Goal: Communication & Community: Answer question/provide support

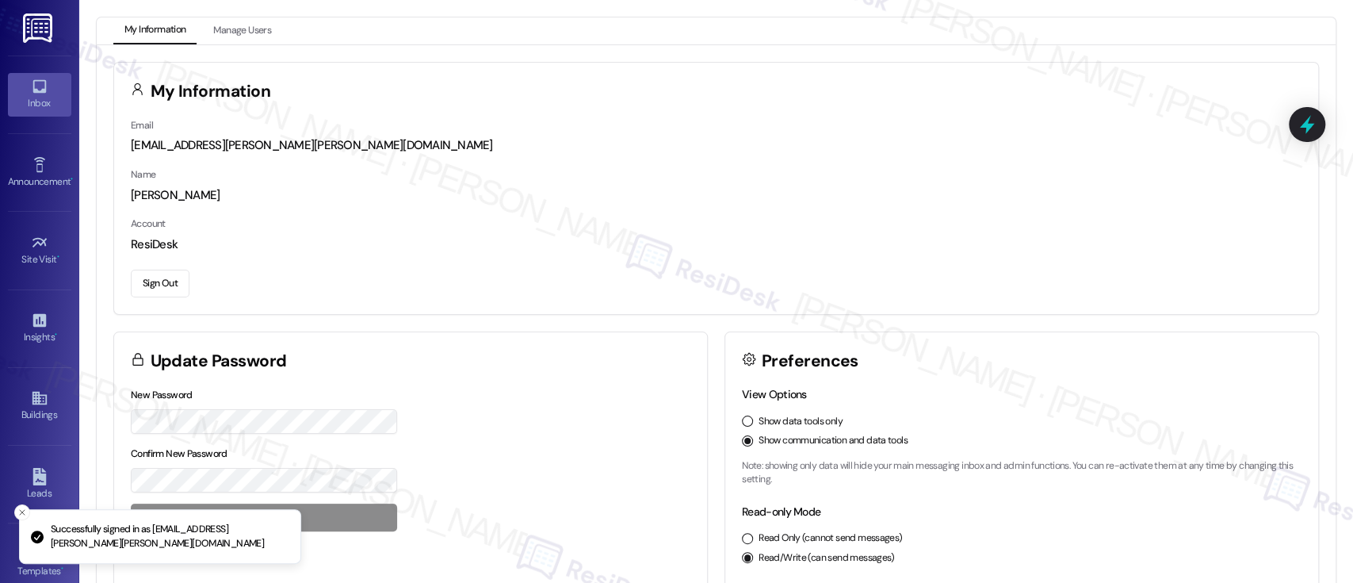
click at [43, 85] on icon at bounding box center [39, 86] width 13 height 13
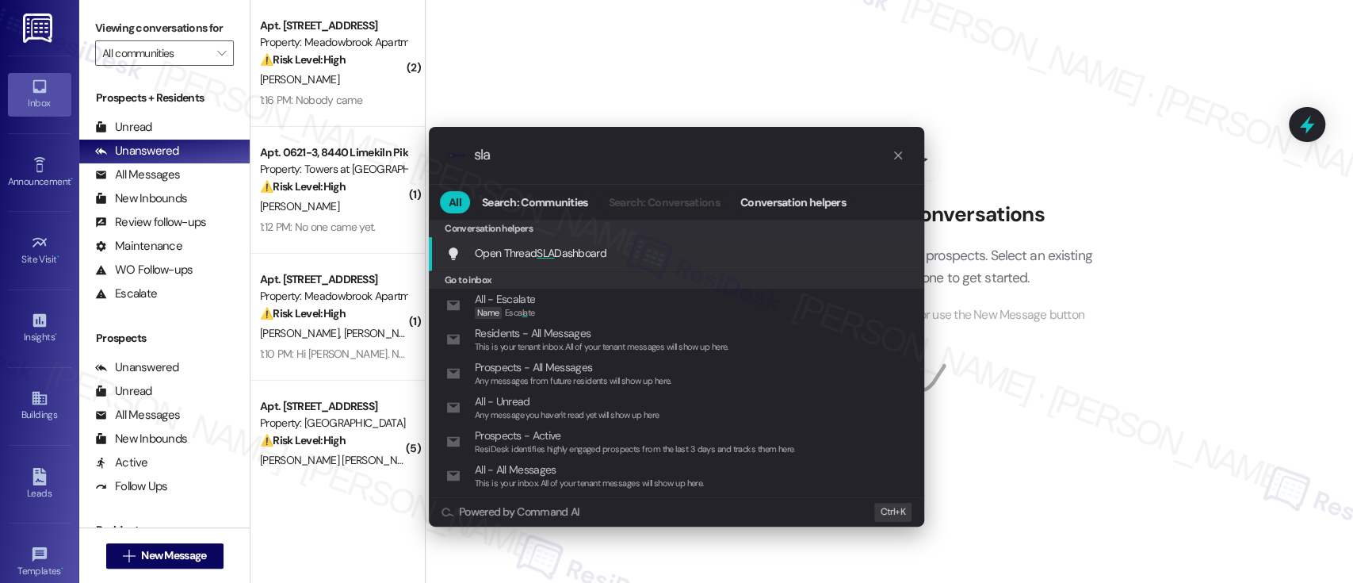
type input "sla"
click at [567, 248] on span "Open Thread SLA Dashboard" at bounding box center [541, 253] width 132 height 14
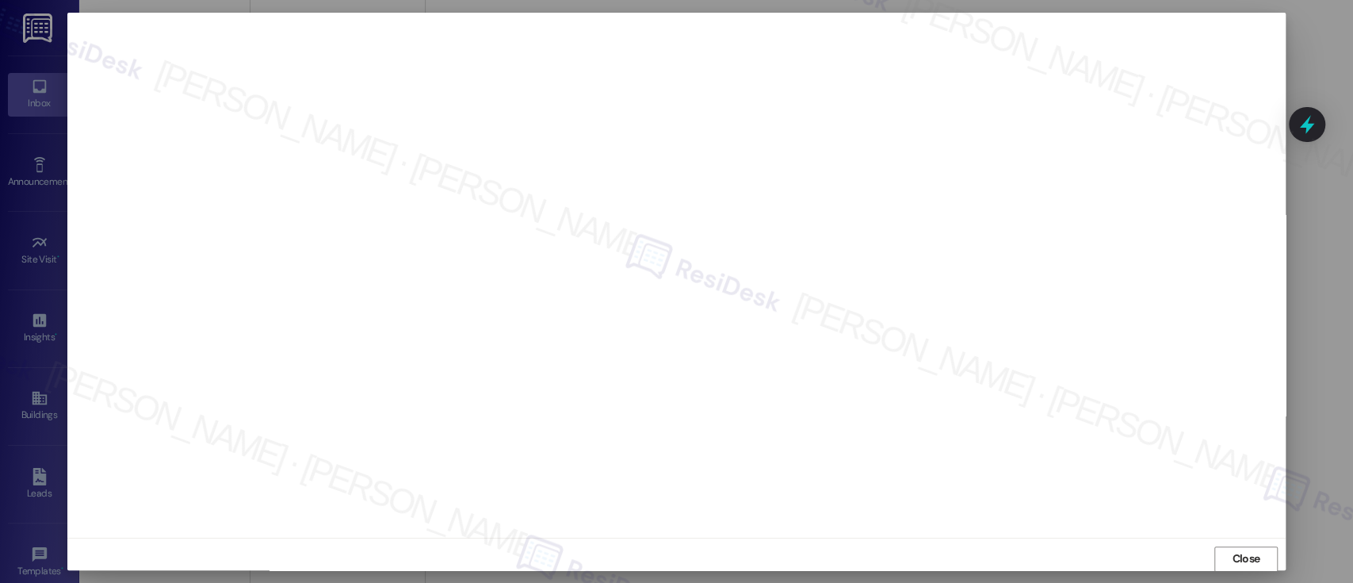
scroll to position [1, 0]
click at [1232, 554] on span "Close" at bounding box center [1246, 557] width 28 height 17
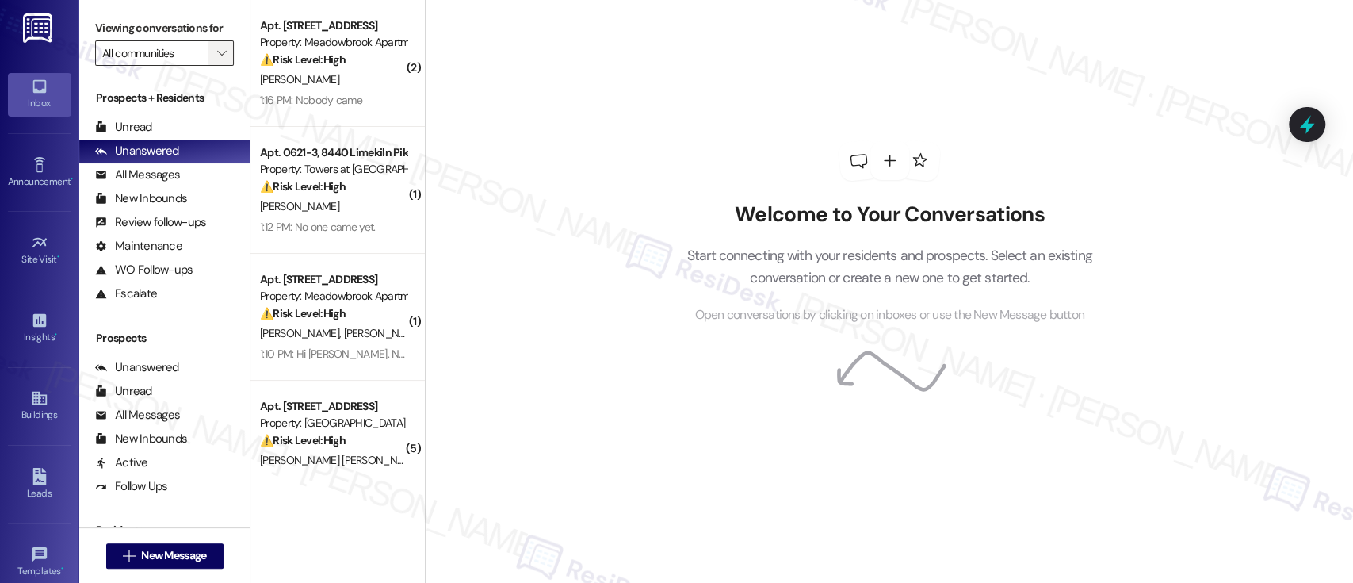
click at [217, 52] on icon "" at bounding box center [221, 53] width 9 height 13
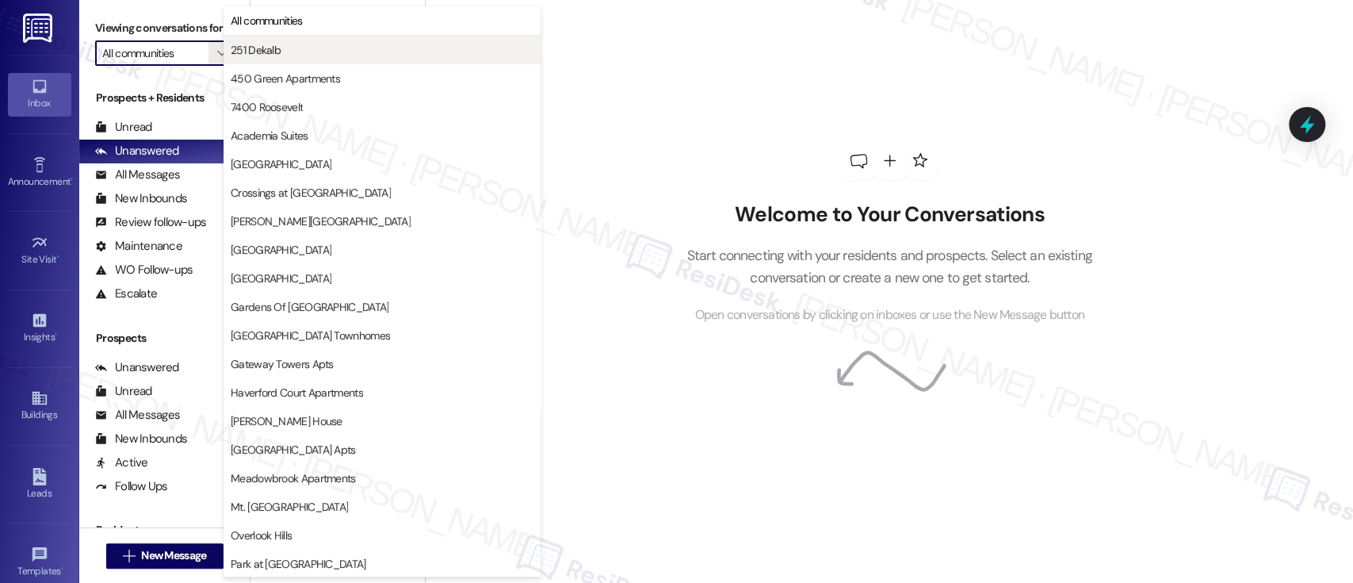
click at [241, 47] on span "251 Dekalb" at bounding box center [256, 50] width 50 height 16
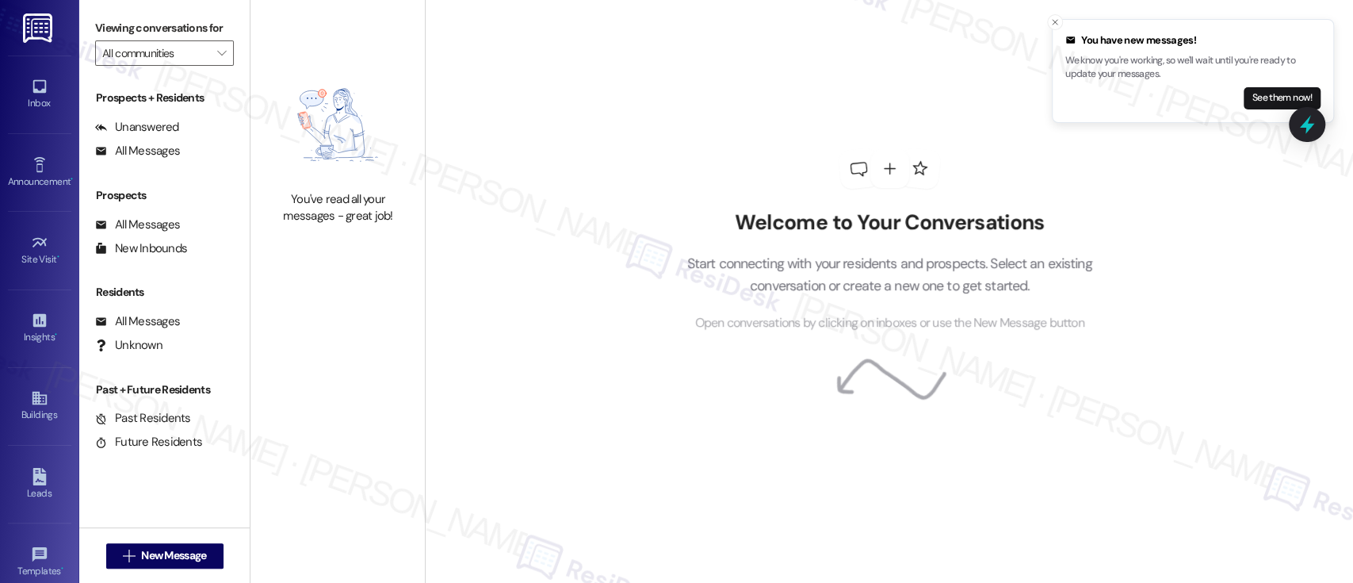
type input "251 Dekalb"
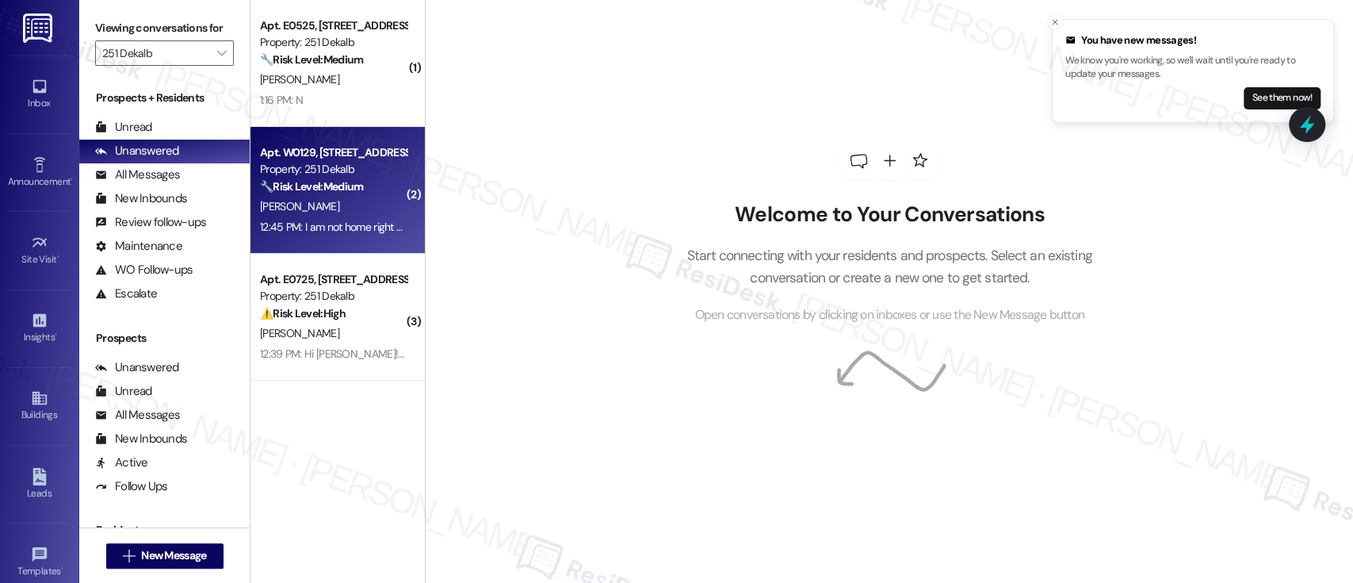
click at [336, 215] on div "A. Medina" at bounding box center [333, 207] width 150 height 20
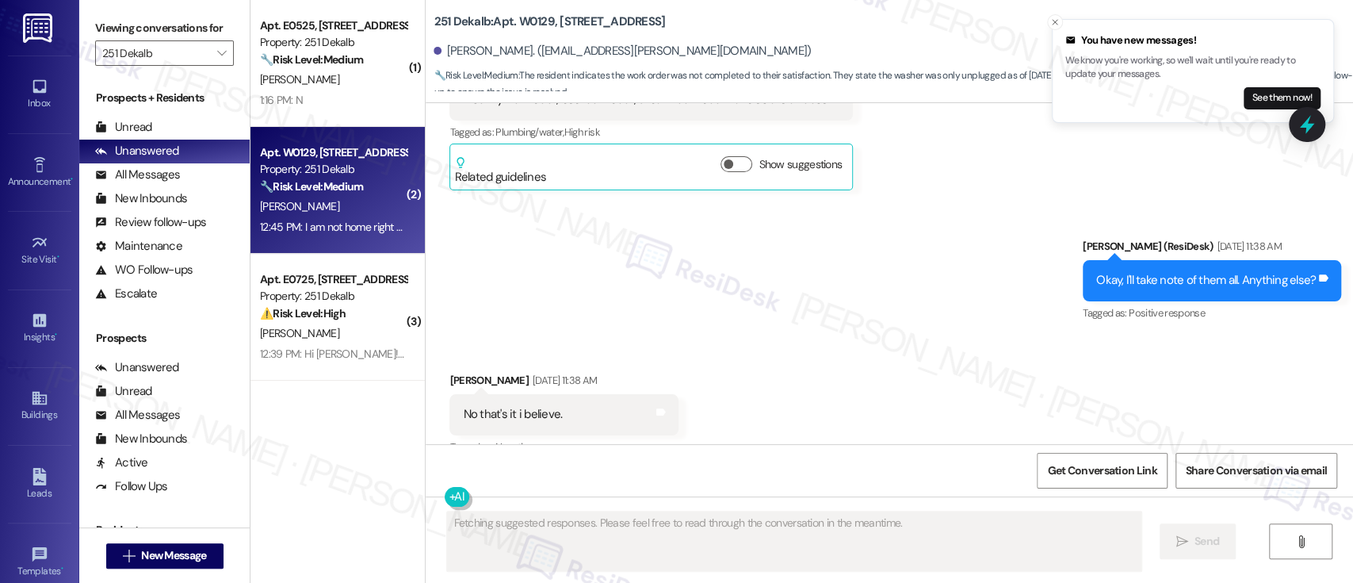
scroll to position [6418, 0]
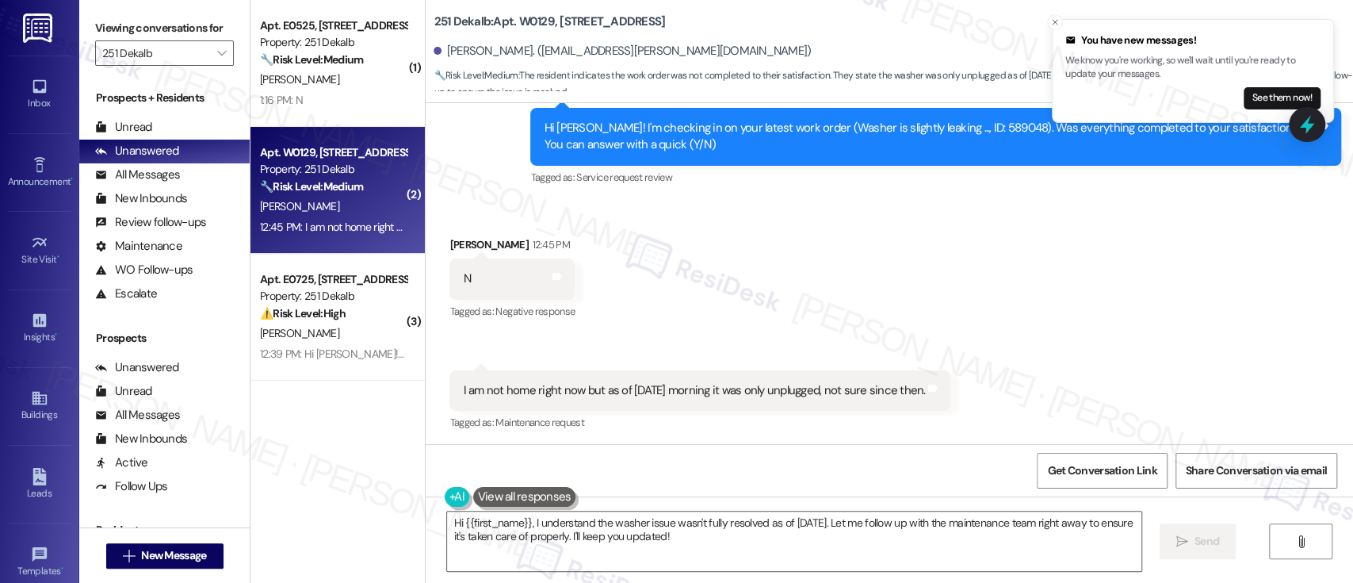
click at [767, 270] on div "Received via SMS Alex Medina 12:45 PM N Tags and notes Tagged as: Negative resp…" at bounding box center [890, 324] width 928 height 246
click at [1058, 21] on icon "Close toast" at bounding box center [1055, 22] width 10 height 10
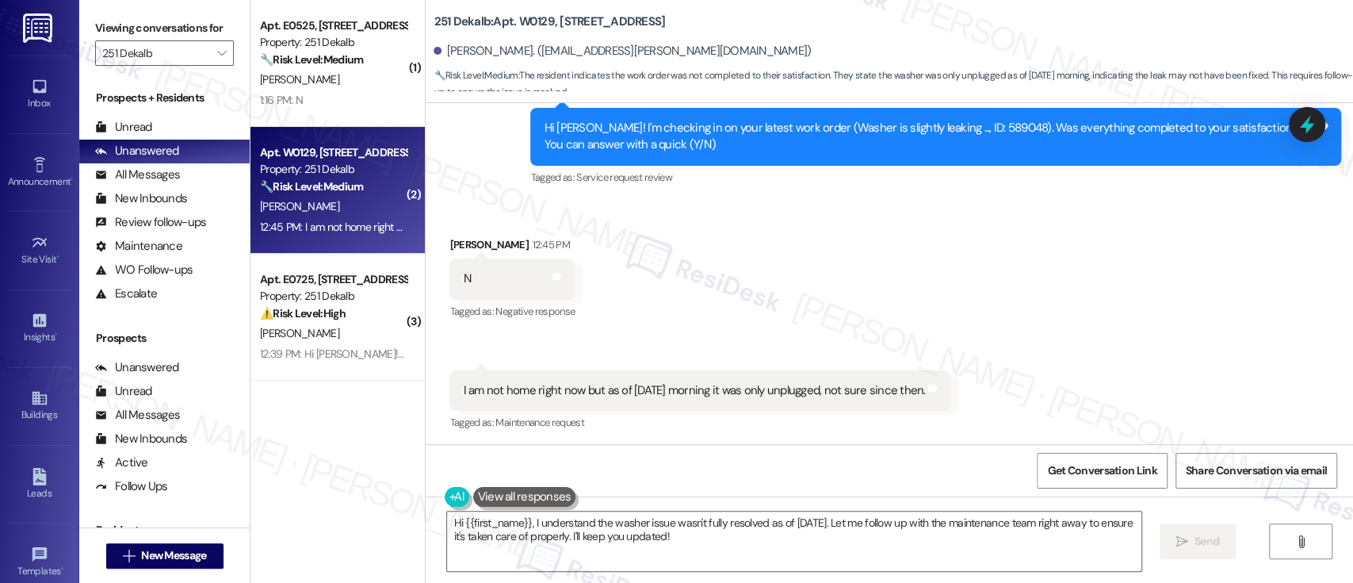
click at [1008, 239] on div "Received via SMS Alex Medina 12:45 PM N Tags and notes Tagged as: Negative resp…" at bounding box center [890, 324] width 928 height 246
click at [940, 130] on div "Hi Alex! I'm checking in on your latest work order (Washer is slightly leaking …" at bounding box center [930, 137] width 772 height 34
copy div "589048"
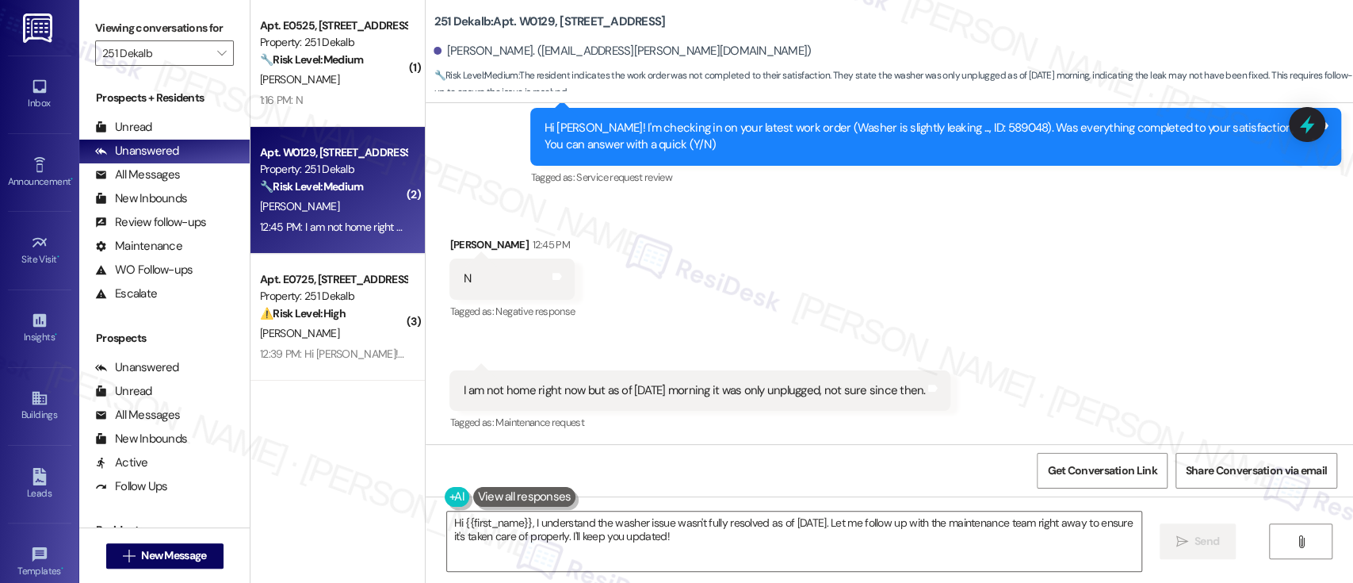
click at [882, 282] on div "Received via SMS Alex Medina 12:45 PM N Tags and notes Tagged as: Negative resp…" at bounding box center [890, 324] width 928 height 246
click at [806, 275] on div "Received via SMS Alex Medina 12:45 PM N Tags and notes Tagged as: Negative resp…" at bounding box center [890, 324] width 928 height 246
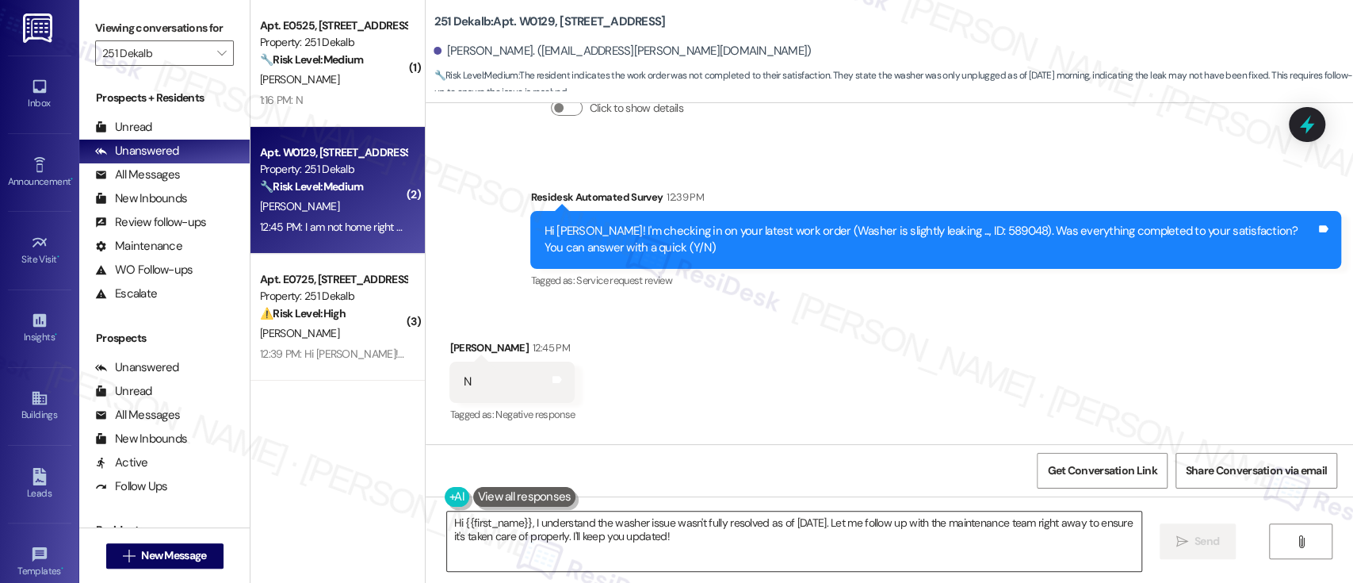
scroll to position [6313, 0]
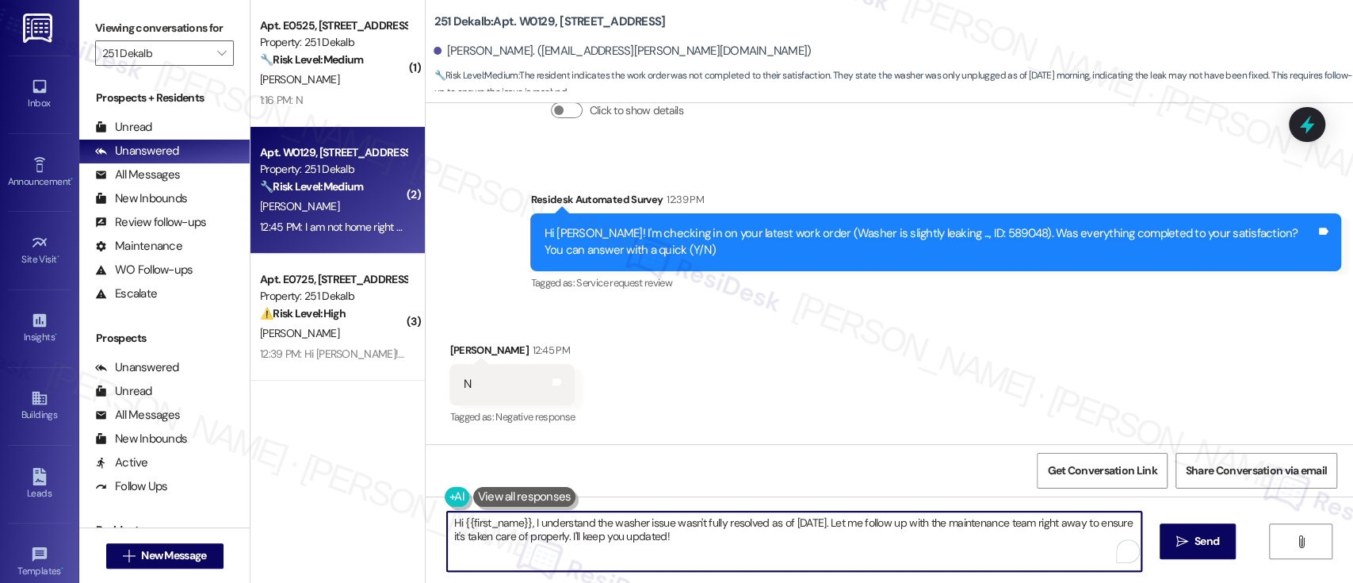
drag, startPoint x: 527, startPoint y: 523, endPoint x: 99, endPoint y: 500, distance: 428.7
click at [95, 500] on div "Viewing conversations for 251 Dekalb  Prospects + Residents Unread (0) Unread:…" at bounding box center [716, 291] width 1274 height 583
click at [747, 520] on textarea "I understand the washer issue wasn't fully resolved as of Thursday. Let me foll…" at bounding box center [794, 540] width 694 height 59
click at [738, 548] on textarea "I understand the washer issue wasn't fully resolved as of Thursday. Let me foll…" at bounding box center [794, 540] width 694 height 59
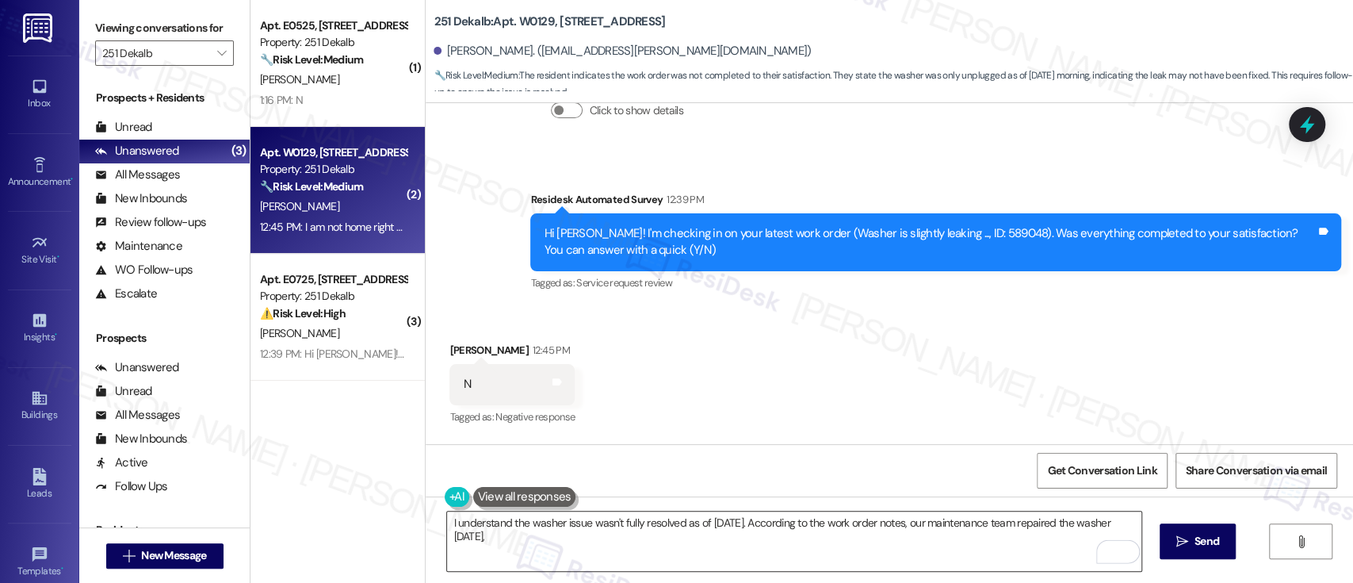
click at [591, 546] on textarea "I understand the washer issue wasn't fully resolved as of Thursday. According t…" at bounding box center [794, 540] width 694 height 59
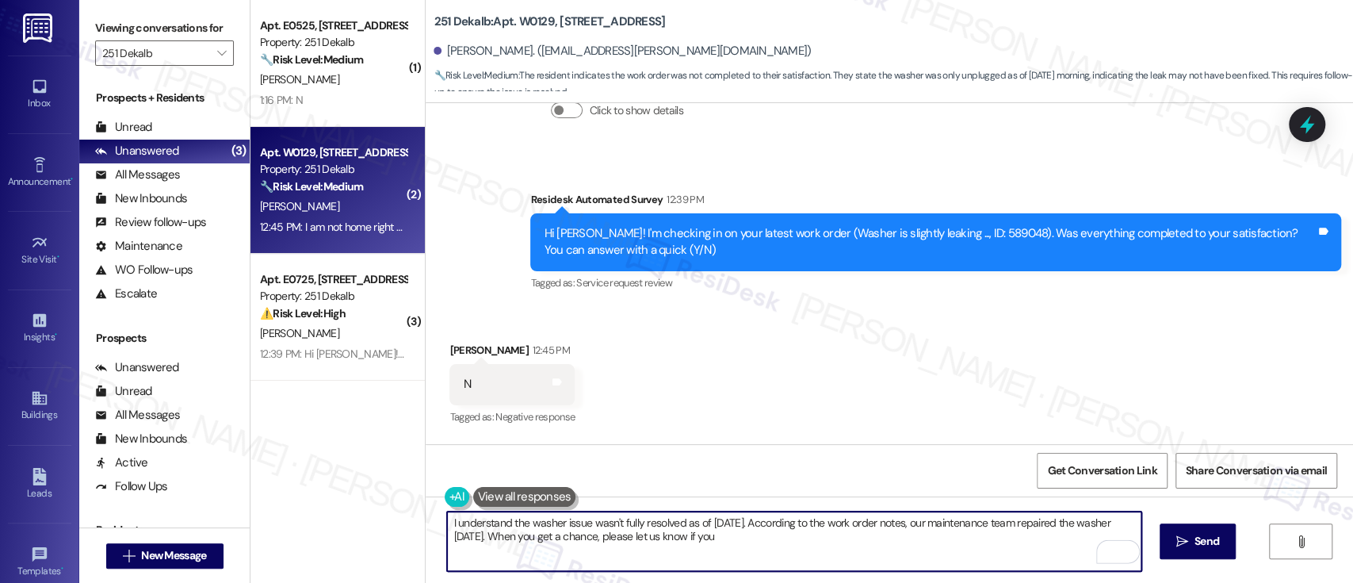
click at [479, 536] on textarea "I understand the washer issue wasn't fully resolved as of Thursday. According t…" at bounding box center [794, 540] width 694 height 59
paste textarea "’t fully resolved as of Thursday. According to the work order notes, our mainte…"
type textarea "I understand the washer issue wasn’t fully resolved as of Thursday. According t…"
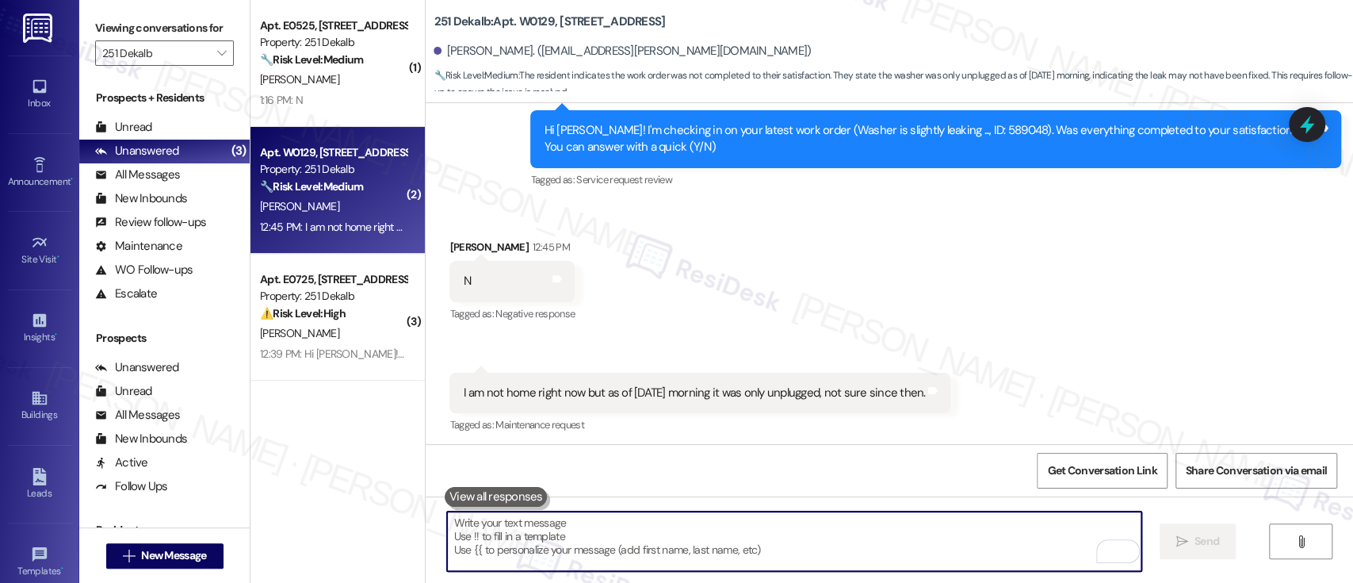
scroll to position [6418, 0]
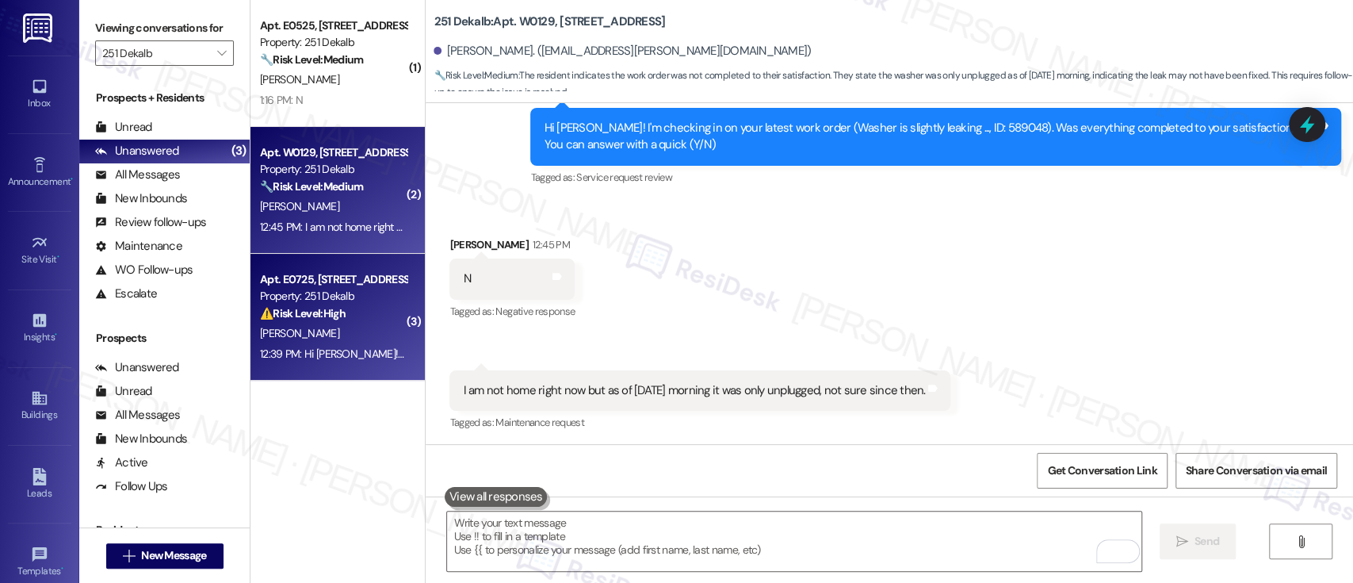
click at [337, 318] on strong "⚠️ Risk Level: High" at bounding box center [303, 313] width 86 height 14
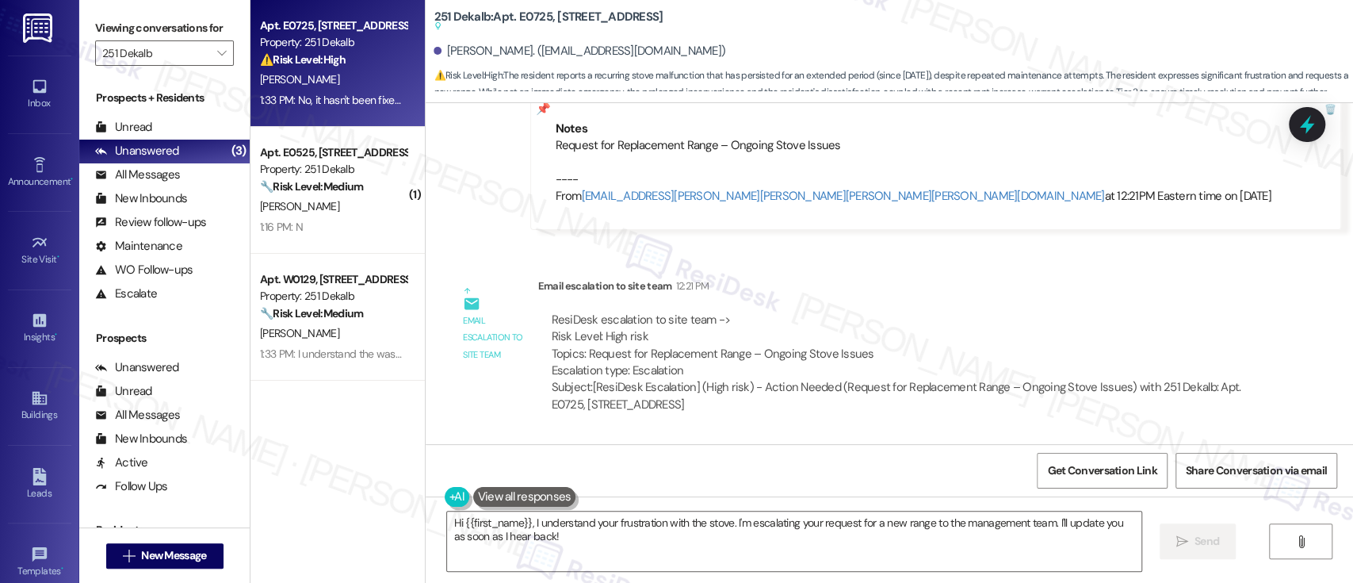
scroll to position [11149, 0]
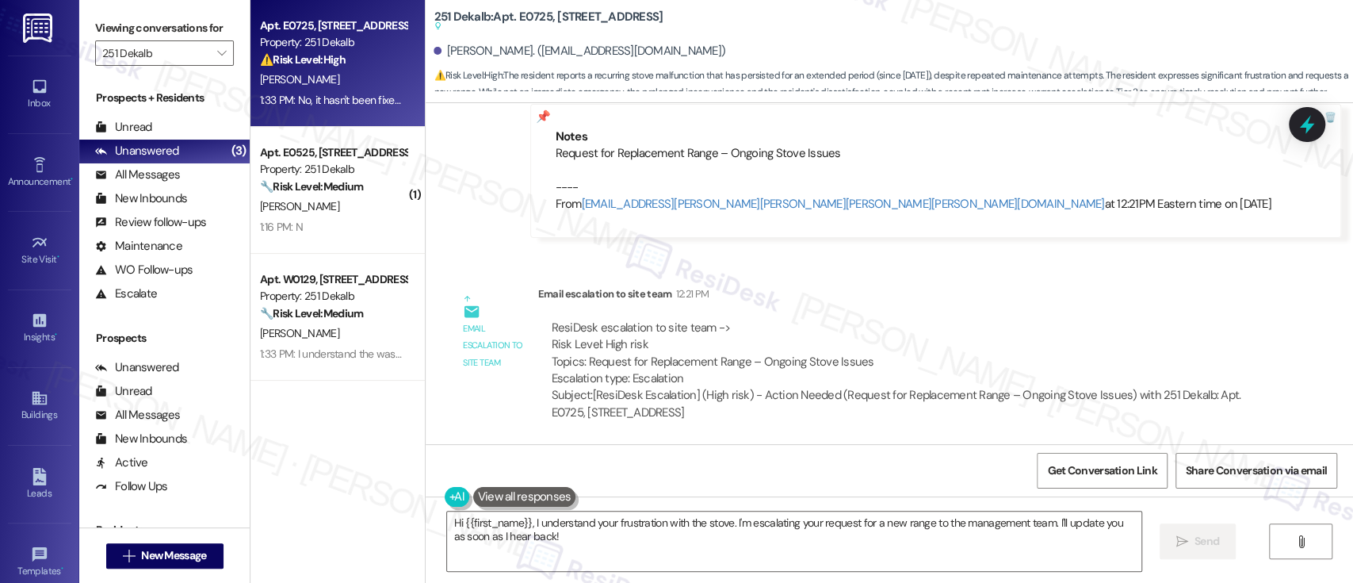
click at [520, 16] on b "251 Dekalb: Apt. E0725, 251 W Dekalb Pike Suggested actions and notes available…" at bounding box center [548, 22] width 229 height 26
copy b "E0725"
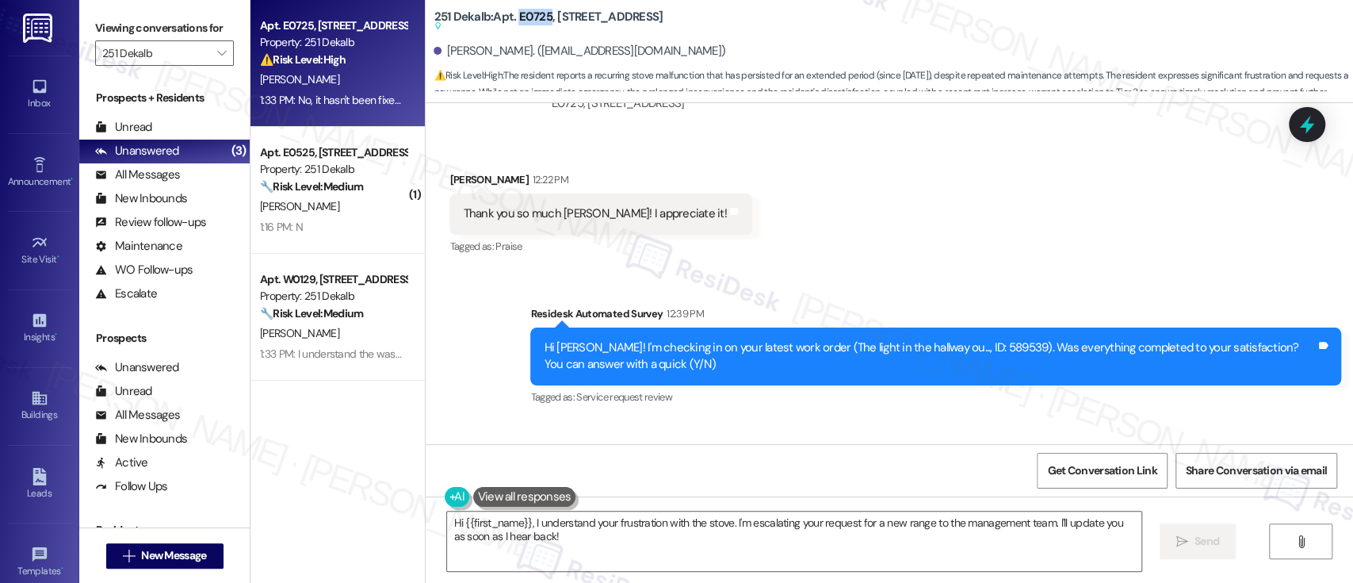
scroll to position [11466, 0]
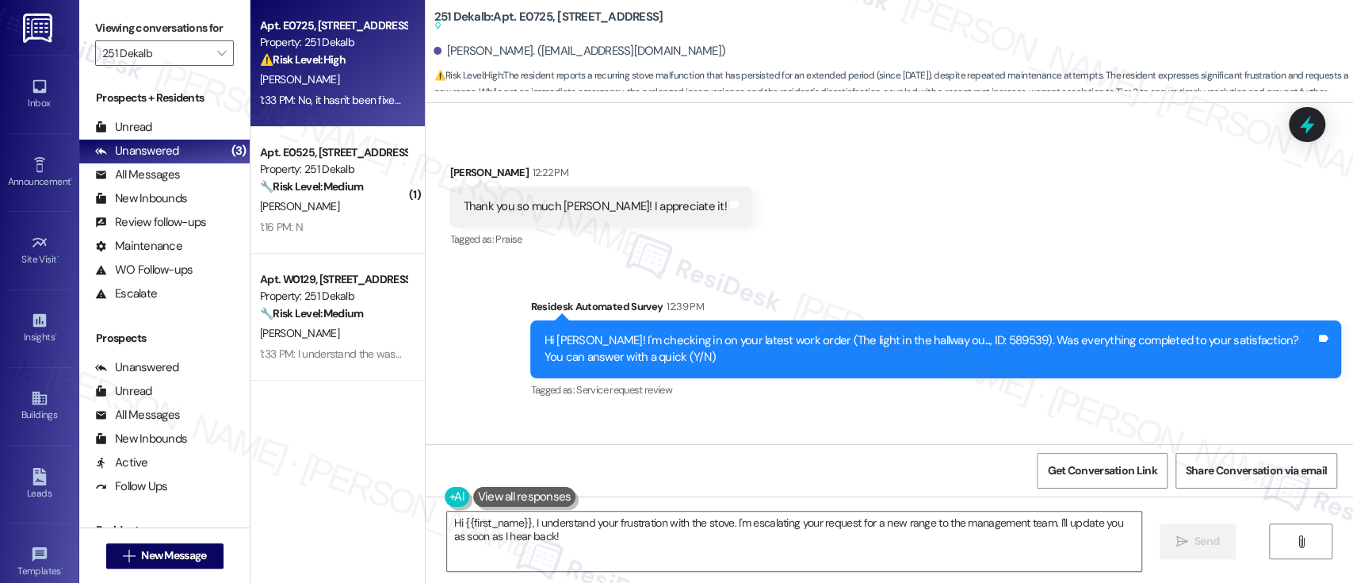
click at [761, 413] on div "Received via SMS Ashlee Palmer 1:33 PM No, it hasn't been fixed yet Tags and no…" at bounding box center [890, 480] width 928 height 134
click at [818, 548] on textarea "Hi {{first_name}}, I understand your frustration with the stove. I'm escalating…" at bounding box center [794, 540] width 694 height 59
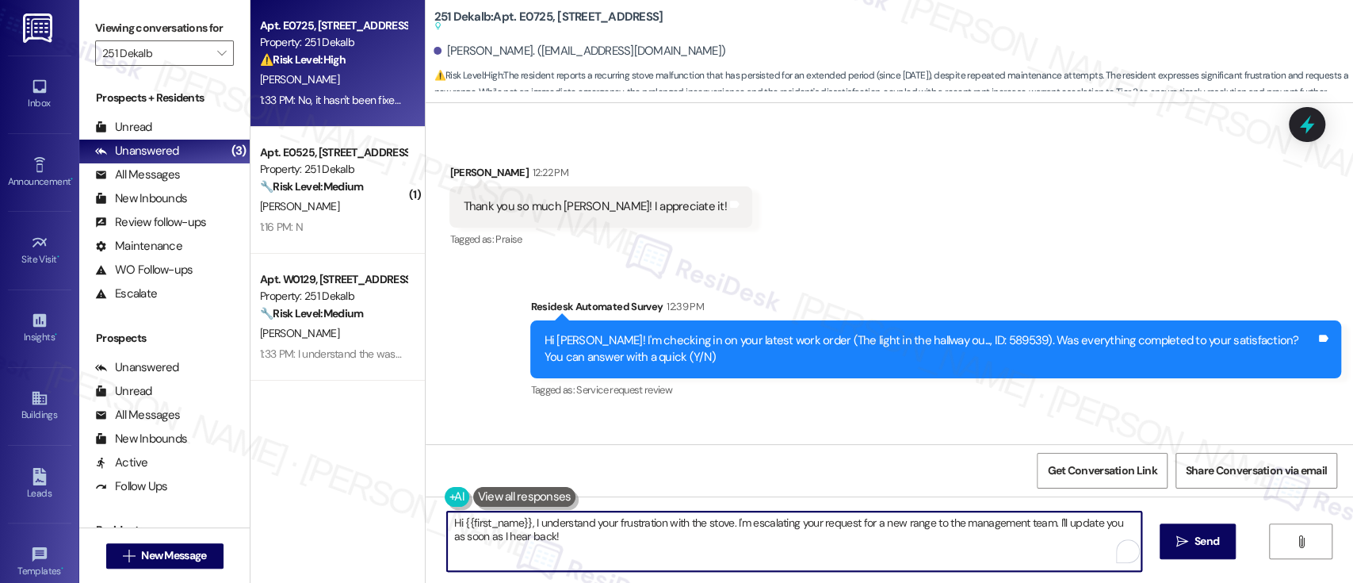
drag, startPoint x: 686, startPoint y: 545, endPoint x: 784, endPoint y: 526, distance: 100.3
click at [201, 485] on div "Viewing conversations for 251 Dekalb  Prospects + Residents Unread (0) Unread:…" at bounding box center [716, 291] width 1274 height 583
paste textarea "the hallway light was missed. I’ll place a new work order right away to ensure …"
click at [1039, 518] on textarea "I apologize if the hallway light was missed. I’ll place a new work order right …" at bounding box center [794, 540] width 694 height 59
type textarea "I apologize if the hallway light was missed. I’ll place a new work order right …"
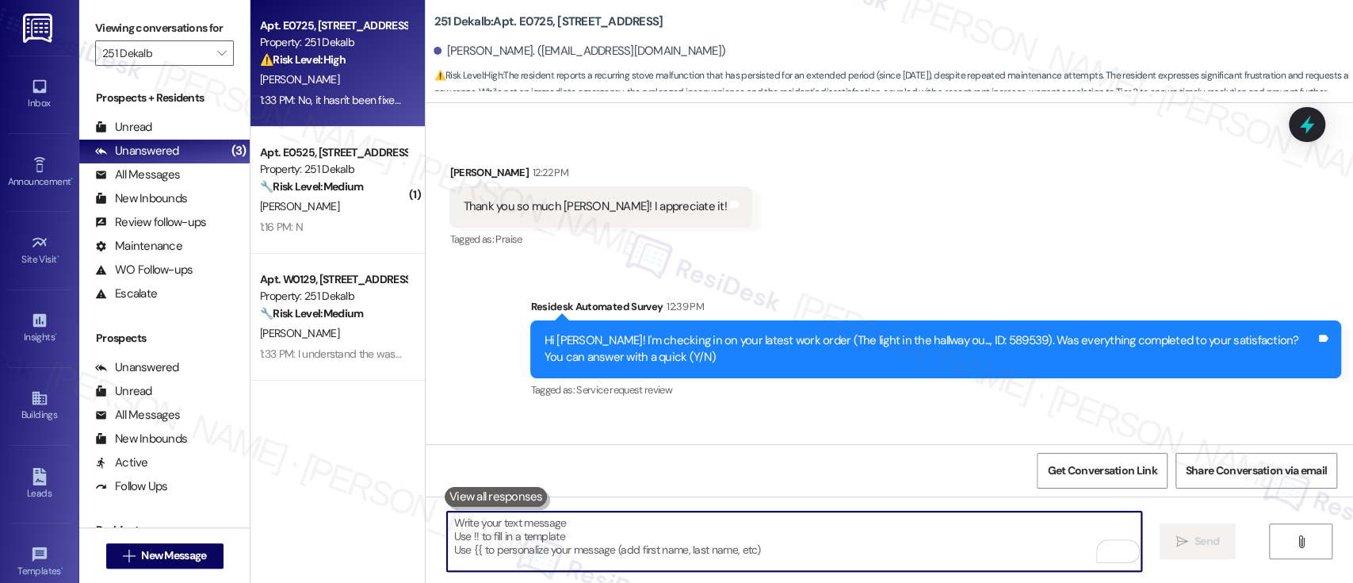
scroll to position [11465, 0]
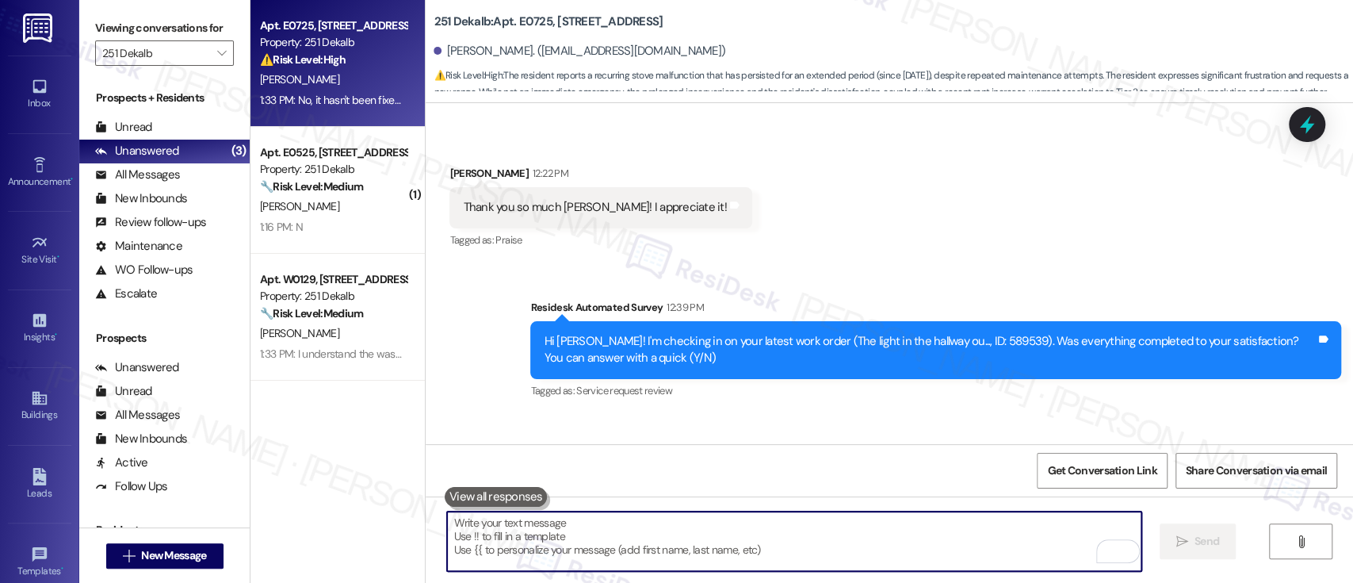
click at [521, 17] on b "251 Dekalb: Apt. E0725, 251 W Dekalb Pike" at bounding box center [548, 21] width 229 height 17
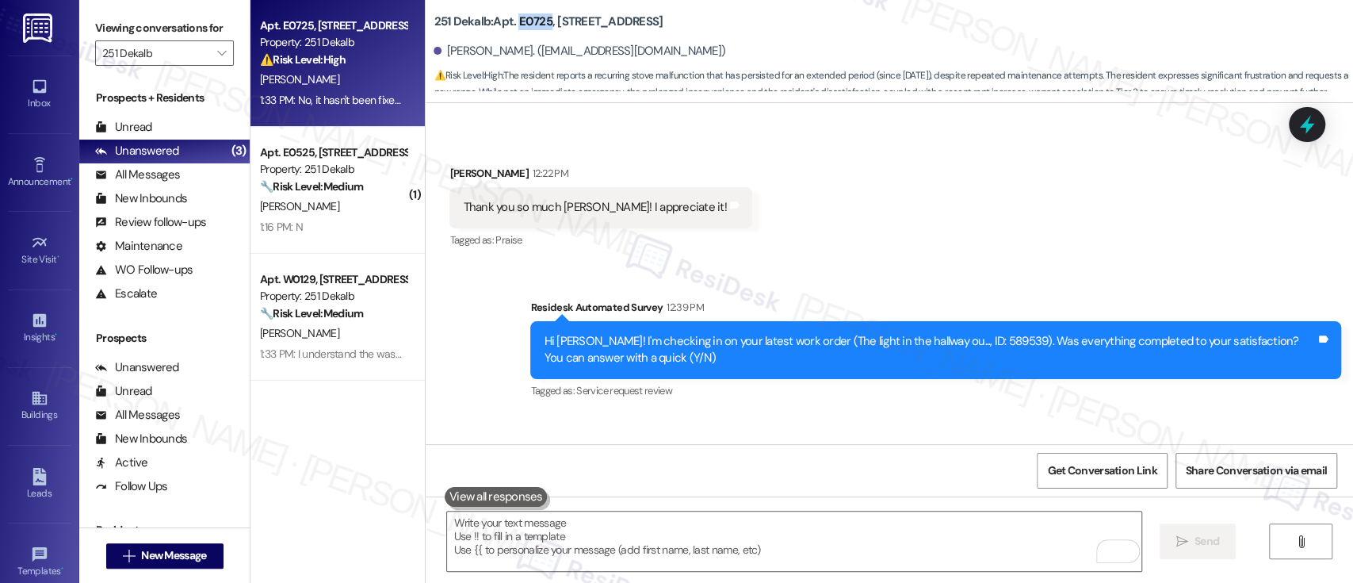
drag, startPoint x: 521, startPoint y: 17, endPoint x: 522, endPoint y: 2, distance: 14.3
click at [522, 17] on b "251 Dekalb: Apt. E0725, 251 W Dekalb Pike" at bounding box center [548, 21] width 229 height 17
copy b "E0725"
click at [1029, 308] on div "Survey, sent via SMS Residesk Automated Survey 12:39 PM Hi Ashlee! I'm checking…" at bounding box center [935, 350] width 835 height 127
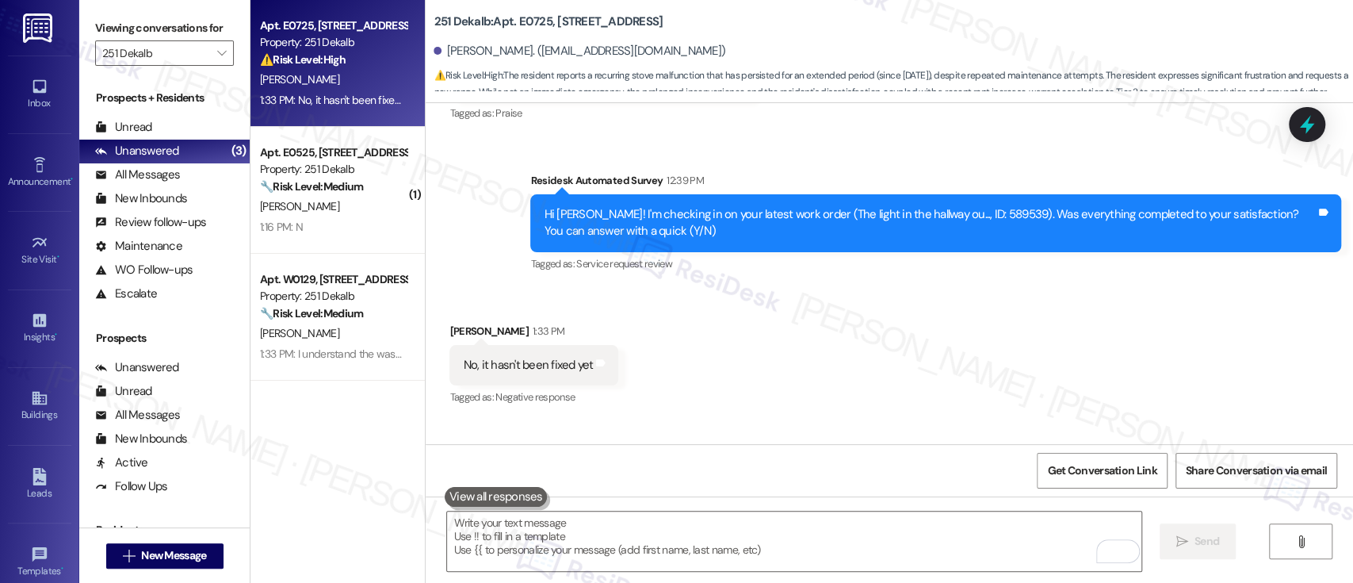
scroll to position [11593, 0]
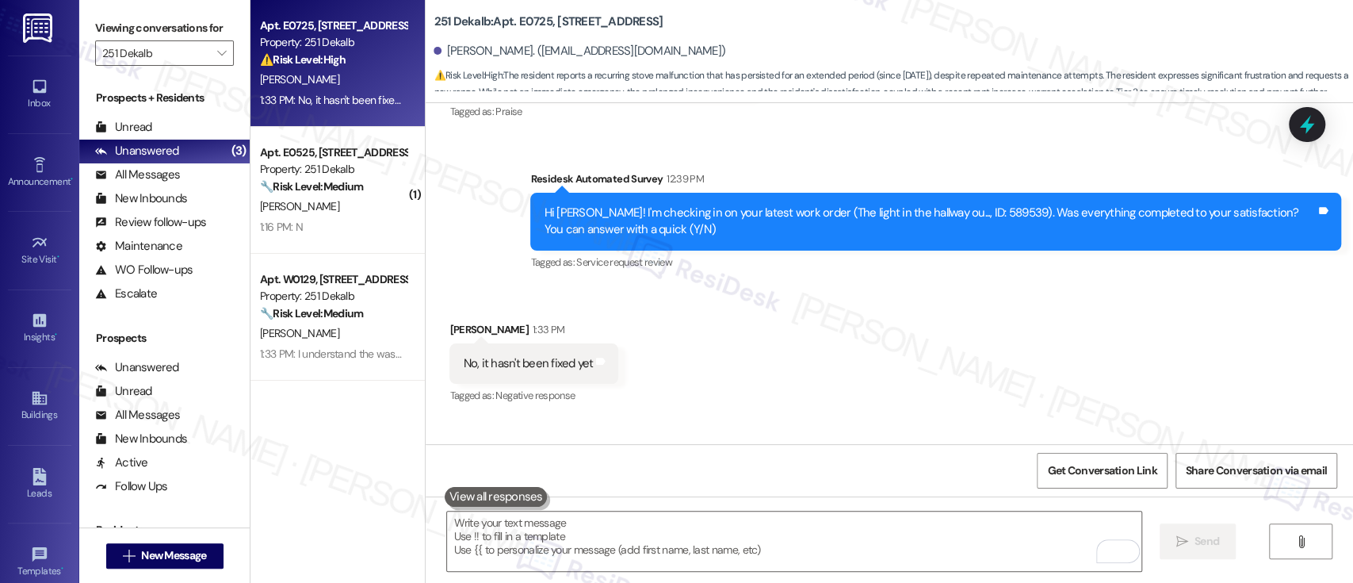
click at [1004, 285] on div "Received via SMS Ashlee Palmer 1:33 PM No, it hasn't been fixed yet Tags and no…" at bounding box center [890, 352] width 928 height 134
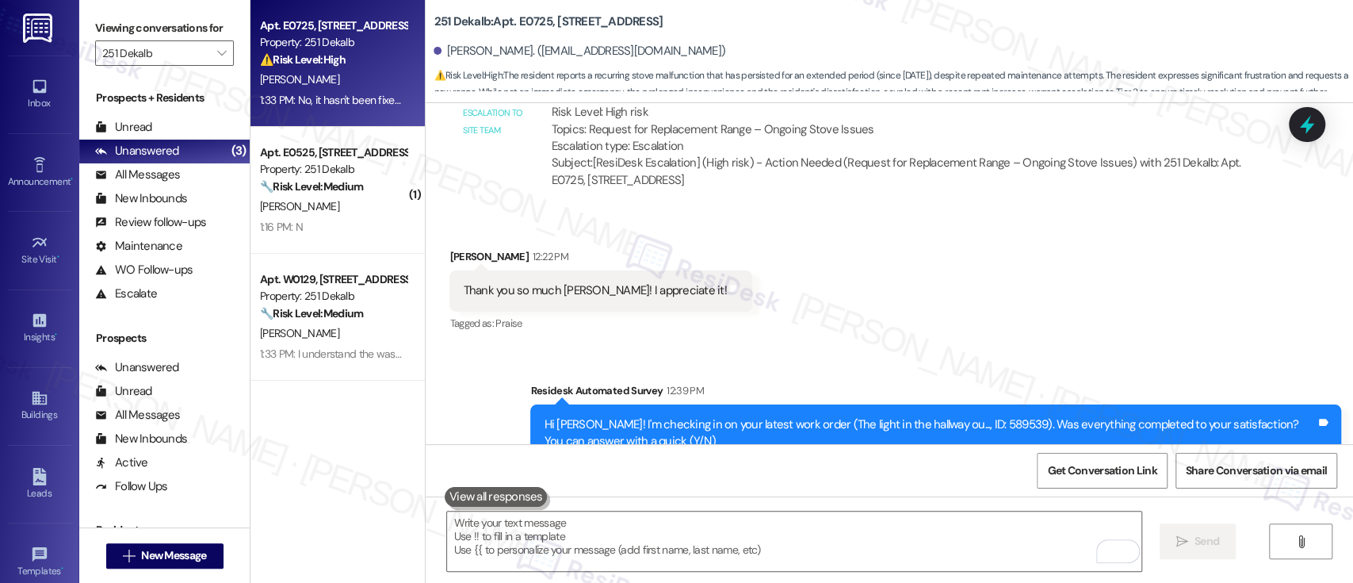
click at [523, 22] on b "251 Dekalb: Apt. E0725, 251 W Dekalb Pike" at bounding box center [548, 21] width 229 height 17
copy b "E0725"
click at [844, 212] on div "Received via SMS Ashlee Palmer 12:22 PM Thank you so much Emily! I appreciate i…" at bounding box center [890, 279] width 928 height 134
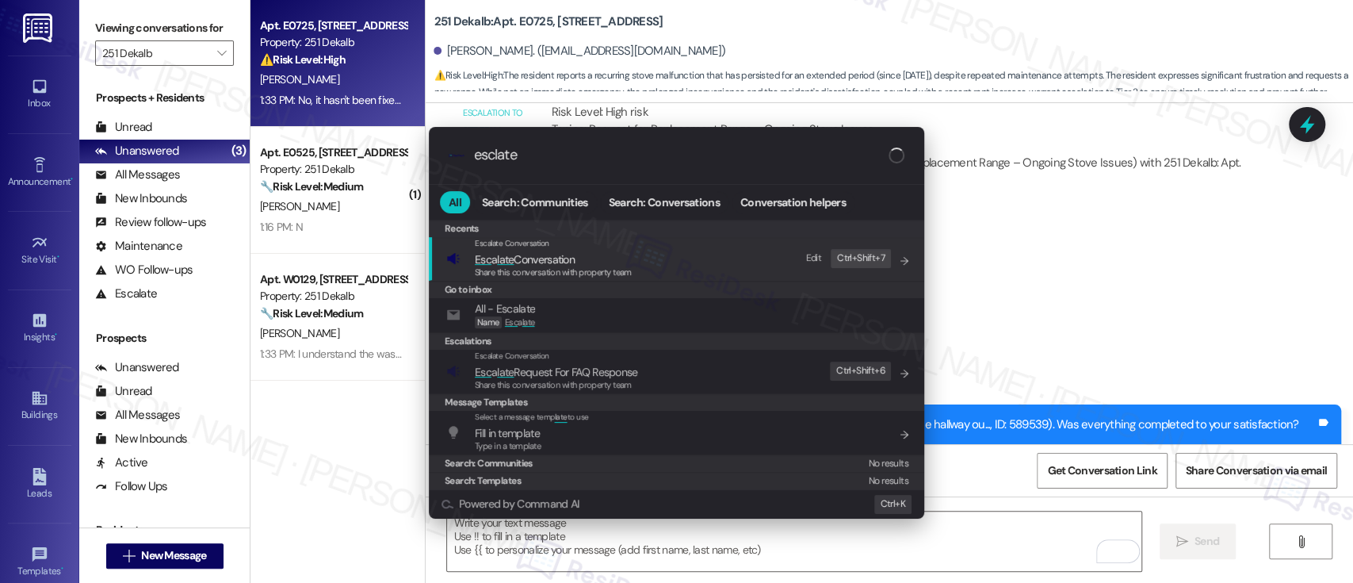
type input "esclate"
click at [502, 258] on span "late" at bounding box center [505, 259] width 17 height 14
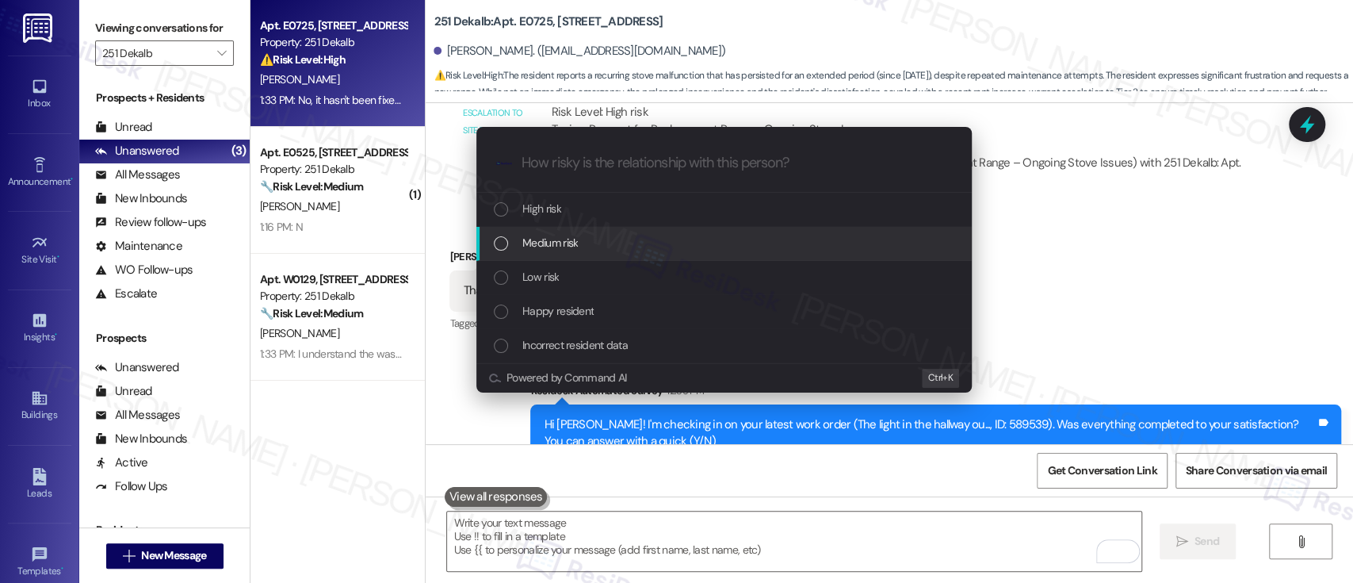
drag, startPoint x: 566, startPoint y: 247, endPoint x: 723, endPoint y: 278, distance: 160.0
click at [568, 248] on span "Medium risk" at bounding box center [549, 242] width 55 height 17
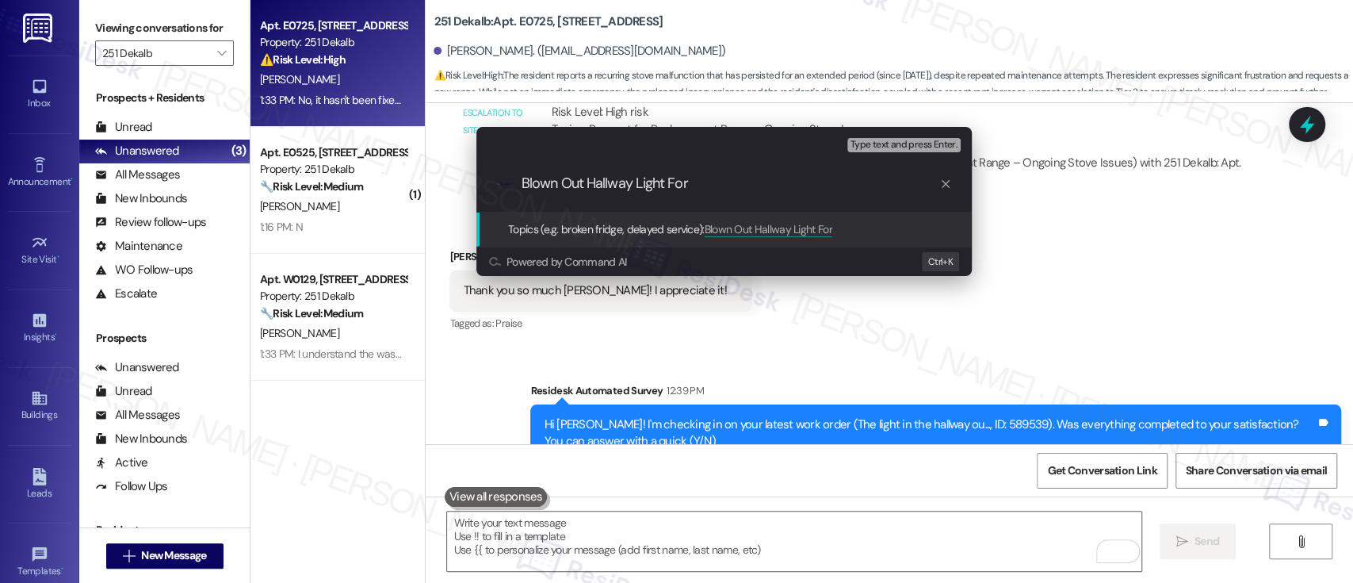
paste input "E0725"
type input "Blown Out Hallway Light For E0726"
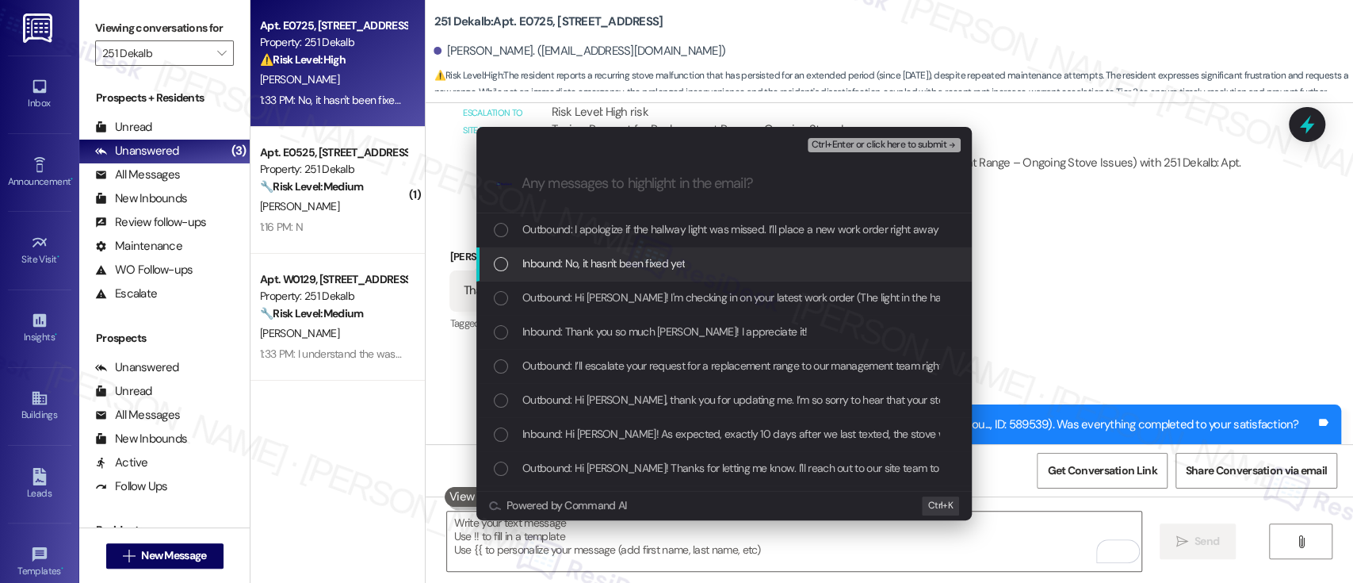
click at [646, 258] on span "Inbound: No, it hasn't been fixed yet" at bounding box center [603, 262] width 163 height 17
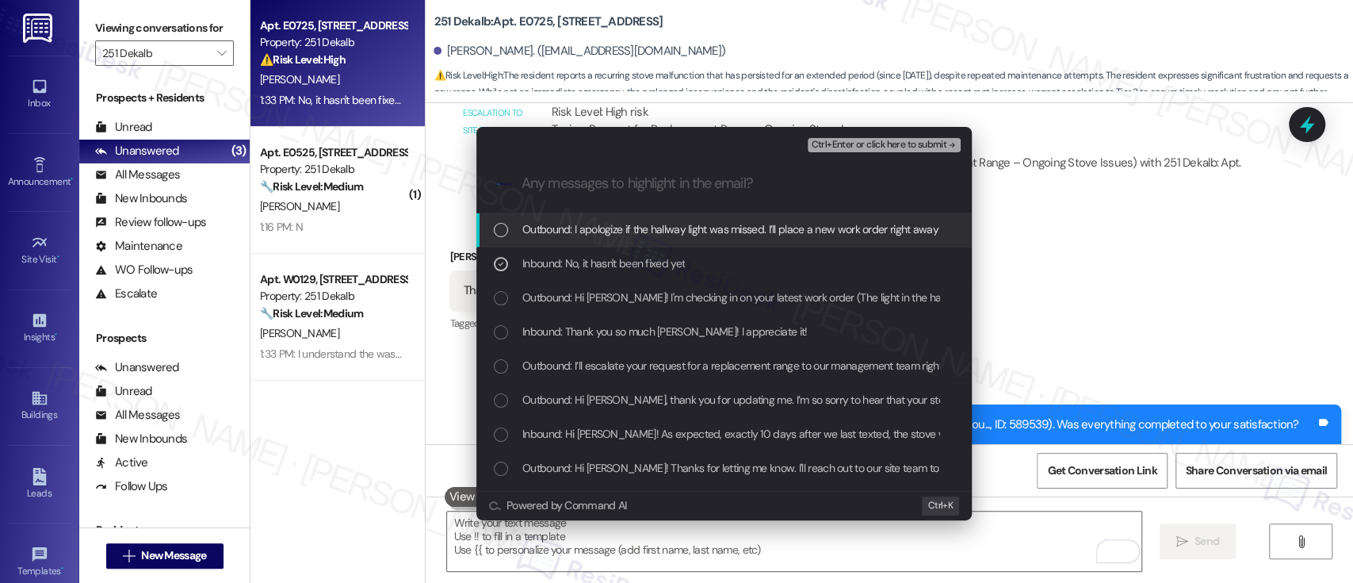
click at [901, 144] on span "Ctrl+Enter or click here to submit" at bounding box center [879, 145] width 136 height 11
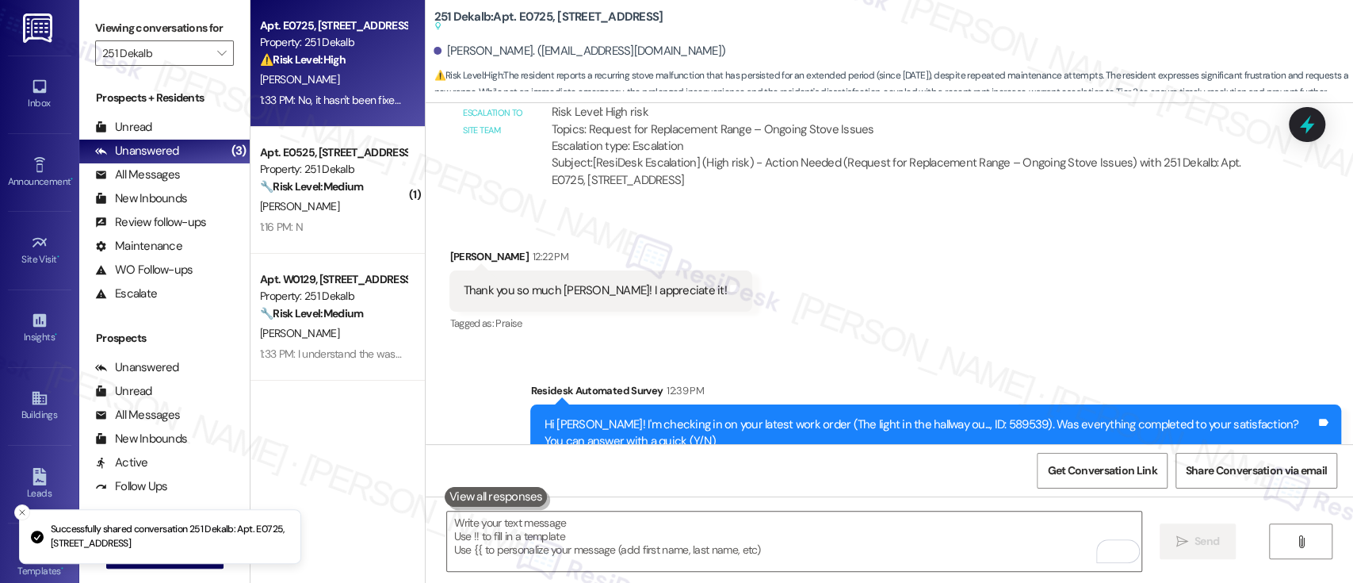
scroll to position [11465, 0]
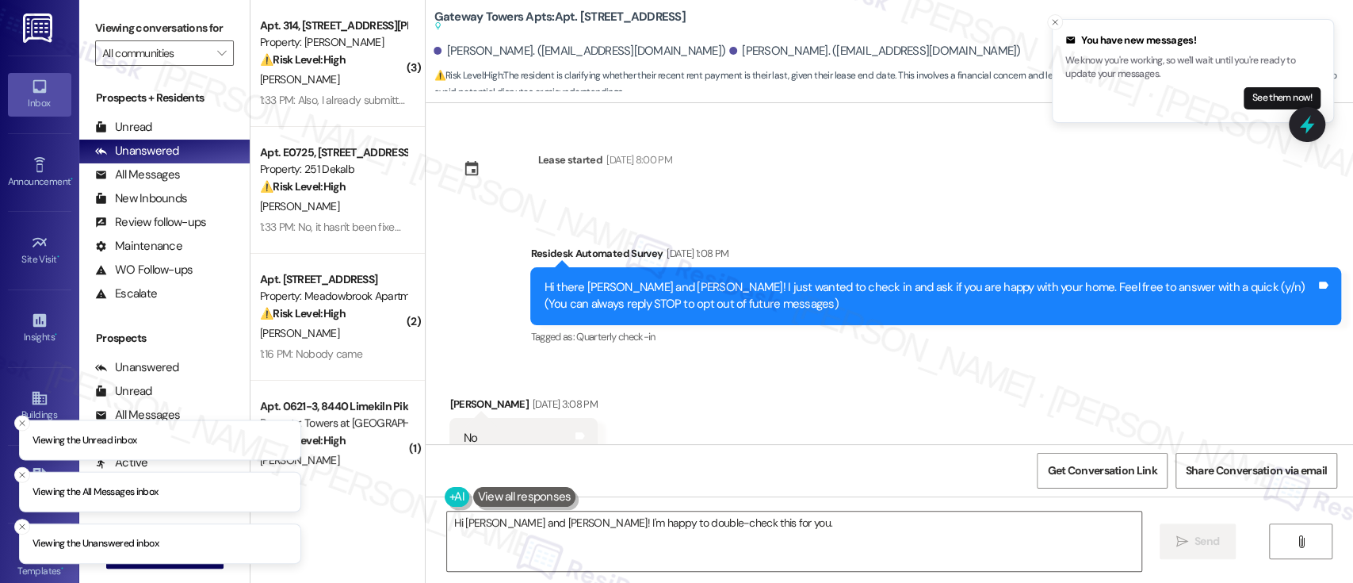
scroll to position [20504, 0]
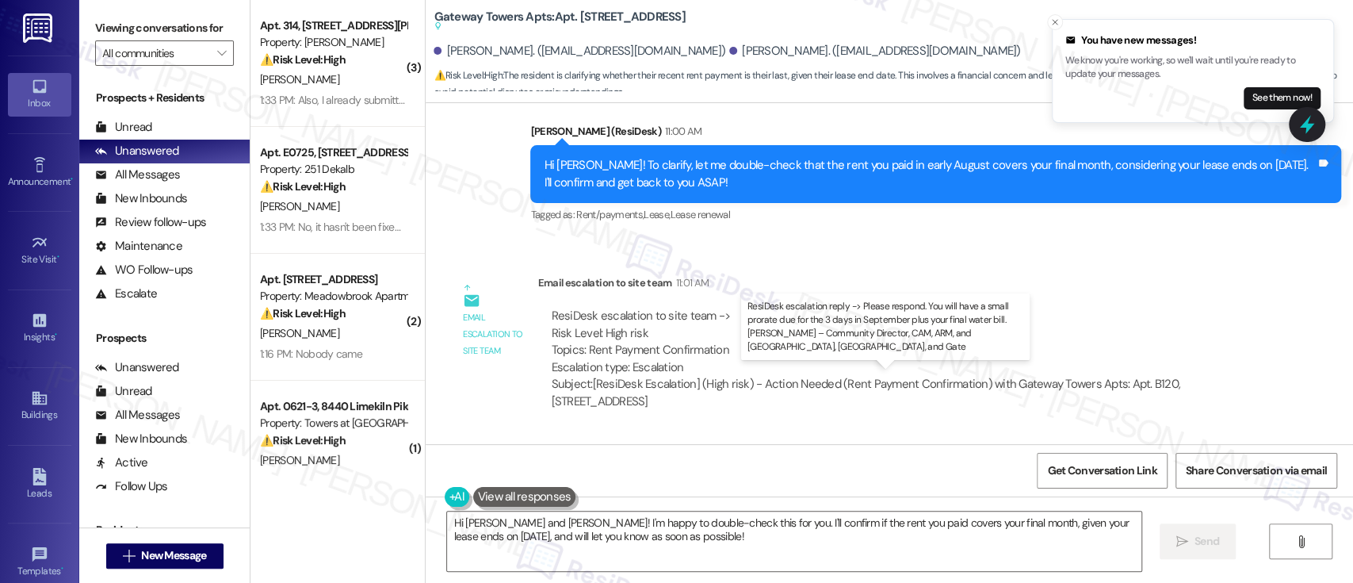
drag, startPoint x: 622, startPoint y: 391, endPoint x: 1035, endPoint y: 394, distance: 413.8
click at [1035, 503] on div "ResiDesk escalation reply -> Please respond. You will have a small prorate due …" at bounding box center [884, 528] width 667 height 50
copy div "You will have a small prorate due for the 3 days in September plus your final w…"
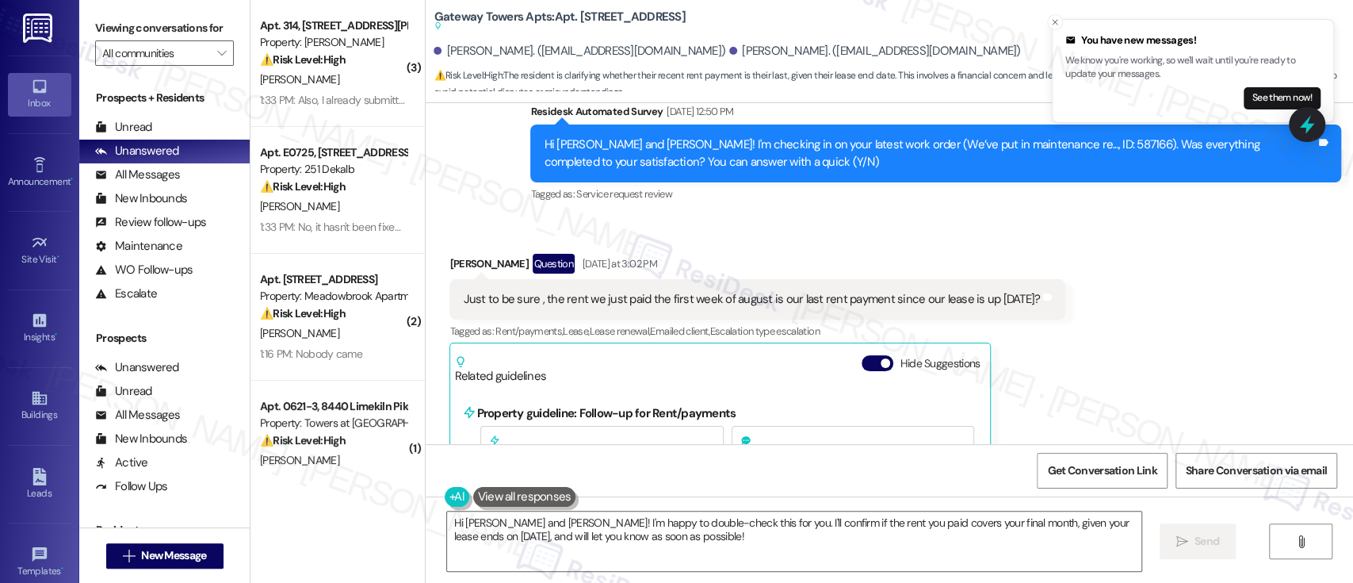
scroll to position [19446, 0]
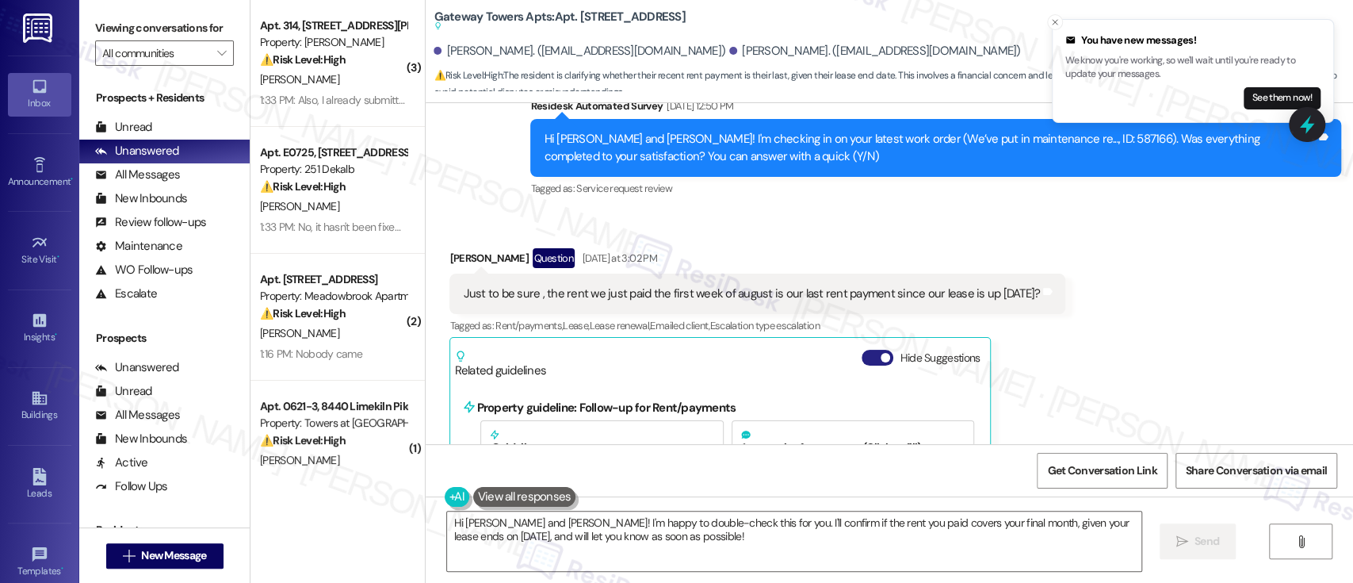
click at [862, 350] on button "Hide Suggestions" at bounding box center [878, 358] width 32 height 16
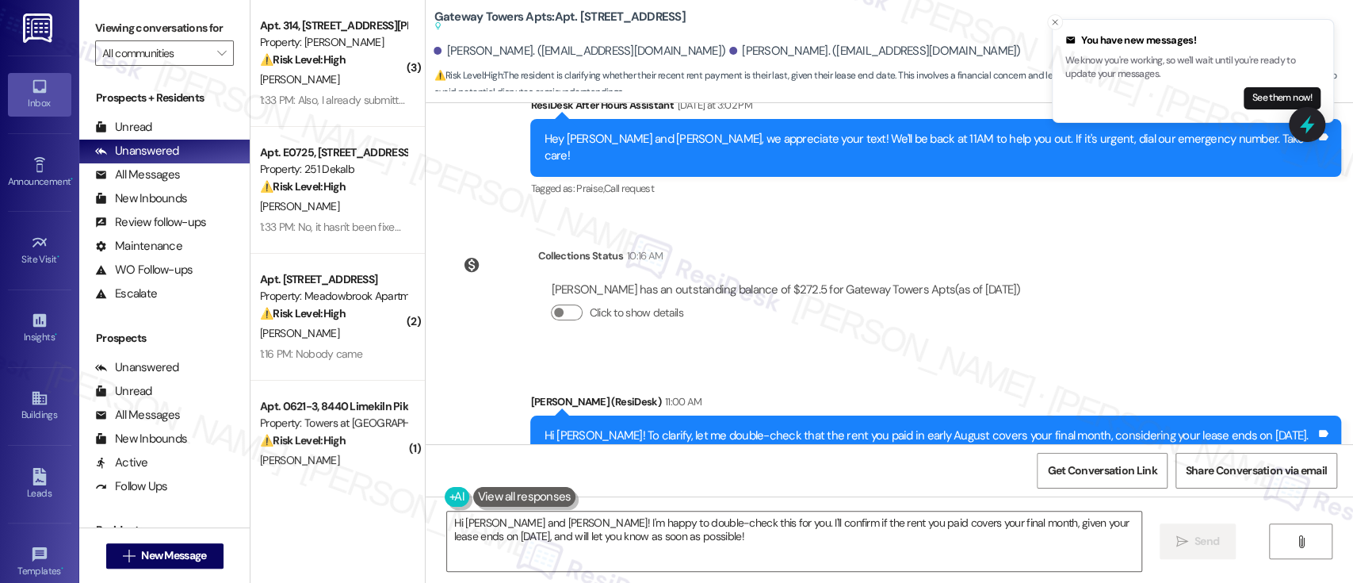
scroll to position [19764, 0]
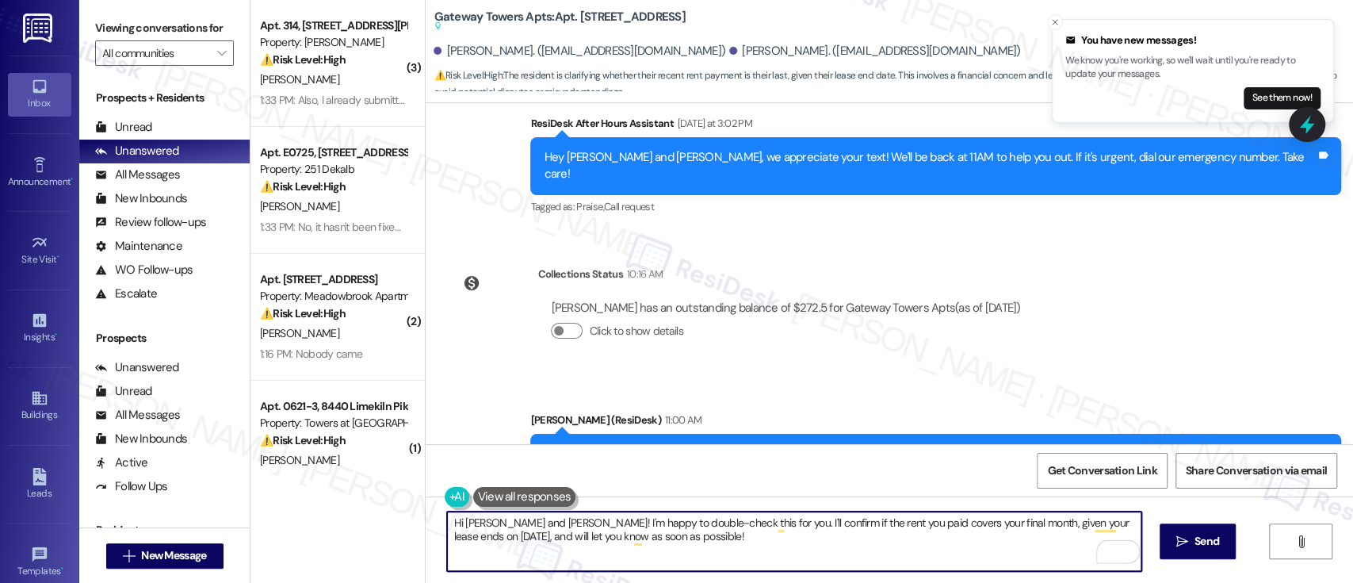
drag, startPoint x: 484, startPoint y: 526, endPoint x: 661, endPoint y: 536, distance: 177.8
click at [661, 536] on textarea "Hi Nadira and Keirra! I'm happy to double-check this for you. I'll confirm if t…" at bounding box center [794, 540] width 694 height 59
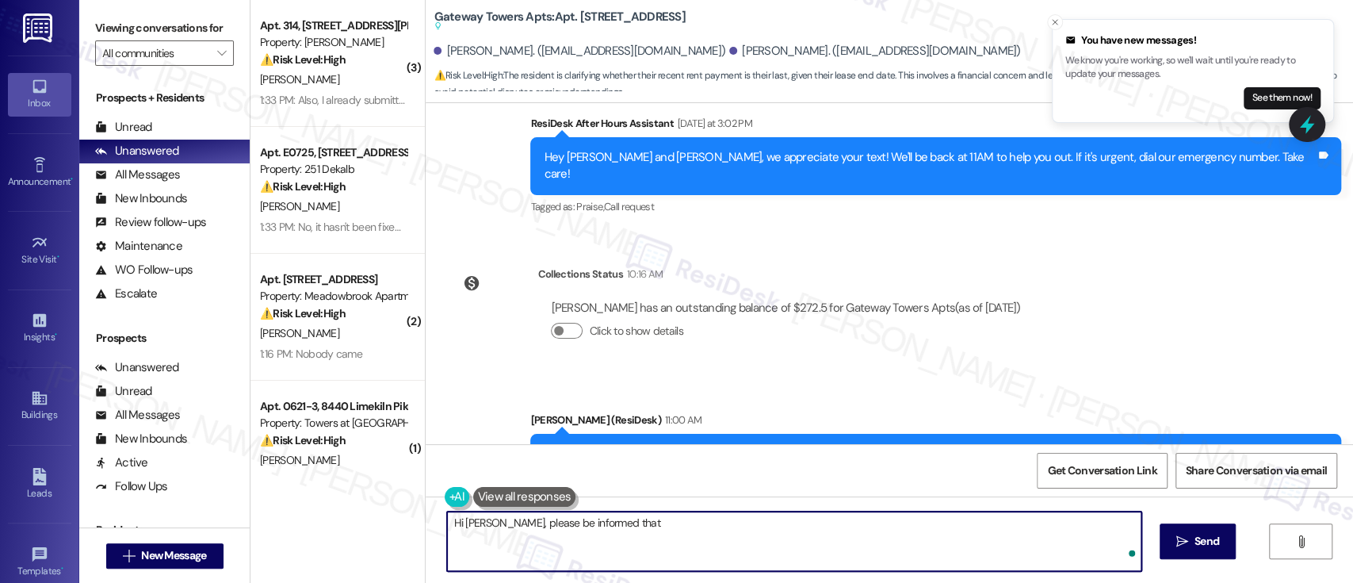
paste textarea "You will have a small prorate due for the 3 days in September plus your final w…"
click at [605, 523] on textarea "Hi Nadira, please be informed that You will have a small prorate due for the 3 …" at bounding box center [794, 540] width 694 height 59
click at [1026, 536] on textarea "Hi Nadira, please be informed that you will have a small prorate due for the 3 …" at bounding box center [794, 540] width 694 height 59
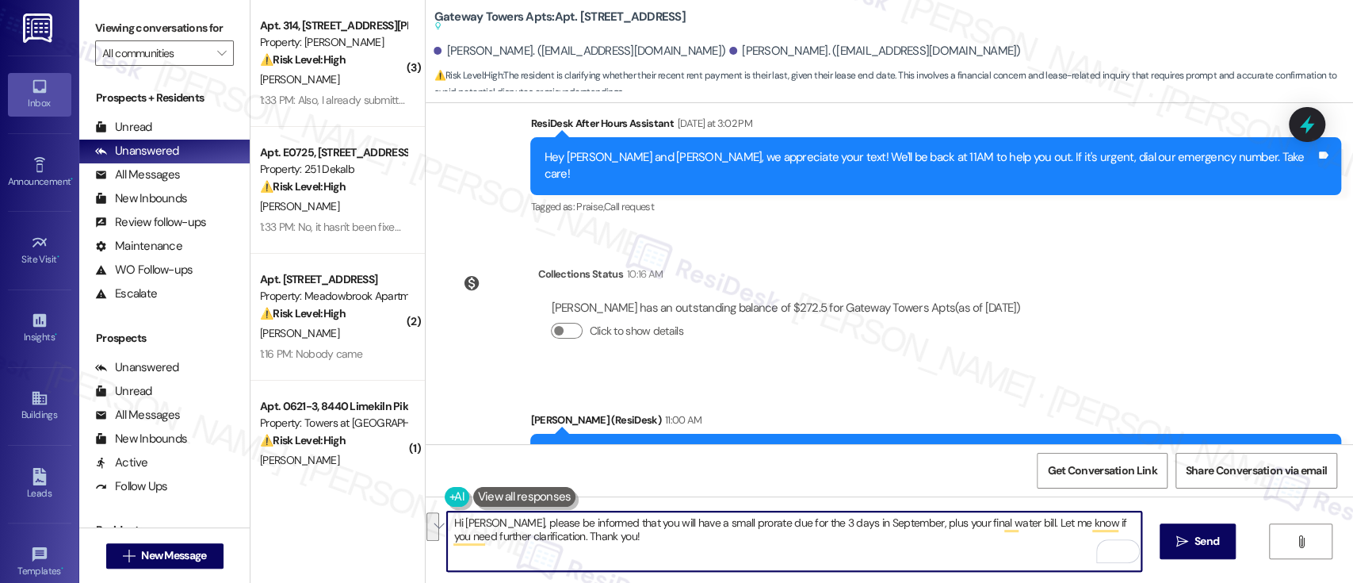
paste textarea "Please be informed that you will have a small prorated charge for the 3 days in…"
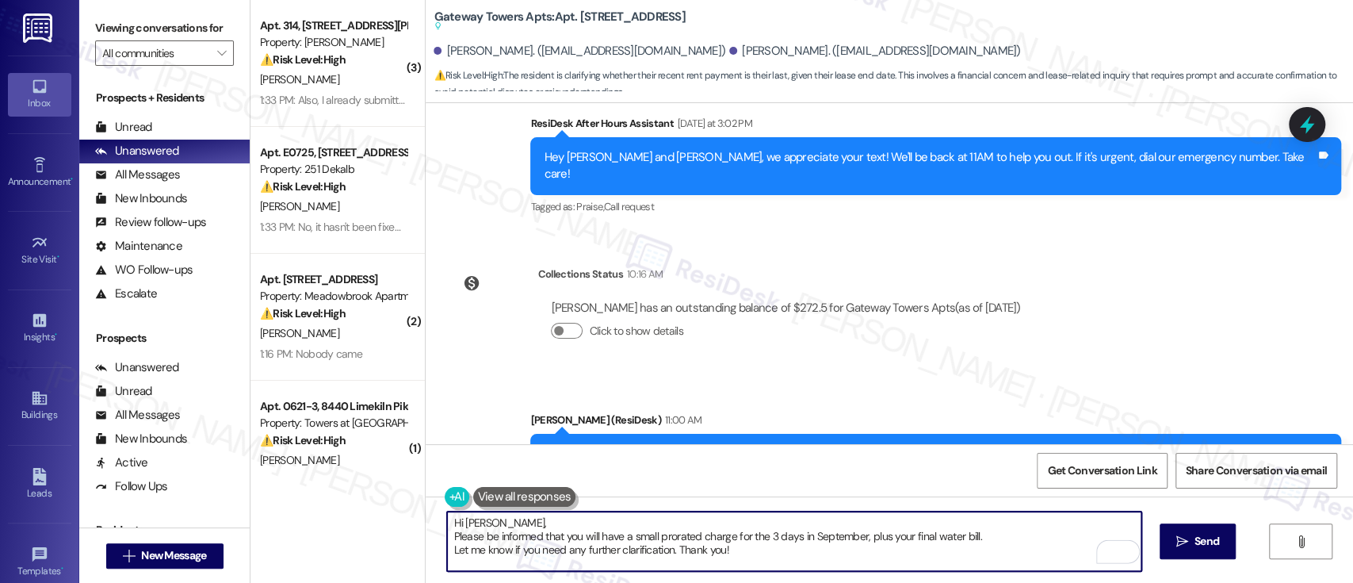
click at [764, 522] on textarea "Hi Nadira, Please be informed that you will have a small prorated charge for th…" at bounding box center [794, 540] width 694 height 59
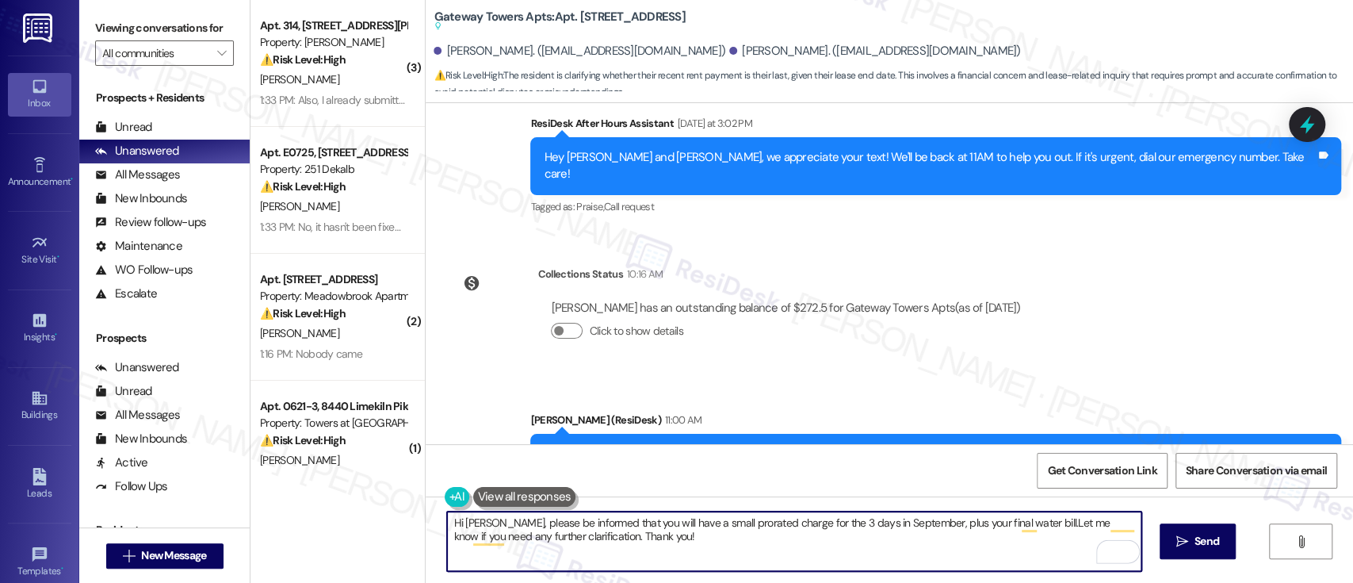
type textarea "Hi Nadira, please be informed that you will have a small prorated charge for th…"
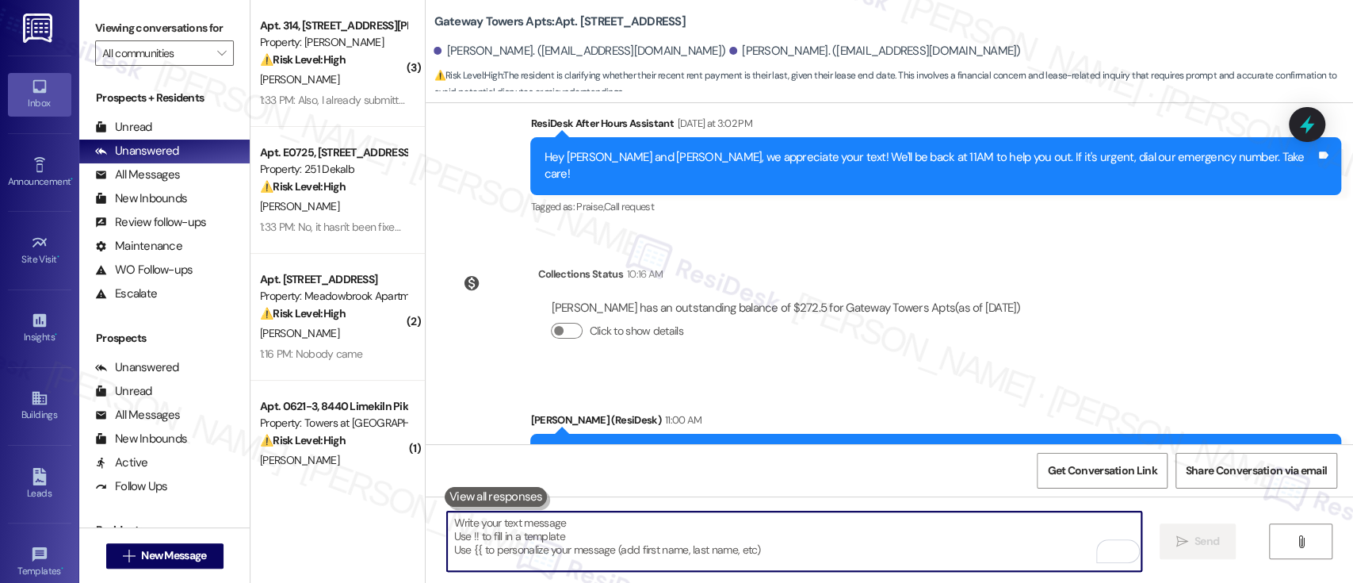
scroll to position [19305, 0]
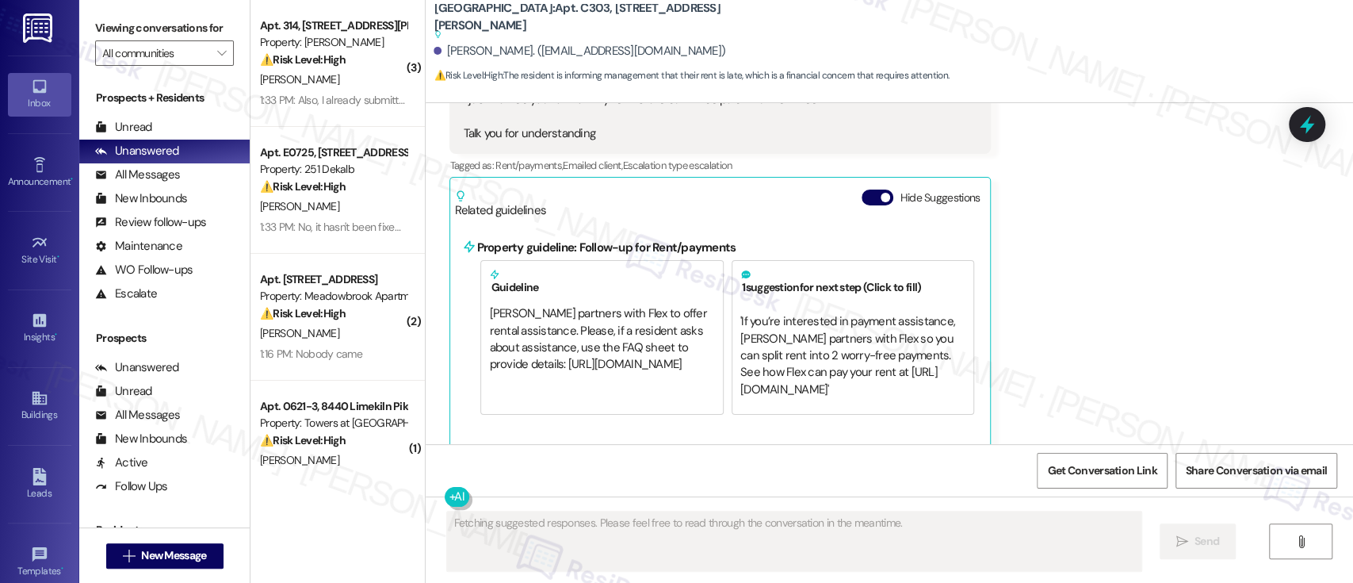
scroll to position [4693, 0]
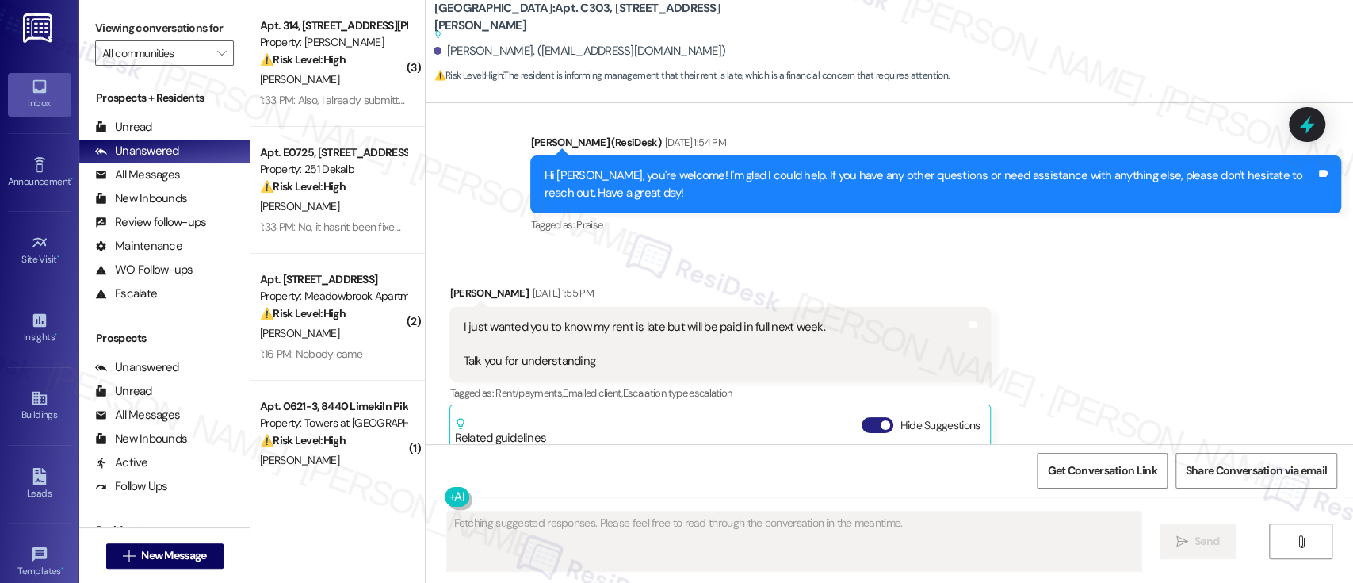
click at [862, 417] on button "Hide Suggestions" at bounding box center [878, 425] width 32 height 16
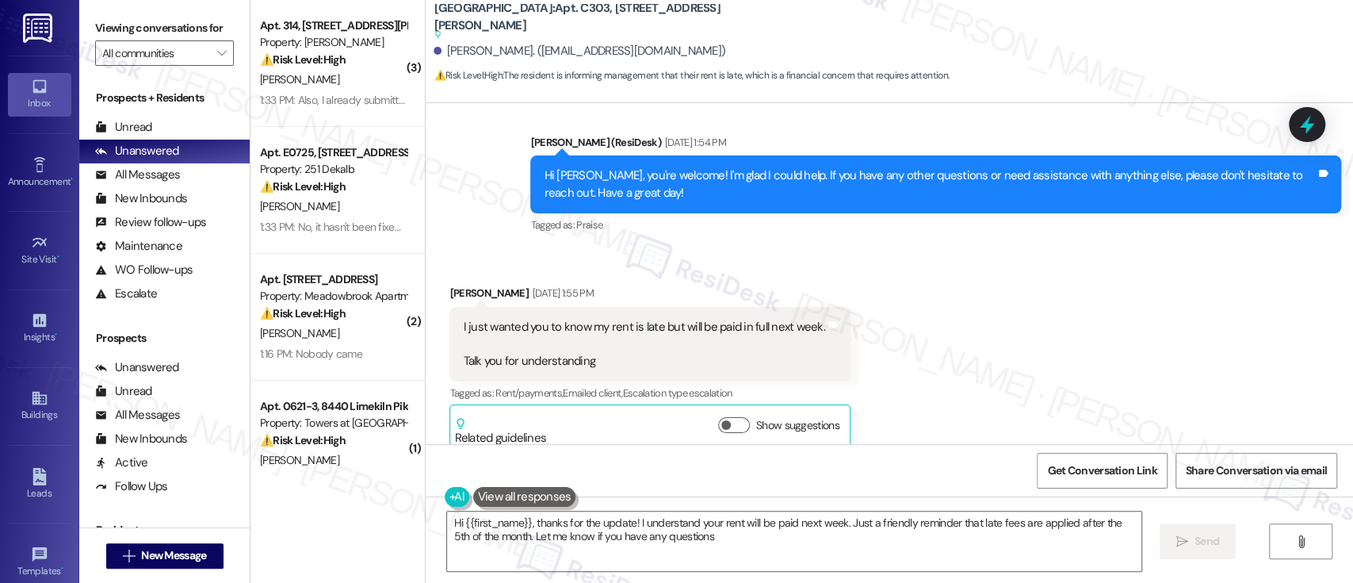
type textarea "Hi {{first_name}}, thanks for the update! I understand your rent will be paid n…"
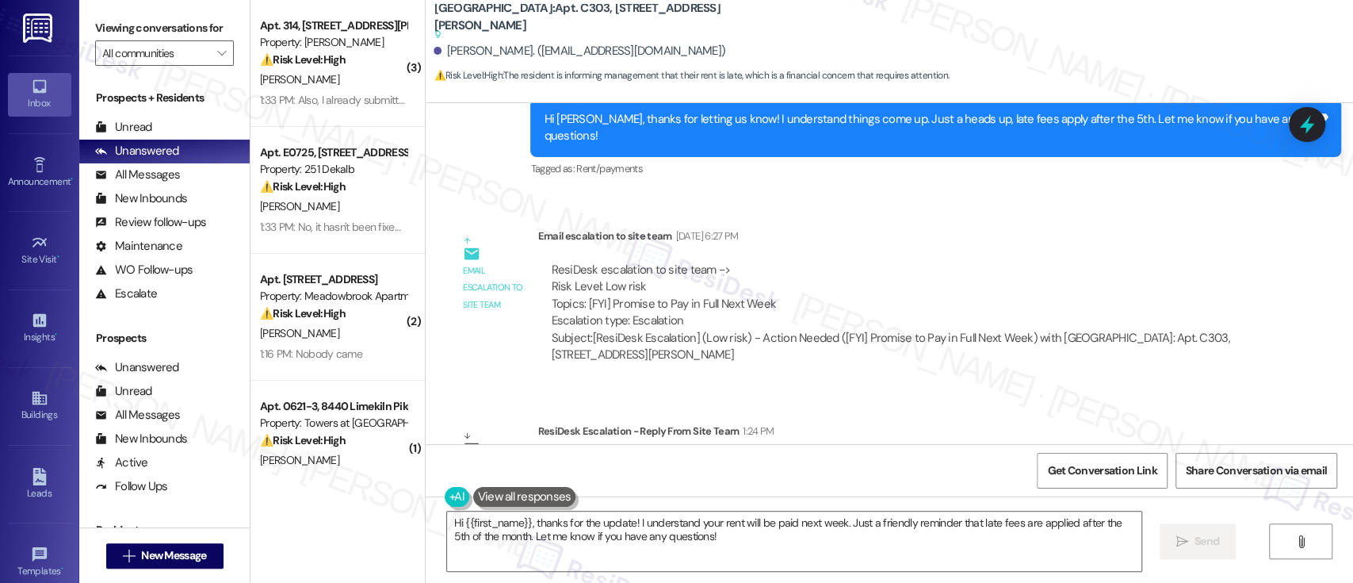
scroll to position [5137, 0]
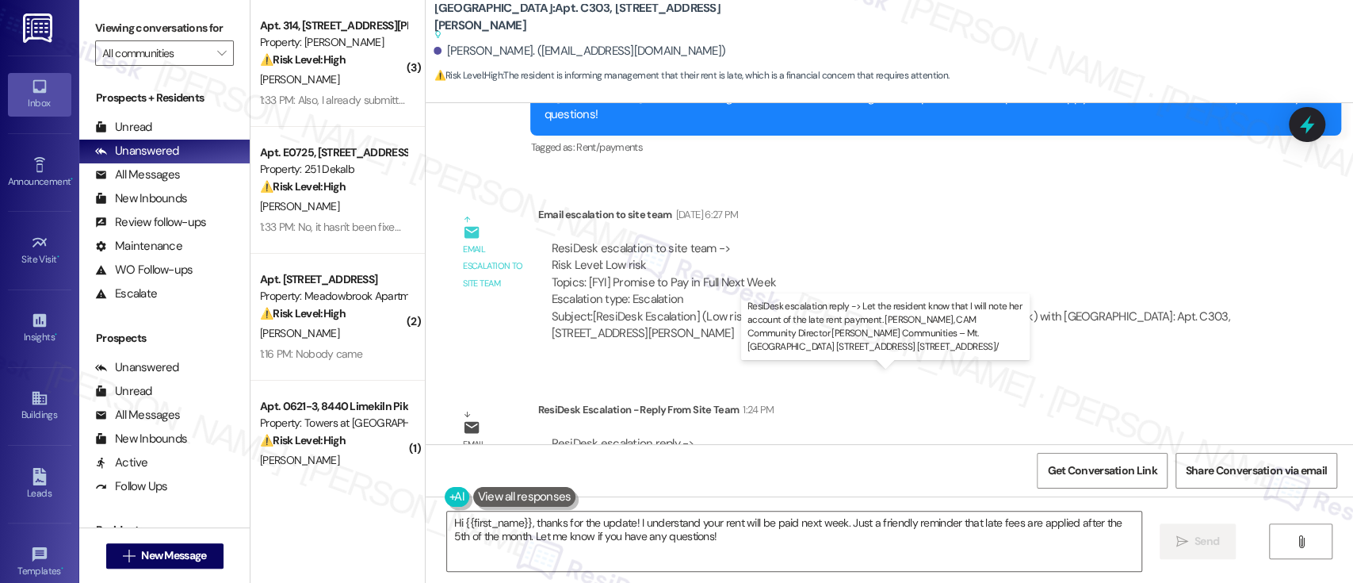
drag, startPoint x: 622, startPoint y: 393, endPoint x: 867, endPoint y: 388, distance: 245.8
click at [867, 435] on div "ResiDesk escalation reply -> Let the resident know that I will note her account…" at bounding box center [894, 460] width 687 height 50
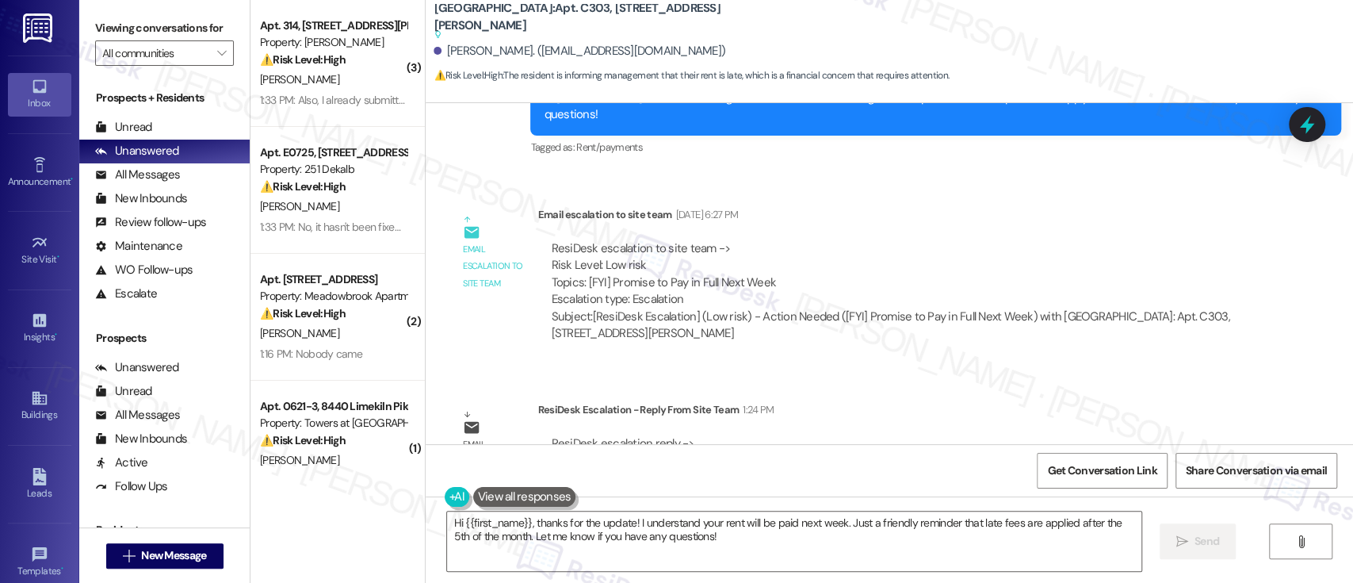
click at [878, 430] on div "ResiDesk escalation reply -> Let the resident know that I will note her account…" at bounding box center [898, 460] width 723 height 75
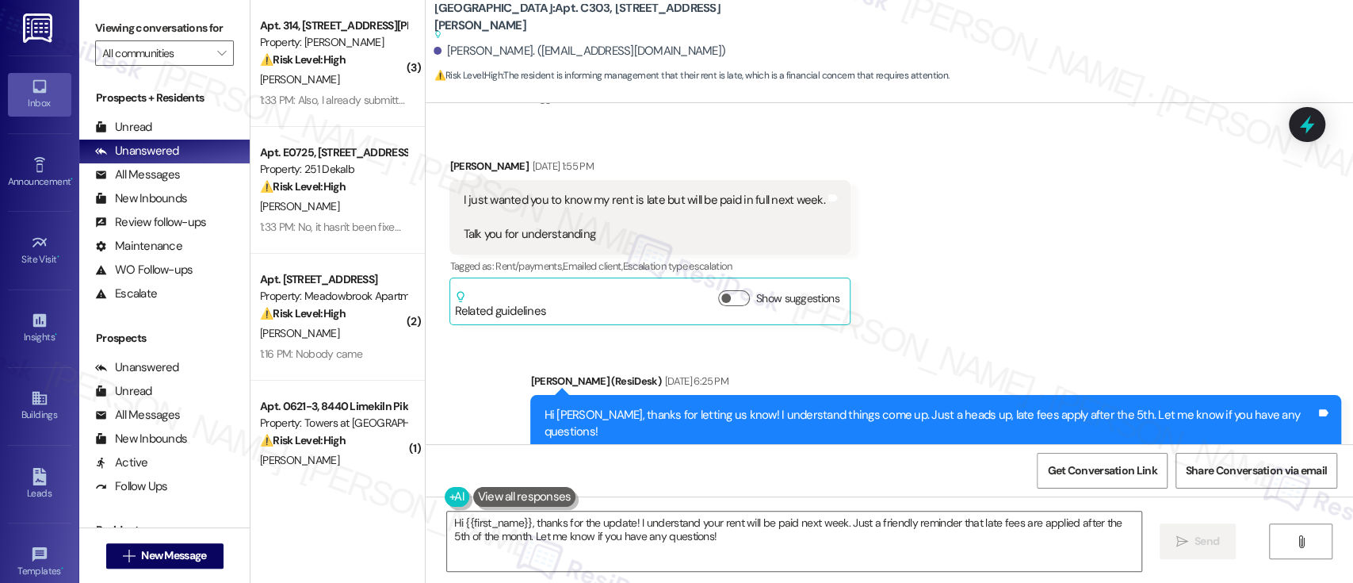
scroll to position [4820, 0]
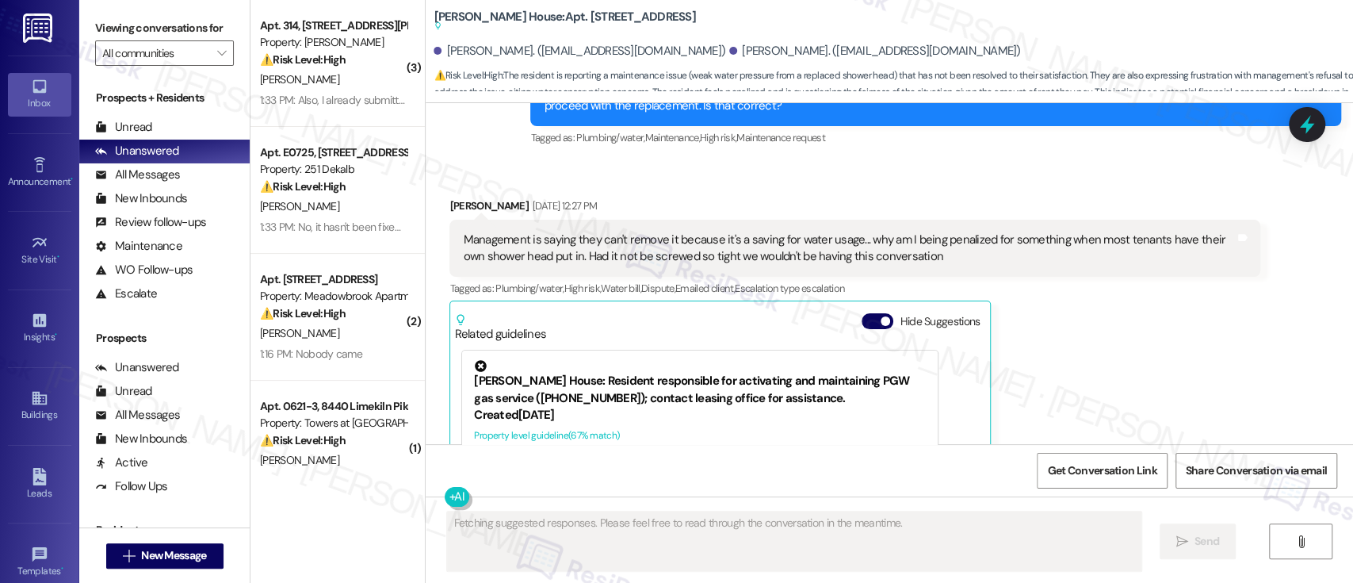
scroll to position [4666, 0]
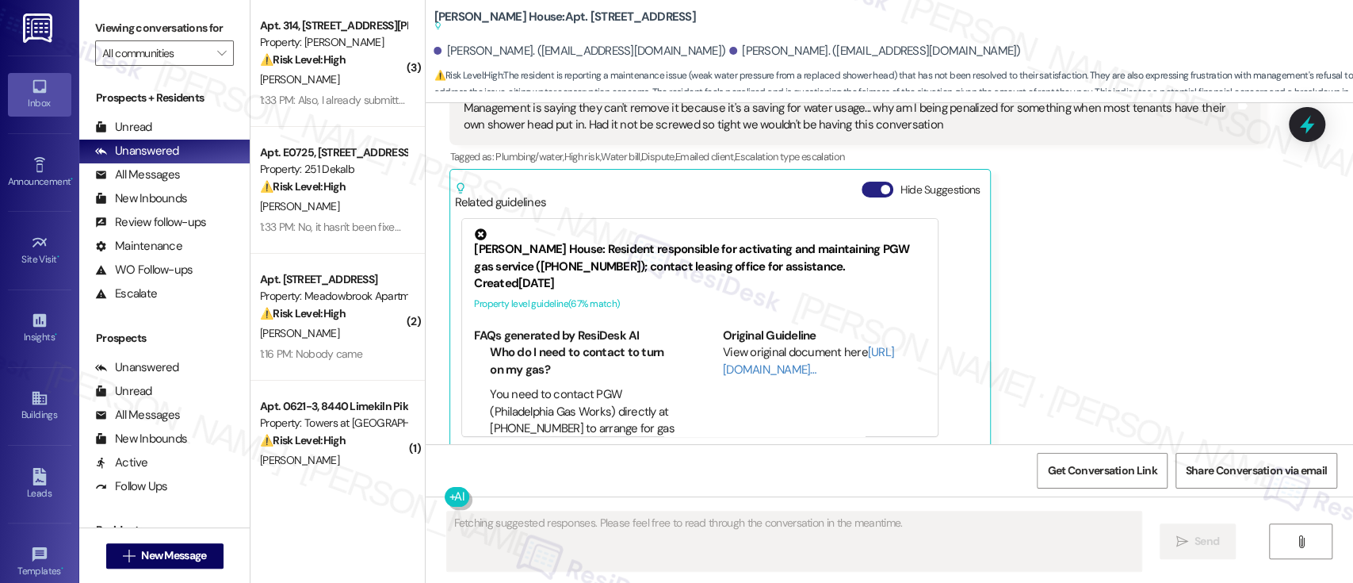
click at [862, 182] on button "Hide Suggestions" at bounding box center [878, 190] width 32 height 16
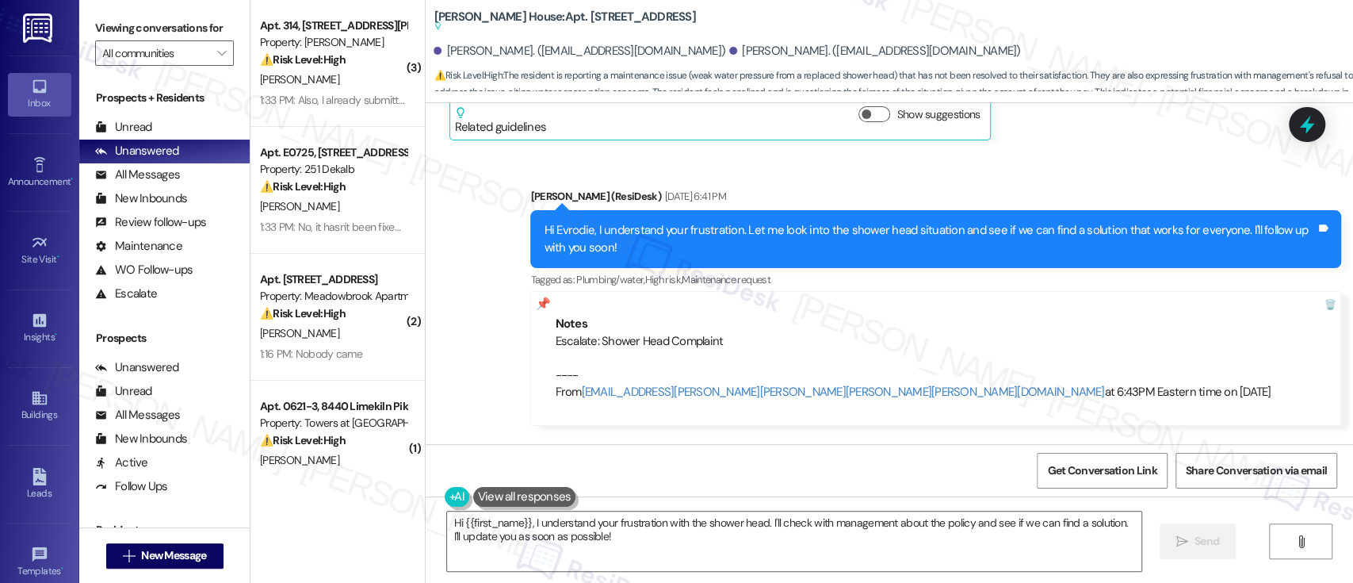
scroll to position [4953, 0]
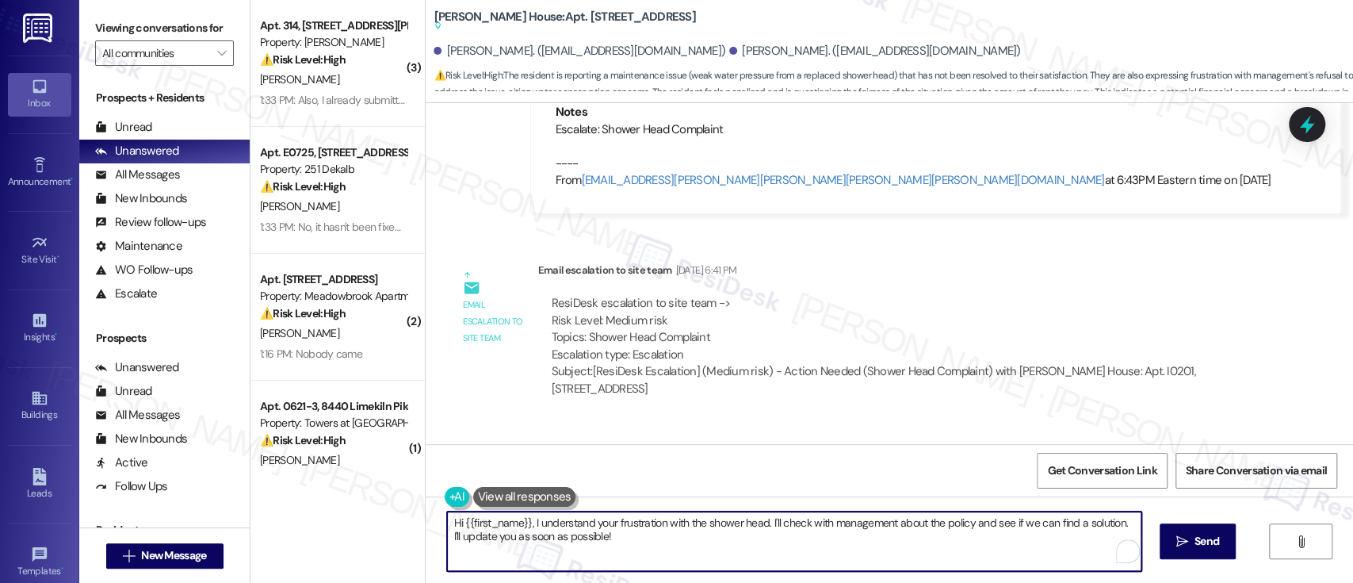
drag, startPoint x: 354, startPoint y: 492, endPoint x: 313, endPoint y: 484, distance: 41.4
click at [313, 484] on div "( 3 ) Apt. 314, 1320 W. Somerville Ave Property: YONO ⚠️ Risk Level: High The r…" at bounding box center [802, 291] width 1103 height 583
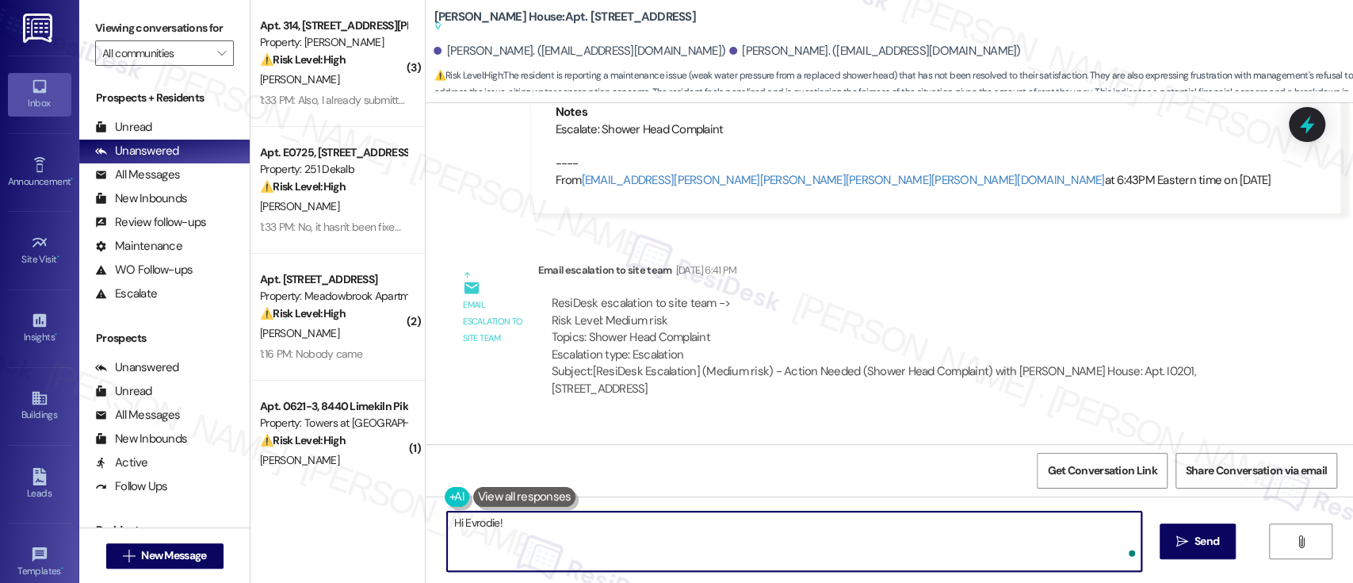
paste textarea "Please let the resident know we'll be happy to have our maintenance team inspec…"
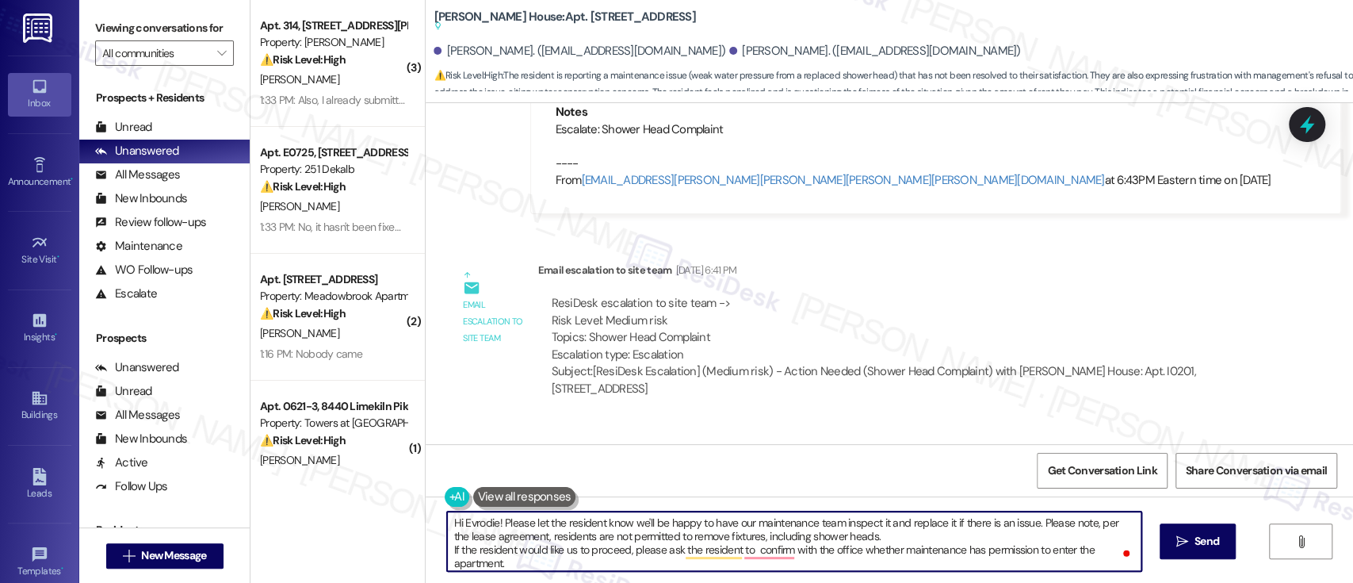
click at [622, 525] on textarea "Hi Evrodie! Please let the resident know we'll be happy to have our maintenance…" at bounding box center [794, 540] width 694 height 59
click at [526, 526] on textarea "Hi Evrodie! Please let the resident know we'll be happy to have our maintenance…" at bounding box center [794, 540] width 694 height 59
click at [793, 523] on textarea "Hi Evrodie! Please be informed that we'll be happy to have our maintenance team…" at bounding box center [794, 540] width 694 height 59
click at [864, 523] on textarea "Hi Evrodie! Please be informed that we'll be happy to have our maintenance team…" at bounding box center [794, 540] width 694 height 59
click at [914, 527] on textarea "Hi Evrodie! Please be informed that we'll be happy to have our maintenance team…" at bounding box center [794, 540] width 694 height 59
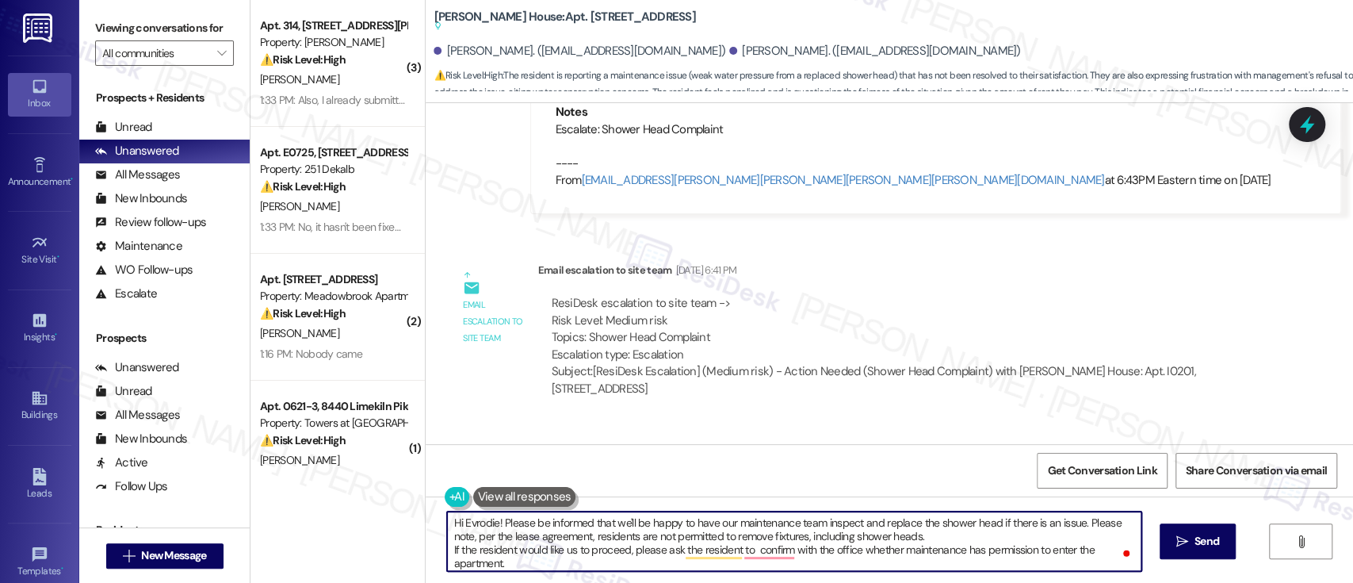
click at [1075, 525] on textarea "Hi Evrodie! Please be informed that we'll be happy to have our maintenance team…" at bounding box center [794, 540] width 694 height 59
click at [461, 534] on textarea "Hi Evrodie! Please be informed that we'll be happy to have our maintenance team…" at bounding box center [794, 540] width 694 height 59
click at [987, 534] on textarea "Hi Evrodie! Please be informed that we'll be happy to have our maintenance team…" at bounding box center [794, 540] width 694 height 59
click at [452, 552] on textarea "Hi Evrodie! Please be informed that we'll be happy to have our maintenance team…" at bounding box center [794, 540] width 694 height 59
click at [505, 553] on textarea "Hi Evrodie! Please be informed that we'll be happy to have our maintenance team…" at bounding box center [794, 540] width 694 height 59
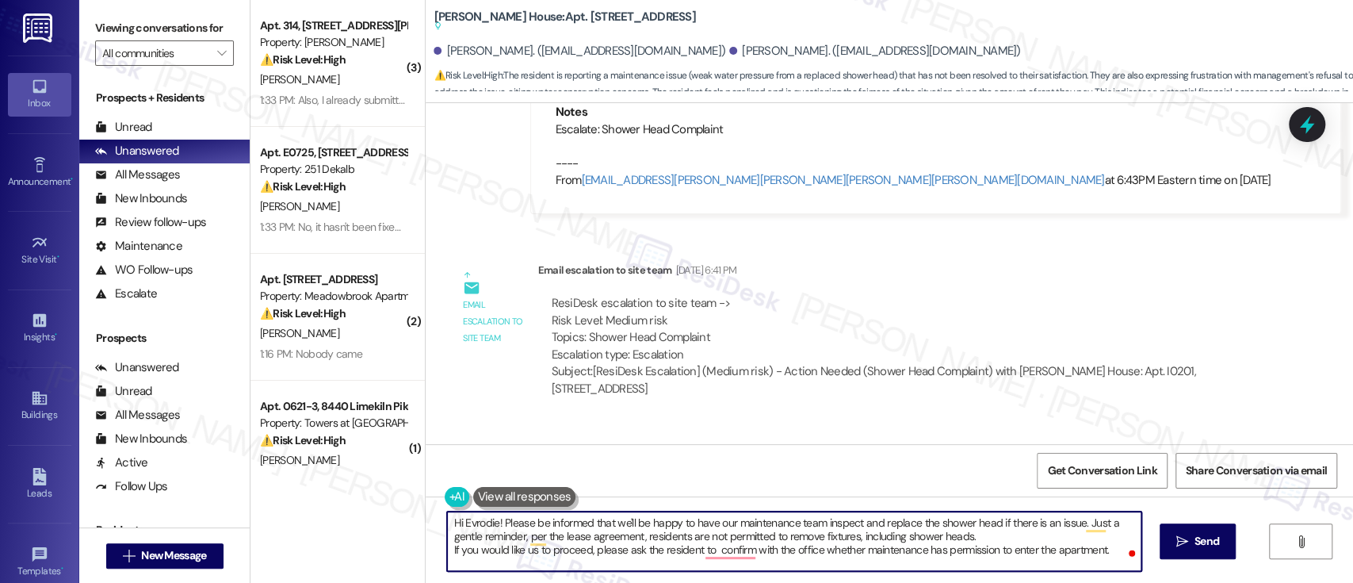
click at [621, 553] on textarea "Hi Evrodie! Please be informed that we'll be happy to have our maintenance team…" at bounding box center [794, 540] width 694 height 59
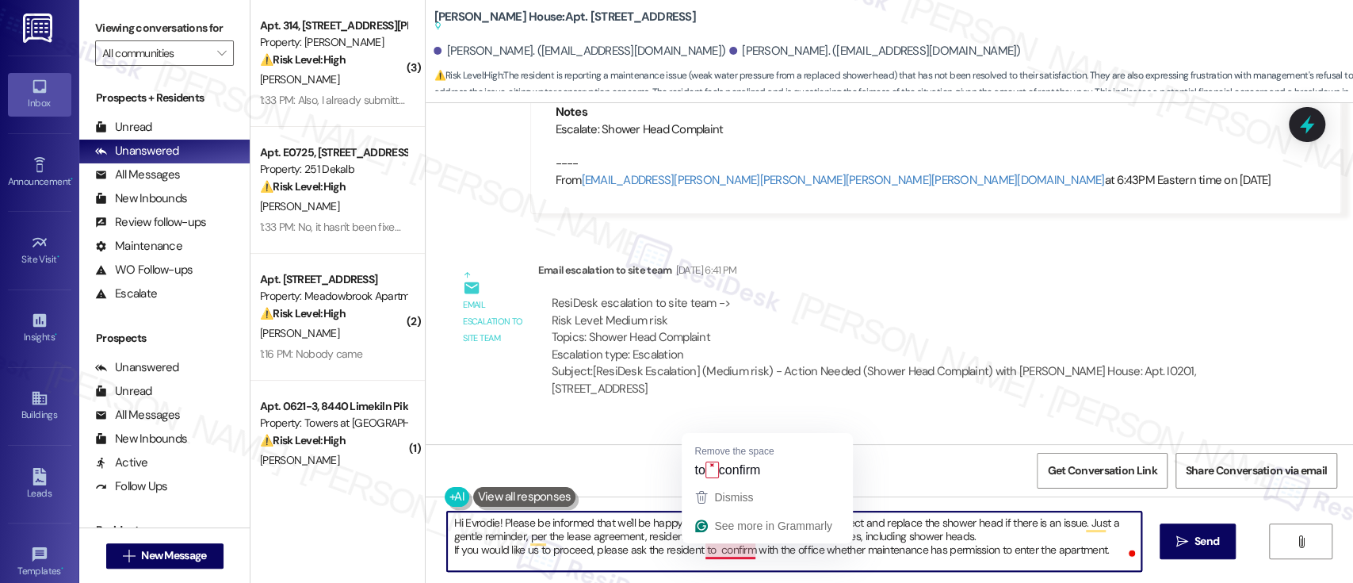
click at [707, 551] on textarea "Hi Evrodie! Please be informed that we'll be happy to have our maintenance team…" at bounding box center [794, 540] width 694 height 59
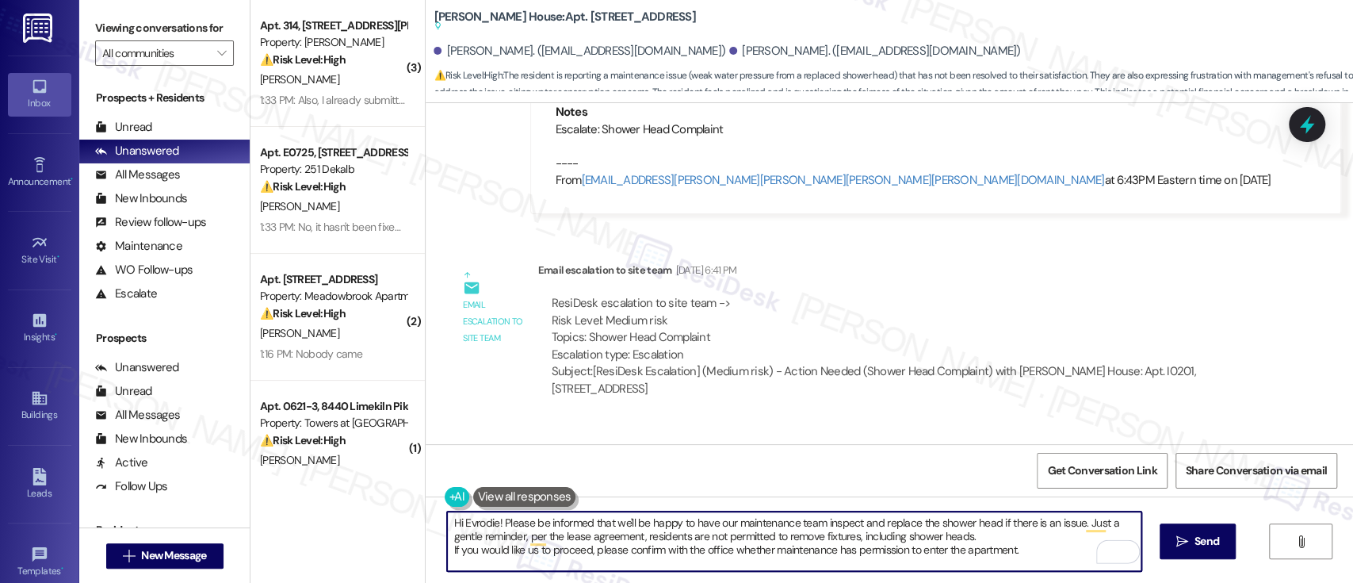
click at [656, 549] on textarea "Hi Evrodie! Please be informed that we'll be happy to have our maintenance team…" at bounding box center [794, 540] width 694 height 59
drag, startPoint x: 762, startPoint y: 553, endPoint x: 838, endPoint y: 483, distance: 103.2
click at [761, 553] on textarea "Hi Evrodie! Please be informed that we'll be happy to have our maintenance team…" at bounding box center [794, 540] width 694 height 59
click at [849, 553] on textarea "Hi Evrodie! Please be informed that we'll be happy to have our maintenance team…" at bounding box center [794, 540] width 694 height 59
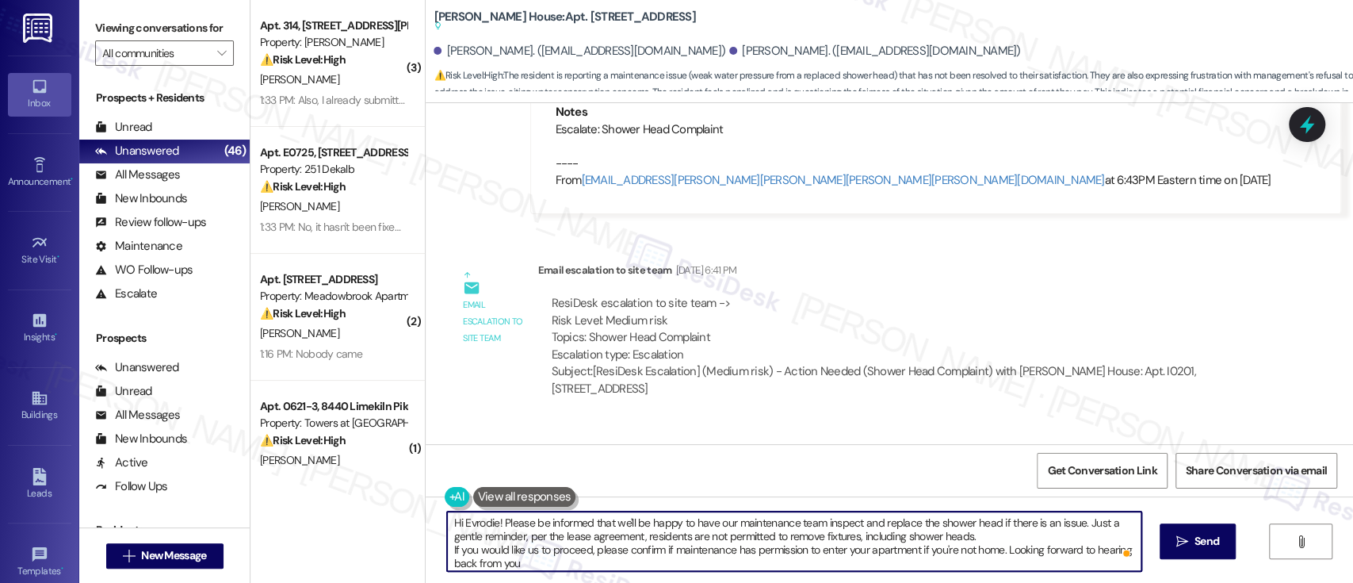
type textarea "Hi Evrodie! Please be informed that we'll be happy to have our maintenance team…"
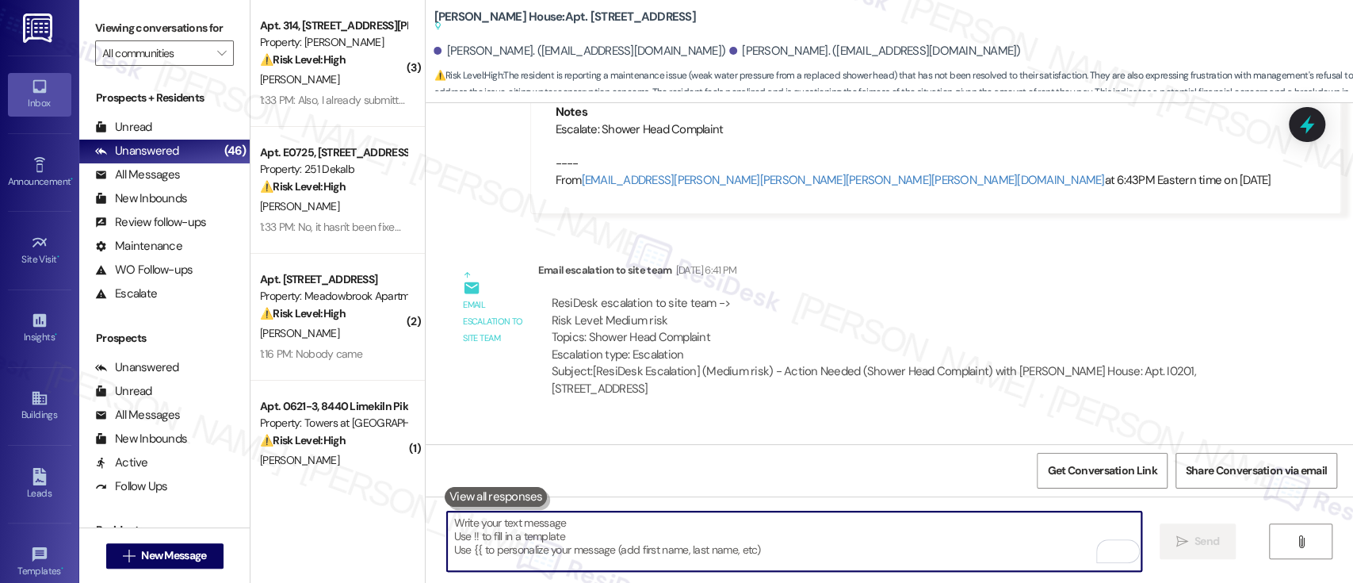
paste textarea "Hi Evrodie! Please be informed that we’re happy to have our maintenance team in…"
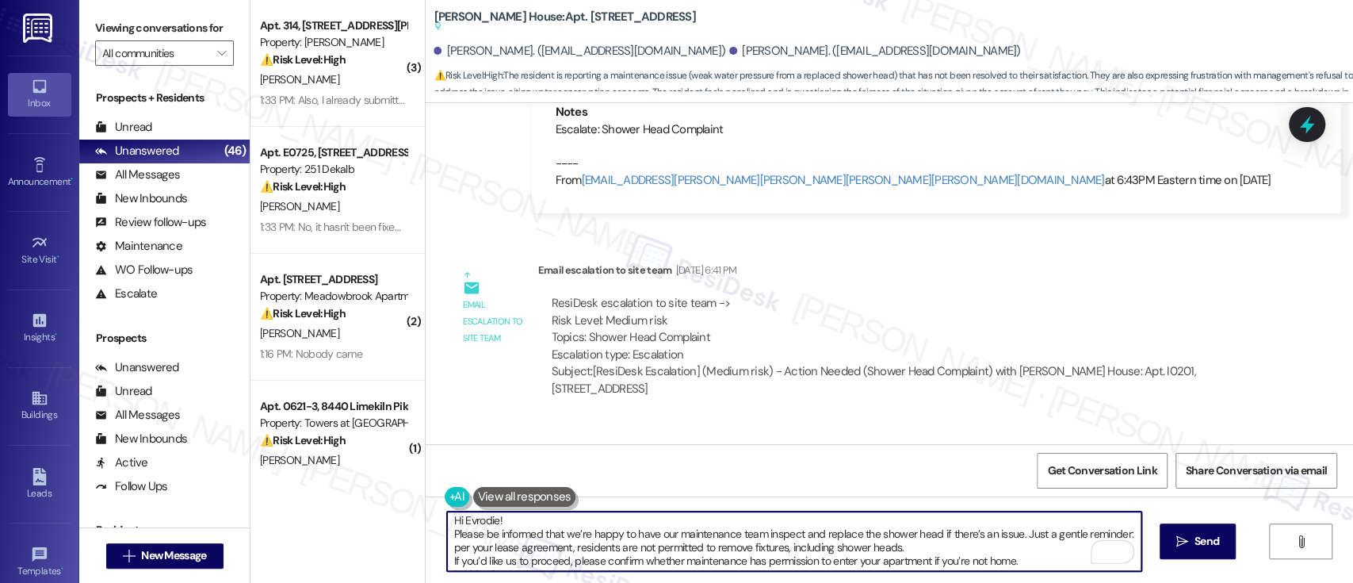
scroll to position [0, 0]
click at [622, 517] on textarea "Hi Evrodie! Please be informed that we’re happy to have our maintenance team in…" at bounding box center [794, 540] width 694 height 59
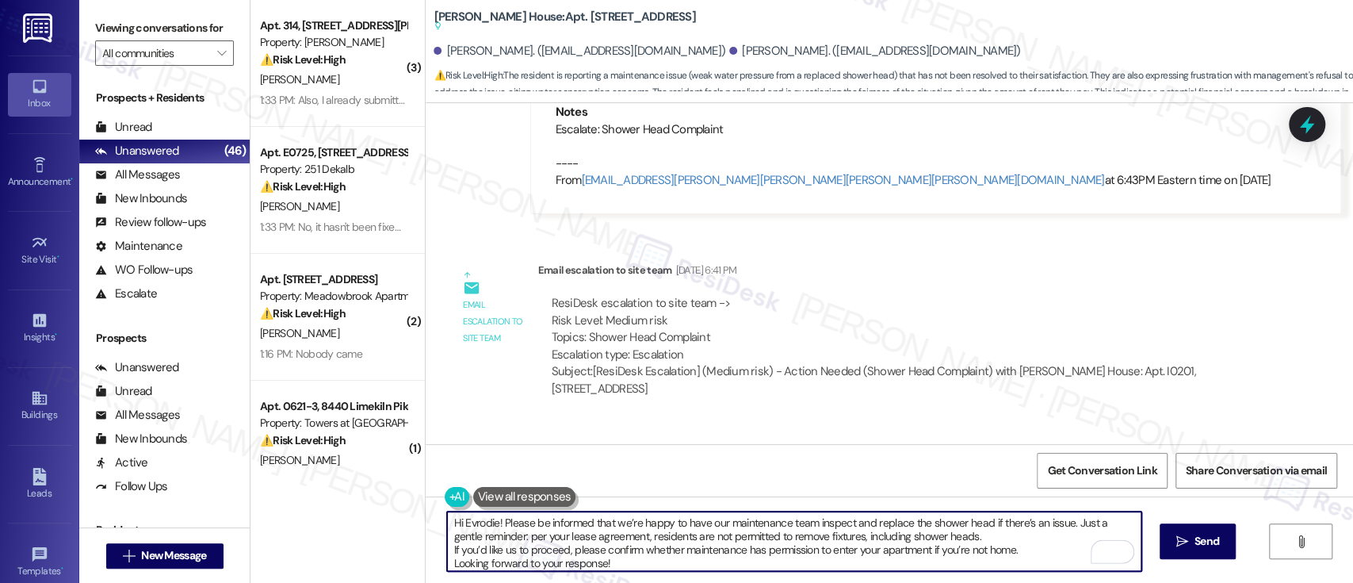
click at [1040, 550] on textarea "Hi Evrodie! Please be informed that we’re happy to have our maintenance team in…" at bounding box center [794, 540] width 694 height 59
click at [527, 558] on textarea "Hi Evrodie! Please be informed that we’re happy to have our maintenance team in…" at bounding box center [794, 540] width 694 height 59
click at [438, 552] on div "Hi Evrodie! Please be informed that we’re happy to have our maintenance team in…" at bounding box center [890, 555] width 928 height 119
type textarea "Hi Evrodie! Please be informed that we’re happy to have our maintenance team in…"
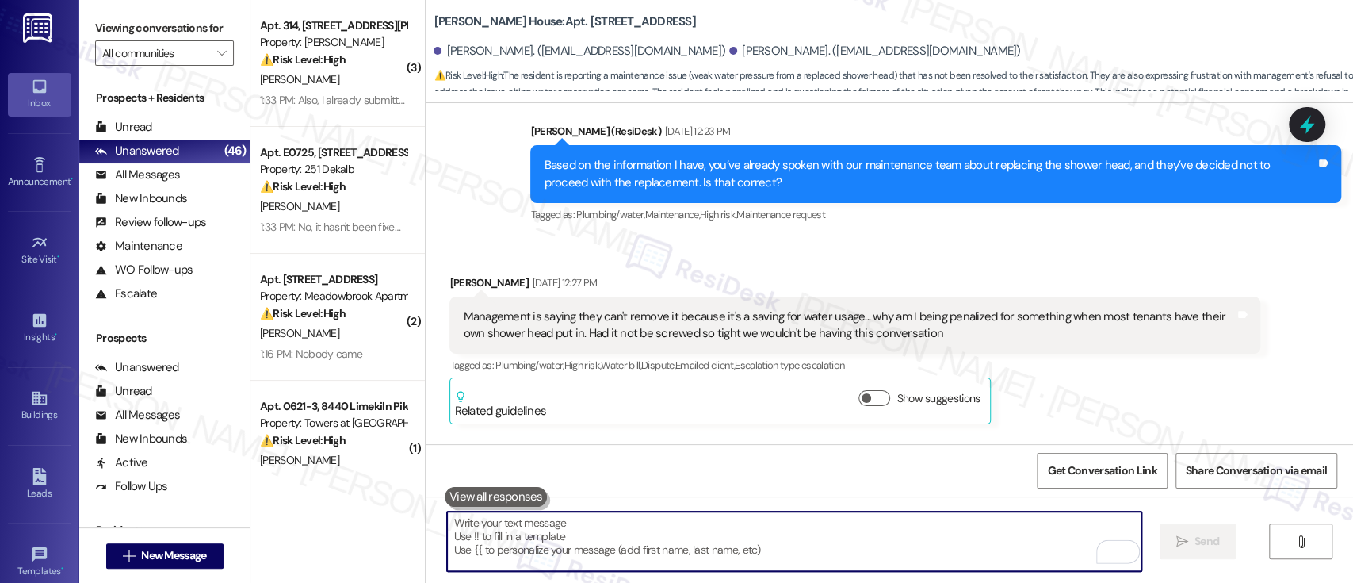
scroll to position [4433, 0]
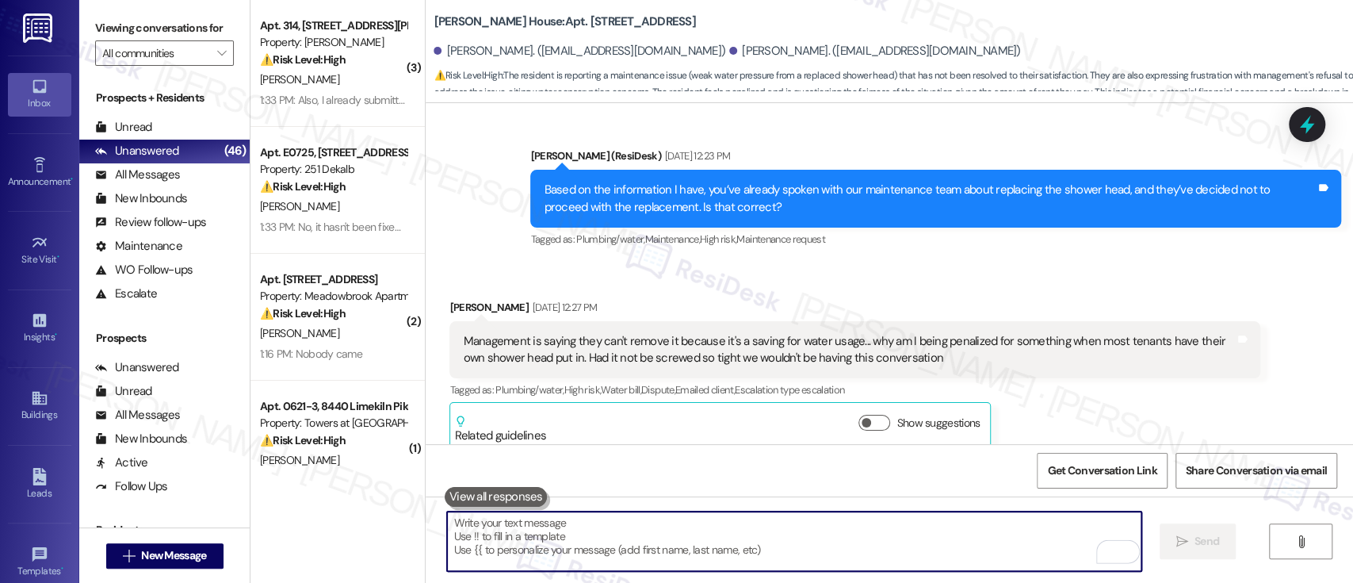
paste textarea "If you’d like us to proceed, please confirm whether maintenance has permission …"
type textarea "If you’d like us to proceed, please confirm whether maintenance has permission …"
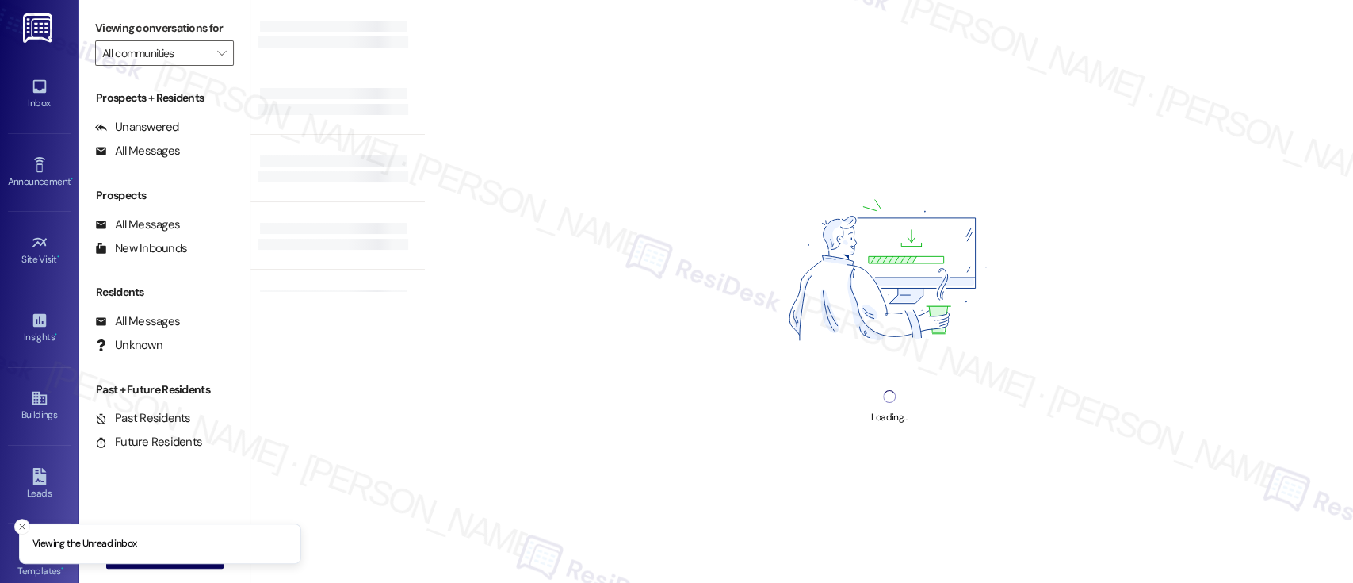
type input "251 Dekalb"
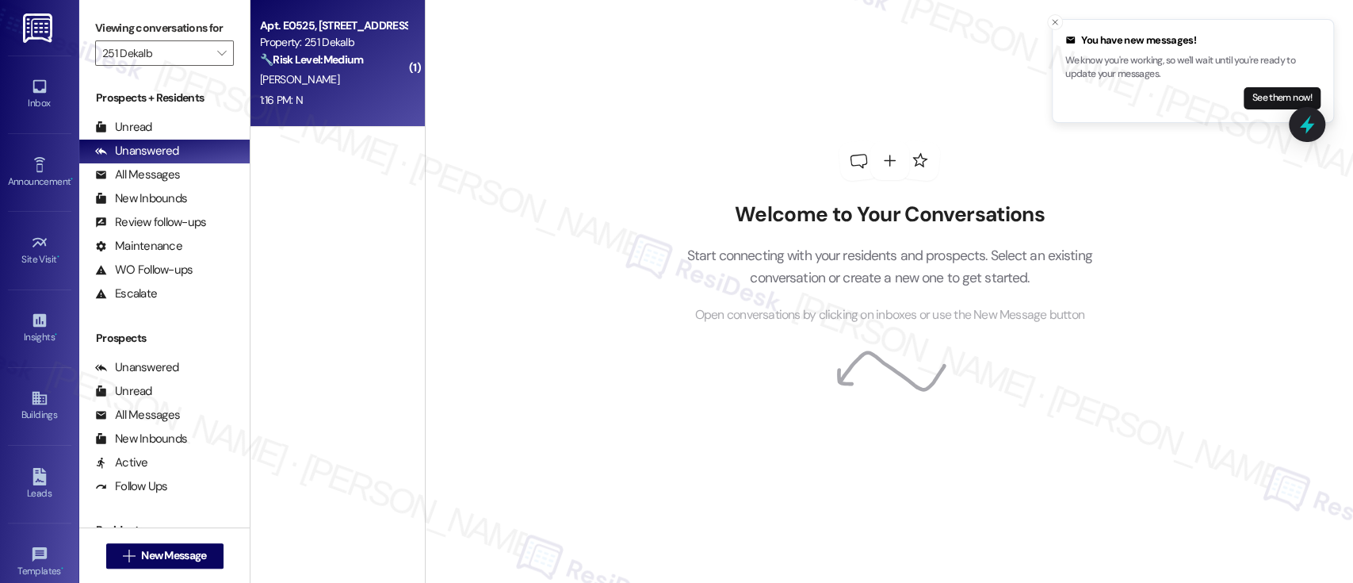
click at [372, 56] on div "🔧 Risk Level: Medium The resident responded negatively to a satisfaction check …" at bounding box center [333, 60] width 147 height 17
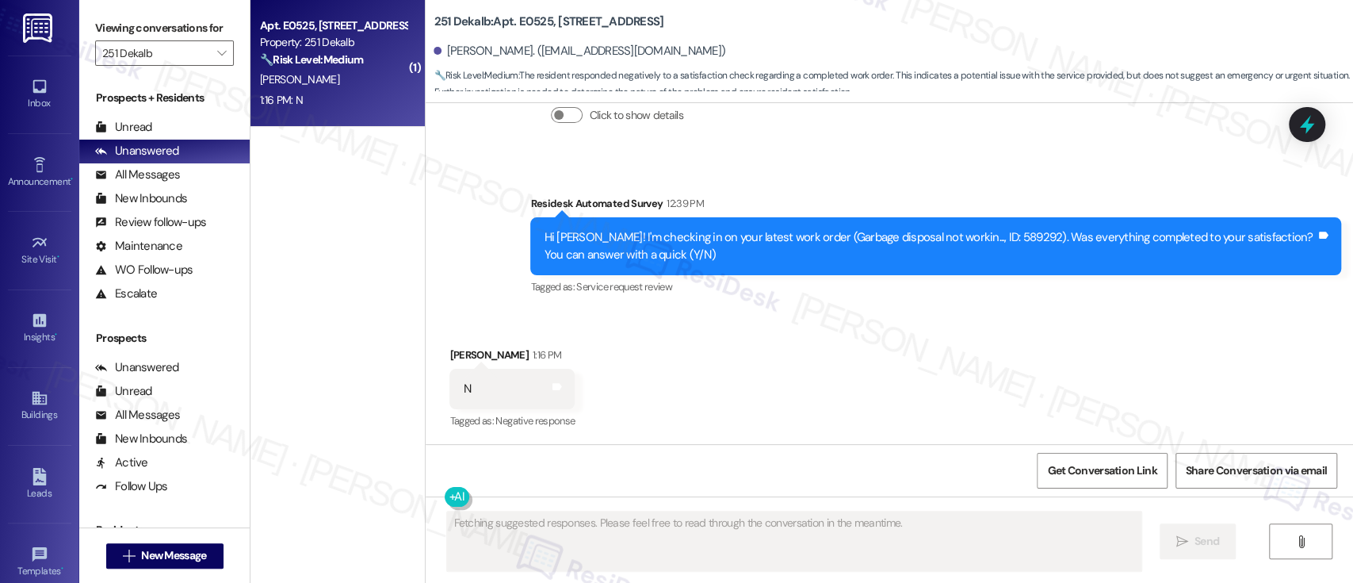
scroll to position [2557, 0]
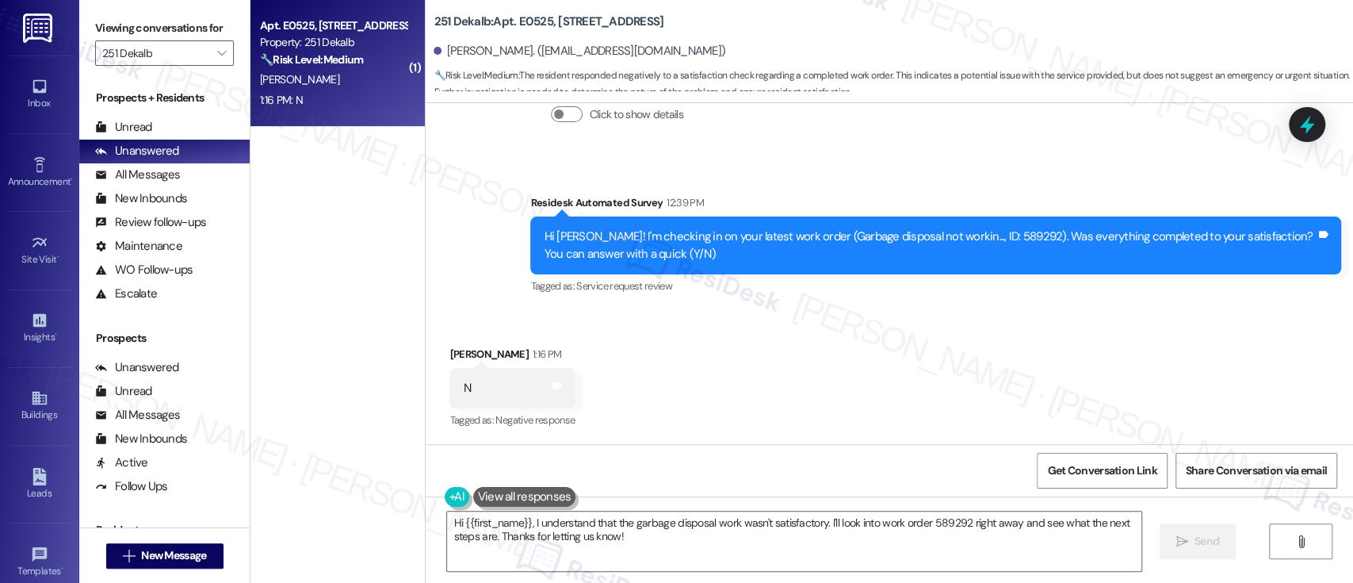
click at [977, 230] on div "Hi [PERSON_NAME]! I'm checking in on your latest work order (Garbage disposal n…" at bounding box center [930, 245] width 772 height 34
copy div "589292"
click at [721, 518] on textarea "Hi {{first_name}}, I understand that the garbage disposal work wasn't satisfact…" at bounding box center [794, 540] width 694 height 59
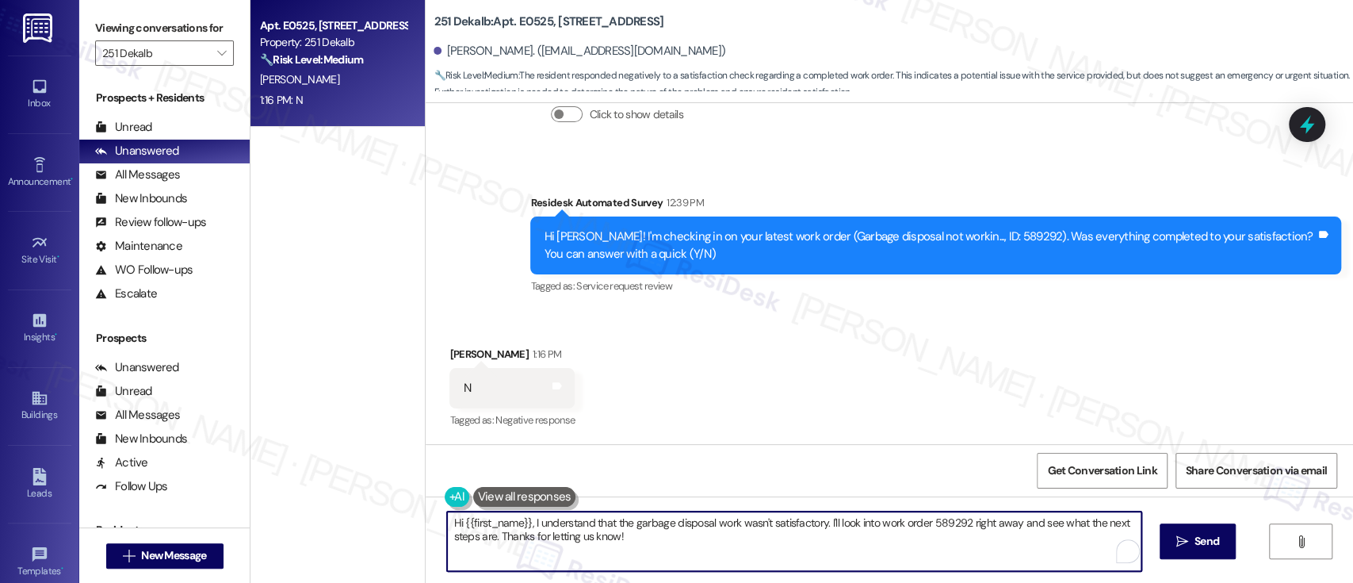
click at [792, 520] on textarea "Hi {{first_name}}, I understand that the garbage disposal work wasn't satisfact…" at bounding box center [794, 540] width 694 height 59
click at [709, 520] on textarea "Hi {{first_name}}, I understand that the garbage disposal work wasn't satisfact…" at bounding box center [794, 540] width 694 height 59
click at [789, 542] on textarea "Hi {{first_name}}, I understand that the garbage disposal work wasn't satisfact…" at bounding box center [794, 540] width 694 height 59
paste textarea "I understand that the garbage disposal still hasn’t been repaired. Our maintena…"
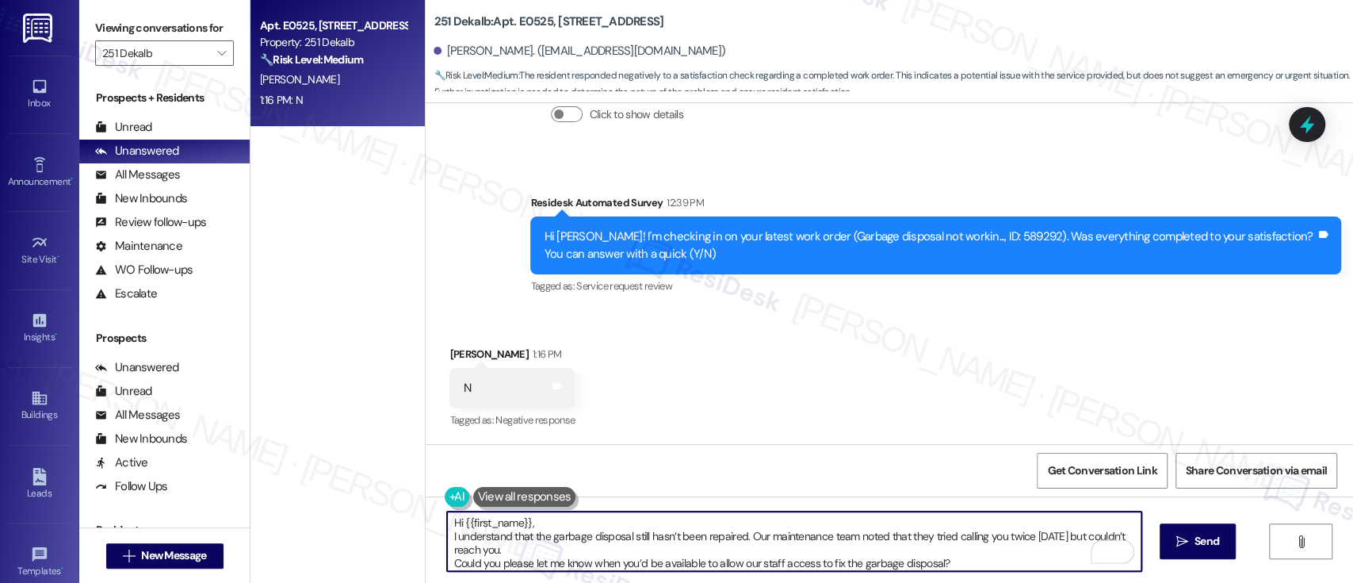
click at [648, 518] on textarea "Hi {{first_name}}, I understand that the garbage disposal still hasn’t been rep…" at bounding box center [794, 540] width 694 height 59
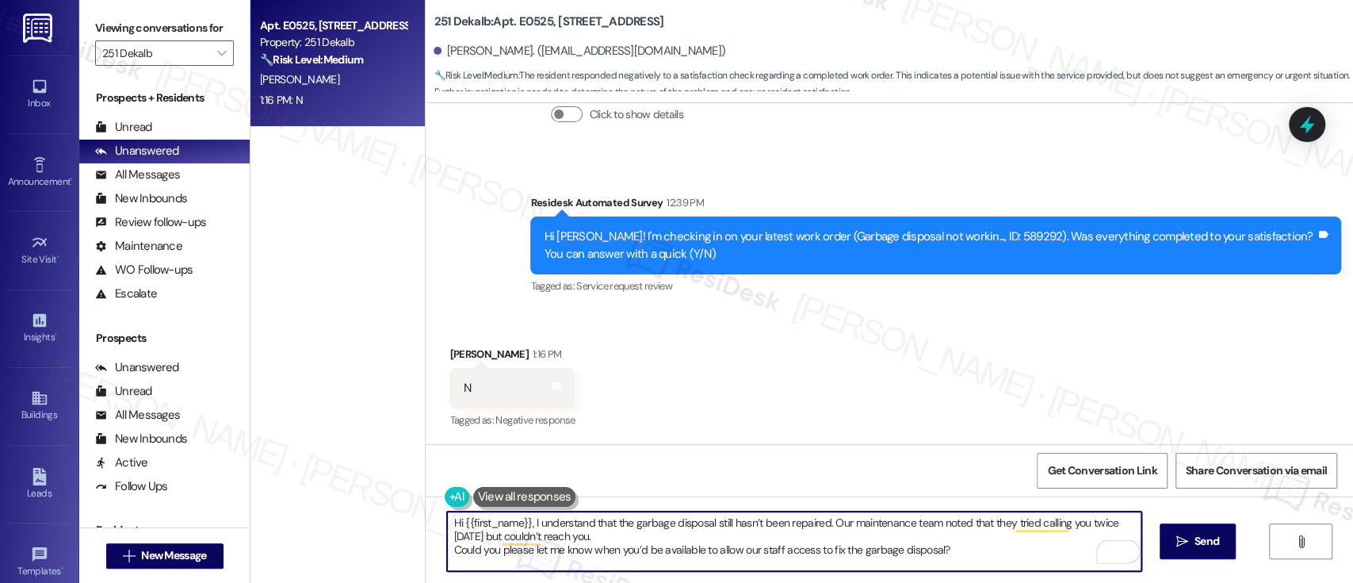
click at [652, 536] on textarea "Hi {{first_name}}, I understand that the garbage disposal still hasn’t been rep…" at bounding box center [794, 540] width 694 height 59
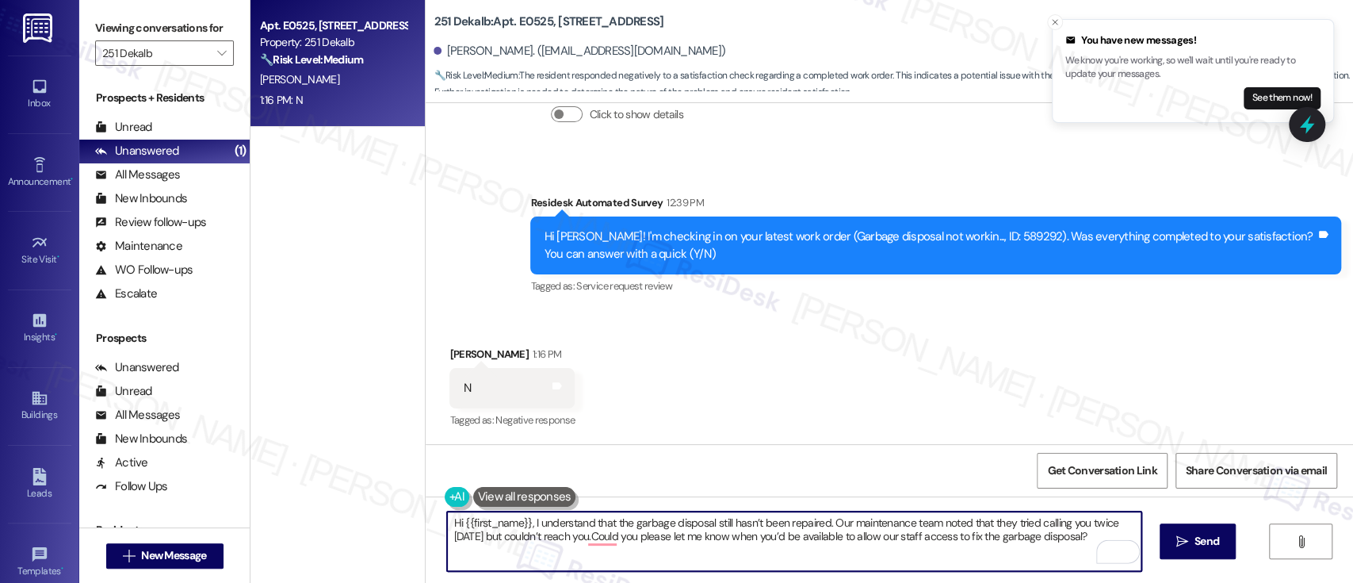
type textarea "Hi {{first_name}}, I understand that the garbage disposal still hasn’t been rep…"
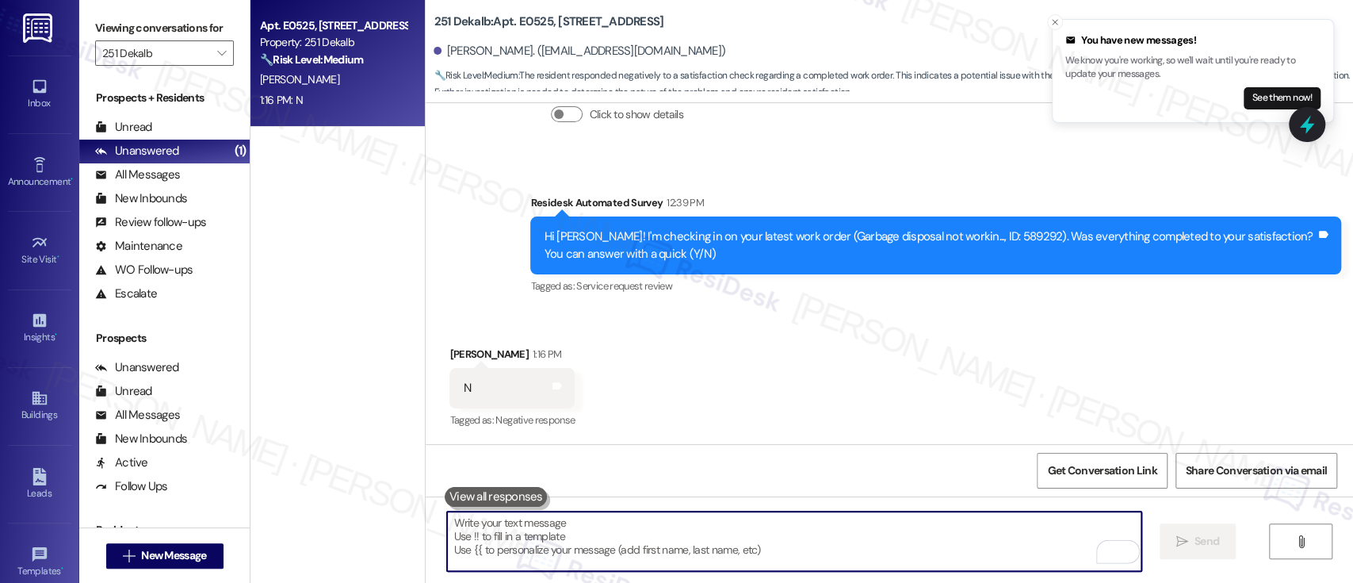
scroll to position [2557, 0]
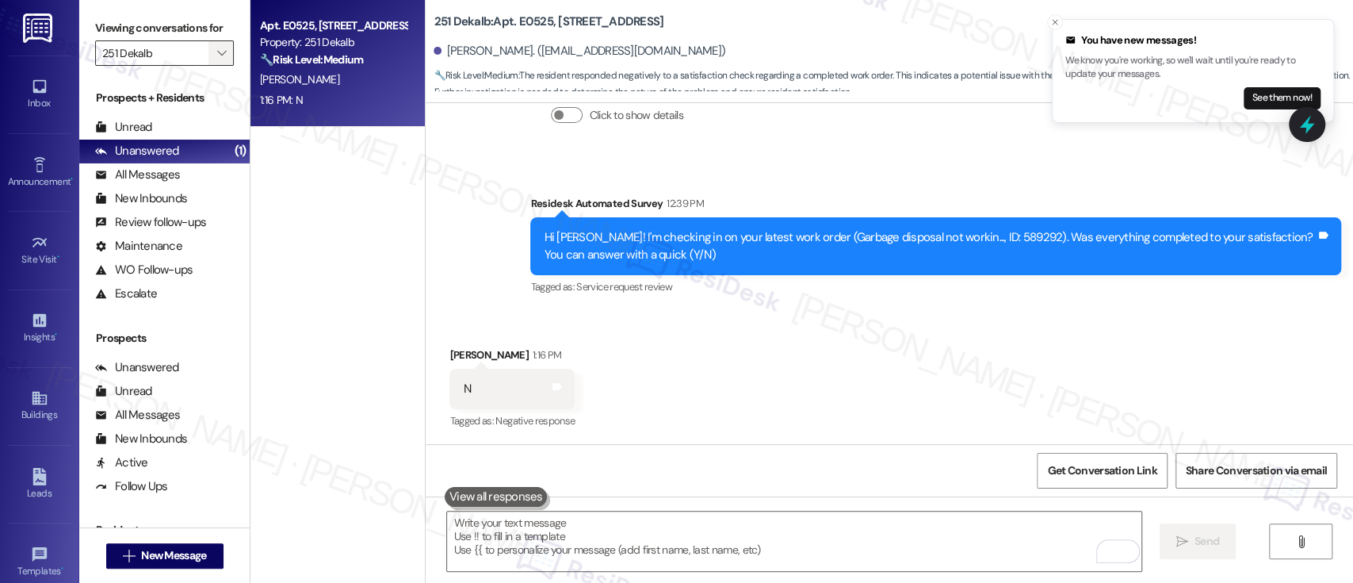
click at [217, 50] on icon "" at bounding box center [221, 53] width 9 height 13
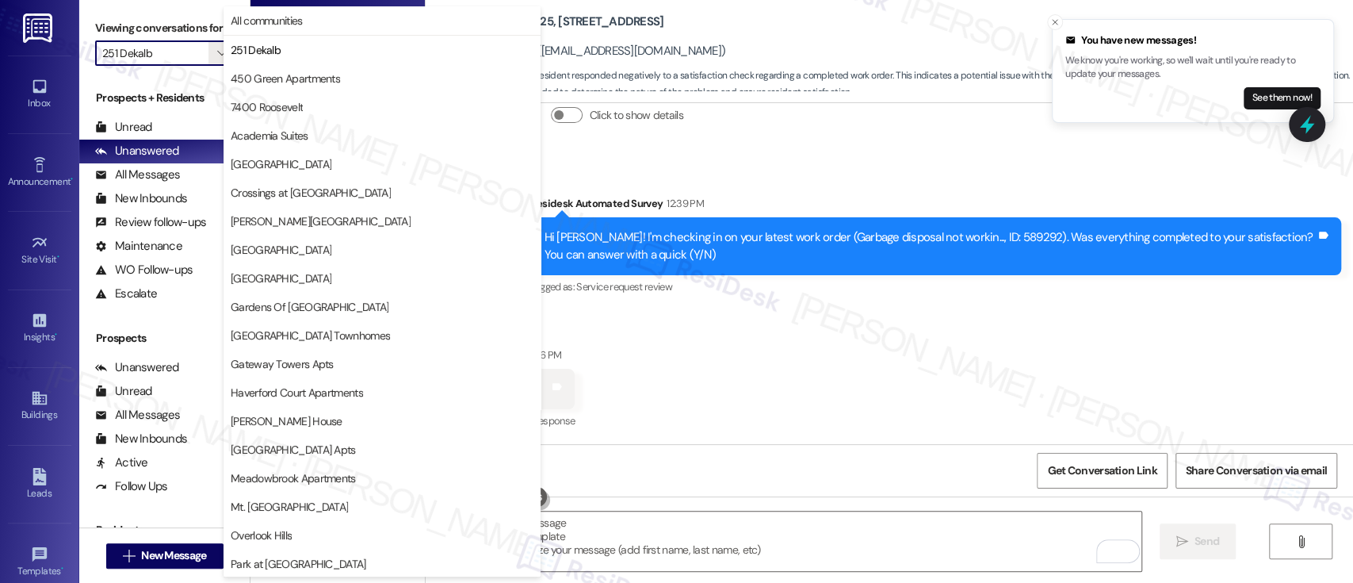
drag, startPoint x: 875, startPoint y: 321, endPoint x: 782, endPoint y: 269, distance: 106.5
click at [871, 313] on div "Received via SMS Brianna Ellis 1:16 PM N Tags and notes Tagged as: Negative res…" at bounding box center [890, 378] width 928 height 134
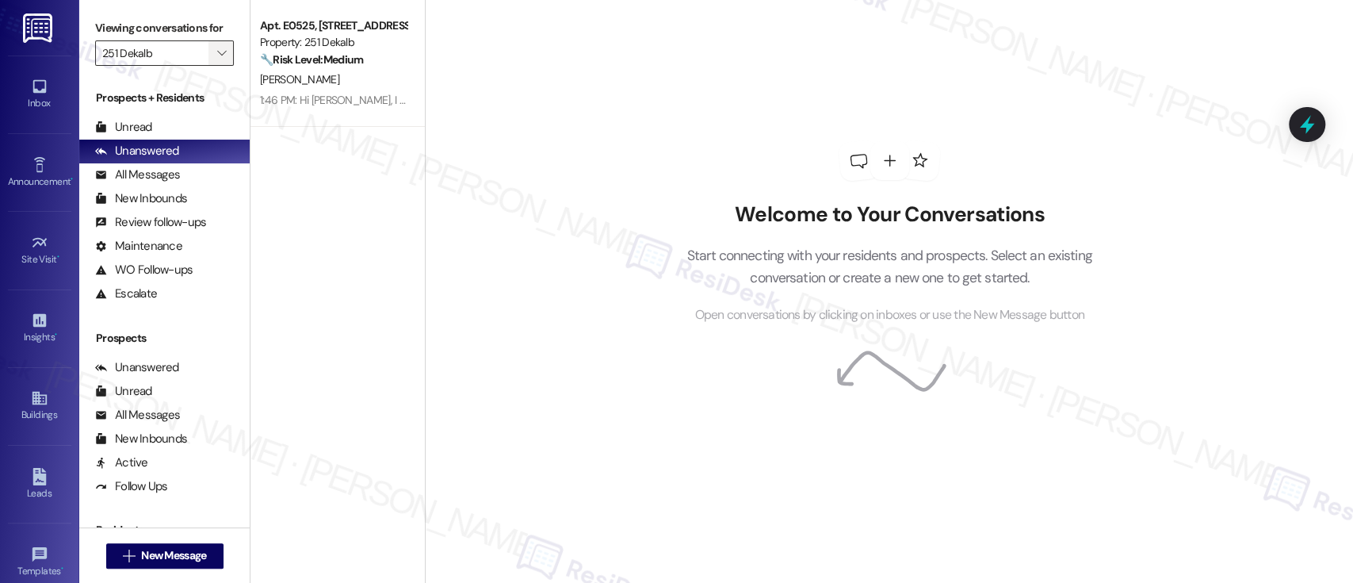
click at [220, 52] on button "" at bounding box center [220, 52] width 25 height 25
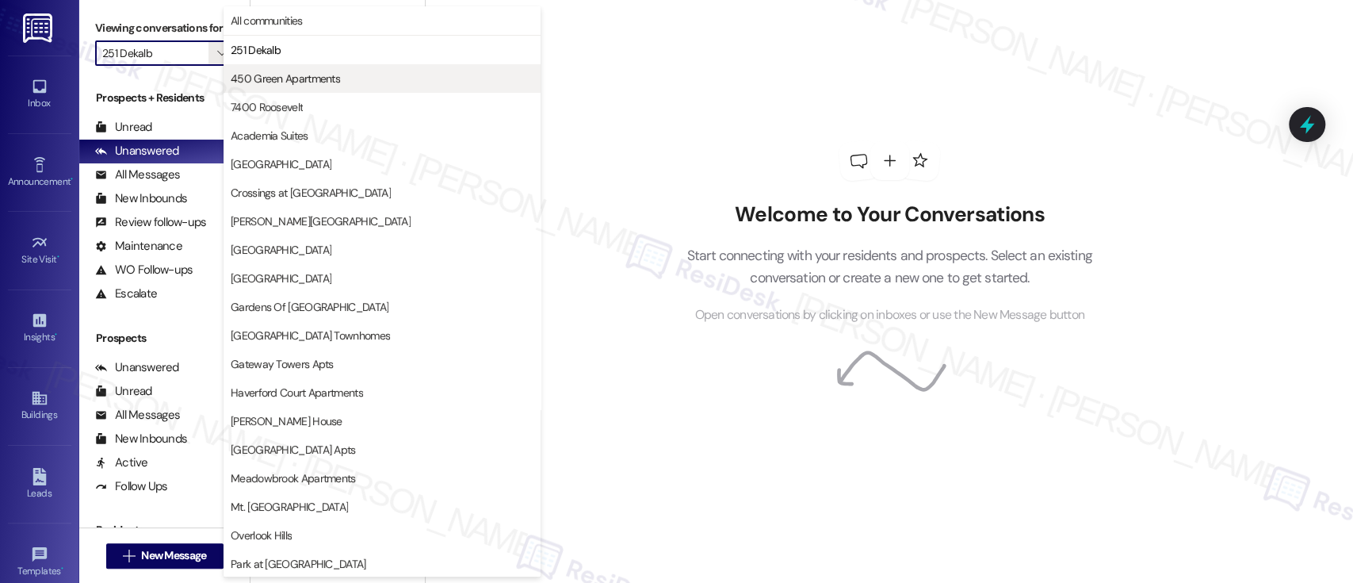
click at [240, 71] on span "450 Green Apartments" at bounding box center [285, 79] width 109 height 16
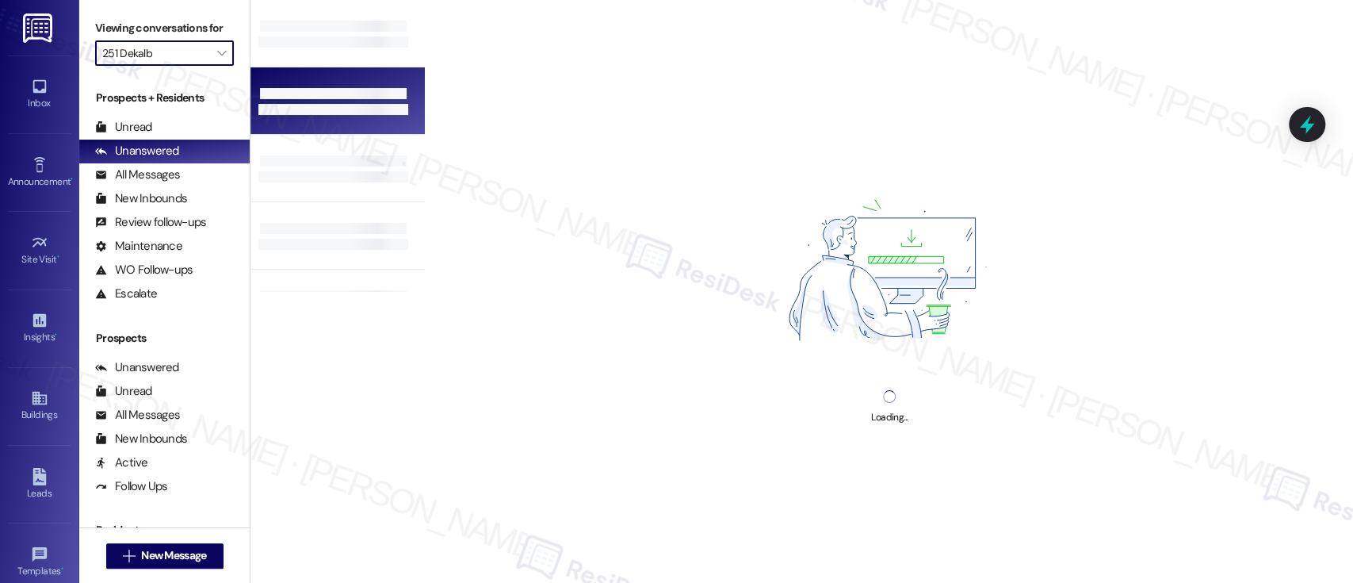
type input "450 Green Apartments"
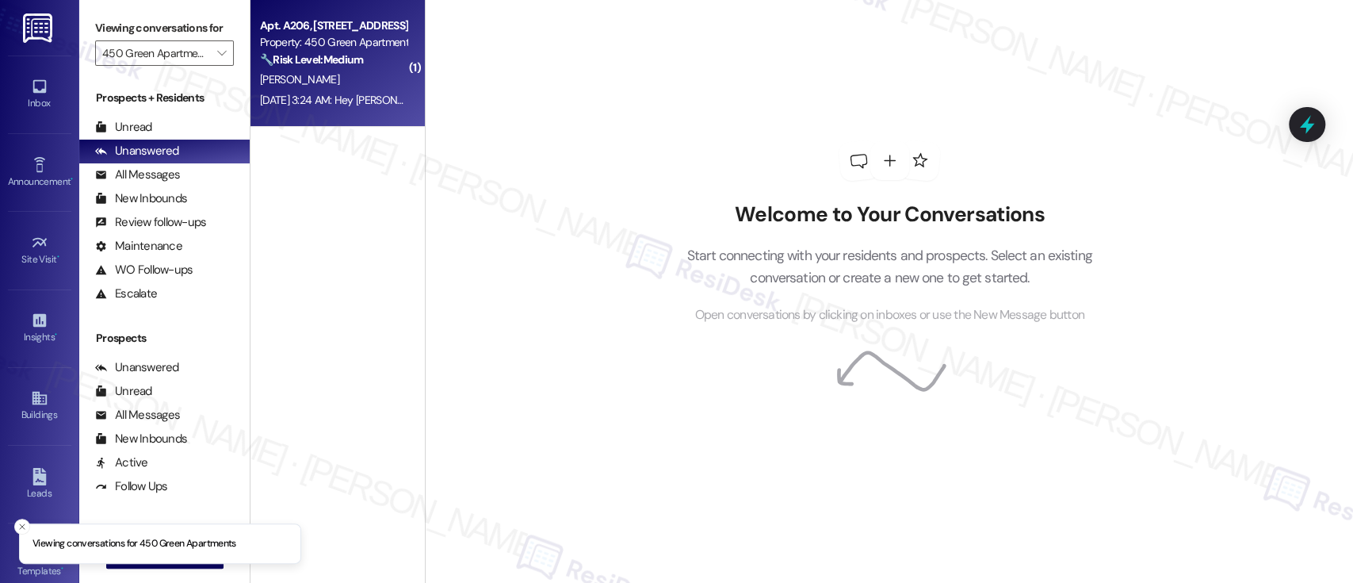
click at [350, 67] on div "🔧 Risk Level: Medium The resident responded negatively to a follow-up regarding…" at bounding box center [333, 60] width 147 height 17
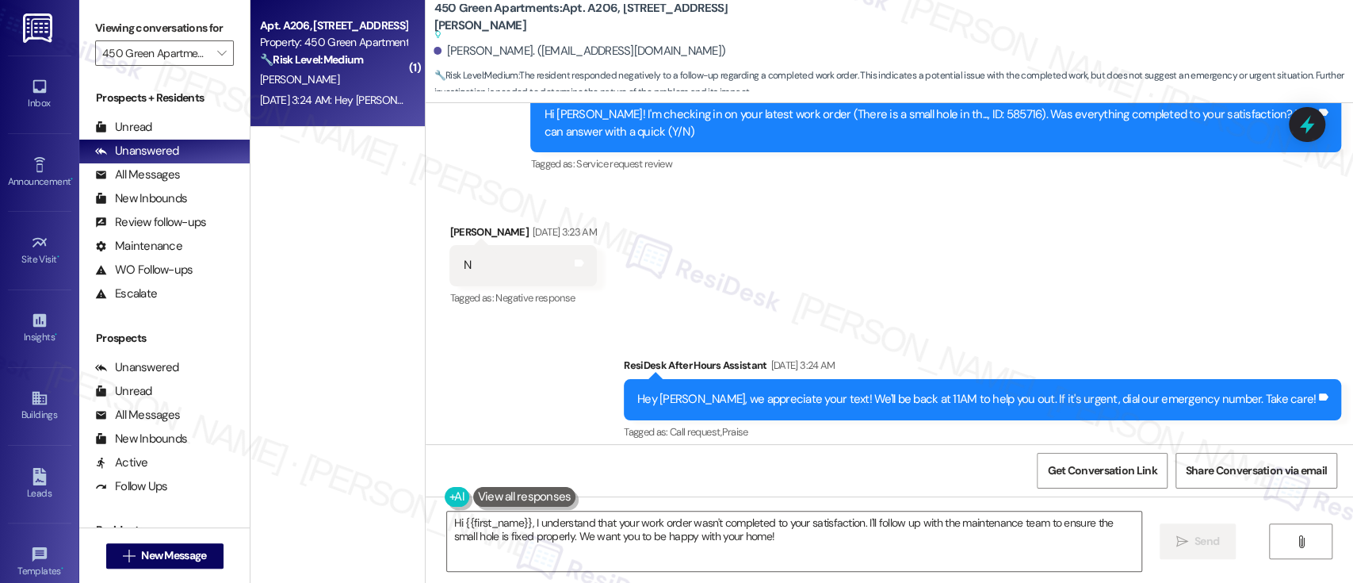
scroll to position [3942, 0]
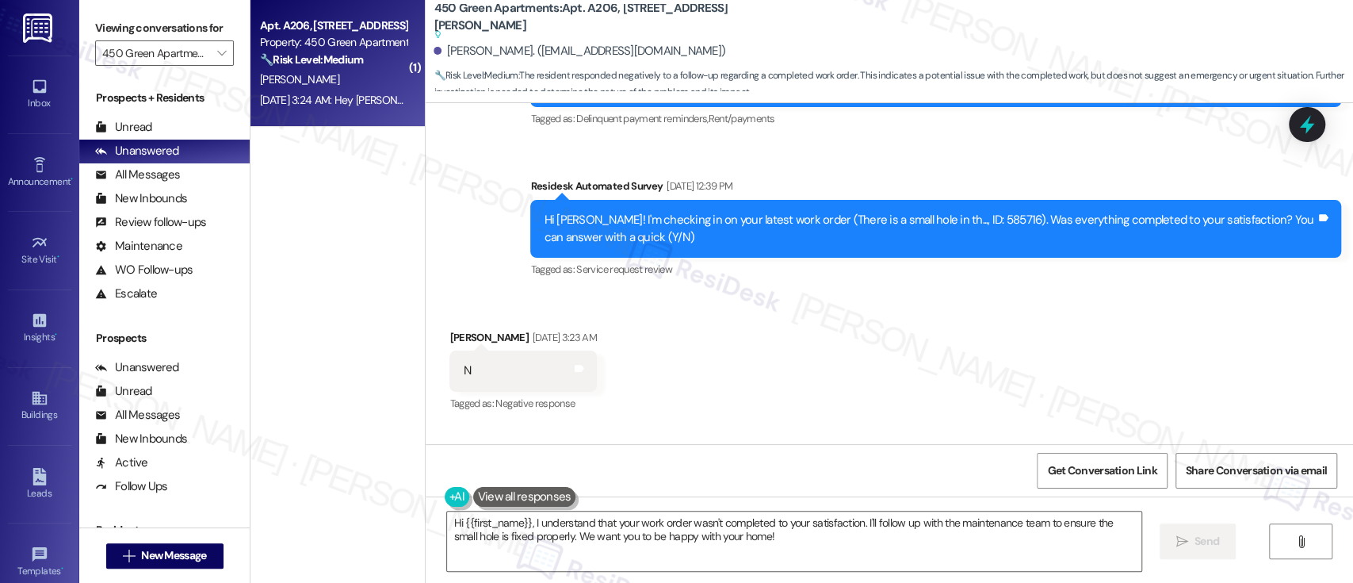
click at [932, 212] on div "Hi [PERSON_NAME]! I'm checking in on your latest work order (There is a small h…" at bounding box center [930, 229] width 772 height 34
copy div "585716"
click at [836, 534] on textarea "Hi {{first_name}}, I understand that your work order wasn't completed to your s…" at bounding box center [794, 540] width 694 height 59
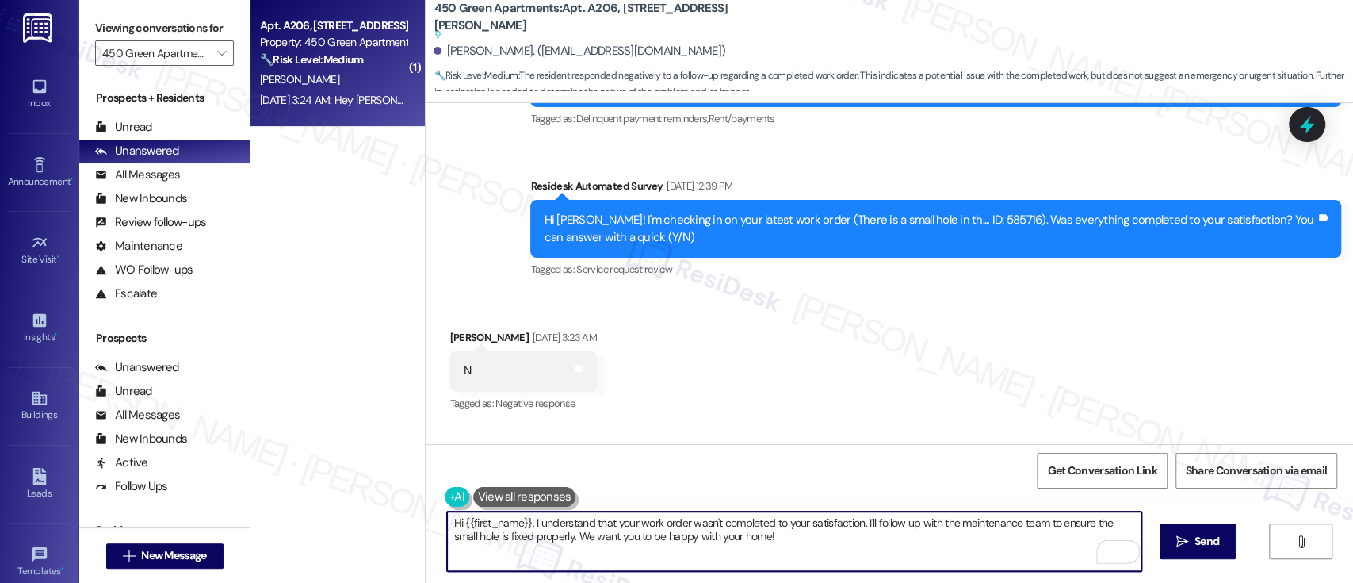
click at [859, 523] on textarea "Hi {{first_name}}, I understand that your work order wasn't completed to your s…" at bounding box center [794, 540] width 694 height 59
type textarea "Hi {{first_name}}, I understand that your work order wasn't completed to your s…"
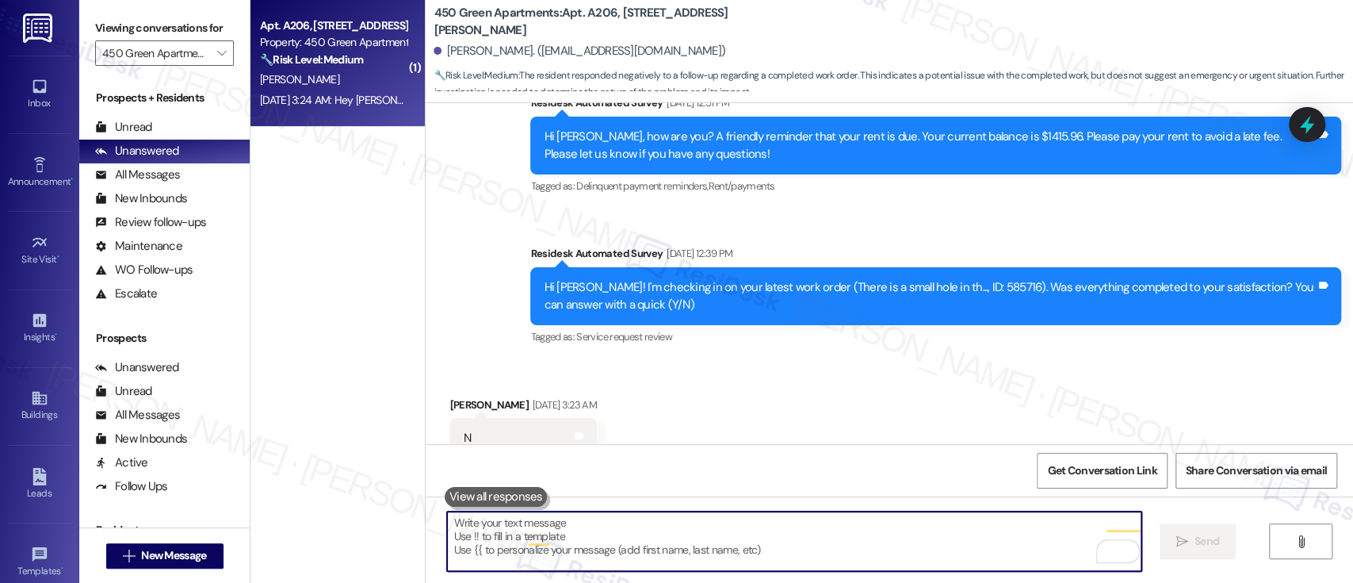
scroll to position [3874, 0]
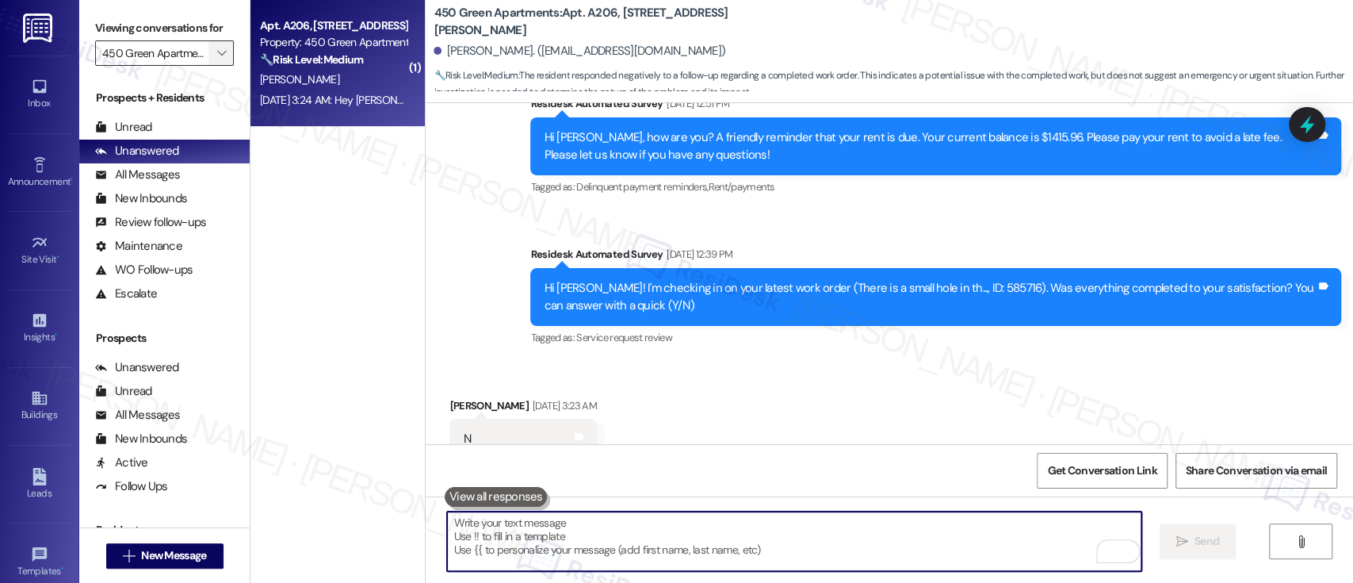
click at [216, 49] on span "" at bounding box center [221, 52] width 15 height 25
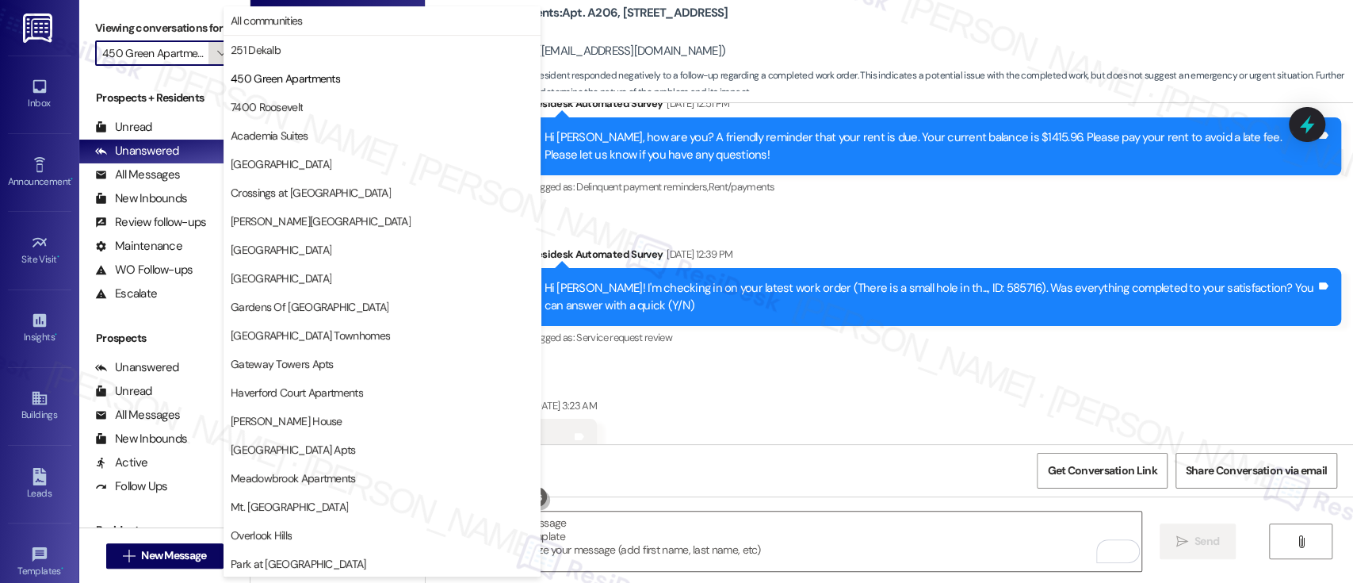
scroll to position [0, 13]
click at [273, 108] on span "7400 Roosevelt" at bounding box center [267, 107] width 72 height 16
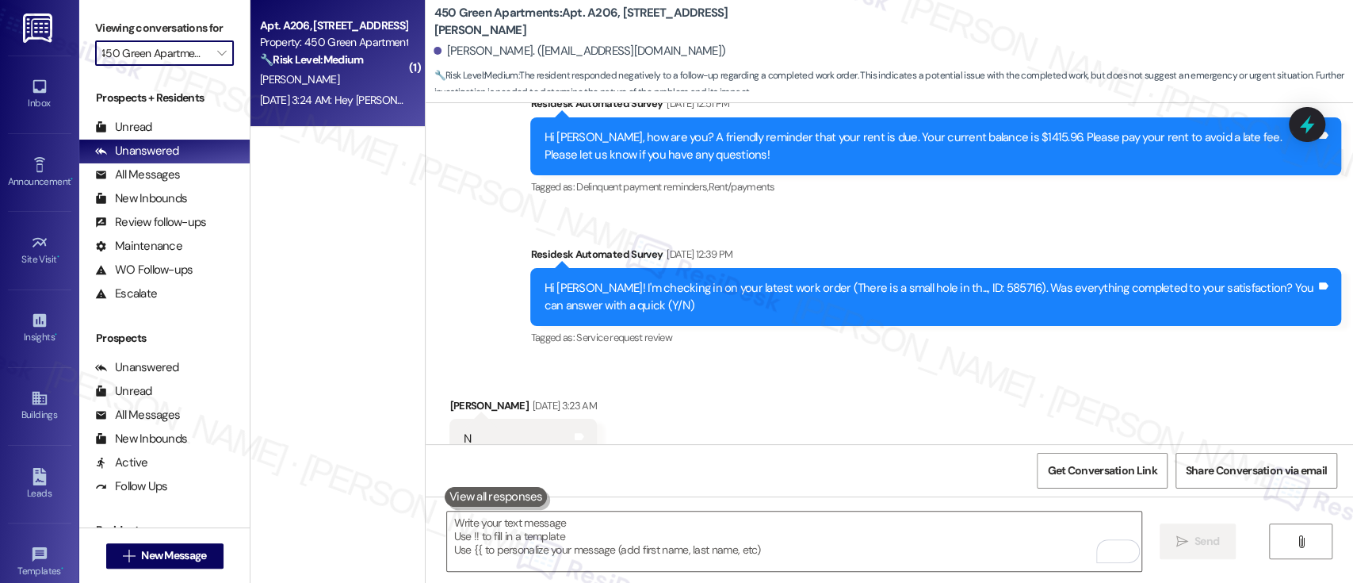
type input "7400 Roosevelt"
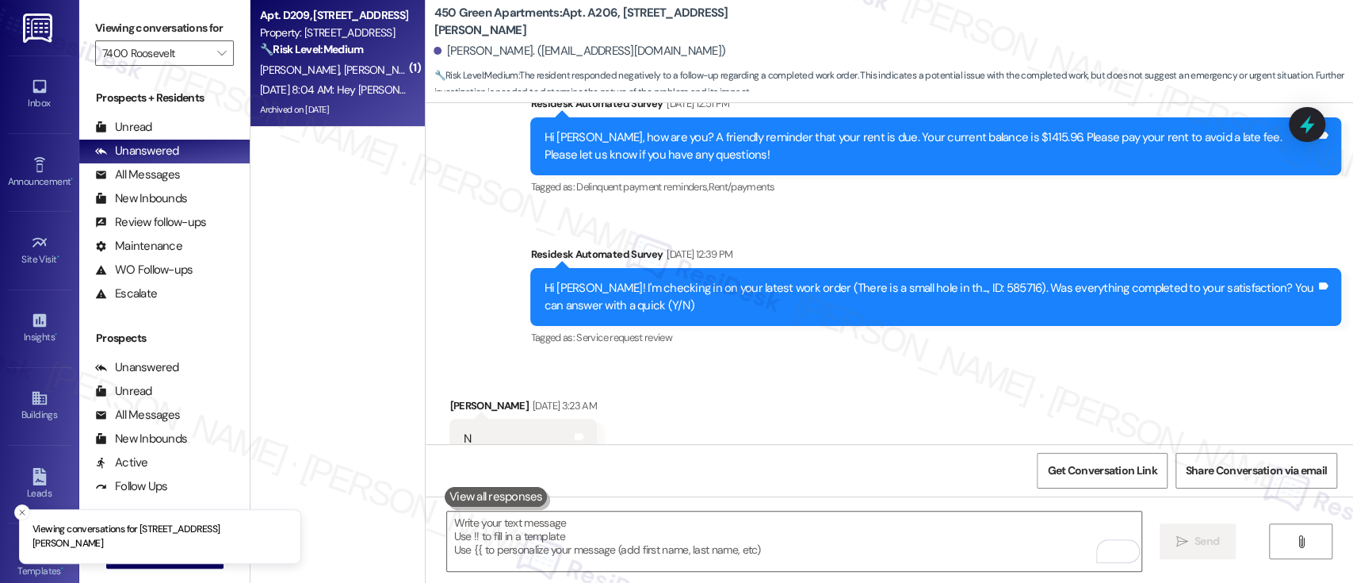
click at [334, 54] on strong "🔧 Risk Level: Medium" at bounding box center [311, 49] width 103 height 14
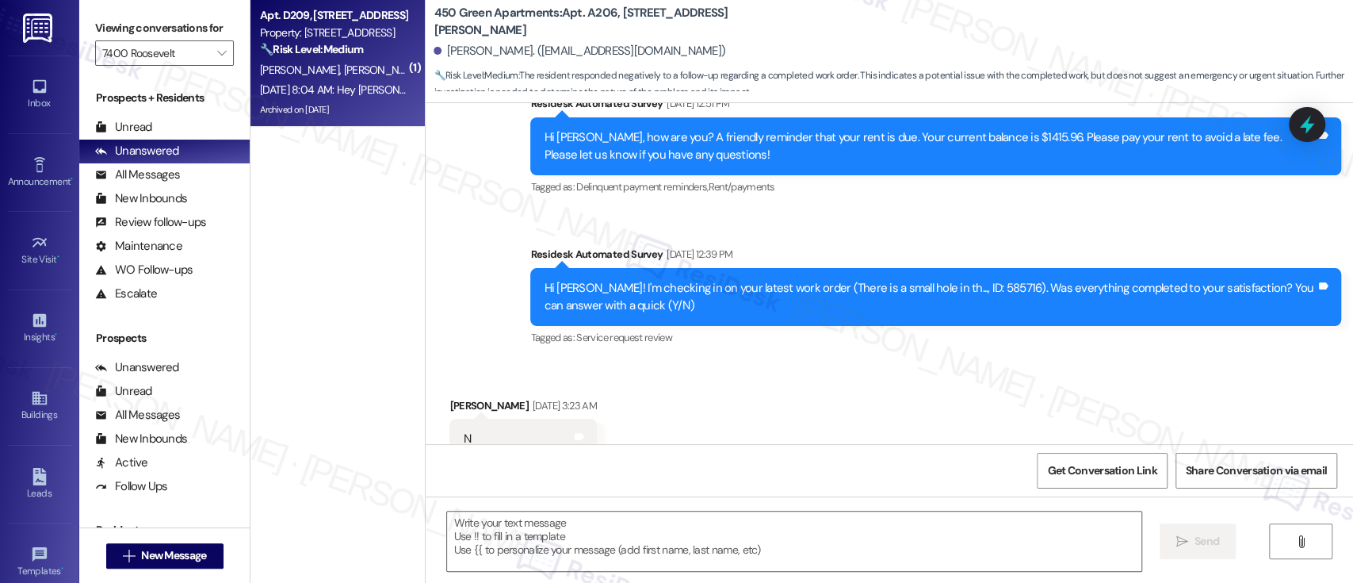
type textarea "Fetching suggested responses. Please feel free to read through the conversation…"
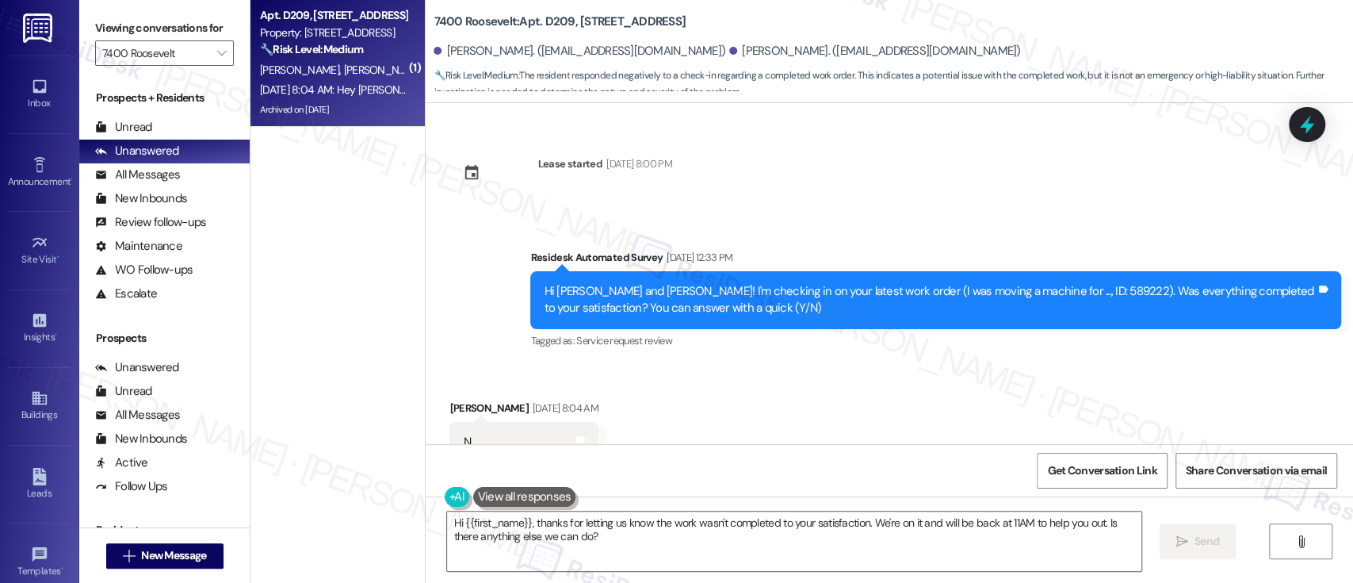
scroll to position [2884, 0]
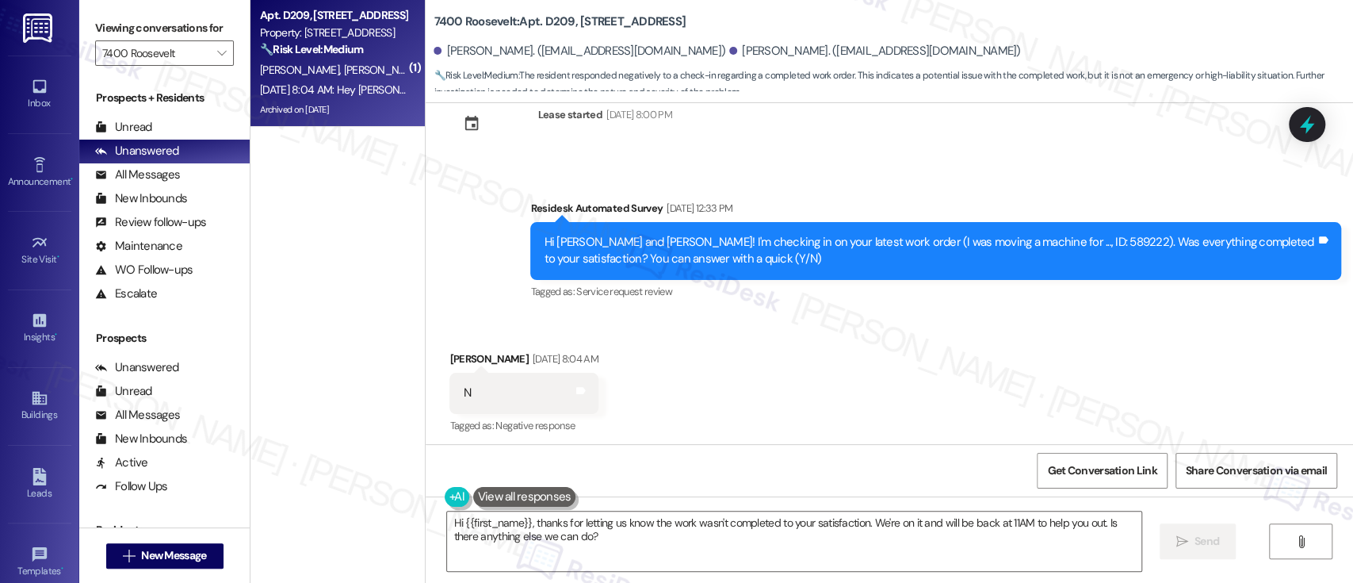
click at [1012, 234] on div "Hi [PERSON_NAME] and [PERSON_NAME]! I'm checking in on your latest work order (…" at bounding box center [930, 251] width 772 height 34
copy div "589222"
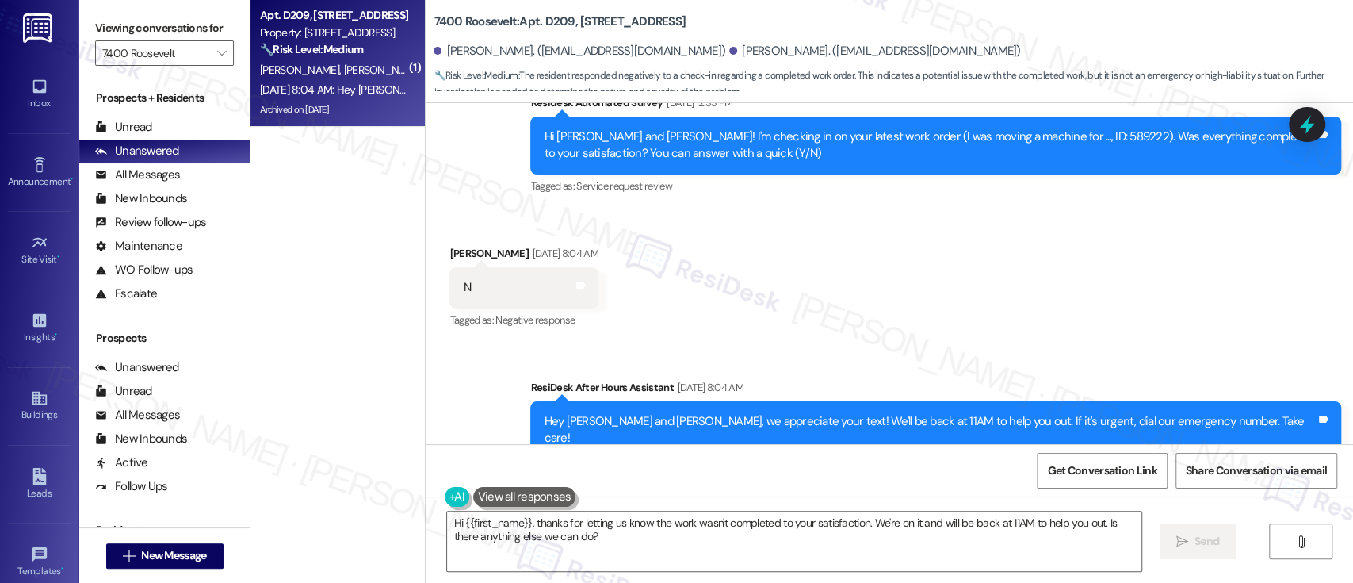
click at [919, 343] on div "Sent via SMS ResiDesk After Hours Assistant [DATE] 8:04 AM Hey [PERSON_NAME] an…" at bounding box center [890, 418] width 928 height 151
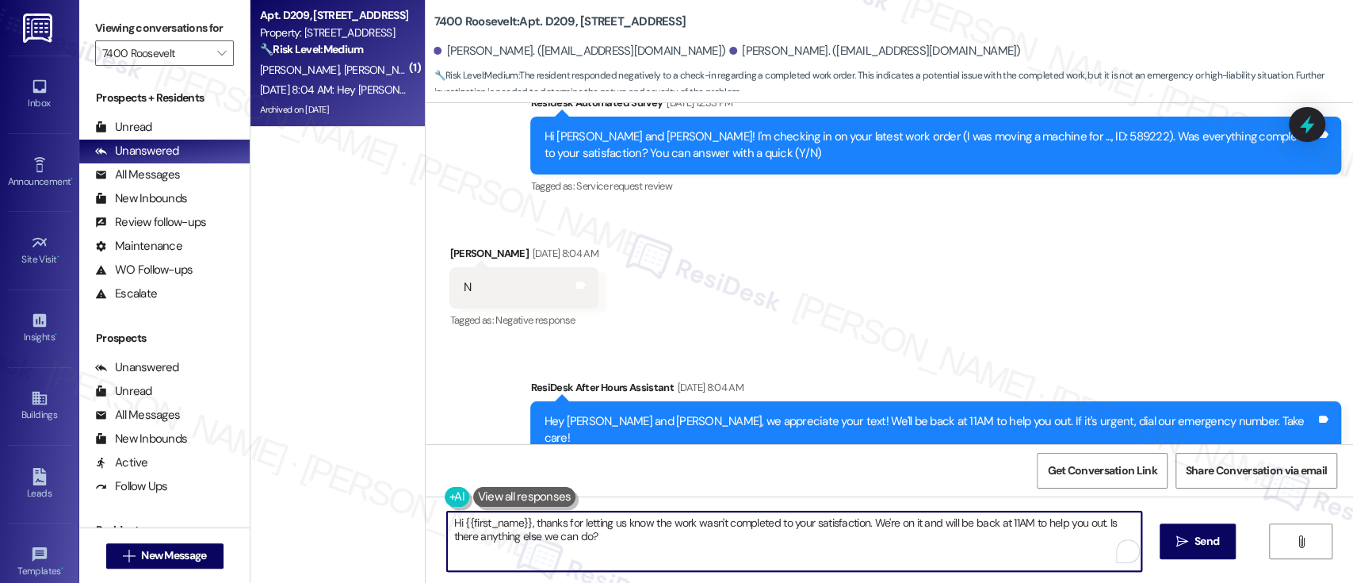
drag, startPoint x: 869, startPoint y: 536, endPoint x: 863, endPoint y: 525, distance: 12.4
click at [863, 525] on textarea "Hi {{first_name}}, thanks for letting us know the work wasn't completed to your…" at bounding box center [794, 540] width 694 height 59
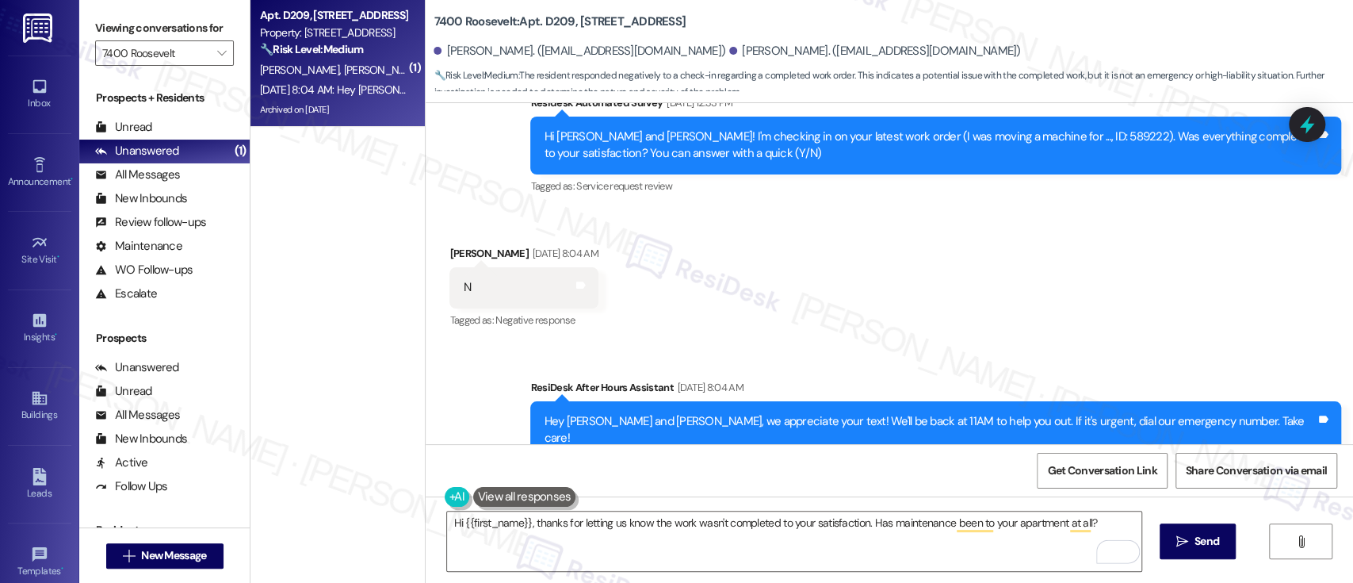
click at [449, 245] on div "[PERSON_NAME] [DATE] 8:04 AM" at bounding box center [523, 256] width 148 height 22
copy div "[PERSON_NAME]"
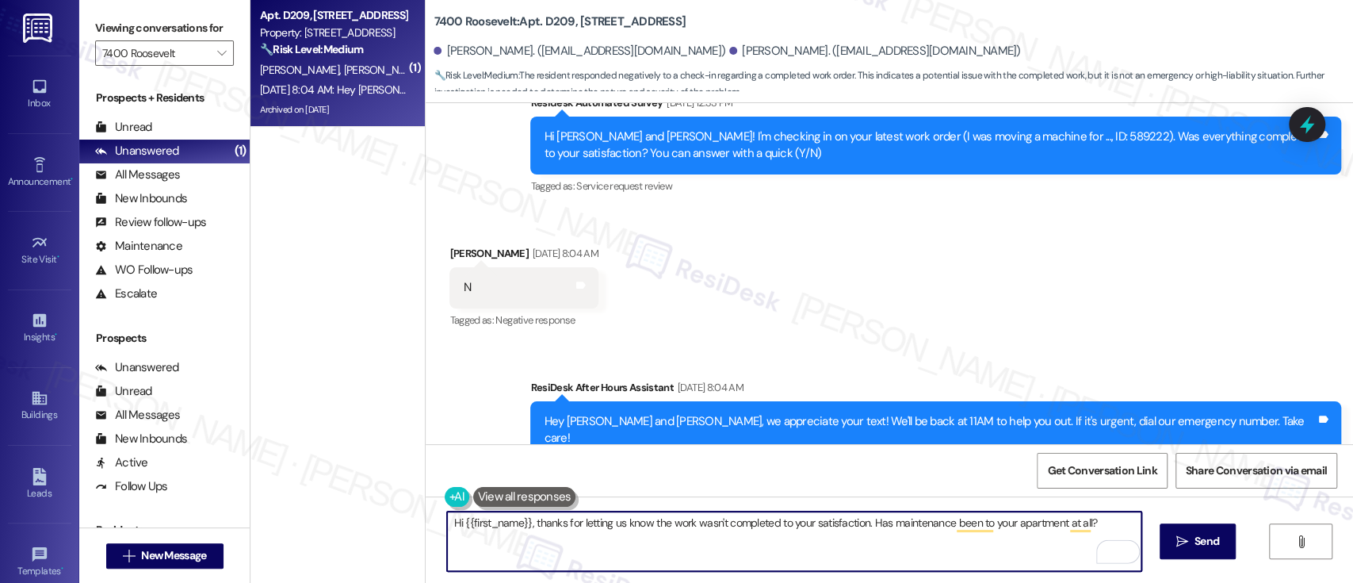
click at [499, 520] on textarea "Hi {{first_name}}, thanks for letting us know the work wasn't completed to your…" at bounding box center [794, 540] width 694 height 59
drag, startPoint x: 499, startPoint y: 520, endPoint x: 488, endPoint y: 520, distance: 11.1
click at [499, 520] on textarea "Hi {{first_name}}, thanks for letting us know the work wasn't completed to your…" at bounding box center [794, 540] width 694 height 59
paste textarea "[PERSON_NAME]"
type textarea "Hi [PERSON_NAME], thanks for letting us know the work wasn't completed to your …"
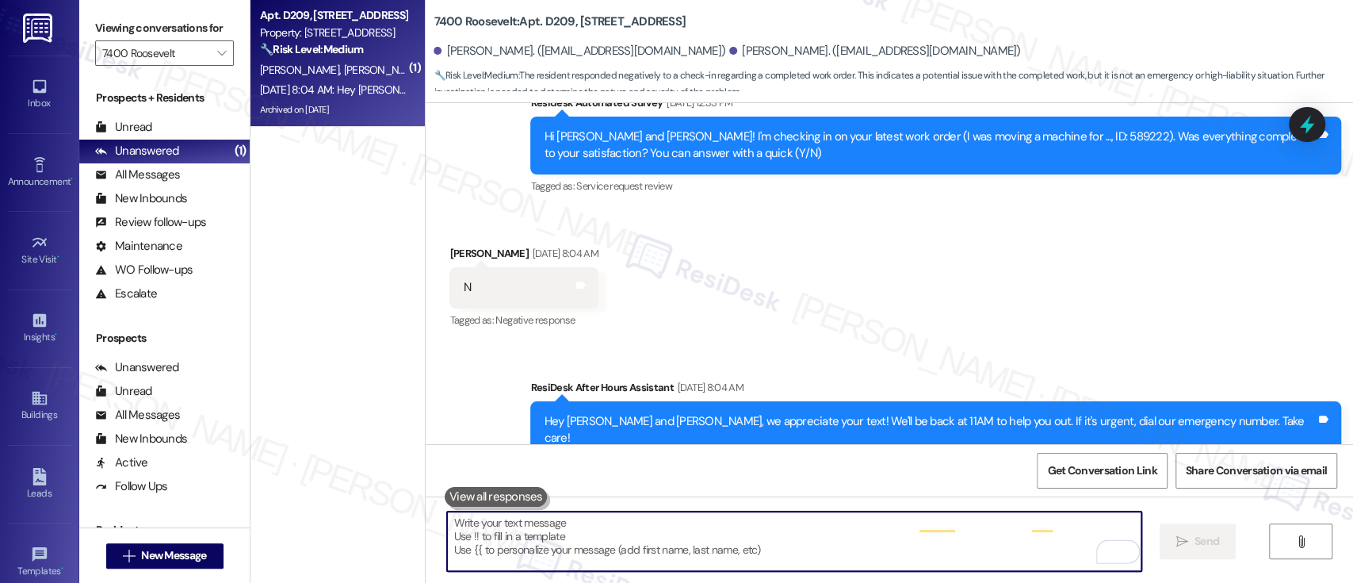
scroll to position [2855, 0]
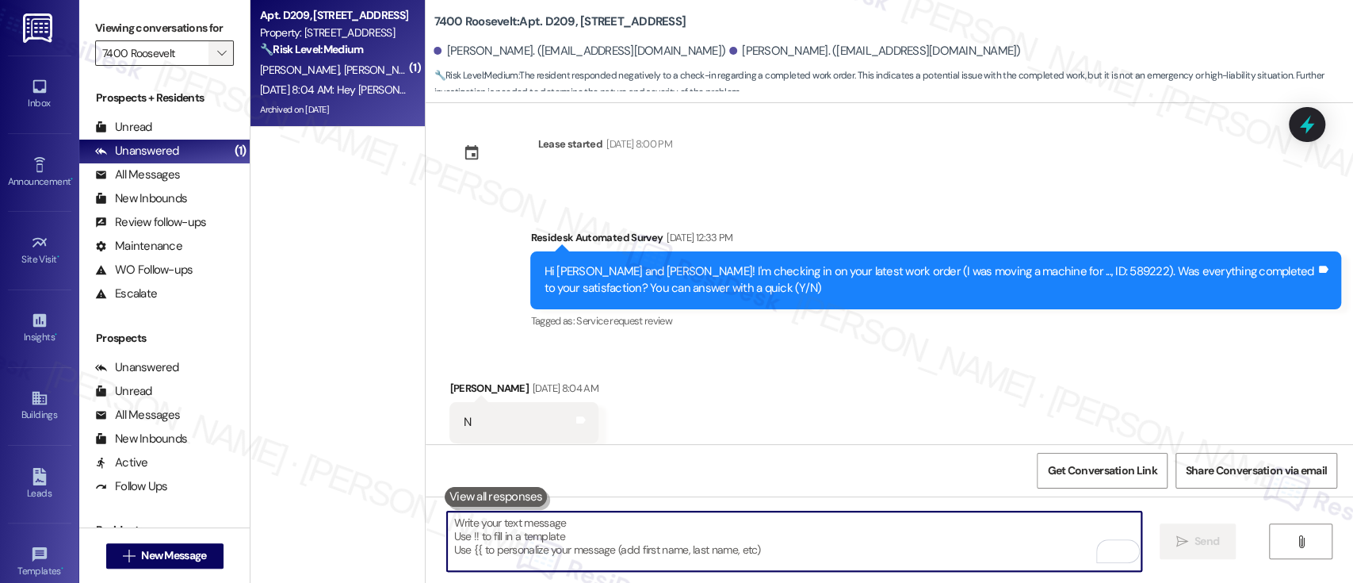
click at [214, 60] on span "" at bounding box center [221, 52] width 15 height 25
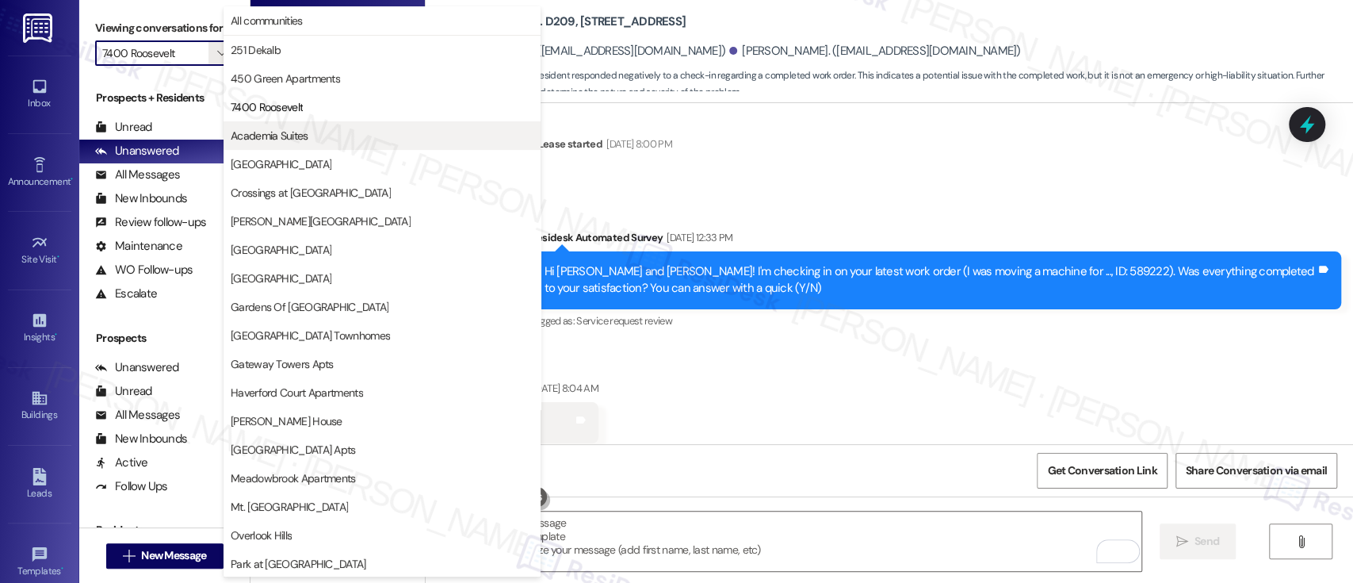
click at [278, 138] on span "Academia Suites" at bounding box center [270, 136] width 78 height 16
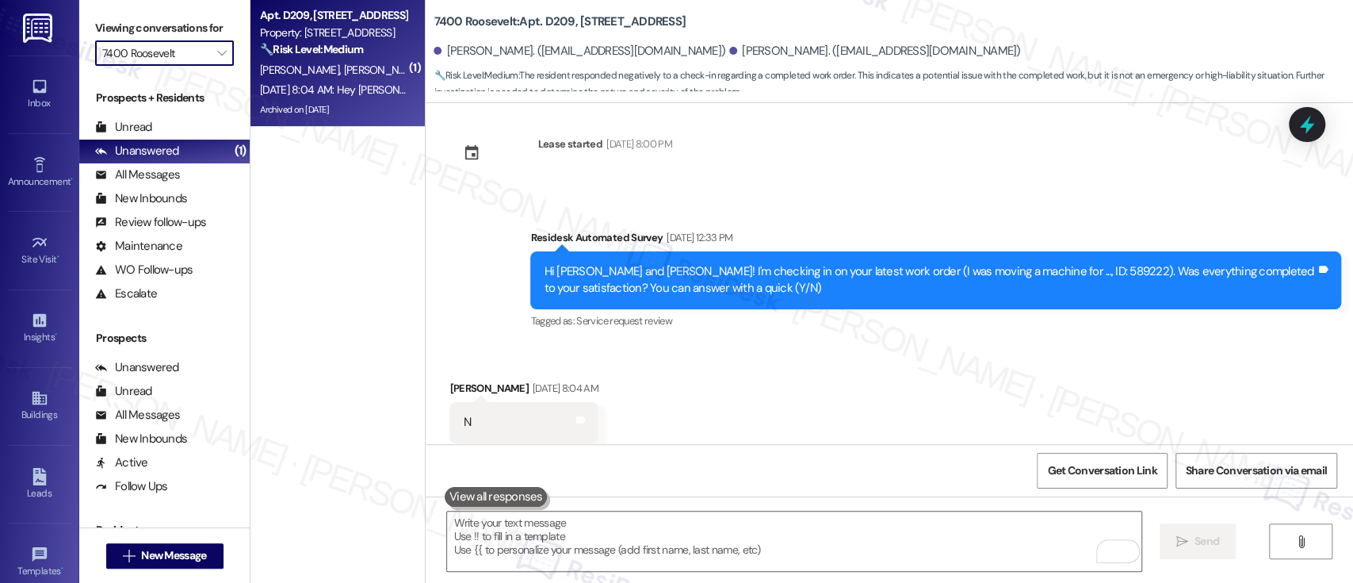
type input "Academia Suites"
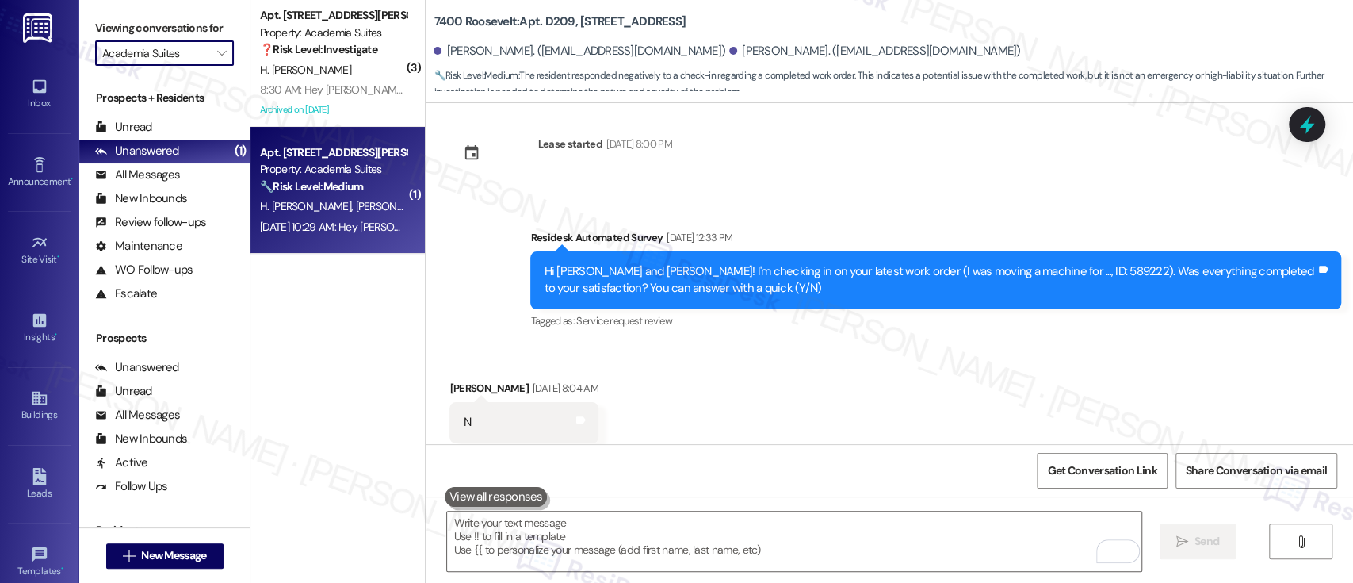
click at [356, 204] on span "[PERSON_NAME]" at bounding box center [395, 206] width 79 height 14
type textarea "Fetching suggested responses. Please feel free to read through the conversation…"
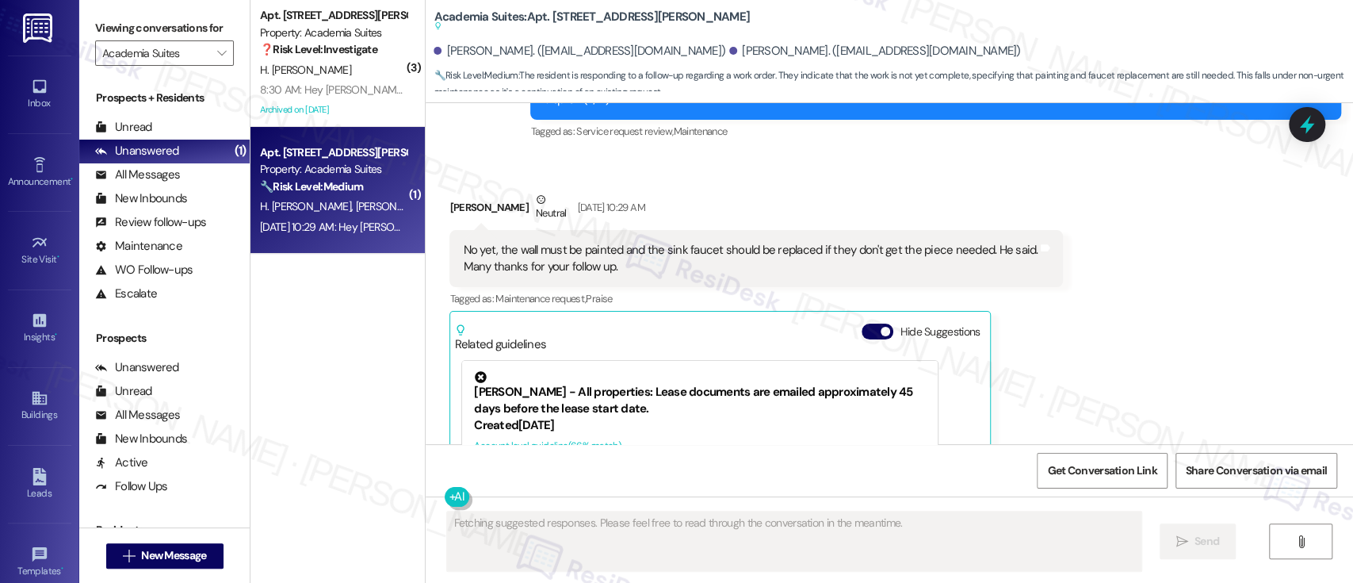
scroll to position [10913, 0]
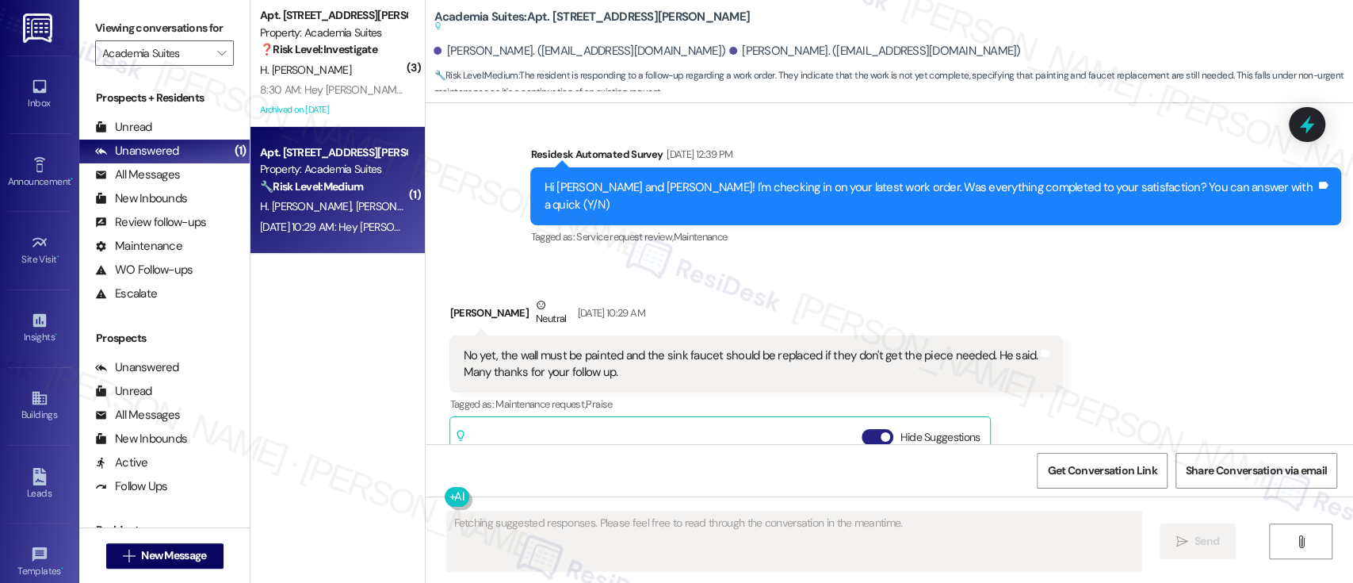
click at [867, 429] on button "Hide Suggestions" at bounding box center [878, 437] width 32 height 16
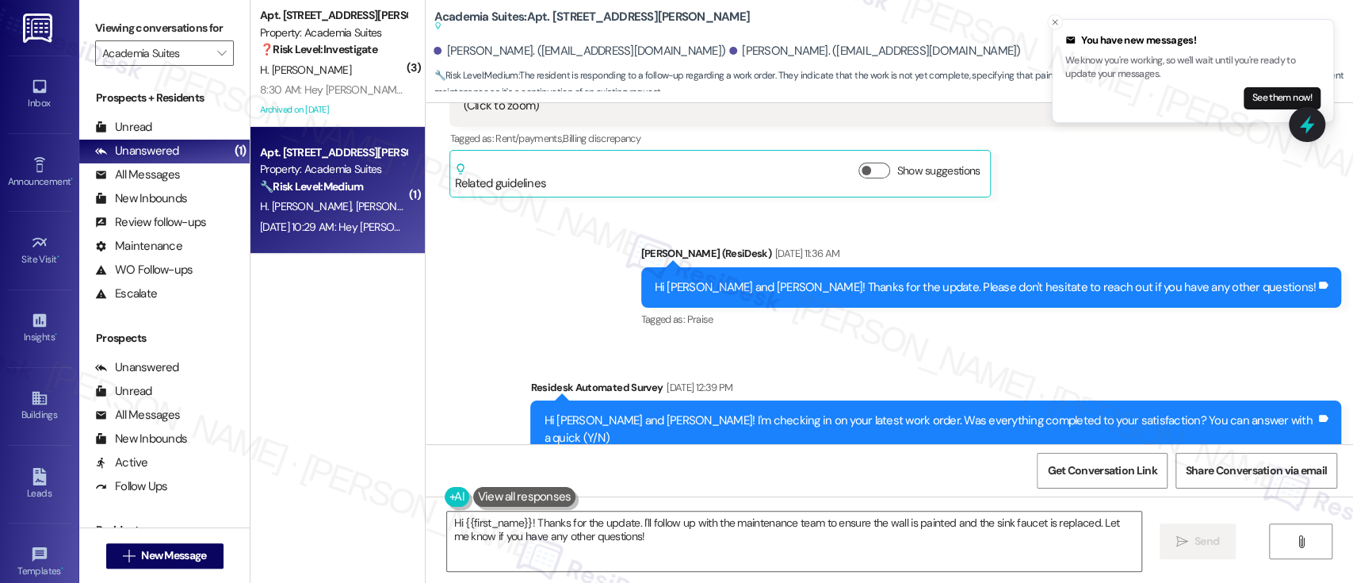
scroll to position [10786, 0]
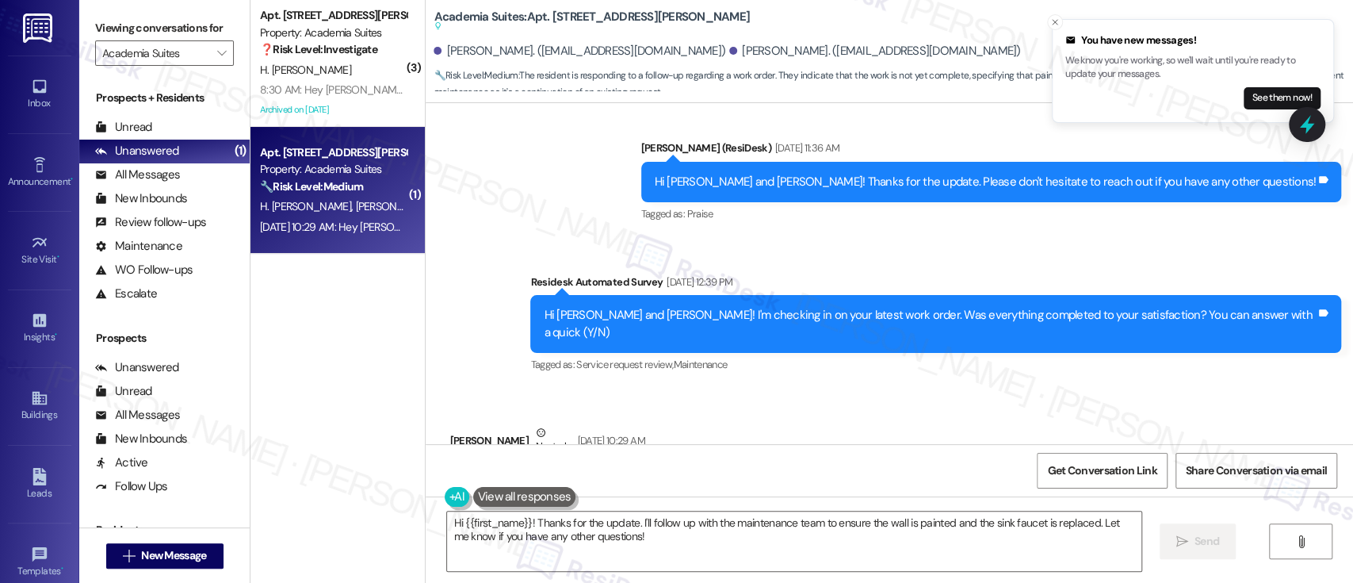
click at [558, 19] on b "Academia Suites: Apt. S409, 1100 Godfrey Ave Suggested actions and notes availa…" at bounding box center [592, 22] width 316 height 26
copy b "S409"
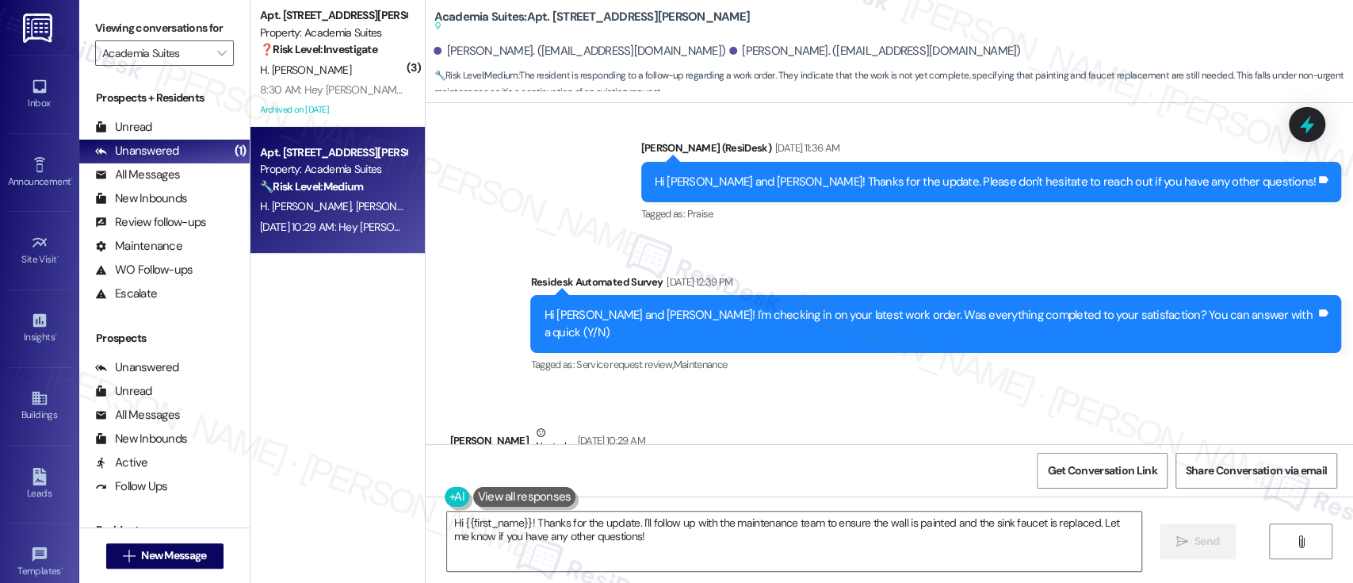
drag, startPoint x: 645, startPoint y: 358, endPoint x: 723, endPoint y: 361, distance: 78.5
click at [723, 475] on div "No yet, the wall must be painted and the sink faucet should be replaced if they…" at bounding box center [750, 492] width 575 height 34
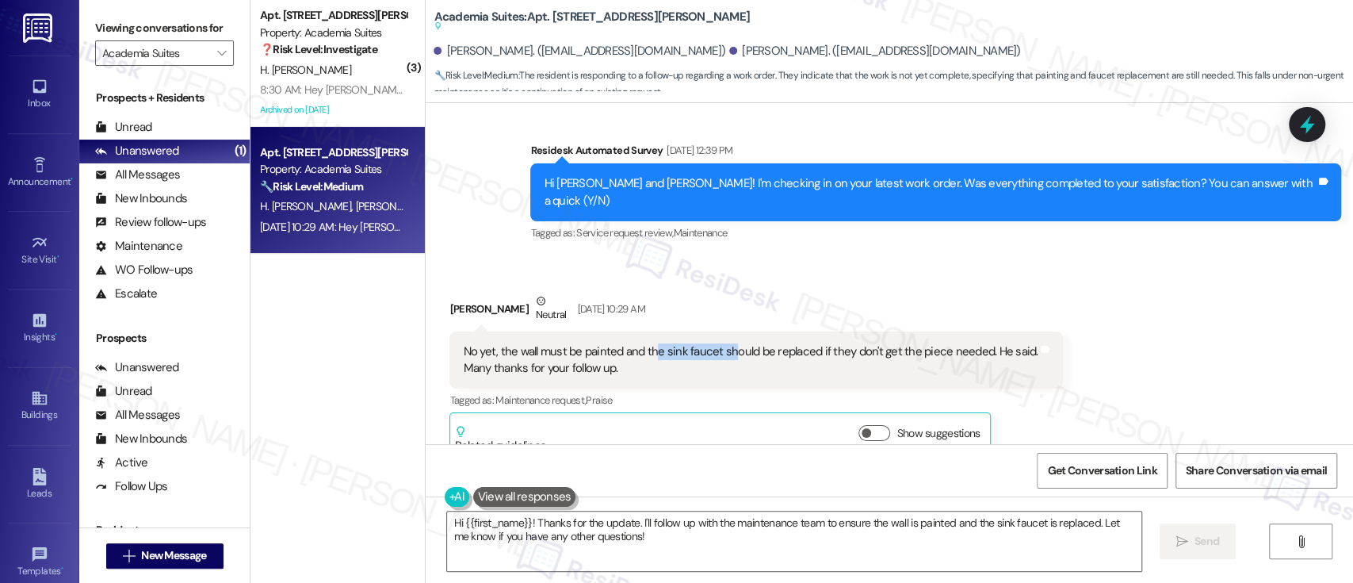
scroll to position [10997, 0]
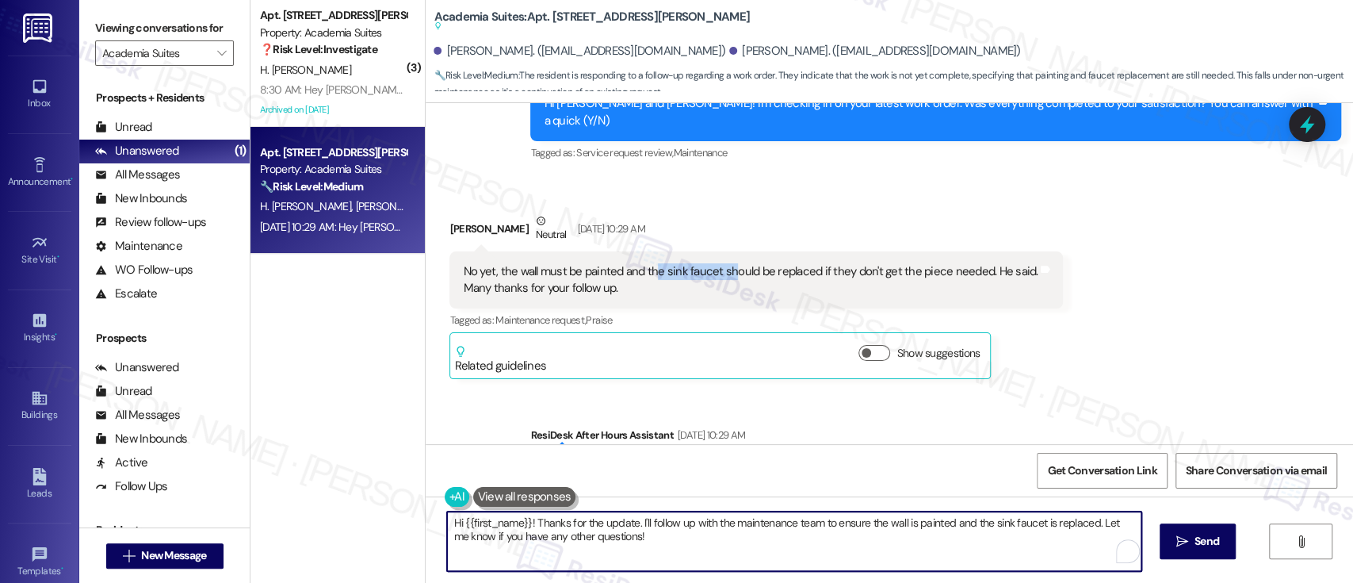
click at [658, 521] on textarea "Hi {{first_name}}! Thanks for the update. I'll follow up with the maintenance t…" at bounding box center [794, 540] width 694 height 59
click at [631, 521] on textarea "Hi {{first_name}}! Thanks for the update. I'll follow up with the maintenance t…" at bounding box center [794, 540] width 694 height 59
click at [831, 542] on textarea "Hi {{first_name}}! Thanks for the update. I'll follow up with the maintenance t…" at bounding box center [794, 540] width 694 height 59
paste textarea "Thanks for the update. I understand the wall still needs painting and the sink …"
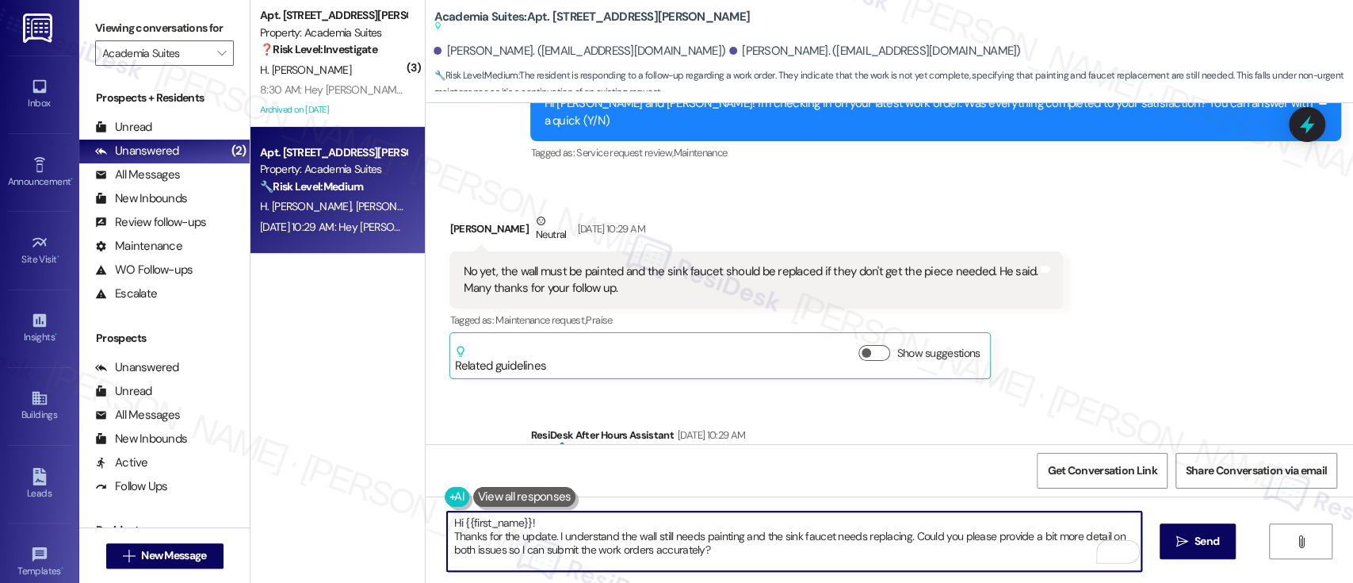
click at [651, 518] on textarea "Hi {{first_name}}! Thanks for the update. I understand the wall still needs pai…" at bounding box center [794, 540] width 694 height 59
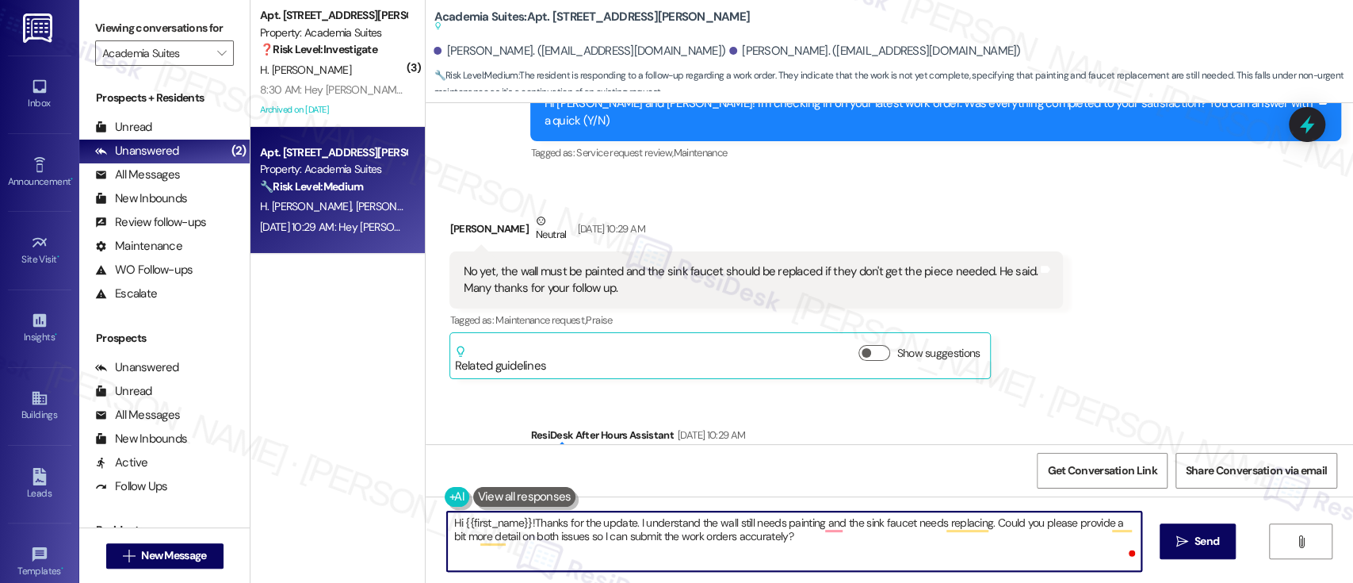
type textarea "Hi {{first_name}}! Thanks for the update. I understand the wall still needs pai…"
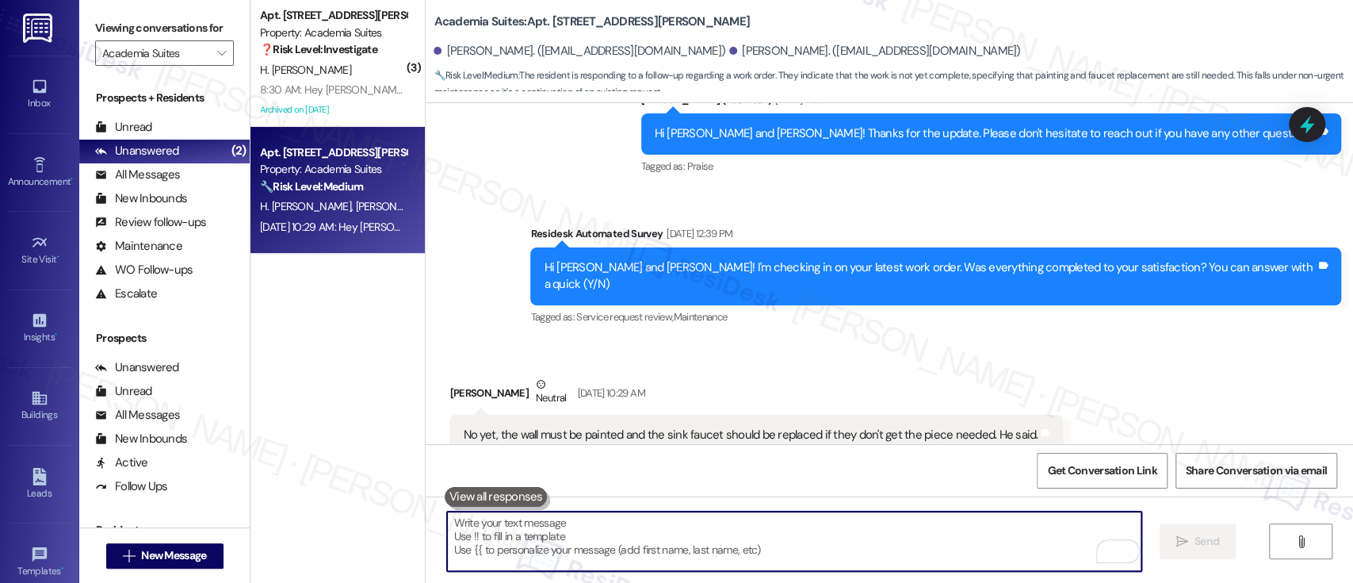
scroll to position [10775, 0]
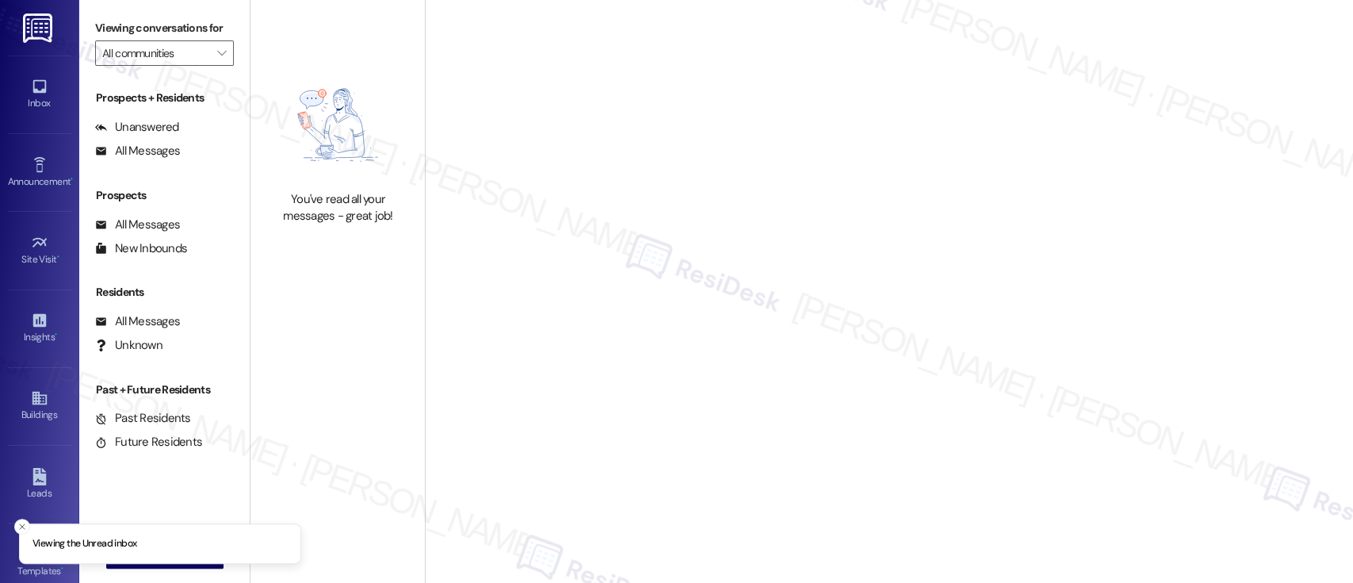
type input "Academia Suites"
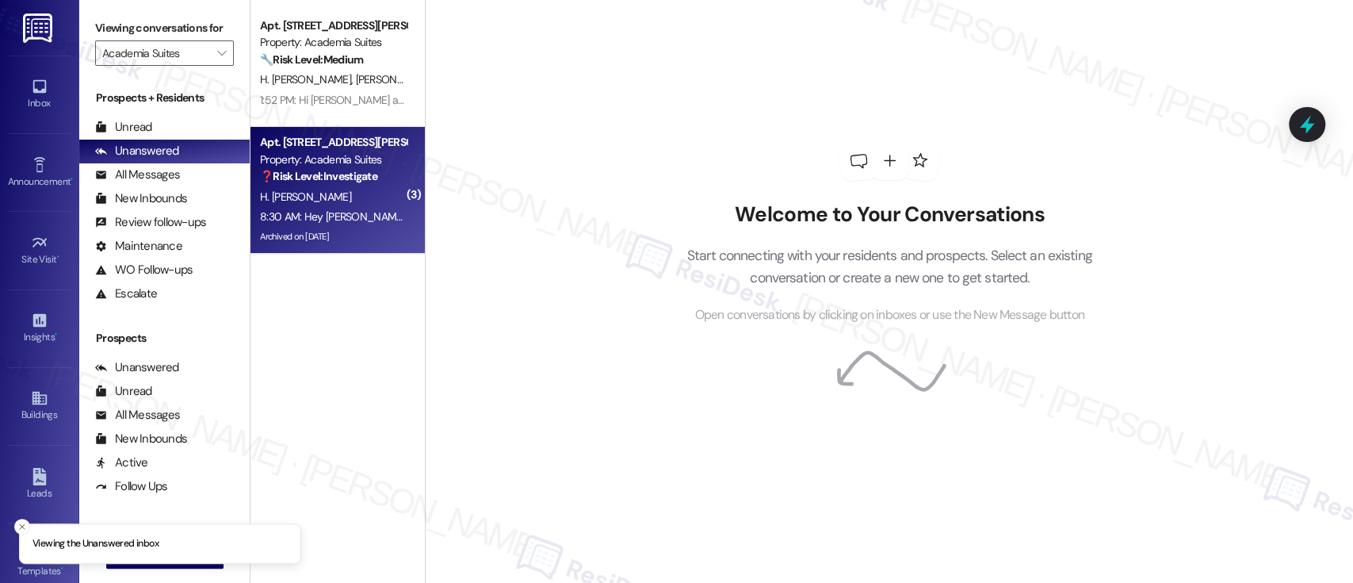
click at [365, 179] on strong "❓ Risk Level: Investigate" at bounding box center [318, 176] width 117 height 14
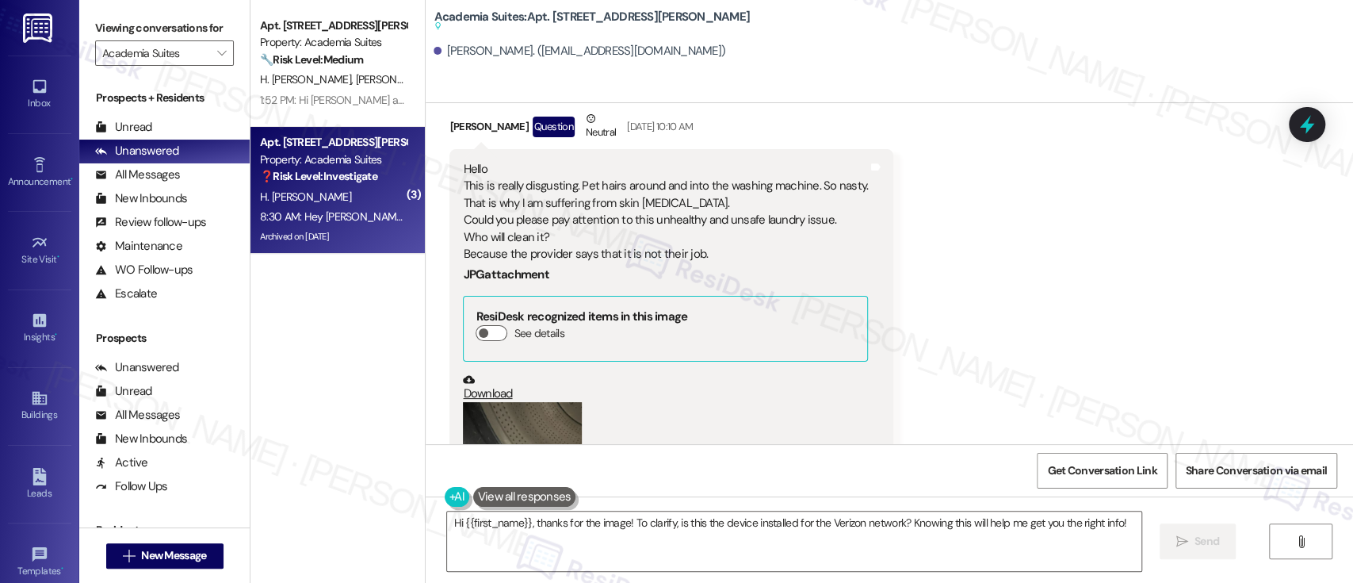
scroll to position [56691, 0]
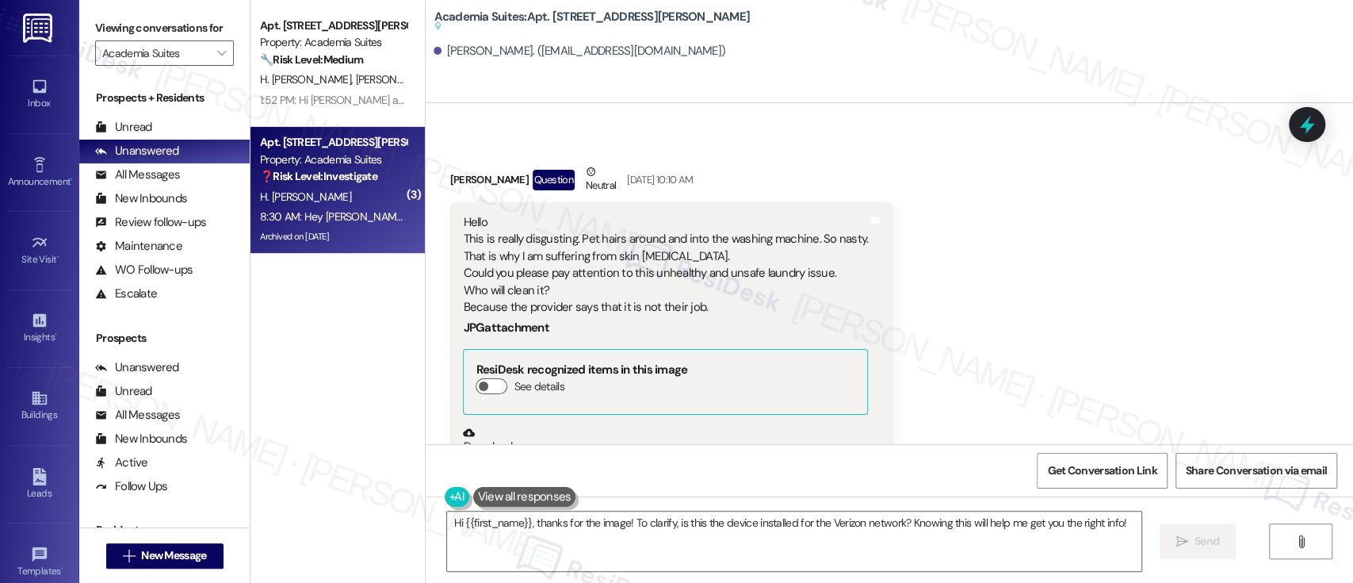
click at [501, 455] on button "Zoom image" at bounding box center [522, 534] width 119 height 159
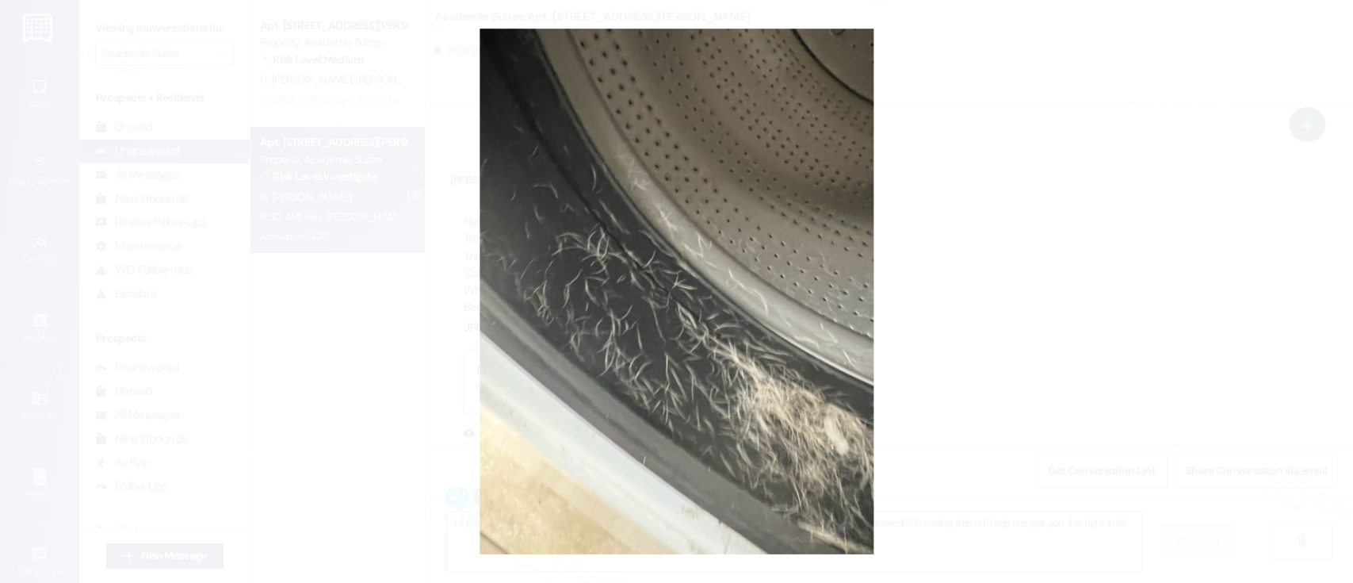
click at [996, 248] on button "Unzoom image" at bounding box center [676, 291] width 1353 height 583
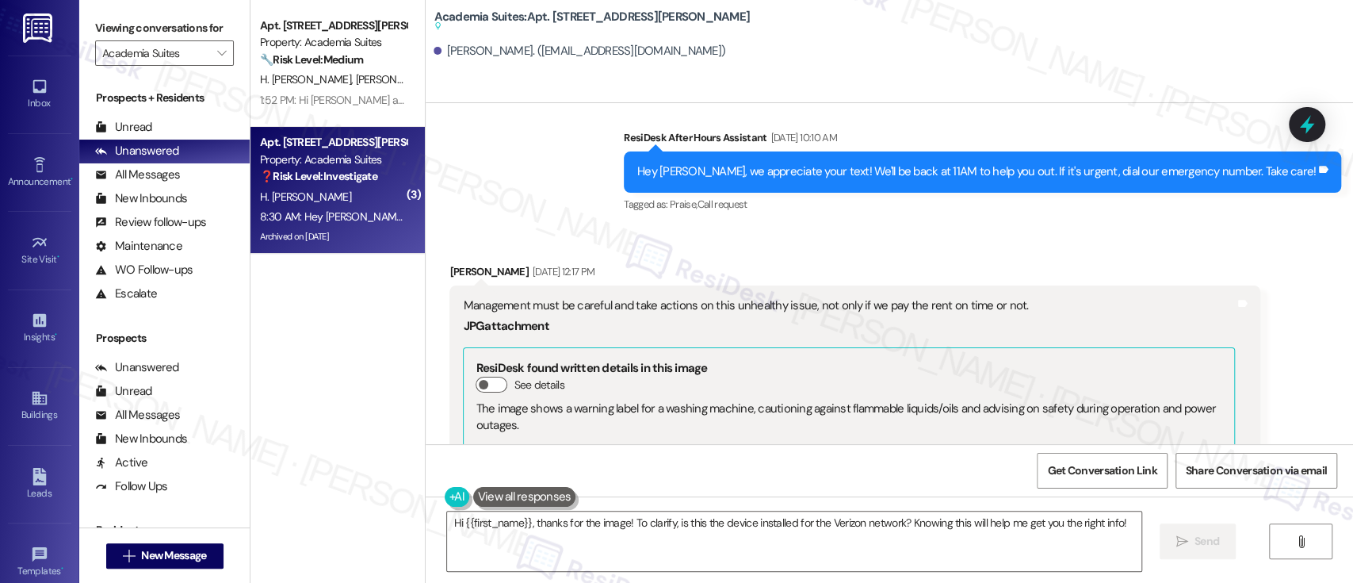
scroll to position [57326, 0]
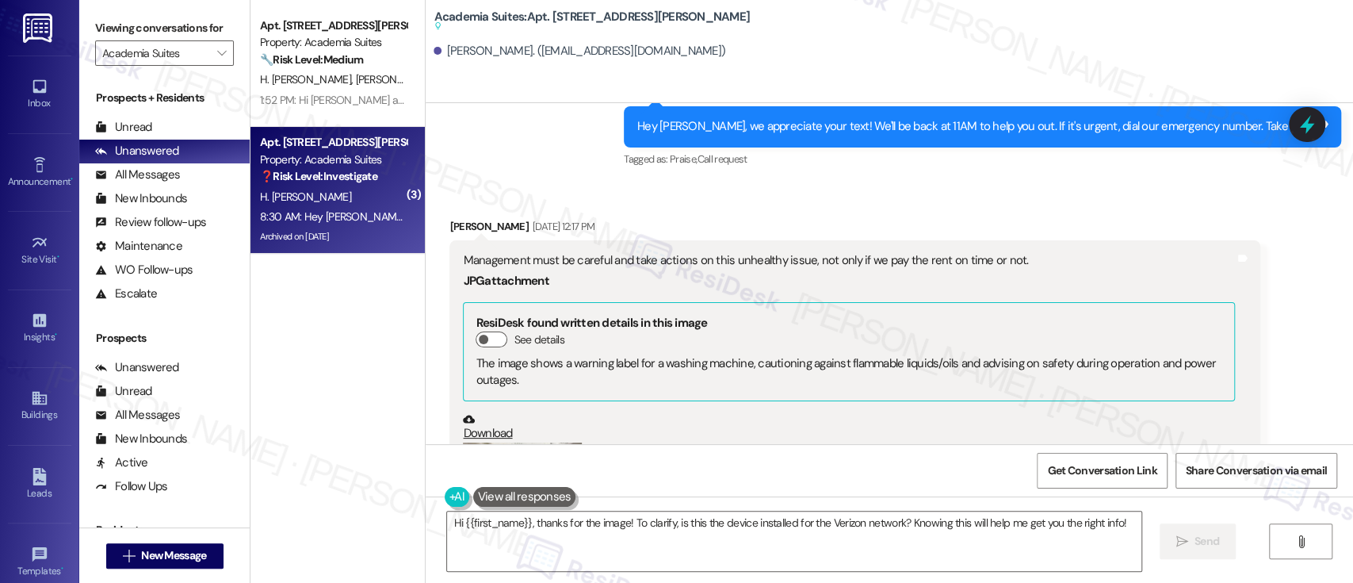
click at [525, 442] on button "Zoom image" at bounding box center [522, 521] width 119 height 159
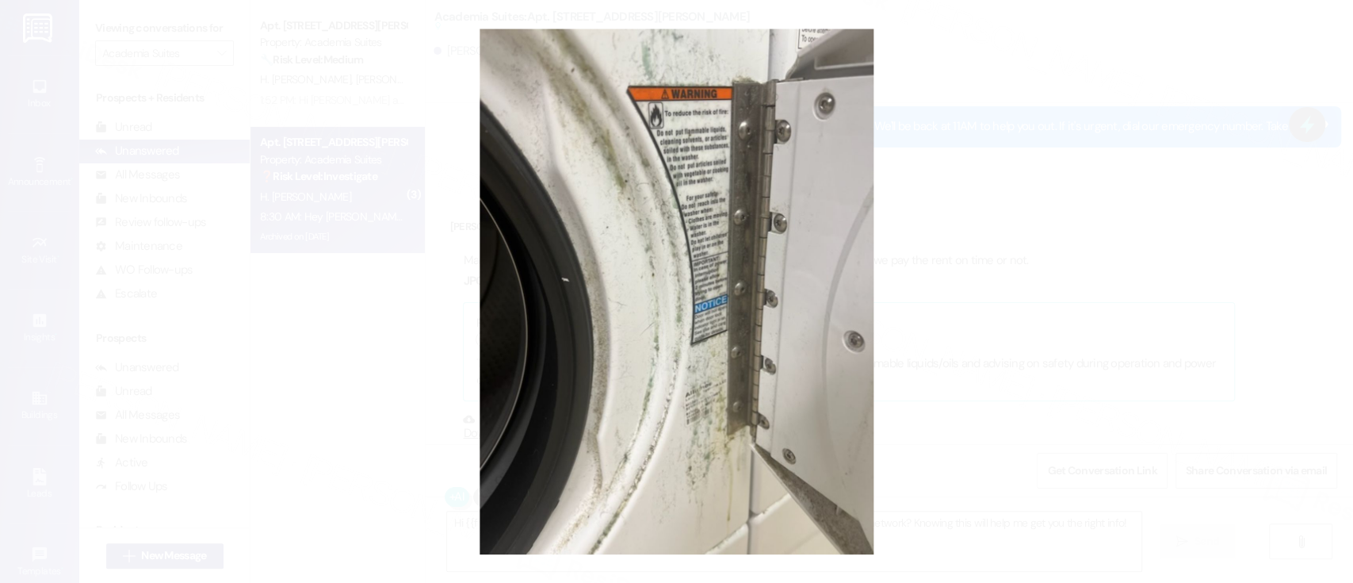
click at [1085, 304] on button "Unzoom image" at bounding box center [676, 291] width 1353 height 583
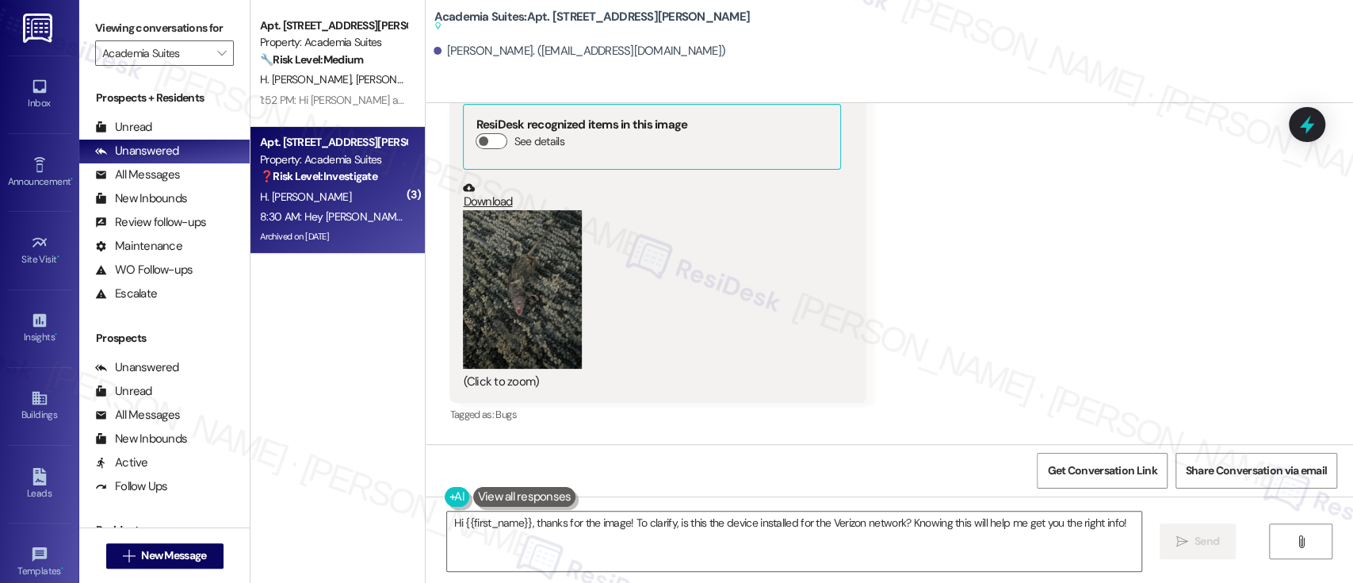
scroll to position [58277, 0]
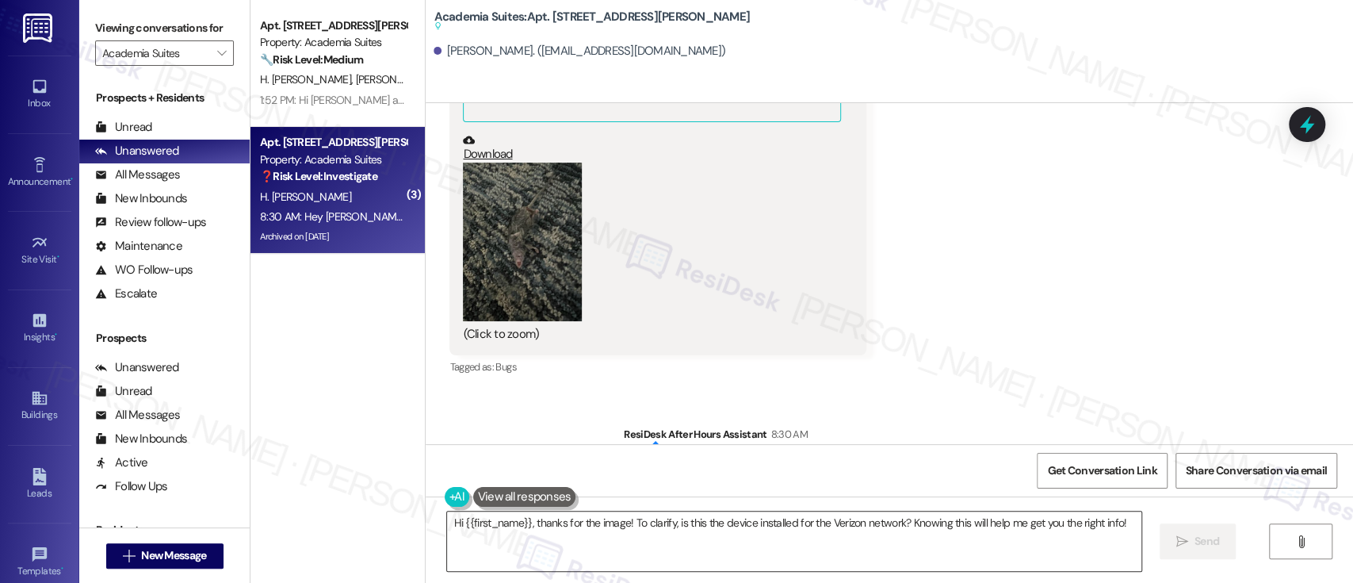
click at [615, 523] on textarea "Hi {{first_name}}, thanks for the image! To clarify, is this the device install…" at bounding box center [794, 540] width 694 height 59
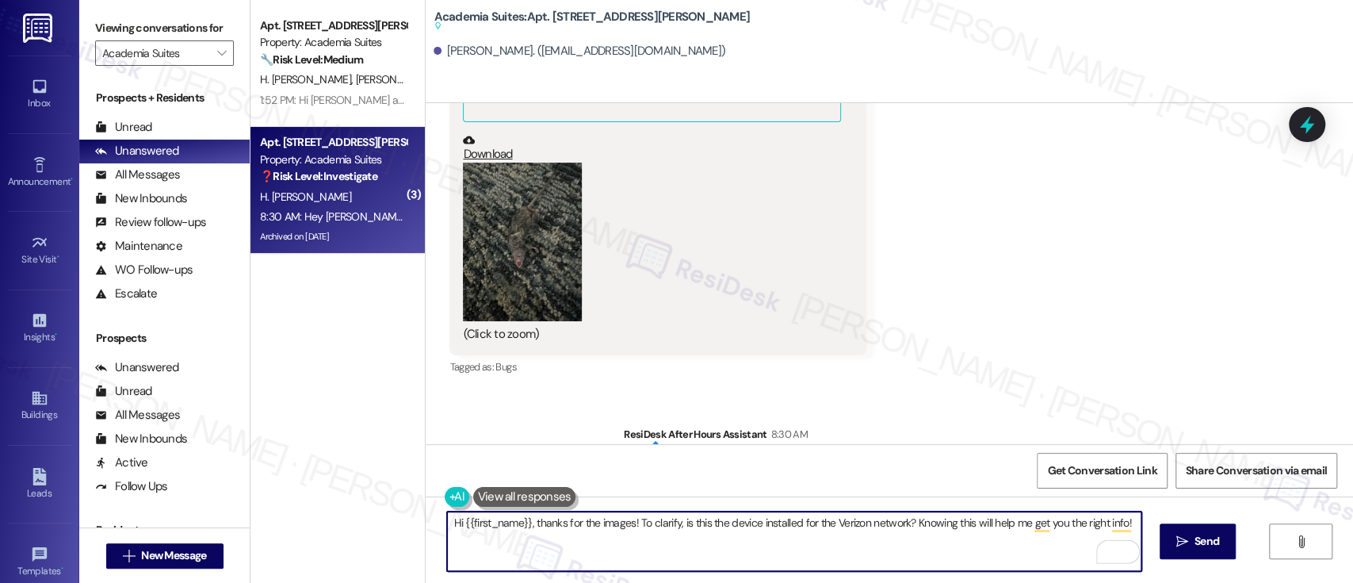
click at [807, 549] on textarea "Hi {{first_name}}, thanks for the images! To clarify, is this the device instal…" at bounding box center [794, 540] width 694 height 59
drag, startPoint x: 629, startPoint y: 520, endPoint x: 1190, endPoint y: 529, distance: 561.3
click at [1190, 529] on div "Hi {{first_name}}, thanks for the images! To clarify, is this the device instal…" at bounding box center [890, 555] width 928 height 119
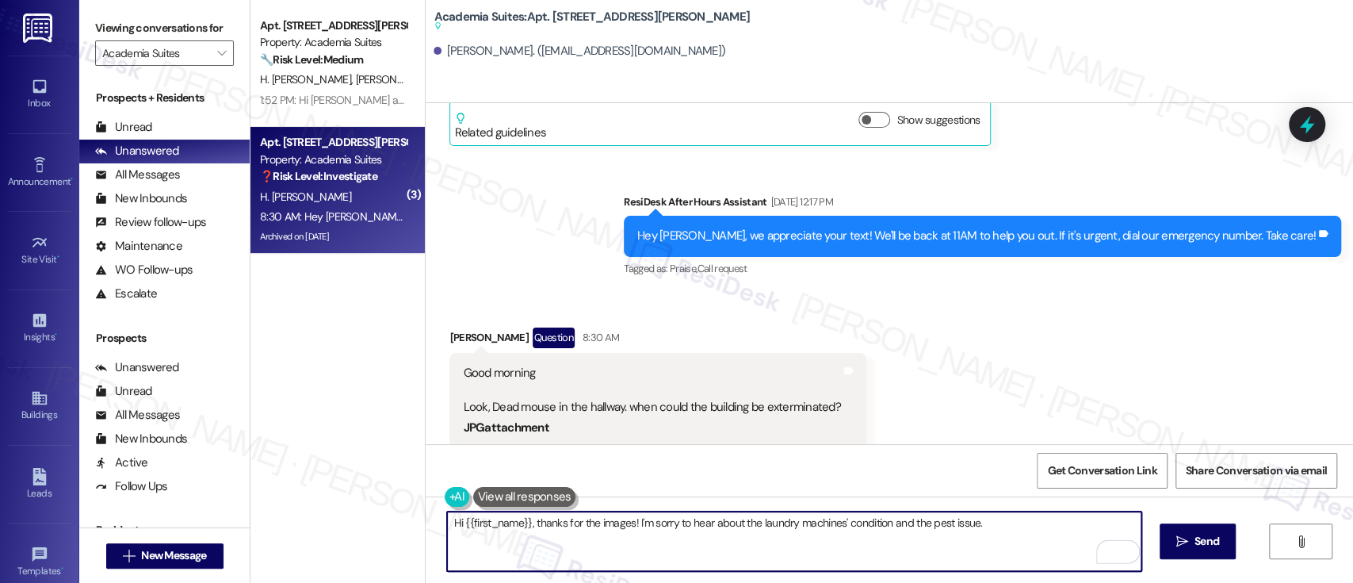
scroll to position [57854, 0]
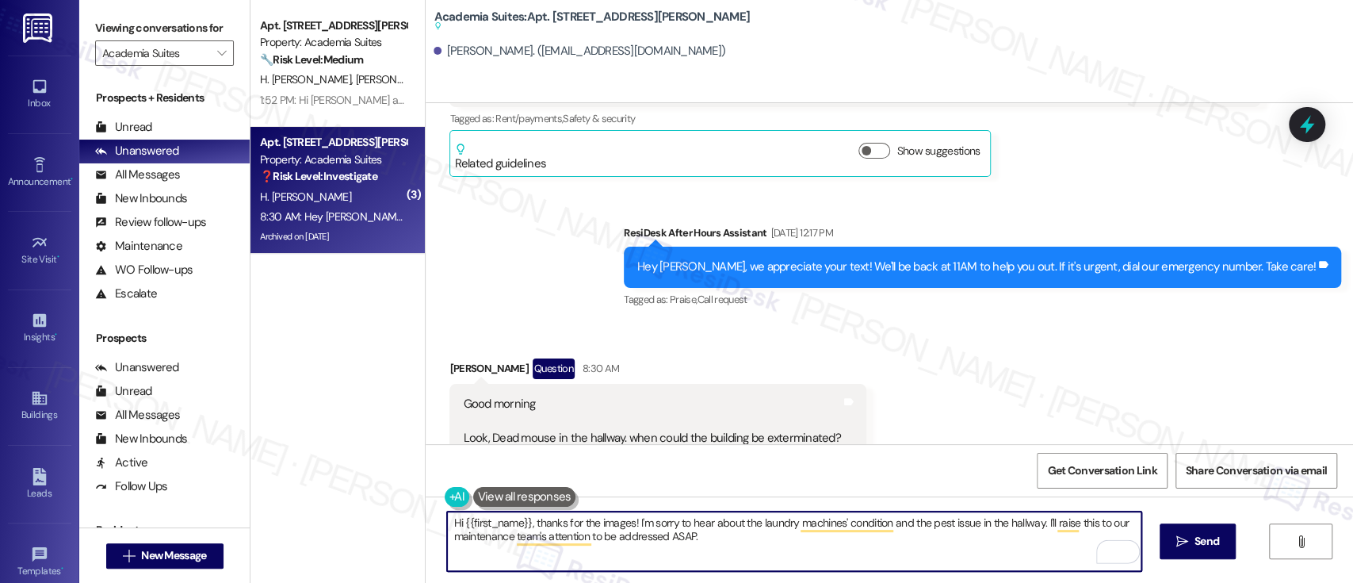
click at [1038, 528] on textarea "Hi {{first_name}}, thanks for the images! I'm sorry to hear about the laundry m…" at bounding box center [794, 540] width 694 height 59
paste textarea "Thanks for sending the images. I’m really sorry to hear about the condition of …"
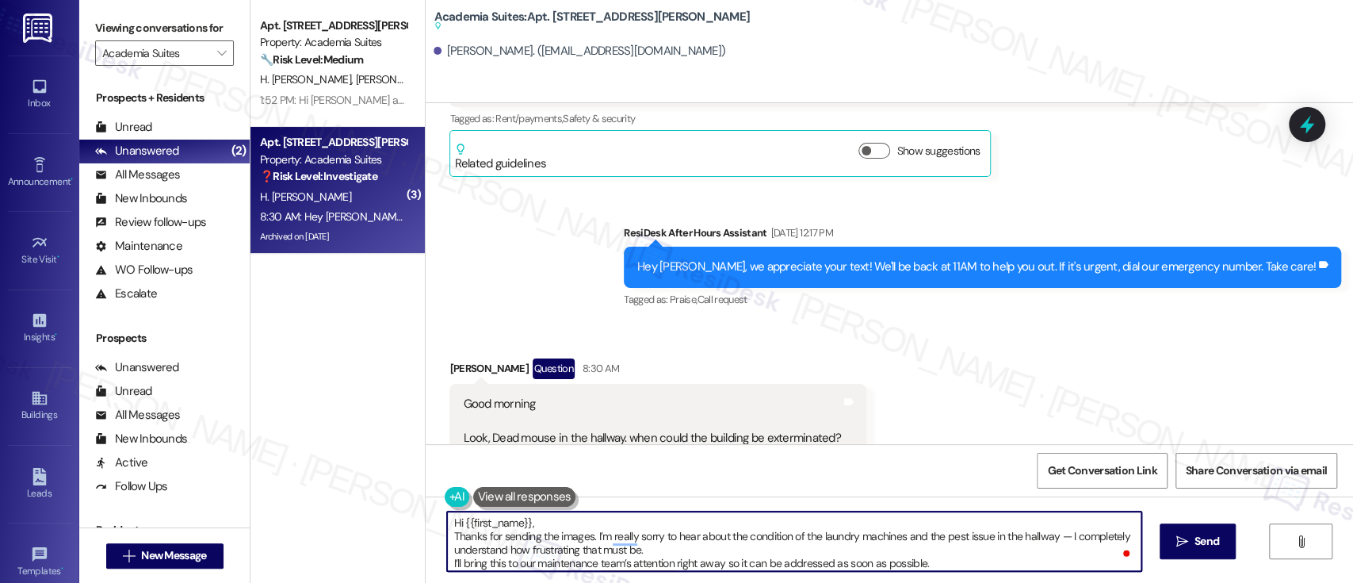
click at [686, 517] on textarea "Hi {{first_name}}, Thanks for sending the images. I’m really sorry to hear abou…" at bounding box center [794, 540] width 694 height 59
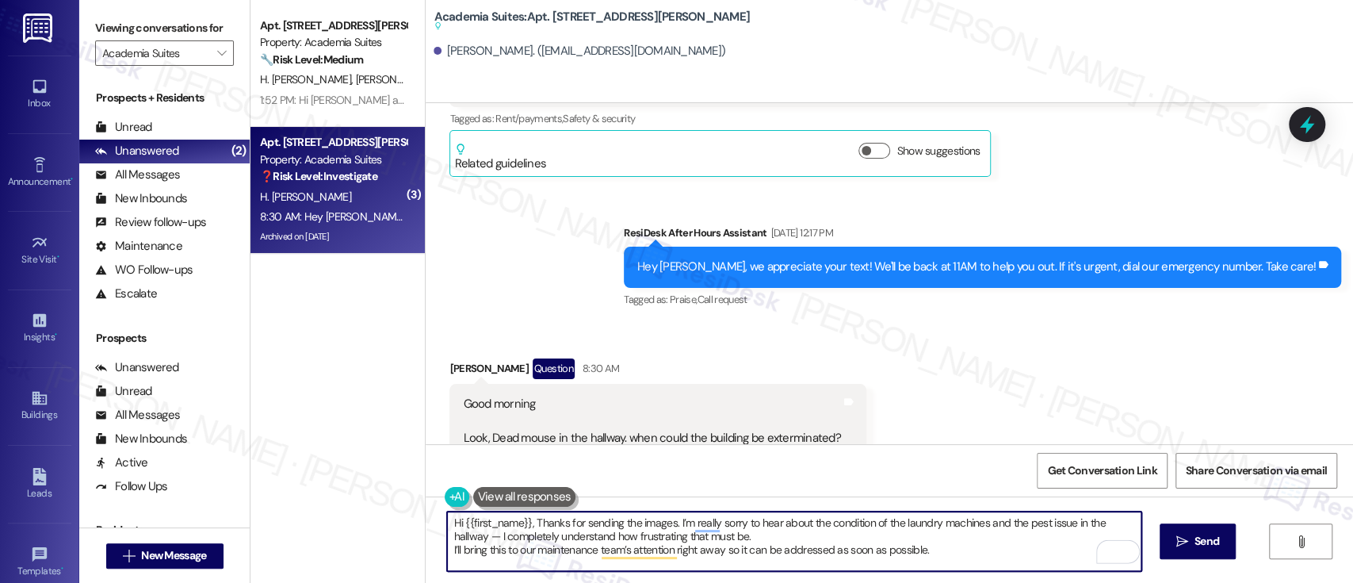
click at [721, 542] on textarea "Hi {{first_name}}, Thanks for sending the images. I’m really sorry to hear abou…" at bounding box center [794, 540] width 694 height 59
type textarea "Hi {{first_name}}, Thanks for sending the images. I’m really sorry to hear abou…"
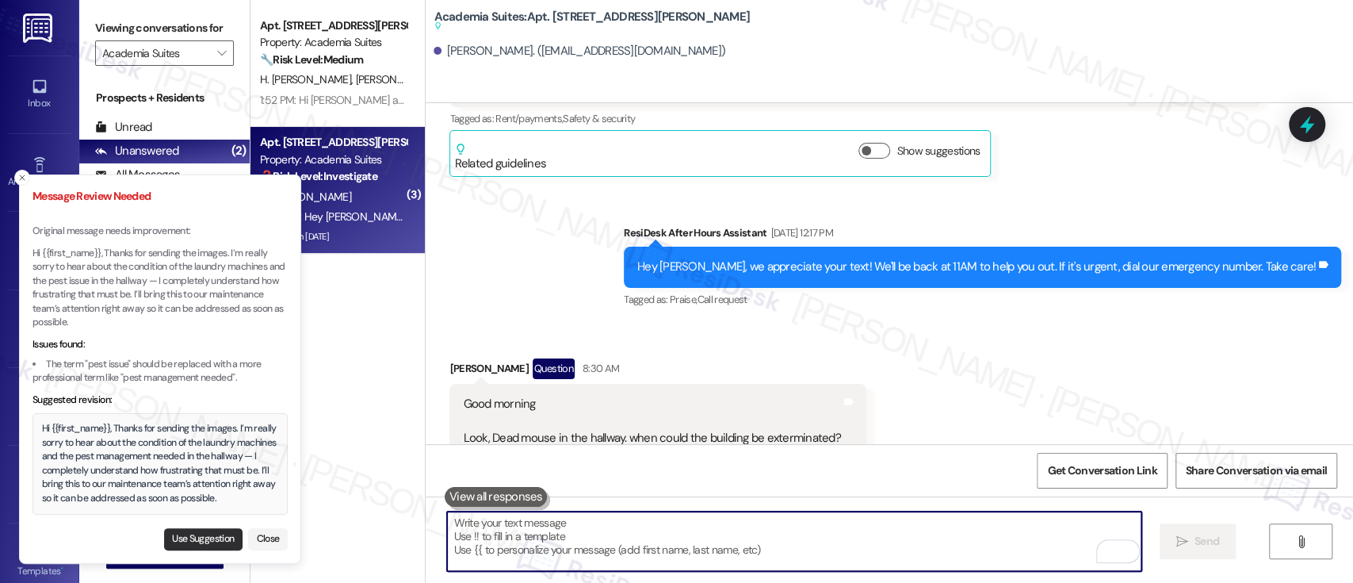
click at [197, 534] on button "Use Suggestion" at bounding box center [203, 539] width 78 height 22
type textarea "Hi {{first_name}}, Thanks for sending the images. I’m really sorry to hear abou…"
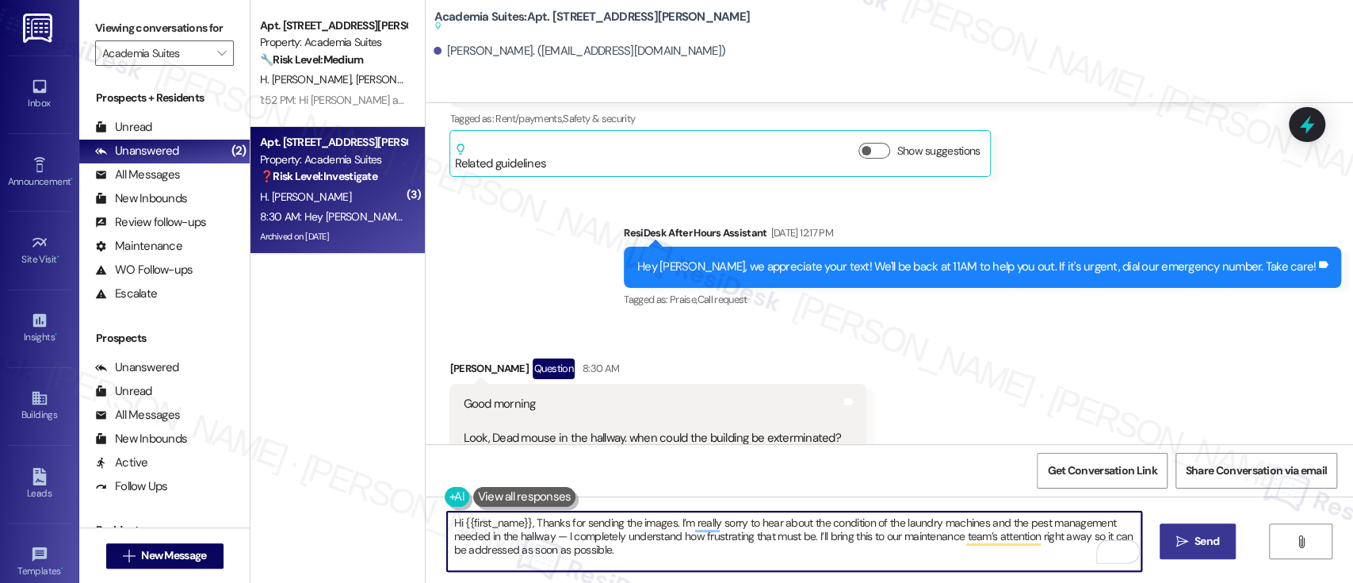
click at [1168, 545] on button " Send" at bounding box center [1198, 541] width 77 height 36
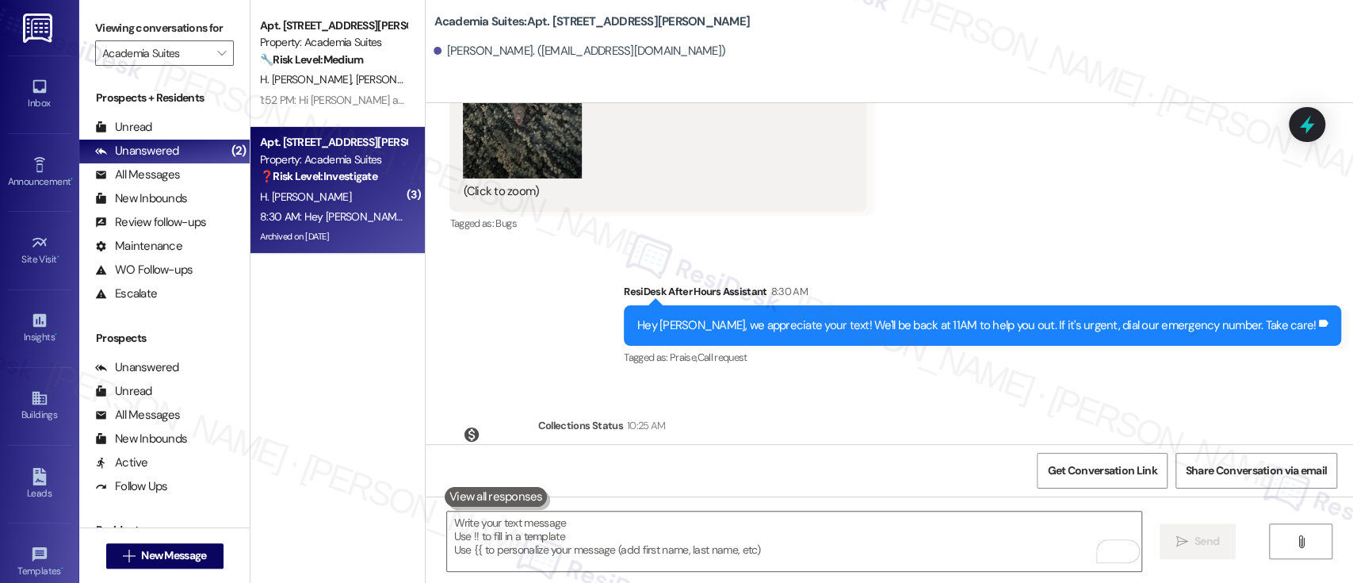
scroll to position [58374, 0]
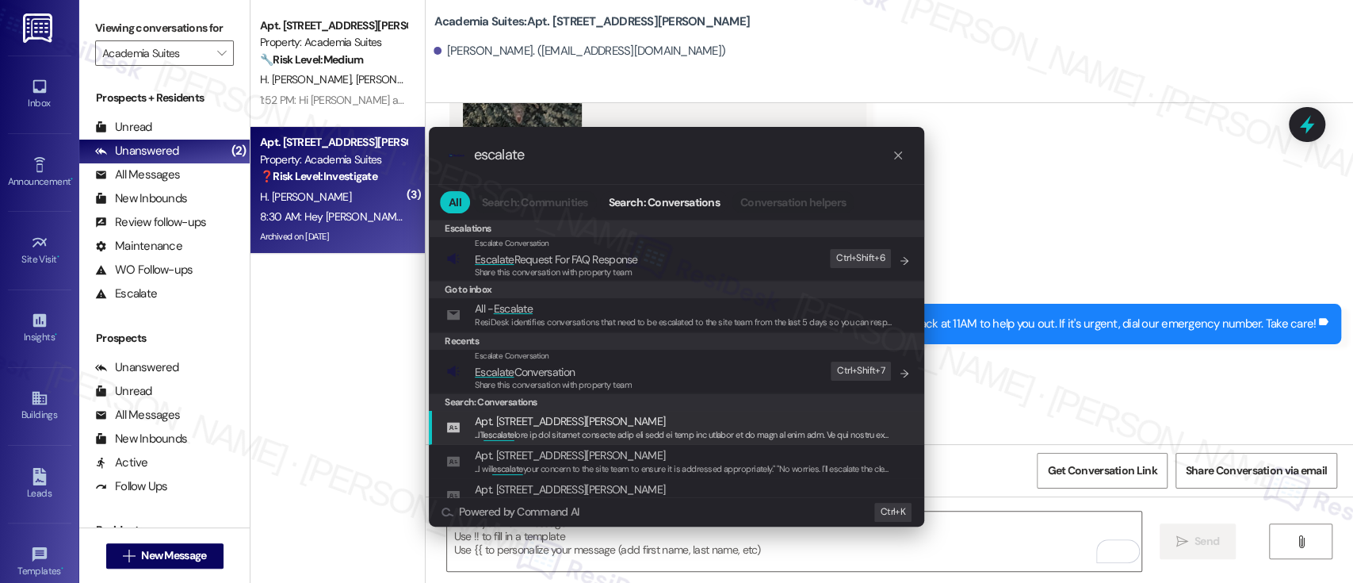
type input "escalate"
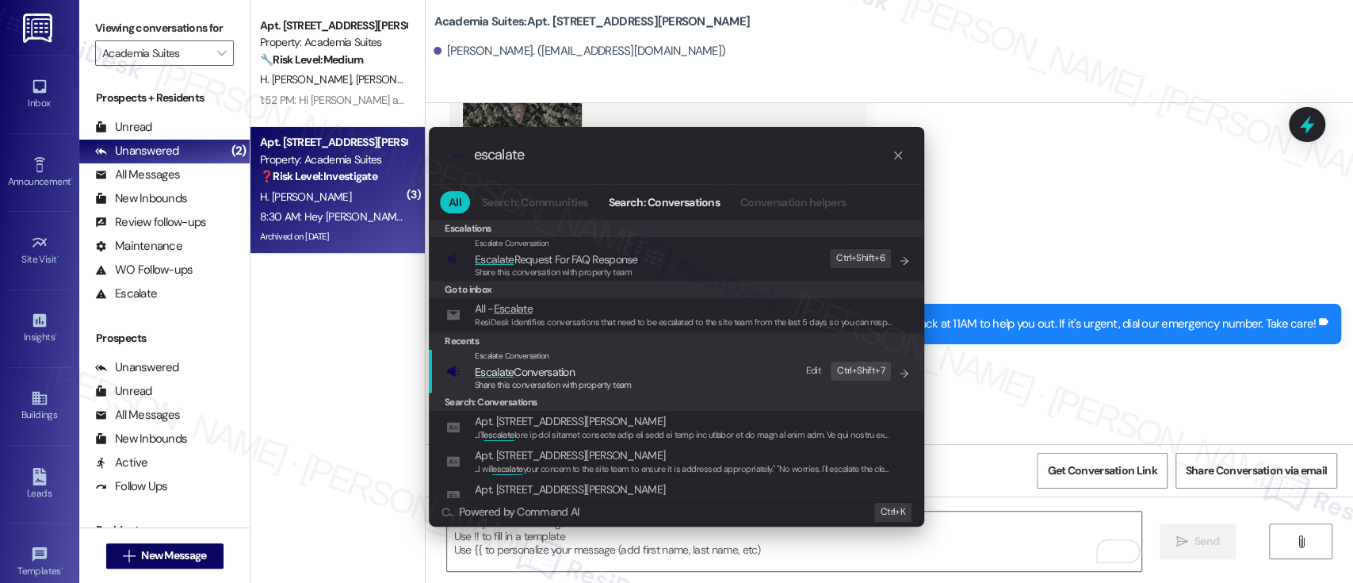
click at [585, 365] on span "Escalate Conversation" at bounding box center [553, 371] width 157 height 17
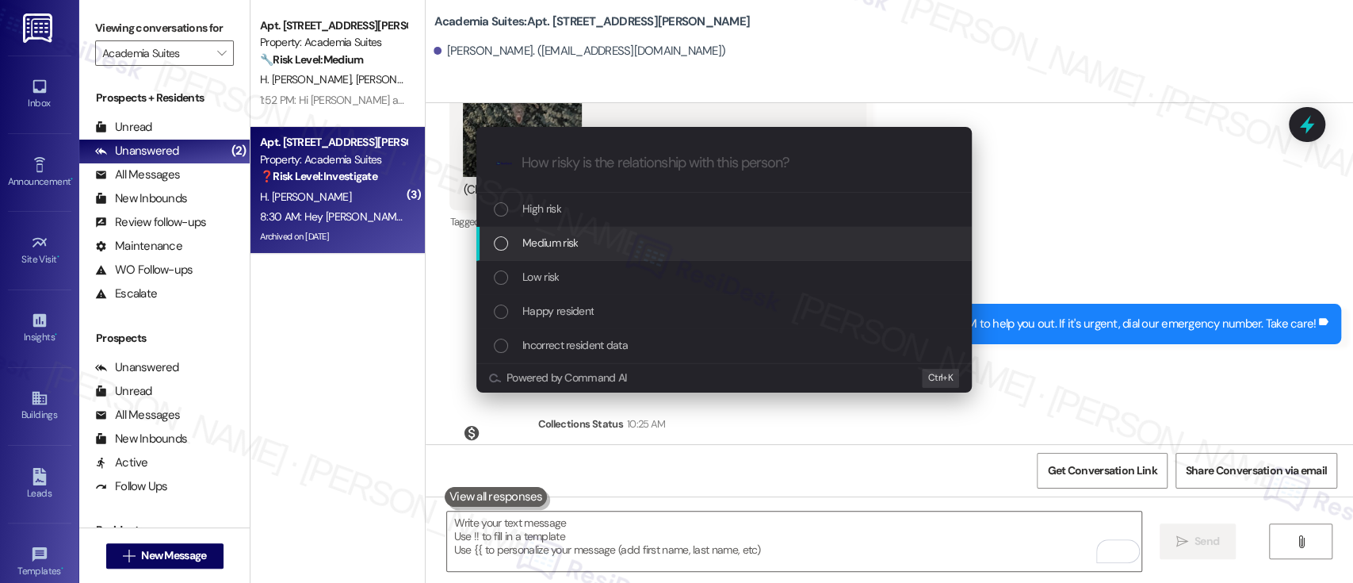
drag, startPoint x: 541, startPoint y: 240, endPoint x: 669, endPoint y: 260, distance: 129.9
click at [541, 239] on span "Medium risk" at bounding box center [549, 242] width 55 height 17
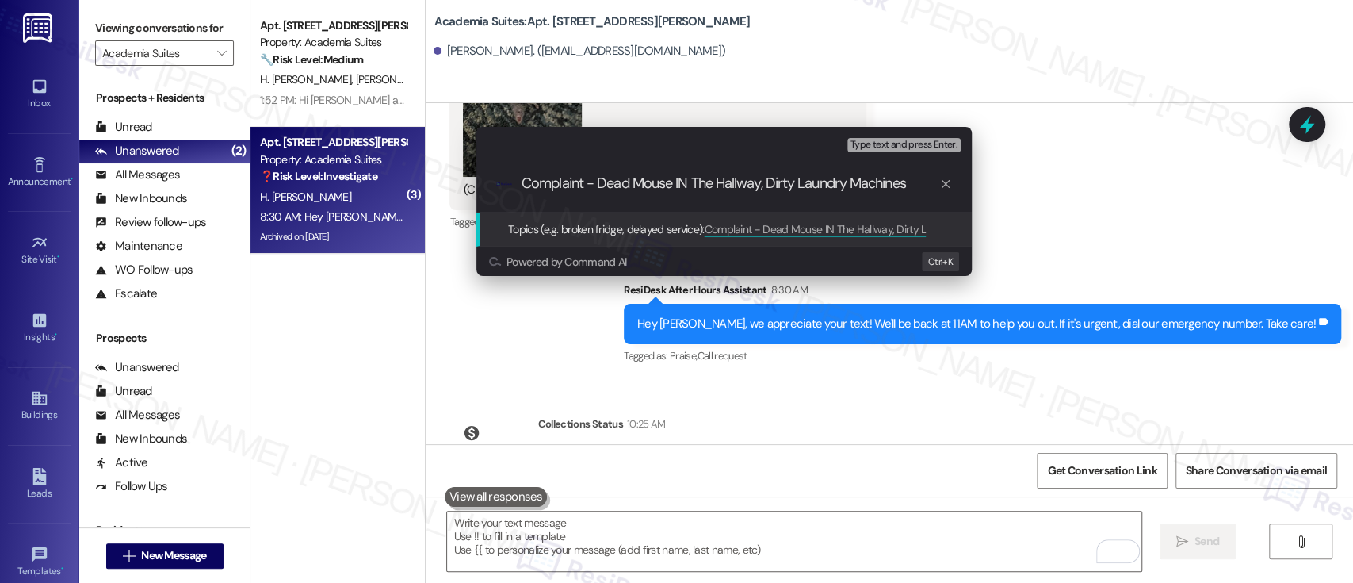
click at [682, 181] on input "Complaint - Dead Mouse IN The Hallway, Dirty Laundry Machines" at bounding box center [731, 183] width 418 height 17
type input "Complaint - Dead Mouse In The Hallway, Dirty Laundry Machines"
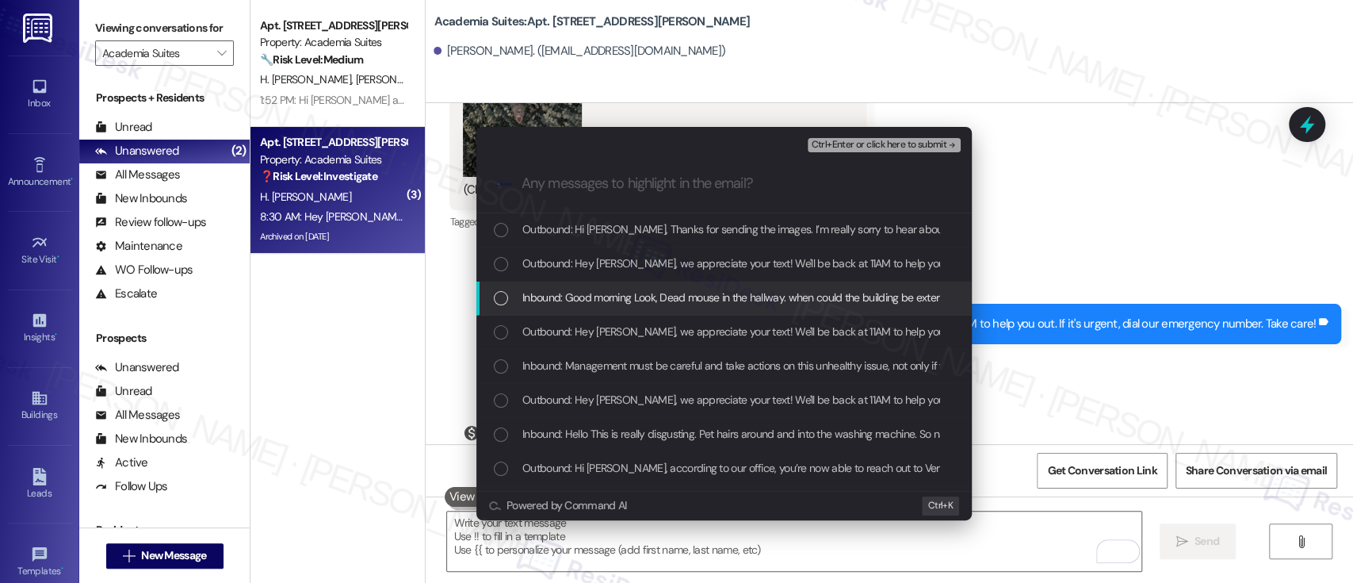
click at [647, 297] on span "Inbound: Good morning Look, Dead mouse in the hallway. when could the building …" at bounding box center [752, 297] width 461 height 17
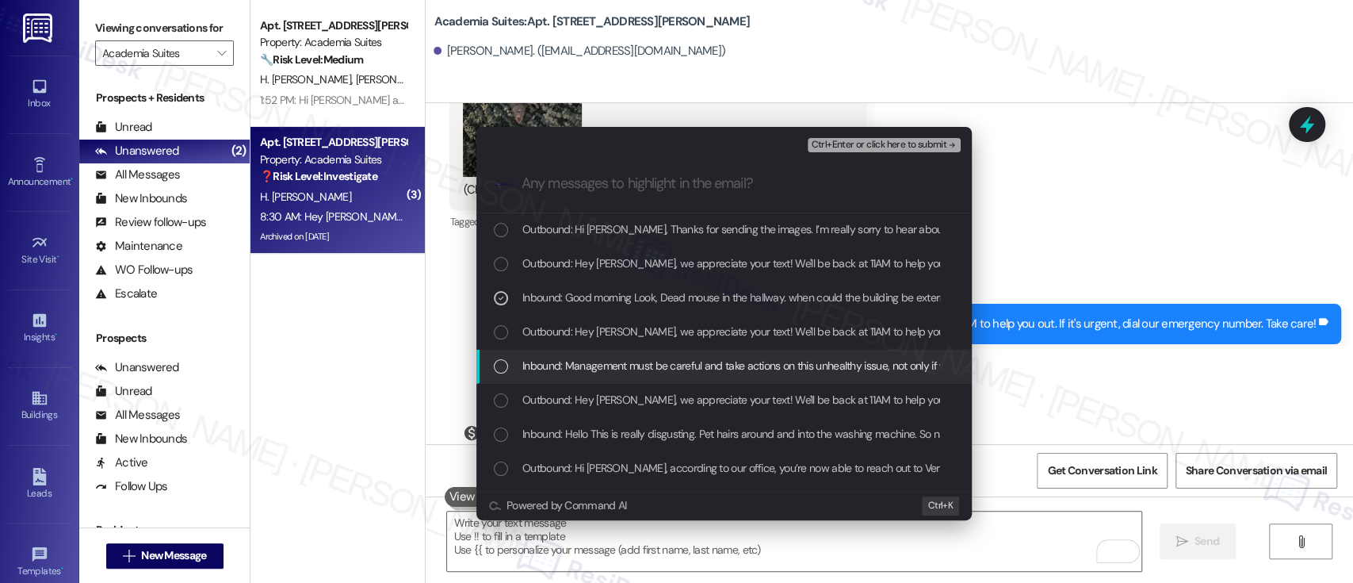
click at [606, 372] on span "Inbound: Management must be careful and take actions on this unhealthy issue, n…" at bounding box center [801, 365] width 558 height 17
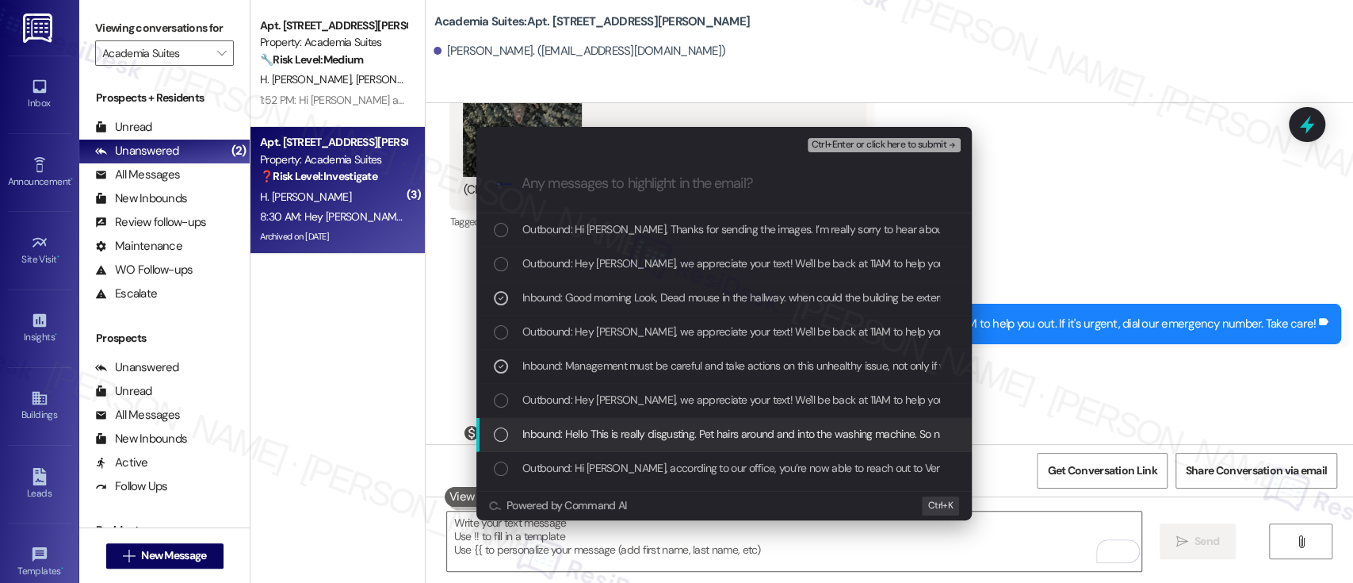
click at [606, 430] on span "Inbound: Hello This is really disgusting. Pet hairs around and into the washing…" at bounding box center [1189, 433] width 1335 height 17
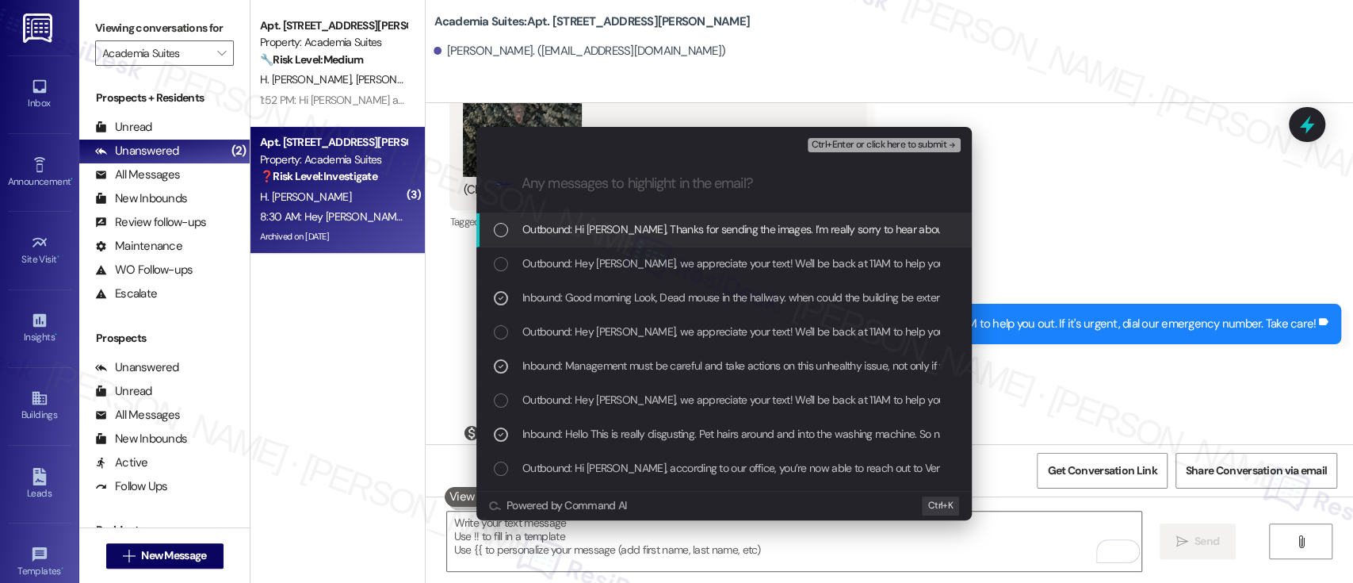
click at [888, 143] on span "Ctrl+Enter or click here to submit" at bounding box center [879, 145] width 136 height 11
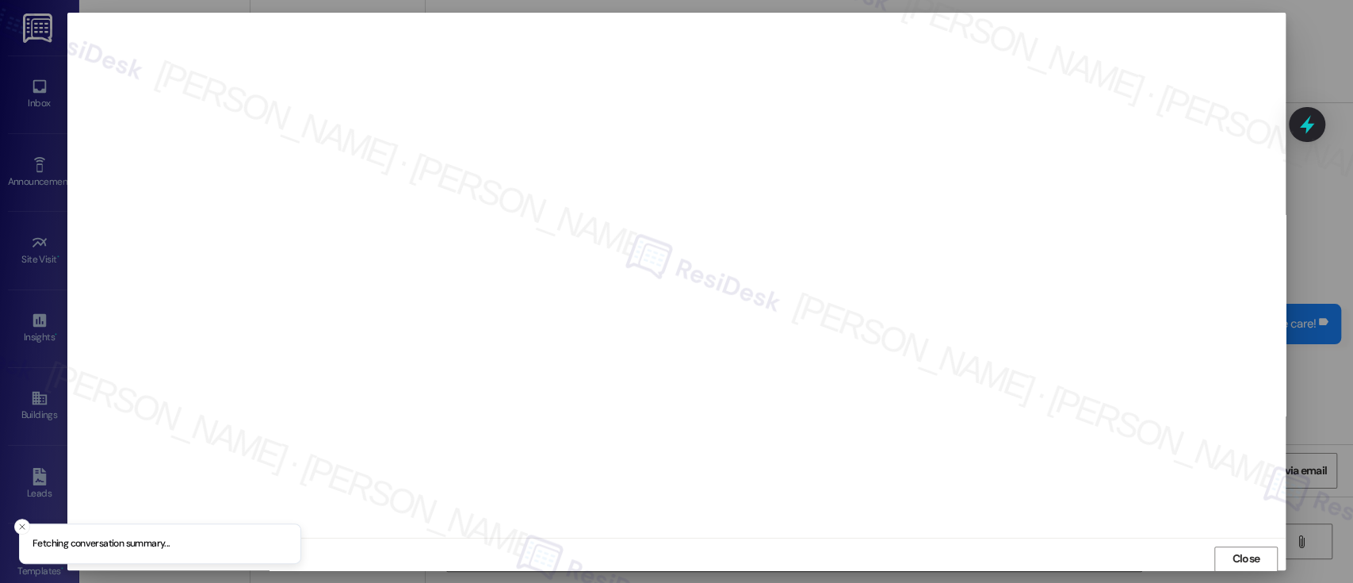
scroll to position [1, 0]
click at [1241, 550] on span "Close" at bounding box center [1246, 557] width 28 height 17
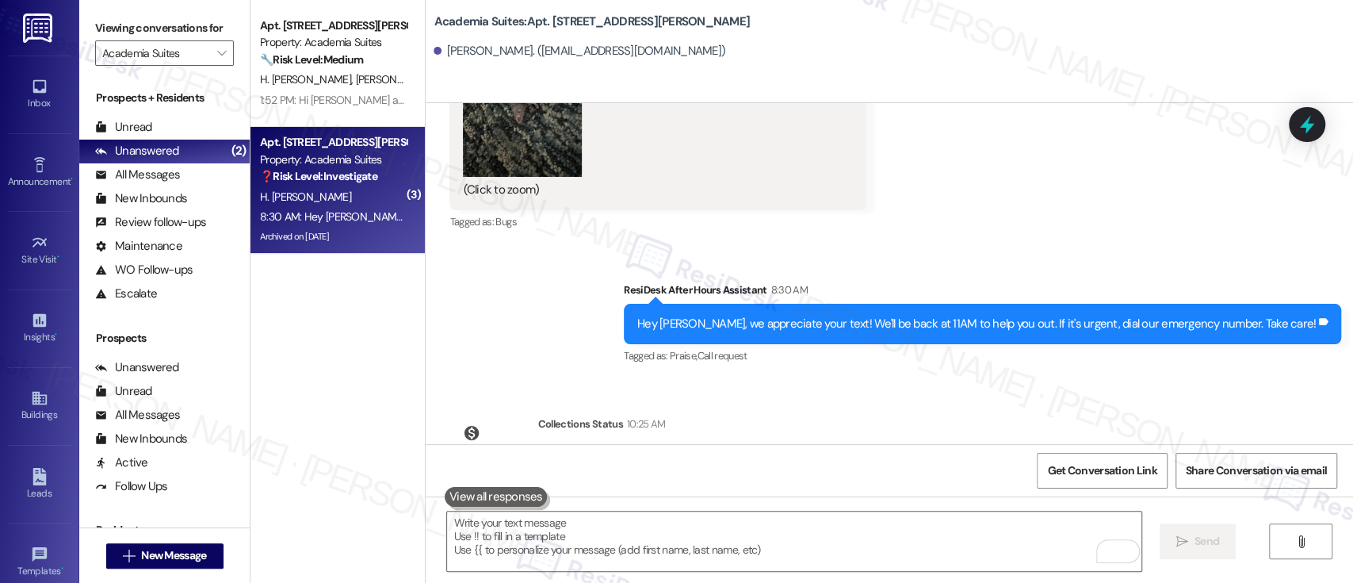
click at [1081, 285] on div "Received via SMS Heidy Luis Borrero Some Concerns Nov 25, 2022 at 1:21 PM Hello…" at bounding box center [890, 273] width 928 height 341
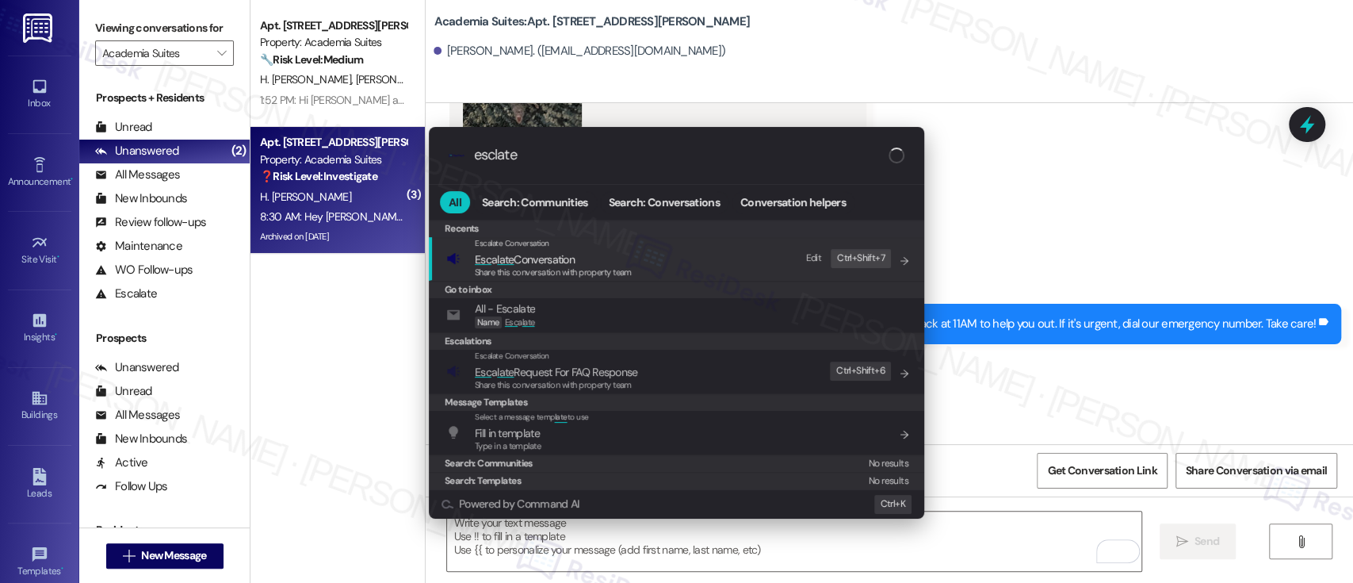
type input "esclate"
click at [628, 270] on span "Share this conversation with property team" at bounding box center [553, 271] width 157 height 11
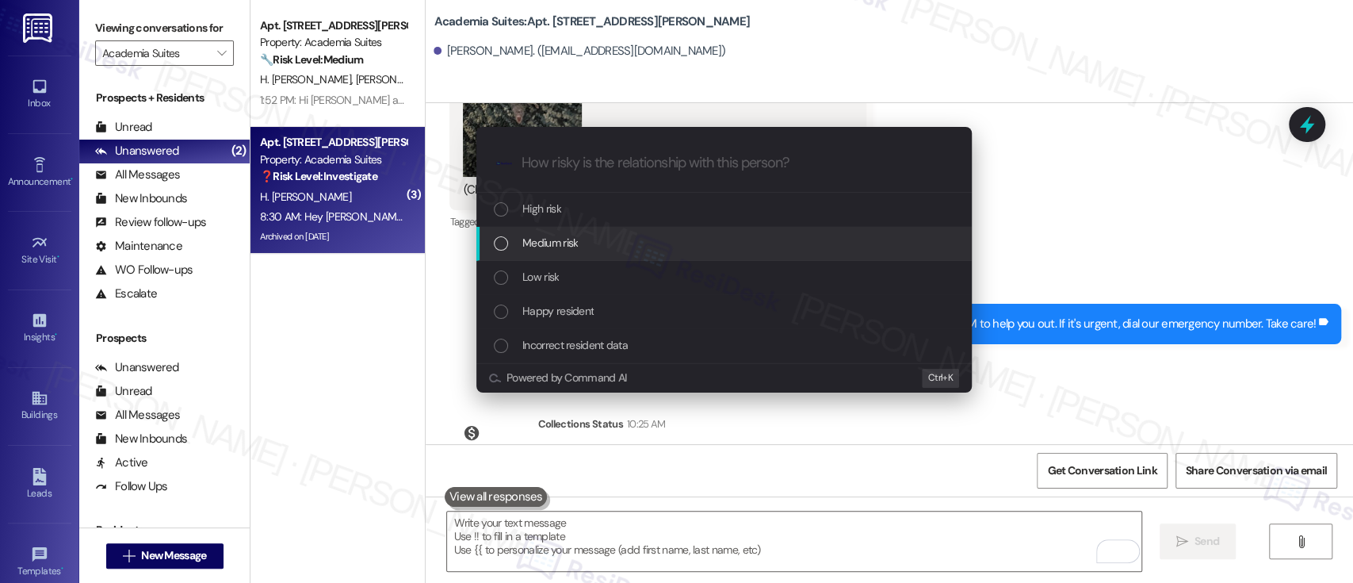
click at [588, 239] on div "Medium risk" at bounding box center [726, 242] width 464 height 17
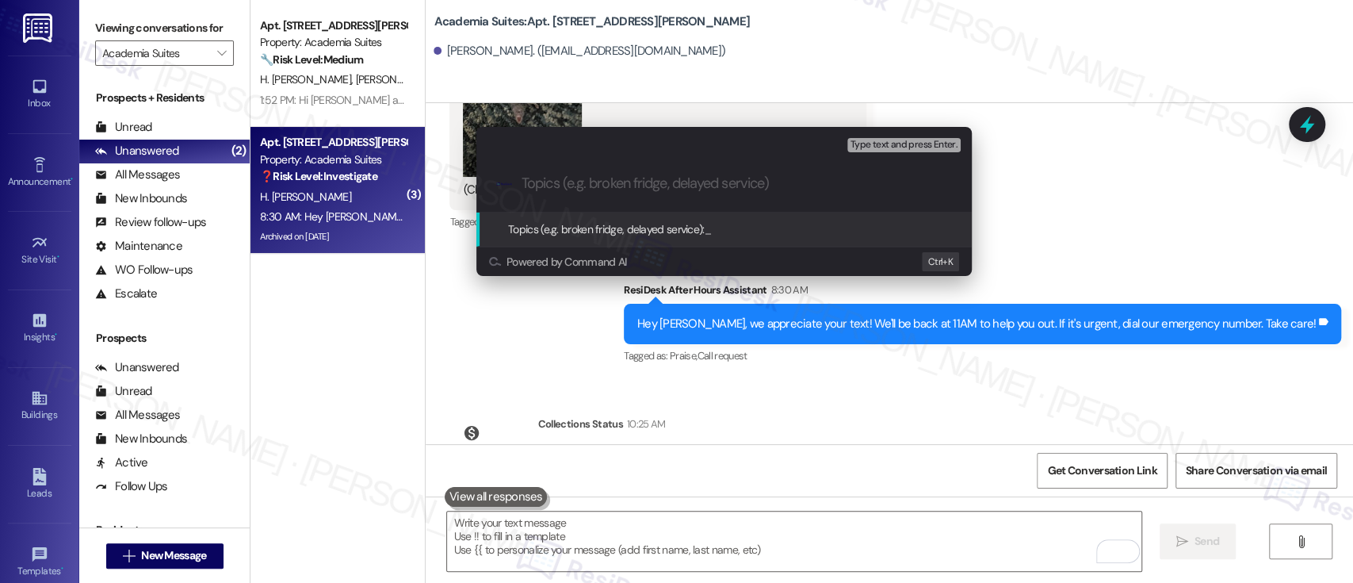
paste input "Complaint - Dead Mouse In The Hallway, Dirty Laundry Machines"
type input "Complaint - Dead Mouse In The Hallway, Dirty Laundry Machines"
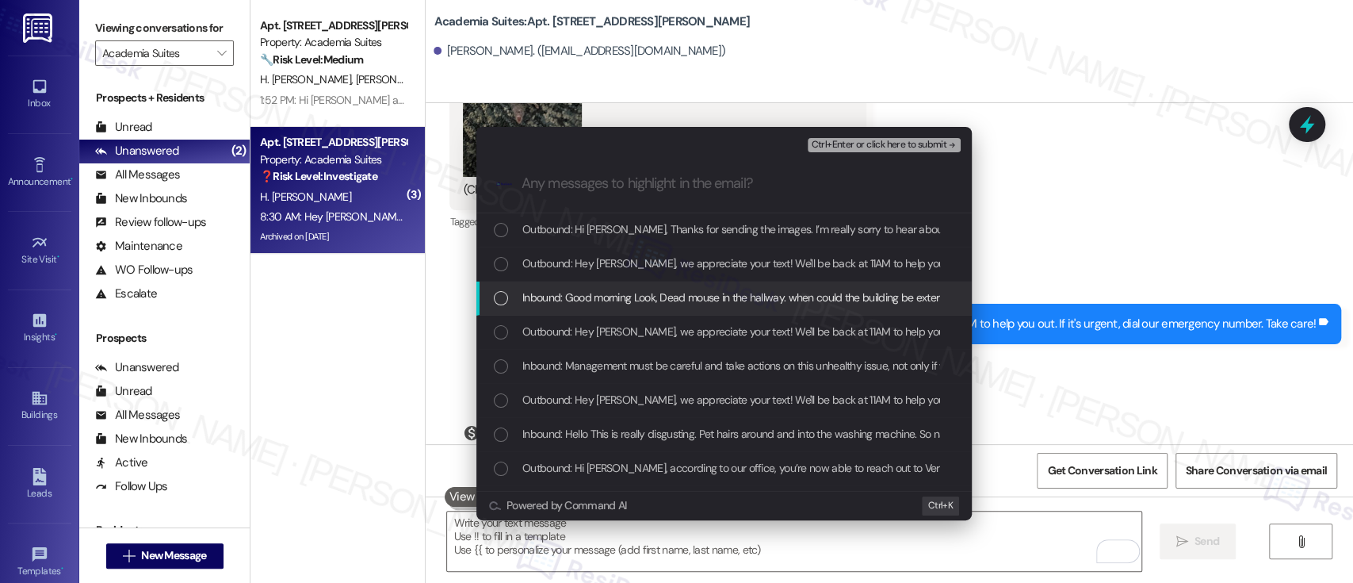
click at [617, 307] on div "Inbound: Good morning Look, Dead mouse in the hallway. when could the building …" at bounding box center [723, 298] width 495 height 34
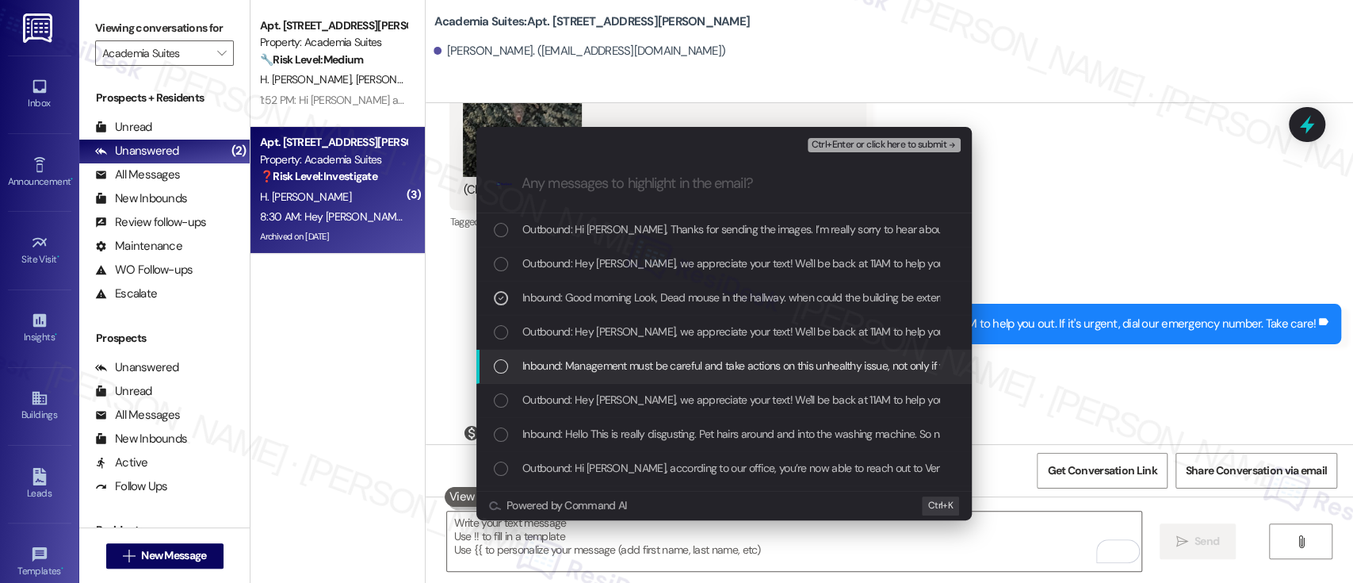
click at [572, 358] on span "Inbound: Management must be careful and take actions on this unhealthy issue, n…" at bounding box center [801, 365] width 558 height 17
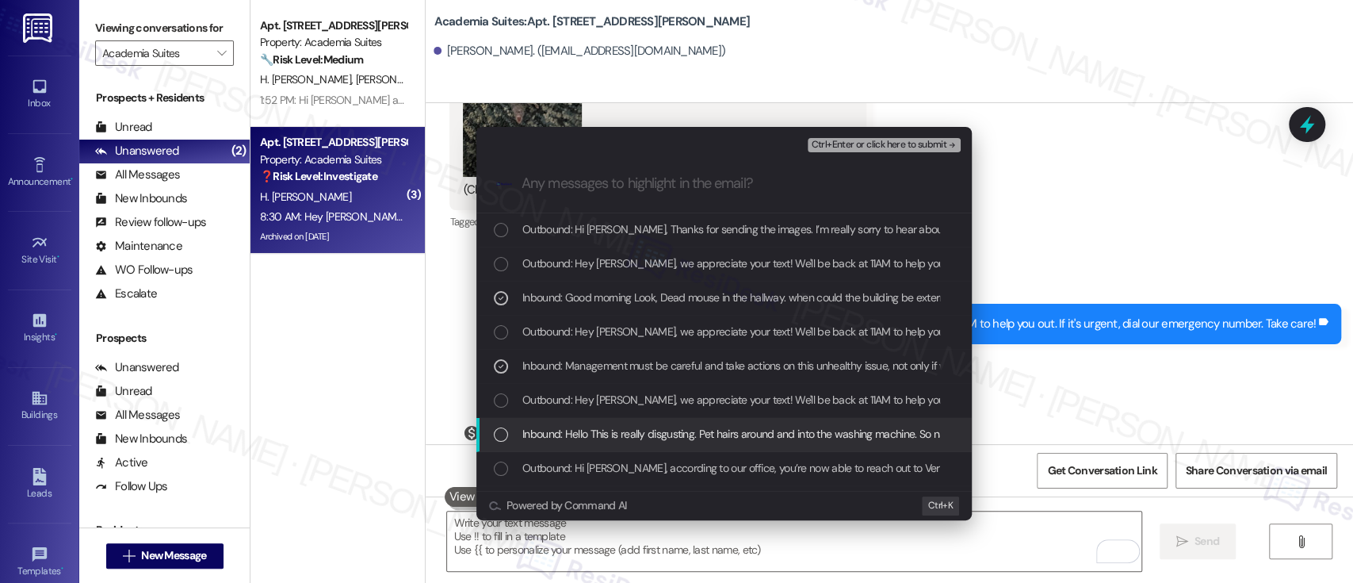
click at [681, 430] on span "Inbound: Hello This is really disgusting. Pet hairs around and into the washing…" at bounding box center [1189, 433] width 1335 height 17
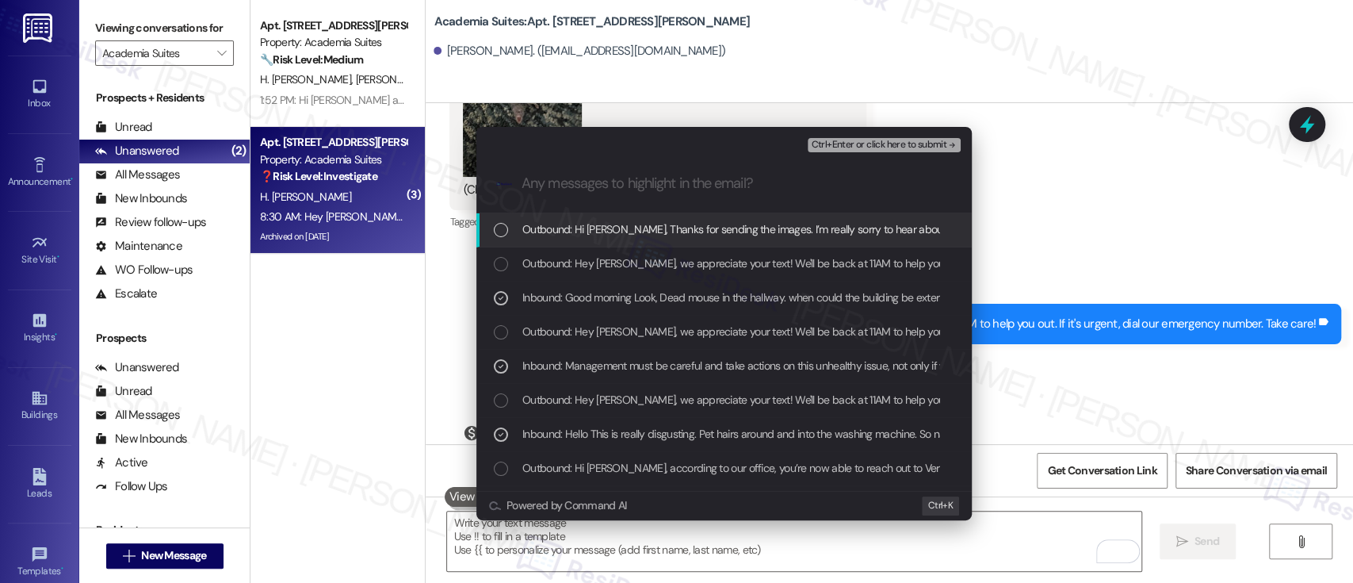
click at [878, 143] on span "Ctrl+Enter or click here to submit" at bounding box center [879, 145] width 136 height 11
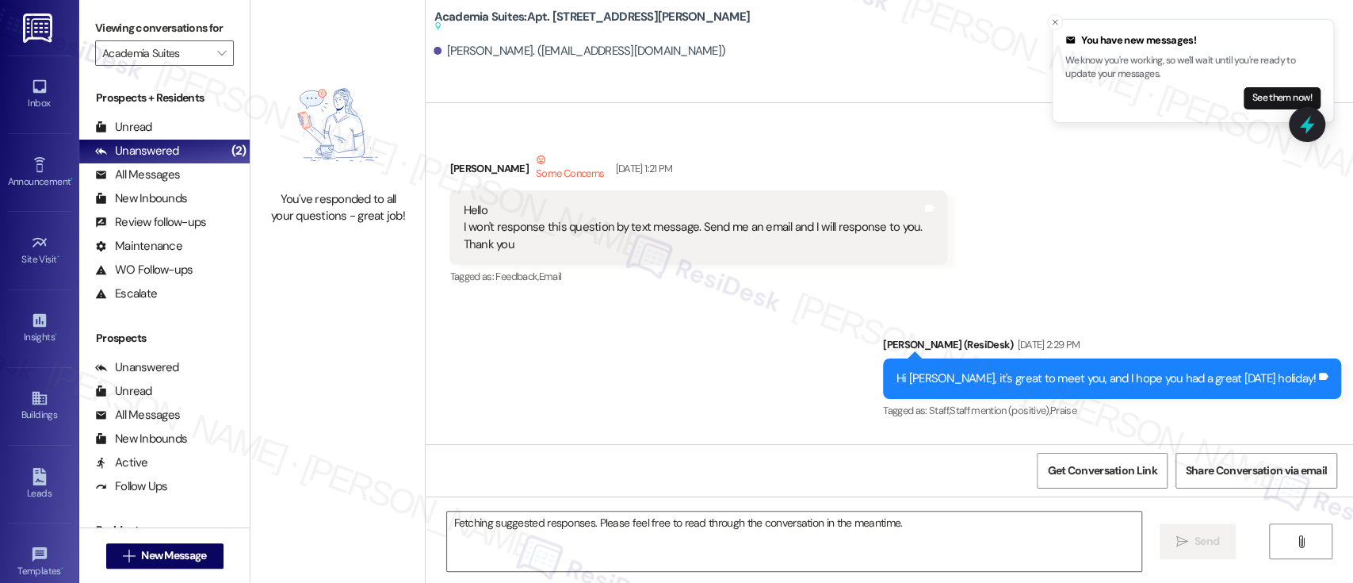
scroll to position [57997, 0]
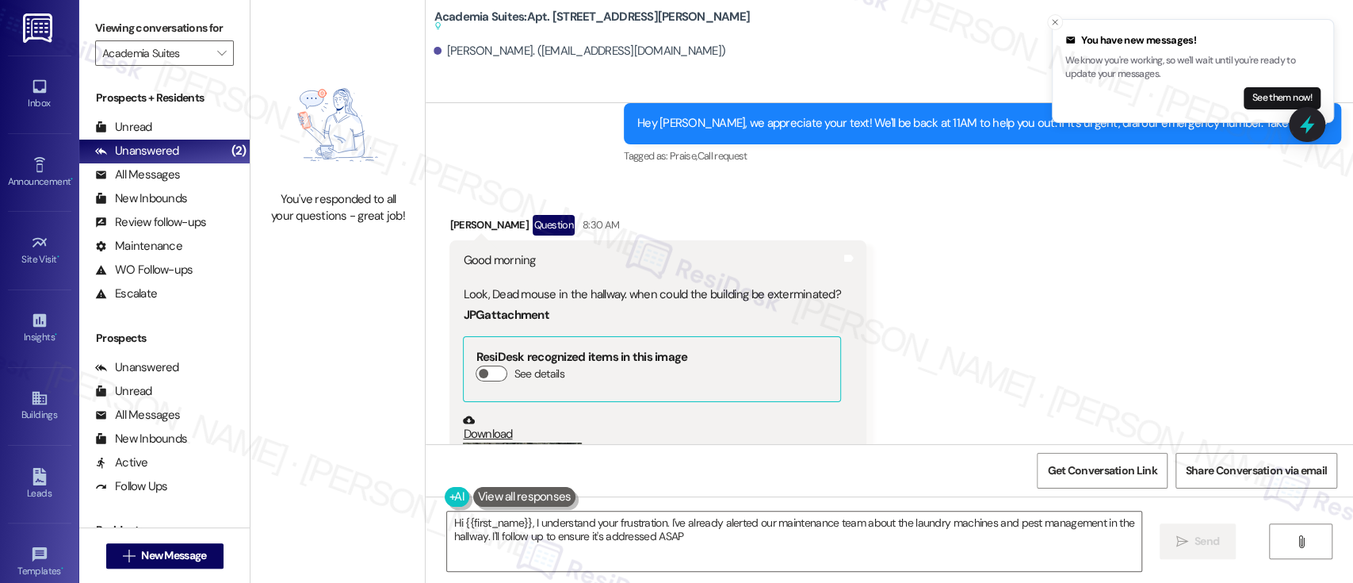
type textarea "Hi {{first_name}}, I understand your frustration. I've already alerted our main…"
click at [217, 52] on icon "" at bounding box center [221, 53] width 9 height 13
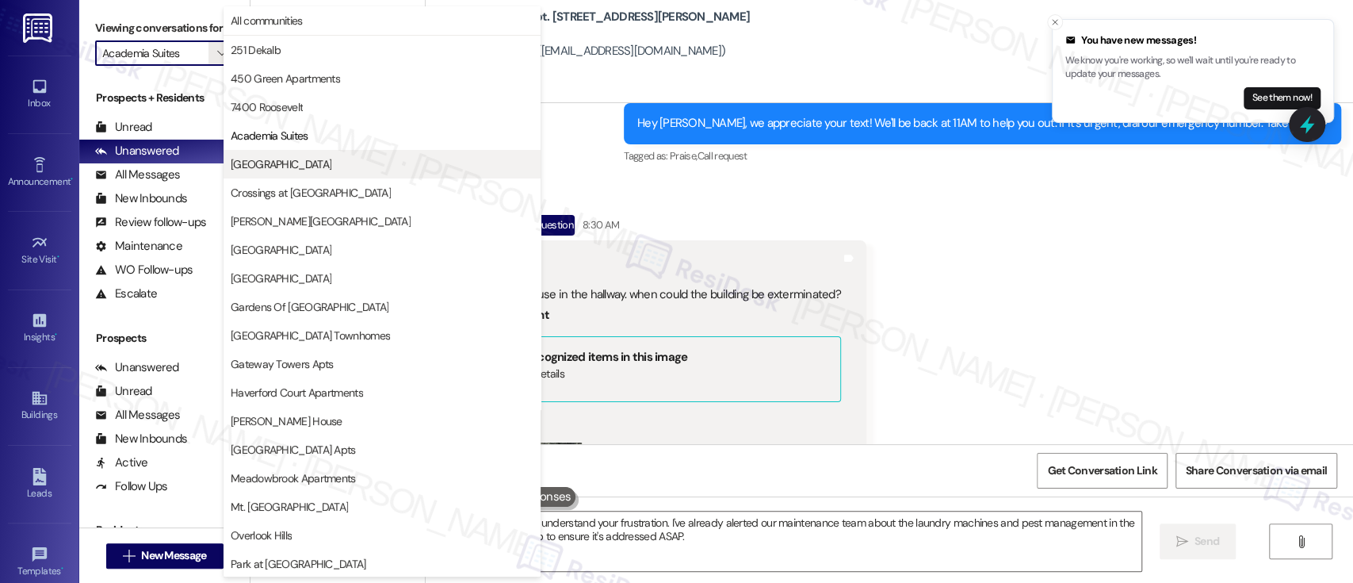
click at [266, 159] on span "Bromley House" at bounding box center [281, 164] width 101 height 16
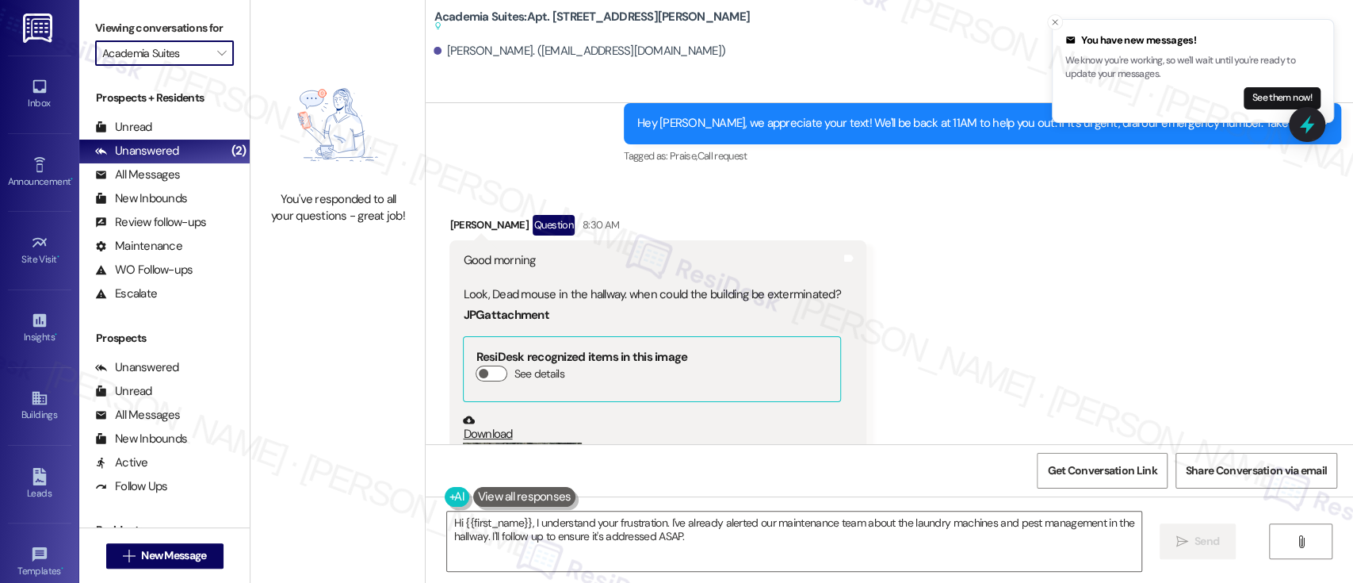
type input "Bromley House"
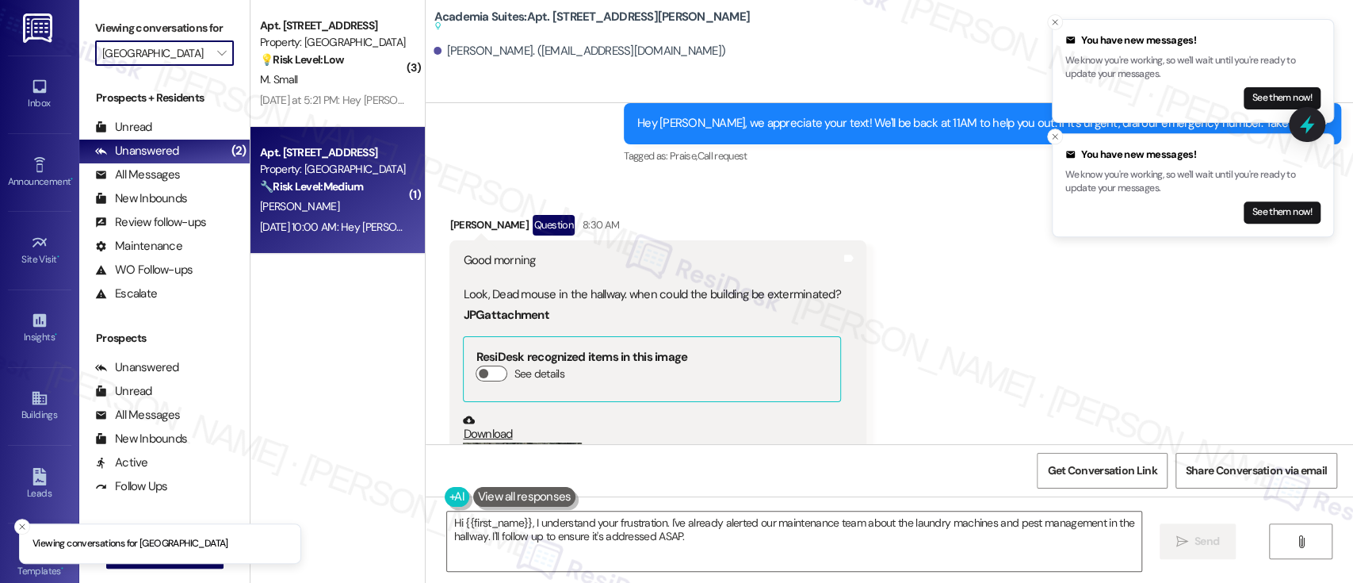
click at [334, 166] on div "Property: Bromley House" at bounding box center [333, 169] width 147 height 17
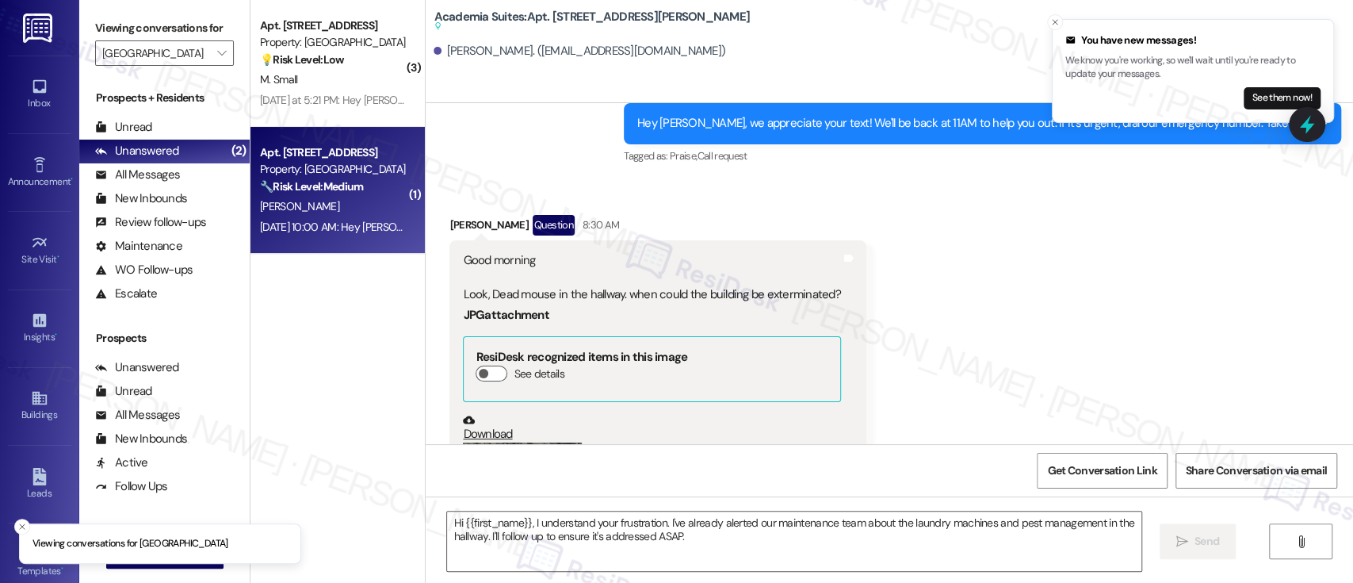
type textarea "Fetching suggested responses. Please feel free to read through the conversation…"
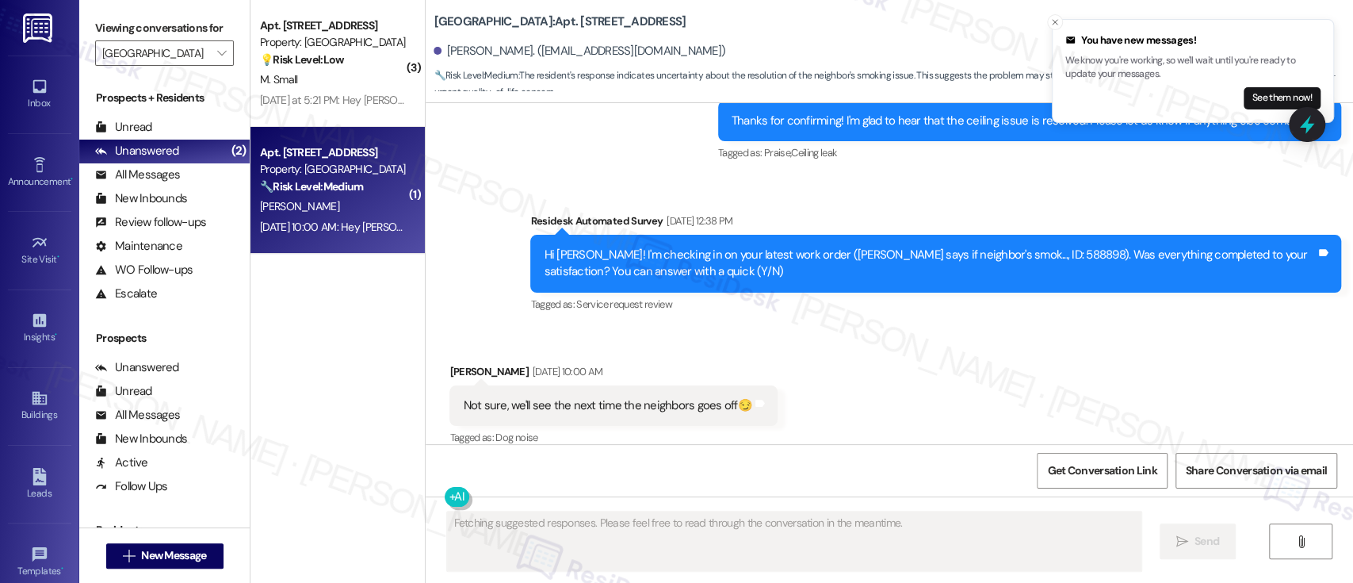
scroll to position [2478, 0]
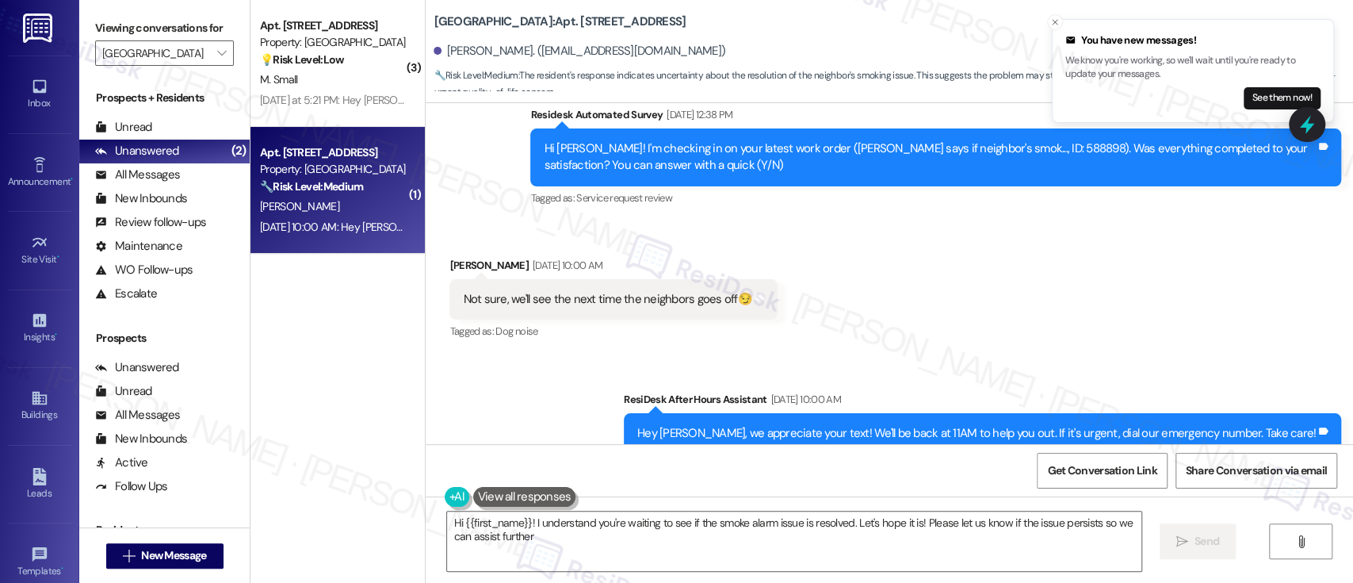
type textarea "Hi {{first_name}}! I understand you're waiting to see if the smoke alarm issue …"
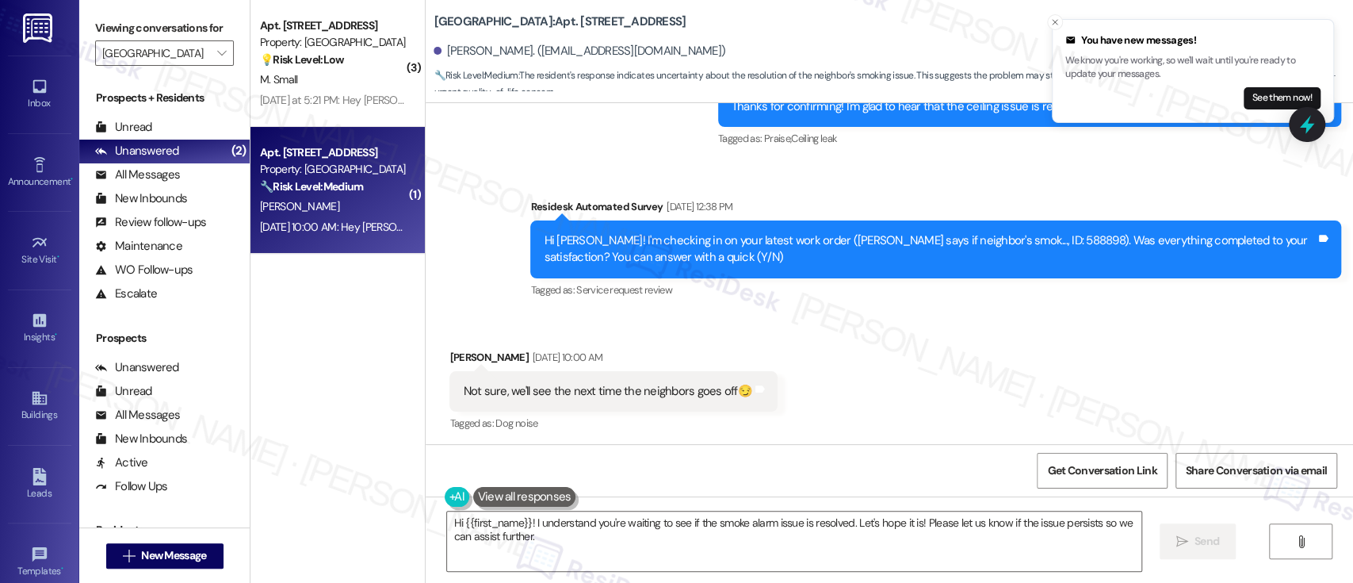
scroll to position [2335, 0]
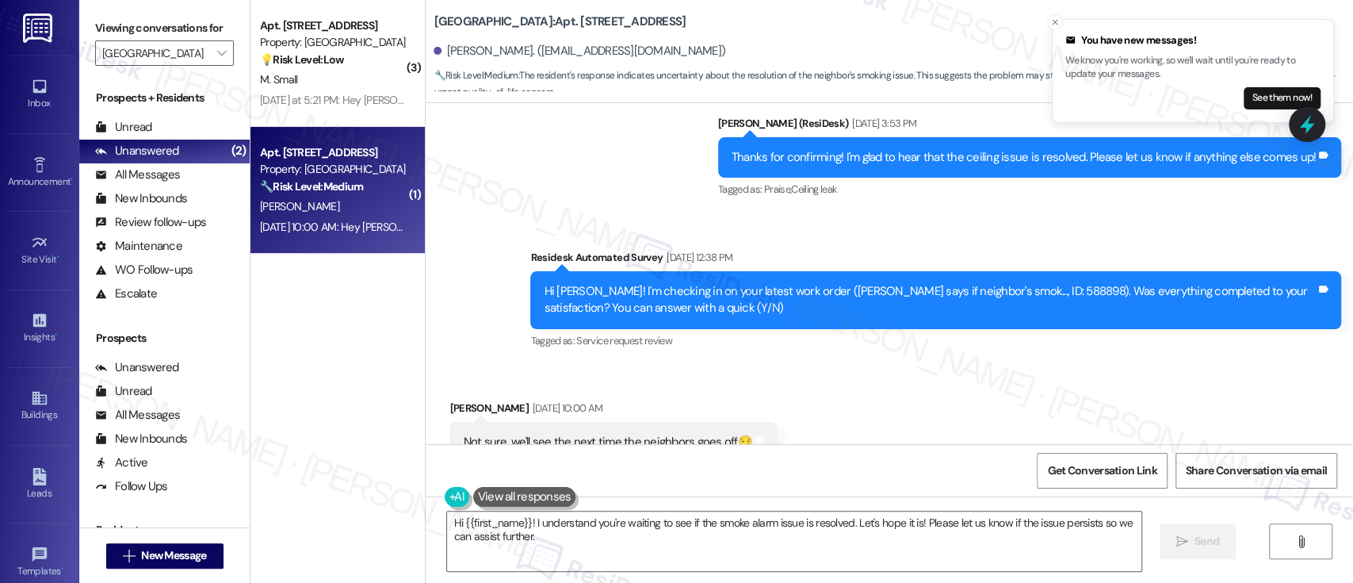
click at [945, 283] on div "Hi Rosa! I'm checking in on your latest work order (res says if neighbor's smok…" at bounding box center [930, 300] width 772 height 34
drag, startPoint x: 945, startPoint y: 266, endPoint x: 958, endPoint y: 263, distance: 12.9
click at [945, 283] on div "Hi Rosa! I'm checking in on your latest work order (res says if neighbor's smok…" at bounding box center [930, 300] width 772 height 34
copy div "588898"
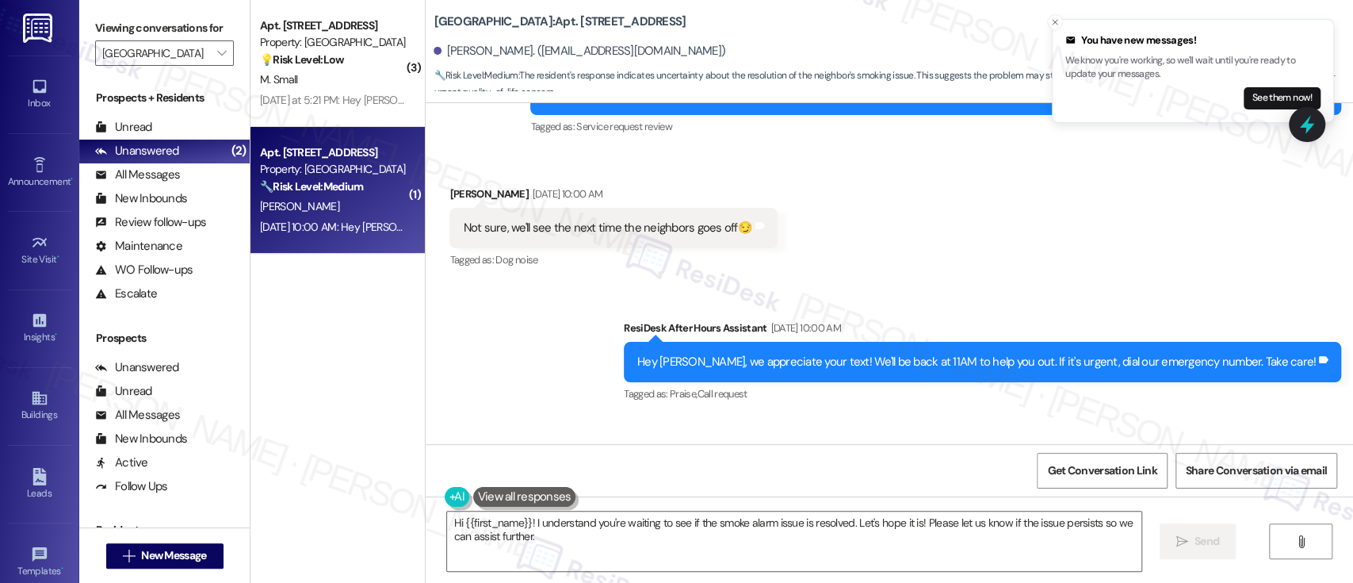
scroll to position [2652, 0]
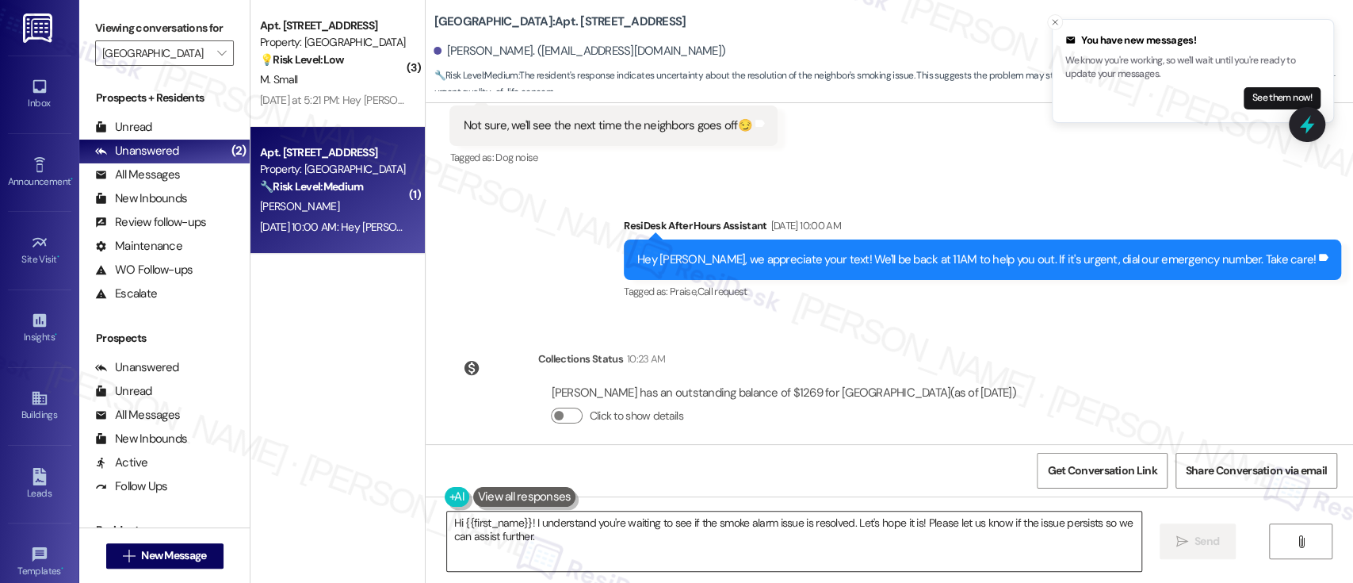
click at [751, 542] on textarea "Hi {{first_name}}! I understand you're waiting to see if the smoke alarm issue …" at bounding box center [794, 540] width 694 height 59
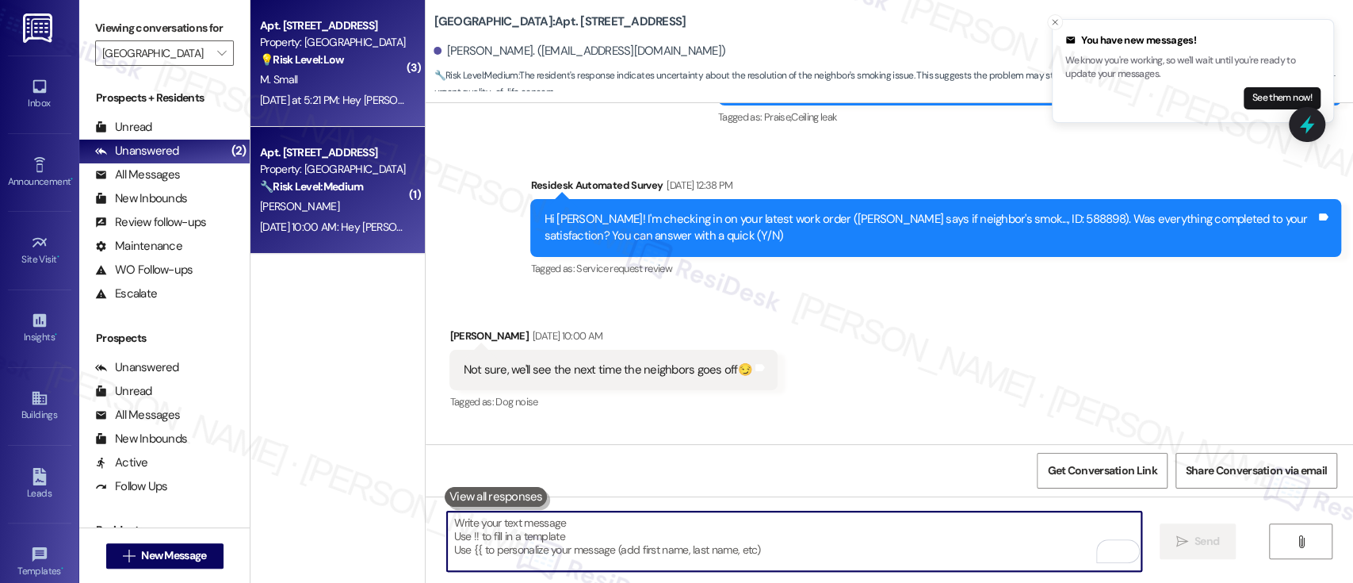
scroll to position [2372, 0]
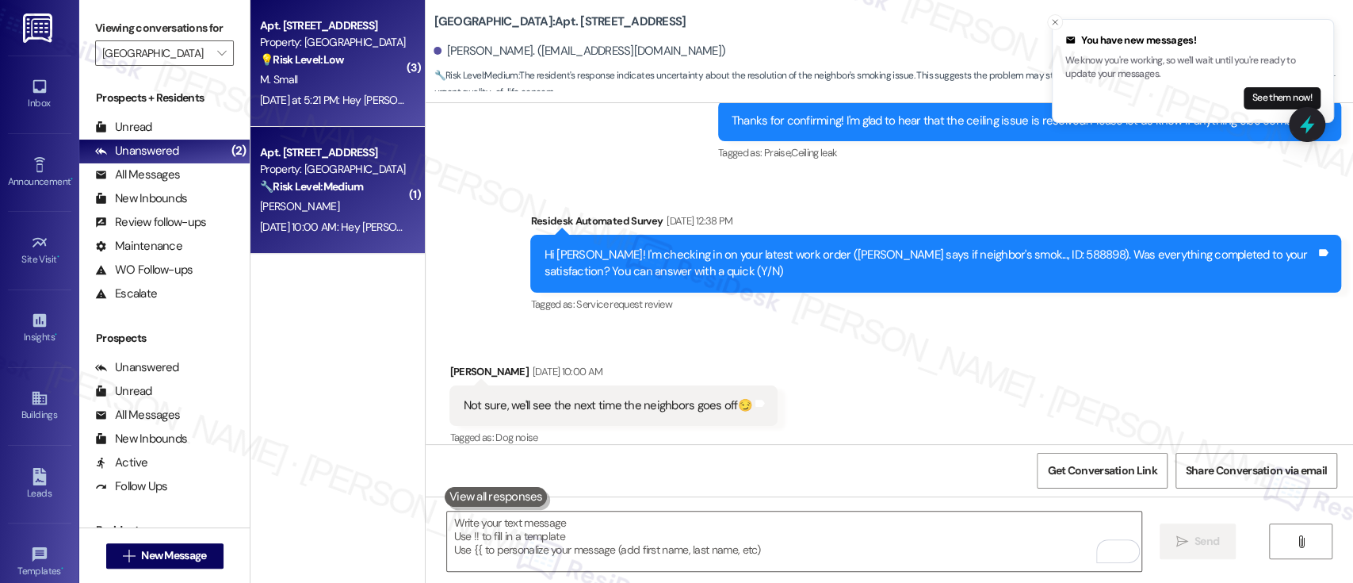
click at [343, 73] on div "M. Small" at bounding box center [333, 80] width 150 height 20
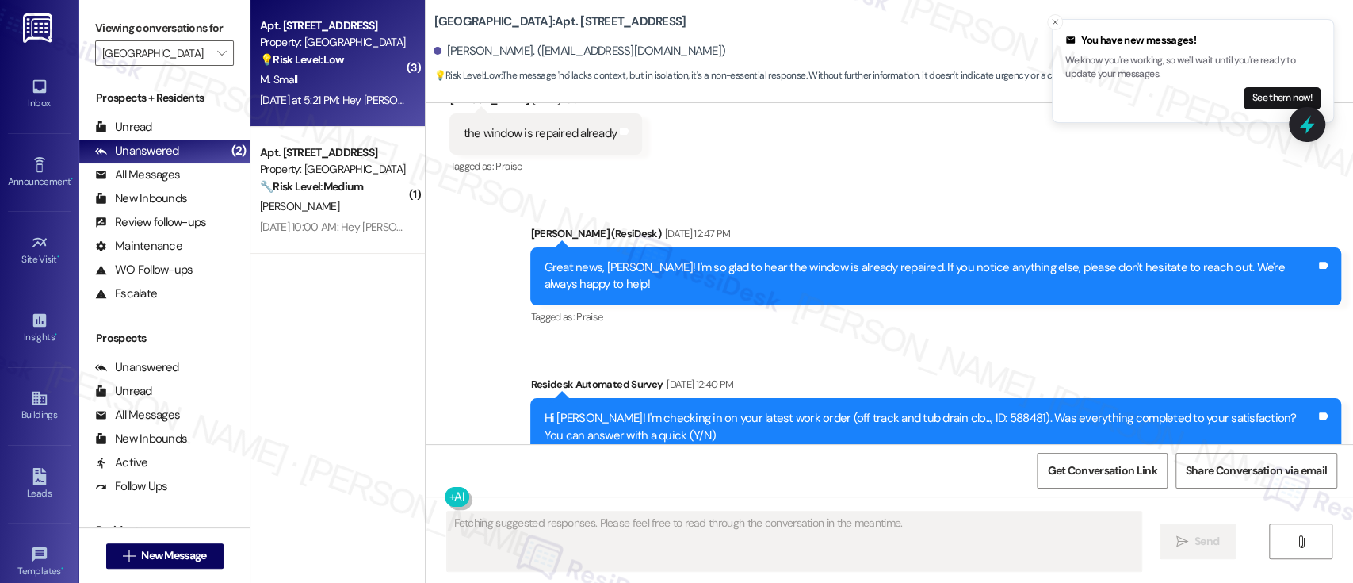
scroll to position [2486, 0]
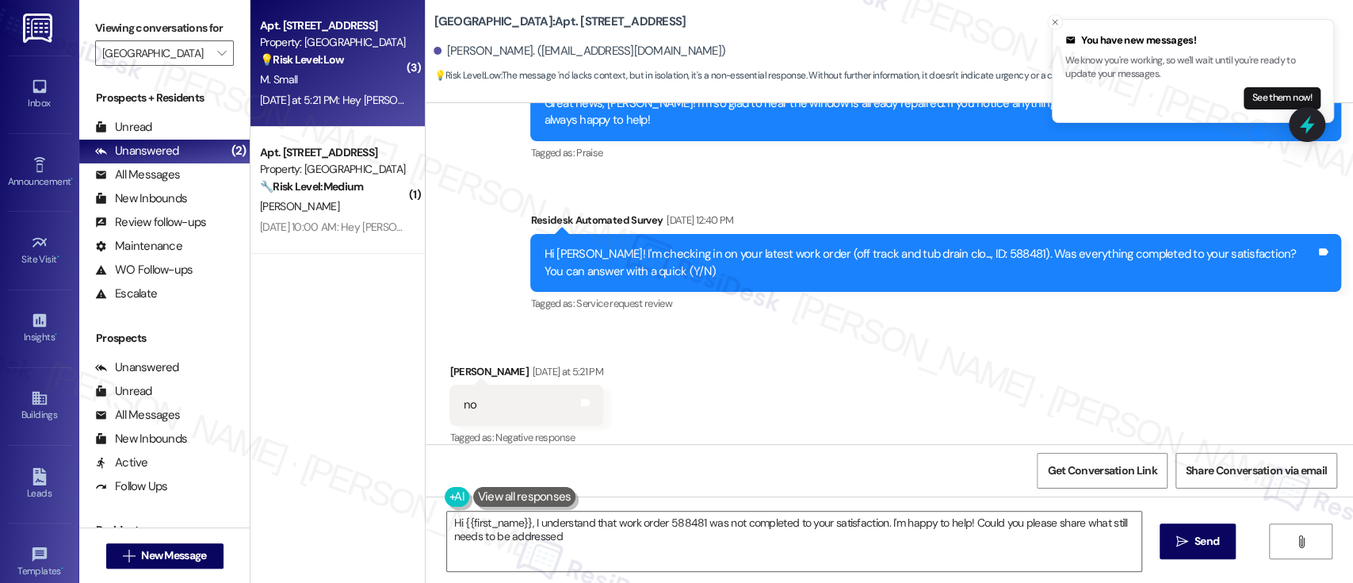
type textarea "Hi {{first_name}}, I understand that work order 588481 was not completed to you…"
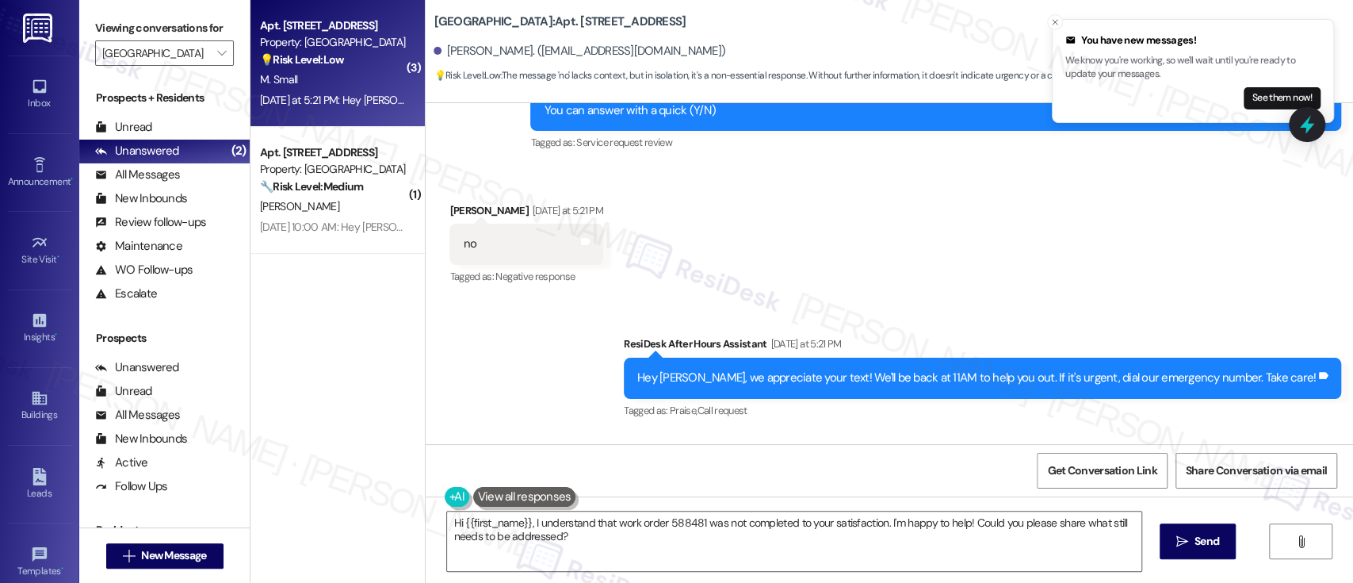
scroll to position [2343, 0]
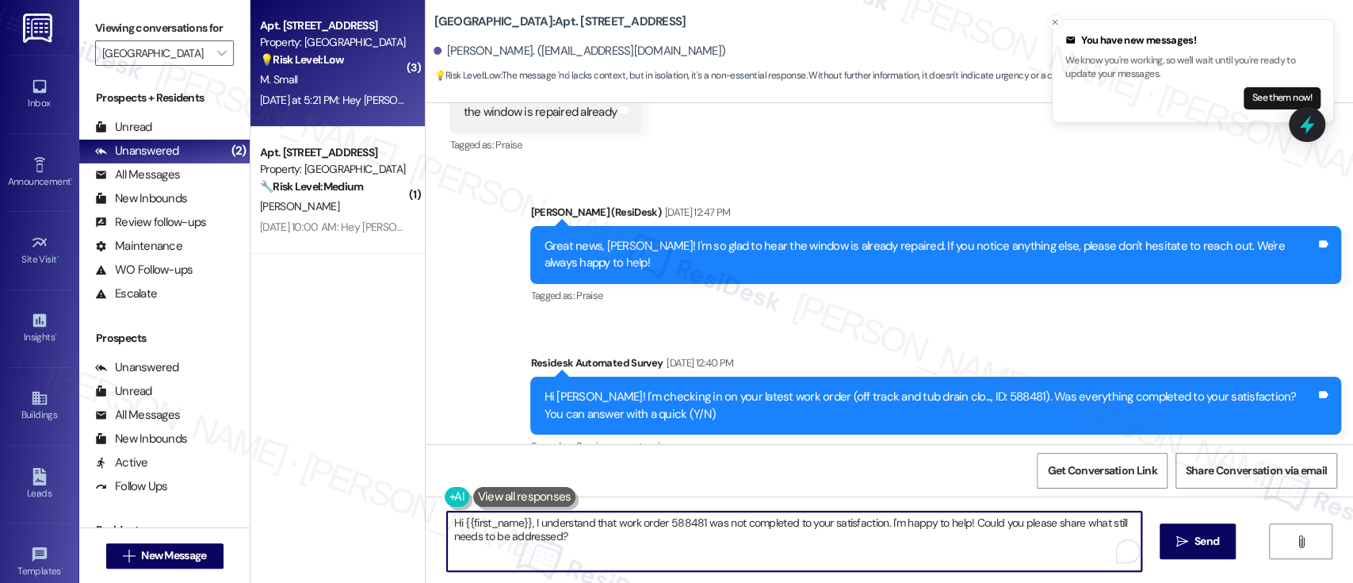
click at [710, 533] on textarea "Hi {{first_name}}, I understand that work order 588481 was not completed to you…" at bounding box center [794, 540] width 694 height 59
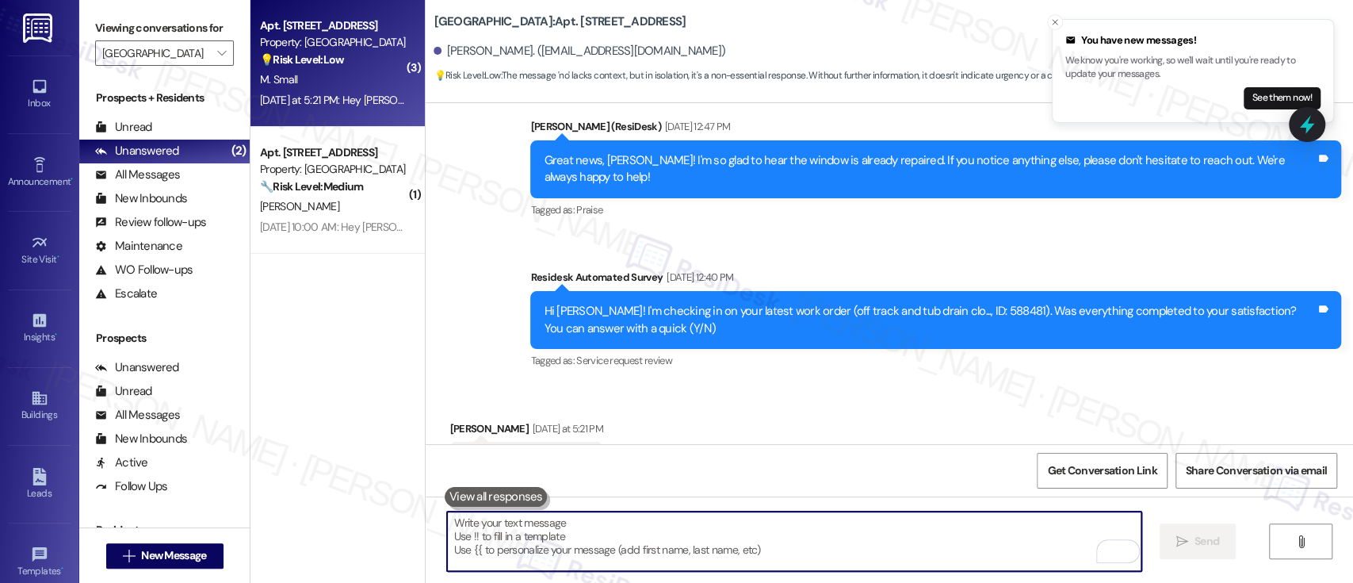
scroll to position [2486, 0]
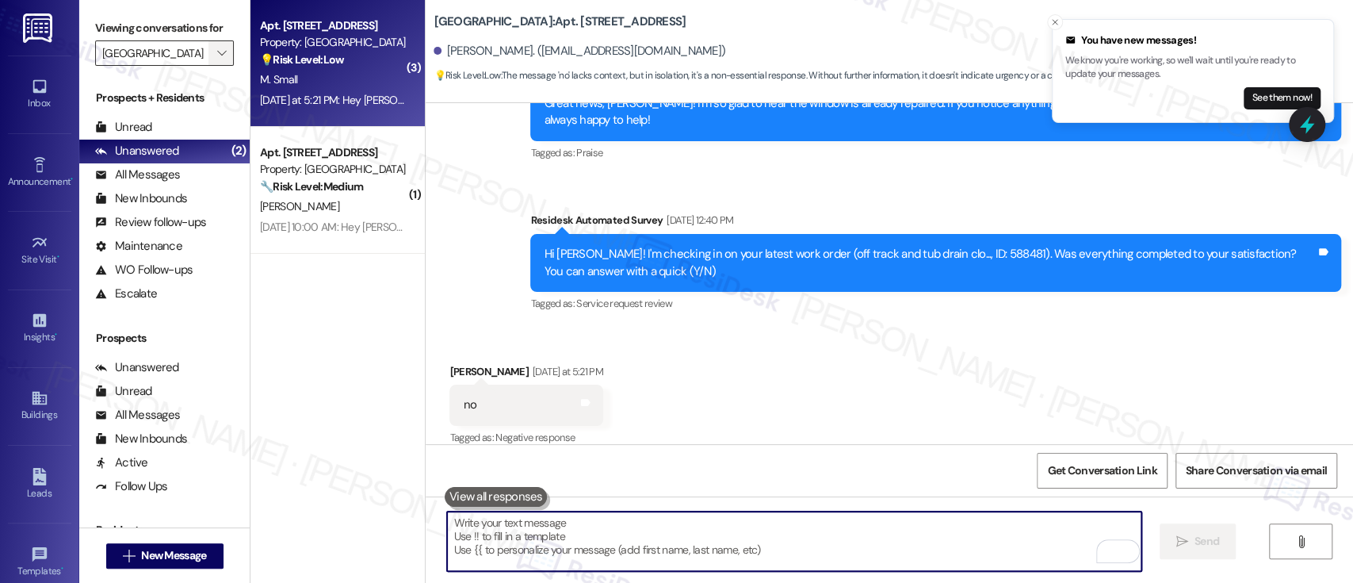
click at [217, 52] on icon "" at bounding box center [221, 53] width 9 height 13
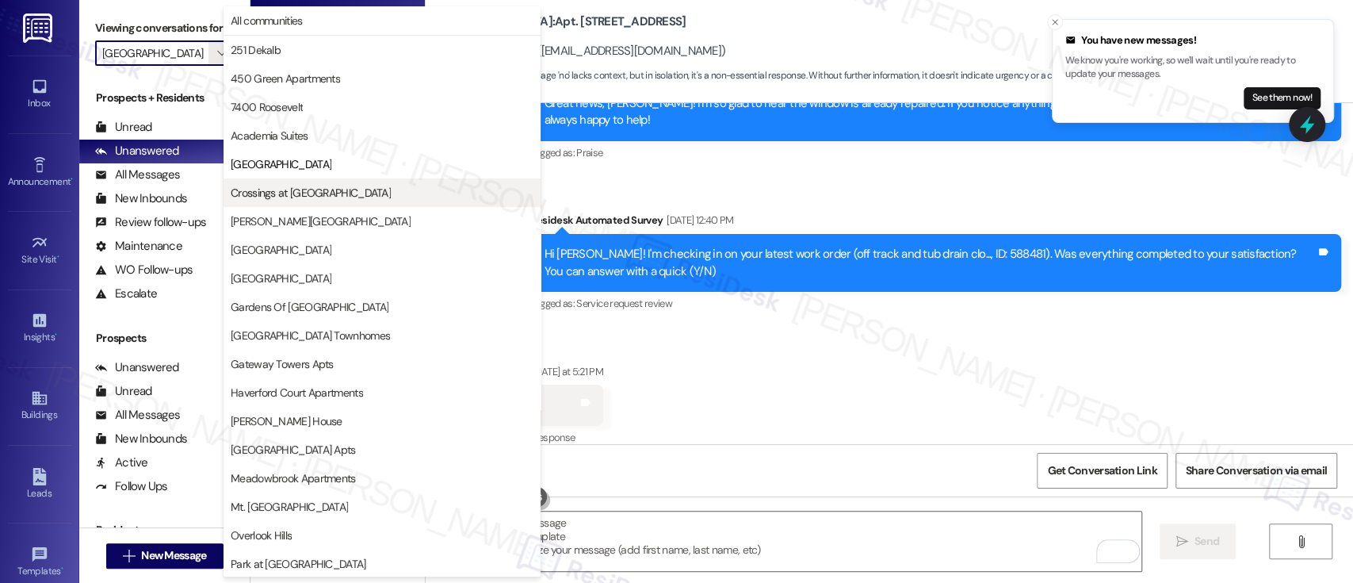
click at [300, 198] on span "Crossings at Stanbridge" at bounding box center [311, 193] width 160 height 16
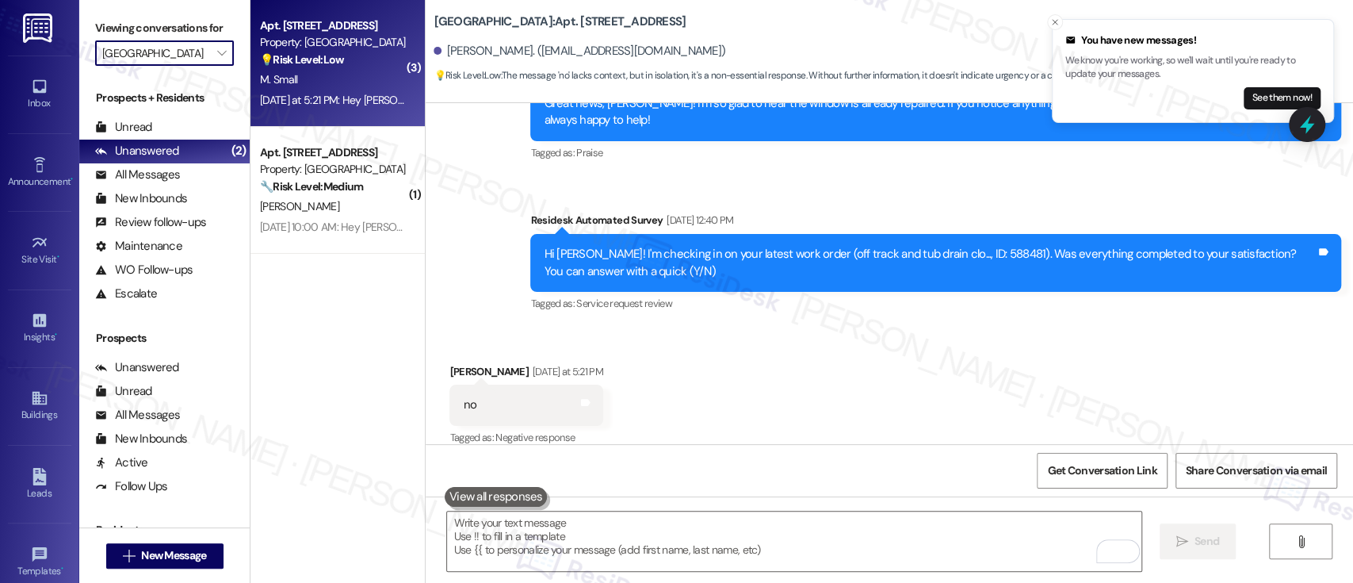
type input "Crossings at Stanbridge"
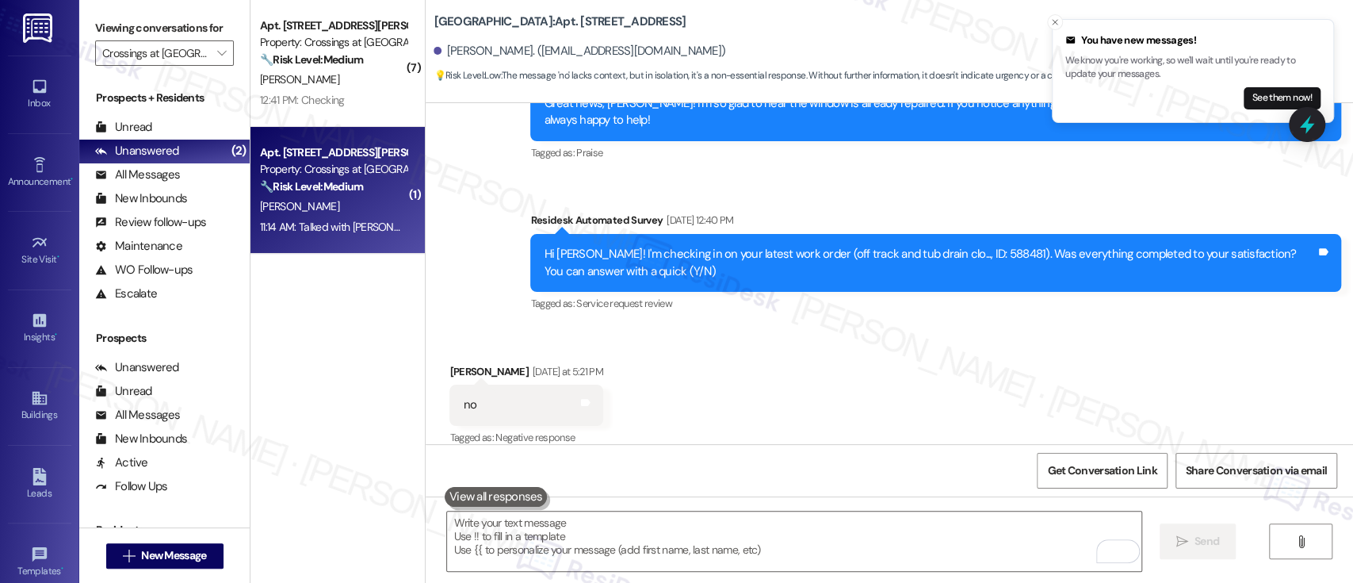
click at [356, 205] on div "W. Watson" at bounding box center [333, 207] width 150 height 20
type textarea "Fetching suggested responses. Please feel free to read through the conversation…"
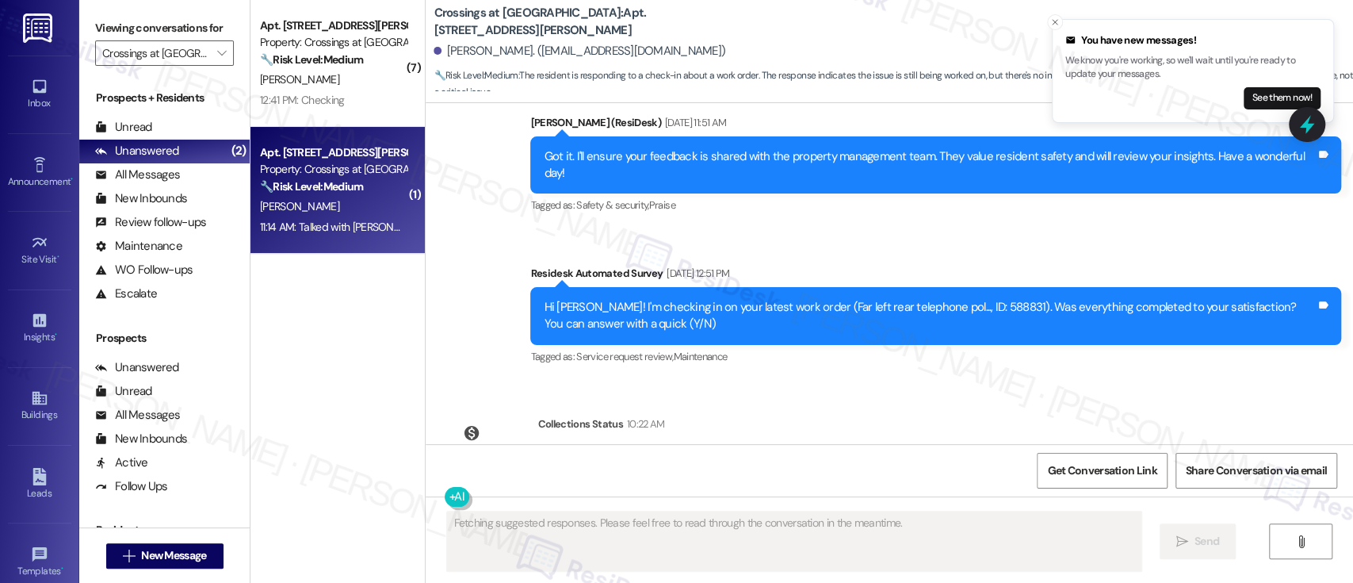
scroll to position [17243, 0]
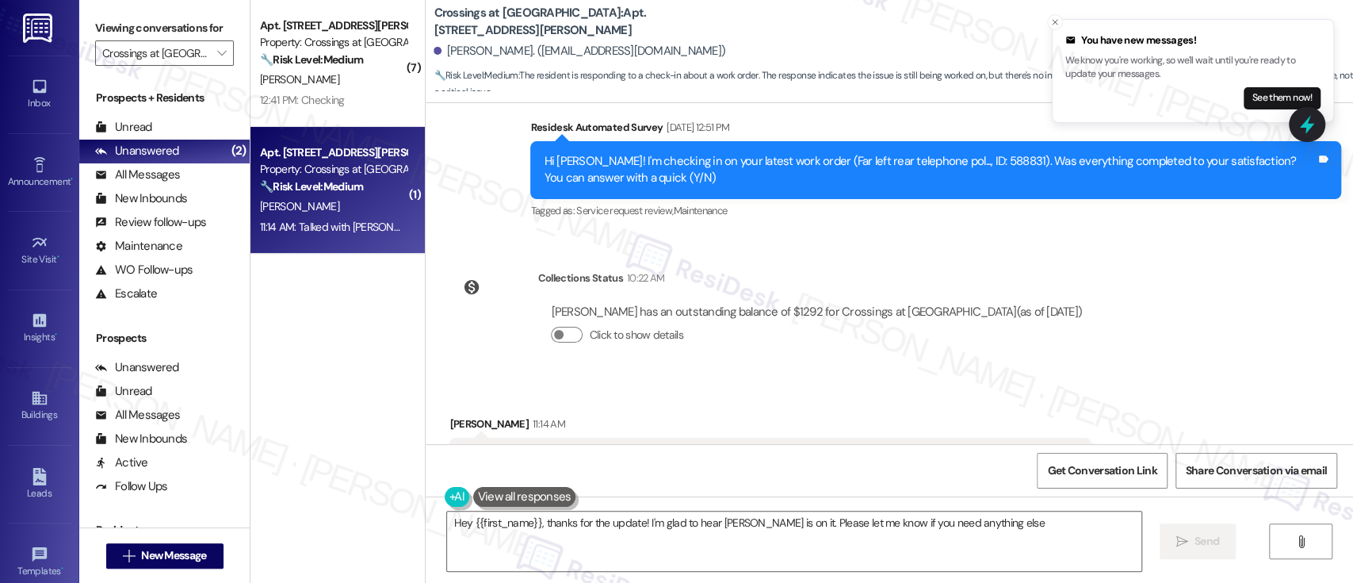
type textarea "Hey {{first_name}}, thanks for the update! I'm glad to hear Billy is on it. Ple…"
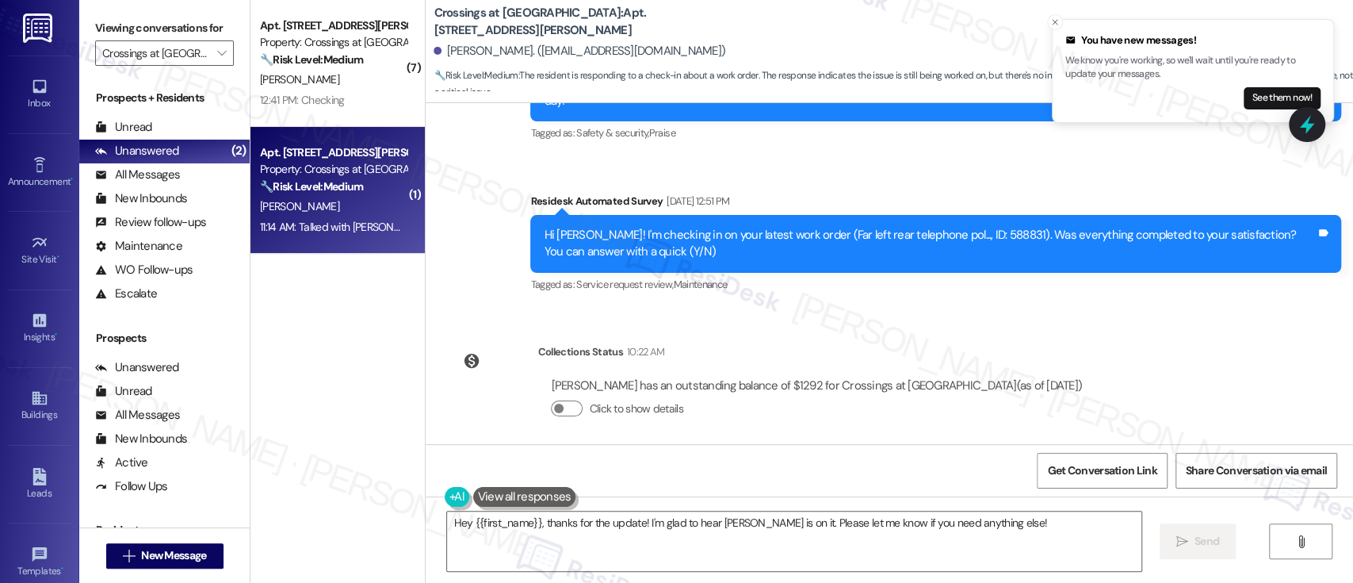
scroll to position [17137, 0]
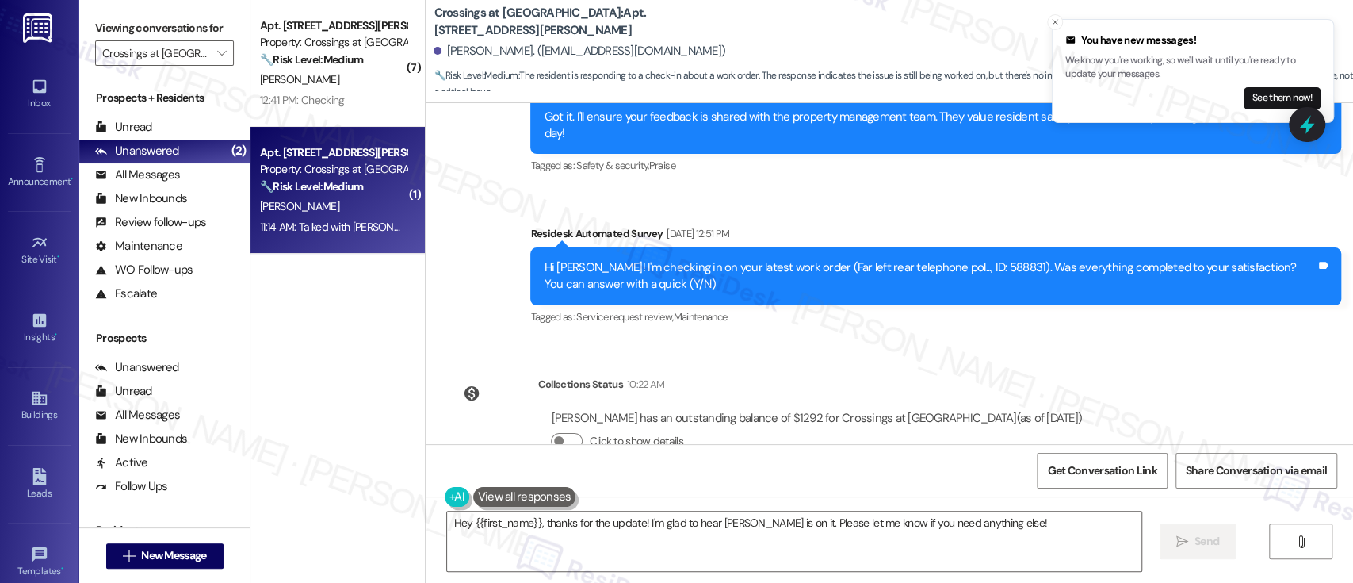
click at [958, 259] on div "Hi William! I'm checking in on your latest work order (Far left rear telephone …" at bounding box center [930, 276] width 772 height 34
copy div "588831"
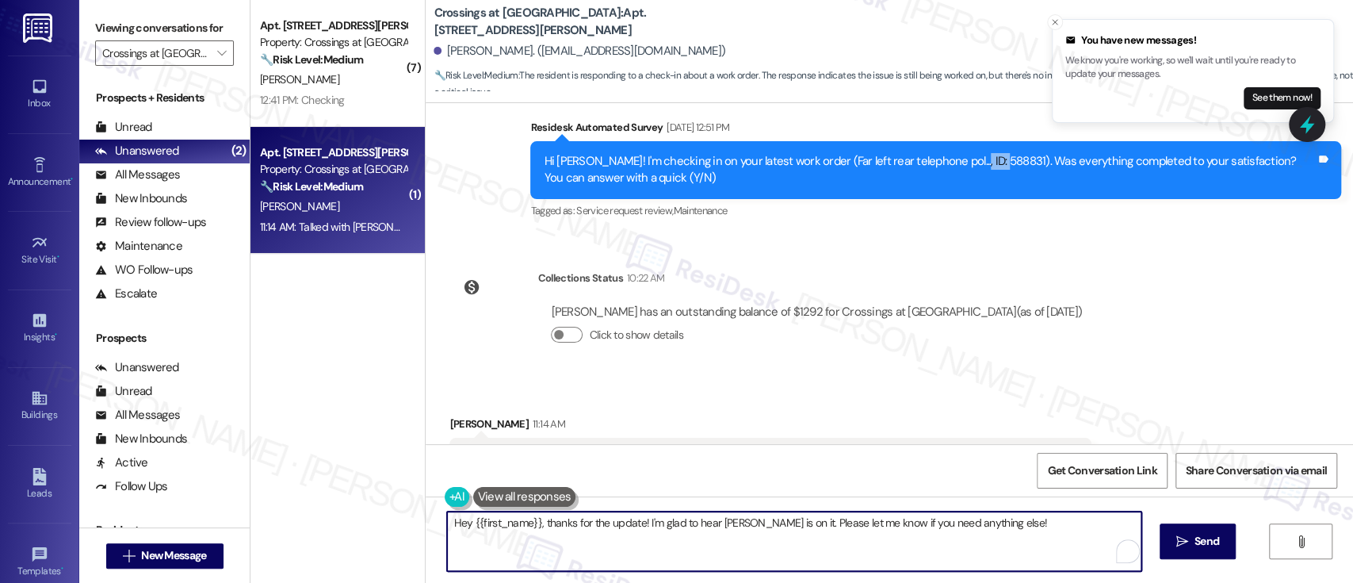
drag, startPoint x: 966, startPoint y: 534, endPoint x: 954, endPoint y: 521, distance: 17.9
click at [963, 530] on textarea "Hey {{first_name}}, thanks for the update! I'm glad to hear Billy is on it. Ple…" at bounding box center [794, 540] width 694 height 59
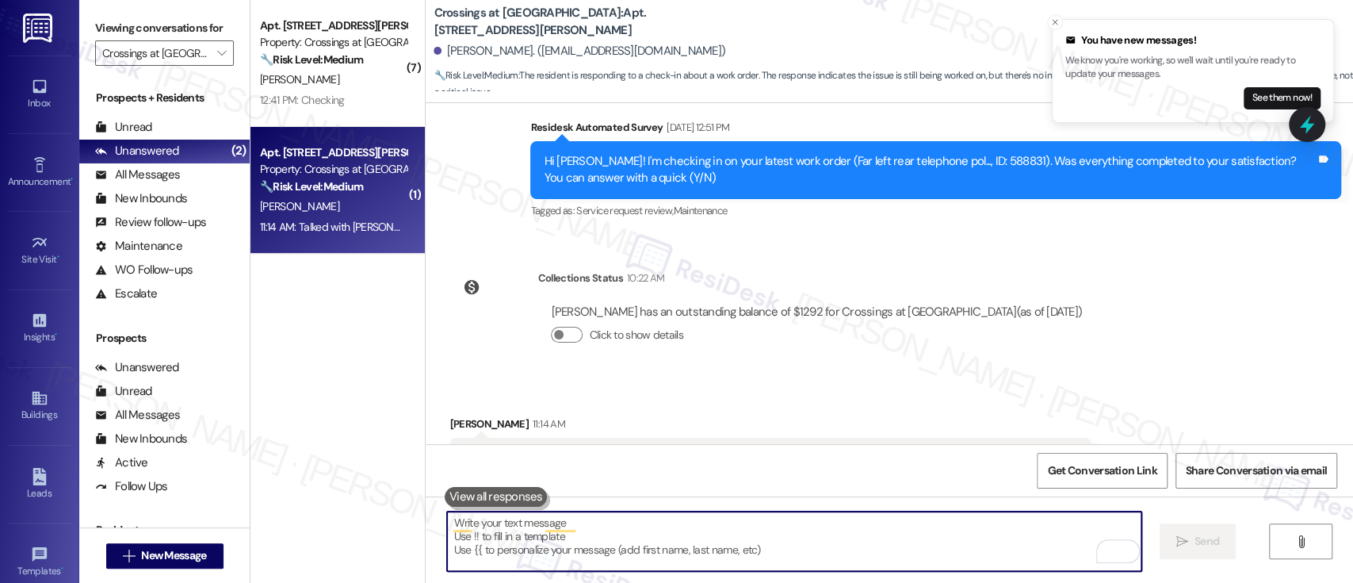
scroll to position [17243, 0]
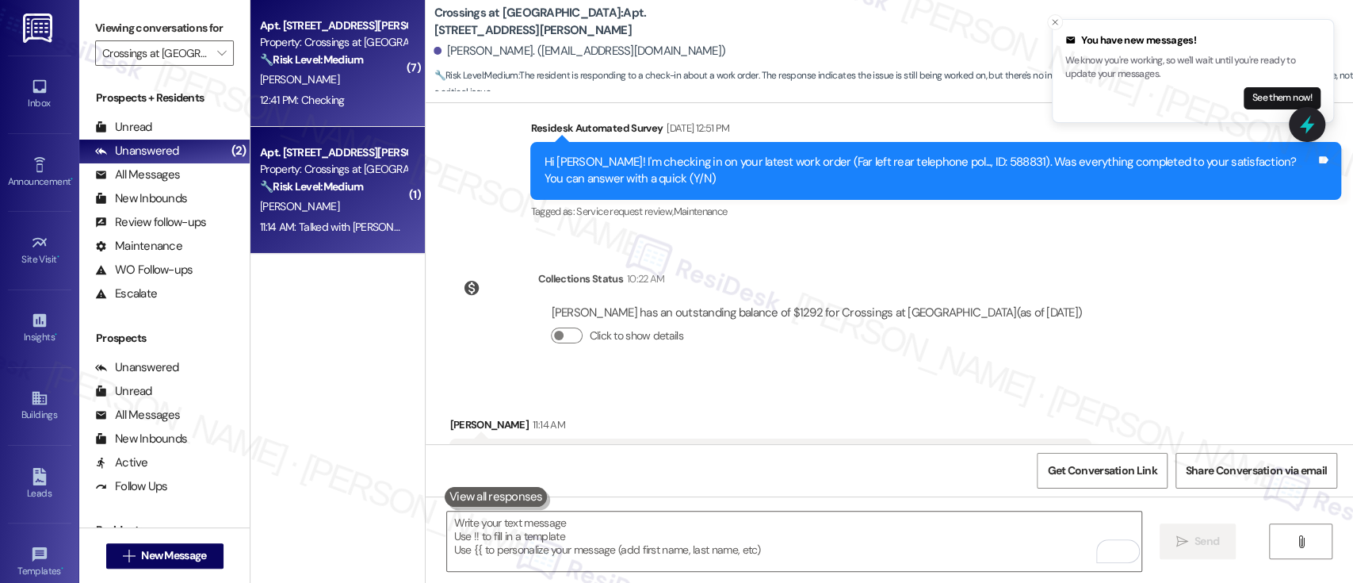
click at [317, 83] on div "K. Grosso" at bounding box center [333, 80] width 150 height 20
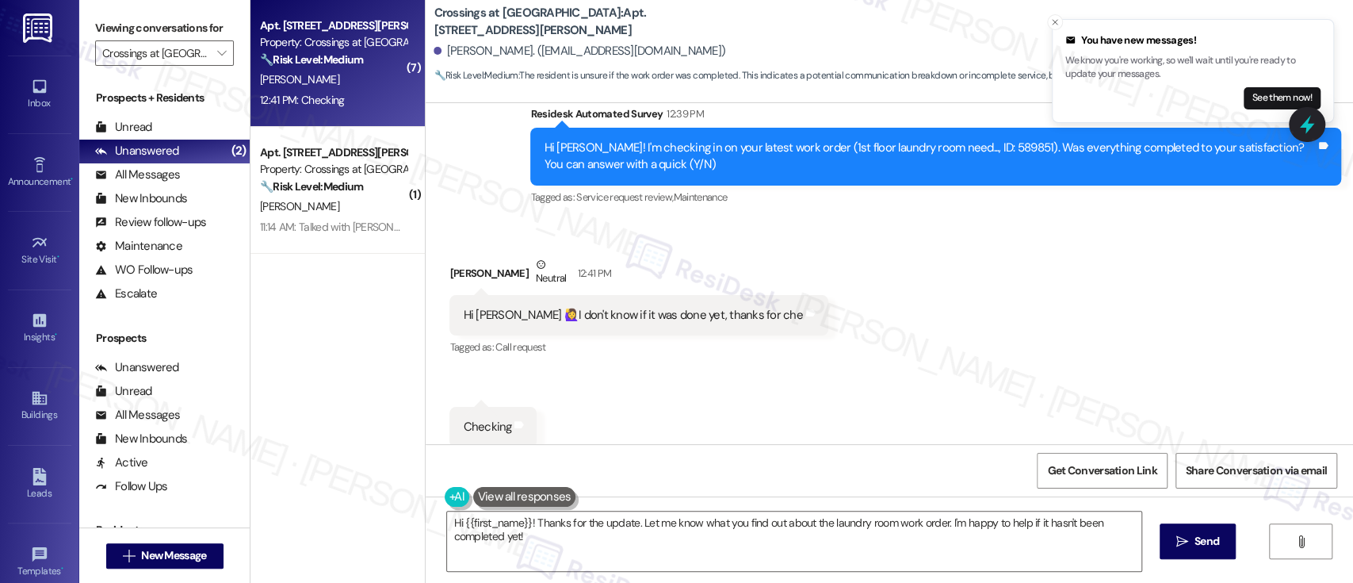
scroll to position [3924, 0]
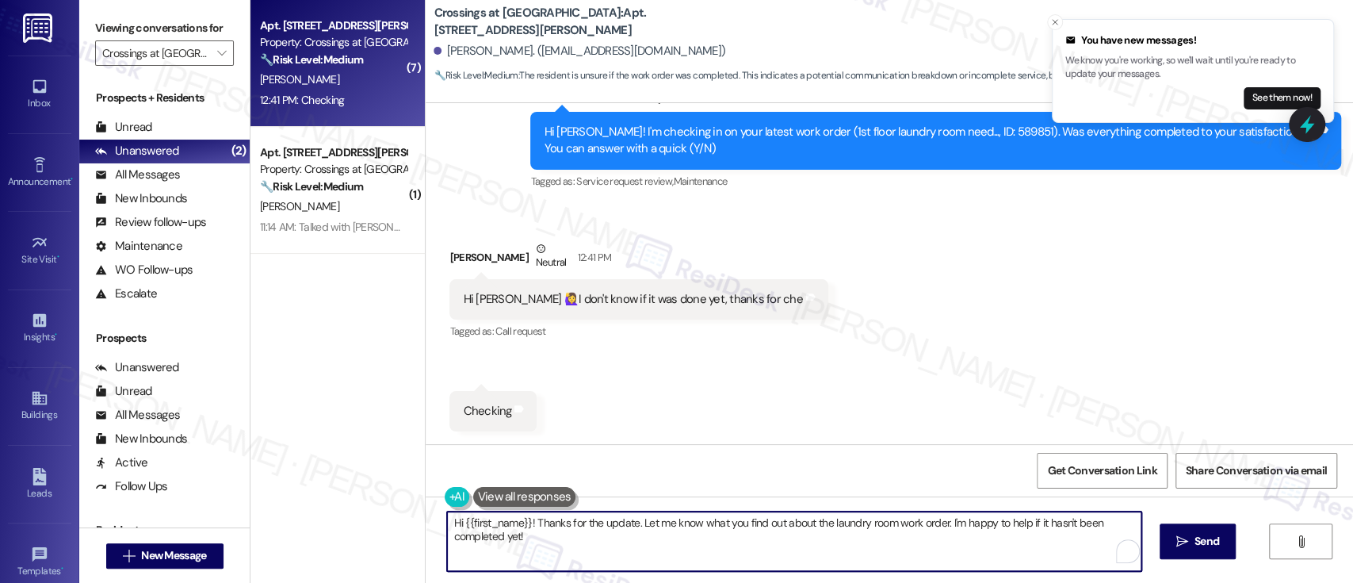
drag, startPoint x: 632, startPoint y: 523, endPoint x: 668, endPoint y: 568, distance: 57.5
click at [642, 564] on textarea "Hi {{first_name}}! Thanks for the update. Let me know what you find out about t…" at bounding box center [794, 540] width 694 height 59
type textarea "Hi {{first_name}}! Thanks for the update. No worries! Feel free to let us know …"
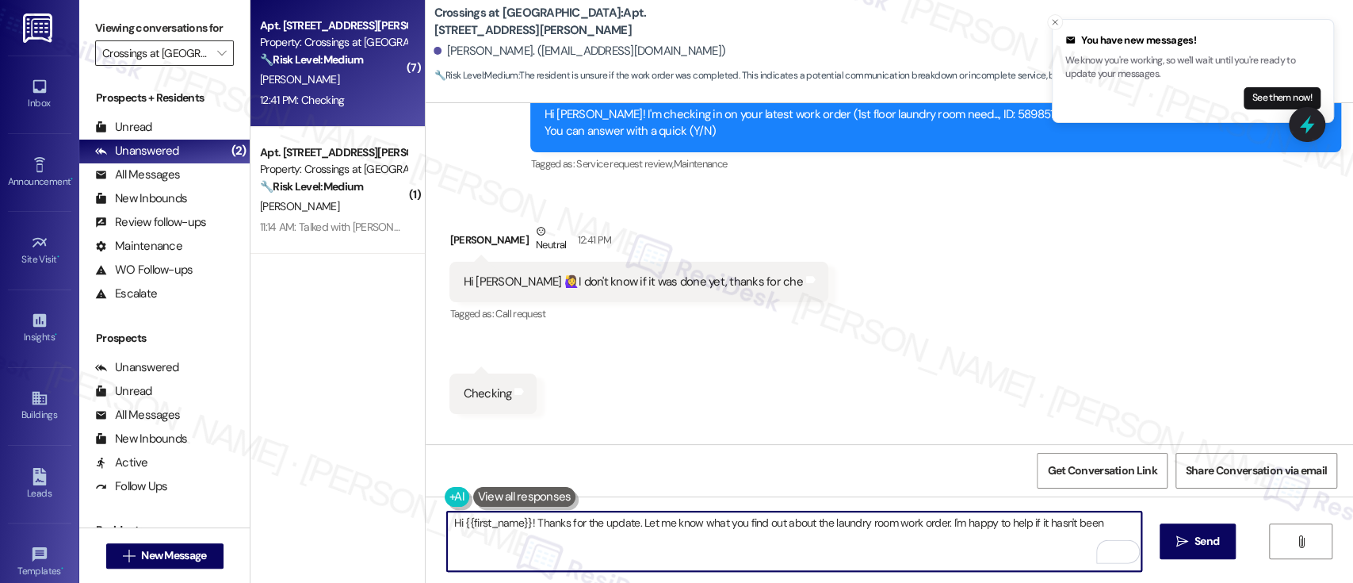
click at [177, 54] on input "Crossings at Stanbridge" at bounding box center [155, 52] width 106 height 25
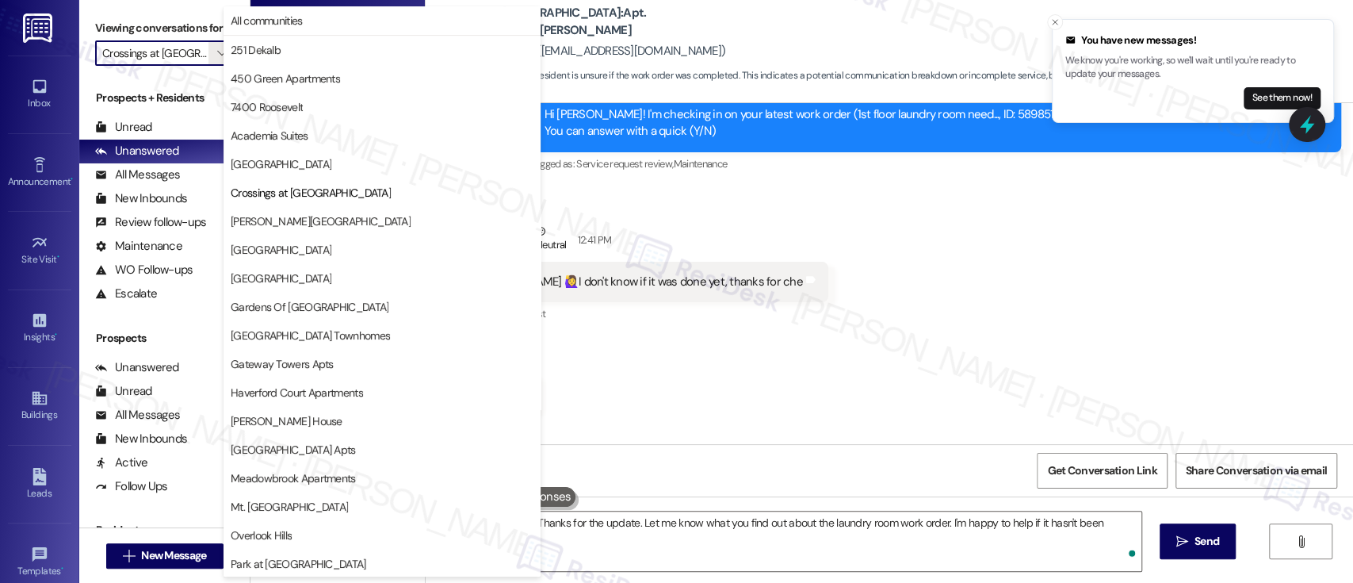
type textarea "Hi {{first_name}}! Thanks for the update. Let me know what you find out about t…"
click at [285, 219] on span "Elkins Park Terrace" at bounding box center [321, 221] width 180 height 16
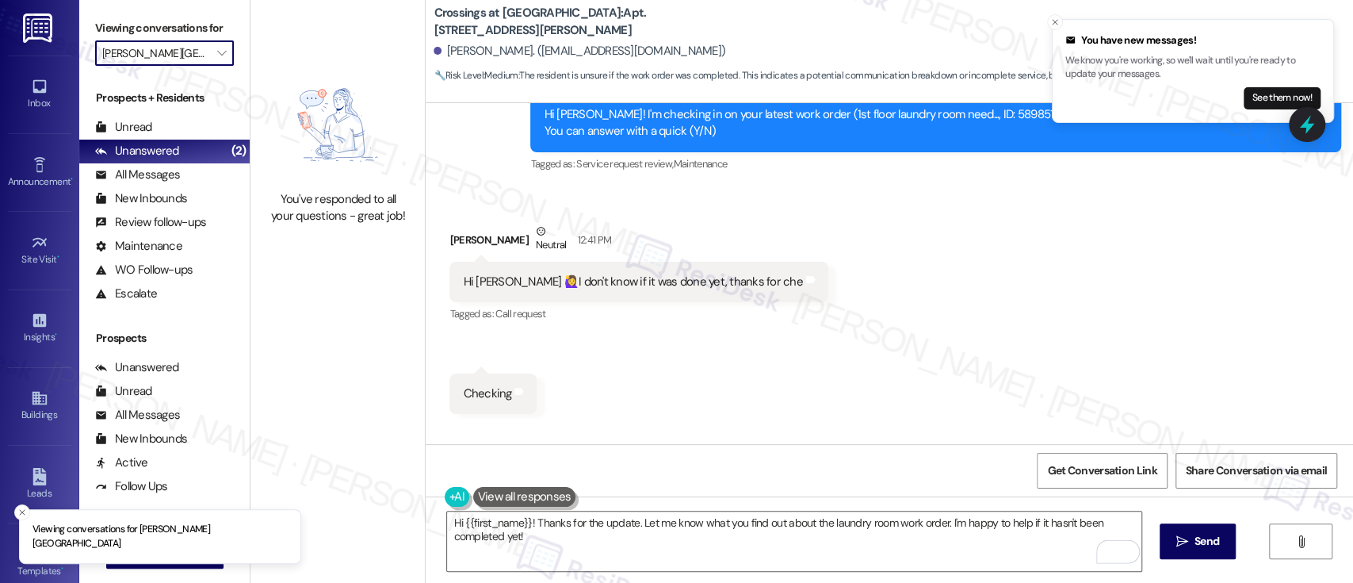
click at [195, 48] on input "Elkins Park Terrace" at bounding box center [155, 52] width 106 height 25
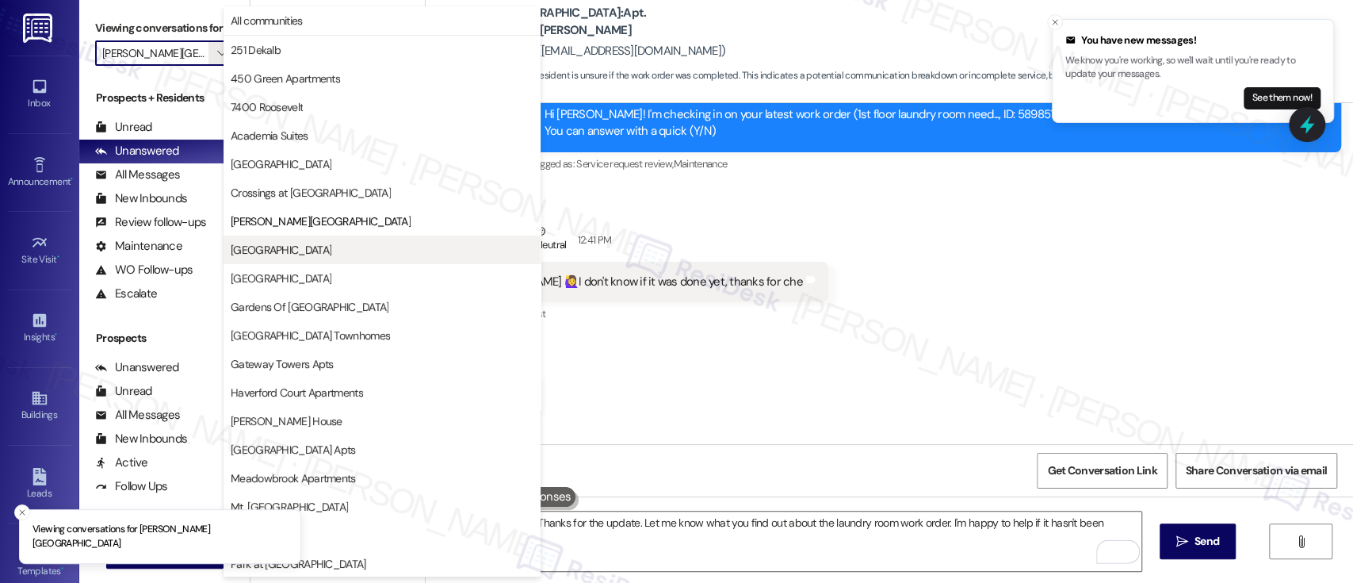
click at [290, 254] on span "Eola Park" at bounding box center [382, 250] width 303 height 16
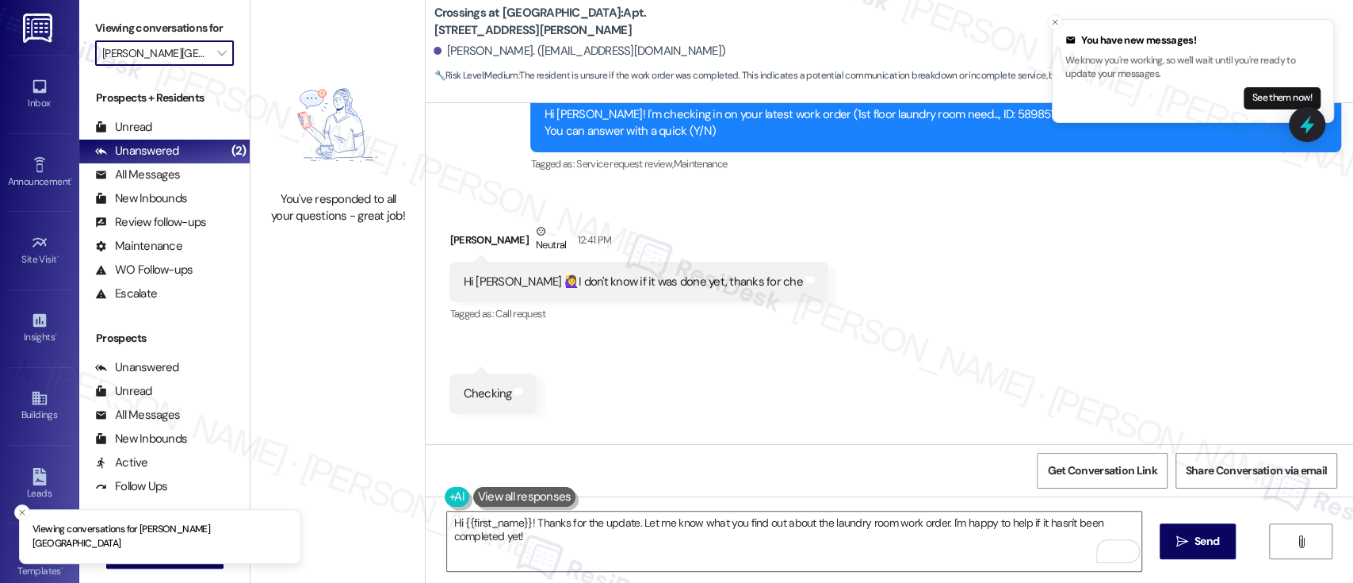
type input "Eola Park"
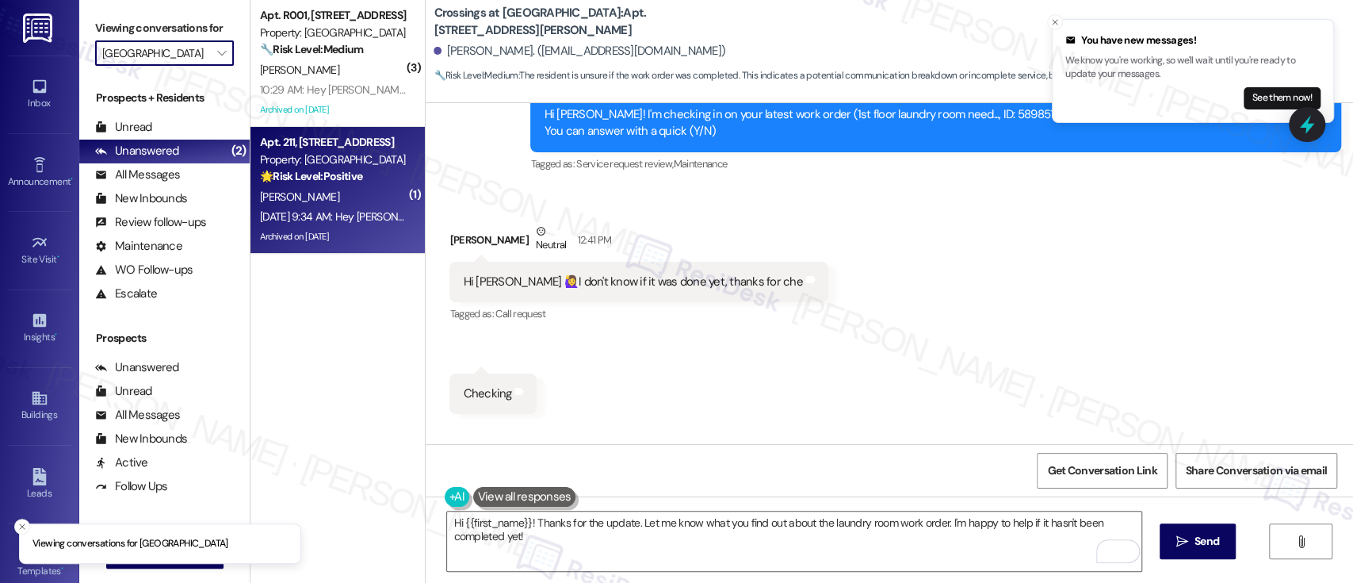
click at [355, 213] on div "Aug 16, 2025 at 9:34 AM: Hey Laura, we appreciate your text! We'll be back at 1…" at bounding box center [611, 216] width 702 height 14
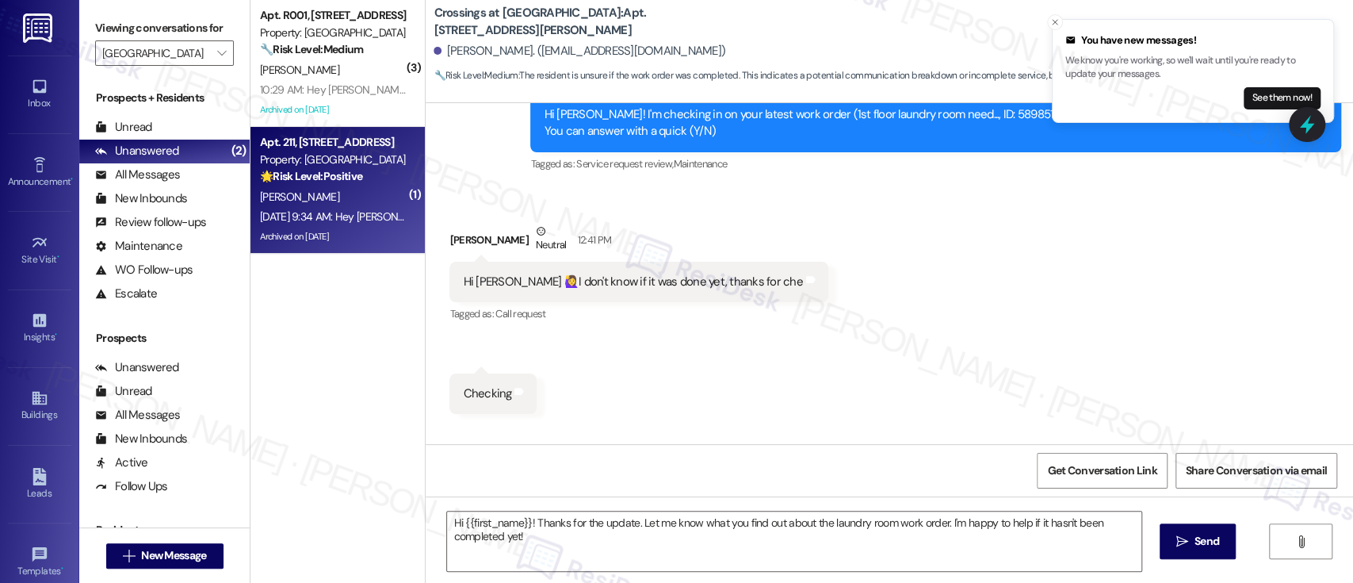
type textarea "Fetching suggested responses. Please feel free to read through the conversation…"
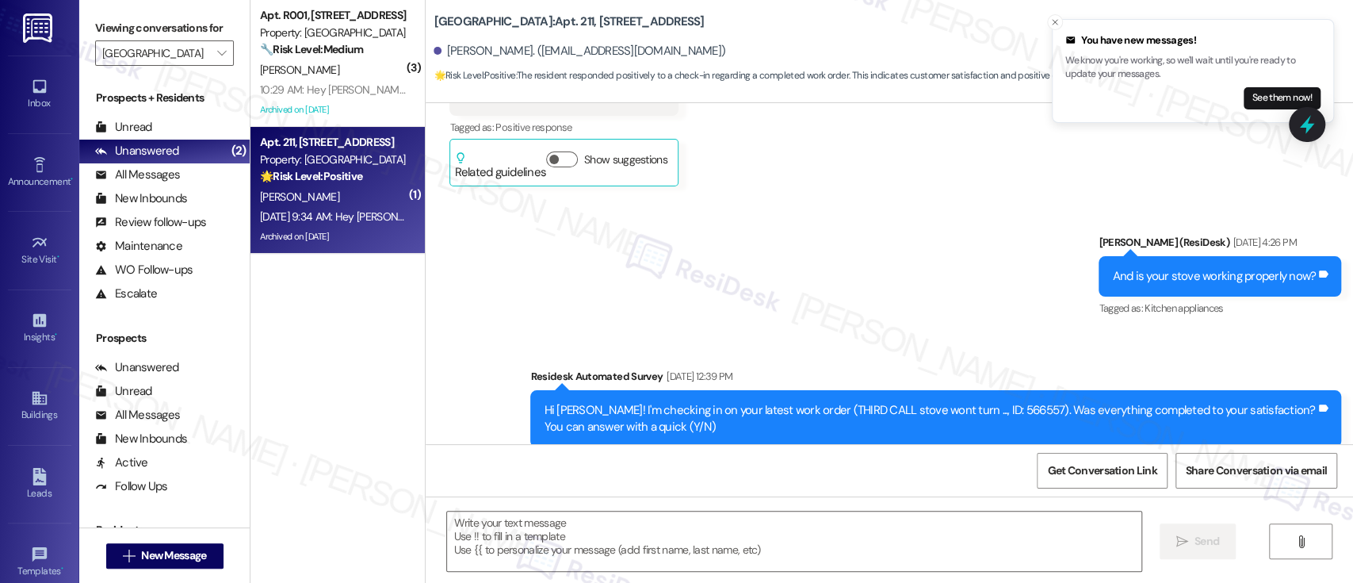
scroll to position [3582, 0]
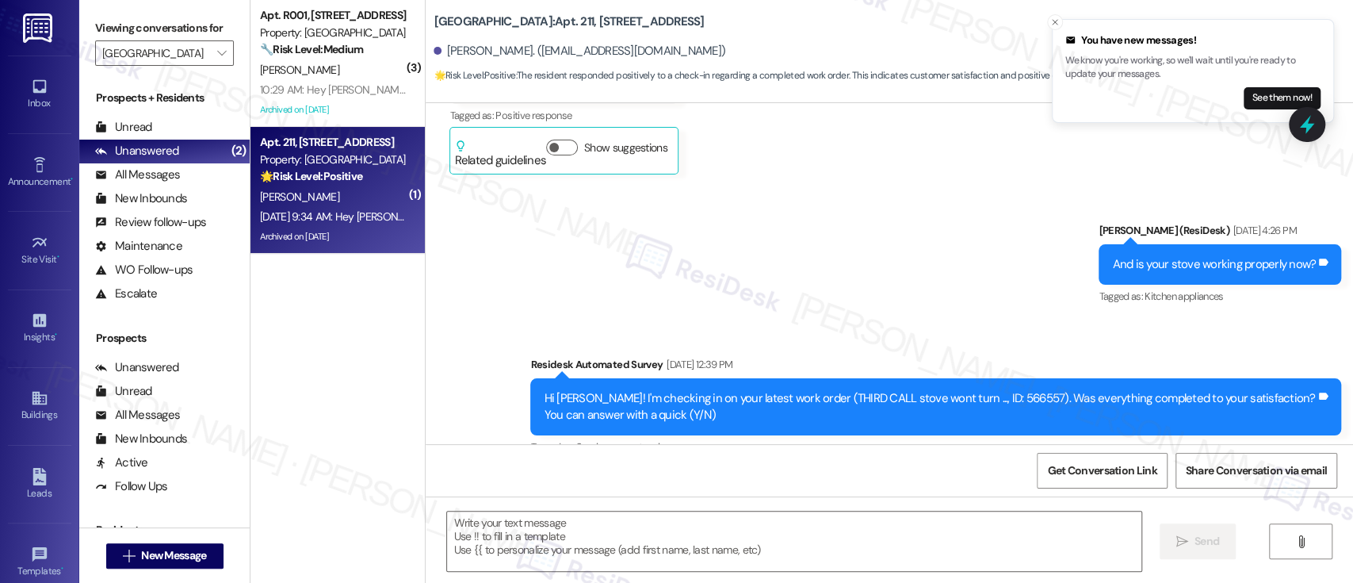
click at [812, 186] on div "Sent via SMS Emily (ResiDesk) Mar 14, 2025 at 4:26 PM And is your stove working…" at bounding box center [890, 328] width 928 height 285
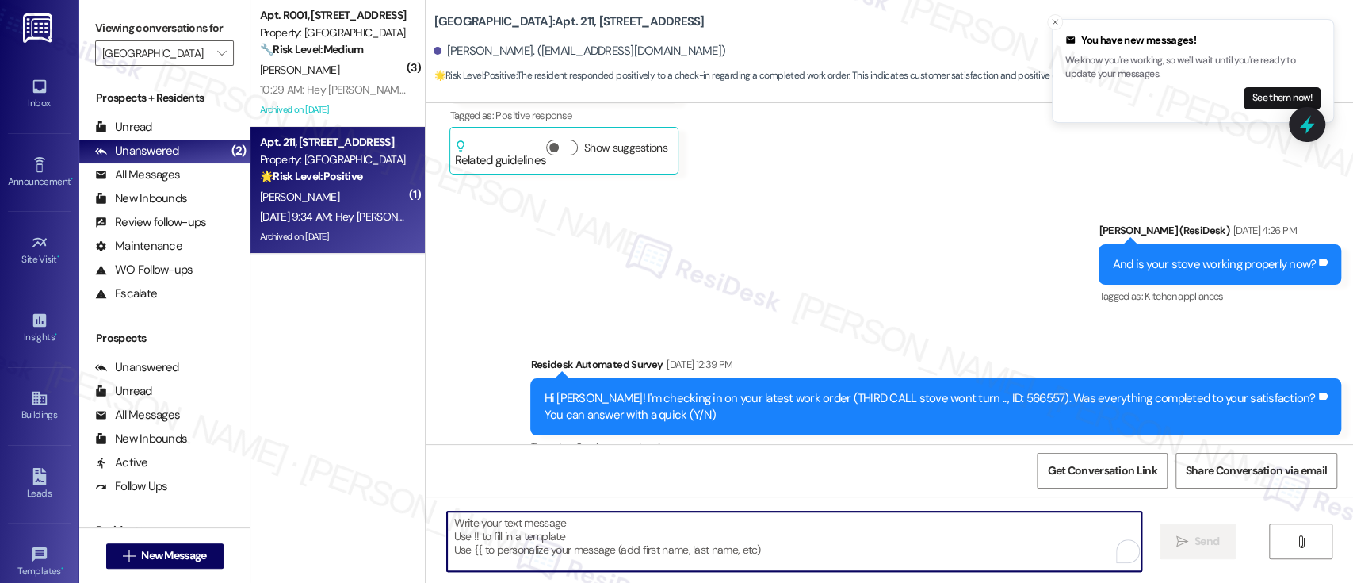
click at [649, 541] on textarea "To enrich screen reader interactions, please activate Accessibility in Grammarl…" at bounding box center [794, 540] width 694 height 59
paste textarea "I’m so glad to hear everything was taken care of to your satisfaction! By the w…"
type textarea "I’m so glad to hear everything was taken care of to your satisfaction! By the w…"
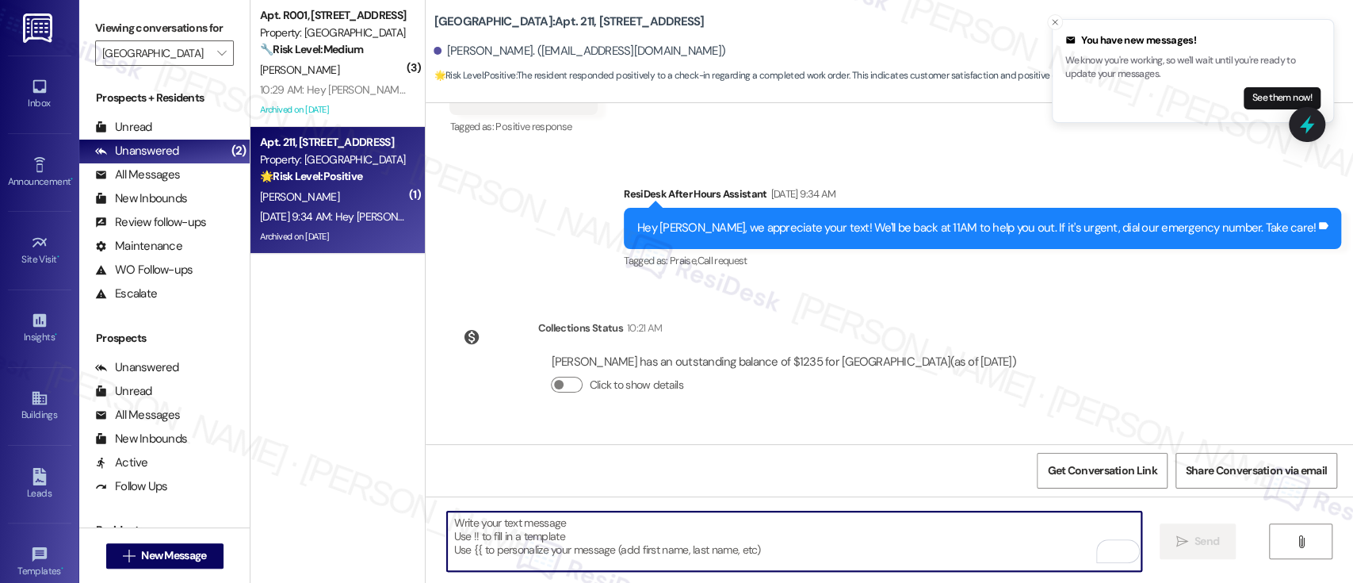
scroll to position [5891, 0]
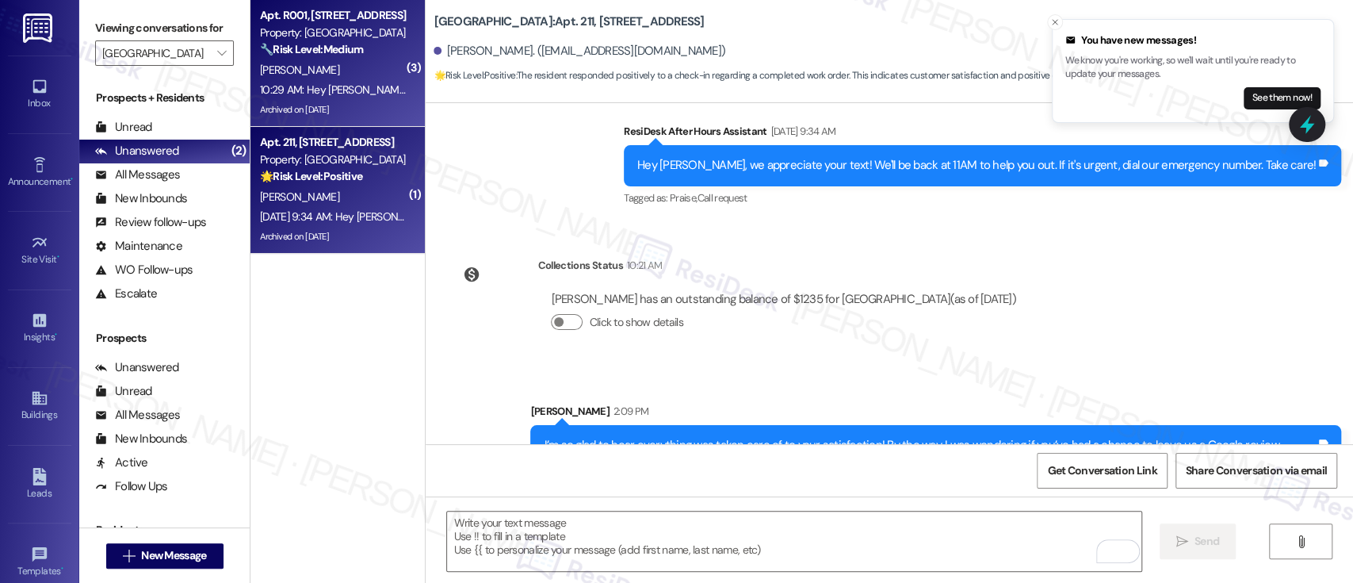
click at [281, 68] on span "B. Brown" at bounding box center [299, 70] width 79 height 14
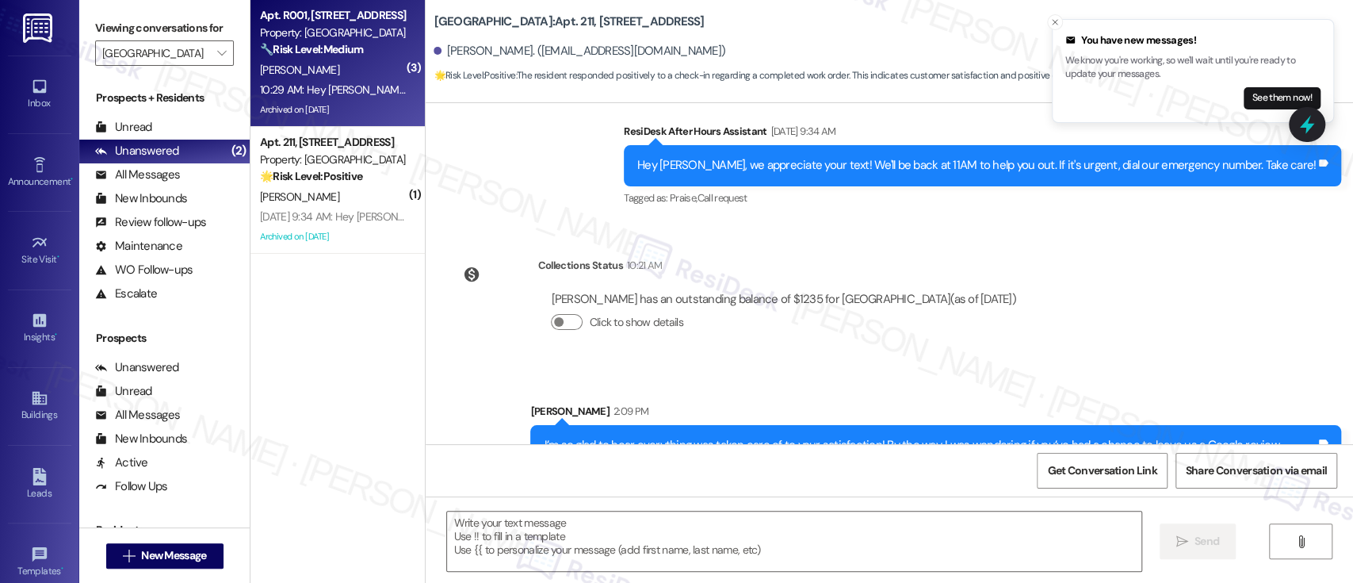
type textarea "Fetching suggested responses. Please feel free to read through the conversation…"
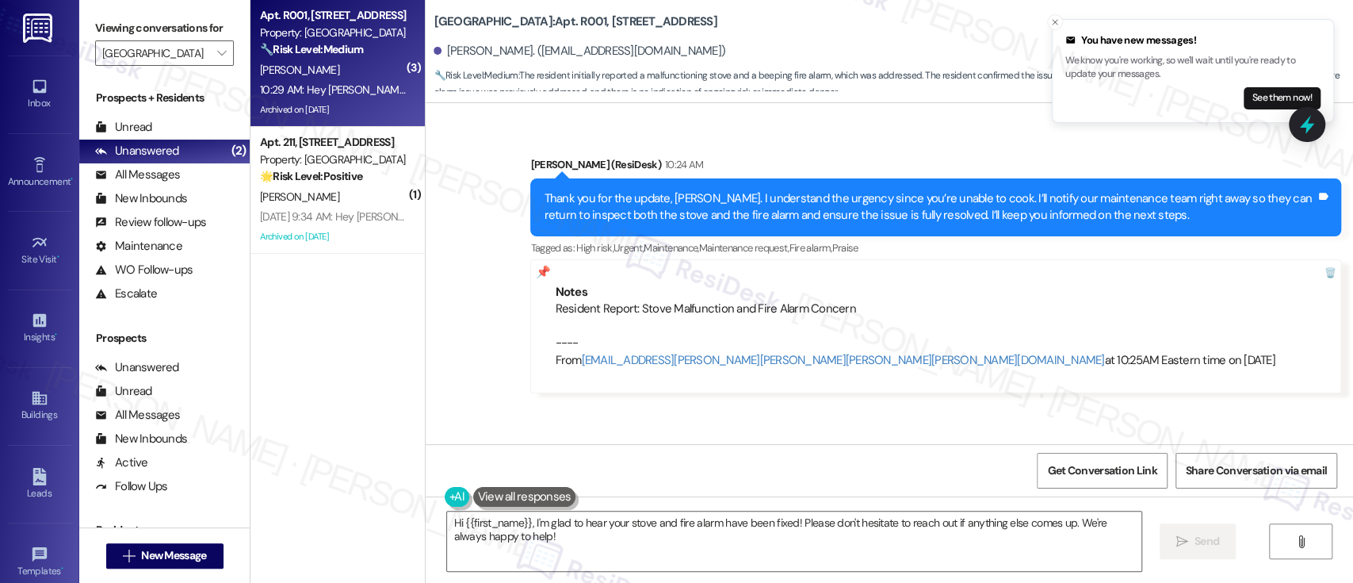
scroll to position [35701, 0]
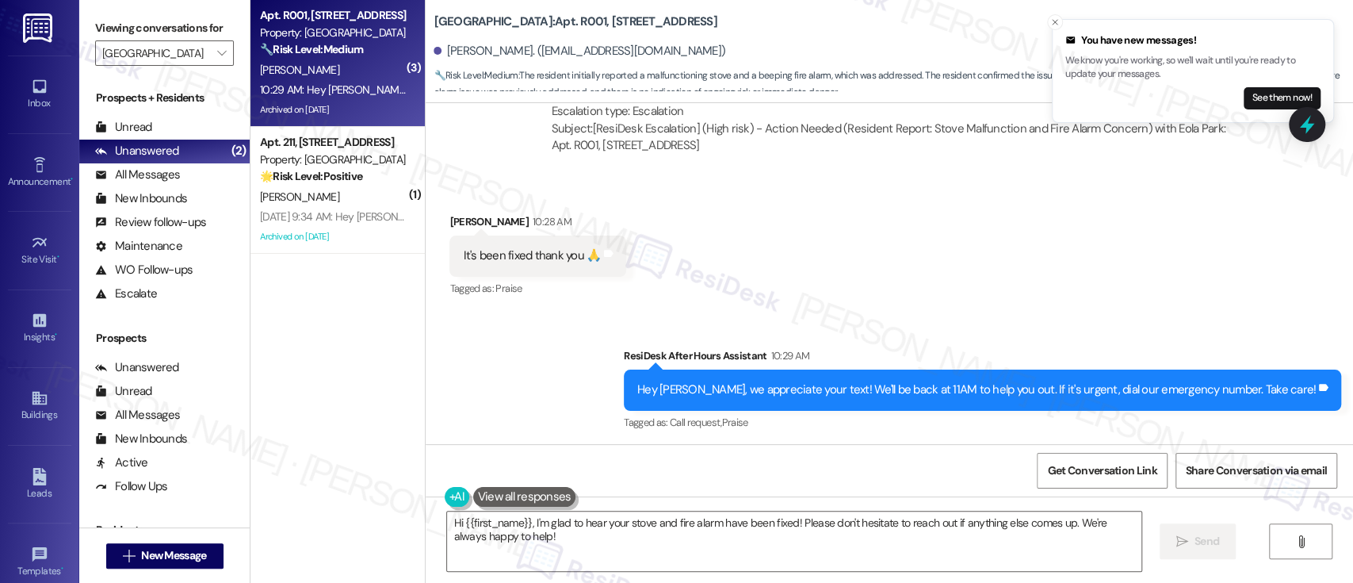
click at [587, 312] on div "Sent via SMS ResiDesk After Hours Assistant 10:29 AM Hey Belinda, we appreciate…" at bounding box center [890, 379] width 928 height 134
click at [526, 524] on textarea "Hi {{first_name}}, I'm glad to hear your stove and fire alarm have been fixed! …" at bounding box center [794, 540] width 694 height 59
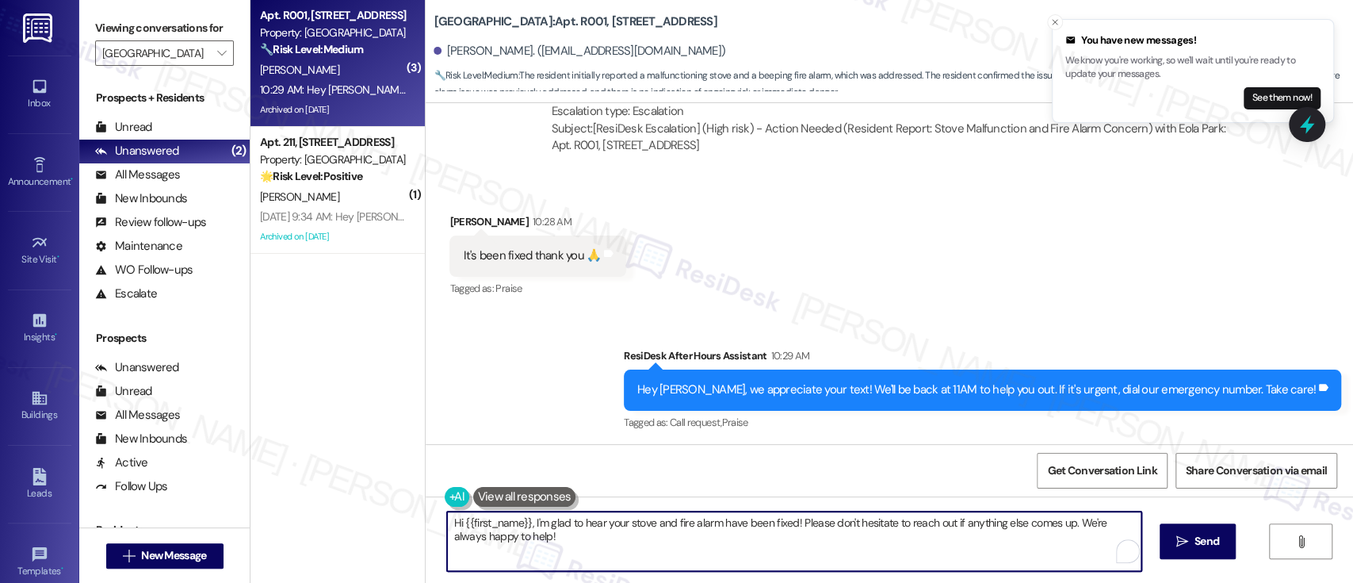
type textarea "I'm glad to hear your stove and fire alarm have been fixed! Please don't hesita…"
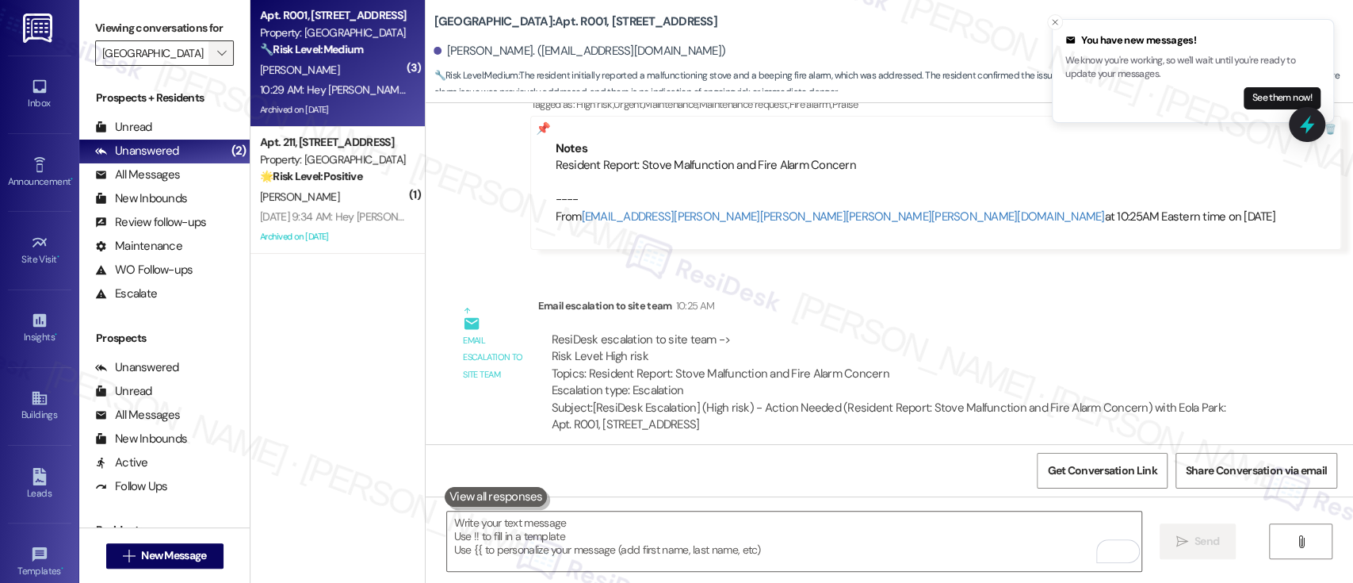
click at [214, 49] on span "" at bounding box center [221, 52] width 15 height 25
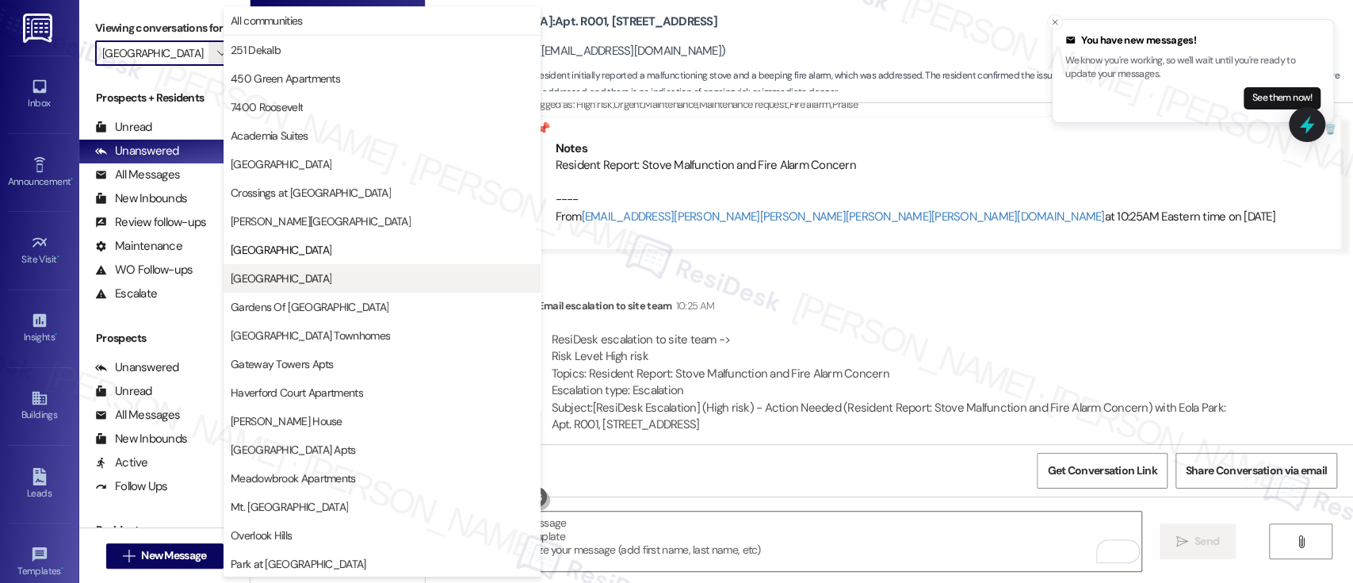
click at [282, 270] on span "[GEOGRAPHIC_DATA]" at bounding box center [281, 278] width 101 height 16
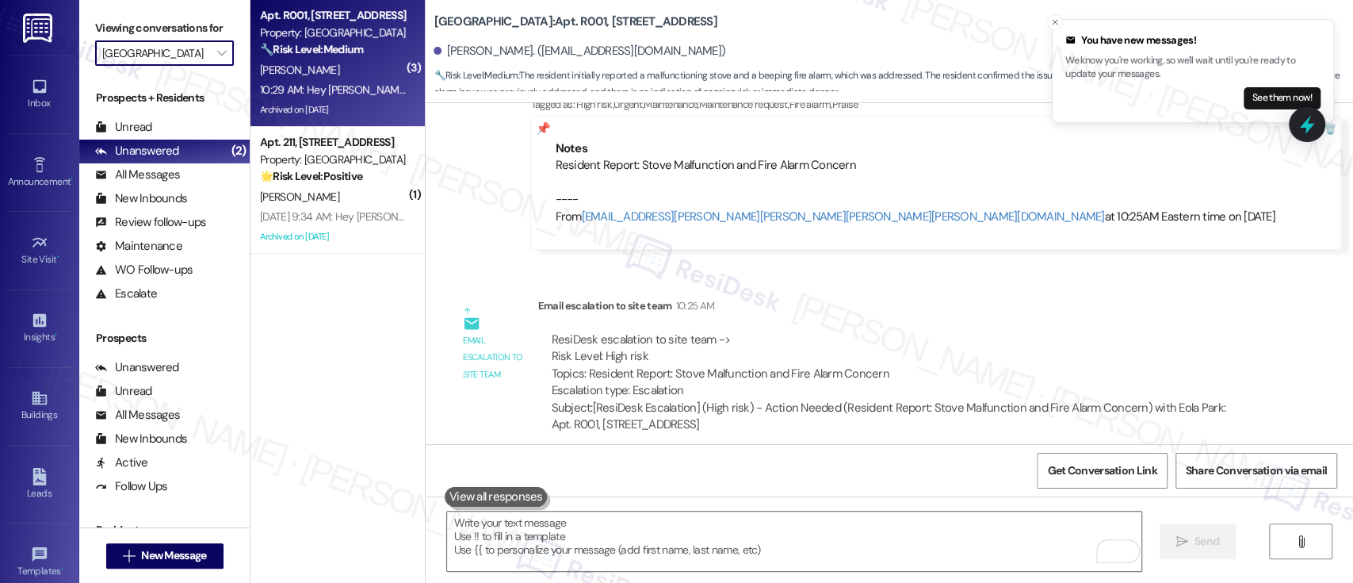
type input "[GEOGRAPHIC_DATA]"
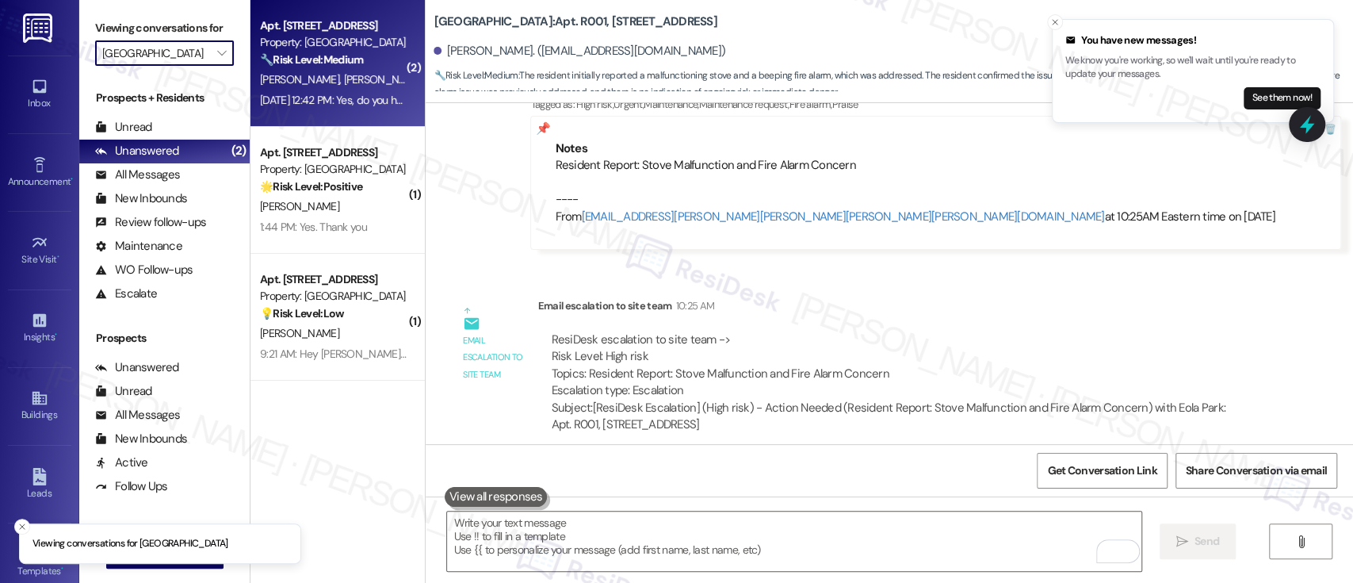
click at [332, 73] on div "K. Frank N. Lopez" at bounding box center [333, 80] width 150 height 20
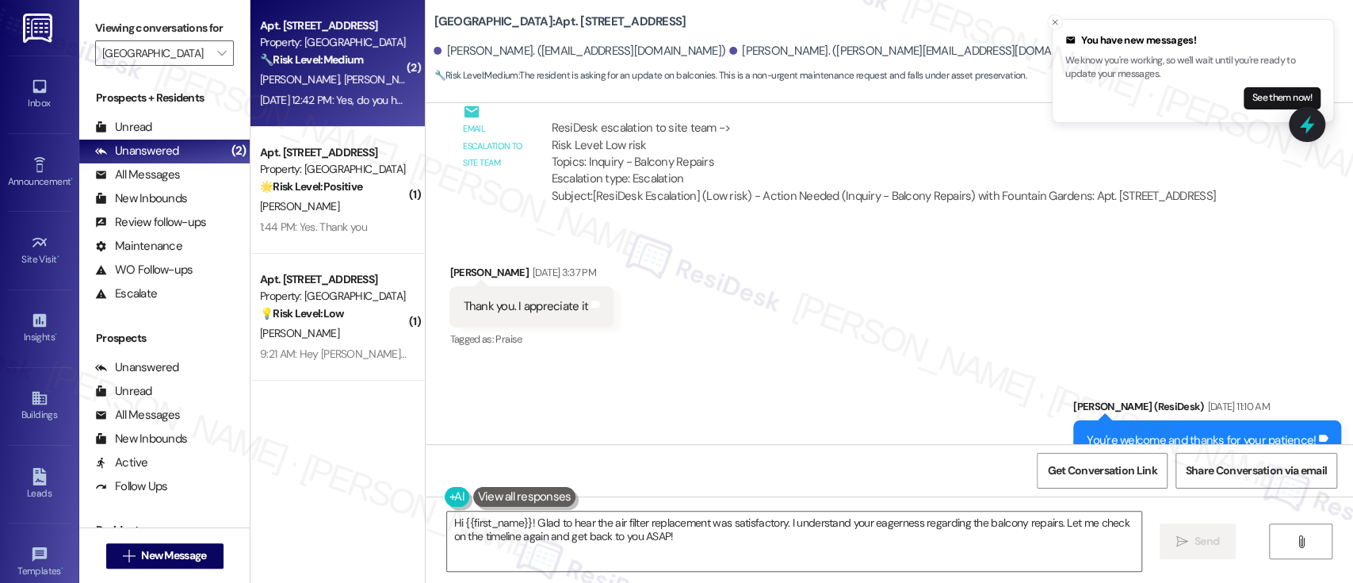
scroll to position [8749, 0]
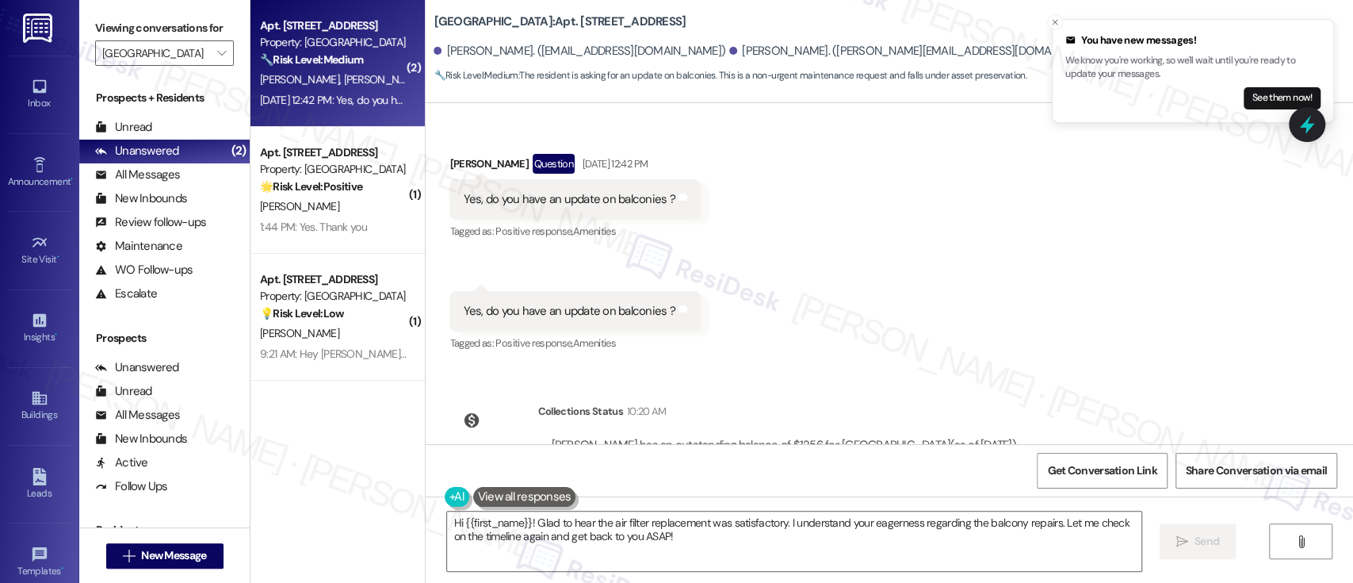
click at [974, 319] on div "Announcement, sent via SMS Emily (ResiDesk) Jul 25, 2022 at 11:25 AM Hi Natasha…" at bounding box center [890, 273] width 928 height 341
click at [729, 52] on div "Kyle Frank. (kyle.frank95@gmail.com)" at bounding box center [917, 51] width 377 height 17
copy div "Kyle"
click at [483, 523] on textarea "Hi {{first_name}}! Glad to hear the air filter replacement was satisfactory. I …" at bounding box center [794, 540] width 694 height 59
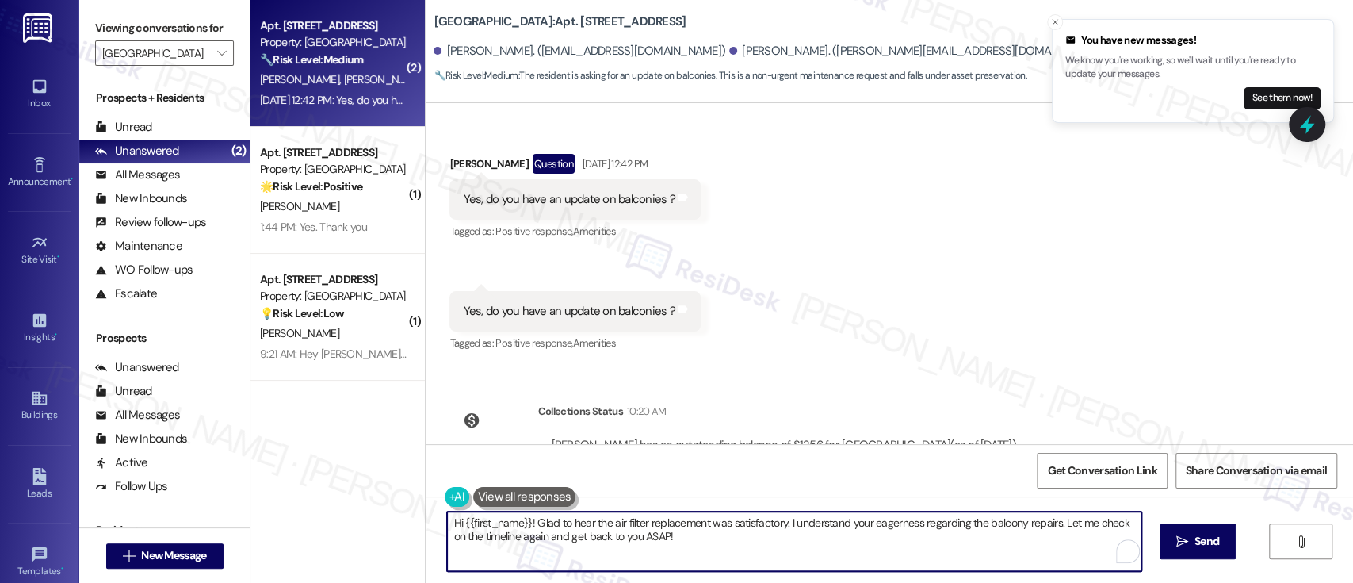
click at [483, 523] on textarea "Hi {{first_name}}! Glad to hear the air filter replacement was satisfactory. I …" at bounding box center [794, 540] width 694 height 59
paste textarea "Kyle"
click at [713, 526] on textarea "Hi Kyle! Glad to hear the air filter replacement was satisfactory. I understand…" at bounding box center [794, 540] width 694 height 59
click at [821, 523] on textarea "Hi Kyle! Glad to hear the air filter replacement was satisfactory. I understand…" at bounding box center [794, 540] width 694 height 59
click at [969, 519] on textarea "Hi Kyle! Glad to hear the air filter replacement was satisfactory. I understand…" at bounding box center [794, 540] width 694 height 59
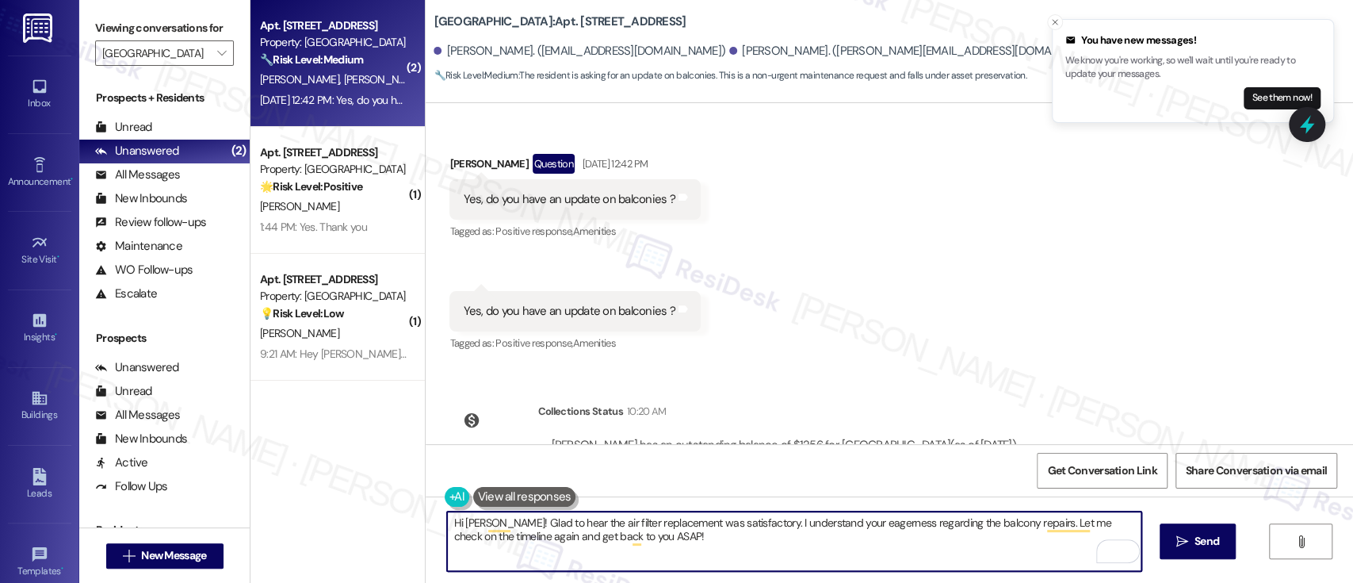
click at [1002, 523] on textarea "Hi Kyle! Glad to hear the air filter replacement was satisfactory. I understand…" at bounding box center [794, 540] width 694 height 59
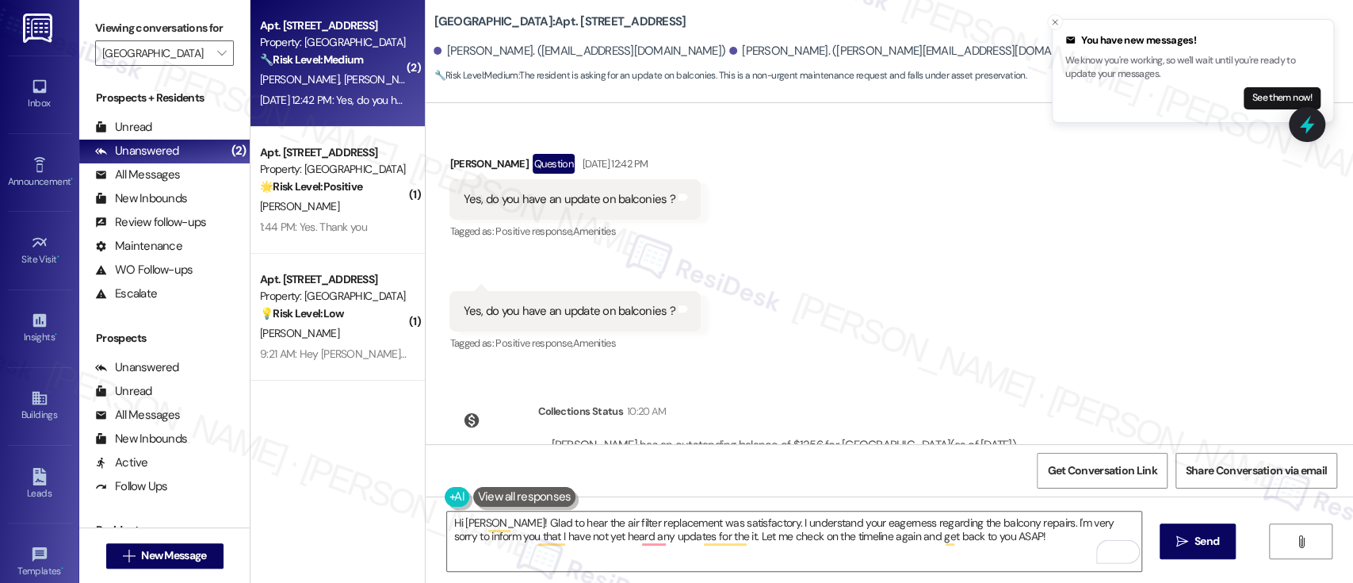
drag, startPoint x: 672, startPoint y: 27, endPoint x: 419, endPoint y: 25, distance: 253.7
click at [426, 25] on div "Fountain Gardens: Apt. B311, 2901 Welsh Rd Natashali Lopez. (natashalilopez@gma…" at bounding box center [890, 44] width 928 height 80
copy b "Fountain Gardens: Apt. B311, 2901 Welsh Rd"
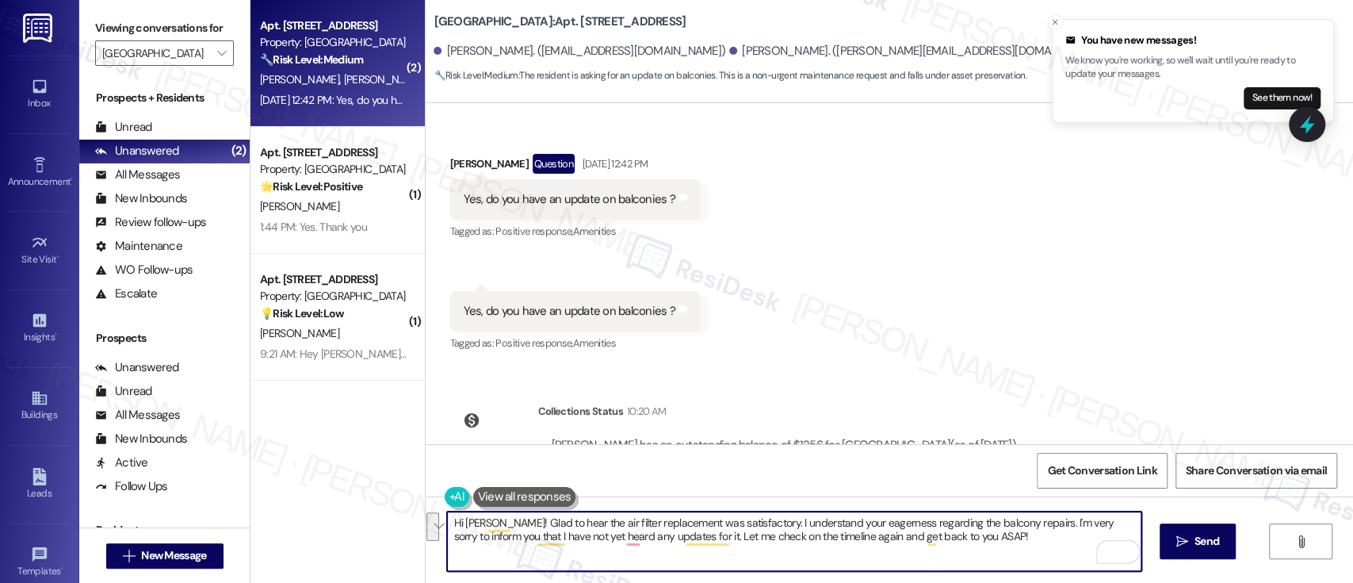
drag, startPoint x: 951, startPoint y: 542, endPoint x: 387, endPoint y: 488, distance: 567.1
click at [387, 488] on div "( 2 ) Apt. B311, 2901 Welsh Rd Property: Fountain Gardens 🔧 Risk Level: Medium …" at bounding box center [802, 291] width 1103 height 583
paste textarea "I’m glad to hear the air filter replacement was taken care of to your satisfact…"
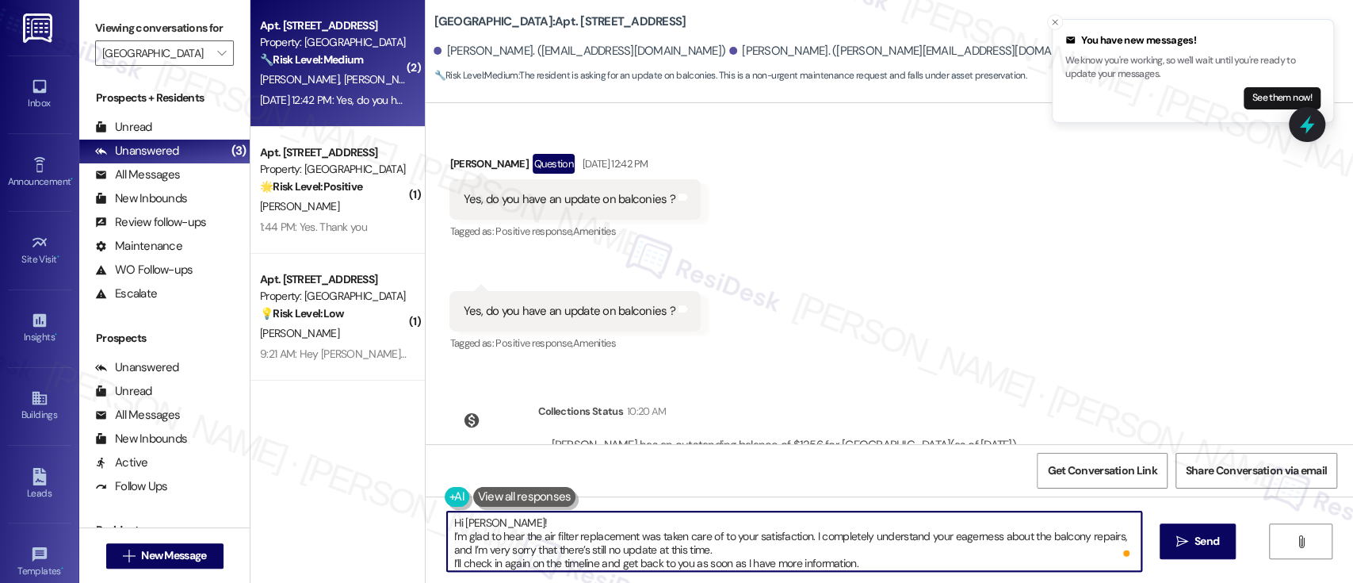
click at [713, 528] on textarea "Hi Kyle! I’m glad to hear the air filter replacement was taken care of to your …" at bounding box center [794, 540] width 694 height 59
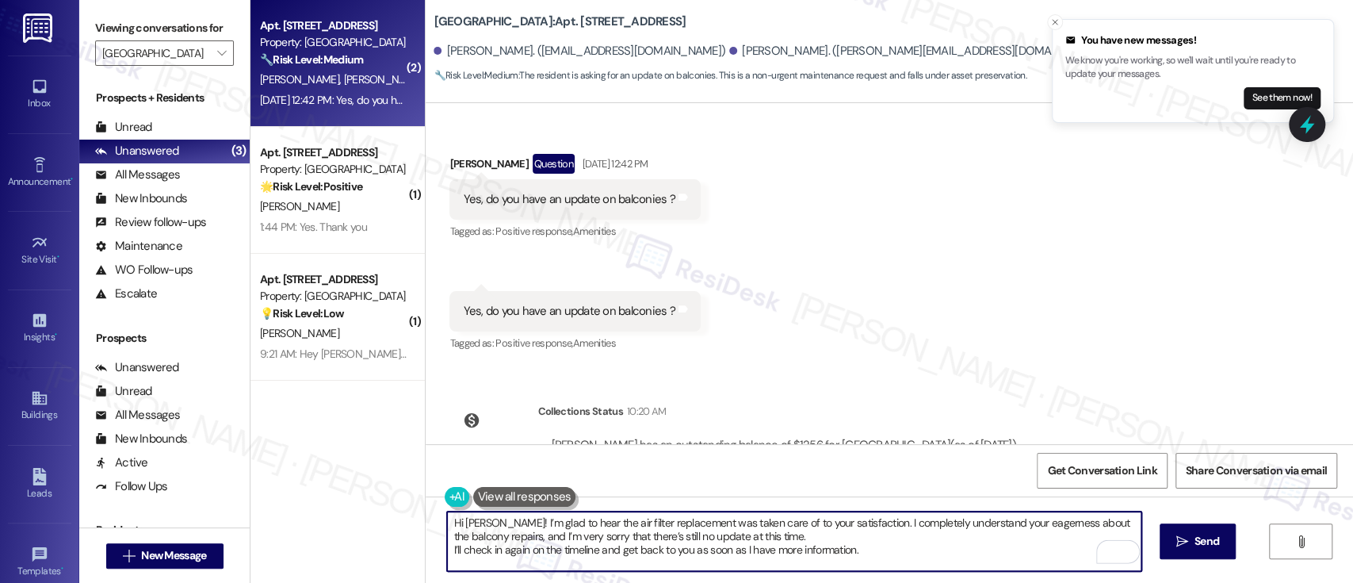
click at [759, 534] on textarea "Hi Kyle! I’m glad to hear the air filter replacement was taken care of to your …" at bounding box center [794, 540] width 694 height 59
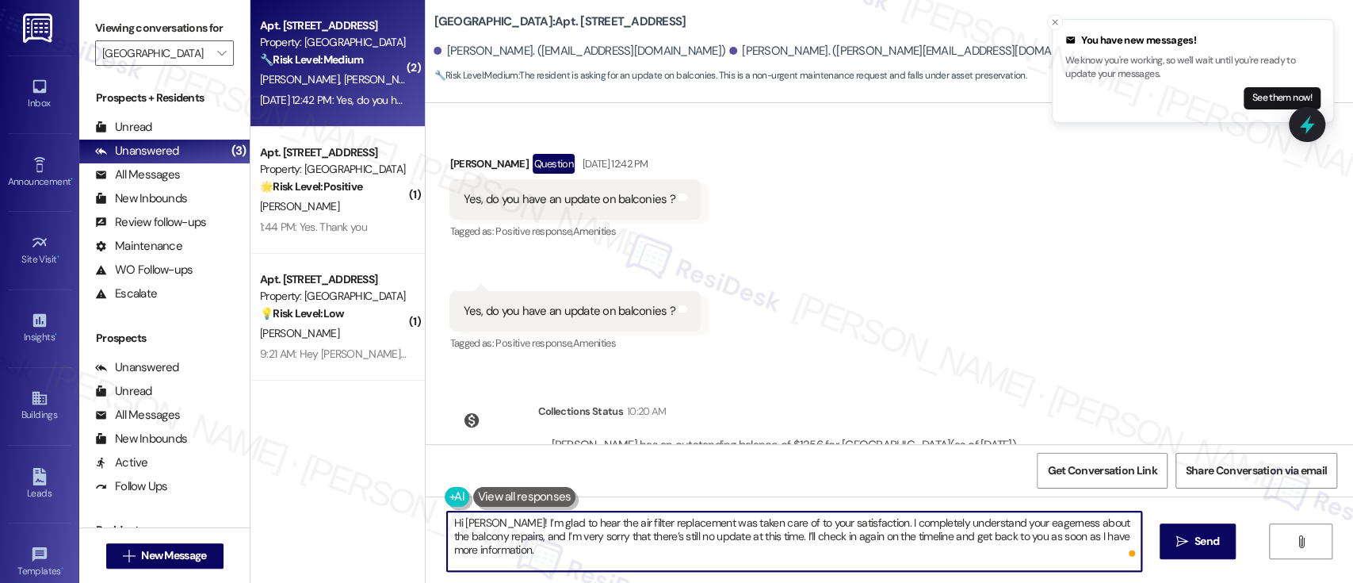
click at [724, 550] on textarea "Hi Kyle! I’m glad to hear the air filter replacement was taken care of to your …" at bounding box center [794, 540] width 694 height 59
type textarea "Hi Kyle! I’m glad to hear the air filter replacement was taken care of to your …"
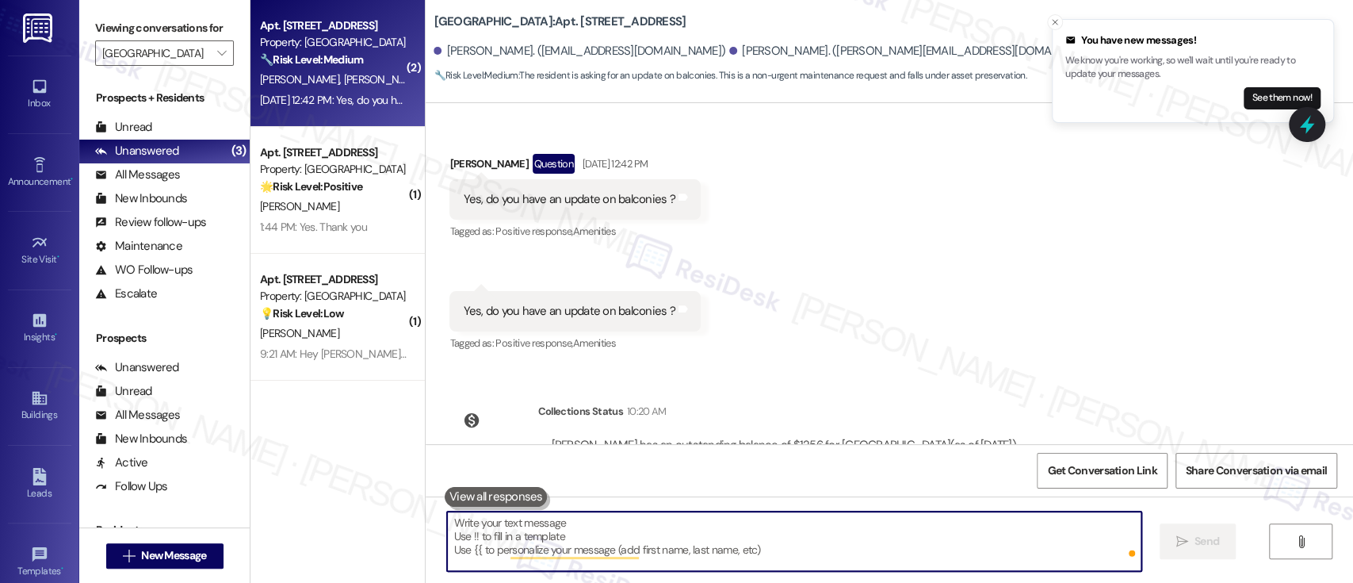
scroll to position [8602, 0]
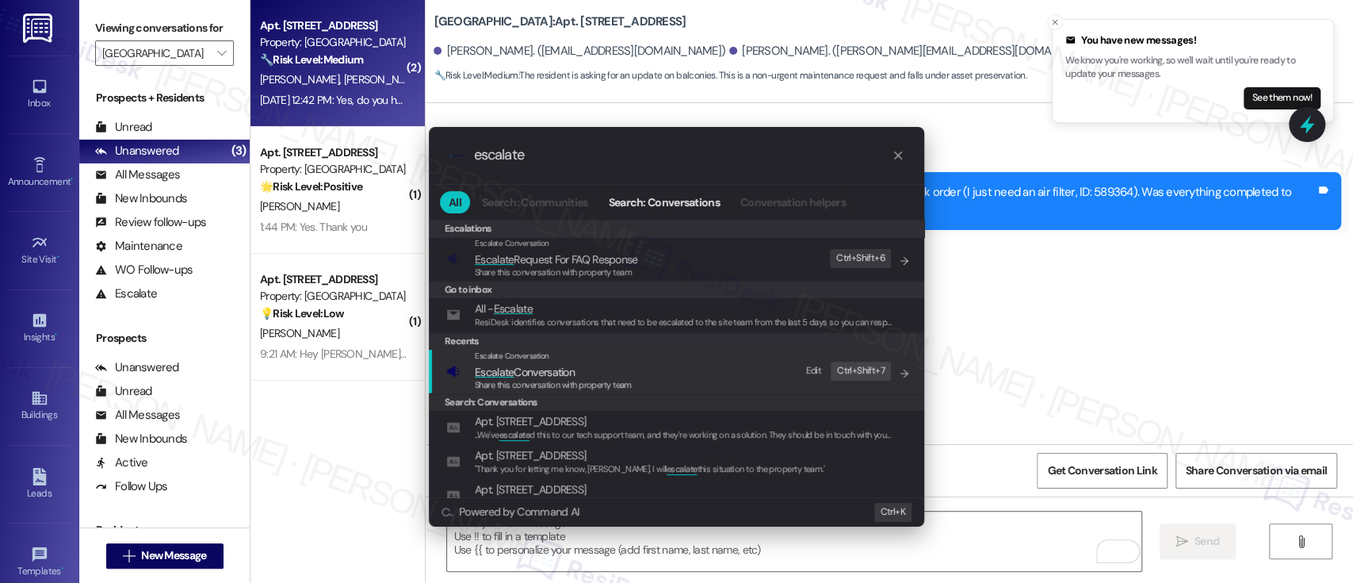
type input "escalate"
click at [552, 369] on span "Escalate Conversation" at bounding box center [525, 372] width 100 height 14
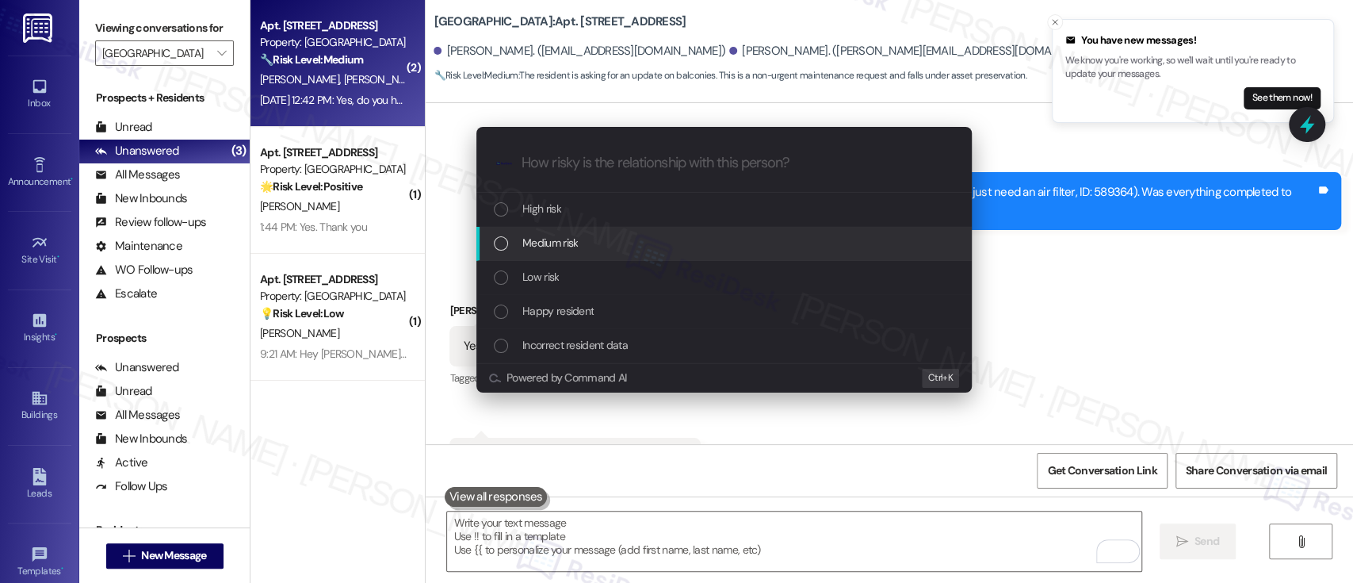
click at [552, 241] on span "Medium risk" at bounding box center [549, 242] width 55 height 17
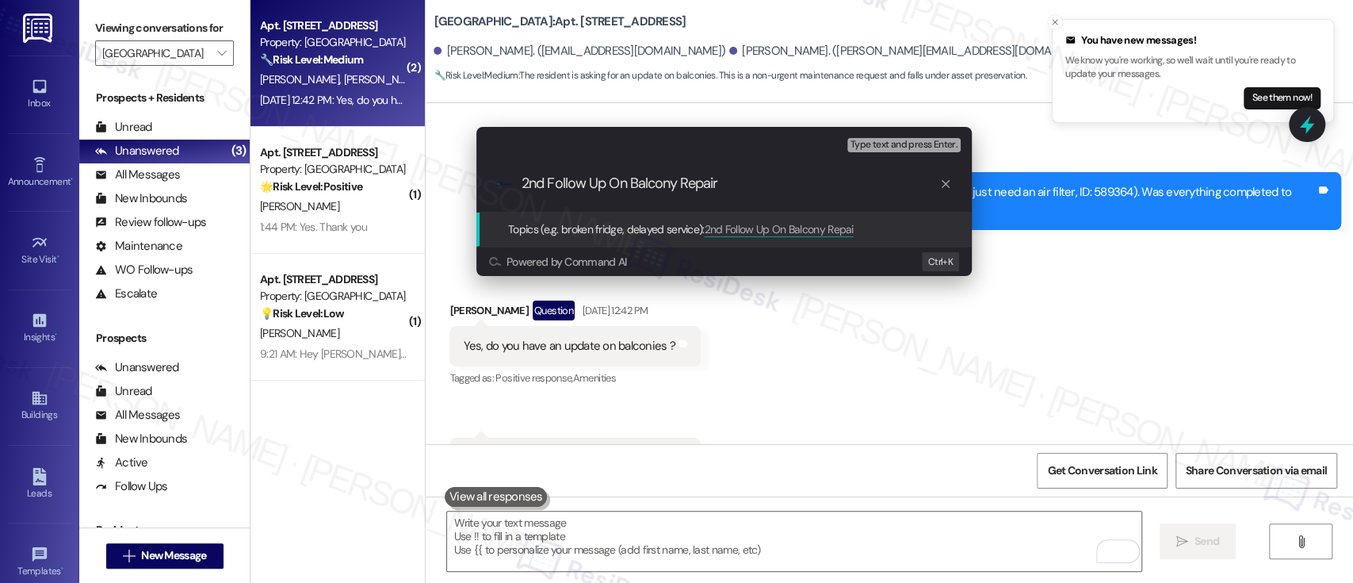
type input "2nd Follow Up On Balcony Repairs"
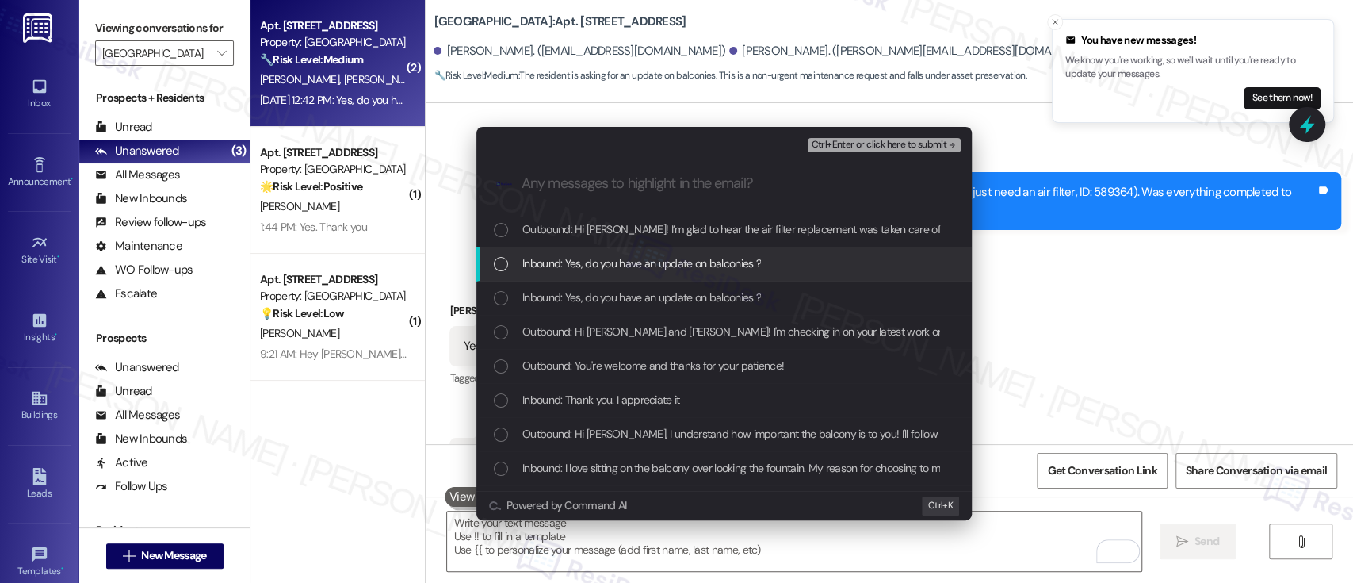
drag, startPoint x: 573, startPoint y: 274, endPoint x: 805, endPoint y: 267, distance: 232.4
click at [575, 271] on div "Inbound: Yes, do you have an update on balconies ?" at bounding box center [723, 264] width 495 height 34
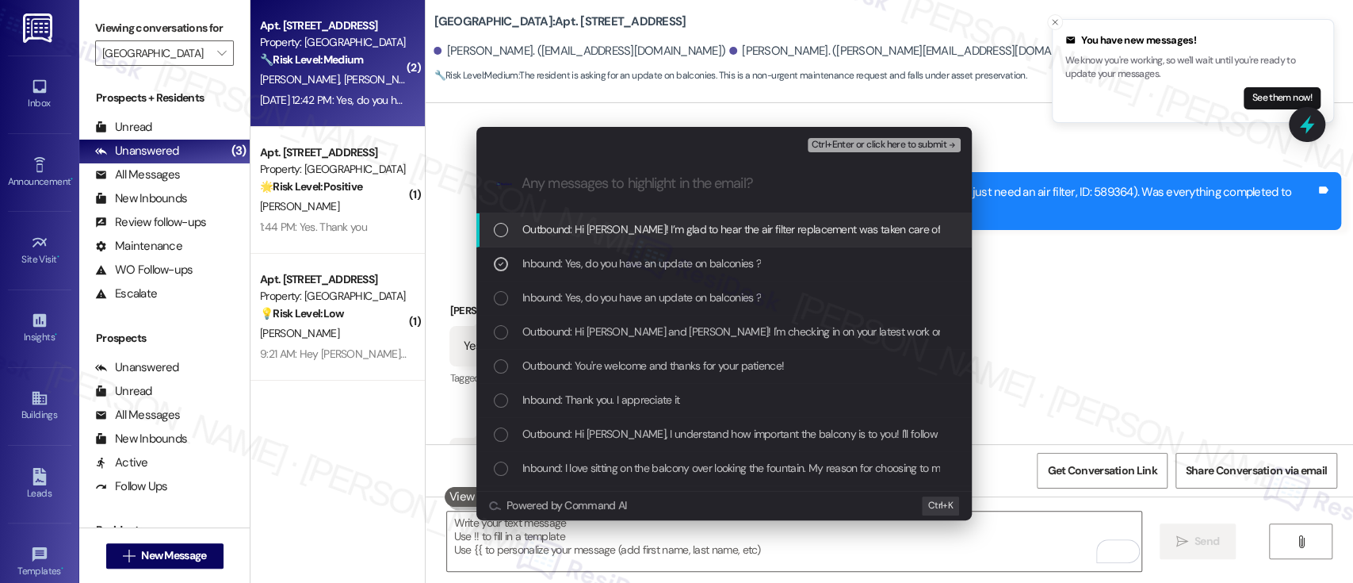
click at [906, 148] on span "Ctrl+Enter or click here to submit" at bounding box center [879, 145] width 136 height 11
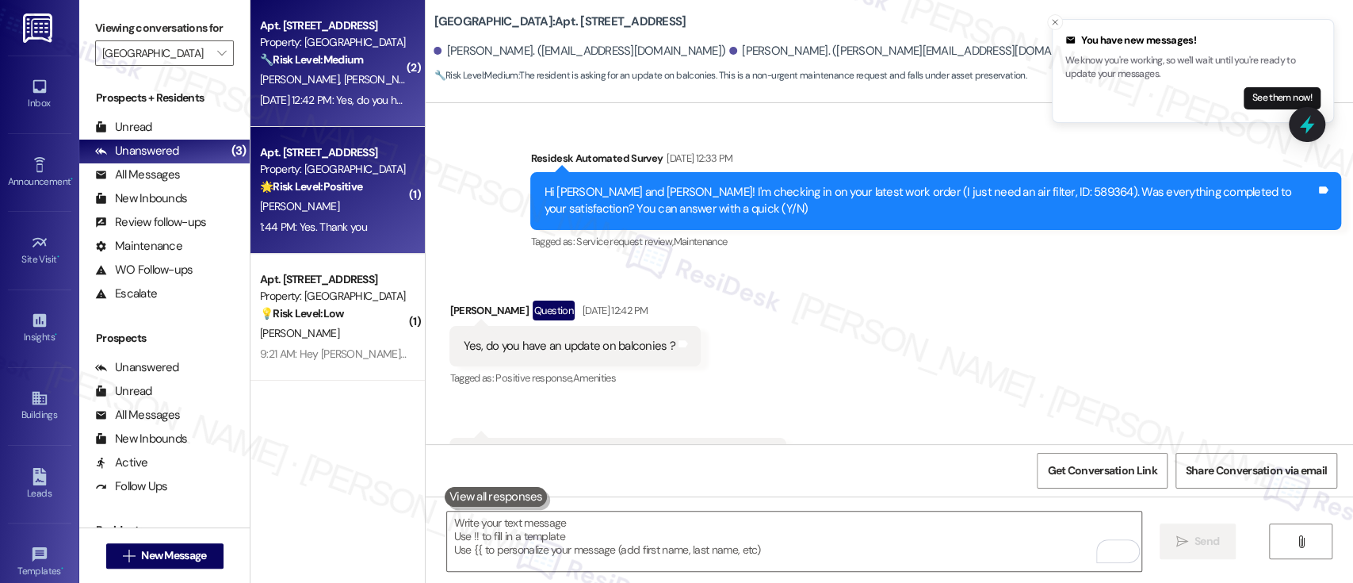
click at [322, 155] on div "Apt. A213, 2901 Welsh Rd" at bounding box center [333, 152] width 147 height 17
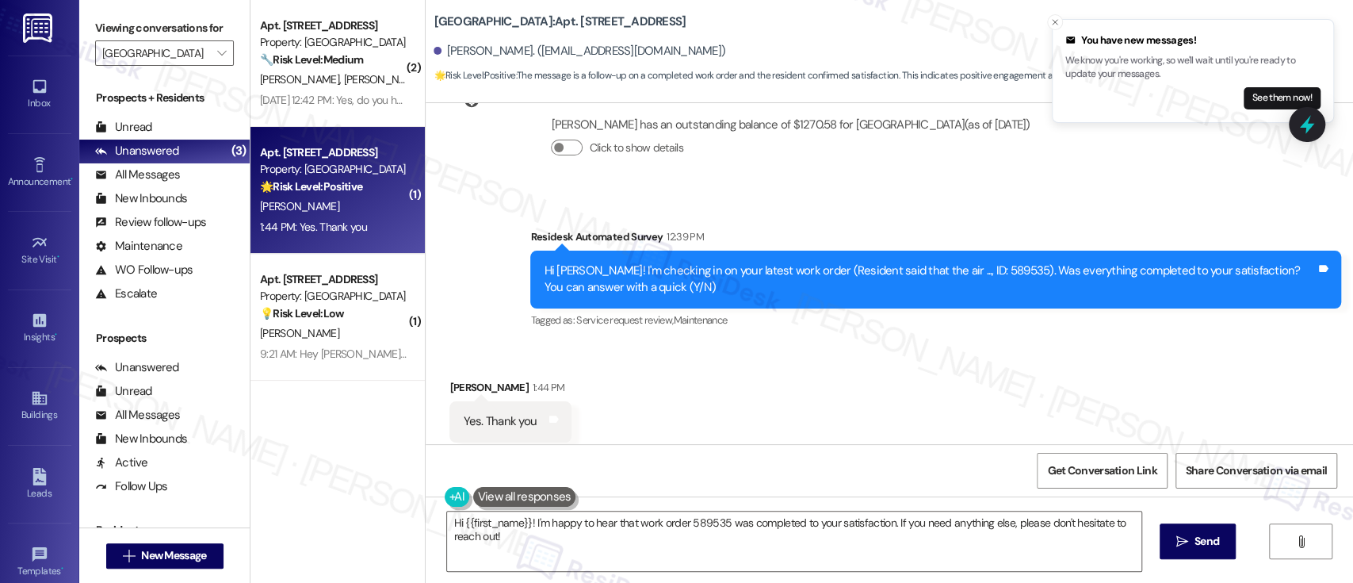
scroll to position [6169, 0]
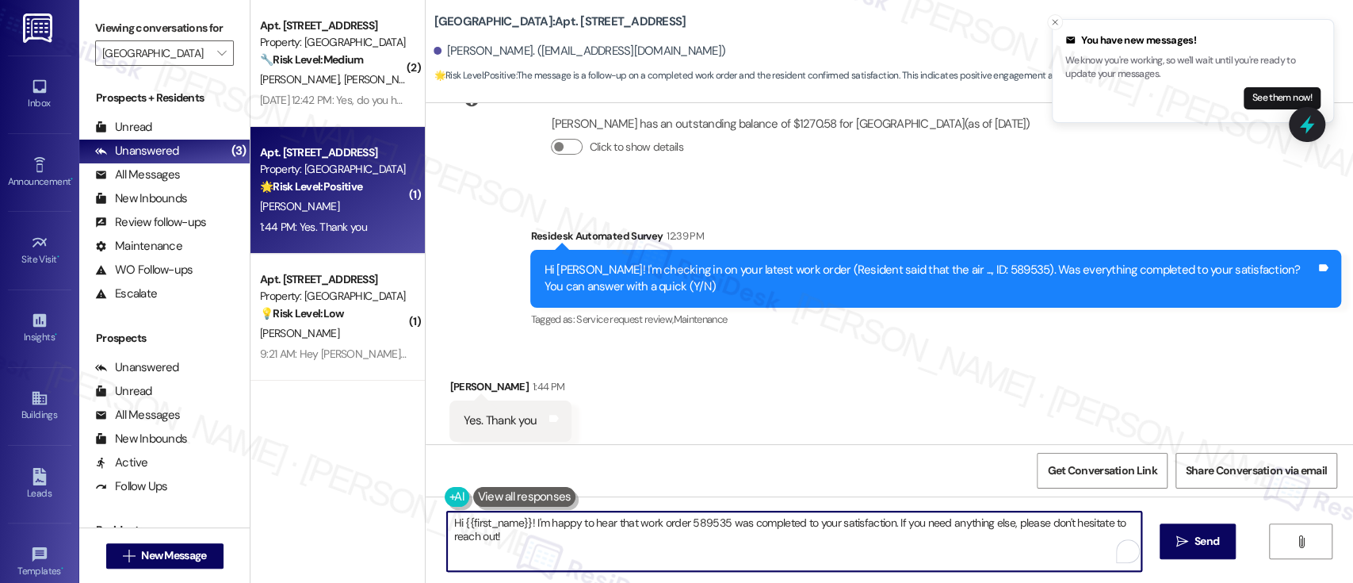
drag, startPoint x: 520, startPoint y: 522, endPoint x: 307, endPoint y: 504, distance: 214.0
click at [307, 504] on div "( 2 ) Apt. B311, 2901 Welsh Rd Property: Fountain Gardens 🔧 Risk Level: Medium …" at bounding box center [802, 291] width 1103 height 583
type textarea "Great! I'm happy to hear that work order 589535 was completed to your satisfact…"
click at [1164, 542] on button " Send" at bounding box center [1198, 541] width 77 height 36
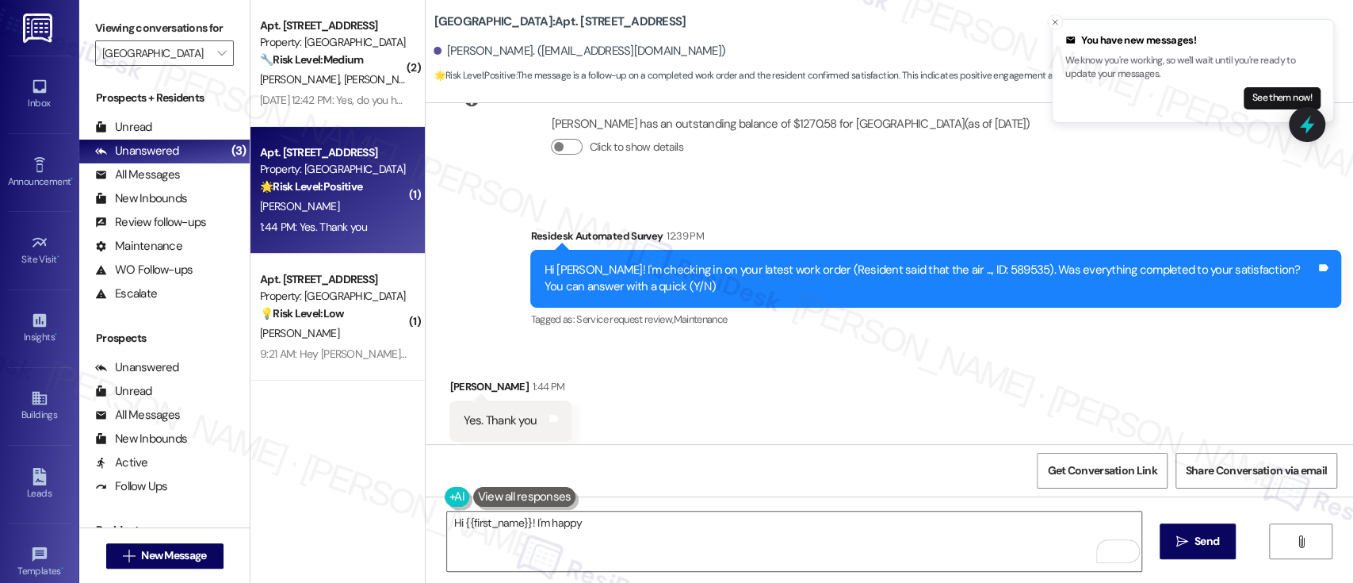
scroll to position [6168, 0]
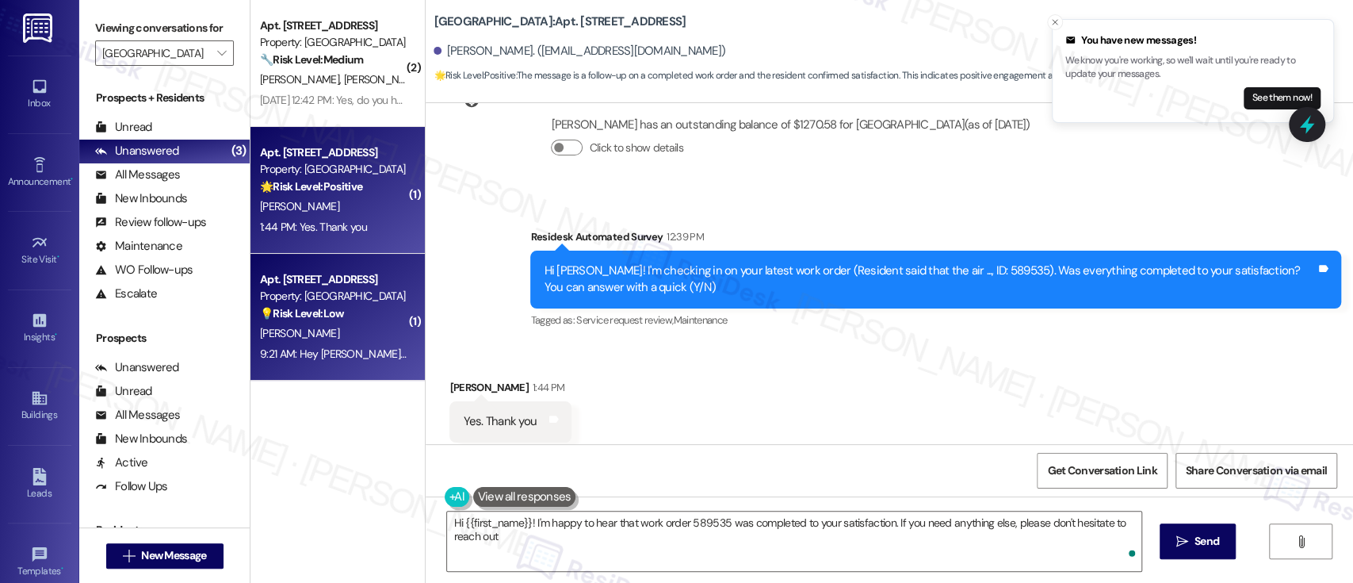
type textarea "Hi {{first_name}}! I'm happy to hear that work order 589535 was completed to yo…"
click at [275, 312] on strong "💡 Risk Level: Low" at bounding box center [302, 313] width 84 height 14
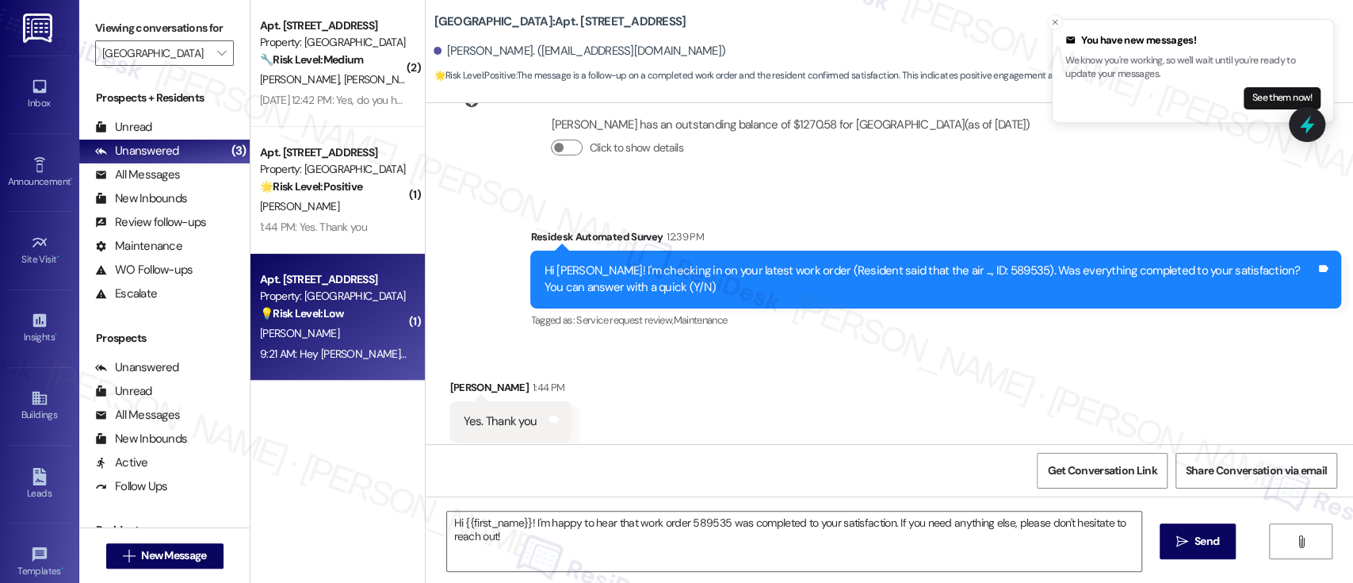
type textarea "Fetching suggested responses. Please feel free to read through the conversation…"
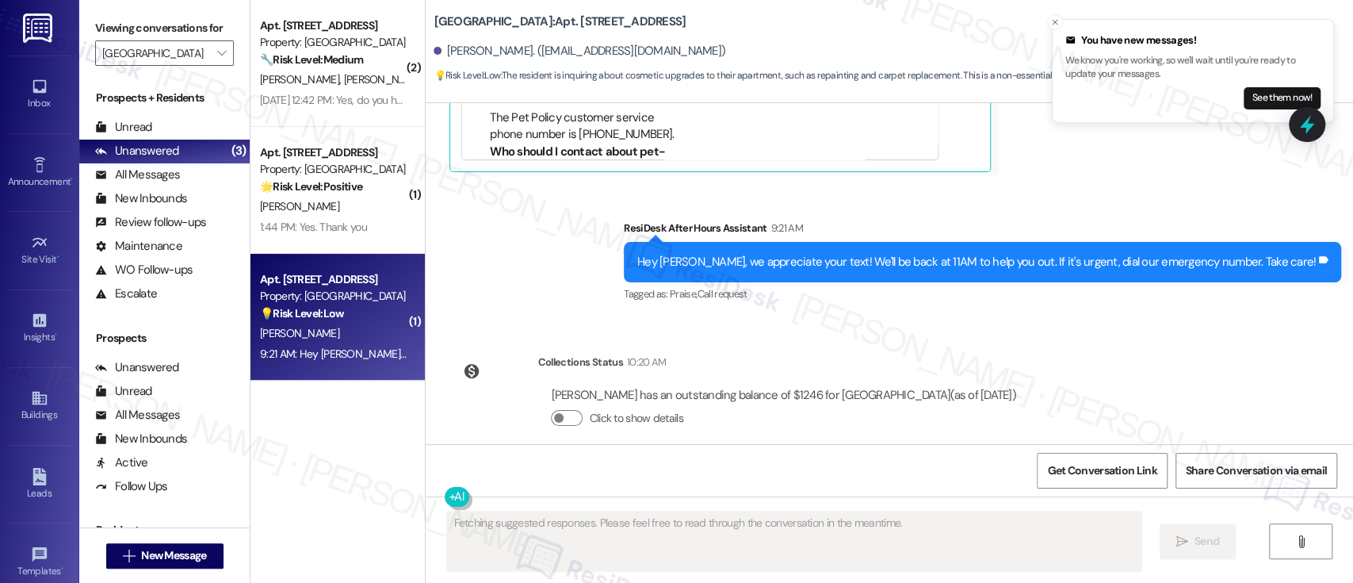
scroll to position [5041, 0]
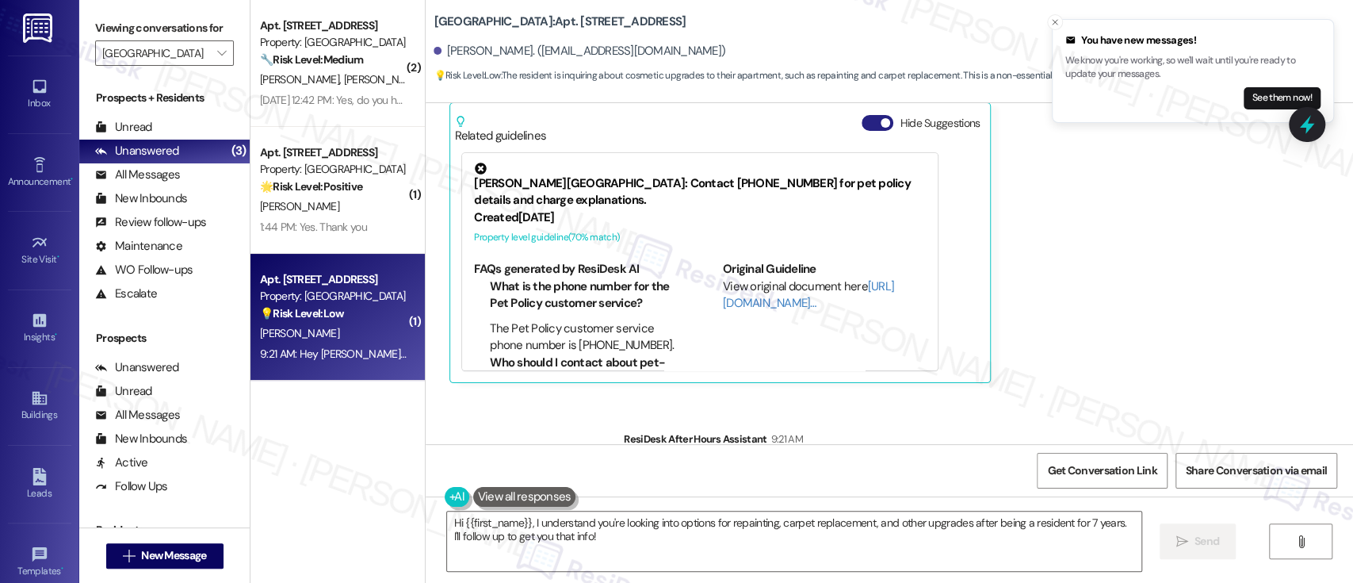
click at [863, 115] on button "Hide Suggestions" at bounding box center [878, 123] width 32 height 16
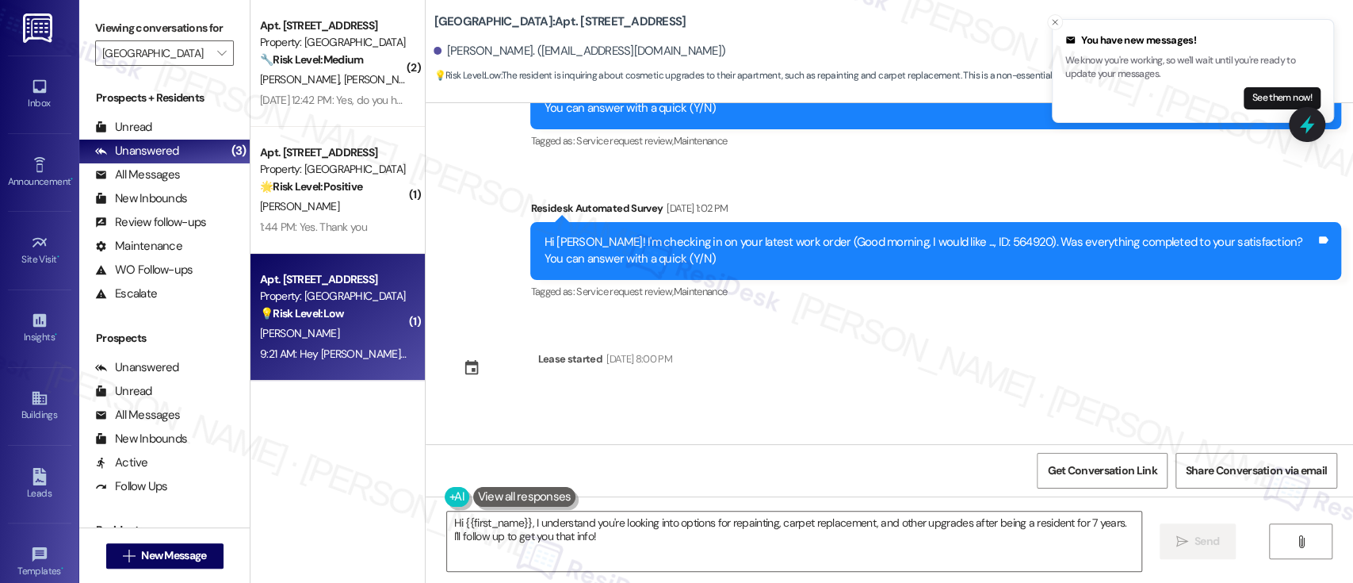
scroll to position [5019, 0]
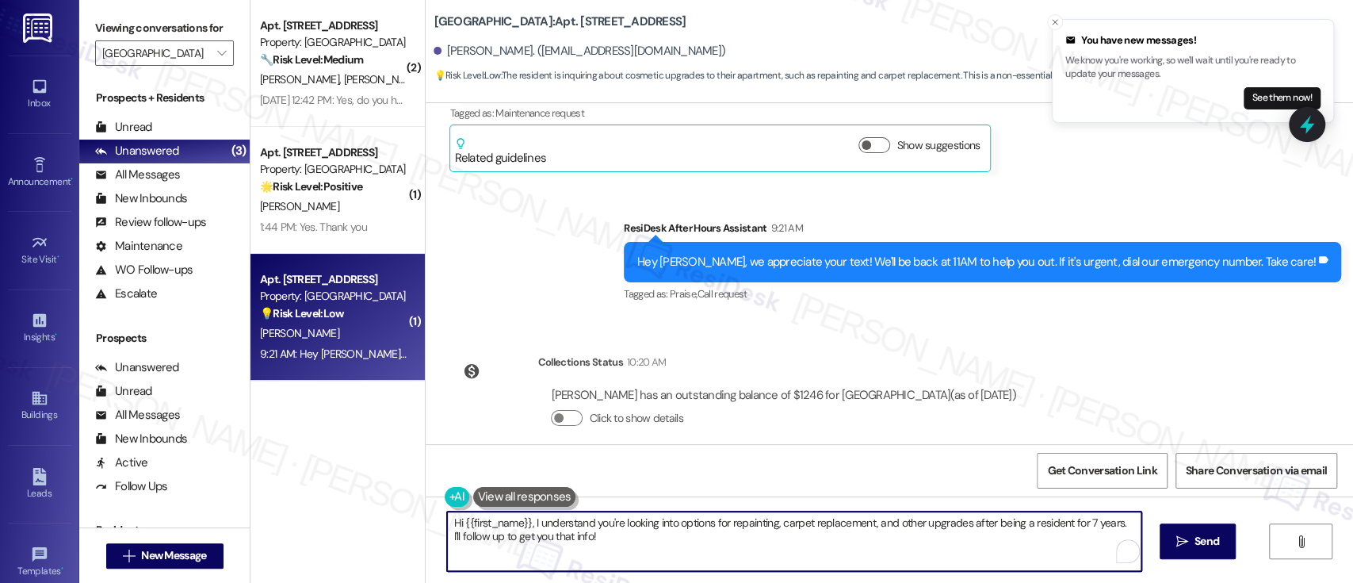
click at [622, 537] on textarea "Hi {{first_name}}, I understand you're looking into options for repainting, car…" at bounding box center [794, 540] width 694 height 59
click at [1078, 384] on div "Announcement, sent via SMS Emily (ResiDesk) Nov 22, 2023 at 5:38 PM Hi Umair - …" at bounding box center [890, 273] width 928 height 341
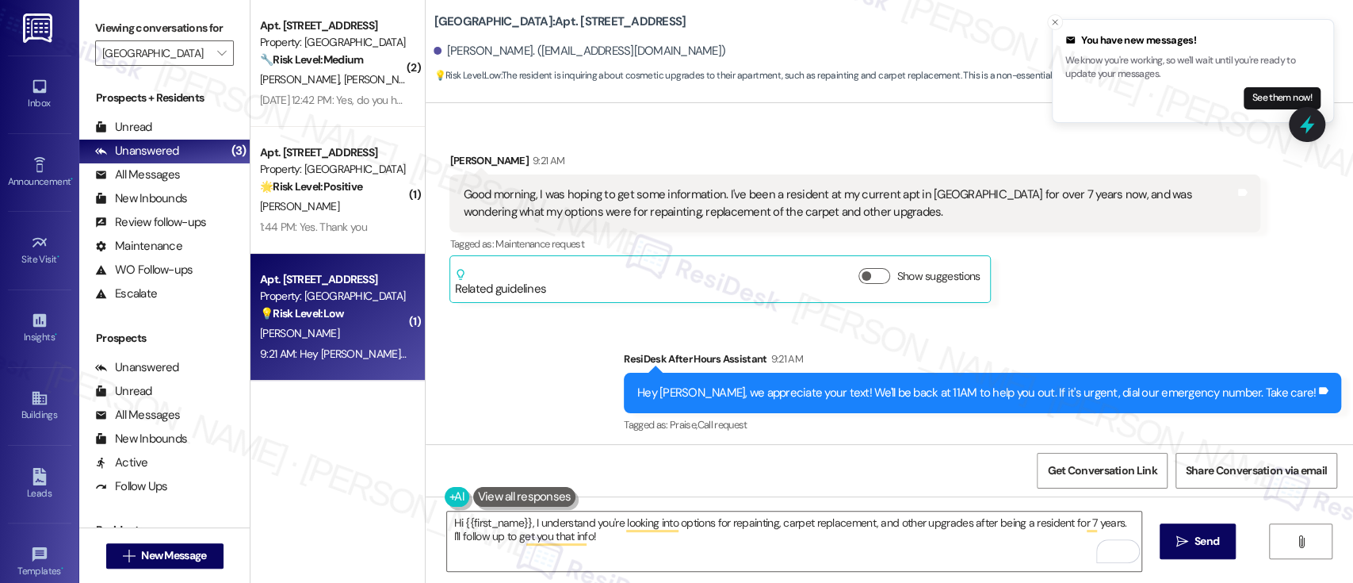
scroll to position [4807, 0]
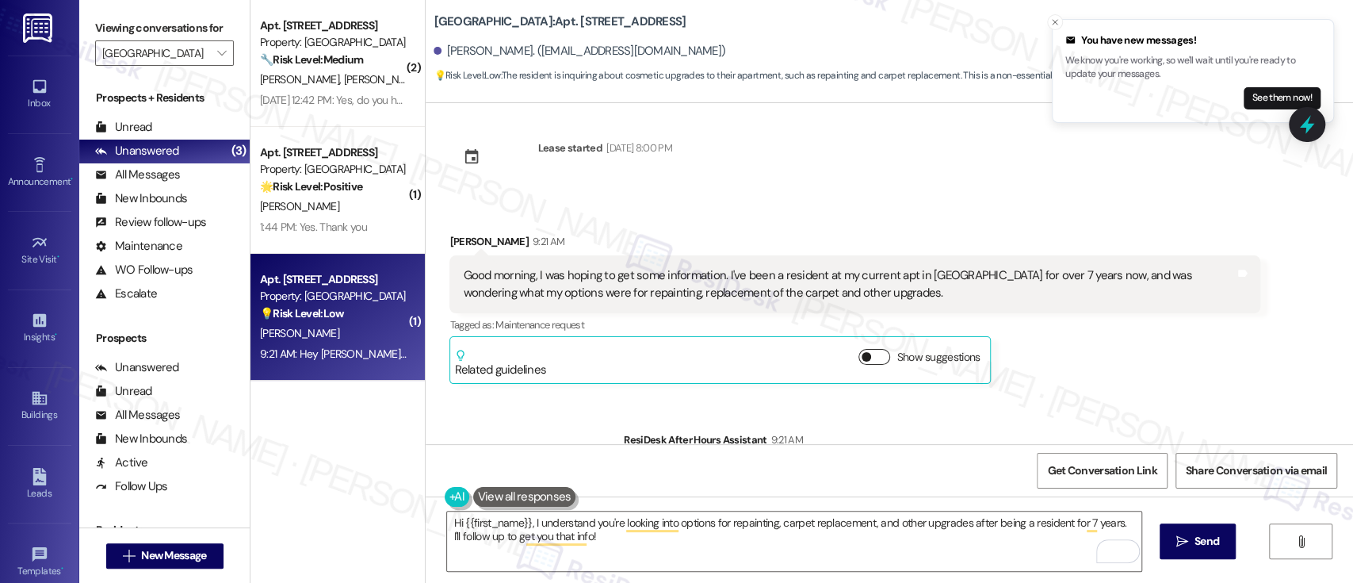
click at [866, 349] on button "Show suggestions" at bounding box center [875, 357] width 32 height 16
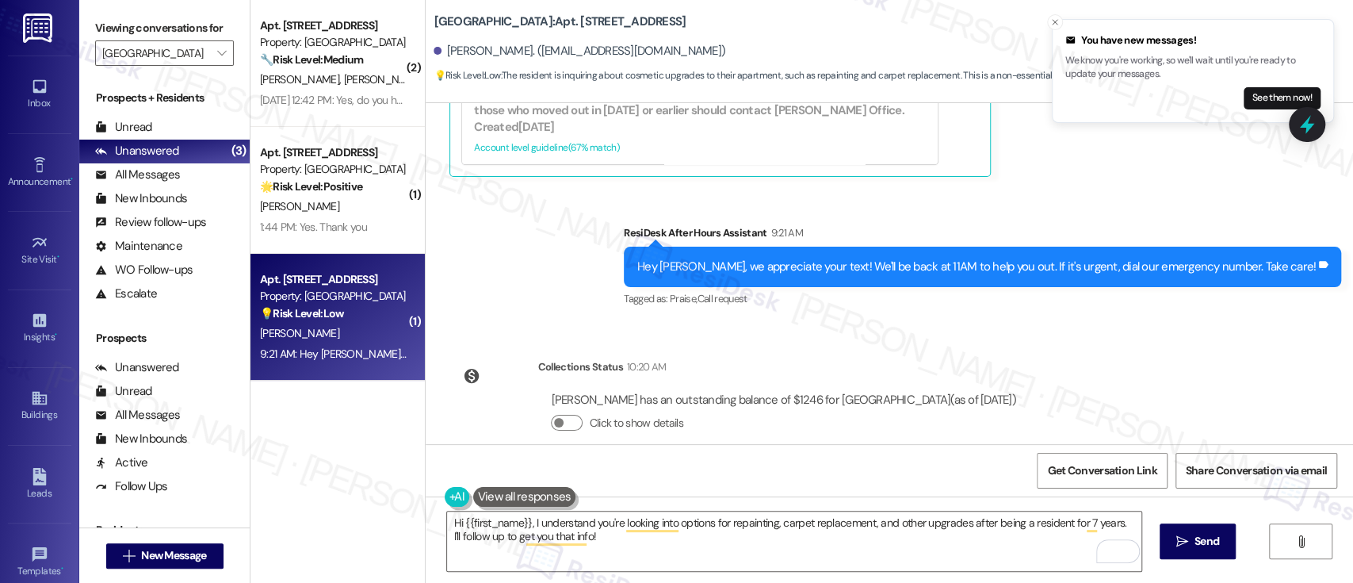
scroll to position [5252, 0]
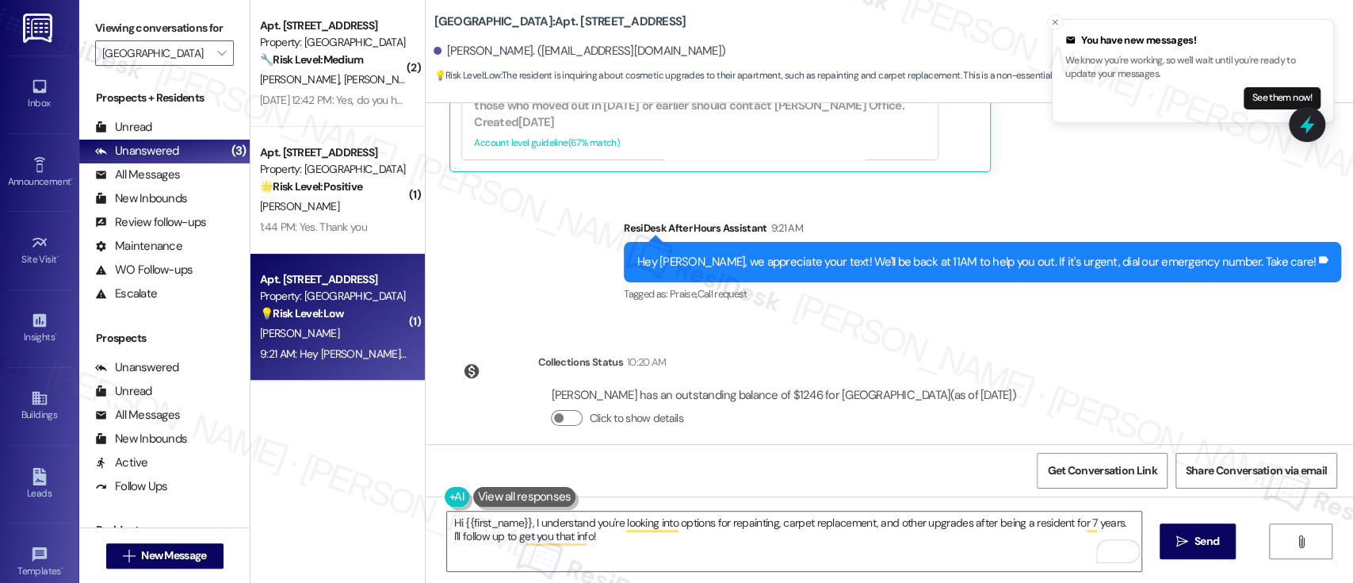
click at [1145, 365] on div "Announcement, sent via SMS Emily (ResiDesk) Nov 22, 2023 at 5:38 PM Hi Umair - …" at bounding box center [890, 273] width 928 height 341
click at [736, 560] on textarea "Hi {{first_name}}, I understand you're looking into options for repainting, car…" at bounding box center [794, 540] width 694 height 59
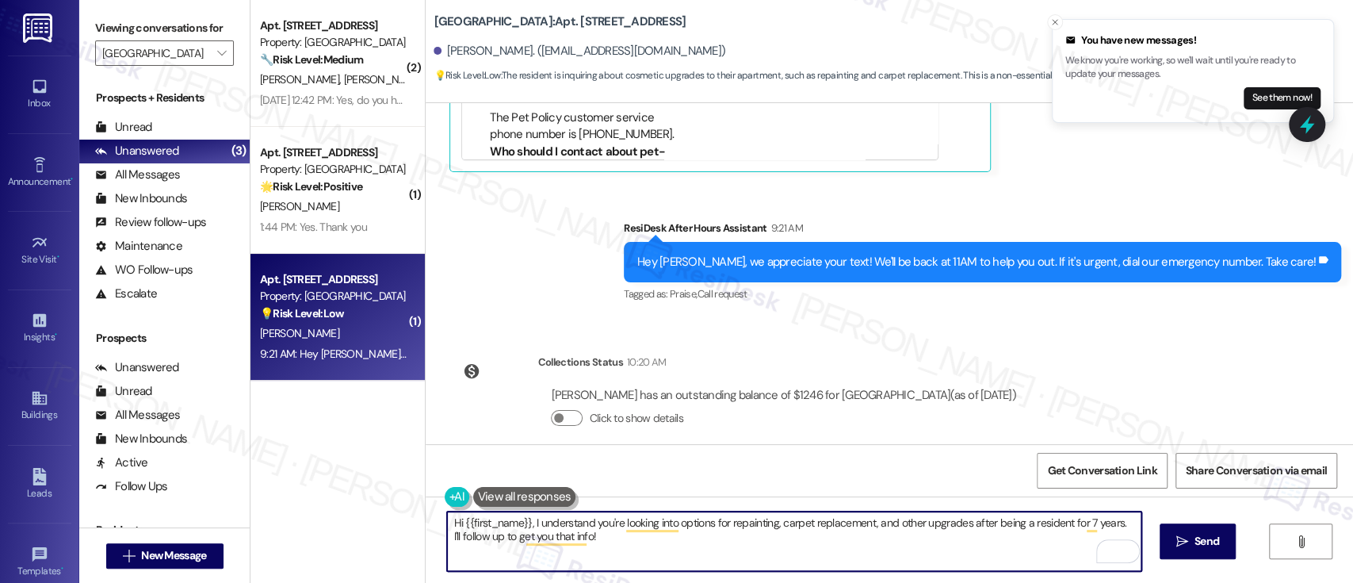
click at [484, 537] on textarea "Hi {{first_name}}, I understand you're looking into options for repainting, car…" at bounding box center [794, 540] width 694 height 59
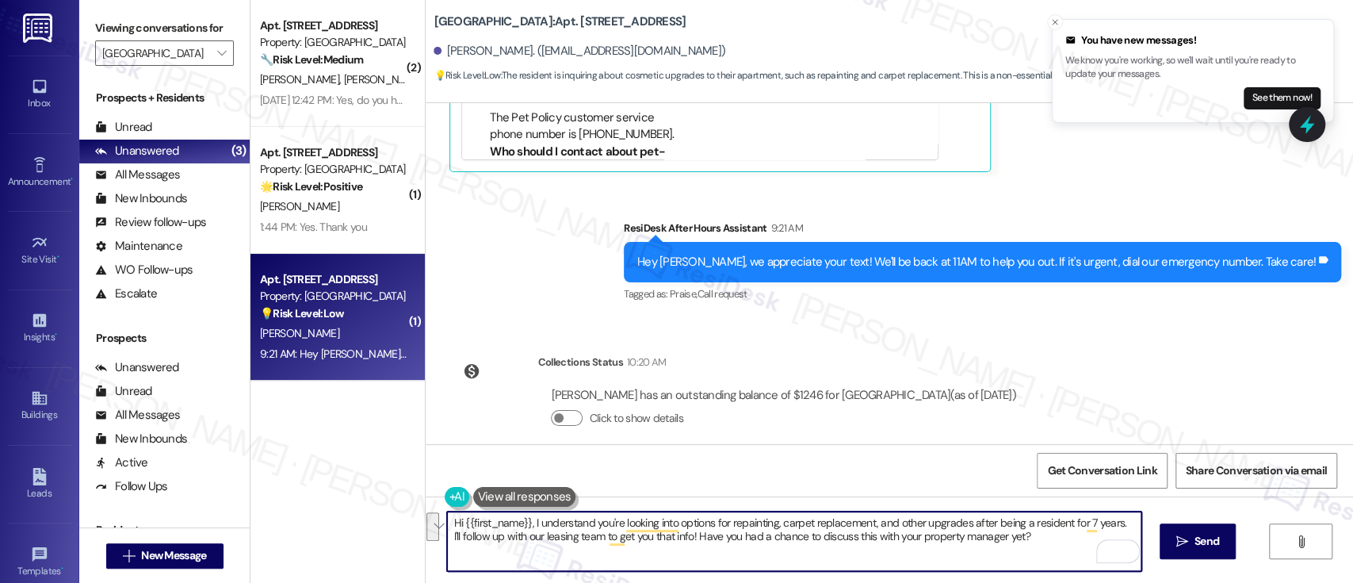
paste textarea "I understand you’re exploring options for repainting, carpet replacement, and o…"
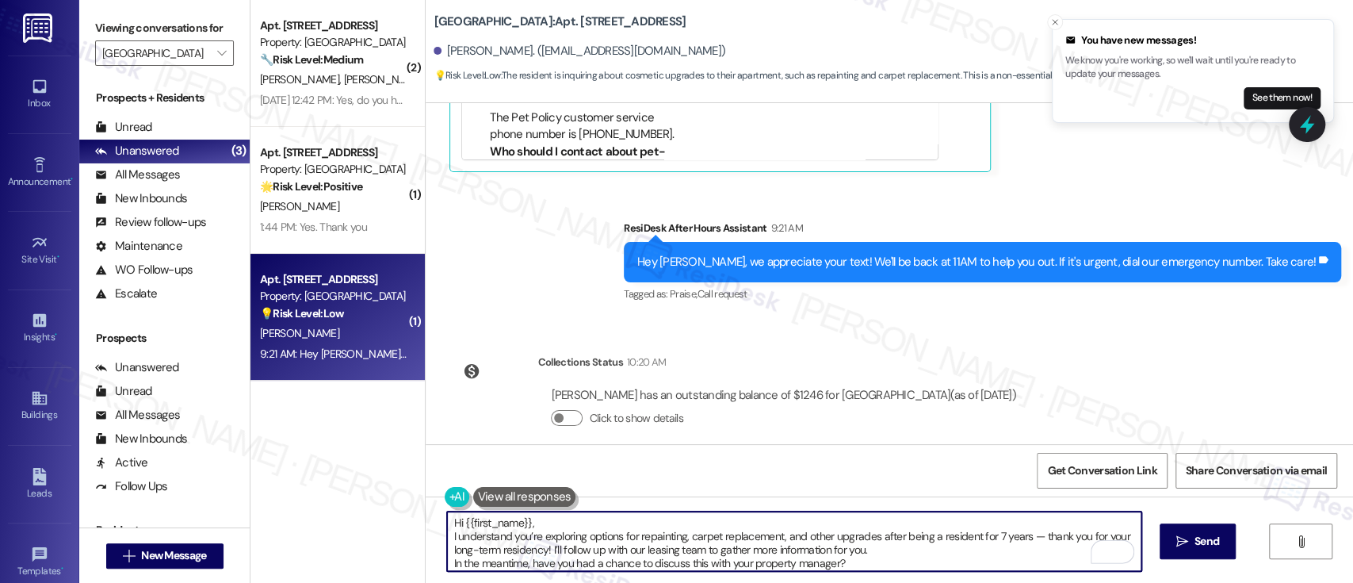
click at [577, 516] on textarea "Hi {{first_name}}, I understand you’re exploring options for repainting, carpet…" at bounding box center [794, 540] width 694 height 59
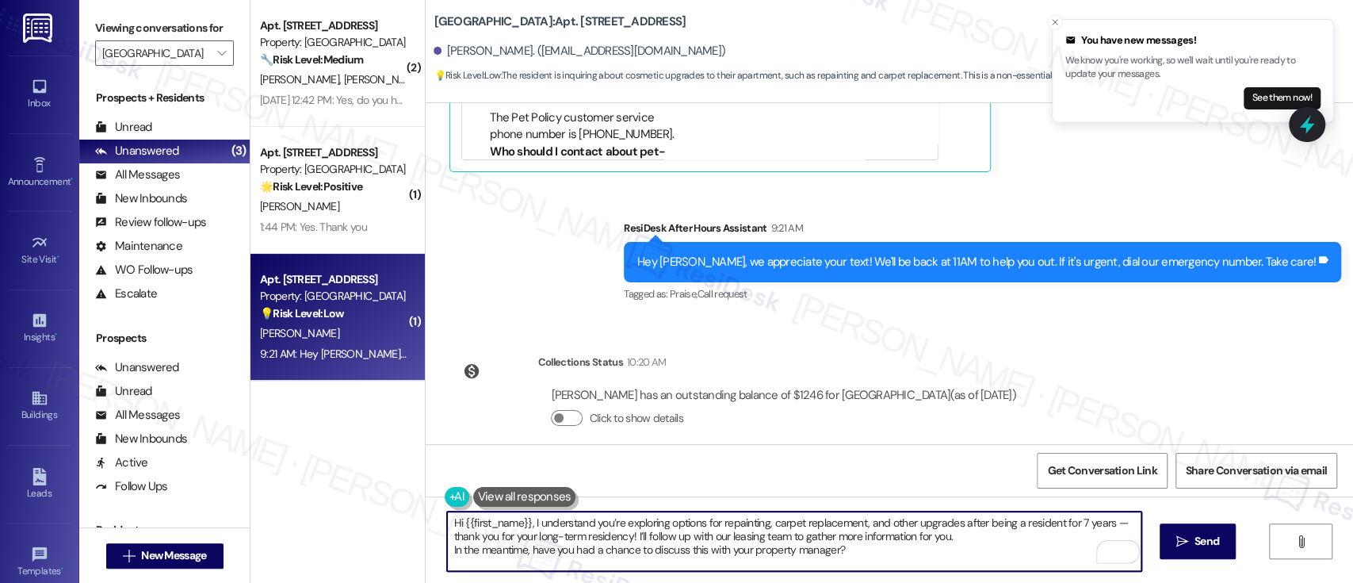
click at [934, 556] on textarea "Hi {{first_name}}, I understand you’re exploring options for repainting, carpet…" at bounding box center [794, 540] width 694 height 59
type textarea "Hi {{first_name}}, I understand you’re exploring options for repainting, carpet…"
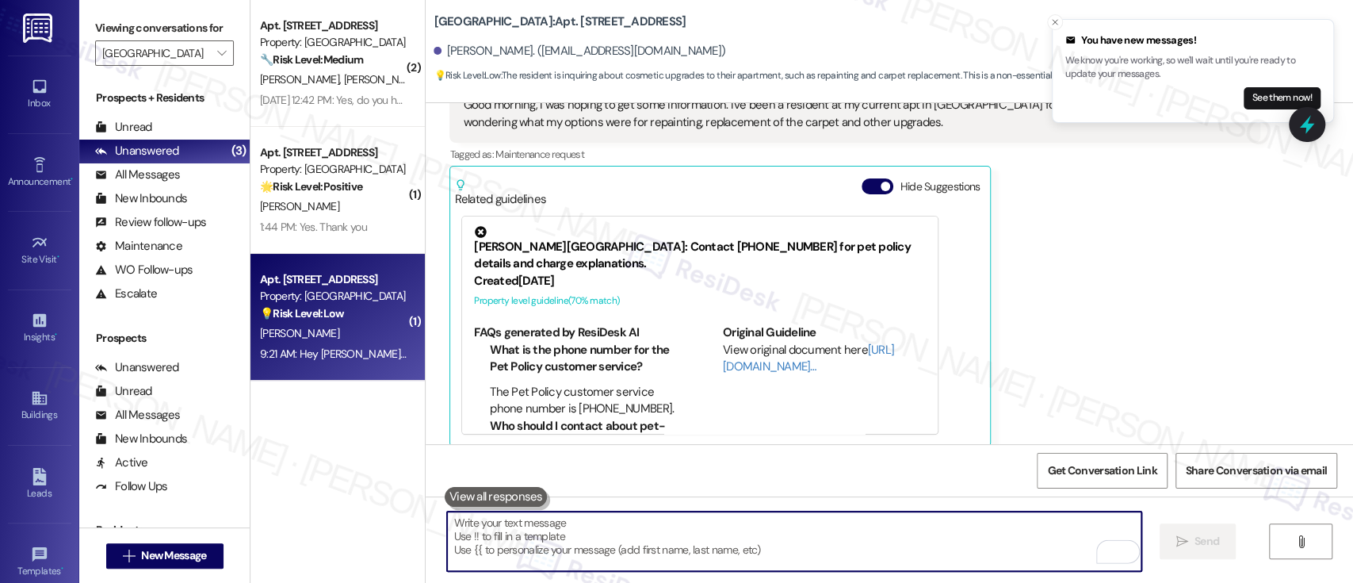
scroll to position [4972, 0]
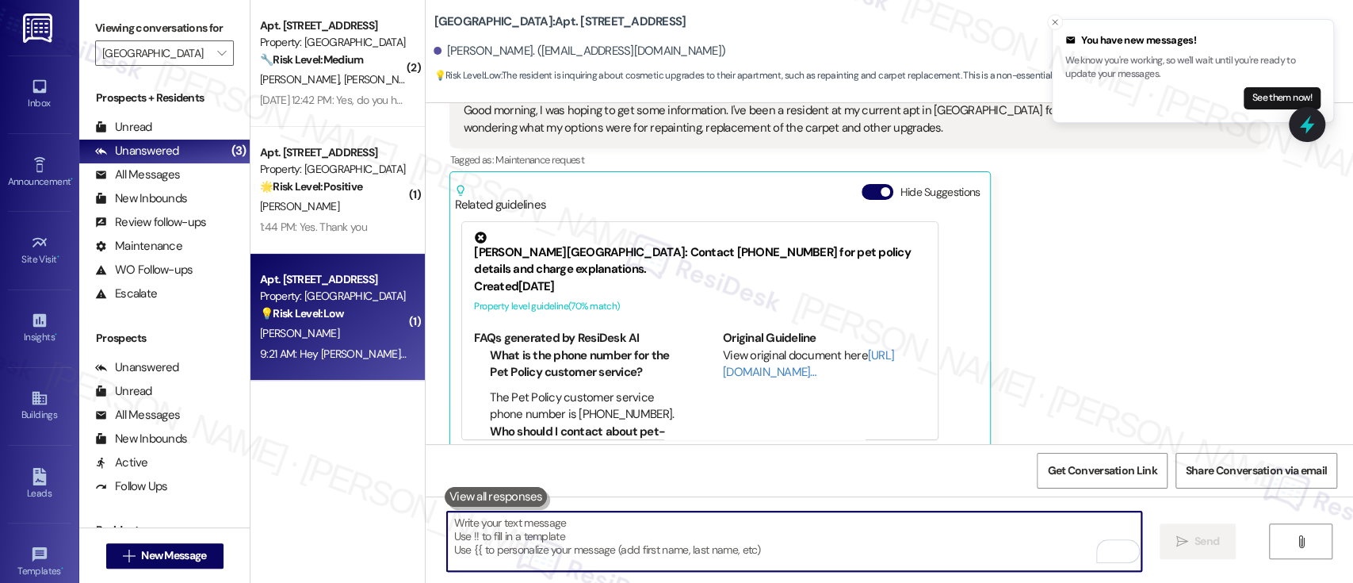
paste textarea "In the meantime, have you had a chance to discuss this with your property manag…"
type textarea "In the meantime, have you had a chance to discuss this with your property manag…"
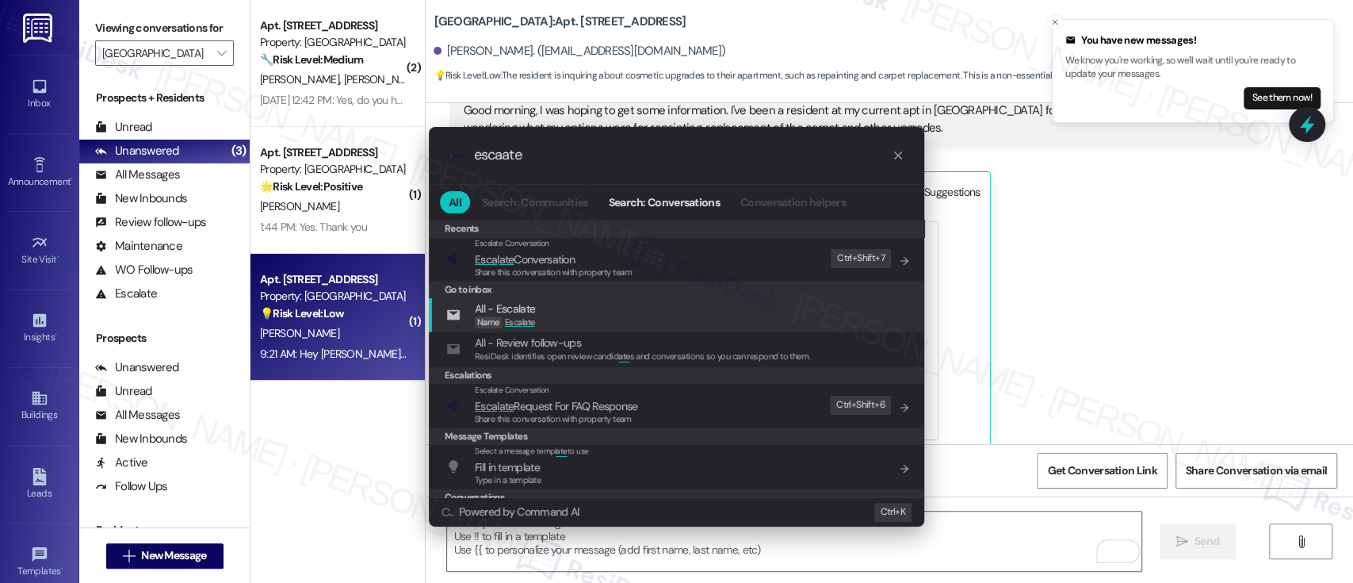
click at [1147, 335] on div ".cls-1{fill:#0a055f;}.cls-2{fill:#0cc4c4;} resideskLogoBlueOrange escaate All S…" at bounding box center [676, 291] width 1353 height 583
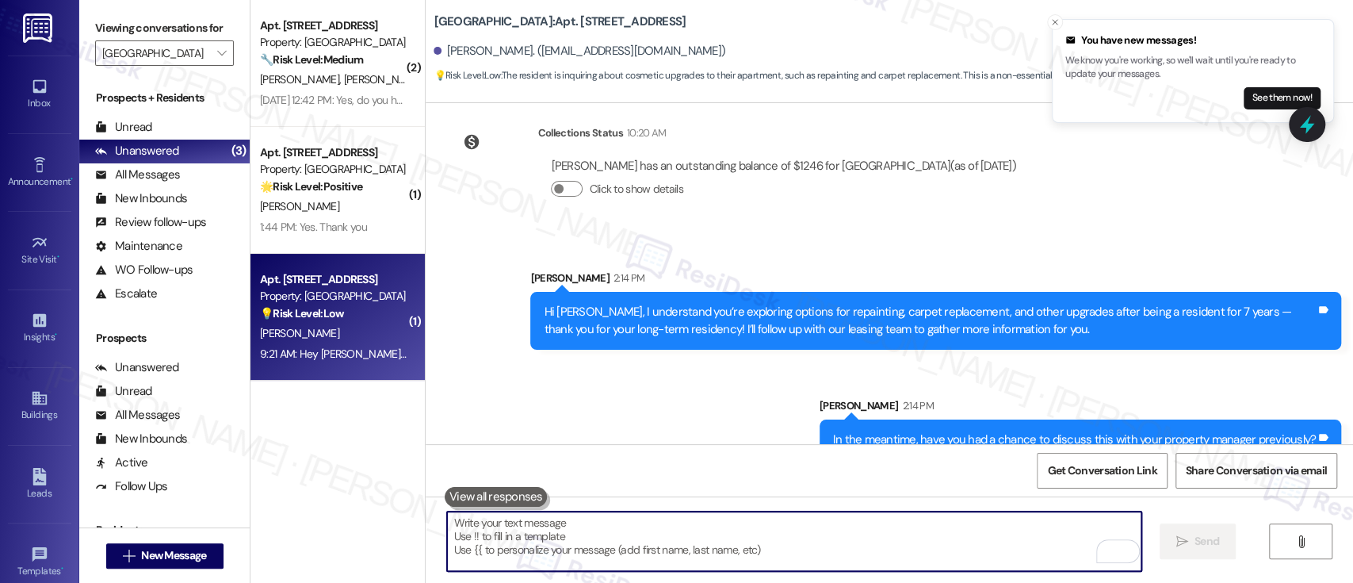
scroll to position [5491, 0]
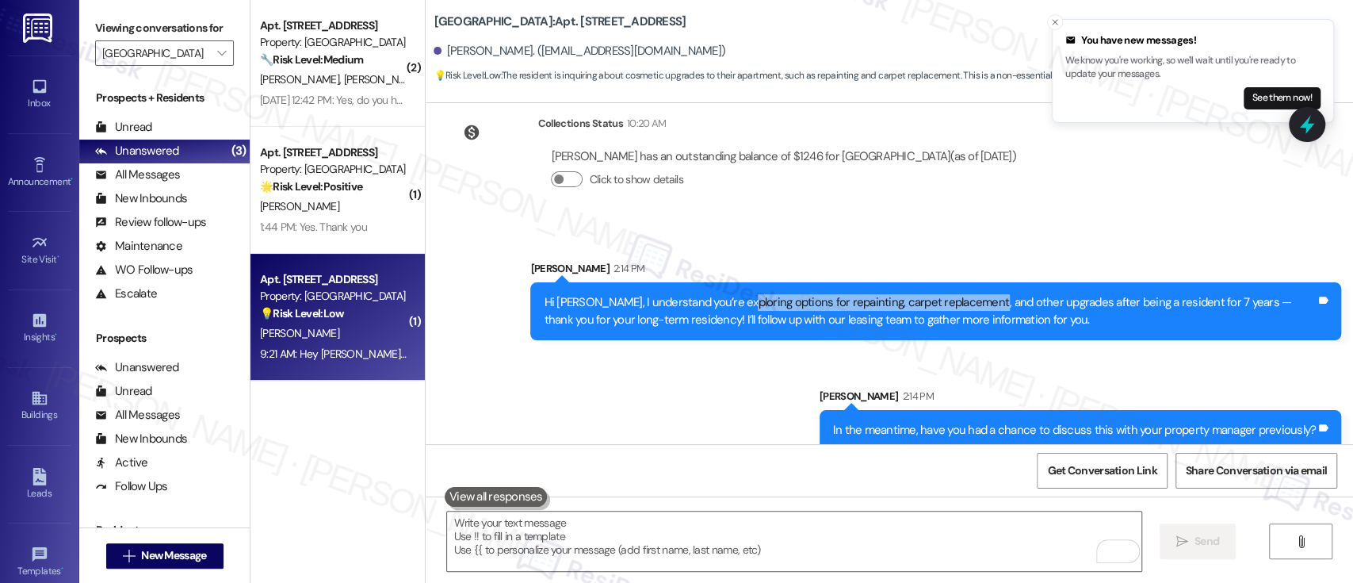
drag, startPoint x: 723, startPoint y: 284, endPoint x: 967, endPoint y: 276, distance: 244.3
click at [967, 294] on div "Hi Umair, I understand you’re exploring options for repainting, carpet replacem…" at bounding box center [930, 311] width 772 height 34
click at [1035, 335] on div "Sent via SMS Sarah 2:14 PM Hi Umair, I understand you’re exploring options for …" at bounding box center [890, 343] width 928 height 238
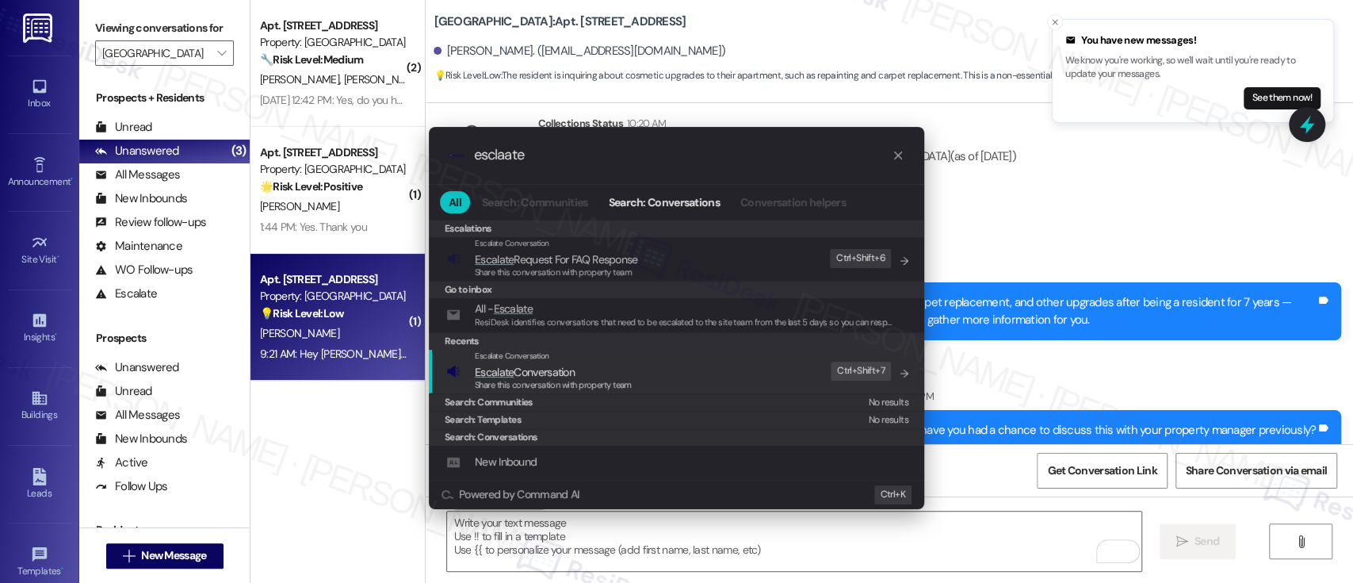
type input "esclaate"
click at [596, 382] on span "Share this conversation with property team" at bounding box center [553, 384] width 157 height 11
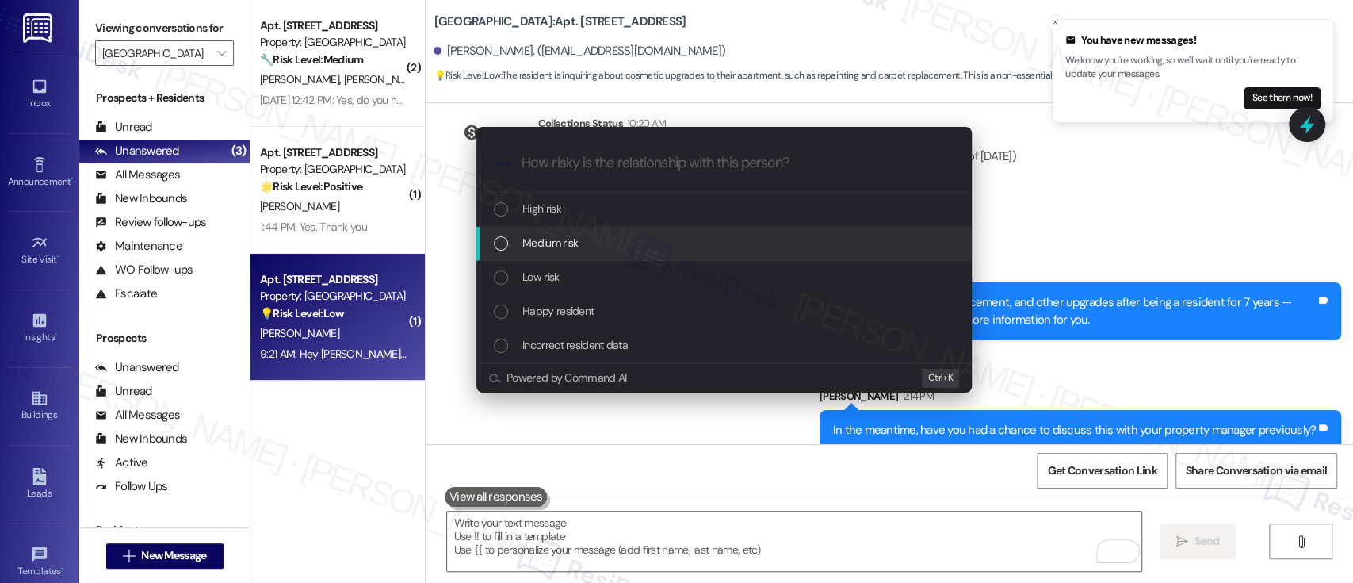
click at [557, 235] on span "Medium risk" at bounding box center [549, 242] width 55 height 17
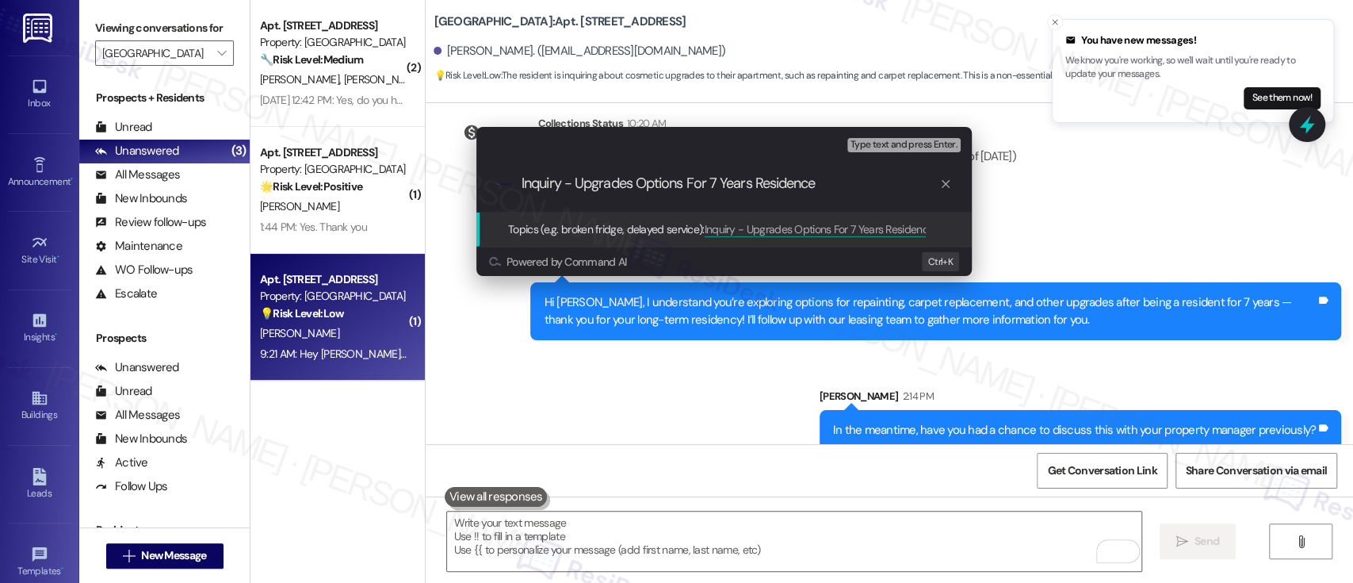
paste input "Upgrade Options for Long-Term Residency (7 Years)"
type input "Inquiry - Upgrade Options for Long-Term Residency (7 Years)"
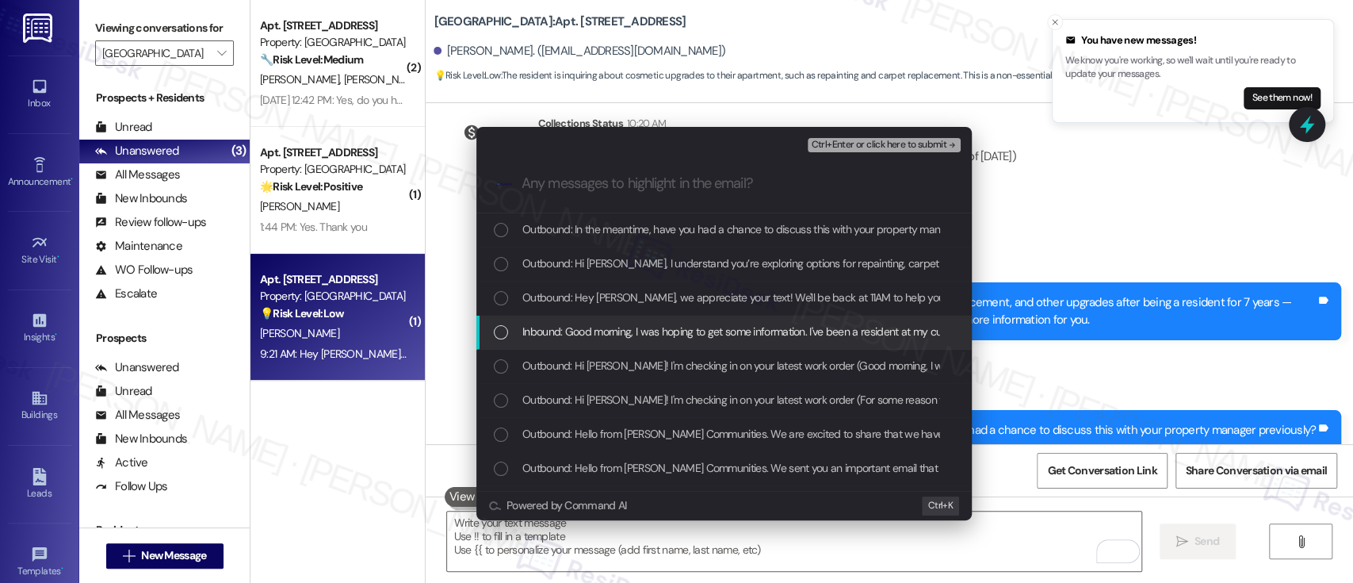
click at [590, 335] on span "Inbound: Good morning, I was hoping to get some information. I've been a reside…" at bounding box center [1100, 331] width 1157 height 17
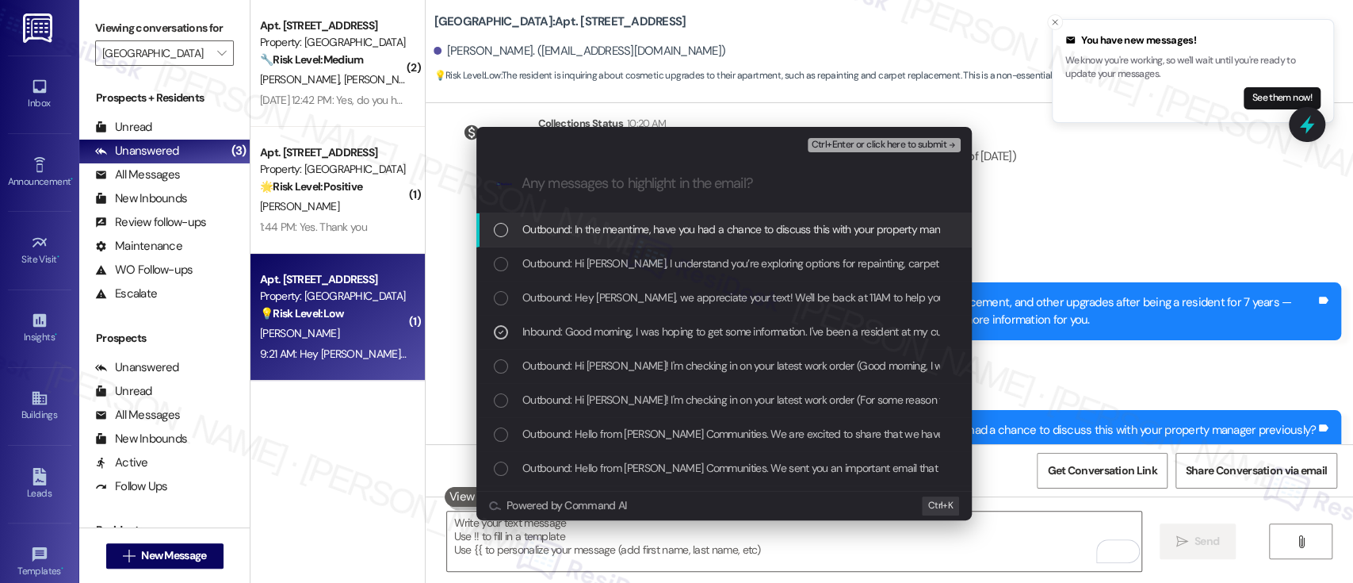
click at [878, 149] on span "Ctrl+Enter or click here to submit" at bounding box center [879, 145] width 136 height 11
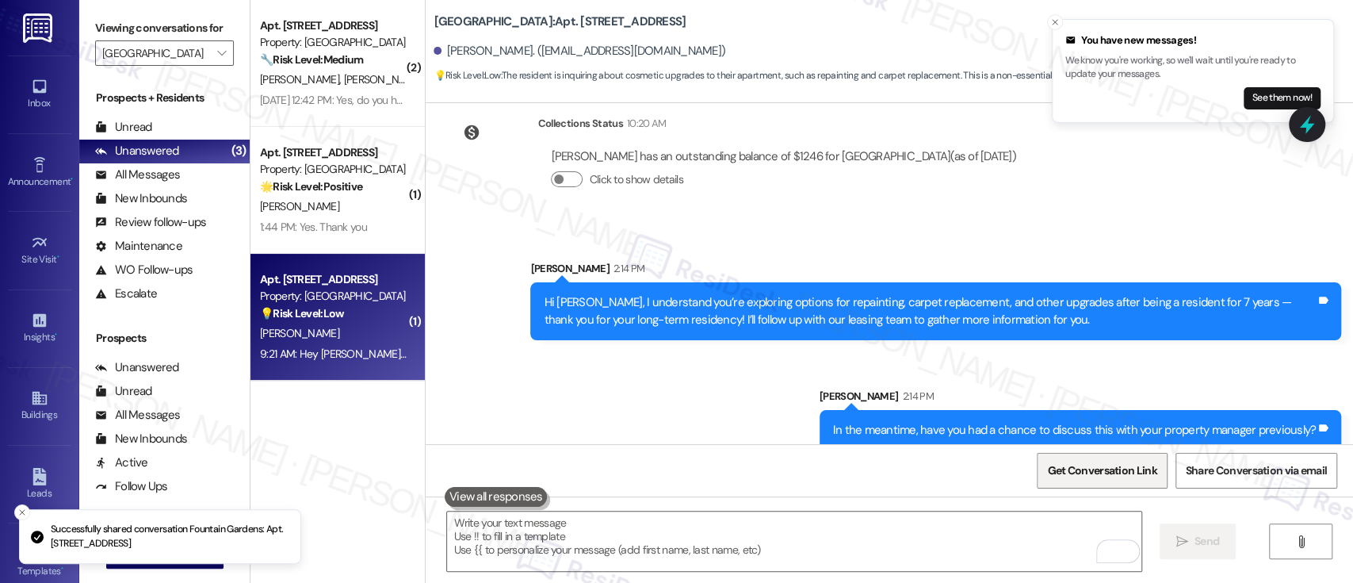
scroll to position [5468, 0]
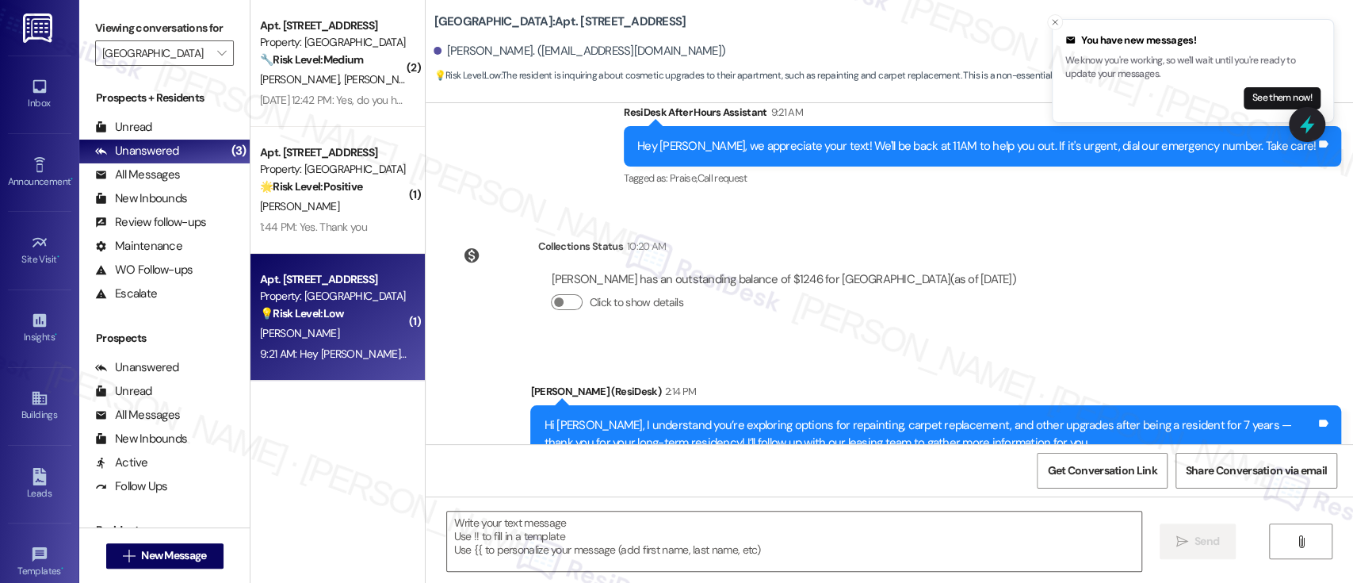
type textarea "Fetching suggested responses. Please feel free to read through the conversation…"
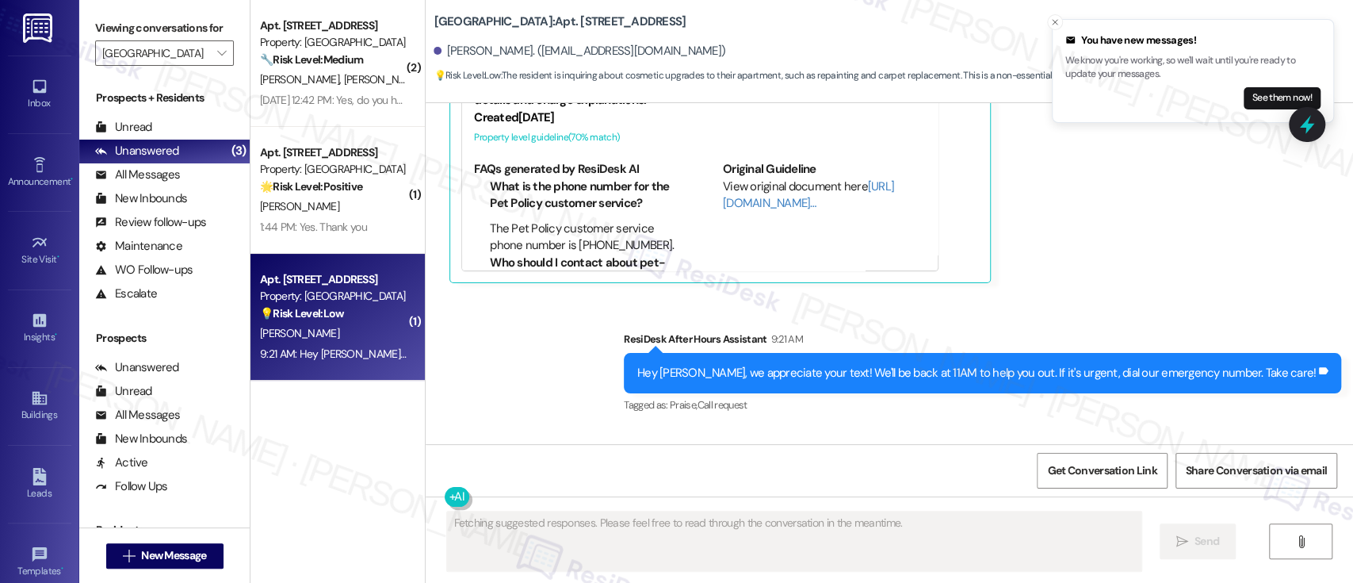
scroll to position [4972, 0]
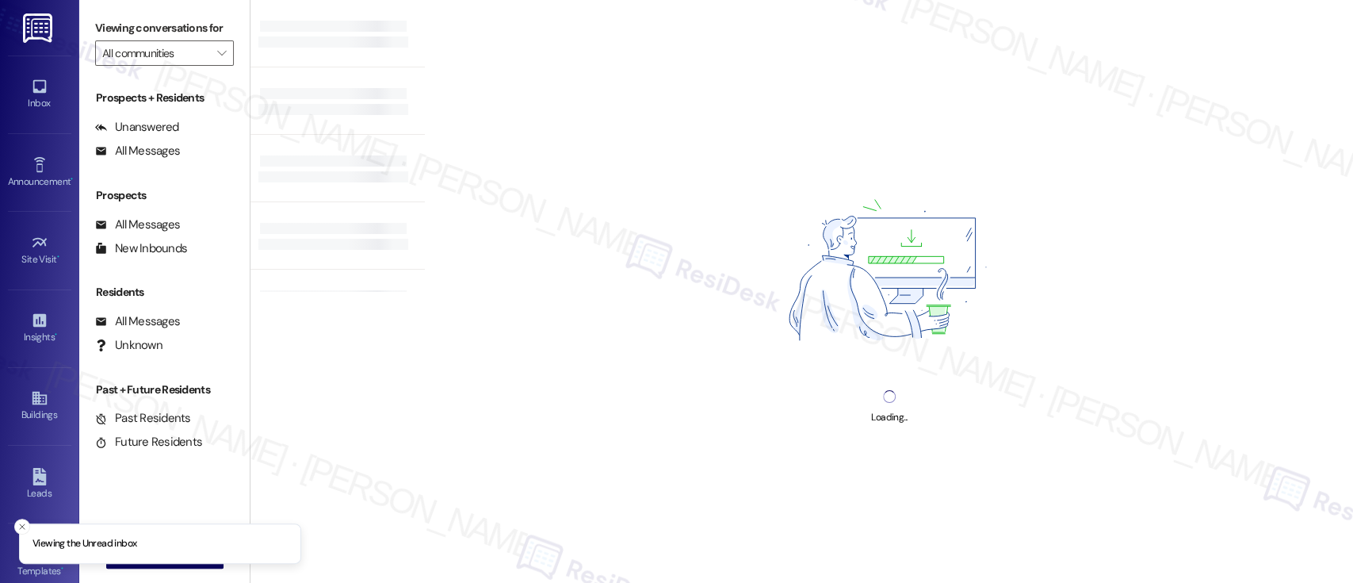
type input "[GEOGRAPHIC_DATA]"
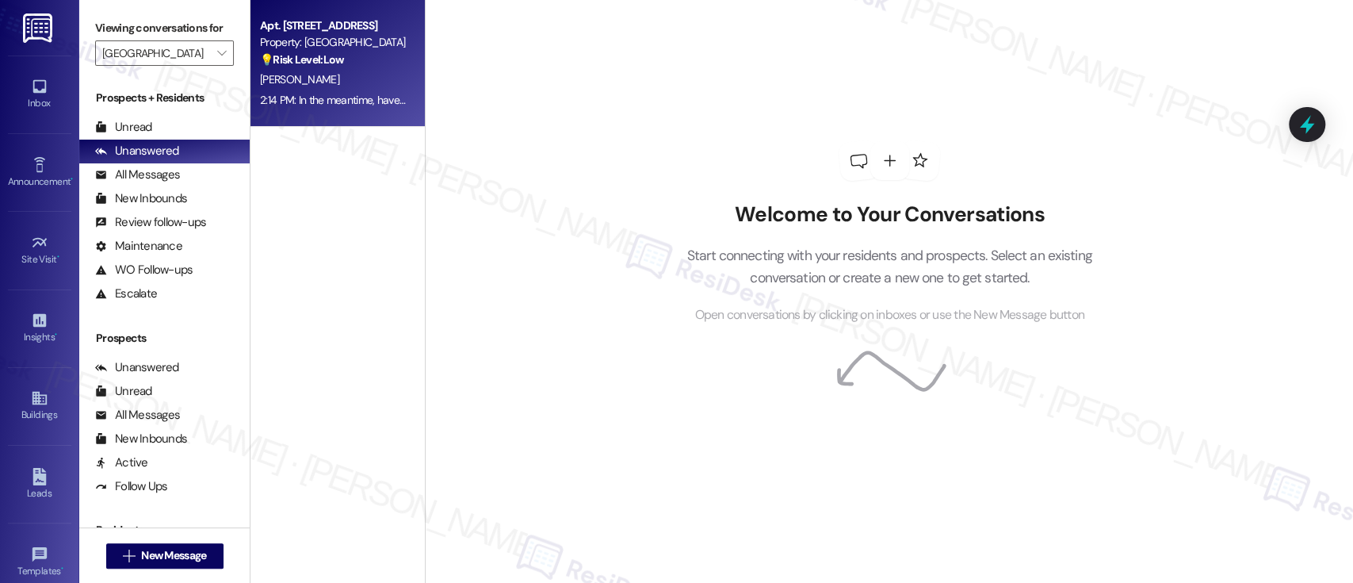
click at [322, 72] on div "[PERSON_NAME]" at bounding box center [333, 80] width 150 height 20
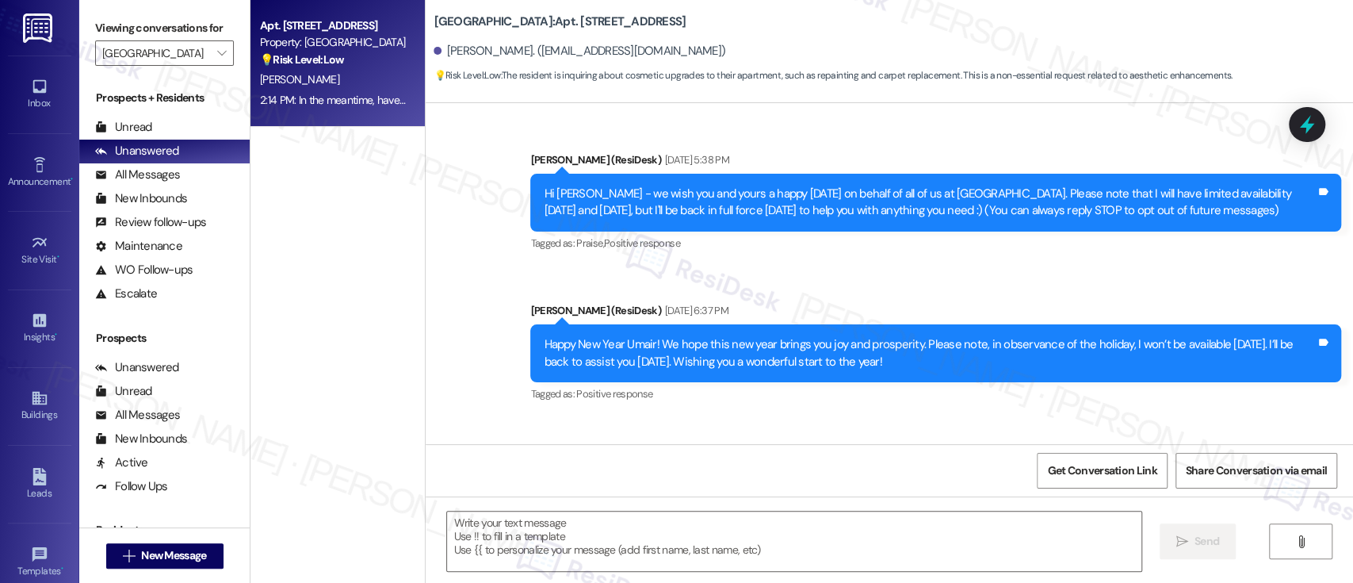
scroll to position [5710, 0]
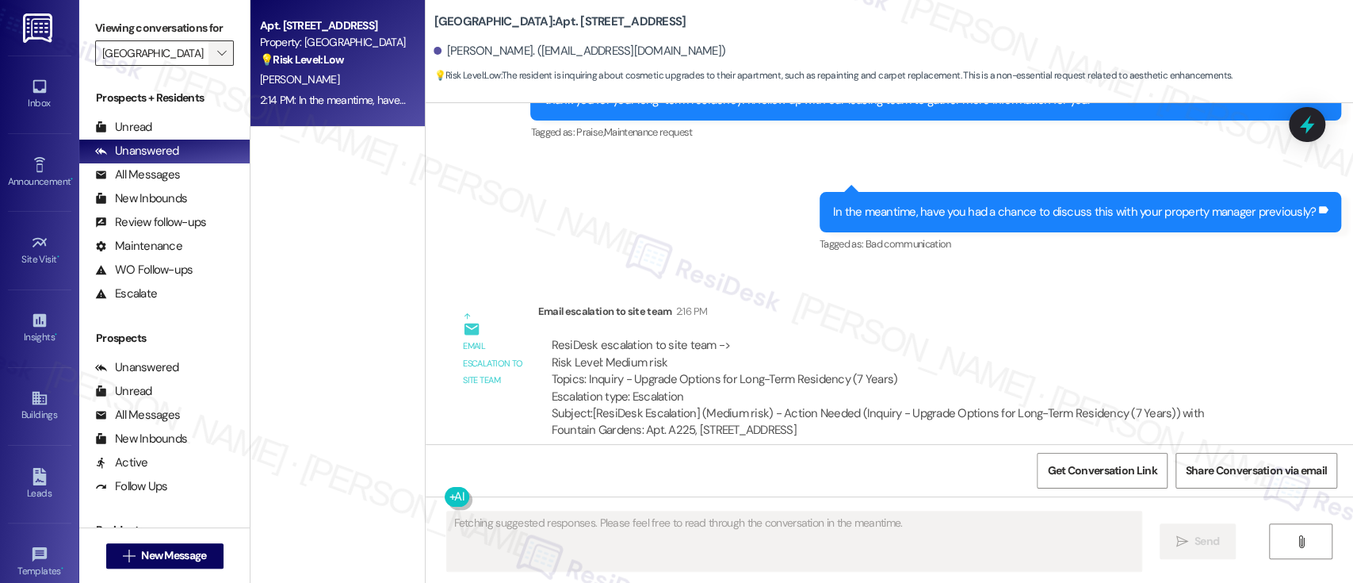
click at [208, 48] on button "" at bounding box center [220, 52] width 25 height 25
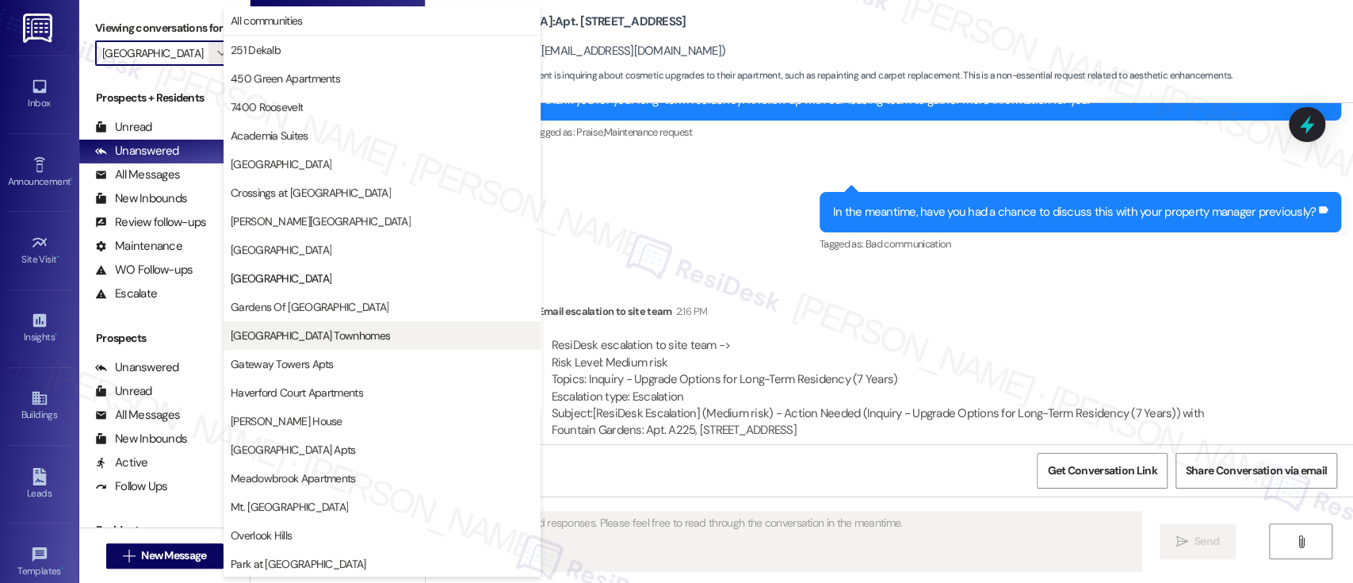
scroll to position [258, 0]
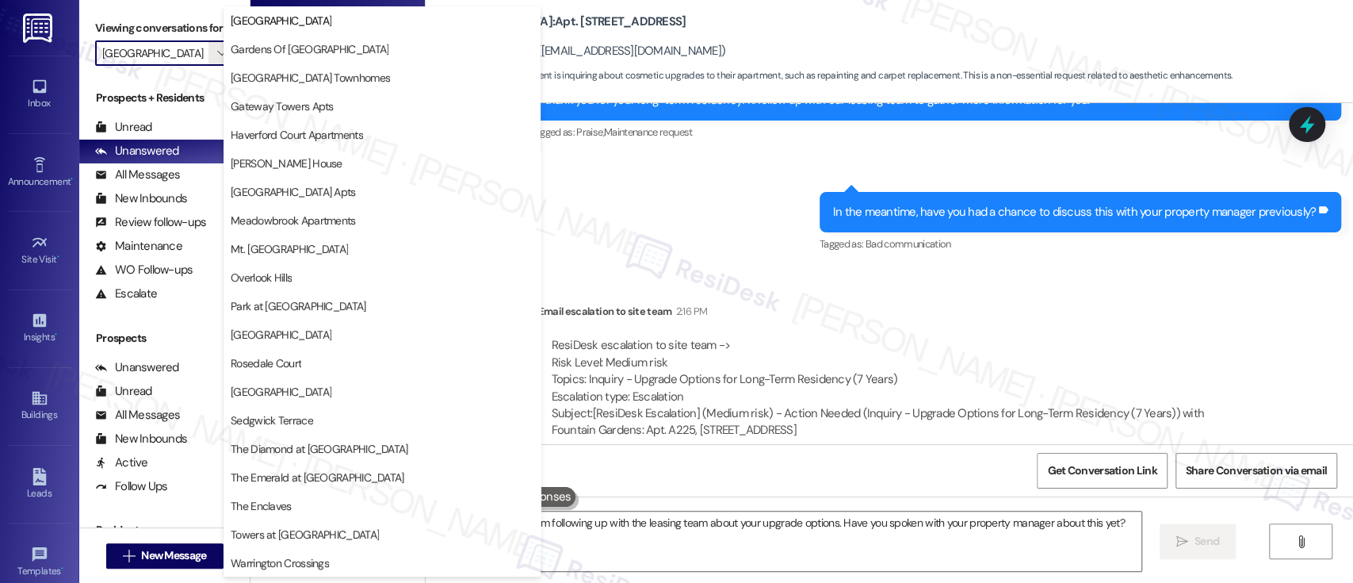
click at [729, 147] on div "Sent via SMS [PERSON_NAME] (ResiDesk) 2:14 PM Hi [PERSON_NAME], I understand yo…" at bounding box center [890, 136] width 928 height 262
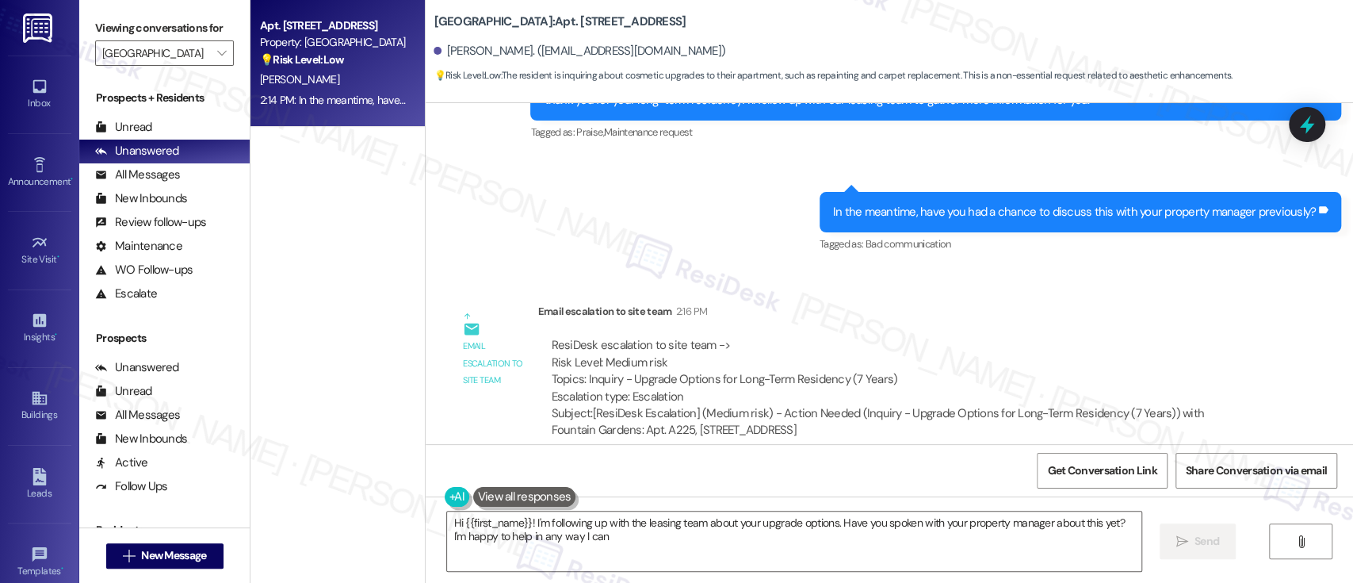
type textarea "Hi {{first_name}}! I'm following up with the leasing team about your upgrade op…"
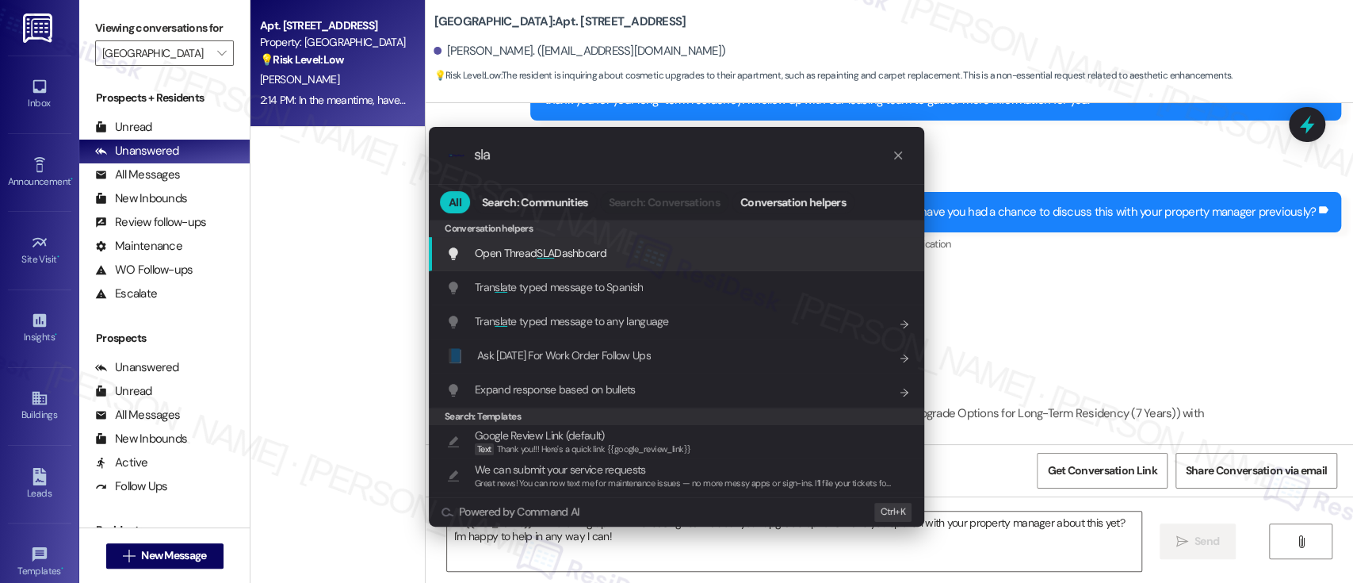
type input "sla"
click at [622, 244] on div "Open Thread SLA Dashboard Add shortcut" at bounding box center [678, 252] width 464 height 17
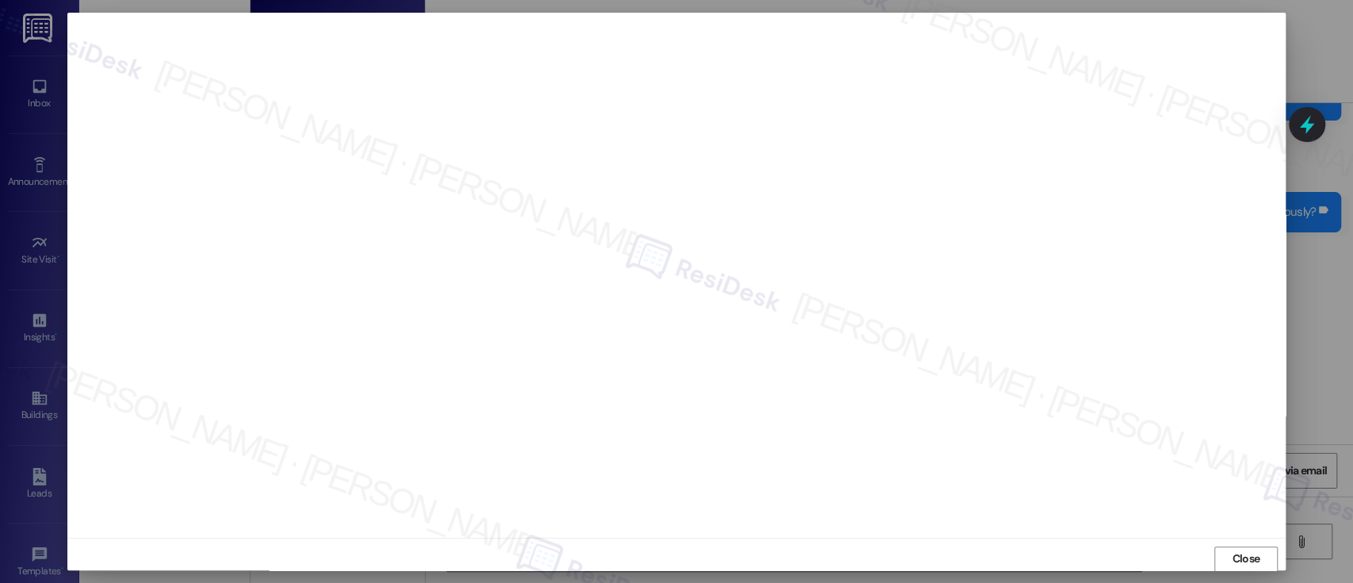
scroll to position [1, 0]
click at [1245, 549] on span "Close" at bounding box center [1246, 557] width 28 height 17
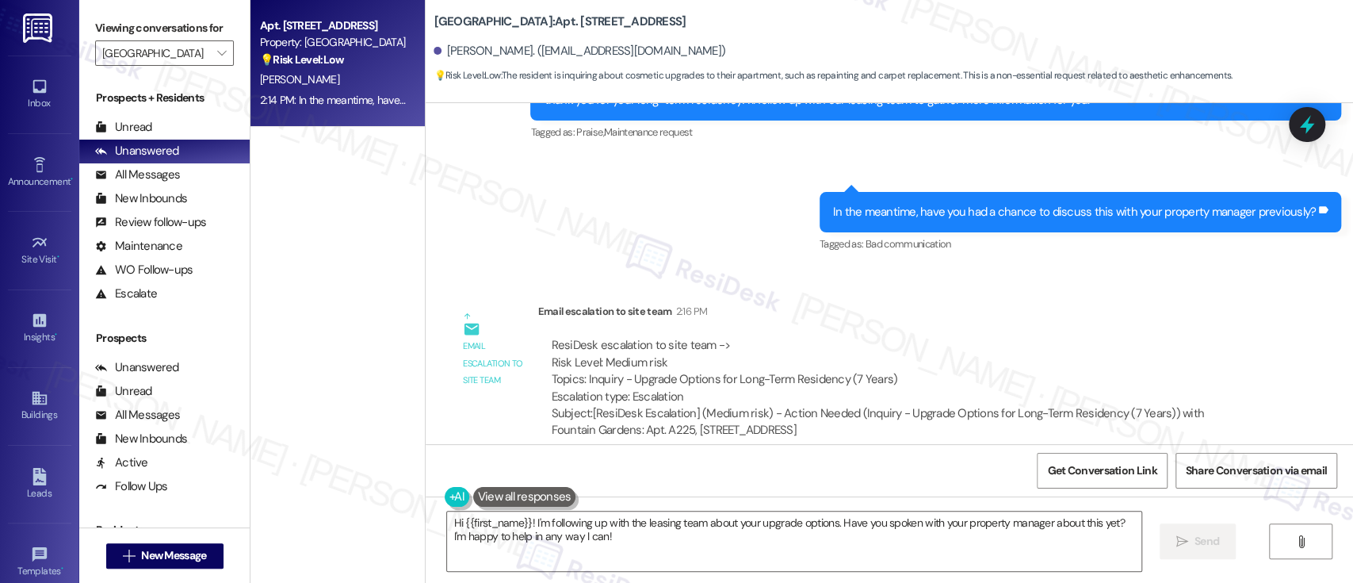
click at [1147, 339] on div "ResiDesk escalation to site team -> Risk Level: Medium risk Topics: Inquiry - U…" at bounding box center [899, 371] width 696 height 68
click at [159, 27] on label "Viewing conversations for" at bounding box center [164, 28] width 139 height 25
click at [159, 41] on input "[GEOGRAPHIC_DATA]" at bounding box center [155, 52] width 106 height 25
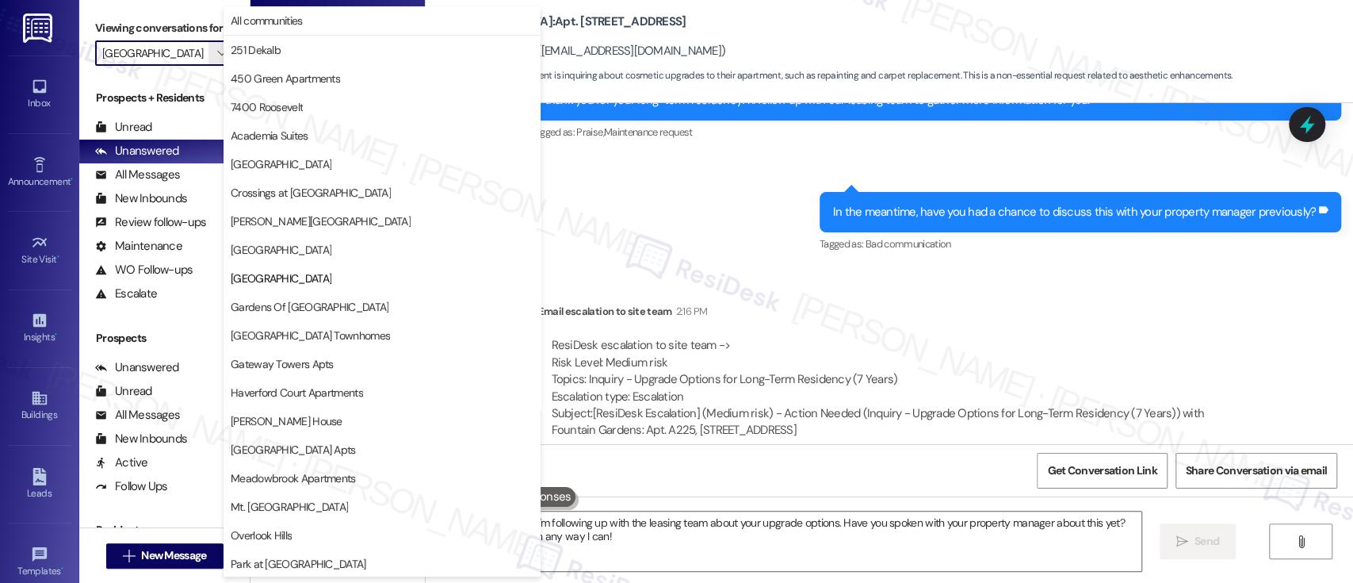
scroll to position [258, 0]
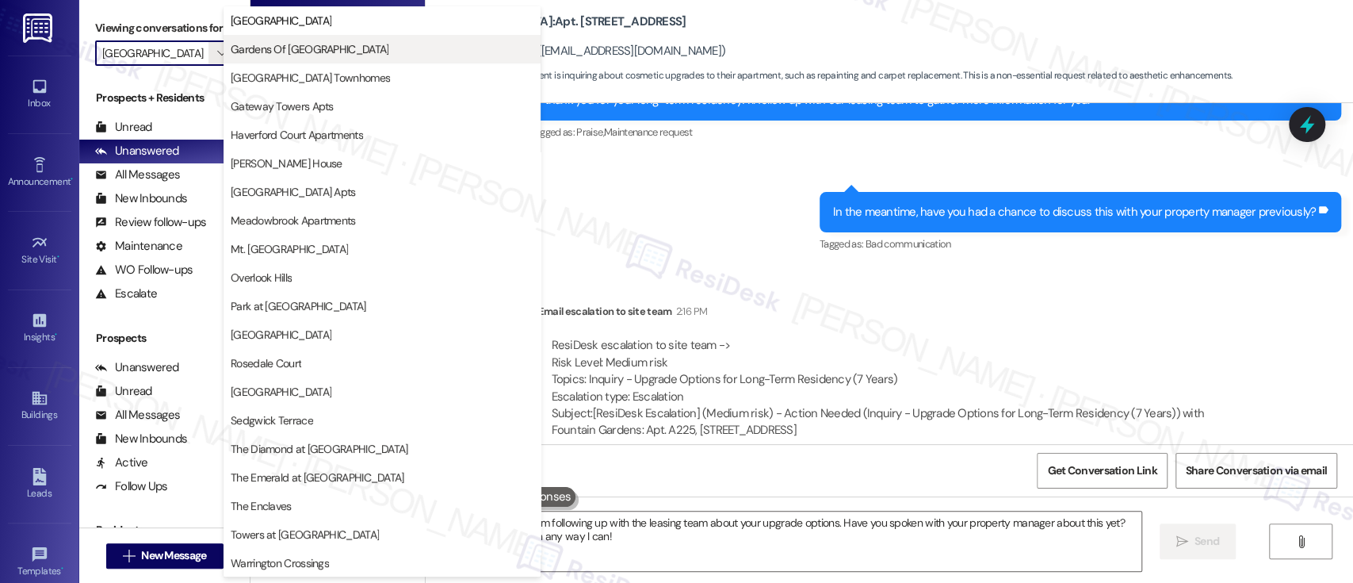
click at [281, 55] on span "Gardens Of [GEOGRAPHIC_DATA]" at bounding box center [310, 49] width 158 height 16
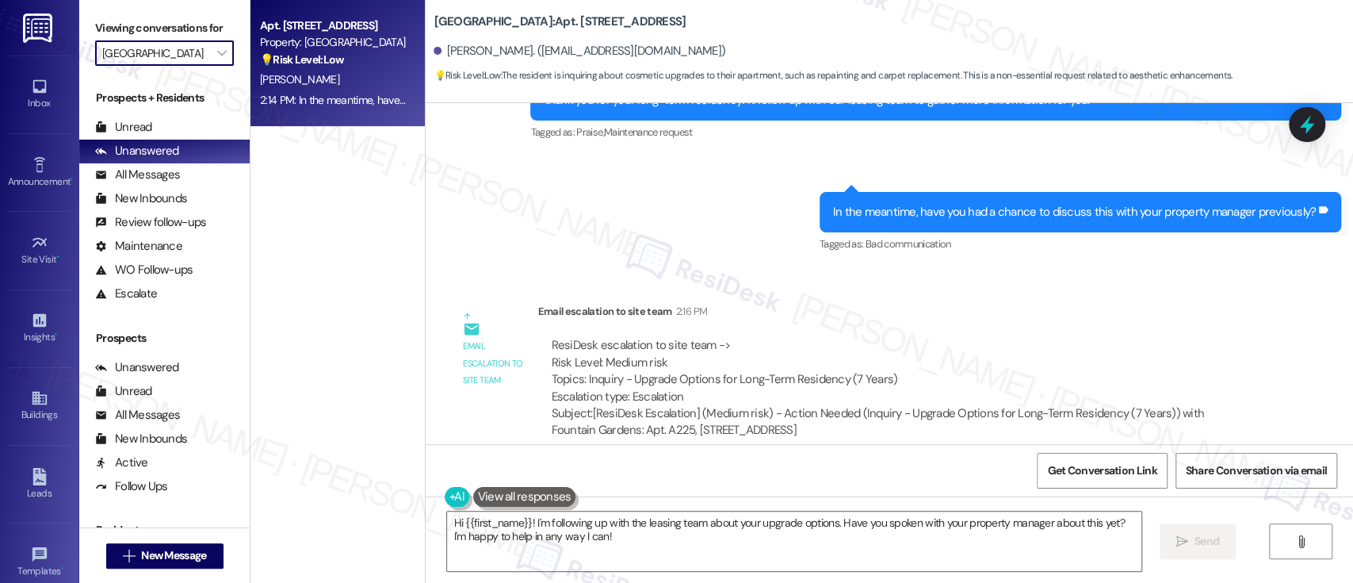
type input "Gardens Of [GEOGRAPHIC_DATA]"
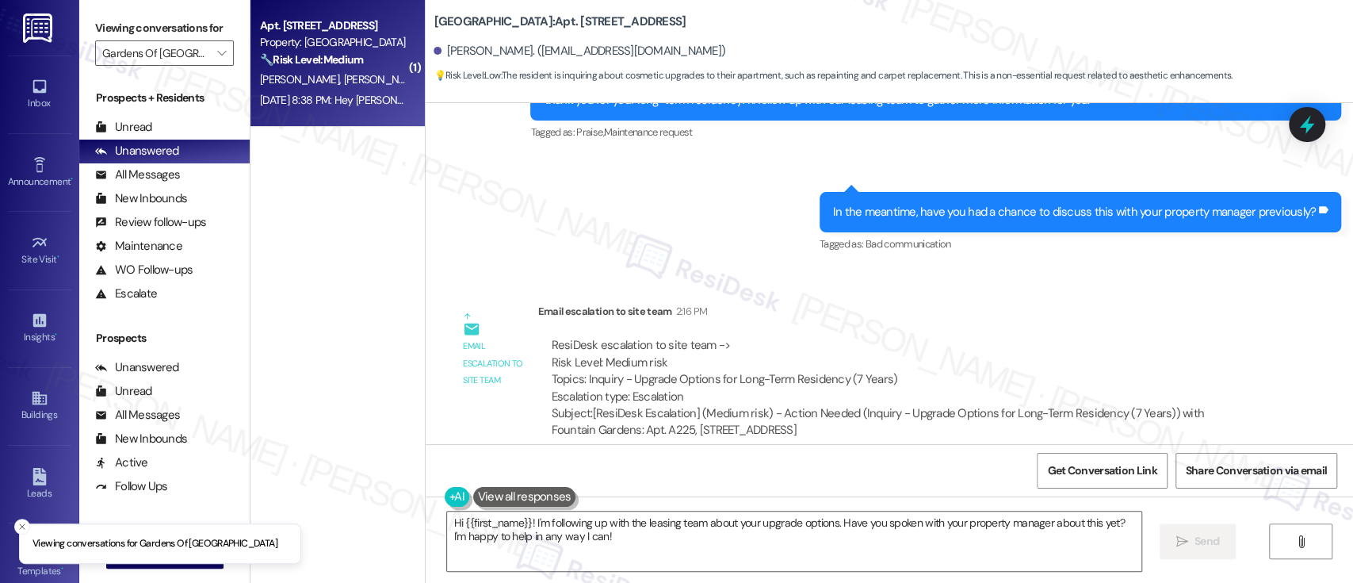
click at [331, 70] on div "[PERSON_NAME] [PERSON_NAME]" at bounding box center [333, 80] width 150 height 20
type textarea "Fetching suggested responses. Please feel free to read through the conversation…"
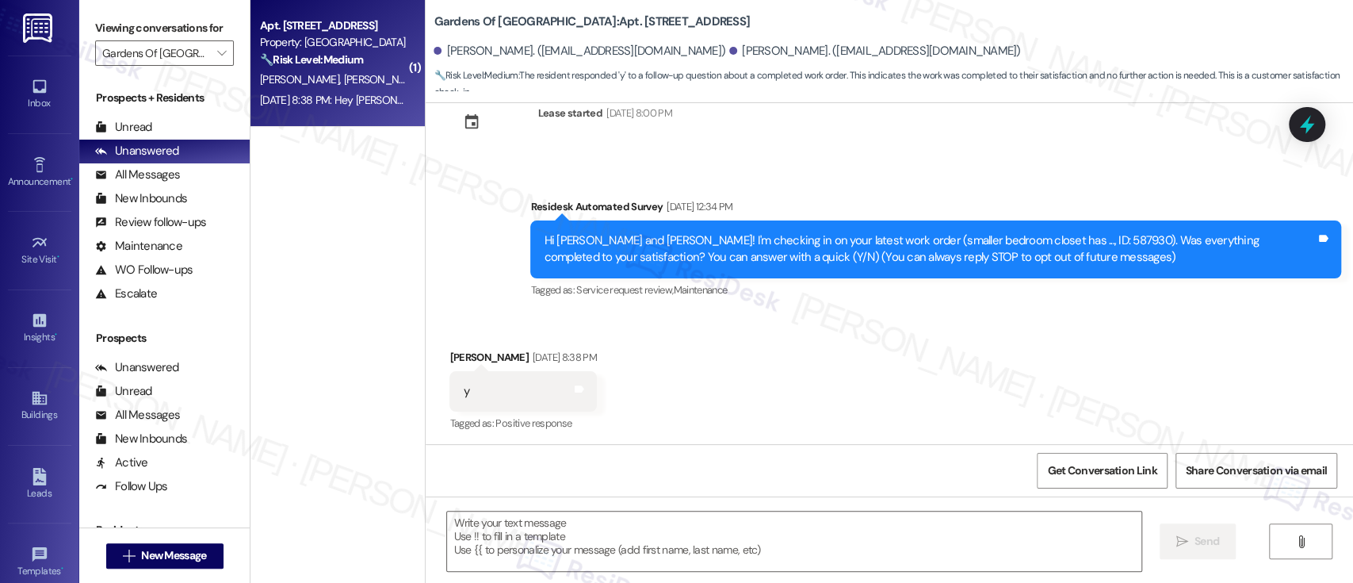
scroll to position [50, 0]
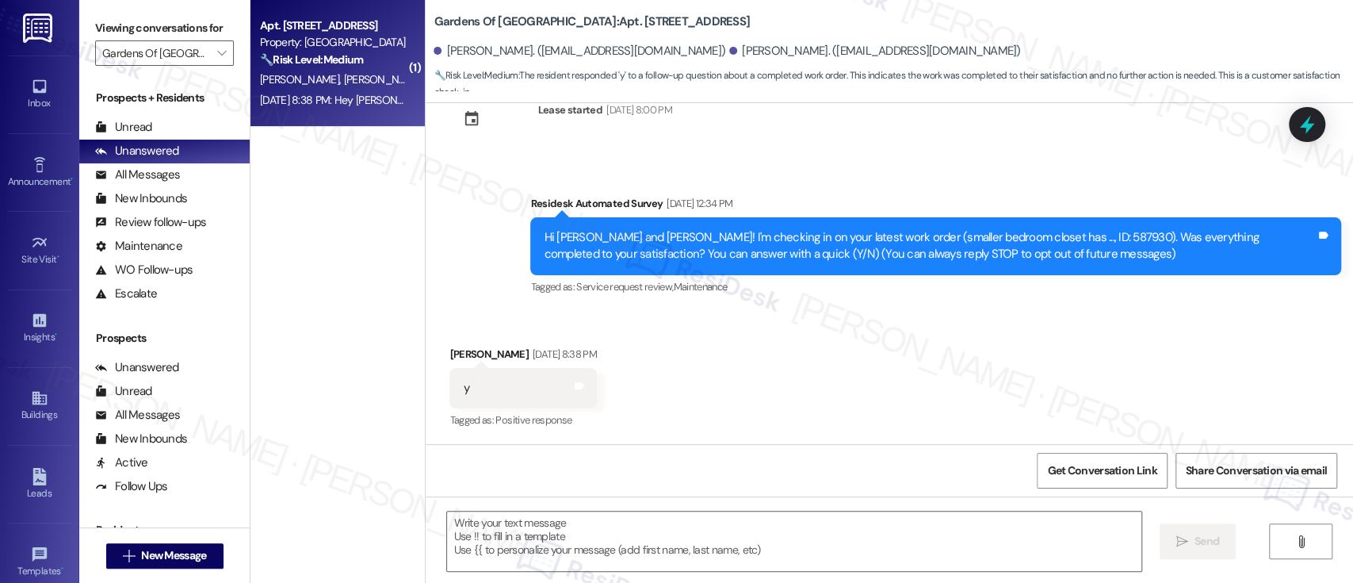
type textarea "Fetching suggested responses. Please feel free to read through the conversation…"
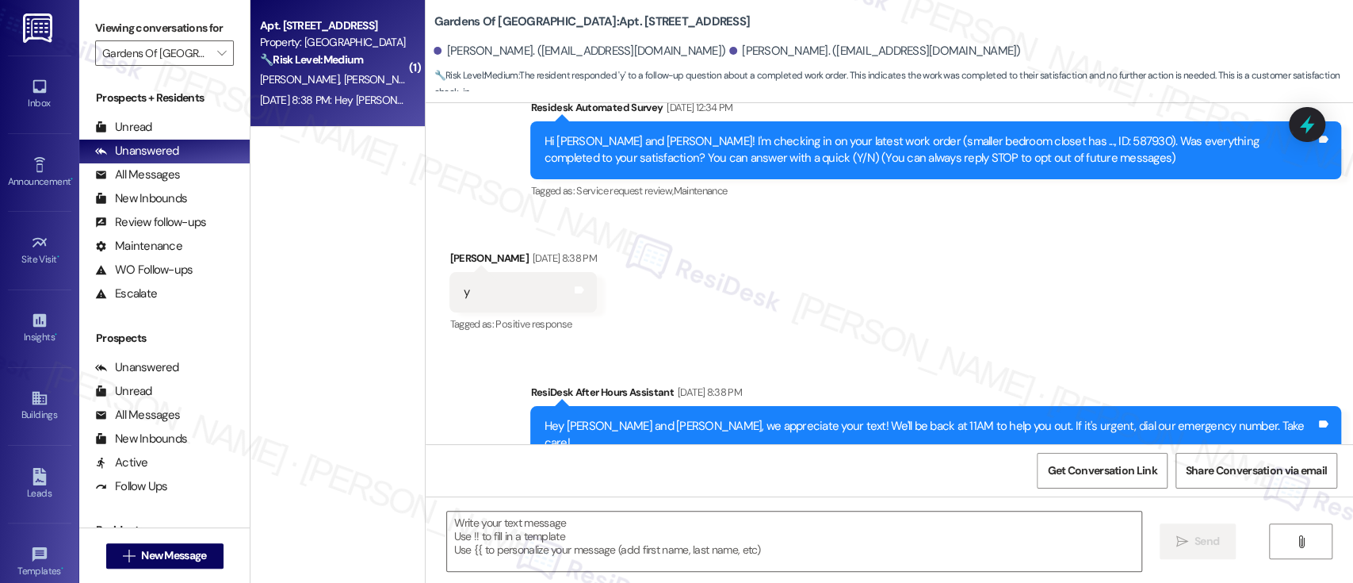
scroll to position [224, 0]
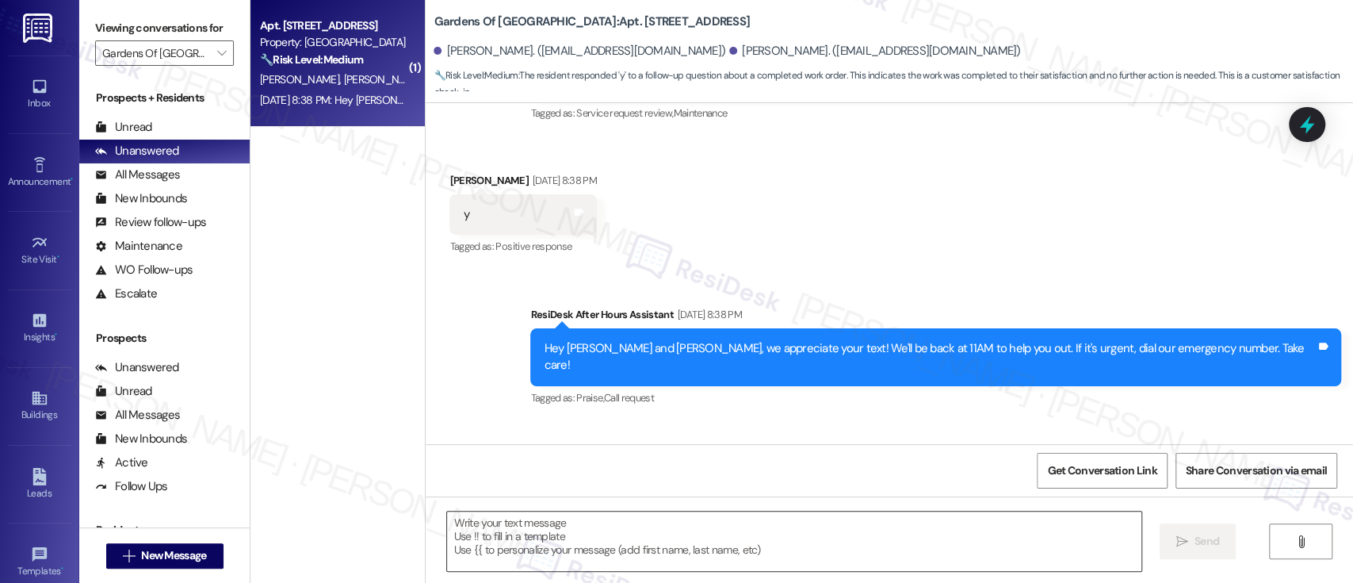
click at [773, 541] on textarea at bounding box center [794, 540] width 694 height 59
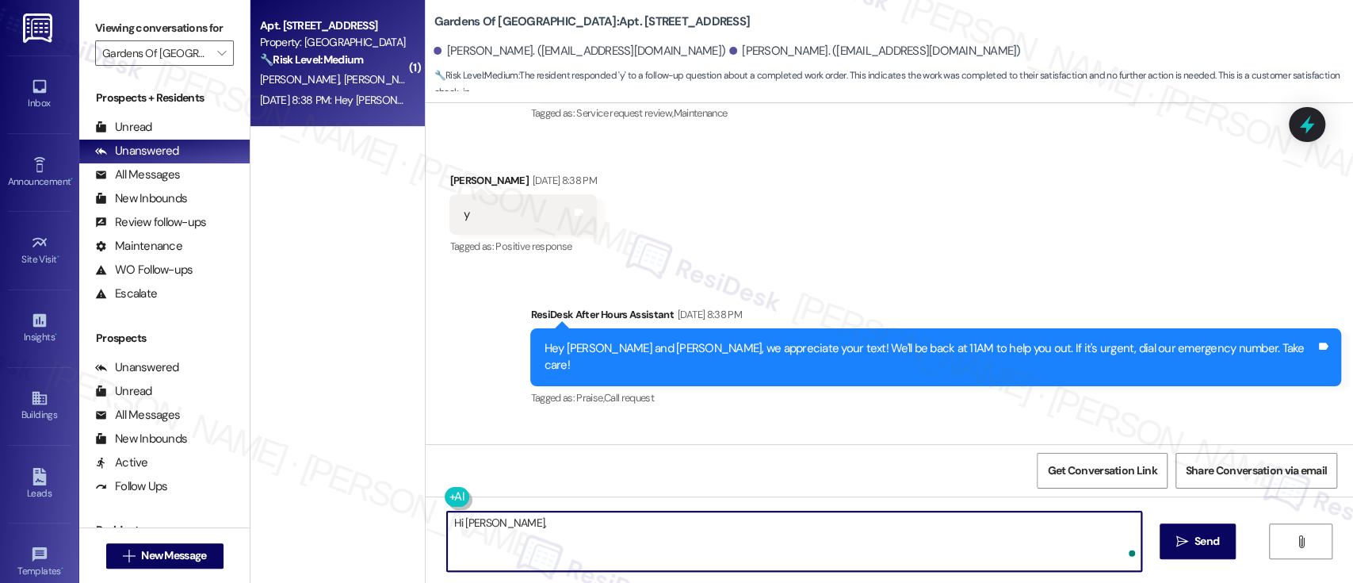
paste textarea "I’m so glad to hear everything was taken care of to your satisfaction! By the w…"
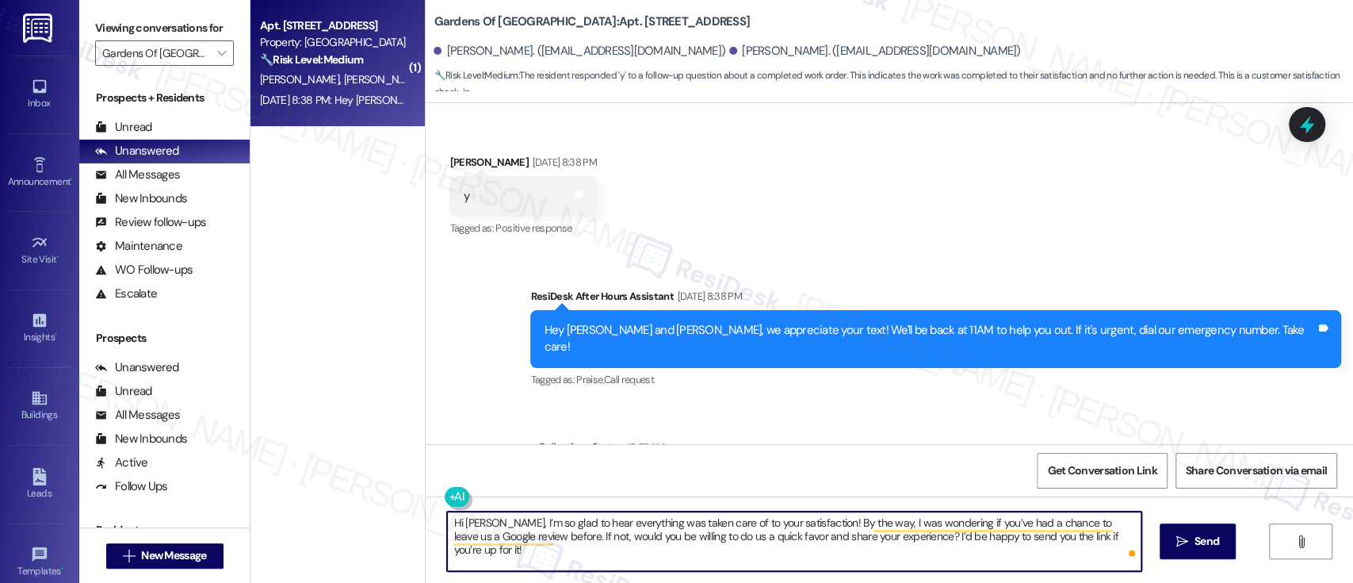
scroll to position [330, 0]
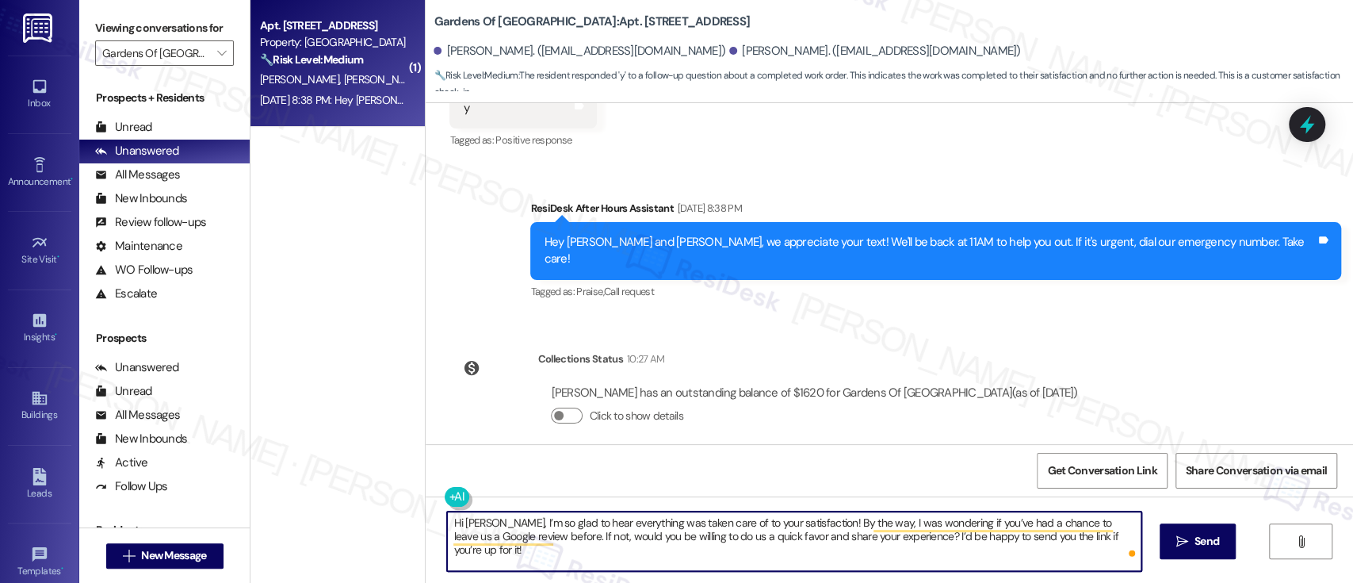
click at [664, 515] on textarea "Hi [PERSON_NAME], I’m so glad to hear everything was taken care of to your sati…" at bounding box center [794, 540] width 694 height 59
click at [809, 529] on textarea "Hi [PERSON_NAME], I’m so glad to hear everything was taken care of to your sati…" at bounding box center [794, 540] width 694 height 59
click at [792, 554] on textarea "Hi [PERSON_NAME], I’m so glad to hear everything was taken care of to your sati…" at bounding box center [794, 540] width 694 height 59
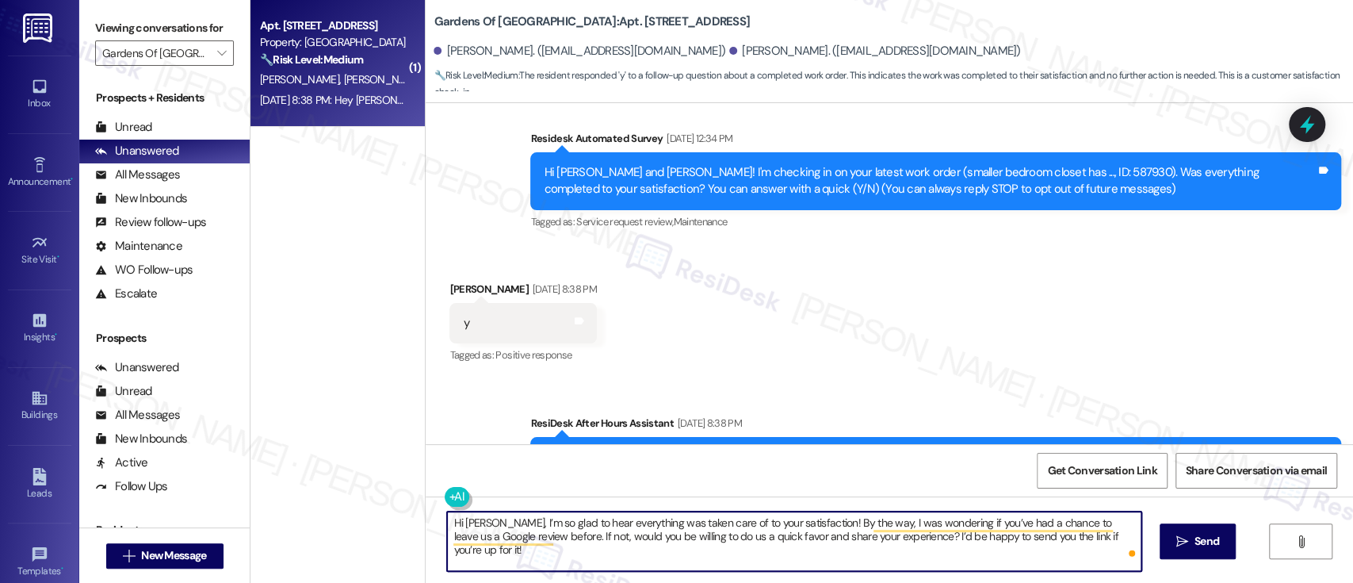
scroll to position [13, 0]
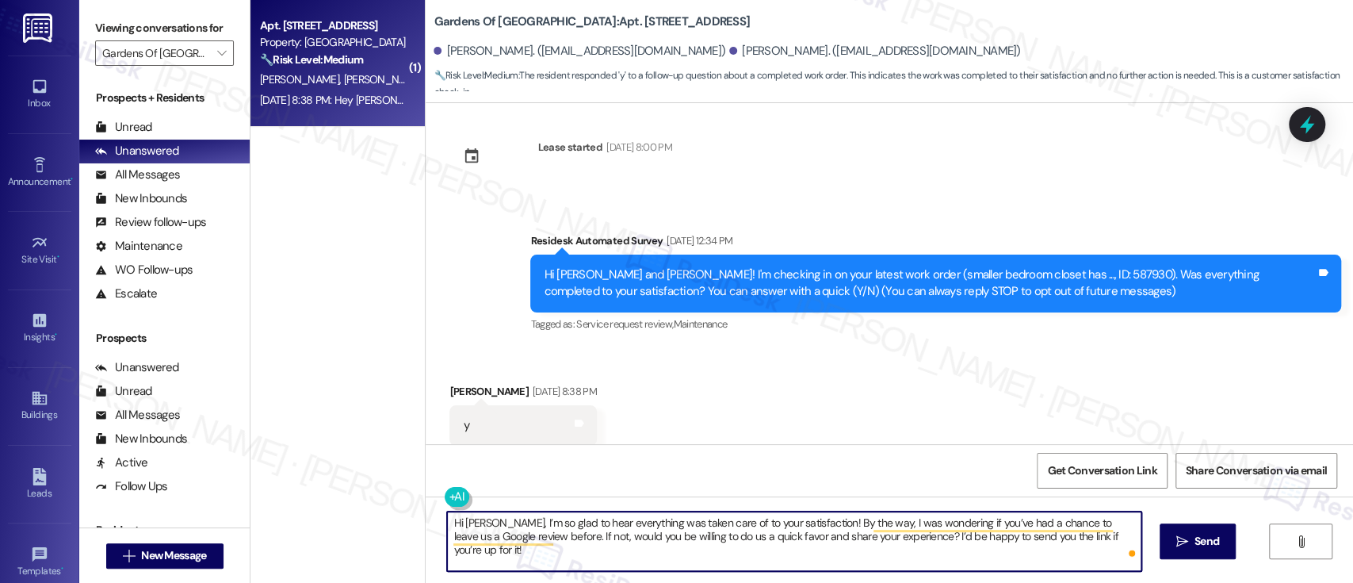
click at [777, 526] on textarea "Hi [PERSON_NAME], I’m so glad to hear everything was taken care of to your sati…" at bounding box center [794, 540] width 694 height 59
drag, startPoint x: 495, startPoint y: 523, endPoint x: 1352, endPoint y: 549, distance: 856.6
click at [1352, 549] on div "Hi [PERSON_NAME], I’m so glad to hear everything was taken care of to your sati…" at bounding box center [890, 555] width 928 height 119
paste textarea "'m glad to hear that you're satisfied with the repair! Just wanted to make sure…"
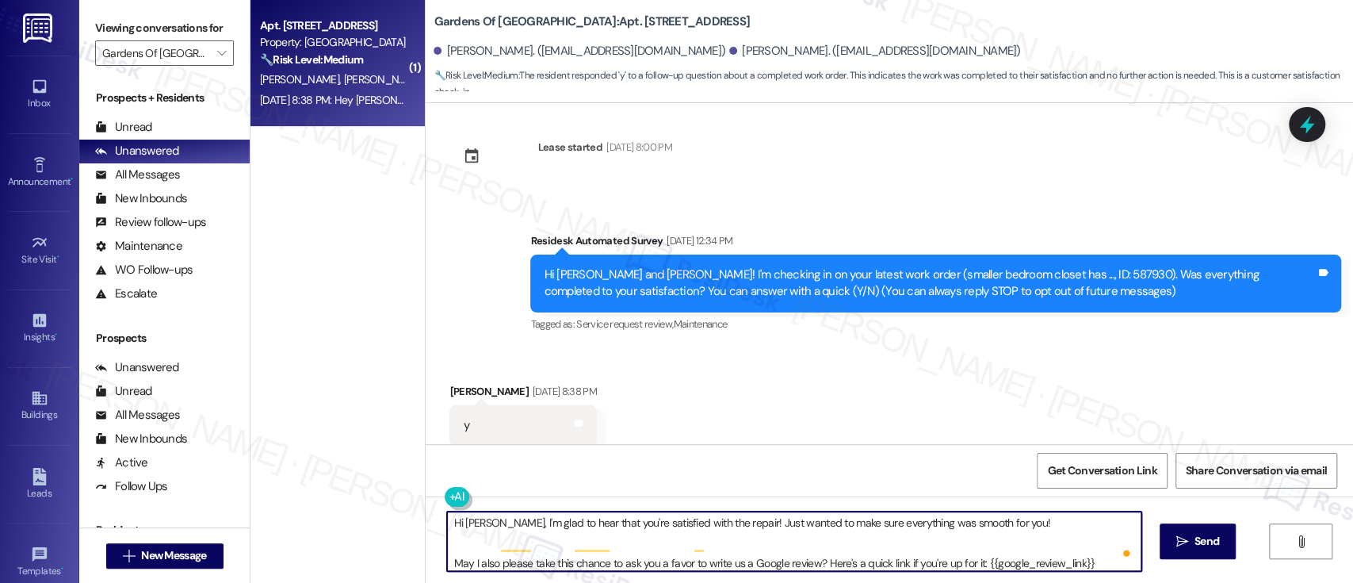
scroll to position [0, 0]
click at [447, 564] on textarea "Hi [PERSON_NAME], I'm glad to hear that you're satisfied with the repair! Just …" at bounding box center [794, 540] width 694 height 59
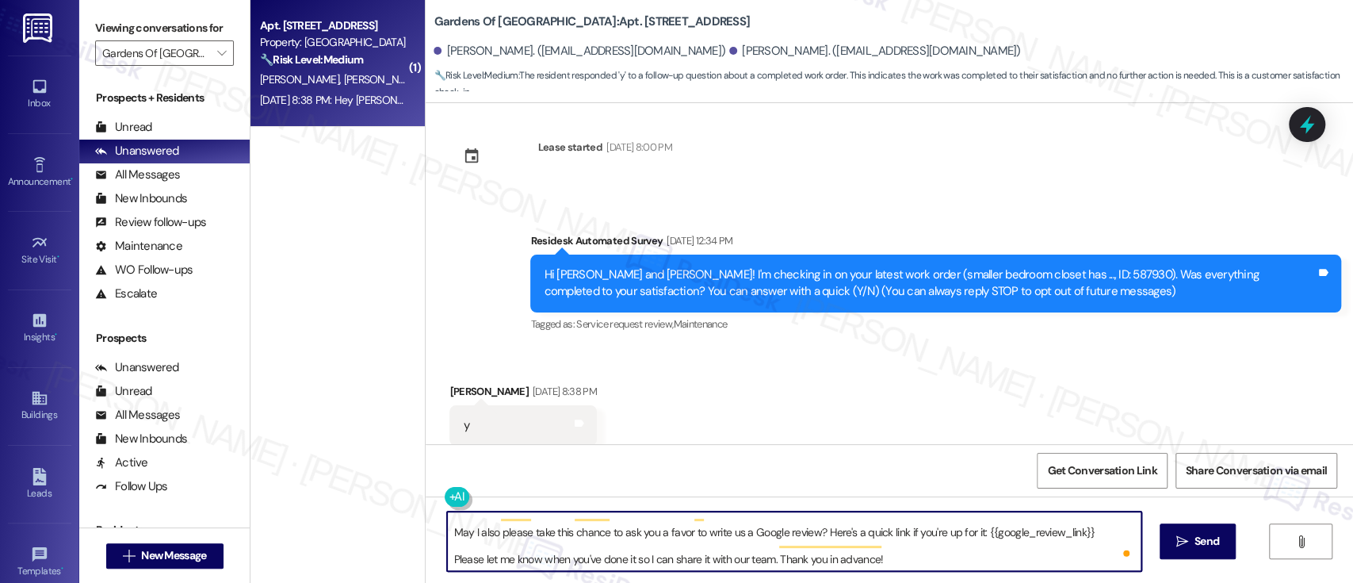
scroll to position [57, 0]
click at [886, 531] on textarea "Hi [PERSON_NAME], I'm glad to hear that you're satisfied with the repair! Just …" at bounding box center [794, 540] width 694 height 59
type textarea "Hi [PERSON_NAME], I'm glad to hear that you're satisfied with the repair! Just …"
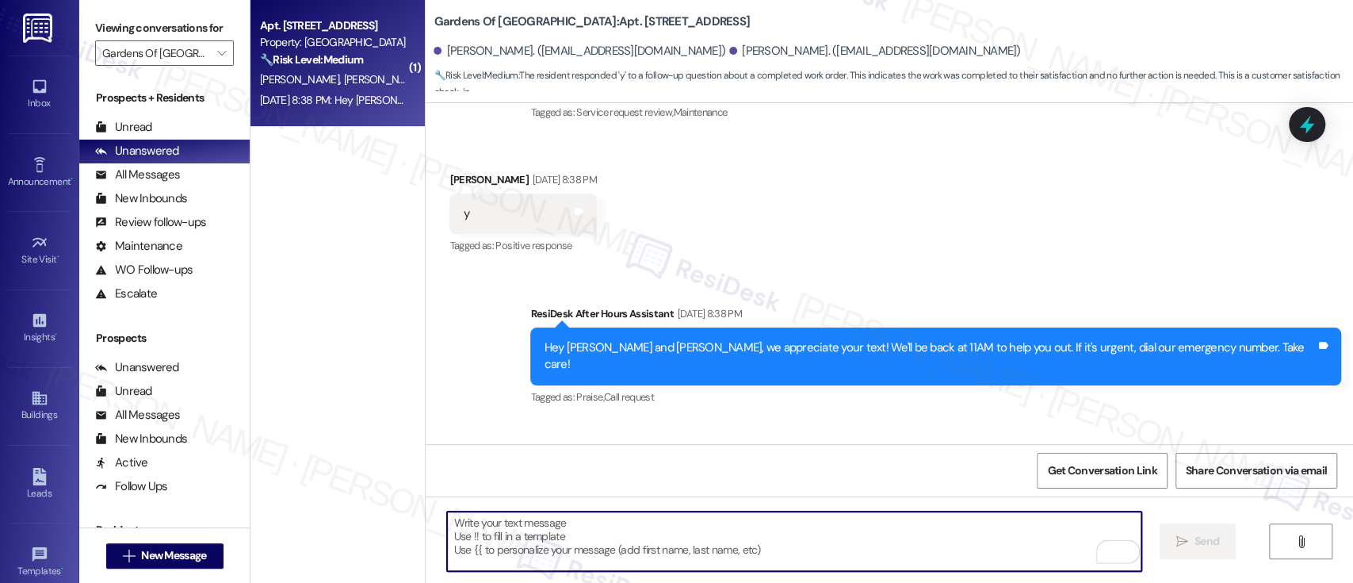
scroll to position [0, 0]
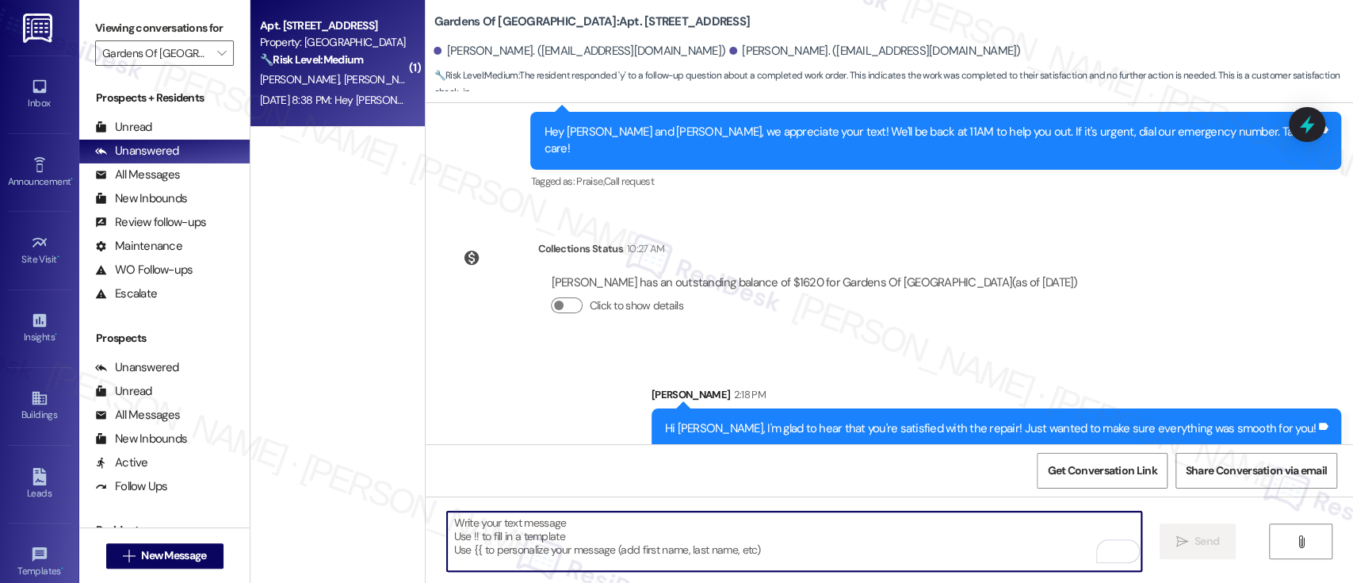
click at [797, 523] on textarea "To enrich screen reader interactions, please activate Accessibility in Grammarl…" at bounding box center [794, 540] width 694 height 59
paste textarea "May I also please take this chance to ask you a favor to write us a Google revi…"
type textarea "May I also please take this chance to ask you a favor to write us a Google revi…"
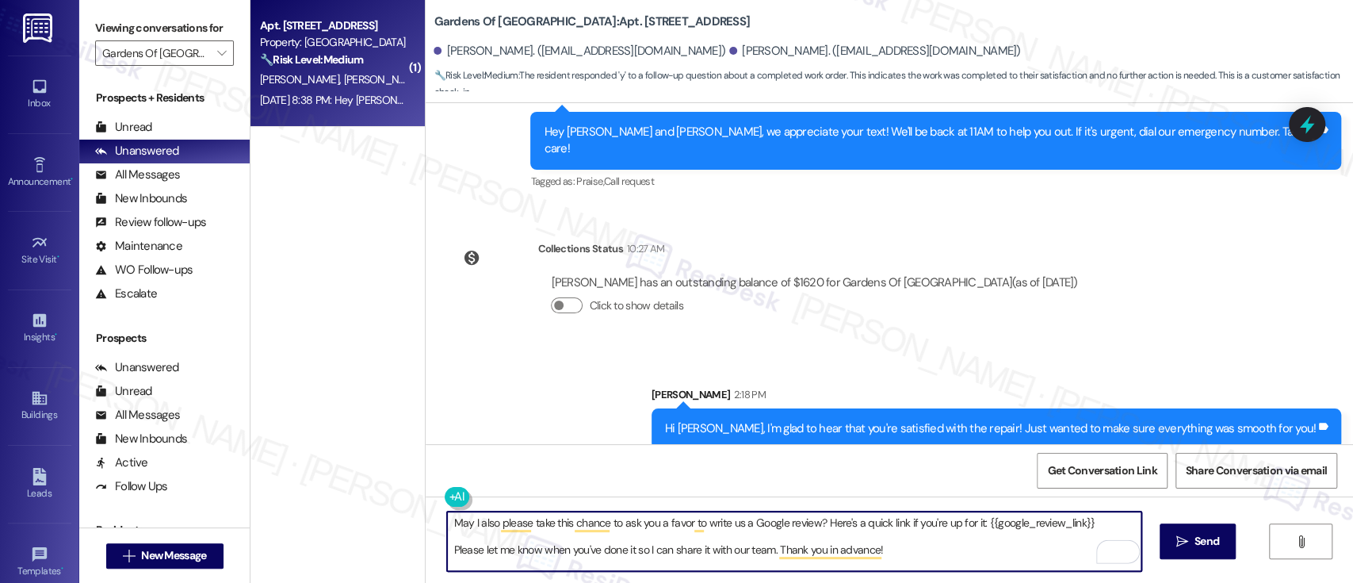
click at [1085, 518] on textarea "May I also please take this chance to ask you a favor to write us a Google revi…" at bounding box center [794, 540] width 694 height 59
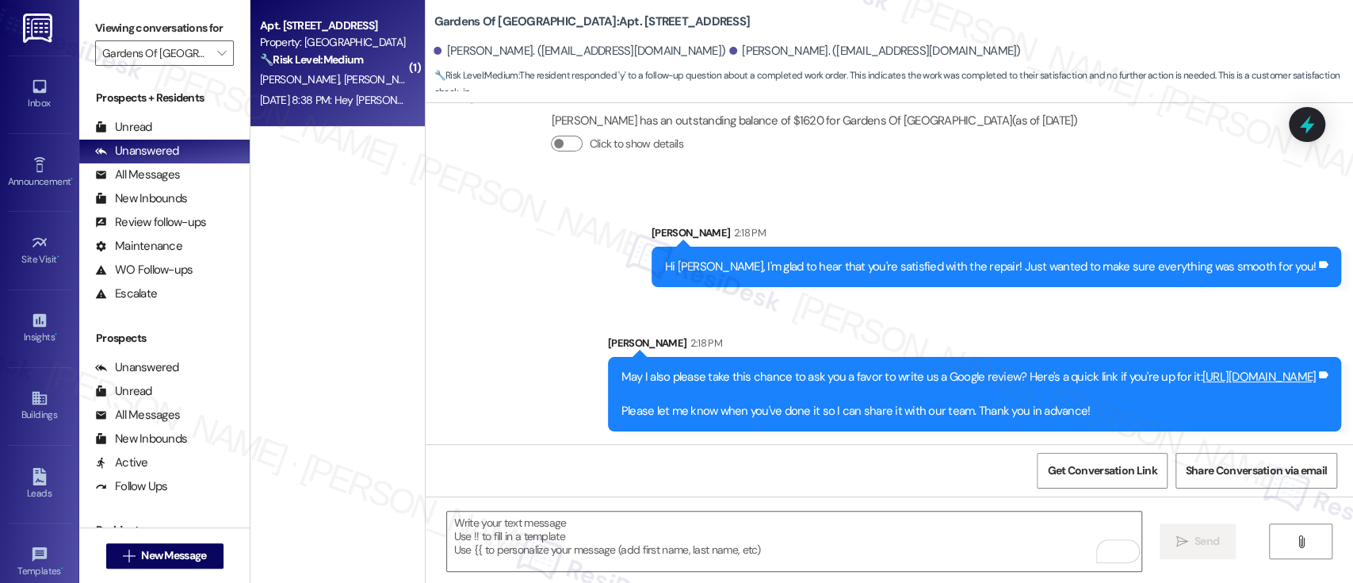
click at [555, 236] on div "Sent via SMS [PERSON_NAME] 2:18 PM Hi [PERSON_NAME], I'm glad to hear that you'…" at bounding box center [890, 316] width 928 height 255
click at [217, 55] on icon "" at bounding box center [221, 53] width 9 height 13
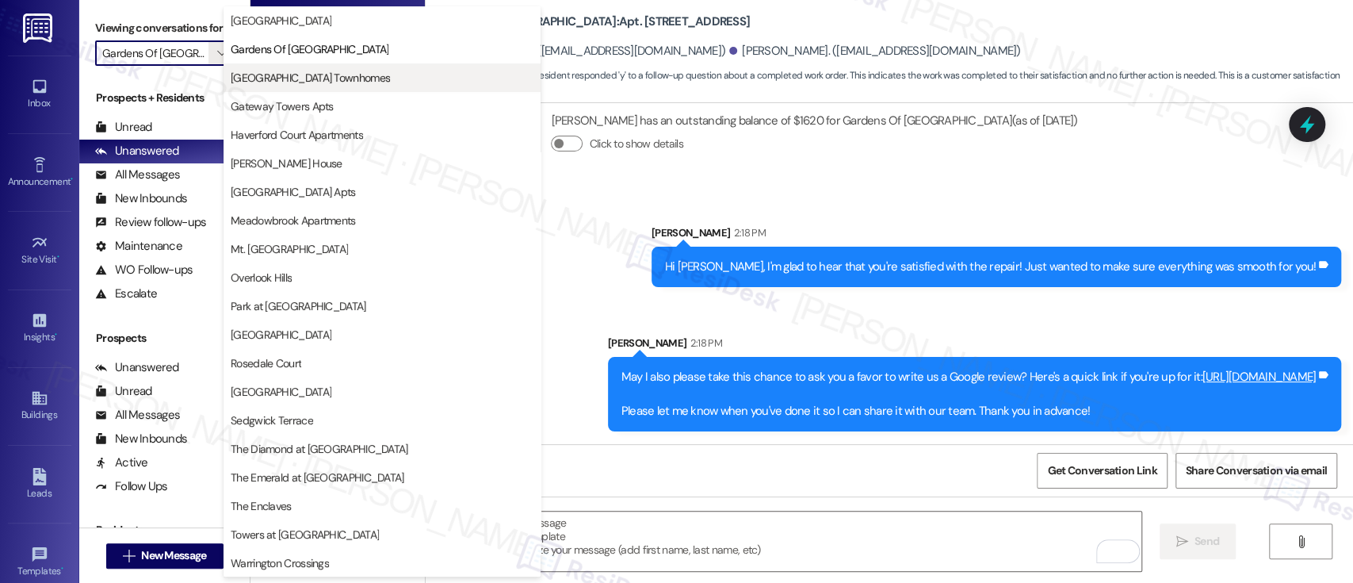
click at [281, 84] on span "[GEOGRAPHIC_DATA] Townhomes" at bounding box center [310, 78] width 159 height 16
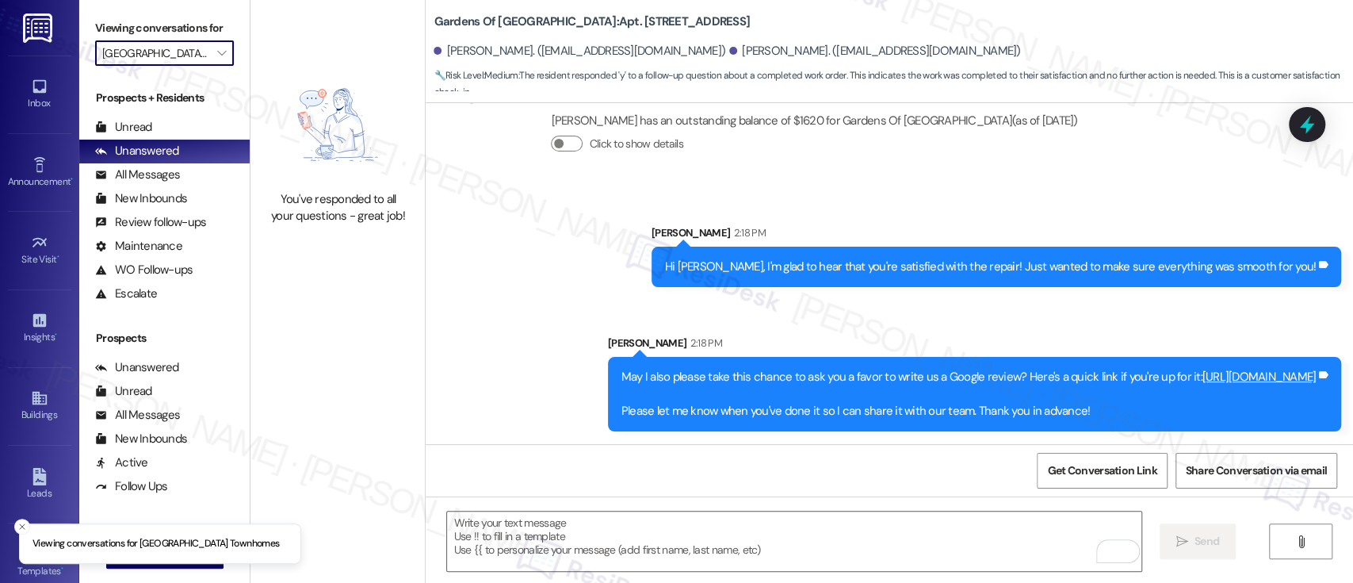
click at [186, 48] on input "[GEOGRAPHIC_DATA] Townhomes" at bounding box center [155, 52] width 106 height 25
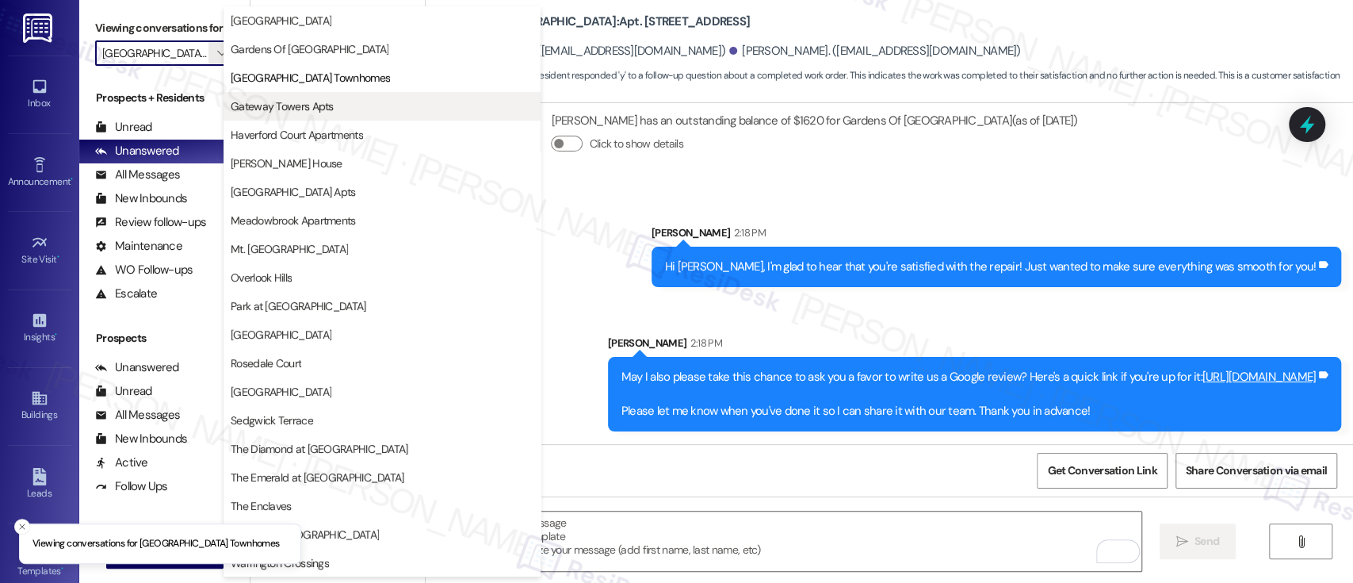
click at [314, 109] on span "Gateway Towers Apts" at bounding box center [282, 106] width 103 height 16
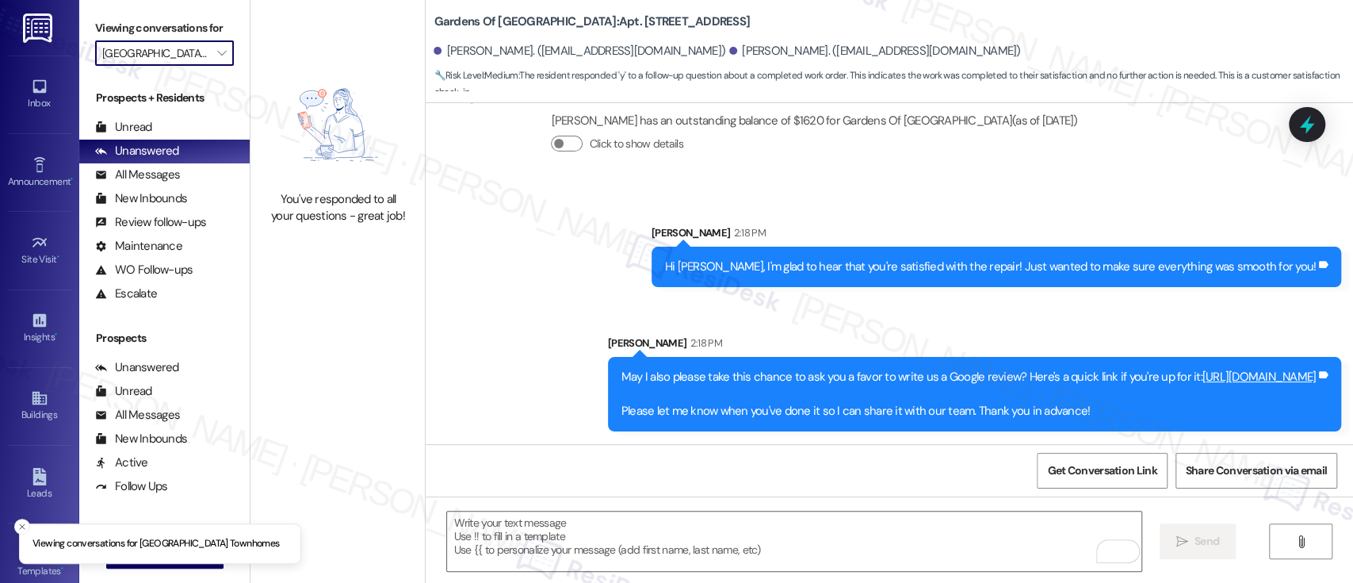
type input "Gateway Towers Apts"
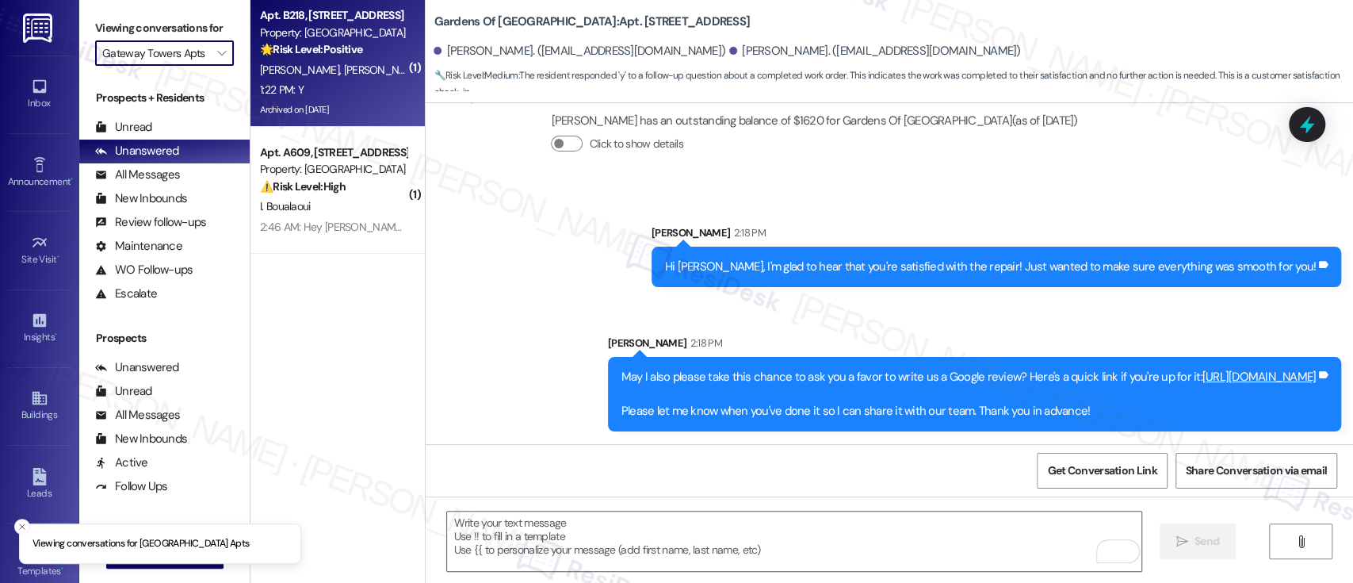
click at [298, 50] on strong "🌟 Risk Level: Positive" at bounding box center [311, 49] width 102 height 14
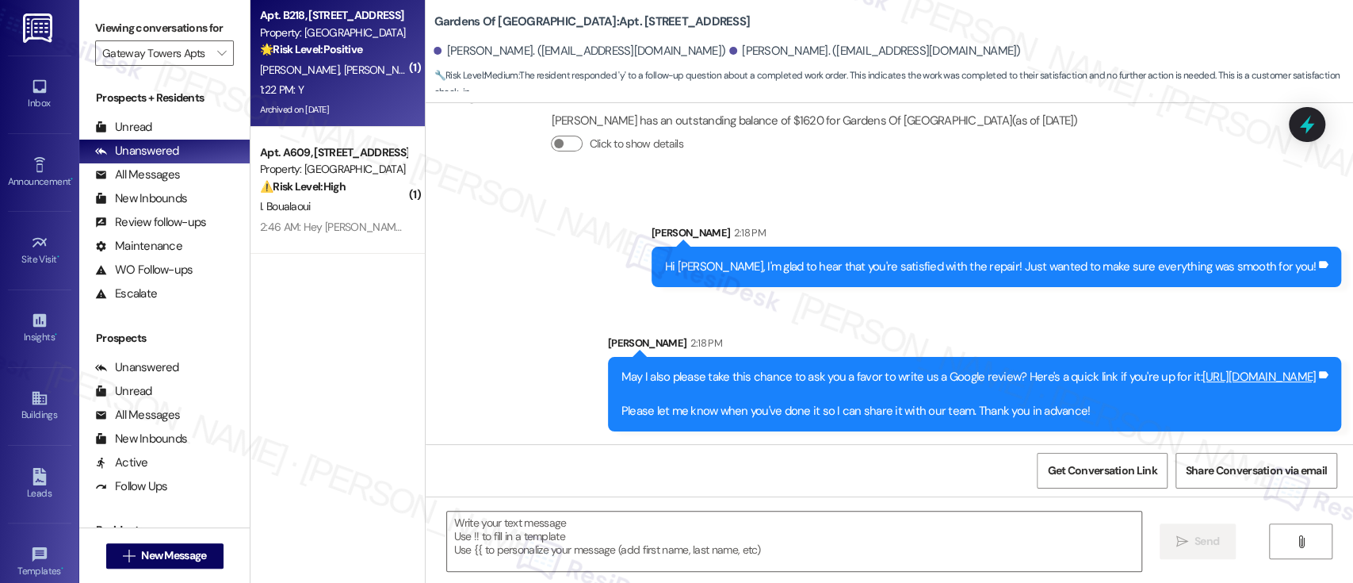
type textarea "Fetching suggested responses. Please feel free to read through the conversation…"
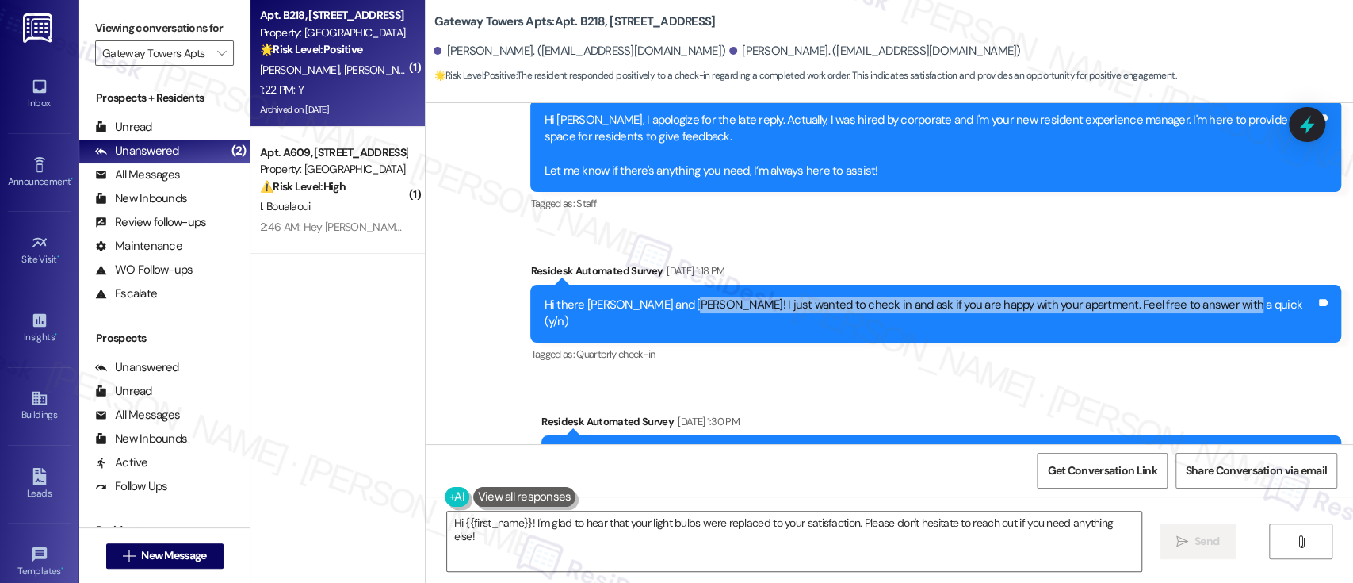
drag, startPoint x: 780, startPoint y: 304, endPoint x: 1310, endPoint y: 306, distance: 529.6
click at [1310, 306] on div "Hi there Jonathan and Hope! I just wanted to check in and ask if you are happy …" at bounding box center [930, 313] width 772 height 34
copy div "I just wanted to check in and ask if you are happy with your apartment. Feel fr…"
click at [740, 549] on textarea "Hi {{first_name}}! I'm glad to hear that your light bulbs were replaced to your…" at bounding box center [794, 540] width 694 height 59
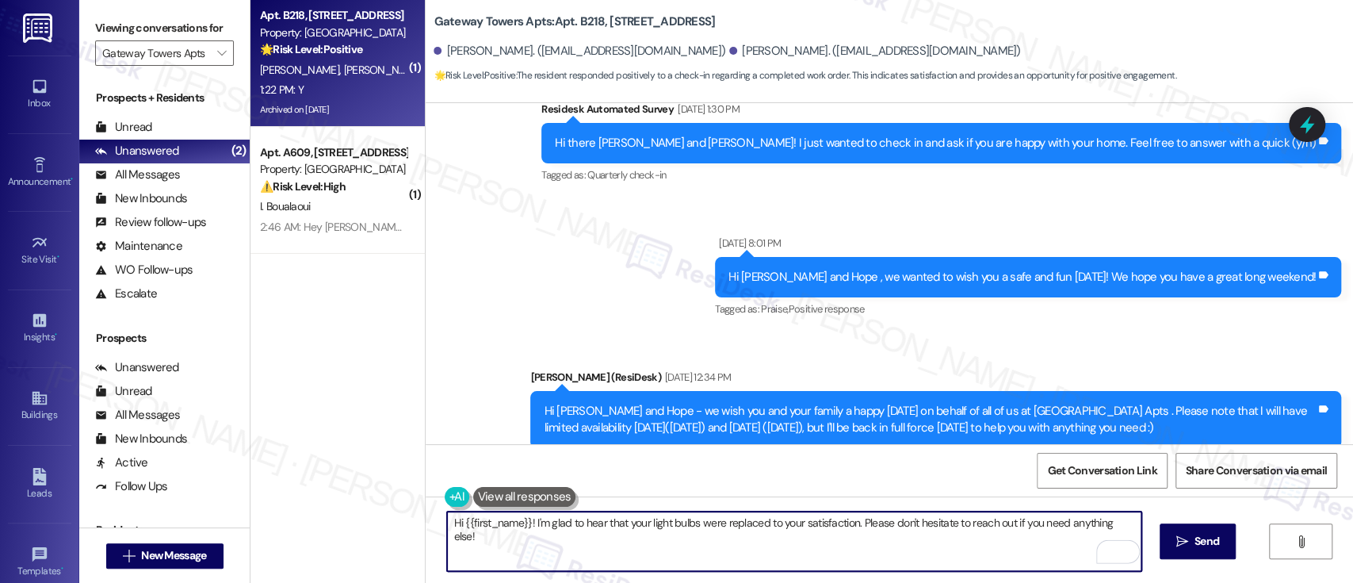
scroll to position [964, 0]
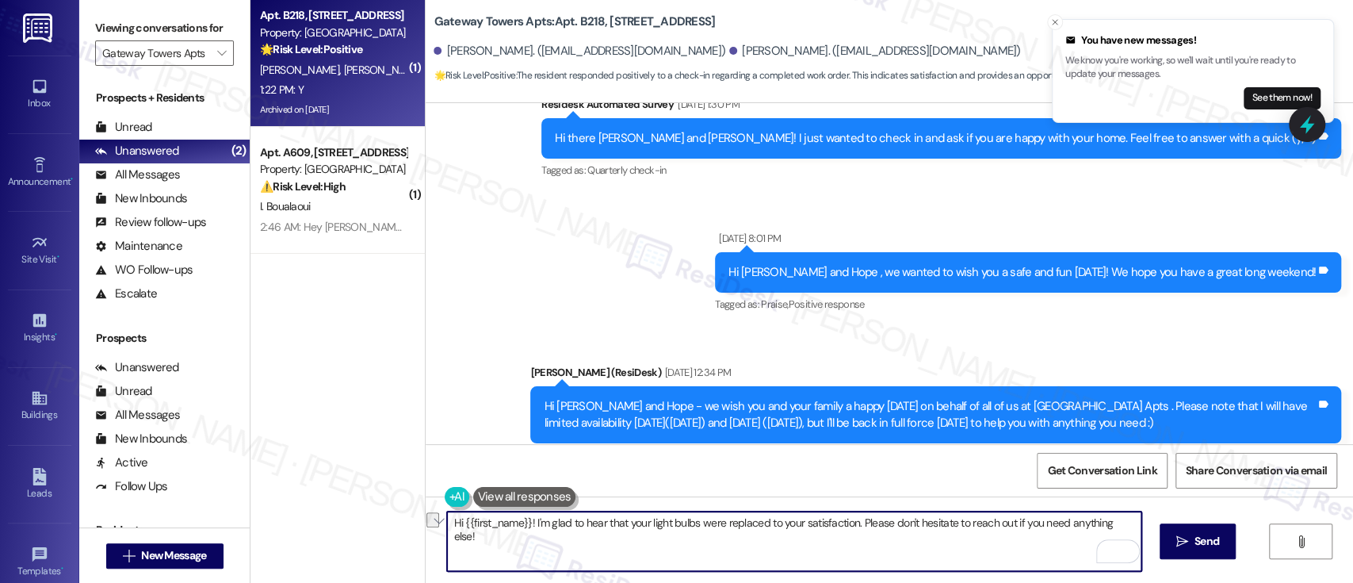
drag, startPoint x: 851, startPoint y: 518, endPoint x: 1227, endPoint y: 503, distance: 376.1
click at [1247, 502] on div "Hi {{first_name}}! I'm glad to hear that your light bulbs were replaced to your…" at bounding box center [890, 555] width 928 height 119
paste textarea "I just wanted to check in and ask if you are happy with your apartment. Feel fr…"
click at [764, 542] on textarea "Hi {{first_name}}! I'm glad to hear that your light bulbs were replaced to your…" at bounding box center [794, 540] width 694 height 59
type textarea "Hi {{first_name}}! I'm glad to hear that your light bulbs were replaced to your…"
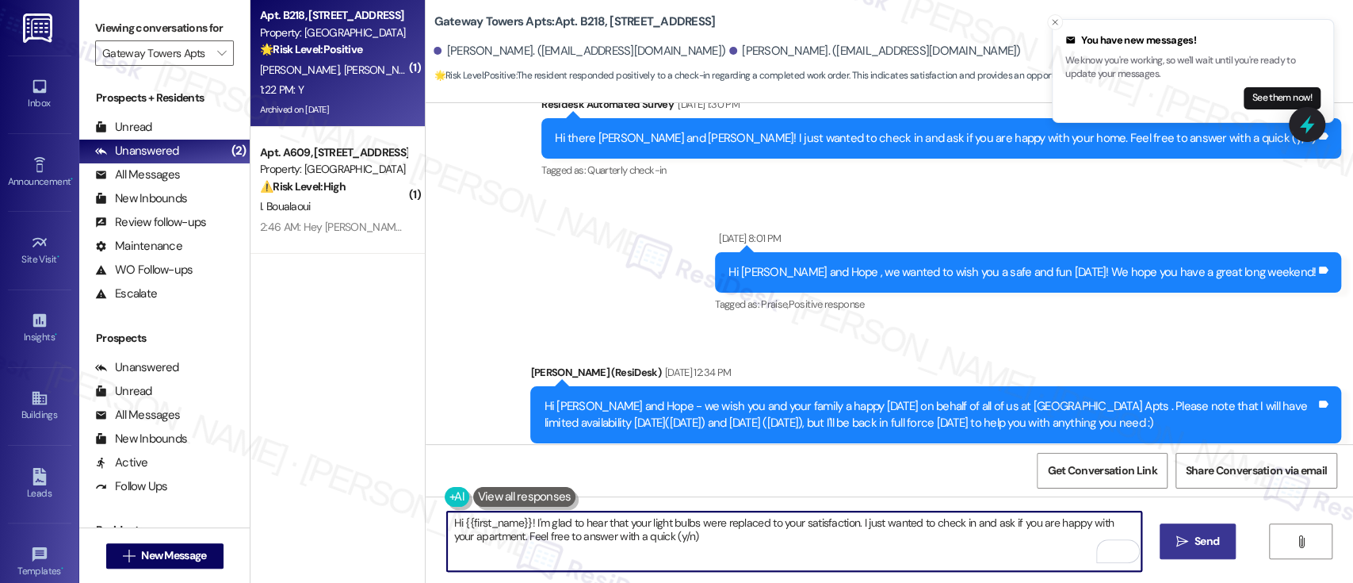
click at [1186, 537] on span " Send" at bounding box center [1198, 541] width 50 height 17
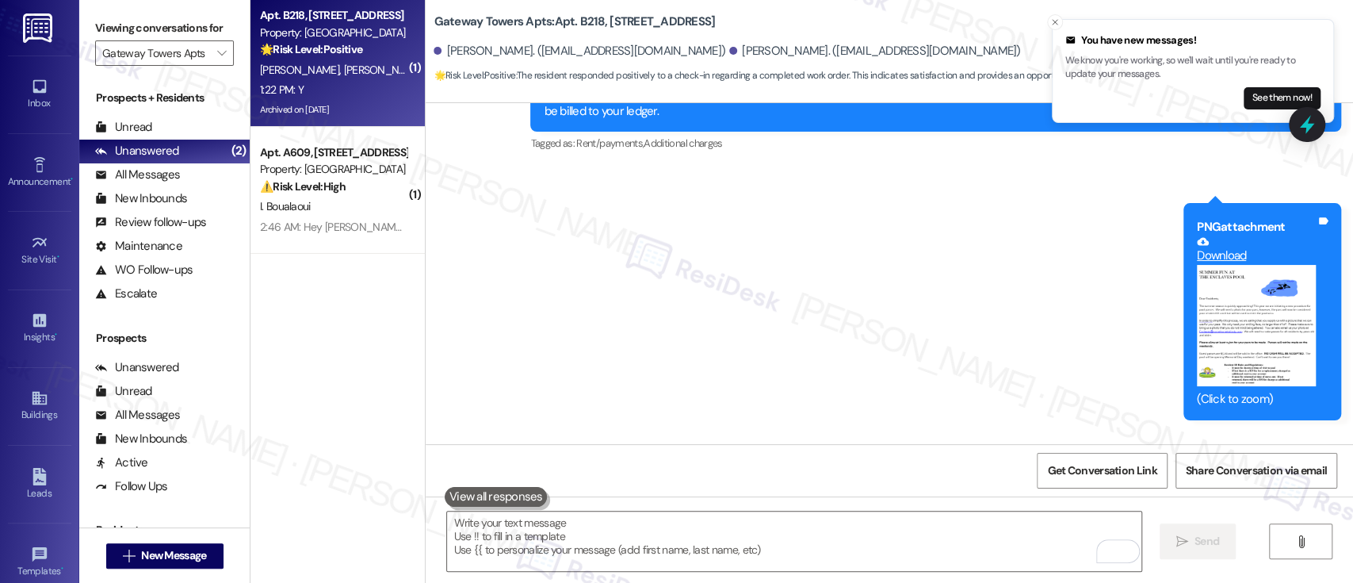
scroll to position [3892, 0]
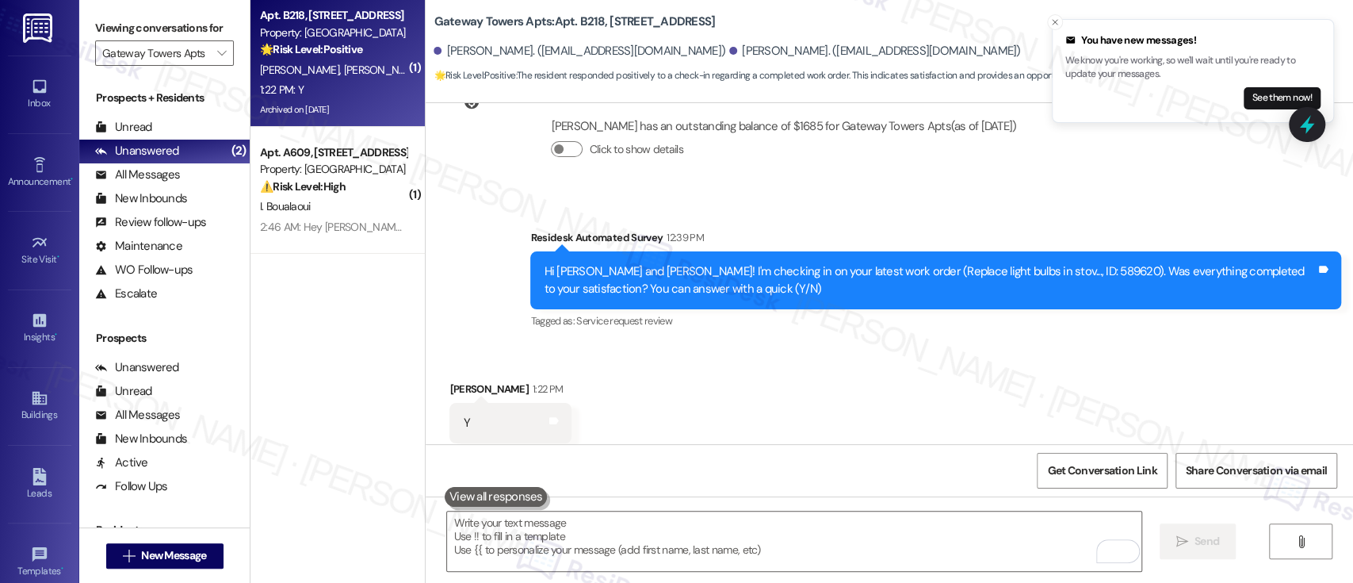
click at [322, 199] on div "I. Boualaoui" at bounding box center [333, 207] width 150 height 20
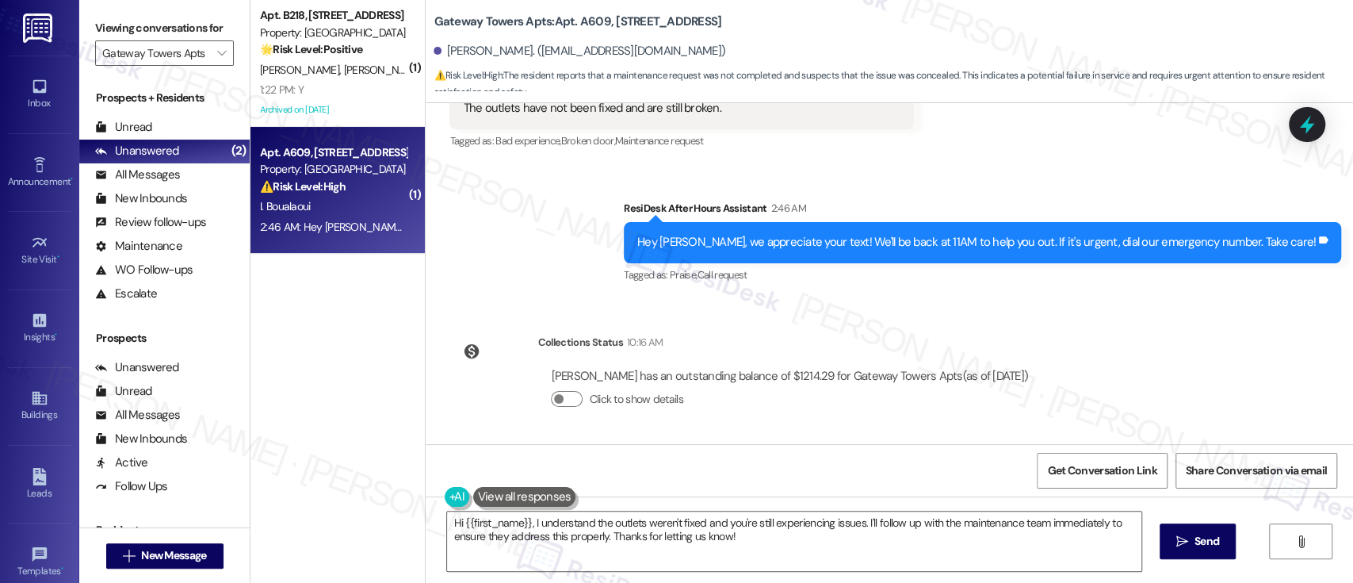
scroll to position [241, 0]
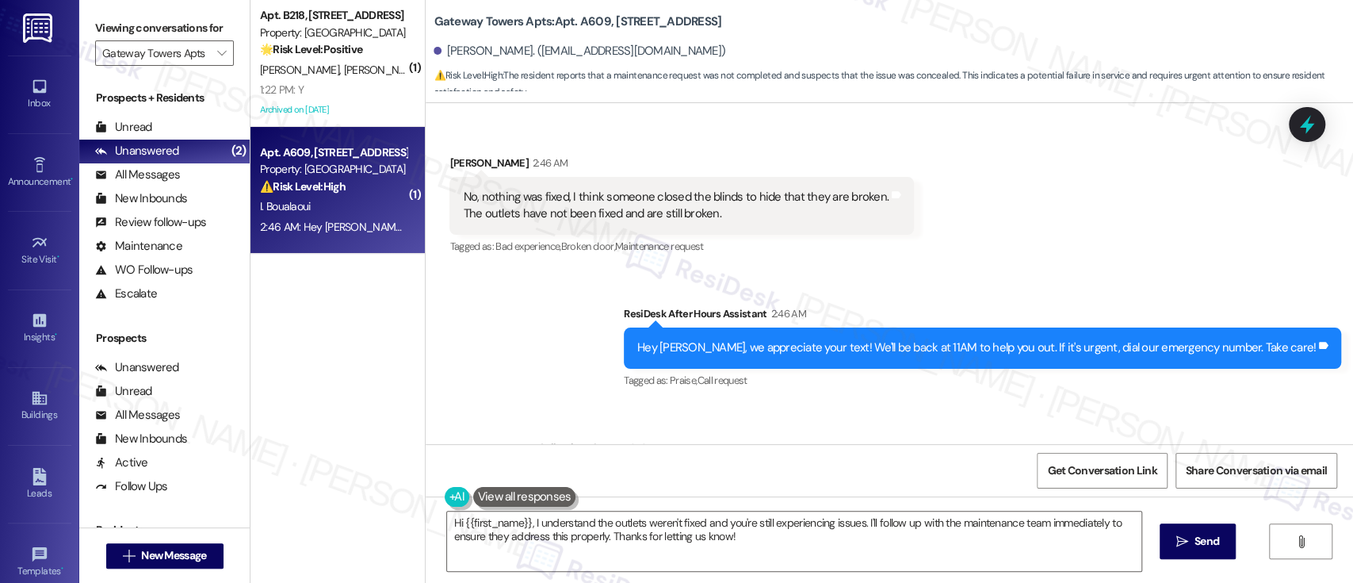
click at [1008, 231] on div "Received via SMS Ihsane Boualaoui 2:46 AM No, nothing was fixed, I think someon…" at bounding box center [890, 194] width 928 height 151
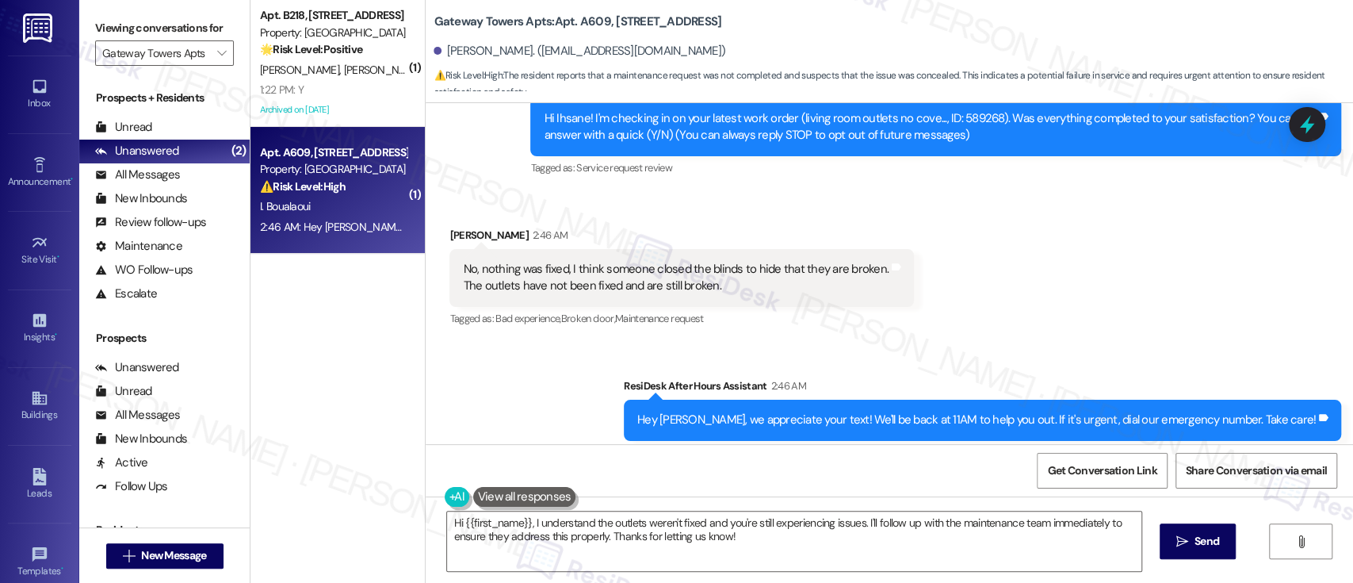
scroll to position [136, 0]
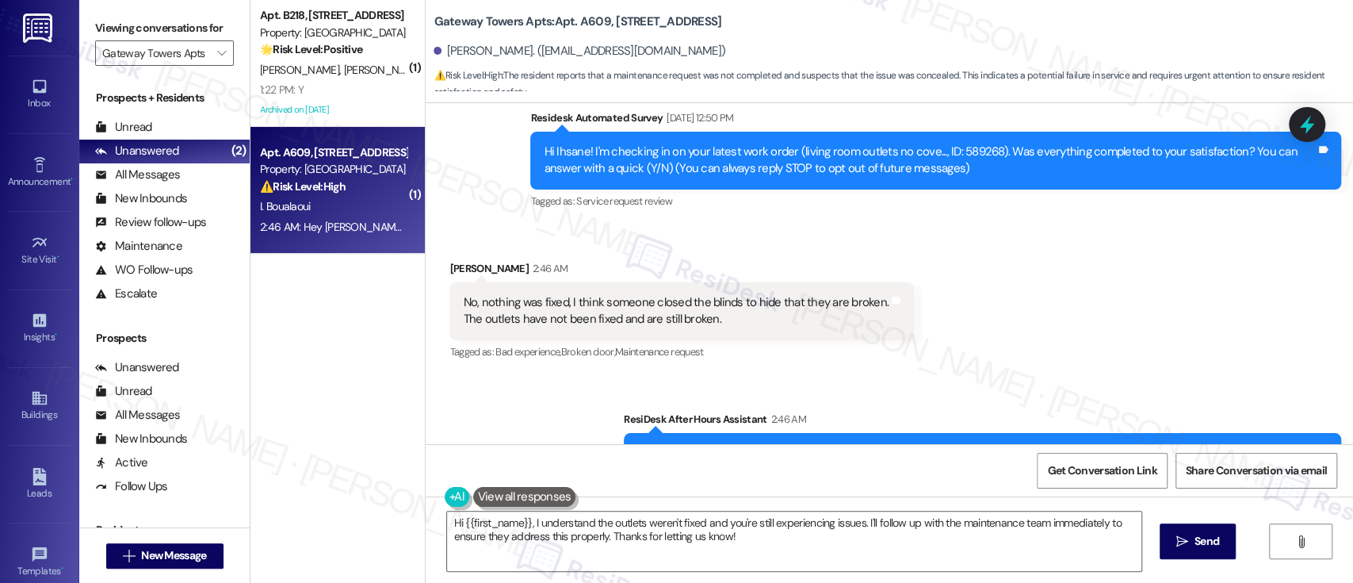
click at [951, 151] on div "Hi Ihsane! I'm checking in on your latest work order (living room outlets no co…" at bounding box center [930, 160] width 772 height 34
copy div "589268"
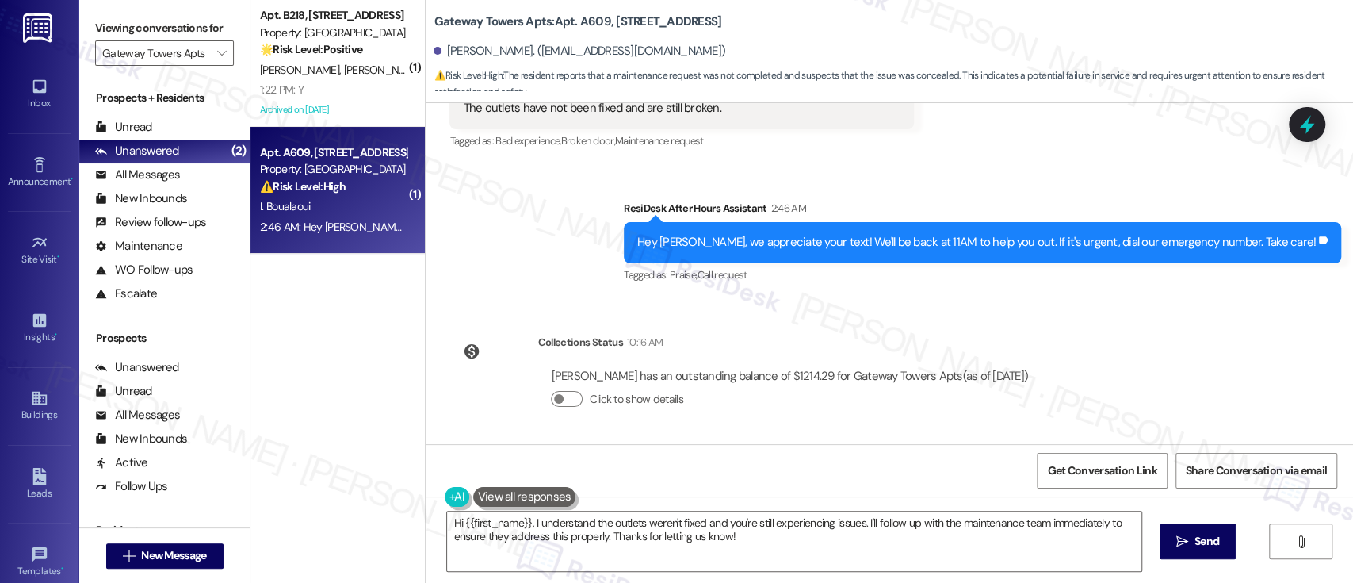
scroll to position [241, 0]
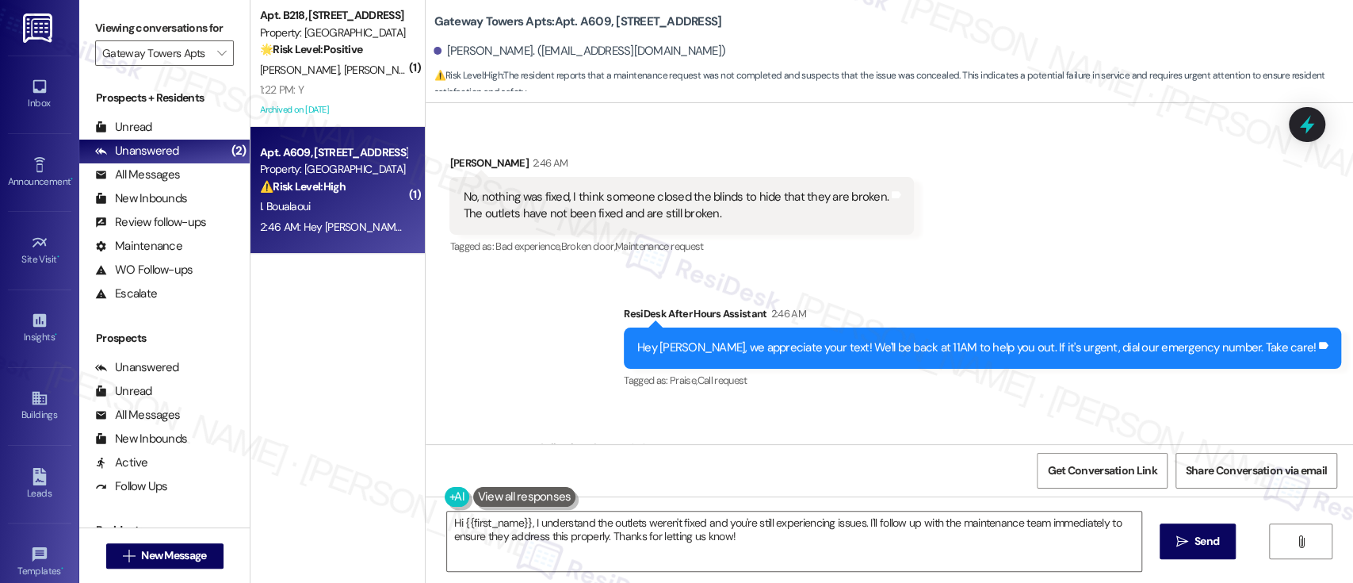
click at [1019, 231] on div "Received via SMS Ihsane Boualaoui 2:46 AM No, nothing was fixed, I think someon…" at bounding box center [890, 194] width 928 height 151
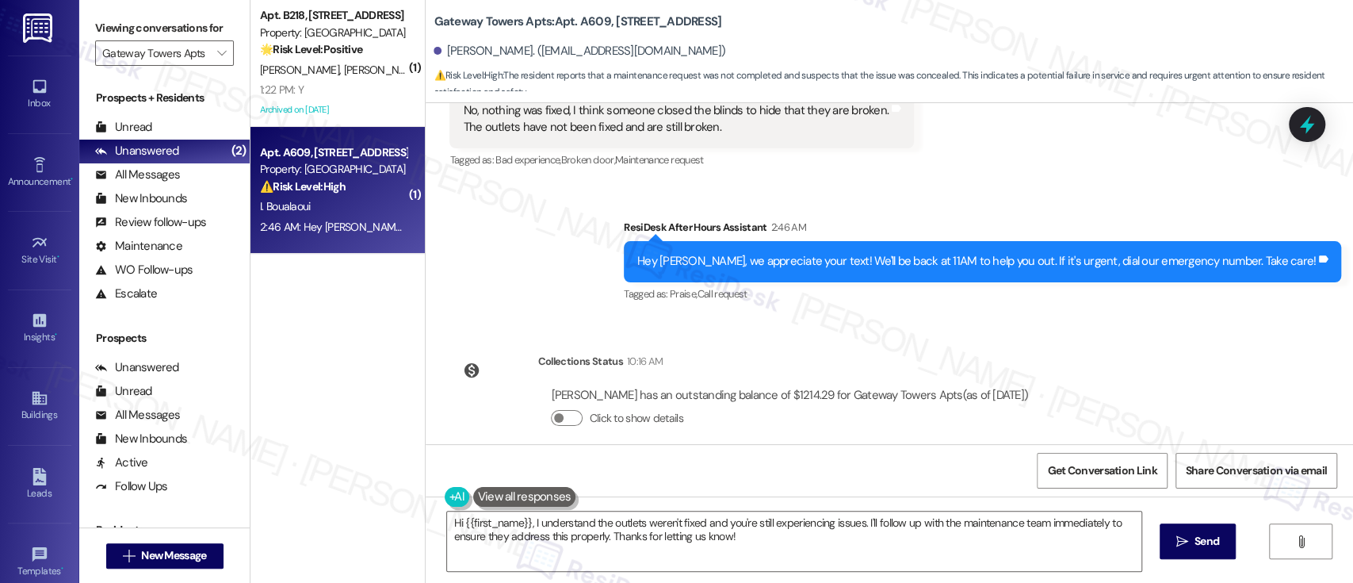
scroll to position [346, 0]
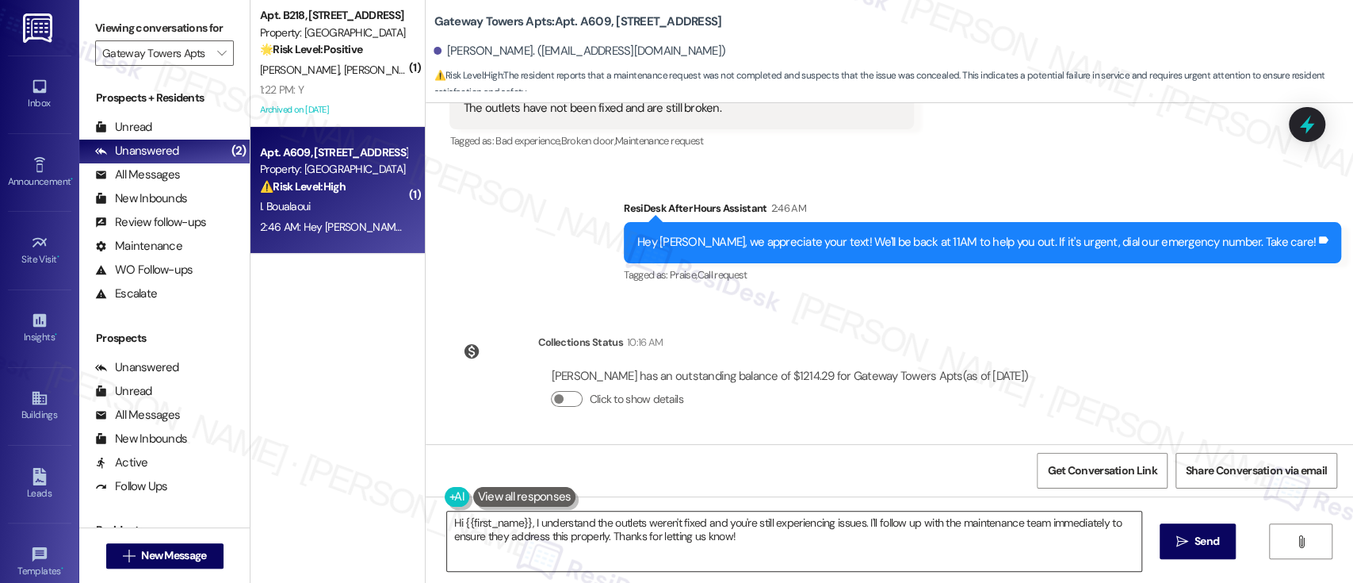
click at [859, 527] on textarea "Hi {{first_name}}, I understand the outlets weren't fixed and you're still expe…" at bounding box center [794, 540] width 694 height 59
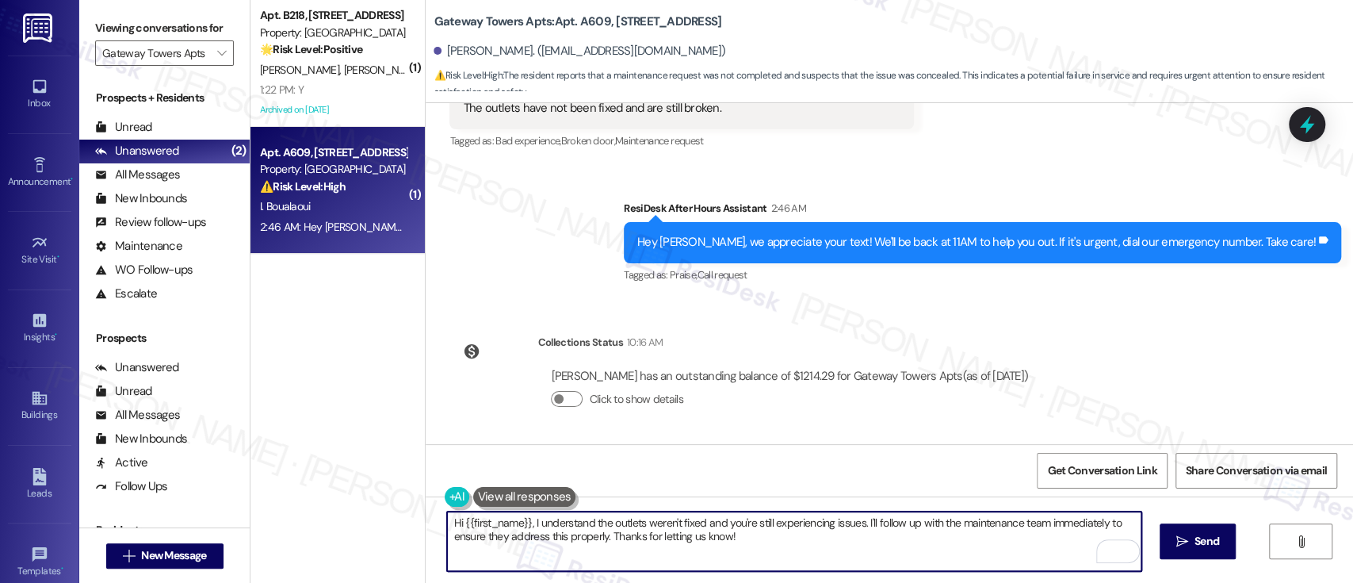
drag, startPoint x: 781, startPoint y: 539, endPoint x: 837, endPoint y: 438, distance: 115.3
click at [781, 538] on textarea "Hi {{first_name}}, I understand the outlets weren't fixed and you're still expe…" at bounding box center [794, 540] width 694 height 59
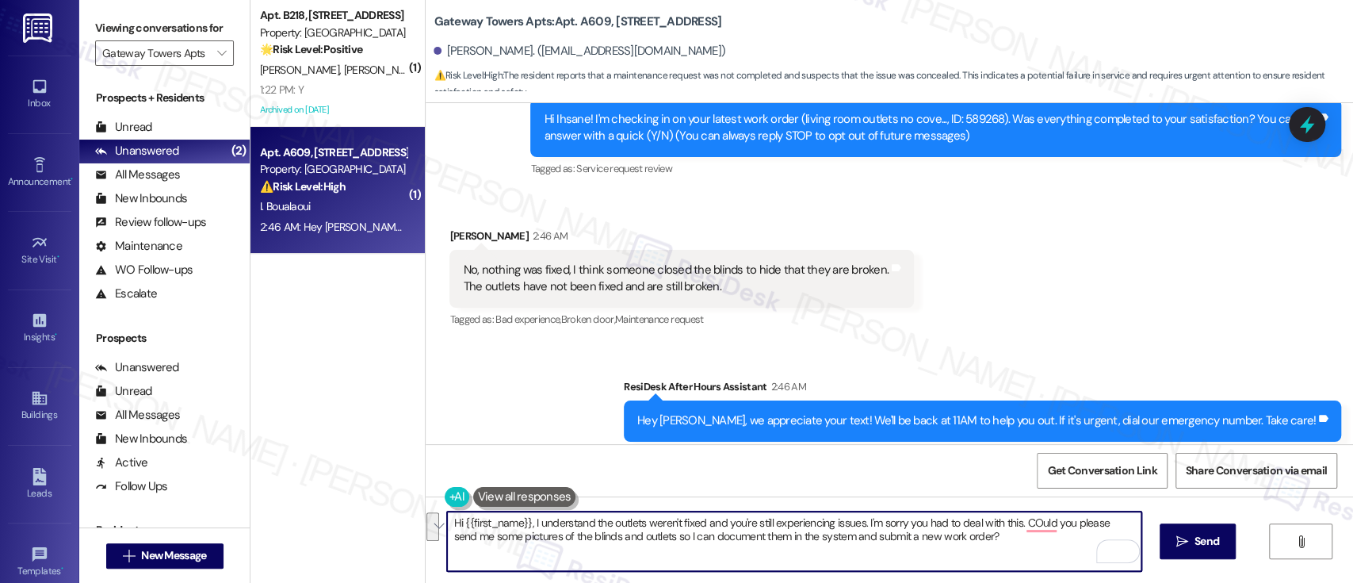
scroll to position [135, 0]
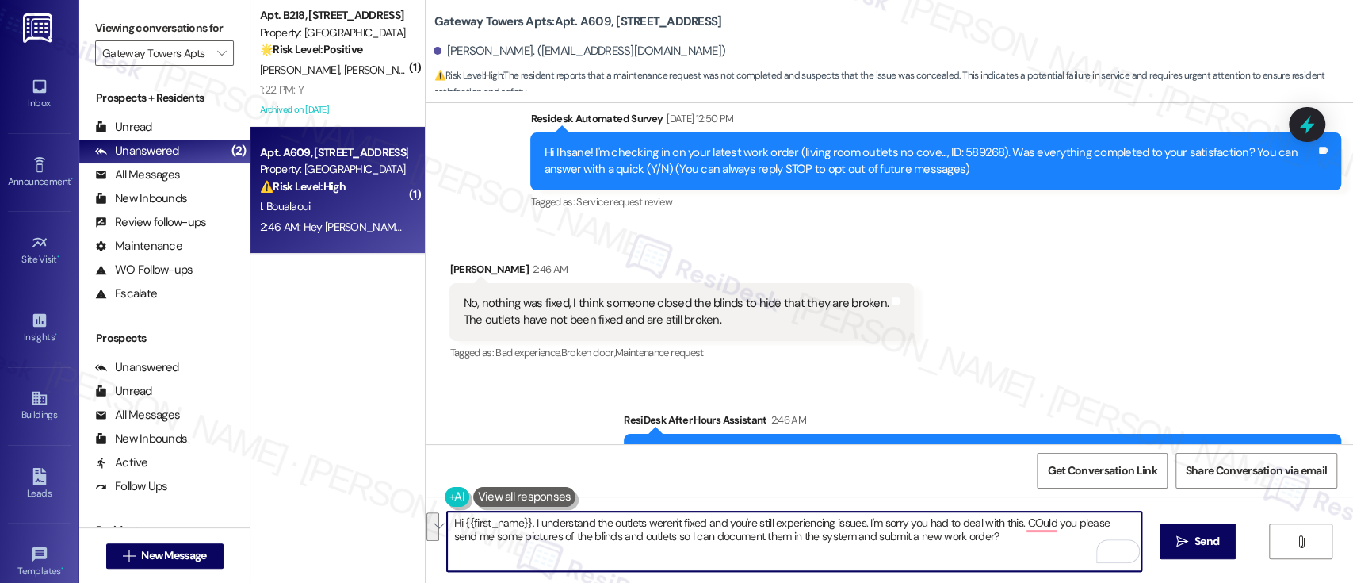
paste textarea "I understand the outlets weren’t fixed and you’re still experiencing issues — I…"
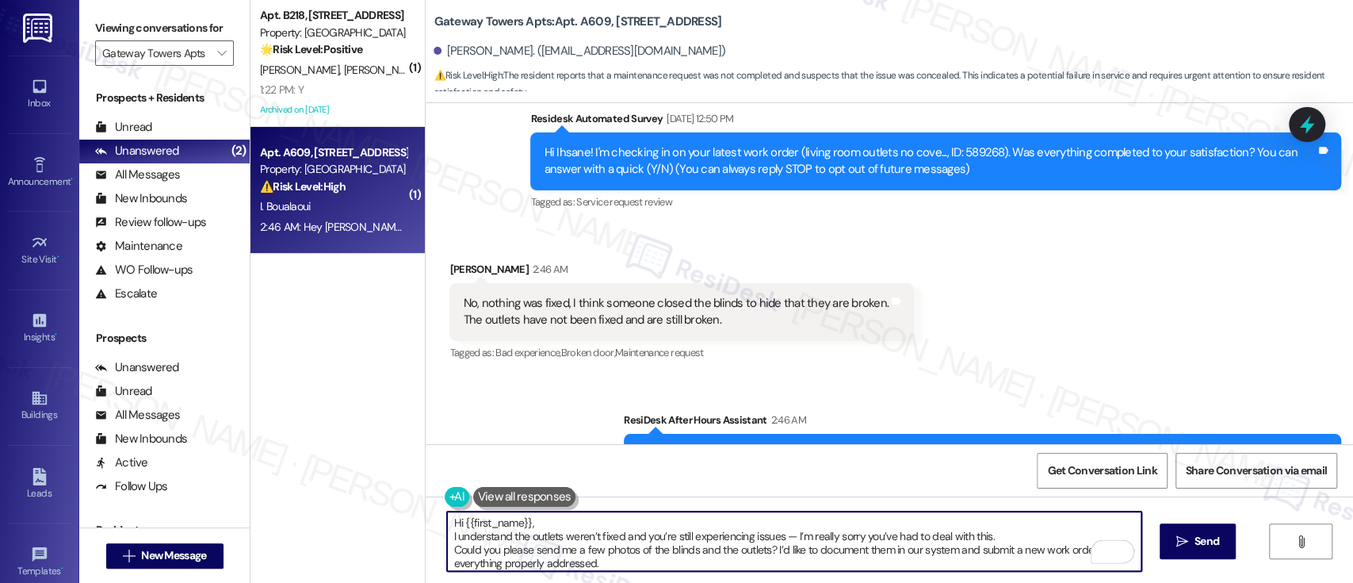
click at [609, 518] on textarea "Hi {{first_name}}, I understand the outlets weren’t fixed and you’re still expe…" at bounding box center [794, 540] width 694 height 59
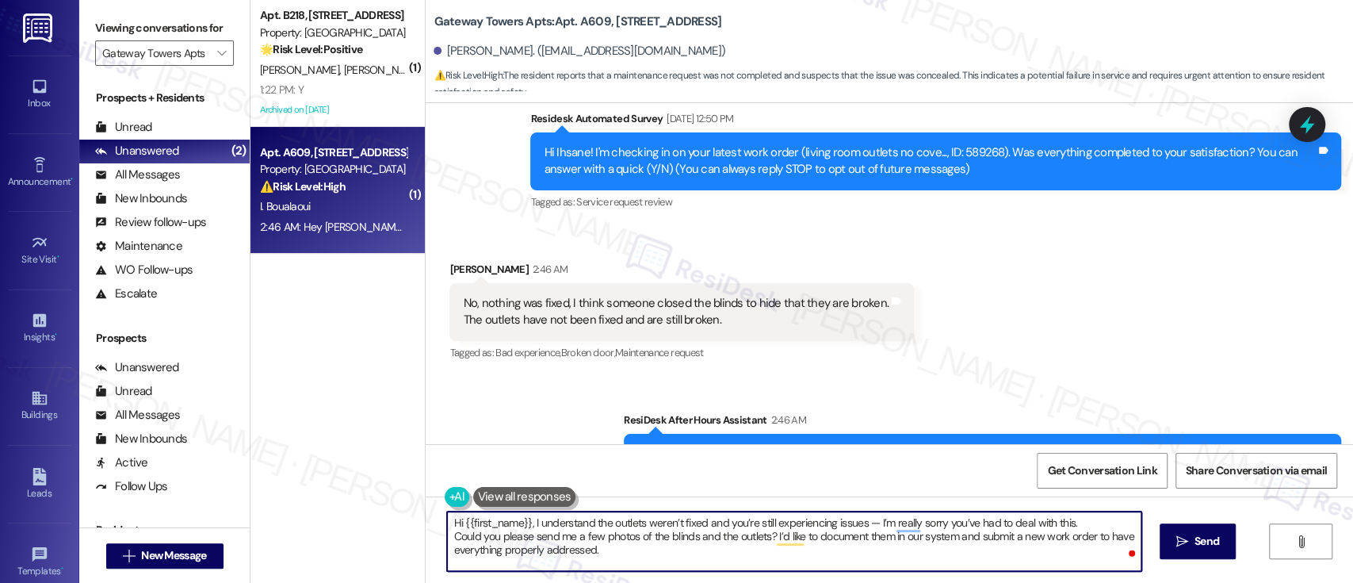
click at [855, 524] on textarea "Hi {{first_name}}, I understand the outlets weren’t fixed and you’re still expe…" at bounding box center [794, 540] width 694 height 59
type textarea "Hi {{first_name}}, I understand the outlets weren’t fixed and you’re still expe…"
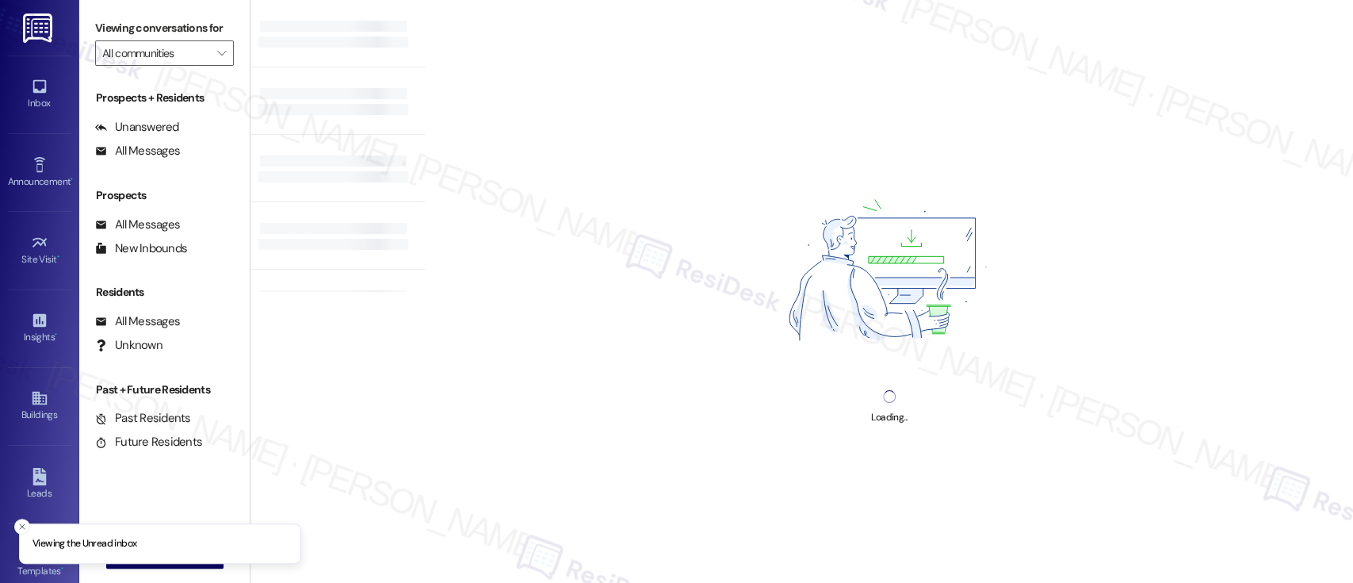
type input "Gateway Towers Apts"
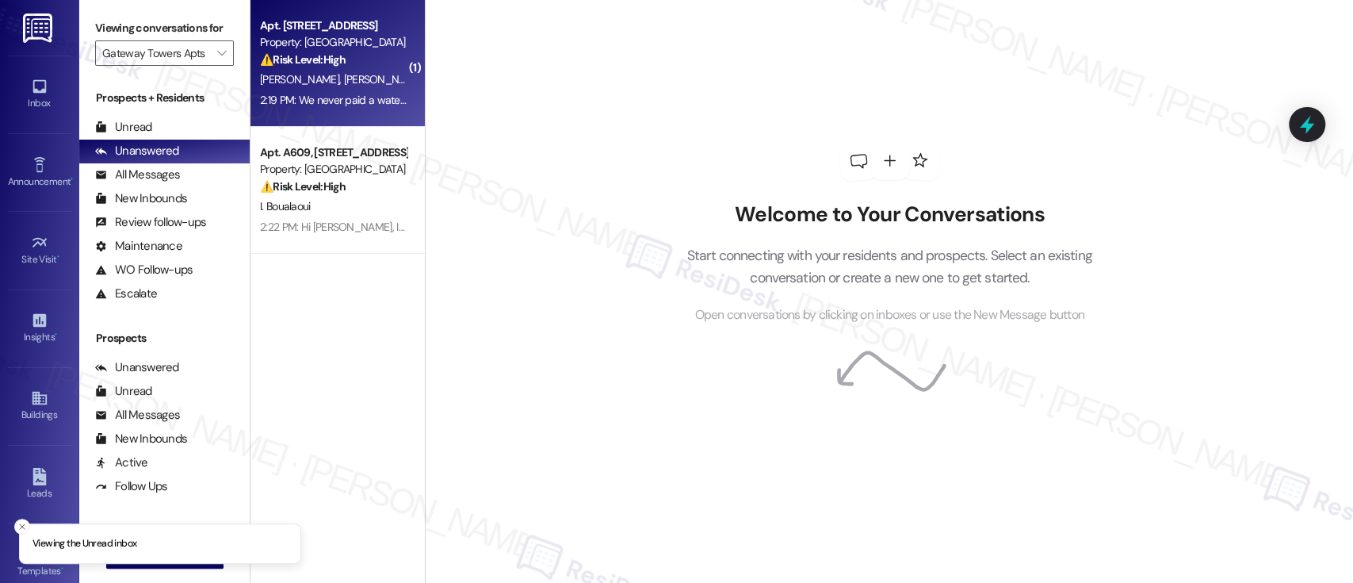
click at [374, 79] on div "[PERSON_NAME] [PERSON_NAME]" at bounding box center [333, 80] width 150 height 20
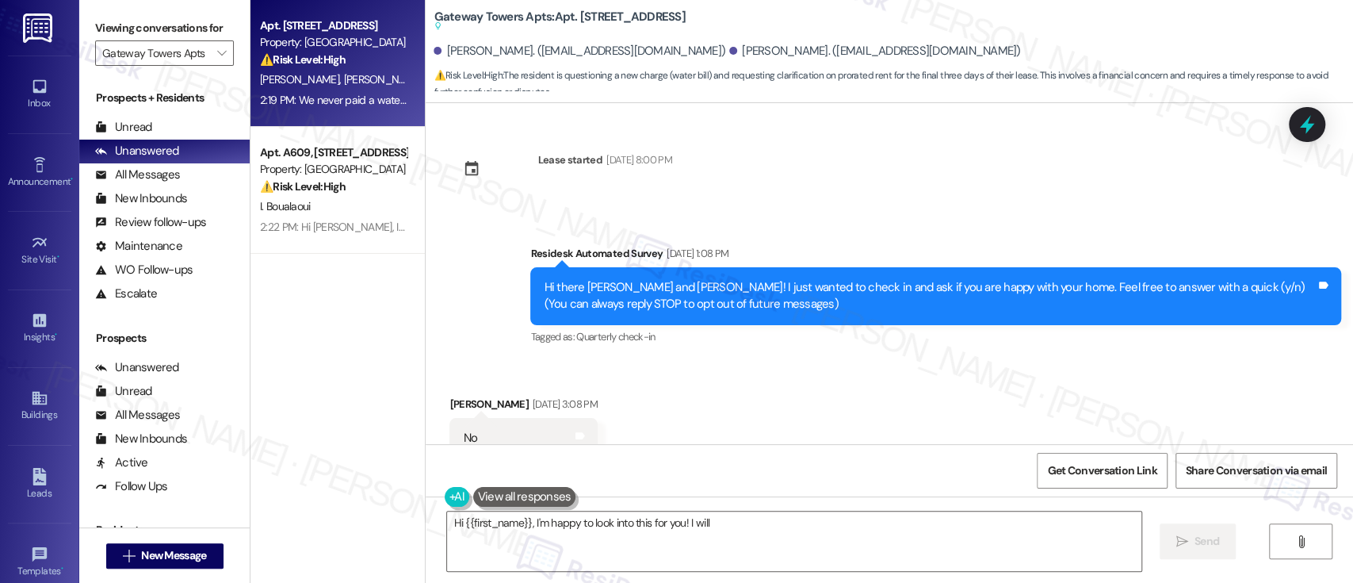
scroll to position [20618, 0]
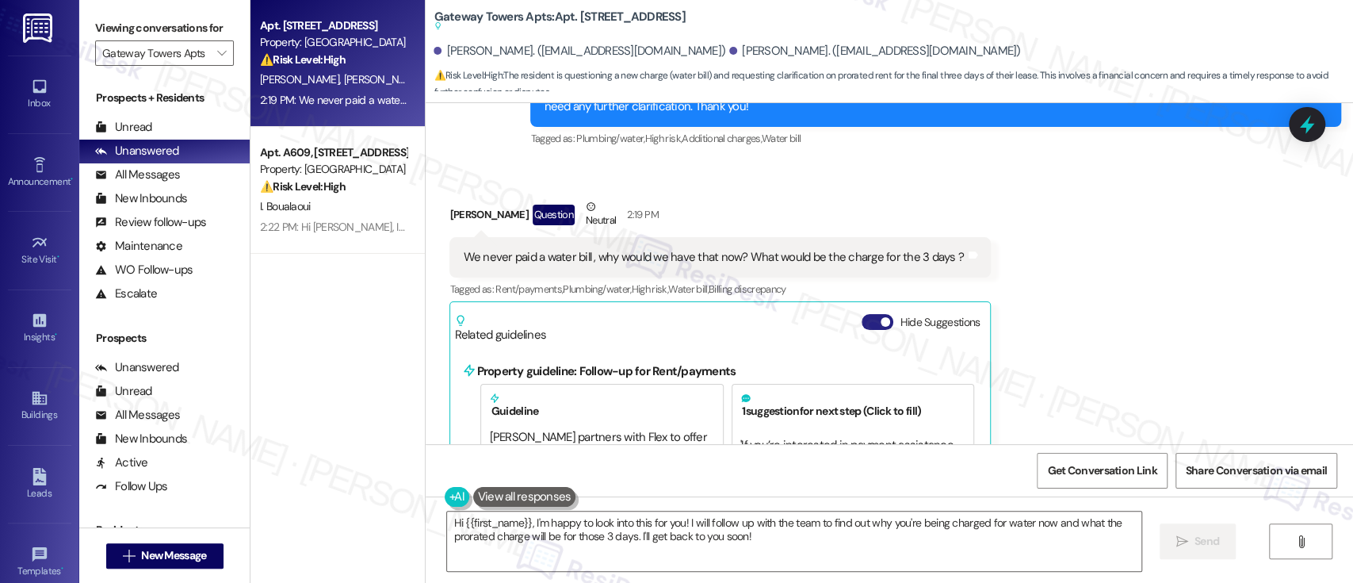
click at [862, 314] on button "Hide Suggestions" at bounding box center [878, 322] width 32 height 16
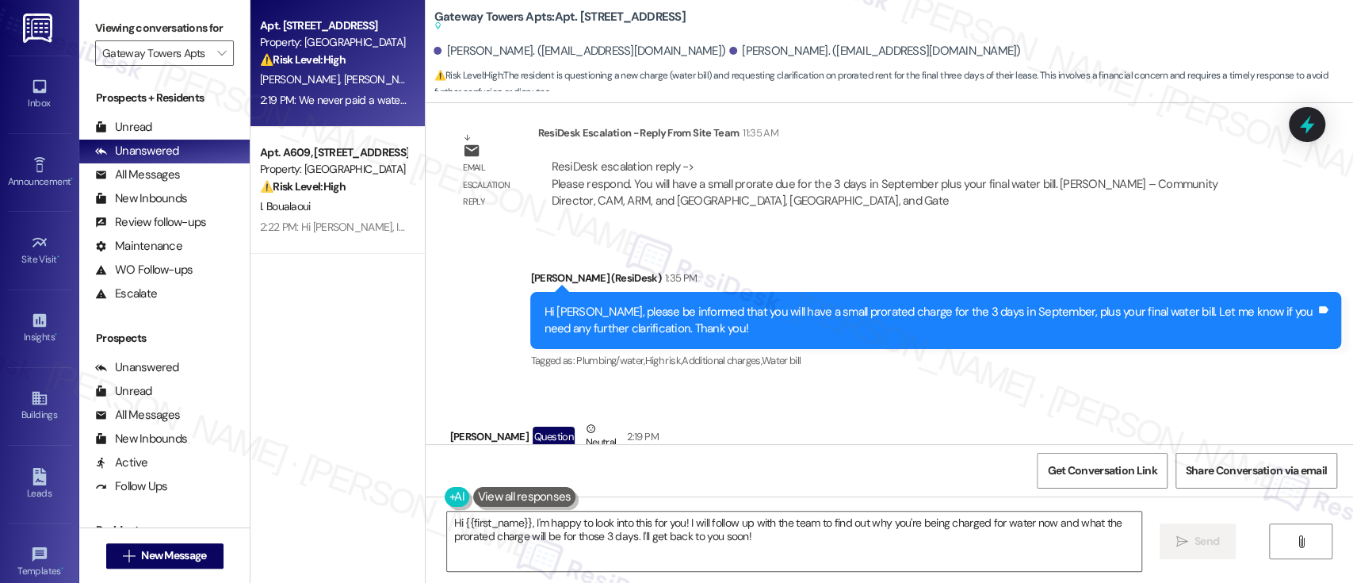
scroll to position [20399, 0]
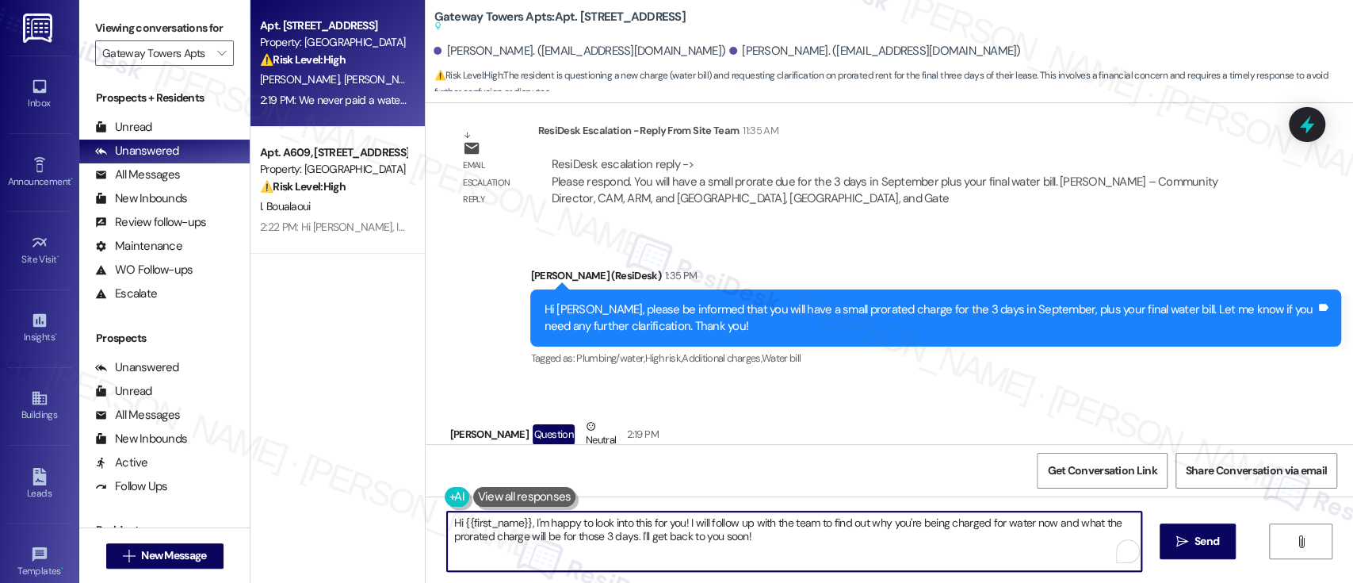
drag, startPoint x: 523, startPoint y: 528, endPoint x: 382, endPoint y: 507, distance: 142.7
click at [382, 507] on div "Apt. B120, [STREET_ADDRESS] Property: [GEOGRAPHIC_DATA] Apts ⚠️ Risk Level: Hig…" at bounding box center [802, 291] width 1103 height 583
type textarea "I'm happy to look into this for you! I will follow up with the team to find out…"
click at [685, 539] on textarea "I'm happy to look into this for you! I will follow up with the team to find out…" at bounding box center [794, 540] width 694 height 59
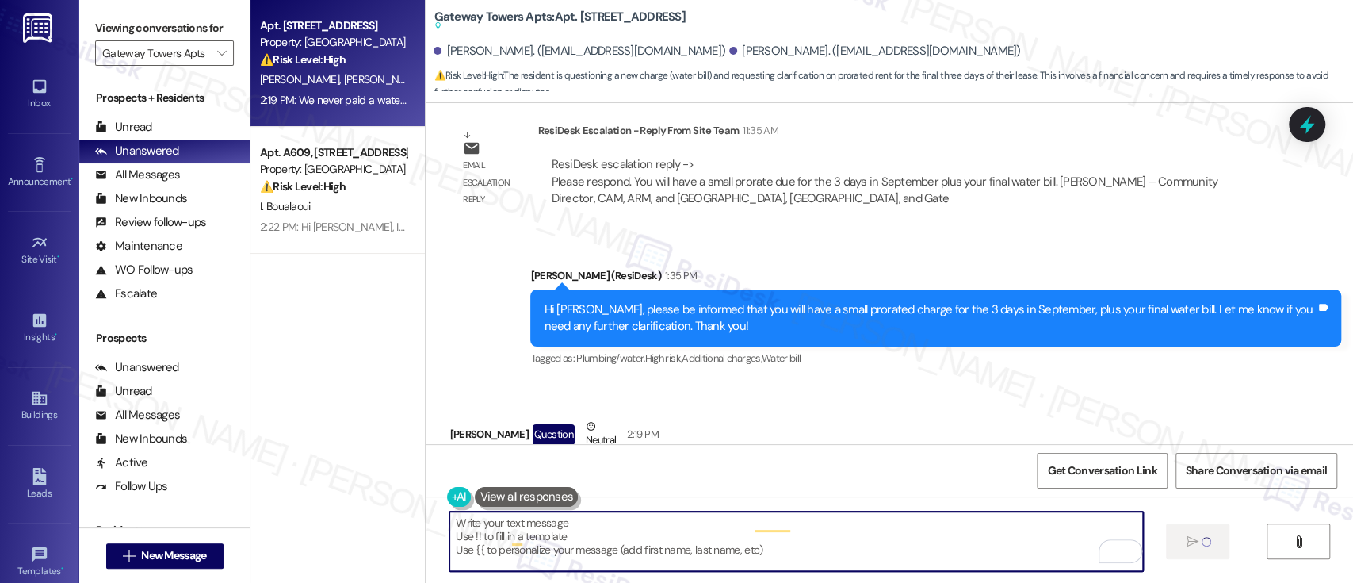
click at [1177, 382] on div "Received via SMS [PERSON_NAME] Question Neutral 2:19 PM We never paid a water b…" at bounding box center [890, 480] width 928 height 197
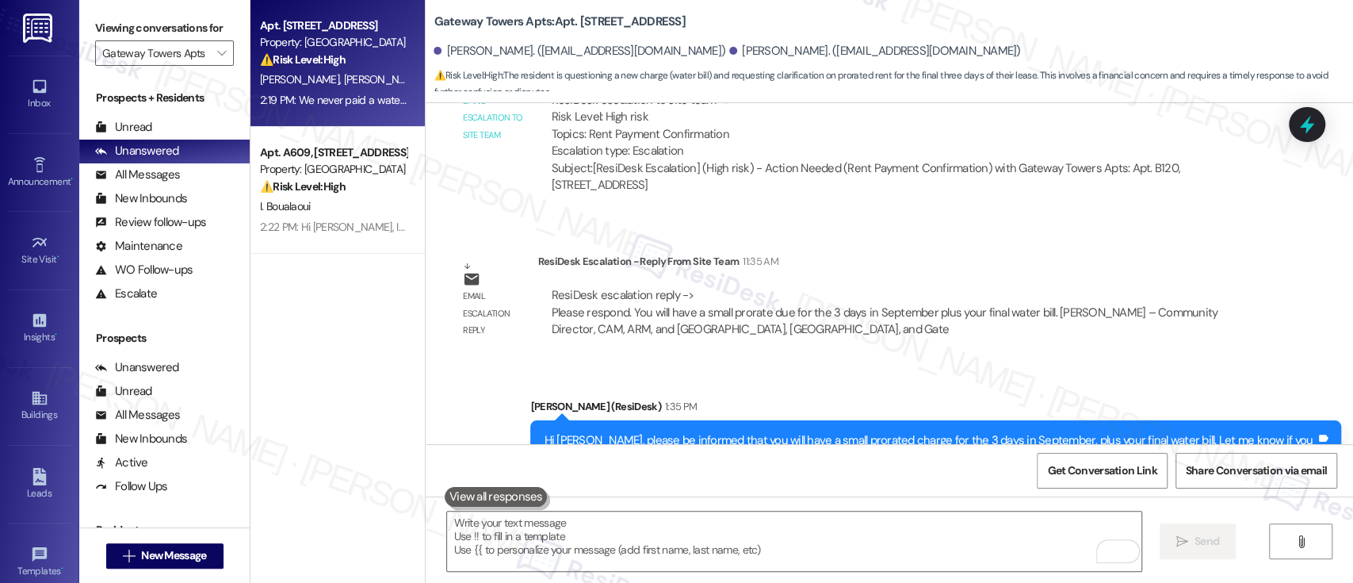
scroll to position [20479, 0]
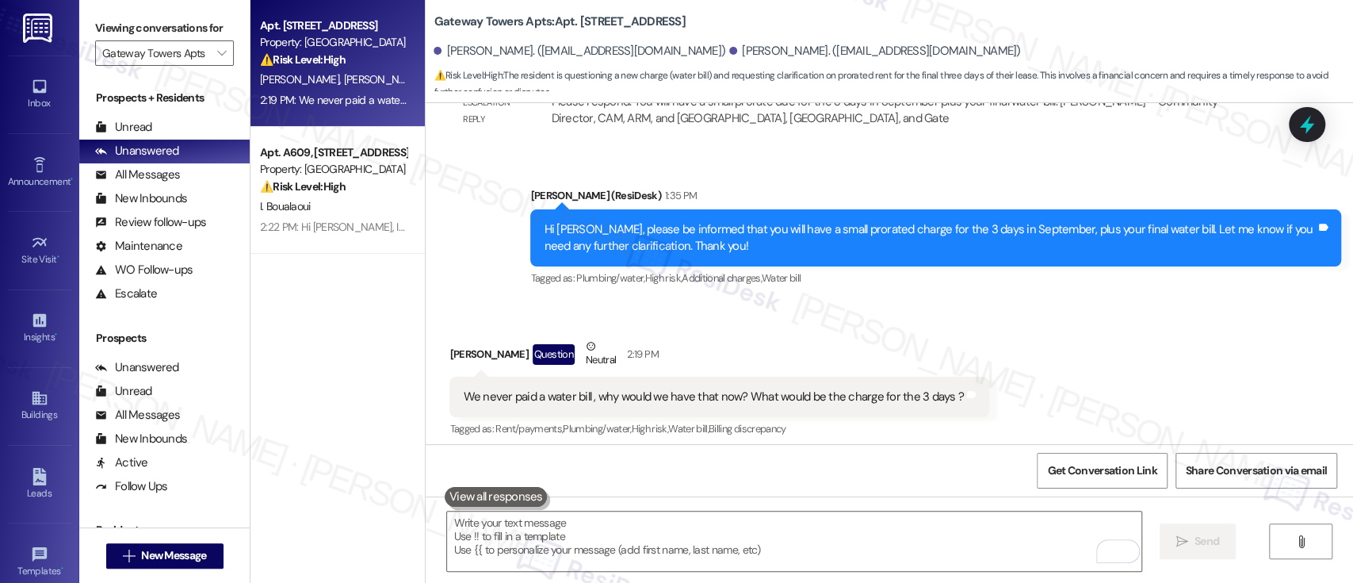
click at [1107, 453] on div "Sent via SMS [PERSON_NAME] 2:23 PM I'm happy to look into this for you! I will …" at bounding box center [890, 517] width 928 height 128
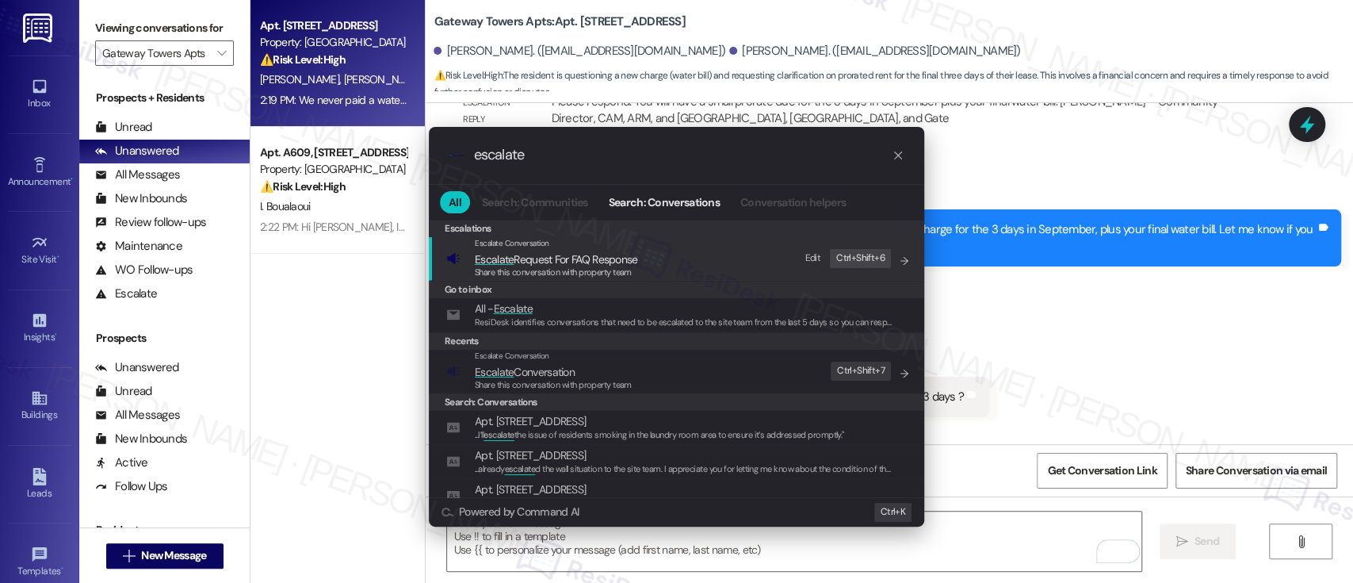
type input "escalate"
click at [535, 379] on span "Share this conversation with property team" at bounding box center [553, 384] width 157 height 11
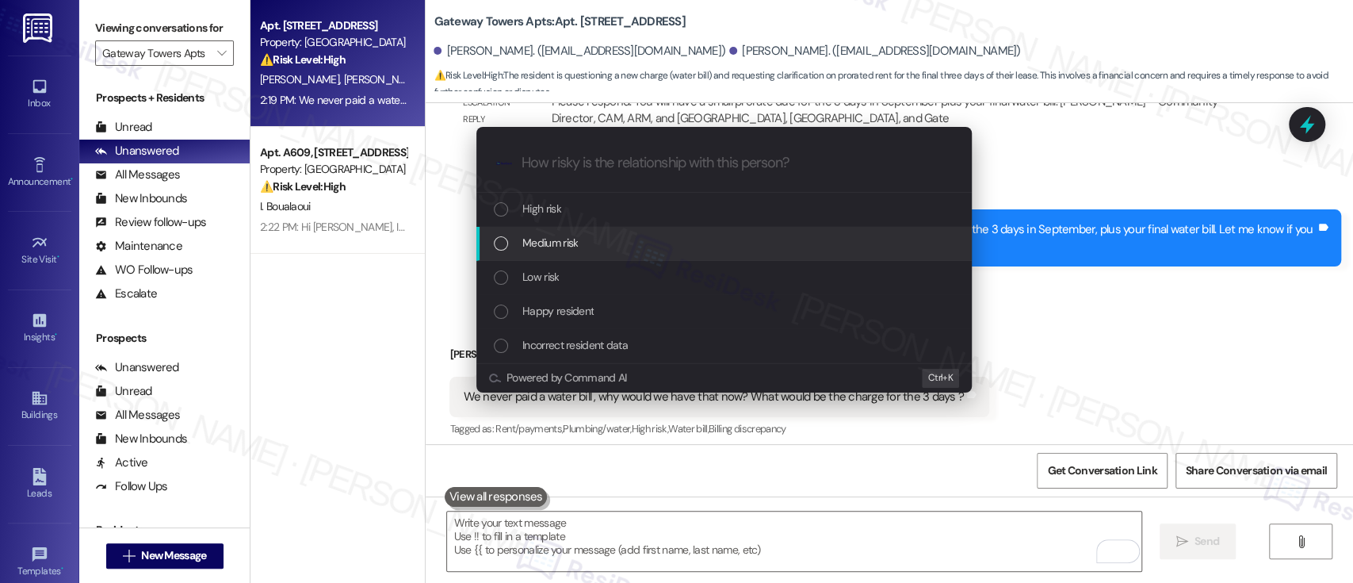
click at [564, 244] on span "Medium risk" at bounding box center [549, 242] width 55 height 17
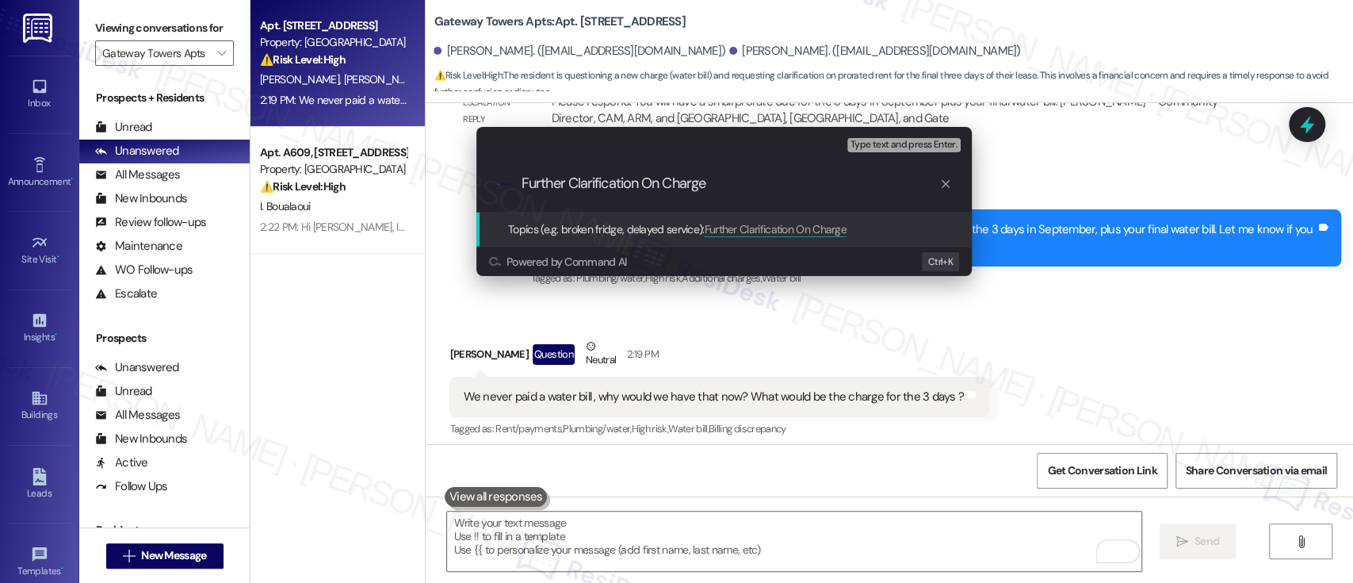
type input "Further Clarification On Charges"
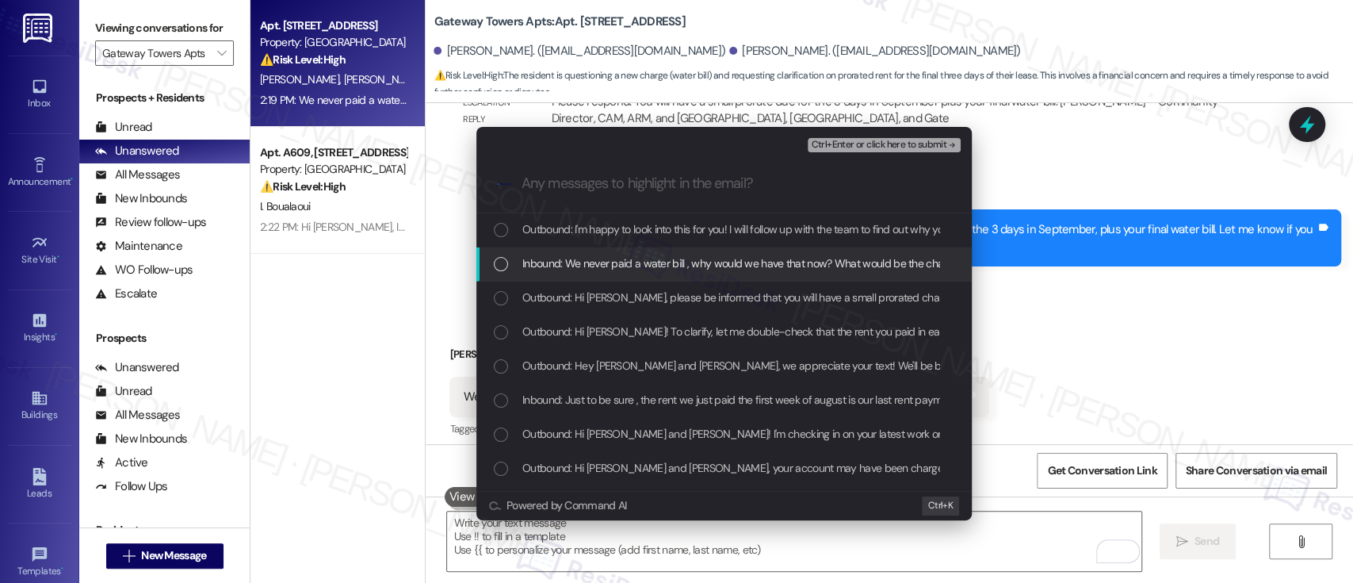
click at [567, 251] on div "Inbound: We never paid a water bill , why would we have that now? What would be…" at bounding box center [723, 264] width 495 height 34
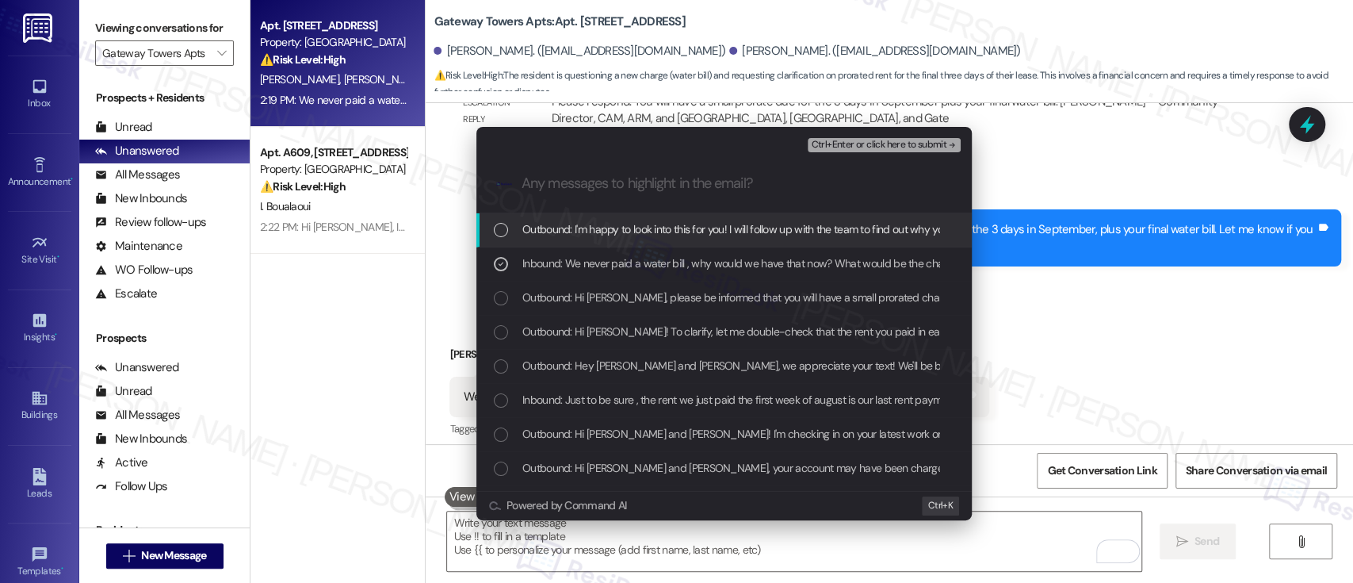
click at [884, 144] on span "Ctrl+Enter or click here to submit" at bounding box center [879, 145] width 136 height 11
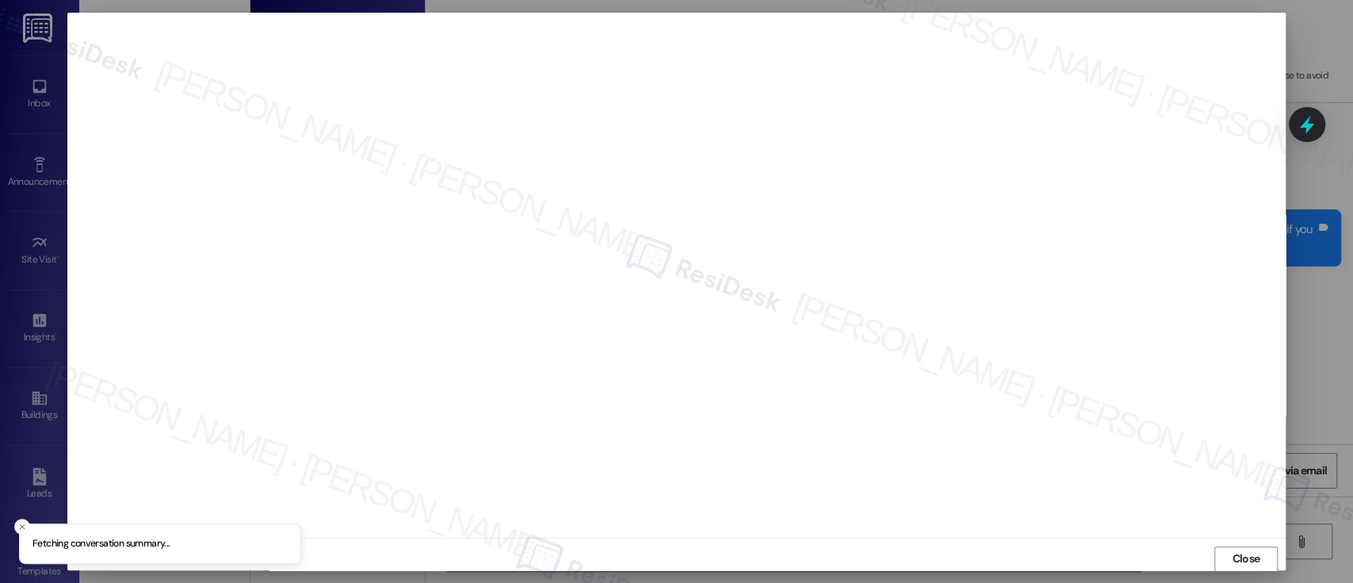
scroll to position [1, 0]
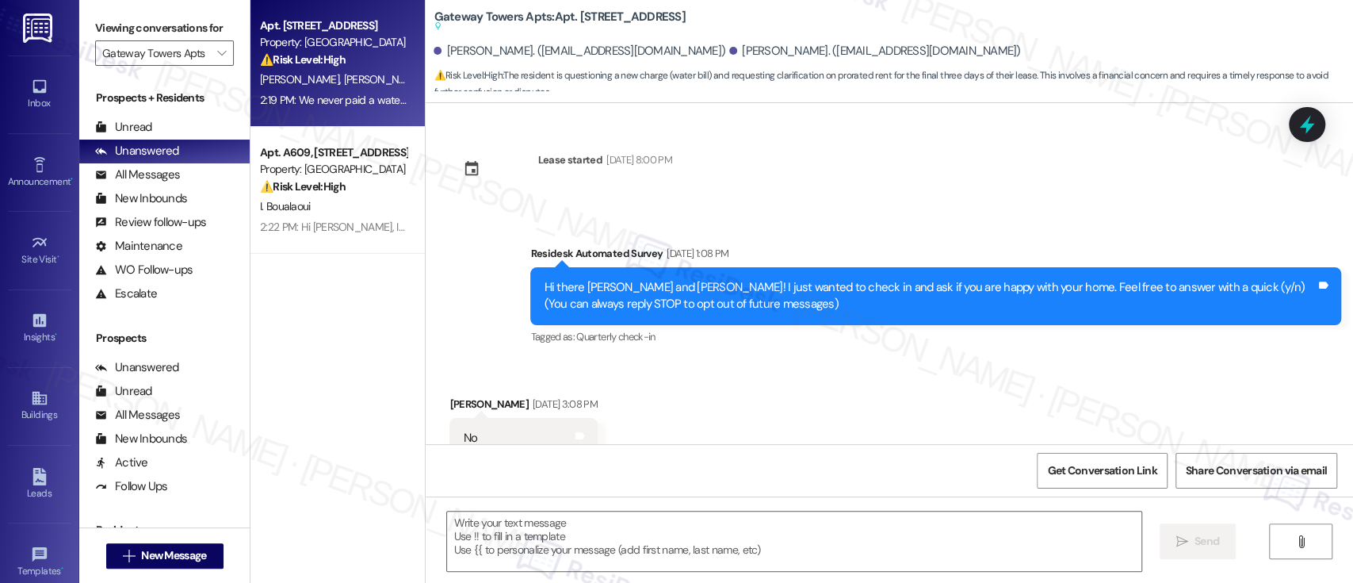
type textarea "Fetching suggested responses. Please feel free to read through the conversation…"
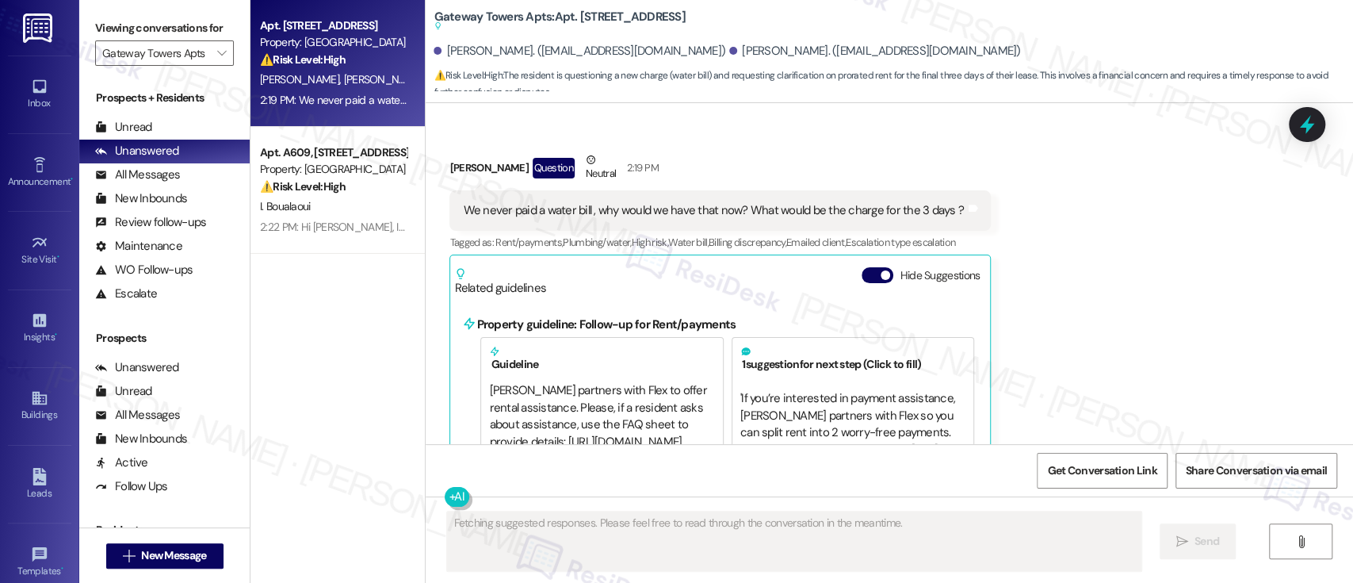
scroll to position [20724, 0]
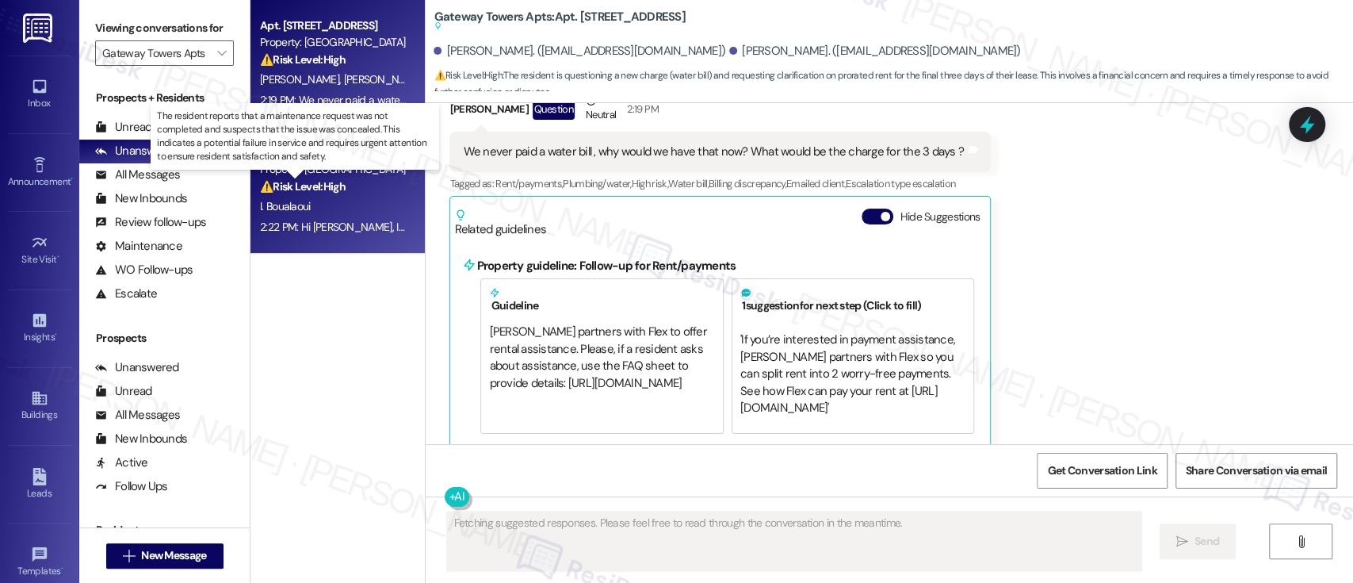
click at [293, 186] on strong "⚠️ Risk Level: High" at bounding box center [303, 186] width 86 height 14
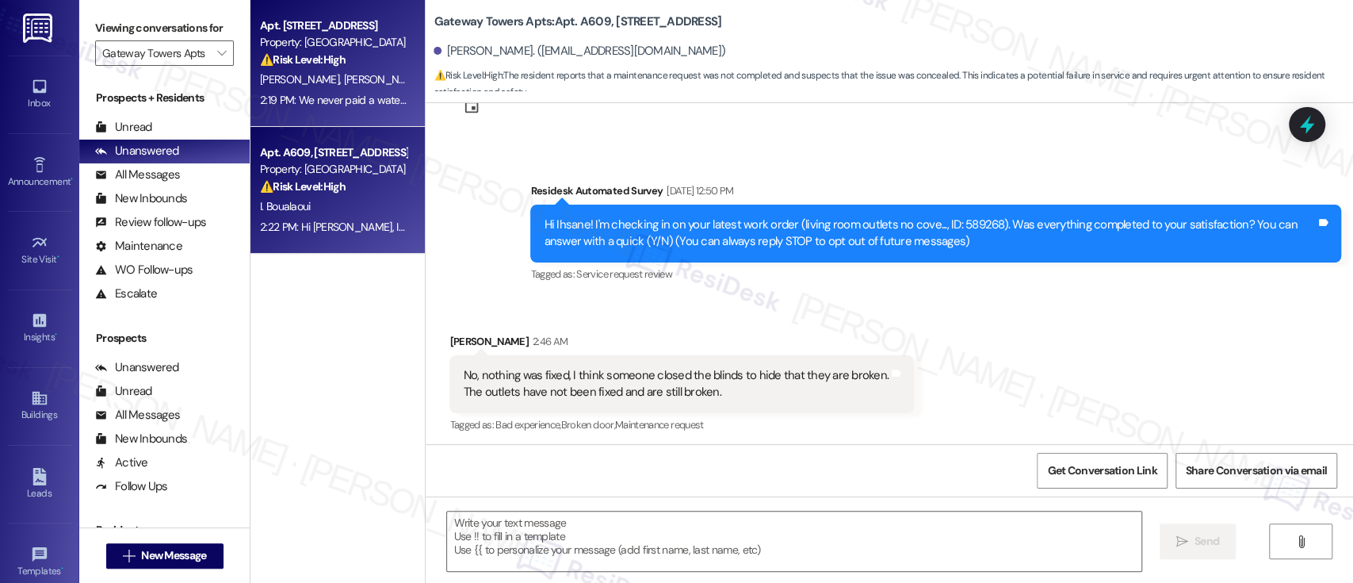
scroll to position [67, 0]
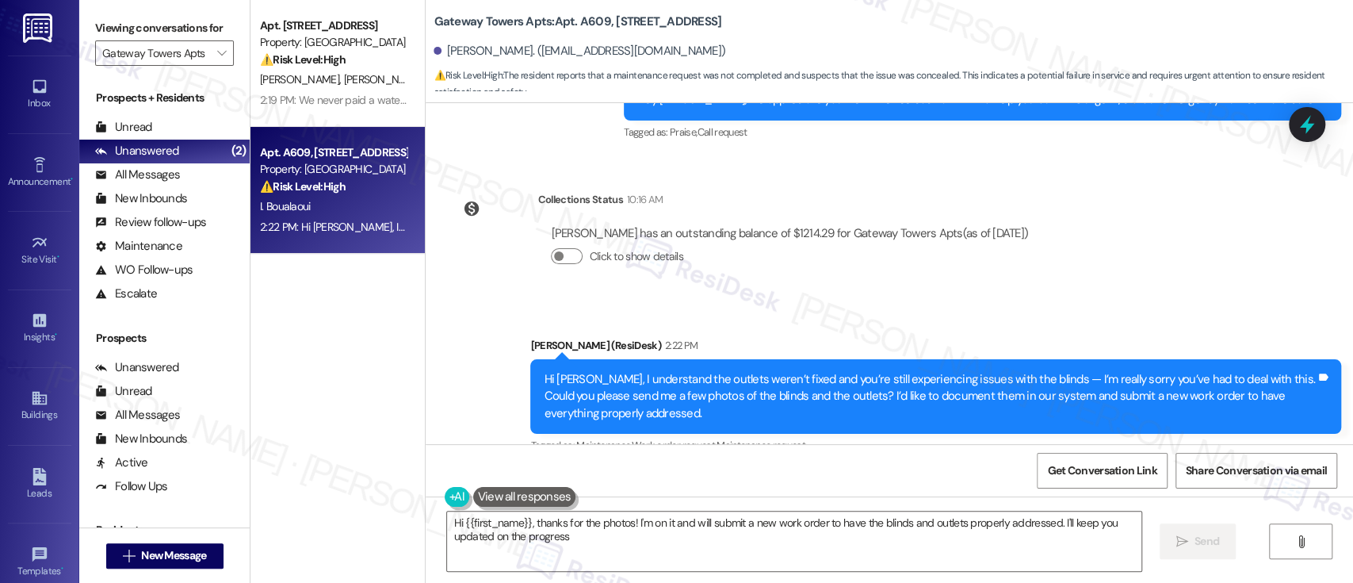
type textarea "Hi {{first_name}}, thanks for the photos! I'm on it and will submit a new work …"
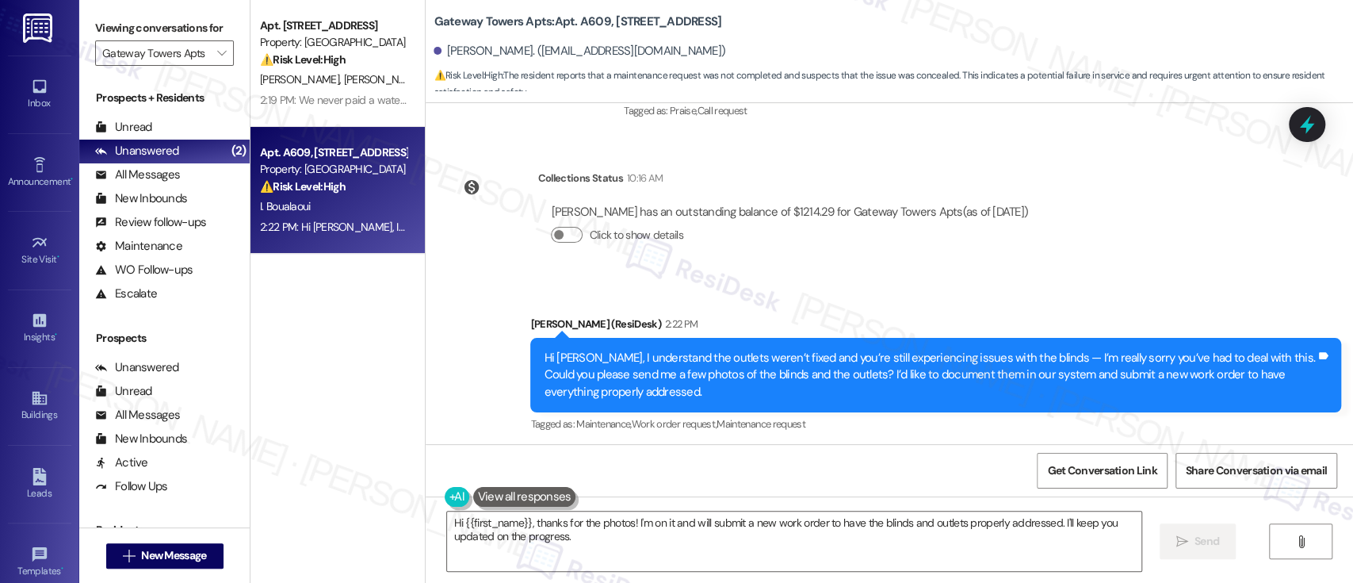
scroll to position [515, 0]
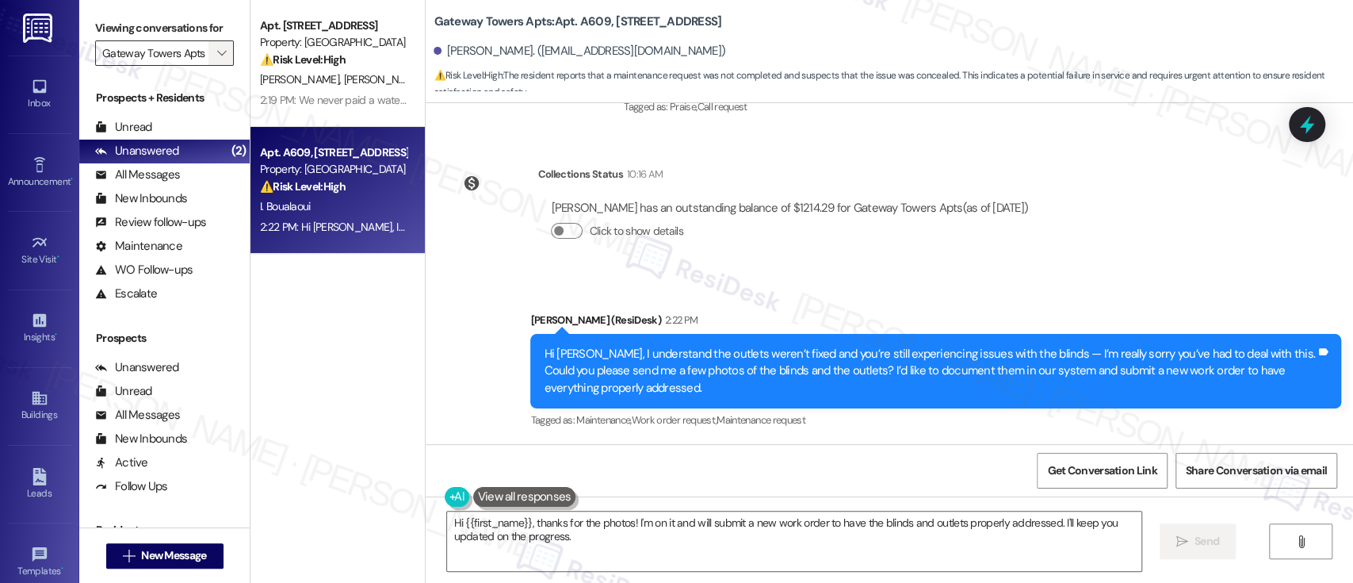
click at [217, 56] on icon "" at bounding box center [221, 53] width 9 height 13
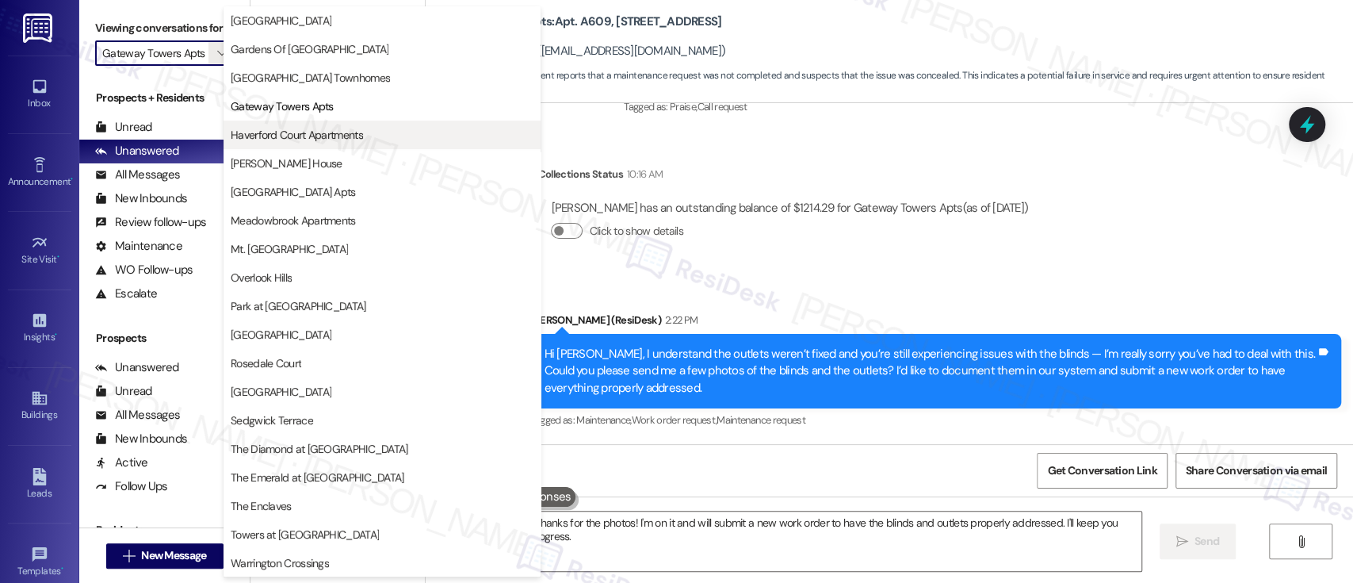
click at [304, 136] on span "Haverford Court Apartments" at bounding box center [297, 135] width 132 height 16
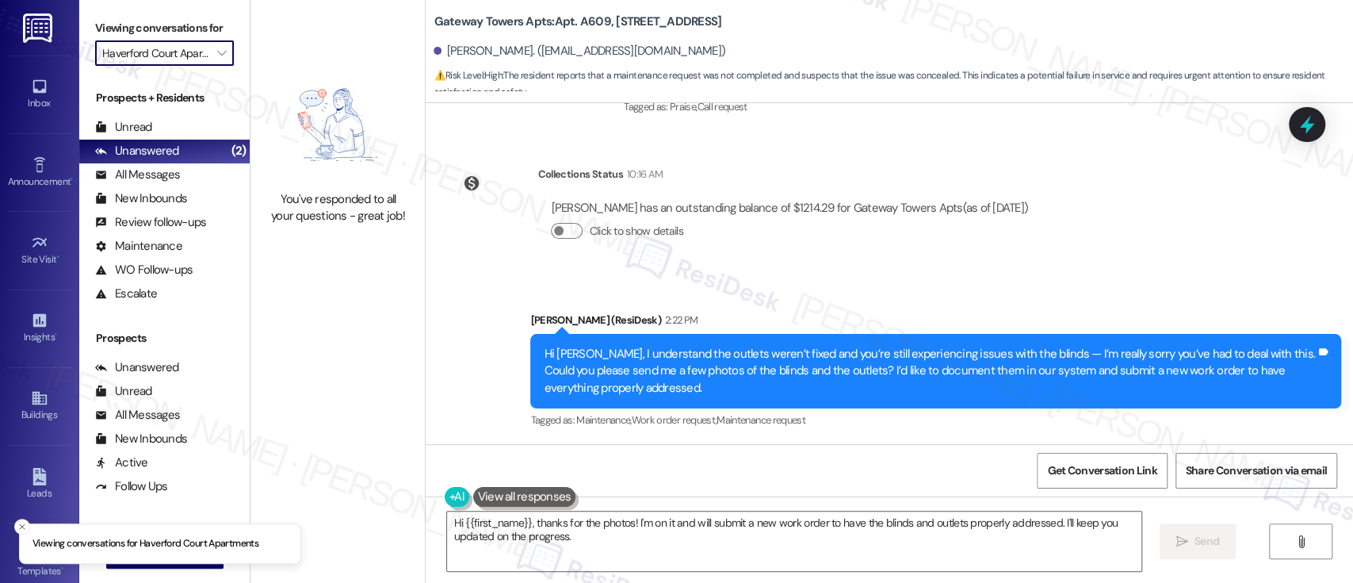
click at [178, 52] on input "Haverford Court Apartments" at bounding box center [155, 52] width 106 height 25
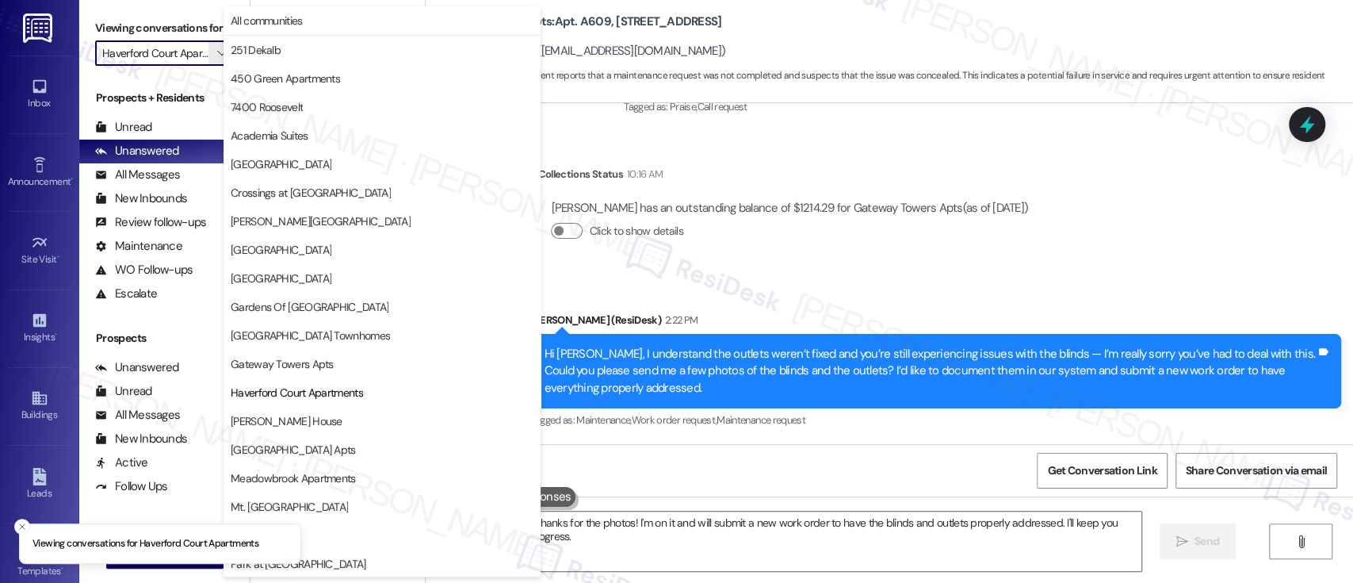
scroll to position [258, 0]
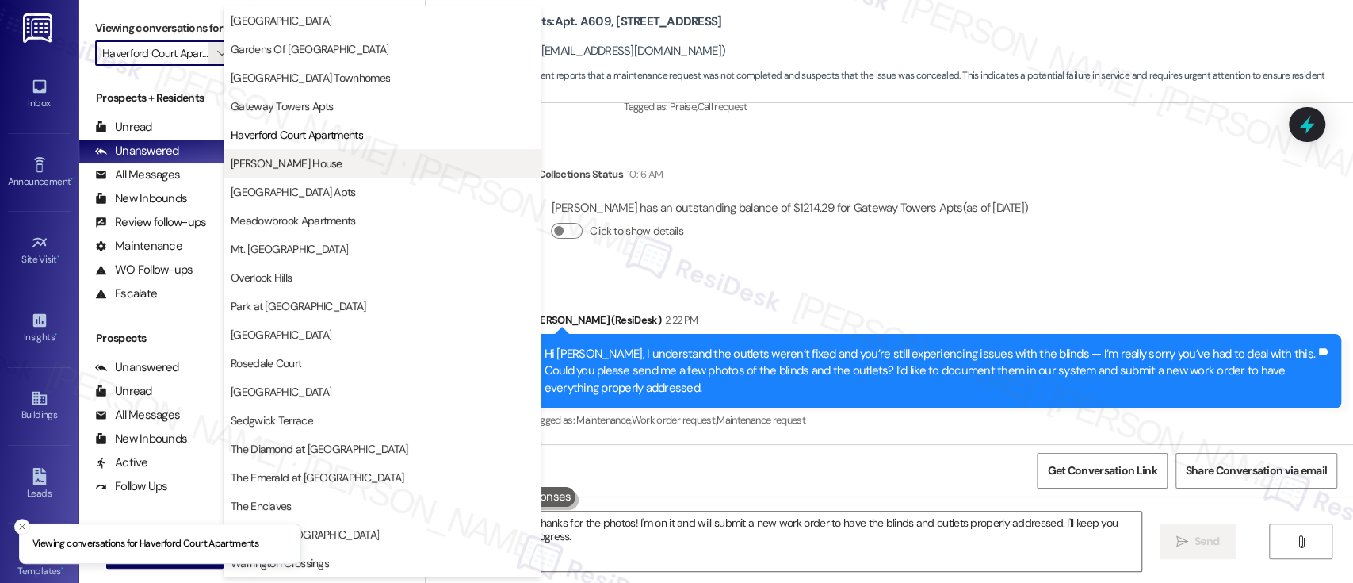
click at [277, 162] on span "[PERSON_NAME] House" at bounding box center [287, 163] width 112 height 16
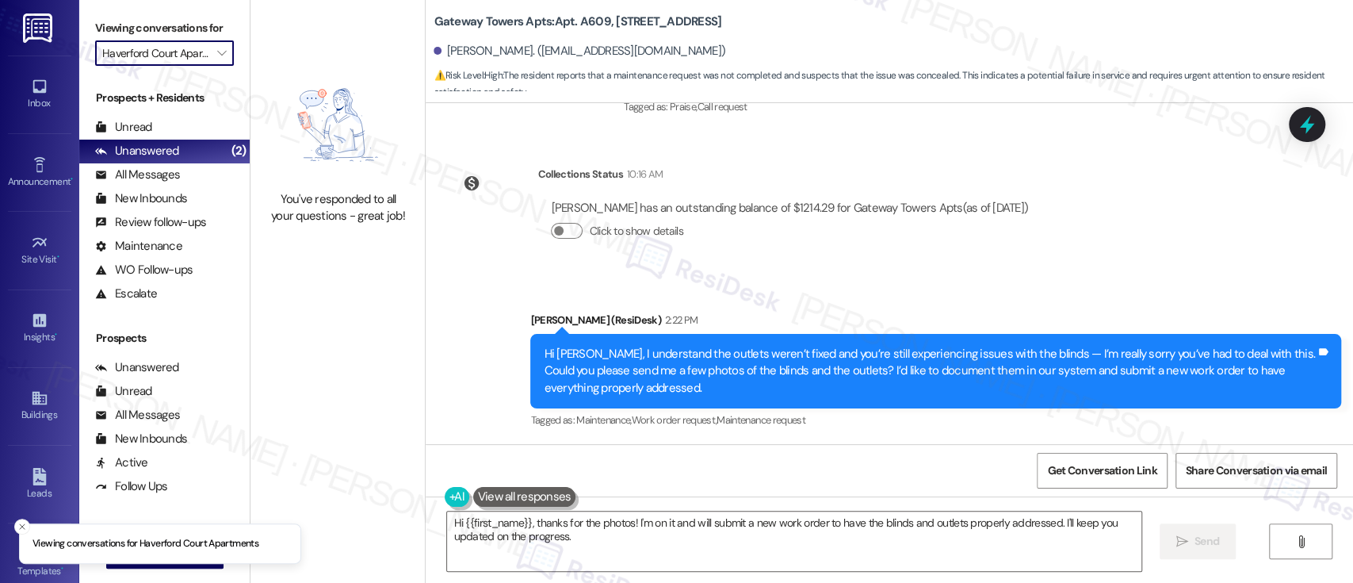
type input "[PERSON_NAME] House"
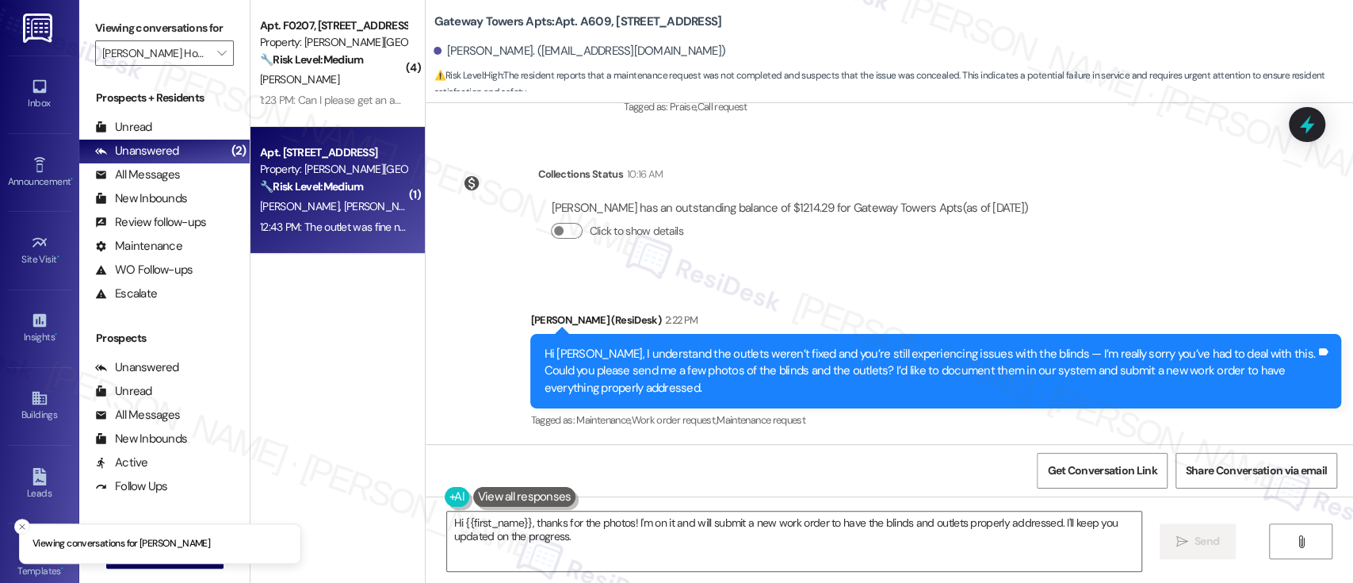
click at [291, 158] on div "Apt. [STREET_ADDRESS]" at bounding box center [333, 152] width 147 height 17
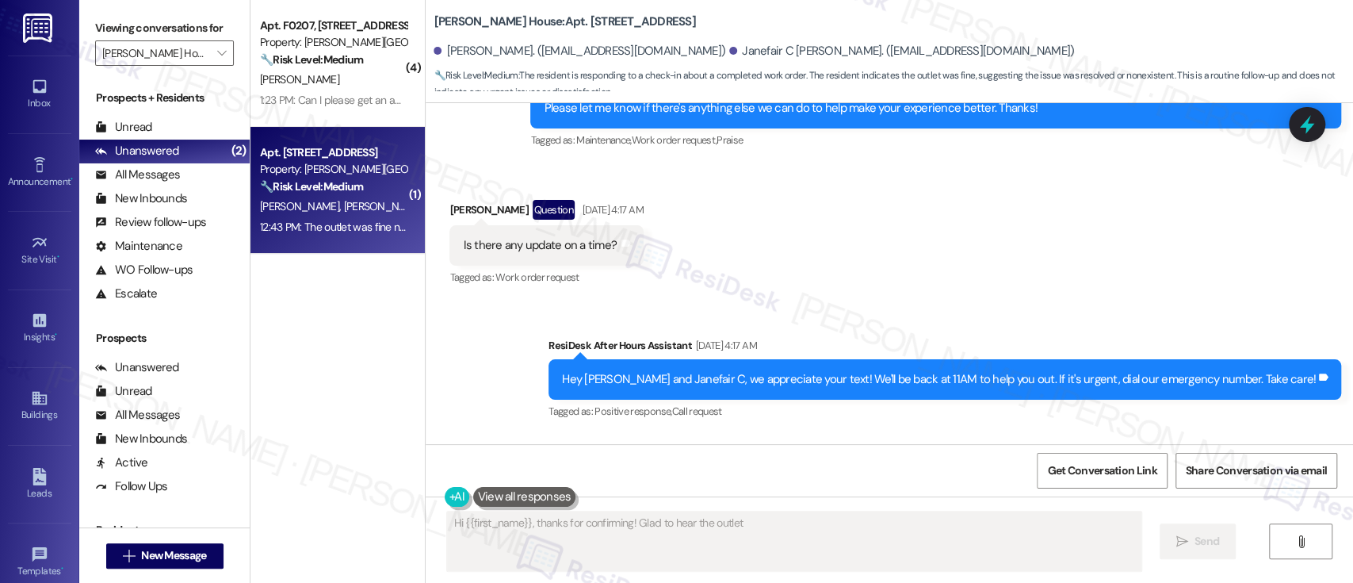
scroll to position [8135, 0]
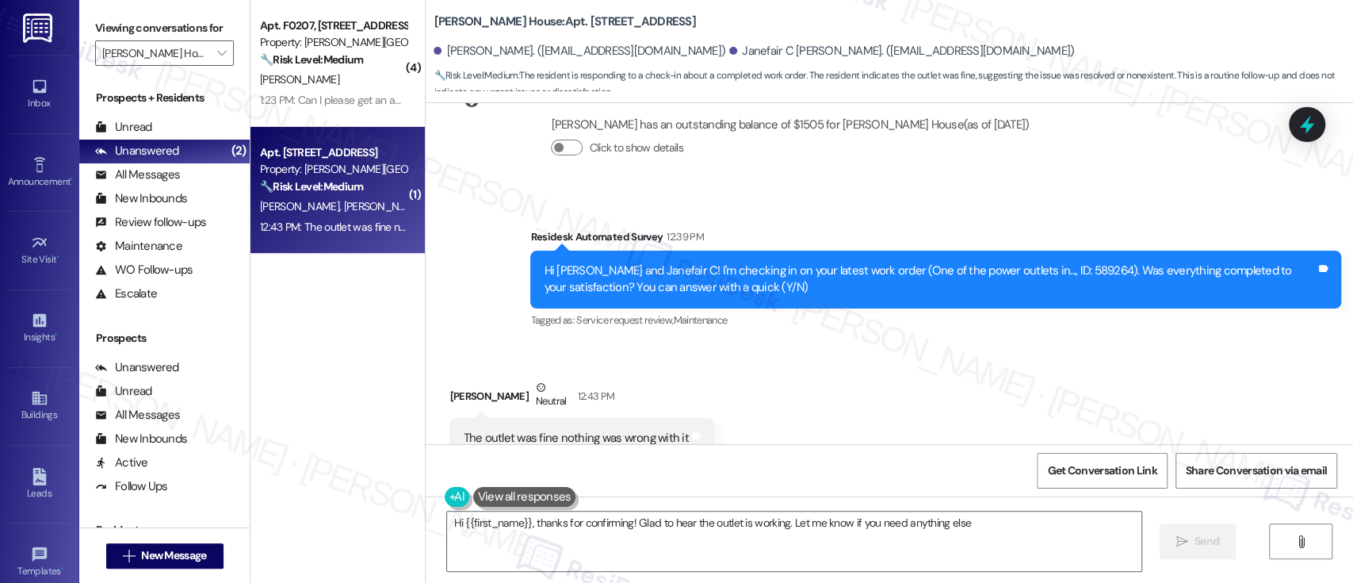
type textarea "Hi {{first_name}}, thanks for confirming! Glad to hear the outlet is working. L…"
click at [861, 529] on textarea "Hi {{first_name}}, thanks for confirming! Glad to hear the outlet is working. L…" at bounding box center [794, 540] width 694 height 59
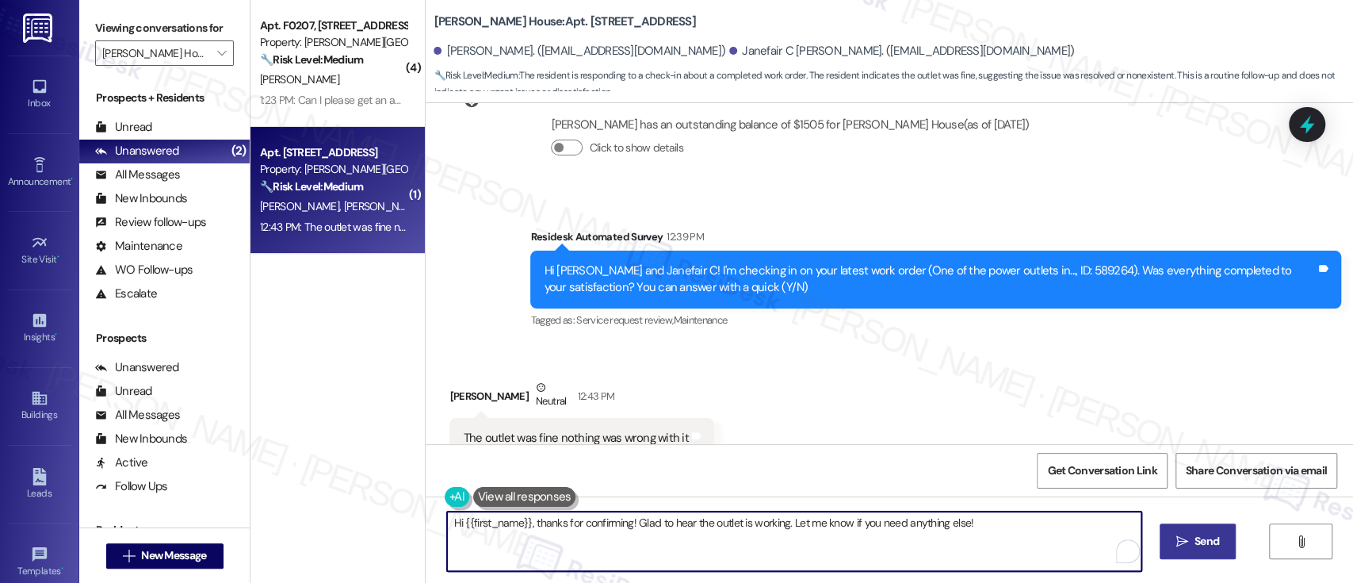
click at [1210, 545] on span "Send" at bounding box center [1207, 541] width 25 height 17
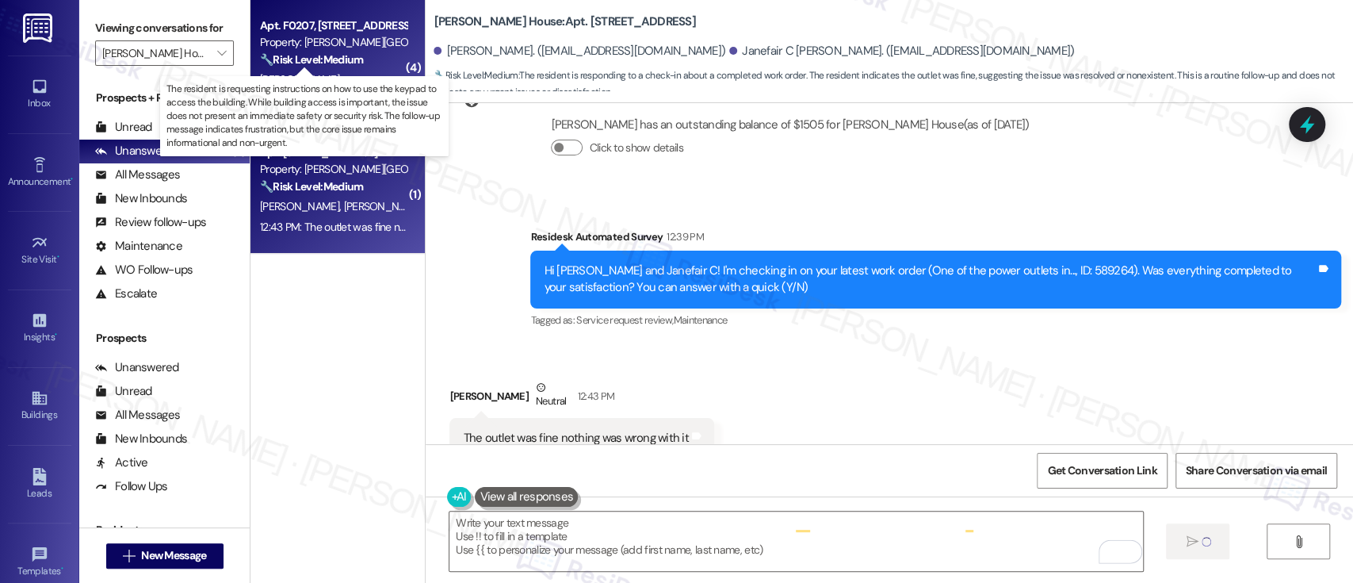
type textarea "Fetching suggested responses. Please feel free to read through the conversation…"
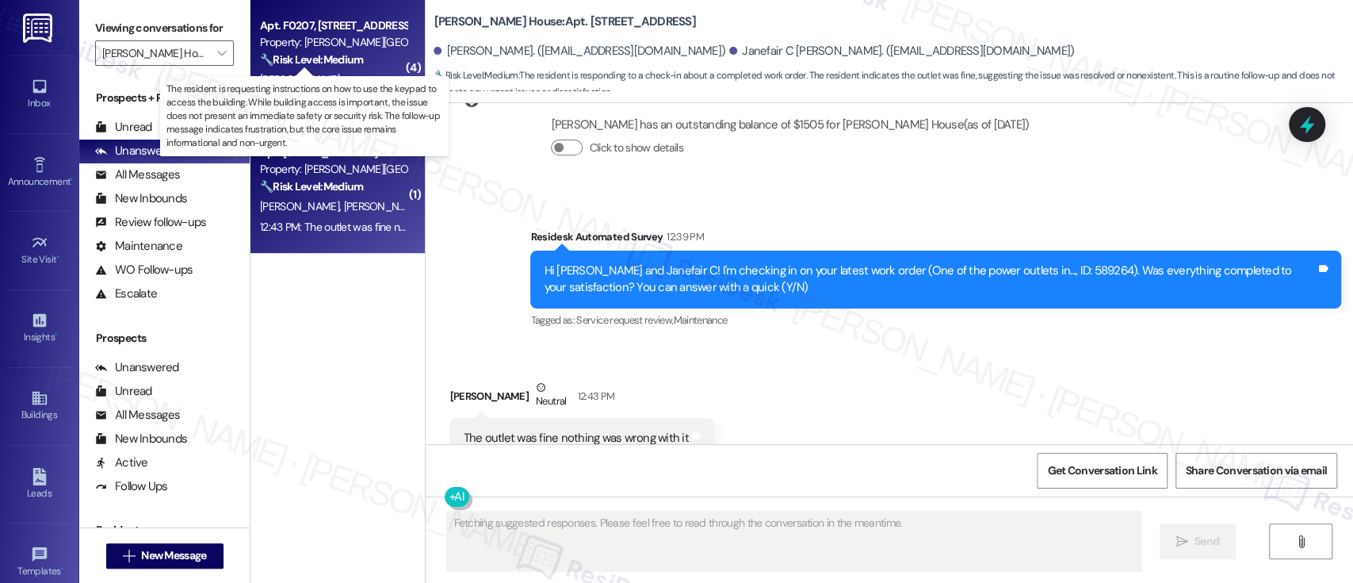
scroll to position [8134, 0]
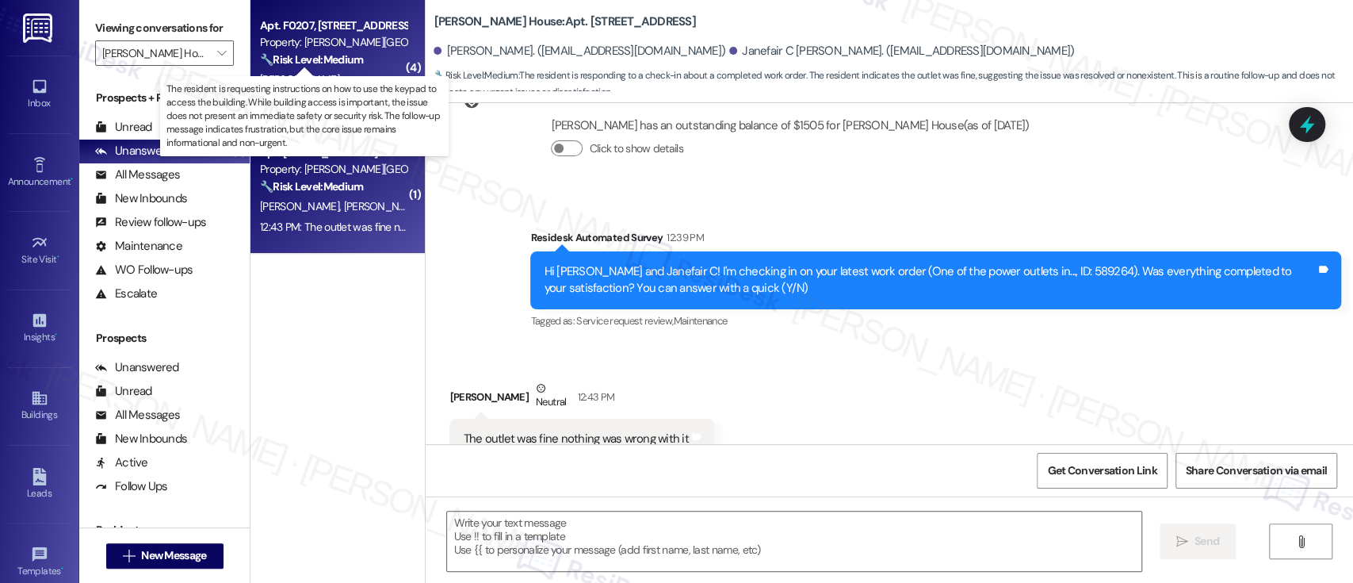
click at [299, 53] on strong "🔧 Risk Level: Medium" at bounding box center [311, 59] width 103 height 14
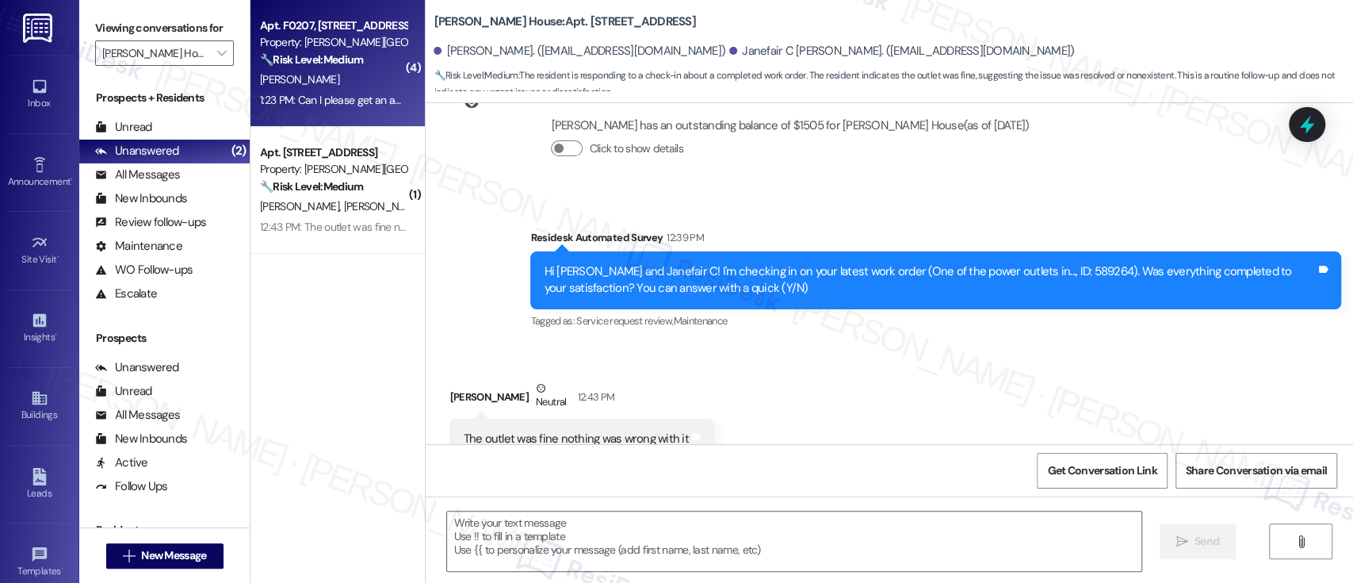
type textarea "Fetching suggested responses. Please feel free to read through the conversation…"
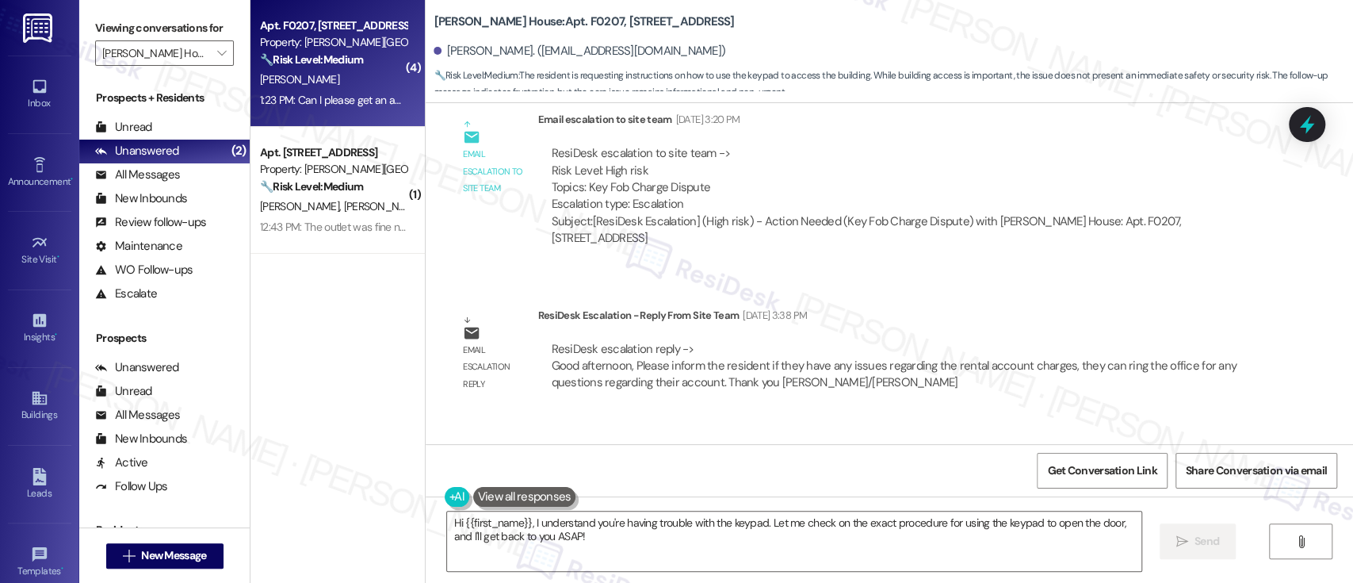
scroll to position [6905, 0]
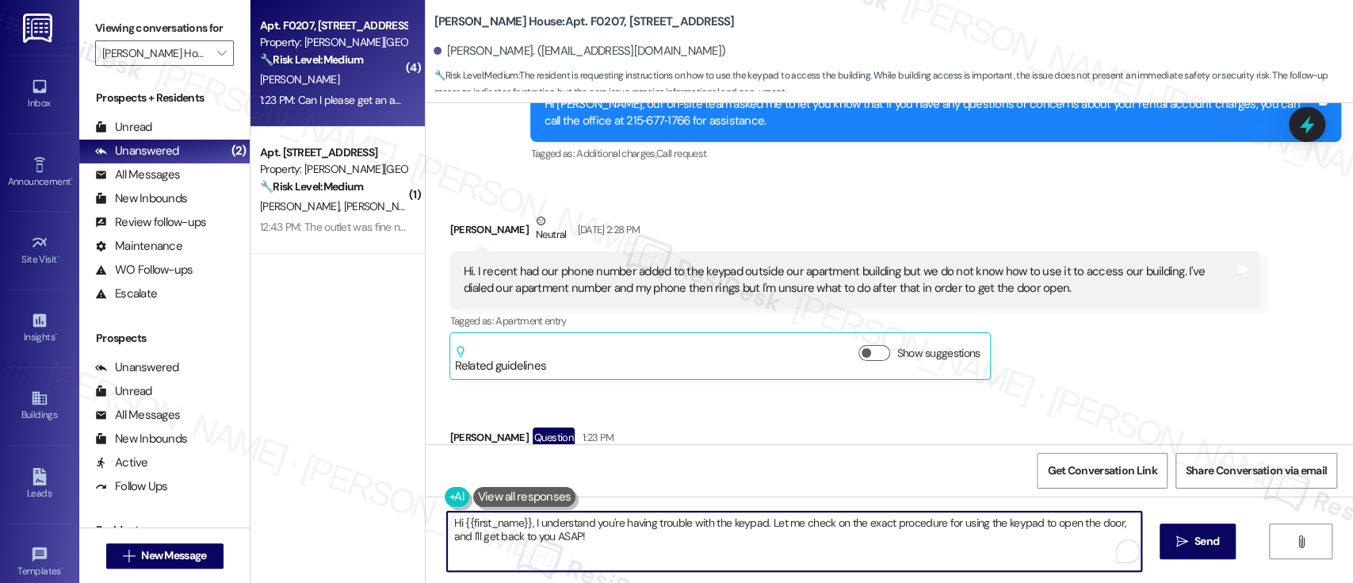
click at [582, 517] on textarea "Hi {{first_name}}, I understand you're having trouble with the keypad. Let me c…" at bounding box center [794, 540] width 694 height 59
click at [693, 540] on textarea "Hi {{first_name}}, I understand you're having trouble with the keypad. Let me c…" at bounding box center [794, 540] width 694 height 59
click at [449, 212] on div "[PERSON_NAME] Neutral [DATE] 2:28 PM" at bounding box center [854, 231] width 811 height 39
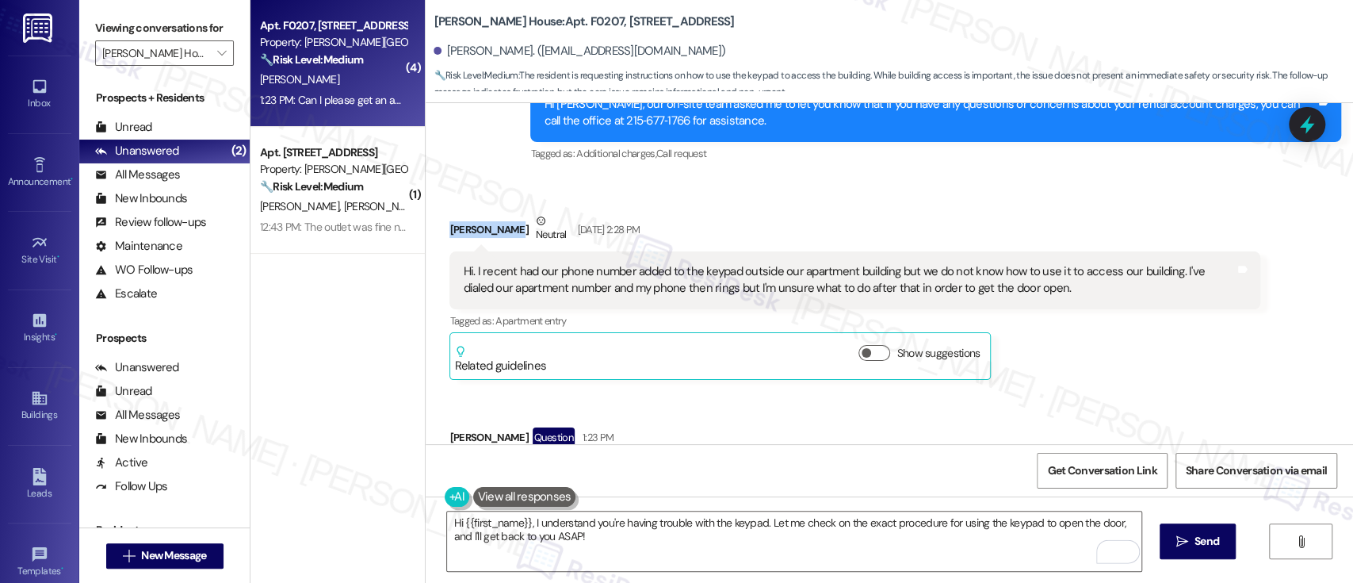
click at [449, 212] on div "[PERSON_NAME] Neutral [DATE] 2:28 PM" at bounding box center [854, 231] width 811 height 39
copy div "[PERSON_NAME]"
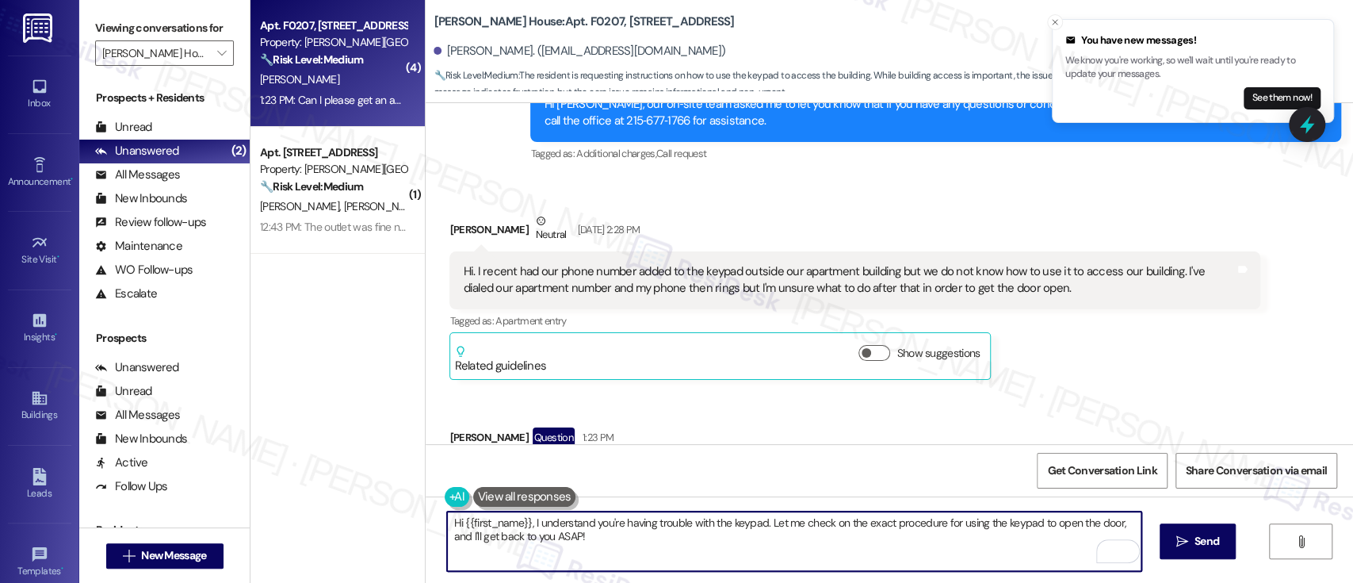
click at [483, 518] on textarea "Hi {{first_name}}, I understand you're having trouble with the keypad. Let me c…" at bounding box center [794, 540] width 694 height 59
paste textarea "[PERSON_NAME]"
click at [712, 520] on textarea "Hi [PERSON_NAME], I understand you're having trouble with the keypad. Let me ch…" at bounding box center [794, 540] width 694 height 59
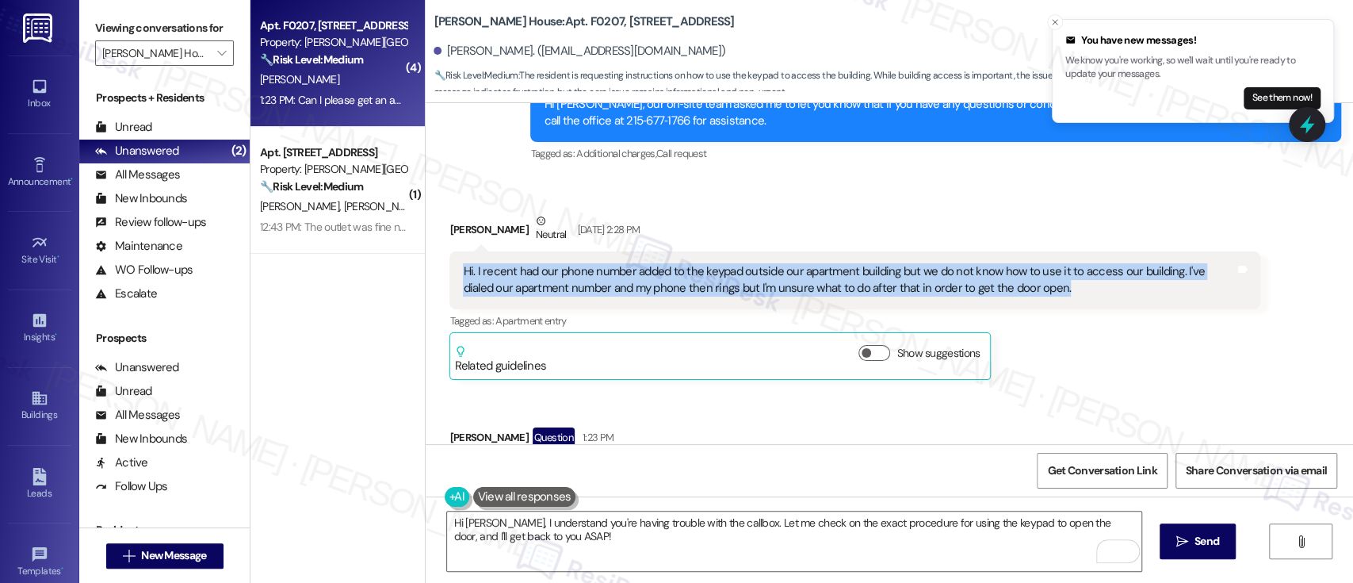
drag, startPoint x: 1027, startPoint y: 206, endPoint x: 446, endPoint y: 177, distance: 581.8
click at [449, 251] on div "Hi. I recent had our phone number added to the keypad outside our apartment bui…" at bounding box center [854, 280] width 811 height 58
copy div "Hi. I recent had our phone number added to the keypad outside our apartment bui…"
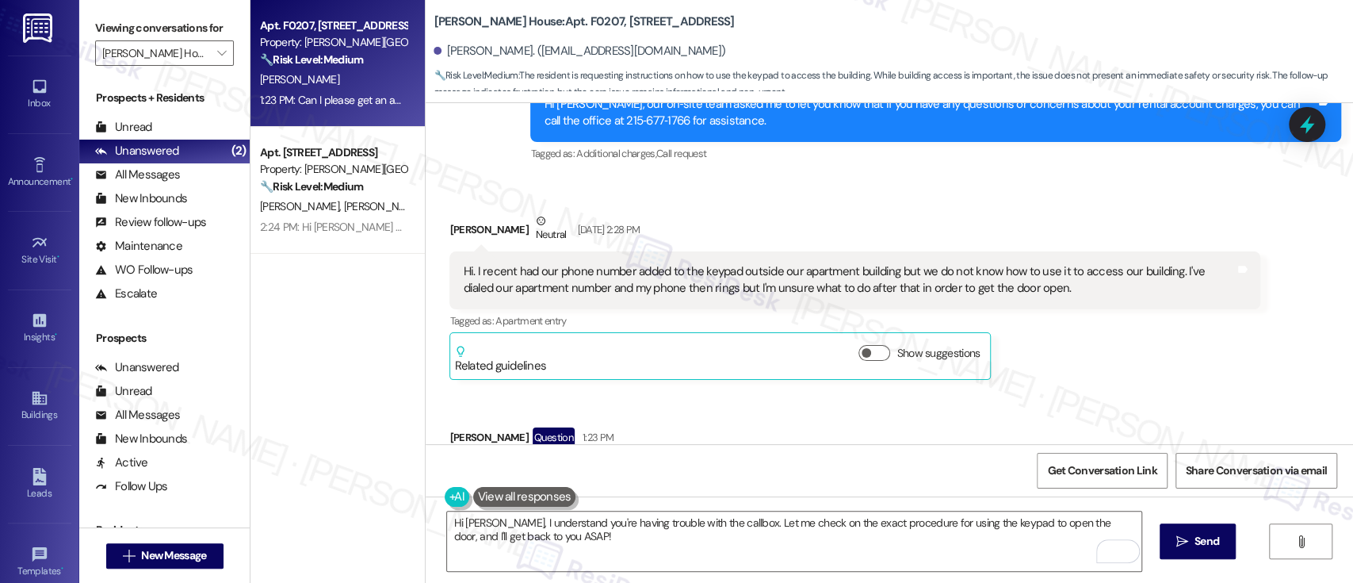
click at [847, 394] on div "Received via SMS [PERSON_NAME] Neutral [DATE] 2:28 PM Hi. I recent had our phon…" at bounding box center [890, 352] width 928 height 351
click at [1023, 385] on div "Received via SMS [PERSON_NAME] Neutral [DATE] 2:28 PM Hi. I recent had our phon…" at bounding box center [890, 352] width 928 height 351
click at [633, 525] on textarea "Hi [PERSON_NAME], I understand you're having trouble with the callbox. Let me c…" at bounding box center [794, 540] width 694 height 59
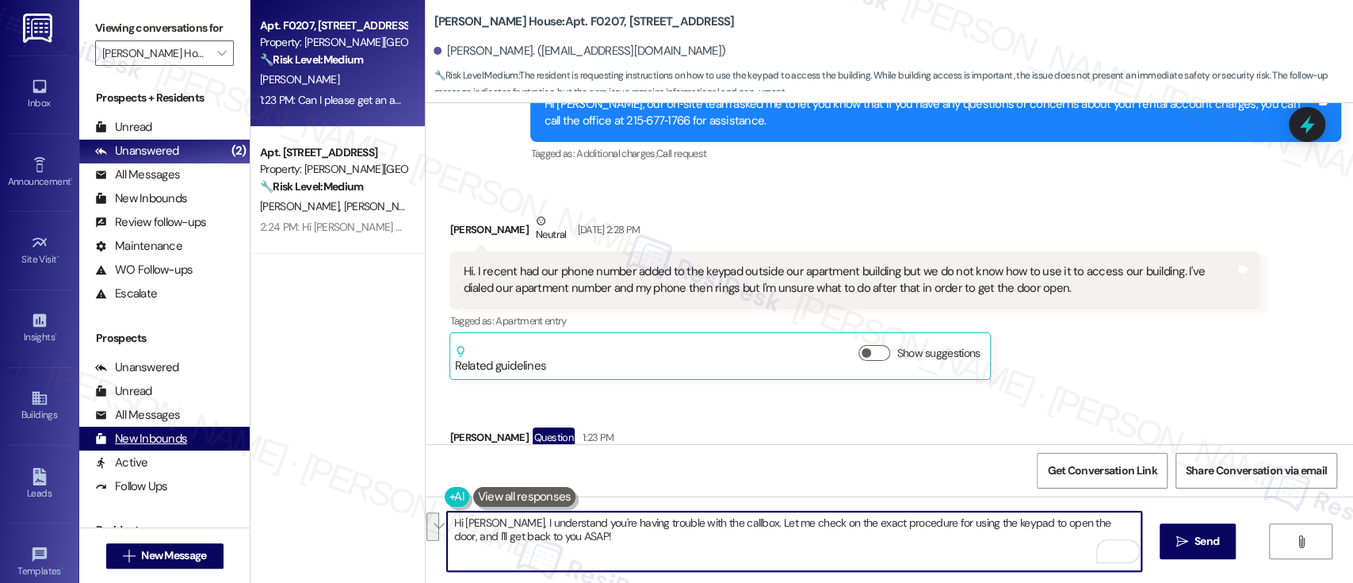
drag, startPoint x: 564, startPoint y: 545, endPoint x: 215, endPoint y: 442, distance: 363.7
click at [215, 442] on div "Viewing conversations for [PERSON_NAME] House  Prospects + Residents Unread (0…" at bounding box center [716, 291] width 1274 height 583
paste textarea "{{first_name}}, Thanks for reaching out! I understand you need clarification on…"
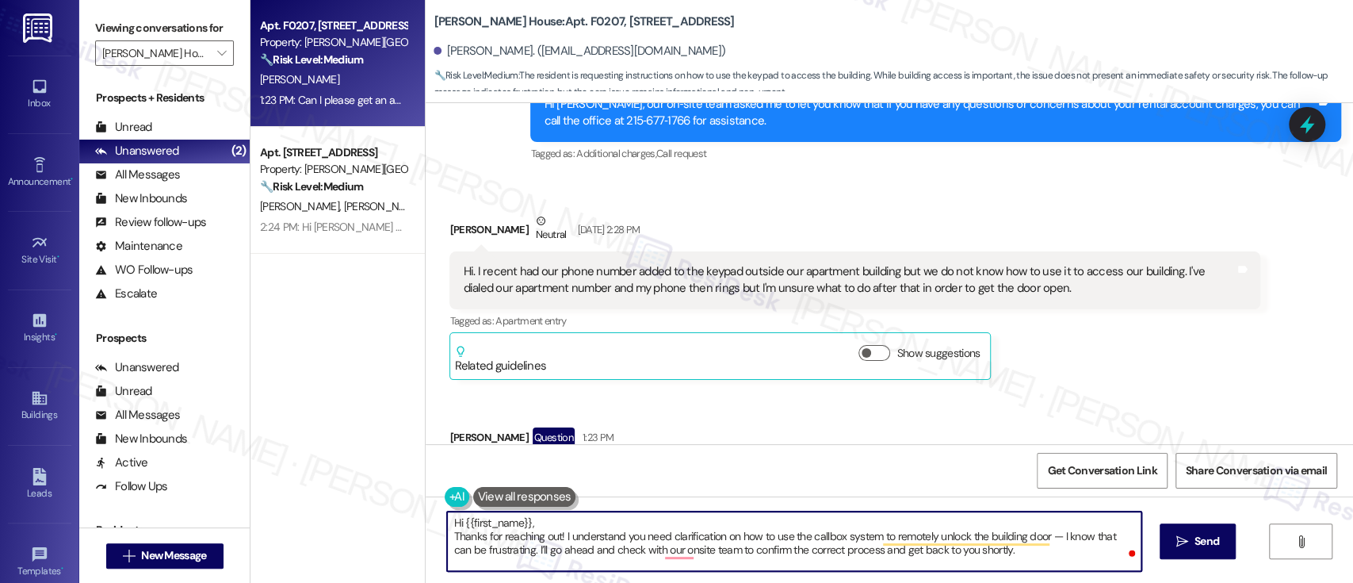
click at [457, 212] on div "[PERSON_NAME] Neutral [DATE] 2:28 PM" at bounding box center [854, 231] width 811 height 39
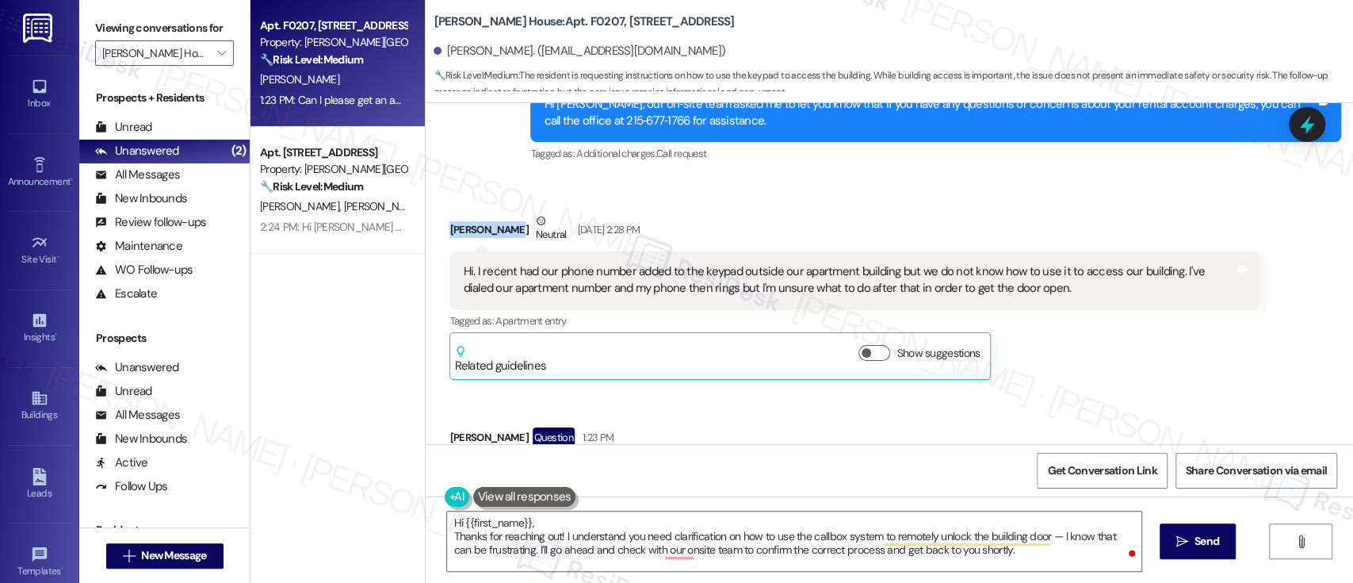
click at [457, 212] on div "[PERSON_NAME] Neutral [DATE] 2:28 PM" at bounding box center [854, 231] width 811 height 39
copy div "[PERSON_NAME]"
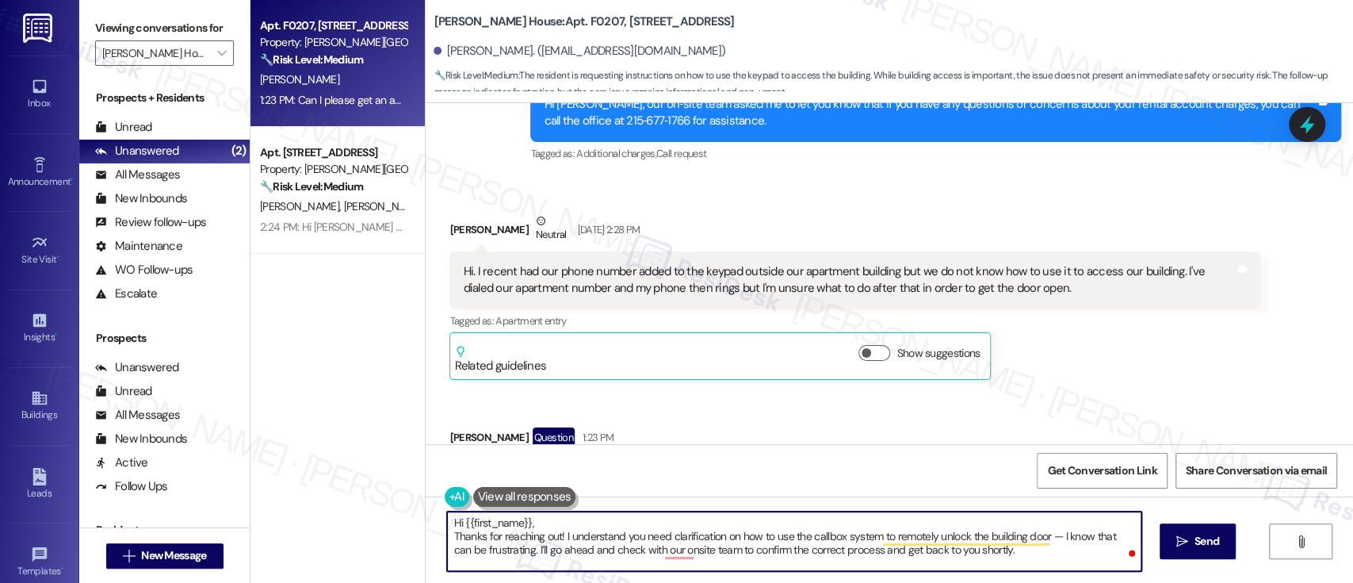
click at [482, 522] on textarea "Hi {{first_name}}, Thanks for reaching out! I understand you need clarification…" at bounding box center [794, 540] width 694 height 59
paste textarea "[PERSON_NAME]"
click at [487, 522] on textarea "[PERSON_NAME], Thanks for reaching out! I understand you need clarification on …" at bounding box center [794, 540] width 694 height 59
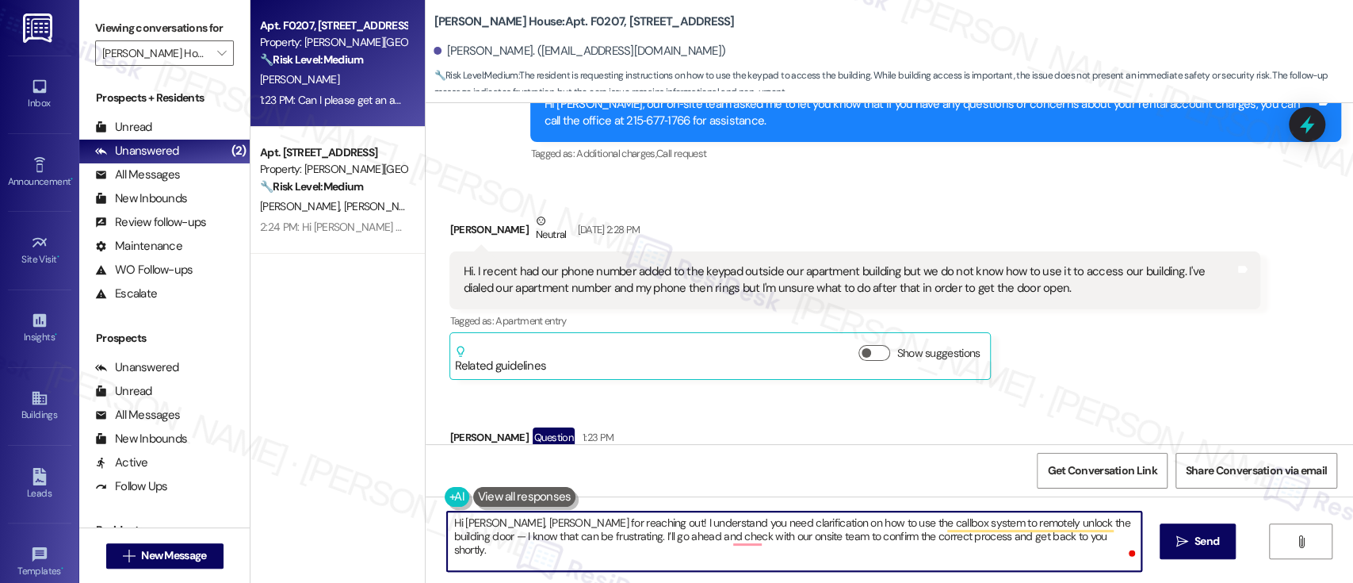
type textarea "Hi [PERSON_NAME], thanks for reaching out! I understand you need clarification …"
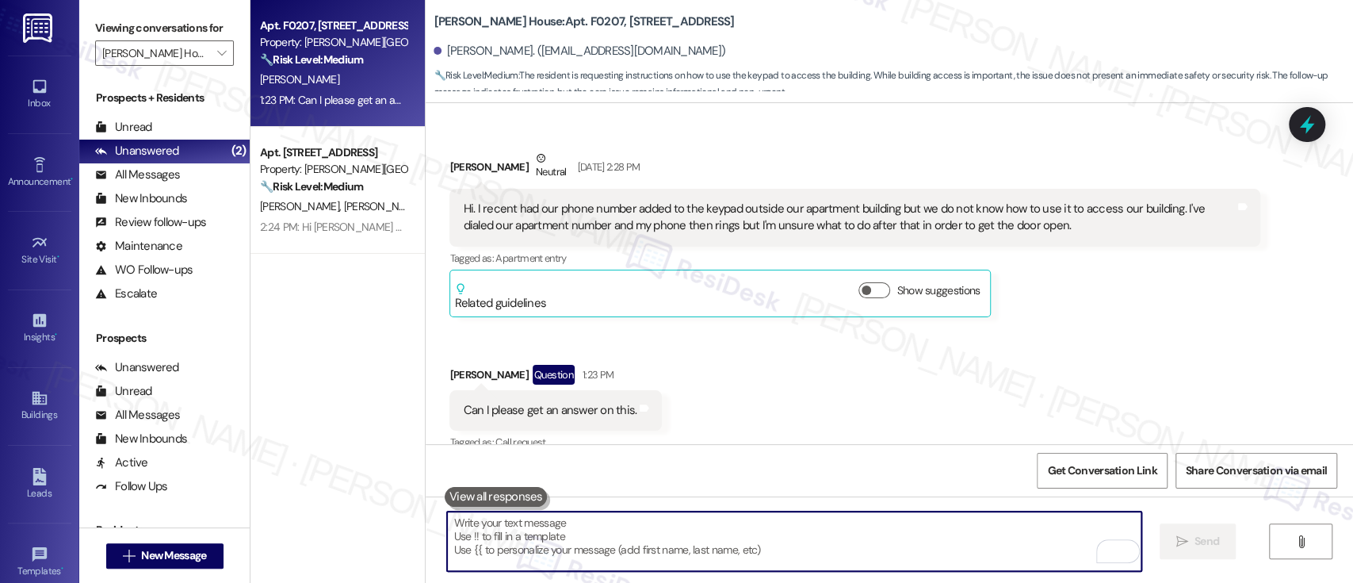
scroll to position [7011, 0]
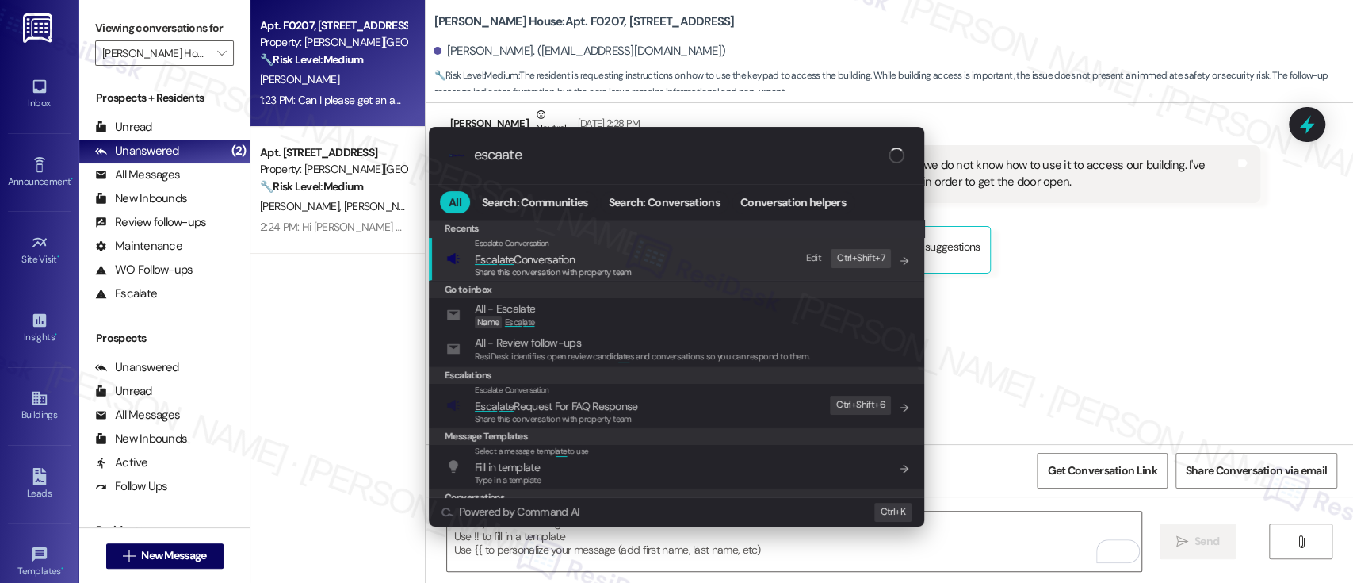
type input "escaate"
click at [623, 251] on span "Esca l ate Conversation" at bounding box center [553, 259] width 157 height 17
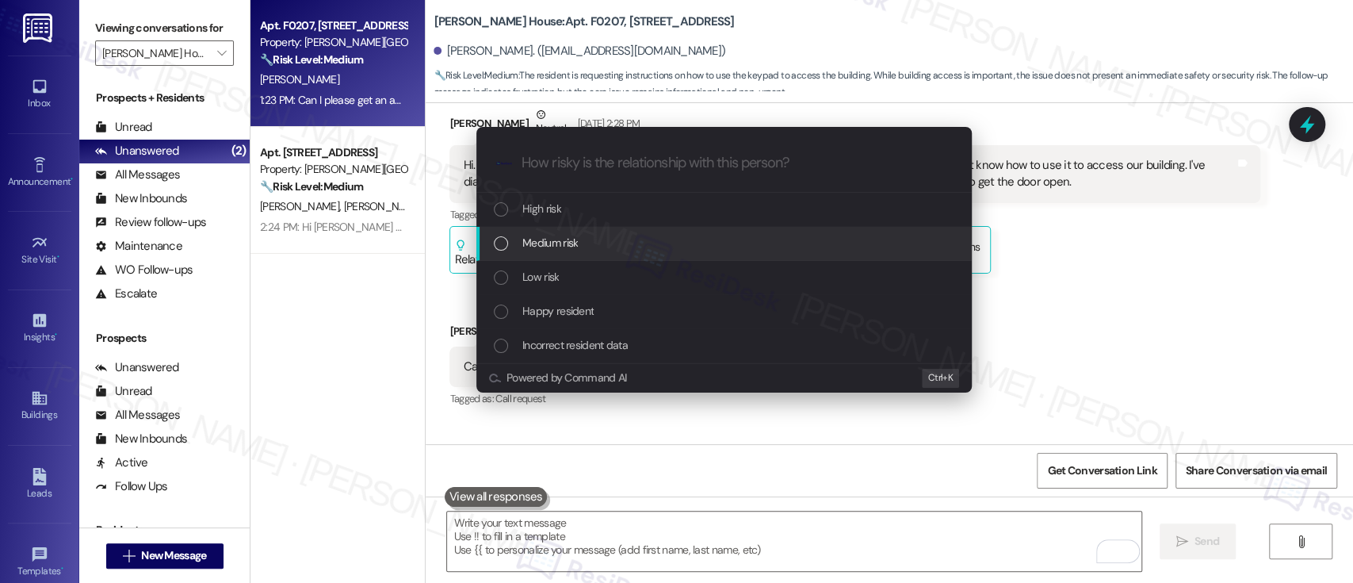
click at [530, 243] on span "Medium risk" at bounding box center [549, 242] width 55 height 17
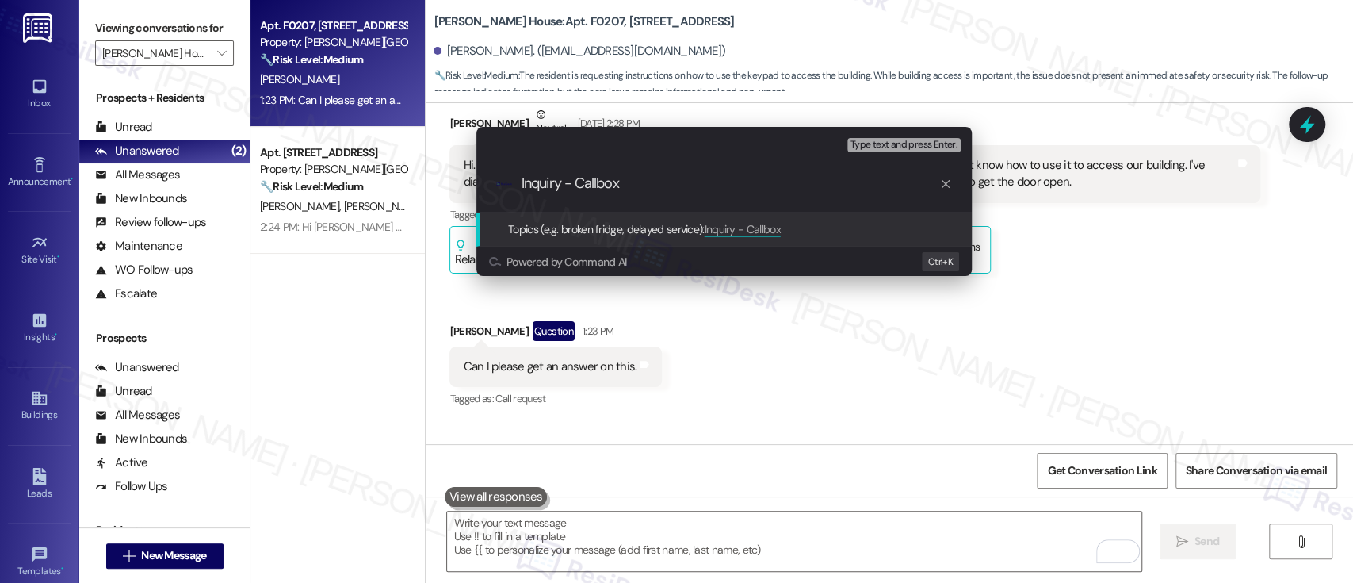
click at [576, 174] on div ".cls-1{fill:#0a055f;}.cls-2{fill:#0cc4c4;} resideskLogoBlueOrange Inquiry - Cal…" at bounding box center [723, 183] width 495 height 56
click at [576, 181] on input "Inquiry - Callbox" at bounding box center [731, 183] width 418 height 17
click at [690, 186] on input "Inquiry - Callbox" at bounding box center [731, 183] width 418 height 17
type input "Inquiry - Callbox Use"
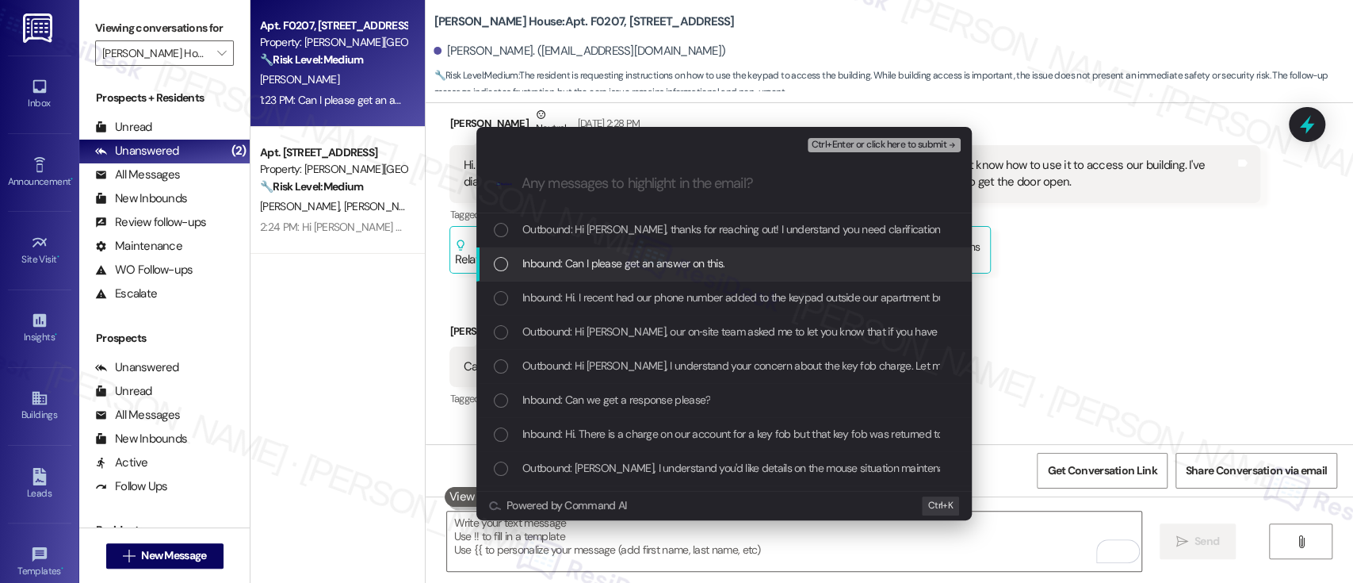
click at [567, 255] on span "Inbound: Can I please get an answer on this." at bounding box center [623, 262] width 202 height 17
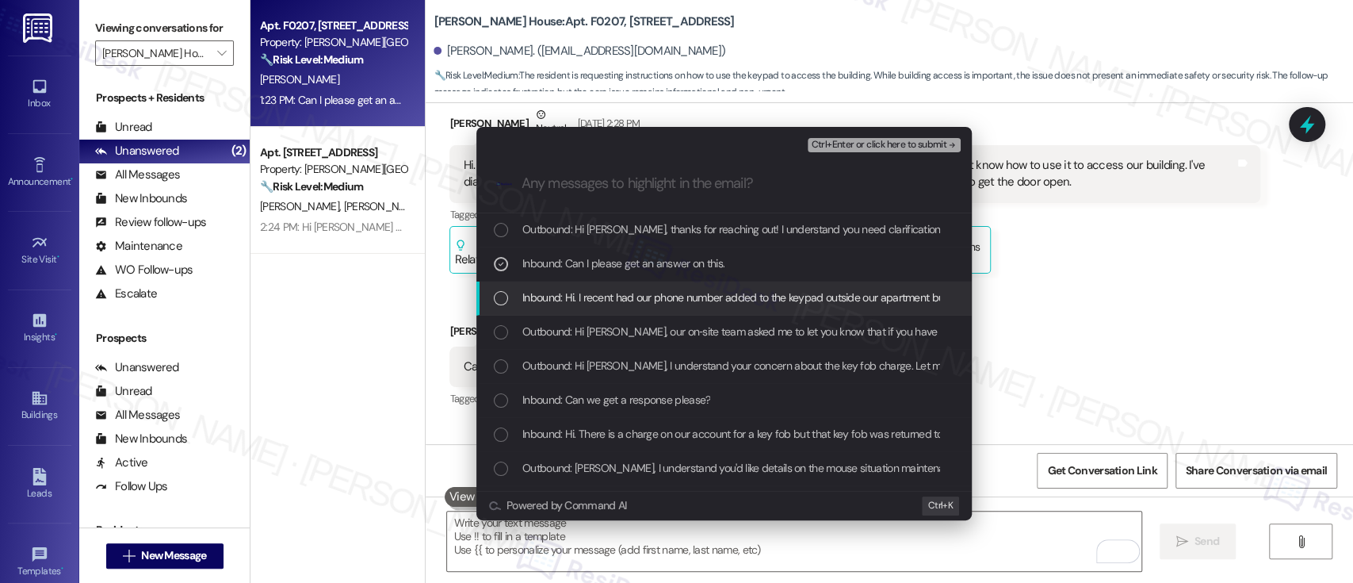
drag, startPoint x: 575, startPoint y: 284, endPoint x: 759, endPoint y: 285, distance: 183.9
click at [578, 288] on div "Inbound: Hi. I recent had our phone number added to the keypad outside our apar…" at bounding box center [723, 298] width 495 height 34
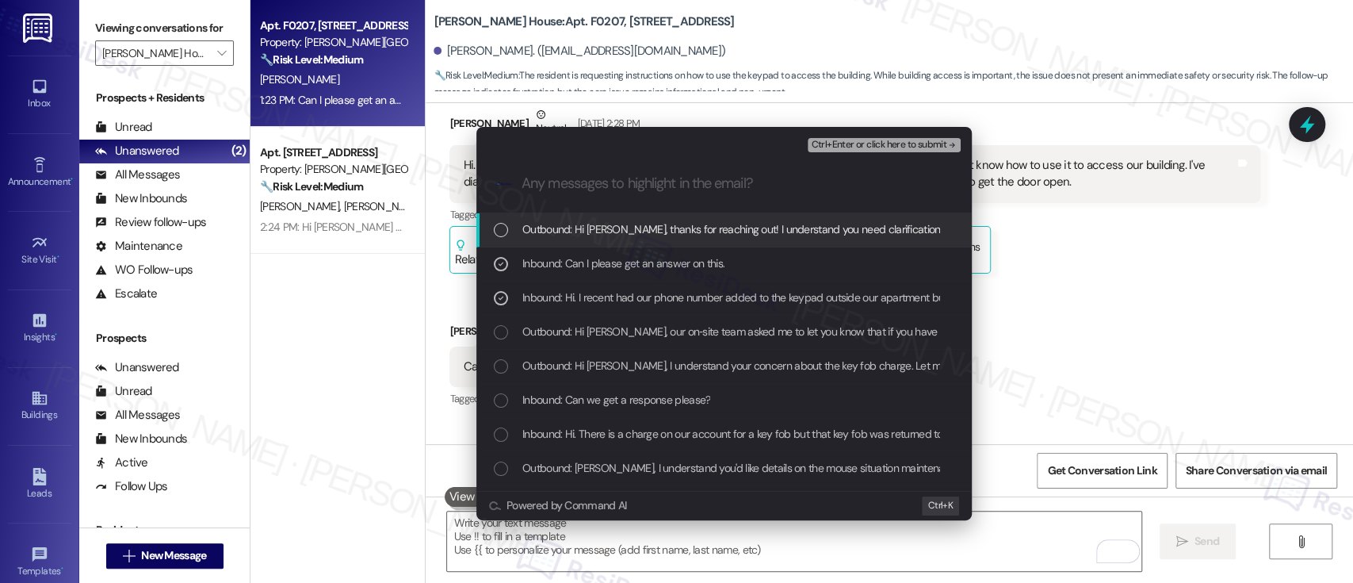
click at [884, 143] on span "Ctrl+Enter or click here to submit" at bounding box center [879, 145] width 136 height 11
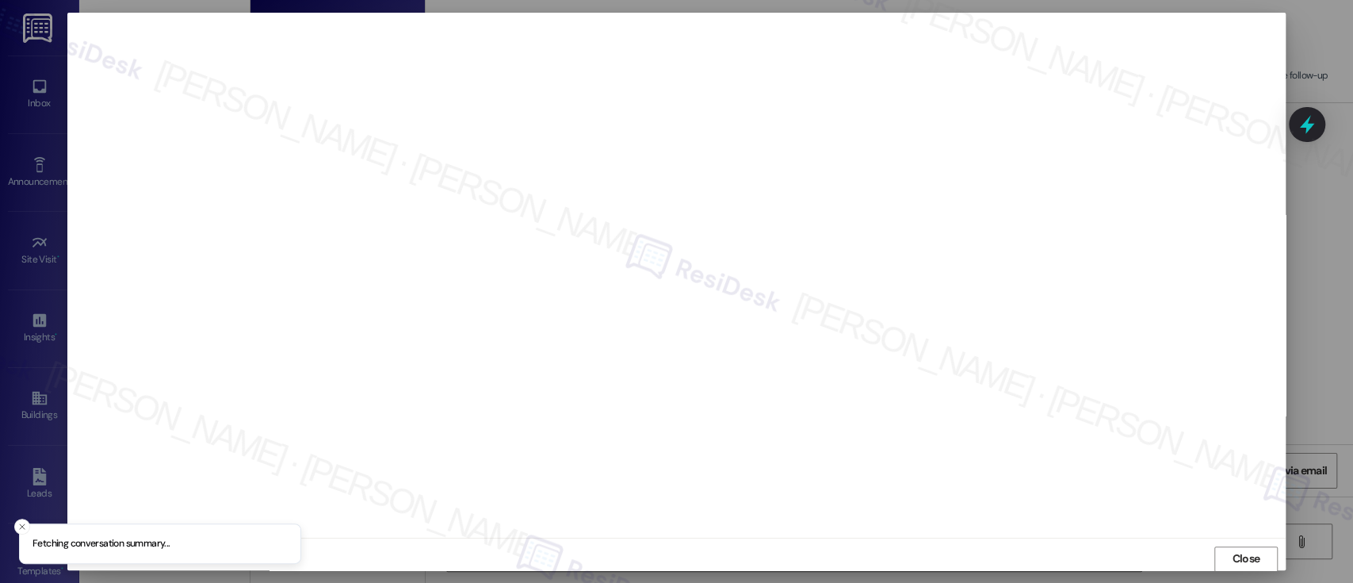
scroll to position [1, 0]
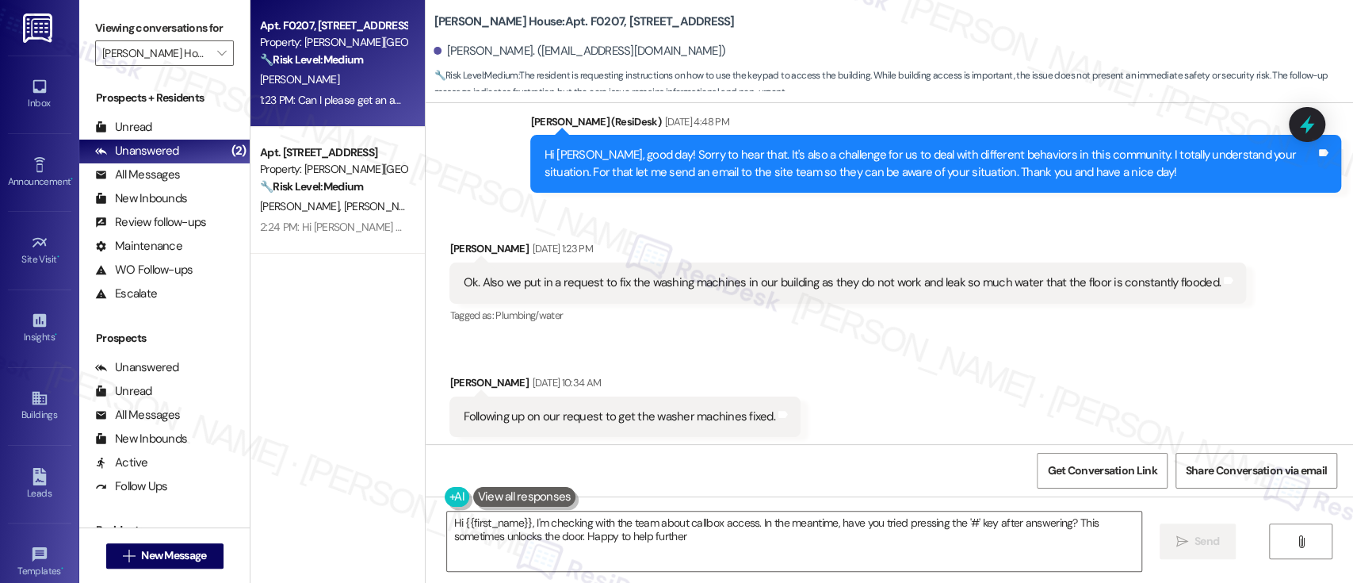
type textarea "Hi {{first_name}}, I'm checking with the team about callbox access. In the mean…"
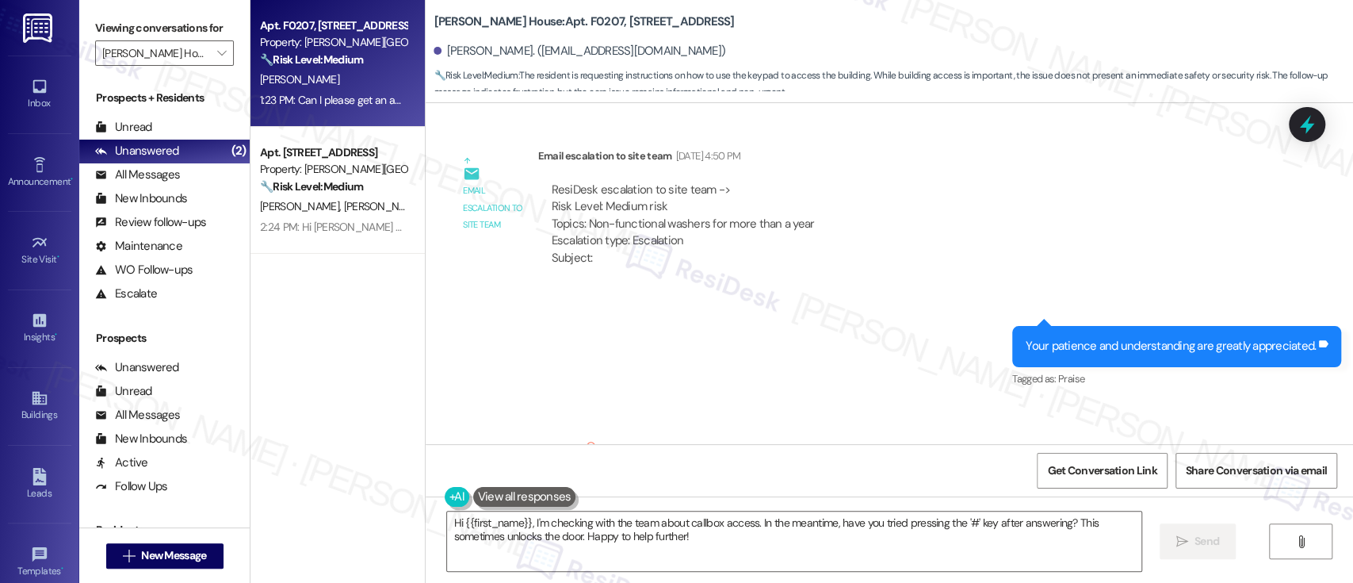
scroll to position [6905, 0]
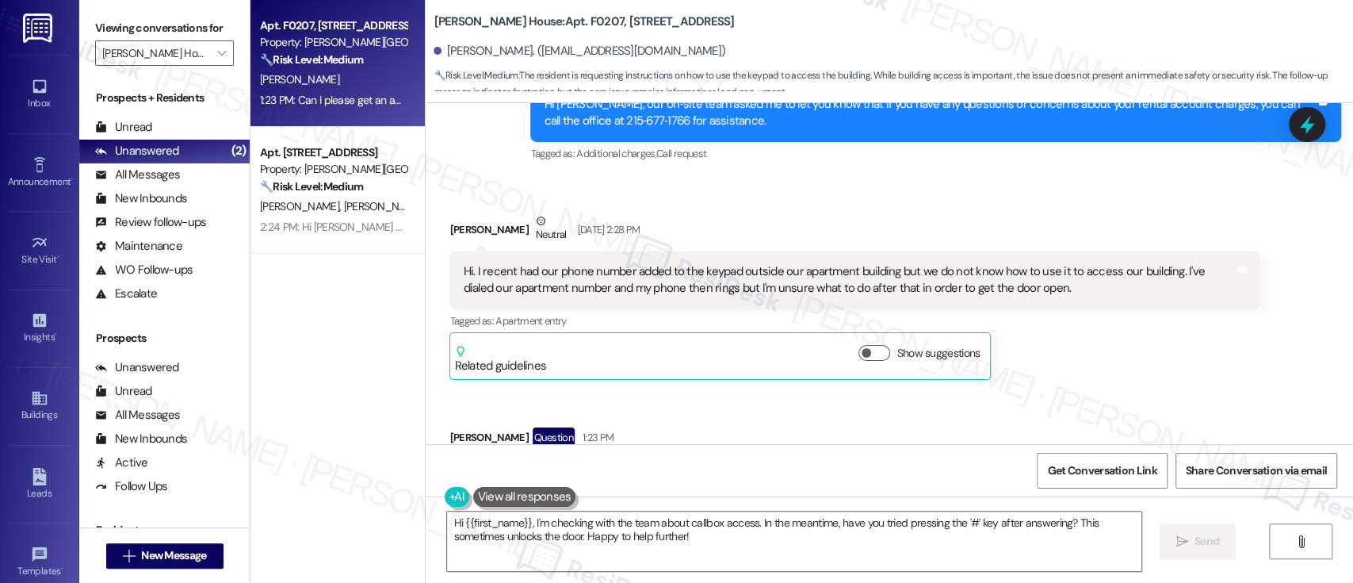
click at [880, 367] on div "Received via SMS Christopher Alston Neutral Aug 15, 2025 at 2:28 PM Hi. I recen…" at bounding box center [890, 352] width 928 height 351
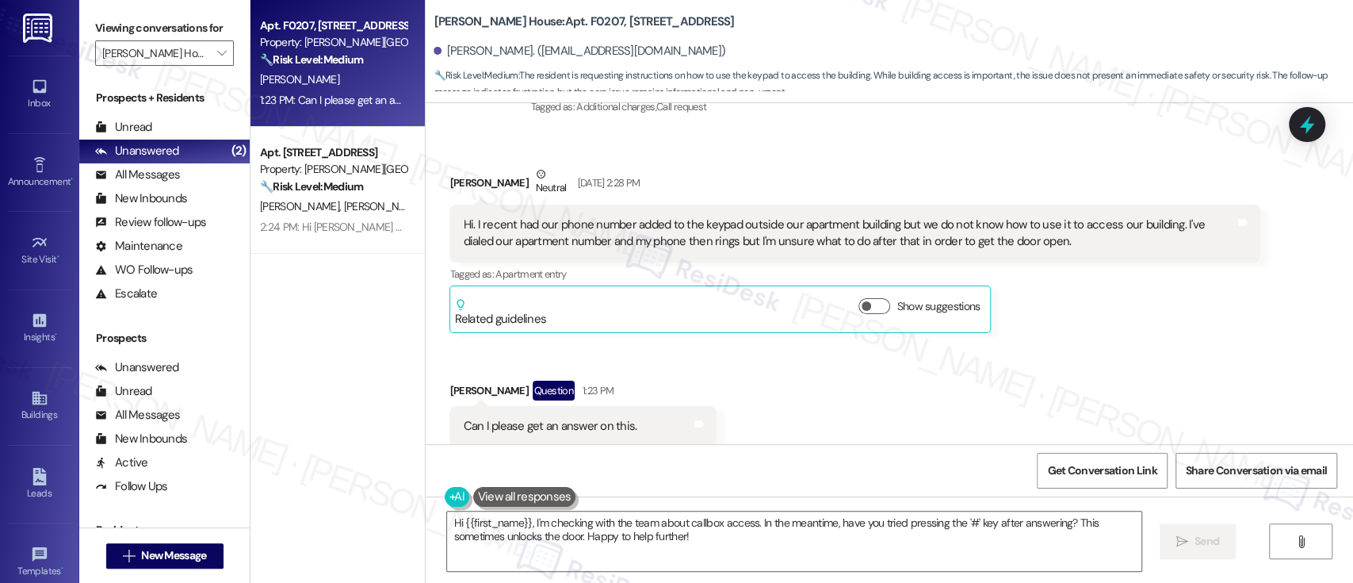
scroll to position [7056, 0]
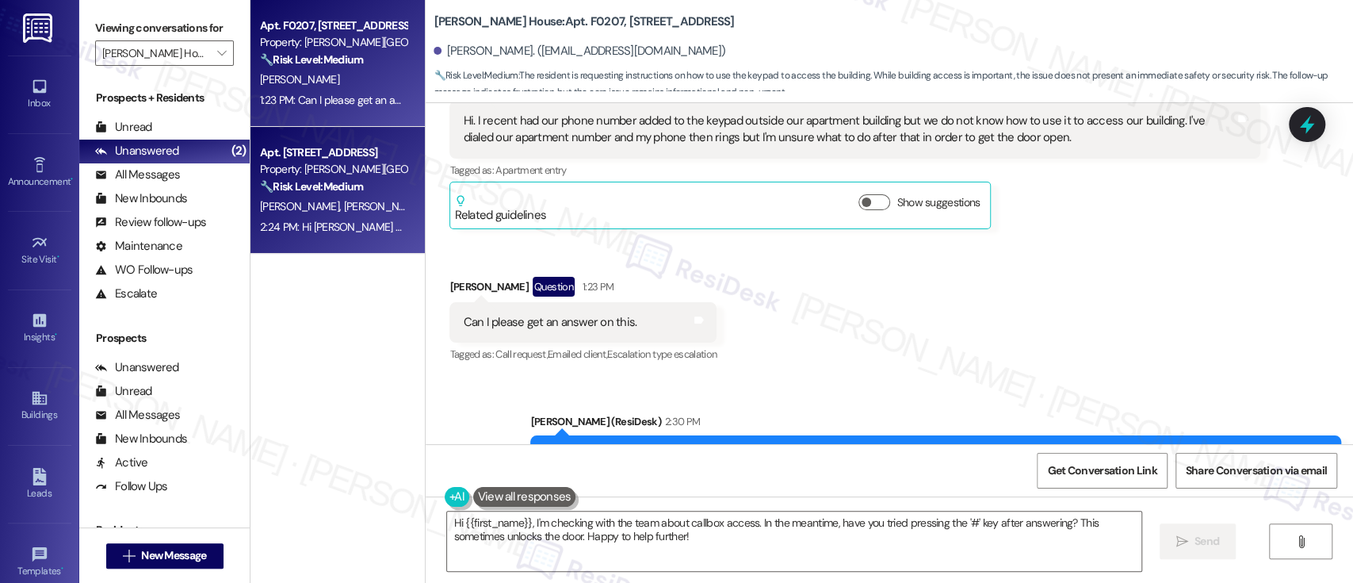
click at [355, 182] on strong "🔧 Risk Level: Medium" at bounding box center [311, 186] width 103 height 14
type textarea "Fetching suggested responses. Please feel free to read through the conversation…"
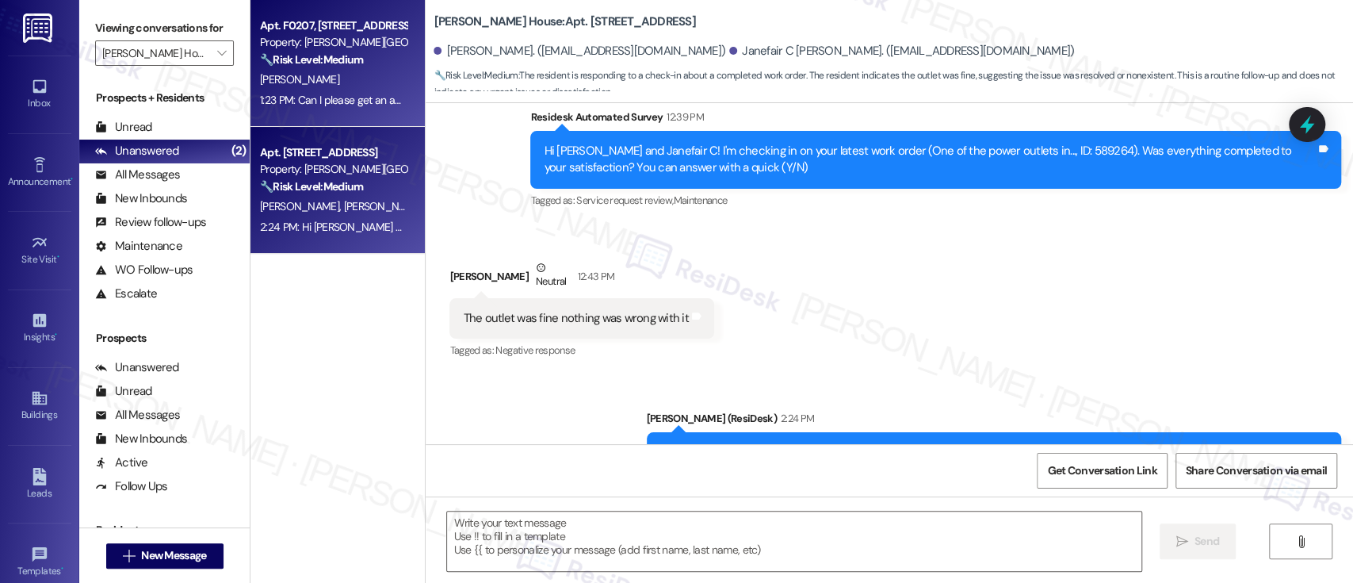
type textarea "Fetching suggested responses. Please feel free to read through the conversation…"
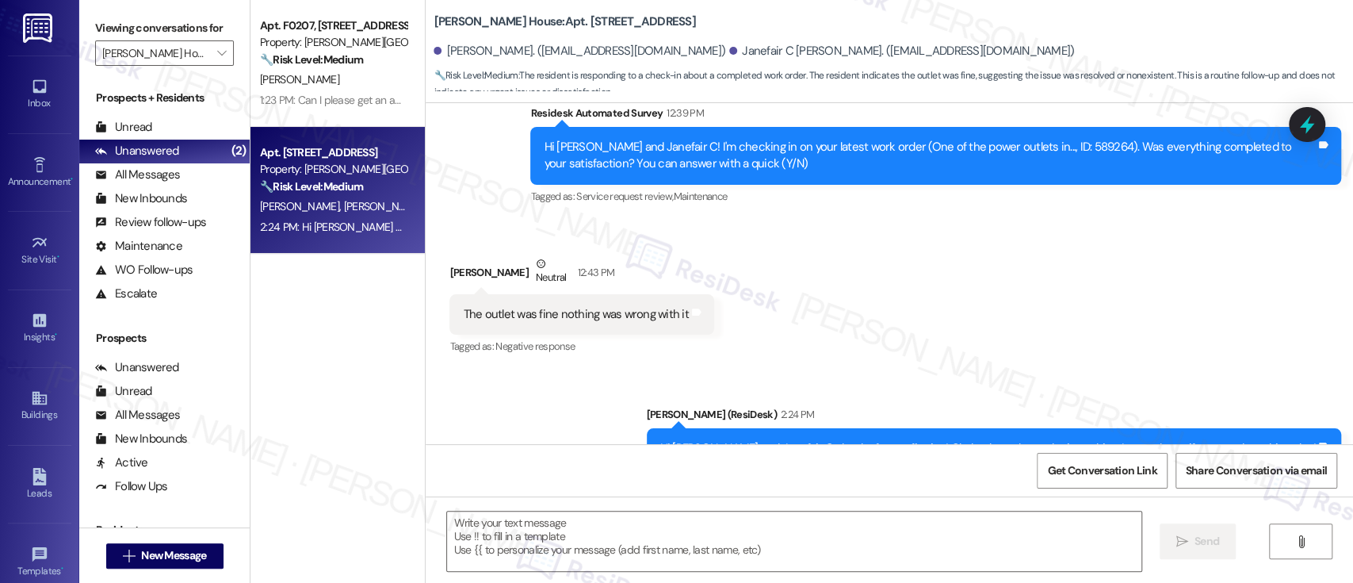
scroll to position [8268, 0]
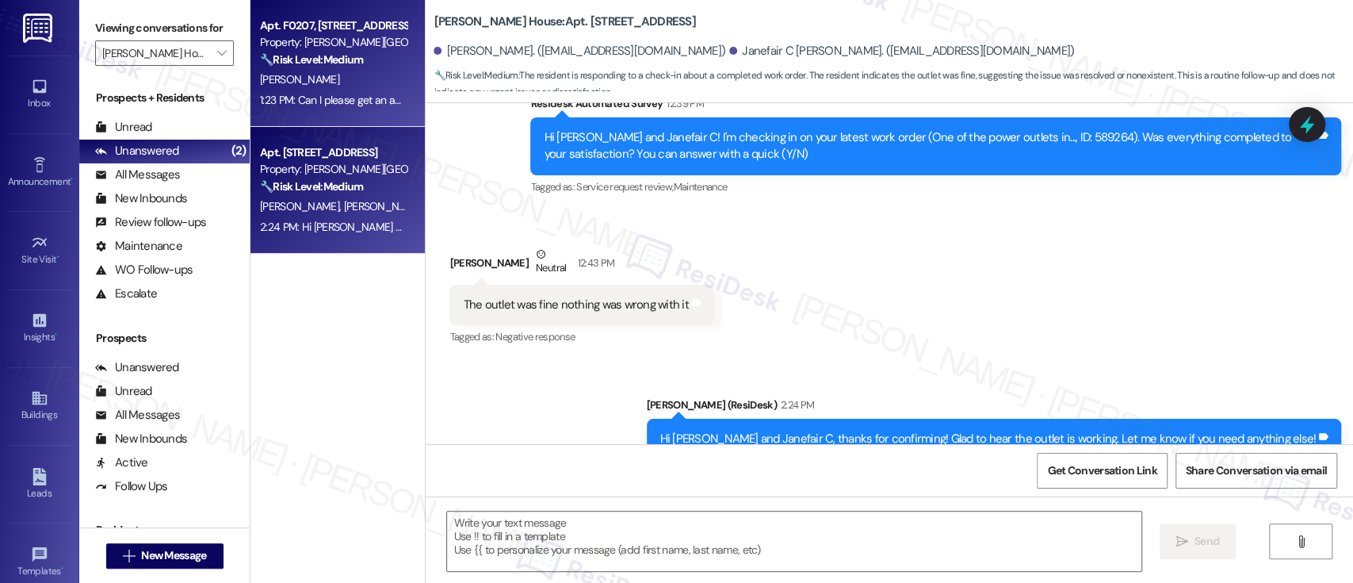
click at [330, 81] on div "C. Alston" at bounding box center [333, 80] width 150 height 20
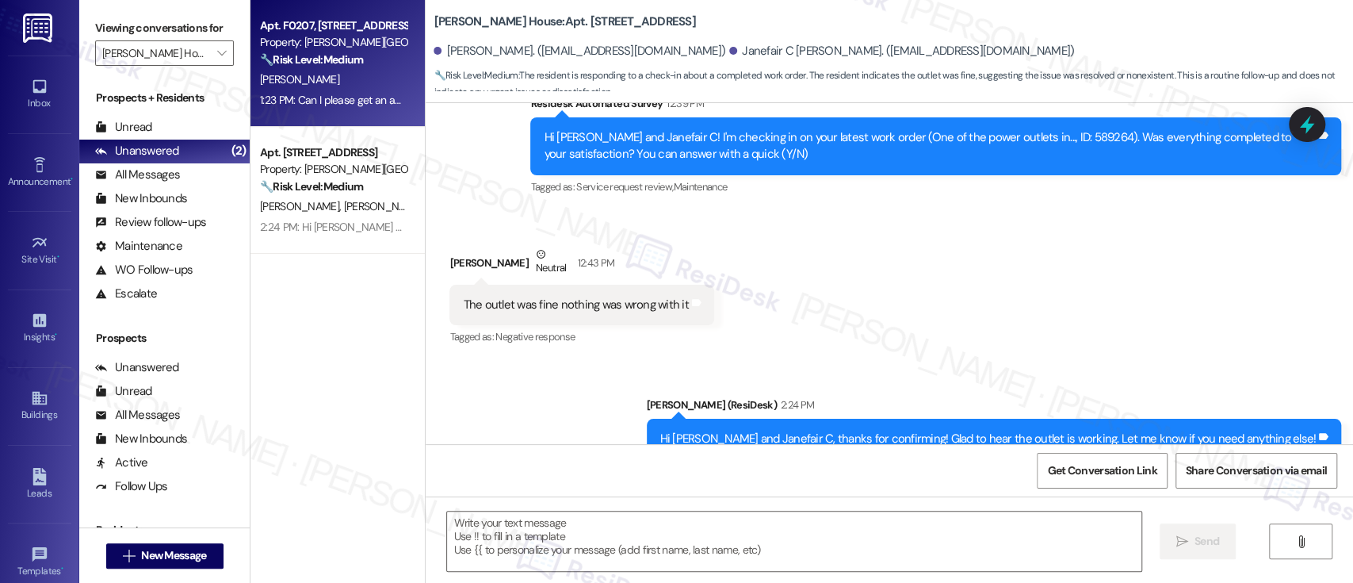
type textarea "Fetching suggested responses. Please feel free to read through the conversation…"
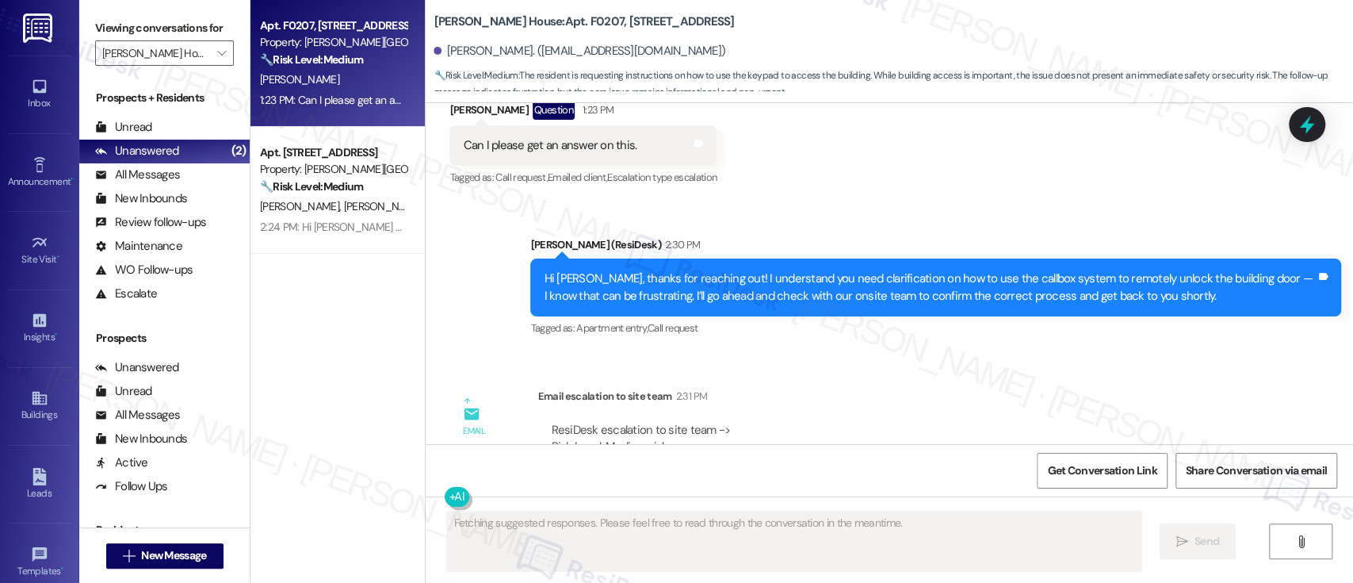
scroll to position [7235, 0]
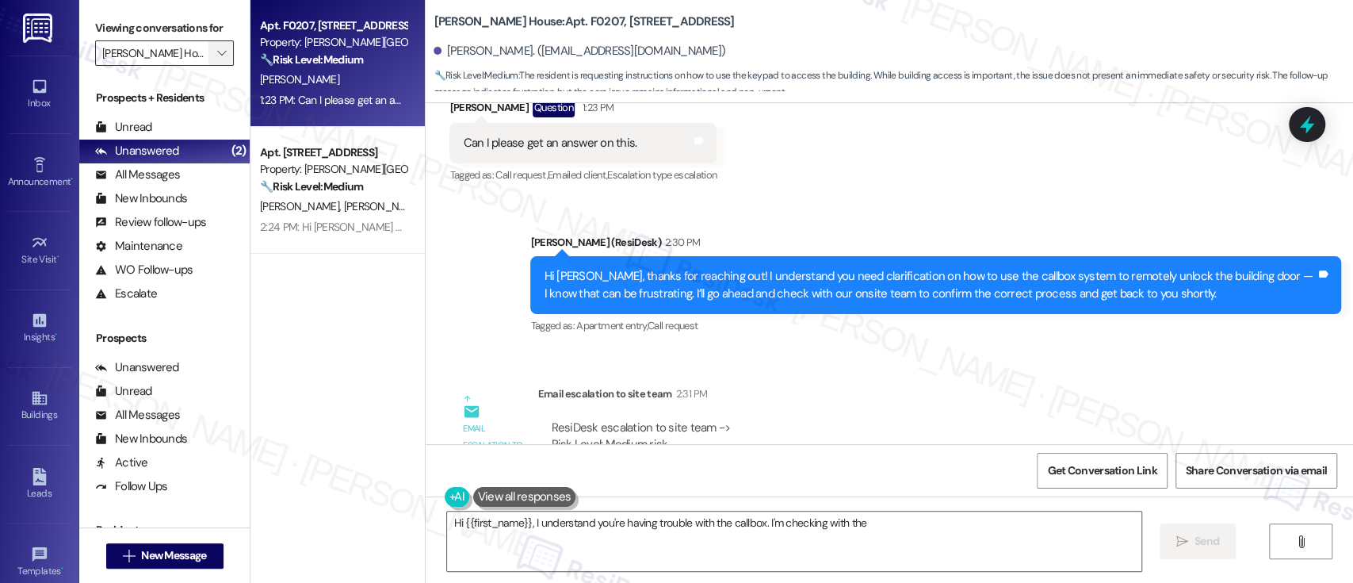
click at [214, 59] on span "" at bounding box center [221, 52] width 15 height 25
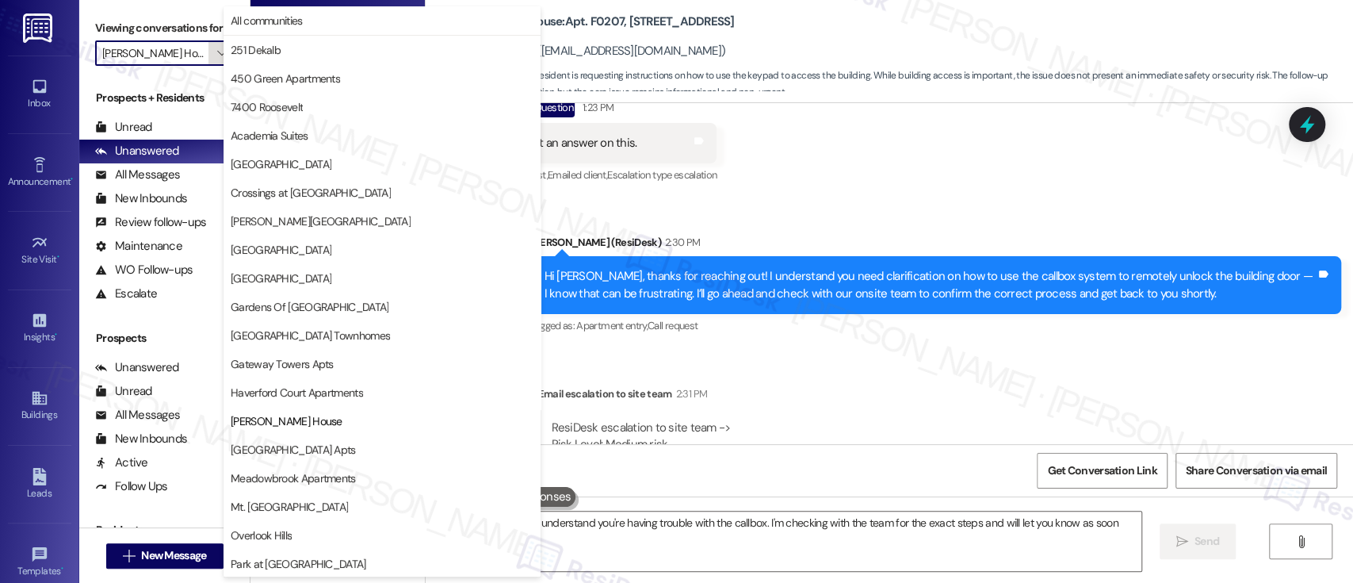
scroll to position [258, 0]
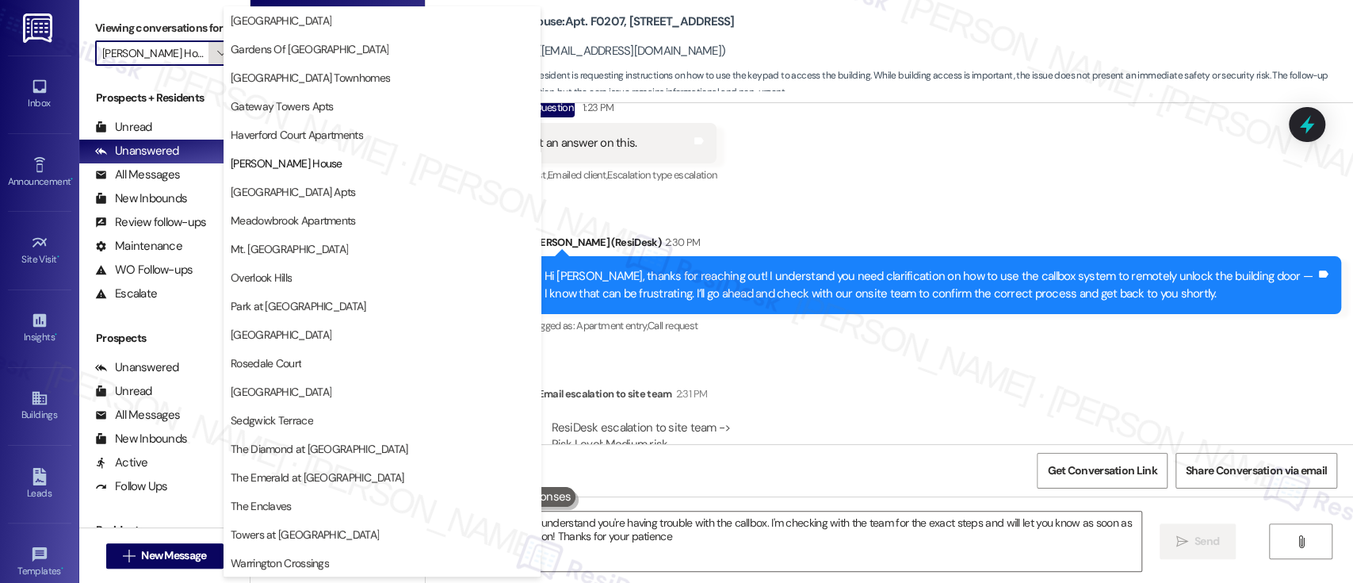
type textarea "Hi {{first_name}}, I understand you're having trouble with the callbox. I'm che…"
click at [262, 201] on button "Longwood Manor Apts" at bounding box center [382, 192] width 317 height 29
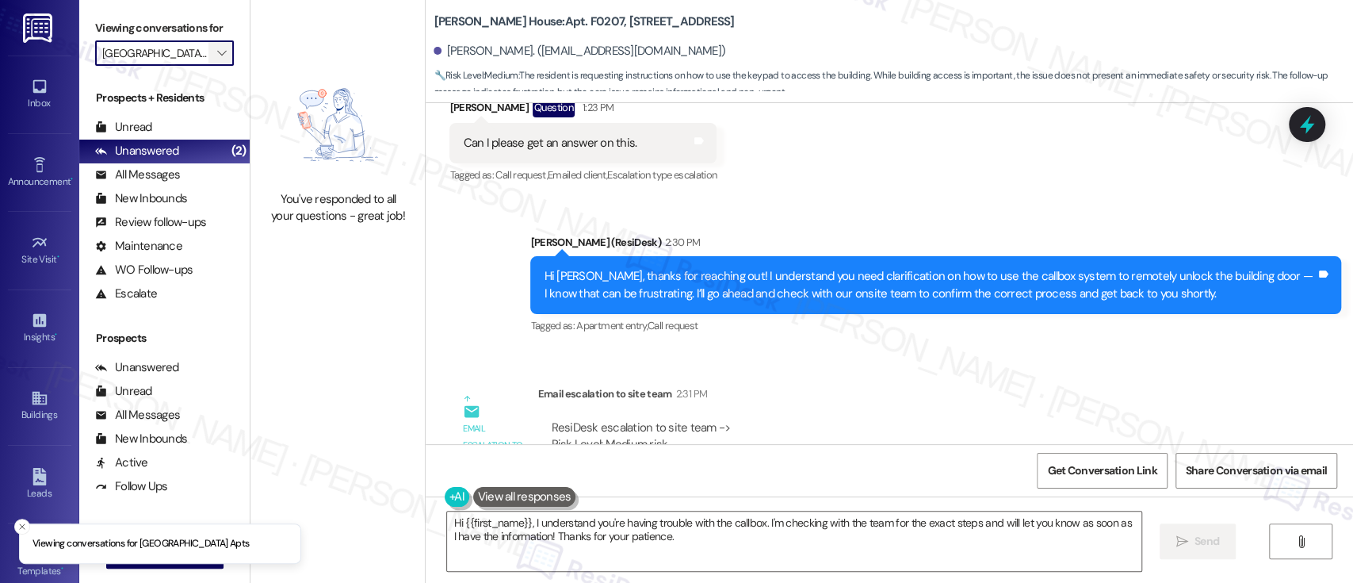
click at [208, 52] on button "" at bounding box center [220, 52] width 25 height 25
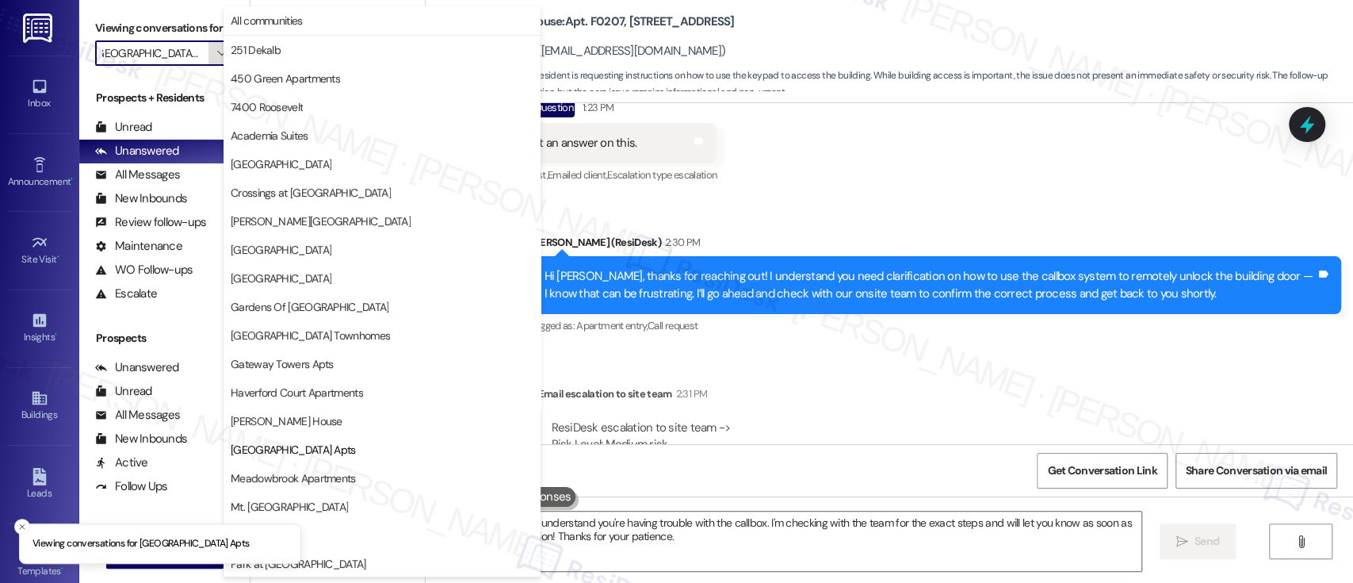
scroll to position [258, 0]
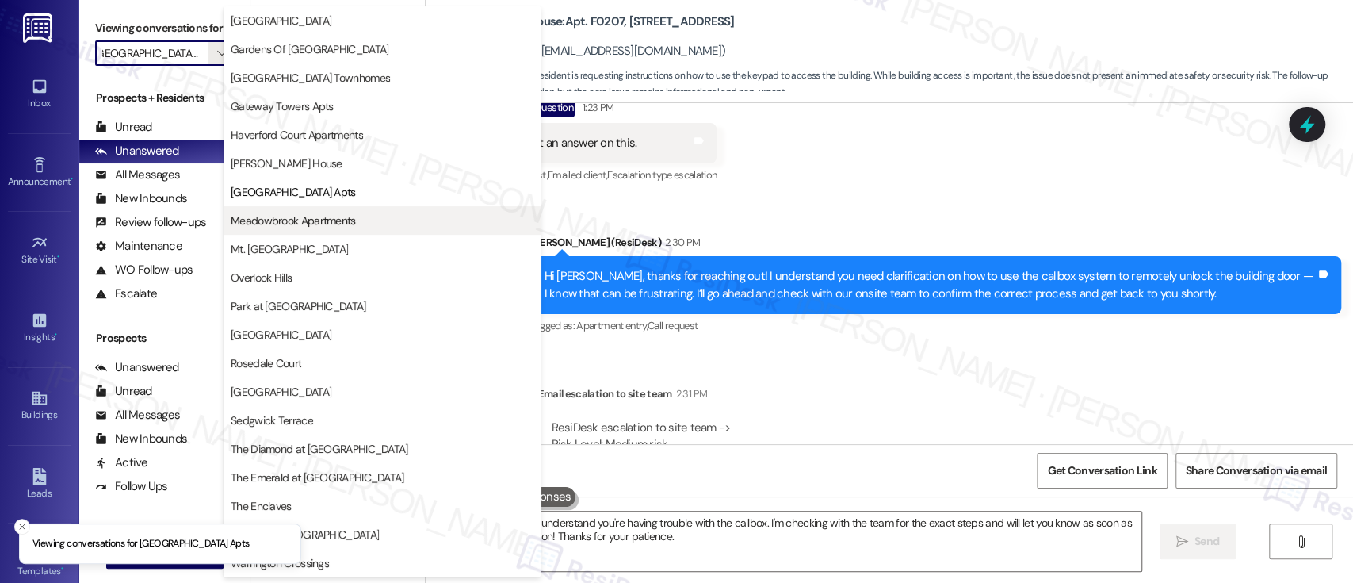
click at [252, 218] on span "Meadowbrook Apartments" at bounding box center [293, 220] width 125 height 16
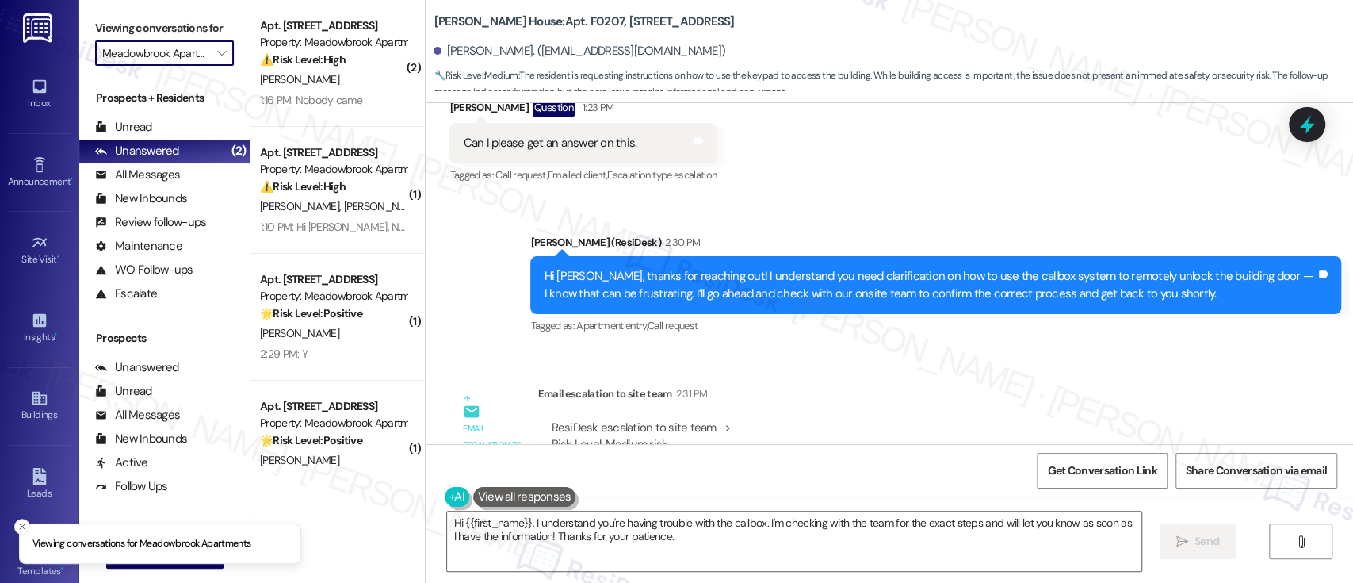
click at [204, 39] on label "Viewing conversations for" at bounding box center [164, 28] width 139 height 25
click at [217, 48] on icon "" at bounding box center [221, 53] width 9 height 13
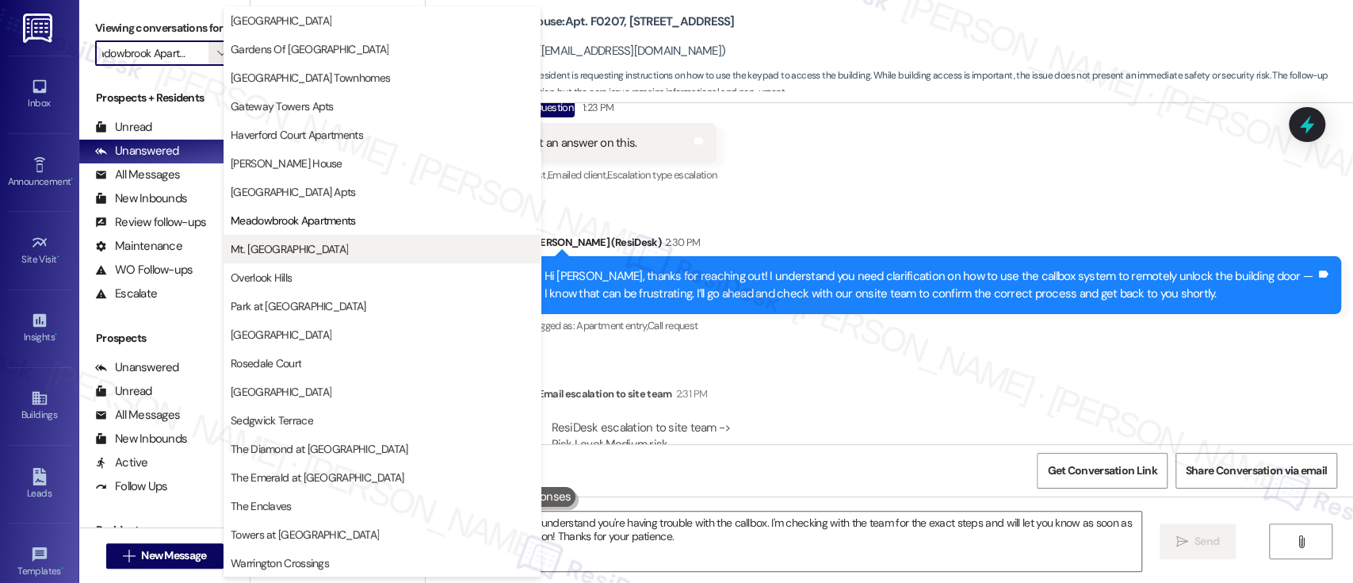
click at [295, 254] on span "Mt. [GEOGRAPHIC_DATA]" at bounding box center [382, 249] width 303 height 16
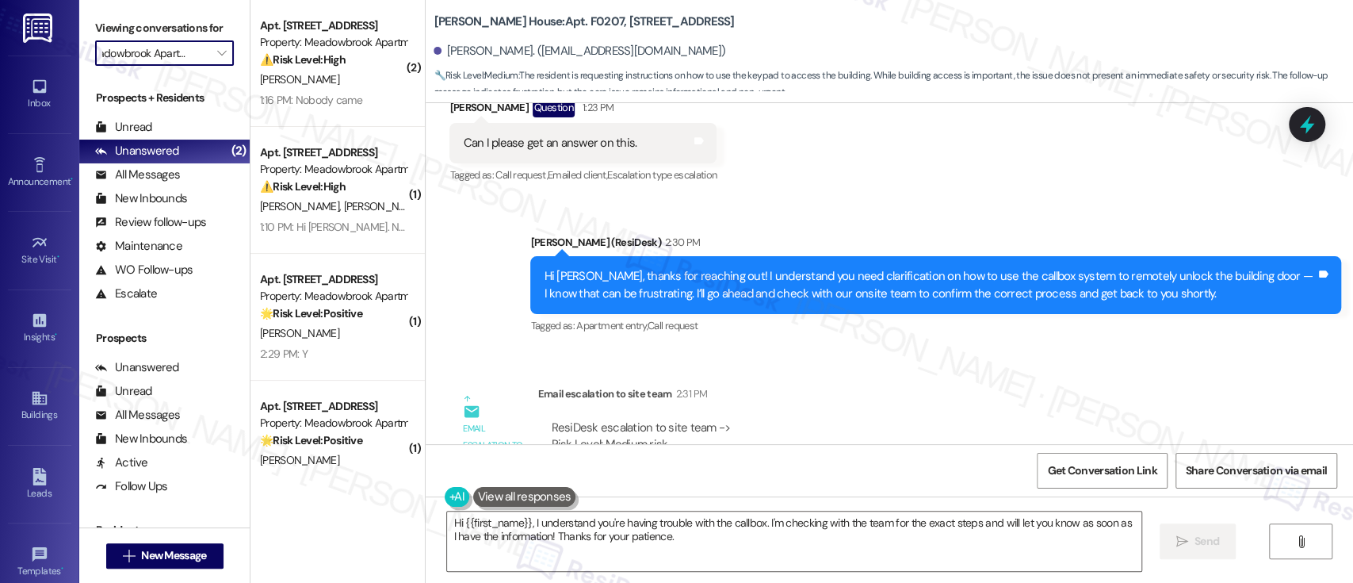
type input "Mt. [GEOGRAPHIC_DATA]"
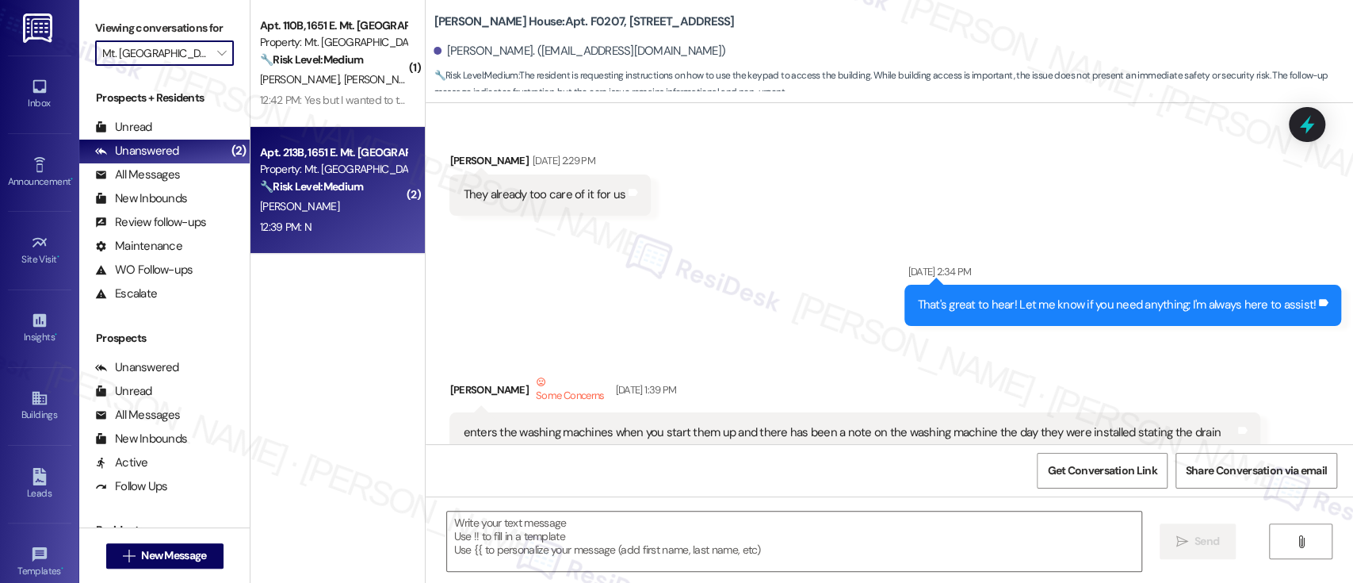
type textarea "Fetching suggested responses. Please feel free to read through the conversation…"
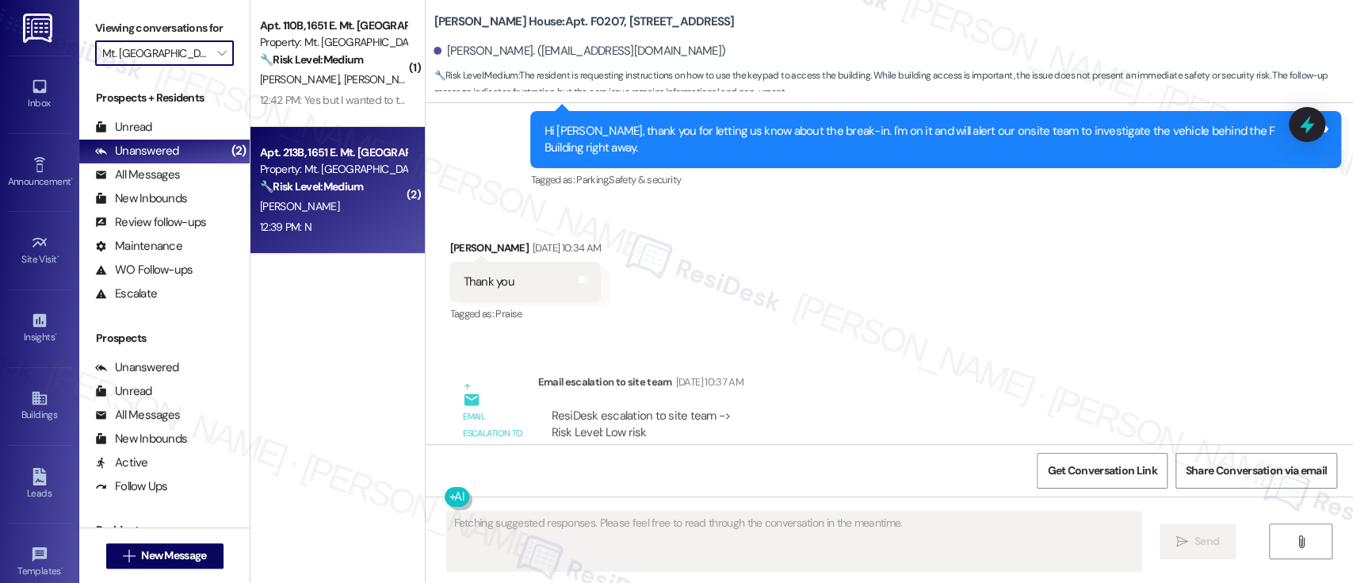
click at [348, 165] on div "Property: Mt. [GEOGRAPHIC_DATA]" at bounding box center [333, 169] width 147 height 17
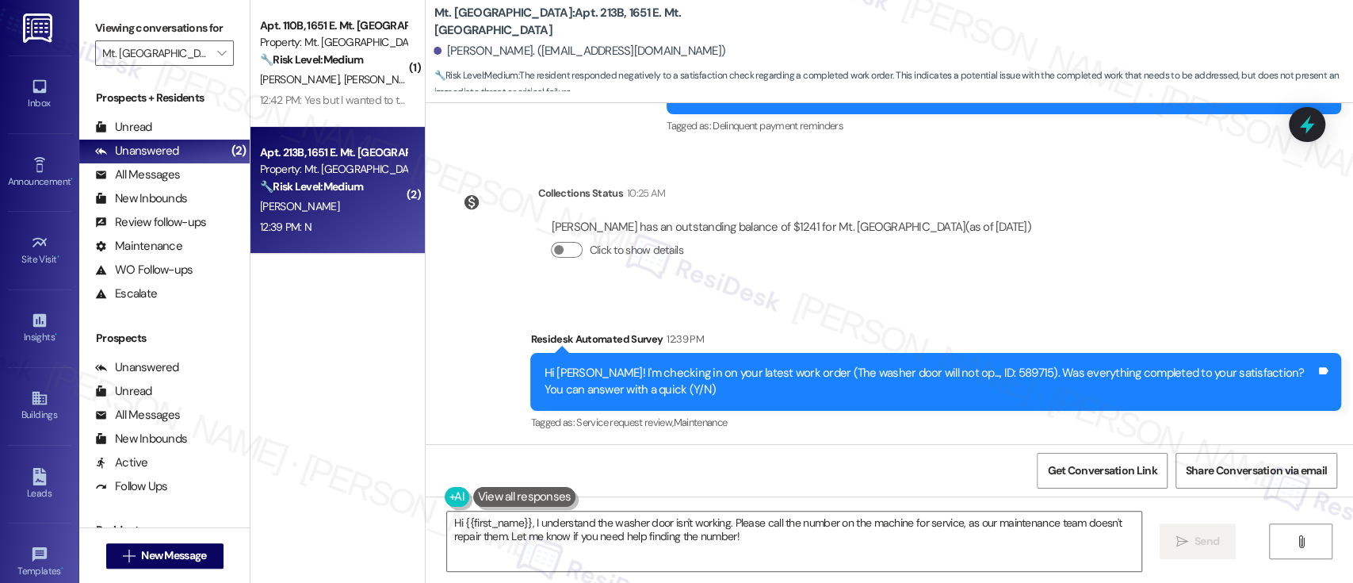
scroll to position [6937, 0]
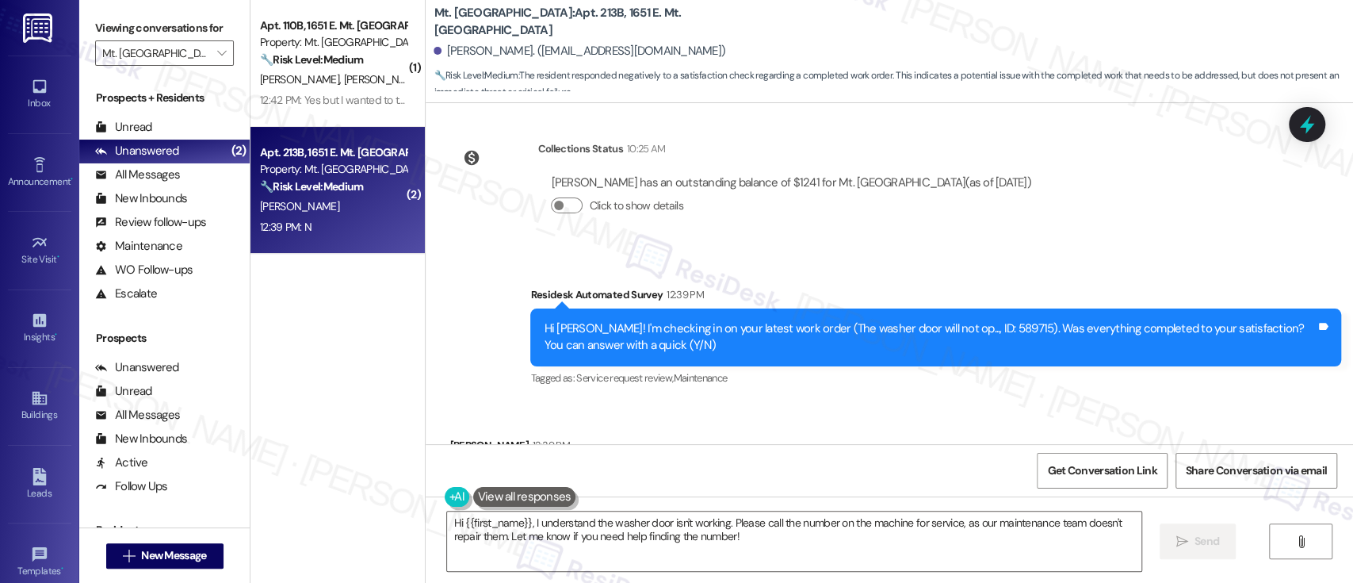
click at [957, 320] on div "Hi [PERSON_NAME]! I'm checking in on your latest work order (The washer door wi…" at bounding box center [930, 337] width 772 height 34
click at [957, 320] on div "Hi Alesha! I'm checking in on your latest work order (The washer door will not …" at bounding box center [930, 337] width 772 height 34
copy div "589715"
click at [524, 527] on textarea "Hi {{first_name}}, I understand the washer door isn't working. Please call the …" at bounding box center [794, 540] width 694 height 59
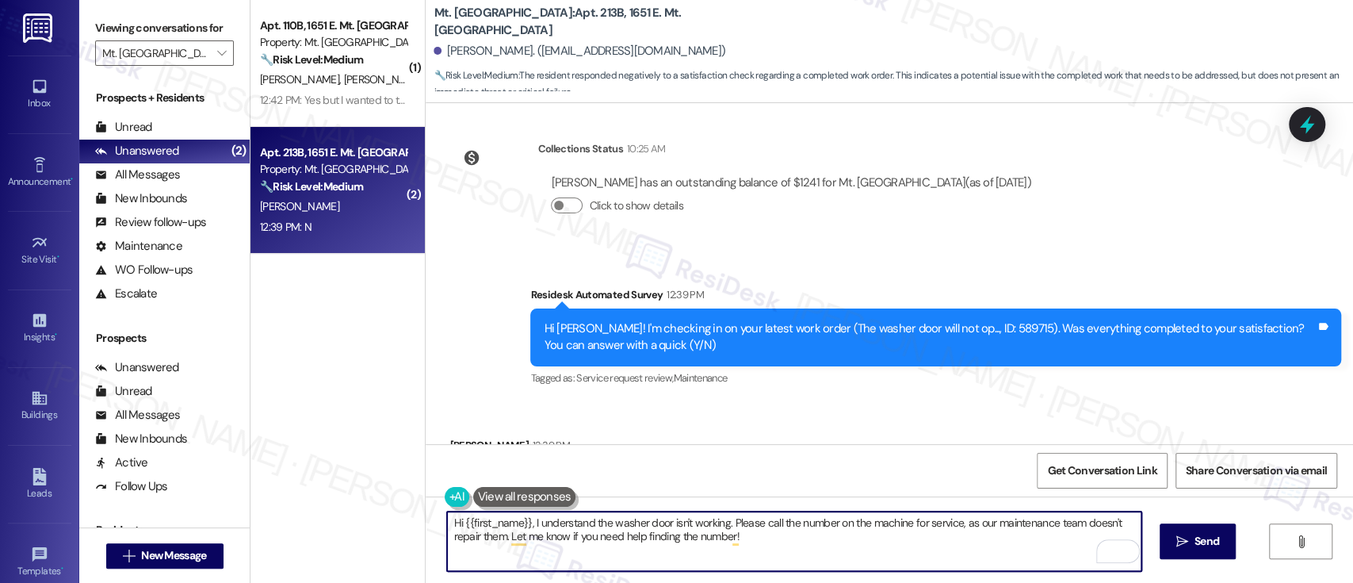
click at [792, 542] on textarea "Hi {{first_name}}, I understand the washer door isn't working. Please call the …" at bounding box center [794, 540] width 694 height 59
paste textarea "I’m sorry to hear you weren’t satisfied with the completion of the work order. …"
type textarea "Hi {{first_name}}, I’m sorry to hear you weren’t satisfied with the completion …"
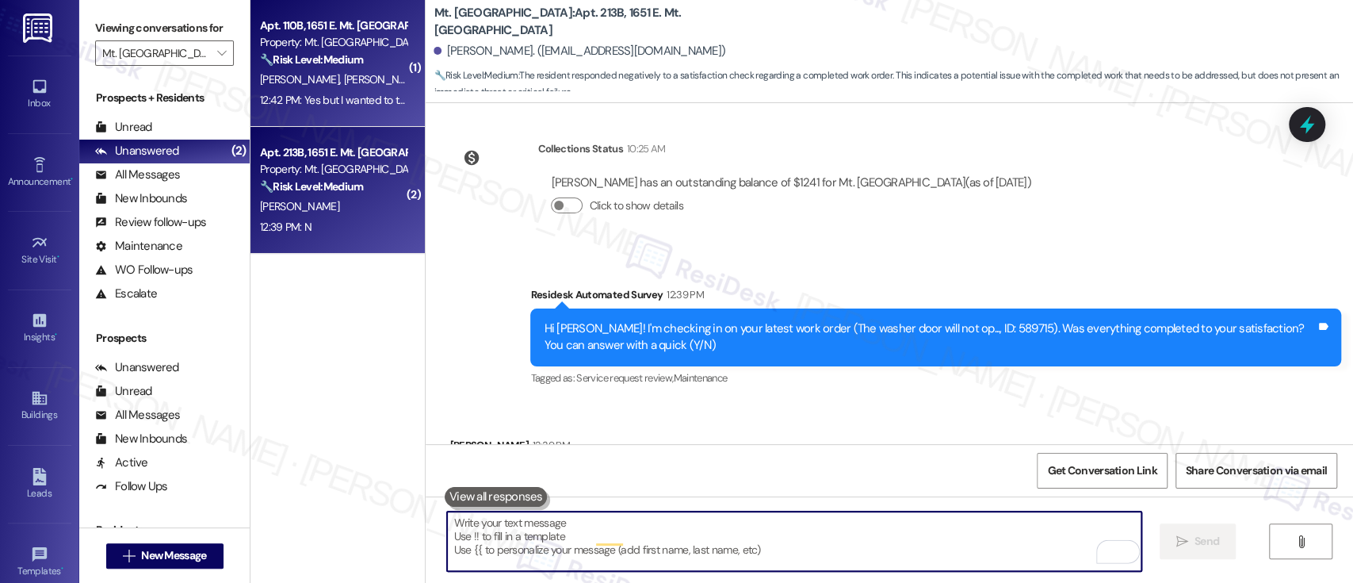
scroll to position [6937, 0]
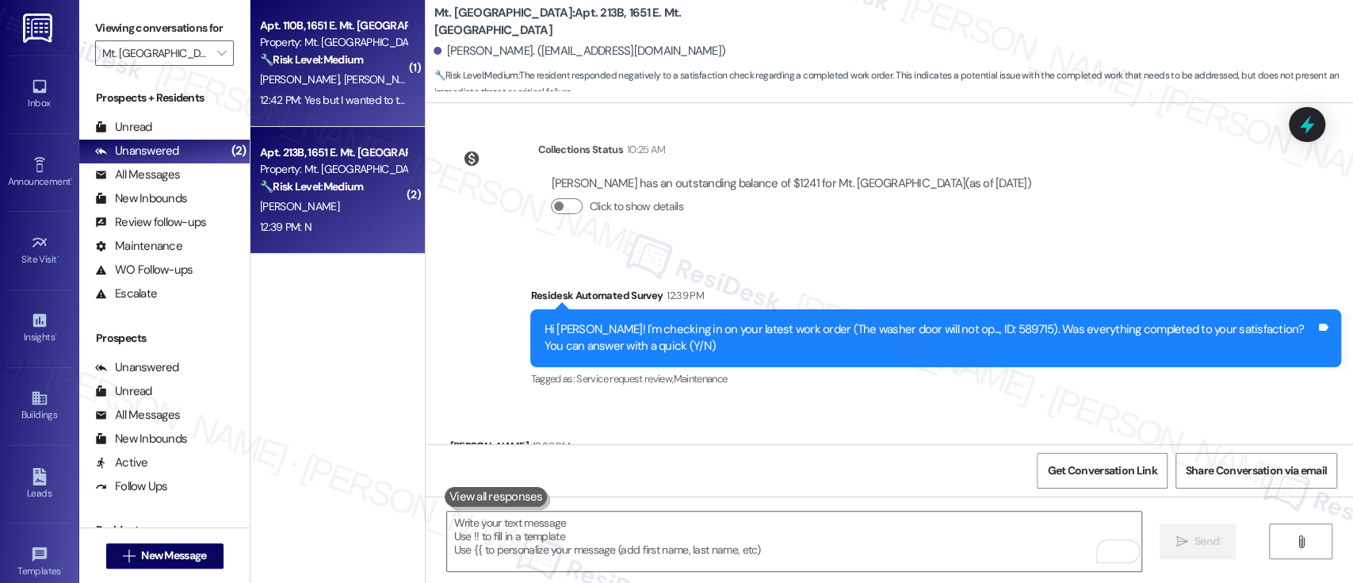
click at [388, 74] on div "A. Cason K. Grigsby" at bounding box center [333, 80] width 150 height 20
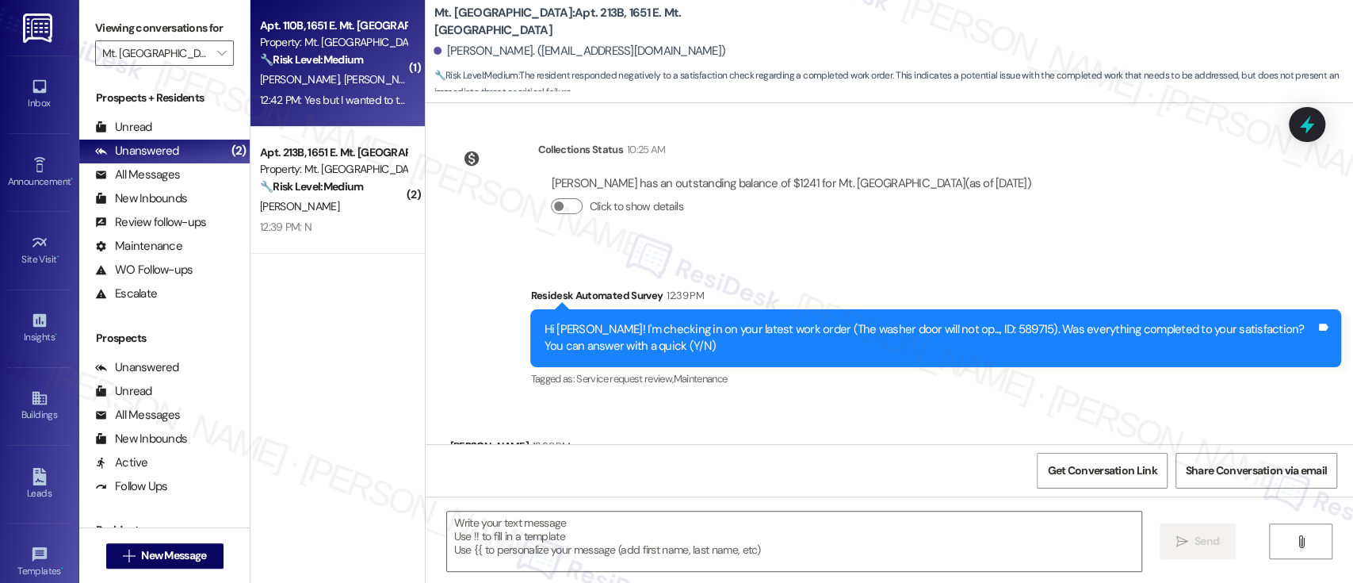
type textarea "Fetching suggested responses. Please feel free to read through the conversation…"
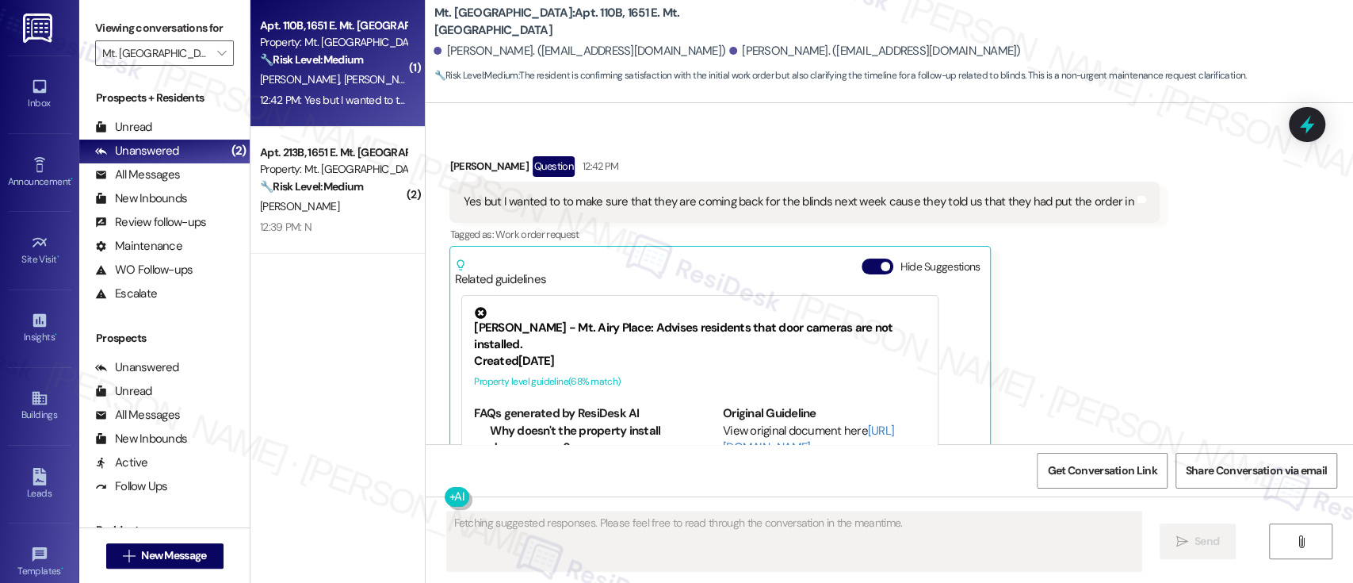
scroll to position [2136, 0]
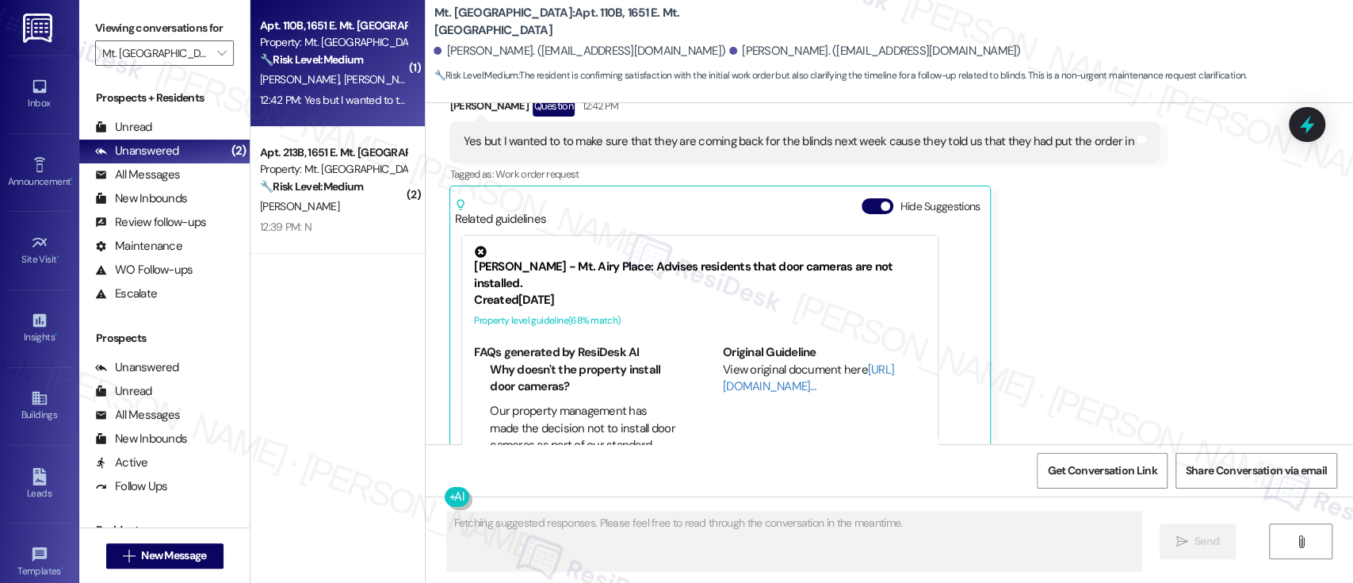
click at [844, 190] on div "Related guidelines Hide Suggestions" at bounding box center [720, 208] width 532 height 37
click at [862, 198] on button "Hide Suggestions" at bounding box center [878, 206] width 32 height 16
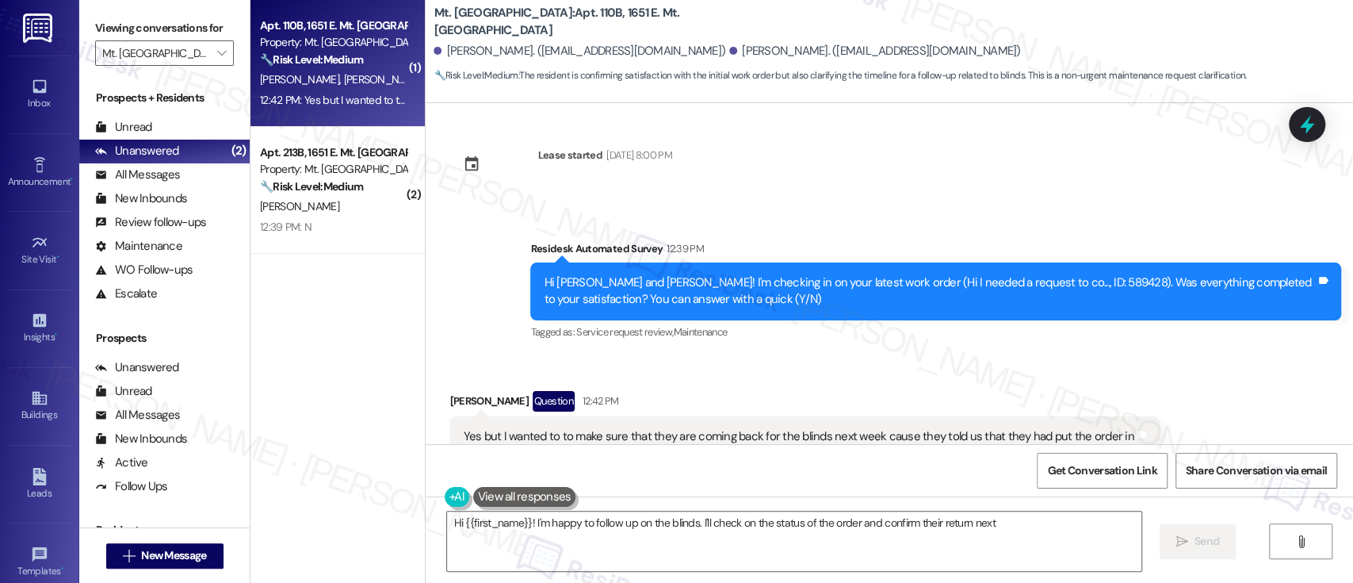
scroll to position [1903, 0]
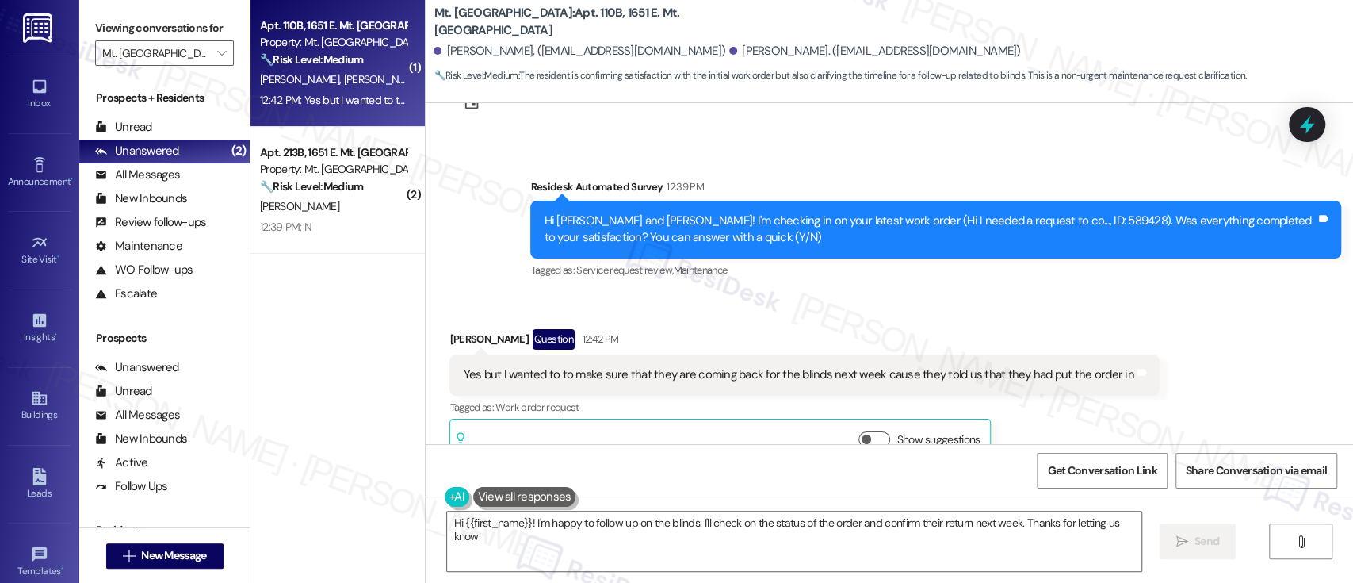
type textarea "Hi {{first_name}}! I'm happy to follow up on the blinds. I'll check on the stat…"
click at [530, 13] on b "Mt. Airy Place: Apt. 110B, 1651 E. Mt. Airy Ave" at bounding box center [592, 22] width 317 height 34
copy b "110B"
click at [1157, 322] on div "Received via SMS Antoine Cason Question 12:42 PM Yes but I wanted to to make su…" at bounding box center [890, 385] width 928 height 184
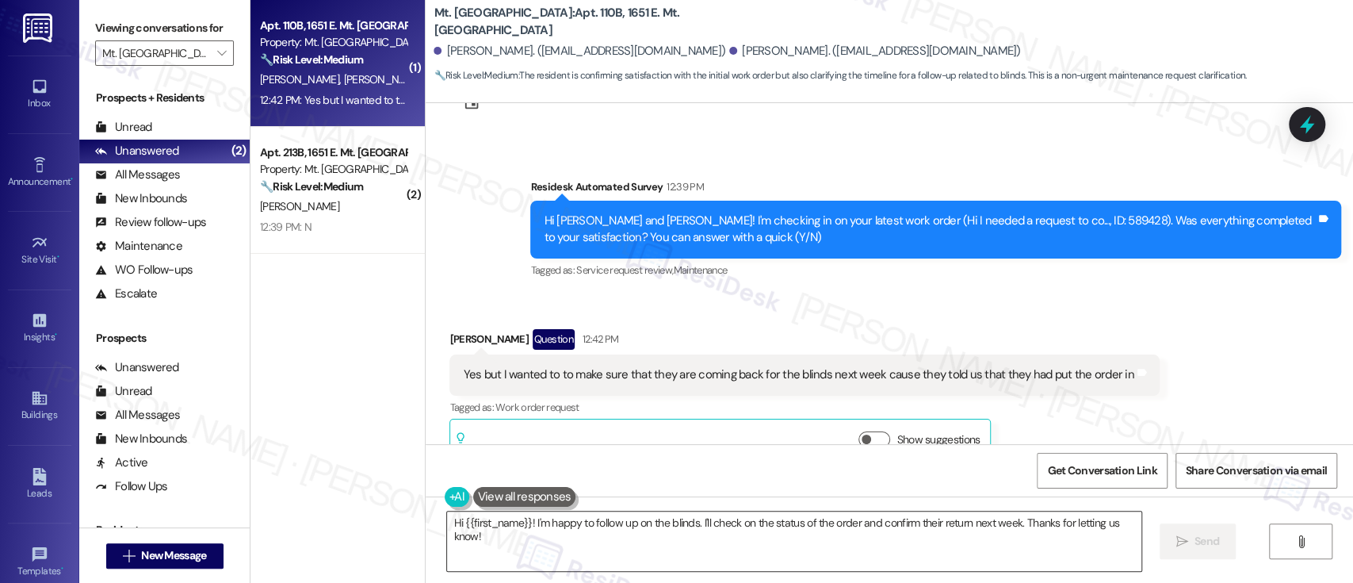
click at [932, 519] on textarea "Hi {{first_name}}! I'm happy to follow up on the blinds. I'll check on the stat…" at bounding box center [794, 540] width 694 height 59
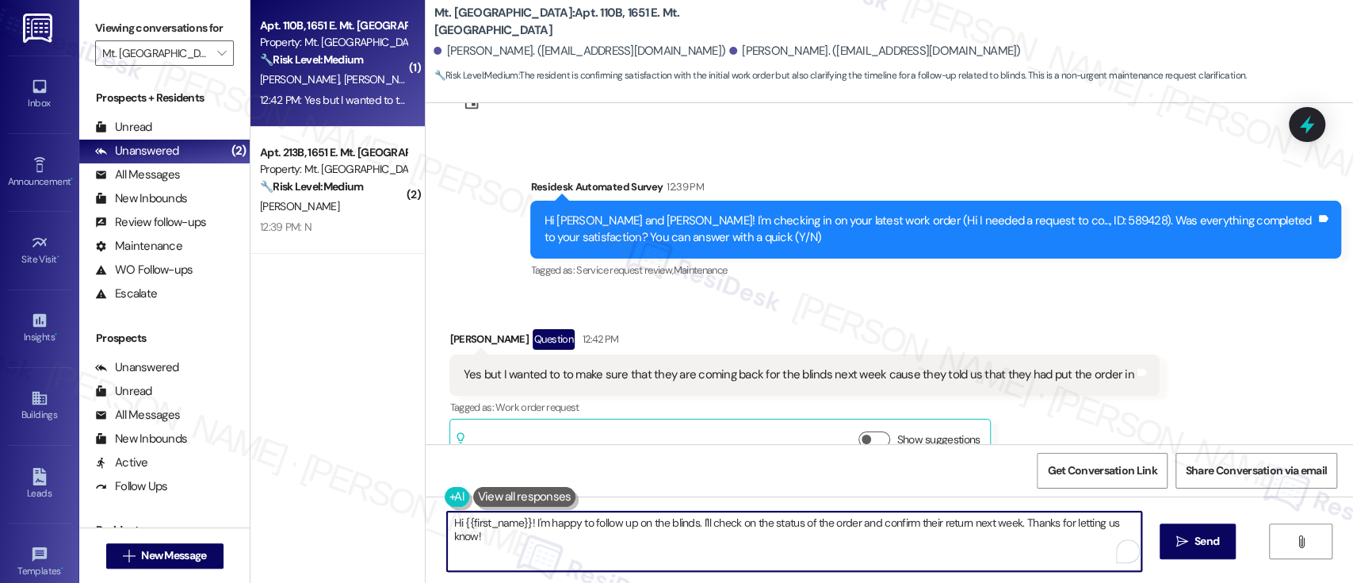
click at [860, 535] on textarea "Hi {{first_name}}! I'm happy to follow up on the blinds. I'll check on the stat…" at bounding box center [794, 540] width 694 height 59
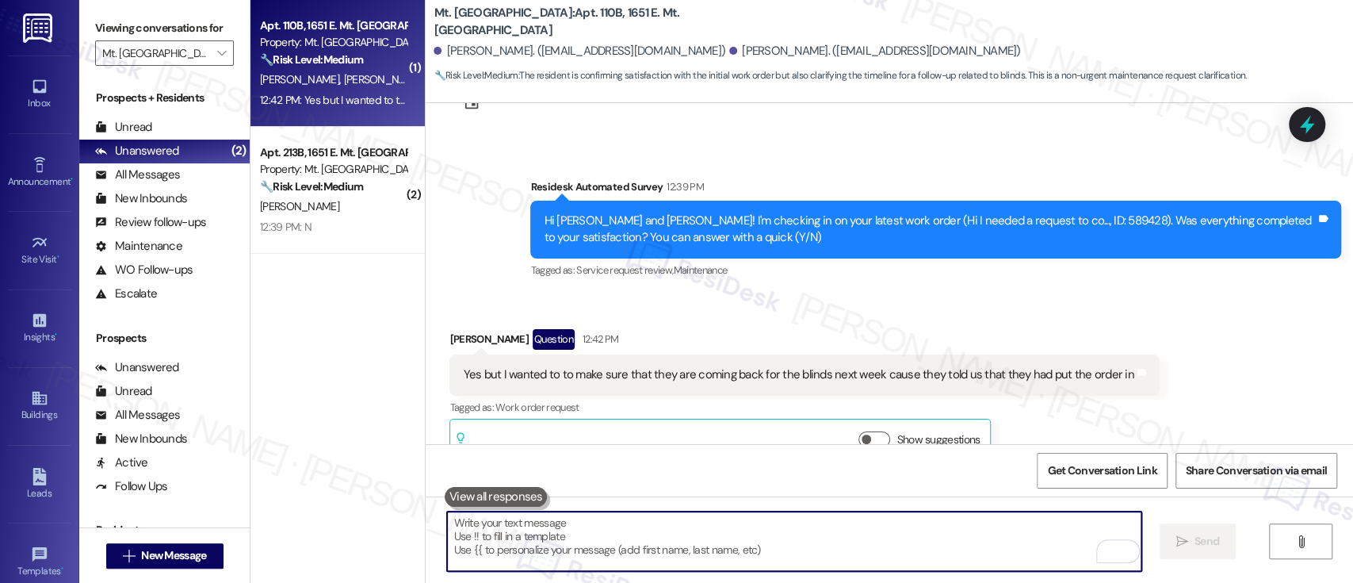
scroll to position [1903, 0]
click at [893, 294] on div "Received via SMS Antoine Cason Question 12:42 PM Yes but I wanted to to make su…" at bounding box center [890, 386] width 928 height 184
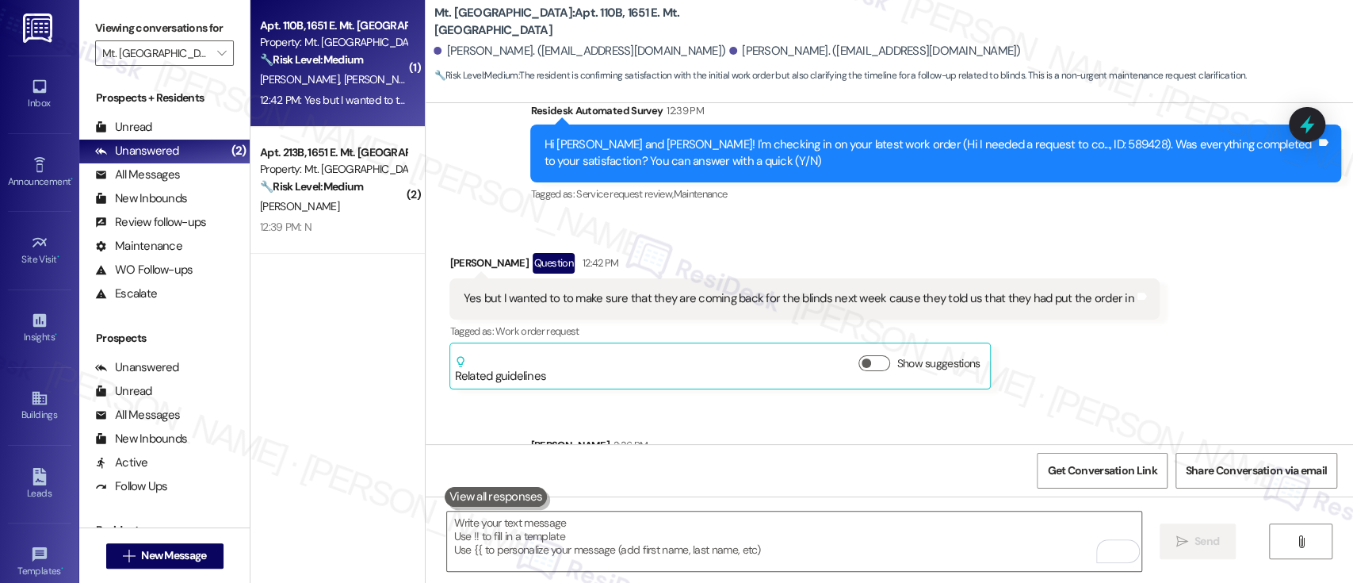
scroll to position [2014, 0]
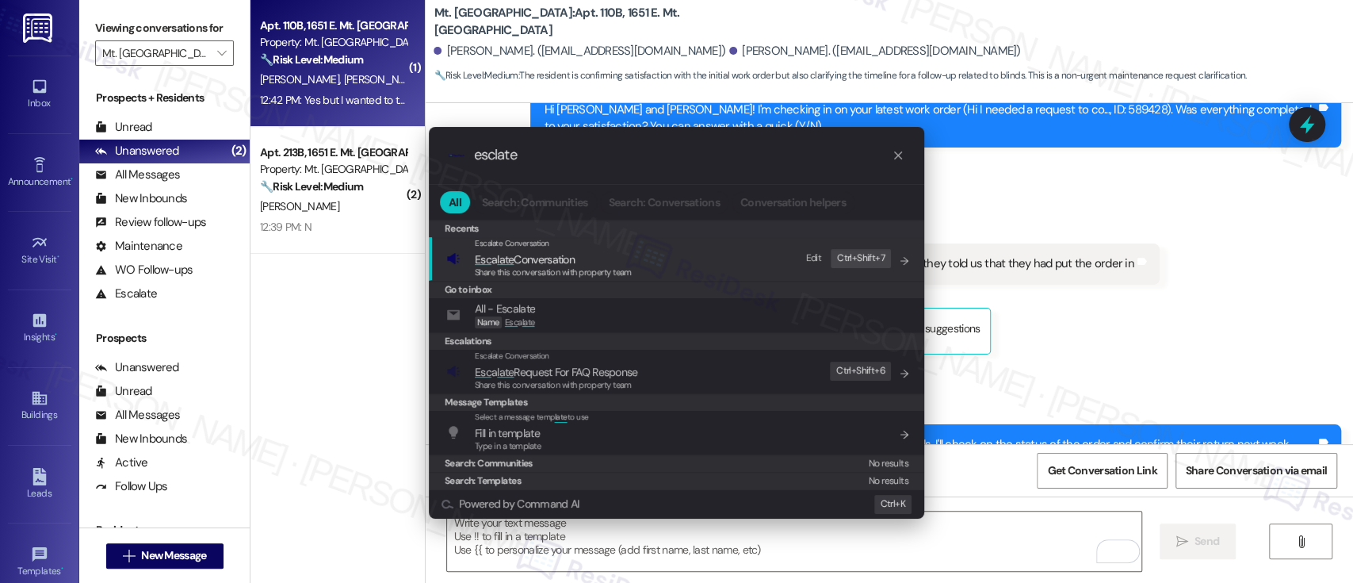
type input "esclate"
click at [497, 267] on span "Share this conversation with property team" at bounding box center [553, 271] width 157 height 11
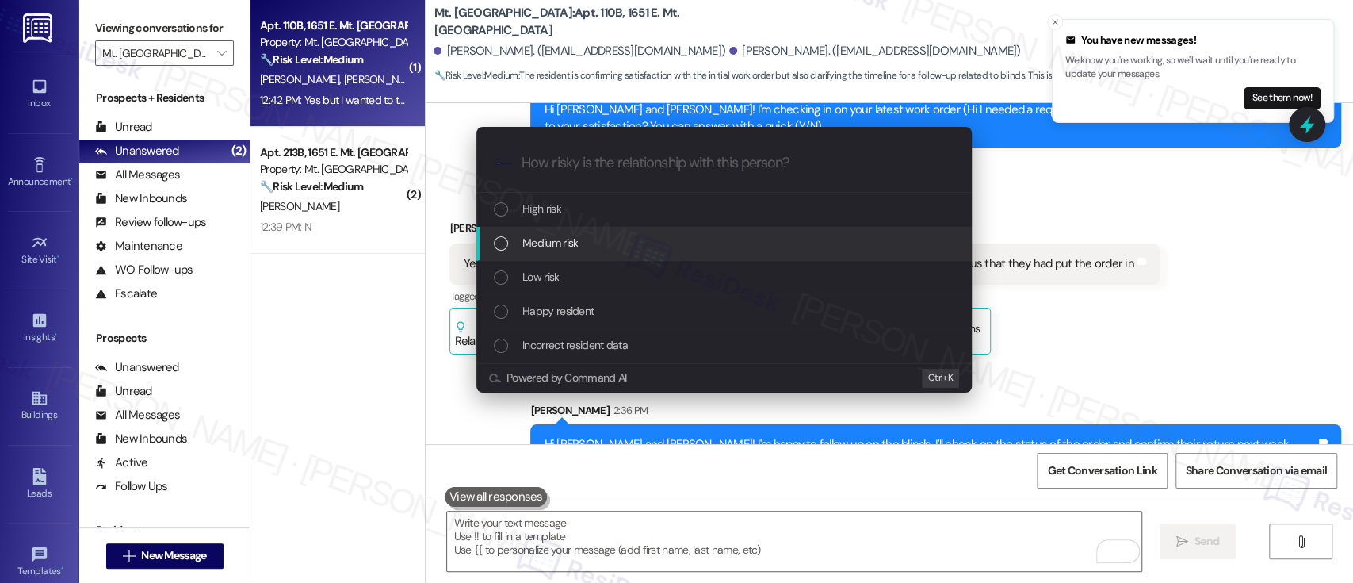
click at [564, 235] on span "Medium risk" at bounding box center [549, 242] width 55 height 17
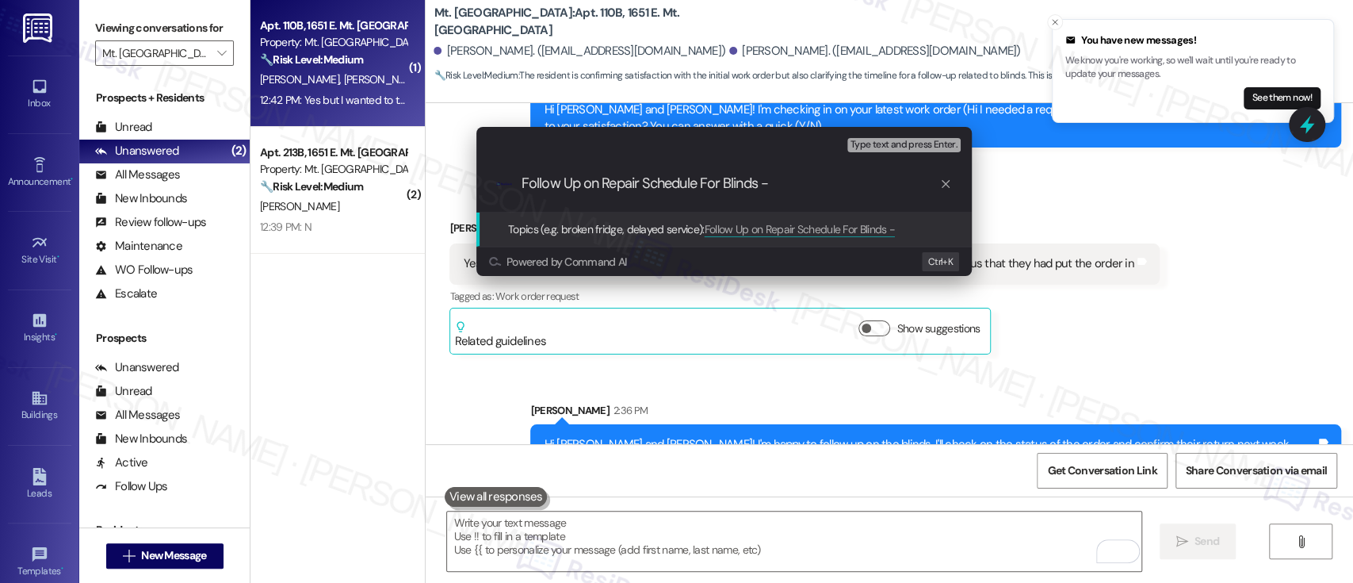
paste input "Work Order #589431"
type input "Follow Up on Repair Schedule For Blinds - Work Order #589431"
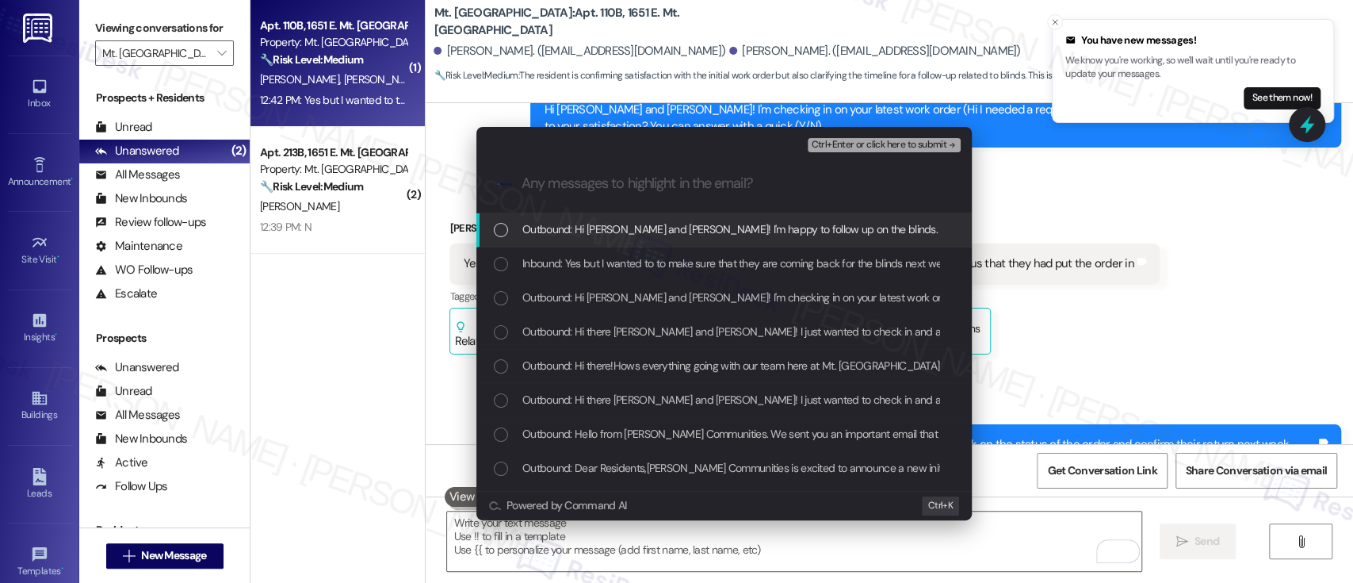
click at [609, 264] on span "Inbound: Yes but I wanted to to make sure that they are coming back for the bli…" at bounding box center [850, 262] width 657 height 17
click at [917, 149] on span "Ctrl+Enter or click here to submit" at bounding box center [879, 145] width 136 height 11
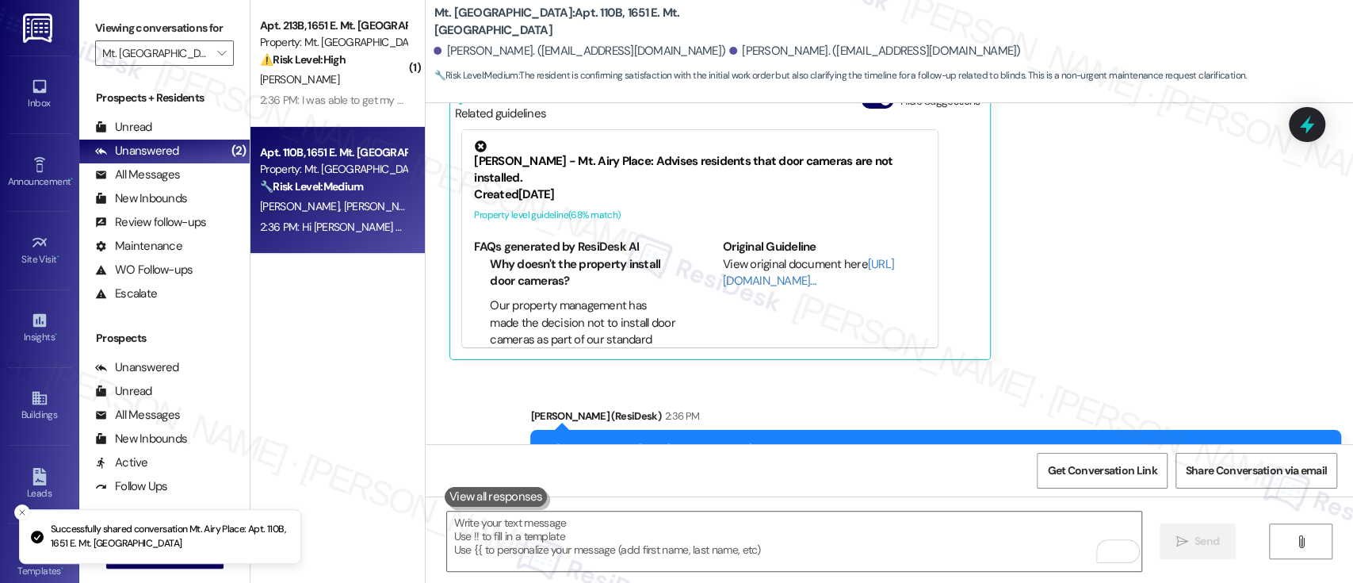
scroll to position [2270, 0]
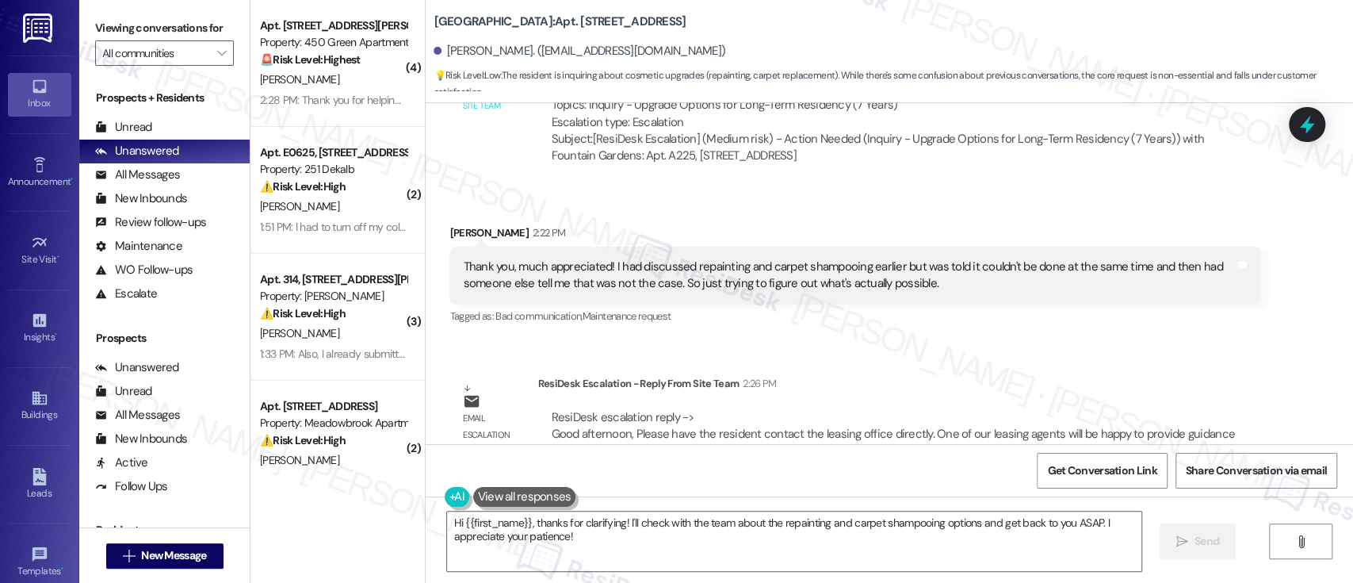
scroll to position [5772, 0]
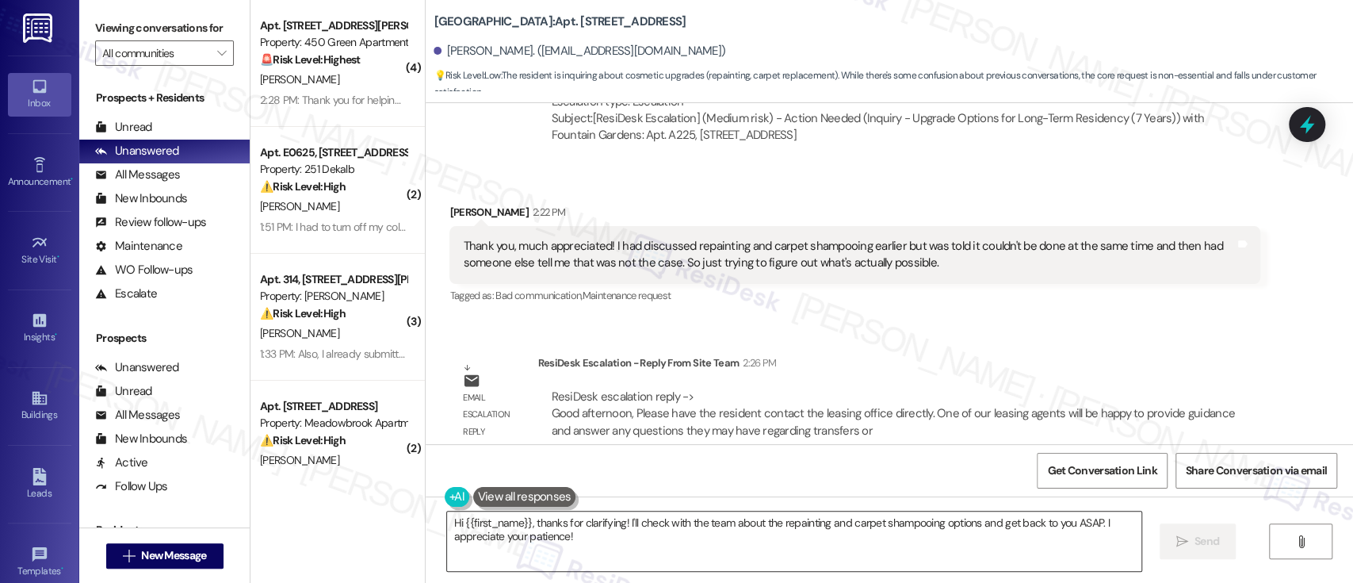
click at [615, 523] on textarea "Hi {{first_name}}, thanks for clarifying! I'll check with the team about the re…" at bounding box center [794, 540] width 694 height 59
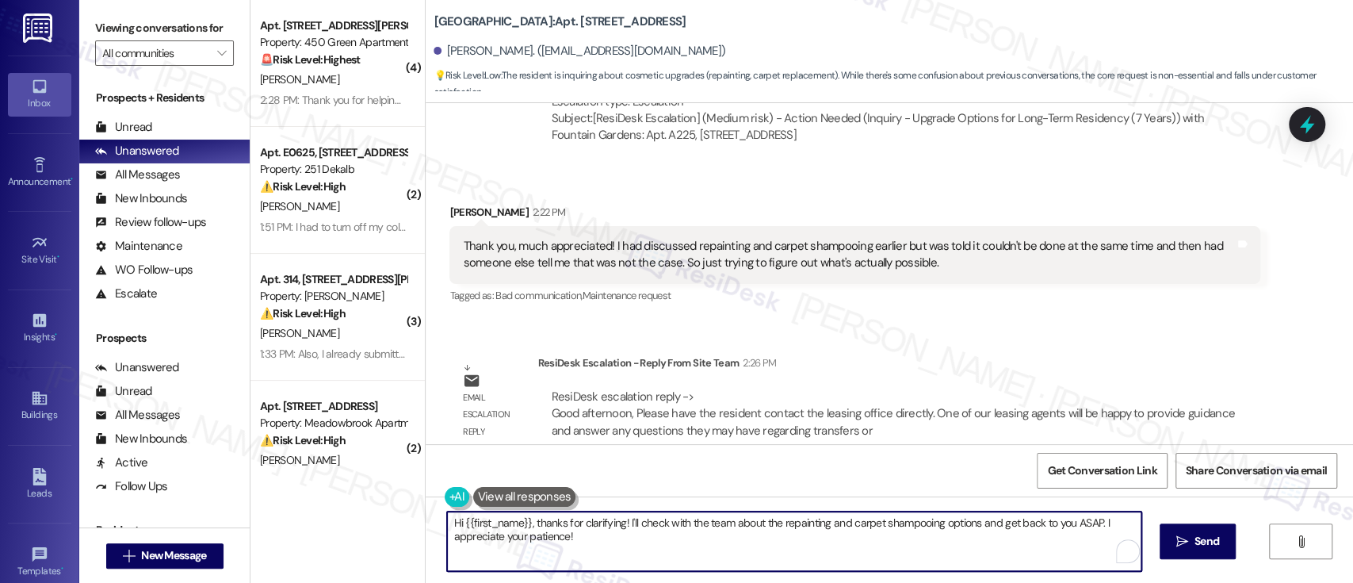
click at [635, 536] on textarea "Hi {{first_name}}, thanks for clarifying! I'll check with the team about the re…" at bounding box center [794, 540] width 694 height 59
drag, startPoint x: 1090, startPoint y: 521, endPoint x: 253, endPoint y: 500, distance: 837.4
click at [253, 509] on div "( 4 ) Apt. Q204, [STREET_ADDRESS][PERSON_NAME] Property: 450 Green Apartments 🚨…" at bounding box center [802, 291] width 1103 height 583
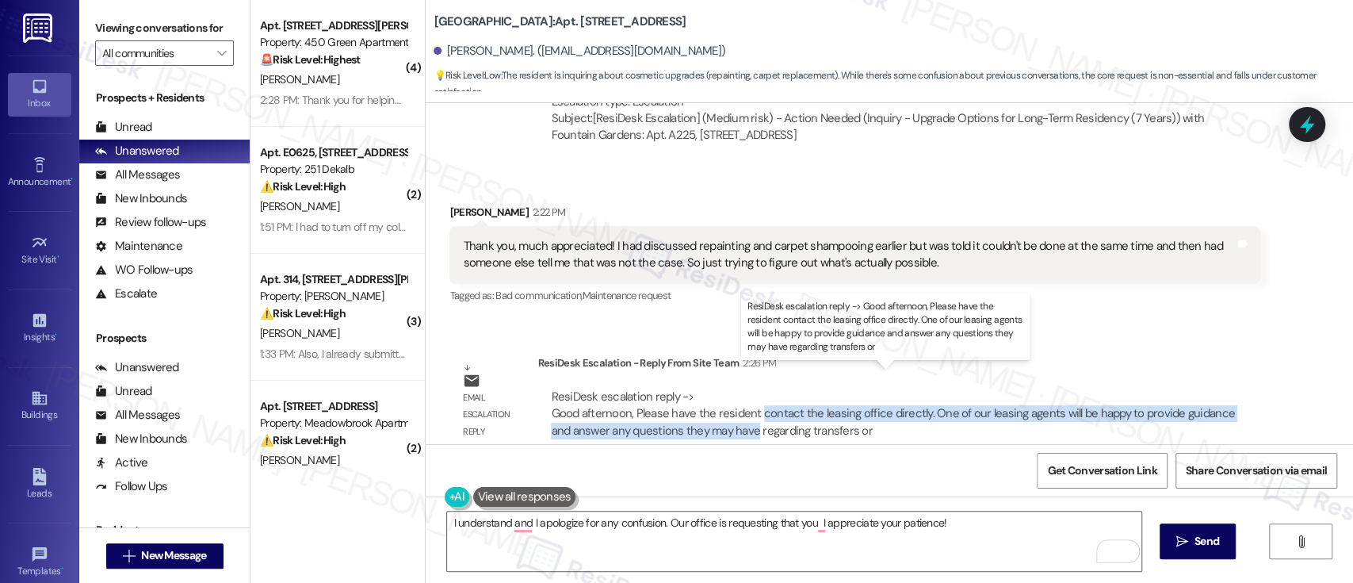
drag, startPoint x: 747, startPoint y: 396, endPoint x: 723, endPoint y: 413, distance: 29.0
click at [723, 413] on div "ResiDesk escalation reply -> Good afternoon, Please have the resident contact t…" at bounding box center [892, 413] width 683 height 50
copy div "contact the leasing office directly. One of our leasing agents will be happy to…"
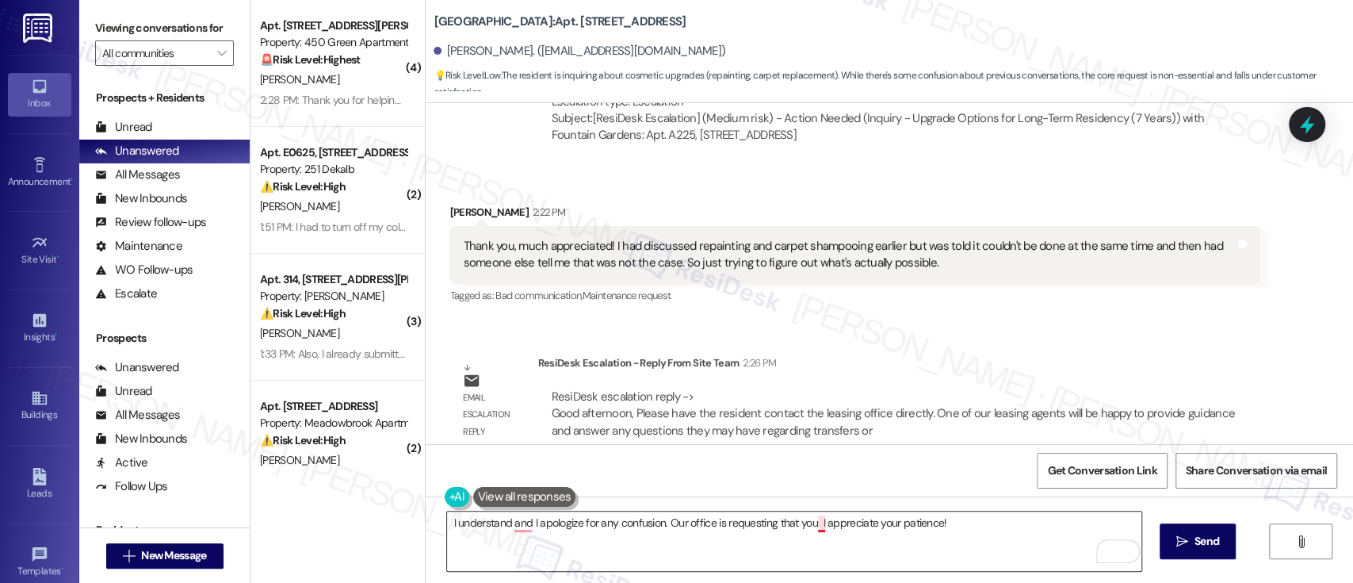
click at [809, 522] on textarea "I understand and I apologize for any confusion. Our office is requesting that y…" at bounding box center [794, 540] width 694 height 59
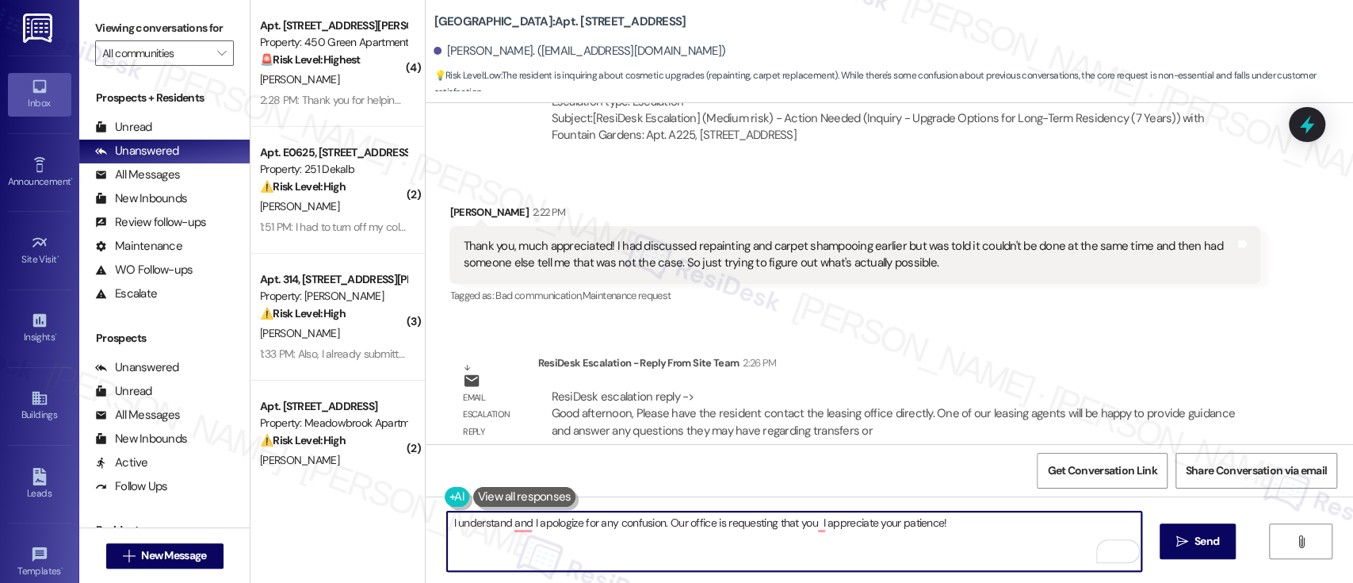
paste textarea "contact the leasing office directly. One of our leasing agents will be happy to…"
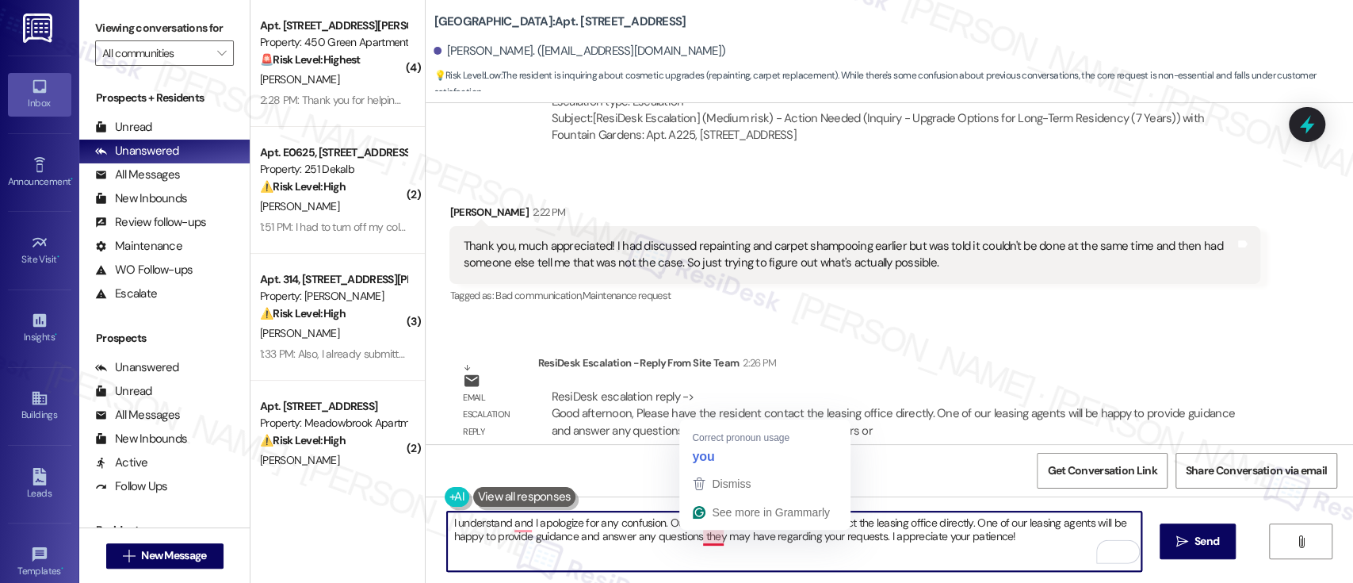
click at [698, 535] on textarea "I understand and I apologize for any confusion. Our office is requesting that y…" at bounding box center [794, 540] width 694 height 59
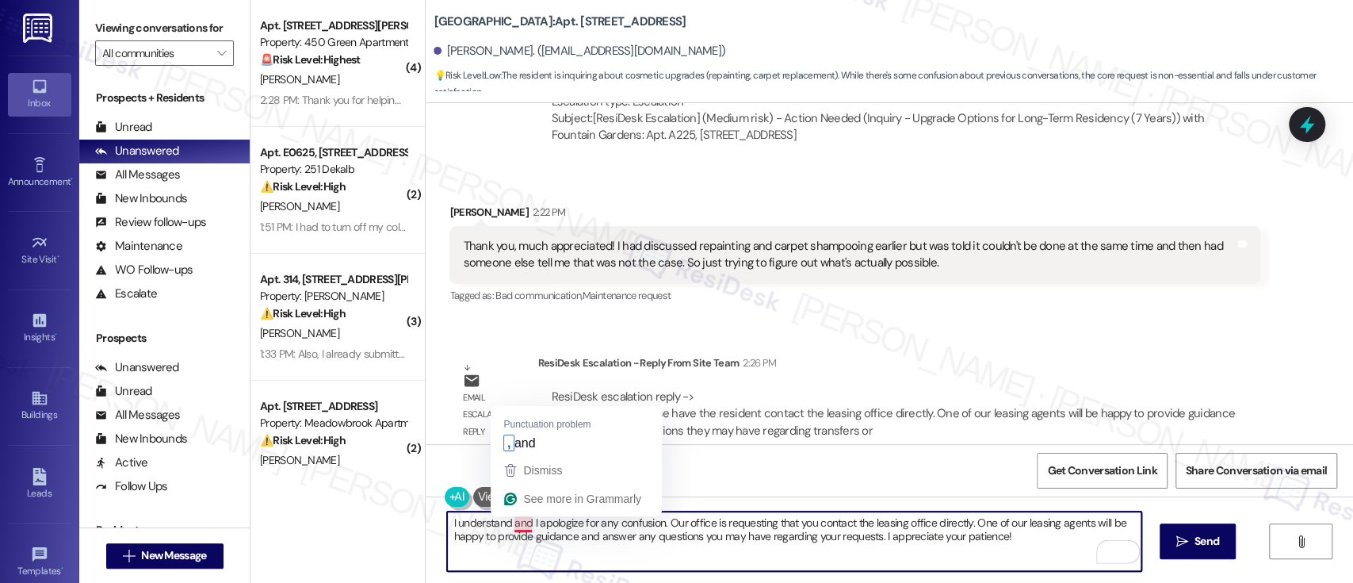
click at [520, 523] on textarea "I understand and I apologize for any confusion. Our office is requesting that y…" at bounding box center [794, 540] width 694 height 59
type textarea "I understand, and I apologize for any confusion. Our office is requesting that …"
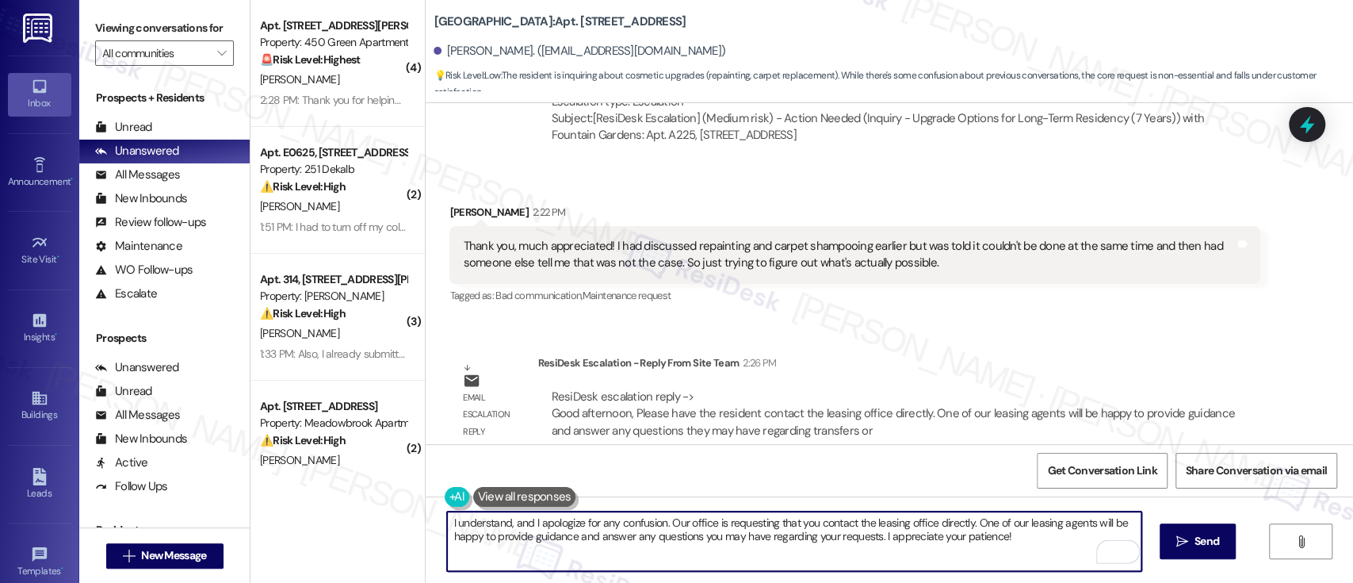
drag, startPoint x: 1039, startPoint y: 545, endPoint x: 1004, endPoint y: 527, distance: 39.4
click at [1023, 535] on textarea "I understand, and I apologize for any confusion. Our office is requesting that …" at bounding box center [794, 540] width 694 height 59
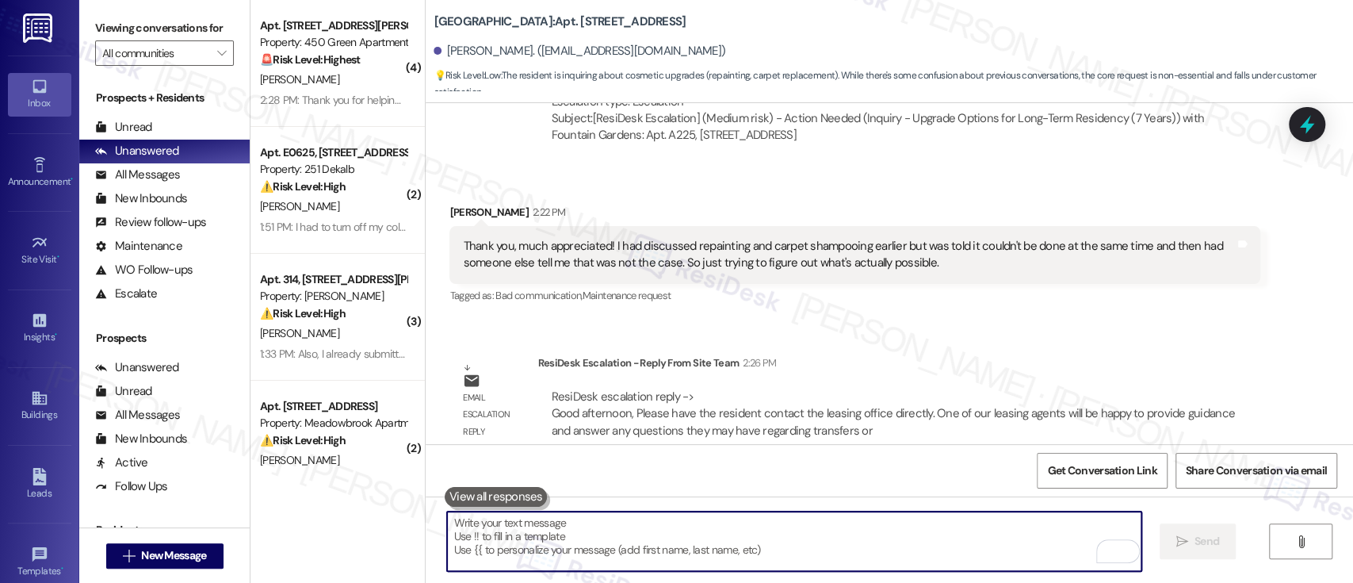
scroll to position [5627, 0]
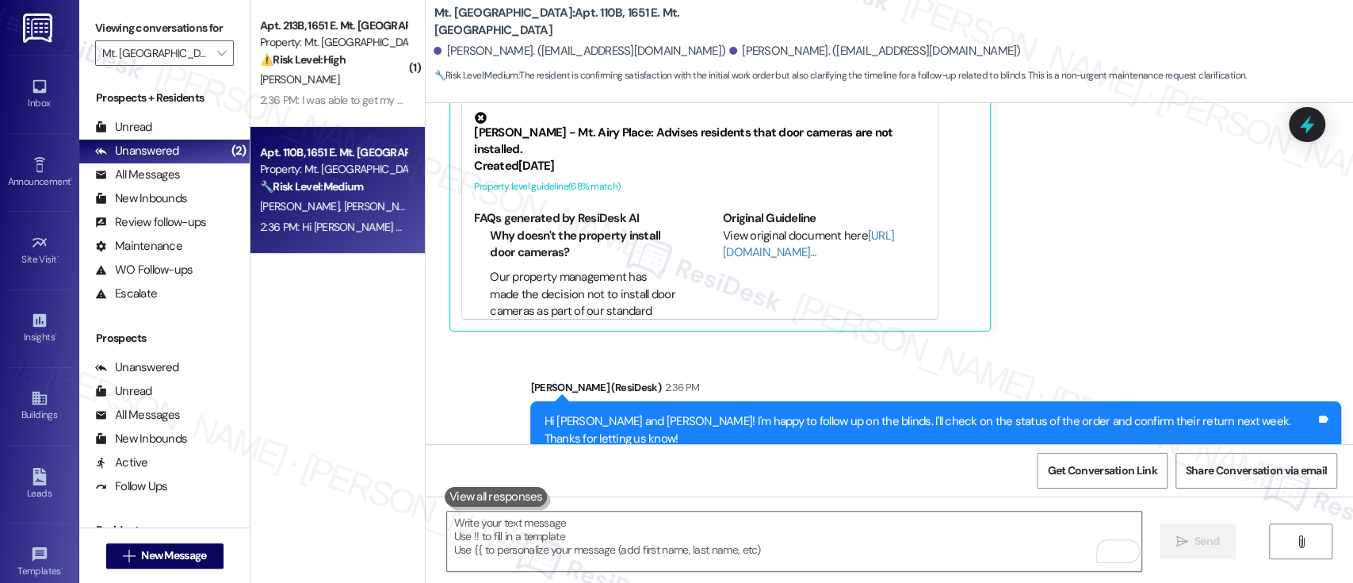
scroll to position [2060, 0]
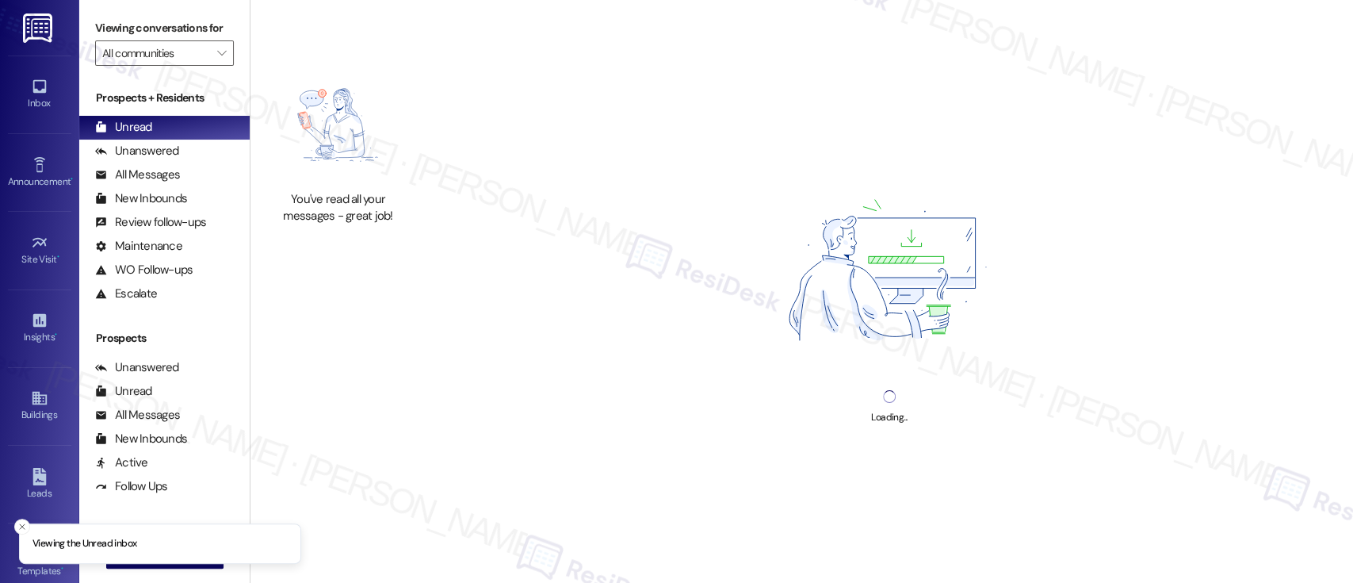
type input "Mt. [GEOGRAPHIC_DATA]"
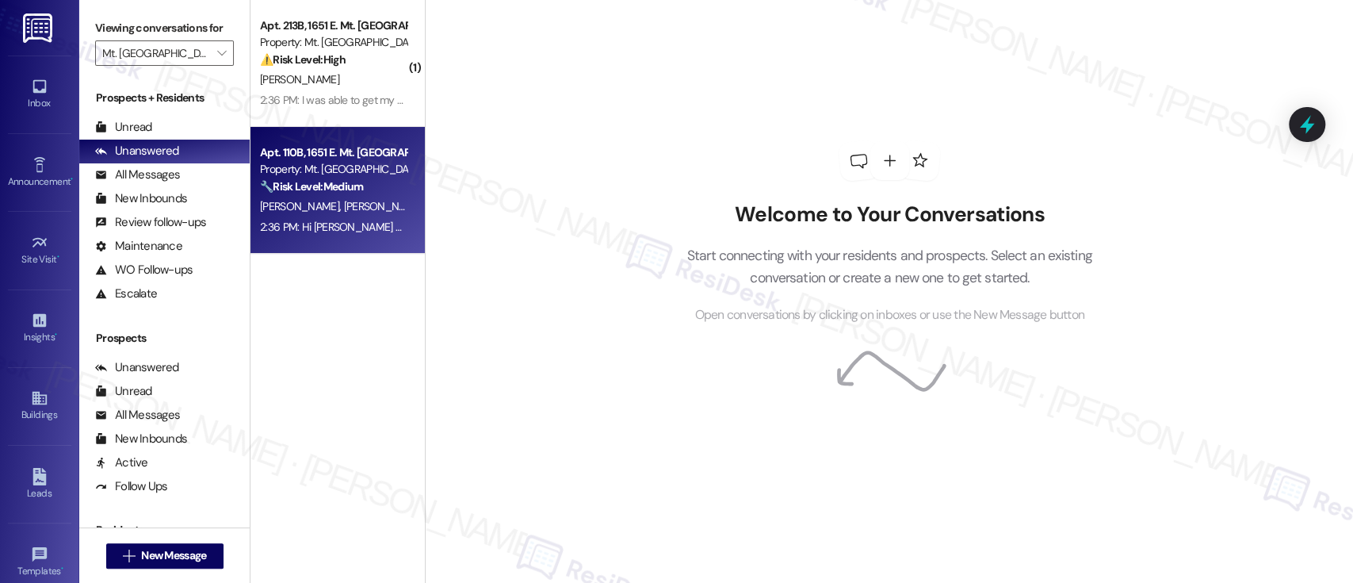
click at [365, 174] on div "Property: Mt. [GEOGRAPHIC_DATA]" at bounding box center [333, 169] width 147 height 17
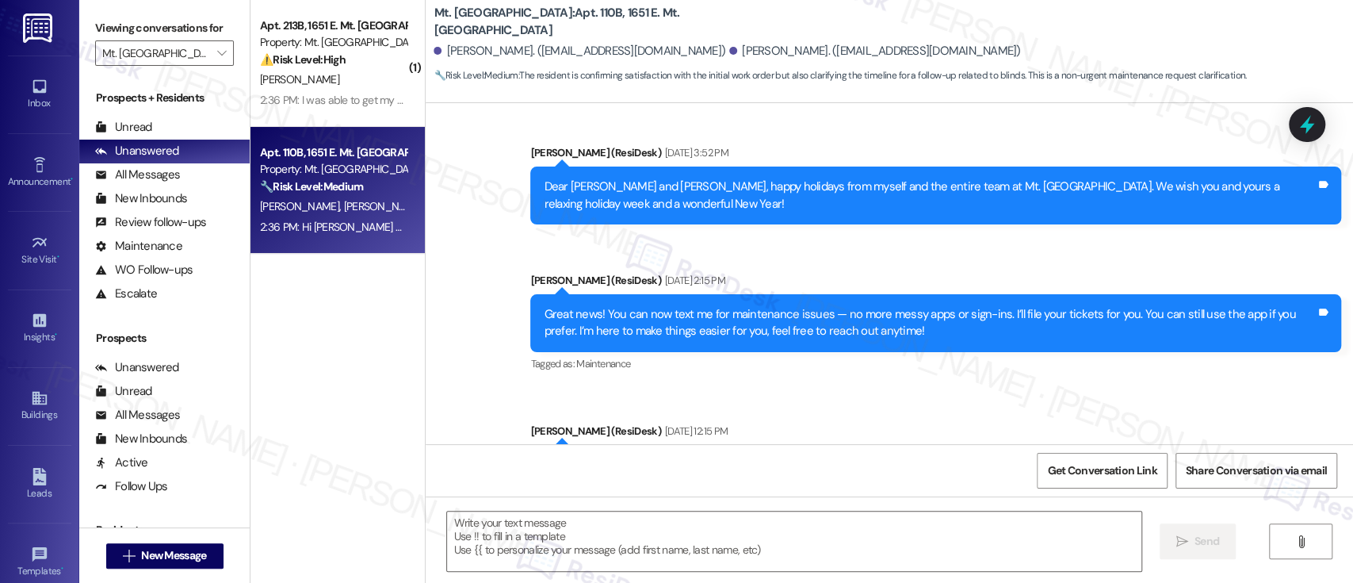
type textarea "Fetching suggested responses. Please feel free to read through the conversation…"
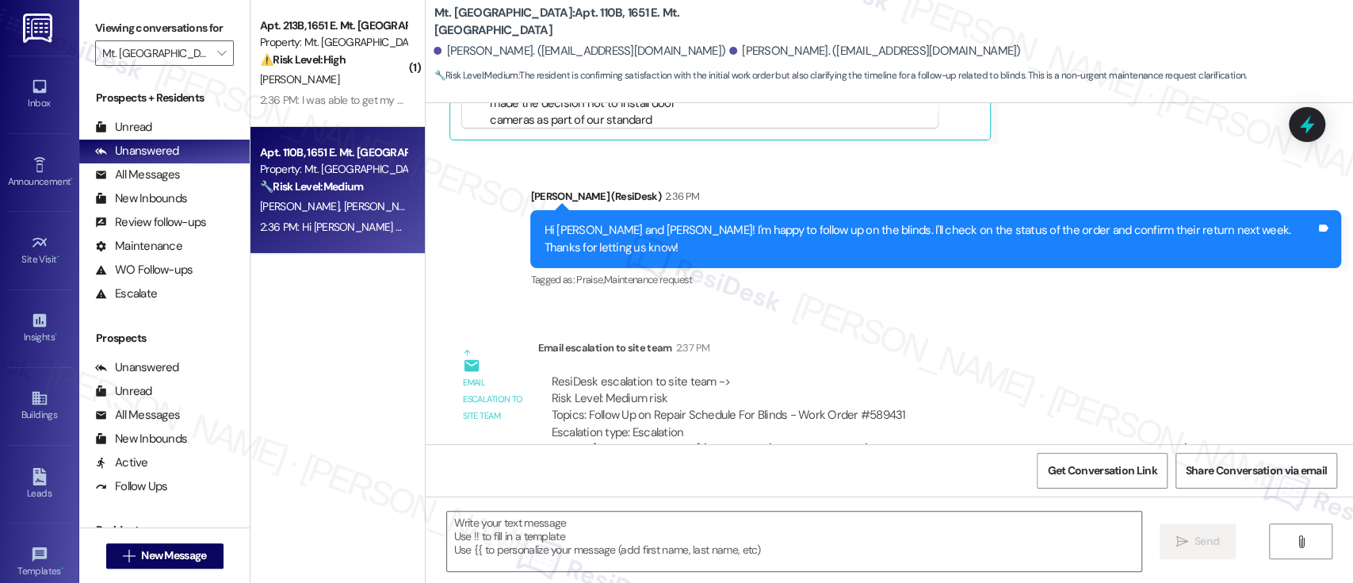
scroll to position [2466, 0]
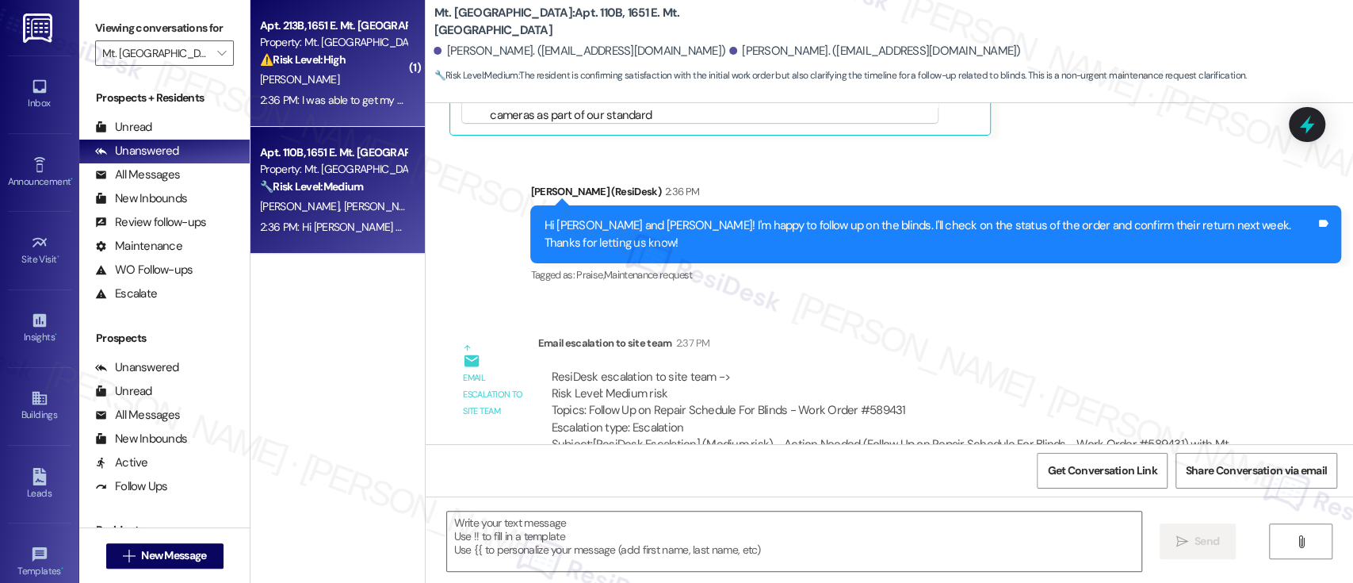
click at [330, 66] on strong "⚠️ Risk Level: High" at bounding box center [303, 59] width 86 height 14
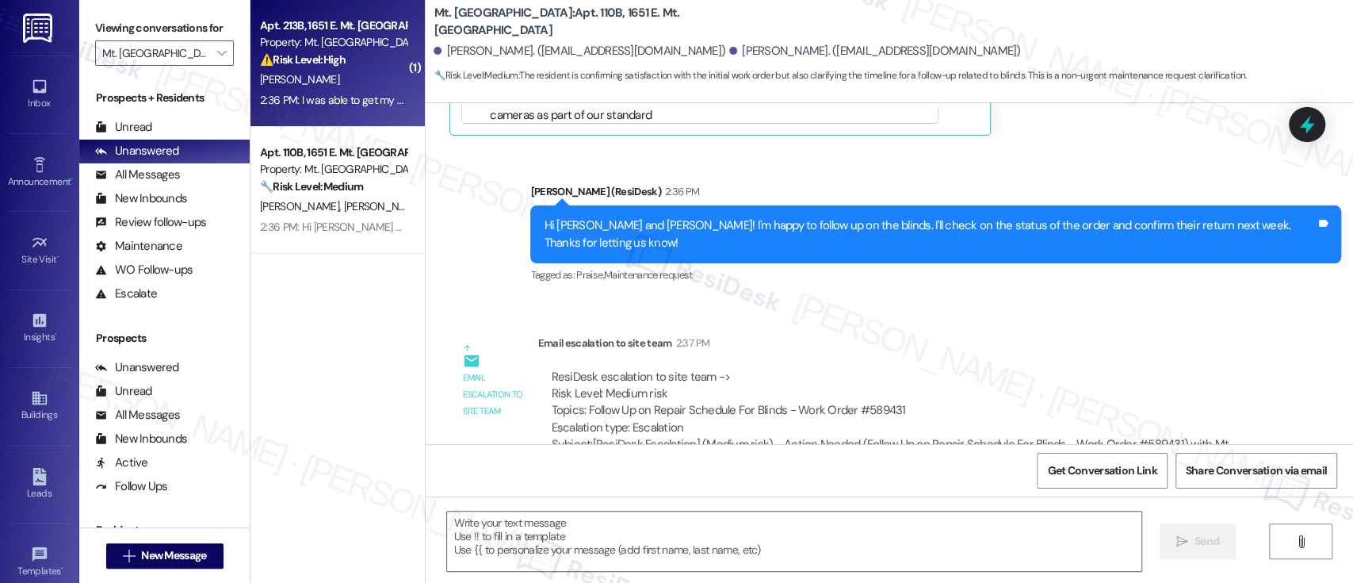
type textarea "Fetching suggested responses. Please feel free to read through the conversation…"
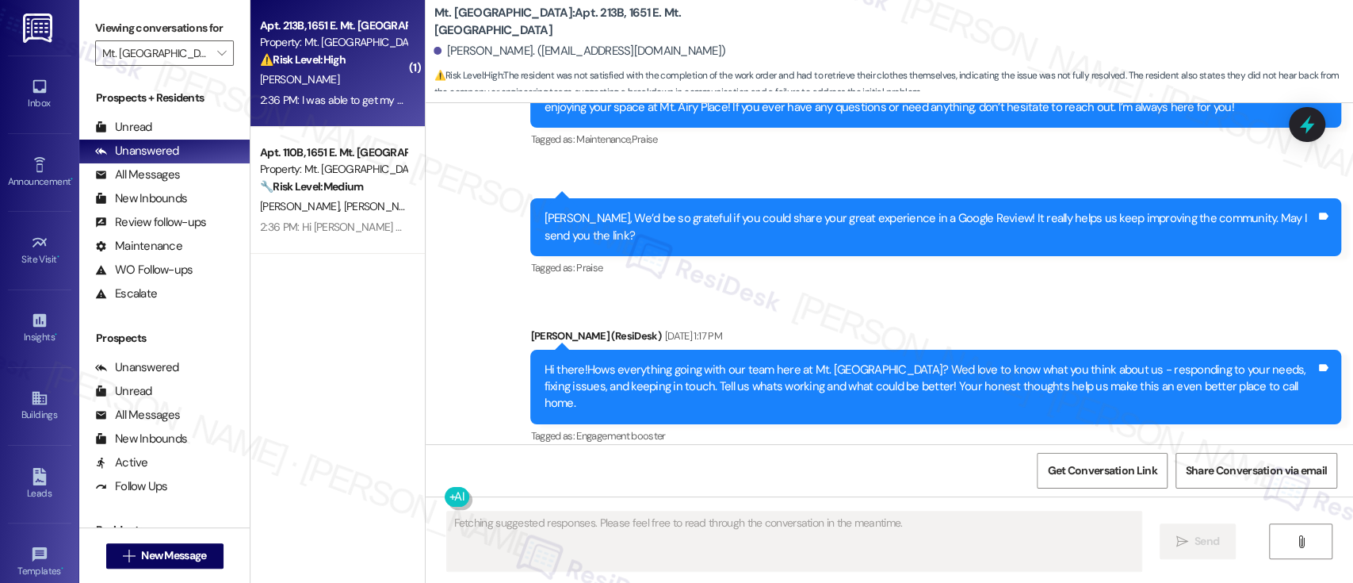
scroll to position [7518, 0]
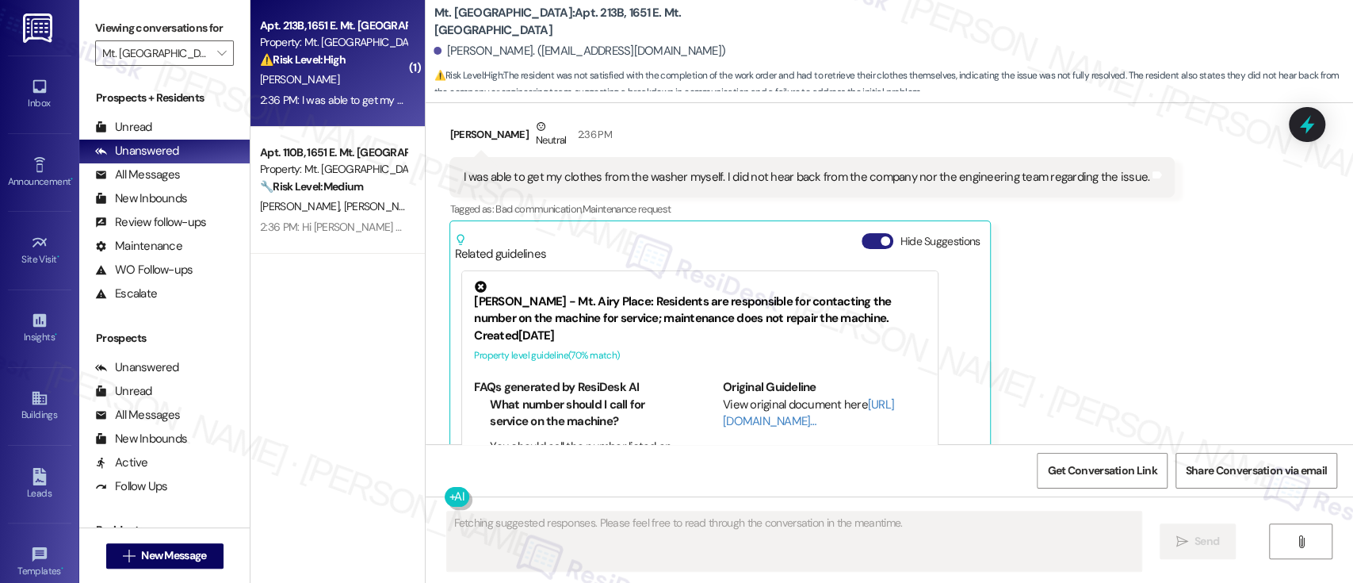
click at [862, 233] on button "Hide Suggestions" at bounding box center [878, 241] width 32 height 16
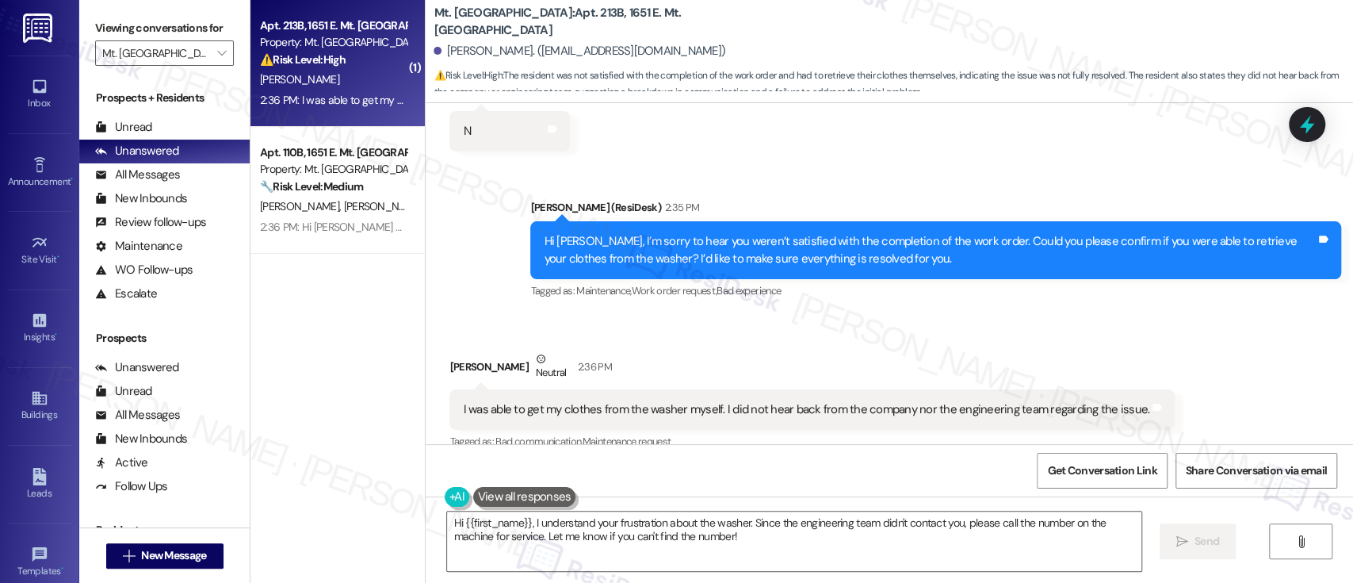
click at [1151, 390] on div "Received via SMS Alesha Bingham Neutral 2:36 PM I was able to get my clothes fr…" at bounding box center [812, 426] width 749 height 174
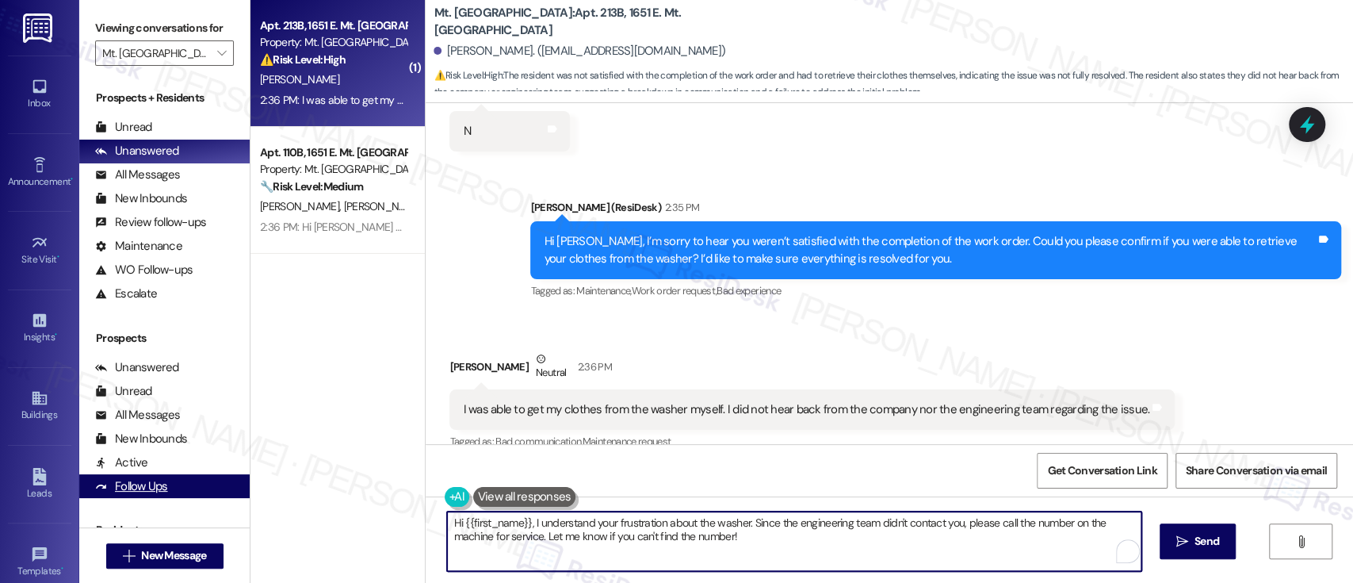
drag, startPoint x: 518, startPoint y: 525, endPoint x: 216, endPoint y: 484, distance: 304.7
click at [216, 484] on div "Viewing conversations for Mt. Airy Place  Prospects + Residents Unread (0) Unr…" at bounding box center [716, 291] width 1274 height 583
click at [679, 523] on textarea "Thanks for confirming. I understand your frustration about the washer. Since th…" at bounding box center [794, 540] width 694 height 59
click at [746, 540] on textarea "Thanks for confirming. I understand your frustration about the washer. Since th…" at bounding box center [794, 540] width 694 height 59
click at [769, 537] on textarea "Thanks for confirming. I understand your frustration about the washer. Since th…" at bounding box center [794, 540] width 694 height 59
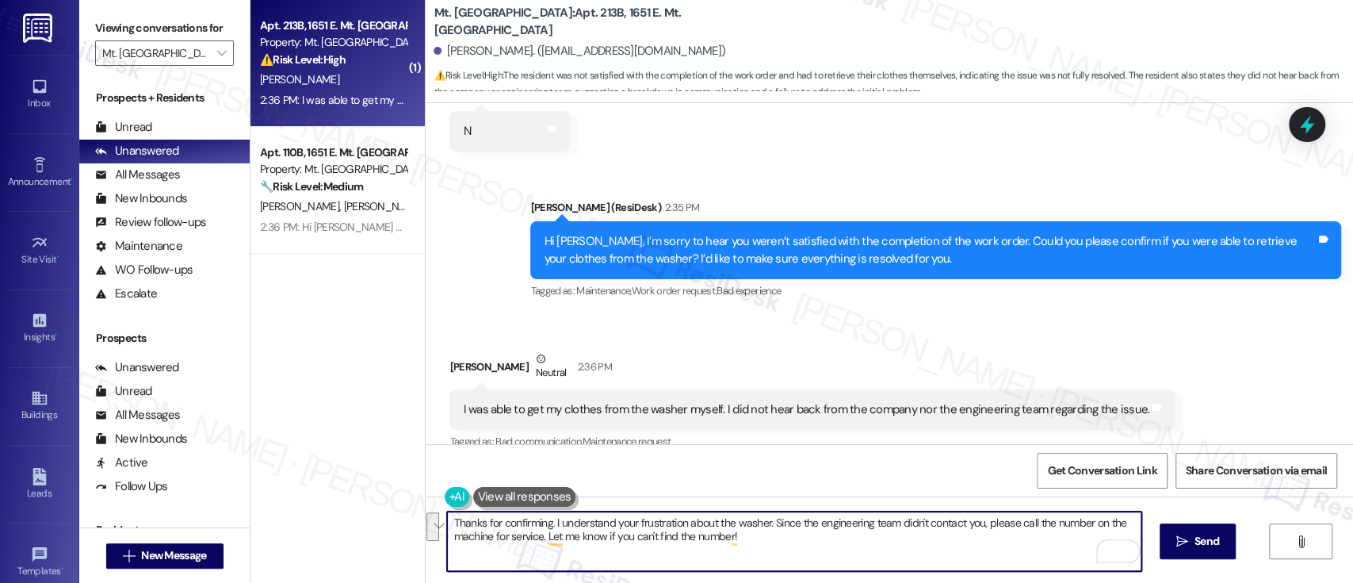
drag, startPoint x: 754, startPoint y: 549, endPoint x: 545, endPoint y: 526, distance: 209.8
click at [545, 526] on textarea "Thanks for confirming. I understand your frustration about the washer. Since th…" at bounding box center [794, 540] width 694 height 59
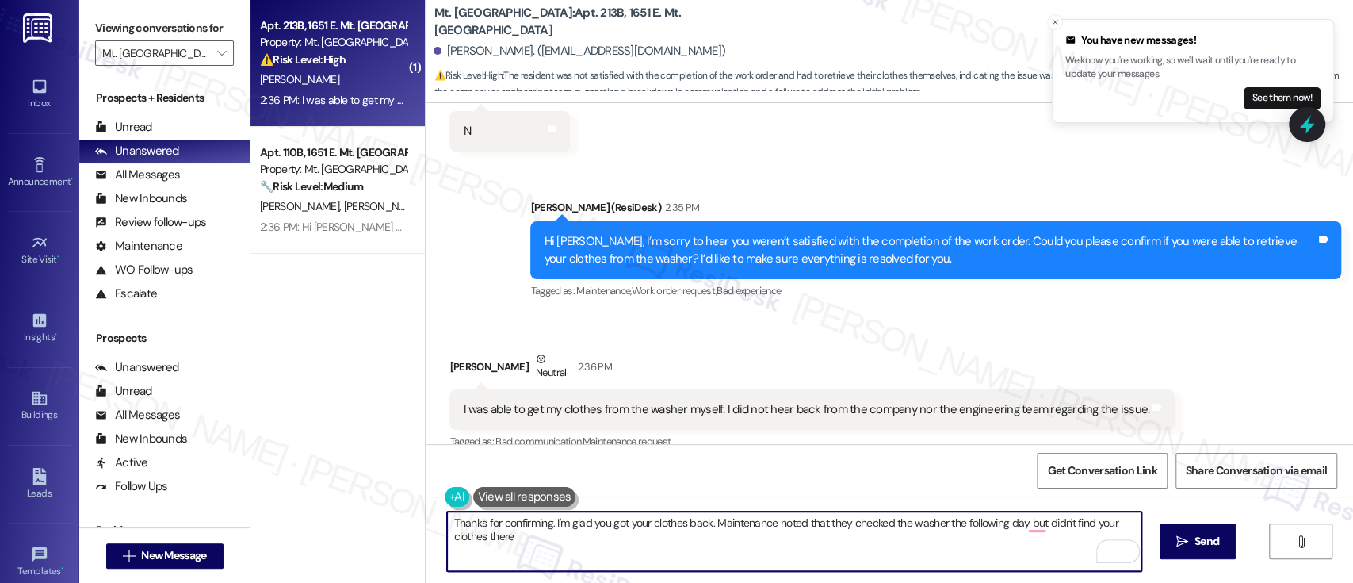
click at [1037, 526] on textarea "Thanks for confirming. I'm glad you got your clothes back. Maintenance noted th…" at bounding box center [794, 540] width 694 height 59
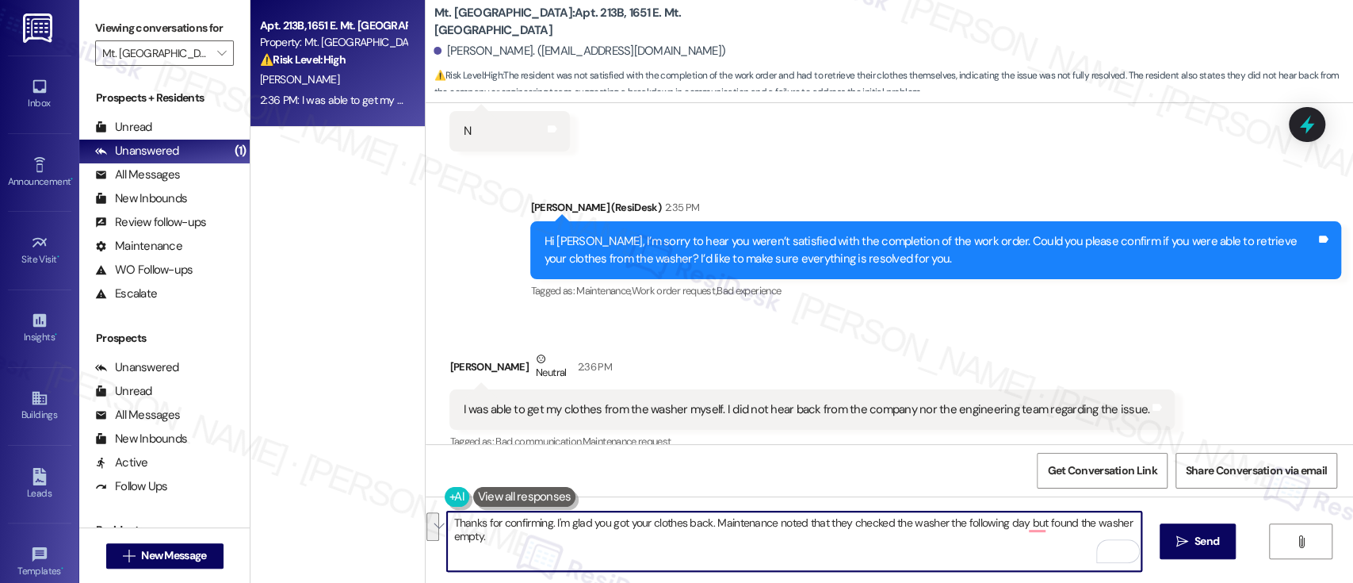
paste textarea "—I’m glad you were able to retrieve your clothes. Maintenance noted that when t…"
type textarea "Thanks for confirming—I’m glad you were able to retrieve your clothes. Maintena…"
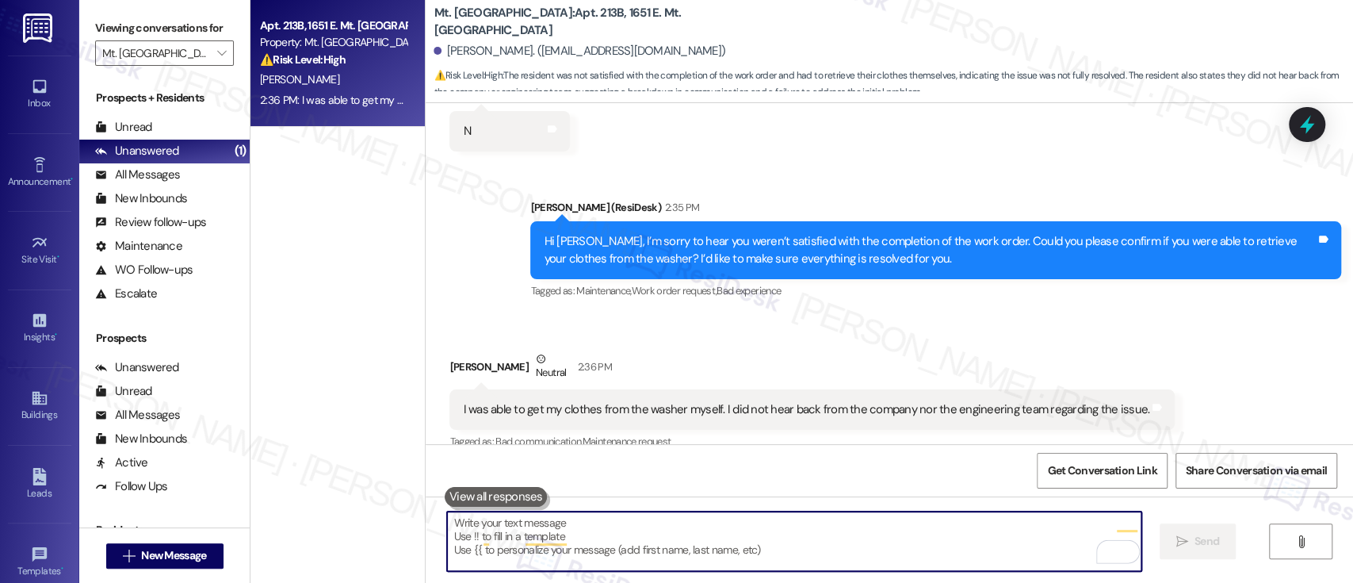
scroll to position [7285, 0]
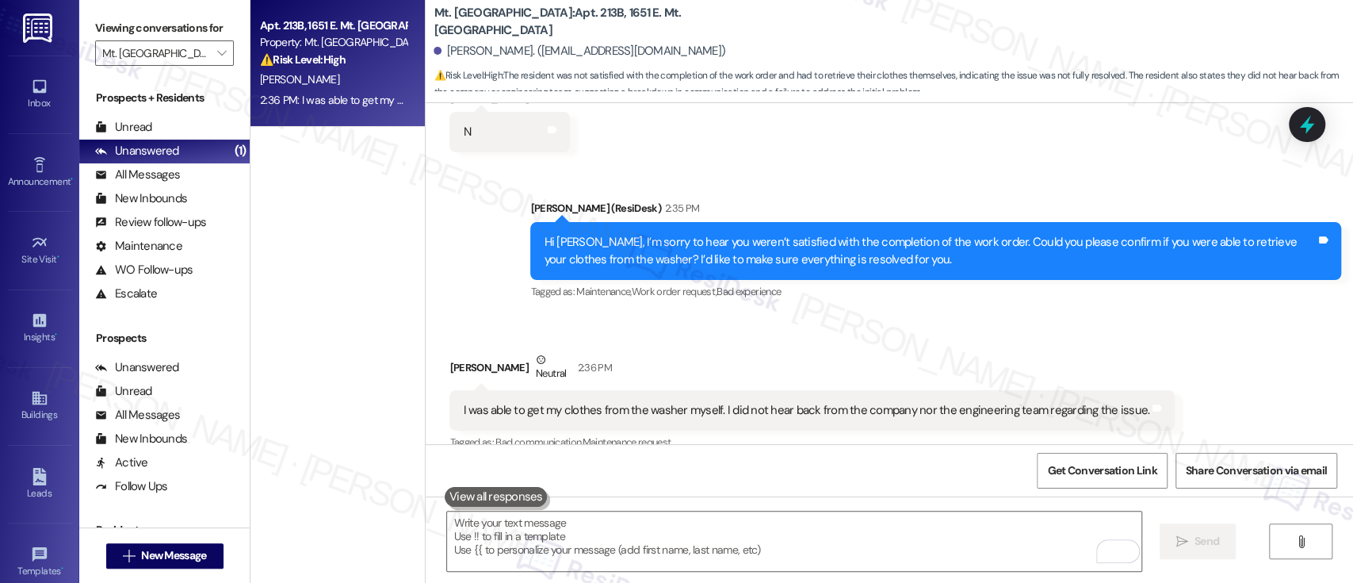
click at [186, 40] on label "Viewing conversations for" at bounding box center [164, 28] width 139 height 25
click at [195, 55] on input "Mt. Airy Place" at bounding box center [155, 52] width 106 height 25
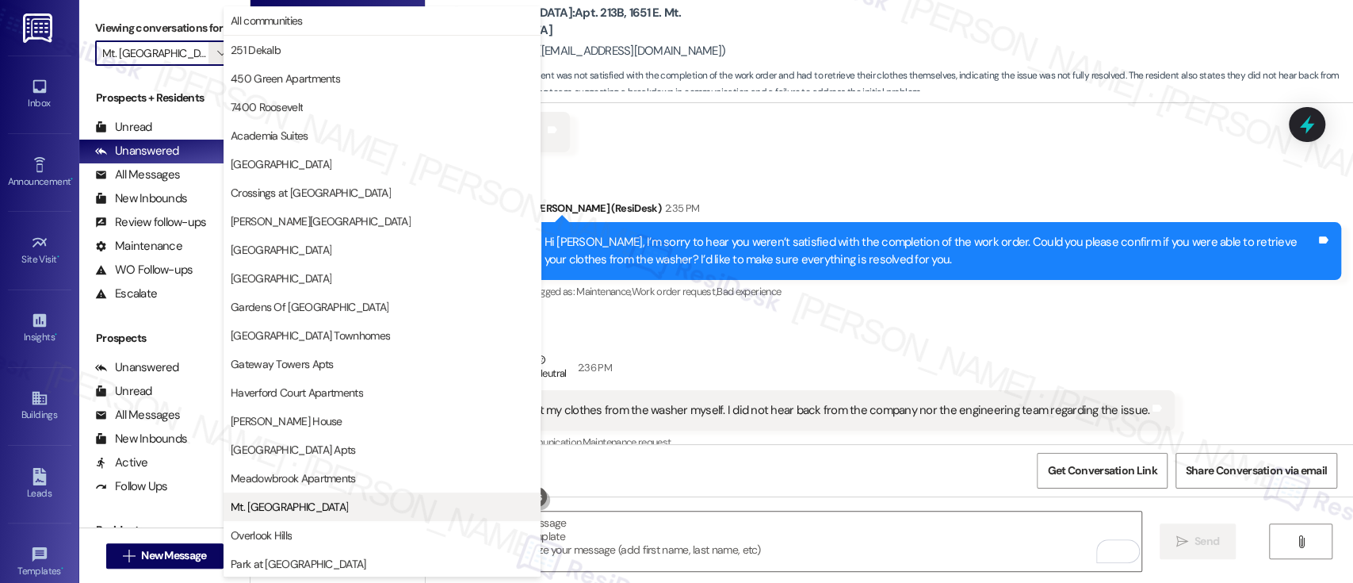
scroll to position [258, 0]
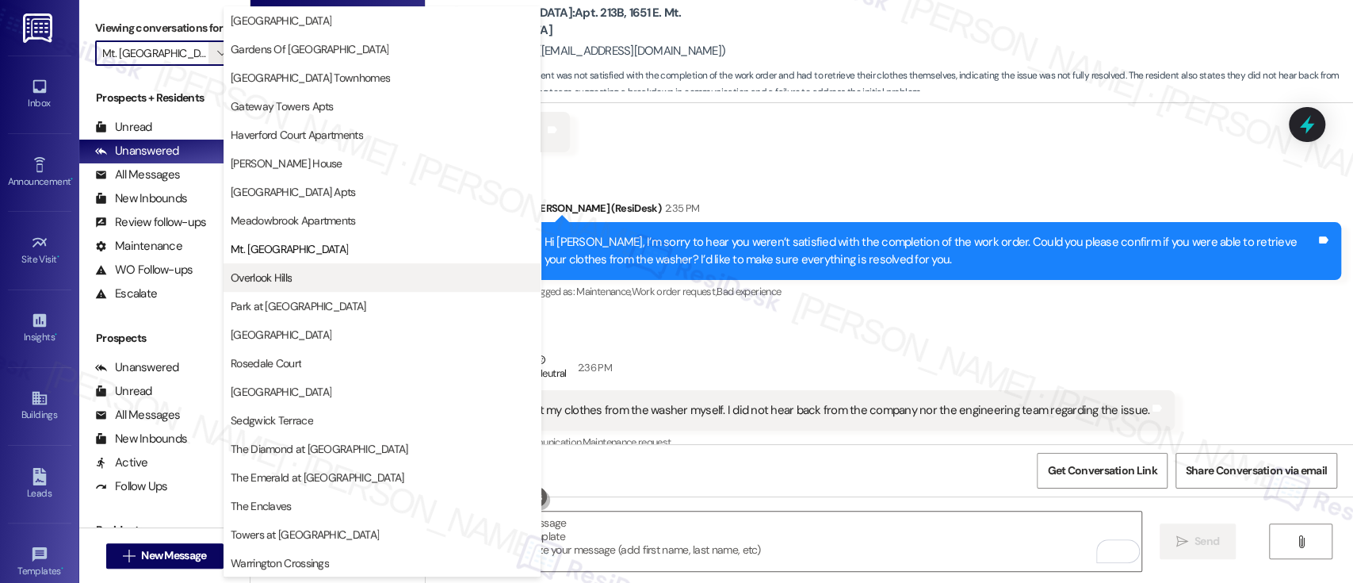
click at [311, 282] on span "Overlook Hills" at bounding box center [382, 278] width 303 height 16
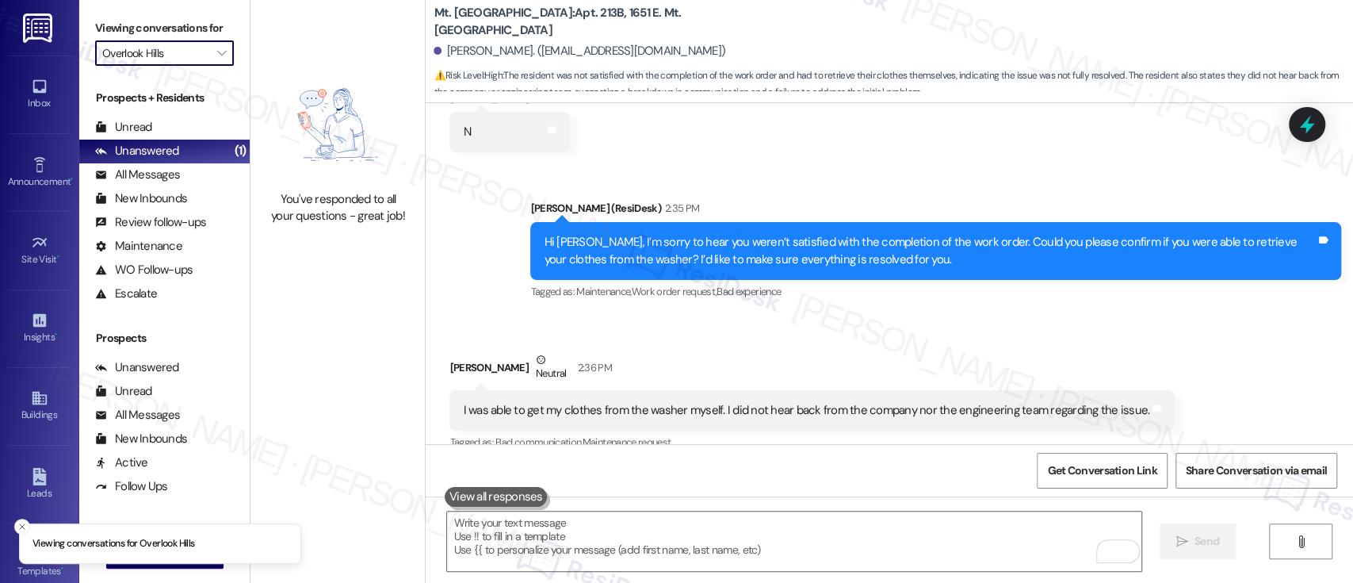
click at [173, 39] on label "Viewing conversations for" at bounding box center [164, 28] width 139 height 25
click at [183, 49] on input "Overlook Hills" at bounding box center [155, 52] width 106 height 25
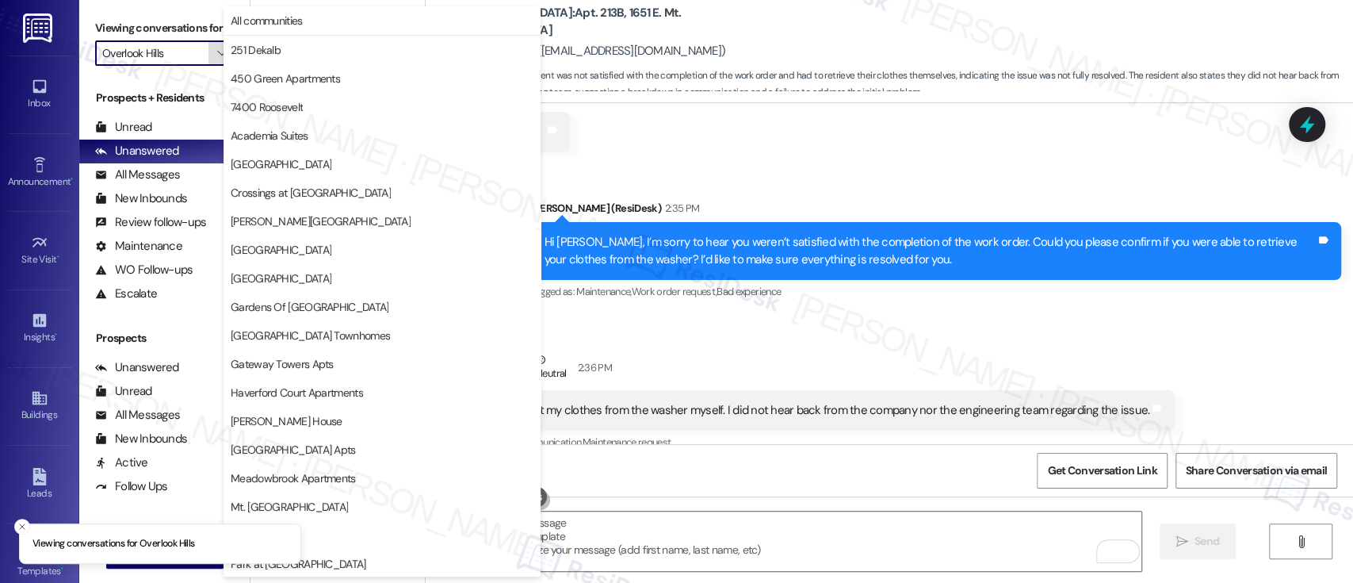
scroll to position [258, 0]
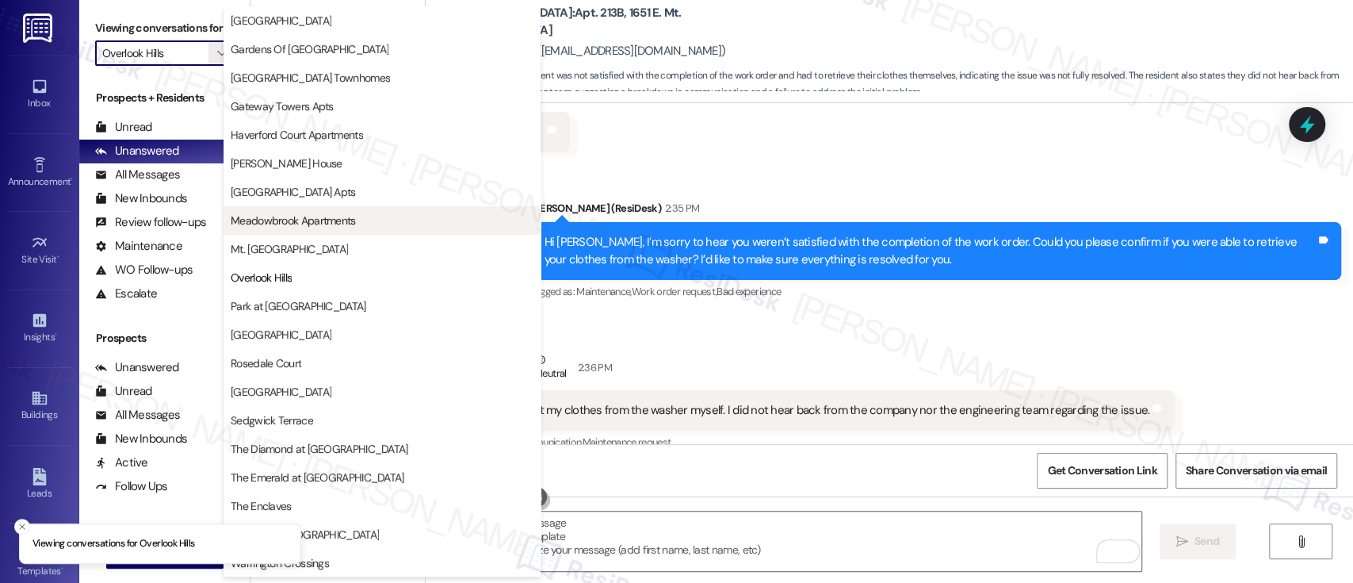
click at [311, 227] on span "Meadowbrook Apartments" at bounding box center [293, 220] width 125 height 16
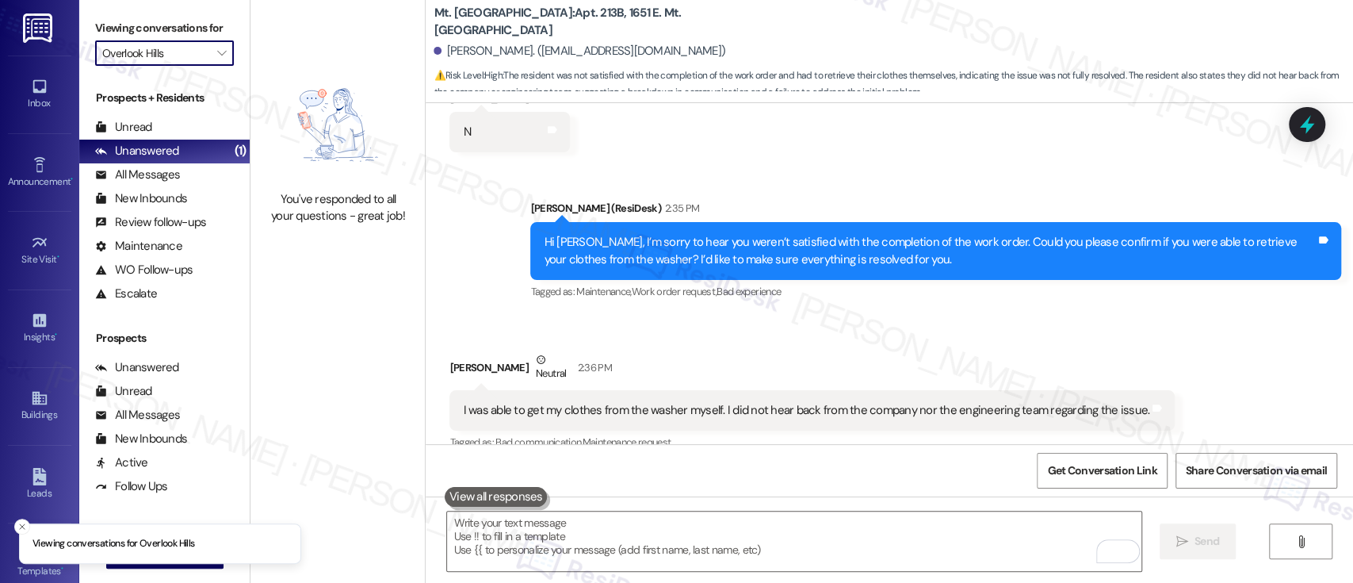
type input "Meadowbrook Apartments"
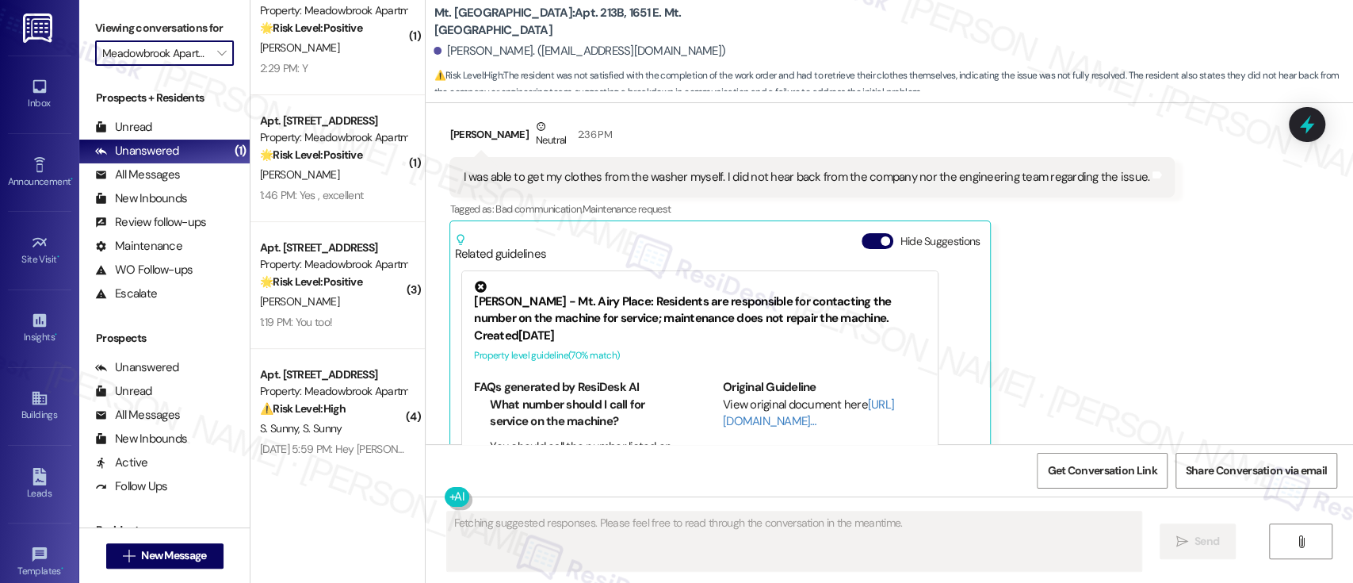
scroll to position [291, 0]
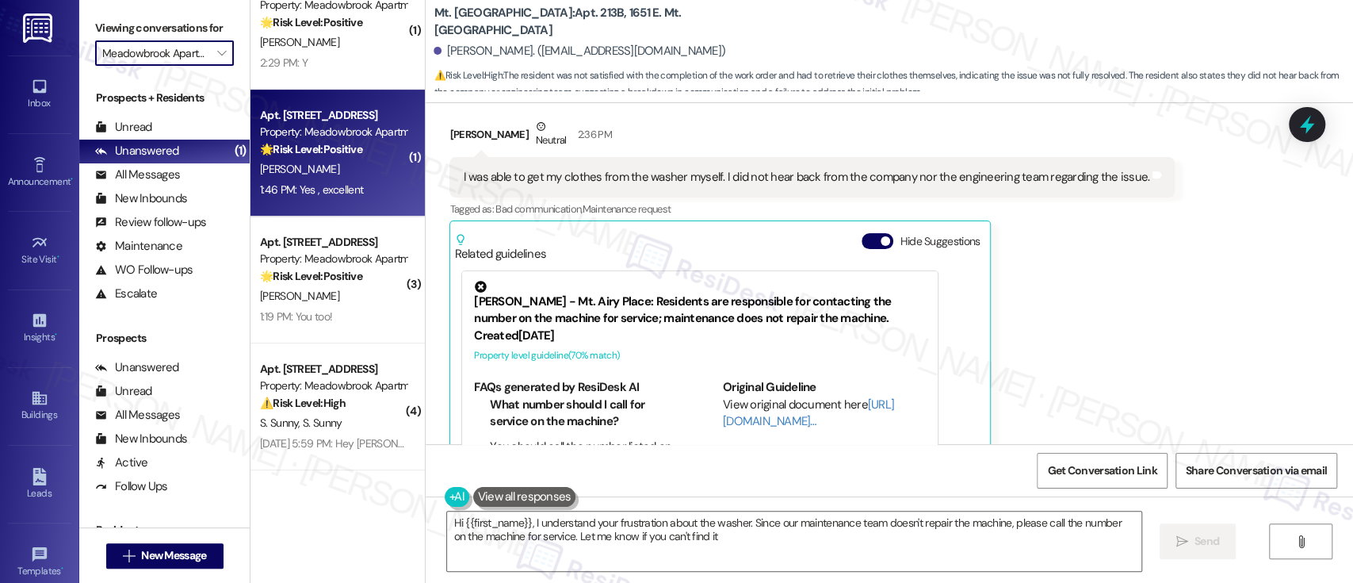
type textarea "Hi {{first_name}}, I understand your frustration about the washer. Since our ma…"
click at [307, 176] on span "M. Freedman" at bounding box center [299, 169] width 79 height 14
type textarea "Fetching suggested responses. Please feel free to read through the conversation…"
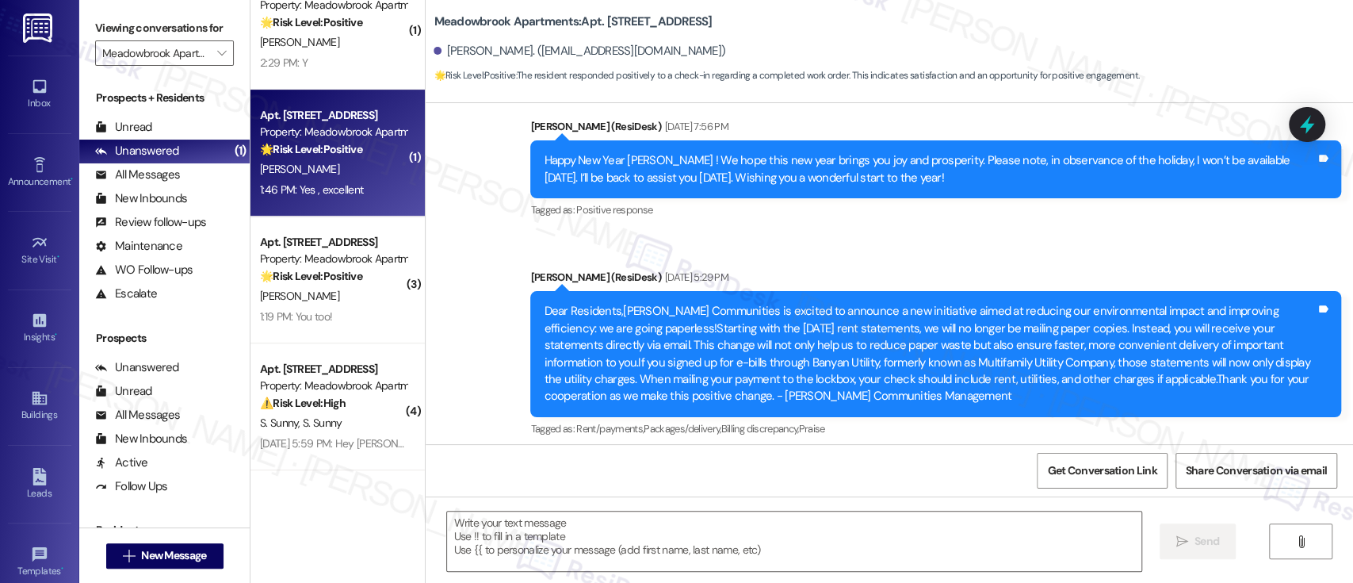
type textarea "Fetching suggested responses. Please feel free to read through the conversation…"
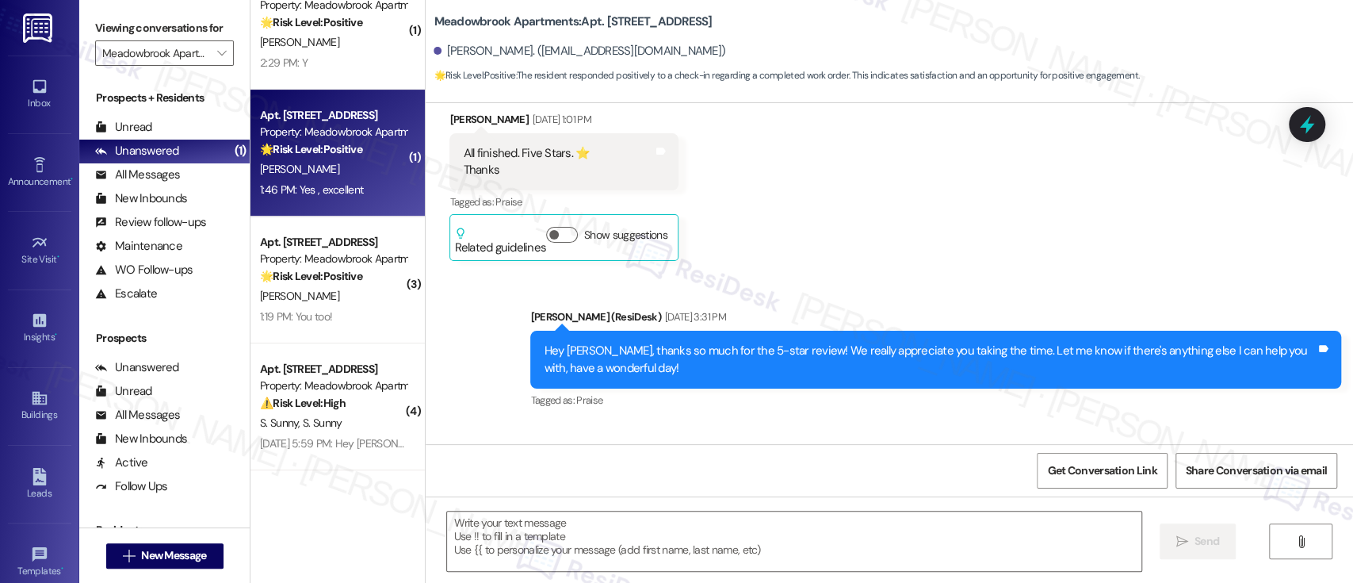
scroll to position [4446, 0]
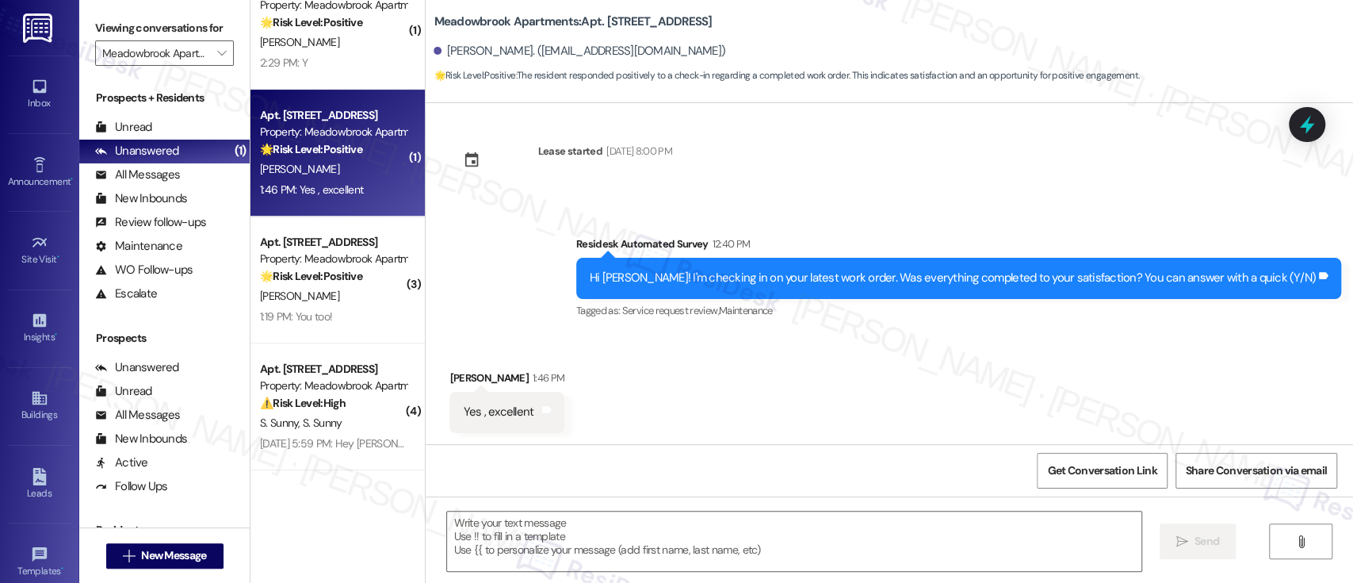
click at [966, 388] on div "Received via SMS Michael Freedman 1:46 PM Yes , excellent Tags and notes" at bounding box center [890, 389] width 928 height 110
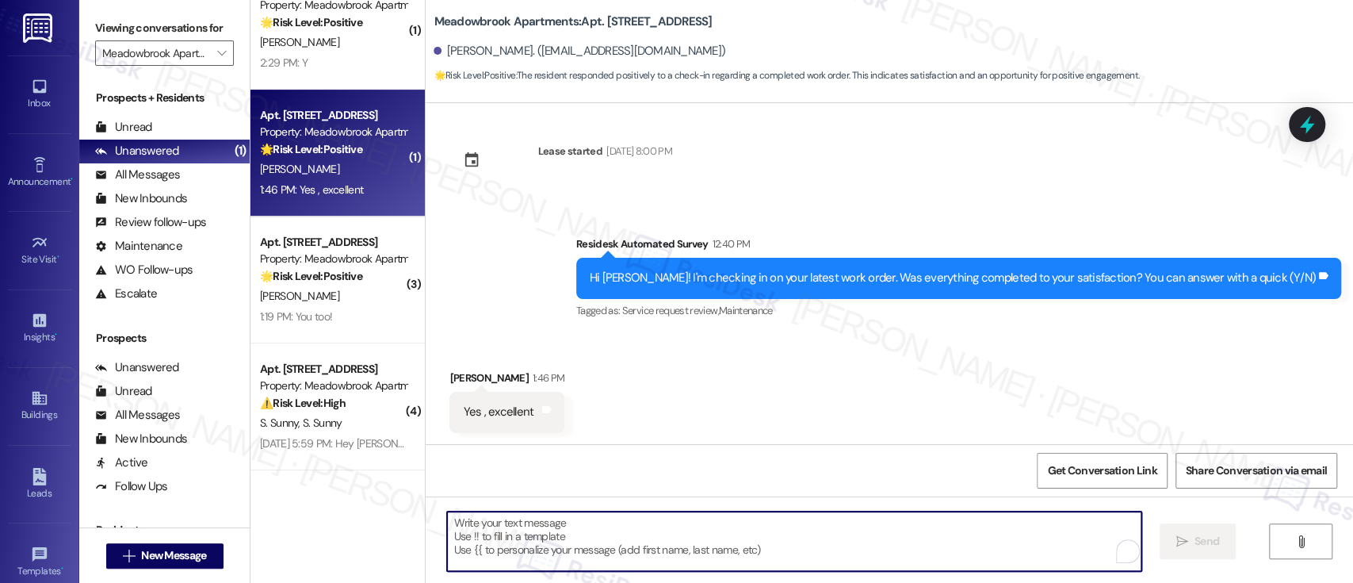
click at [686, 549] on textarea "To enrich screen reader interactions, please activate Accessibility in Grammarl…" at bounding box center [794, 540] width 694 height 59
paste textarea "I'm so glad to hear that everything was taken care of to your satisfaction. Ple…"
type textarea "I'm so glad to hear that everything was taken care of to your satisfaction. Ple…"
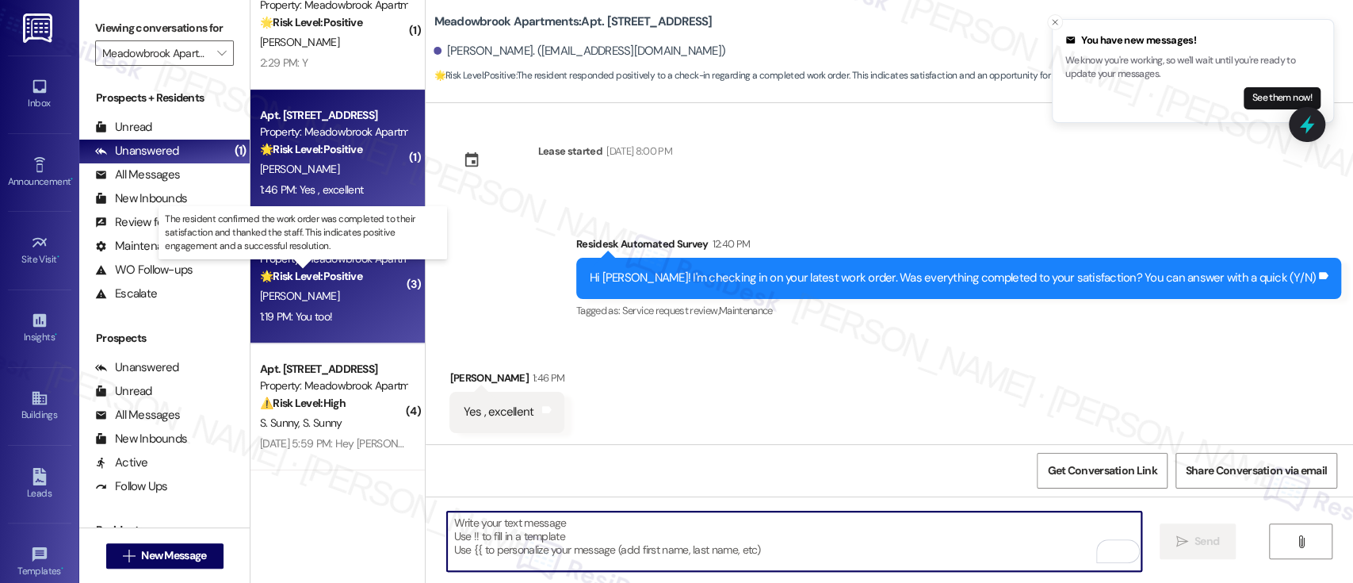
click at [287, 282] on strong "🌟 Risk Level: Positive" at bounding box center [311, 276] width 102 height 14
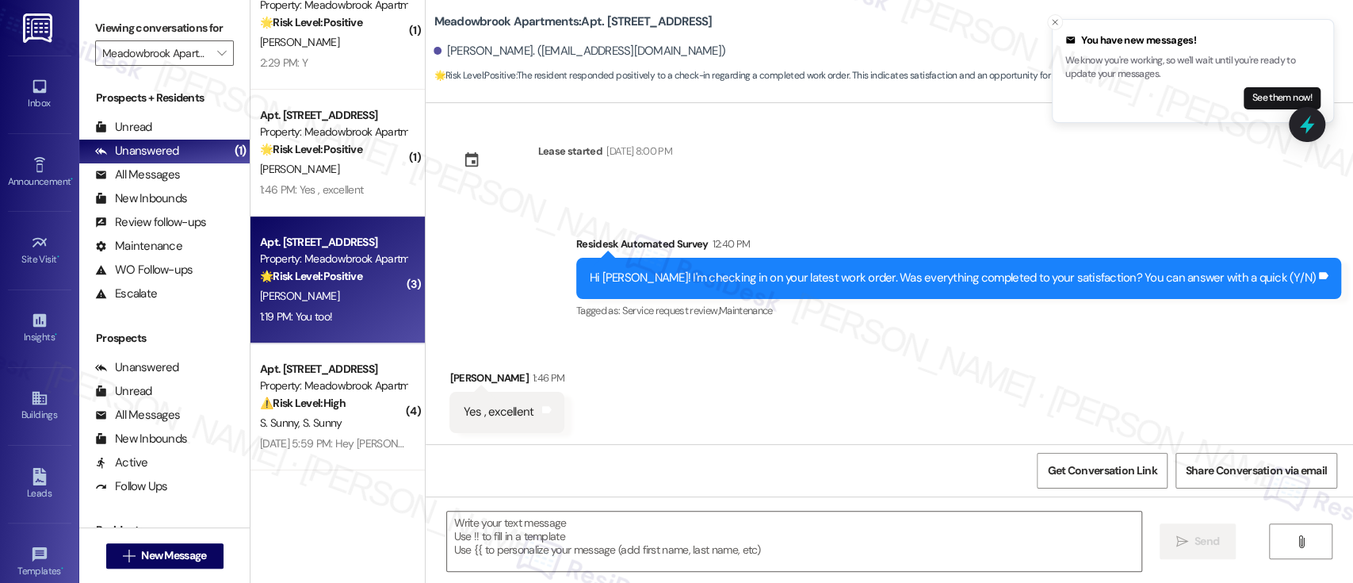
type textarea "Fetching suggested responses. Please feel free to read through the conversation…"
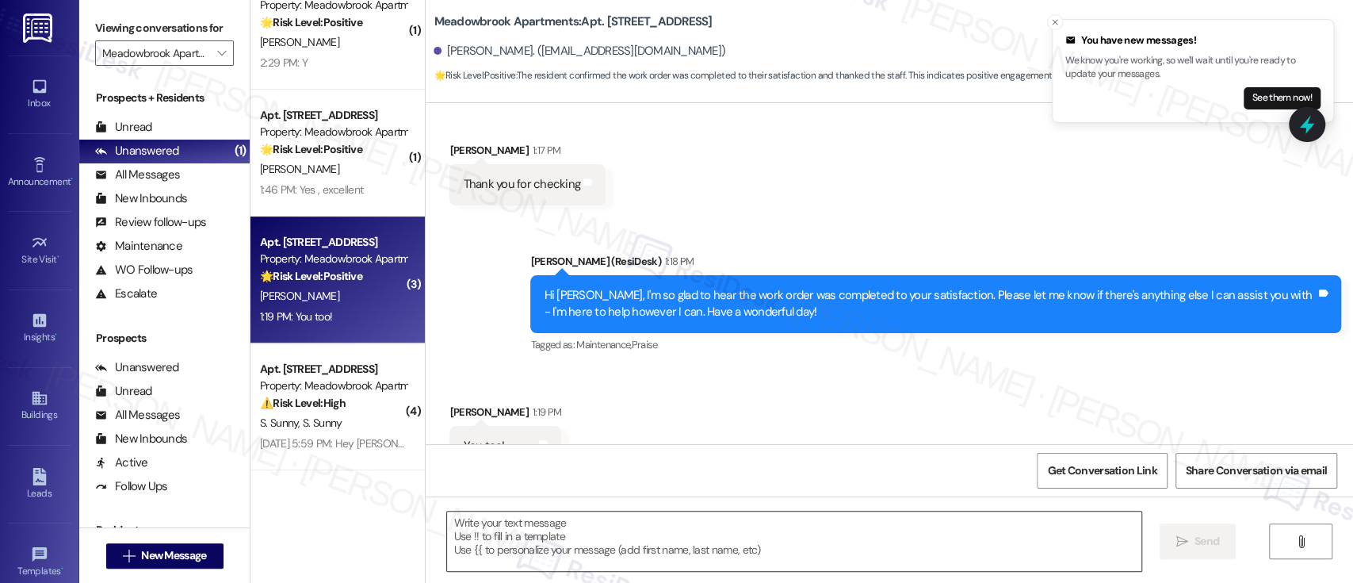
scroll to position [6688, 0]
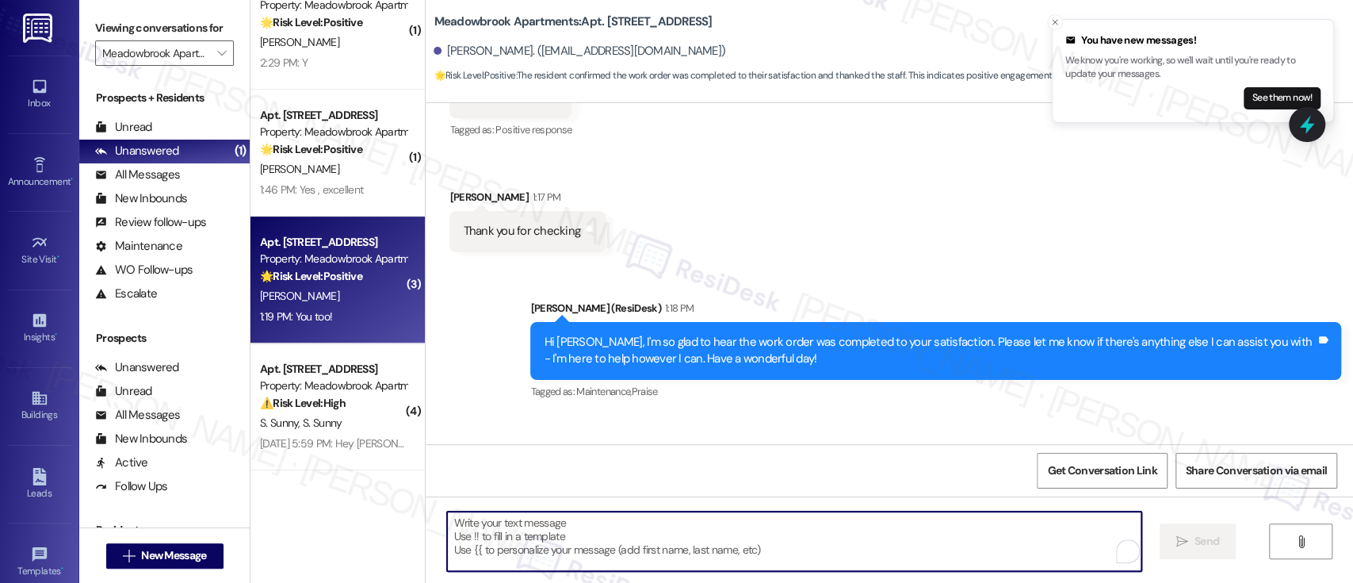
click at [765, 519] on textarea "To enrich screen reader interactions, please activate Accessibility in Grammarl…" at bounding box center [794, 540] width 694 height 59
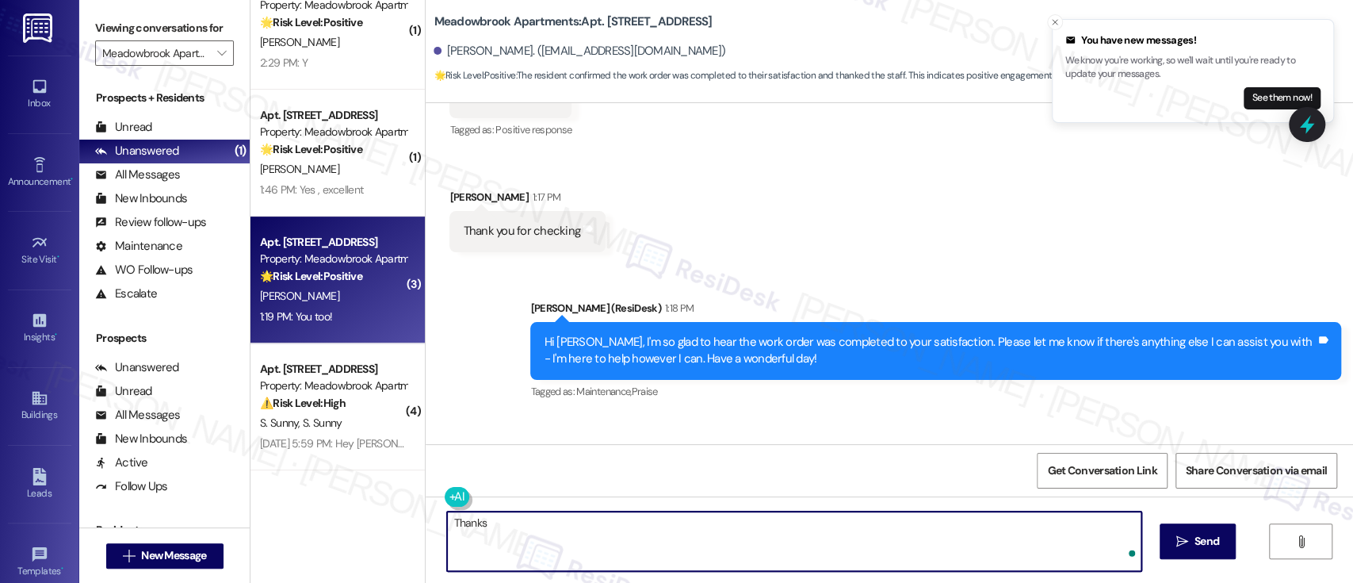
type textarea "Thanks!"
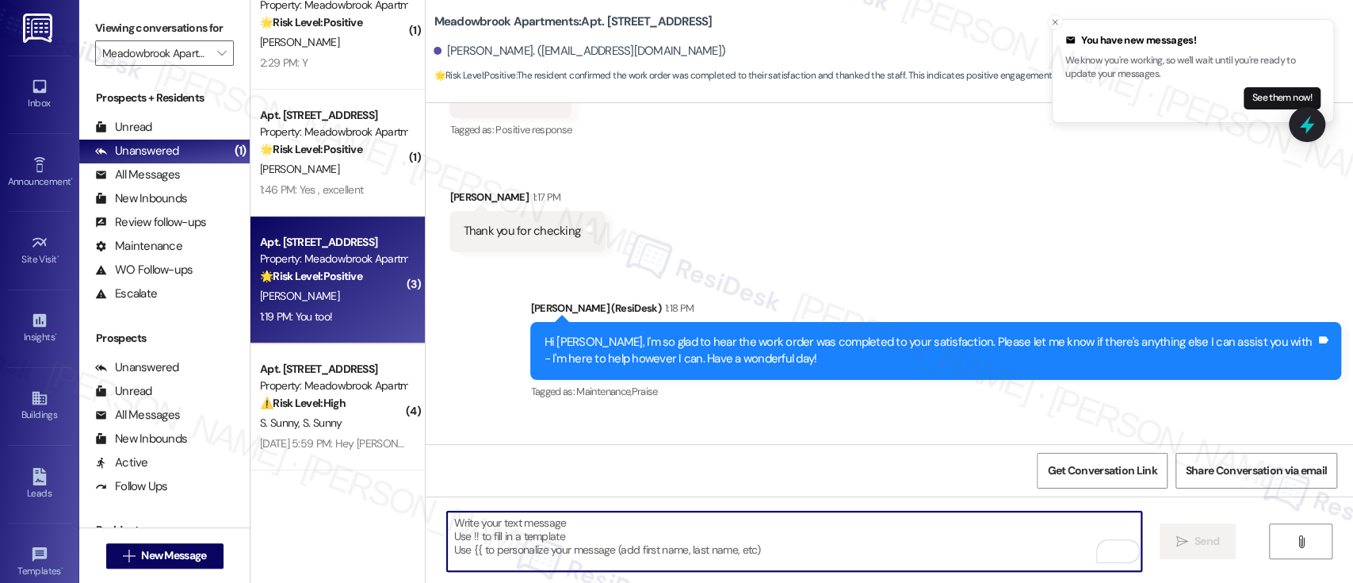
scroll to position [6792, 0]
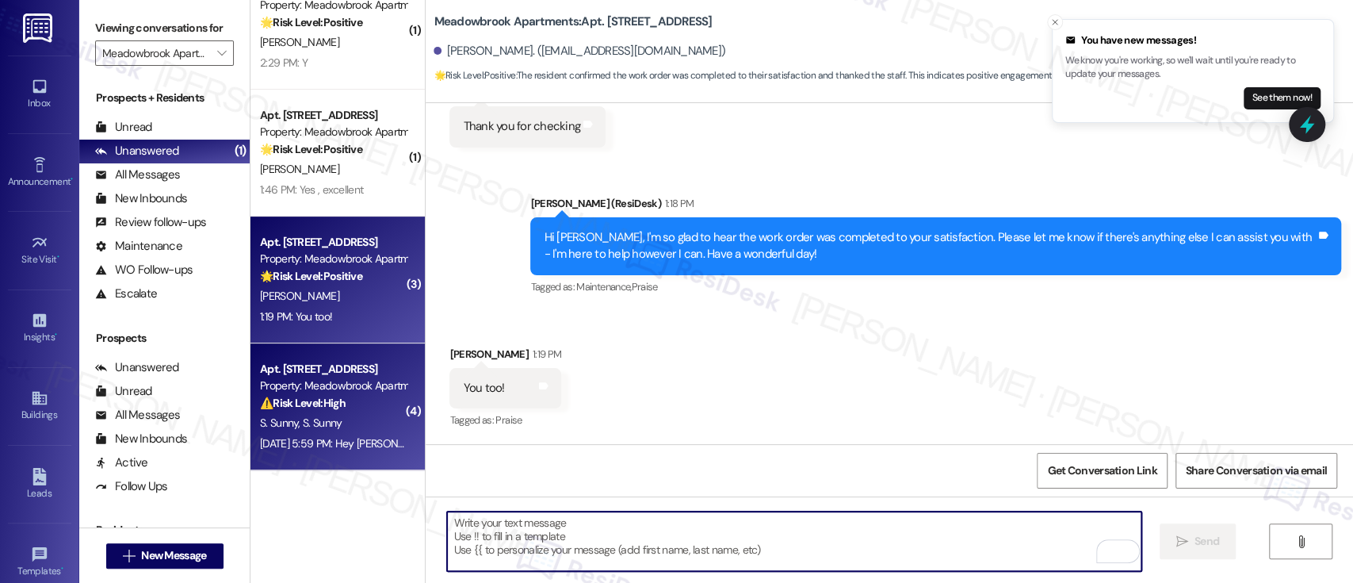
click at [317, 407] on strong "⚠️ Risk Level: High" at bounding box center [303, 403] width 86 height 14
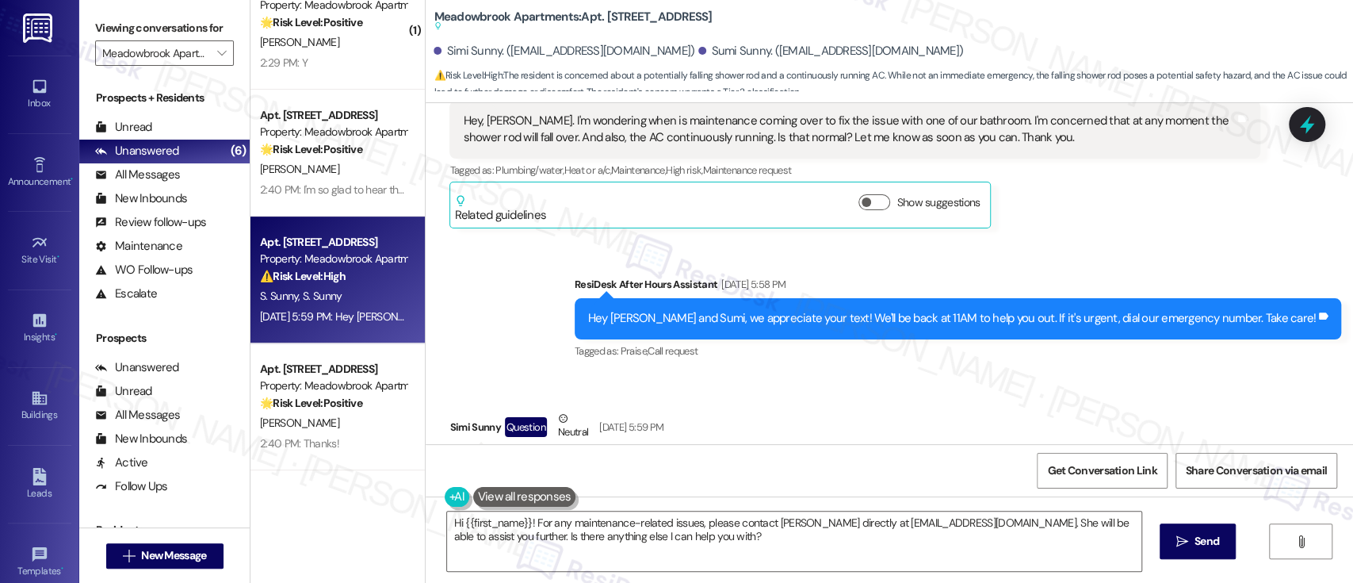
scroll to position [1042, 0]
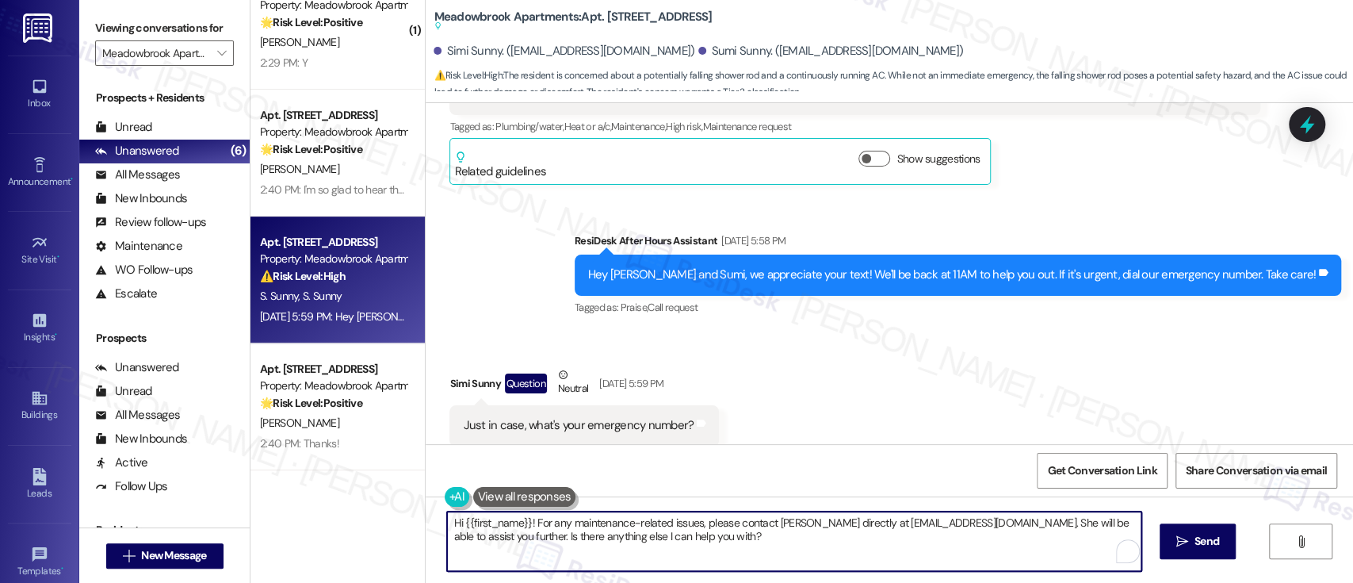
drag, startPoint x: 517, startPoint y: 527, endPoint x: 285, endPoint y: 518, distance: 232.4
click at [285, 518] on div "( 2 ) Apt. 669, 200 Meadowbrook Drive Property: Meadowbrook Apartments ⚠️ Risk …" at bounding box center [802, 291] width 1103 height 583
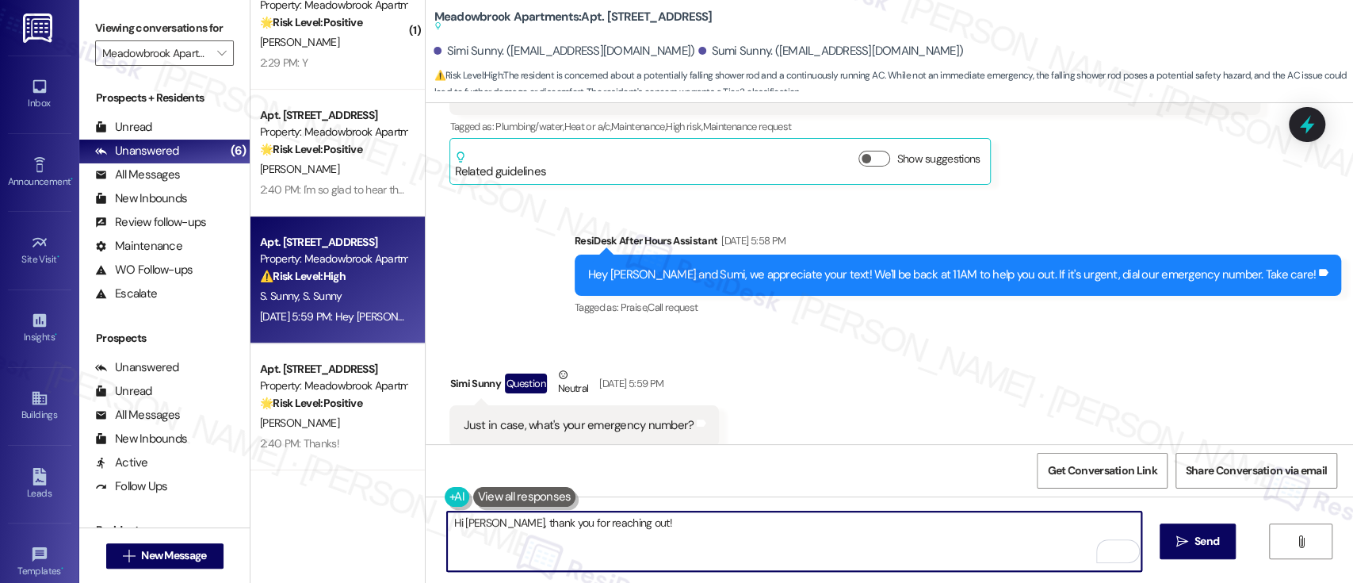
click at [733, 545] on textarea "Hi Simi, thank you for reaching out!" at bounding box center [794, 540] width 694 height 59
paste textarea "215-947-0101"
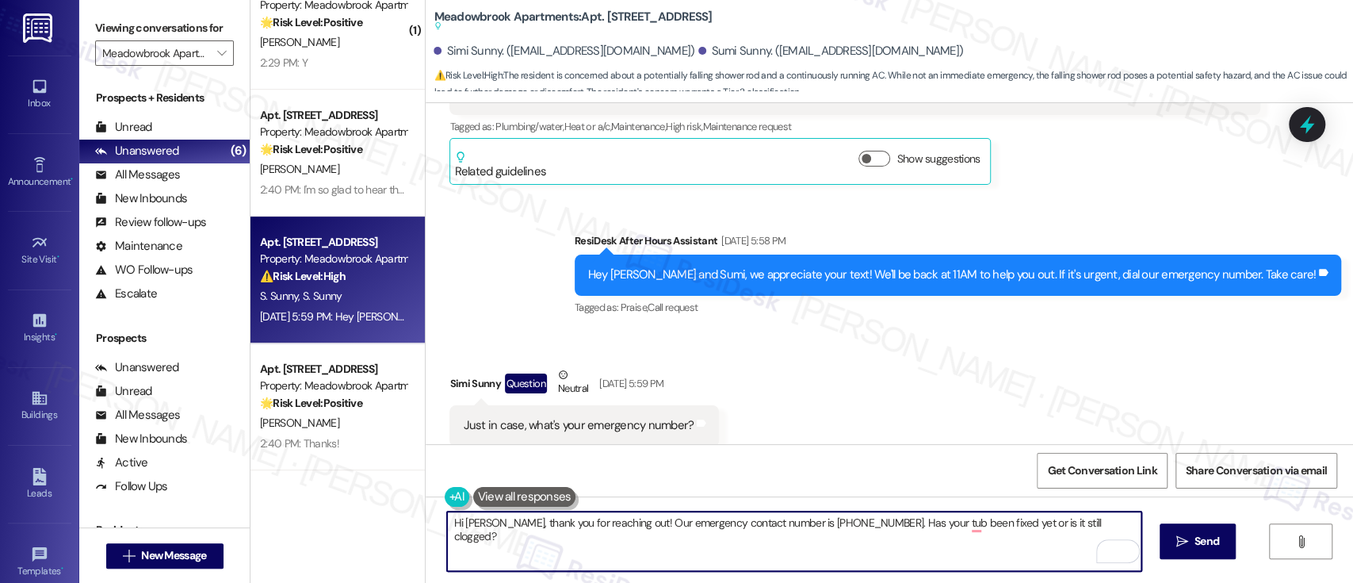
click at [985, 523] on textarea "Hi Simi, thank you for reaching out! Our emergency contact number is 215-947-01…" at bounding box center [794, 540] width 694 height 59
click at [964, 529] on textarea "Hi Simi, thank you for reaching out! Our emergency contact number is 215-947-01…" at bounding box center [794, 540] width 694 height 59
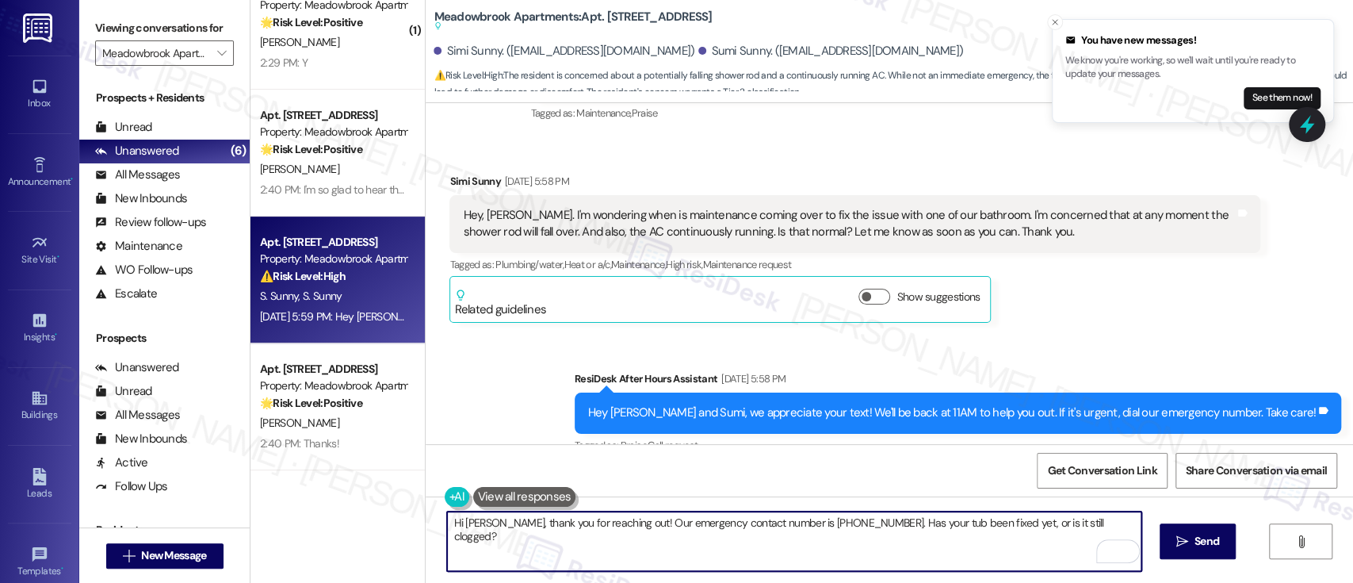
scroll to position [936, 0]
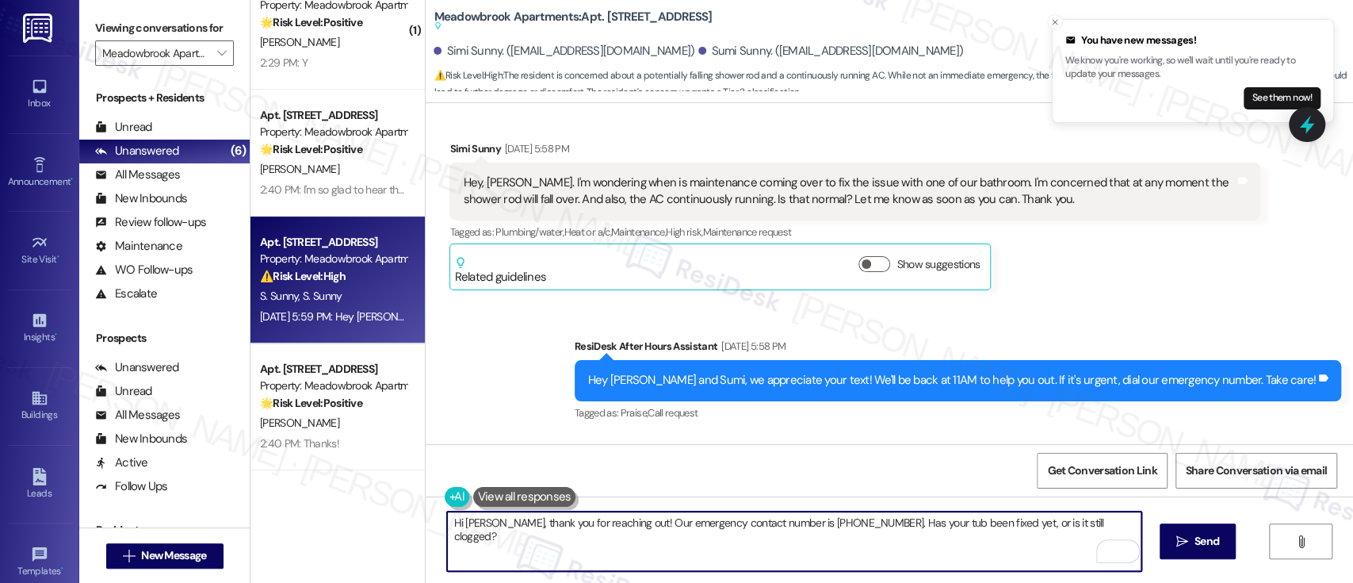
click at [713, 533] on textarea "Hi Simi, thank you for reaching out! Our emergency contact number is 215-947-01…" at bounding box center [794, 540] width 694 height 59
click at [863, 521] on textarea "Hi Simi, thank you for reaching out! Our emergency contact number is 215-947-01…" at bounding box center [794, 540] width 694 height 59
type textarea "Hi Simi, thank you for reaching out! Our emergency contact number is 215-947-01…"
click at [1179, 542] on icon "" at bounding box center [1182, 541] width 12 height 13
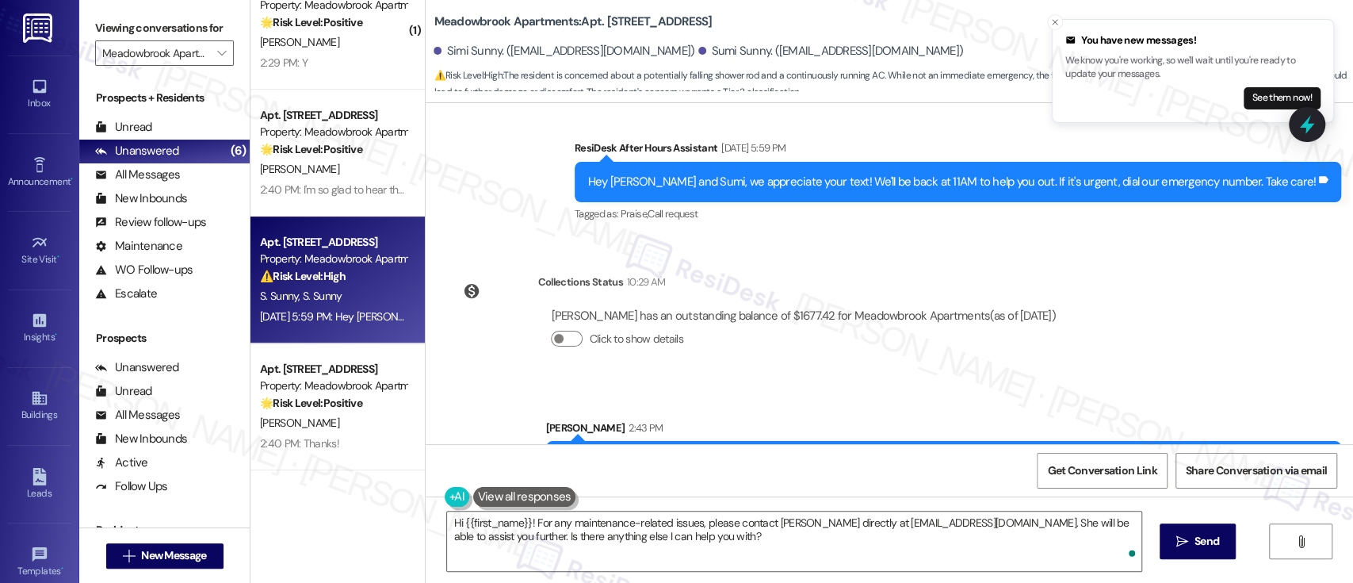
scroll to position [1470, 0]
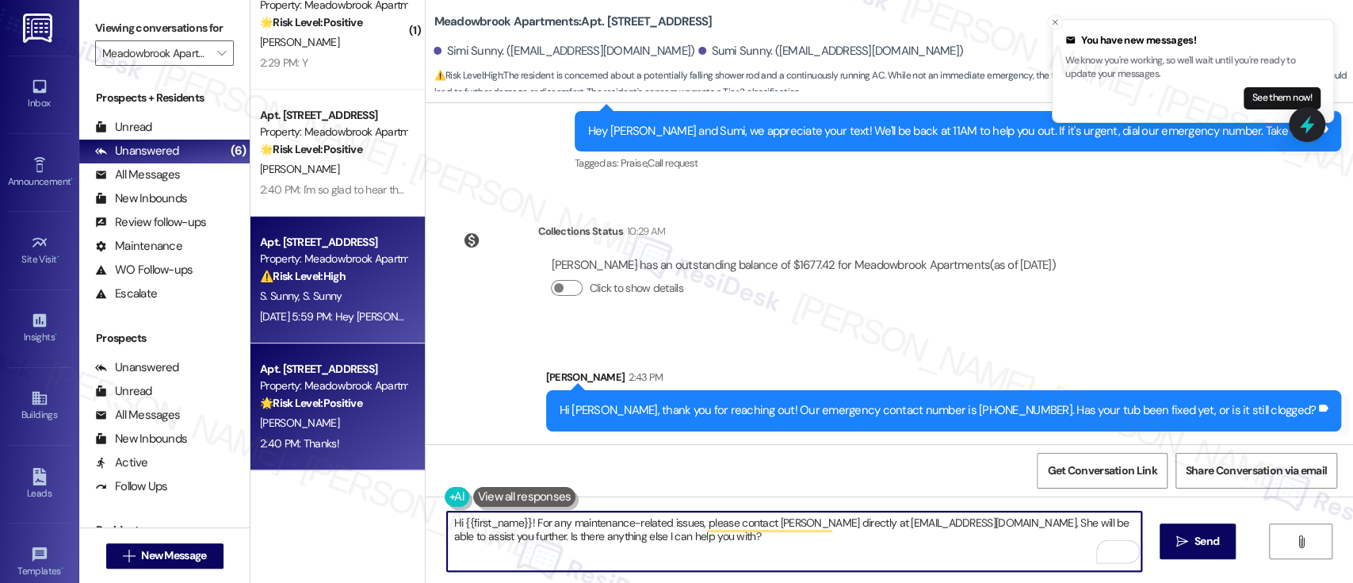
drag, startPoint x: 789, startPoint y: 549, endPoint x: 293, endPoint y: 457, distance: 504.7
click at [251, 457] on div "( 2 ) Apt. 669, 200 Meadowbrook Drive Property: Meadowbrook Apartments ⚠️ Risk …" at bounding box center [802, 291] width 1103 height 583
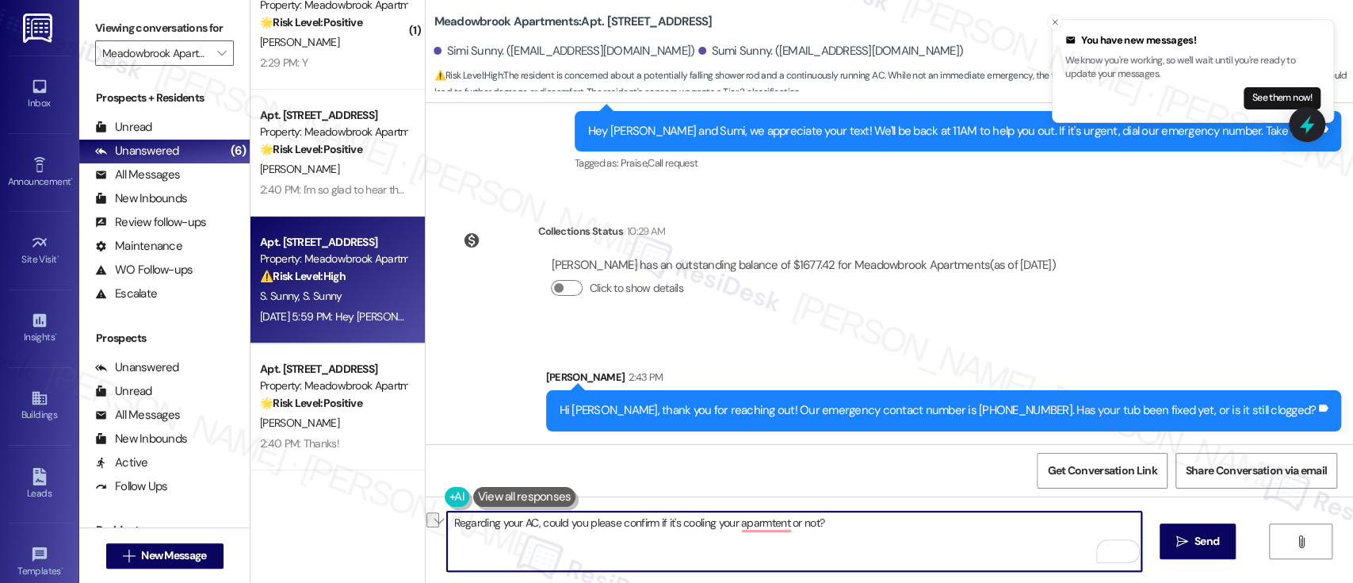
paste textarea "’s effectively cooling your apartmen"
type textarea "Regarding your AC, could you please confirm if it’s effectively cooling your ap…"
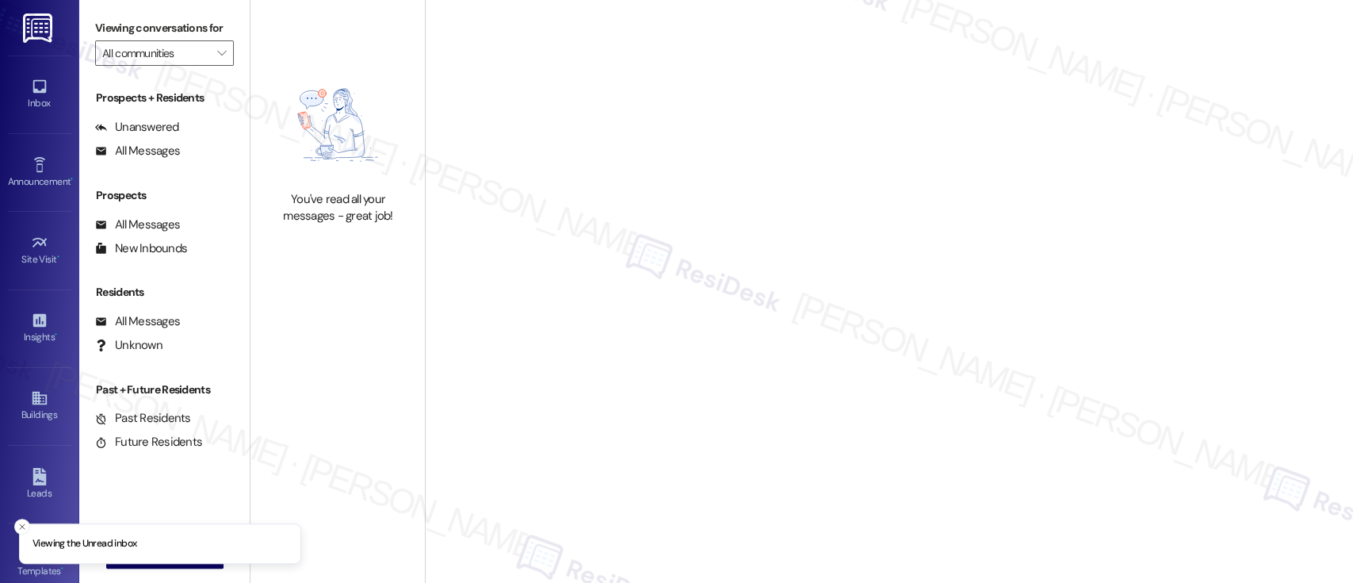
type input "Meadowbrook Apartments"
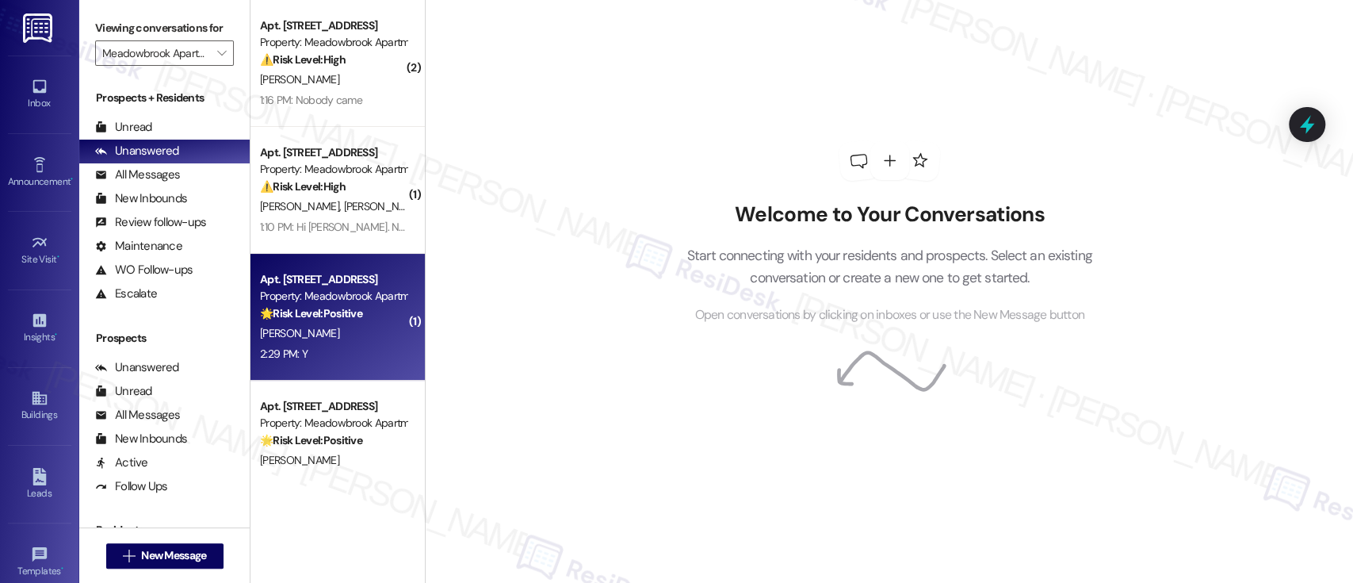
click at [304, 323] on div "Apt. [STREET_ADDRESS] Property: Meadowbrook Apartments 🌟 Risk Level: Positive T…" at bounding box center [338, 317] width 174 height 127
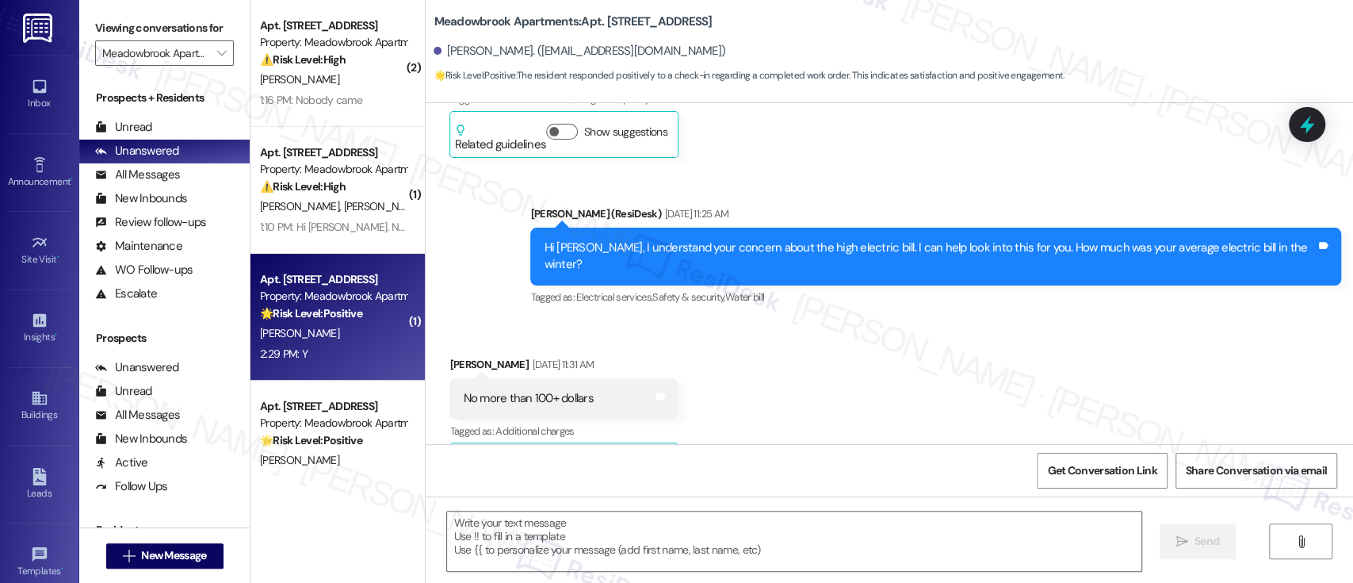
type textarea "Fetching suggested responses. Please feel free to read through the conversation…"
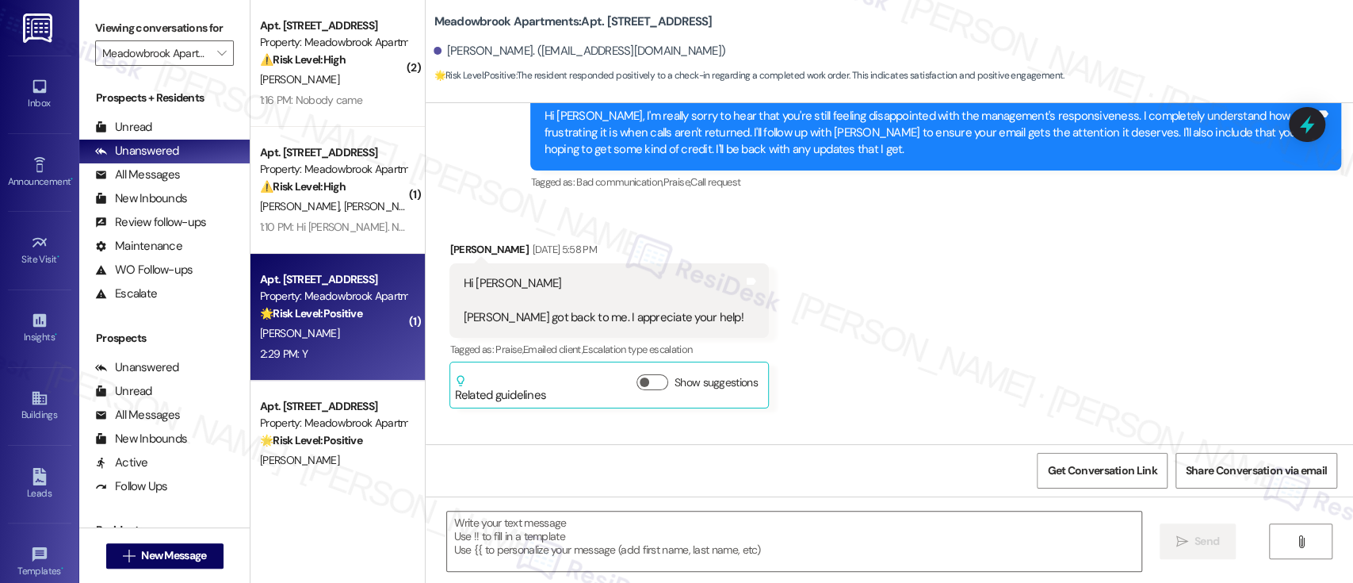
scroll to position [5713, 0]
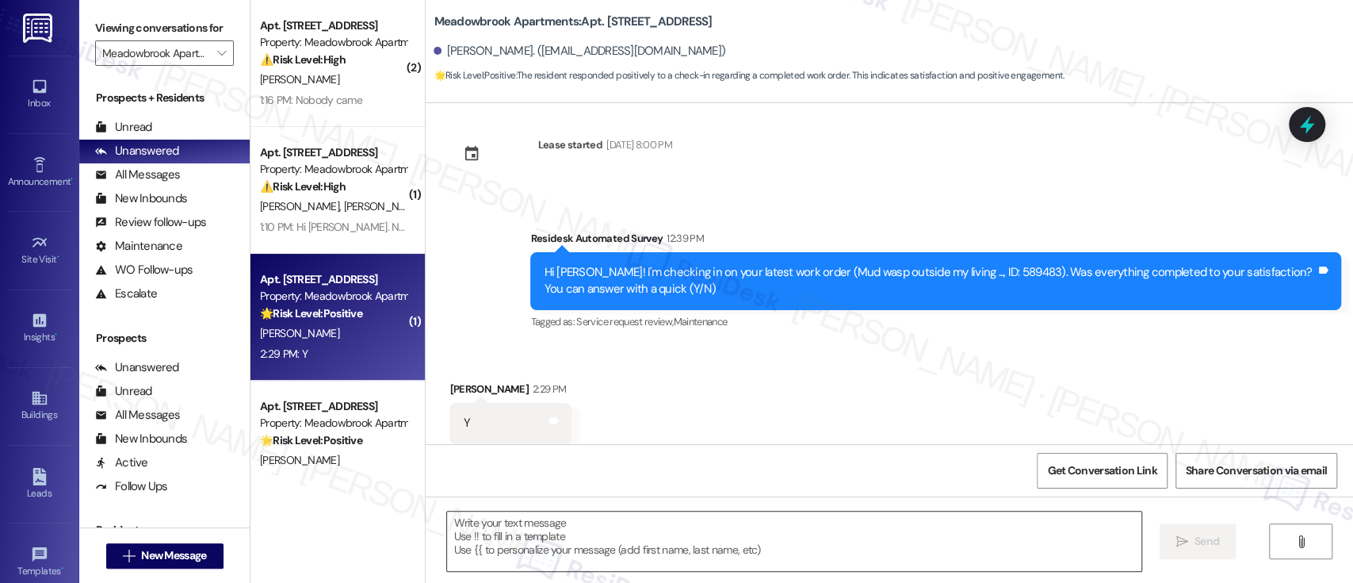
click at [882, 552] on textarea at bounding box center [794, 540] width 694 height 59
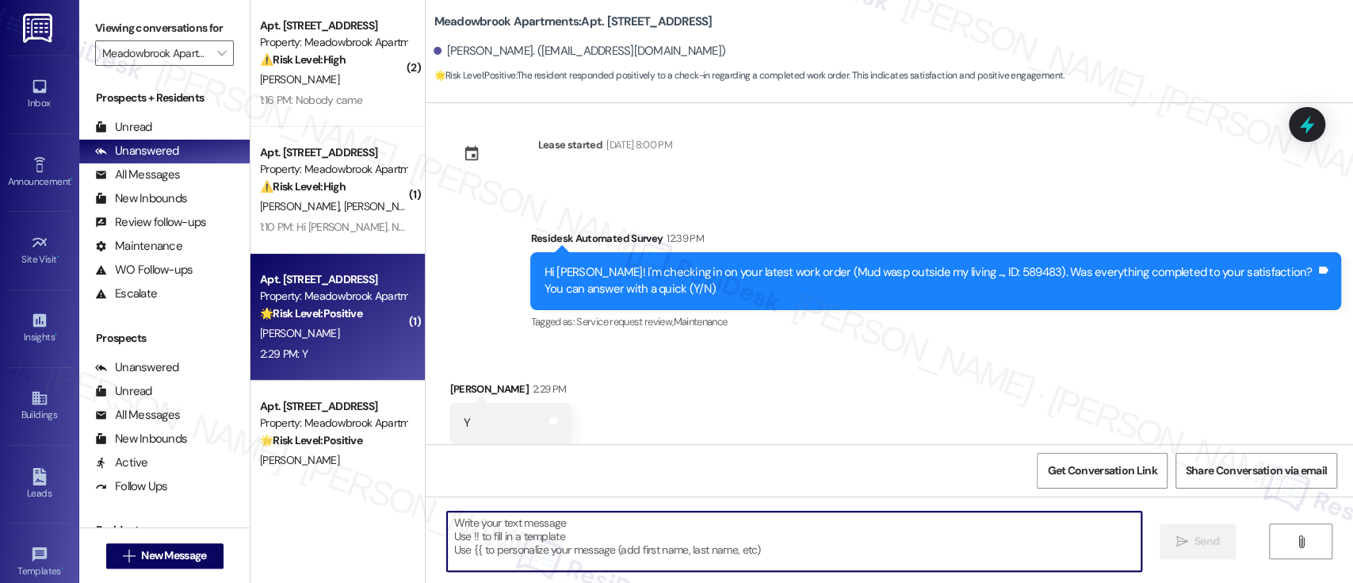
paste textarea "I'm so glad to hear that everything was taken care of to your satisfaction. Ple…"
type textarea "I'm so glad to hear that everything was taken care of to your satisfaction. Ple…"
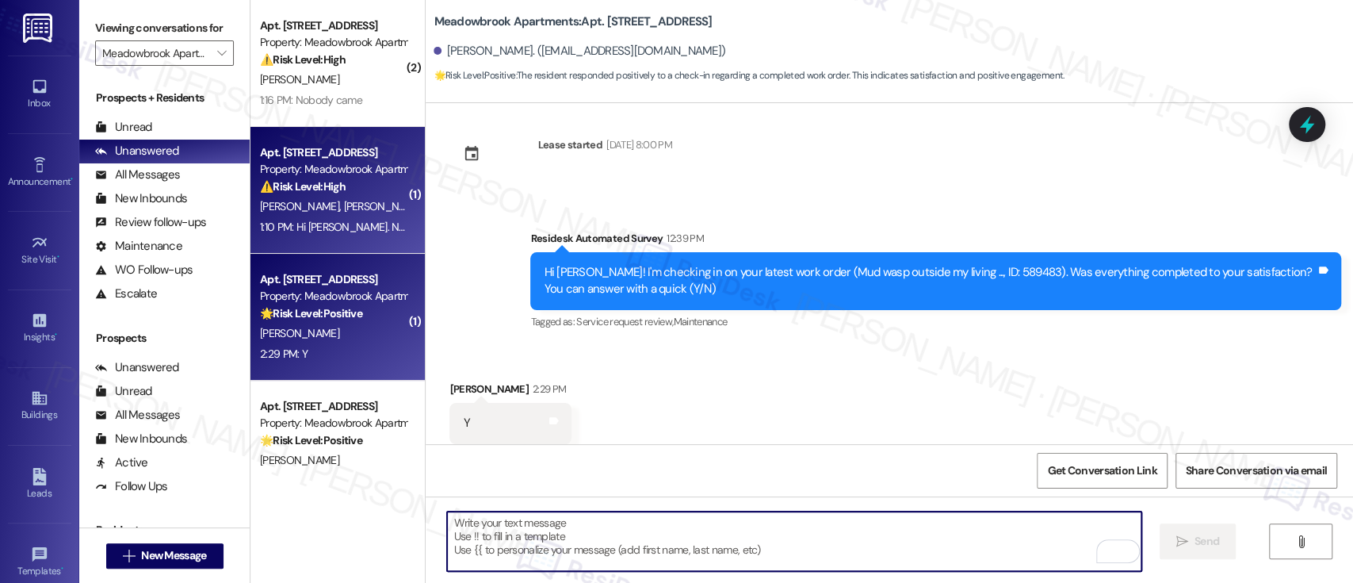
scroll to position [5712, 0]
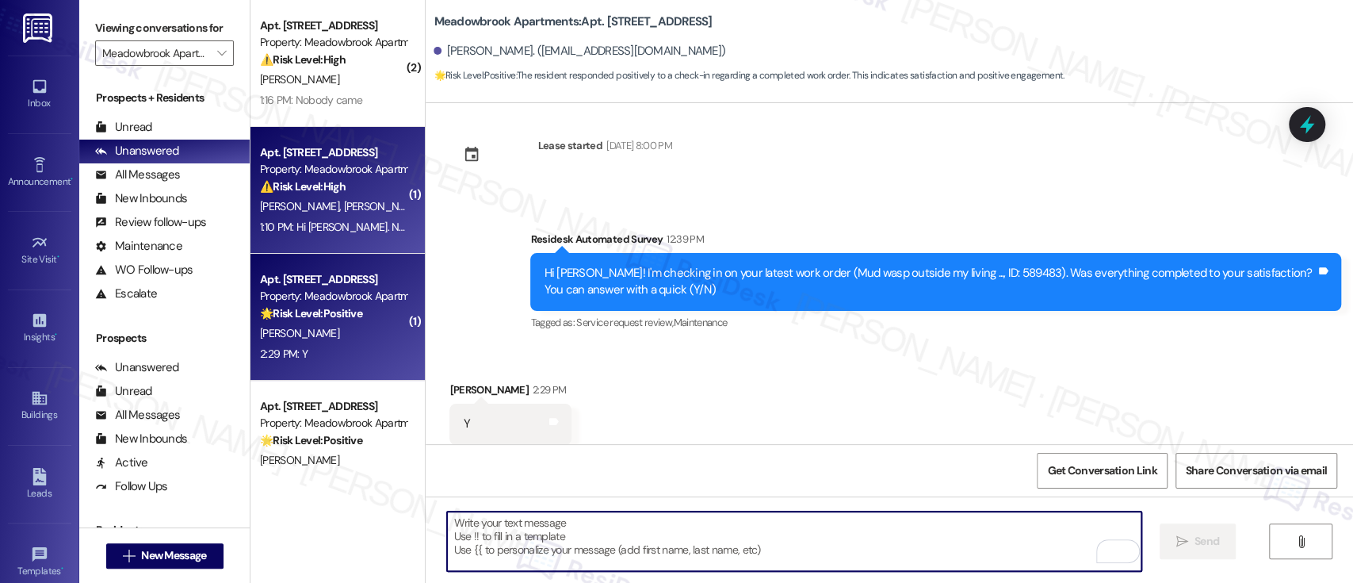
click at [304, 162] on div "Property: Meadowbrook Apartments" at bounding box center [333, 169] width 147 height 17
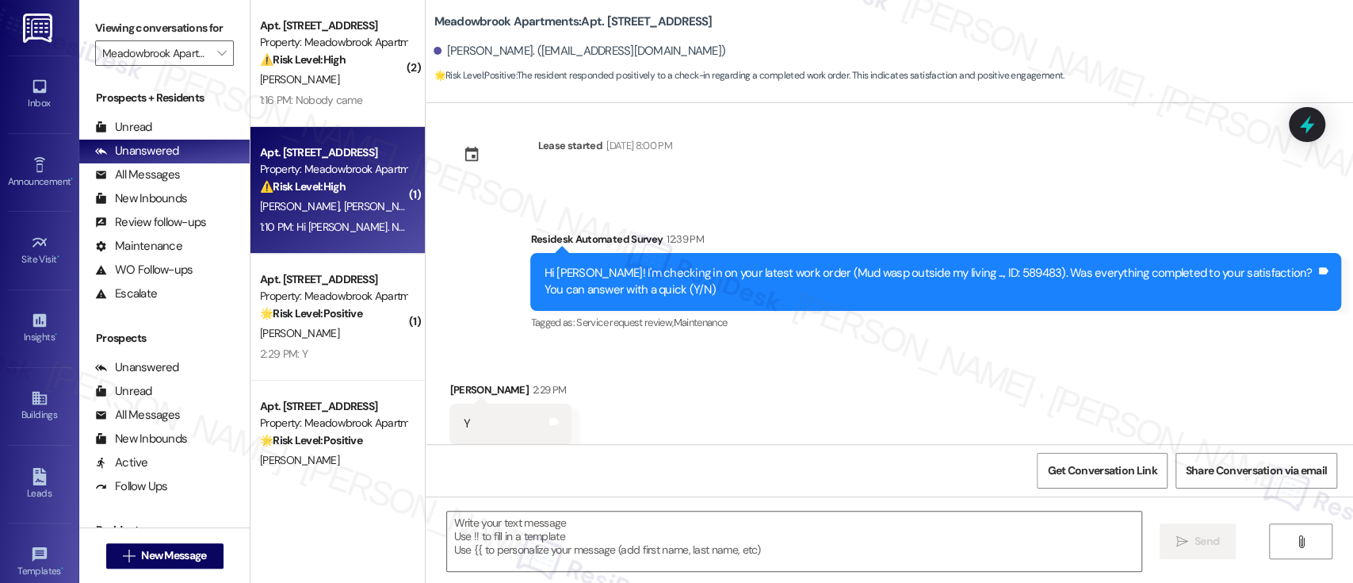
type textarea "Fetching suggested responses. Please feel free to read through the conversation…"
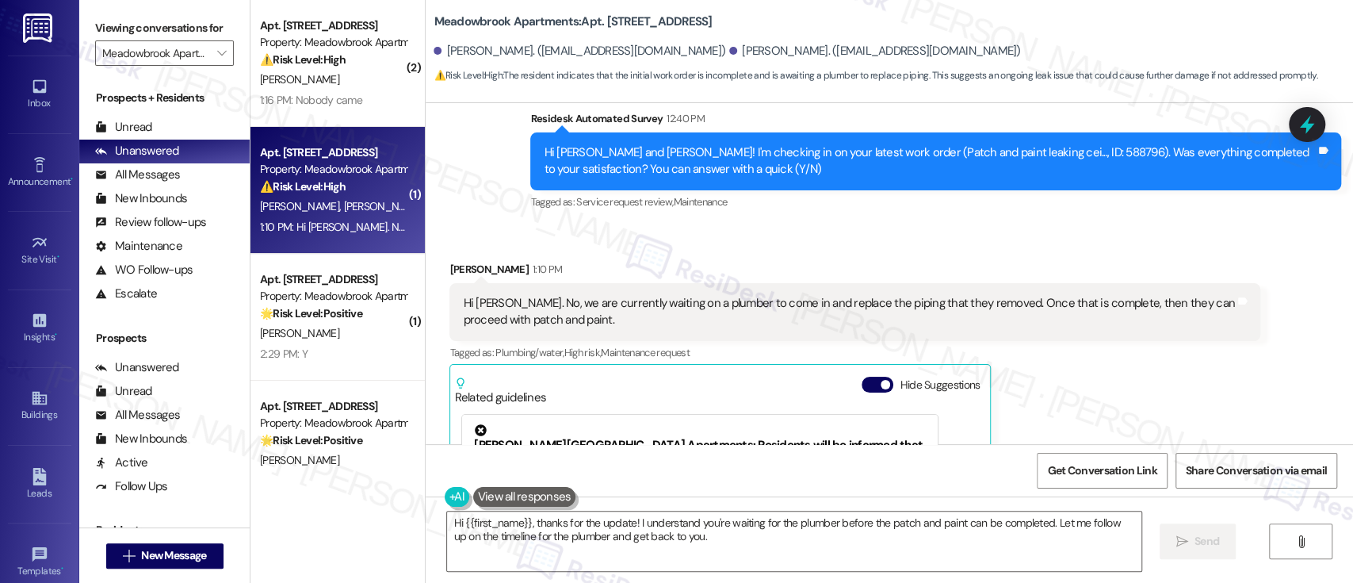
scroll to position [3680, 0]
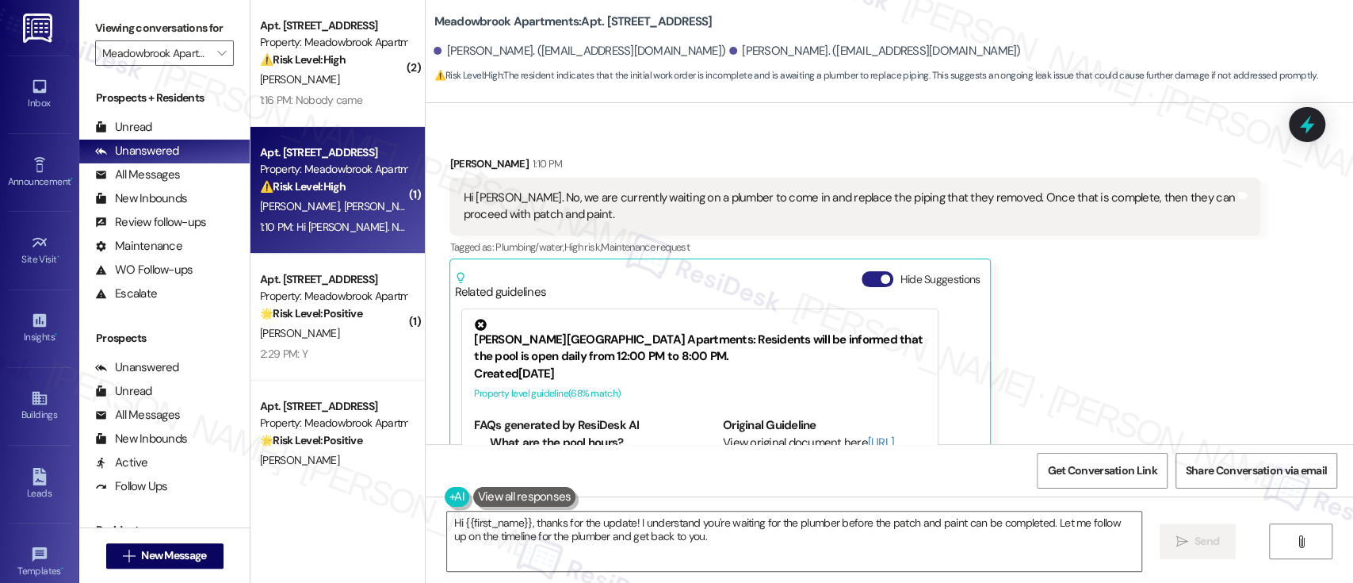
click at [881, 274] on span "button" at bounding box center [886, 279] width 10 height 10
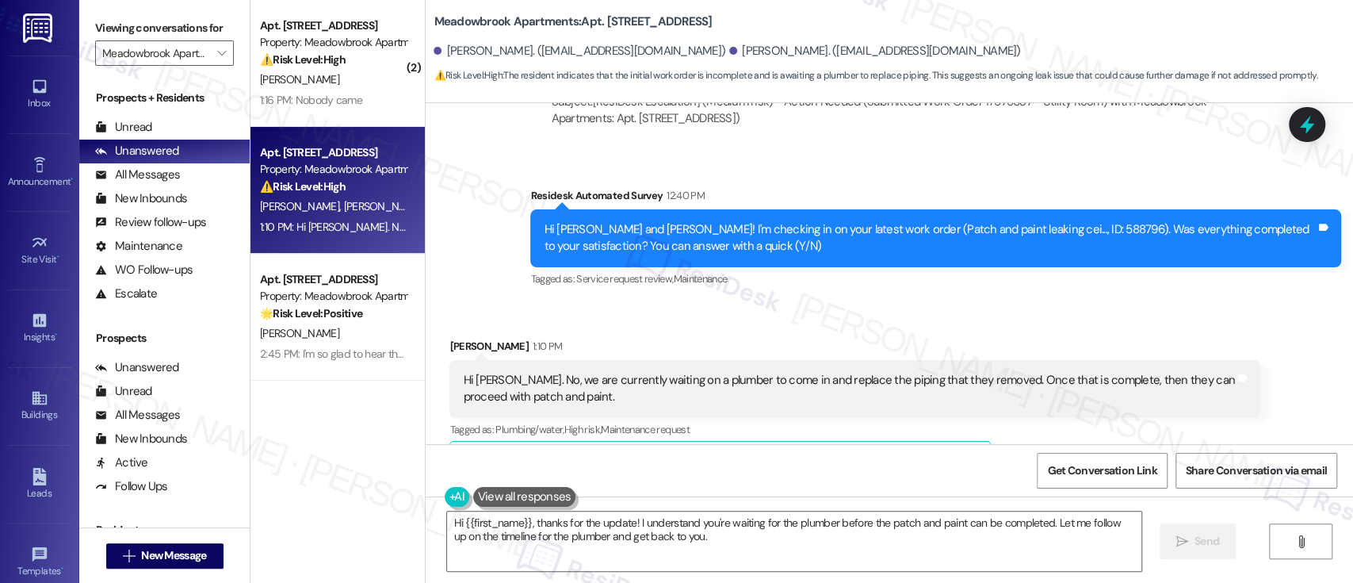
scroll to position [3503, 0]
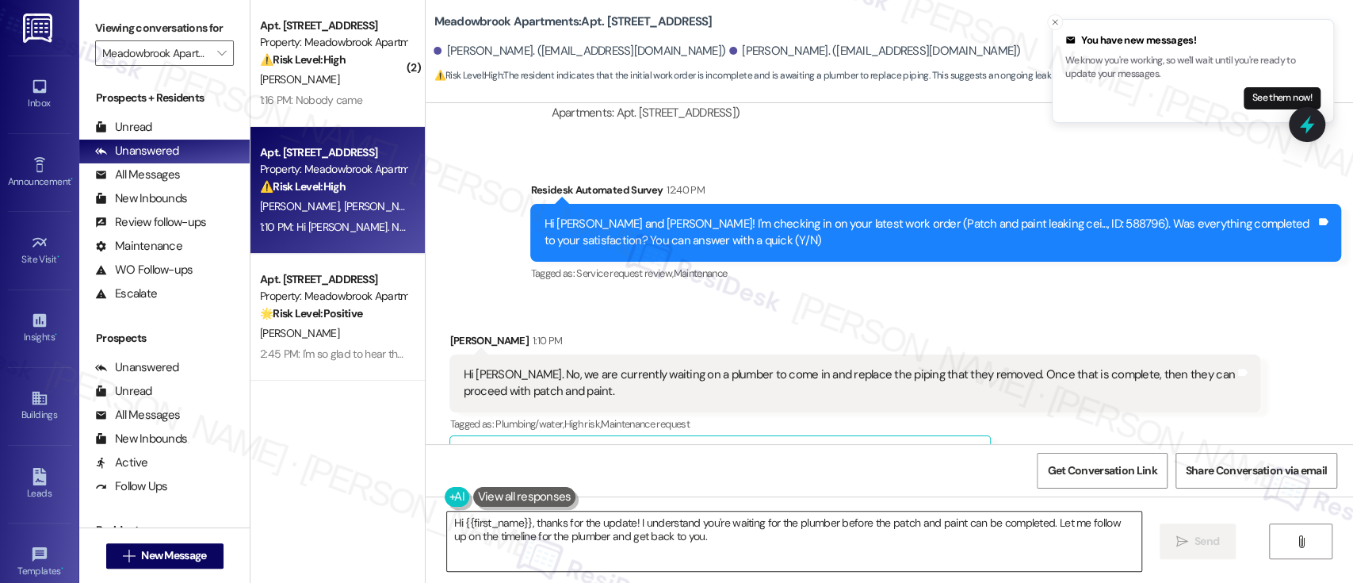
click at [972, 532] on textarea "Hi {{first_name}}, thanks for the update! I understand you're waiting for the p…" at bounding box center [794, 540] width 694 height 59
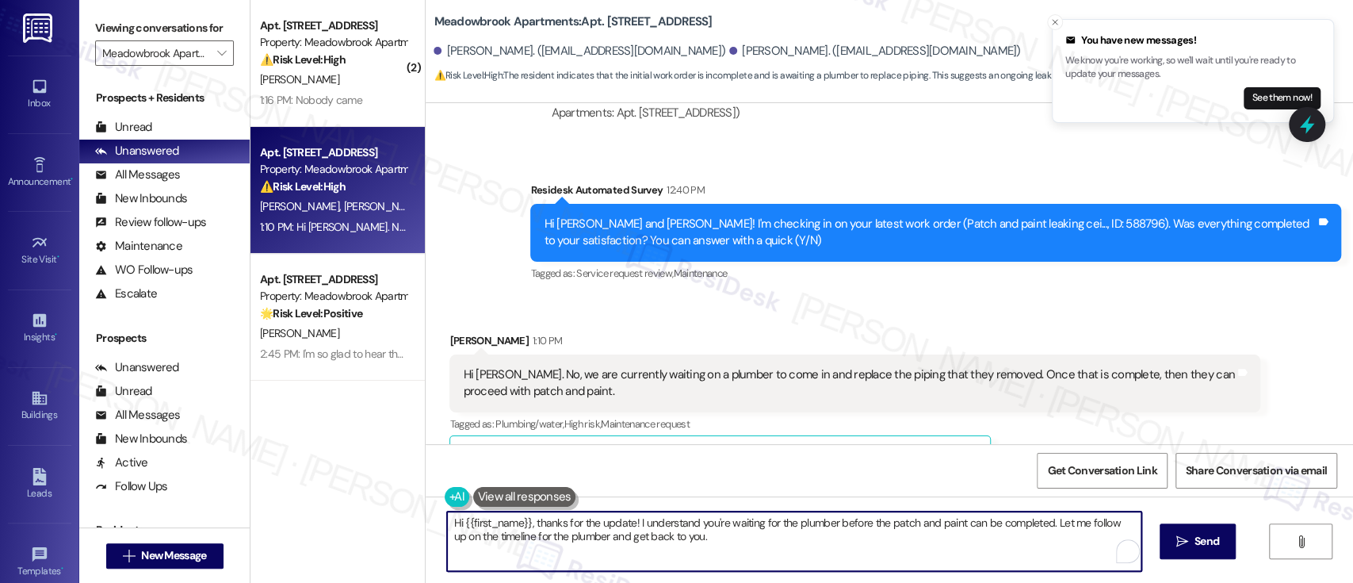
click at [1015, 528] on textarea "Hi {{first_name}}, thanks for the update! I understand you're waiting for the p…" at bounding box center [794, 540] width 694 height 59
drag, startPoint x: 1042, startPoint y: 526, endPoint x: 1050, endPoint y: 549, distance: 23.3
click at [1050, 549] on textarea "Hi {{first_name}}, thanks for the update! I understand you're waiting for the p…" at bounding box center [794, 540] width 694 height 59
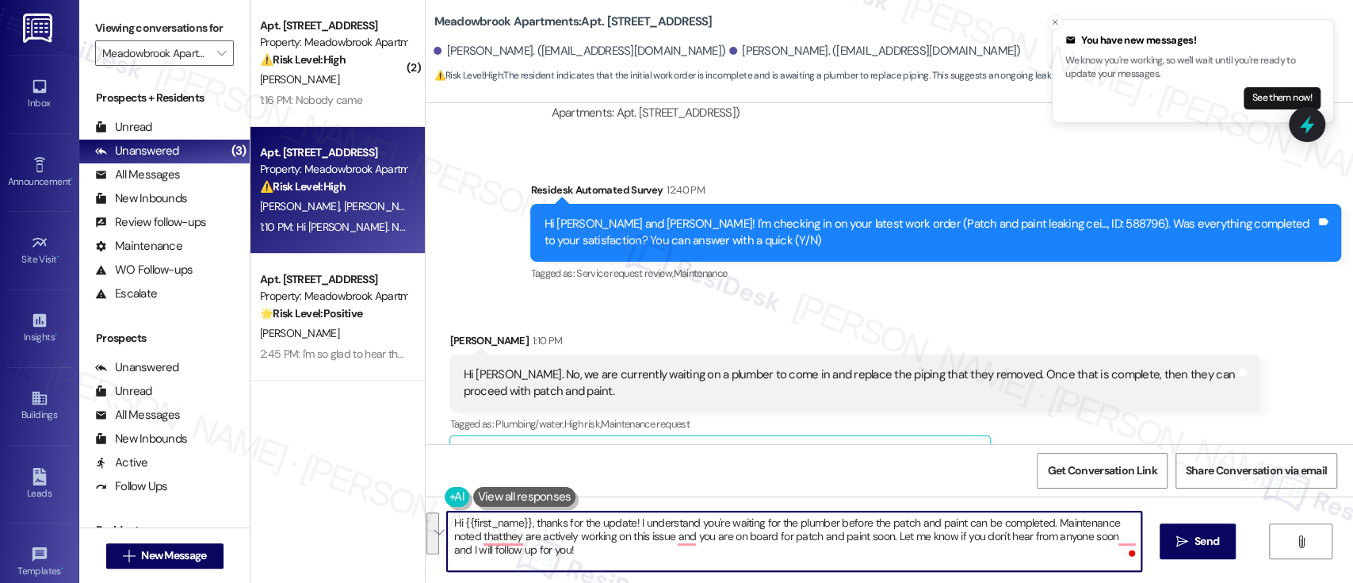
paste textarea "Thanks for the update! I understand you’re waiting for the plumber before the p…"
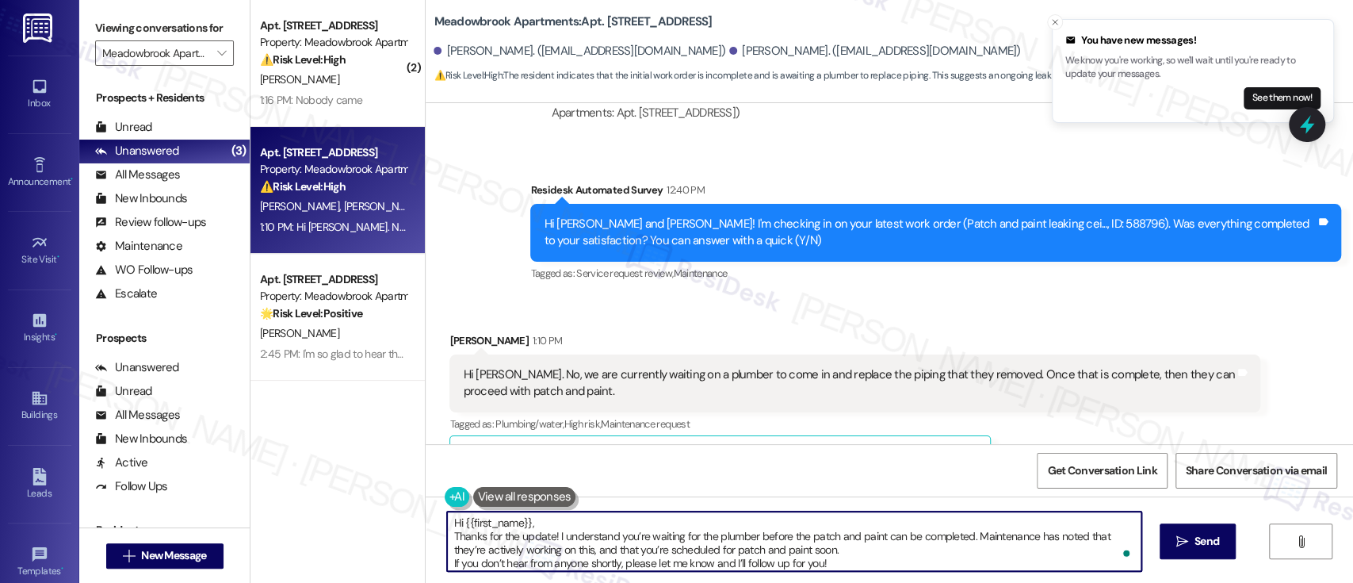
click at [609, 522] on textarea "Hi {{first_name}}, Thanks for the update! I understand you’re waiting for the p…" at bounding box center [794, 540] width 694 height 59
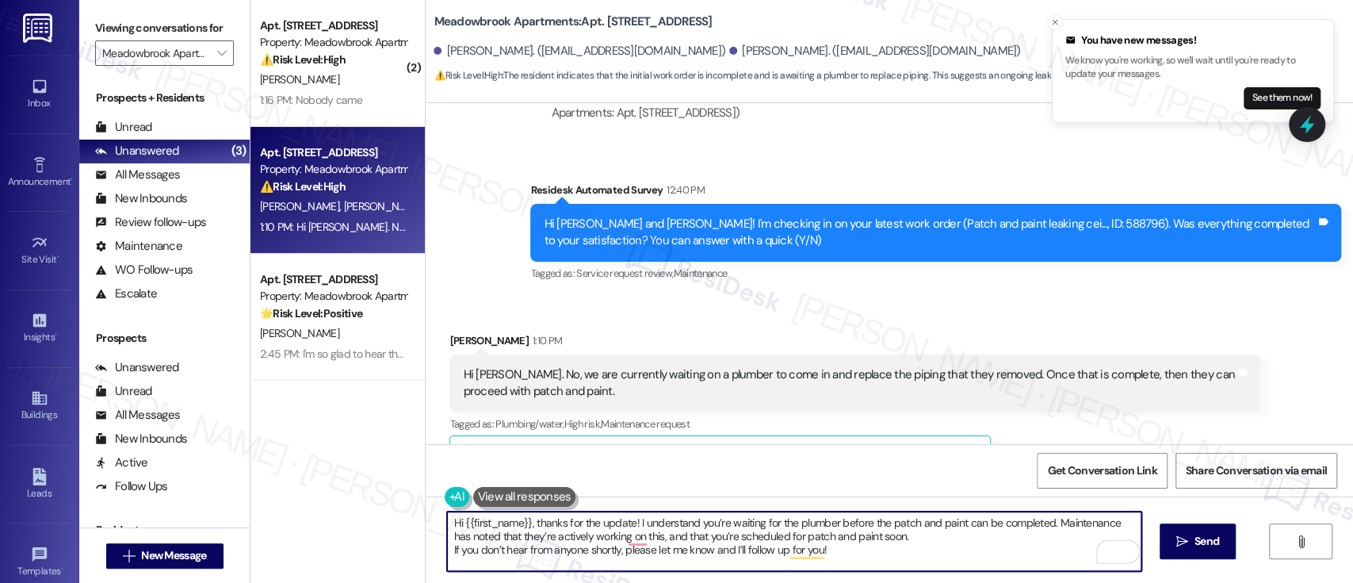
click at [876, 559] on textarea "Hi {{first_name}}, thanks for the update! I understand you’re waiting for the p…" at bounding box center [794, 540] width 694 height 59
type textarea "Hi {{first_name}}, thanks for the update! I understand you’re waiting for the p…"
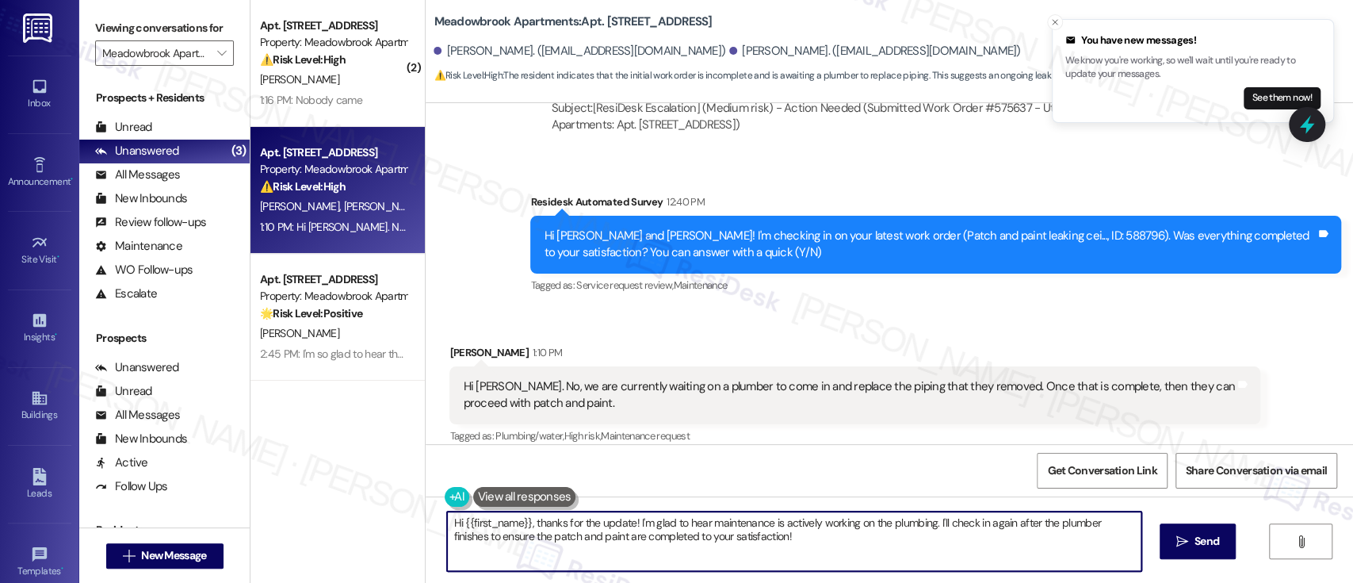
scroll to position [3631, 0]
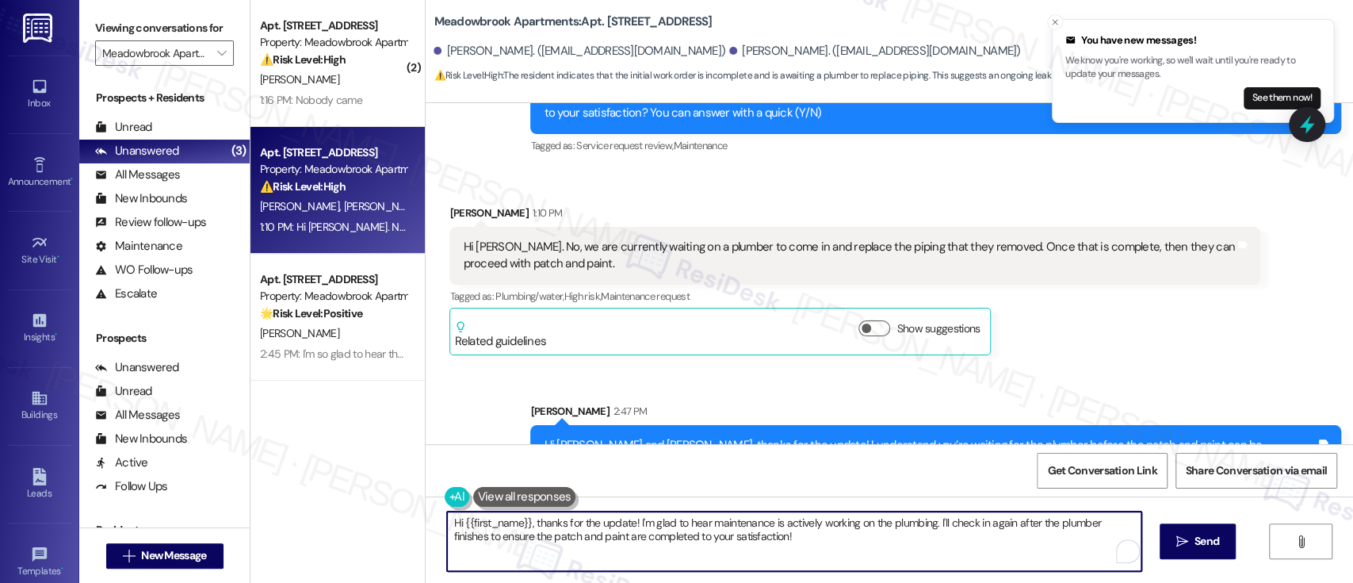
drag, startPoint x: 917, startPoint y: 541, endPoint x: 312, endPoint y: 472, distance: 608.9
click at [312, 472] on div "( 2 ) Apt. 669, [STREET_ADDRESS] Property: Meadowbrook Apartments ⚠️ Risk Level…" at bounding box center [802, 291] width 1103 height 583
paste textarea "If you don’t hear from anyone shortly, please let me know and I’ll follow up fo…"
type textarea "If you don’t hear from anyone shortly, please let me know and I’ll follow up fo…"
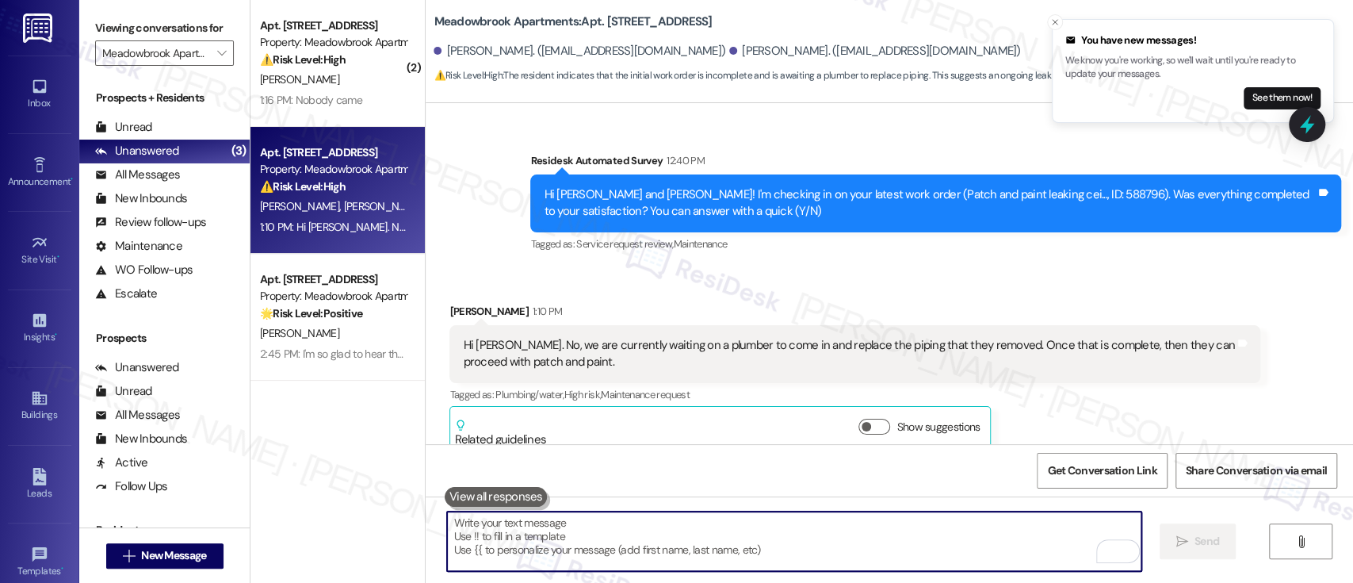
scroll to position [3502, 0]
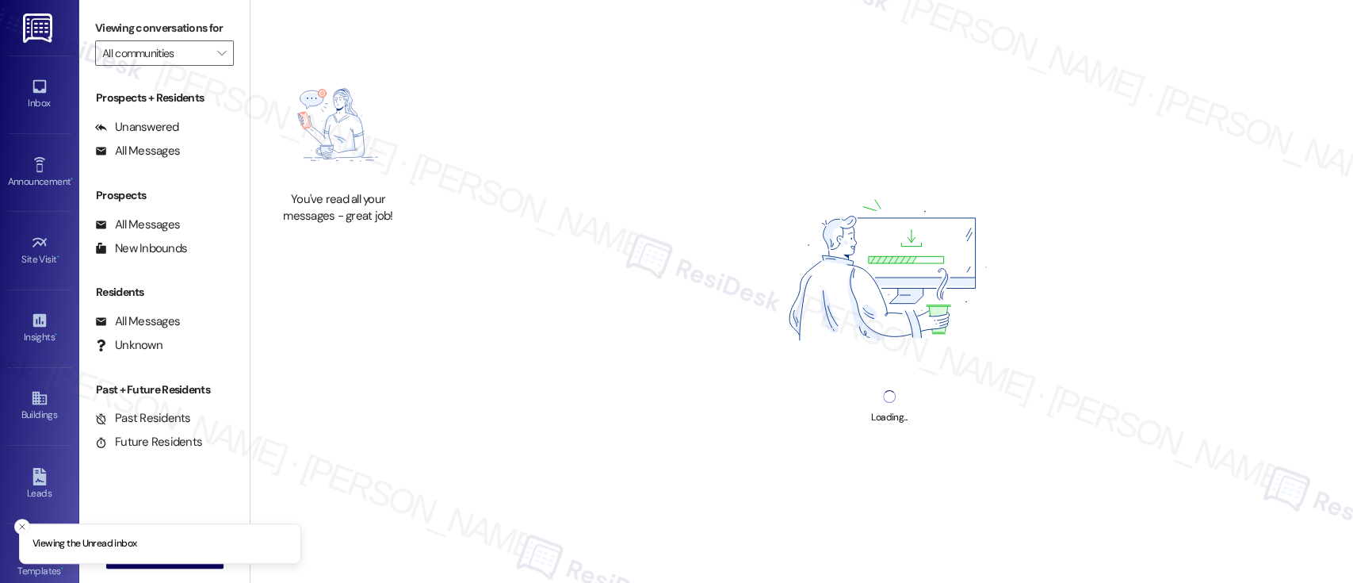
type input "Meadowbrook Apartments"
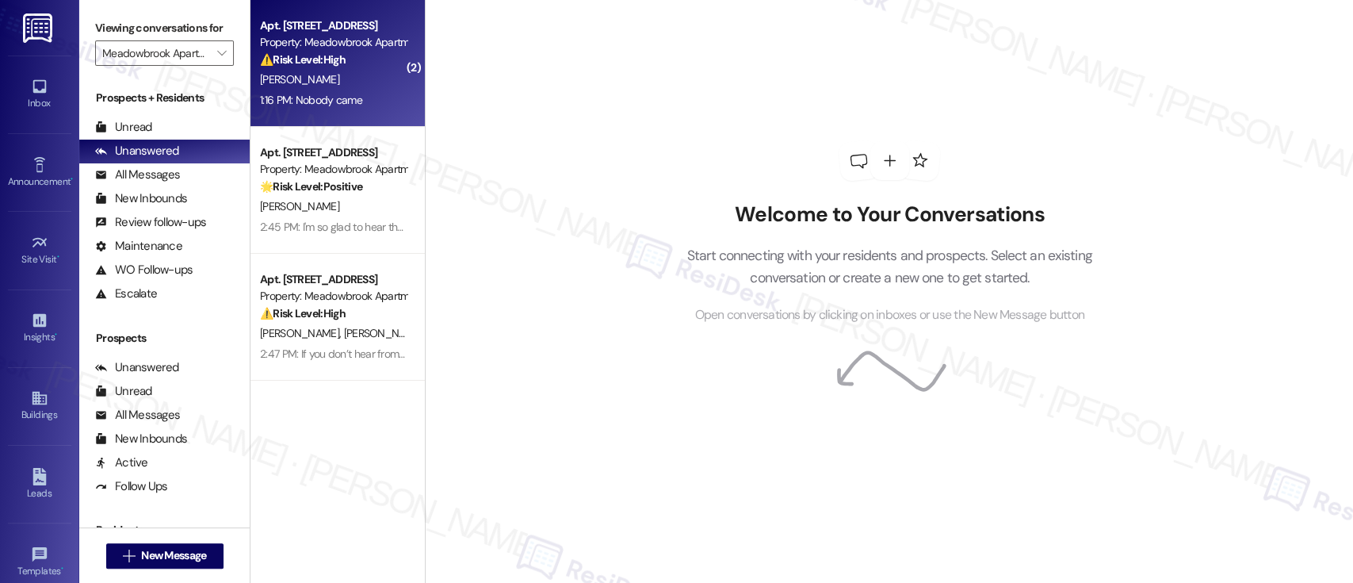
click at [350, 70] on div "[PERSON_NAME]" at bounding box center [333, 80] width 150 height 20
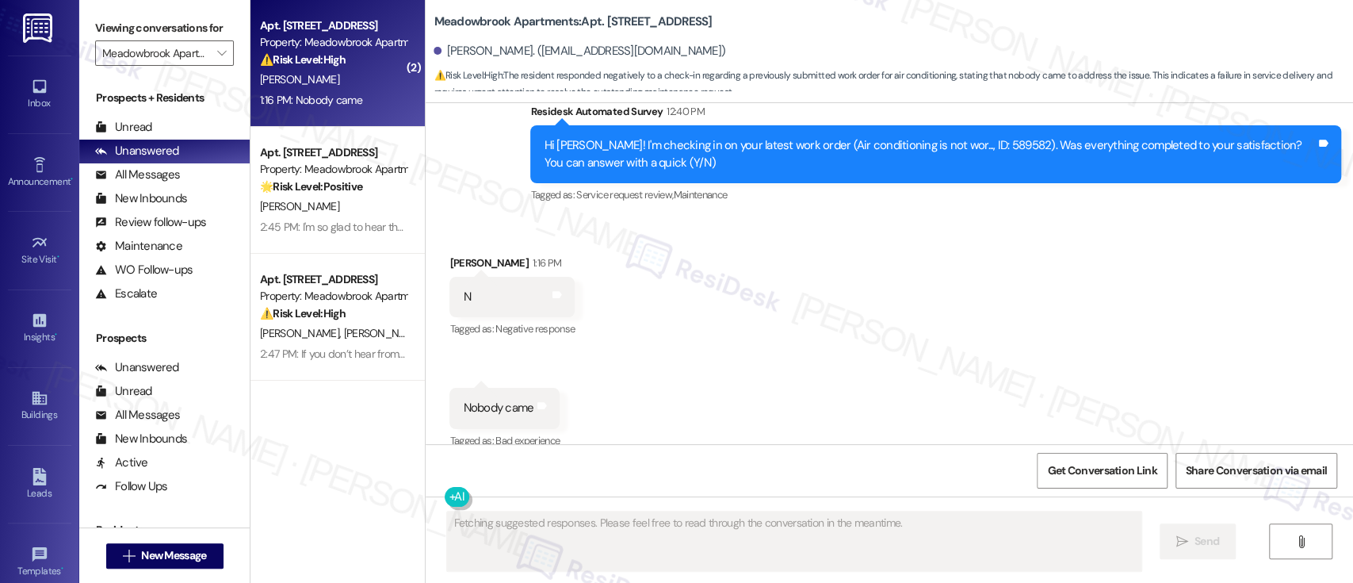
scroll to position [1224, 0]
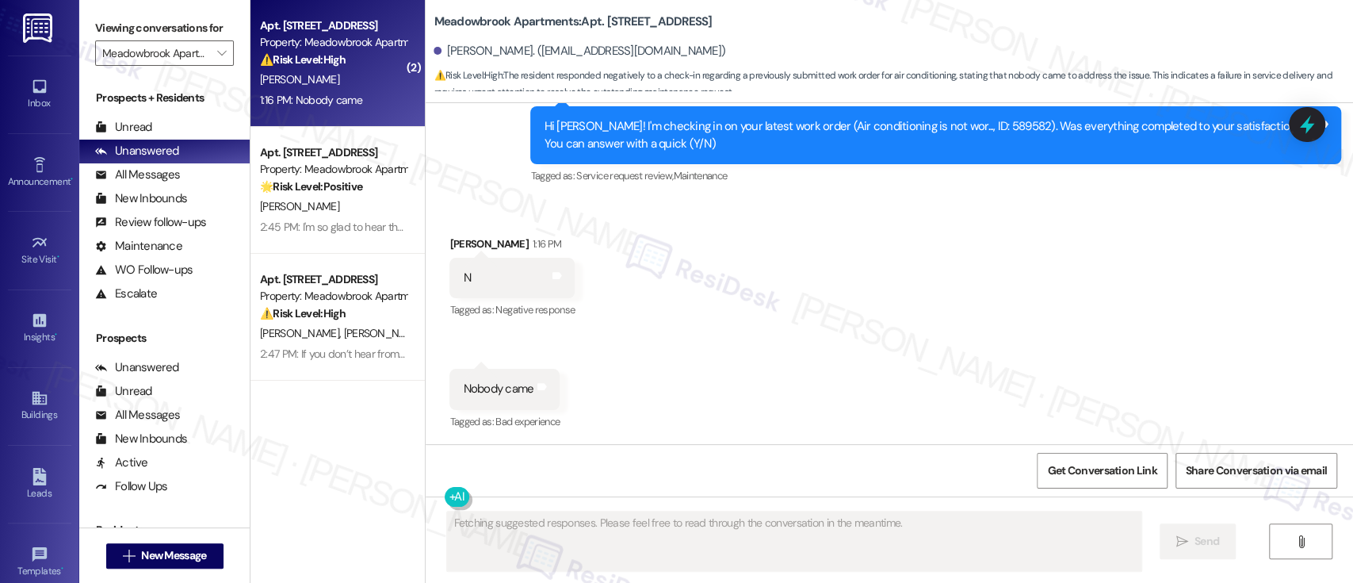
click at [958, 131] on div "Hi [PERSON_NAME]! I'm checking in on your latest work order (Air conditioning i…" at bounding box center [930, 135] width 772 height 34
copy div "589582"
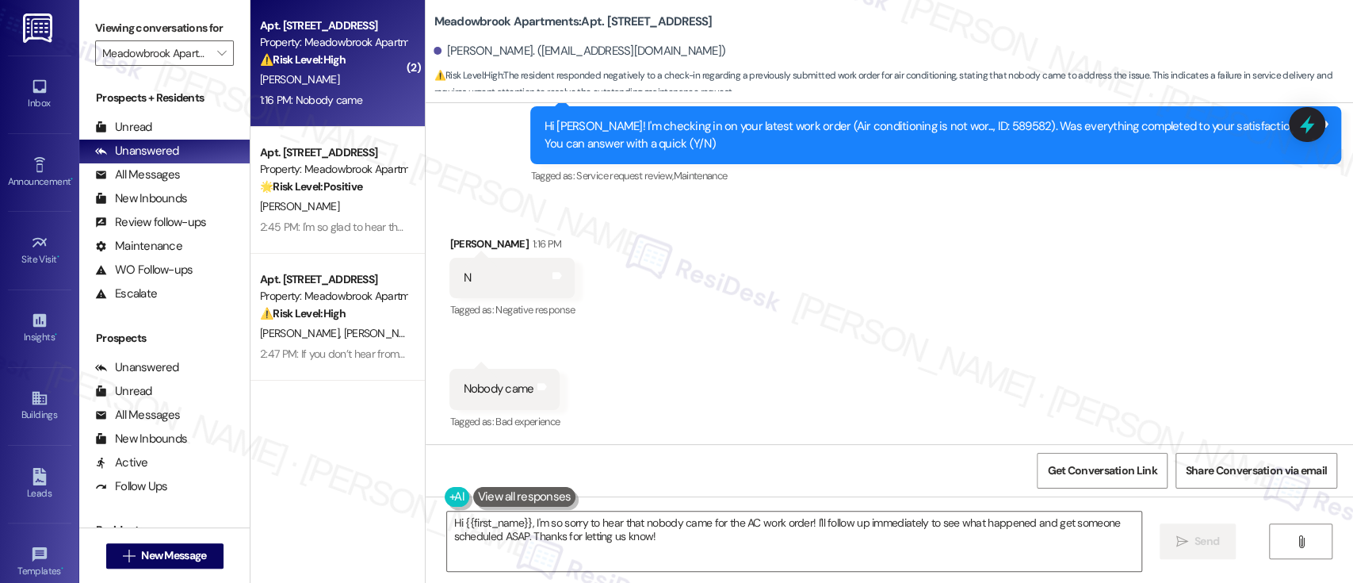
click at [1050, 358] on div "Received via SMS [PERSON_NAME] 1:16 PM N Tags and notes Tagged as: Negative res…" at bounding box center [890, 323] width 928 height 246
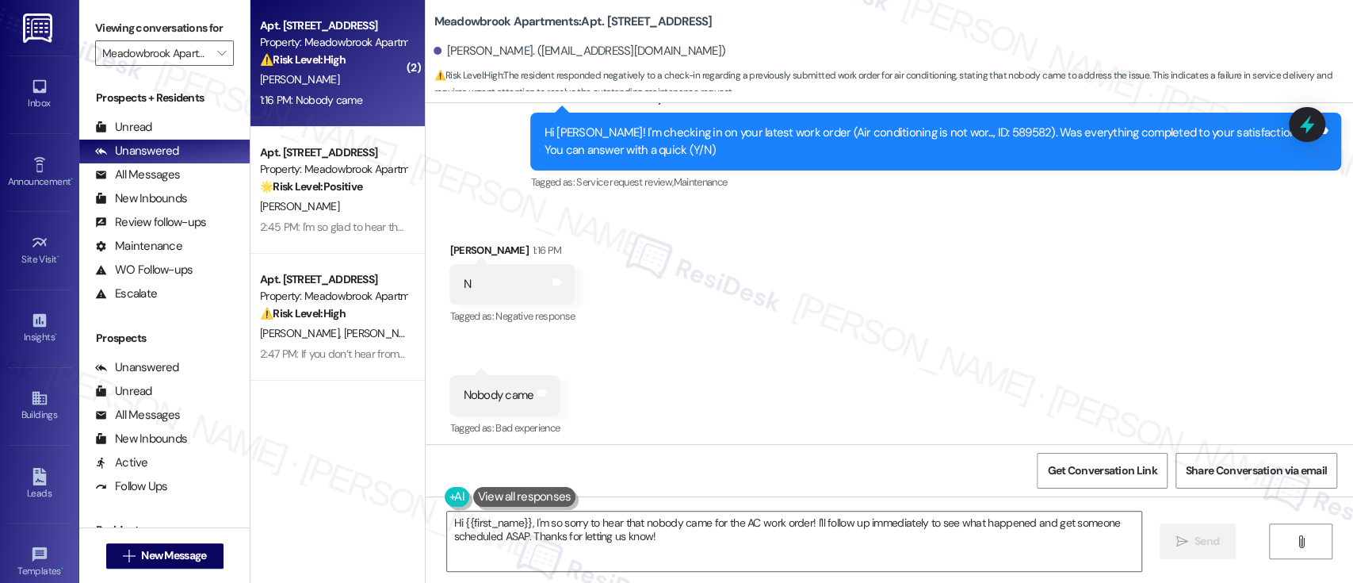
scroll to position [1225, 0]
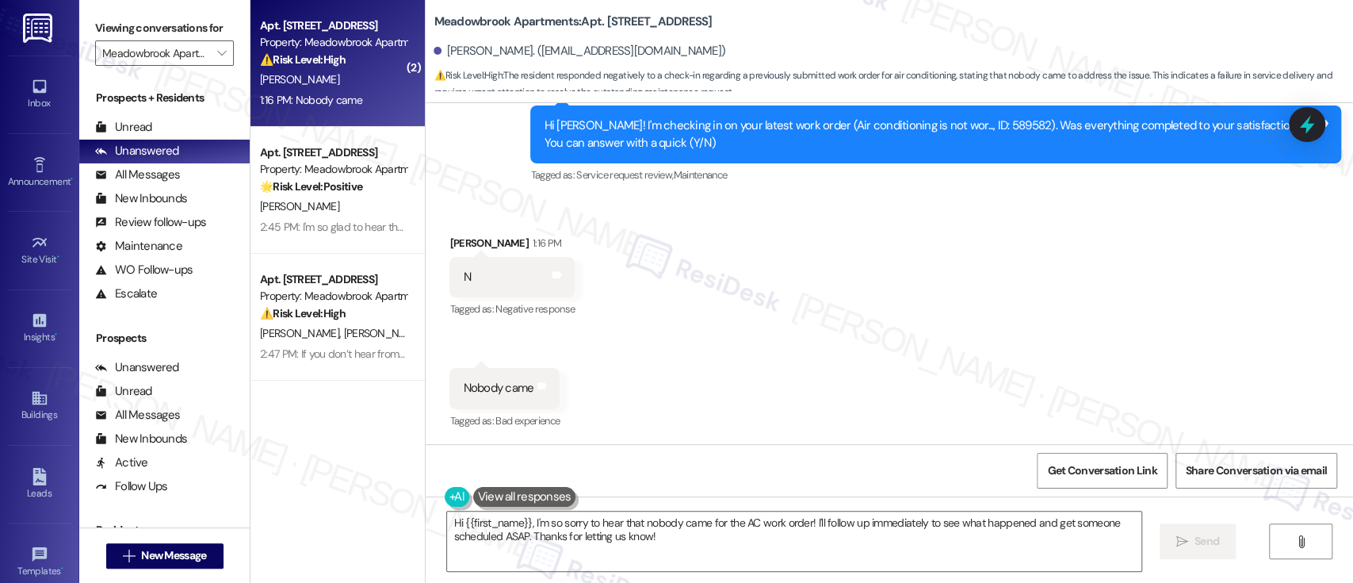
click at [1056, 346] on div "Received via SMS [PERSON_NAME] 1:16 PM N Tags and notes Tagged as: Negative res…" at bounding box center [890, 322] width 928 height 246
click at [685, 543] on textarea "Hi {{first_name}}, I'm so sorry to hear that nobody came for the AC work order!…" at bounding box center [794, 540] width 694 height 59
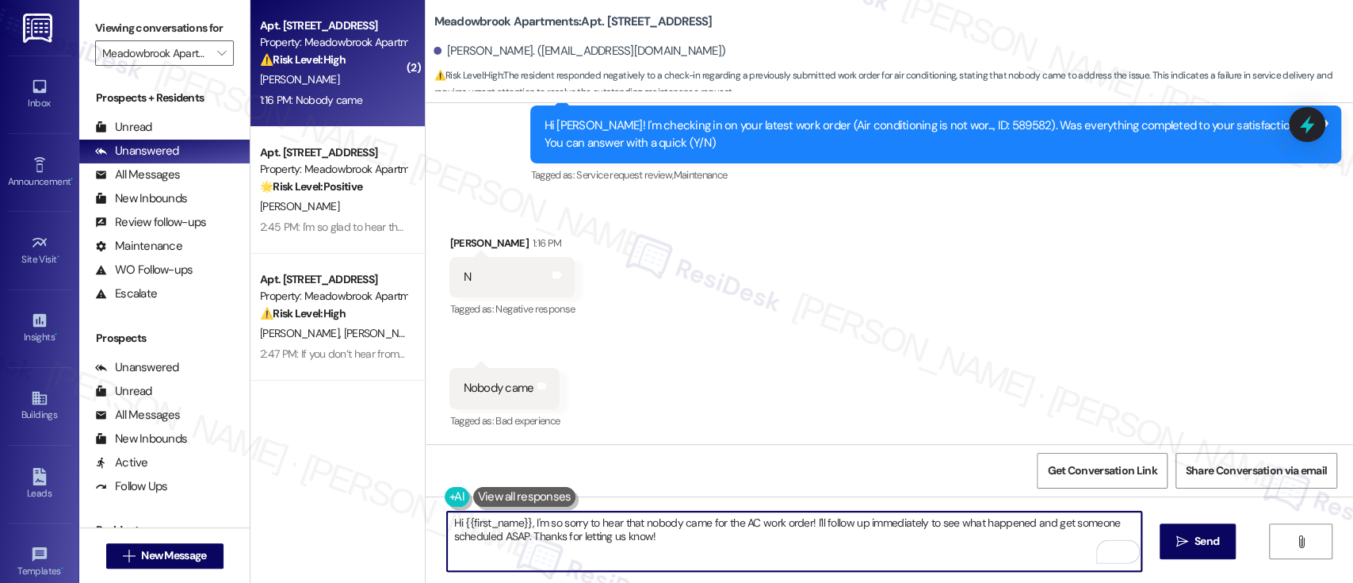
drag, startPoint x: 706, startPoint y: 543, endPoint x: 527, endPoint y: 542, distance: 179.2
click at [527, 542] on textarea "Hi {{first_name}}, I'm so sorry to hear that nobody came for the AC work order!…" at bounding box center [794, 540] width 694 height 59
click at [863, 543] on textarea "Hi {{first_name}}, I'm so sorry to hear that nobody came for the AC work order!…" at bounding box center [794, 540] width 694 height 59
drag, startPoint x: 805, startPoint y: 521, endPoint x: 393, endPoint y: 515, distance: 412.3
click at [393, 515] on div "( 2 ) Apt. 669, 200 Meadowbrook Drive Property: Meadowbrook Apartments ⚠️ Risk …" at bounding box center [802, 291] width 1103 height 583
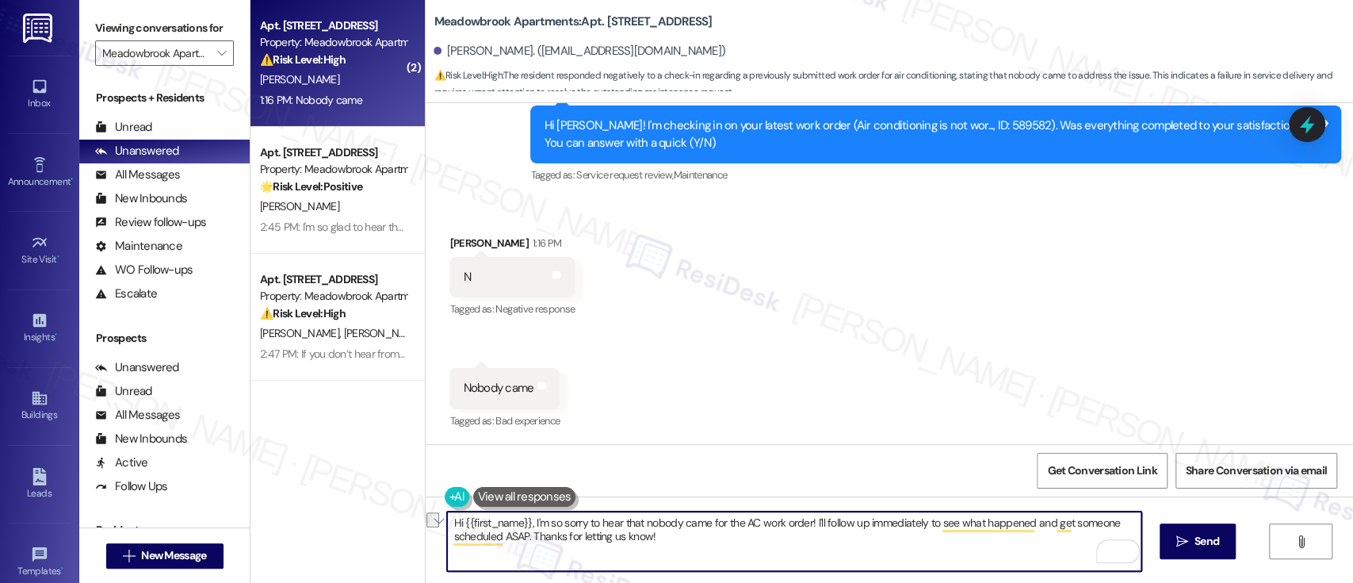
paste textarea "I’m really sorry to hear that no one showed up for the AC work order. I underst…"
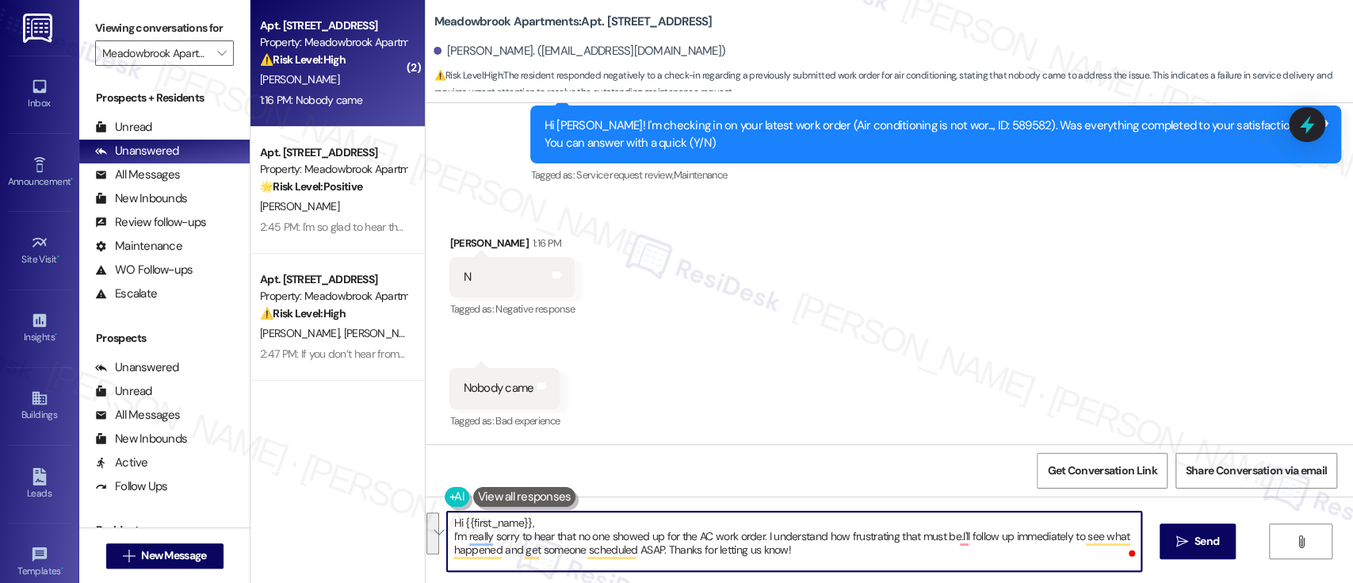
paste textarea "To enrich screen reader interactions, please activate Accessibility in Grammarl…"
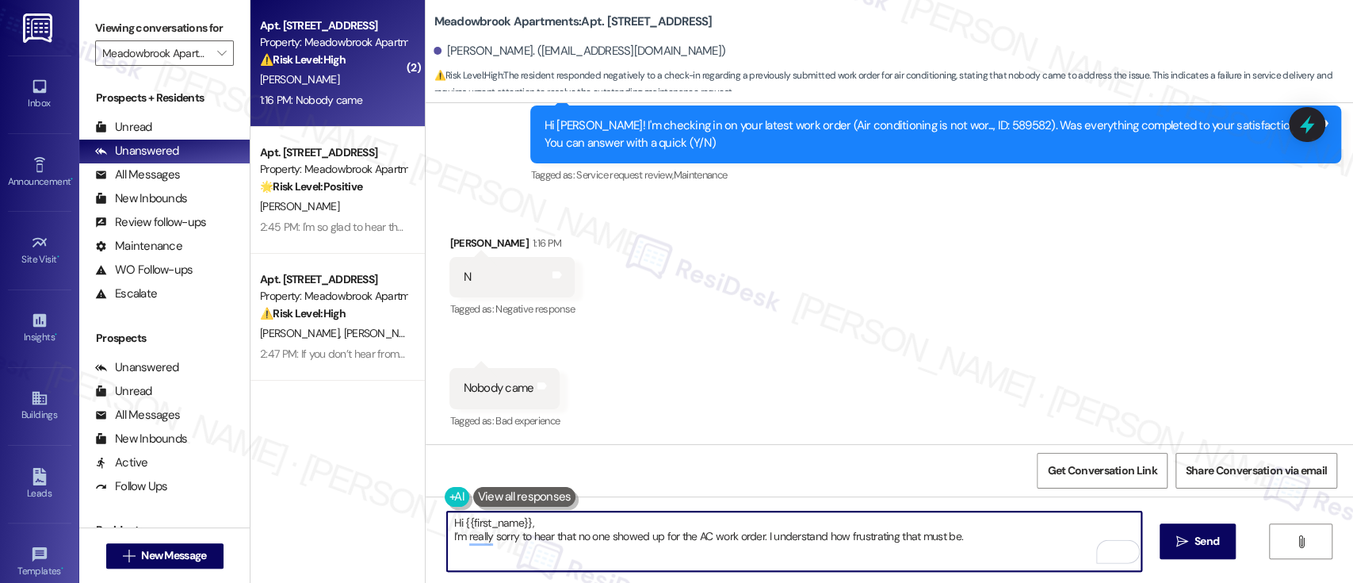
click at [656, 522] on textarea "Hi {{first_name}}, I’m really sorry to hear that no one showed up for the AC wo…" at bounding box center [794, 540] width 694 height 59
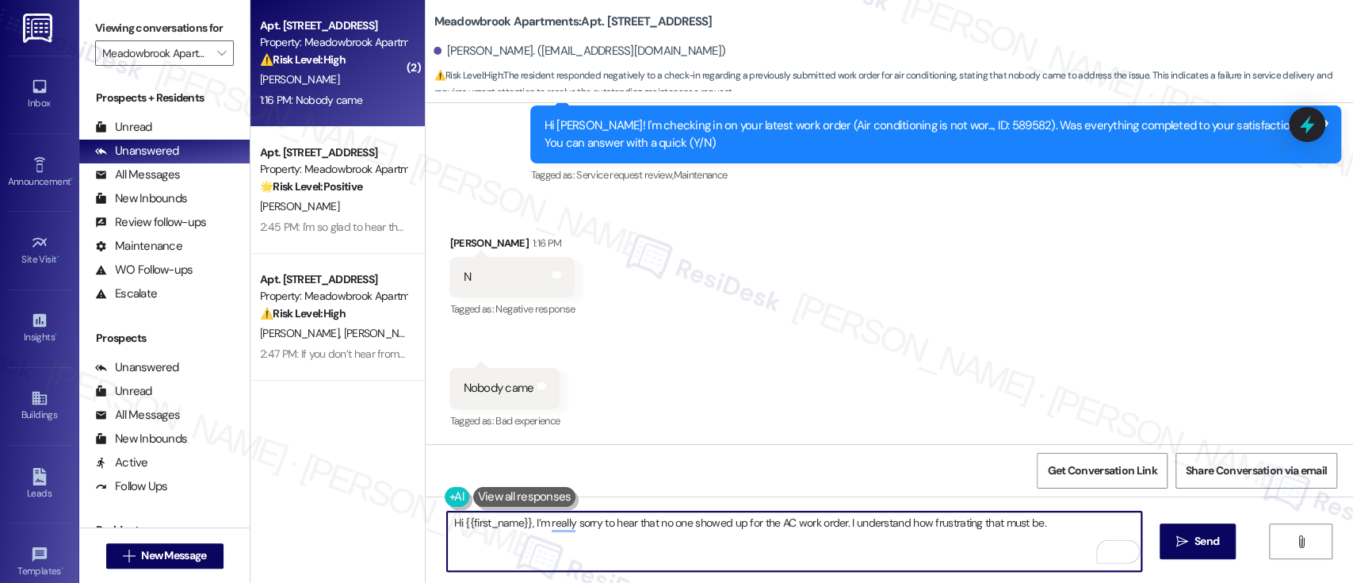
click at [1088, 519] on textarea "Hi {{first_name}}, I’m really sorry to hear that no one showed up for the AC wo…" at bounding box center [794, 540] width 694 height 59
paste textarea "I’m really sorry to hear that no one showed up for the AC work order. I complet…"
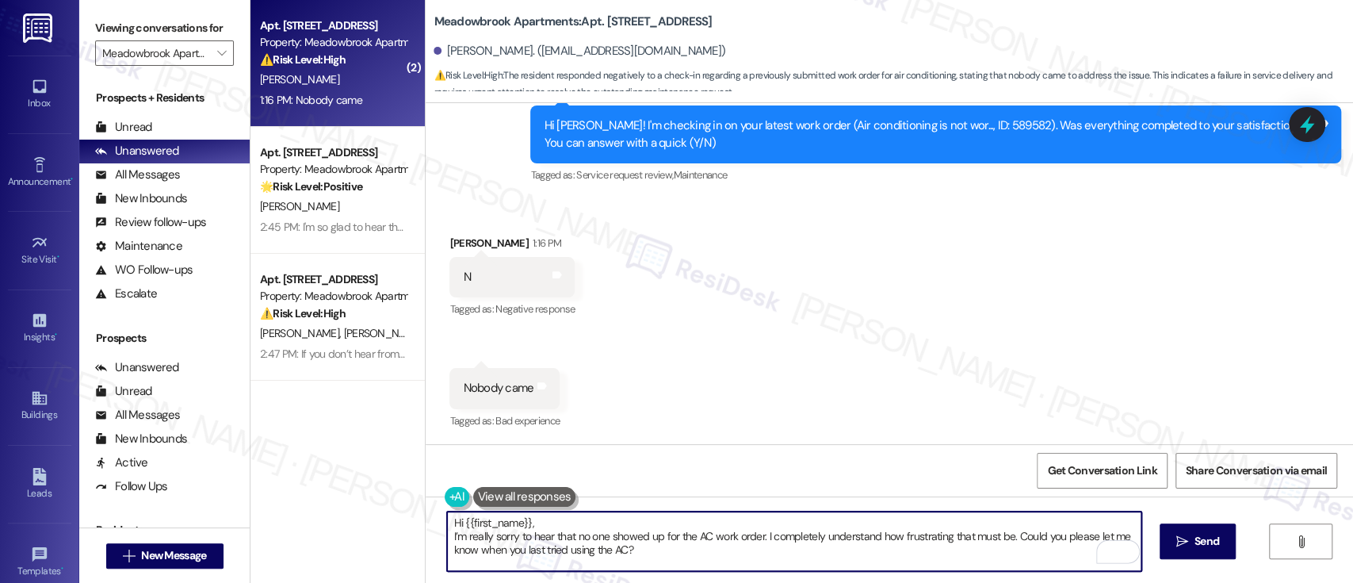
click at [596, 521] on textarea "Hi {{first_name}}, I’m really sorry to hear that no one showed up for the AC wo…" at bounding box center [794, 540] width 694 height 59
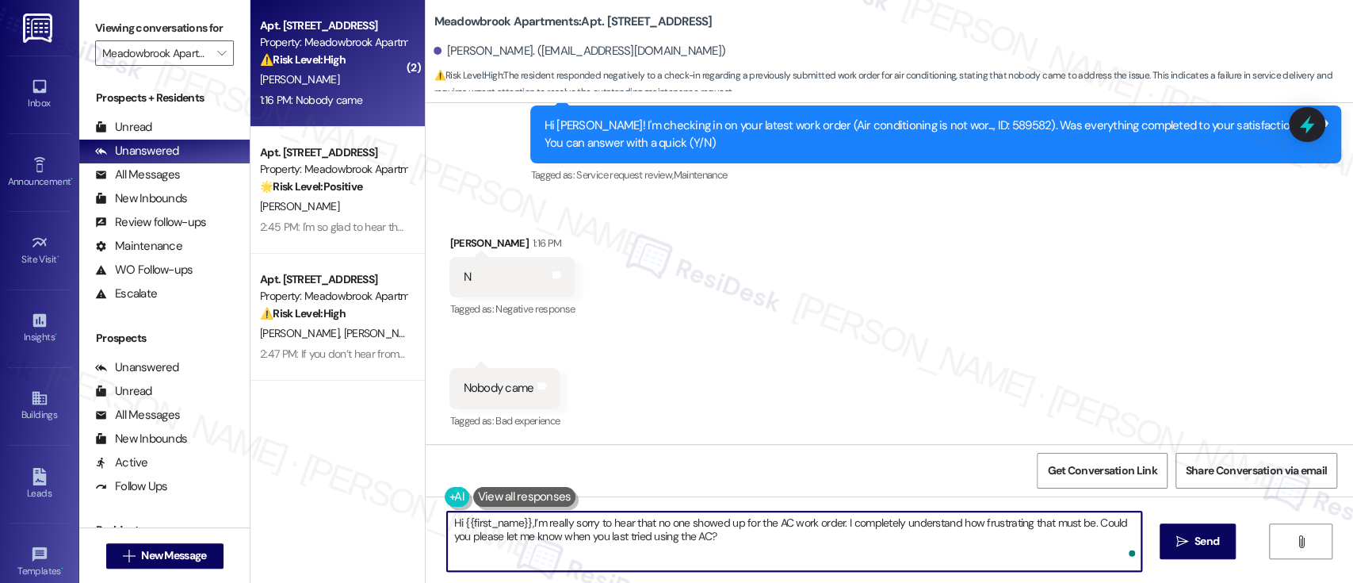
type textarea "Hi {{first_name}}, I’m really sorry to hear that no one showed up for the AC wo…"
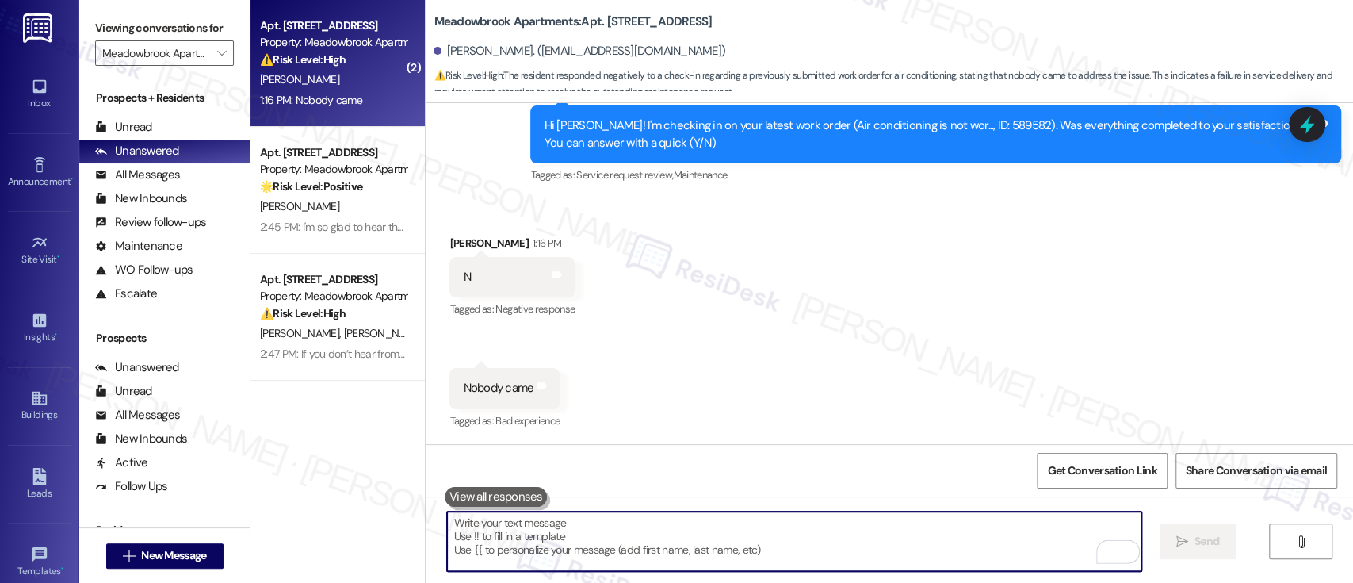
scroll to position [1224, 0]
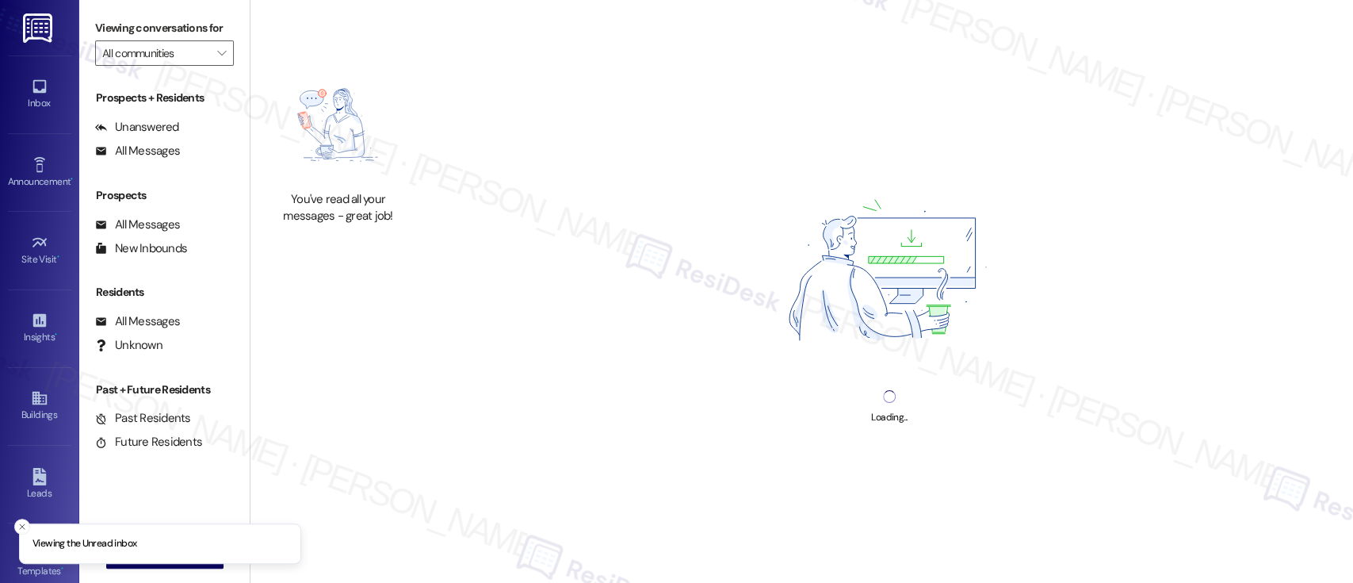
type input "Meadowbrook Apartments"
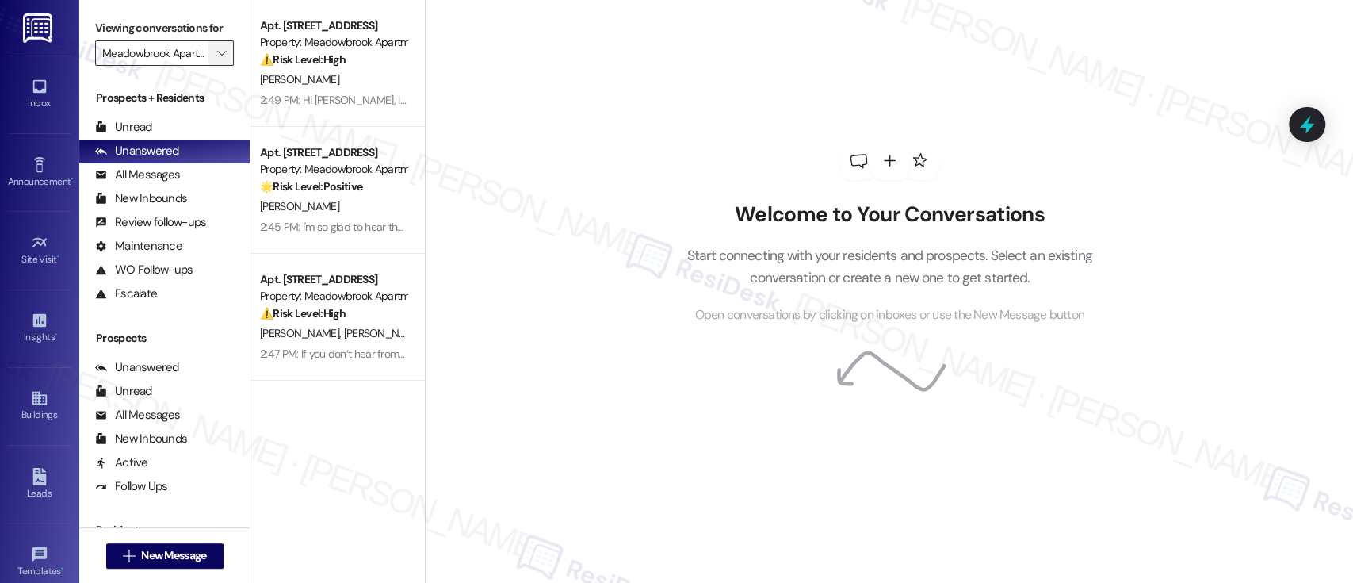
click at [216, 53] on span "" at bounding box center [221, 52] width 15 height 25
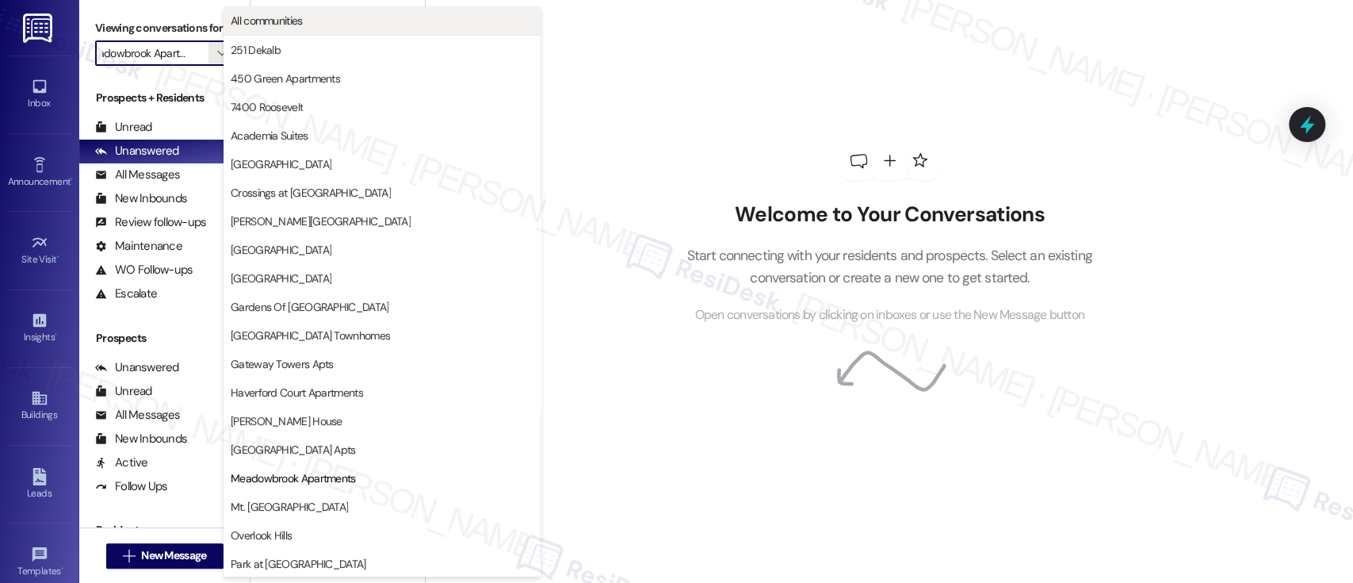
click at [285, 22] on span "All communities" at bounding box center [267, 21] width 72 height 16
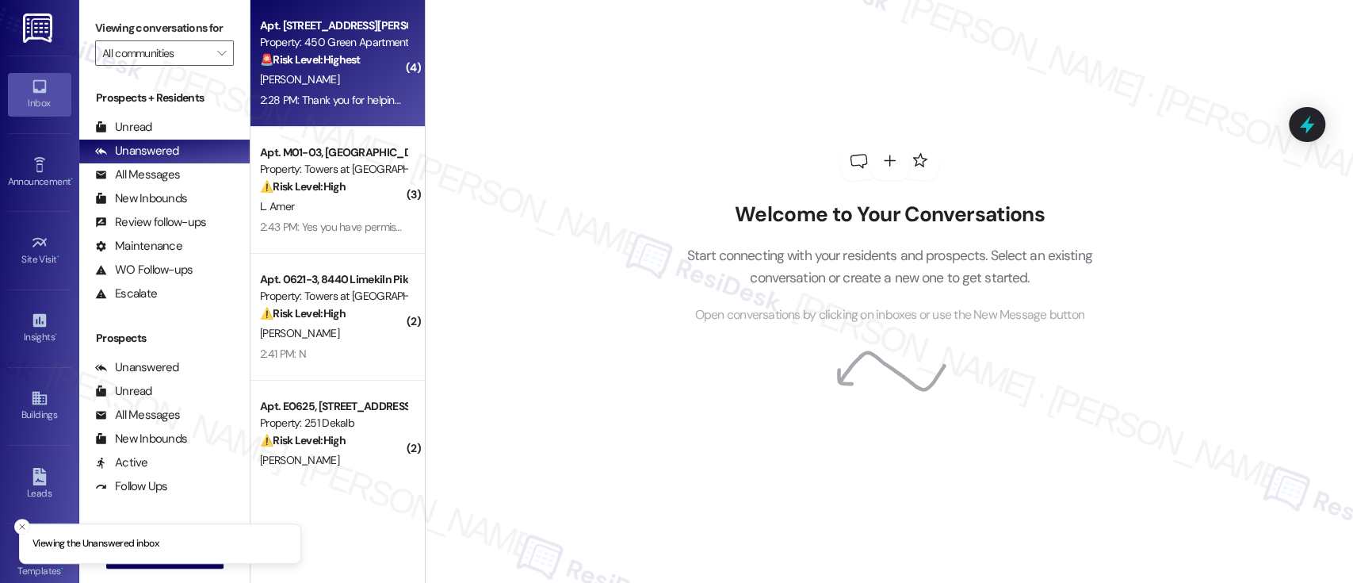
click at [355, 63] on strong "🚨 Risk Level: Highest" at bounding box center [310, 59] width 101 height 14
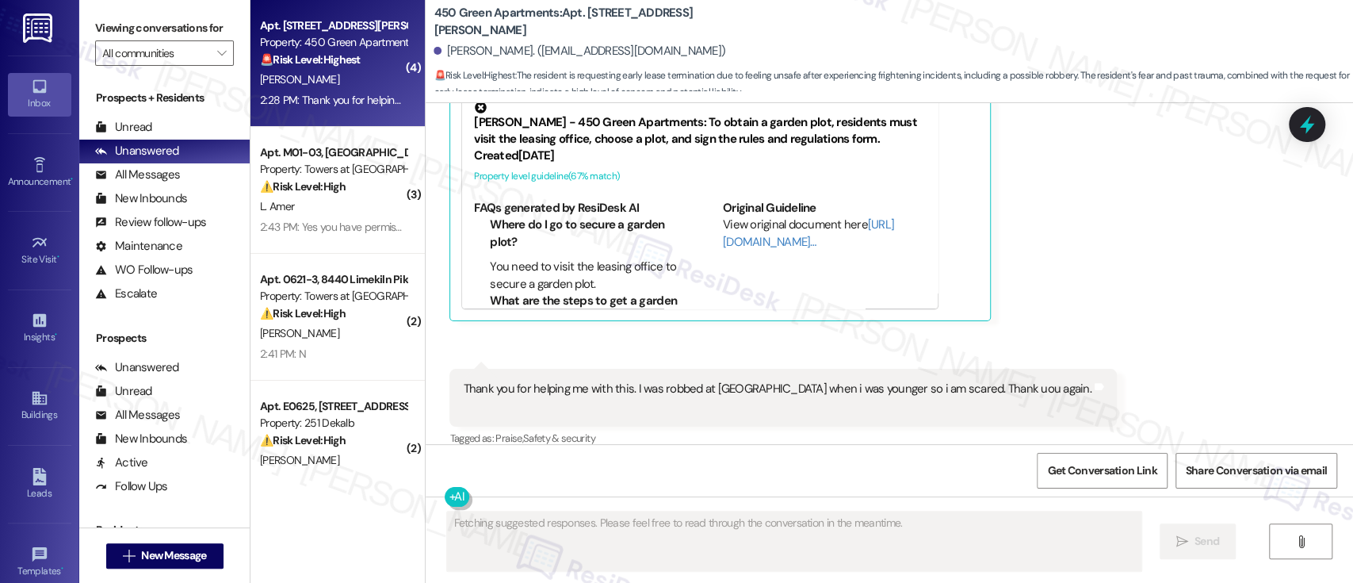
scroll to position [3898, 0]
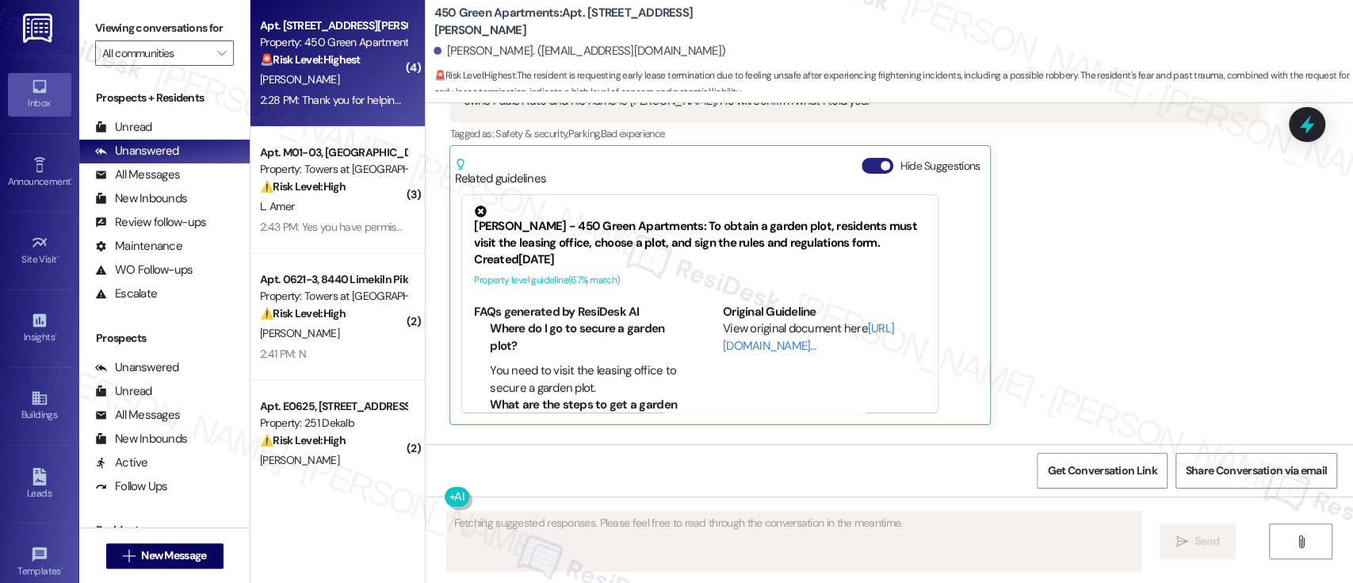
click at [863, 158] on button "Hide Suggestions" at bounding box center [878, 166] width 32 height 16
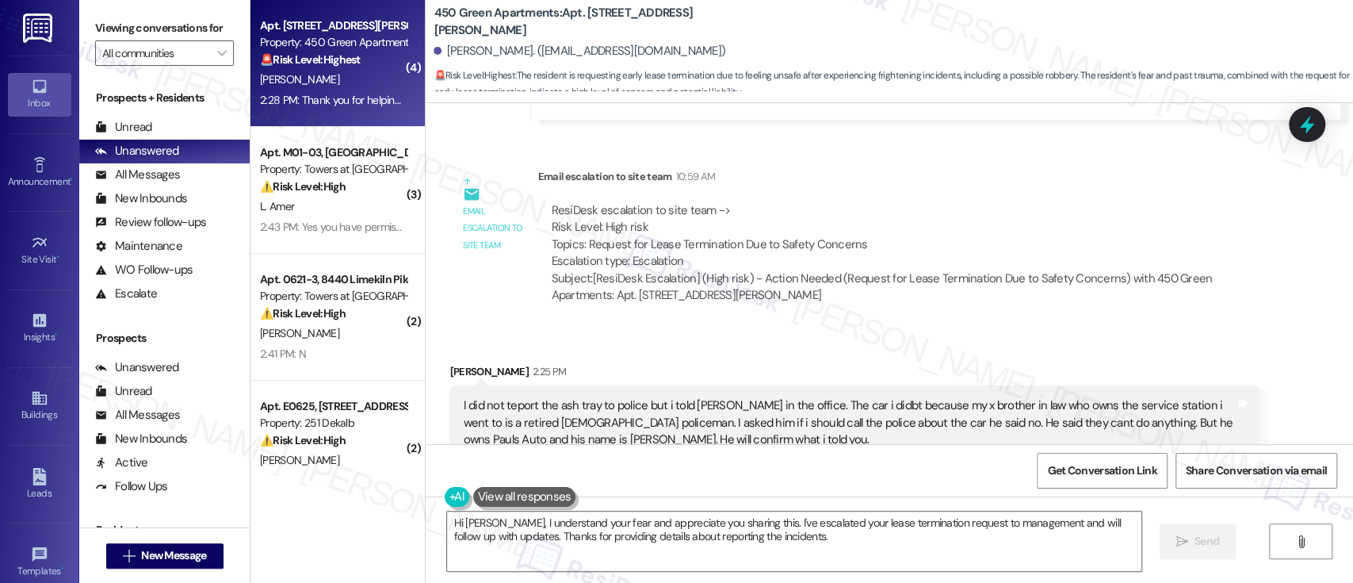
scroll to position [3770, 0]
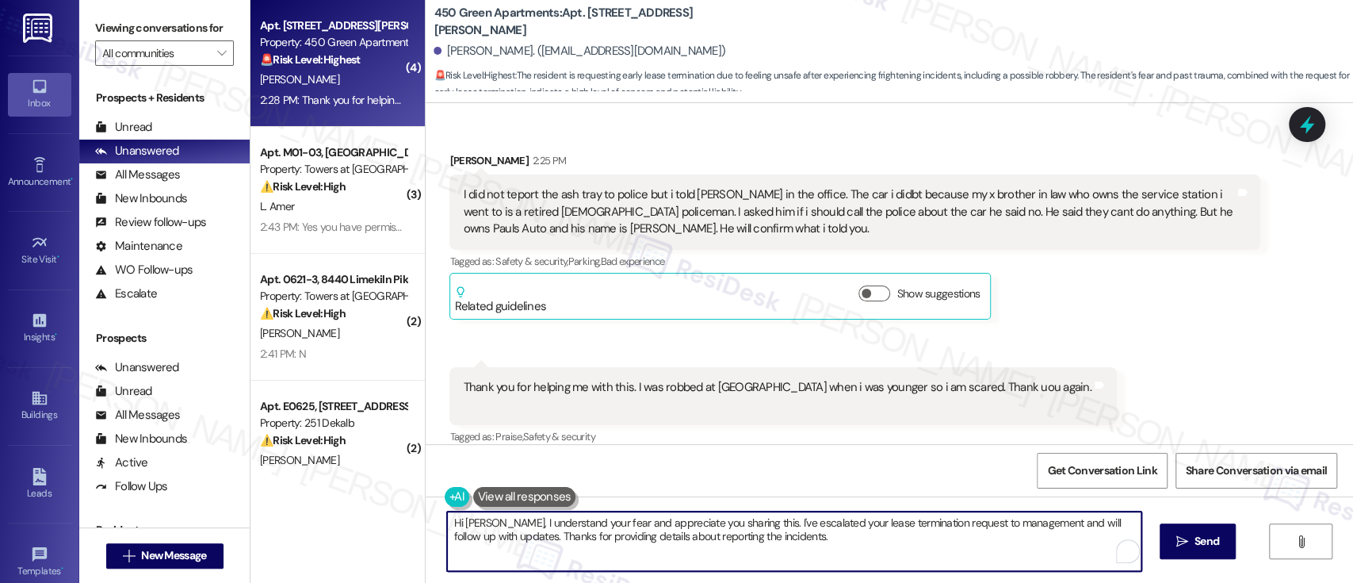
drag, startPoint x: 484, startPoint y: 525, endPoint x: 415, endPoint y: 524, distance: 69.0
click at [426, 524] on div "Hi [PERSON_NAME], I understand your fear and appreciate you sharing this. I've …" at bounding box center [890, 555] width 928 height 119
click at [991, 530] on textarea "I completely understand your fear and appreciate you sharing this. I've escalat…" at bounding box center [794, 540] width 694 height 59
click at [498, 540] on textarea "I completely understand your fear and appreciate you sharing this. I've escalat…" at bounding box center [794, 540] width 694 height 59
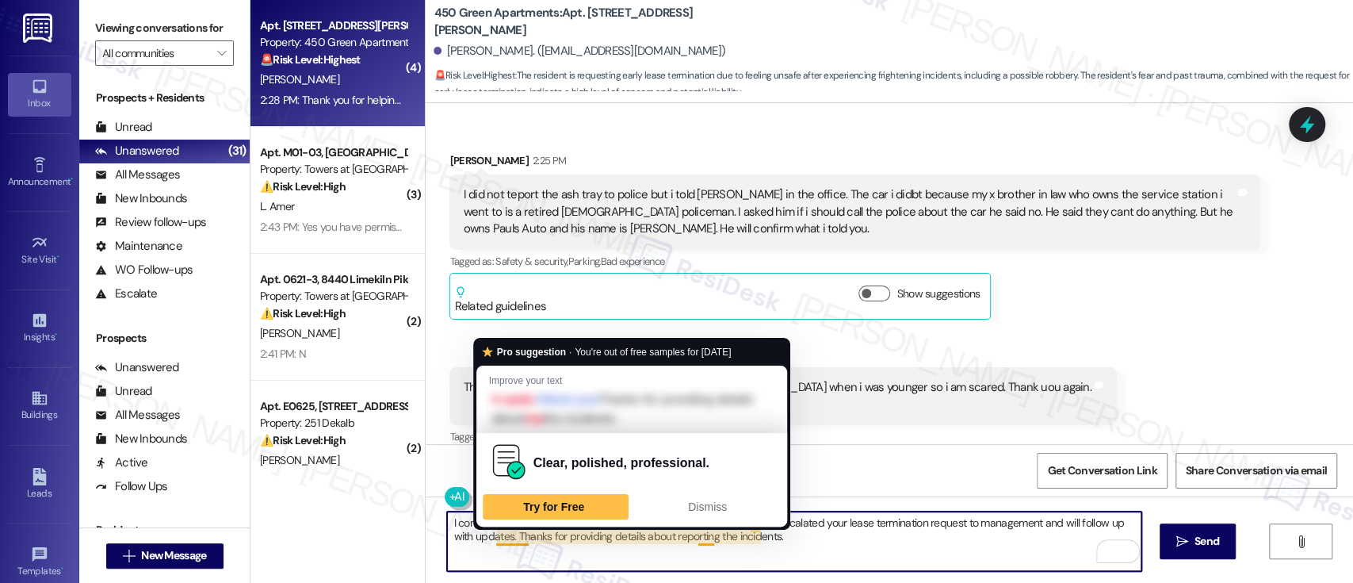
click at [869, 535] on textarea "I completely understand your fear and appreciate you sharing this. I've escalat…" at bounding box center [794, 540] width 694 height 59
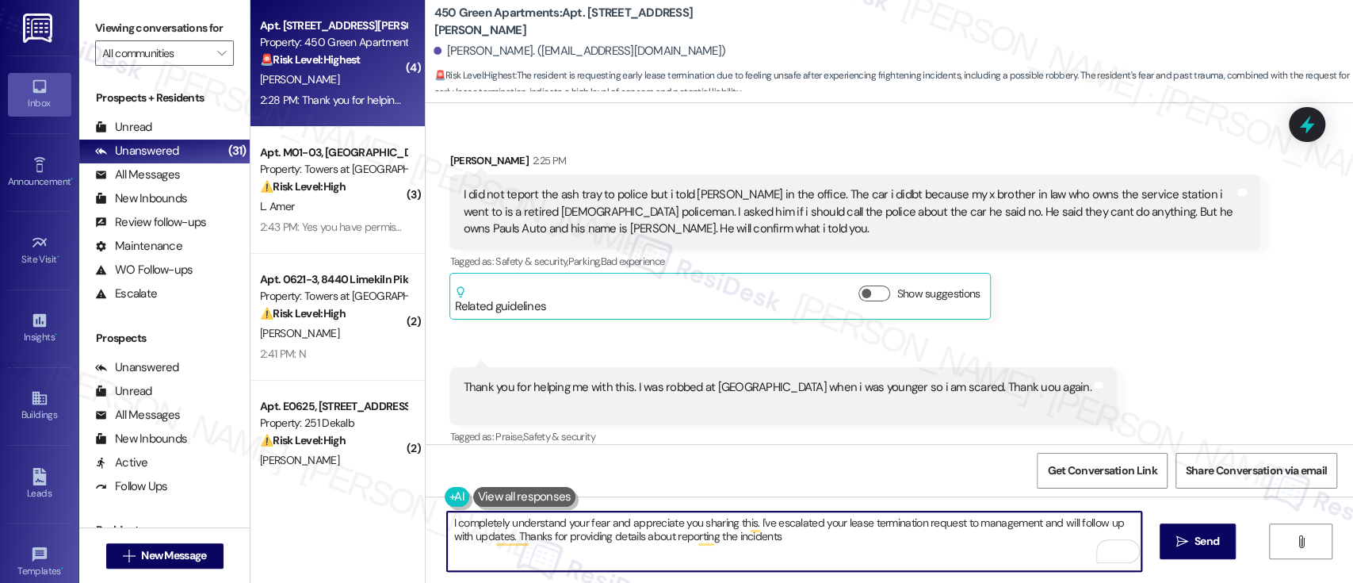
type textarea "I completely understand your fear and appreciate you sharing this. I've escalat…"
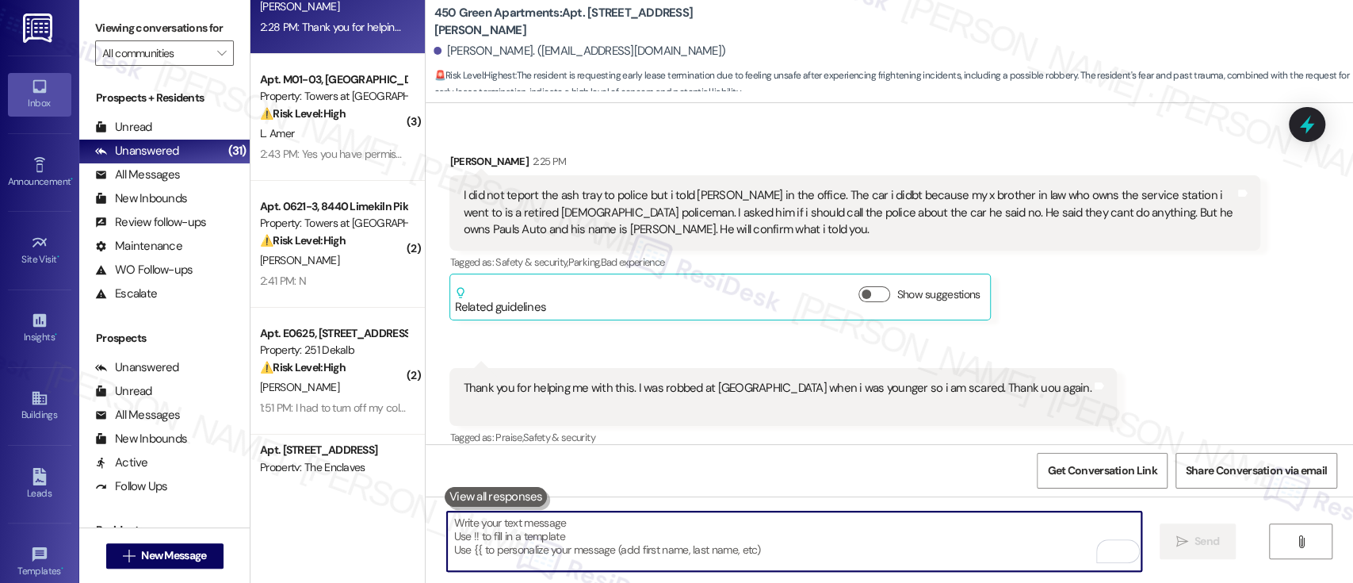
scroll to position [317, 0]
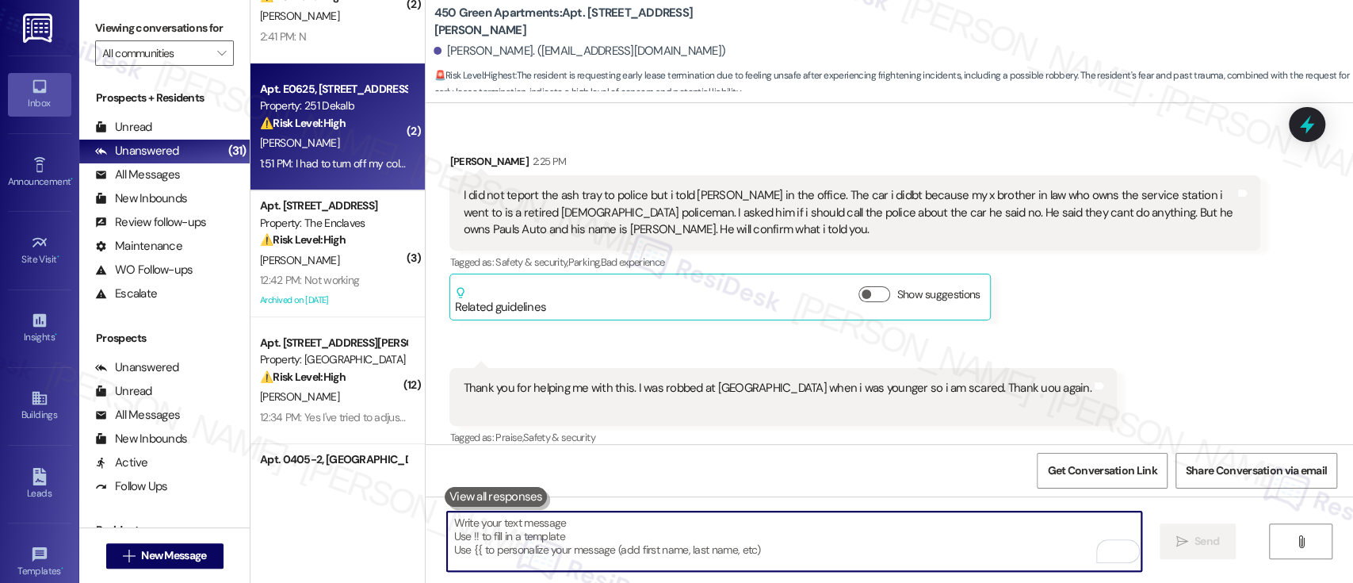
click at [318, 149] on div "[PERSON_NAME]" at bounding box center [333, 143] width 150 height 20
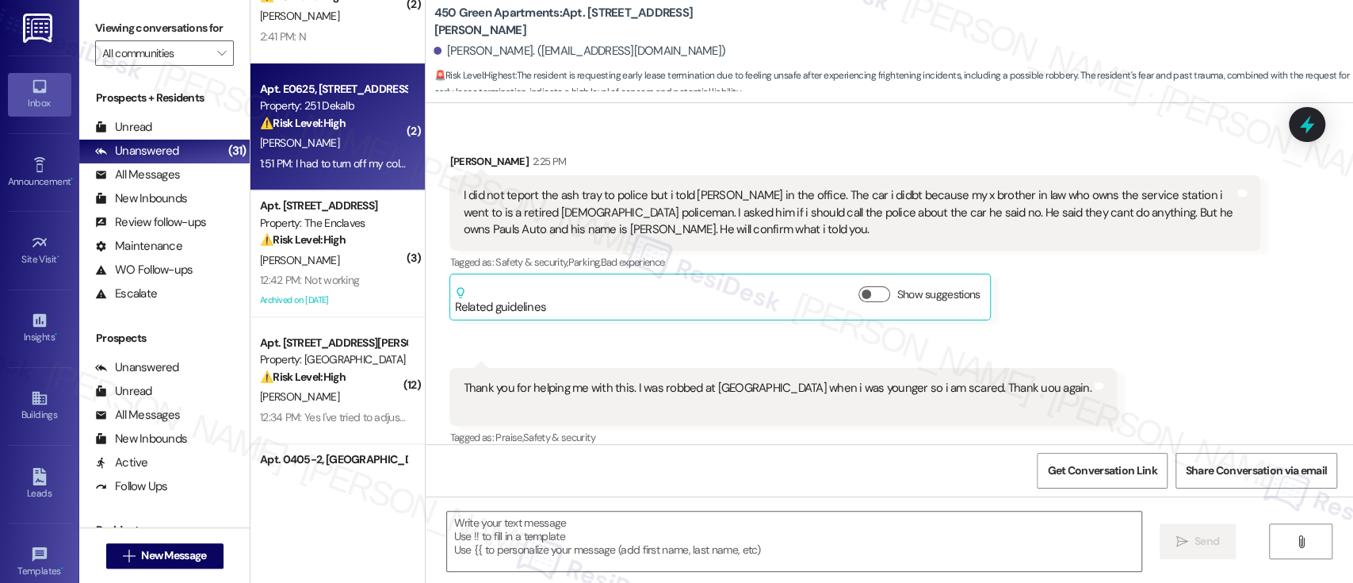
type textarea "Fetching suggested responses. Please feel free to read through the conversation…"
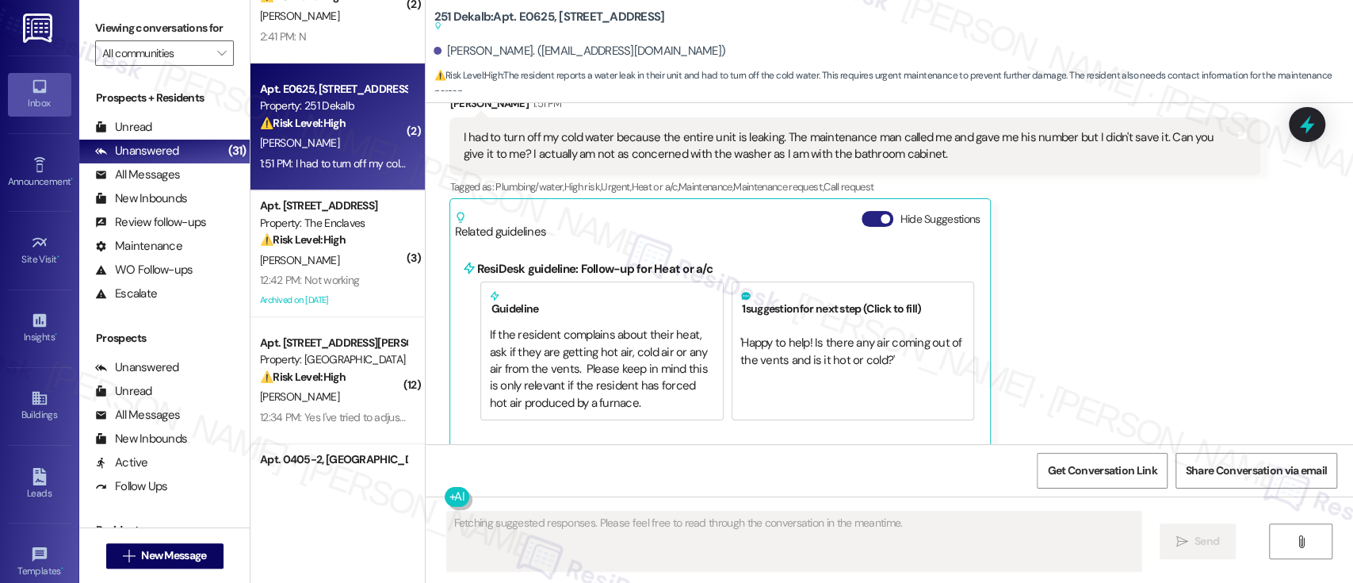
click at [862, 211] on button "Hide Suggestions" at bounding box center [878, 219] width 32 height 16
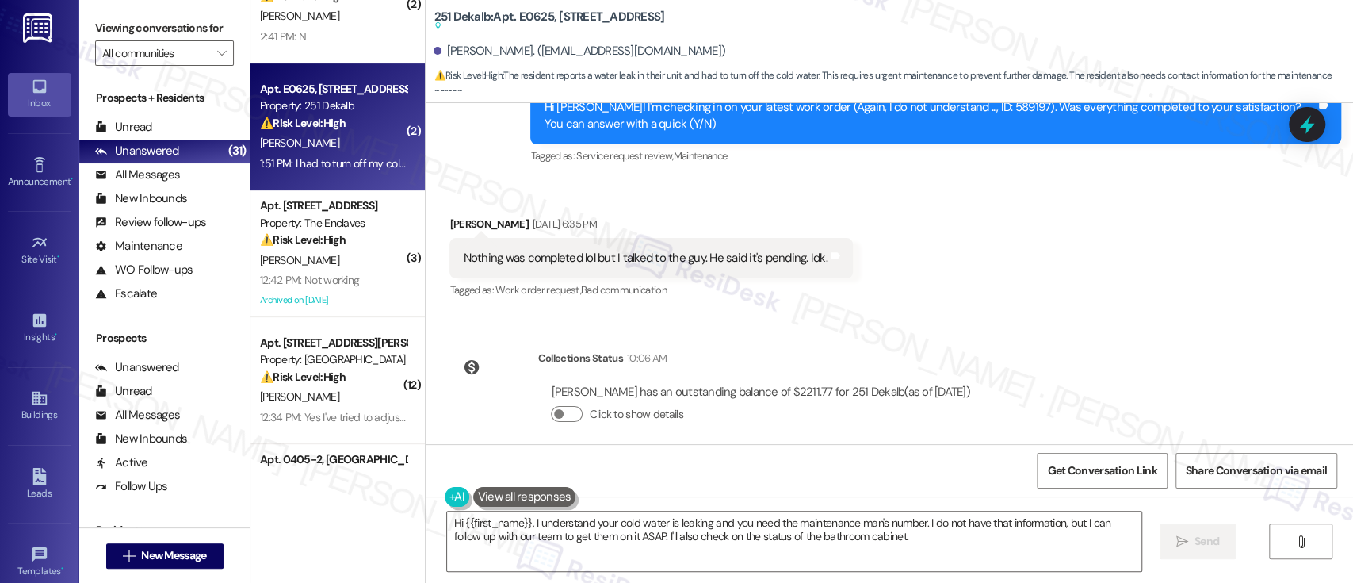
scroll to position [13082, 0]
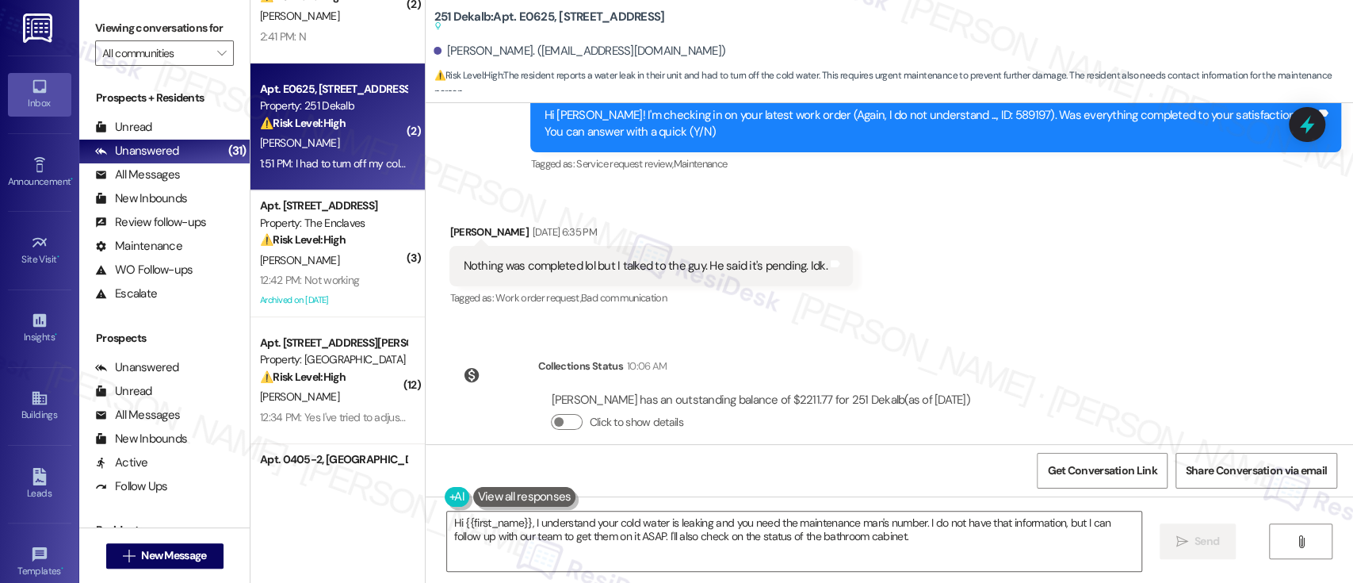
click at [1064, 259] on div "Received via SMS Danielle Finkel Aug 14, 2025 at 6:35 PM Nothing was completed …" at bounding box center [890, 255] width 928 height 134
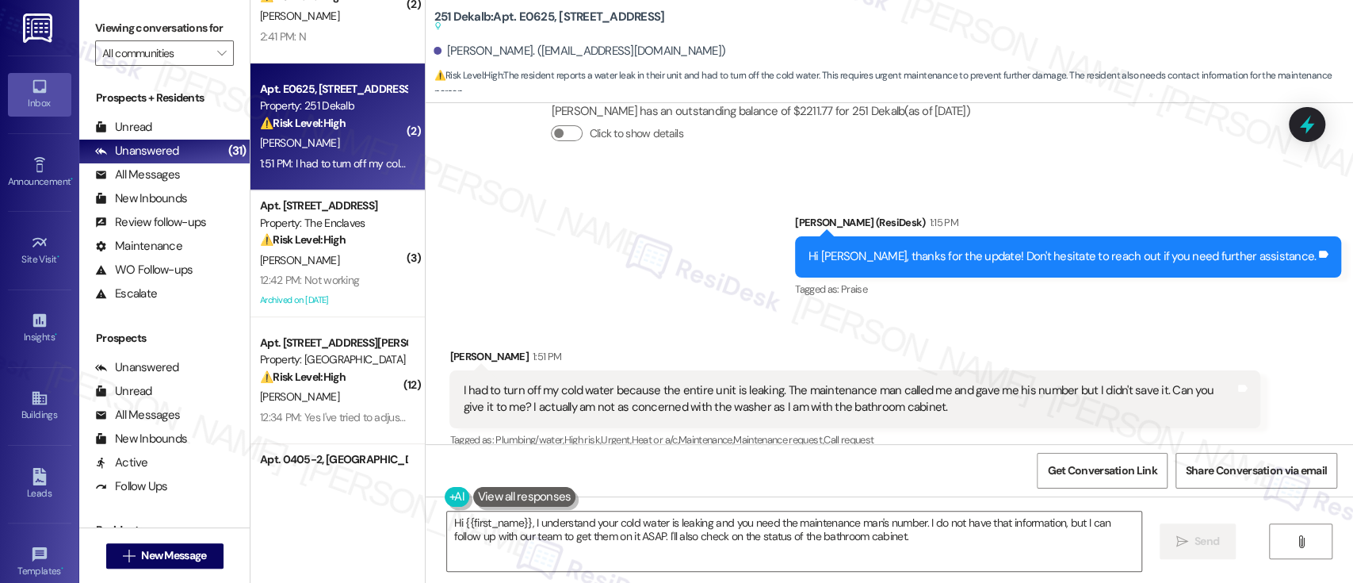
scroll to position [13399, 0]
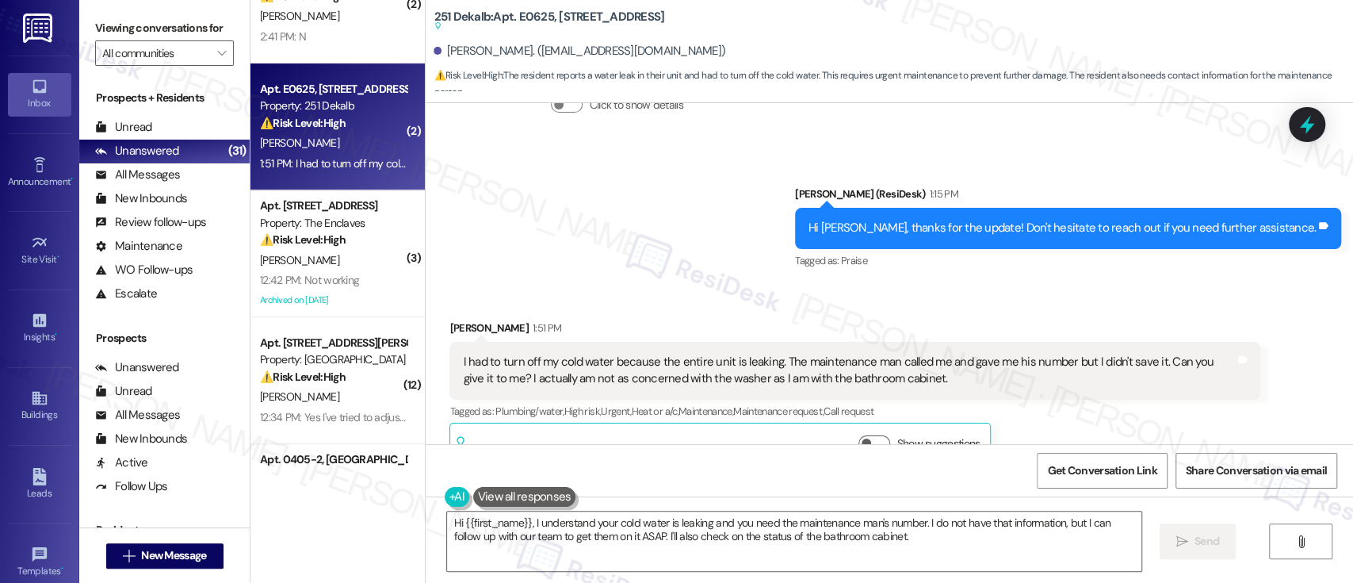
click at [517, 18] on b "251 Dekalb: Apt. E0625, 251 W Dekalb Pike Suggested actions and notes available…" at bounding box center [549, 22] width 231 height 26
copy b "E0625"
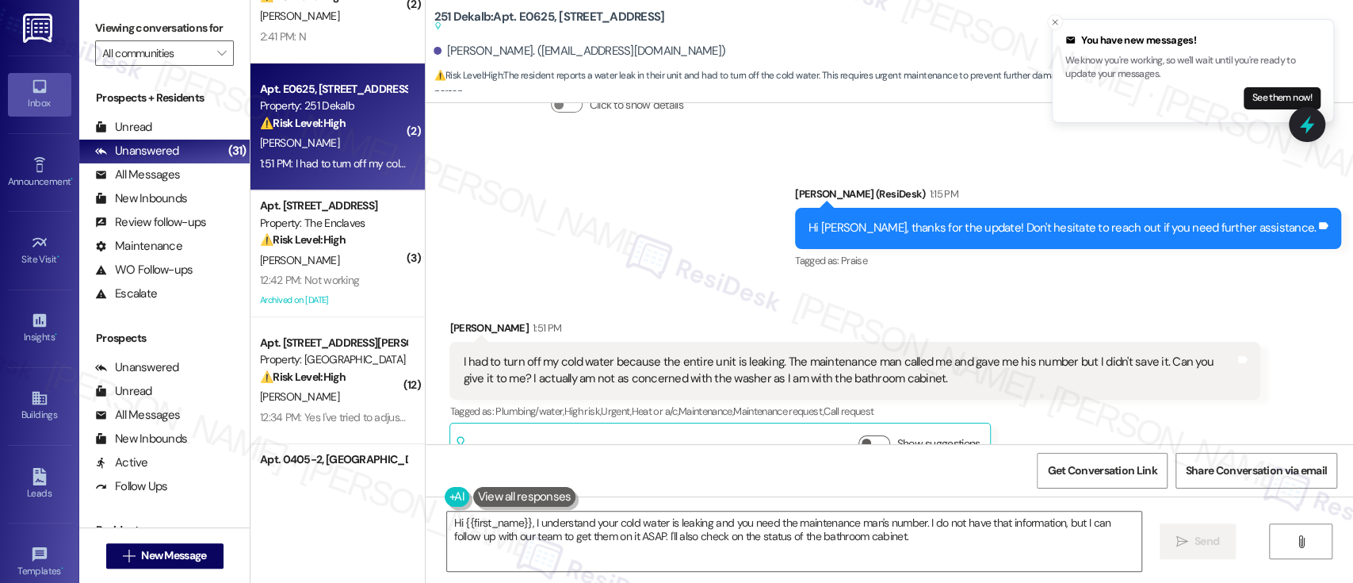
click at [628, 227] on div "Sent via SMS Emily (ResiDesk) 1:15 PM Hi Danielle, thanks for the update! Don't…" at bounding box center [890, 217] width 928 height 134
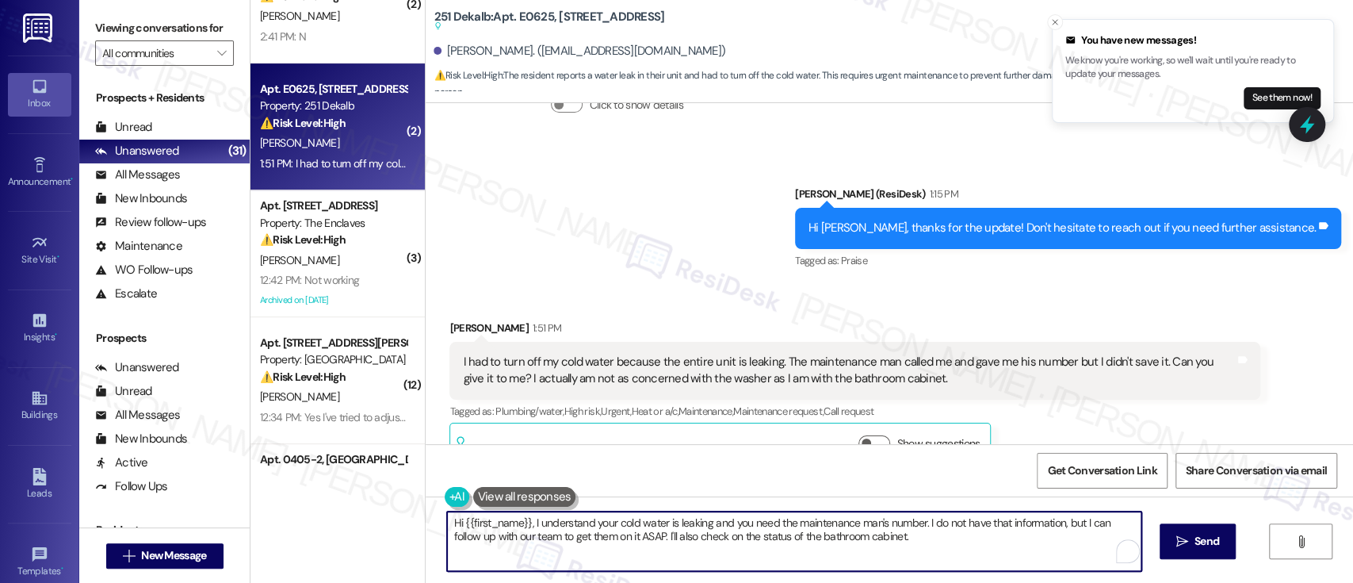
drag, startPoint x: 473, startPoint y: 522, endPoint x: 332, endPoint y: 510, distance: 141.6
click at [332, 510] on div "( 4 ) Apt. Q204, 450 Forrest Ave Property: 450 Green Apartments 🚨 Risk Level: H…" at bounding box center [802, 291] width 1103 height 583
click at [495, 541] on textarea "I understand your cold water is leaking and you need the maintenance man's numb…" at bounding box center [794, 540] width 694 height 59
click at [577, 537] on textarea "I understand your cold water is leaking and you need the maintenance man's numb…" at bounding box center [794, 540] width 694 height 59
click at [805, 536] on textarea "I understand your cold water is leaking and you need the maintenance man's numb…" at bounding box center [794, 540] width 694 height 59
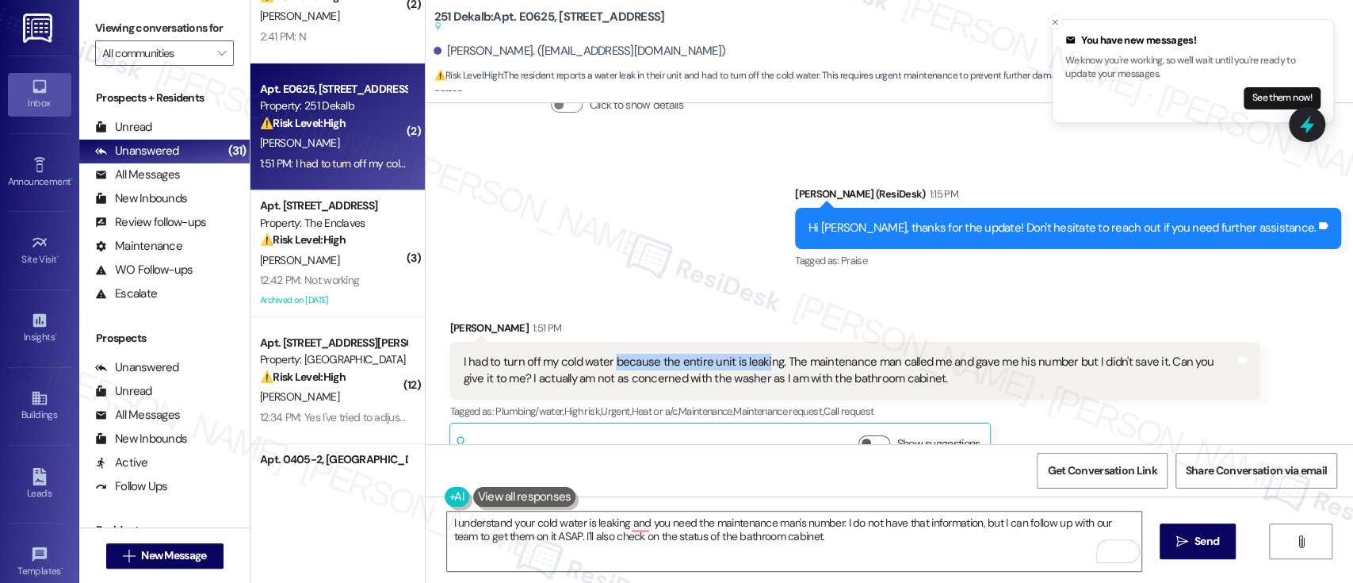
drag, startPoint x: 752, startPoint y: 328, endPoint x: 606, endPoint y: 315, distance: 146.5
click at [606, 354] on div "I had to turn off my cold water because the entire unit is leaking. The mainten…" at bounding box center [849, 371] width 772 height 34
click at [824, 354] on div "I had to turn off my cold water because the entire unit is leaking. The mainten…" at bounding box center [849, 371] width 772 height 34
click at [839, 549] on textarea "I understand your cold water is leaking and you need the maintenance man's numb…" at bounding box center [794, 540] width 694 height 59
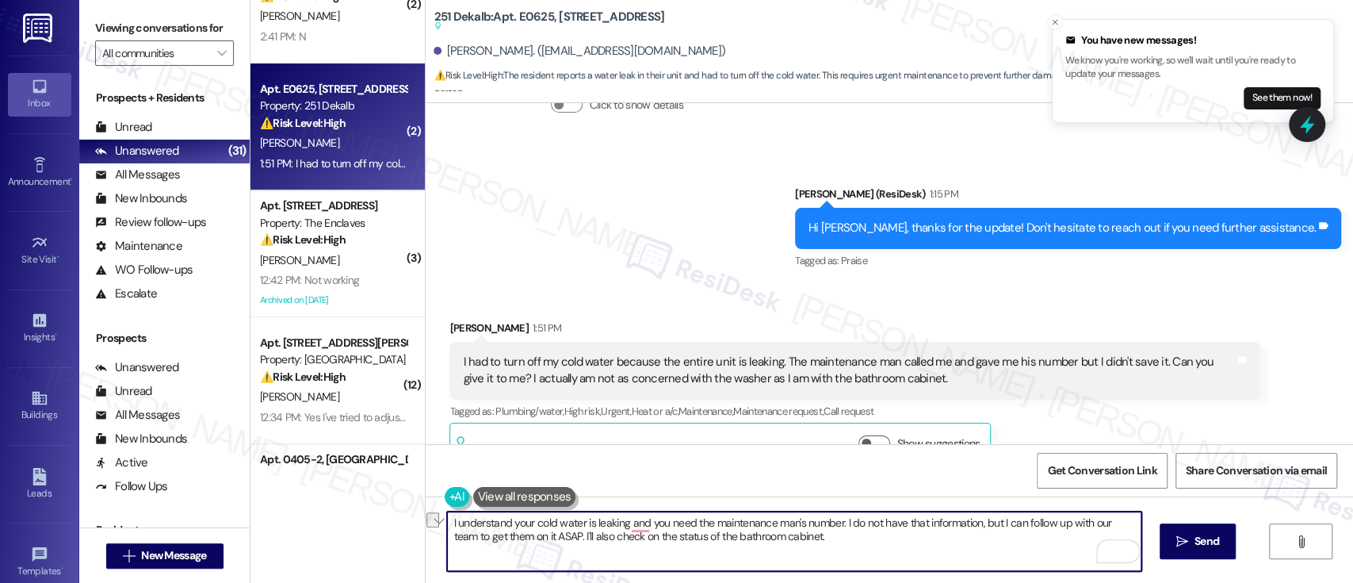
drag, startPoint x: 845, startPoint y: 541, endPoint x: 551, endPoint y: 538, distance: 294.1
click at [551, 538] on textarea "I understand your cold water is leaking and you need the maintenance man's numb…" at bounding box center [794, 540] width 694 height 59
type textarea "I understand your cold water is leaking and you need the maintenance man's numb…"
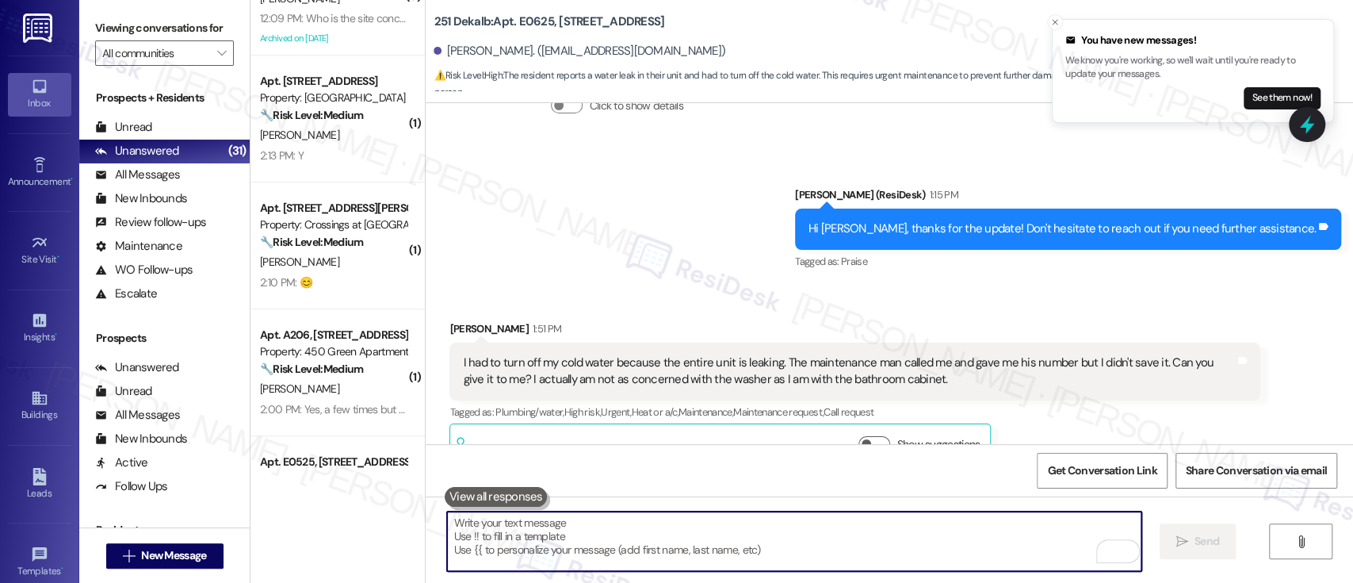
scroll to position [882, 0]
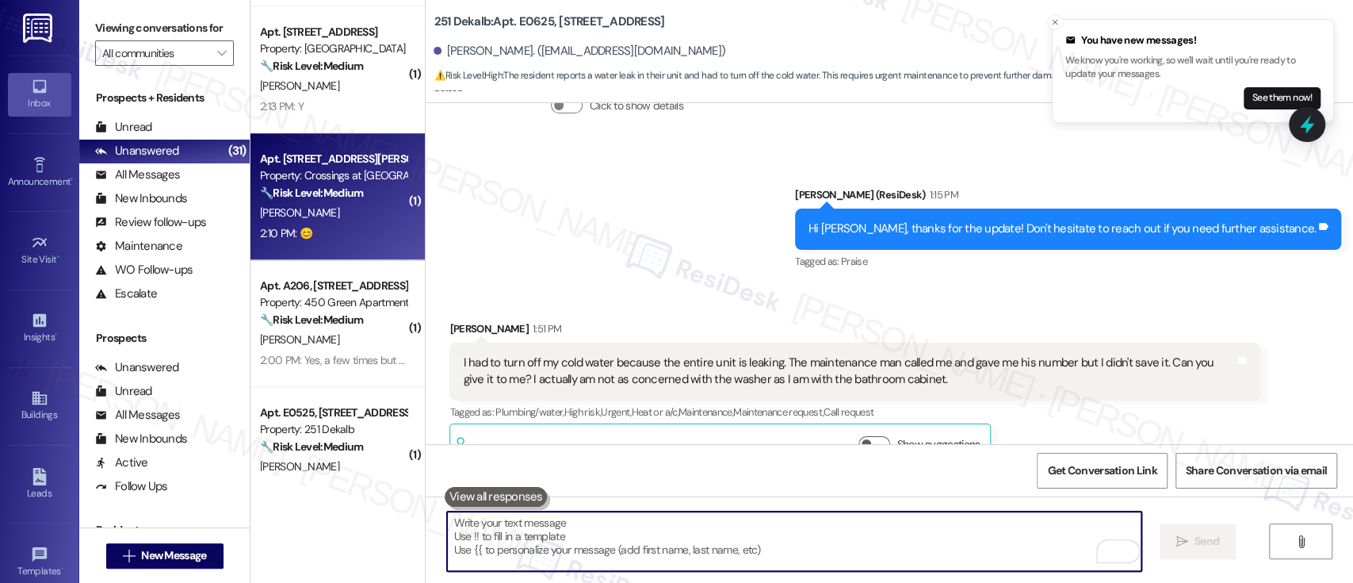
click at [344, 214] on div "K. Grosso" at bounding box center [333, 213] width 150 height 20
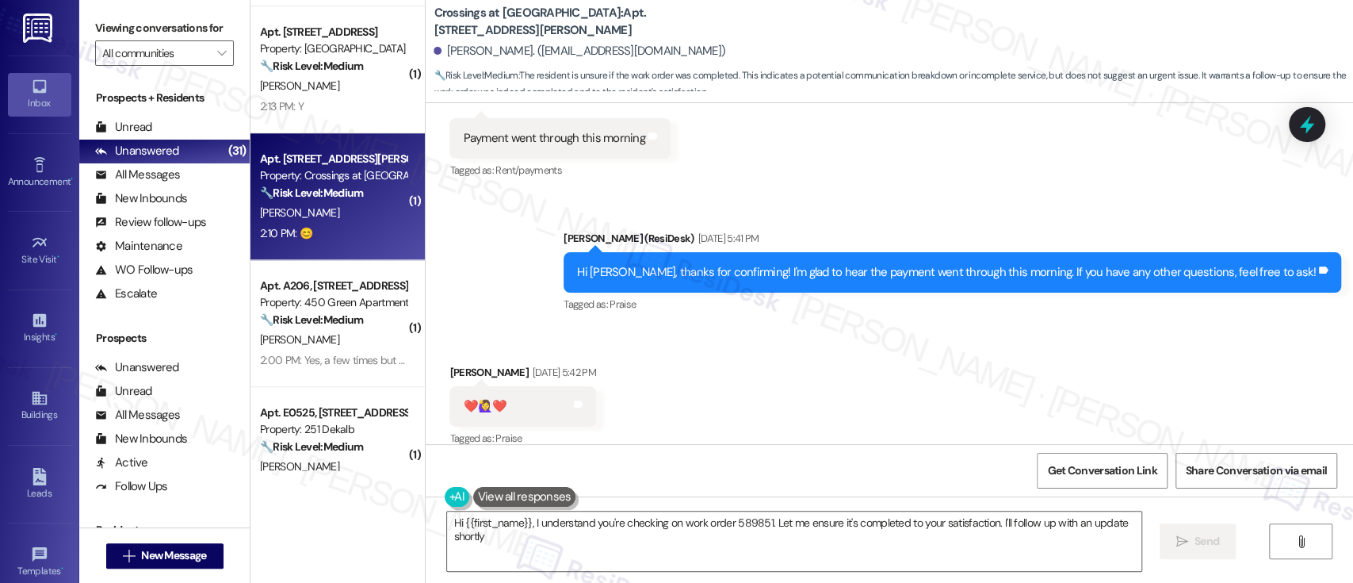
type textarea "Hi {{first_name}}, I understand you're checking on work order 589851. Let me en…"
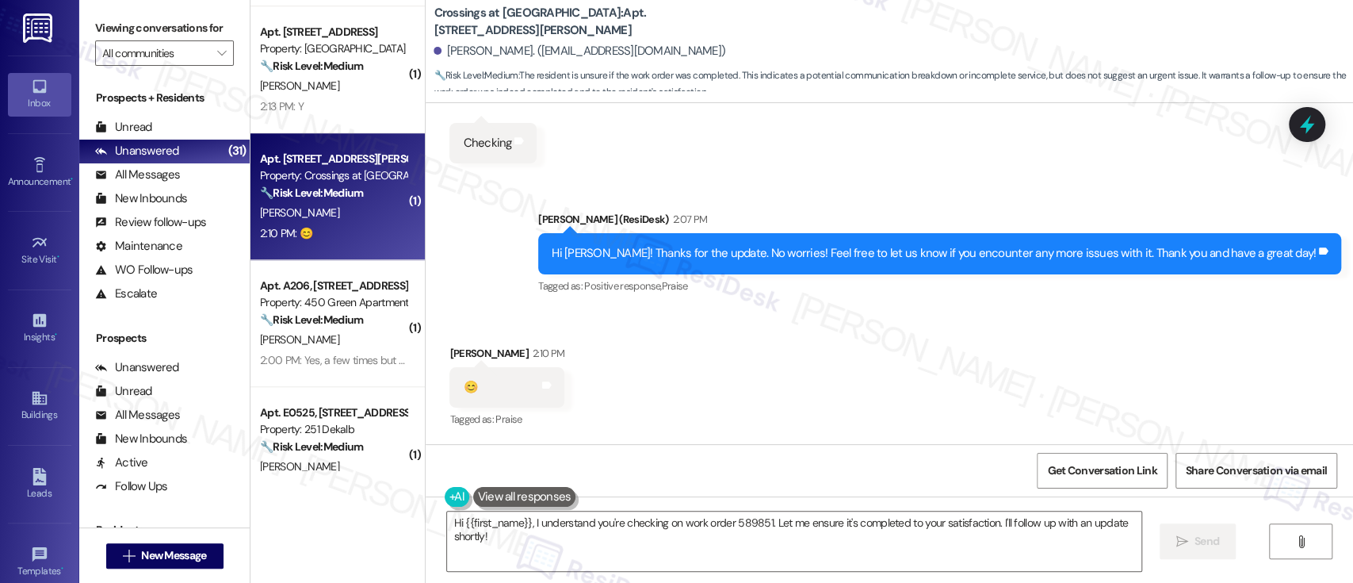
scroll to position [4192, 0]
click at [729, 370] on div "Received via SMS Kathleen Grosso 2:10 PM 😊 Tags and notes Tagged as: Praise Cli…" at bounding box center [890, 376] width 928 height 134
click at [684, 553] on textarea "Hi {{first_name}}, I understand you're checking on work order 589851. Let me en…" at bounding box center [794, 540] width 694 height 59
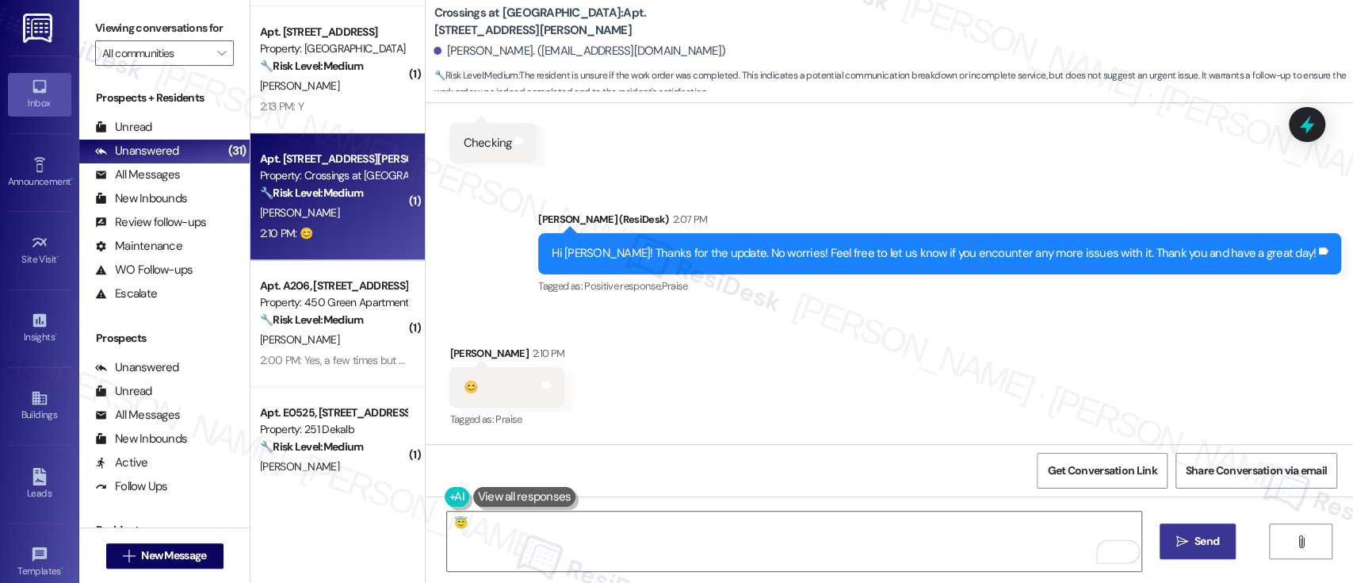
click at [1187, 540] on span " Send" at bounding box center [1198, 541] width 50 height 17
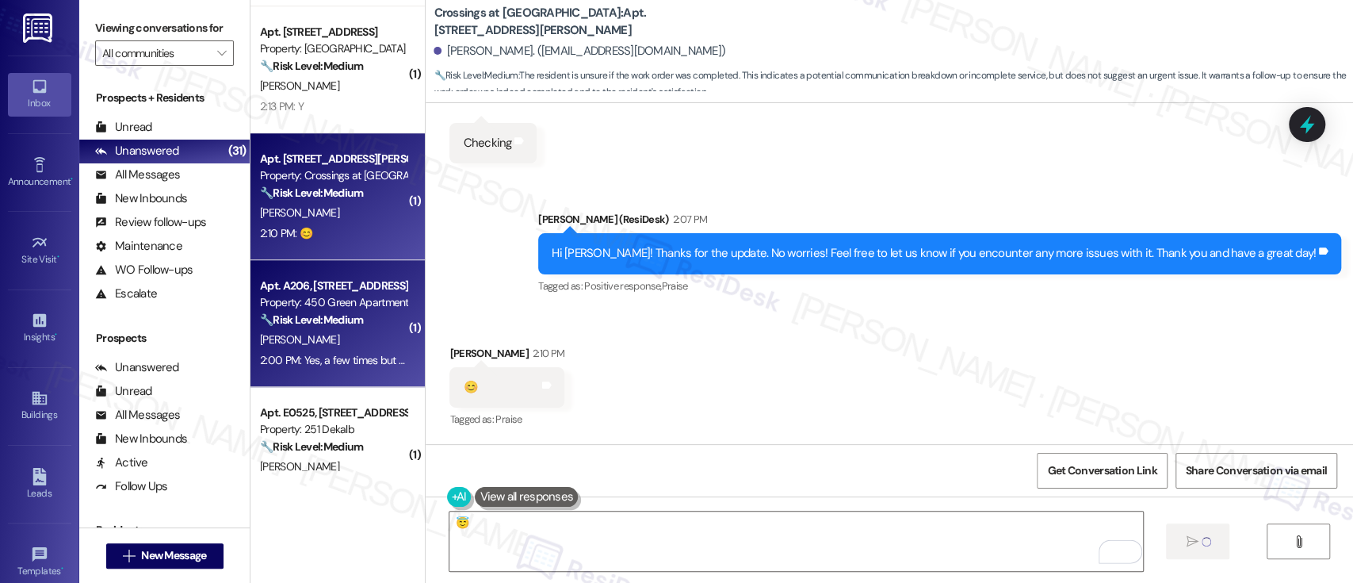
type textarea "Fetching suggested responses. Please feel free to read through the conversation…"
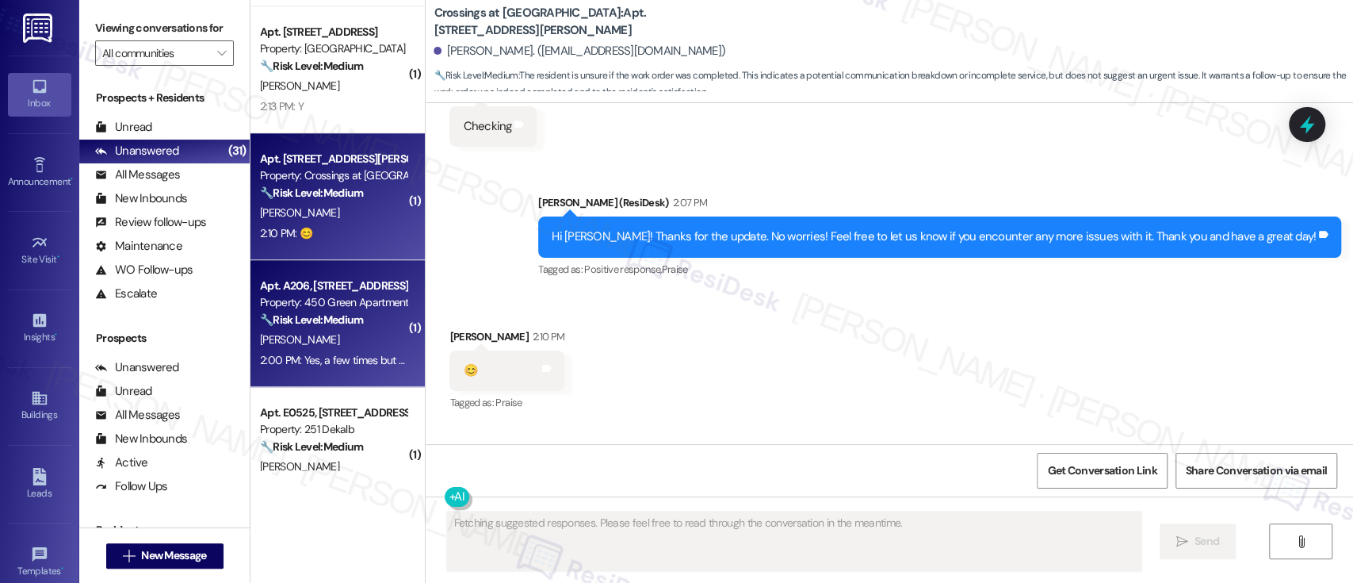
click at [279, 301] on div "Property: 450 Green Apartments" at bounding box center [333, 302] width 147 height 17
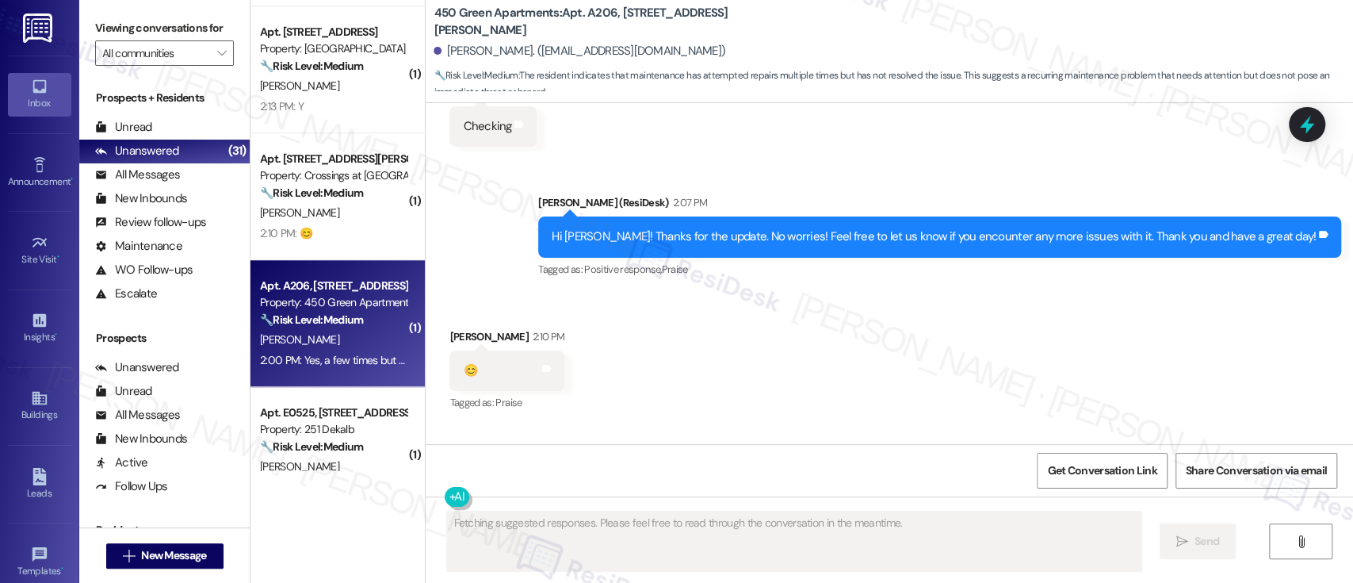
scroll to position [4439, 0]
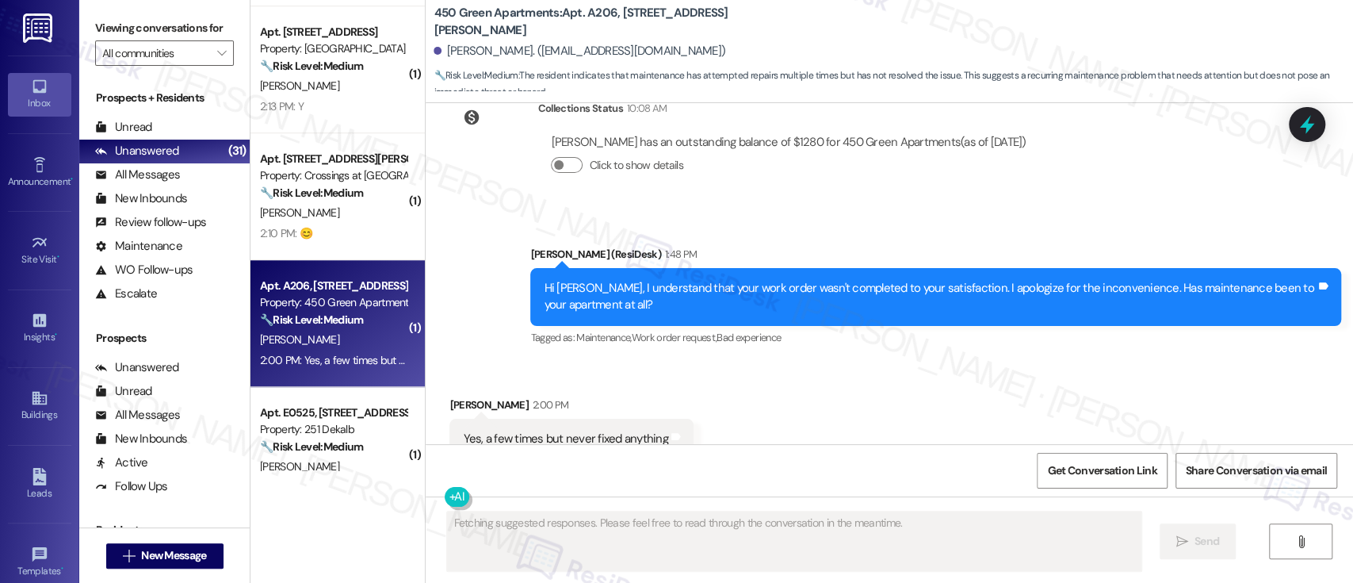
click at [841, 378] on div "Received via SMS Mary Sheppard 2:00 PM Yes, a few times but never fixed anythin…" at bounding box center [890, 428] width 928 height 134
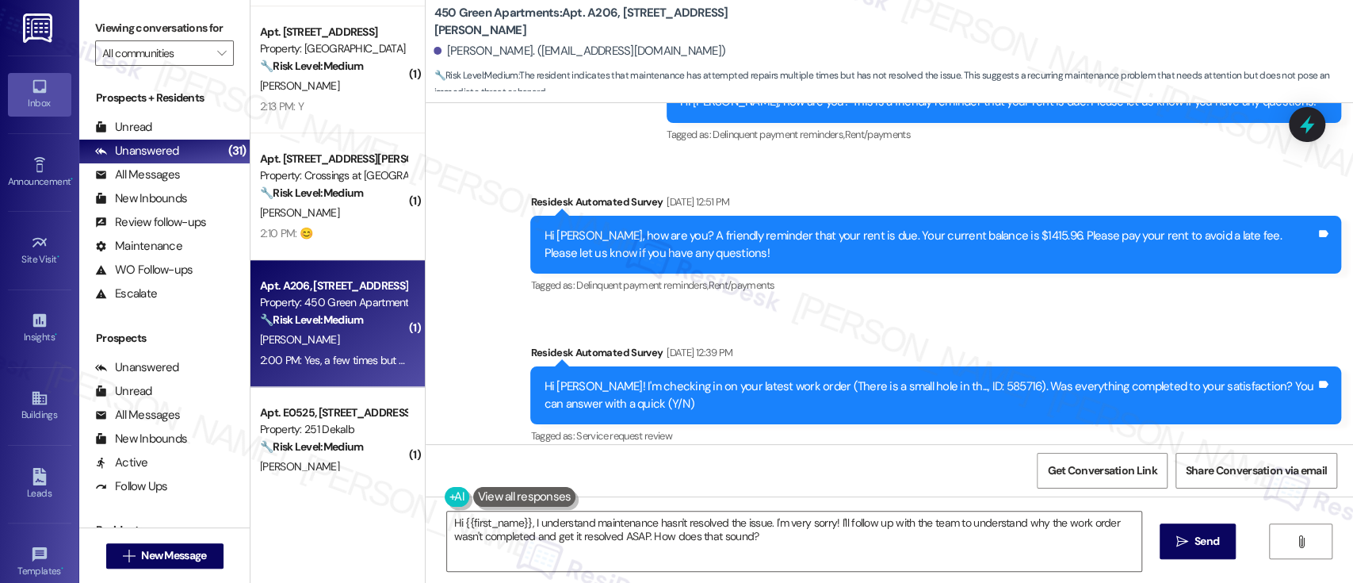
scroll to position [3698, 0]
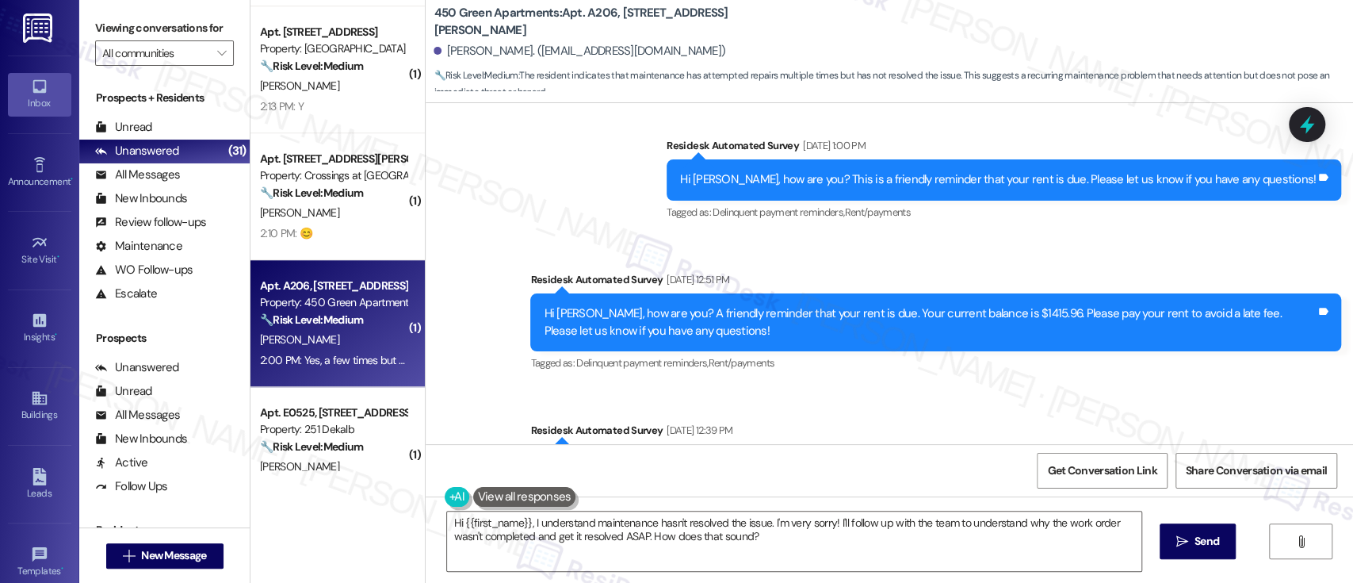
click at [950, 456] on div "Hi Mary! I'm checking in on your latest work order (There is a small hole in th…" at bounding box center [930, 473] width 772 height 34
copy div "585716"
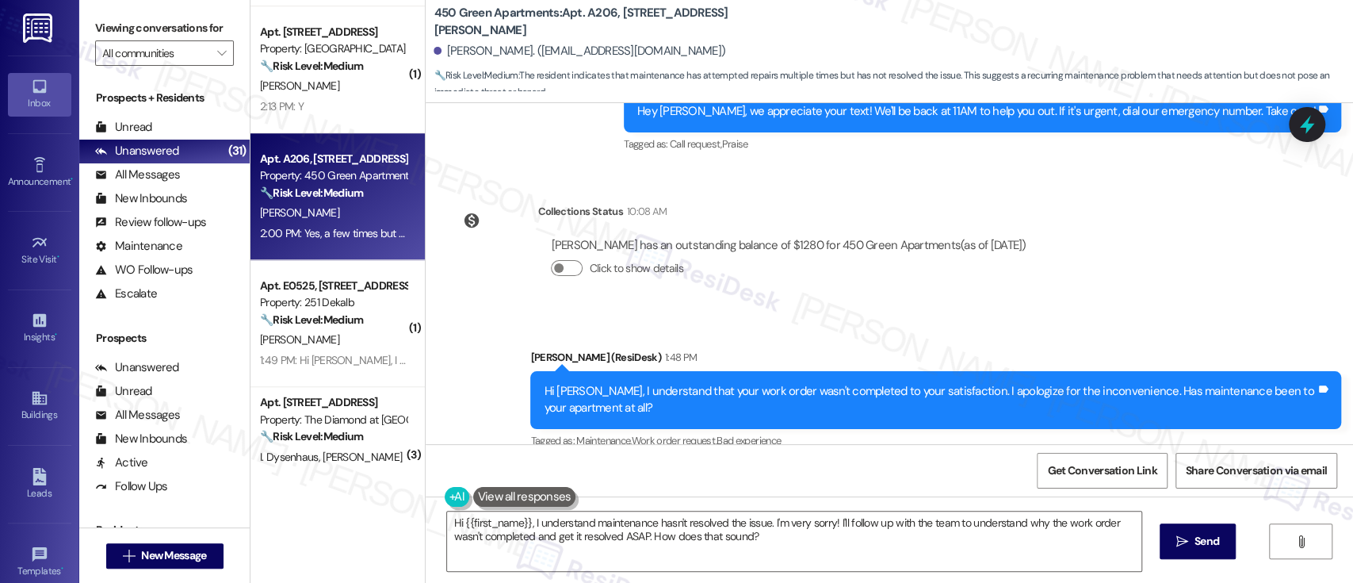
scroll to position [4439, 0]
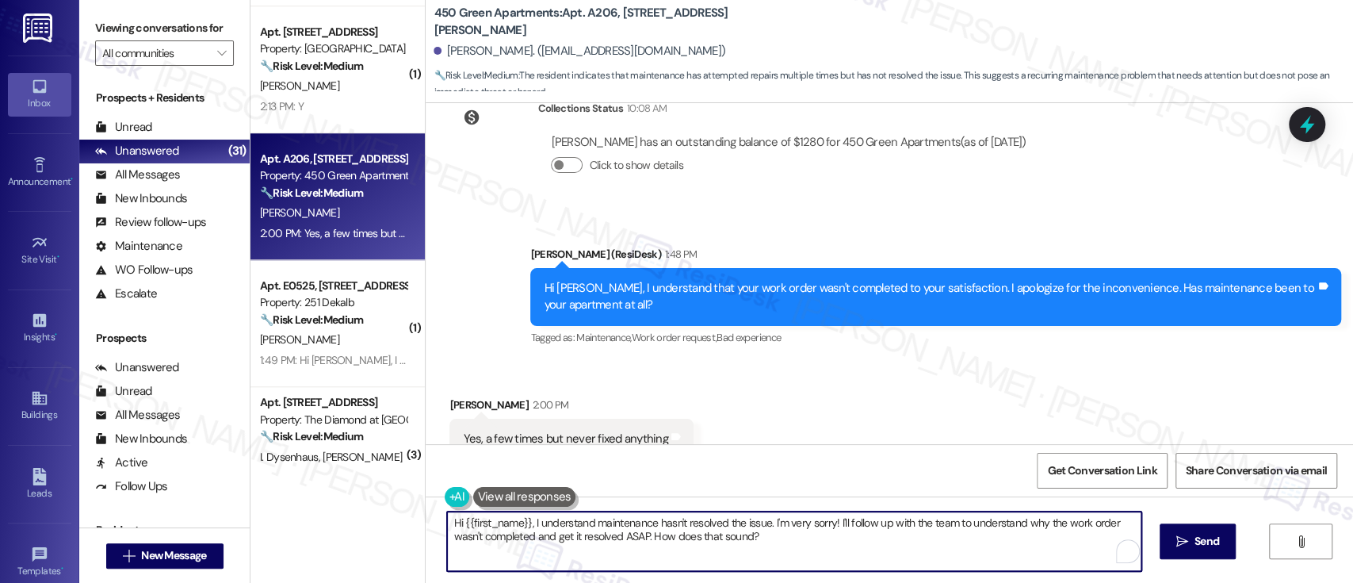
drag, startPoint x: 761, startPoint y: 529, endPoint x: 639, endPoint y: 489, distance: 128.4
click at [252, 502] on div "( 12 ) Apt. D320, 440 W. Sedgwick St Property: Sedgwick Gardens ⚠️ Risk Level: …" at bounding box center [802, 291] width 1103 height 583
click at [668, 548] on textarea "Thanks for letting me know. I'm very sorry! I'll follow up with the team to und…" at bounding box center [794, 540] width 694 height 59
drag, startPoint x: 634, startPoint y: 522, endPoint x: 699, endPoint y: 503, distance: 68.0
click at [634, 522] on textarea "Thanks for letting me know. I'm very sorry! I'll follow up with the team to und…" at bounding box center [794, 540] width 694 height 59
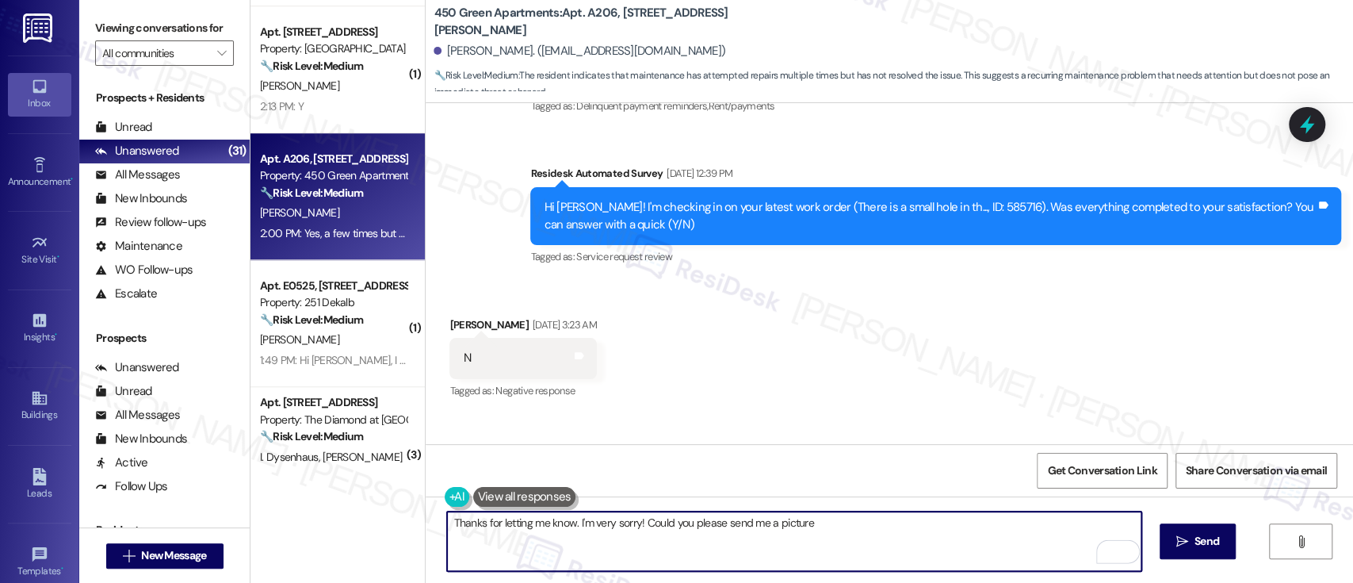
scroll to position [3910, 0]
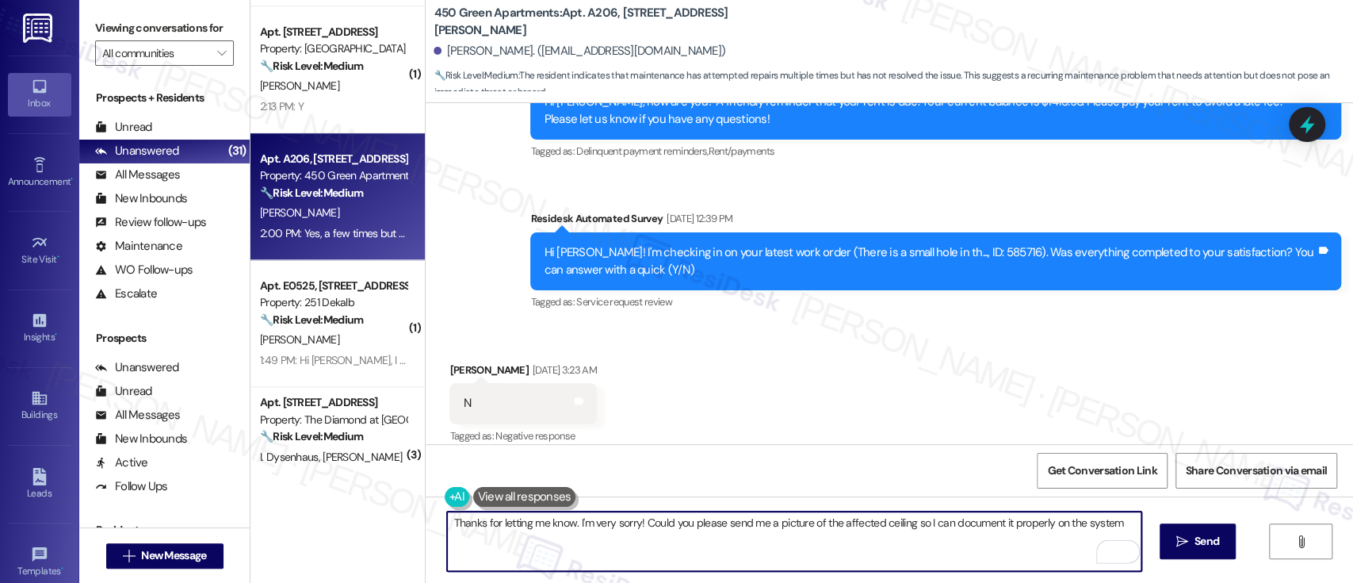
type textarea "Thanks for letting me know. I'm very sorry! Could you please send me a picture …"
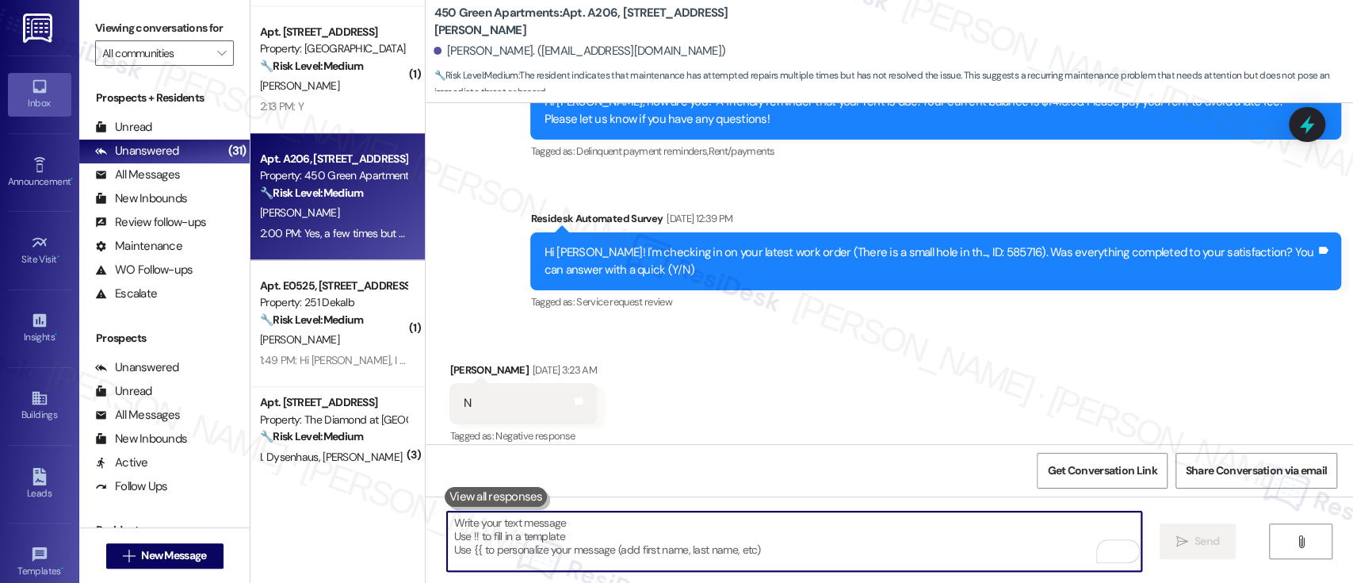
click at [337, 327] on div "Apt. E0525, 251 W Dekalb Pike Property: 251 Dekalb 🔧 Risk Level: Medium The res…" at bounding box center [333, 303] width 150 height 54
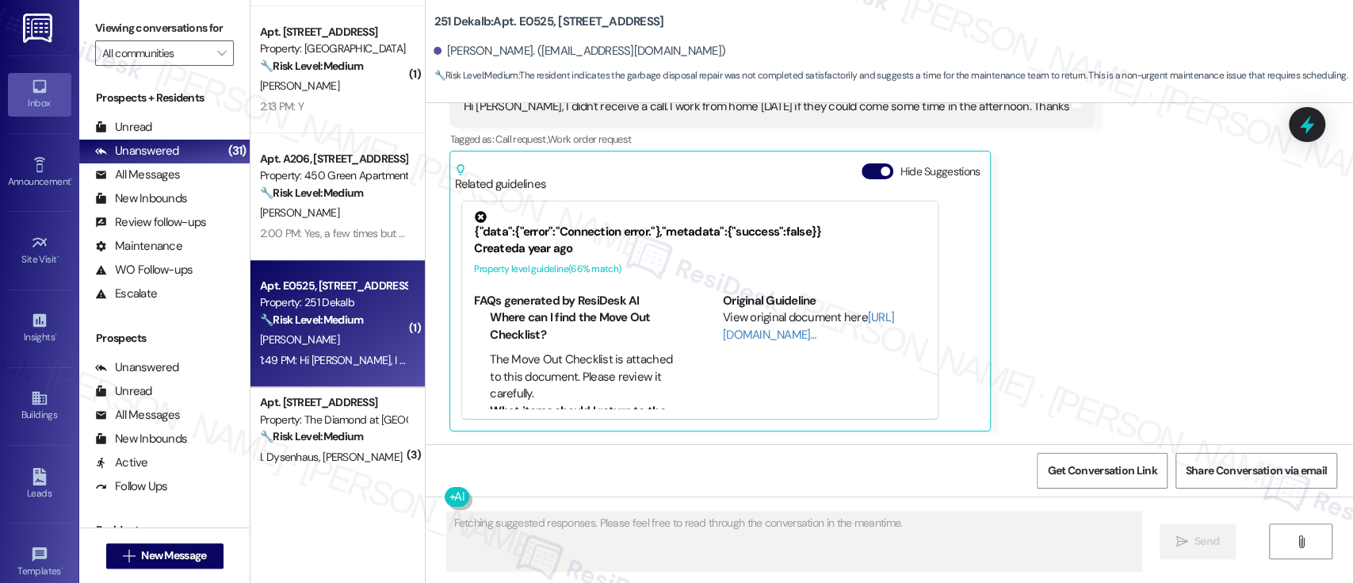
scroll to position [3139, 0]
click at [866, 170] on button "Hide Suggestions" at bounding box center [878, 171] width 32 height 16
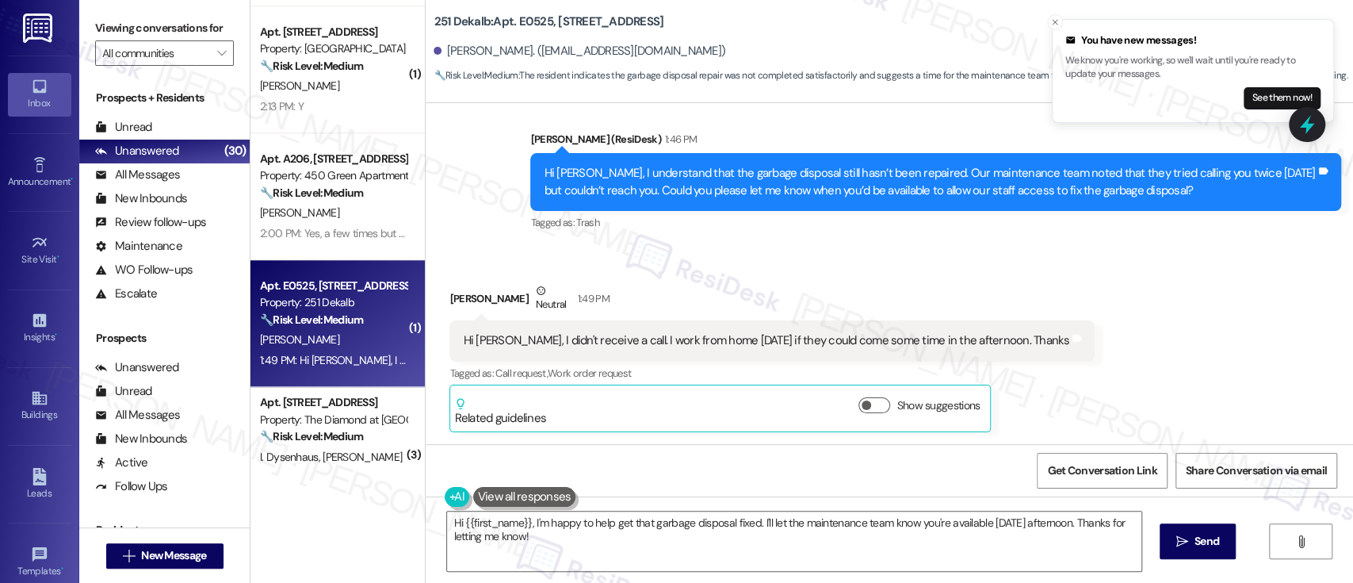
drag, startPoint x: 1140, startPoint y: 293, endPoint x: 1146, endPoint y: 301, distance: 10.3
click at [1141, 293] on div "Received via SMS Brianna Ellis Neutral 1:49 PM Hi Emily, I didn't receive a cal…" at bounding box center [890, 345] width 928 height 197
click at [520, 20] on b "251 Dekalb: Apt. E0525, 251 W Dekalb Pike" at bounding box center [549, 21] width 230 height 17
copy b "E0525"
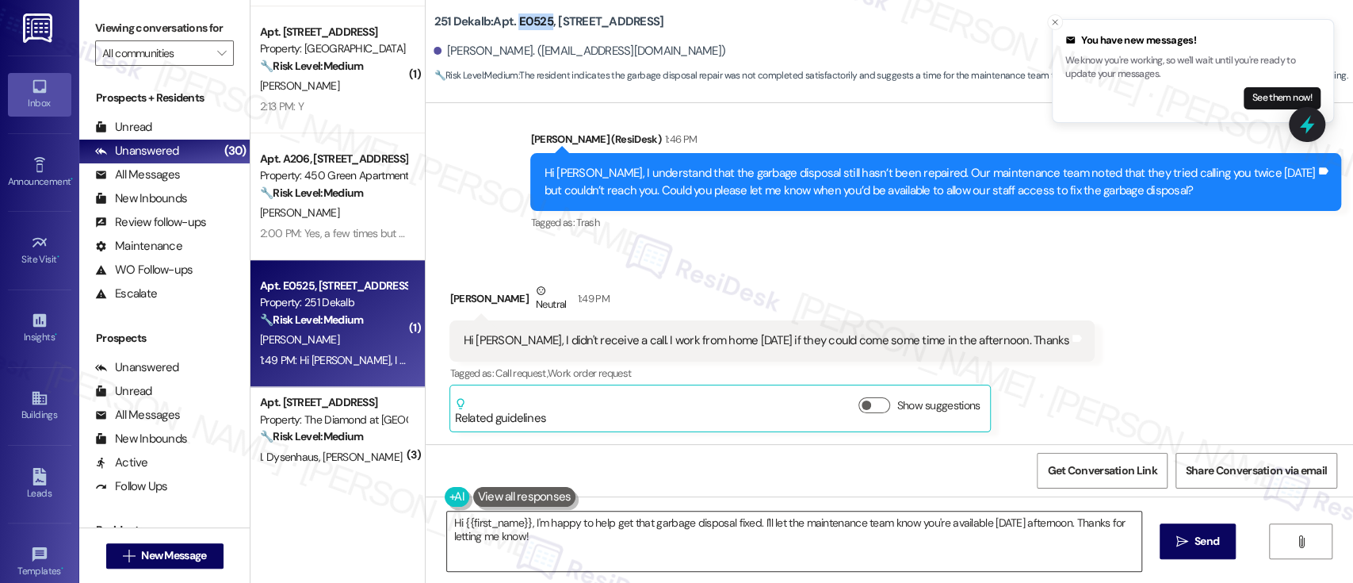
click at [748, 524] on textarea "Hi {{first_name}}, I'm happy to help get that garbage disposal fixed. I'll let …" at bounding box center [794, 540] width 694 height 59
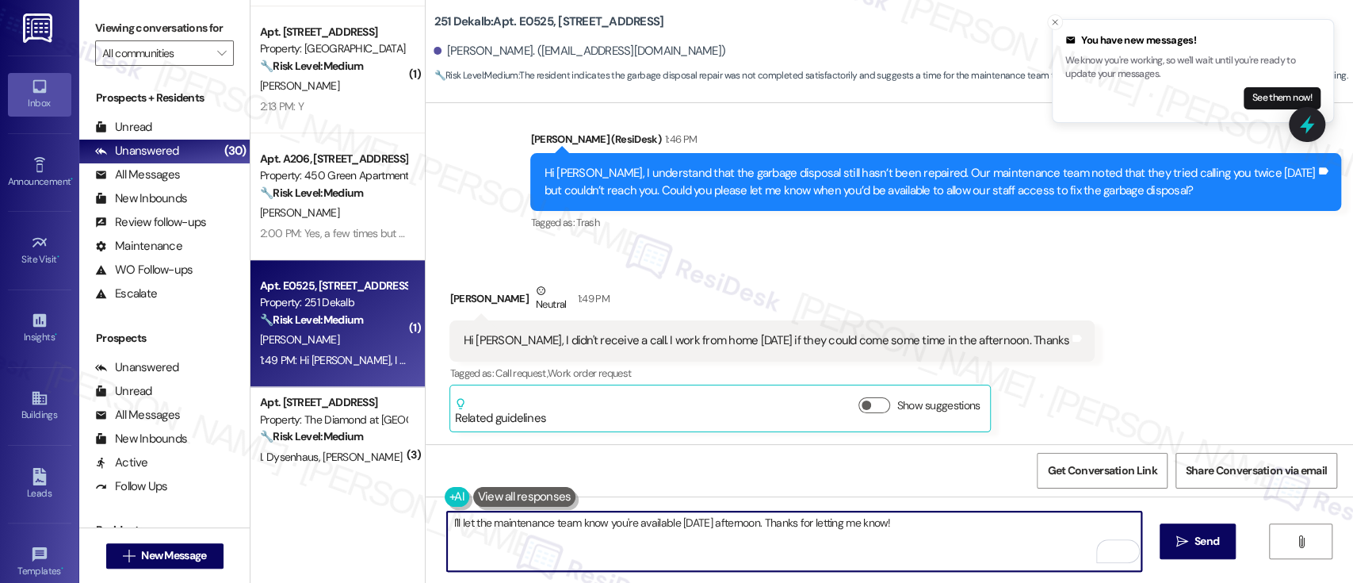
type textarea "I'll let the maintenance team know you're available tomorrow afternoon. Thanks …"
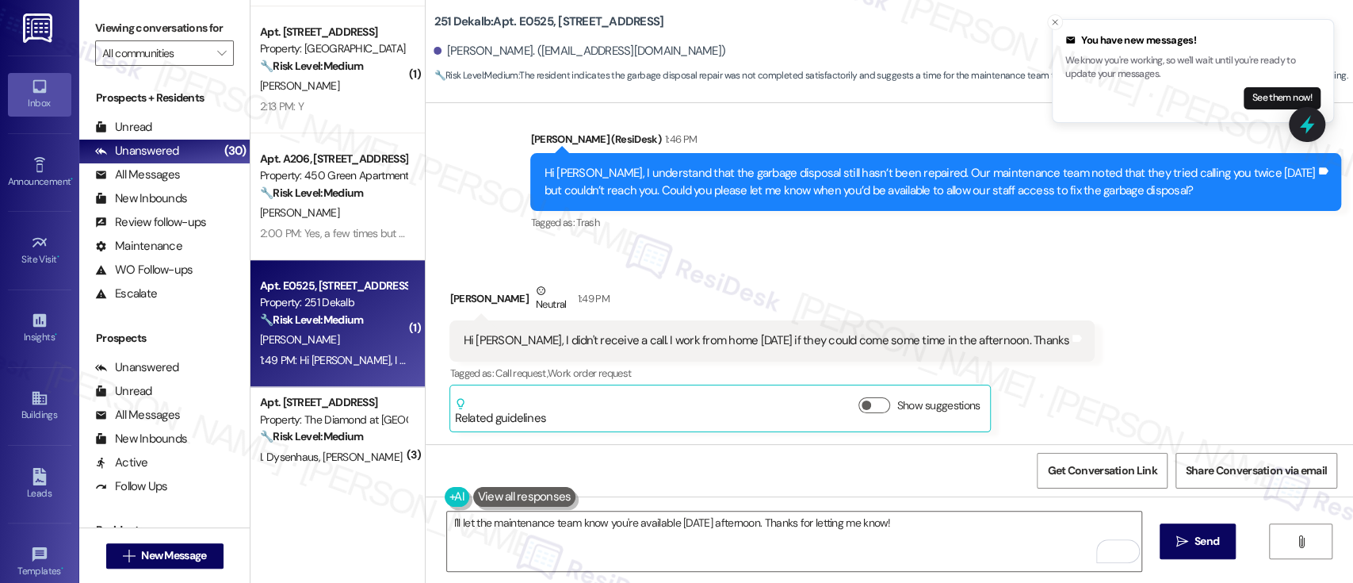
click at [1104, 380] on div "Received via SMS Brianna Ellis Neutral 1:49 PM Hi Emily, I didn't receive a cal…" at bounding box center [890, 345] width 928 height 197
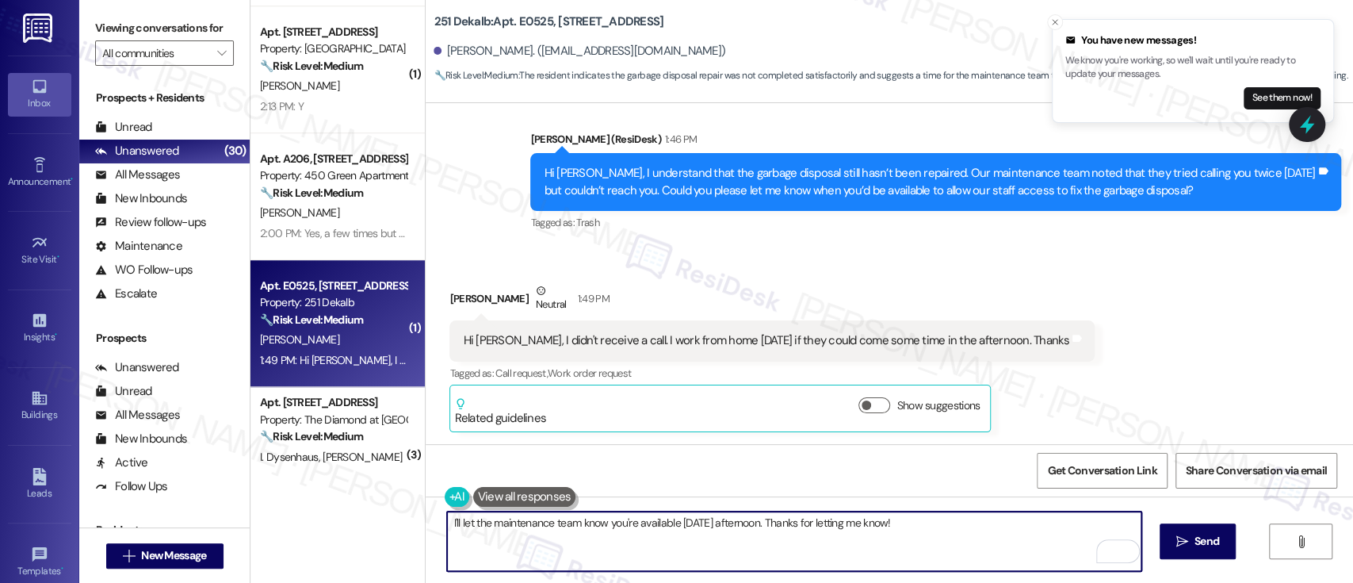
click at [916, 534] on textarea "I'll let the maintenance team know you're available tomorrow afternoon. Thanks …" at bounding box center [794, 540] width 694 height 59
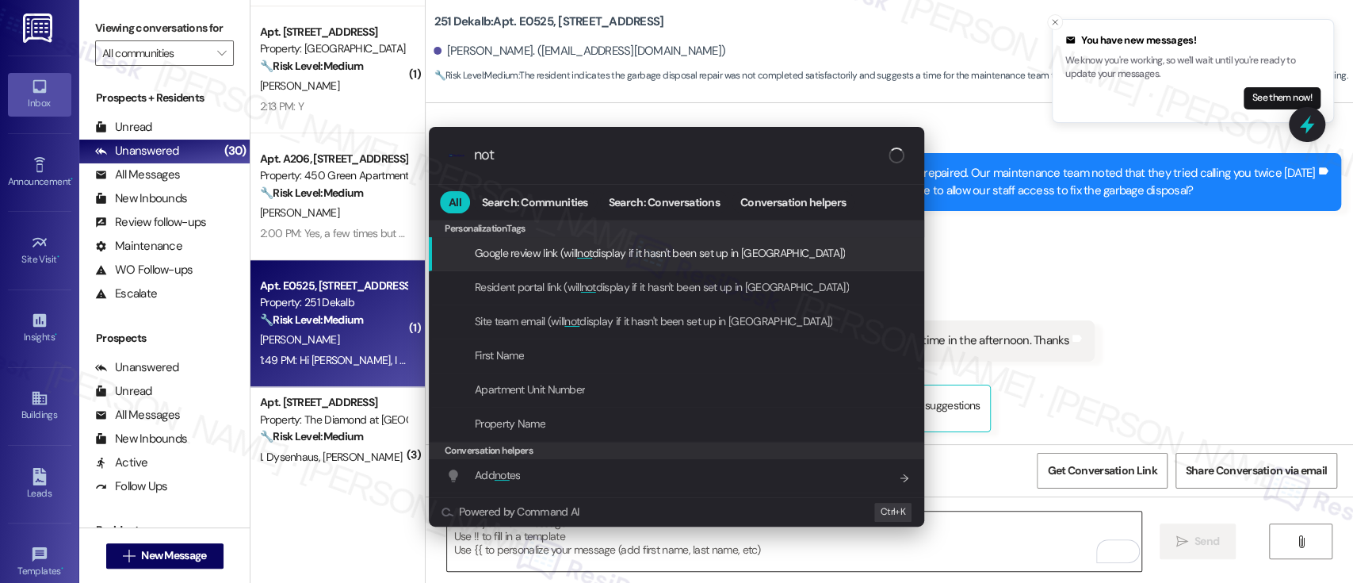
type input "note"
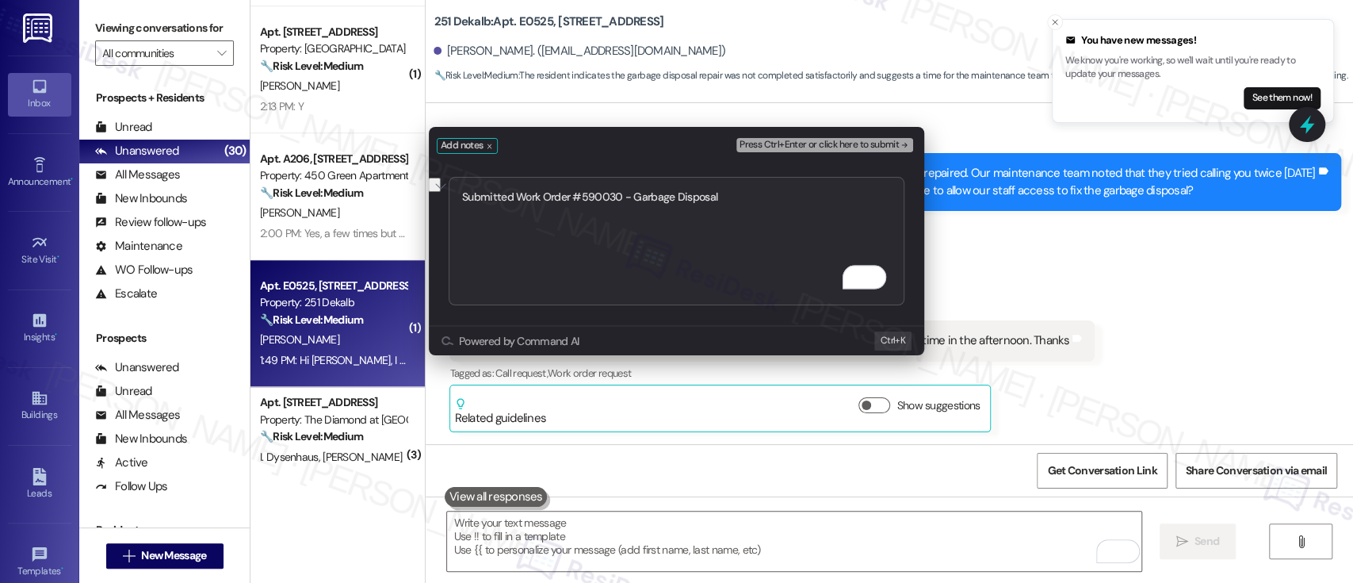
type textarea "Submitted Work Order #590030 - Garbage Disposal"
click at [823, 136] on div "Press Ctrl+Enter or click here to submit" at bounding box center [826, 146] width 180 height 22
click at [822, 143] on span "Press Ctrl+Enter or click here to submit" at bounding box center [819, 145] width 159 height 11
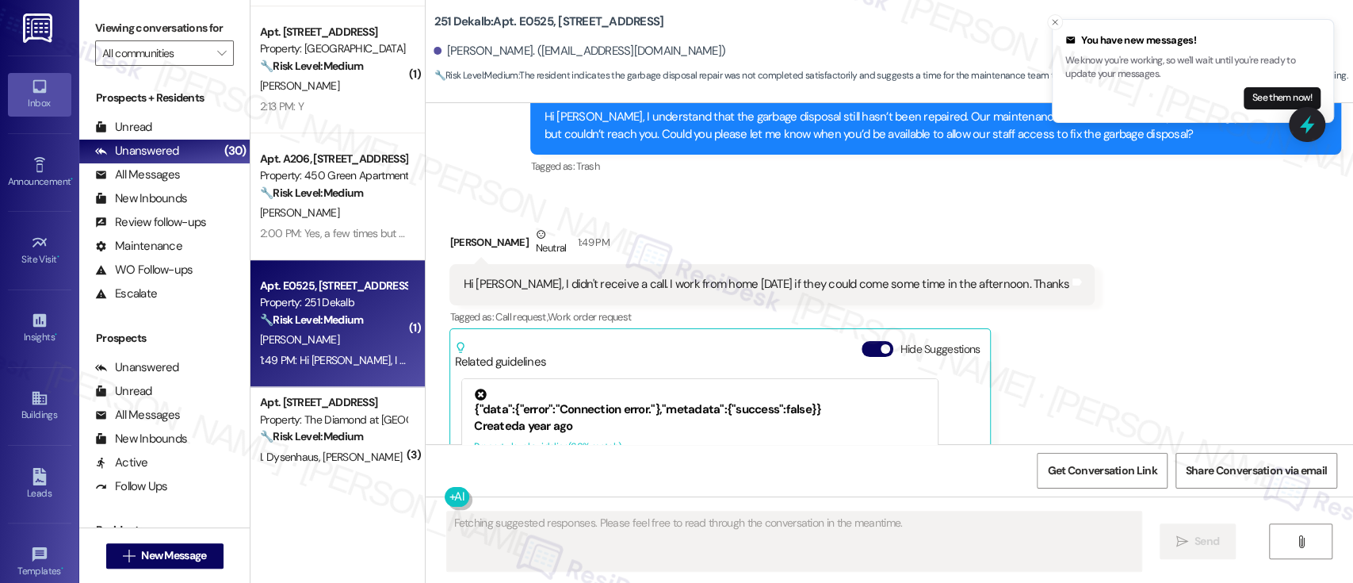
scroll to position [3139, 0]
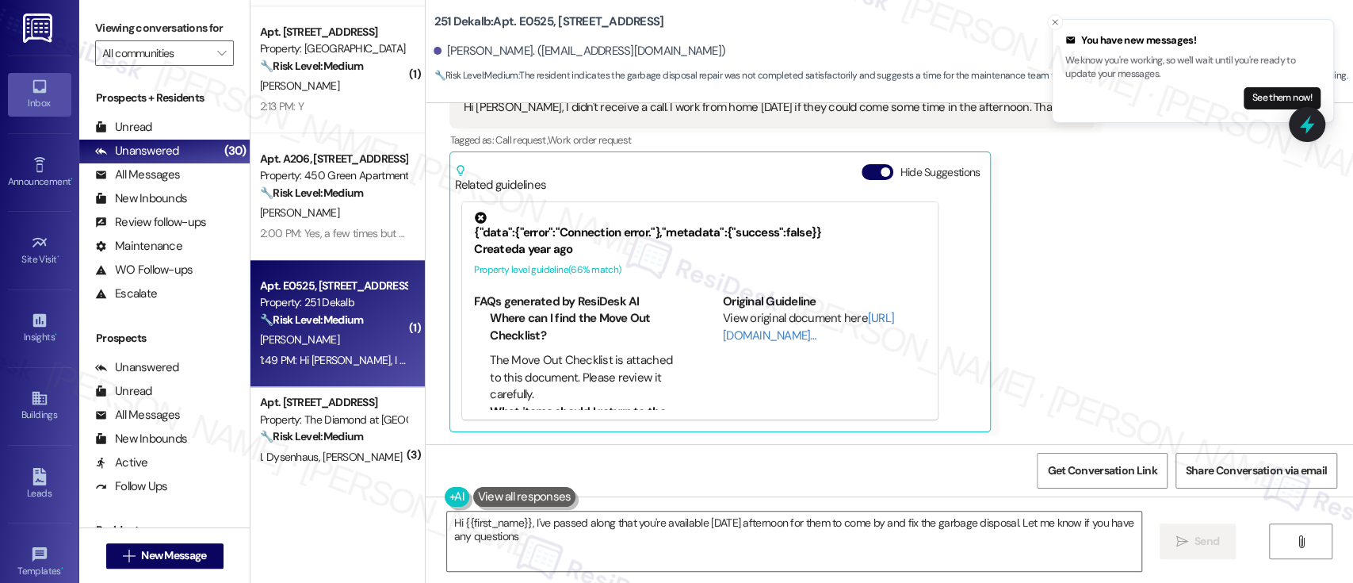
type textarea "Hi {{first_name}}, I've passed along that you're available tomorrow afternoon f…"
click at [868, 166] on button "Hide Suggestions" at bounding box center [878, 172] width 32 height 16
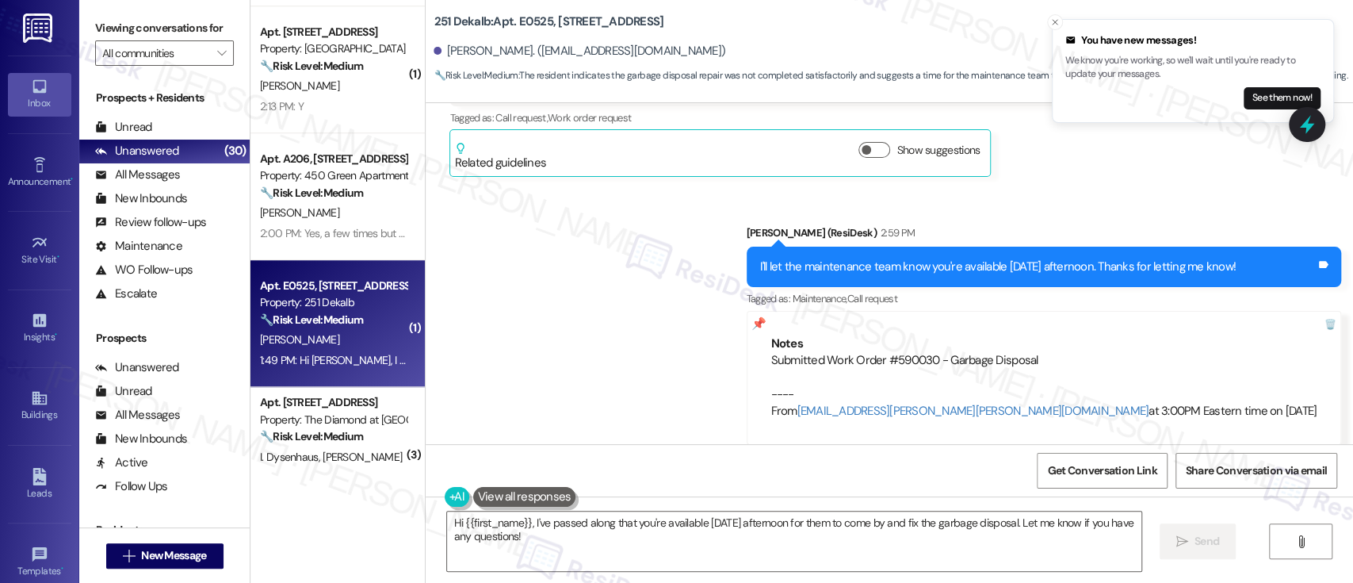
scroll to position [3173, 0]
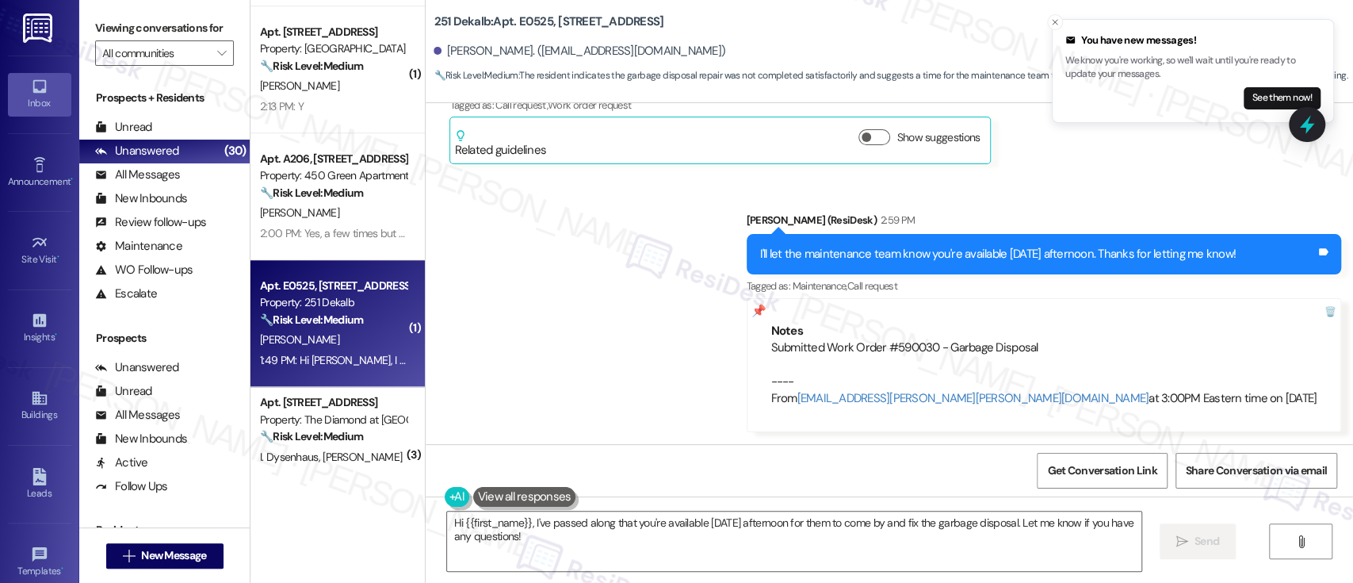
click at [657, 323] on div "Sent via SMS Emily (ResiDesk) 2:59 PM I'll let the maintenance team know you're…" at bounding box center [890, 310] width 928 height 268
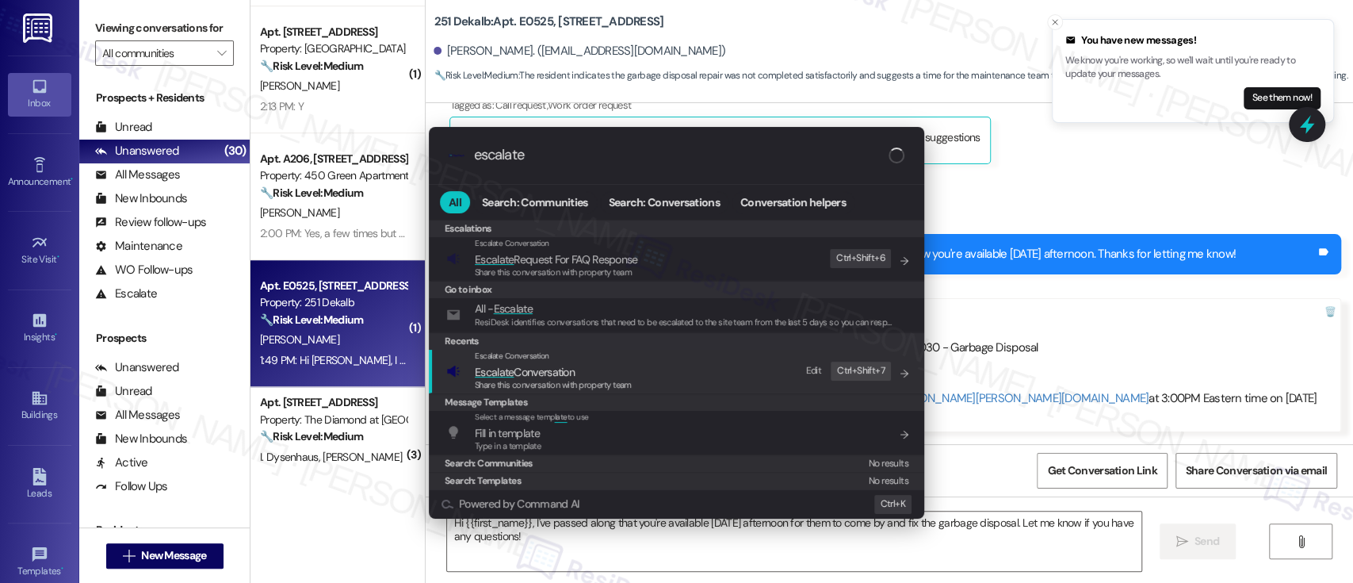
type input "escalate"
click at [580, 363] on span "Escalate Conversation" at bounding box center [553, 371] width 157 height 17
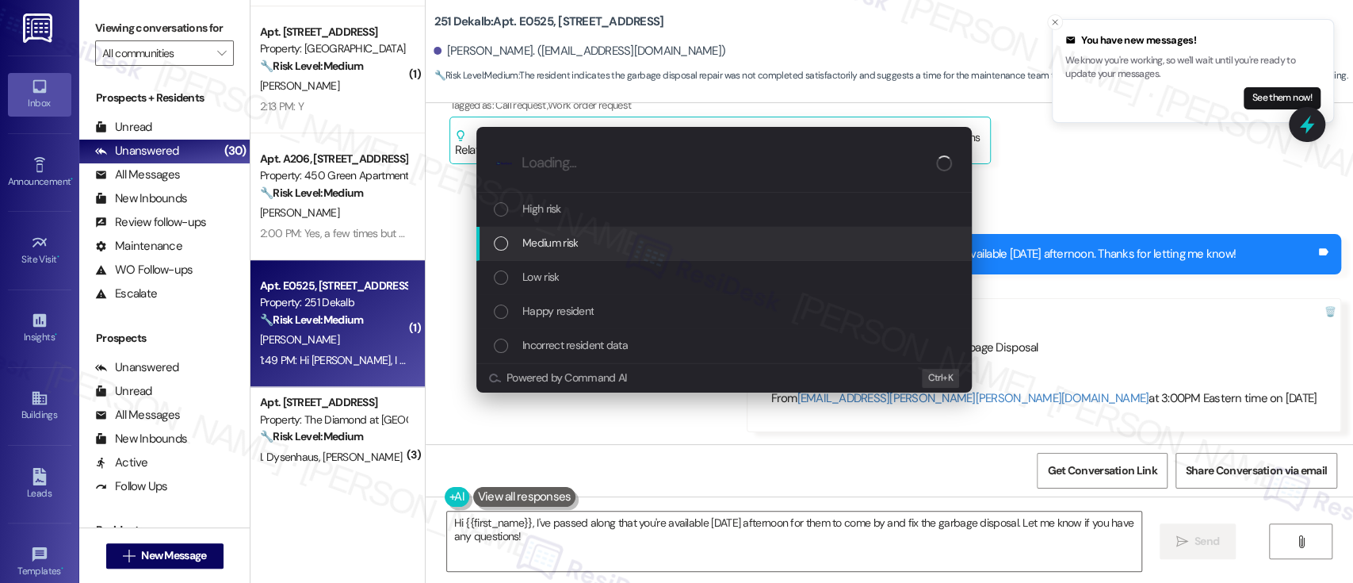
click at [548, 245] on span "Medium risk" at bounding box center [549, 242] width 55 height 17
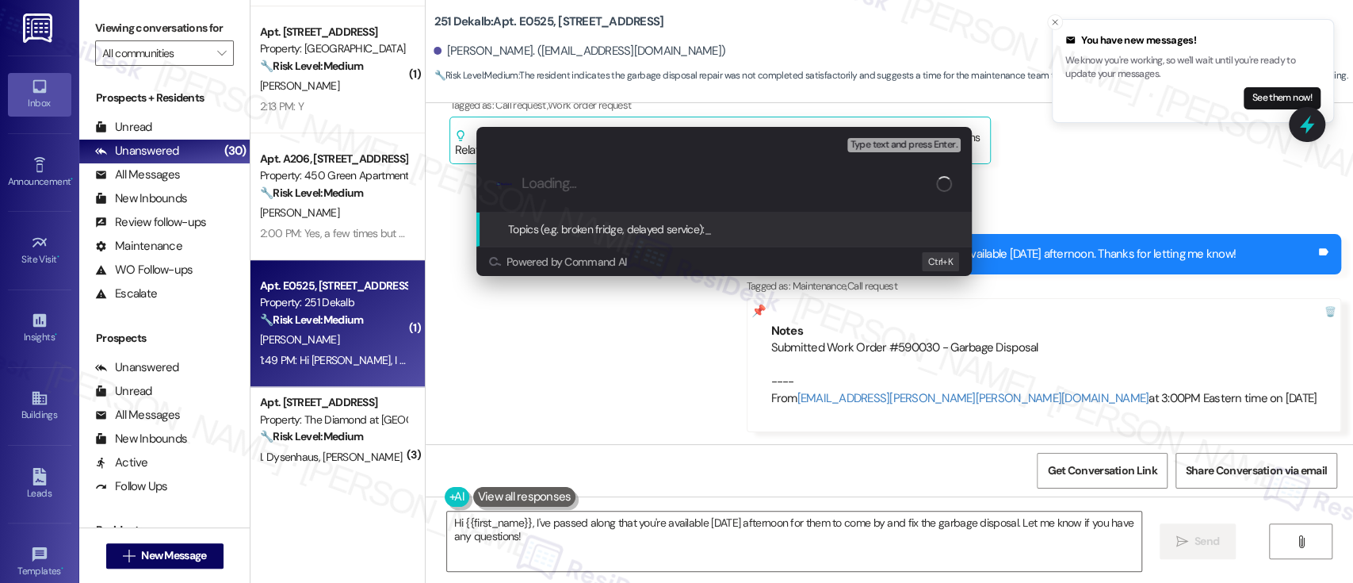
paste input "Submitted Work Order #590030 - Garbage Disposal"
type input "Submitted Work Order #590030 - Garbage Disposal"
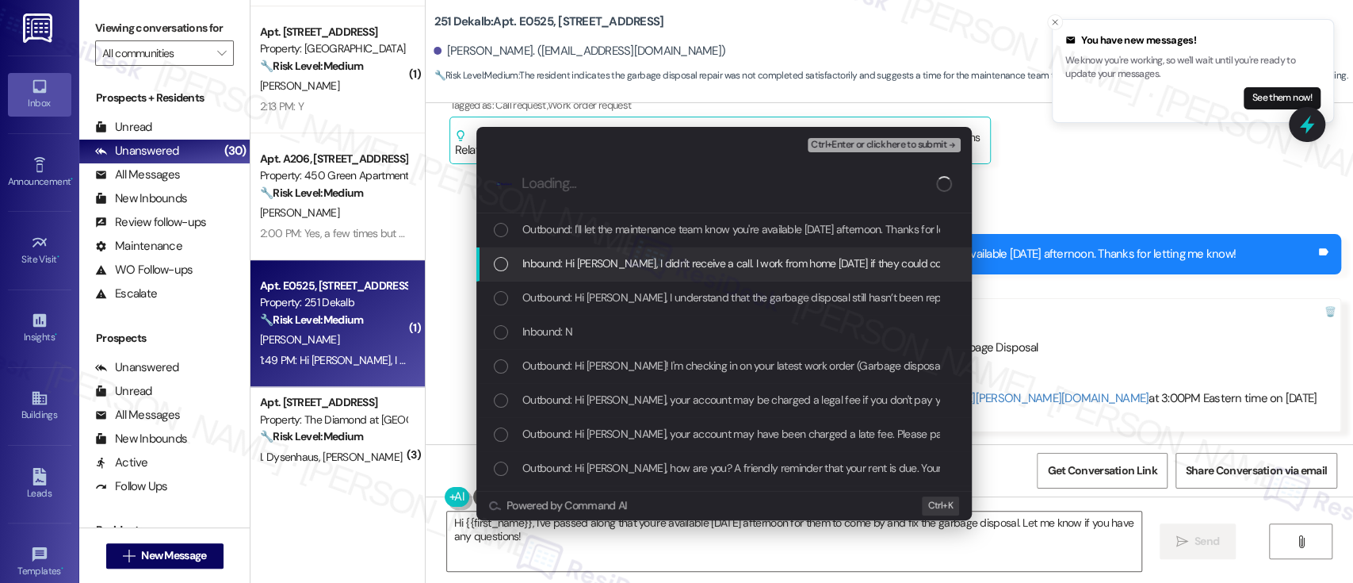
click at [596, 262] on span "Inbound: Hi Emily, I didn't receive a call. I work from home tomorrow if they c…" at bounding box center [821, 262] width 598 height 17
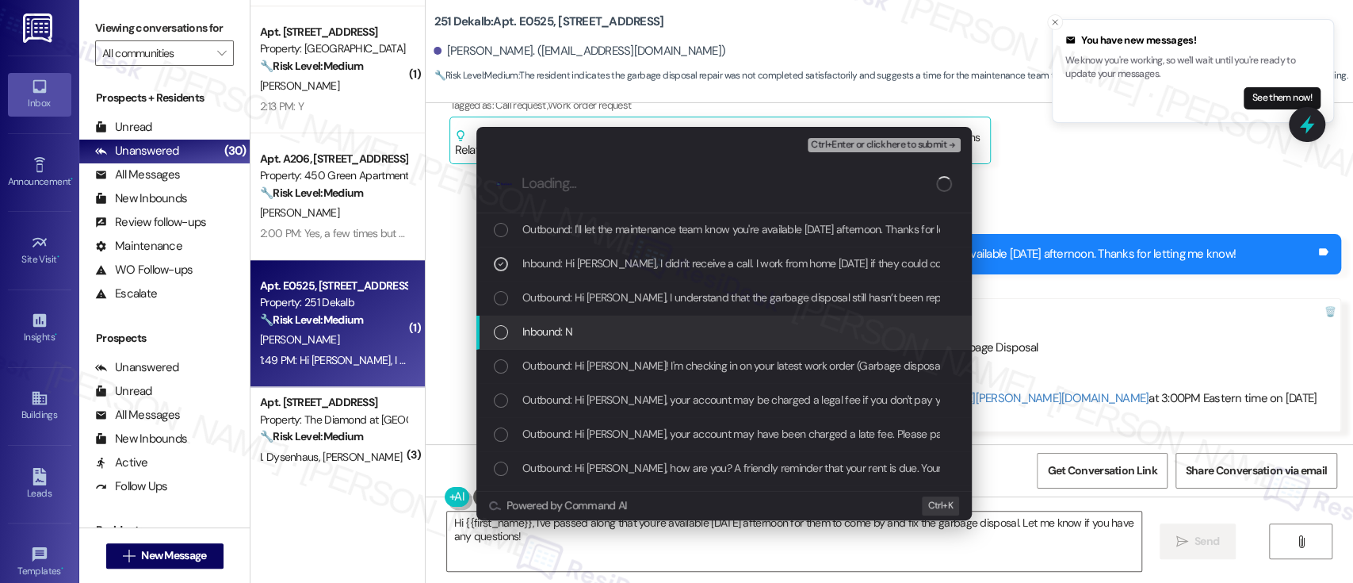
click at [584, 332] on div "Inbound: N" at bounding box center [726, 331] width 464 height 17
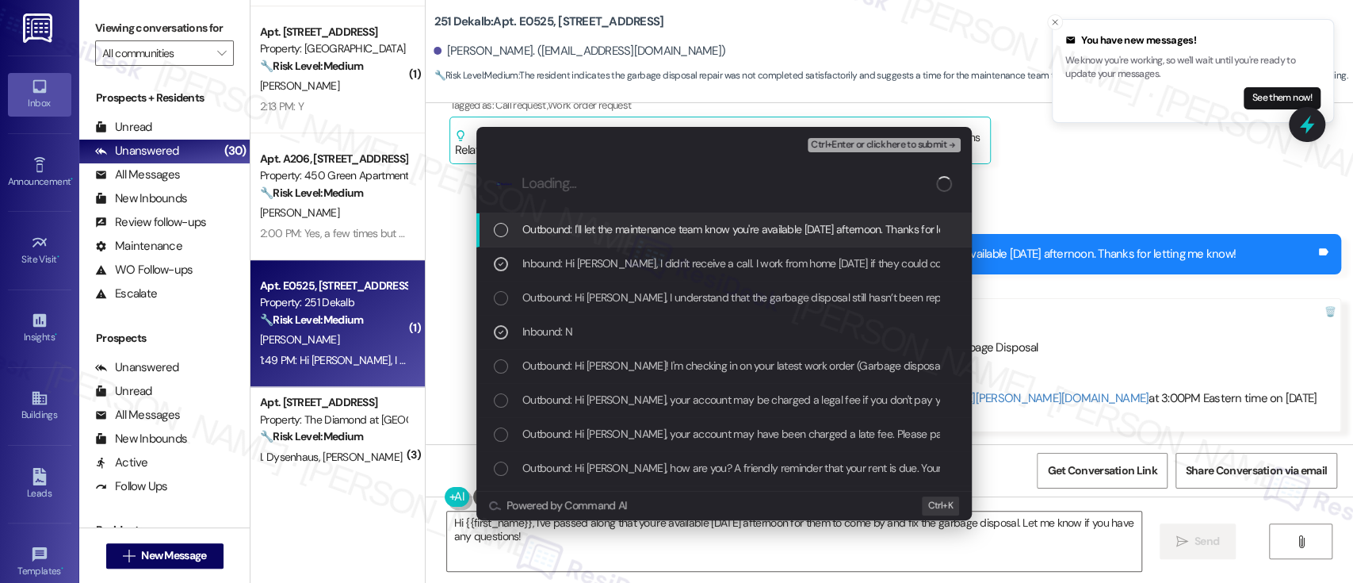
click at [882, 143] on span "Ctrl+Enter or click here to submit" at bounding box center [879, 145] width 136 height 11
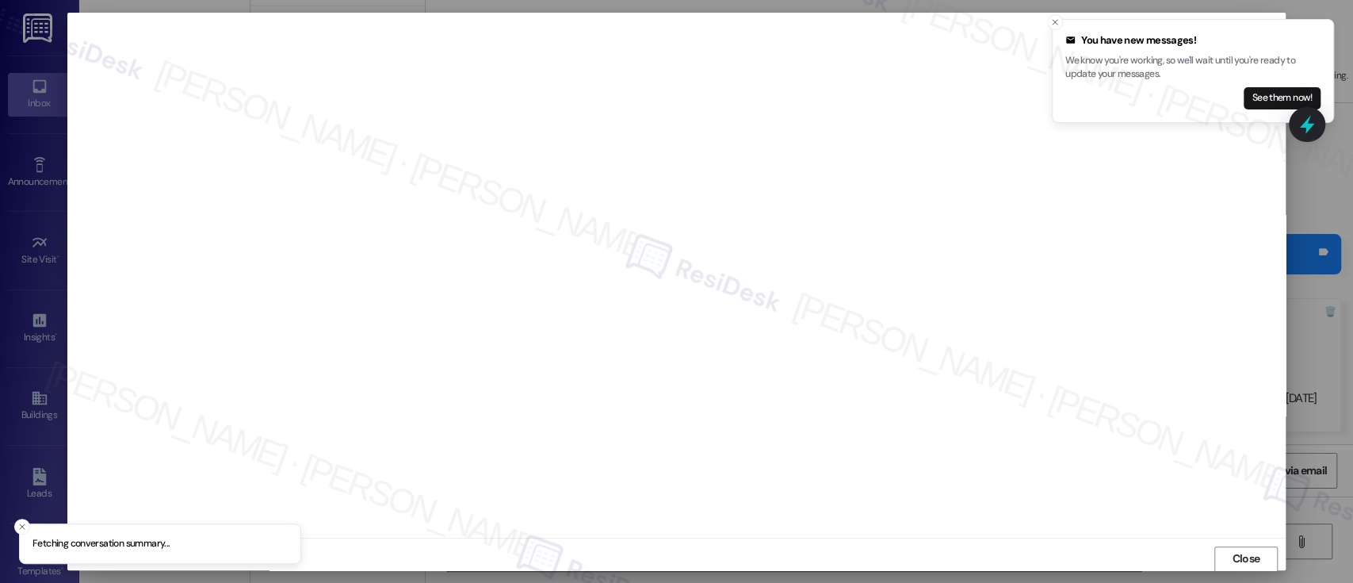
scroll to position [1, 0]
click at [1050, 21] on icon "Close toast" at bounding box center [1055, 22] width 10 height 10
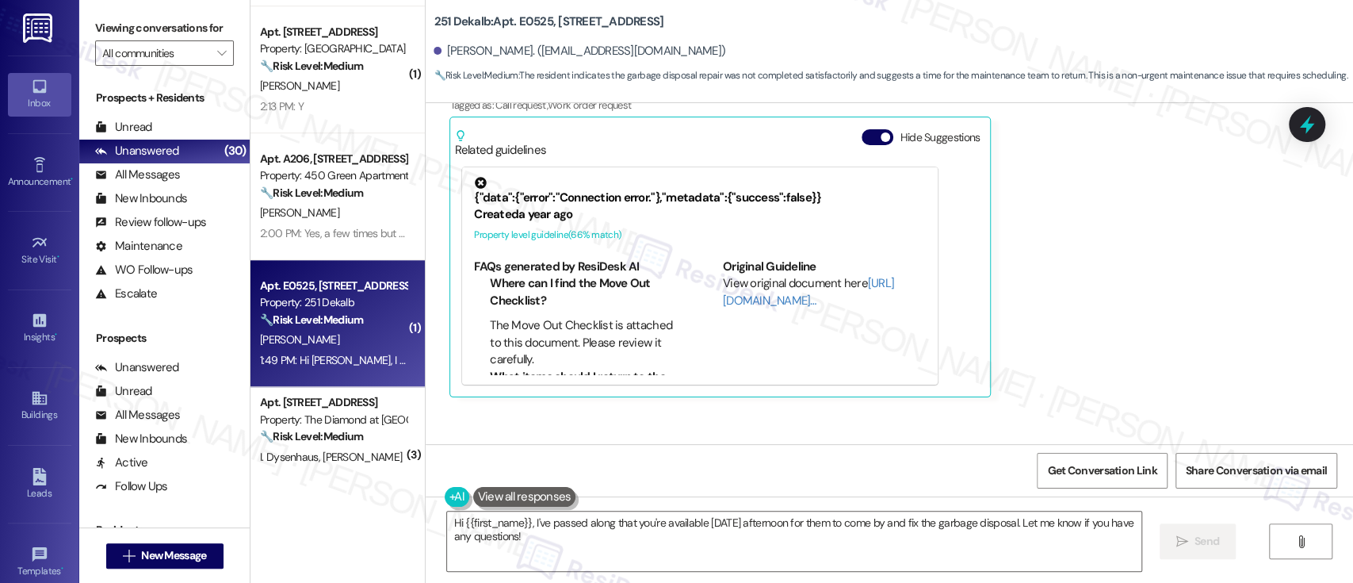
scroll to position [3139, 0]
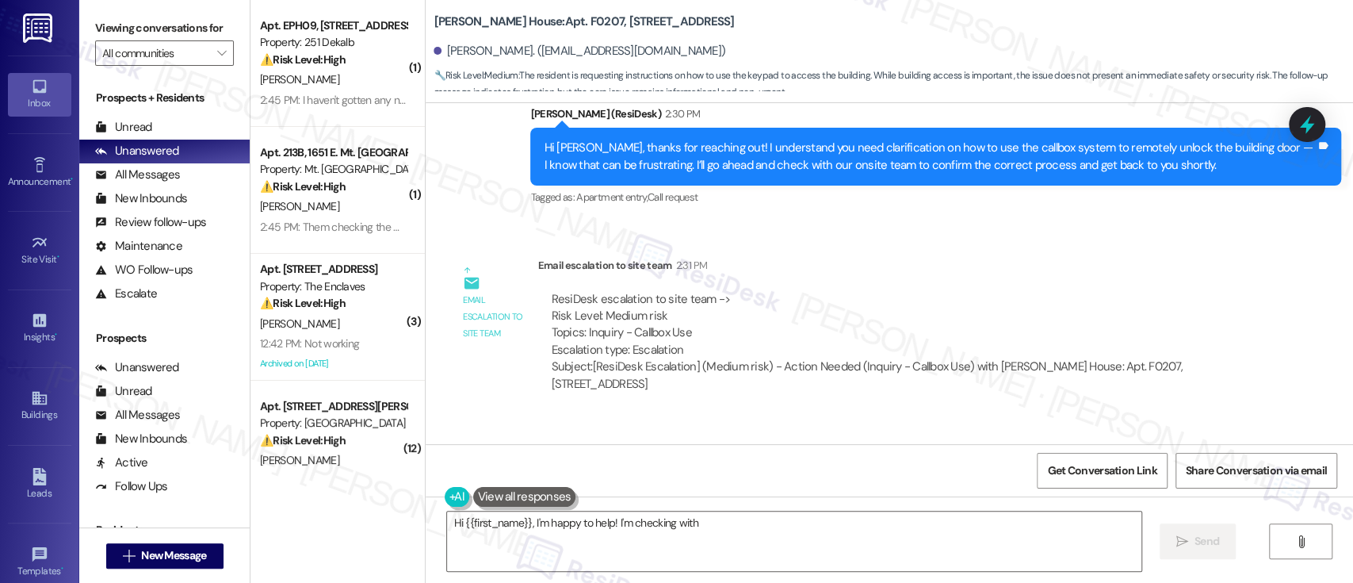
scroll to position [7379, 0]
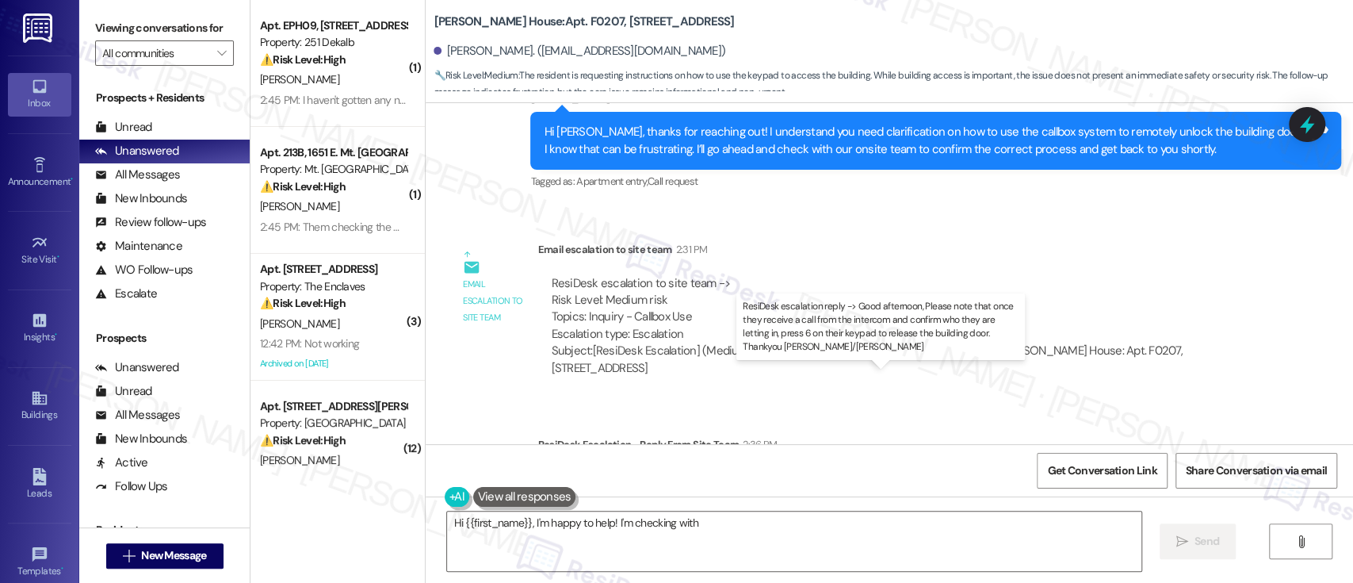
click at [704, 470] on div "ResiDesk escalation reply -> Good afternoon, Please note that once they receive…" at bounding box center [894, 495] width 686 height 50
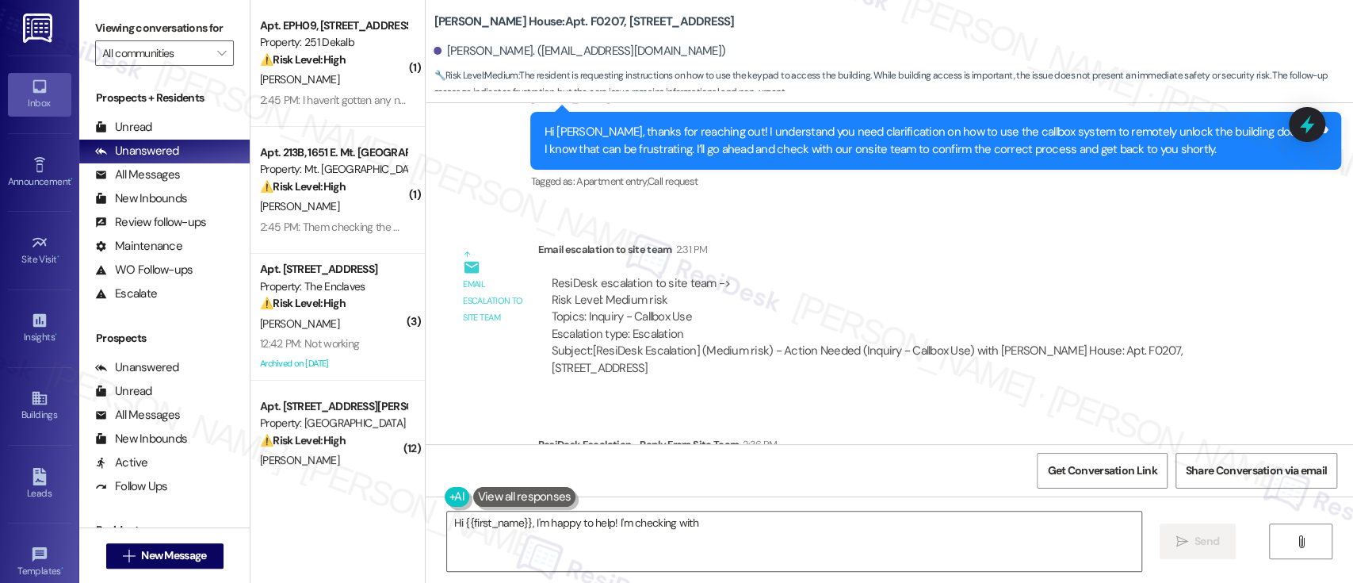
drag, startPoint x: 684, startPoint y: 396, endPoint x: 1165, endPoint y: 383, distance: 481.4
click at [1165, 470] on div "ResiDesk escalation reply -> Good afternoon, Please note that once they receive…" at bounding box center [898, 495] width 699 height 51
click at [894, 442] on div "Email escalation reply ResiDesk Escalation - Reply From Site Team 2:36 PM ResiD…" at bounding box center [855, 484] width 835 height 121
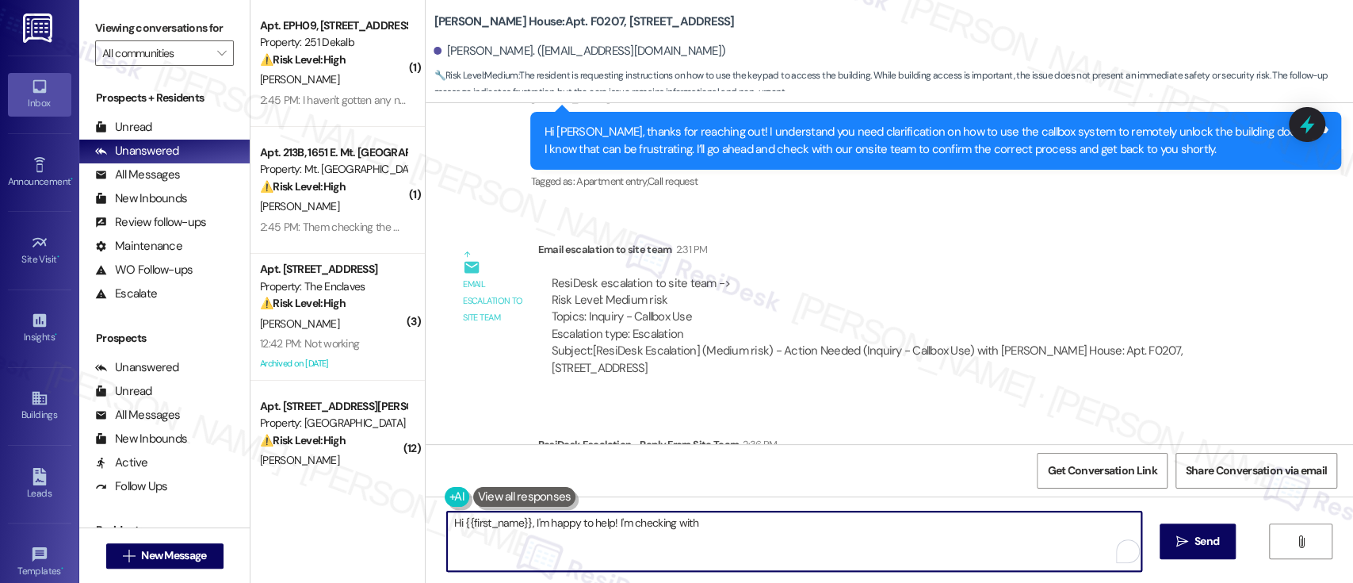
drag, startPoint x: 704, startPoint y: 546, endPoint x: 426, endPoint y: 511, distance: 280.5
click at [426, 511] on div "Hi {{first_name}}, I'm happy to help! I'm checking with the team now to confirm…" at bounding box center [890, 555] width 928 height 119
click at [465, 45] on div "Christopher Alston. (alston4659@comcast.net)" at bounding box center [580, 51] width 292 height 17
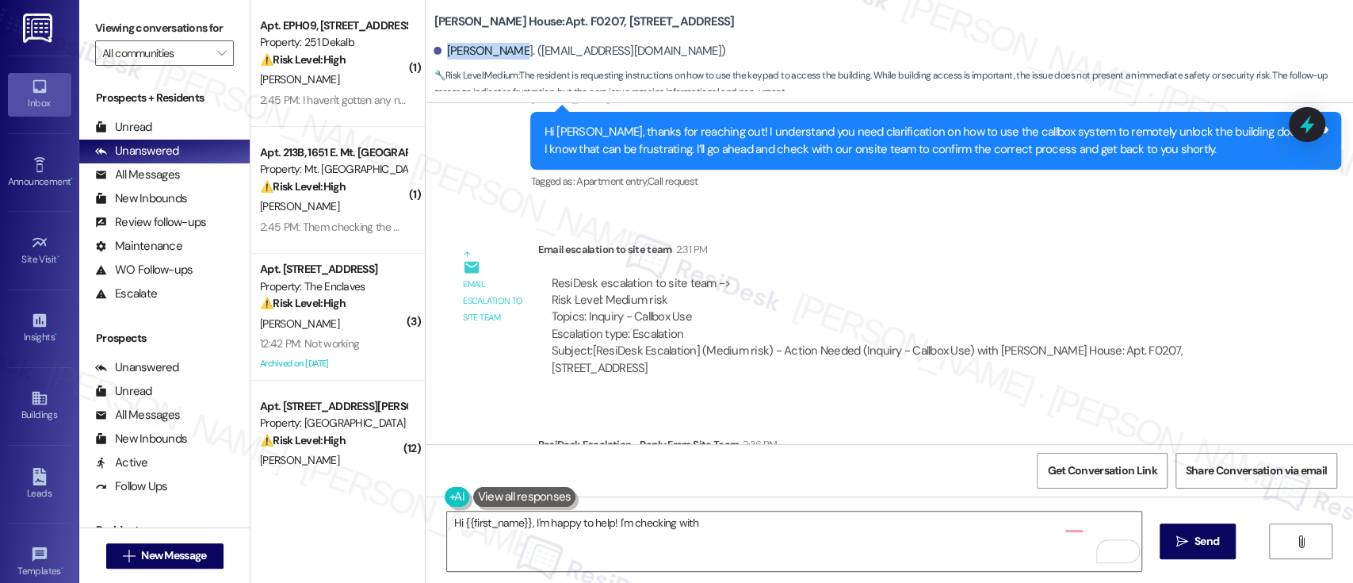
click at [465, 45] on div "Christopher Alston. (alston4659@comcast.net)" at bounding box center [580, 51] width 292 height 17
copy div "Christopher"
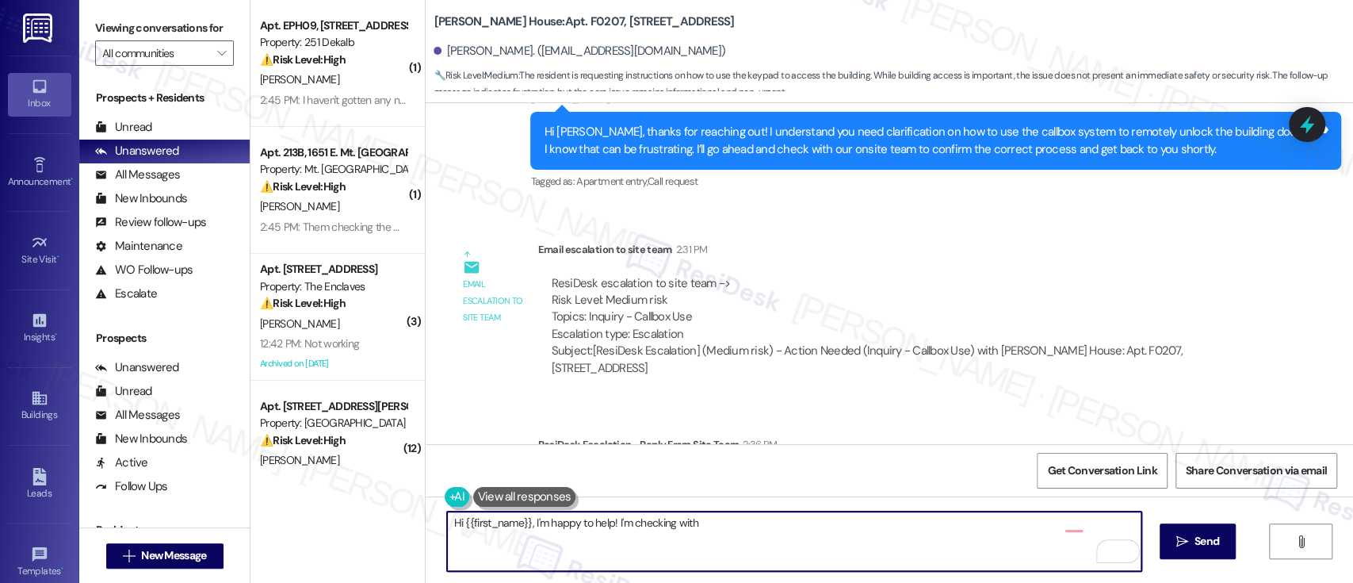
click at [618, 538] on textarea "Hi {{first_name}}, I'm happy to help! I'm checking with the team now to confirm…" at bounding box center [794, 540] width 694 height 59
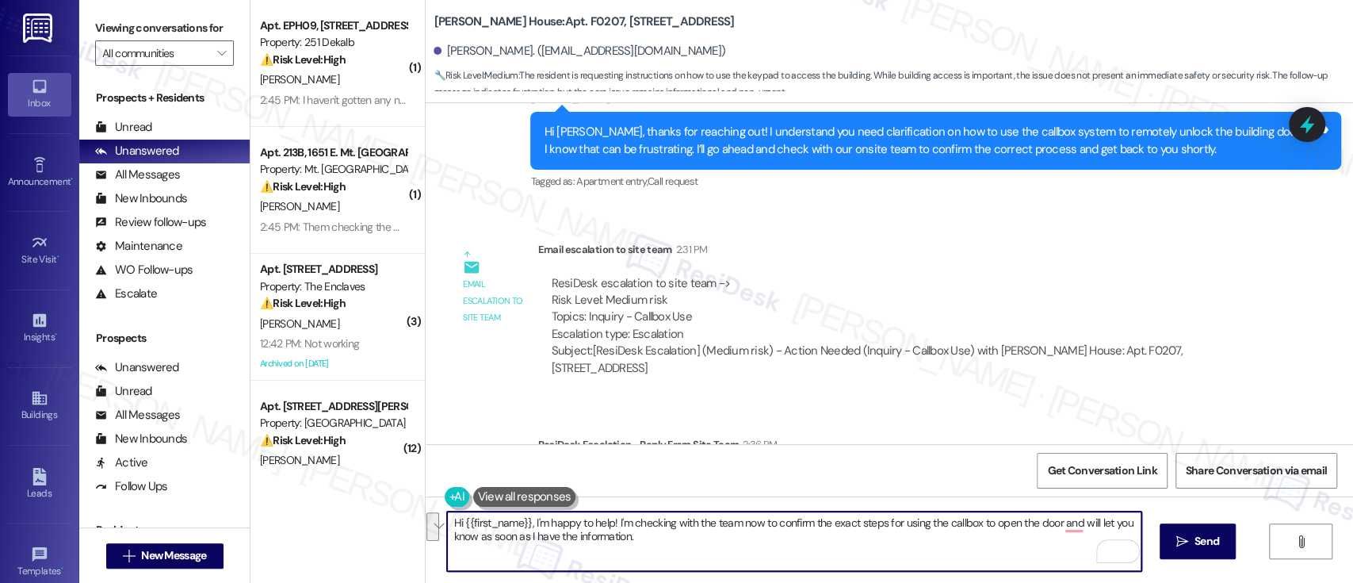
paste textarea "Christopher"
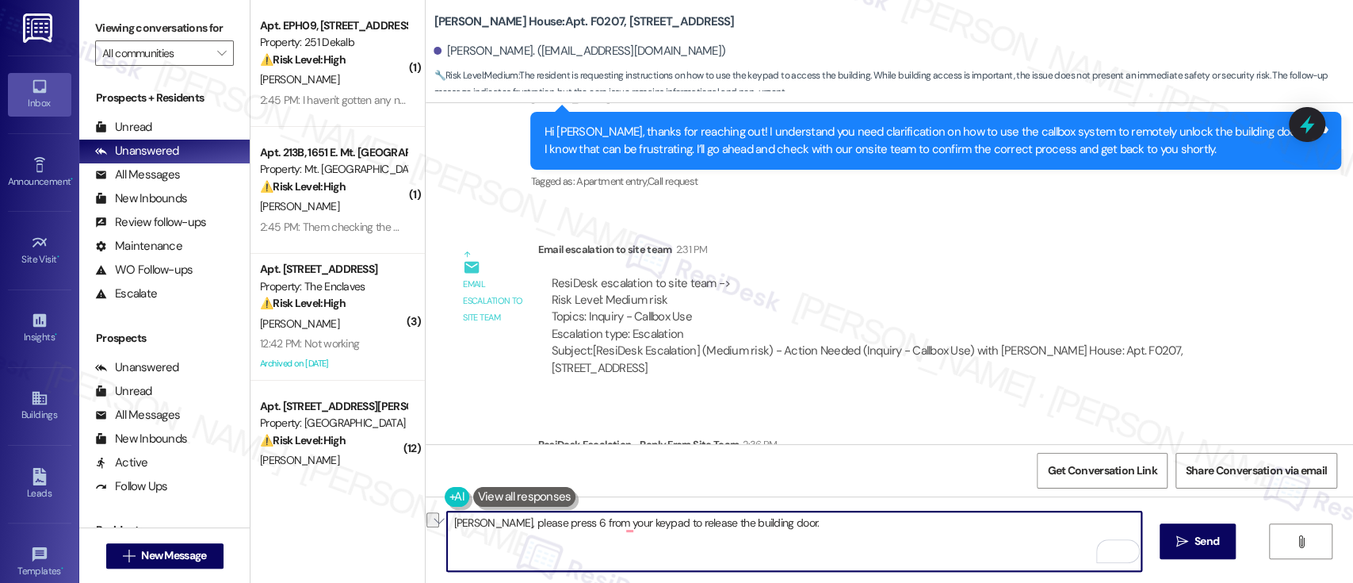
paste textarea "Hi Christopher, Please press 6 on your phone’s keypad to release the building d…"
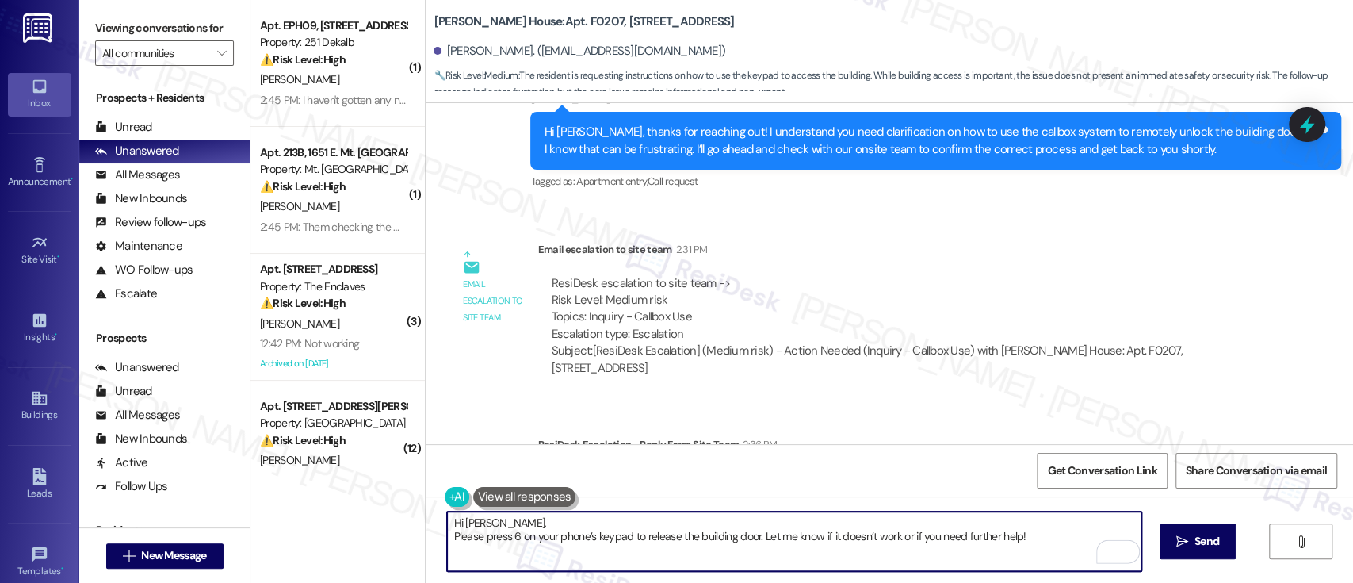
click at [576, 522] on textarea "Hi Christopher, Please press 6 on your phone’s keypad to release the building d…" at bounding box center [794, 540] width 694 height 59
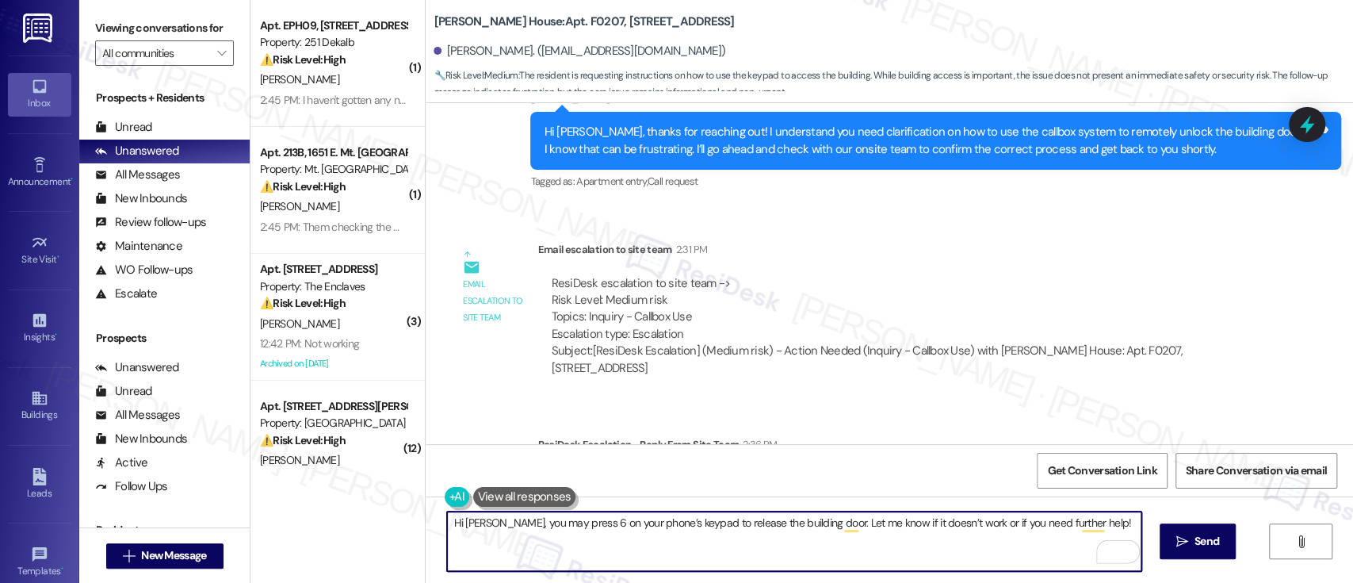
click at [828, 530] on textarea "Hi Christopher, you may press 6 on your phone’s keypad to release the building …" at bounding box center [794, 540] width 694 height 59
type textarea "Hi Christopher, you may press 6 on your phone’s keypad to release the building …"
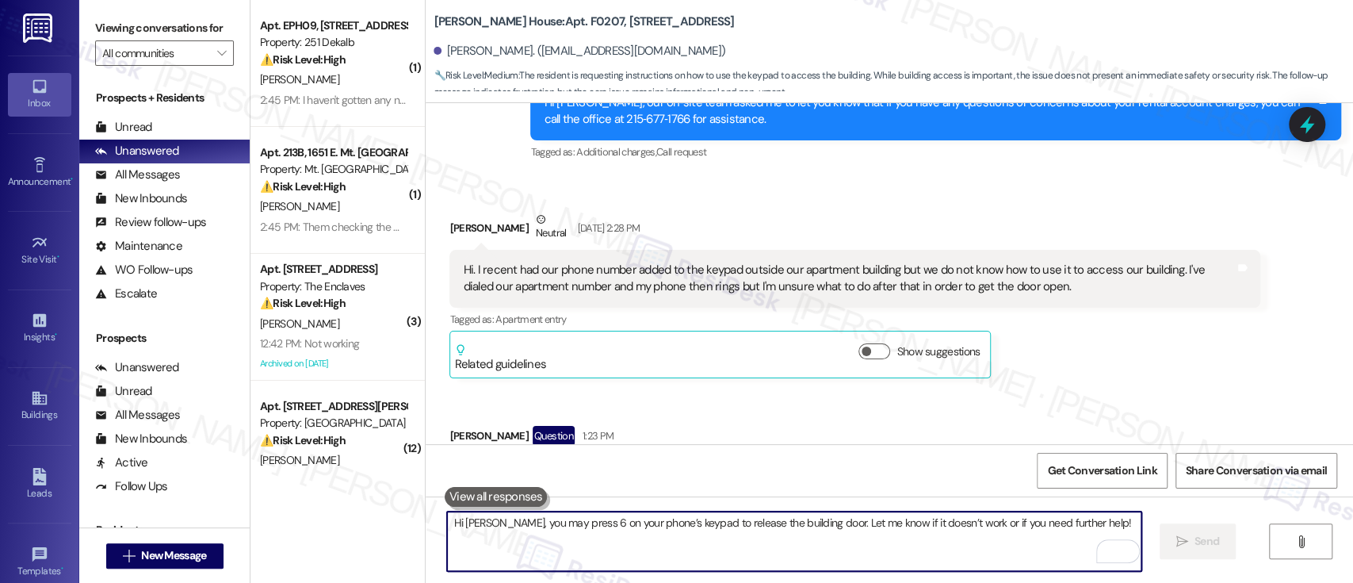
scroll to position [6905, 0]
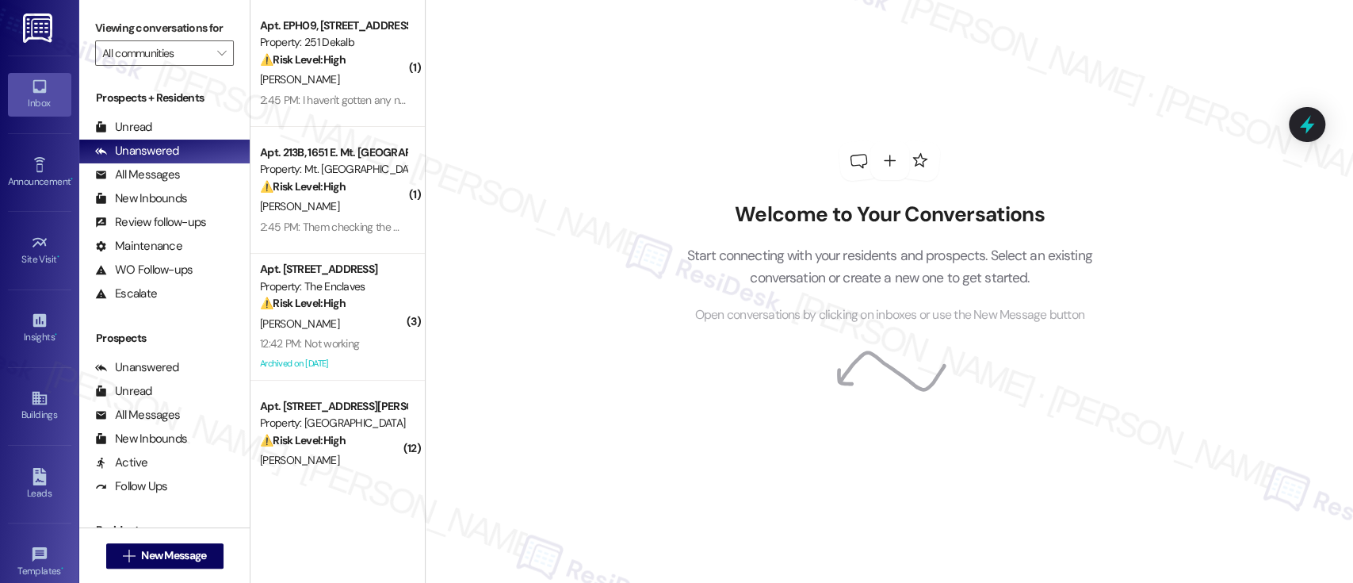
click at [676, 159] on div "Welcome to Your Conversations Start connecting with your residents and prospect…" at bounding box center [890, 233] width 476 height 466
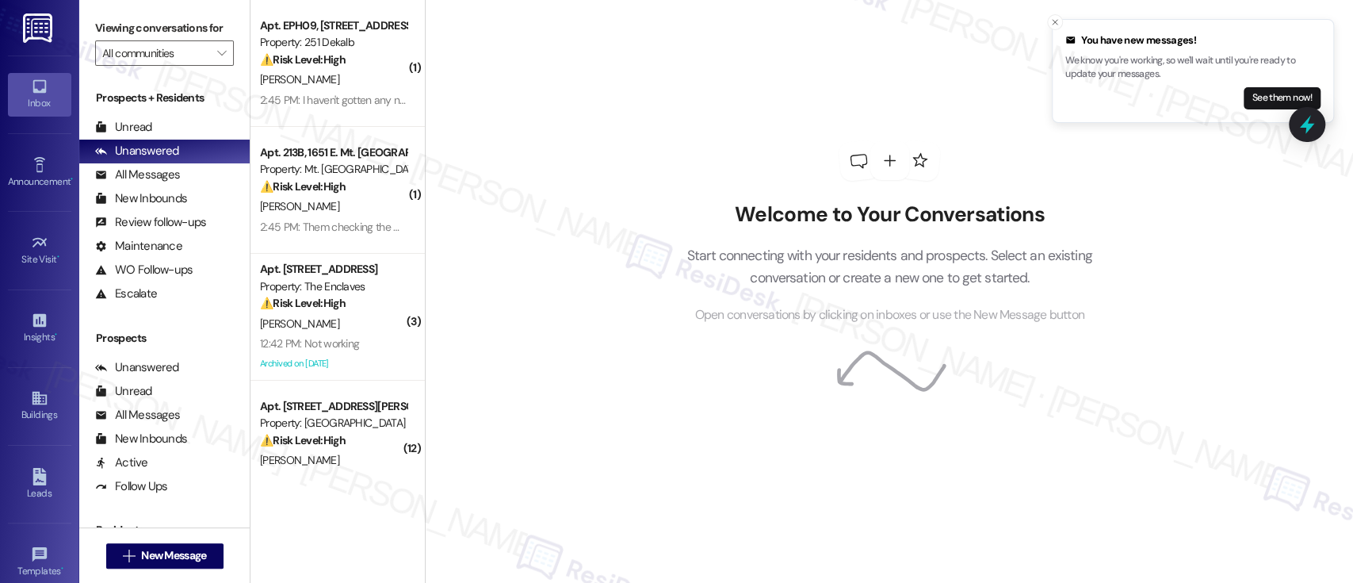
click at [595, 182] on div "Welcome to Your Conversations Start connecting with your residents and prospect…" at bounding box center [889, 291] width 928 height 583
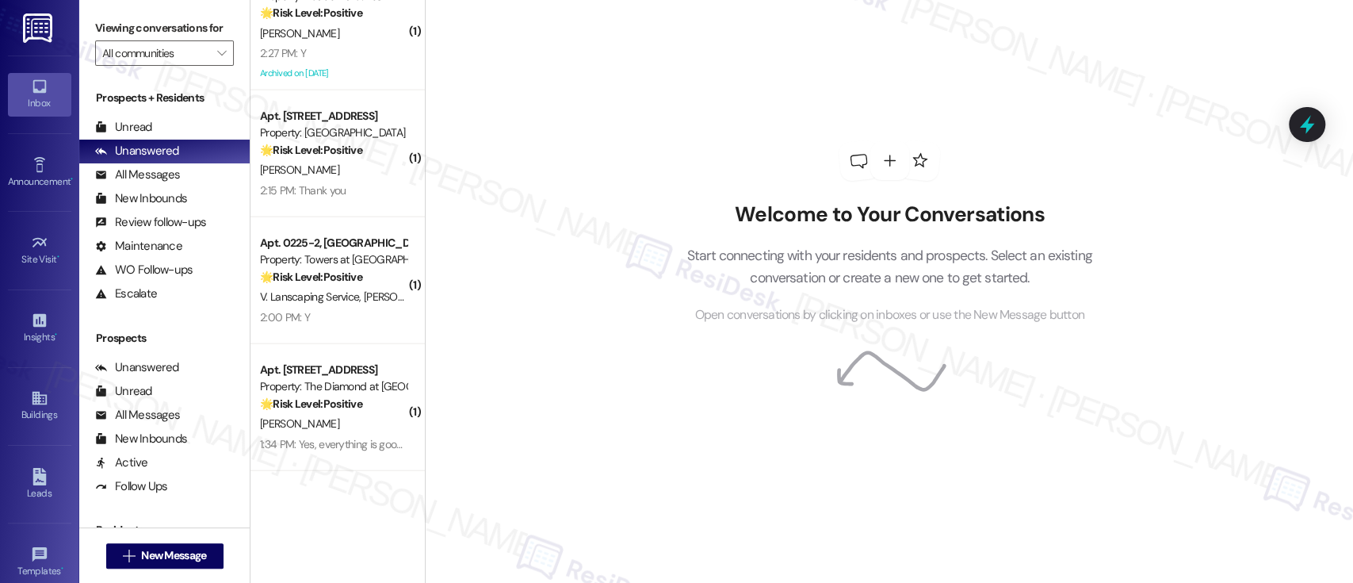
scroll to position [2299, 0]
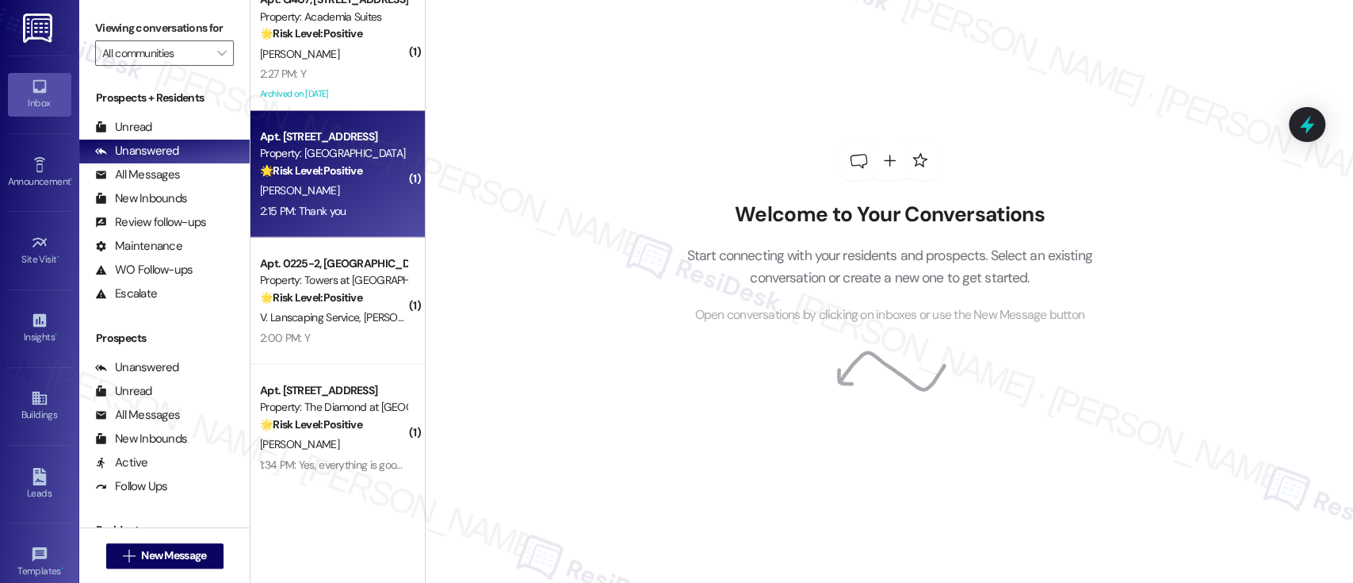
click at [316, 182] on div "[PERSON_NAME]" at bounding box center [333, 191] width 150 height 20
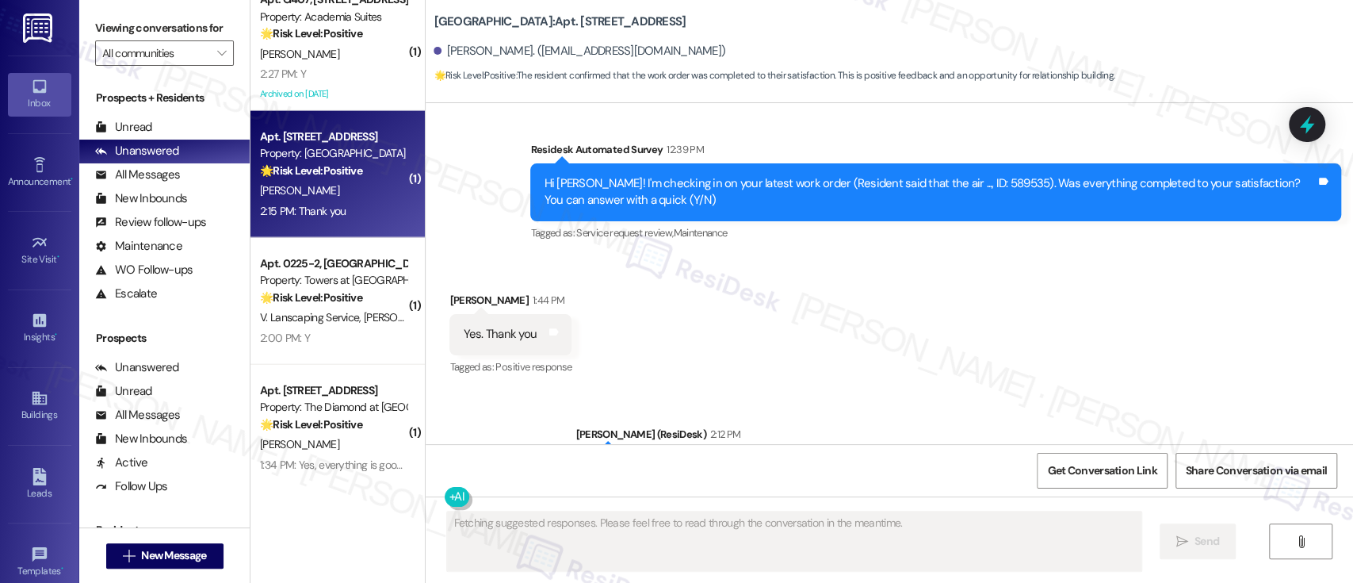
scroll to position [6436, 0]
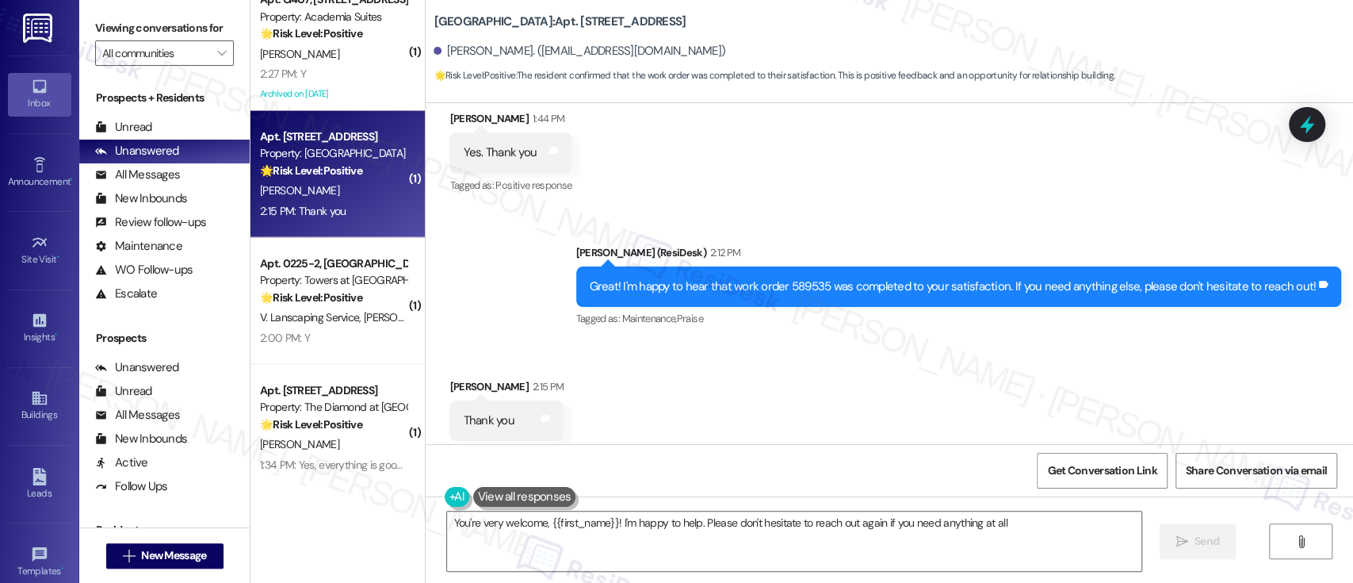
type textarea "You're very welcome, {{first_name}}! I'm happy to help. Please don't hesitate t…"
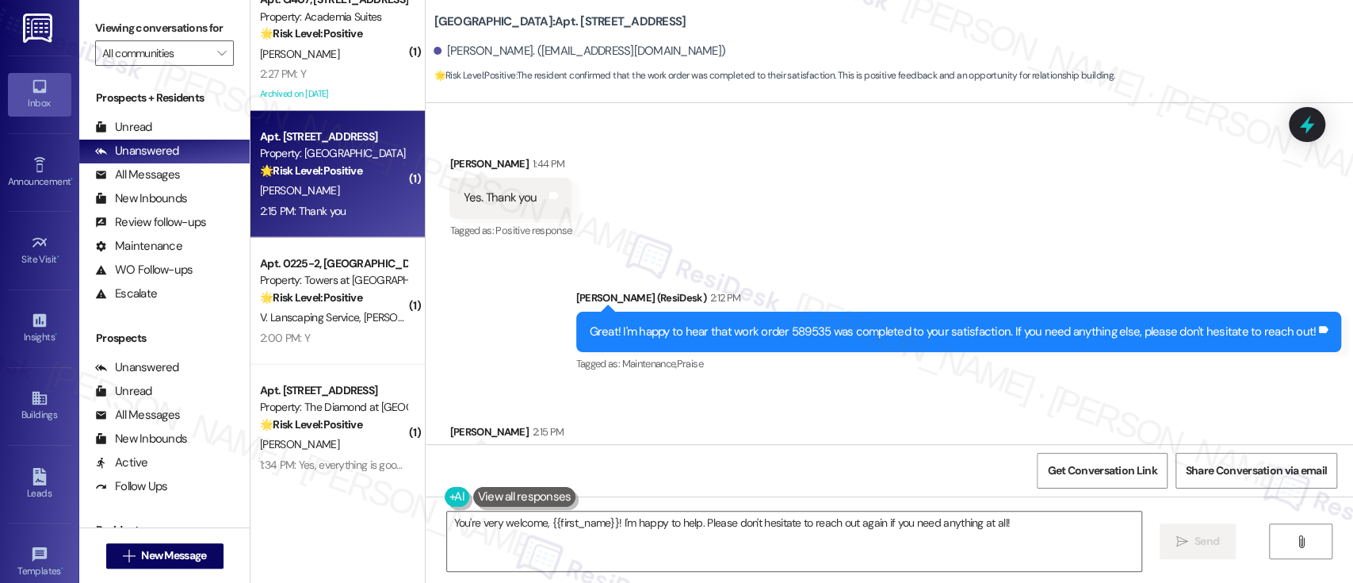
scroll to position [6437, 0]
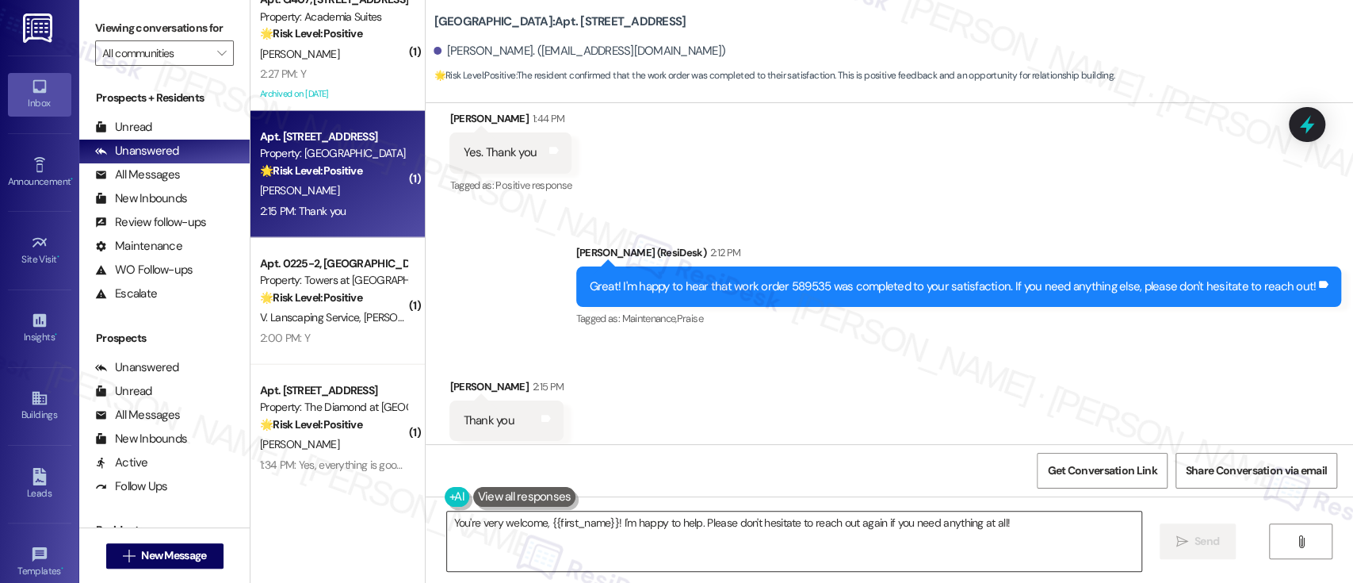
click at [730, 522] on textarea "You're very welcome, {{first_name}}! I'm happy to help. Please don't hesitate t…" at bounding box center [794, 540] width 694 height 59
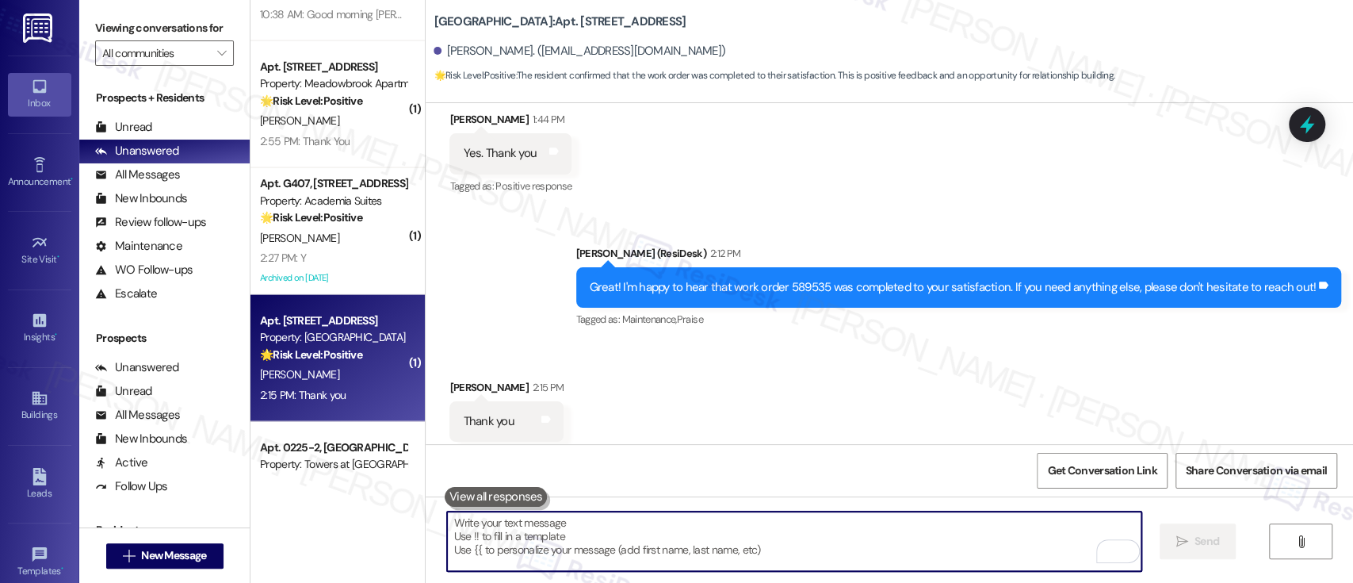
scroll to position [2116, 0]
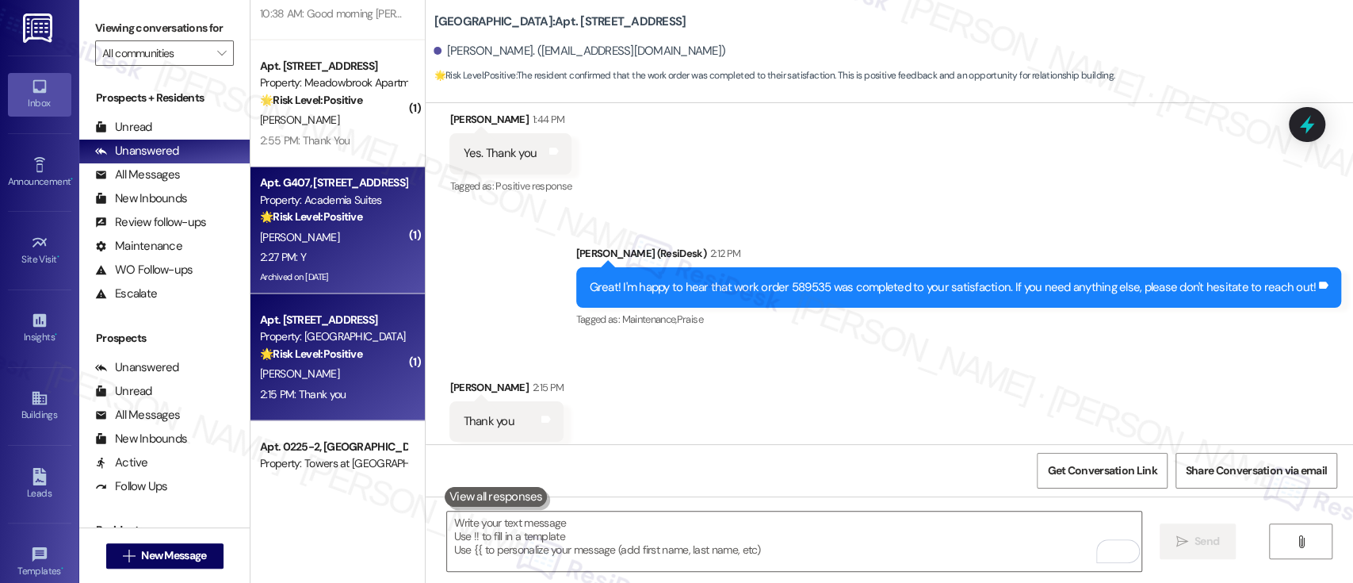
click at [330, 271] on div "Archived on [DATE]" at bounding box center [333, 277] width 150 height 20
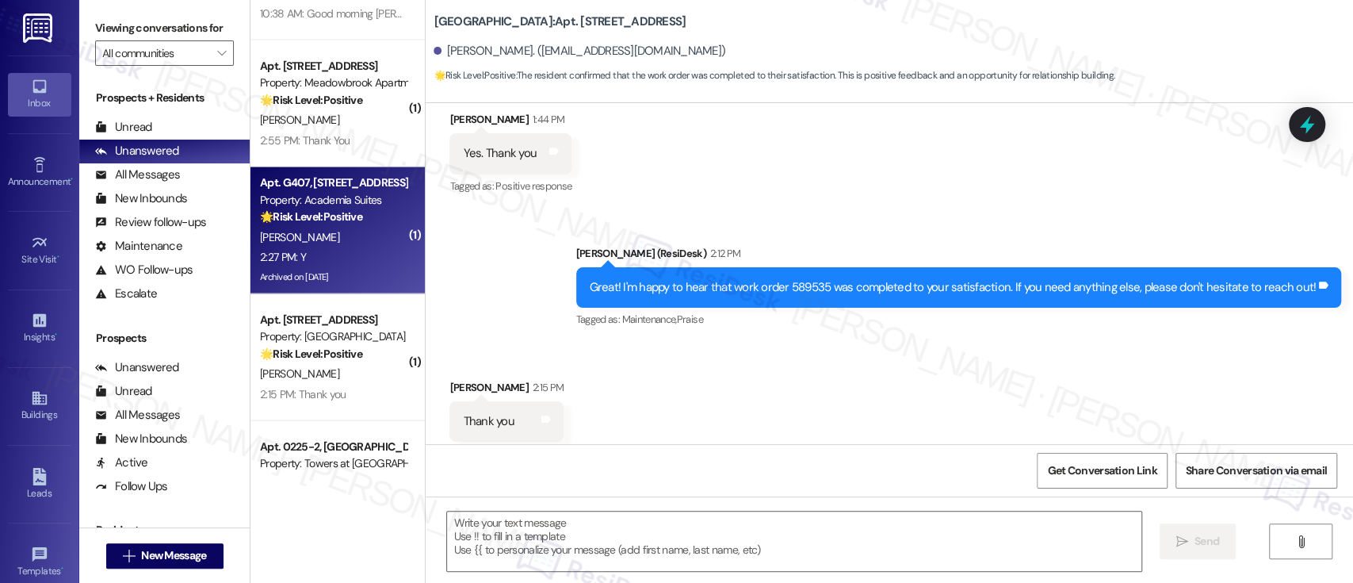
type textarea "Fetching suggested responses. Please feel free to read through the conversation…"
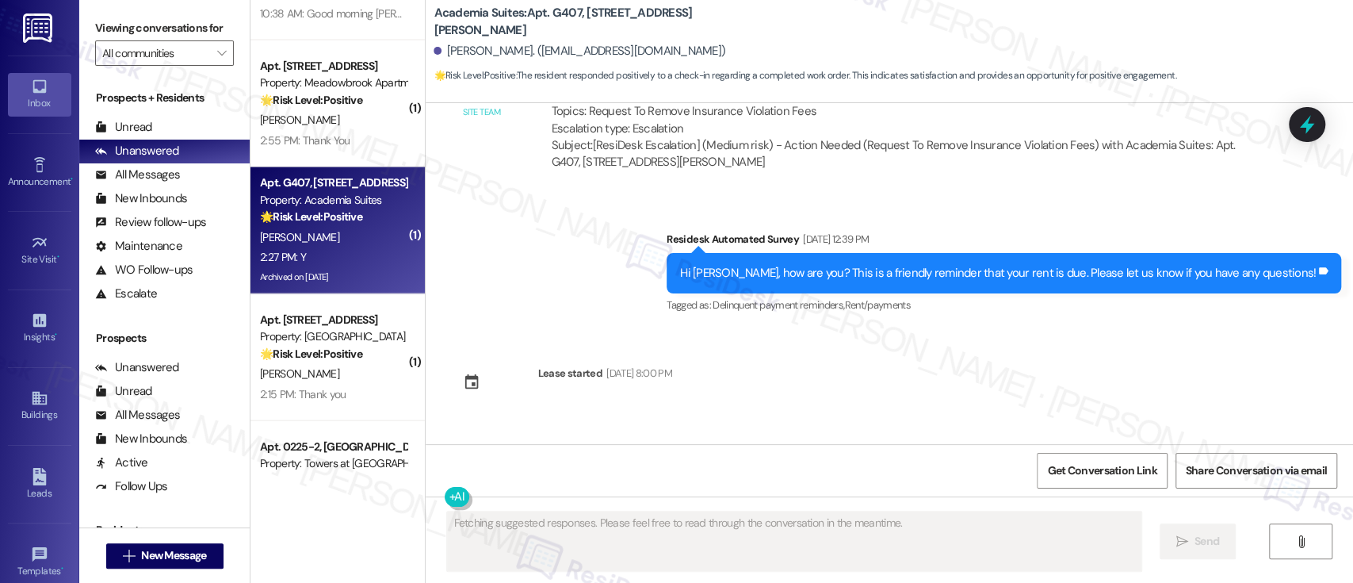
scroll to position [4481, 0]
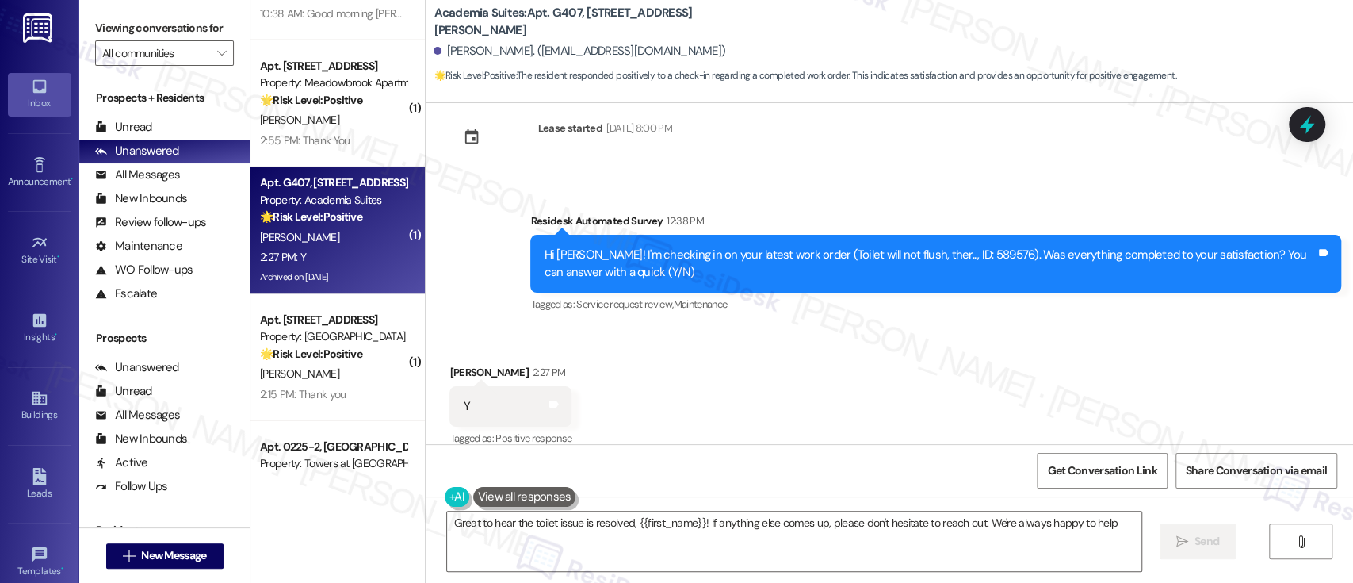
type textarea "Great to hear the toilet issue is resolved, {{first_name}}! If anything else co…"
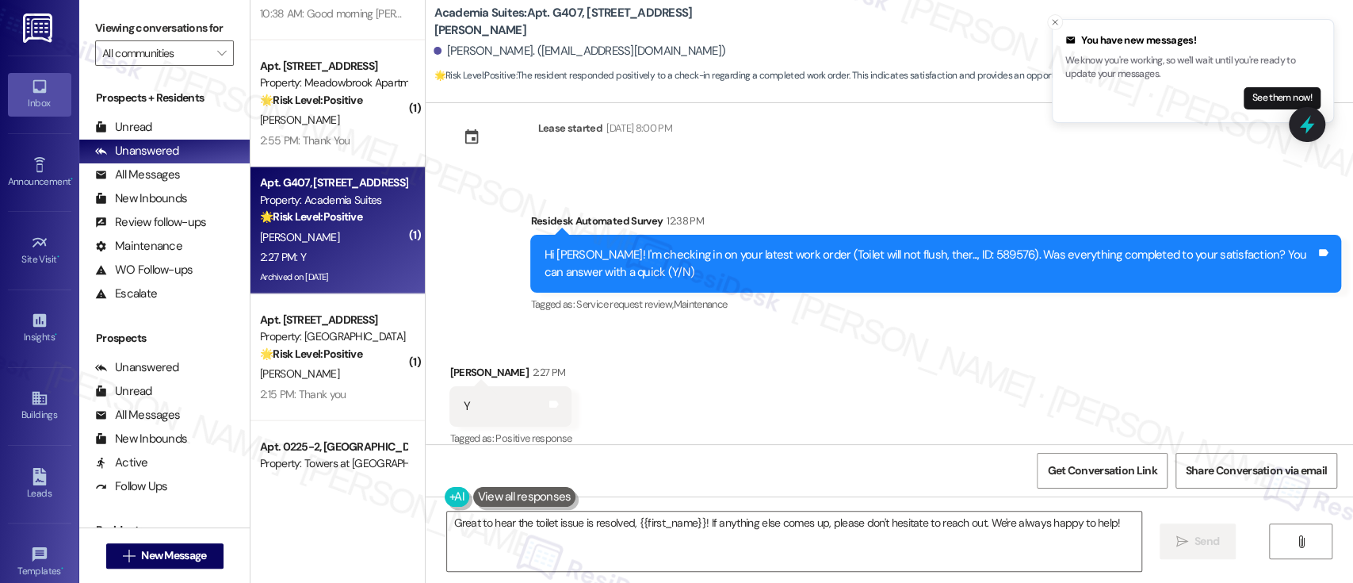
click at [1068, 328] on div "Received via SMS [PERSON_NAME] 2:27 PM Y Tags and notes Tagged as: Positive res…" at bounding box center [890, 395] width 928 height 134
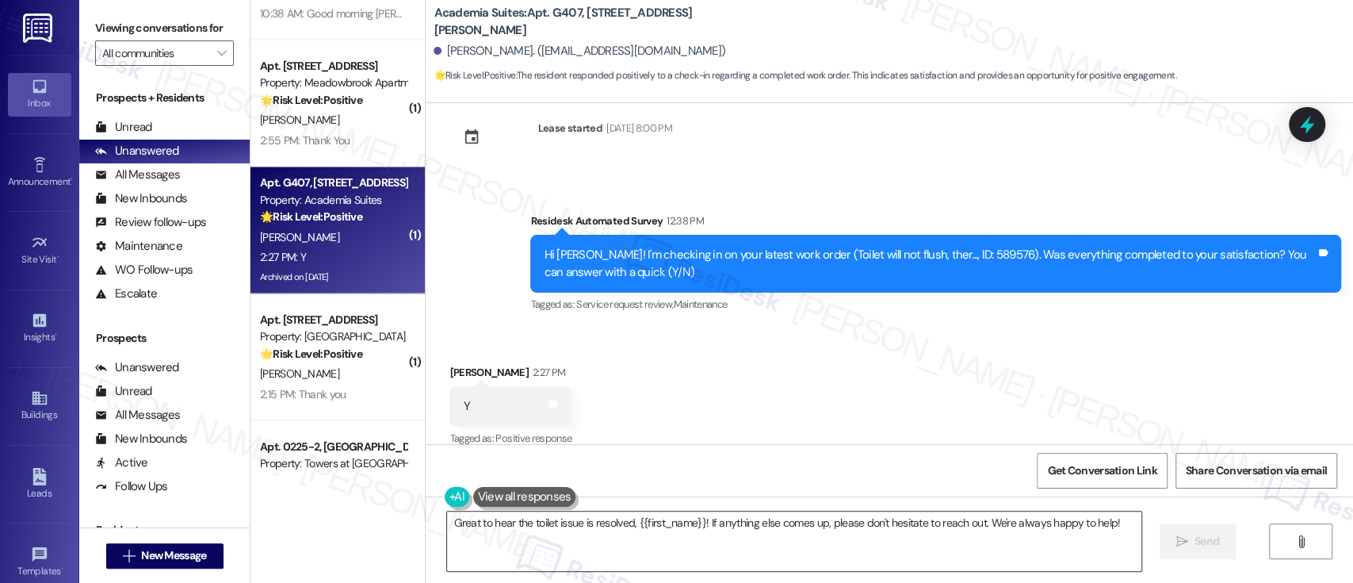
click at [920, 525] on textarea "Great to hear the toilet issue is resolved, {{first_name}}! If anything else co…" at bounding box center [794, 540] width 694 height 59
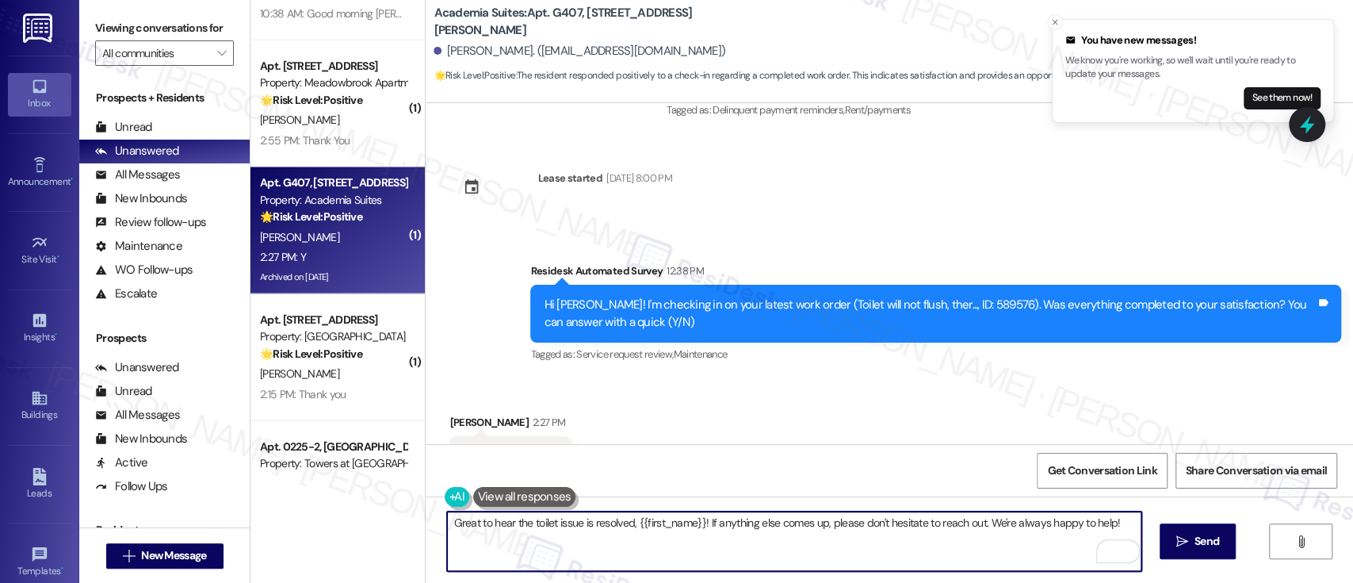
scroll to position [4471, 0]
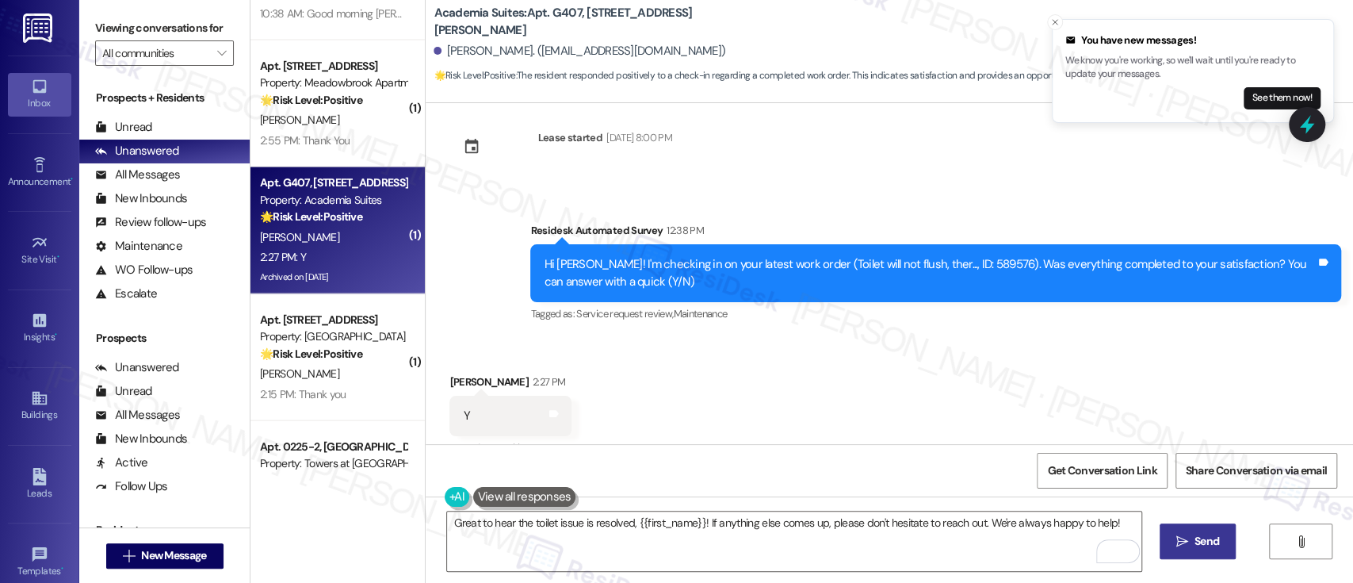
click at [1198, 547] on span "Send" at bounding box center [1207, 541] width 25 height 17
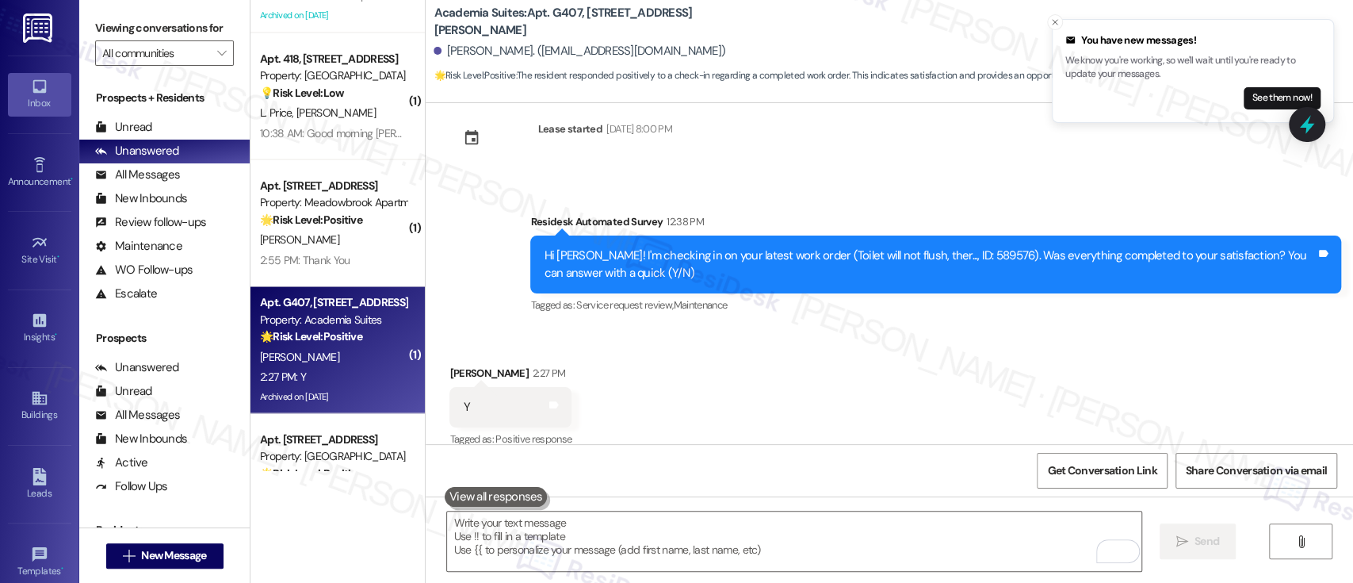
scroll to position [1977, 0]
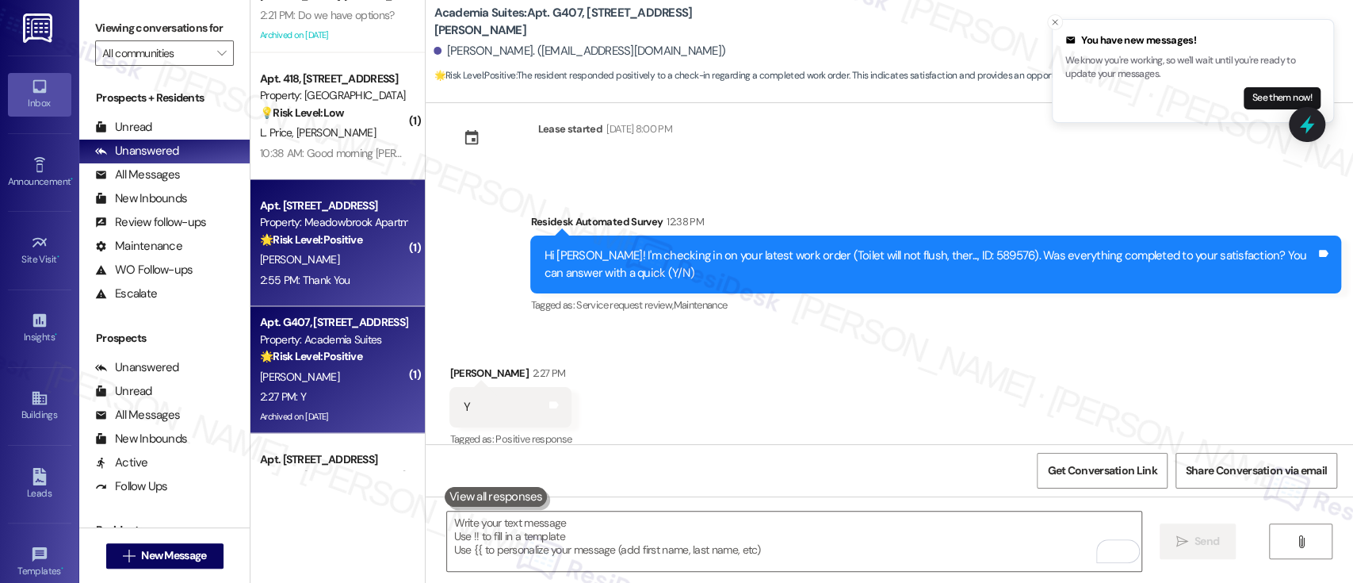
click at [336, 243] on strong "🌟 Risk Level: Positive" at bounding box center [311, 238] width 102 height 14
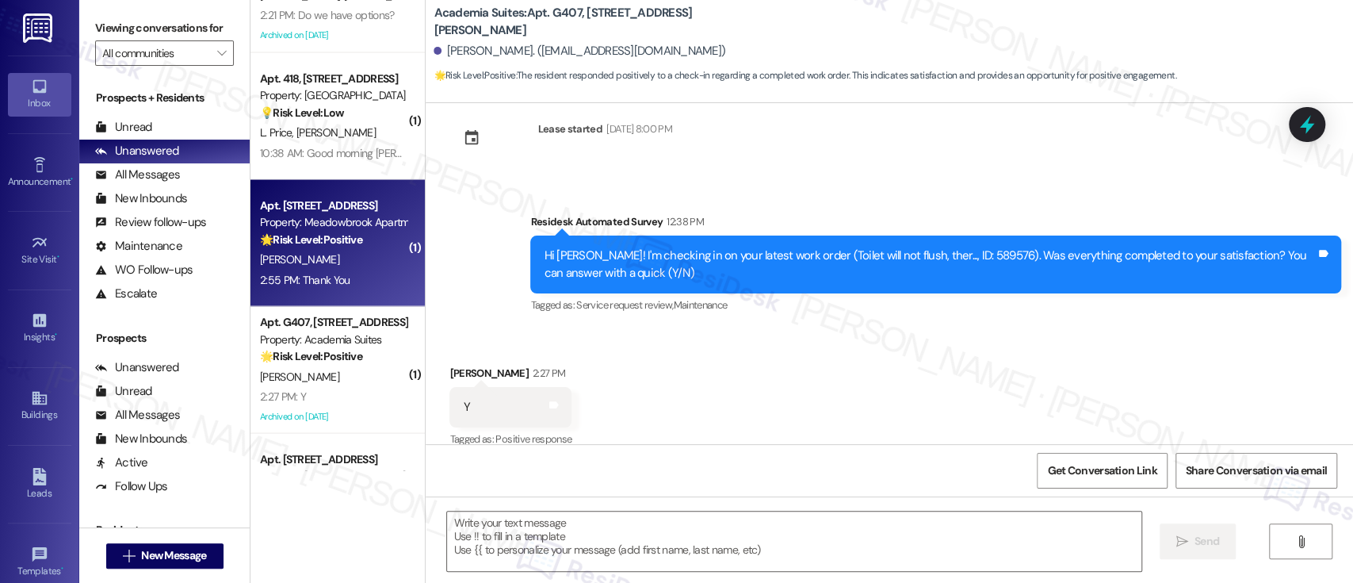
type textarea "Fetching suggested responses. Please feel free to read through the conversation…"
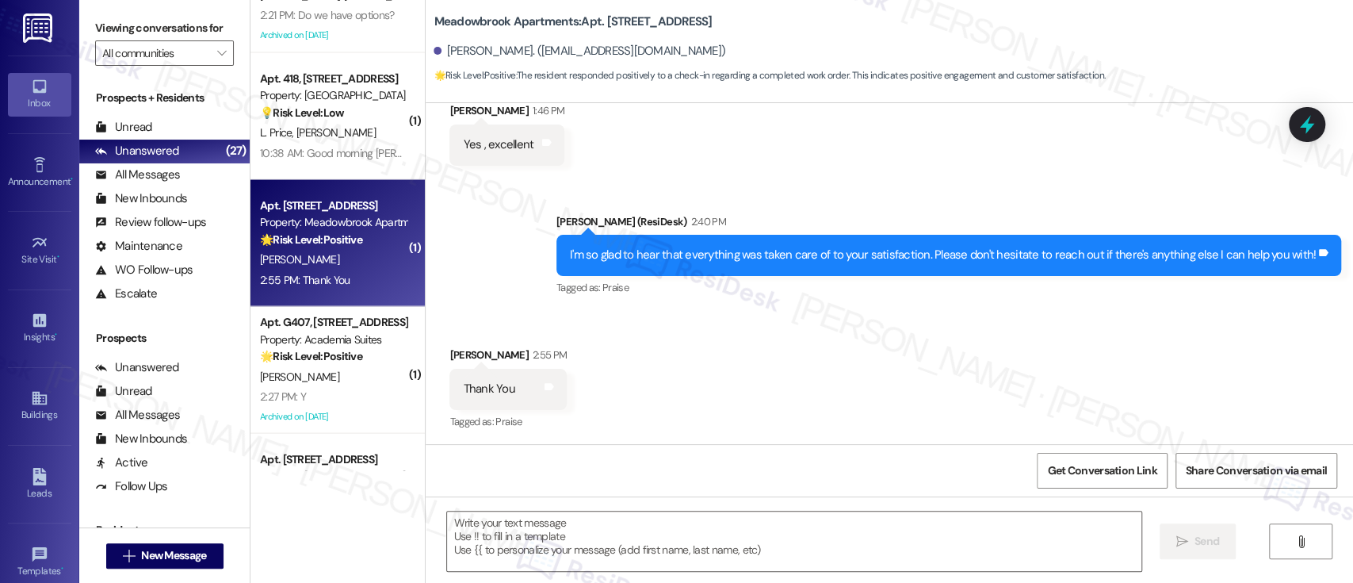
scroll to position [4714, 0]
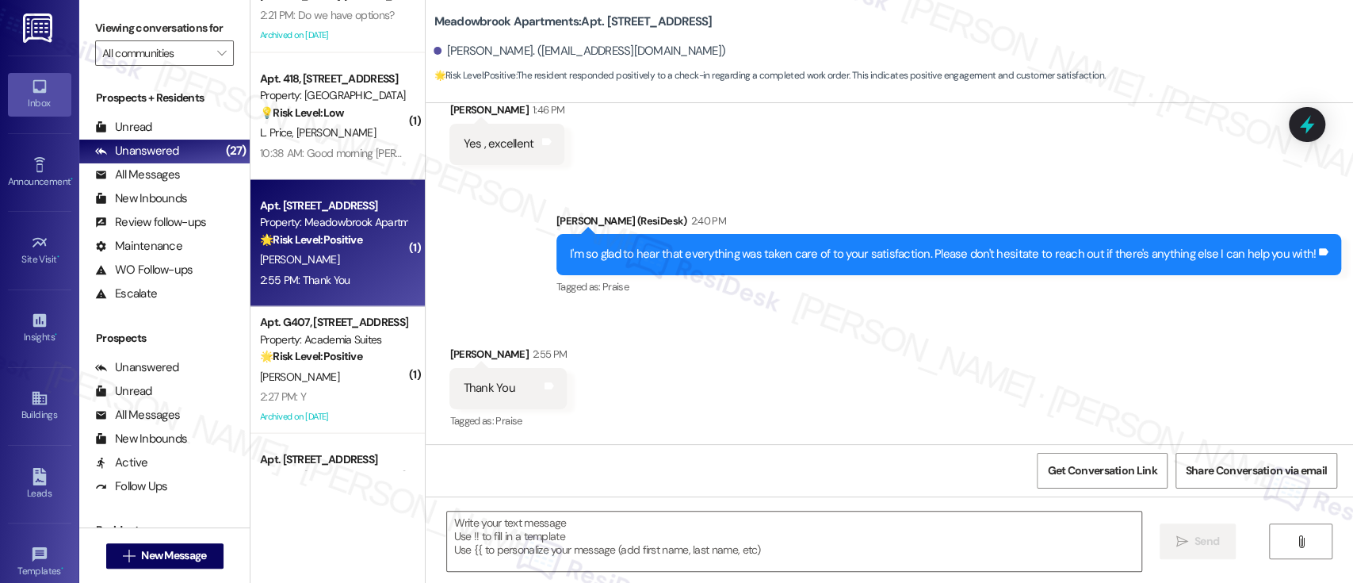
click at [813, 381] on div "Received via SMS [PERSON_NAME] 2:55 PM Thank You Tags and notes Tagged as: Prai…" at bounding box center [890, 377] width 928 height 134
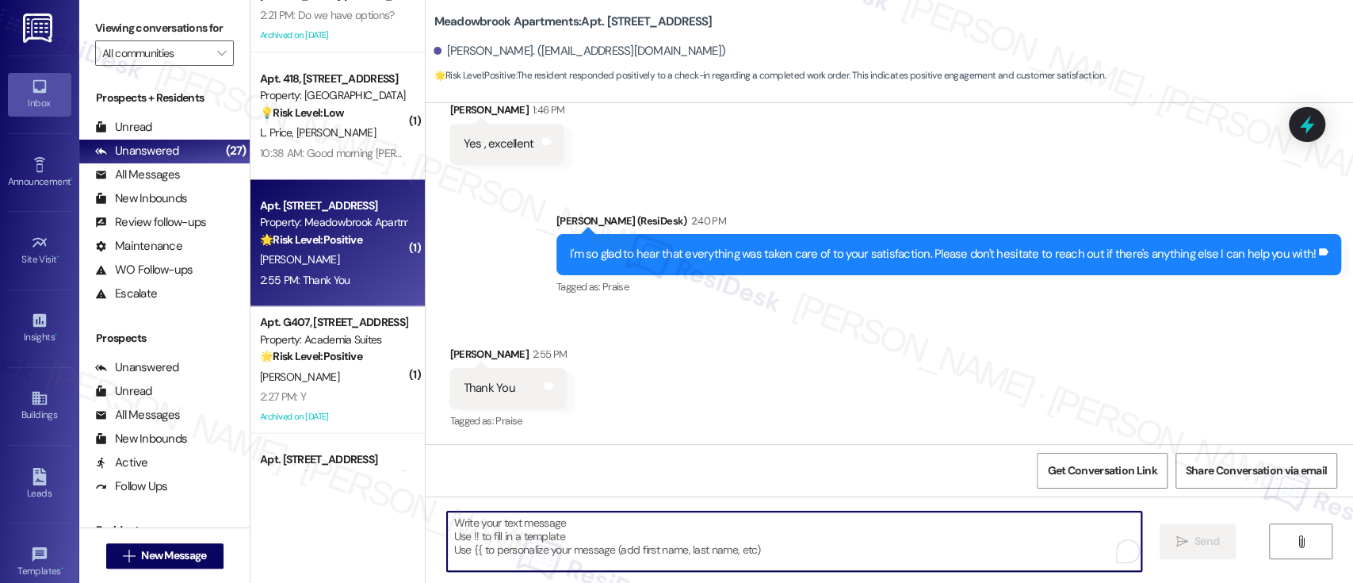
click at [772, 534] on textarea "To enrich screen reader interactions, please activate Accessibility in Grammarl…" at bounding box center [794, 540] width 694 height 59
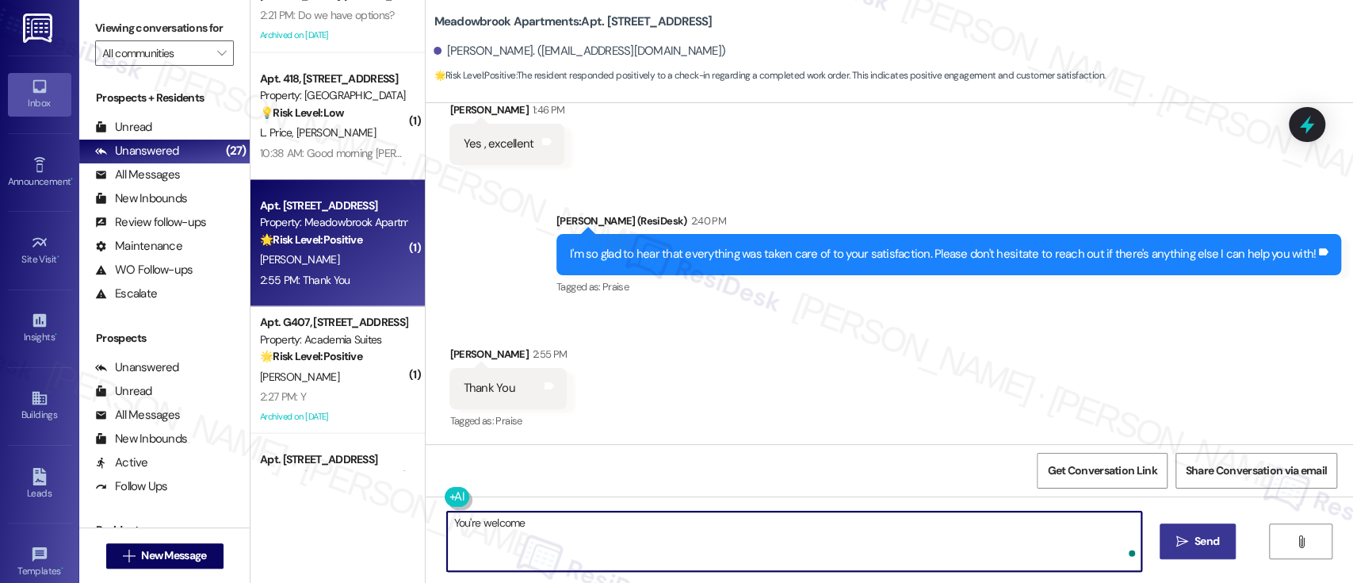
type textarea "You're welcome!"
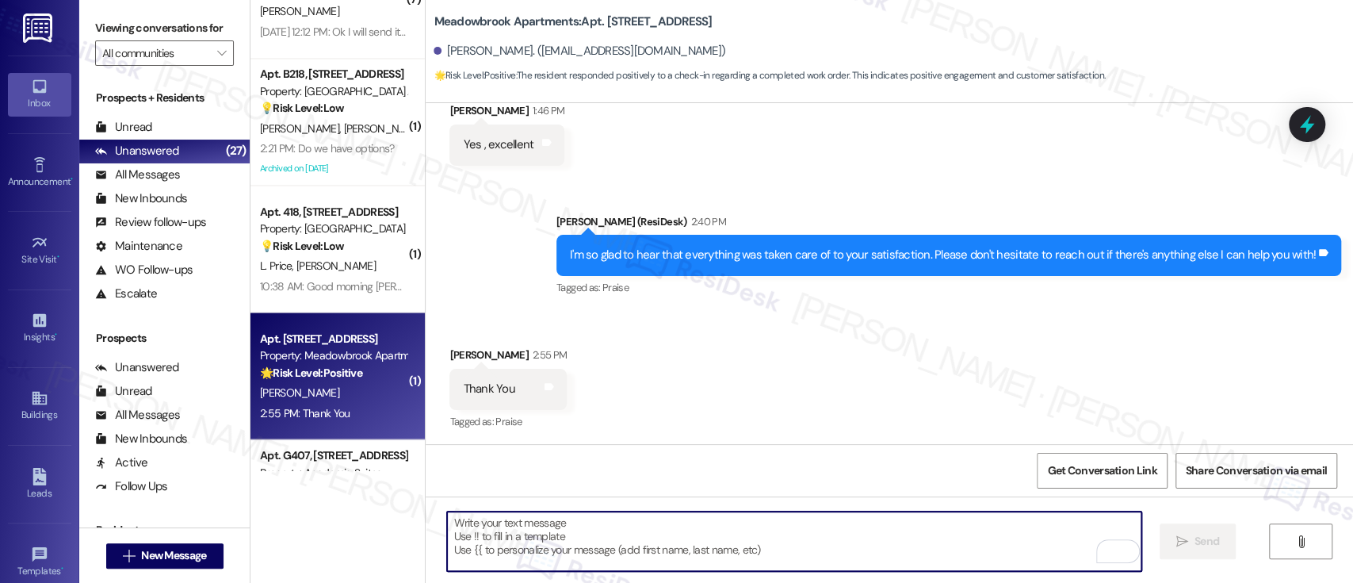
scroll to position [1839, 0]
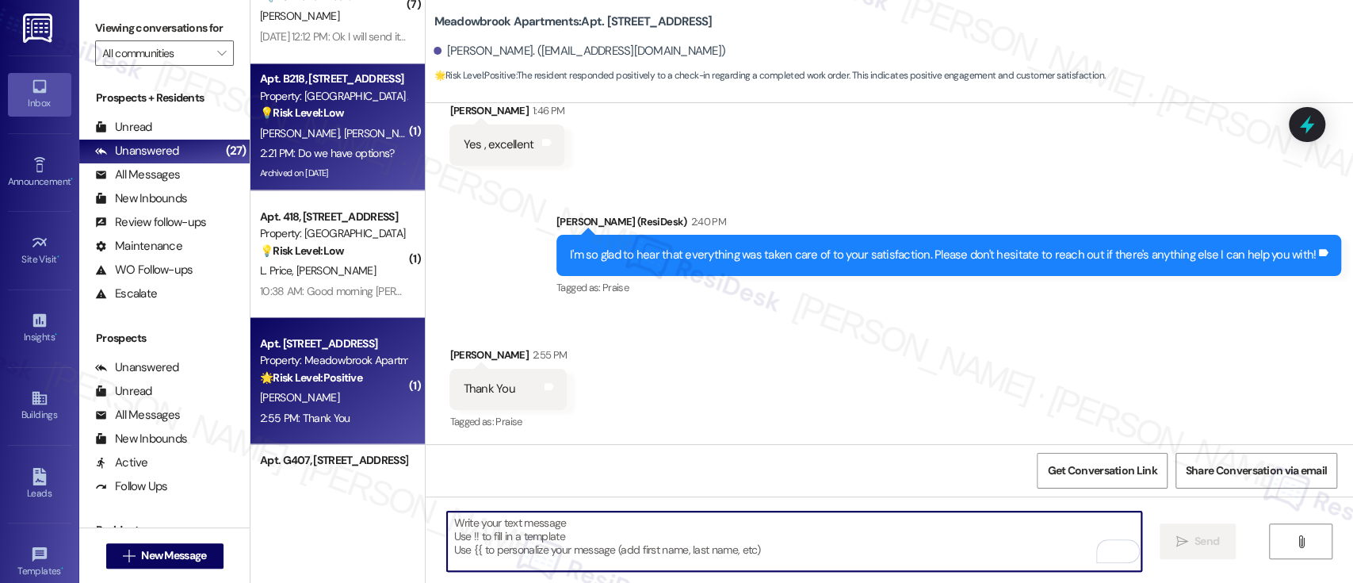
click at [347, 90] on div "Property: [GEOGRAPHIC_DATA] Apts" at bounding box center [333, 96] width 147 height 17
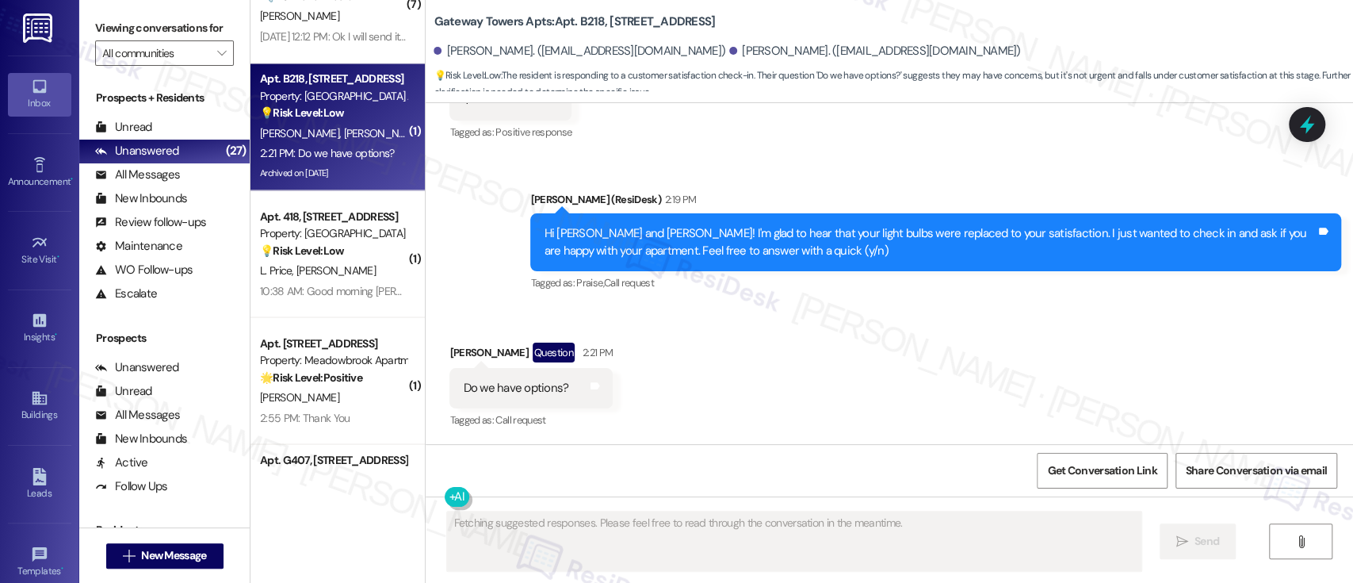
scroll to position [4181, 0]
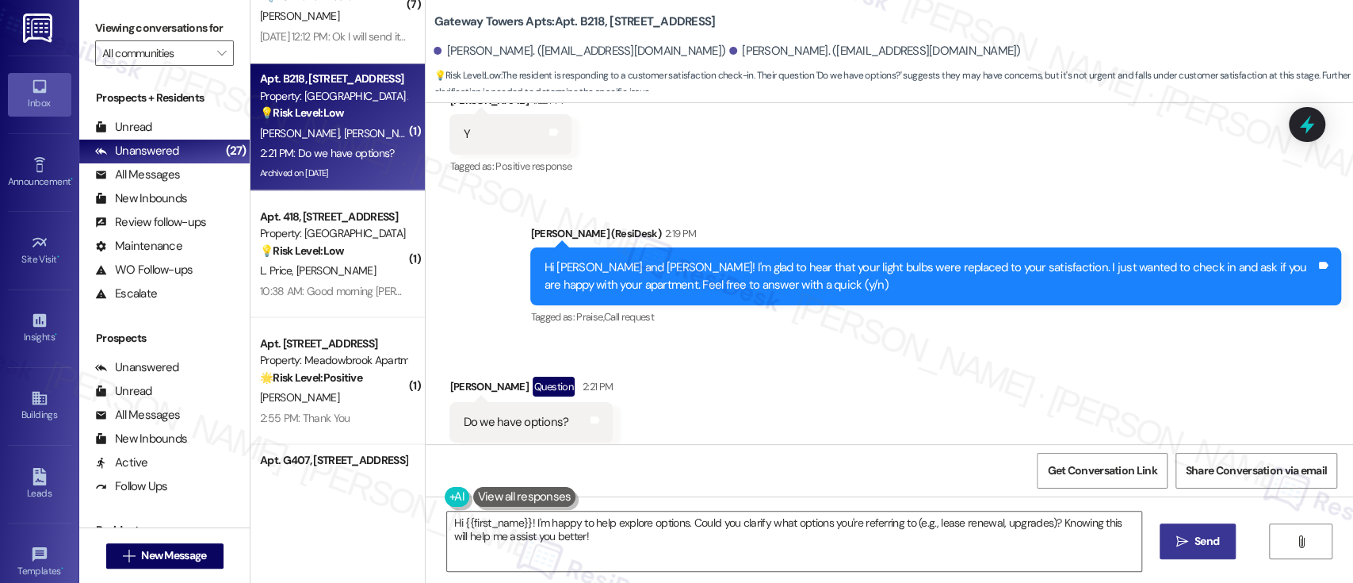
click at [879, 347] on div "Received via SMS [PERSON_NAME] Question 2:21 PM Do we have options? Tags and no…" at bounding box center [890, 409] width 928 height 137
click at [870, 341] on div "Received via SMS [PERSON_NAME] Question 2:21 PM Do we have options? Tags and no…" at bounding box center [890, 409] width 928 height 137
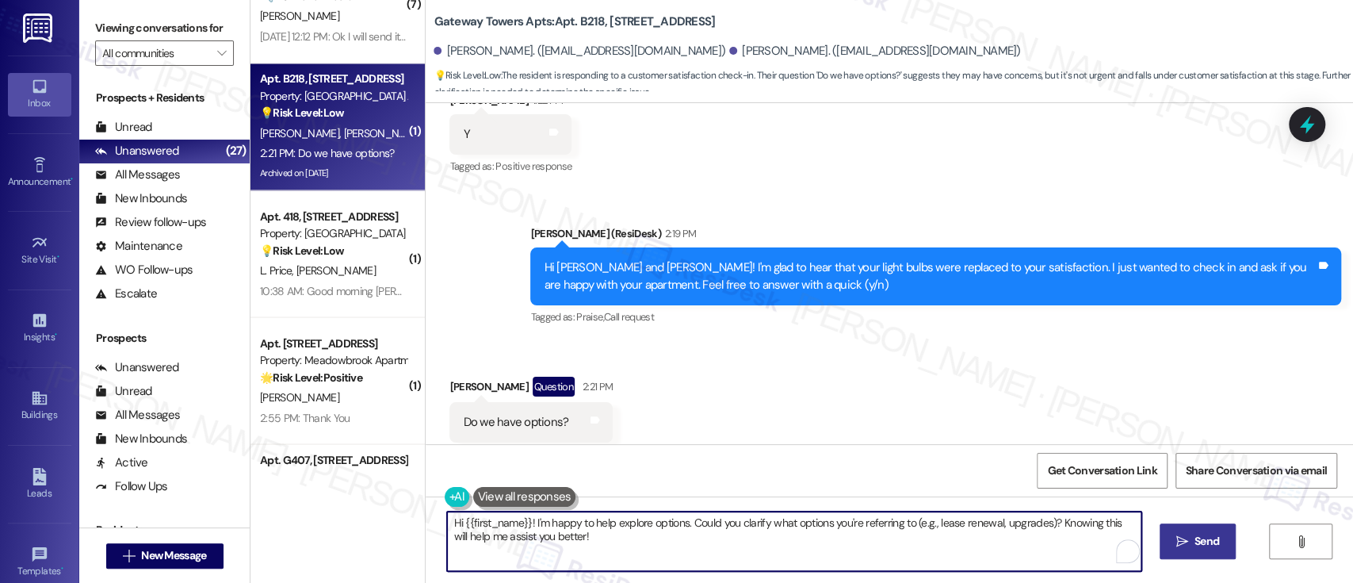
drag, startPoint x: 684, startPoint y: 522, endPoint x: 338, endPoint y: 499, distance: 347.1
click at [338, 499] on div "( 19 ) Apt. 0538-1, [GEOGRAPHIC_DATA] Property: Towers at [GEOGRAPHIC_DATA] 🔧 R…" at bounding box center [802, 291] width 1103 height 583
type textarea "Could you clarify what options you're referring to (e.g., lease renewal, upgrad…"
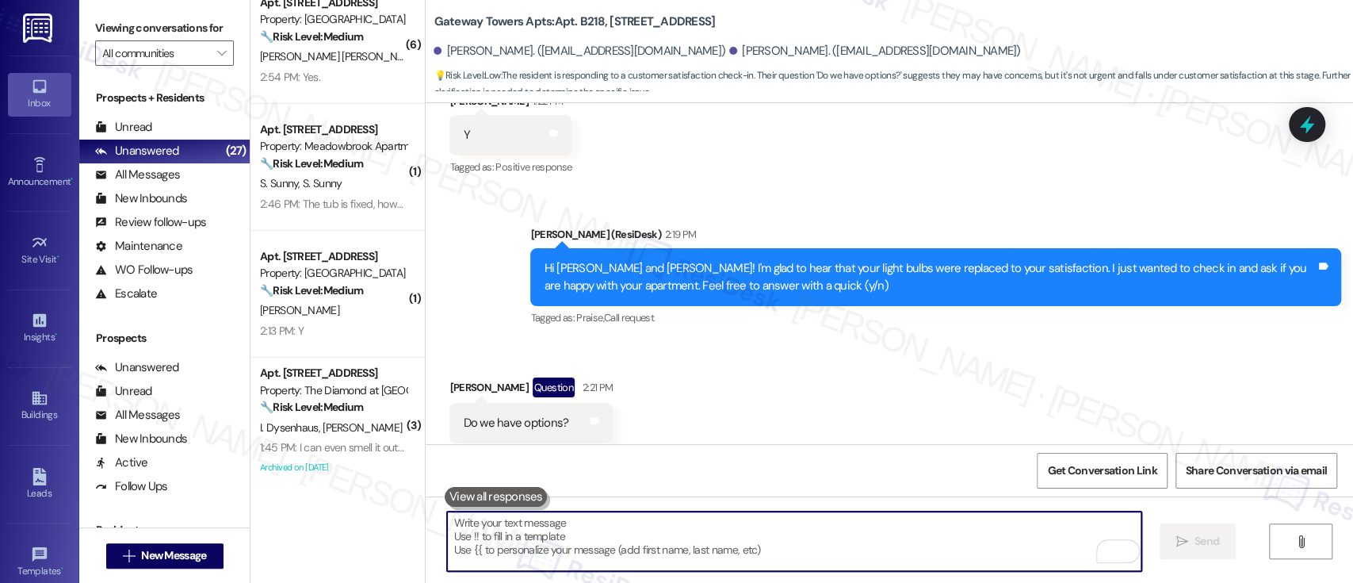
scroll to position [647, 0]
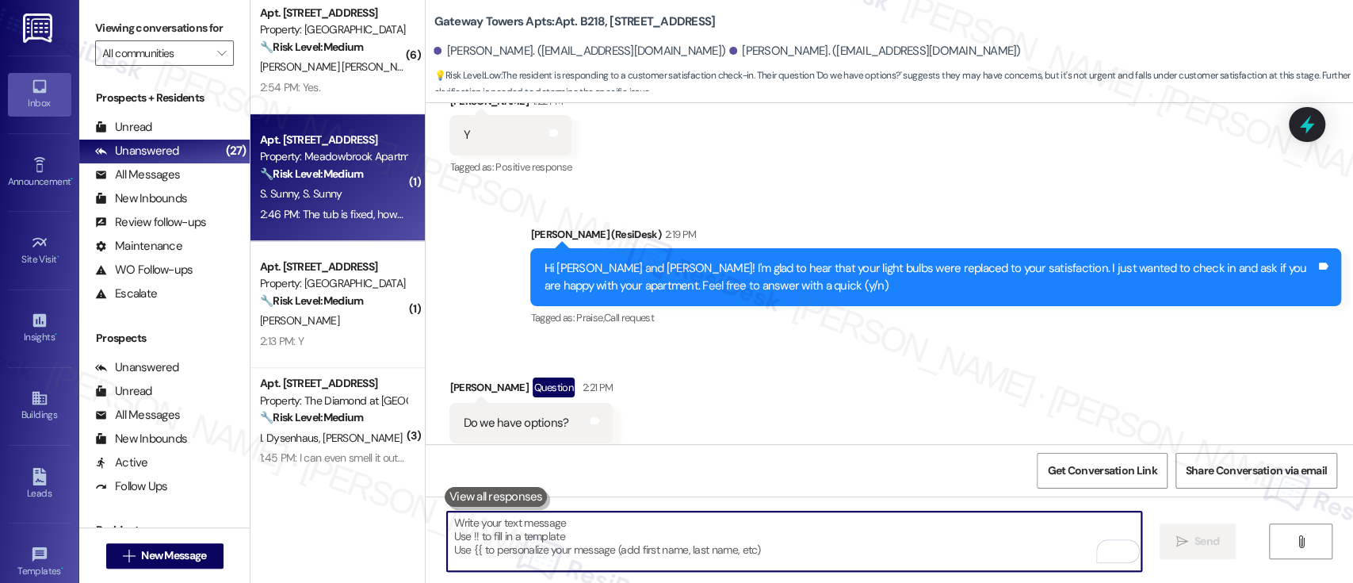
click at [323, 158] on div "Property: Meadowbrook Apartments" at bounding box center [333, 156] width 147 height 17
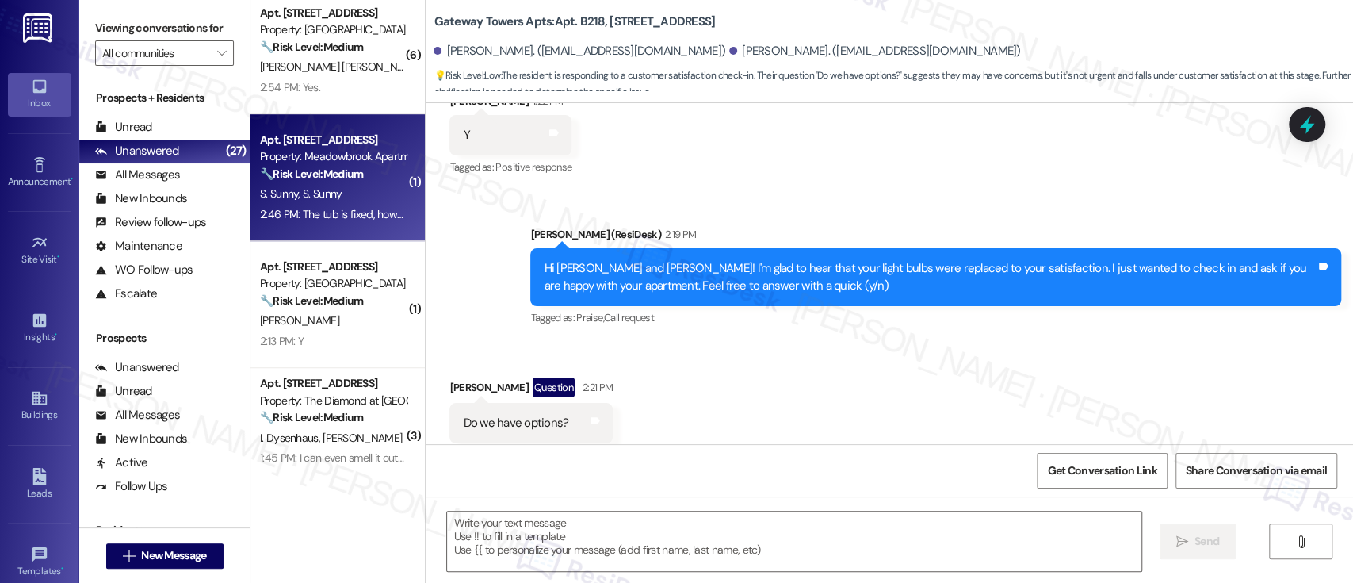
type textarea "Fetching suggested responses. Please feel free to read through the conversation…"
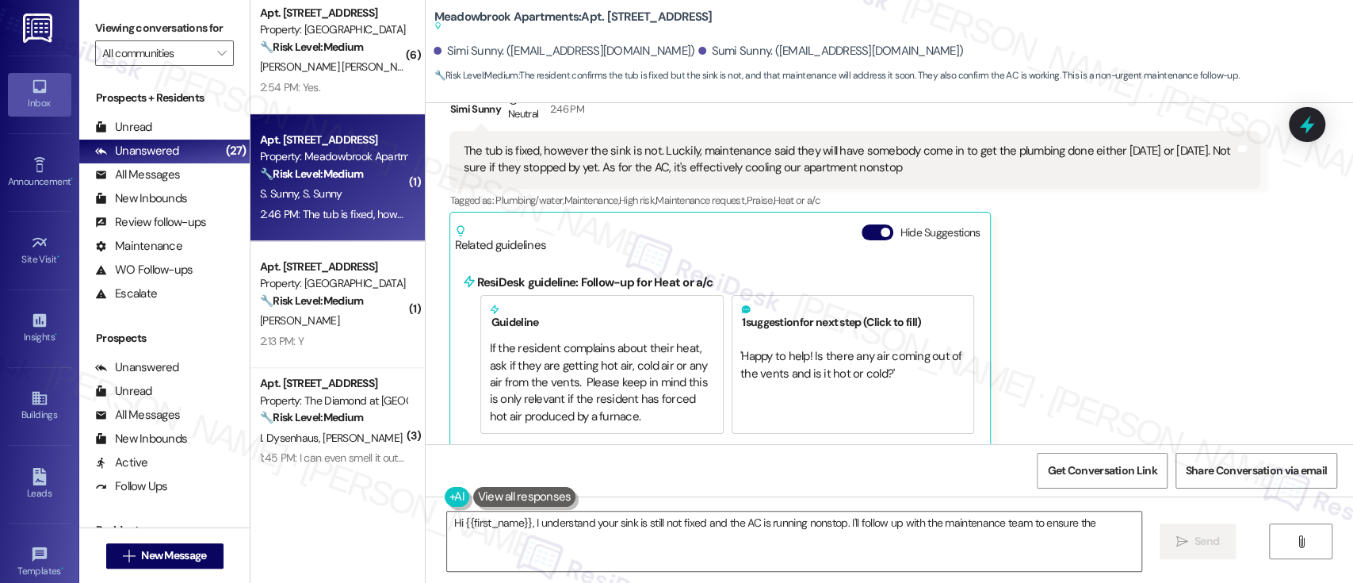
scroll to position [2255, 0]
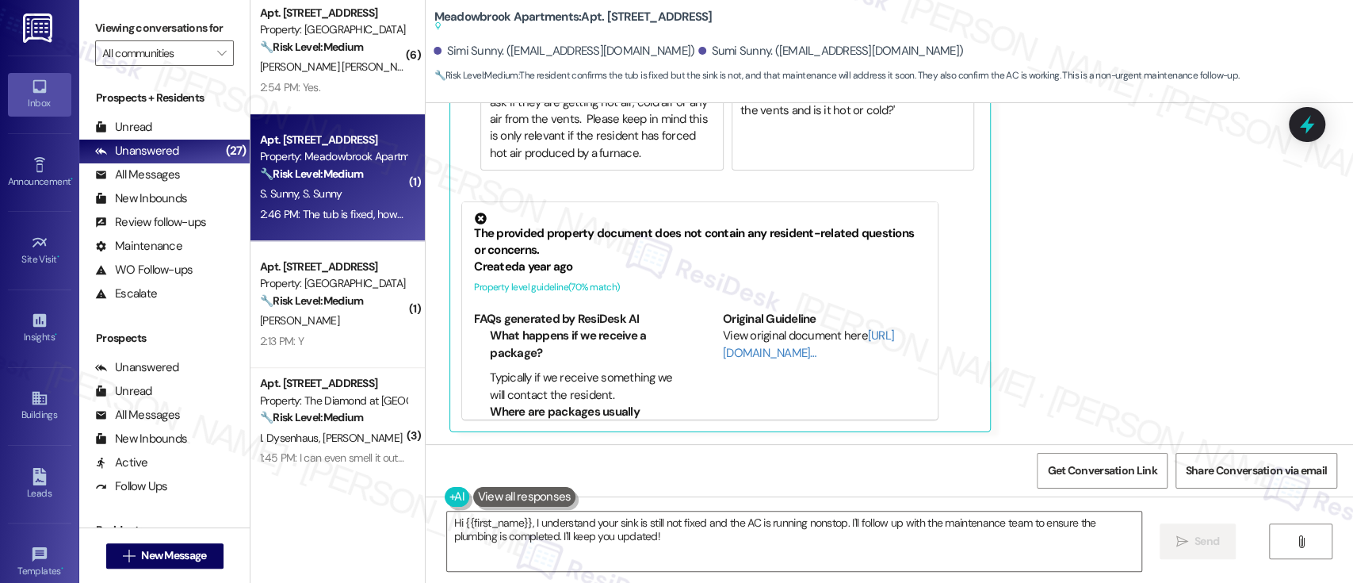
click at [1146, 333] on div "Simi Sunny Neutral 2:46 PM The tub is fixed, however the sink is not. Luckily, …" at bounding box center [854, 130] width 811 height 603
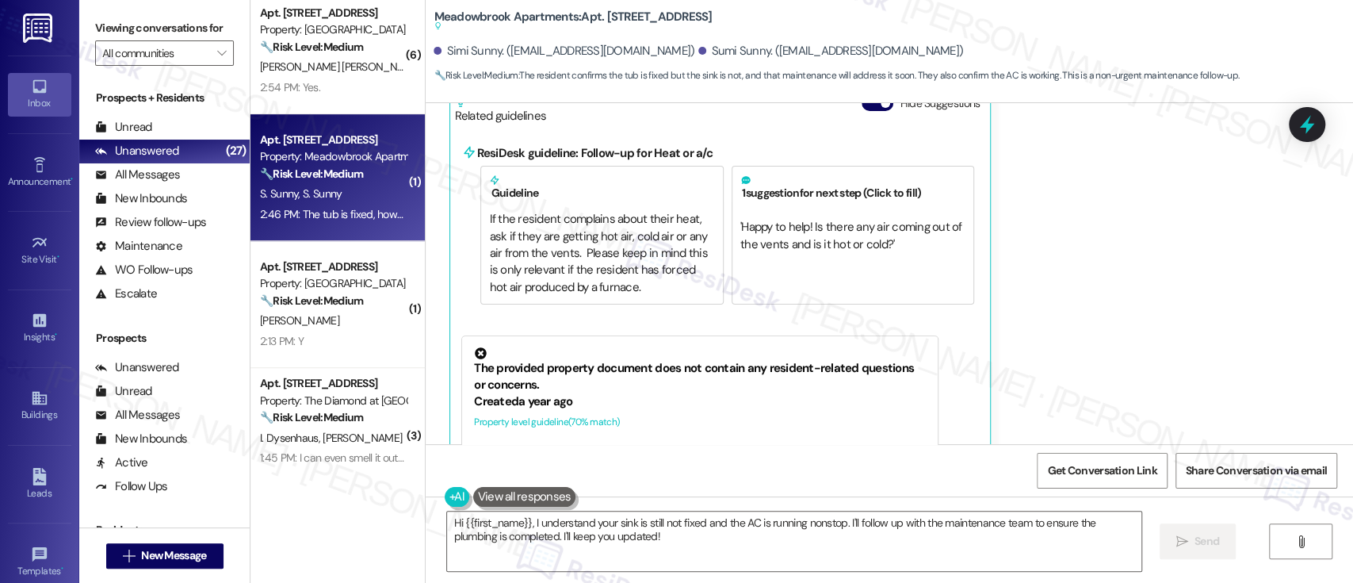
scroll to position [2110, 0]
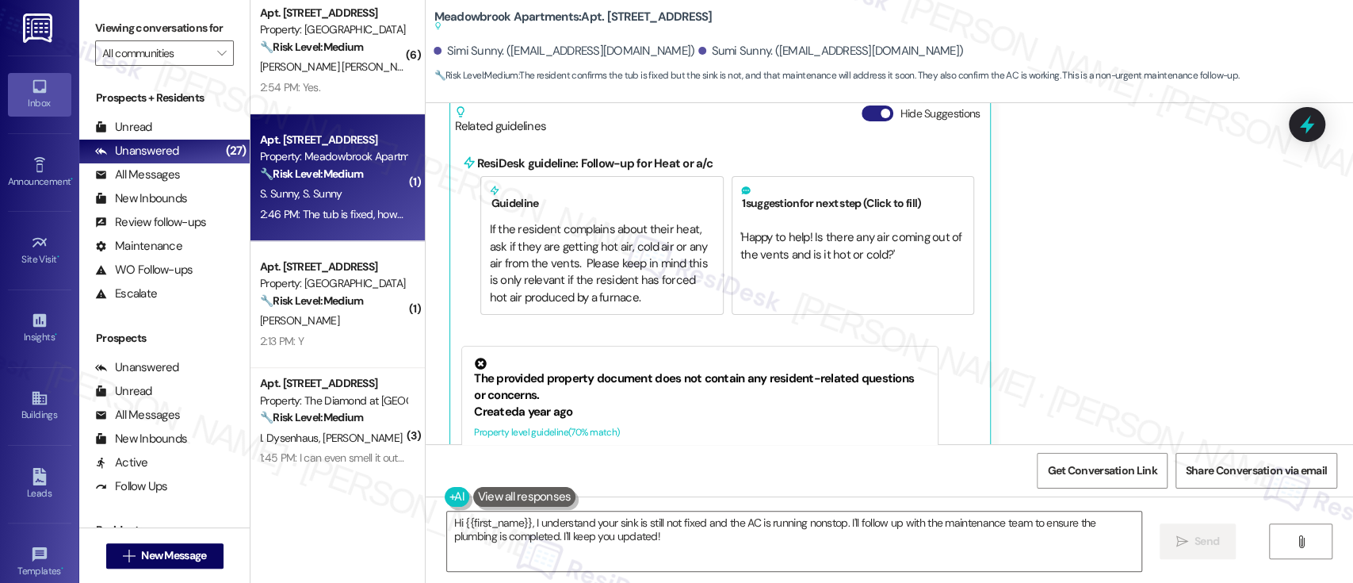
click at [862, 113] on button "Hide Suggestions" at bounding box center [878, 113] width 32 height 16
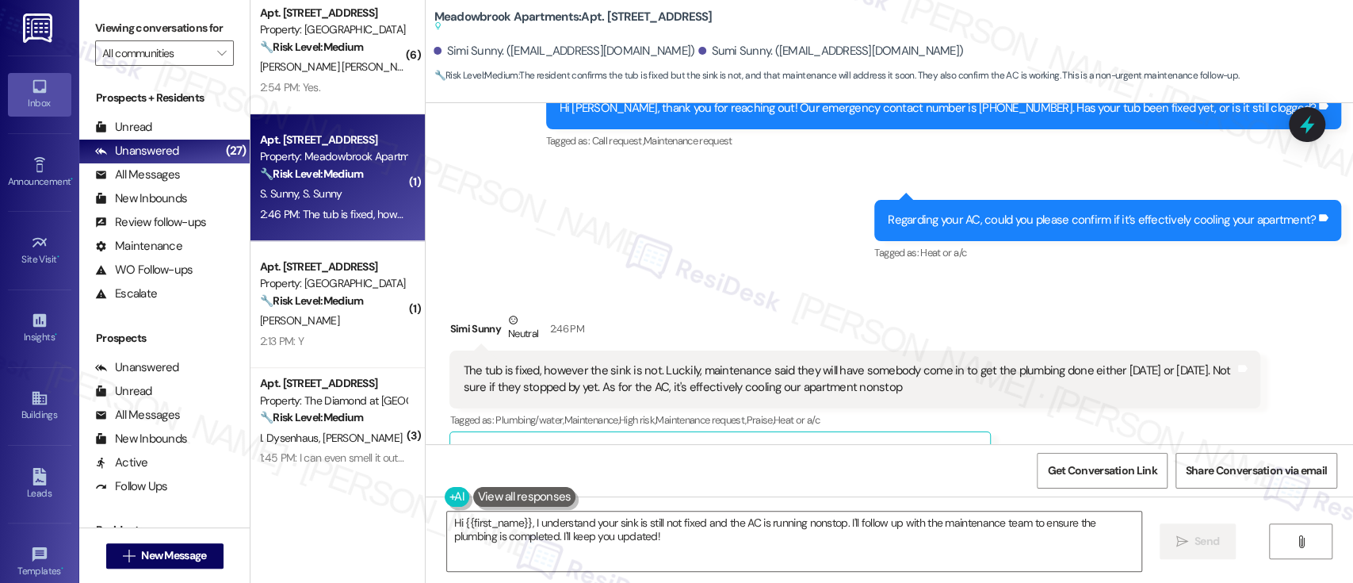
scroll to position [1819, 0]
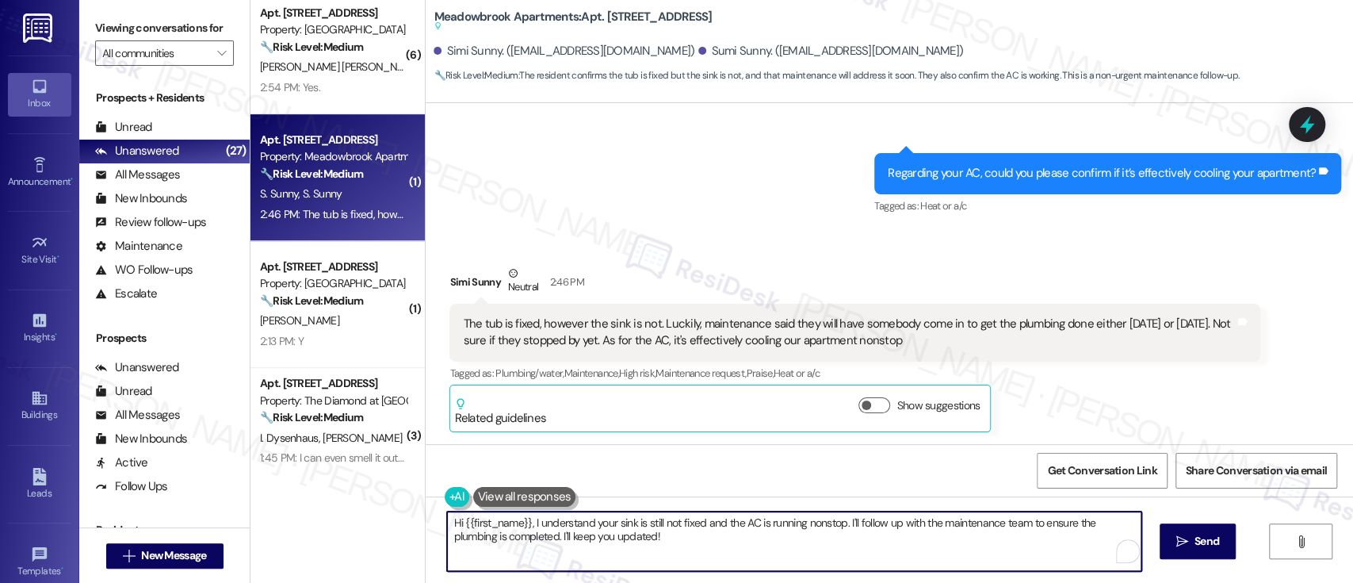
click at [723, 523] on textarea "Hi {{first_name}}, I understand your sink is still not fixed and the AC is runn…" at bounding box center [794, 540] width 694 height 59
click at [845, 528] on textarea "Hi {{first_name}}, I understand your sink is still not fixed and the AC is runn…" at bounding box center [794, 540] width 694 height 59
drag, startPoint x: 736, startPoint y: 544, endPoint x: 117, endPoint y: 434, distance: 628.9
click at [106, 432] on div "Viewing conversations for All communities  Prospects + Residents Unread (0) Un…" at bounding box center [716, 291] width 1274 height 583
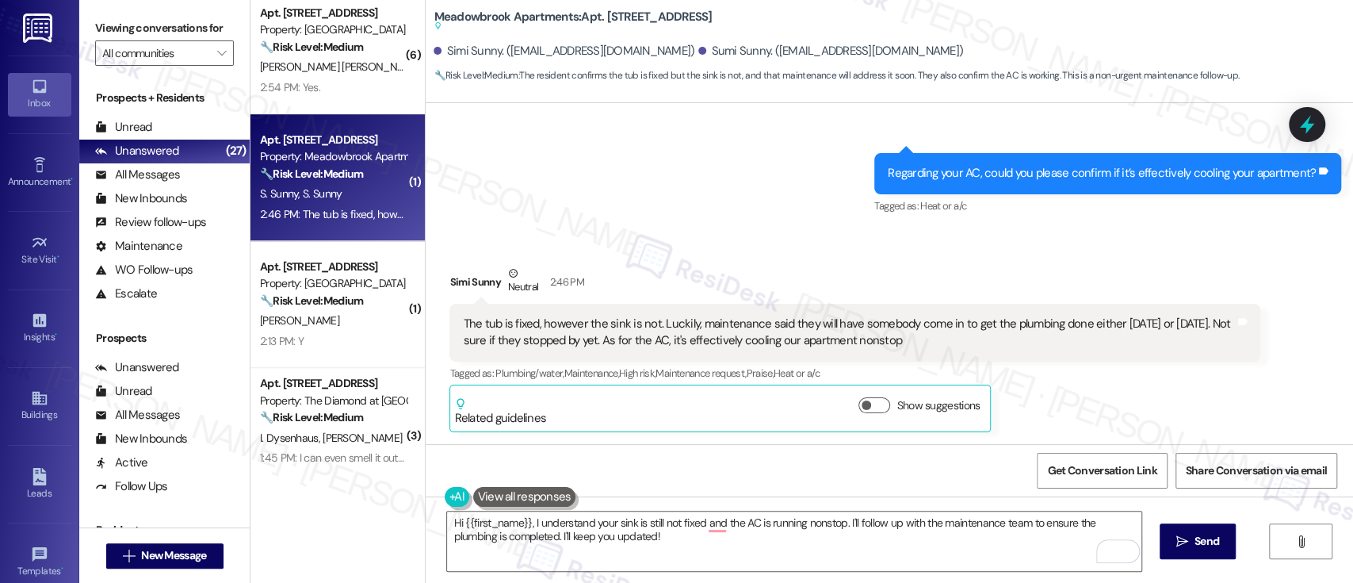
drag, startPoint x: 897, startPoint y: 342, endPoint x: 435, endPoint y: 315, distance: 463.0
click at [438, 315] on div "Received via SMS Simi Sunny Neutral 2:46 PM The tub is fixed, however the sink …" at bounding box center [855, 348] width 835 height 191
copy div "The tub is fixed, however the sink is not. Luckily, maintenance said they will …"
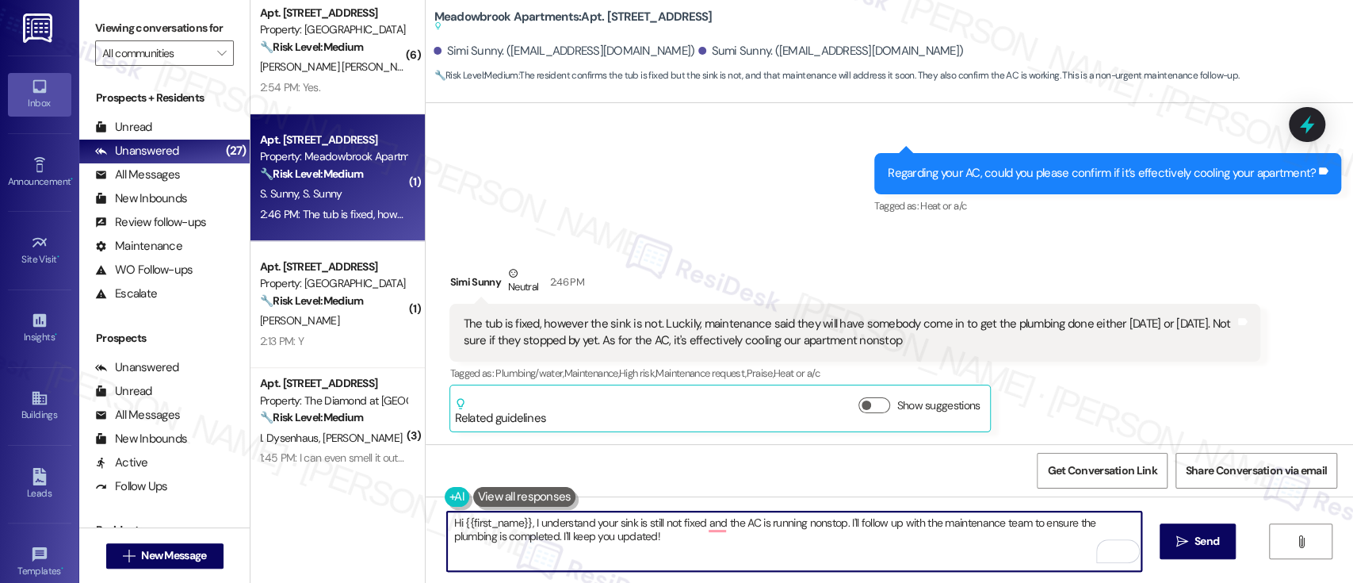
drag, startPoint x: 721, startPoint y: 542, endPoint x: 252, endPoint y: 492, distance: 472.0
click at [251, 492] on div "( 12 ) Apt. D320, 440 W. Sedgwick St Property: Sedgwick Gardens ⚠️ Risk Level: …" at bounding box center [802, 291] width 1103 height 583
paste textarea "Thanks for the update — I’m glad the tub is fixed. If the sink issue continues …"
type textarea "Thanks for the update — I’m glad the tub is fixed. If the sink issue continues …"
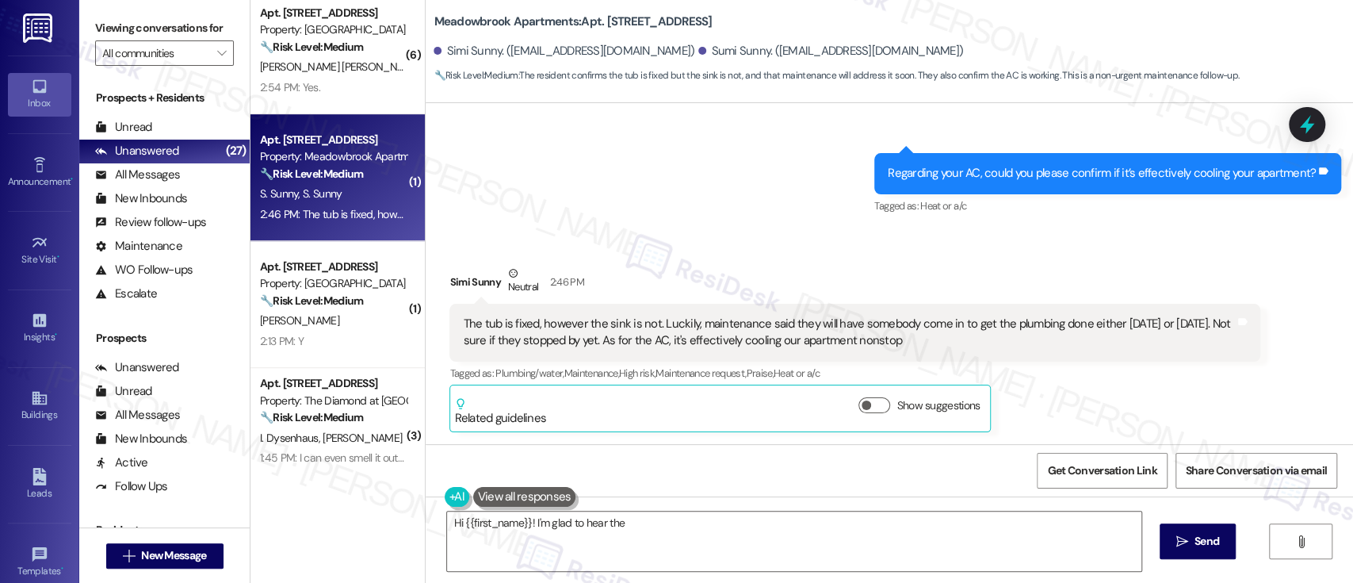
scroll to position [1818, 0]
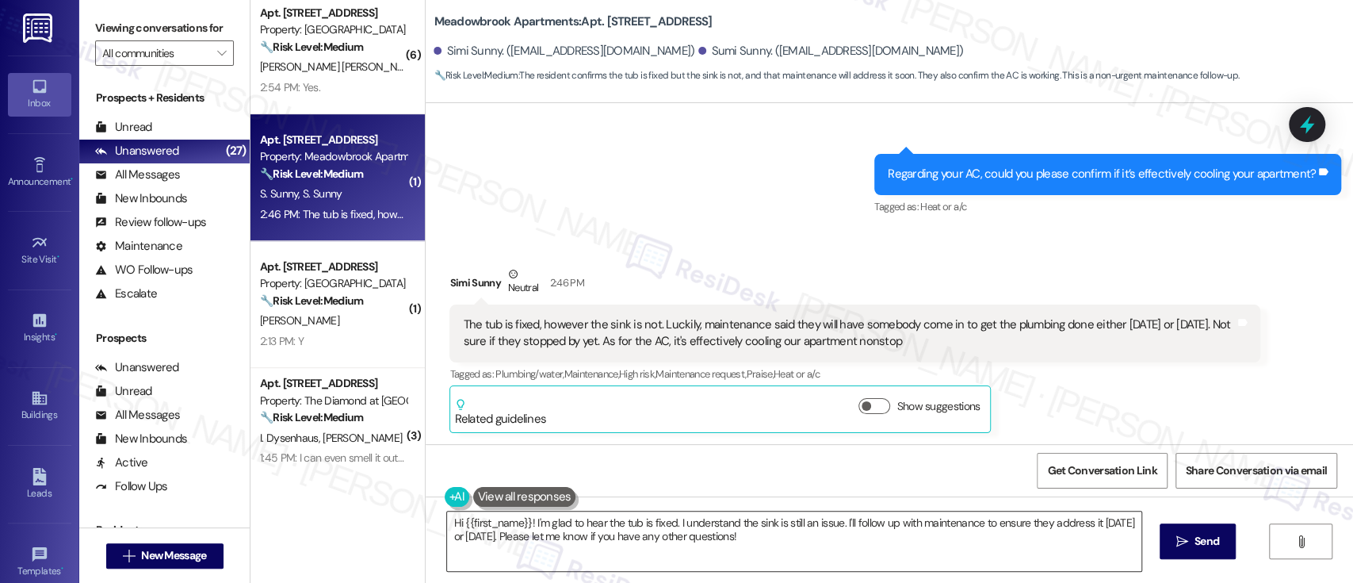
click at [698, 549] on textarea "Hi {{first_name}}! I'm glad to hear the tub is fixed. I understand the sink is …" at bounding box center [794, 540] width 694 height 59
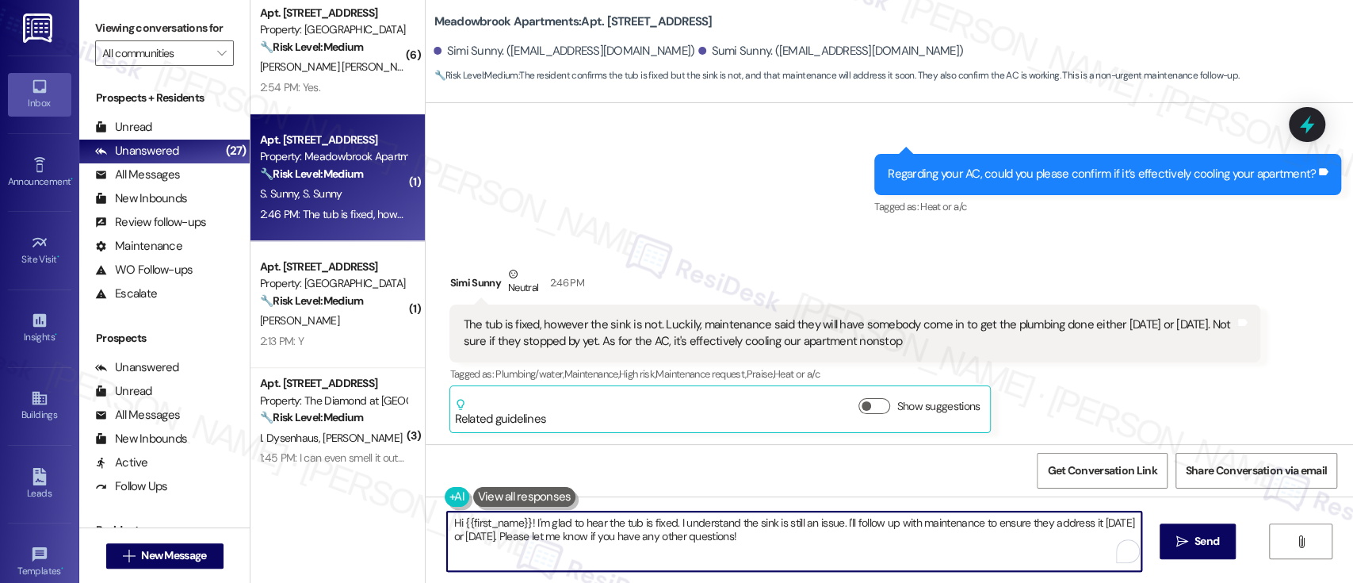
paste textarea "Regarding the AC, even though it’s cooling well, it shouldn’t be running nonsto…"
type textarea "Regarding the AC, even though it’s cooling well, it shouldn’t be running nonsto…"
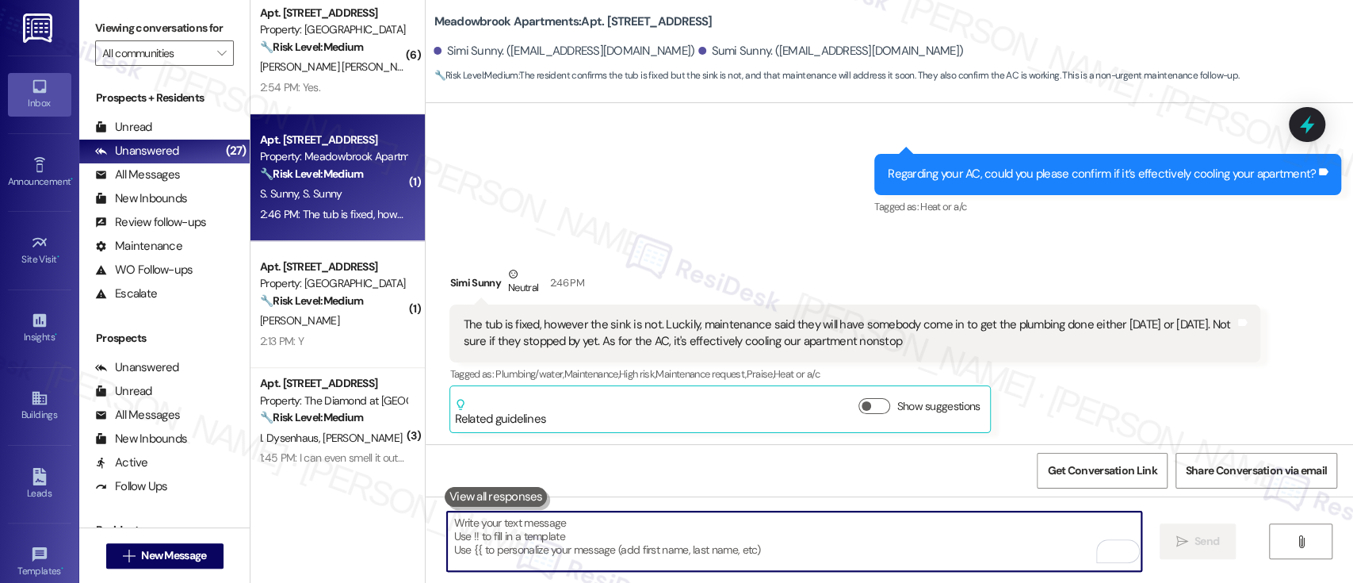
click at [748, 208] on div "Sent via SMS Emily (ResiDesk) 2:43 PM Hi Simi, thank you for reaching out! Our …" at bounding box center [890, 108] width 928 height 246
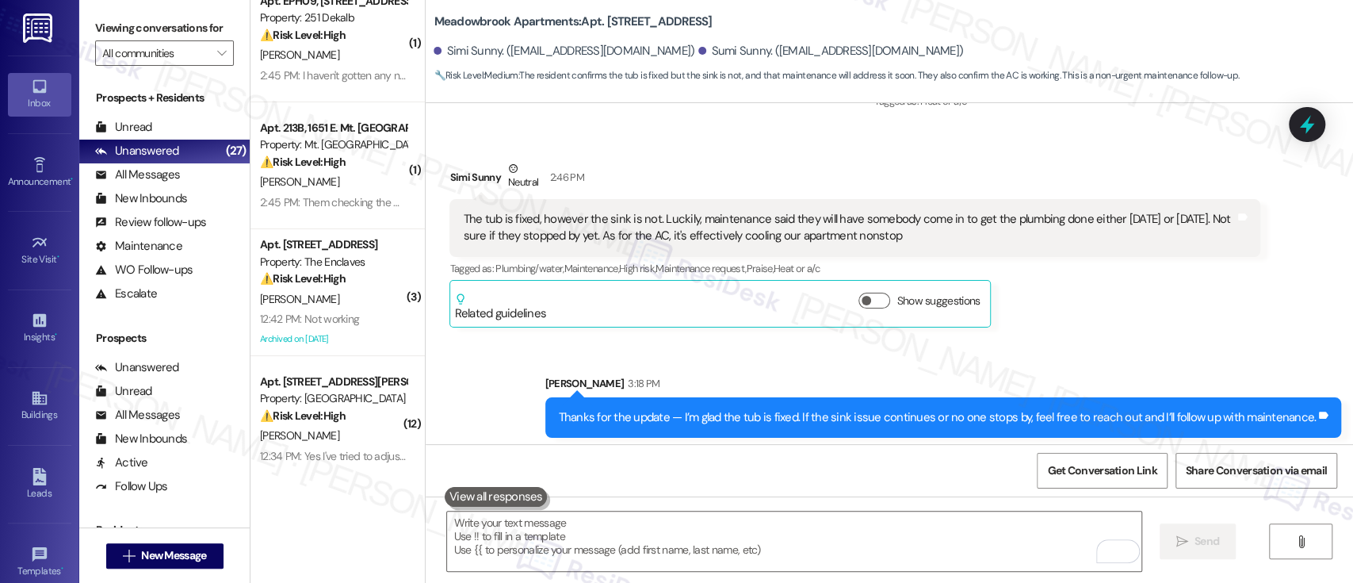
scroll to position [0, 0]
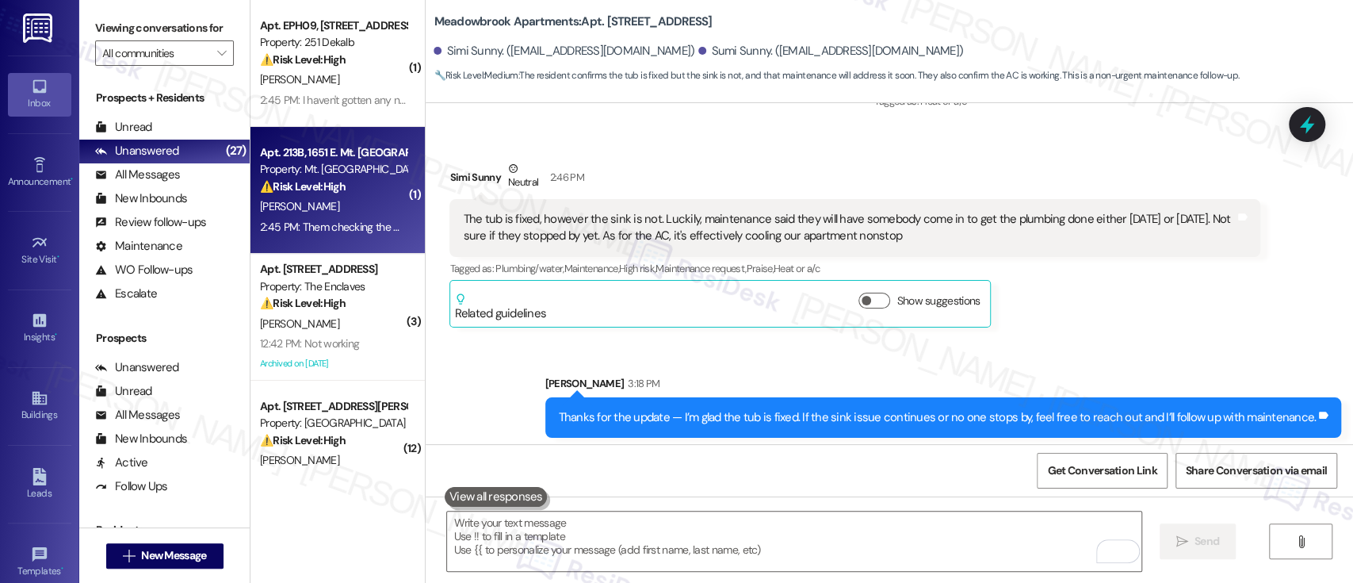
click at [336, 173] on div "Property: Mt. Airy Place" at bounding box center [333, 169] width 147 height 17
type textarea "Fetching suggested responses. Please feel free to read through the conversation…"
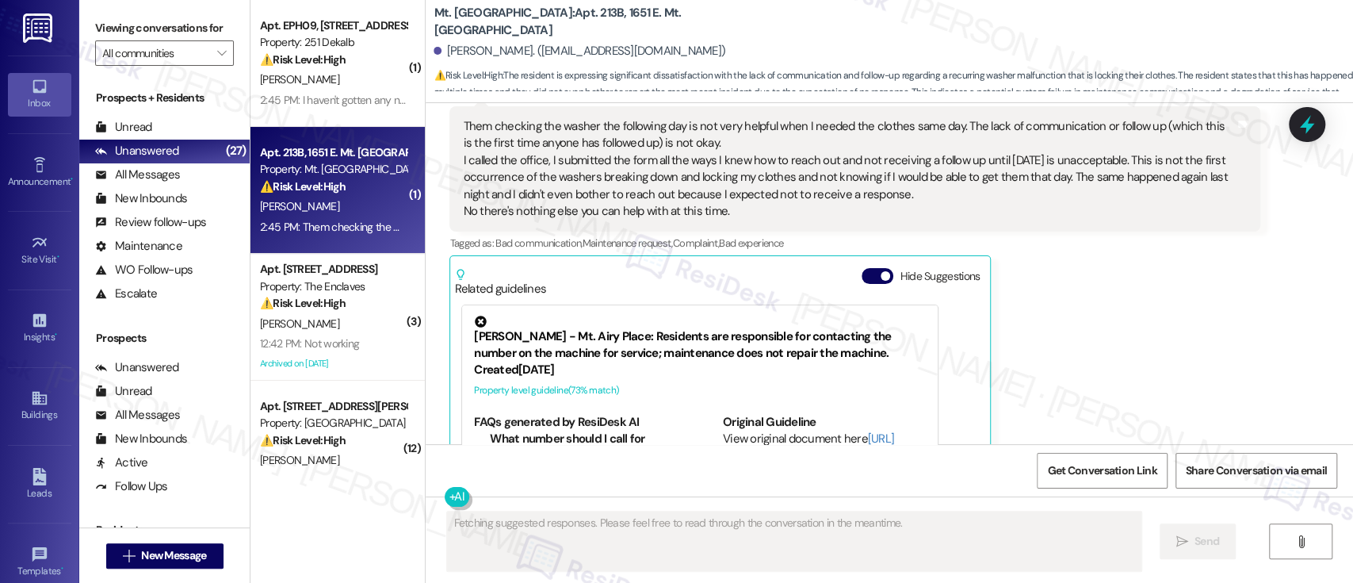
scroll to position [7951, 0]
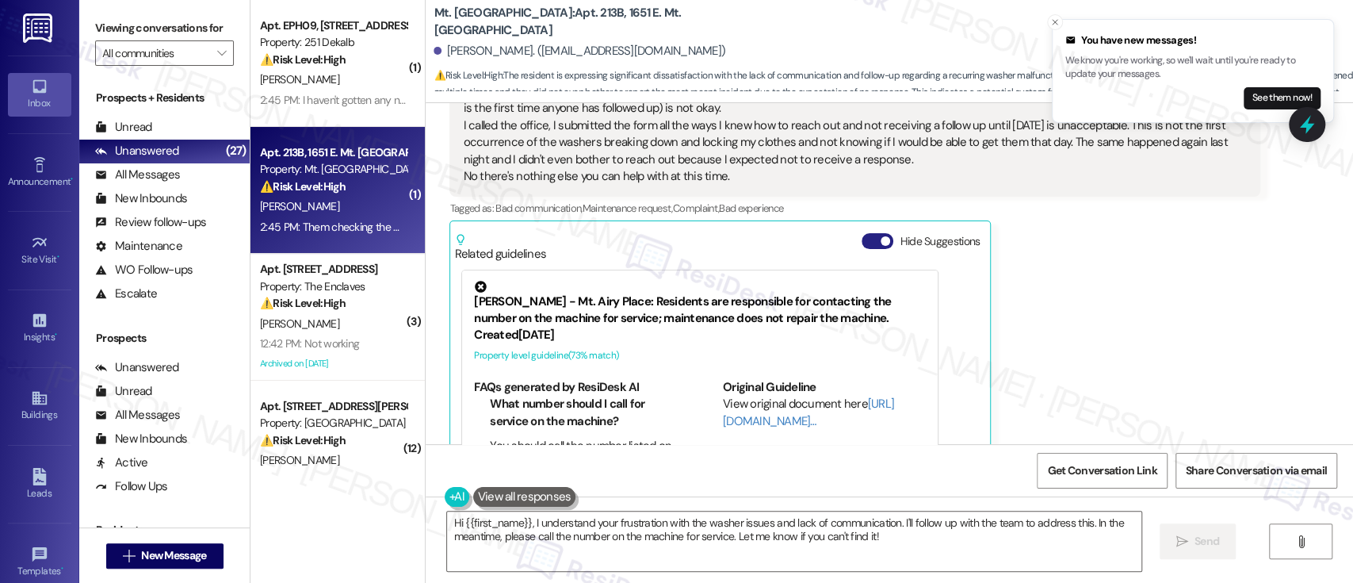
click at [881, 236] on span "button" at bounding box center [886, 241] width 10 height 10
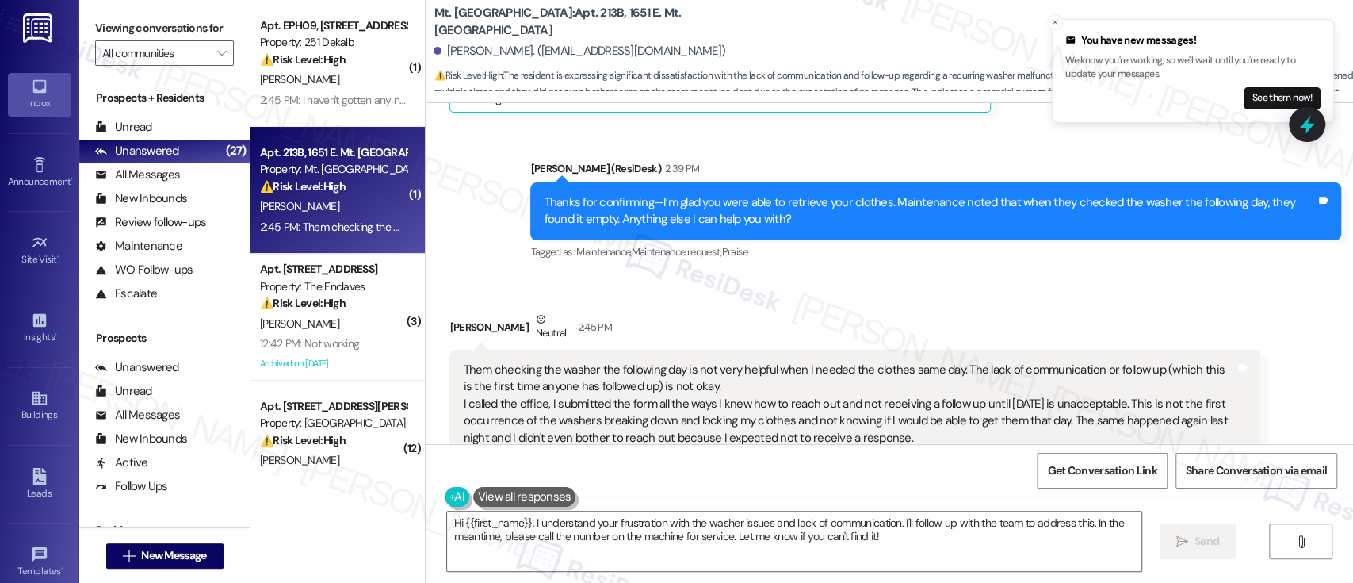
scroll to position [7718, 0]
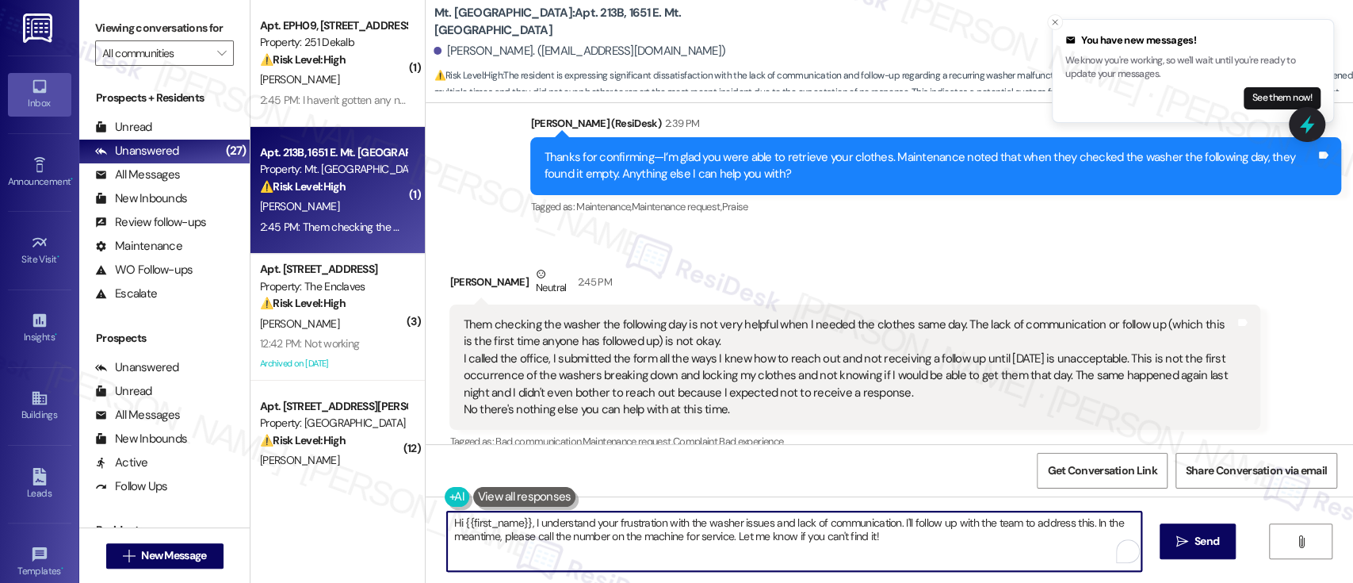
drag, startPoint x: 524, startPoint y: 523, endPoint x: 293, endPoint y: 522, distance: 231.5
click at [293, 522] on div "( 1 ) Apt. EPH09, 251 W Dekalb Pike Property: 251 Dekalb ⚠️ Risk Level: High Th…" at bounding box center [802, 291] width 1103 height 583
click at [479, 542] on textarea "I understand your frustration with the washer issues and lack of communication.…" at bounding box center [794, 540] width 694 height 59
click at [818, 549] on textarea "I understand your frustration with the washer issues and lack of communication.…" at bounding box center [794, 540] width 694 height 59
click at [847, 547] on textarea "I understand your frustration with the washer issues and lack of communication.…" at bounding box center [794, 540] width 694 height 59
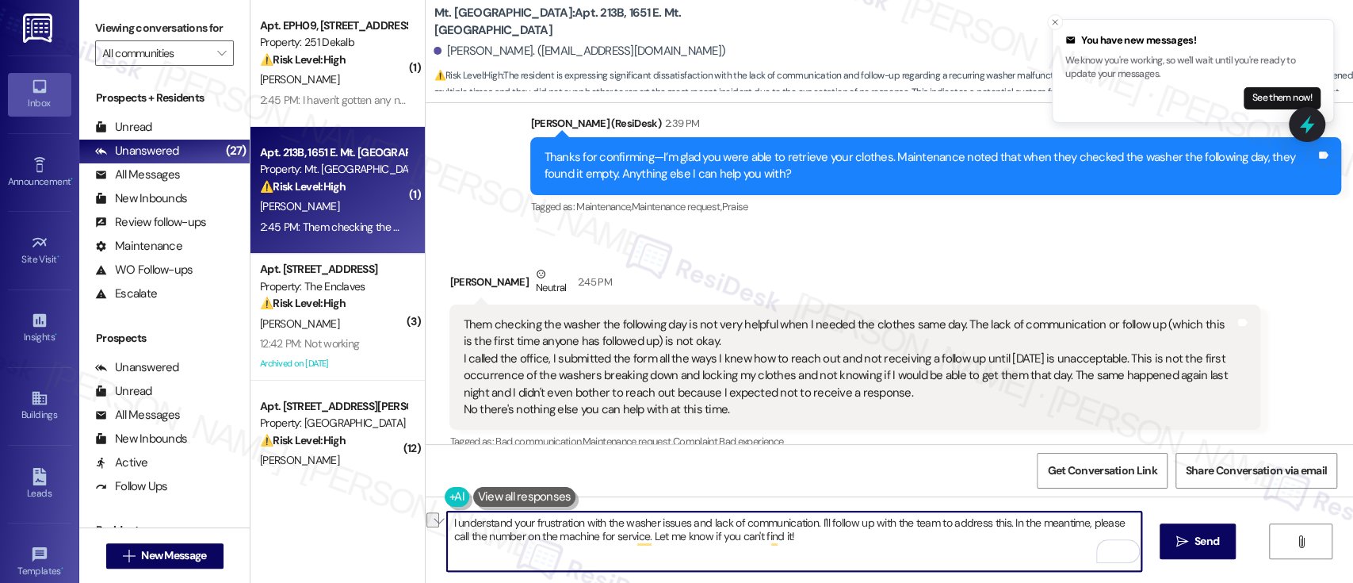
drag, startPoint x: 839, startPoint y: 547, endPoint x: 628, endPoint y: 544, distance: 210.9
click at [628, 544] on textarea "I understand your frustration with the washer issues and lack of communication.…" at bounding box center [794, 540] width 694 height 59
paste textarea "the lack of communication — I’m really sorry for the inconvenience. I’ll follow…"
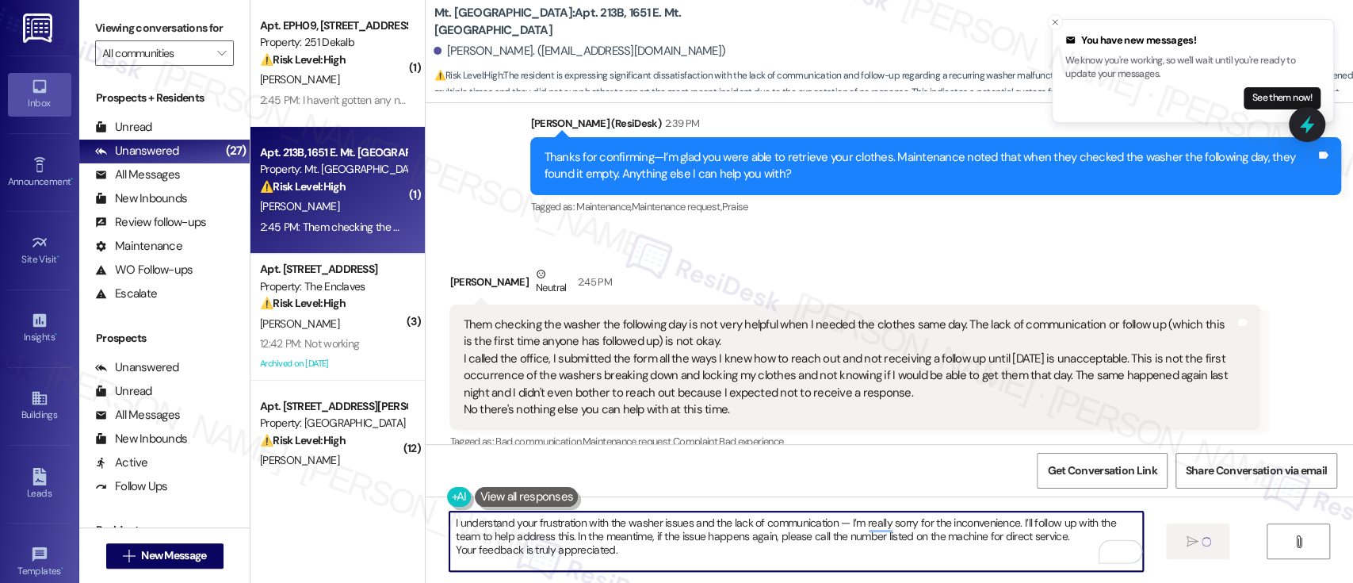
type textarea "I understand your frustration with the washer issues and the lack of communicat…"
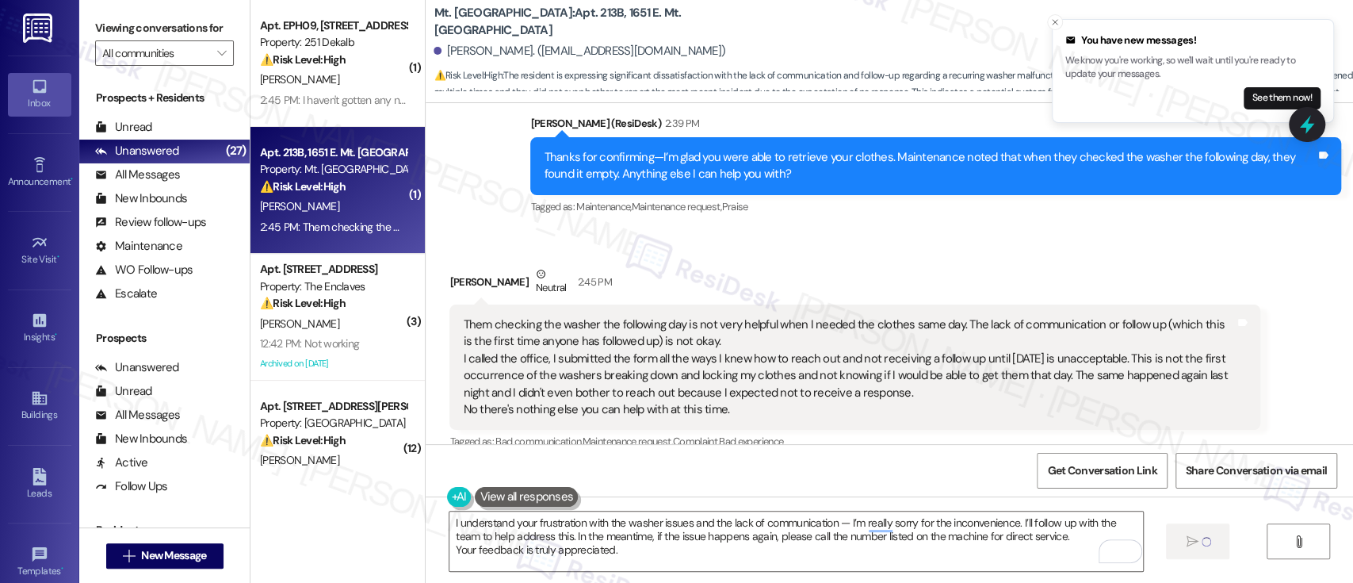
click at [767, 254] on div "Received via SMS Alesha Bingham Neutral 2:45 PM Them checking the washer the fo…" at bounding box center [855, 383] width 835 height 258
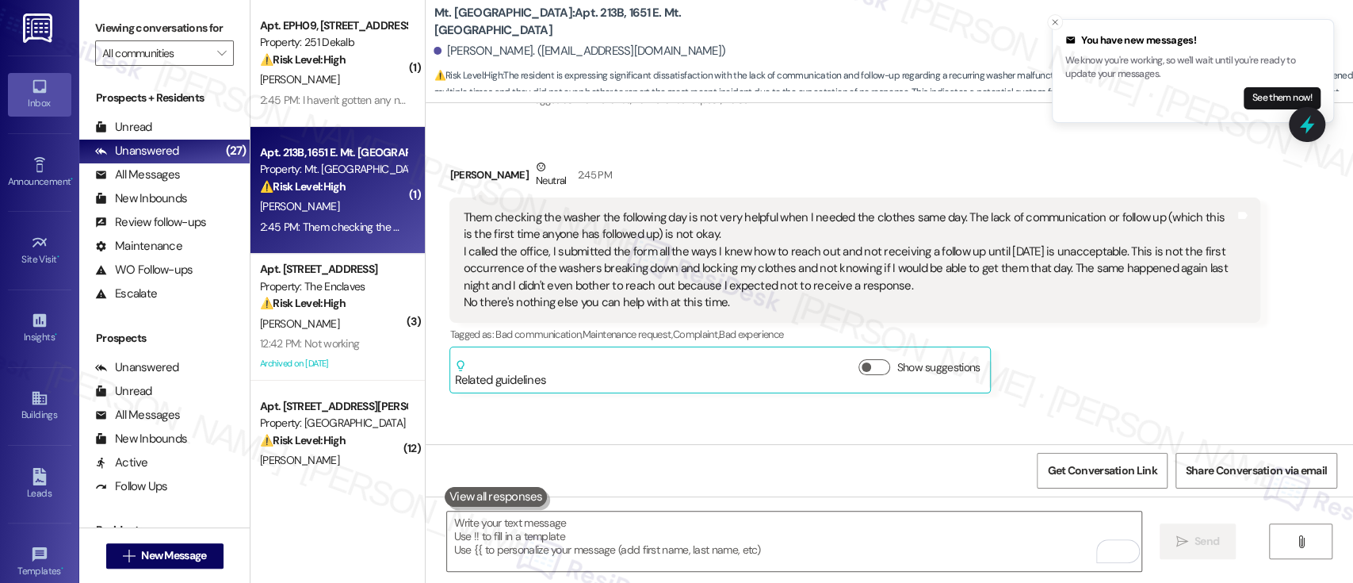
scroll to position [7863, 0]
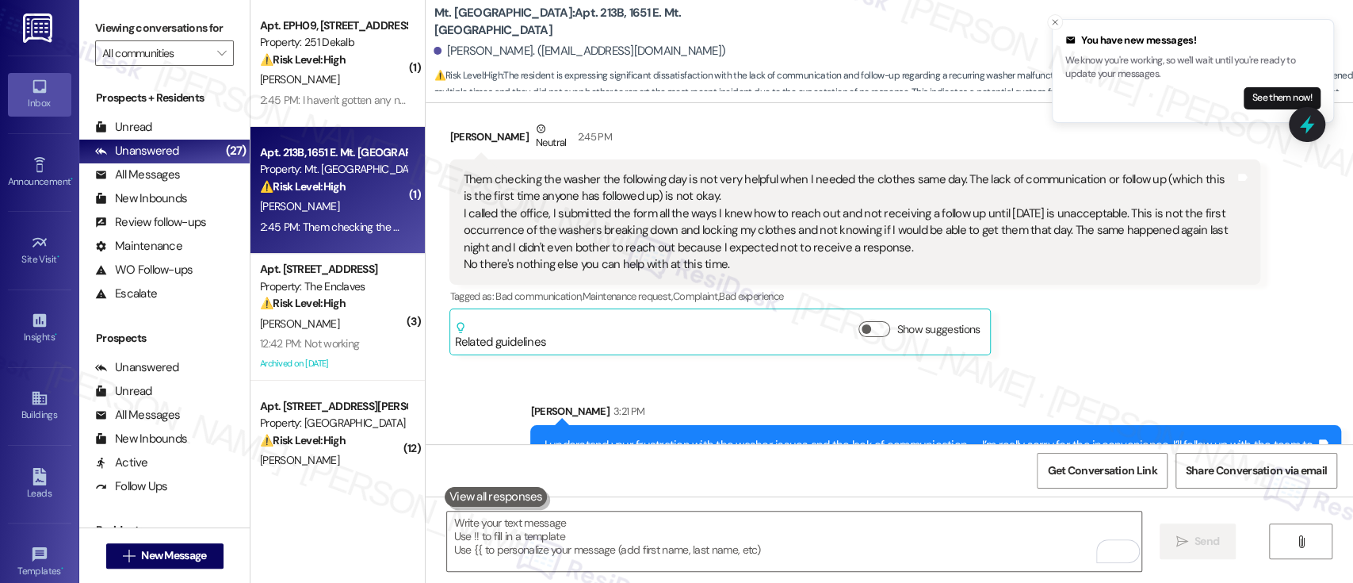
click at [1193, 296] on div "Received via SMS Alesha Bingham Neutral 2:45 PM Them checking the washer the fo…" at bounding box center [855, 238] width 835 height 258
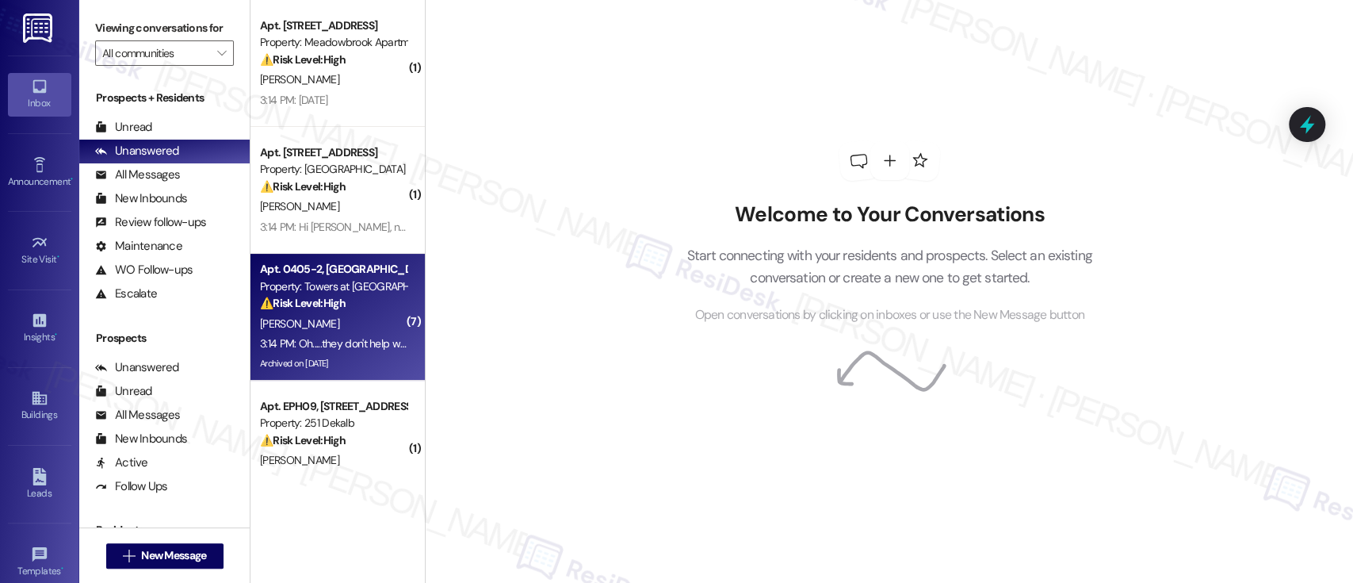
scroll to position [105, 0]
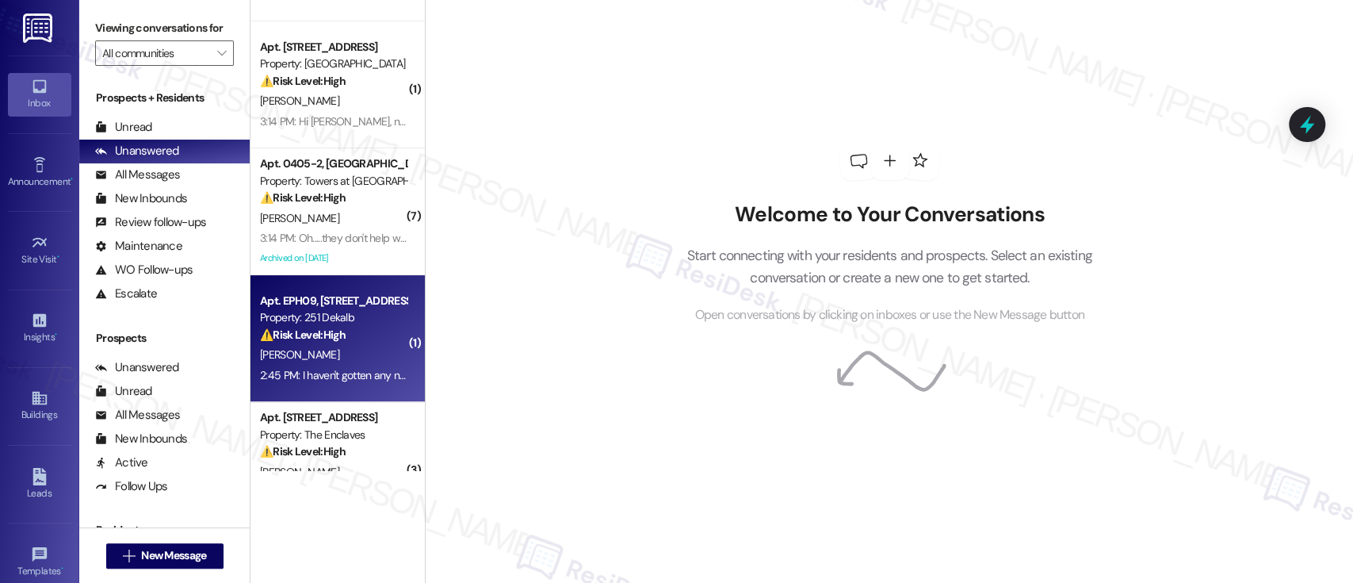
click at [348, 345] on div "[PERSON_NAME]" at bounding box center [333, 355] width 150 height 20
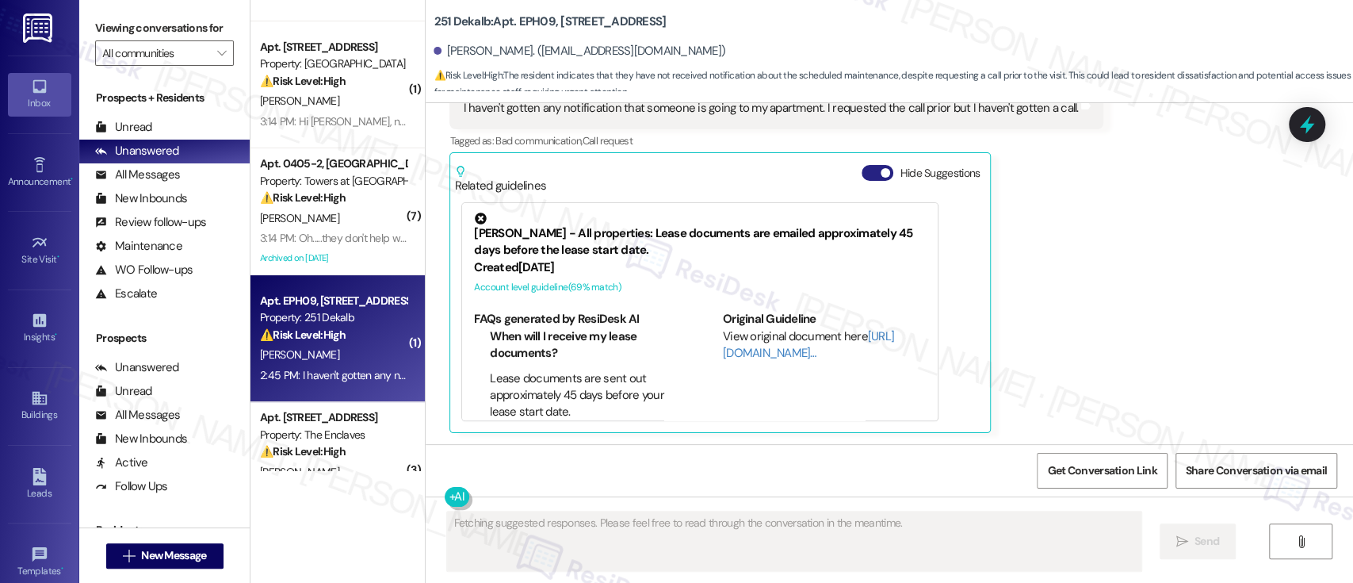
click at [871, 166] on button "Hide Suggestions" at bounding box center [878, 173] width 32 height 16
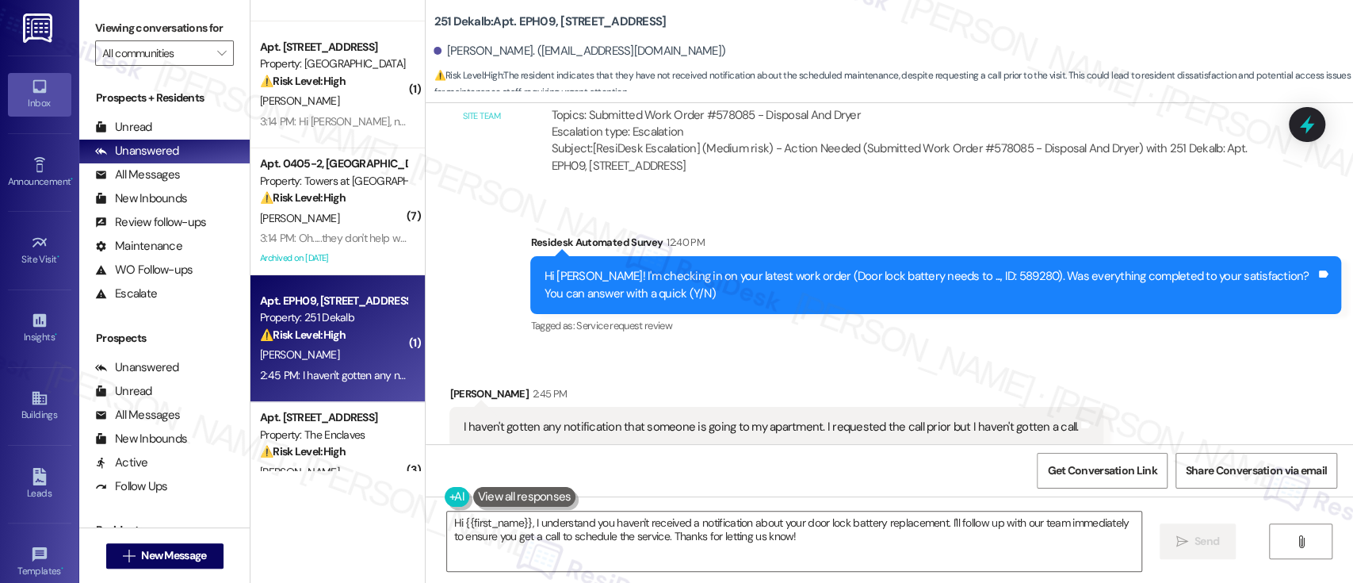
scroll to position [1038, 0]
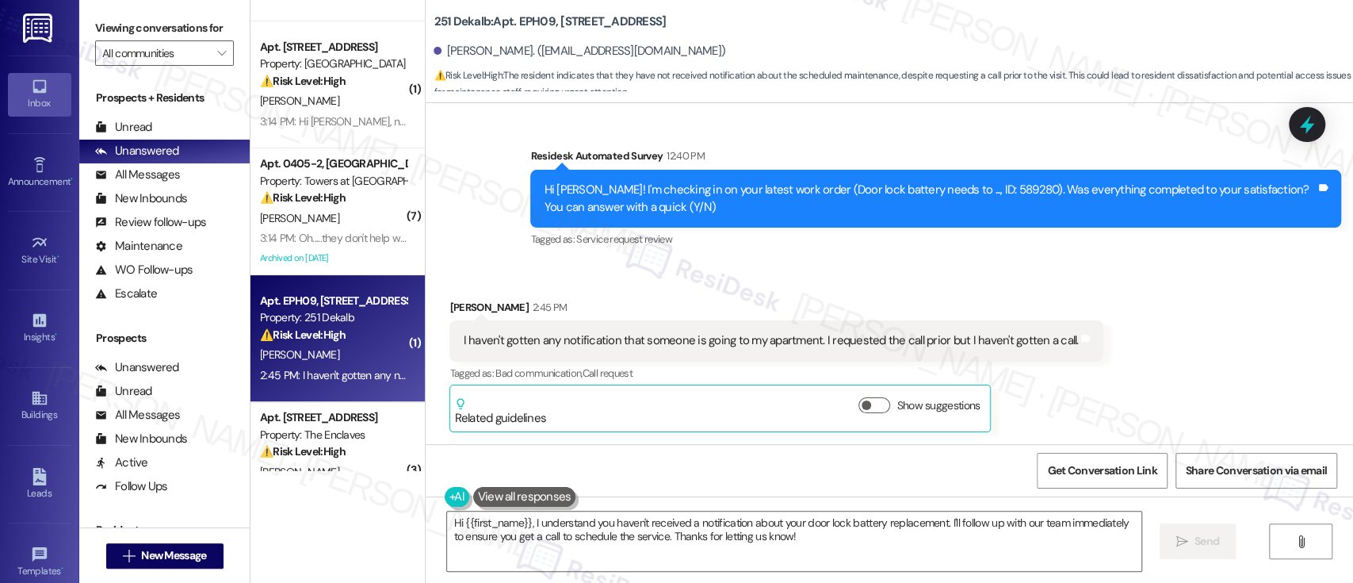
click at [1015, 184] on div "Hi [PERSON_NAME]! I'm checking in on your latest work order (Door lock battery …" at bounding box center [930, 199] width 772 height 34
copy div "589280"
click at [843, 539] on textarea "Hi {{first_name}}, I understand you haven't received a notification about your …" at bounding box center [794, 540] width 694 height 59
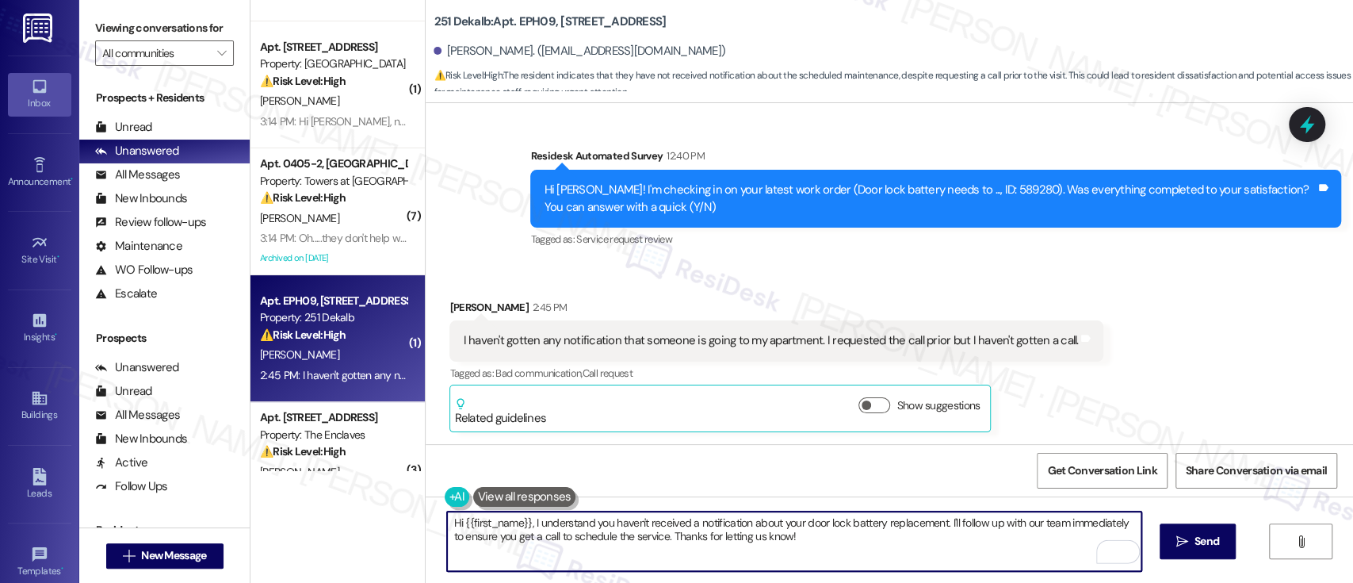
drag, startPoint x: 524, startPoint y: 521, endPoint x: 343, endPoint y: 502, distance: 181.7
click at [343, 502] on div "( 1 ) Apt. 669, [STREET_ADDRESS] Property: Meadowbrook Apartments ⚠️ Risk Level…" at bounding box center [802, 291] width 1103 height 583
drag, startPoint x: 859, startPoint y: 525, endPoint x: 869, endPoint y: 570, distance: 46.3
click at [869, 570] on textarea "I understand you haven't received a notification about your door lock battery r…" at bounding box center [794, 540] width 694 height 59
paste textarea "We do not replace batteries in Levi systems anymore because we no longer use th…"
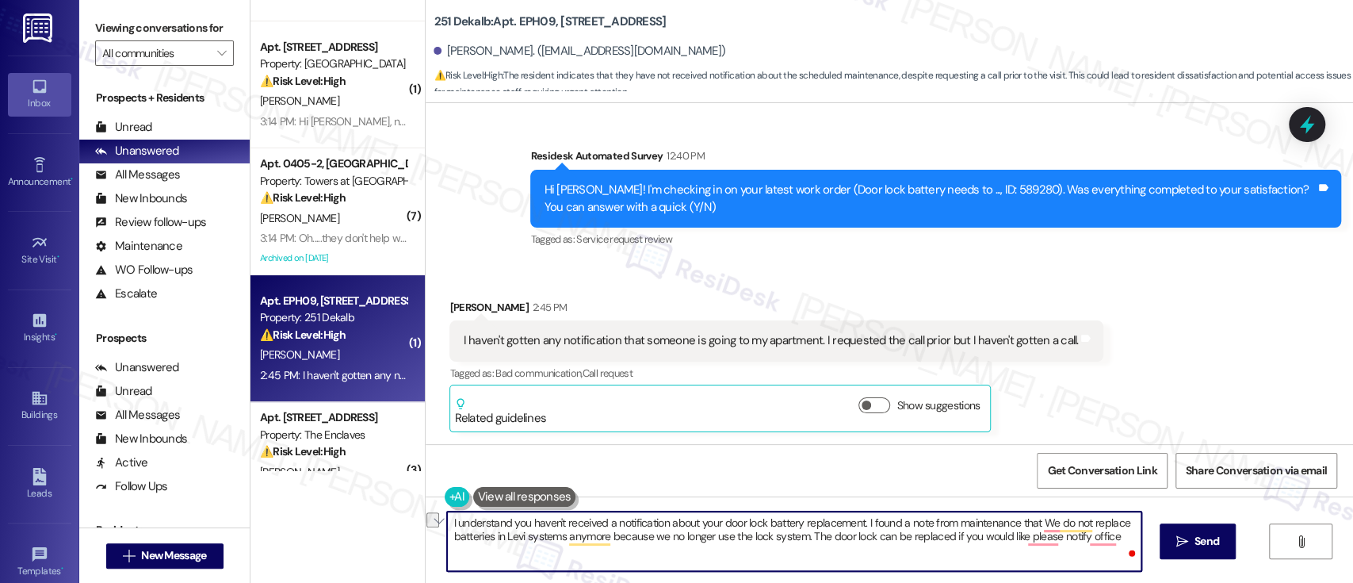
drag, startPoint x: 1052, startPoint y: 541, endPoint x: 1113, endPoint y: 540, distance: 61.0
click at [1113, 540] on textarea "I understand you haven't received a notification about your door lock battery r…" at bounding box center [794, 540] width 694 height 59
paste textarea "’t received a notification about the door lock battery replacement — thank you …"
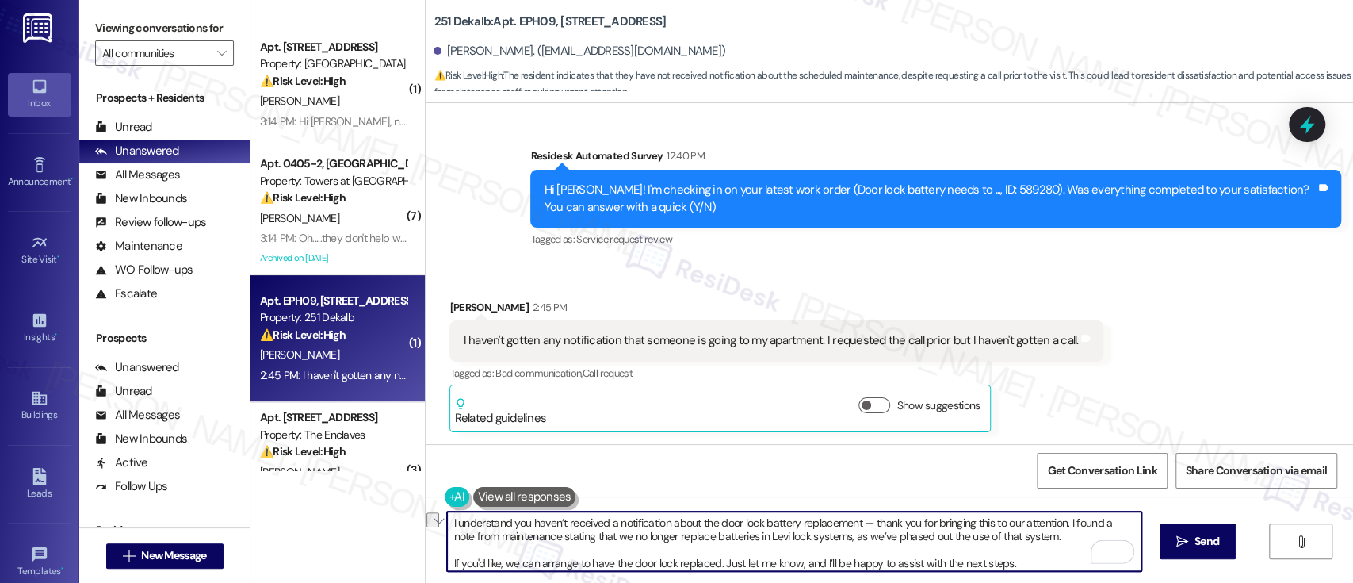
type textarea "I understand you haven’t received a notification about the door lock battery re…"
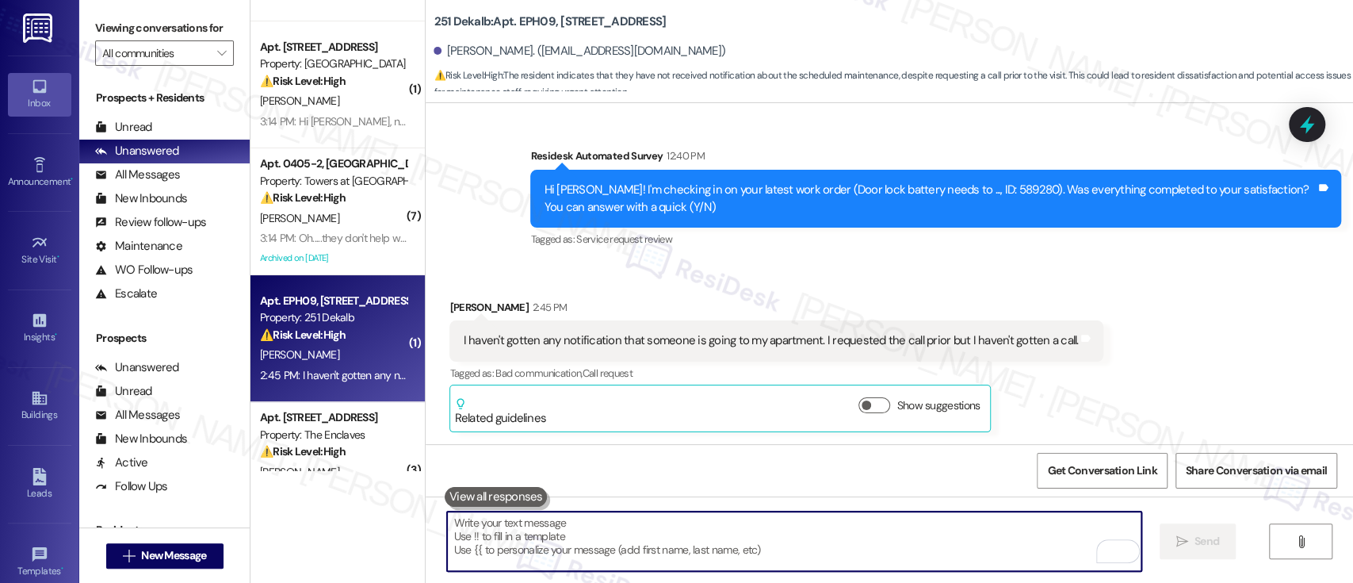
scroll to position [1037, 0]
paste textarea "If you'd like, we can arrange to have the door lock replaced. Just let me know,…"
type textarea "If you'd like, we can arrange to have the door lock replaced. Just let me know,…"
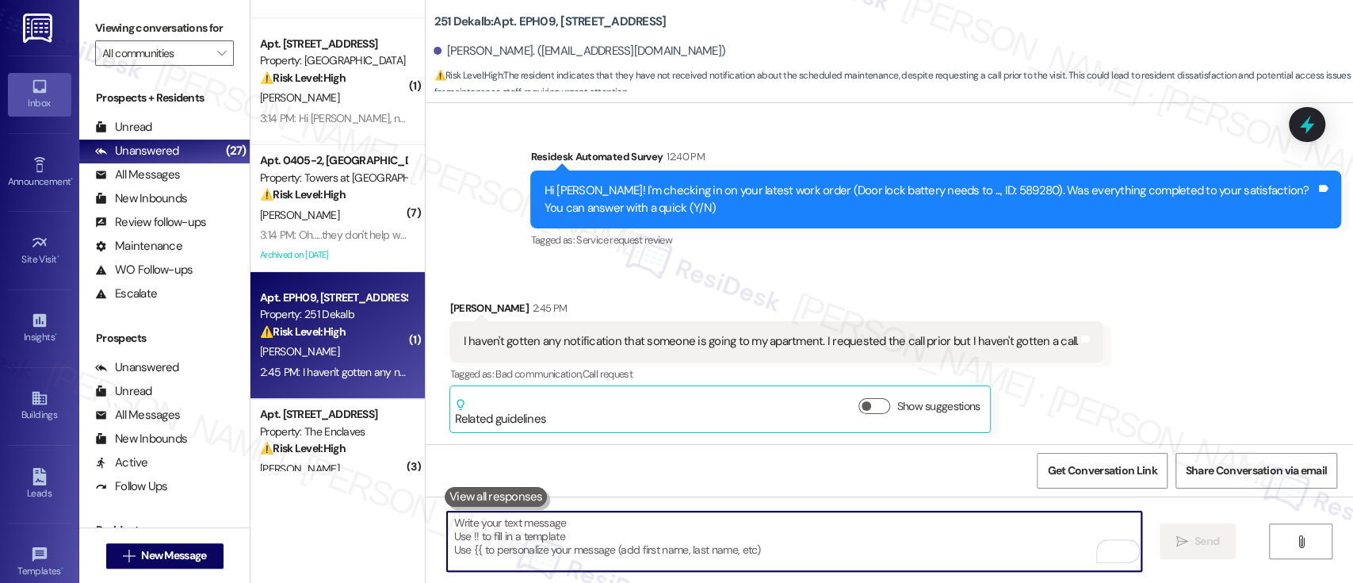
scroll to position [0, 0]
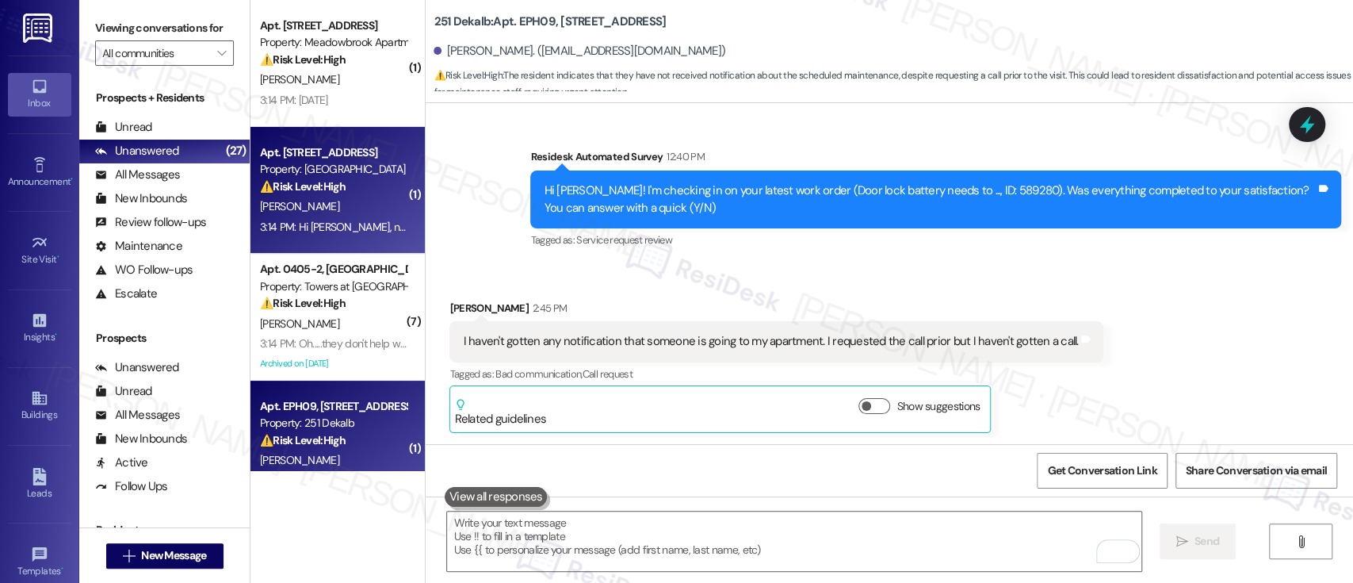
click at [349, 216] on div "[PERSON_NAME]" at bounding box center [333, 207] width 150 height 20
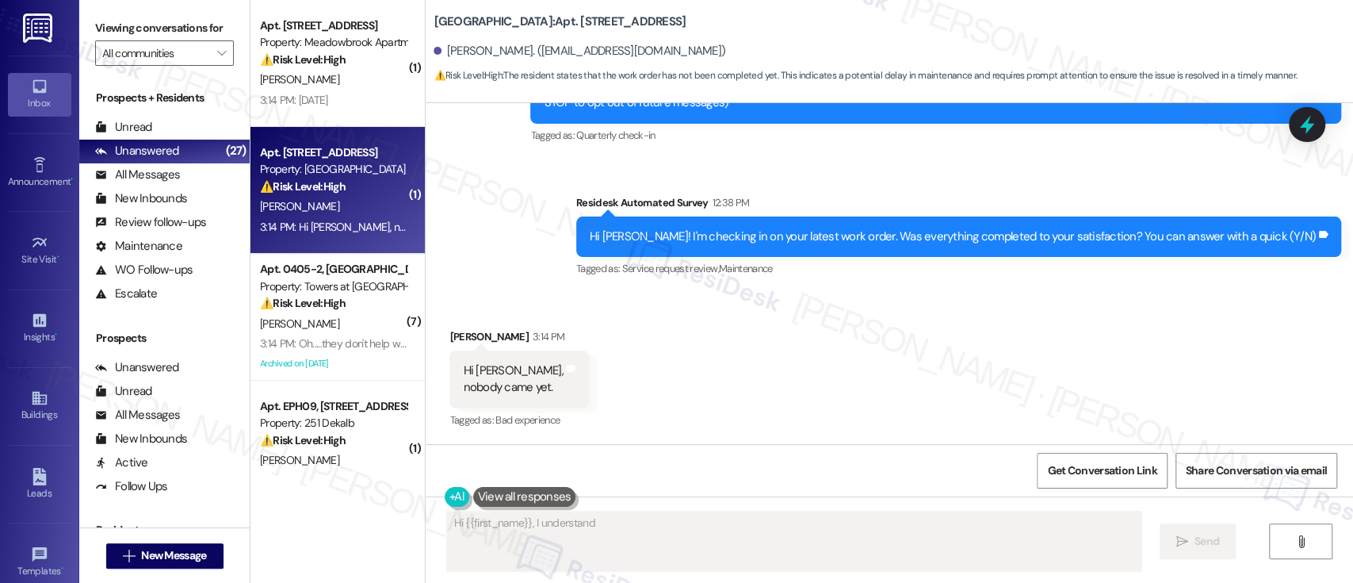
scroll to position [201, 0]
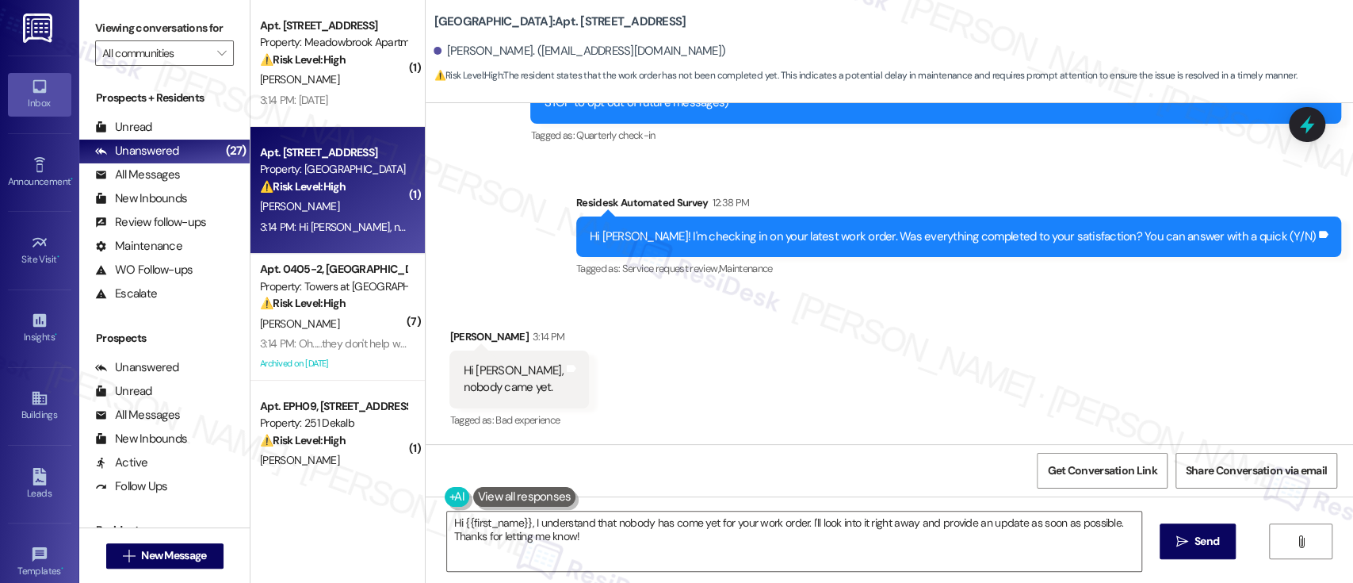
click at [1055, 335] on div "Received via SMS Kasia Duckett 3:14 PM Hi Emily, nobody came yet. Tags and note…" at bounding box center [890, 368] width 928 height 151
click at [796, 515] on textarea "Hi {{first_name}}, I understand that nobody has come yet for your work order. I…" at bounding box center [794, 540] width 694 height 59
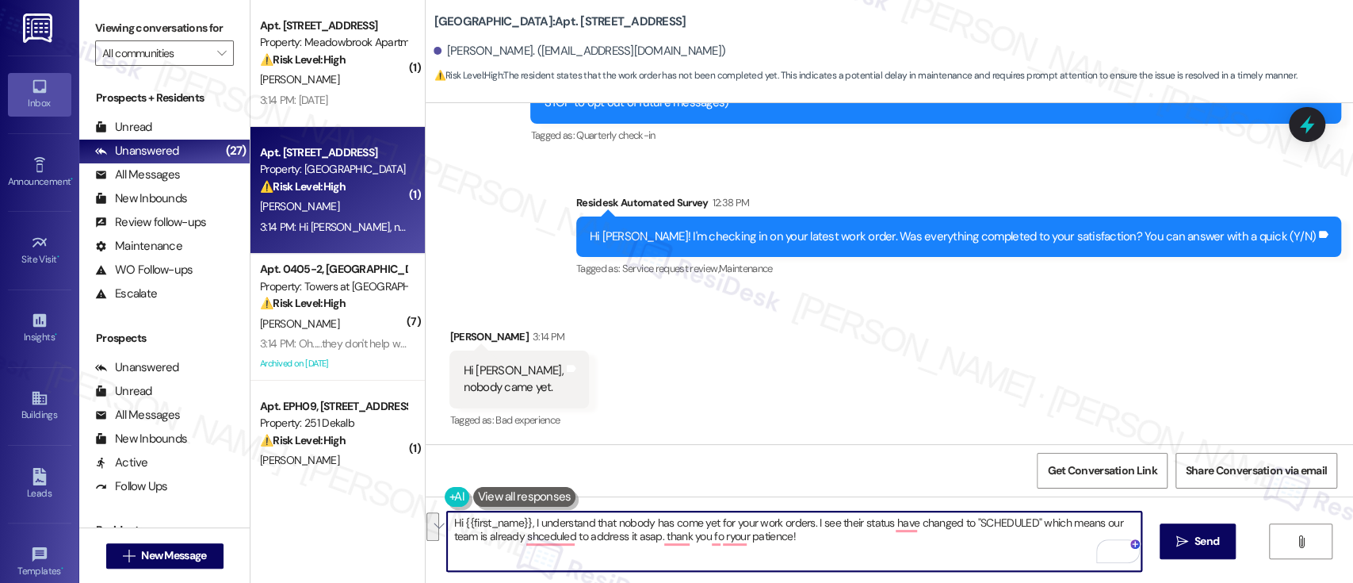
paste textarea "I understand that no one has come by yet for your work orders, and I’m sorry fo…"
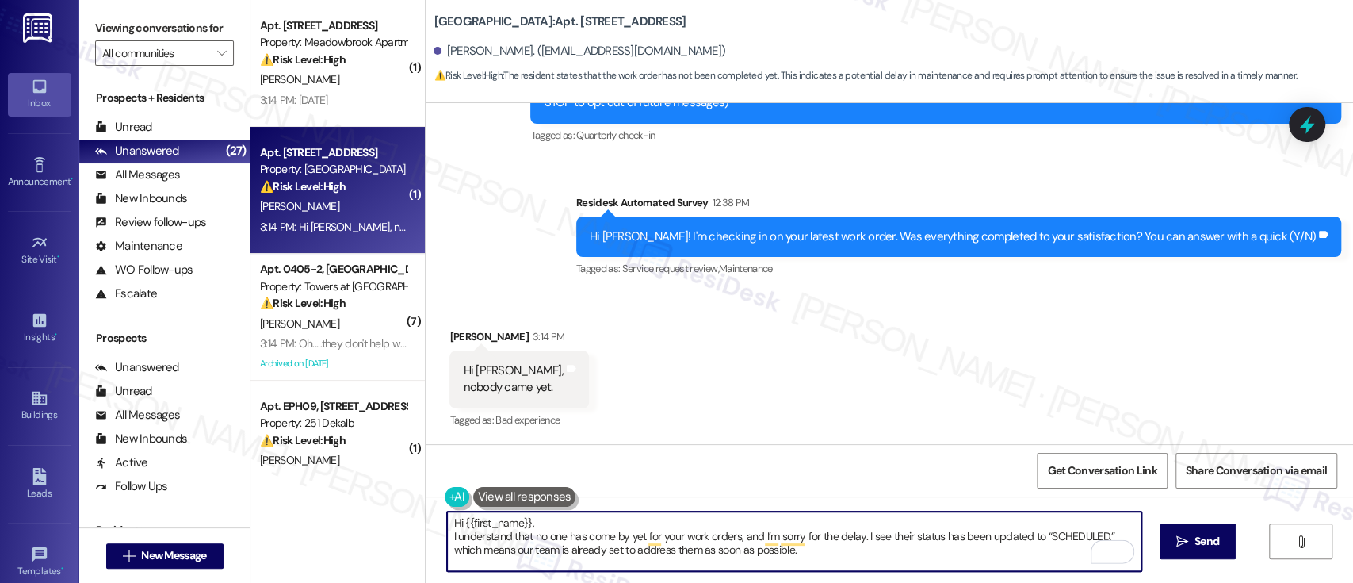
click at [632, 520] on textarea "Hi {{first_name}}, I understand that no one has come by yet for your work order…" at bounding box center [794, 540] width 694 height 59
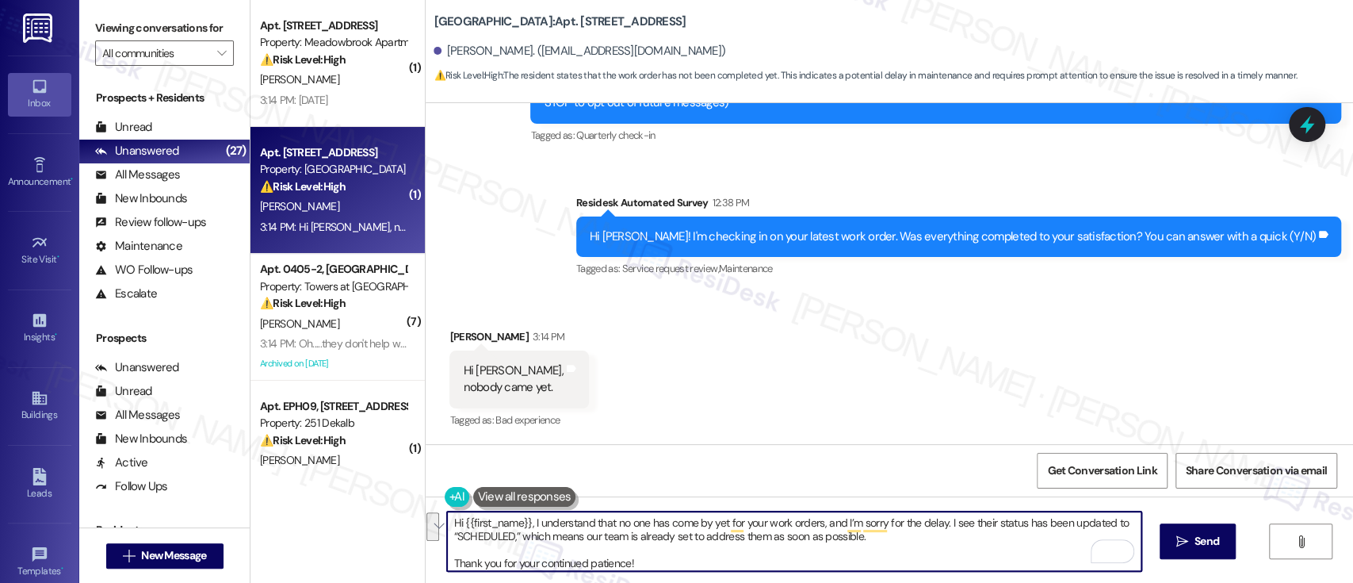
type textarea "Hi {{first_name}}, I understand that no one has come by yet for your work order…"
paste textarea "Thank you for your continued patience"
type textarea "Thank you for your continued patience!"
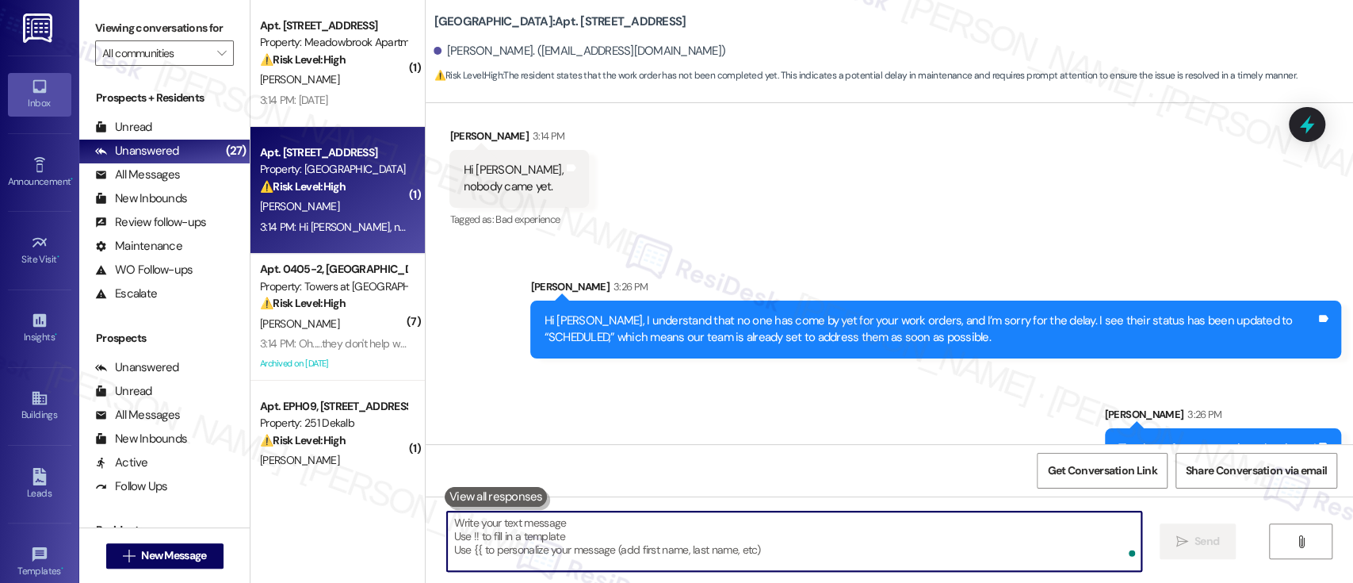
scroll to position [438, 0]
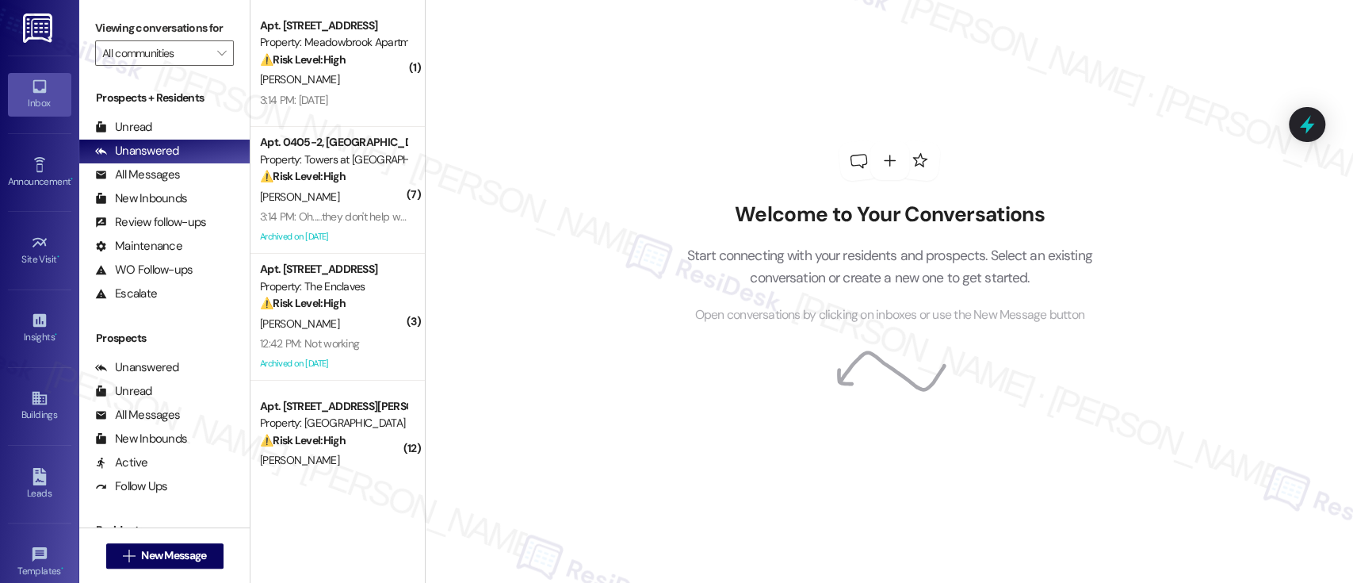
click at [510, 90] on div "Welcome to Your Conversations Start connecting with your residents and prospect…" at bounding box center [889, 291] width 928 height 583
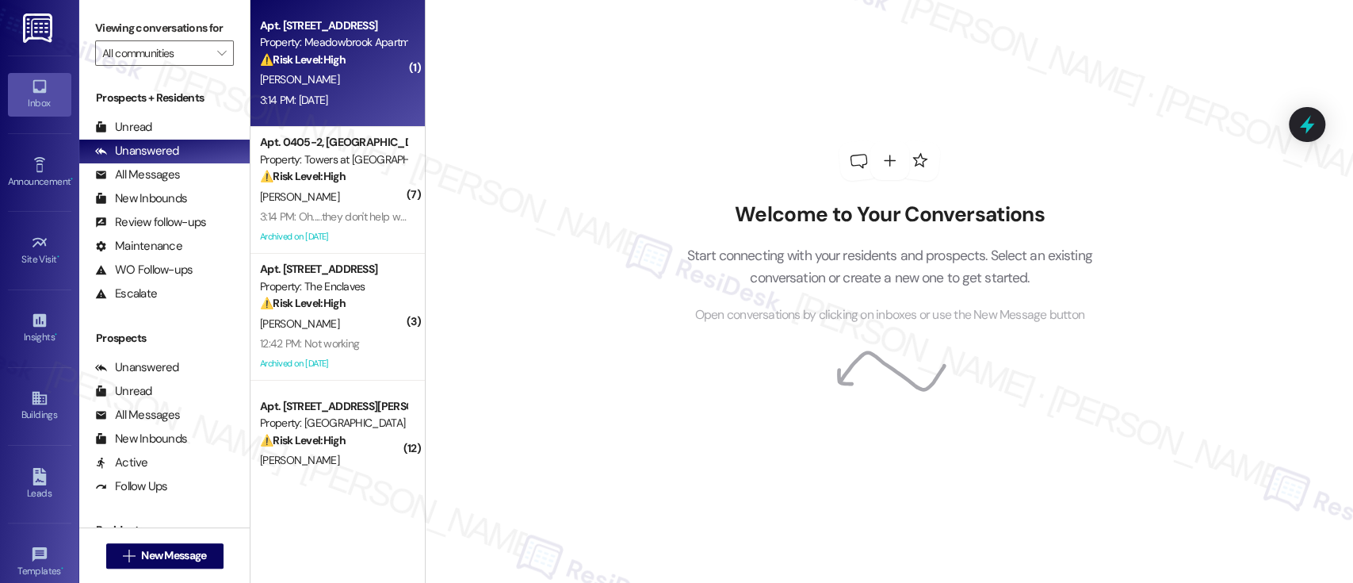
click at [330, 67] on div "⚠️ Risk Level: High The resident indicates that the AC repair work order was no…" at bounding box center [333, 60] width 147 height 17
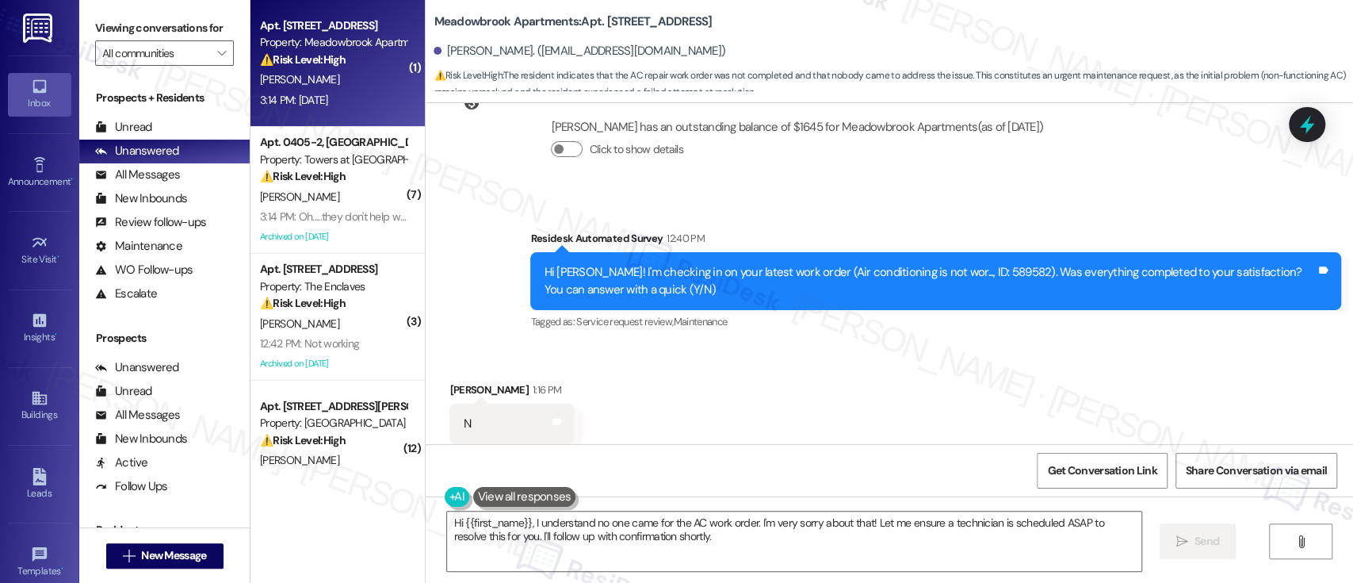
scroll to position [1064, 0]
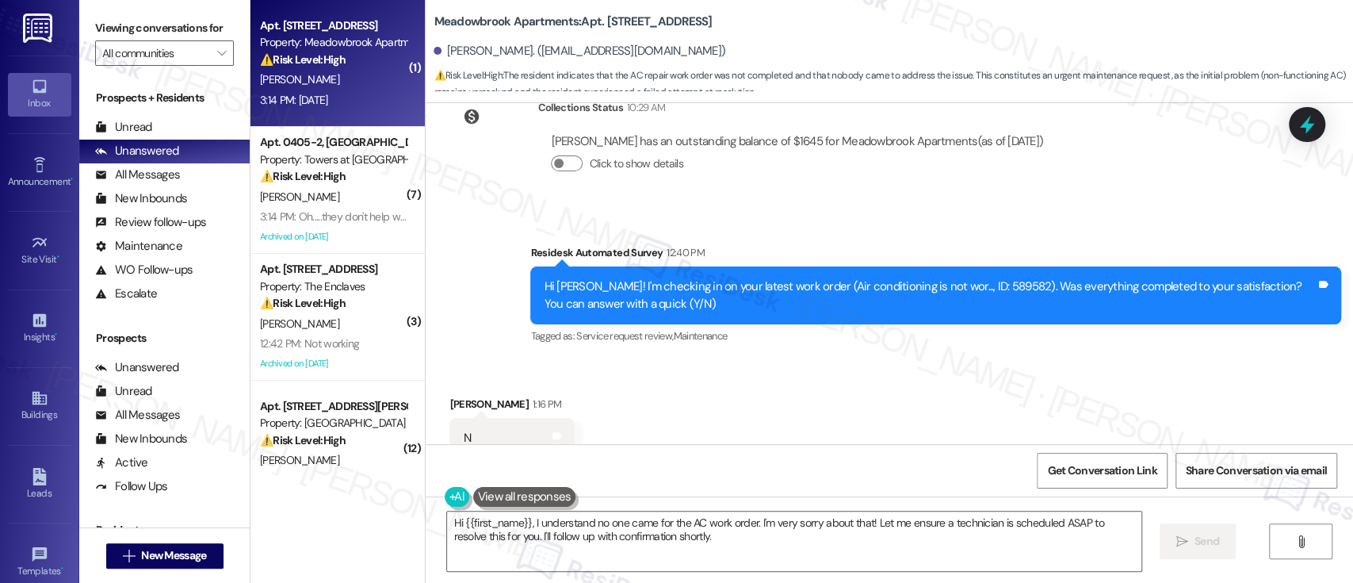
click at [958, 291] on div "Hi [PERSON_NAME]! I'm checking in on your latest work order (Air conditioning i…" at bounding box center [930, 295] width 772 height 34
copy div "589582"
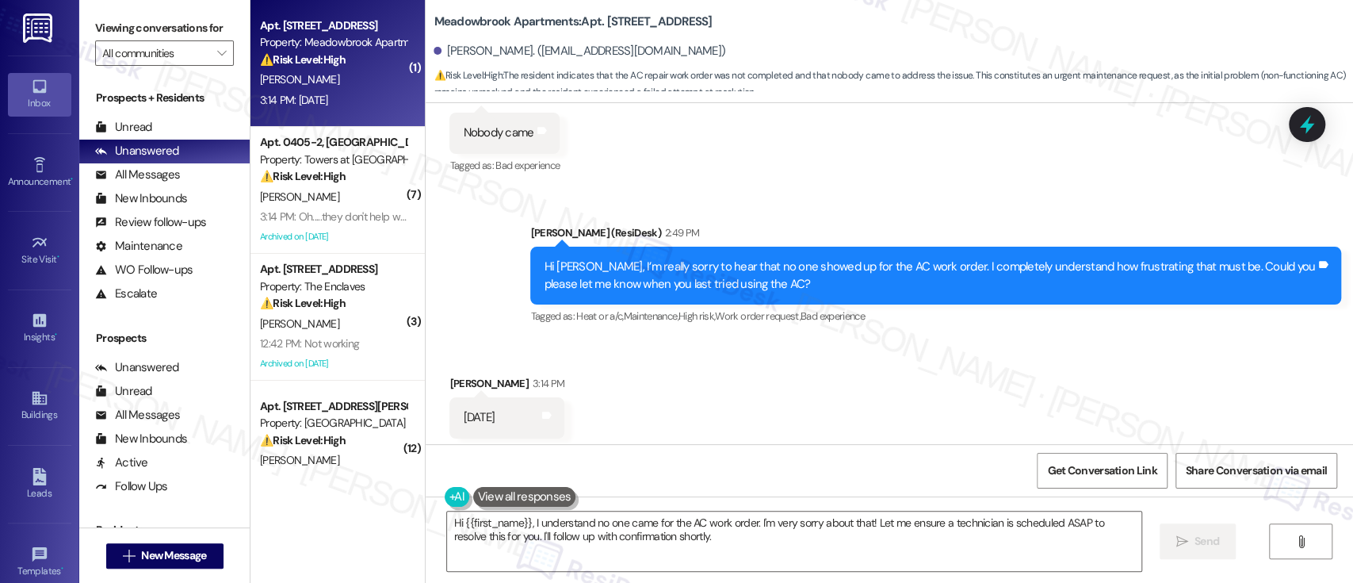
scroll to position [1486, 0]
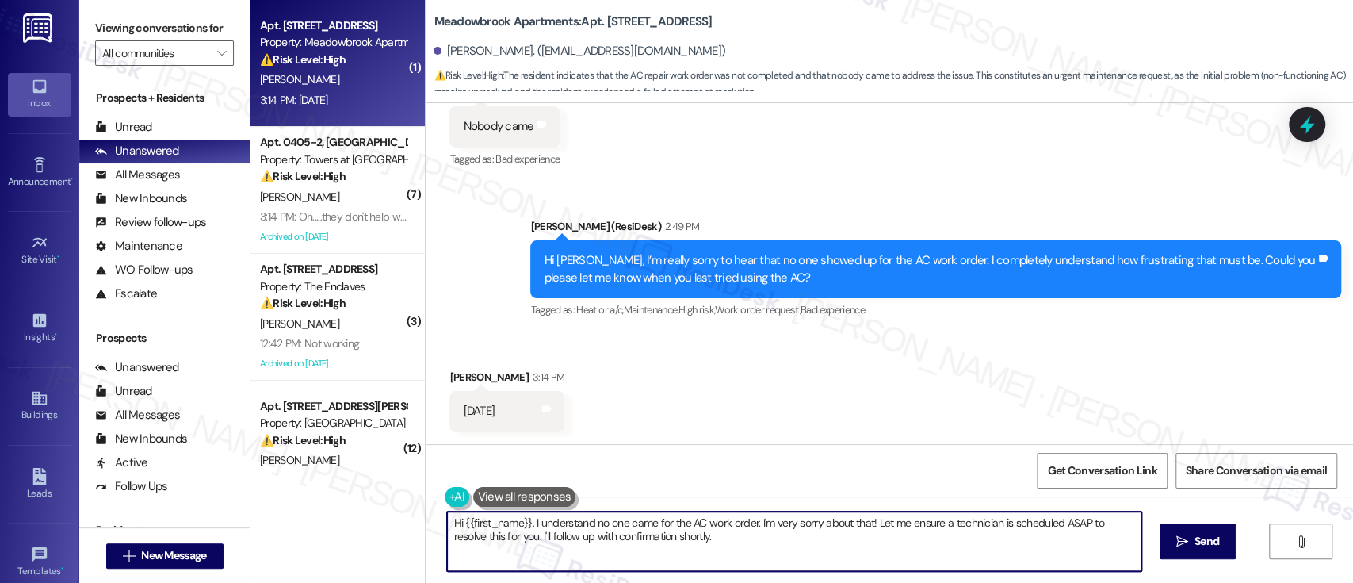
drag, startPoint x: 209, startPoint y: 425, endPoint x: 567, endPoint y: 440, distance: 357.9
click at [218, 424] on div "Viewing conversations for All communities  Prospects + Residents Unread (0) Un…" at bounding box center [716, 291] width 1274 height 583
paste textarea "also please confirm the temperature your thermostat is set to, as well as the c…"
type textarea "Thank you! Could you also please confirm the temperature your thermostat is set…"
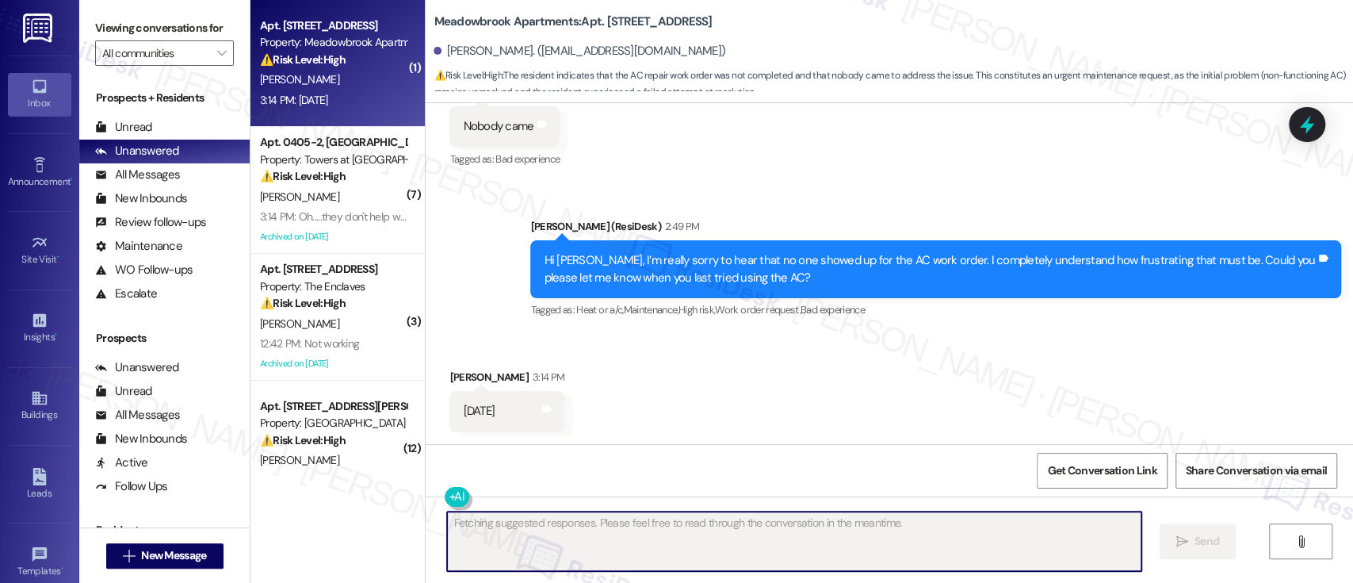
scroll to position [1486, 0]
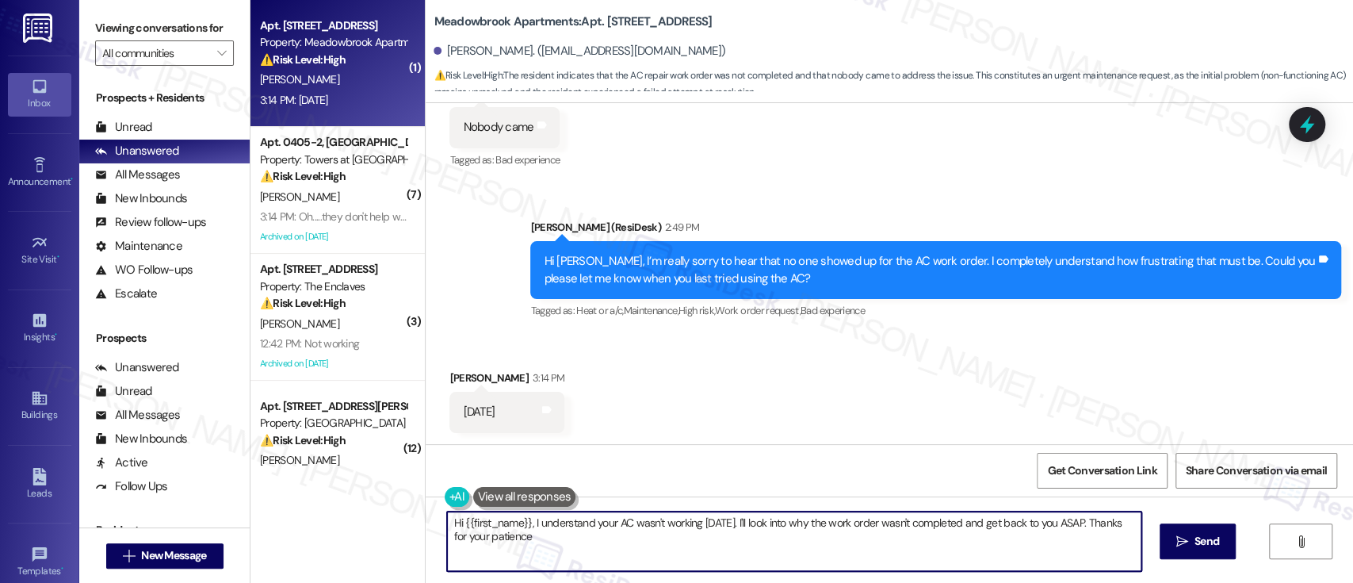
type textarea "Hi {{first_name}}, I understand your AC wasn't working [DATE]. I'll look into w…"
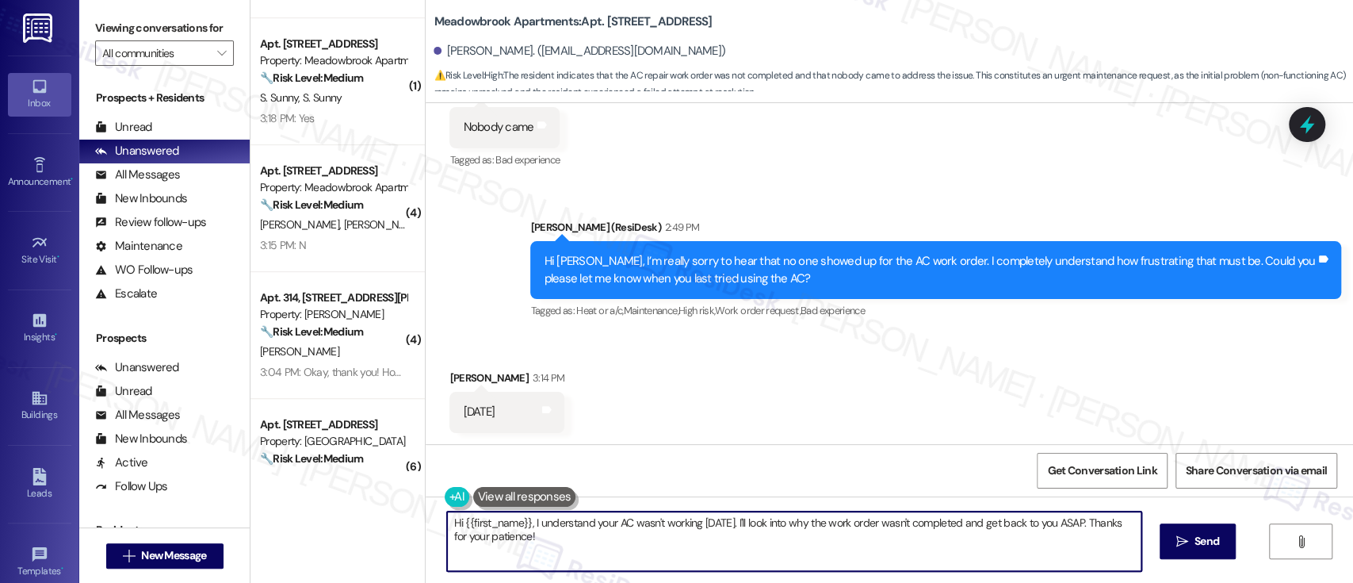
scroll to position [495, 0]
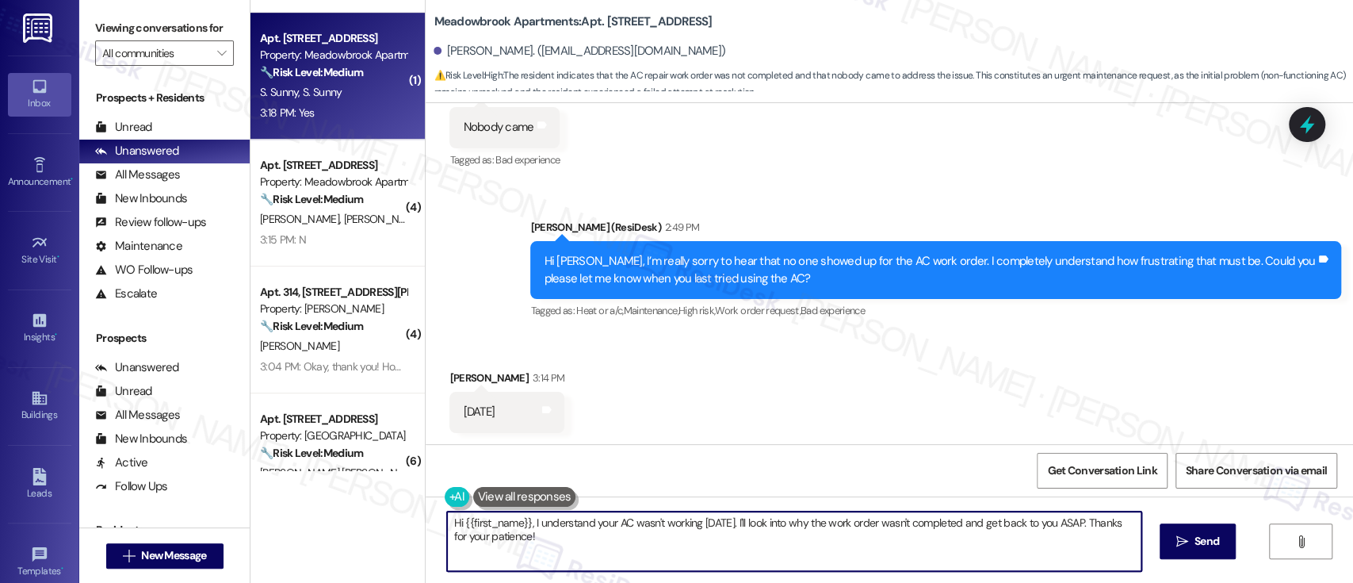
click at [320, 113] on div "3:18 PM: Yes 3:18 PM: Yes" at bounding box center [333, 113] width 150 height 20
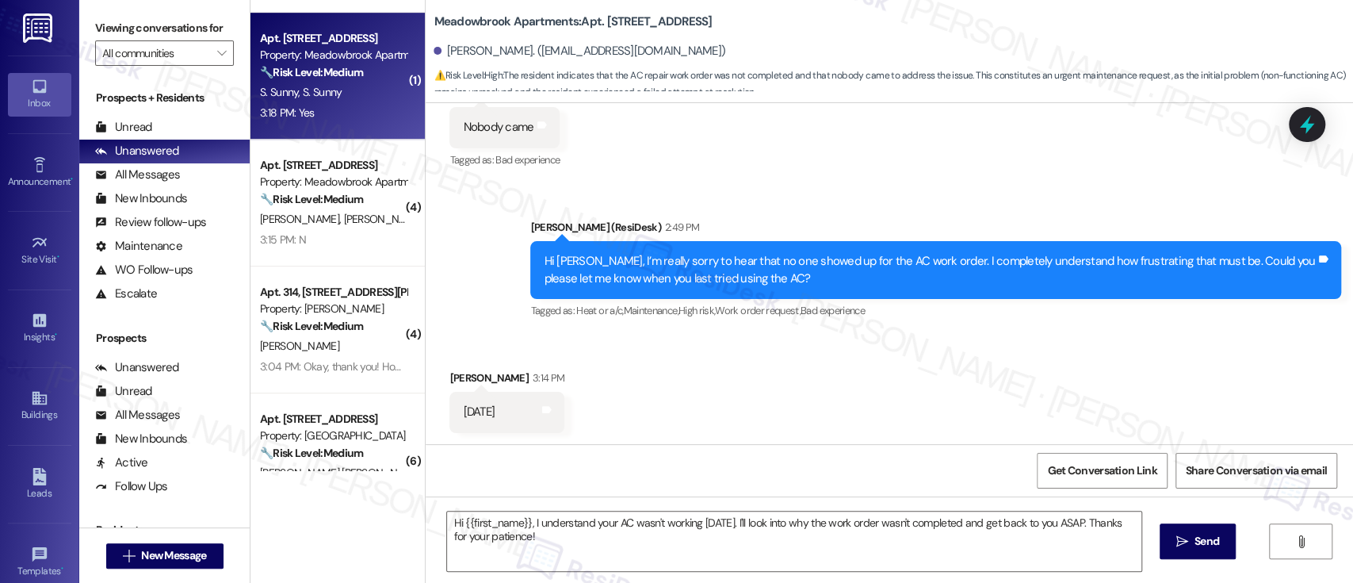
type textarea "Fetching suggested responses. Please feel free to read through the conversation…"
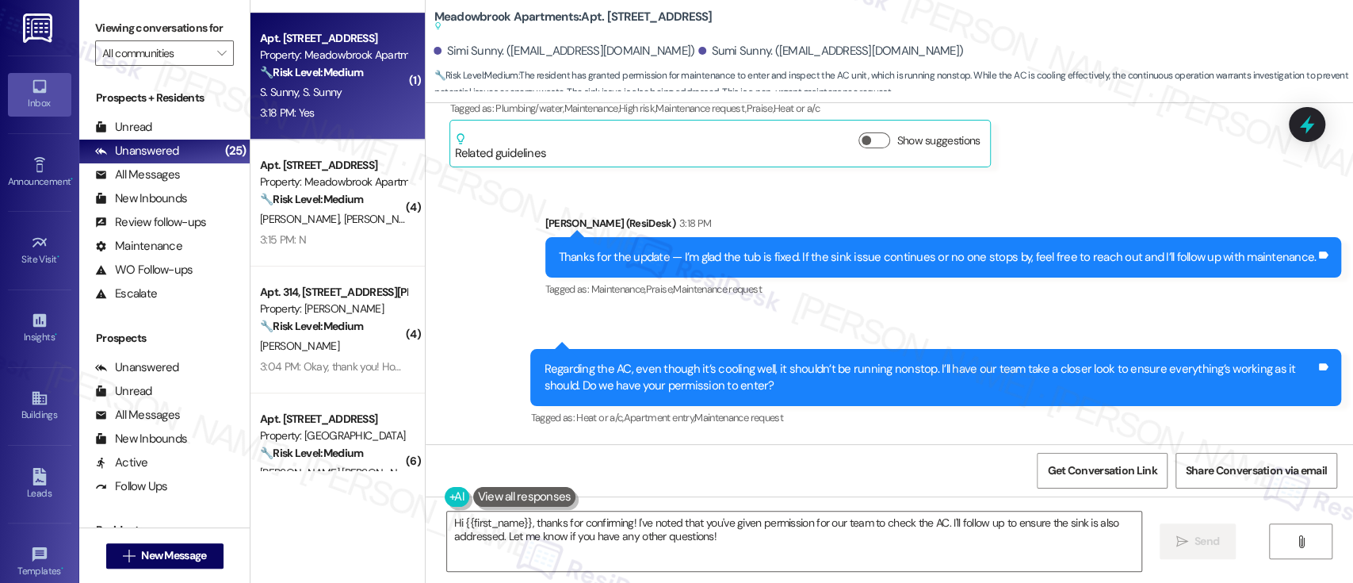
scroll to position [2088, 0]
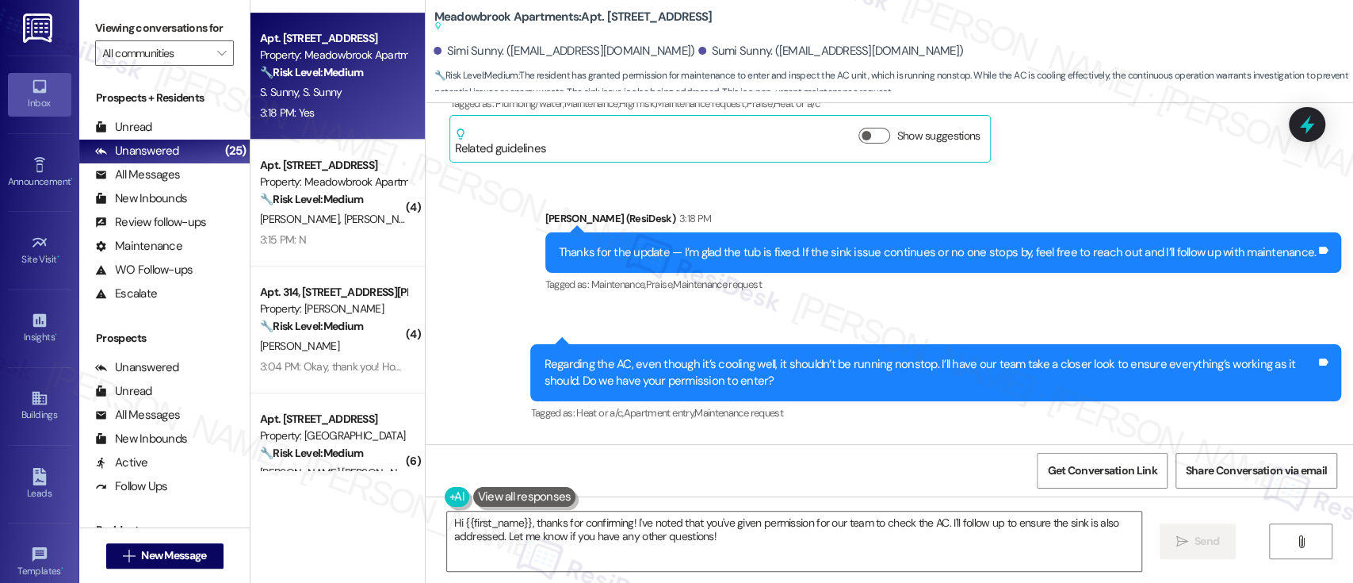
drag, startPoint x: 978, startPoint y: 295, endPoint x: 1015, endPoint y: 323, distance: 45.8
click at [979, 296] on div "Sent via SMS [PERSON_NAME] (ResiDesk) 3:18 PM Thanks for the update — I’m glad …" at bounding box center [944, 253] width 821 height 110
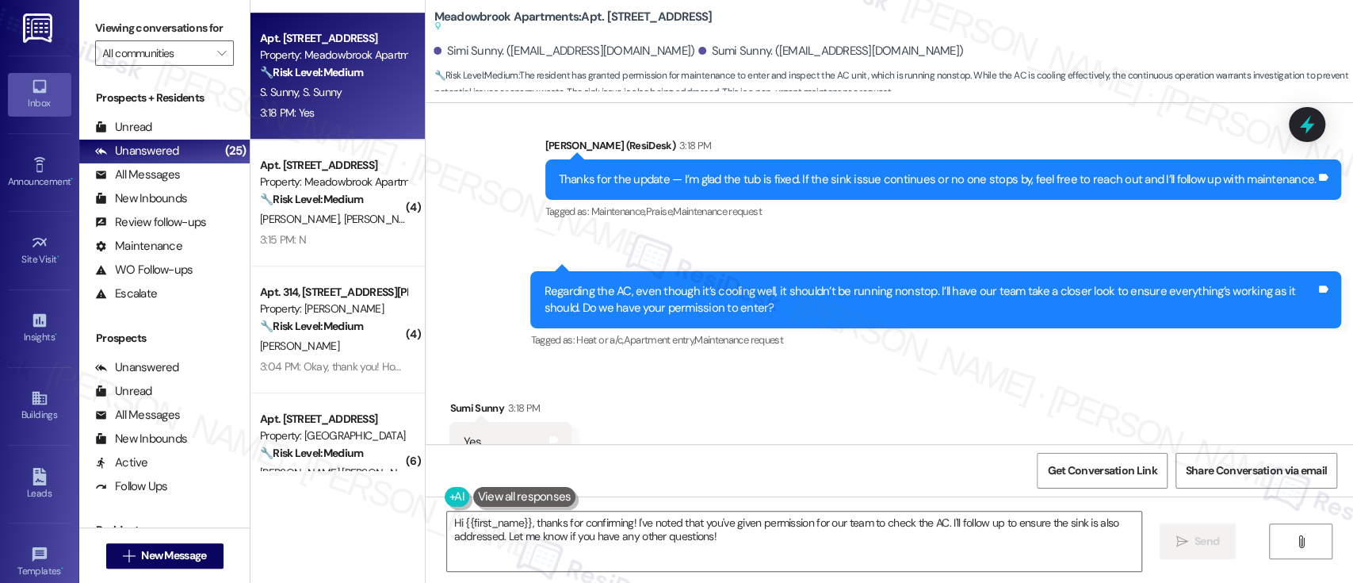
scroll to position [2215, 0]
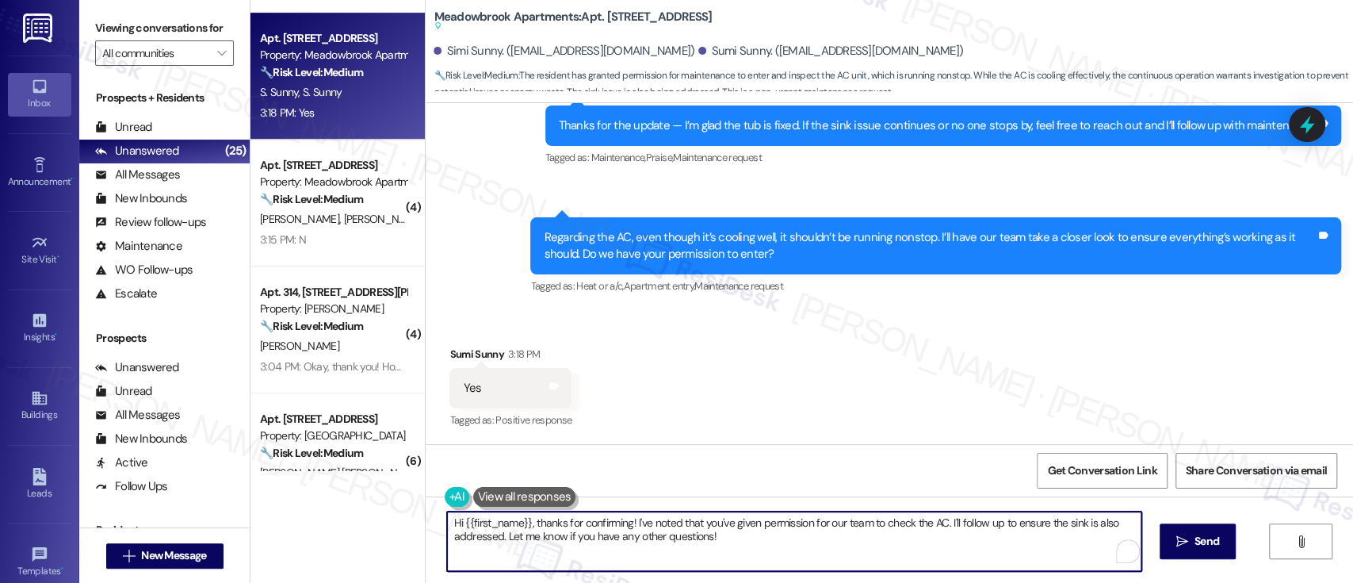
drag, startPoint x: 527, startPoint y: 522, endPoint x: 338, endPoint y: 508, distance: 190.0
click at [338, 508] on div "( 3 ) Apt. [STREET_ADDRESS] Property: The Enclaves ⚠️ Risk Level: High The resi…" at bounding box center [802, 291] width 1103 height 583
type textarea "Thanks for confirming! I've noted that you've given permission for our team to …"
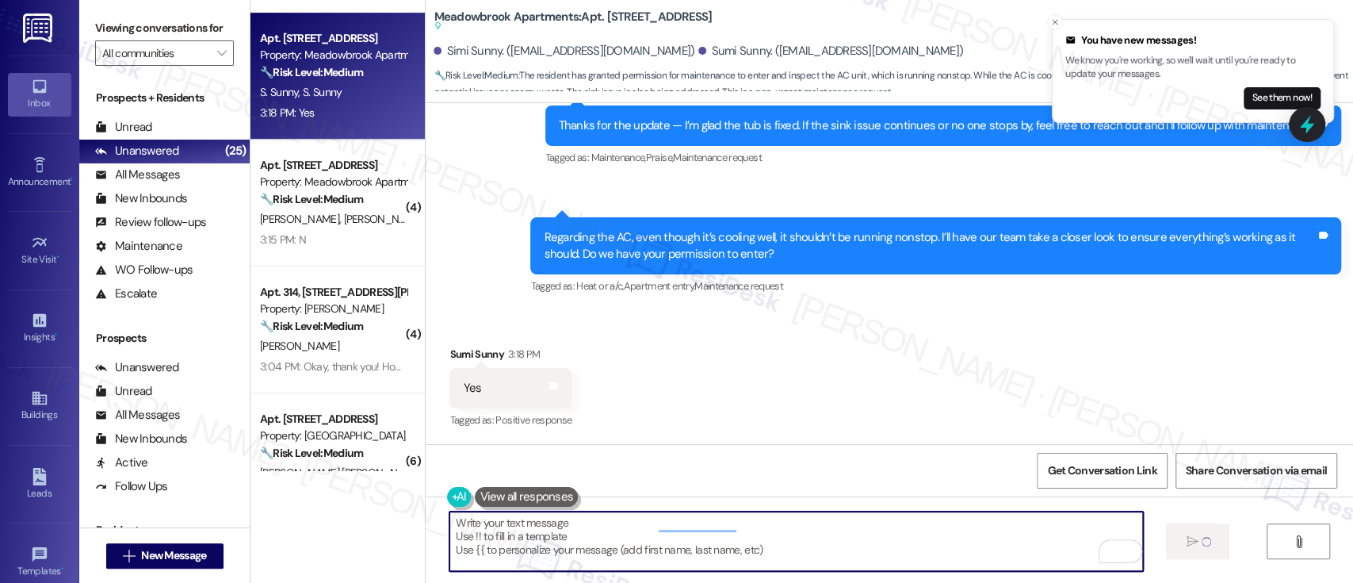
type textarea "Fetching suggested responses. Please feel free to read through the conversation…"
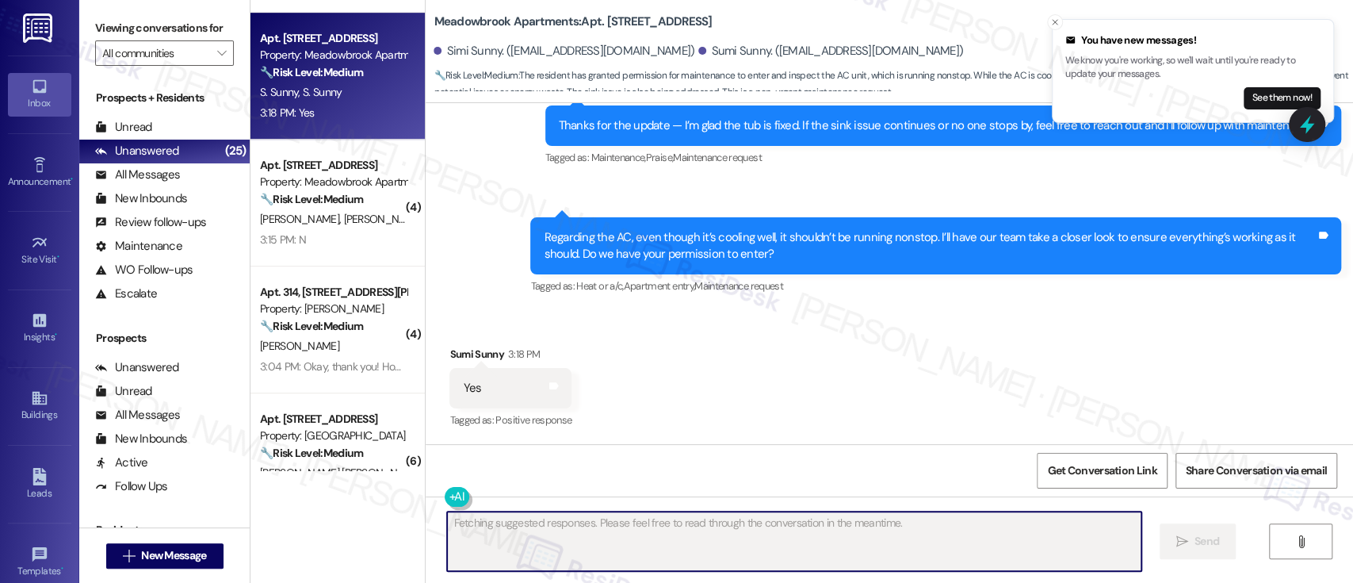
scroll to position [2214, 0]
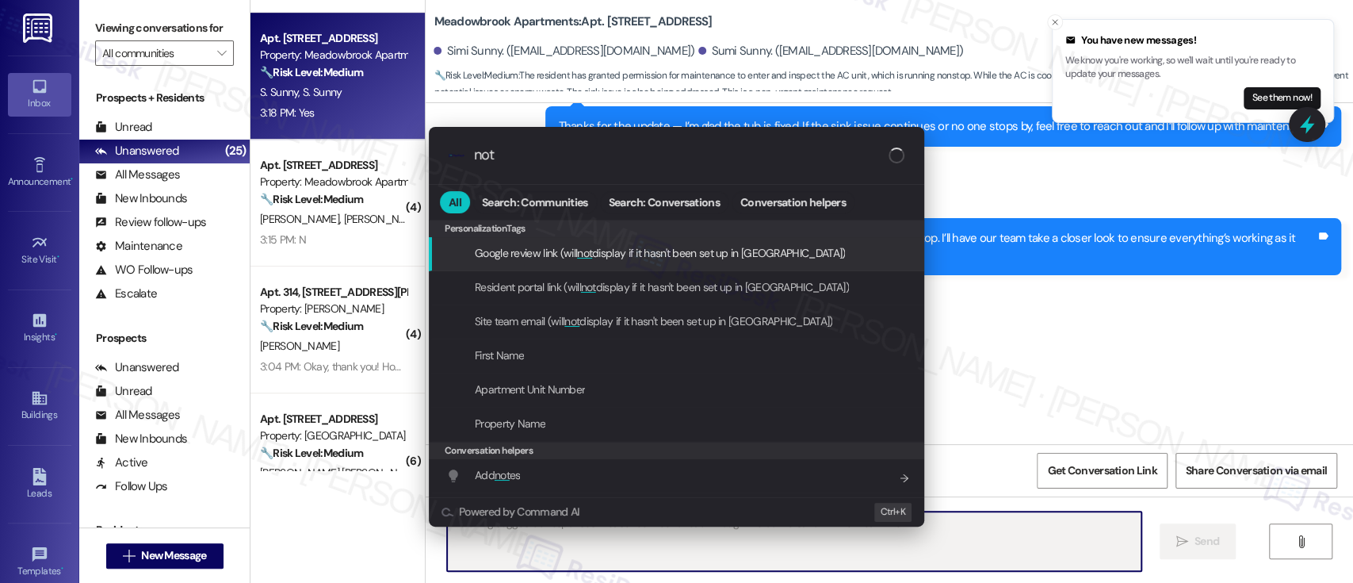
type input "note"
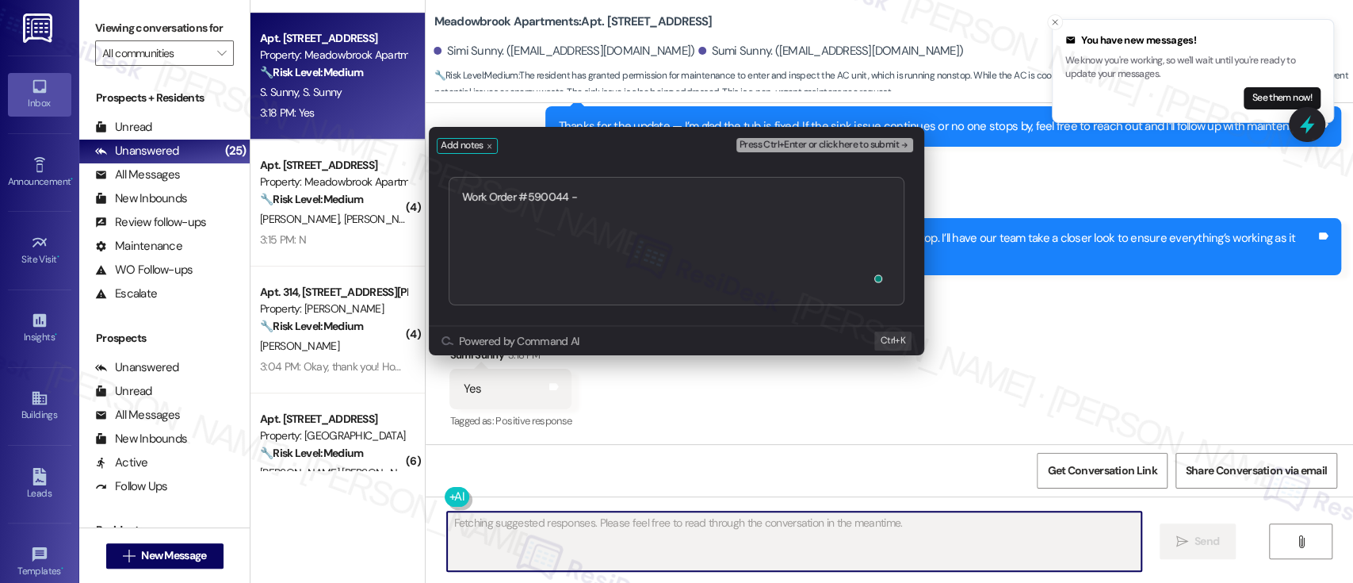
type textarea "Work Order #590044 -"
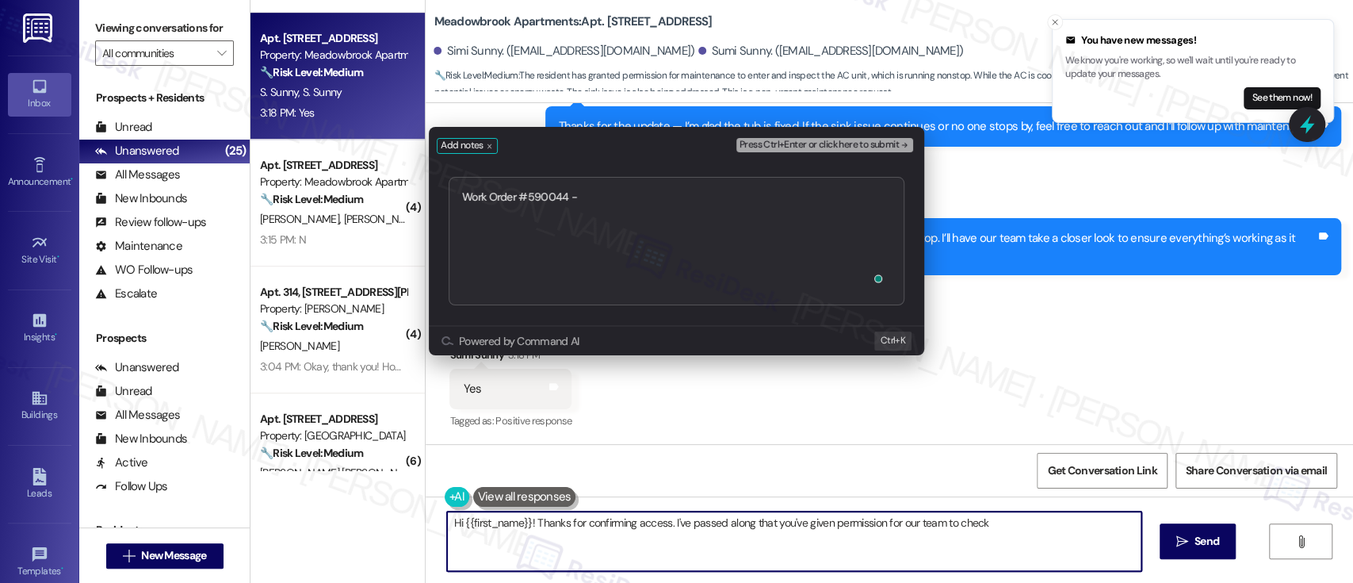
type textarea "Hi {{first_name}}! Thanks for confirming access. I've passed along that you've …"
type textarea "Work Order #590044 - B"
type textarea "Hi {{first_name}}! Thanks for confirming access. I've passed along that you've …"
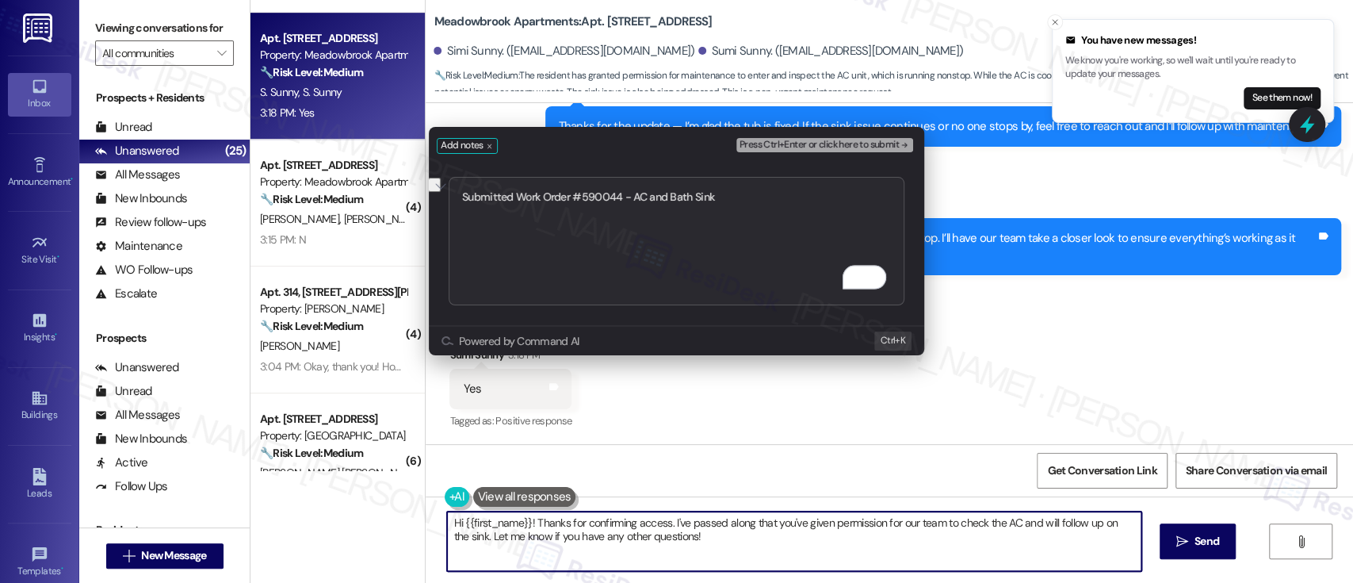
type textarea "Submitted Work Order #590044 - AC and Bath Sink"
click at [903, 135] on div "Press Ctrl+Enter or click here to submit" at bounding box center [826, 146] width 180 height 22
click at [903, 138] on button "Press Ctrl+Enter or click here to submit" at bounding box center [824, 145] width 177 height 14
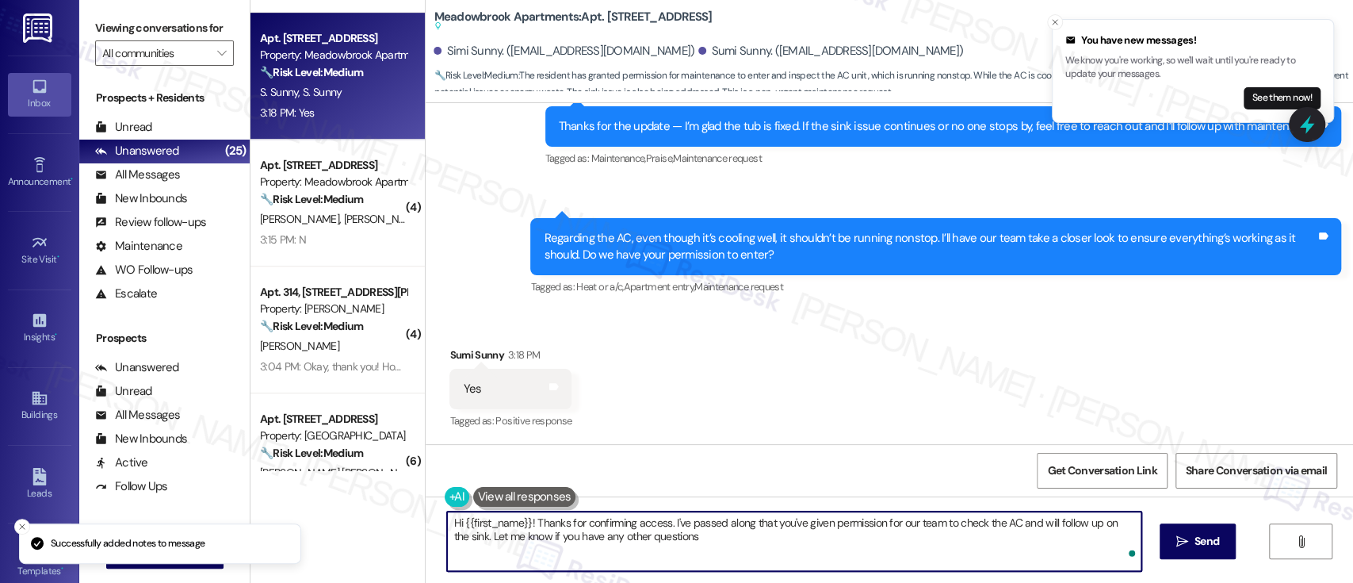
type textarea "Hi {{first_name}}! Thanks for confirming access. I've passed along that you've …"
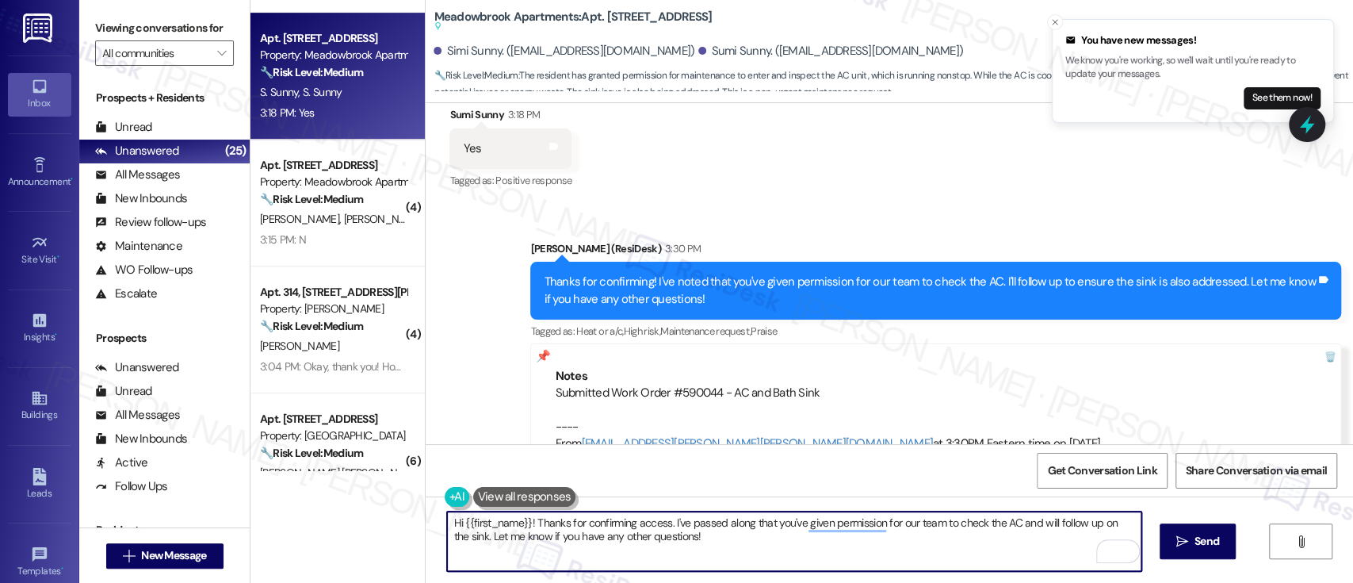
scroll to position [2500, 0]
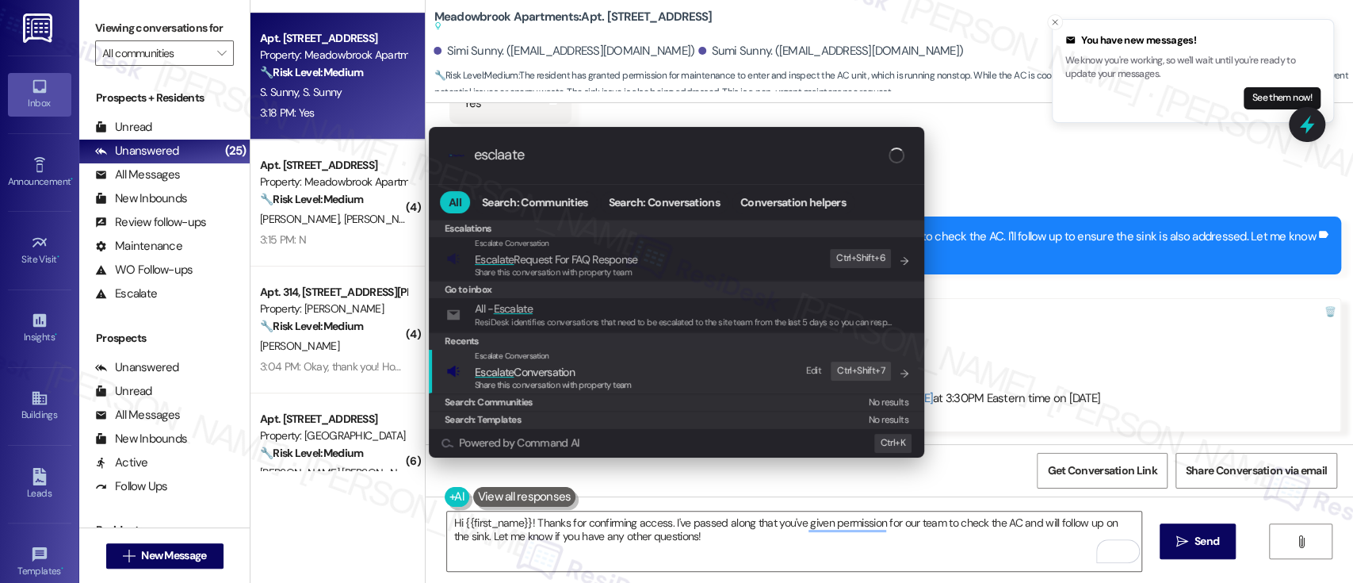
type input "esclaate"
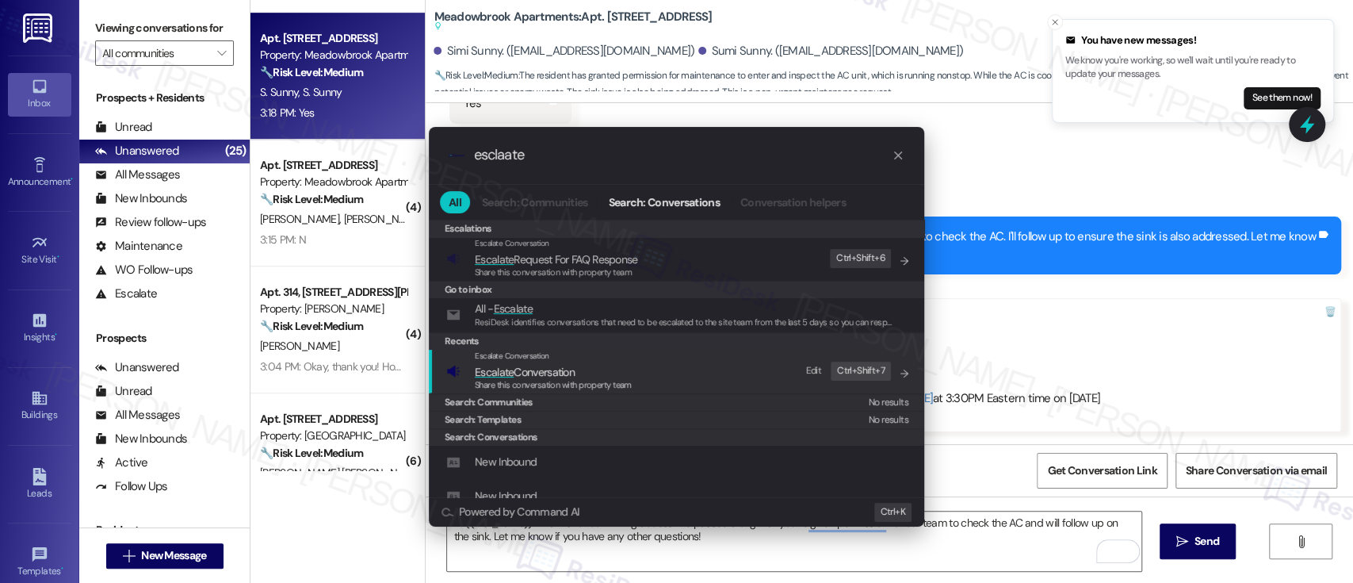
click at [550, 367] on span "Escalate Conversation" at bounding box center [525, 372] width 100 height 14
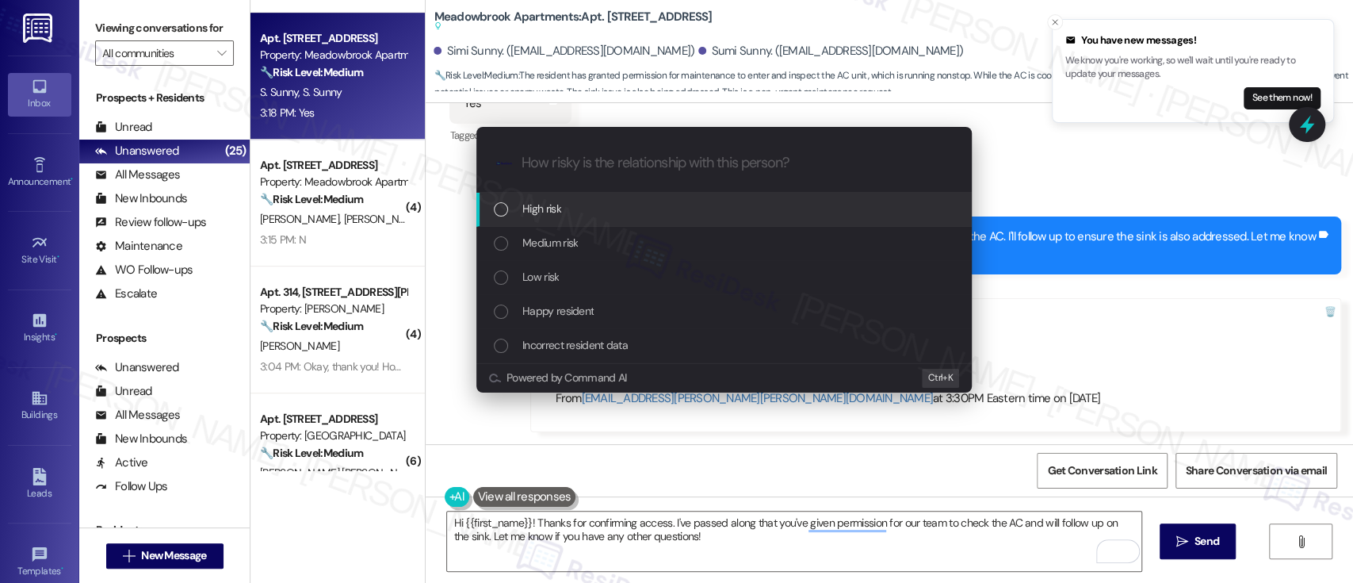
click at [552, 207] on span "High risk" at bounding box center [541, 208] width 39 height 17
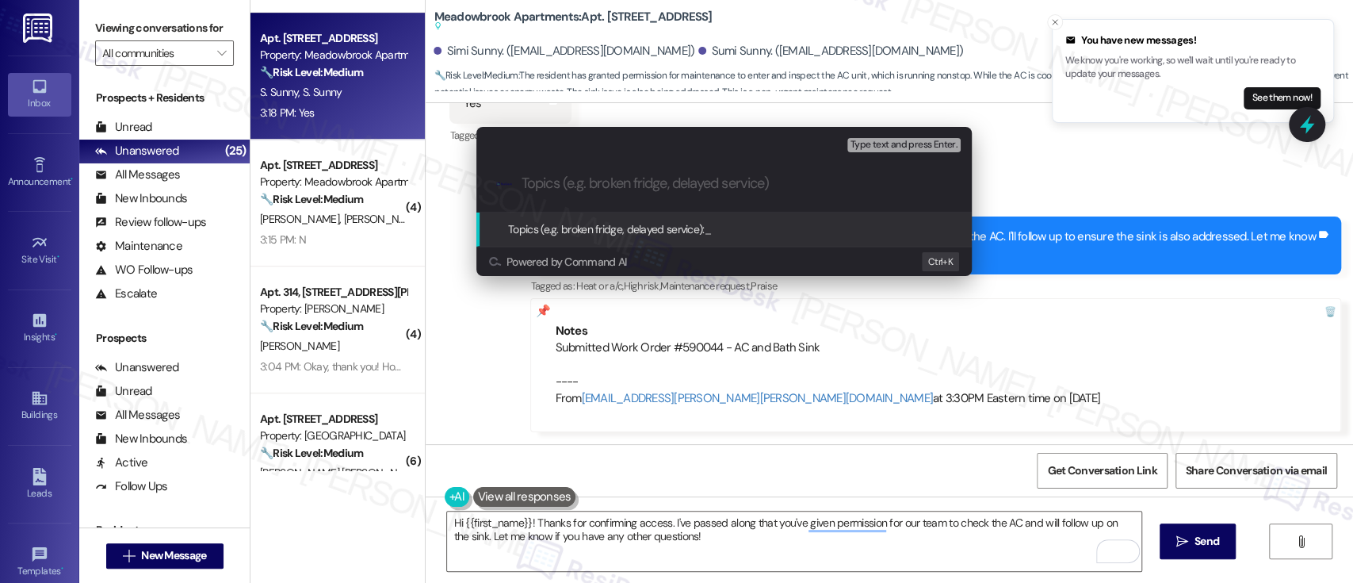
paste input "Submitted Work Order #590044 - AC and Bath Sink"
type input "Submitted Work Order #590044 - AC and Bath Sink"
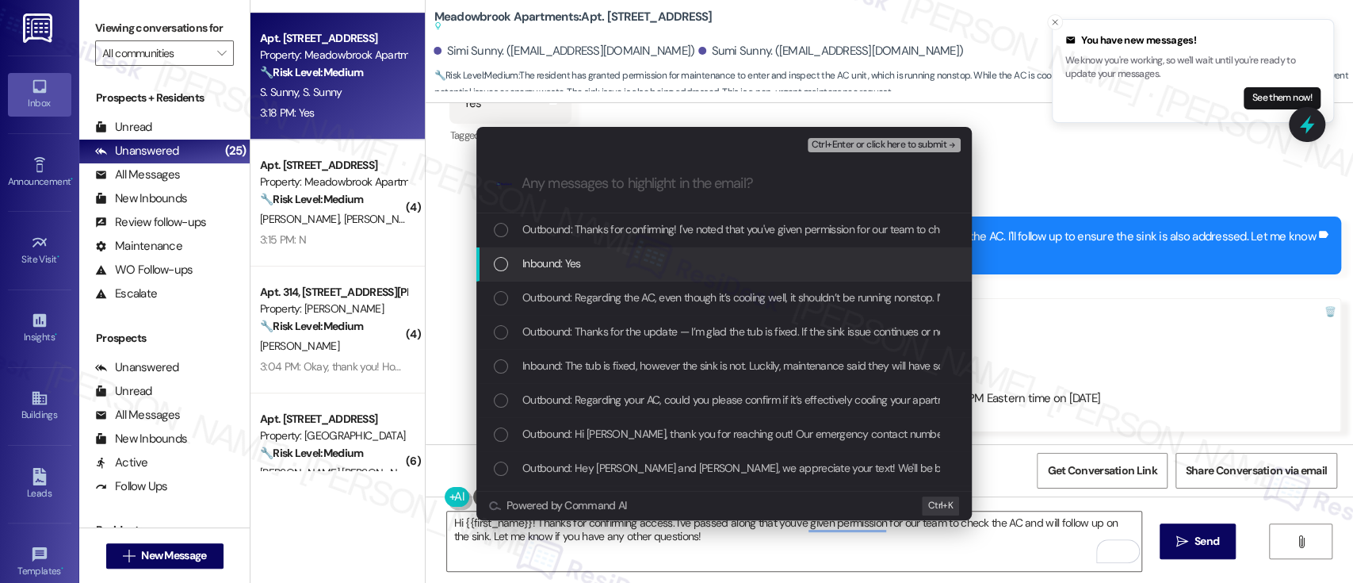
click at [608, 268] on div "Inbound: Yes" at bounding box center [726, 262] width 464 height 17
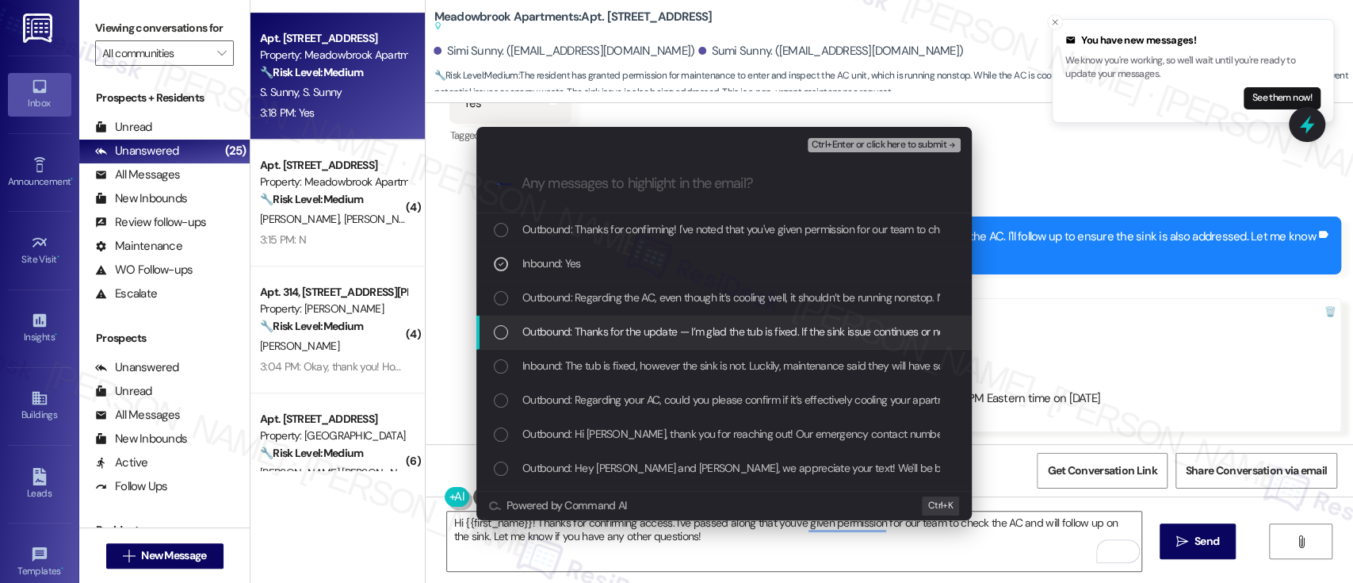
click at [635, 330] on span "Outbound: Thanks for the update — I’m glad the tub is fixed. If the sink issue …" at bounding box center [895, 331] width 746 height 17
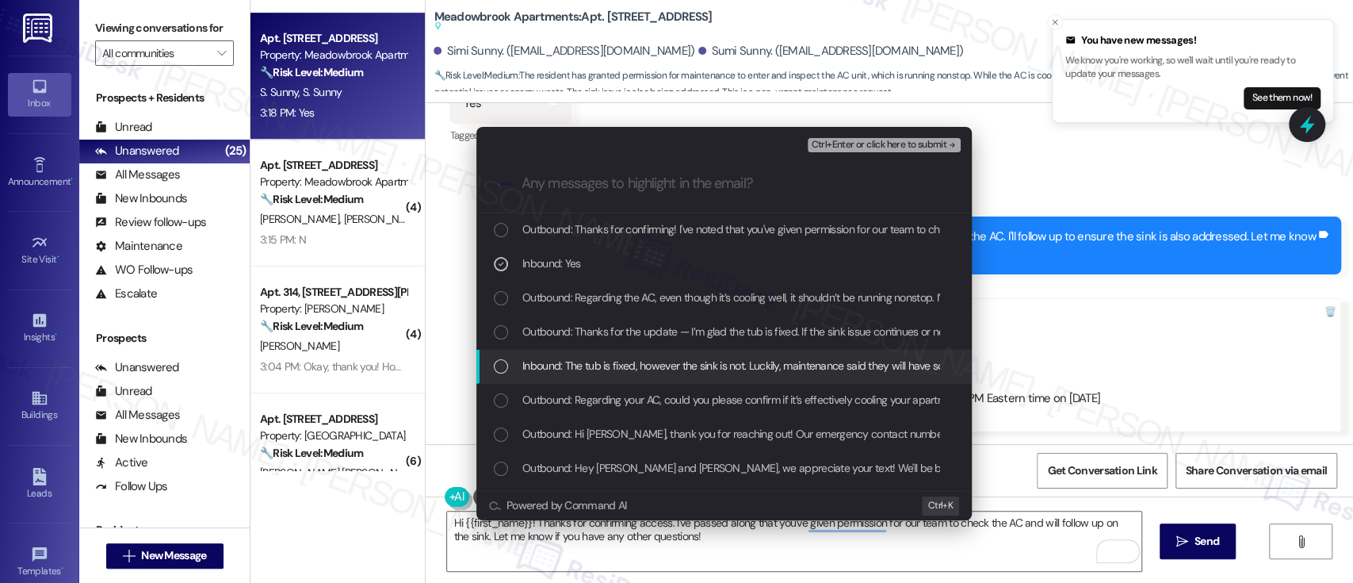
click at [630, 365] on span "Inbound: The tub is fixed, however the sink is not. Luckily, maintenance said t…" at bounding box center [1095, 365] width 1147 height 17
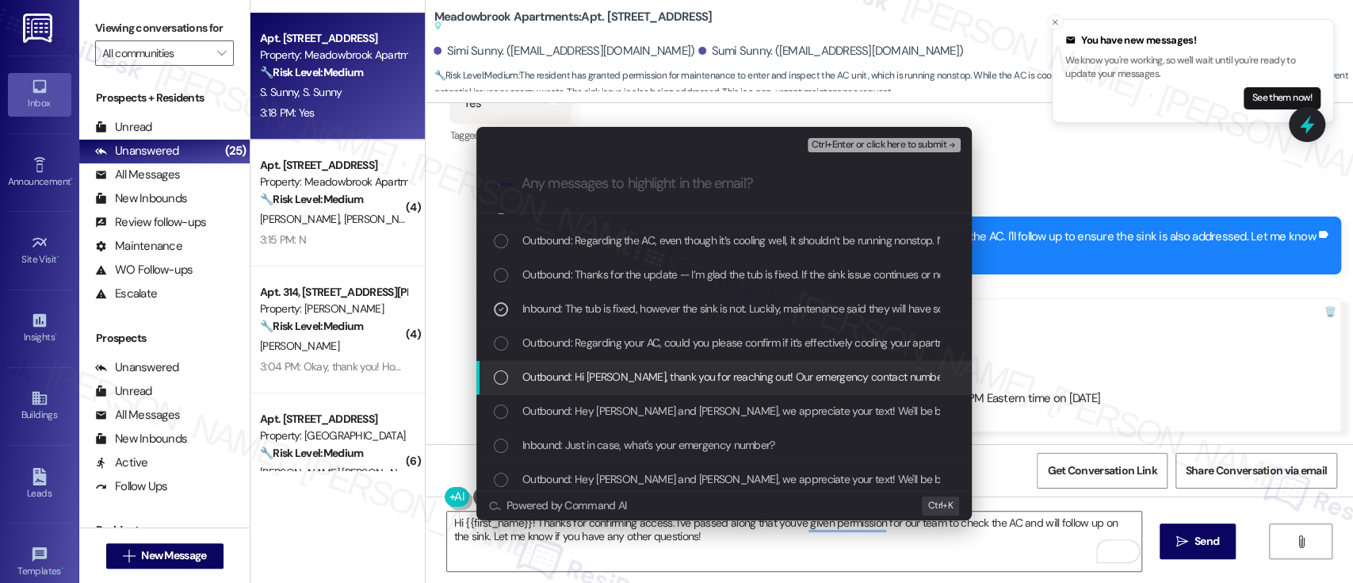
scroll to position [105, 0]
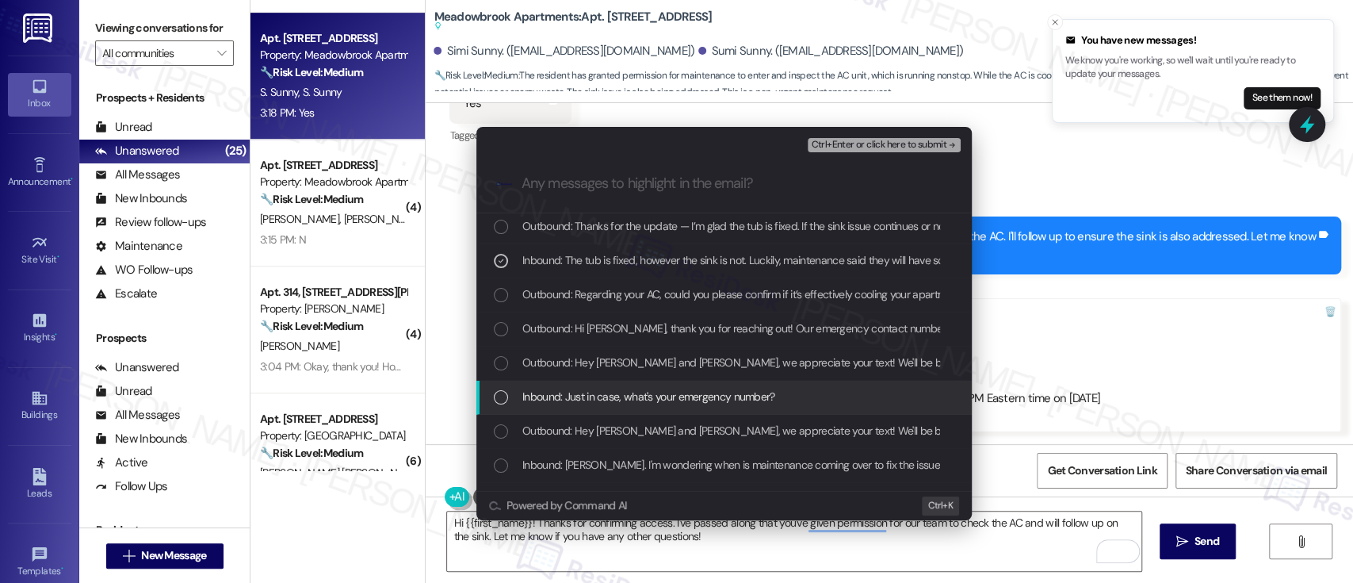
click at [631, 393] on span "Inbound: Just in case, what's your emergency number?" at bounding box center [648, 396] width 253 height 17
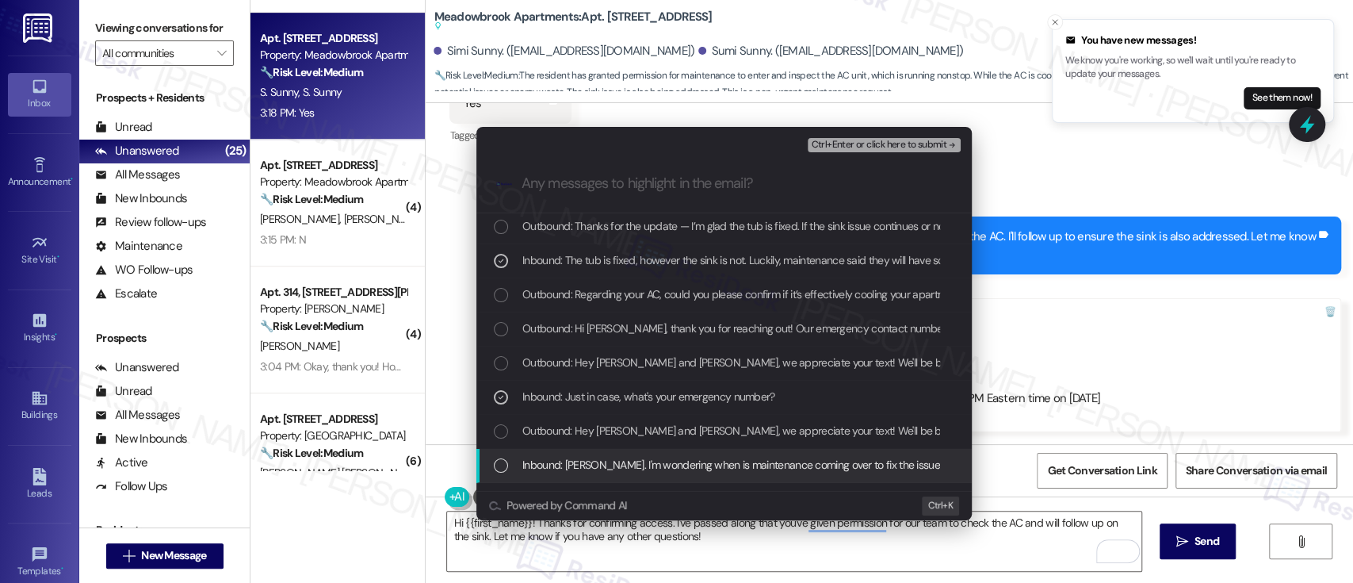
click at [622, 461] on span "Inbound: Hey, Emily. I'm wondering when is maintenance coming over to fix the i…" at bounding box center [1162, 464] width 1281 height 17
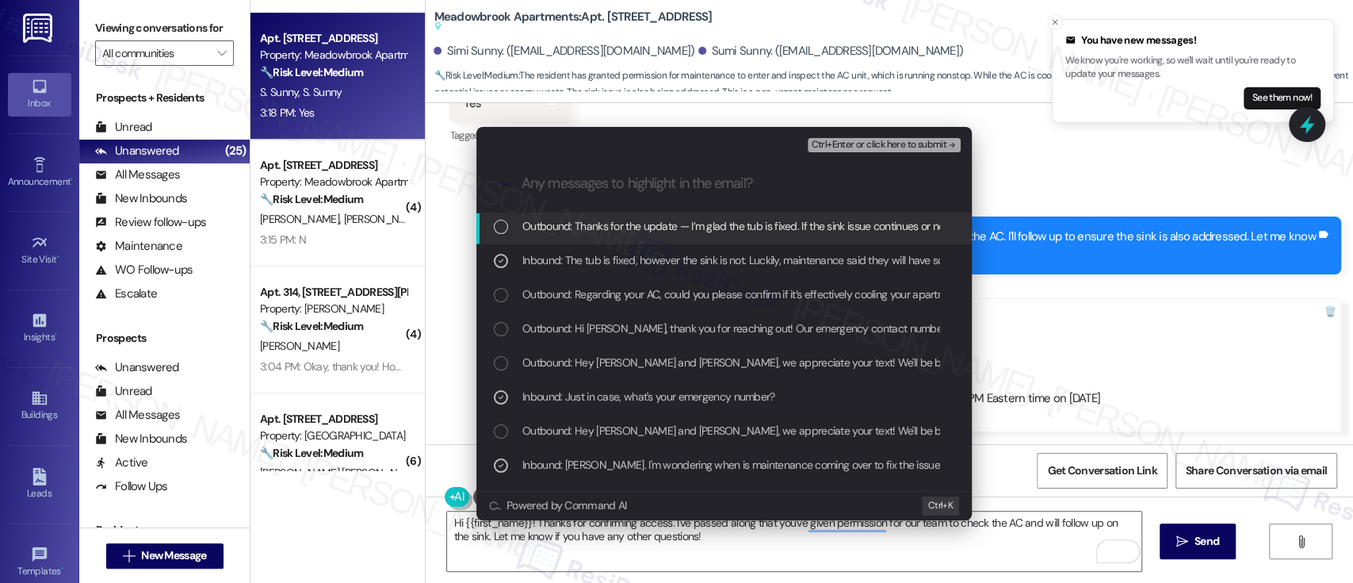
click at [881, 143] on span "Ctrl+Enter or click here to submit" at bounding box center [879, 145] width 136 height 11
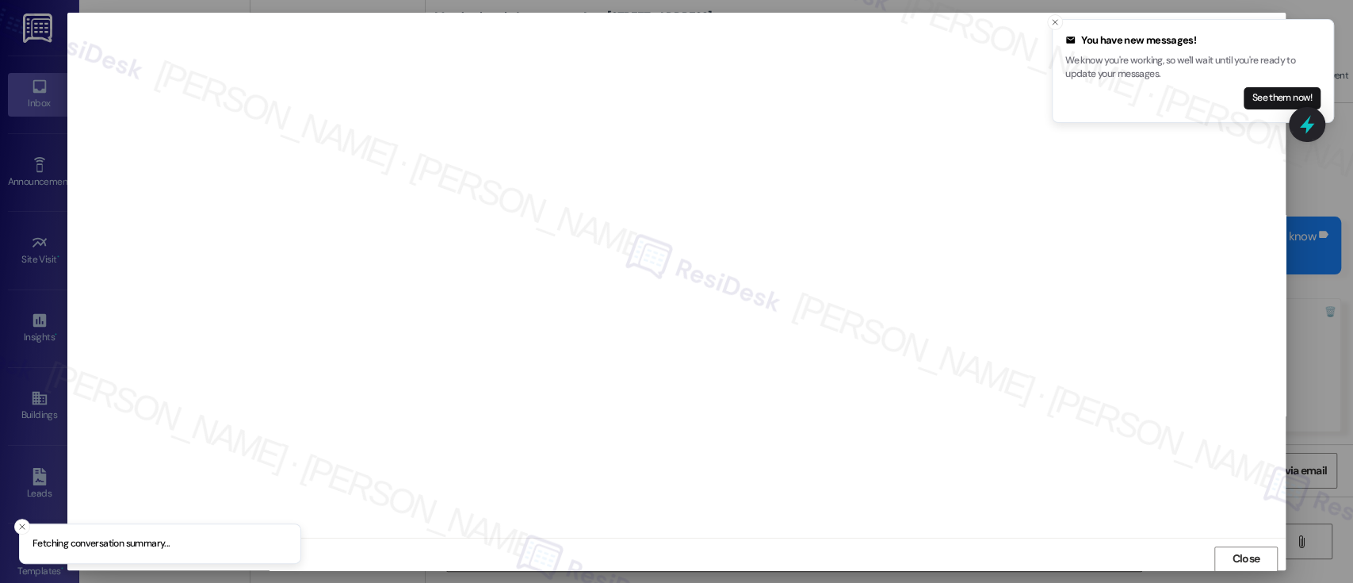
scroll to position [1, 0]
click at [1055, 24] on icon "Close toast" at bounding box center [1055, 22] width 10 height 10
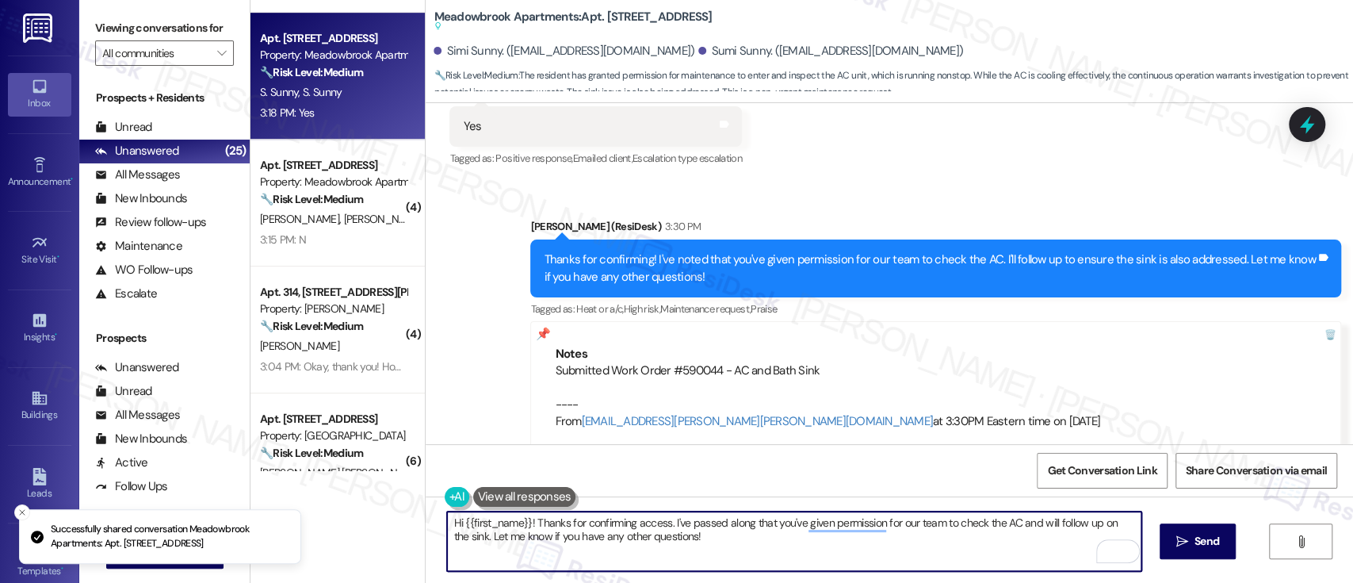
scroll to position [2500, 0]
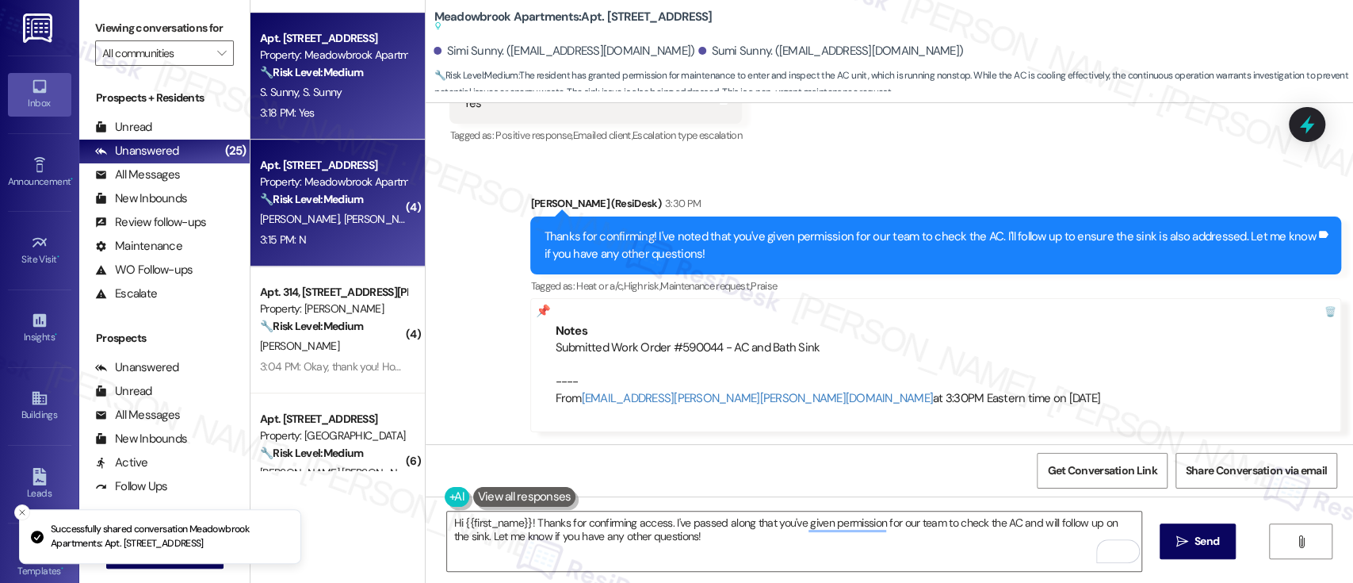
click at [355, 220] on div "S. Burstein D. Burstein" at bounding box center [333, 219] width 150 height 20
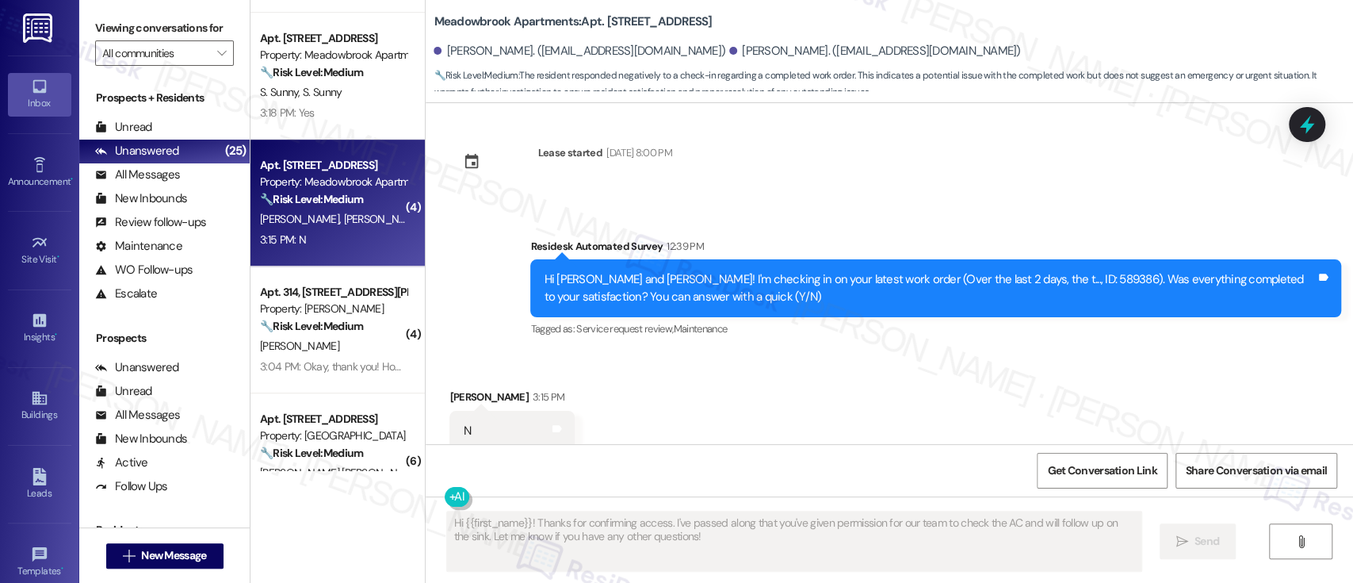
scroll to position [4891, 0]
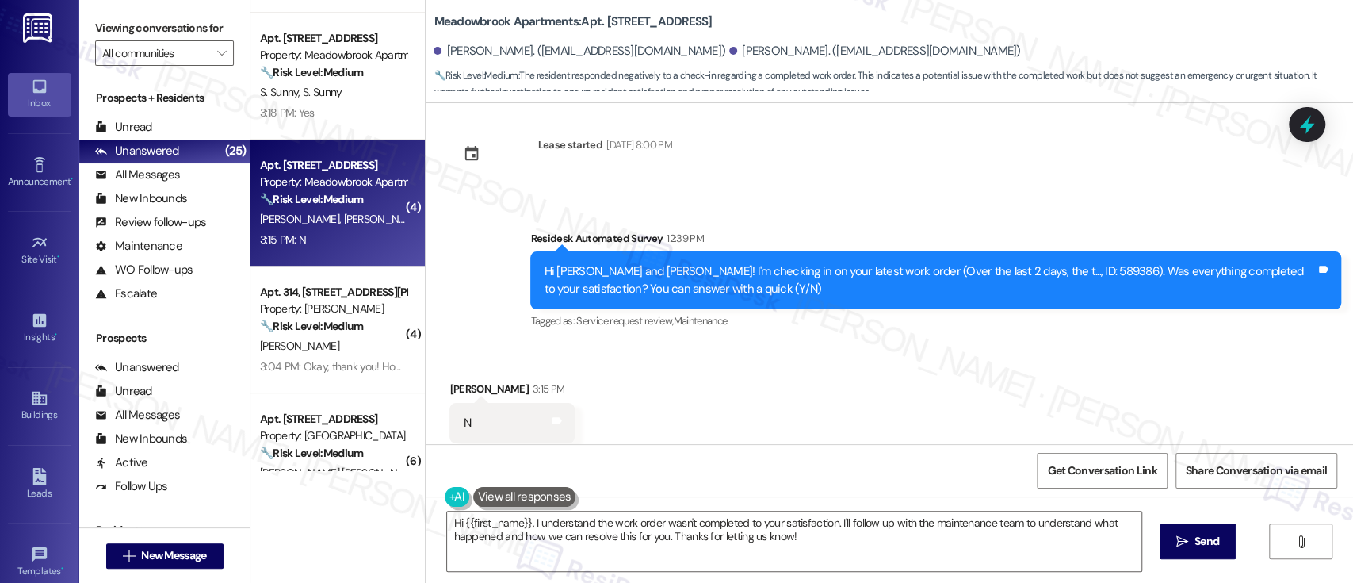
click at [989, 263] on div "Hi [PERSON_NAME] and [PERSON_NAME]! I'm checking in on your latest work order (…" at bounding box center [930, 280] width 772 height 34
copy div "589386"
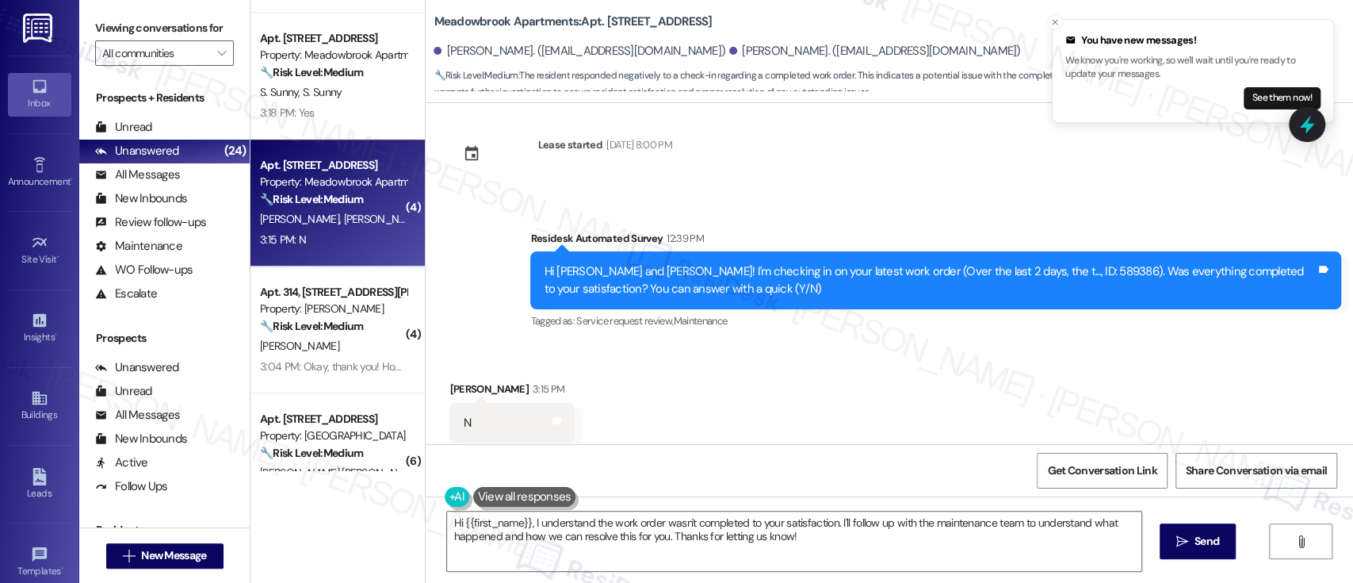
click at [934, 345] on div "Received via SMS Doreen Burstein 3:15 PM N Tags and notes Tagged as: Negative r…" at bounding box center [890, 412] width 928 height 134
click at [889, 526] on textarea "Hi {{first_name}}, I understand the work order wasn't completed to your satisfa…" at bounding box center [794, 540] width 694 height 59
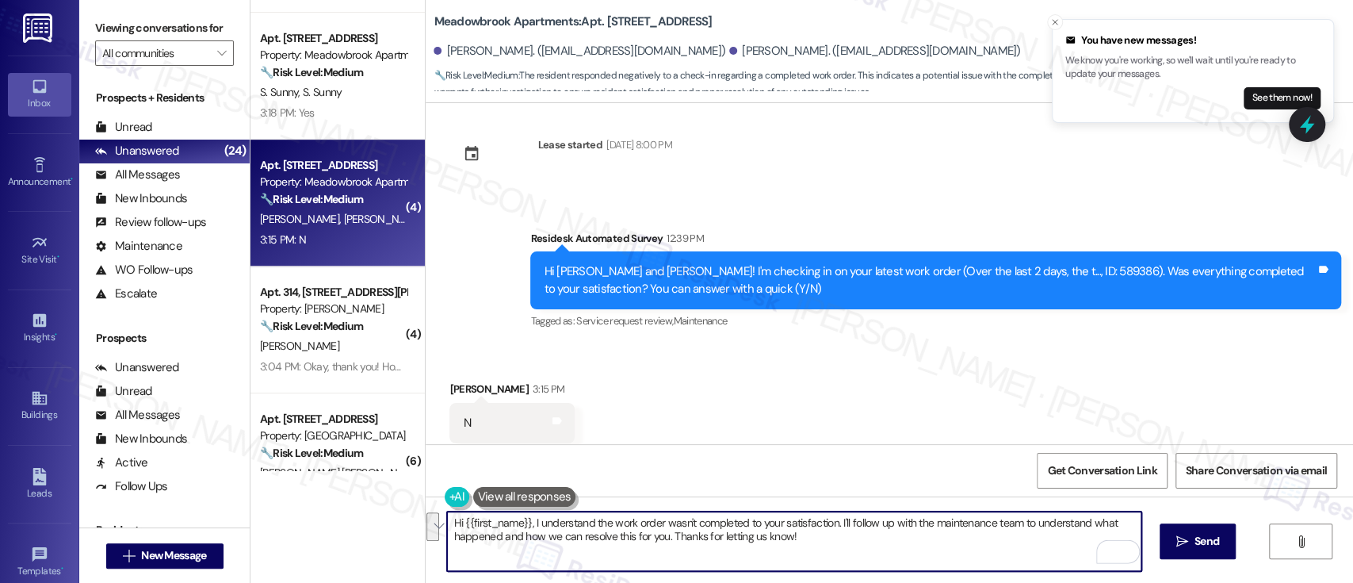
drag, startPoint x: 832, startPoint y: 527, endPoint x: 835, endPoint y: 537, distance: 9.8
click at [835, 537] on textarea "Hi {{first_name}}, I understand the work order wasn't completed to your satisfa…" at bounding box center [794, 540] width 694 height 59
paste textarea "I’m sorry to hear the work order wasn’t completed to your satisfaction. Could y…"
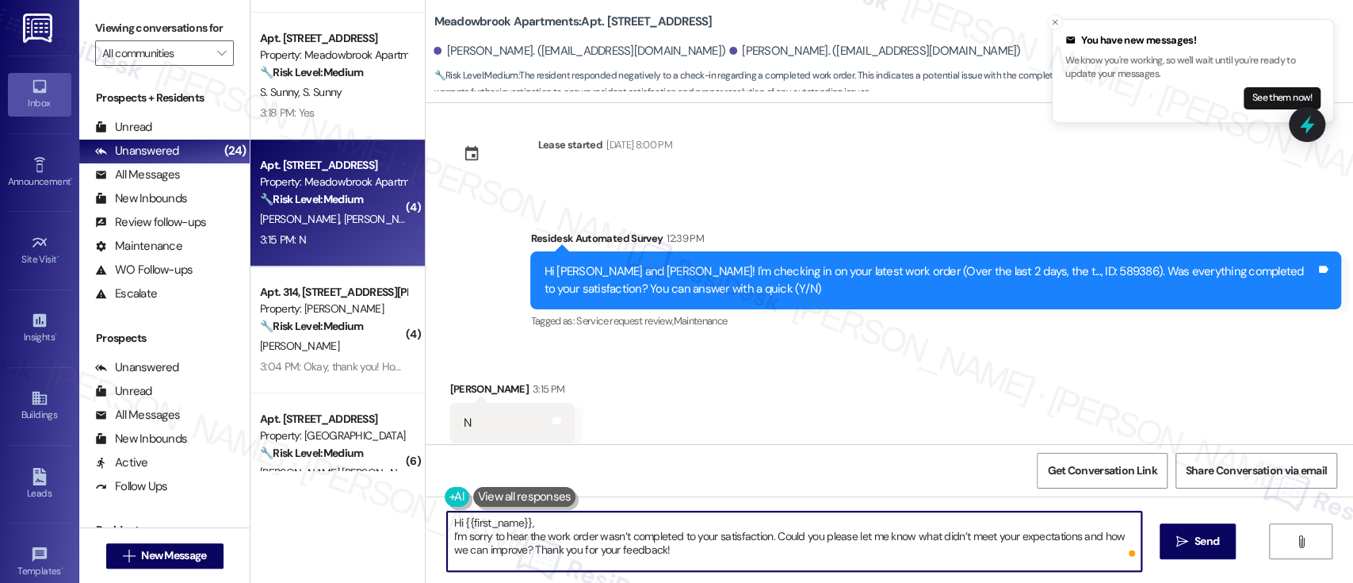
click at [457, 381] on div "Doreen Burstein 3:15 PM" at bounding box center [511, 392] width 125 height 22
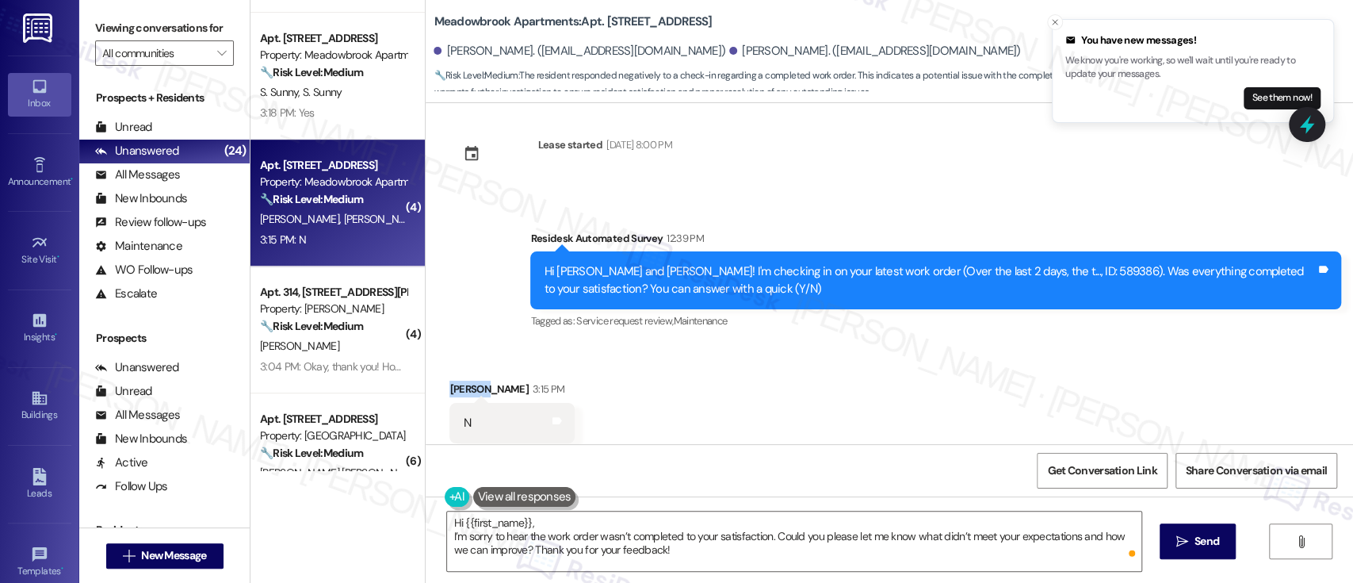
click at [457, 381] on div "Doreen Burstein 3:15 PM" at bounding box center [511, 392] width 125 height 22
copy div "Doreen"
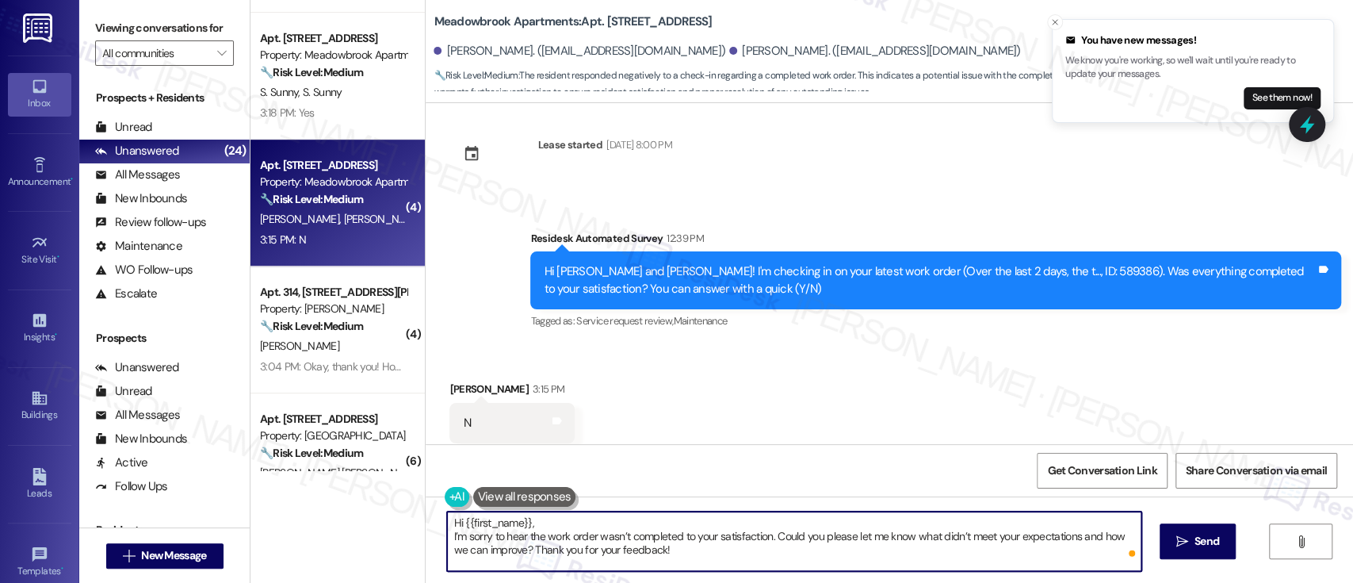
click at [495, 523] on textarea "Hi {{first_name}}, I’m sorry to hear the work order wasn’t completed to your sa…" at bounding box center [794, 540] width 694 height 59
paste textarea "Doreen"
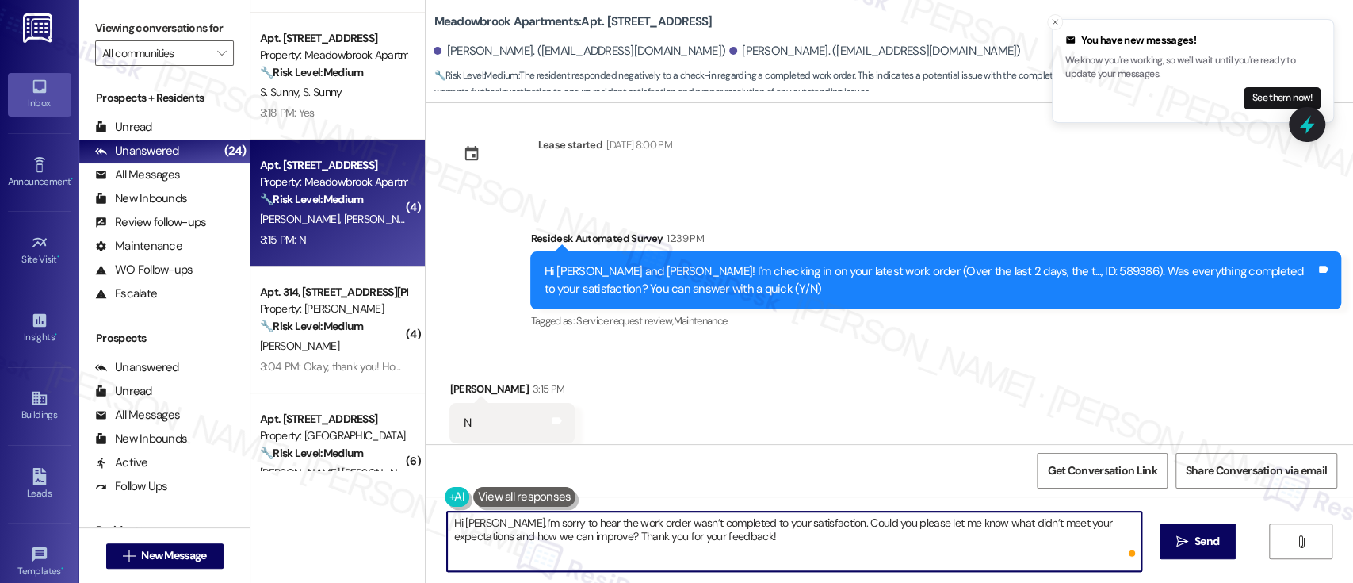
type textarea "Hi Doreen, I’m sorry to hear the work order wasn’t completed to your satisfacti…"
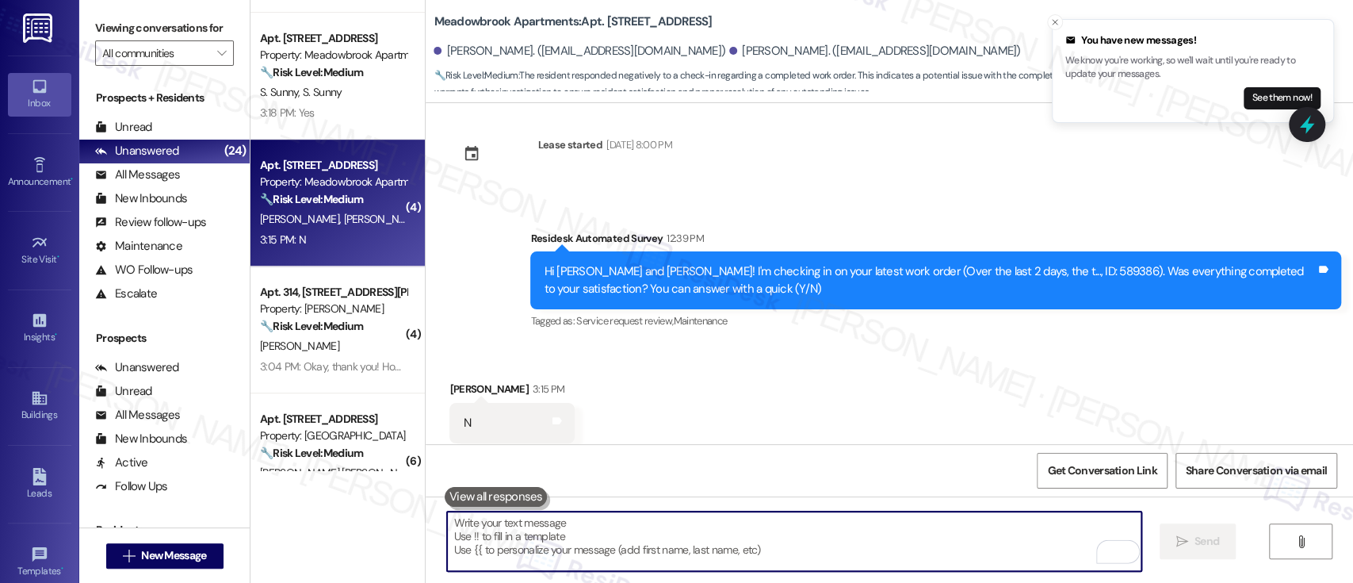
scroll to position [4890, 0]
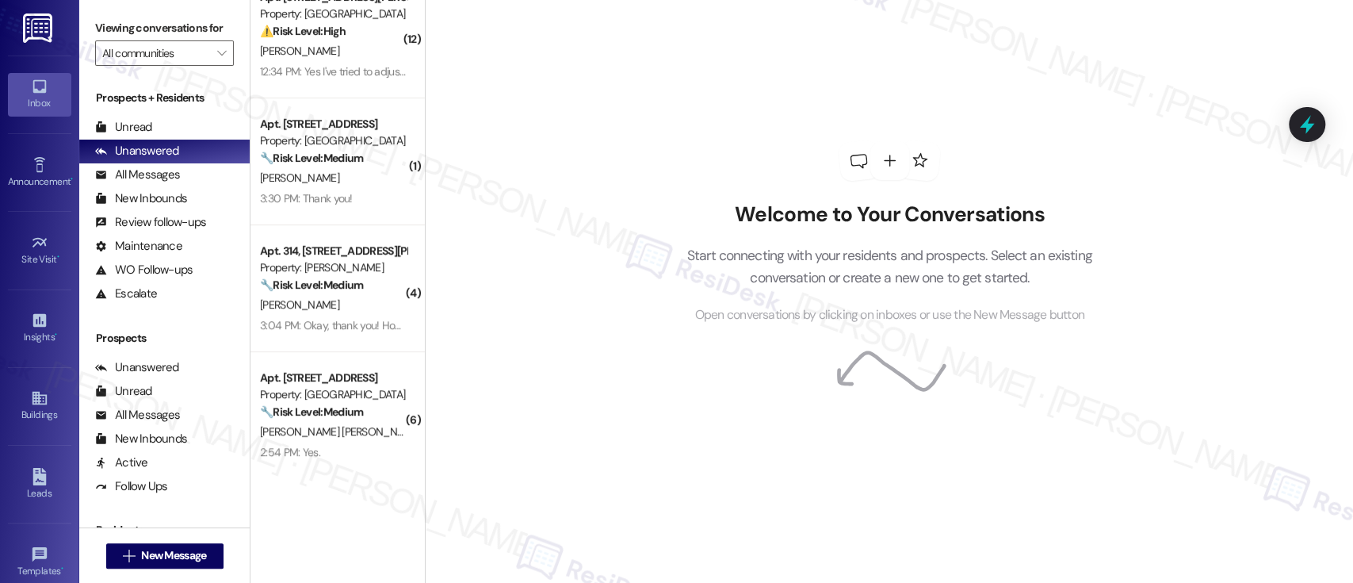
scroll to position [292, 0]
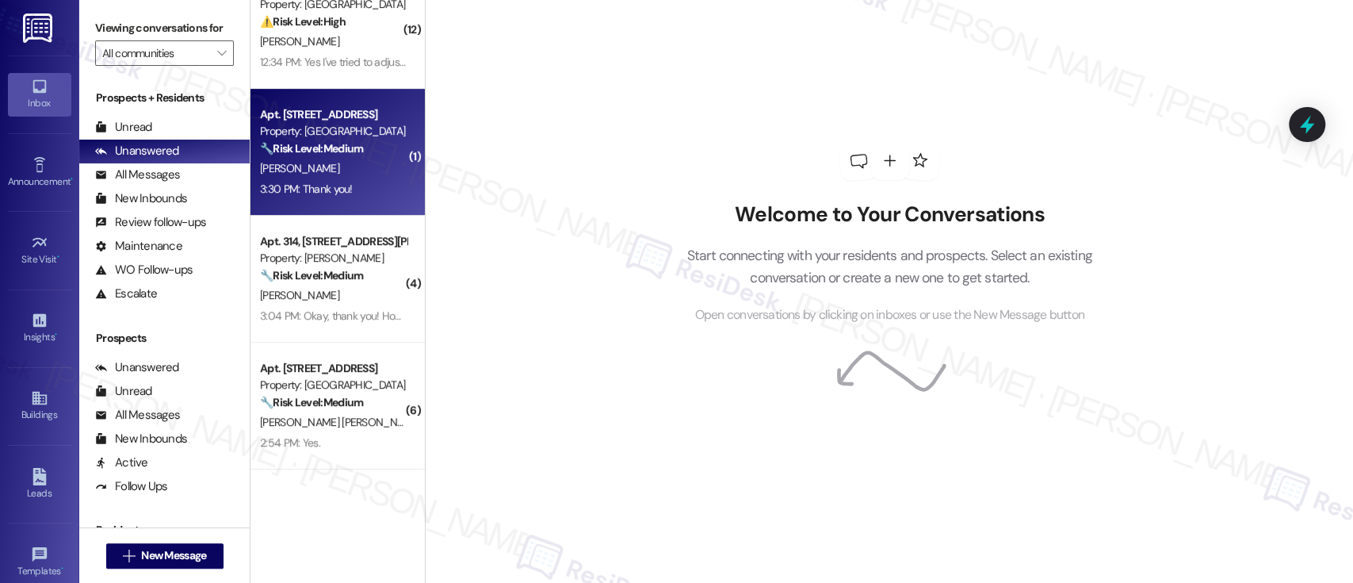
click at [363, 143] on div "🔧 Risk Level: Medium The resident is confirming receipt of information regardin…" at bounding box center [333, 148] width 147 height 17
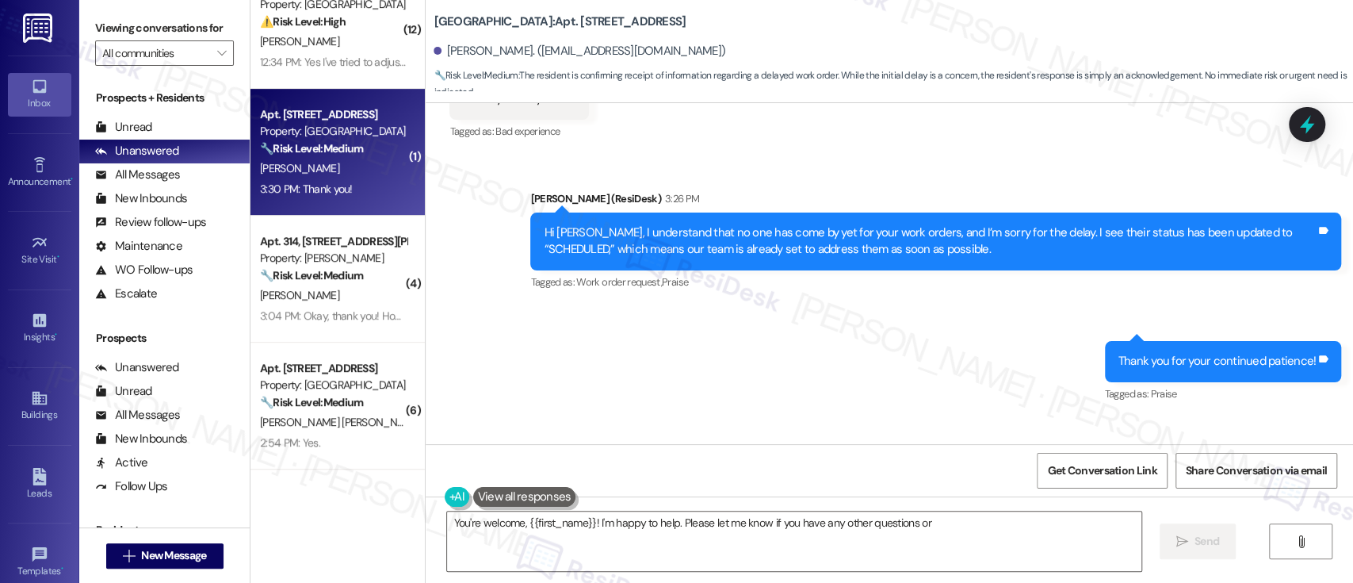
scroll to position [573, 0]
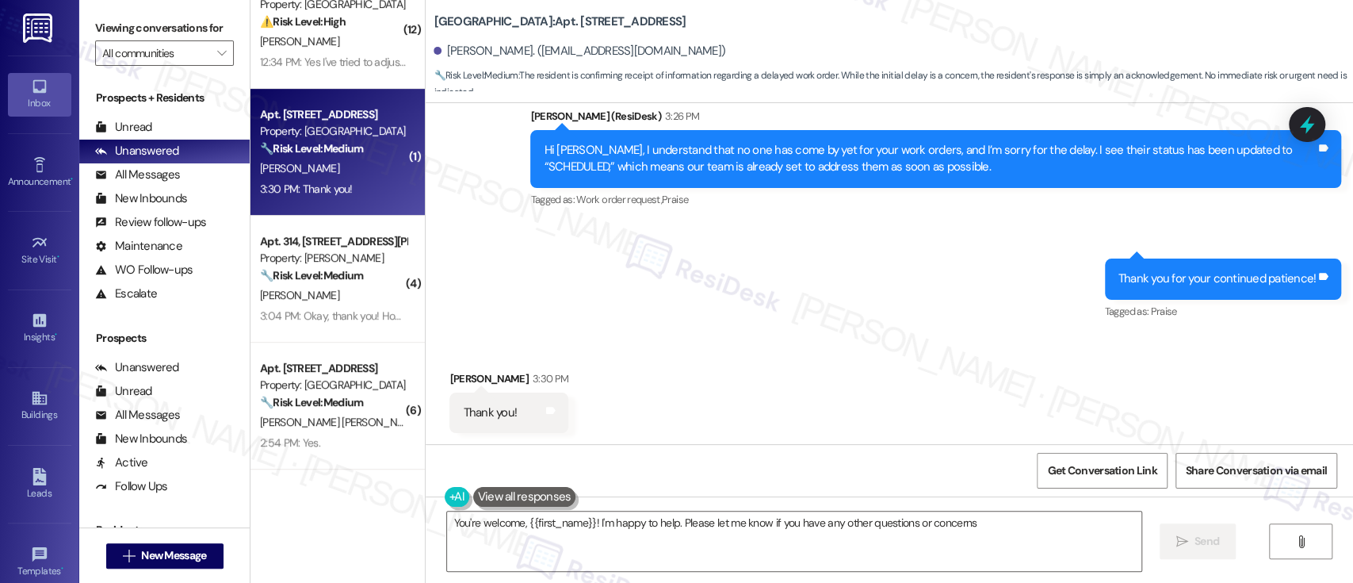
type textarea "You're welcome, {{first_name}}! I'm happy to help. Please let me know if you ha…"
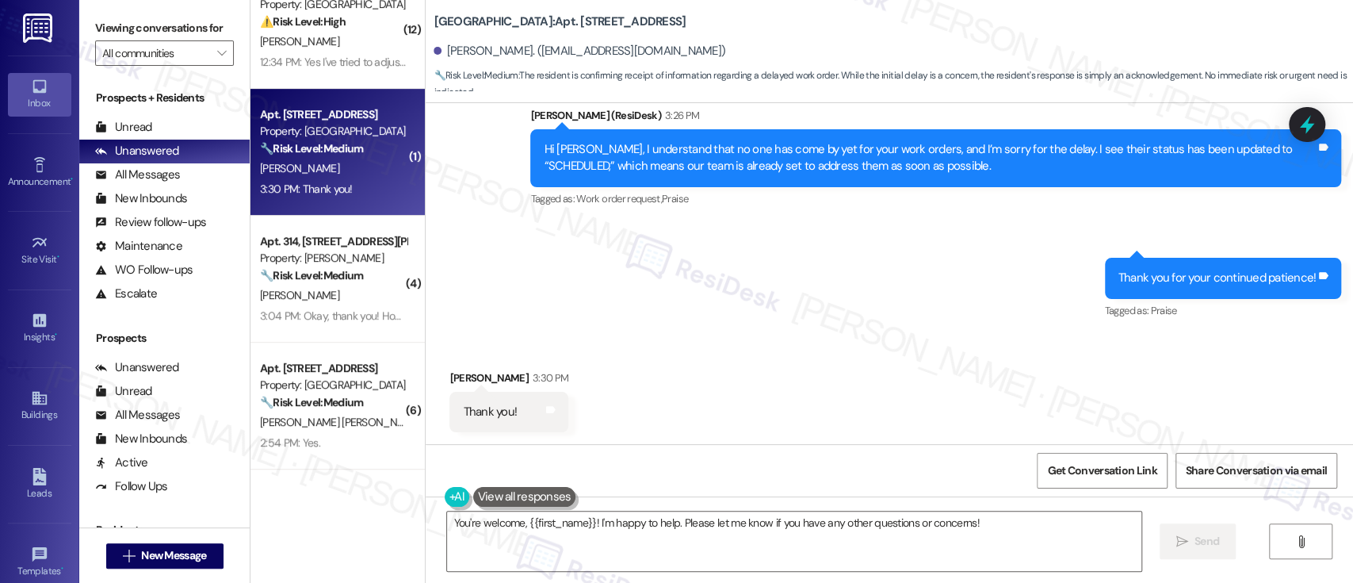
scroll to position [574, 0]
click at [937, 530] on textarea "You're welcome, {{first_name}}! I'm happy to help. Please let me know if you ha…" at bounding box center [794, 540] width 694 height 59
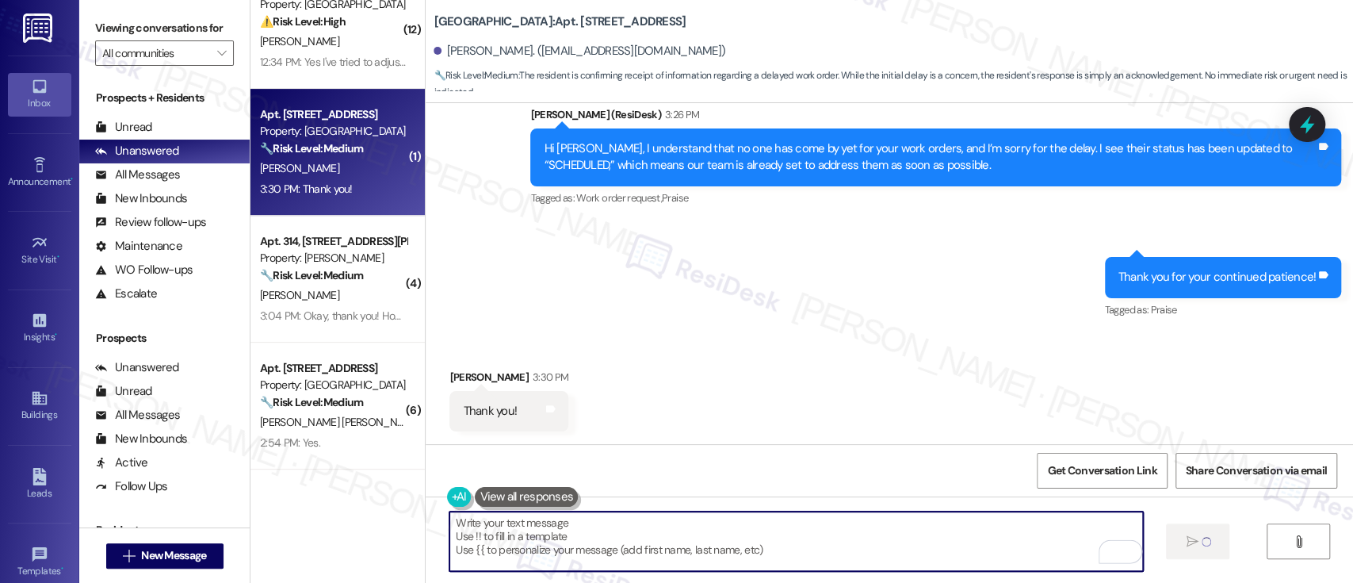
type textarea "Fetching suggested responses. Please feel free to read through the conversation…"
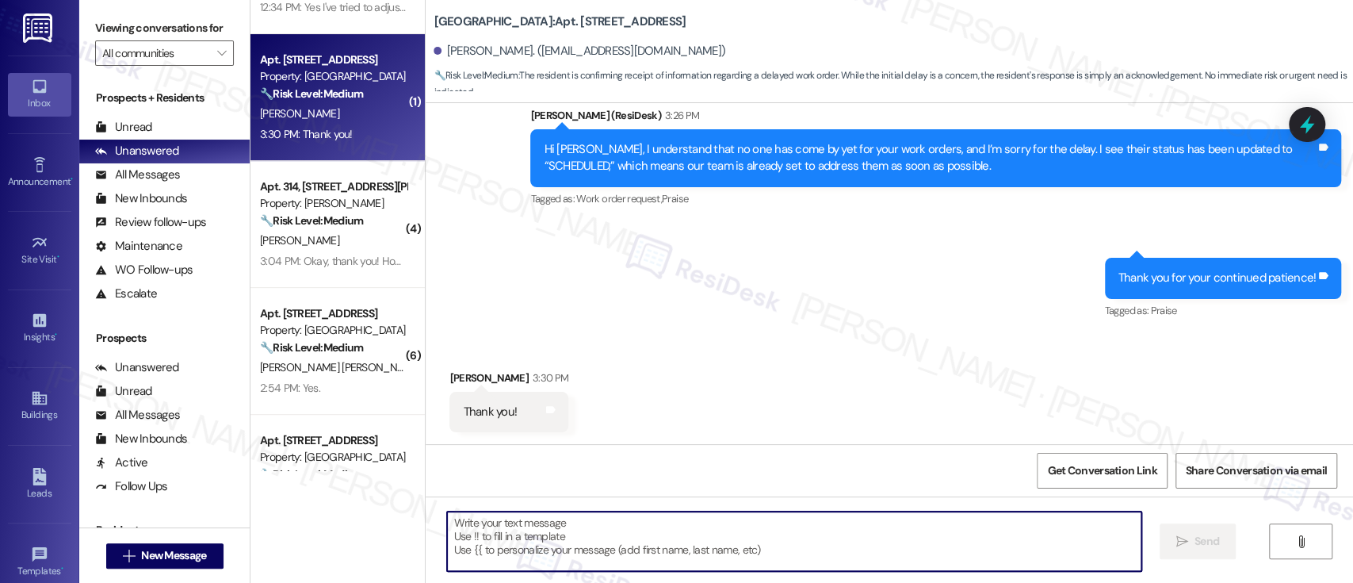
scroll to position [0, 0]
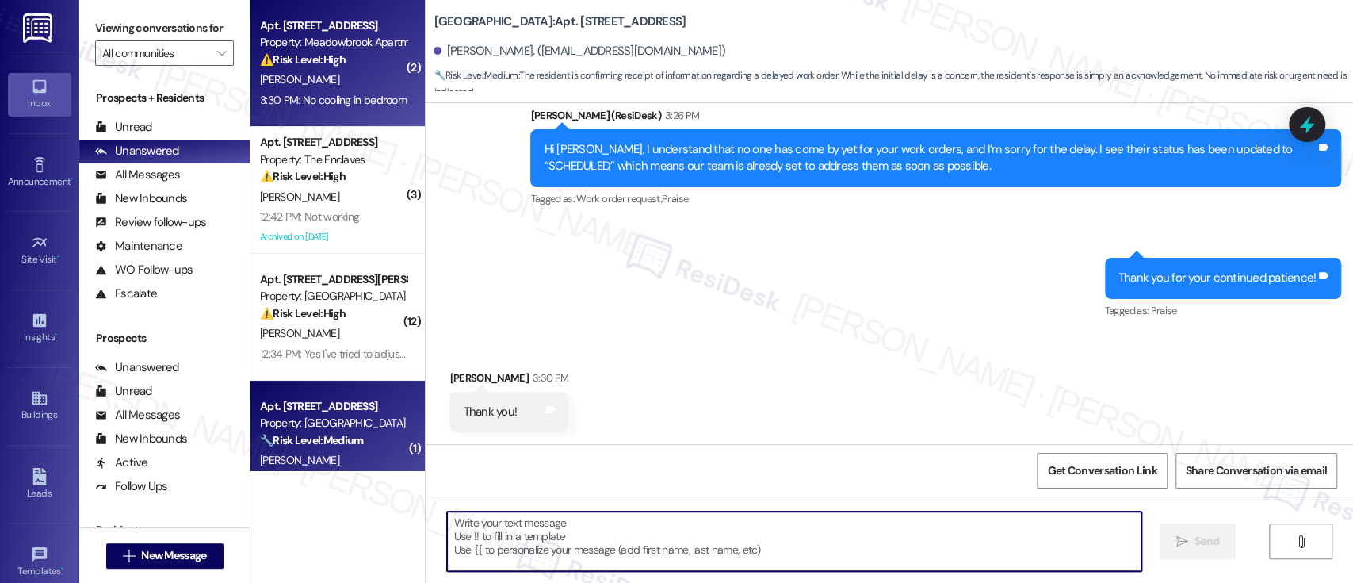
click at [289, 86] on span "S. Mathew" at bounding box center [299, 79] width 79 height 14
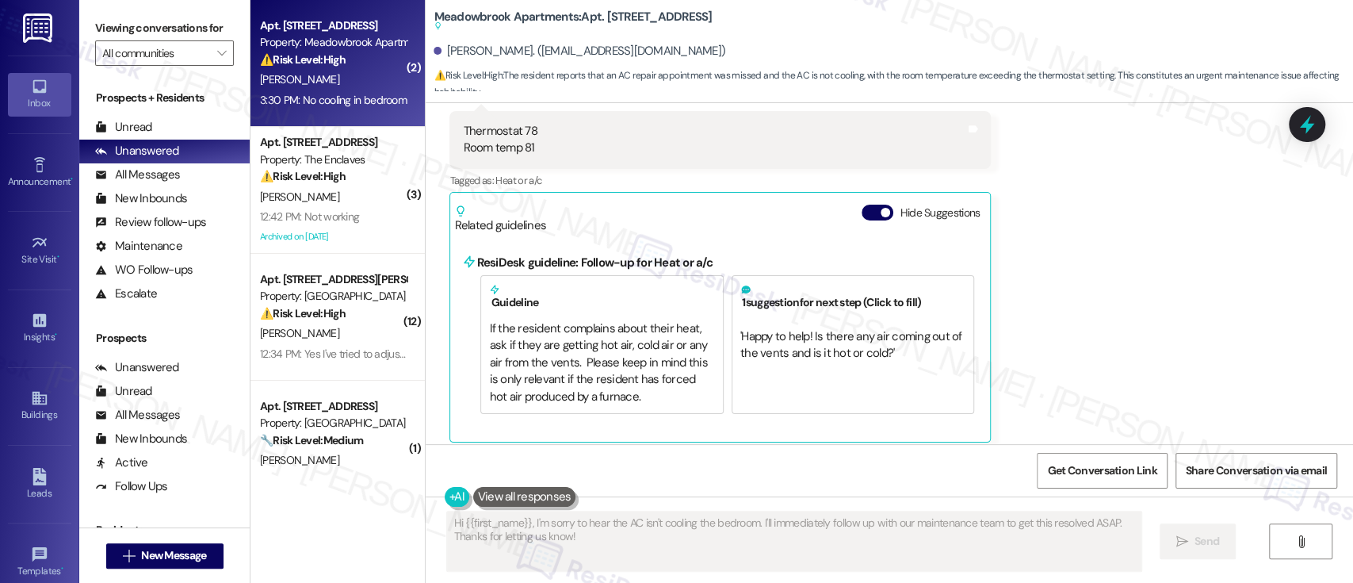
scroll to position [1985, 0]
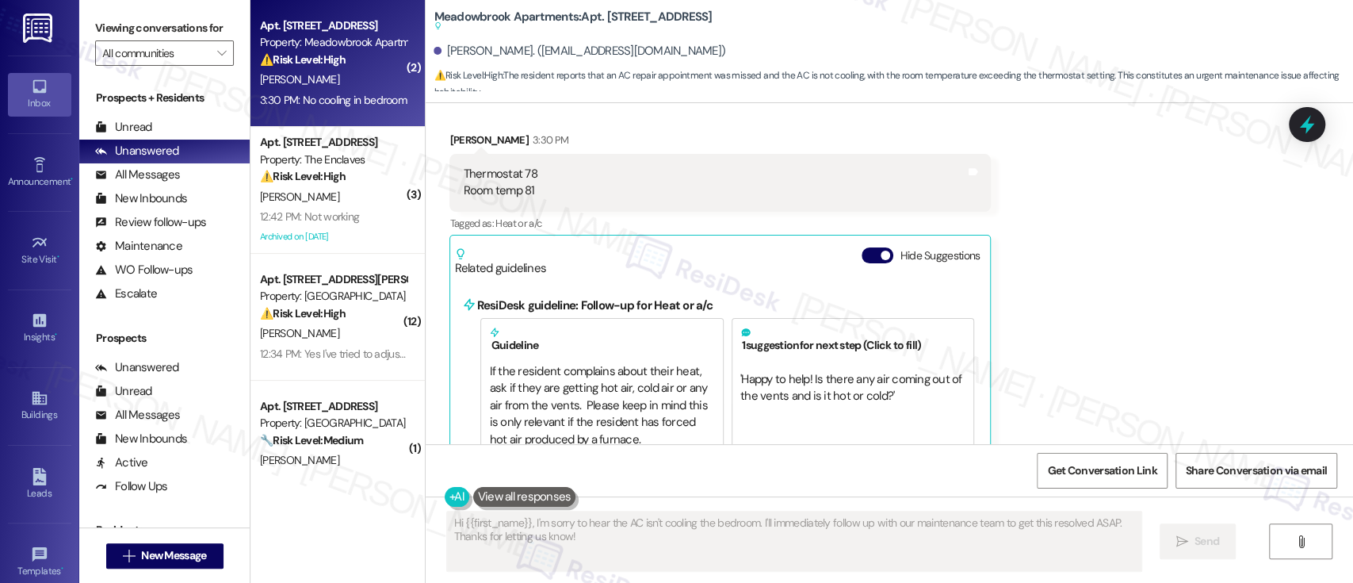
click at [862, 264] on div "Hide Suggestions" at bounding box center [924, 261] width 124 height 29
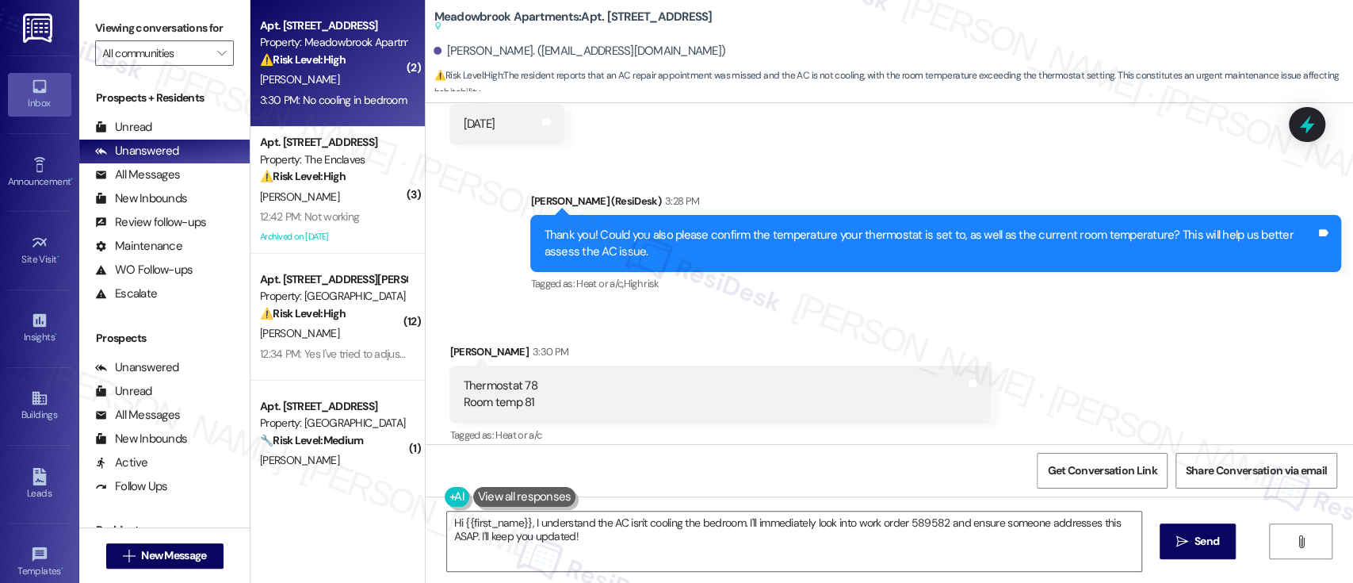
scroll to position [1879, 0]
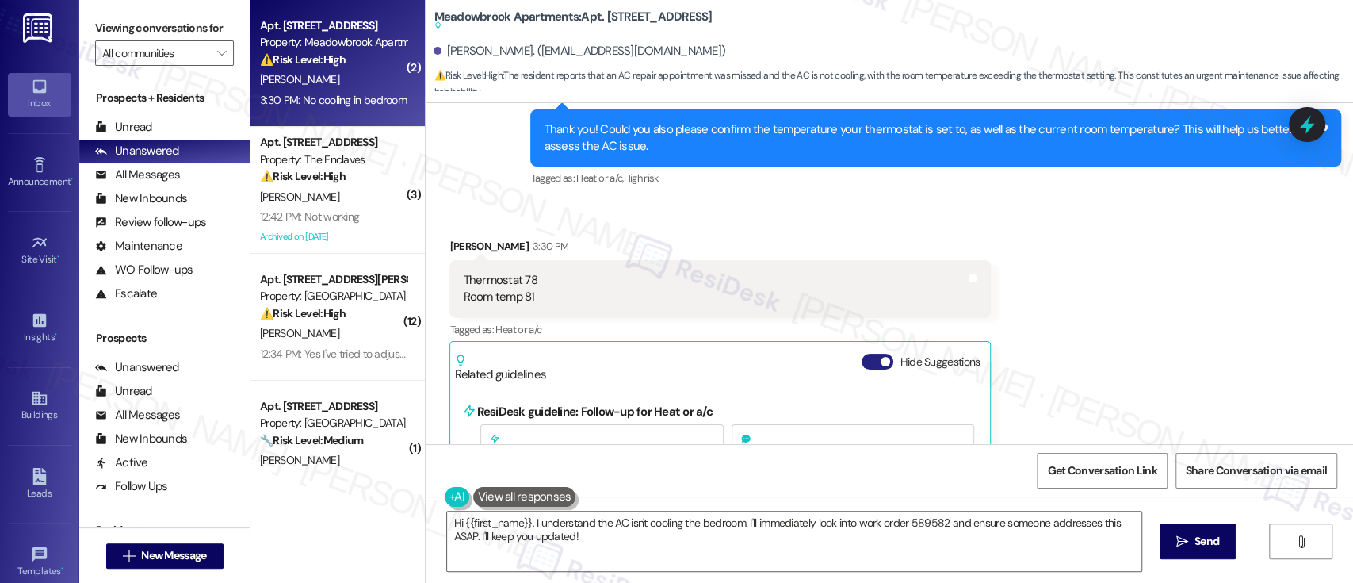
click at [862, 362] on button "Hide Suggestions" at bounding box center [878, 362] width 32 height 16
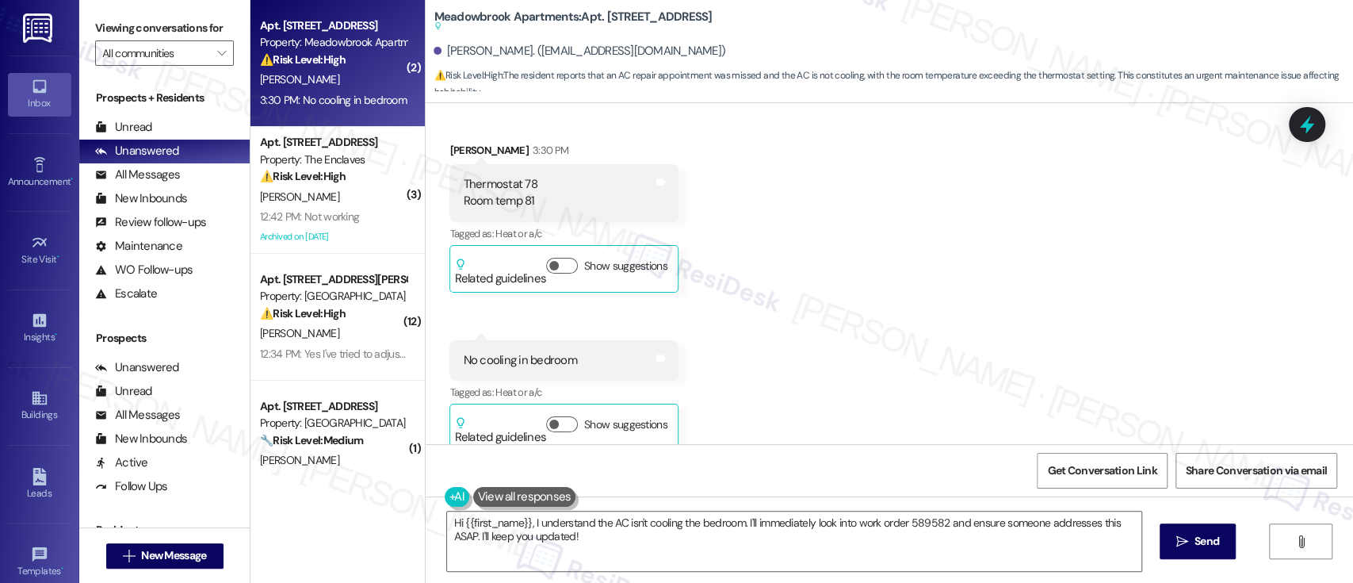
scroll to position [1994, 0]
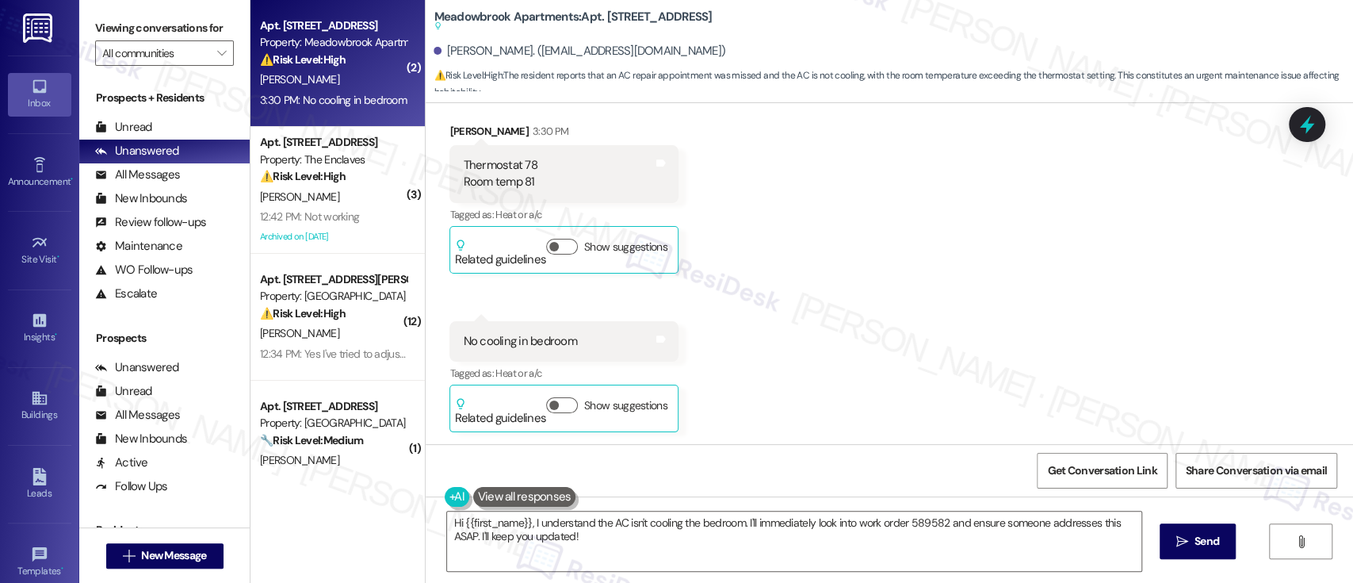
drag, startPoint x: 1046, startPoint y: 346, endPoint x: 878, endPoint y: 238, distance: 200.3
click at [1043, 346] on div "Received via SMS Shynu Mathew 3:30 PM Thermostat 78 Room temp 81 Tags and notes…" at bounding box center [890, 265] width 928 height 357
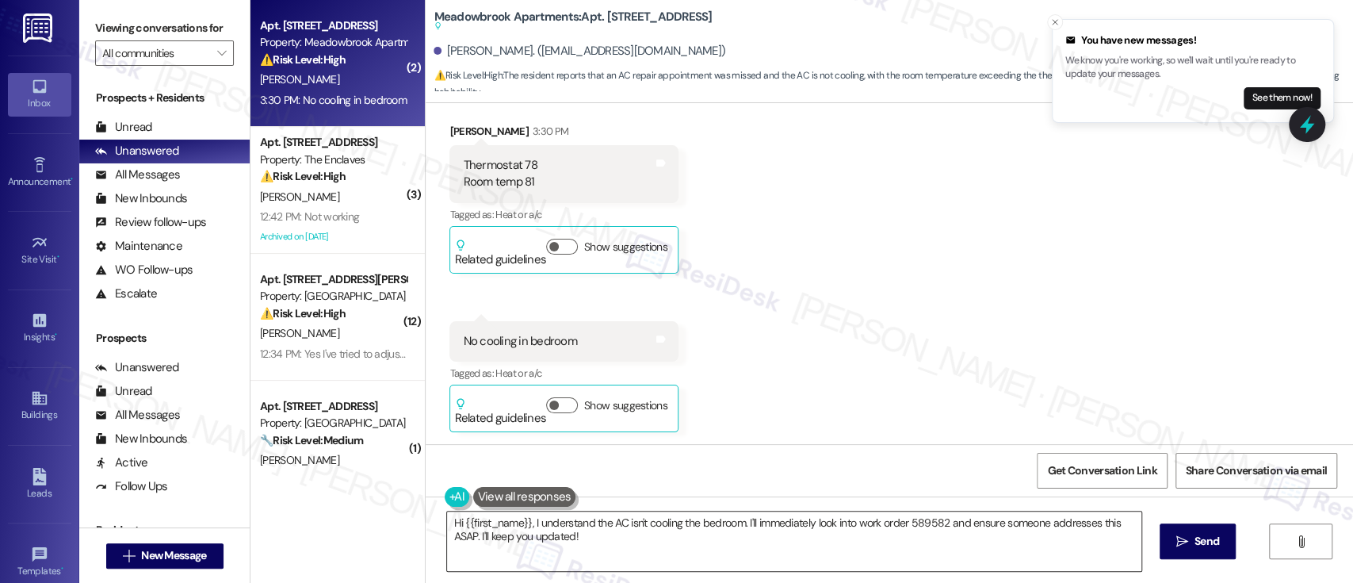
click at [939, 521] on textarea "Hi {{first_name}}, I understand the AC isn't cooling the bedroom. I'll immediat…" at bounding box center [794, 540] width 694 height 59
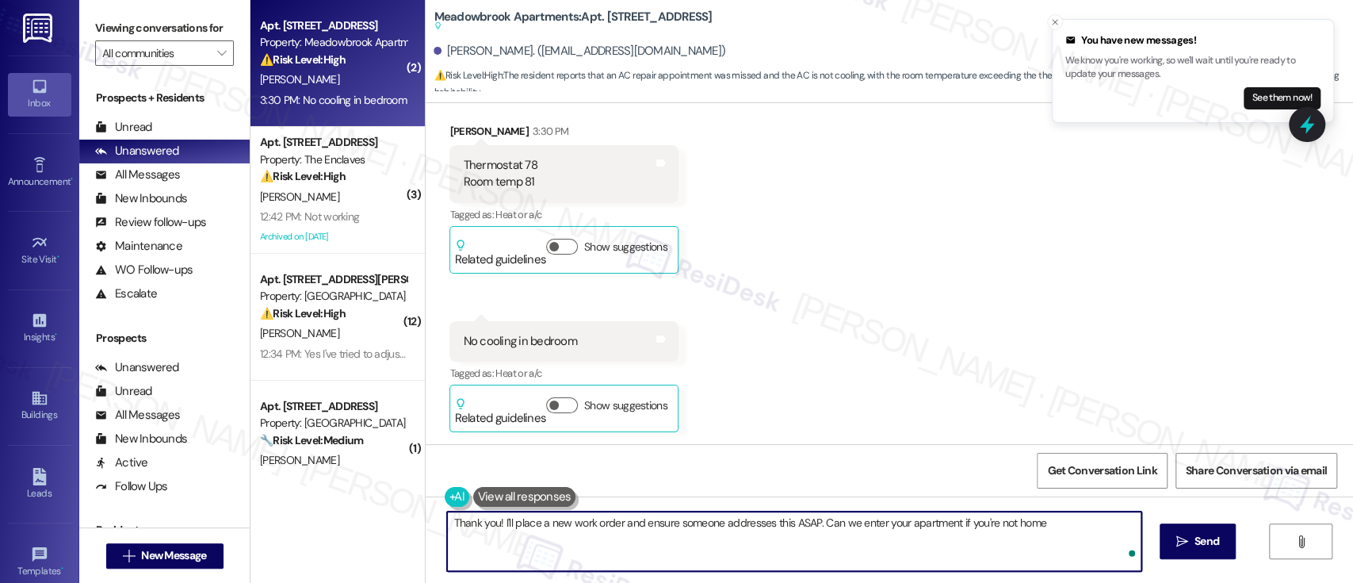
type textarea "Thank you! I'll place a new work order and ensure someone addresses this ASAP. …"
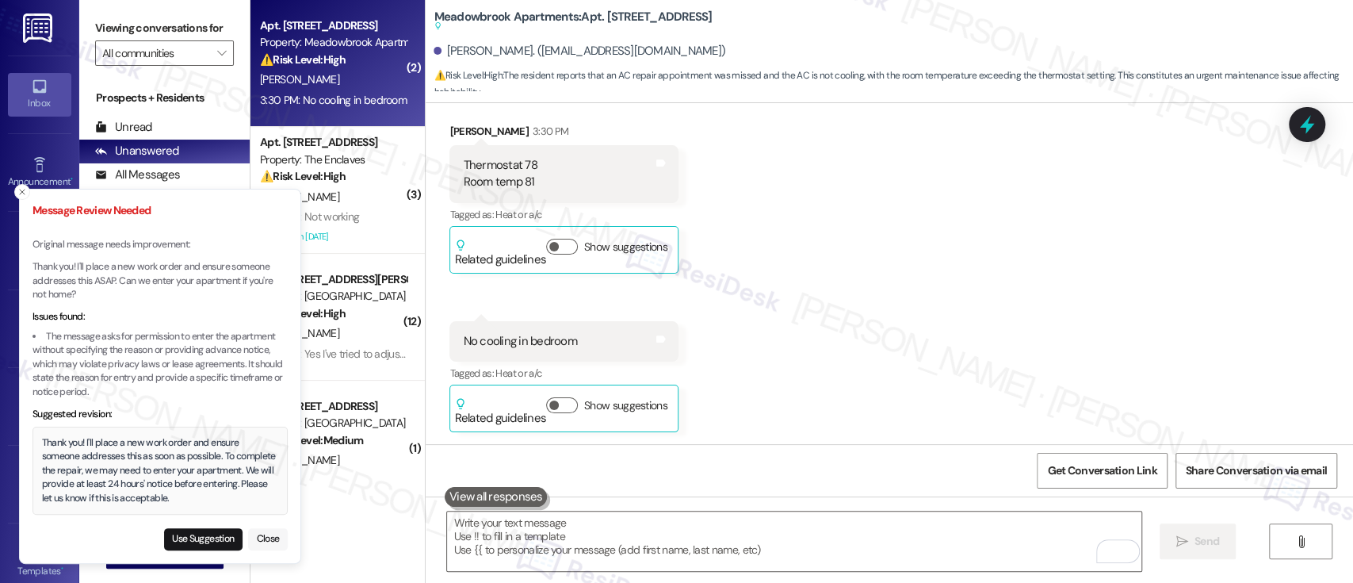
click at [266, 536] on button "Close" at bounding box center [268, 539] width 40 height 22
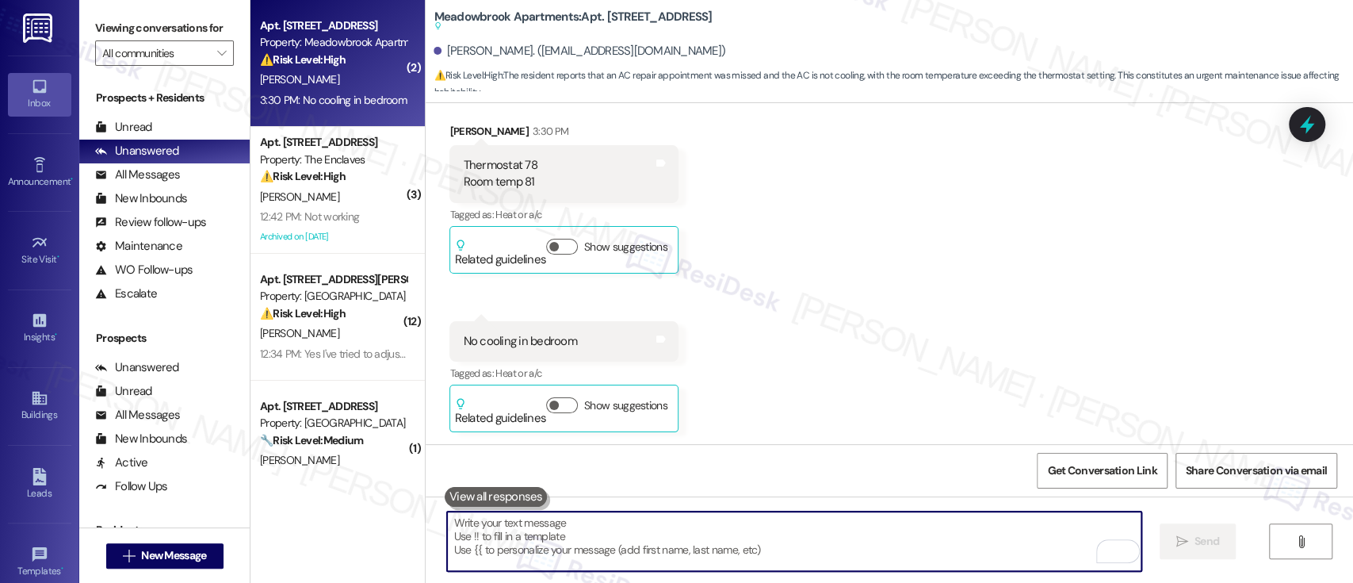
click at [898, 521] on textarea "To enrich screen reader interactions, please activate Accessibility in Grammarl…" at bounding box center [794, 540] width 694 height 59
paste textarea "Doreen"
type textarea "Doreen"
click at [628, 518] on textarea "To enrich screen reader interactions, please activate Accessibility in Grammarl…" at bounding box center [794, 540] width 694 height 59
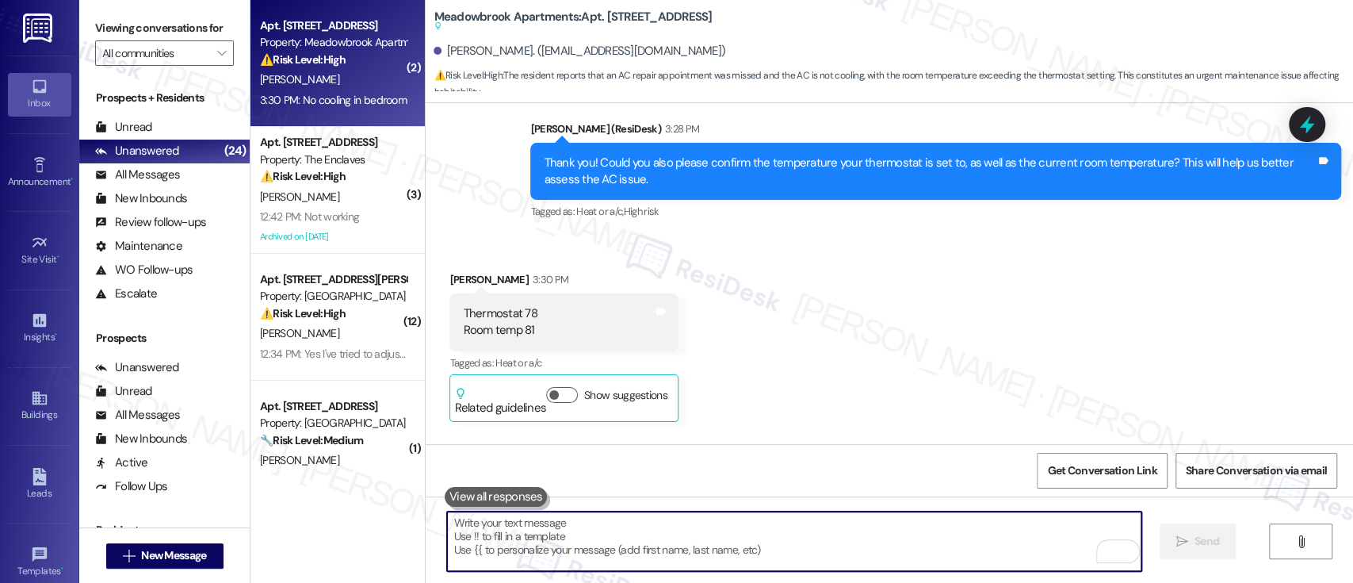
scroll to position [1888, 0]
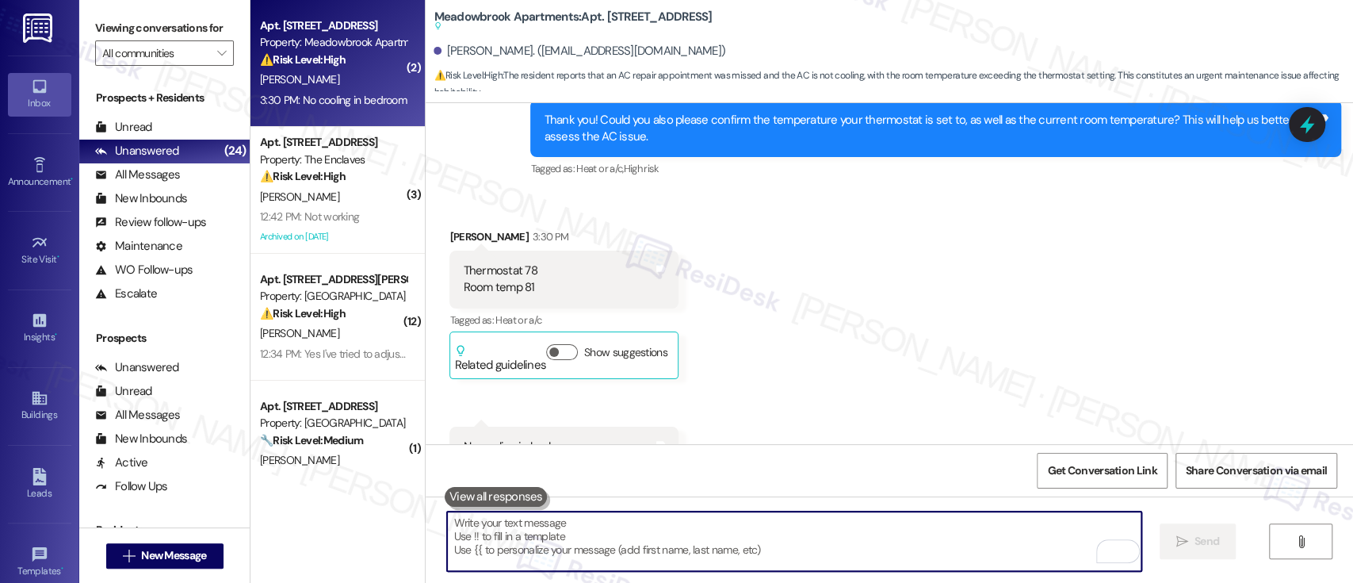
drag, startPoint x: 772, startPoint y: 530, endPoint x: 866, endPoint y: 542, distance: 94.4
click at [775, 530] on textarea "To enrich screen reader interactions, please activate Accessibility in Grammarl…" at bounding box center [794, 540] width 694 height 59
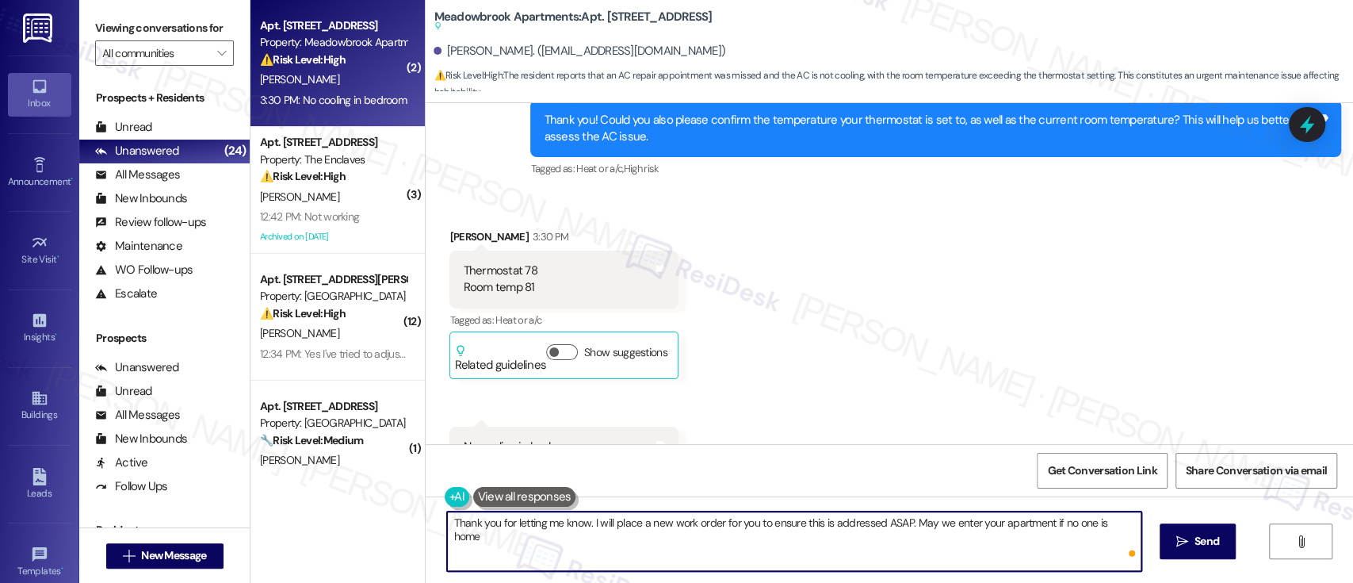
type textarea "Thank you for letting me know. I will place a new work order for you to ensure …"
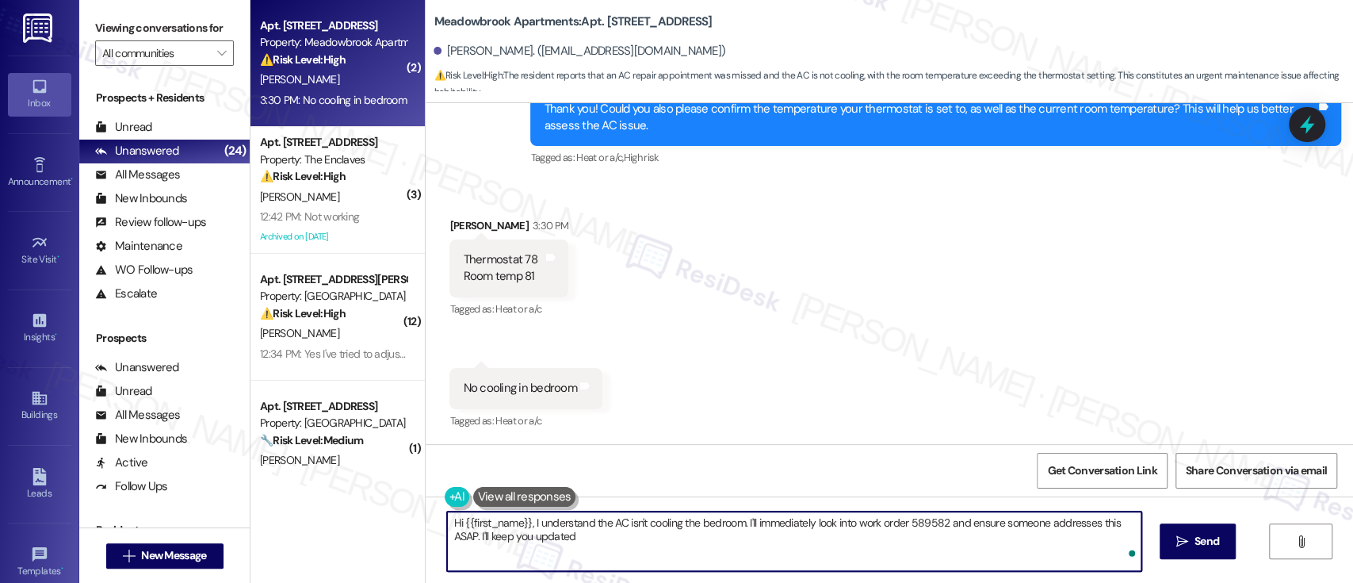
type textarea "Hi {{first_name}}, I understand the AC isn't cooling the bedroom. I'll immediat…"
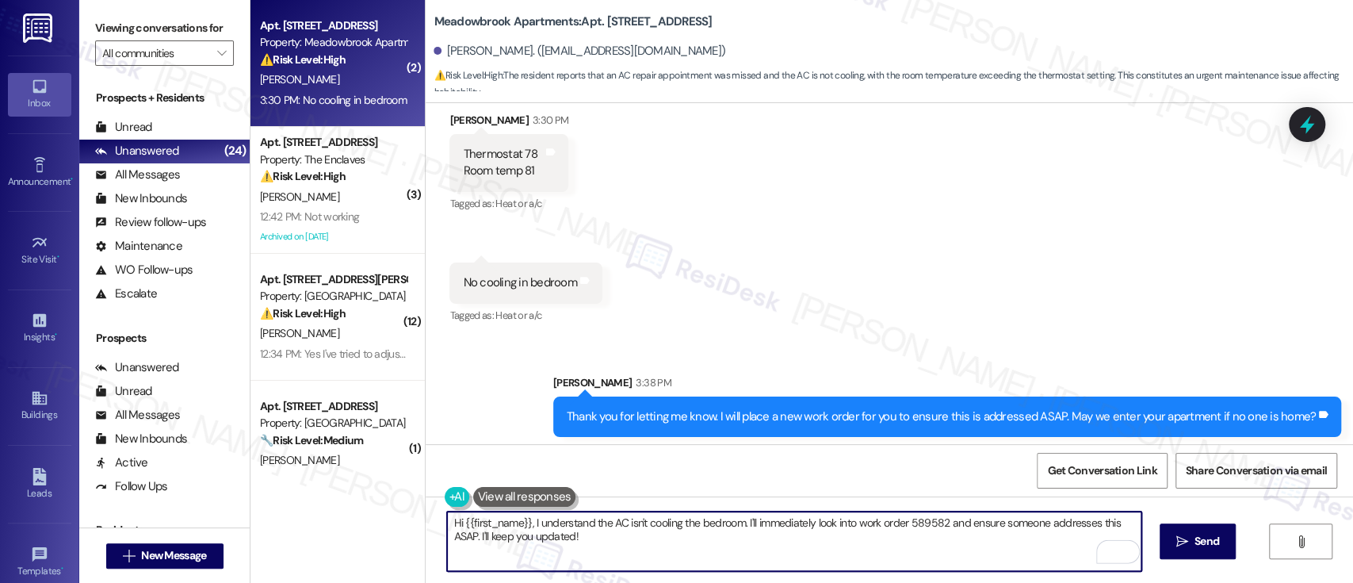
scroll to position [2010, 0]
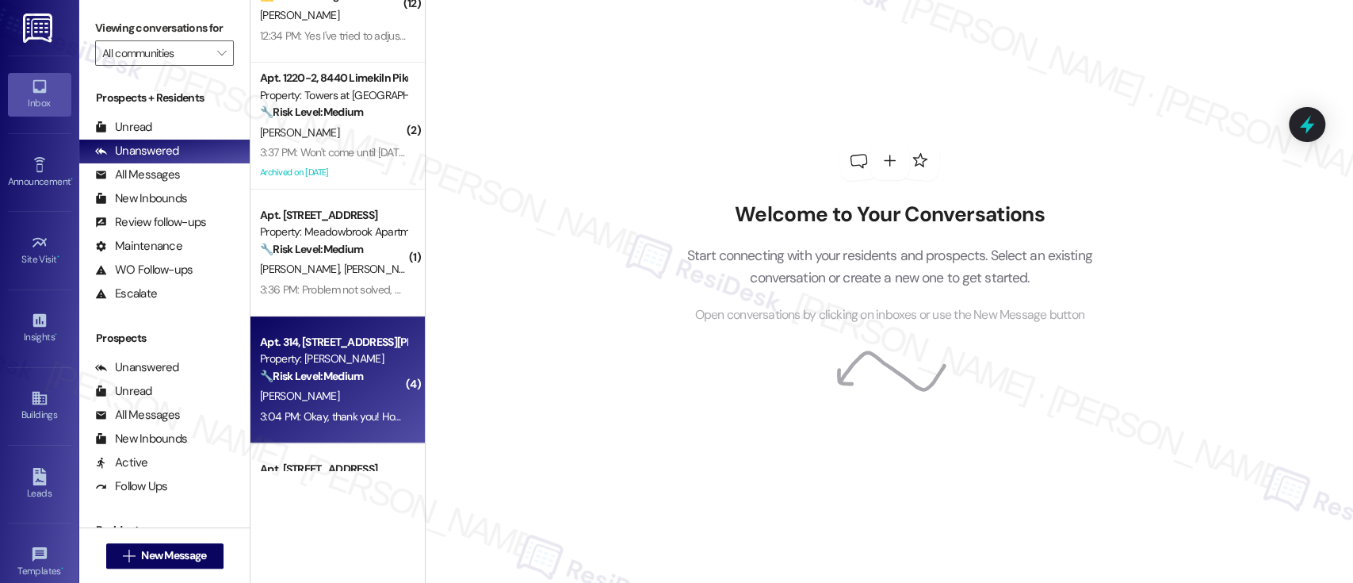
scroll to position [211, 0]
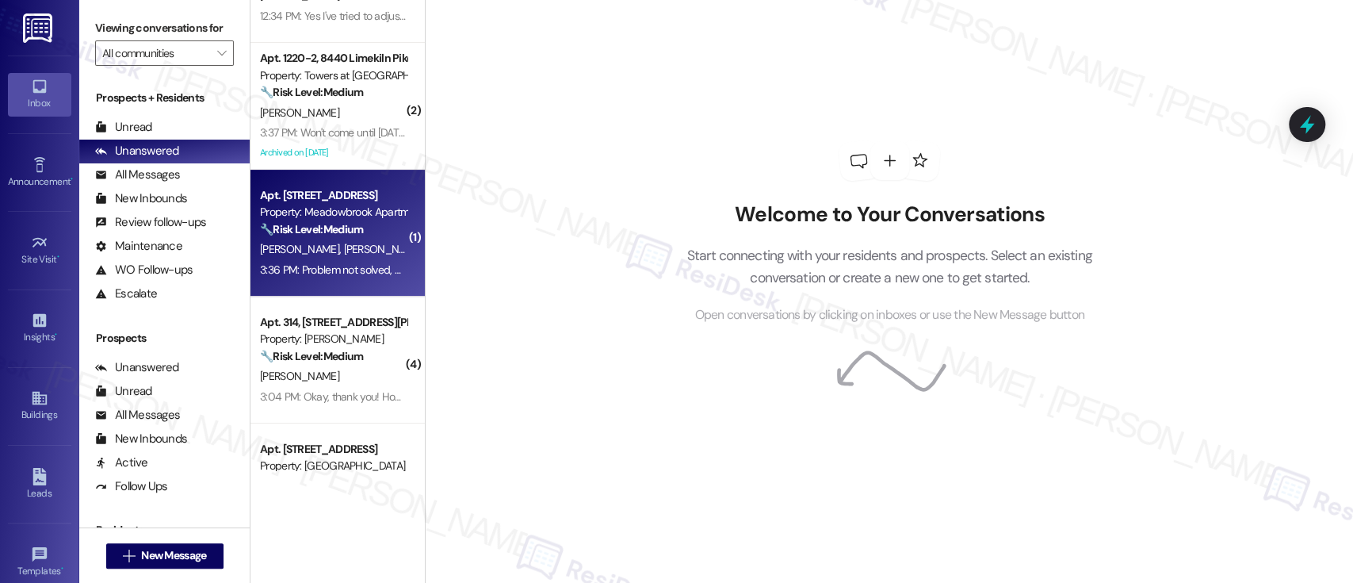
click at [344, 247] on span "[PERSON_NAME]" at bounding box center [383, 249] width 79 height 14
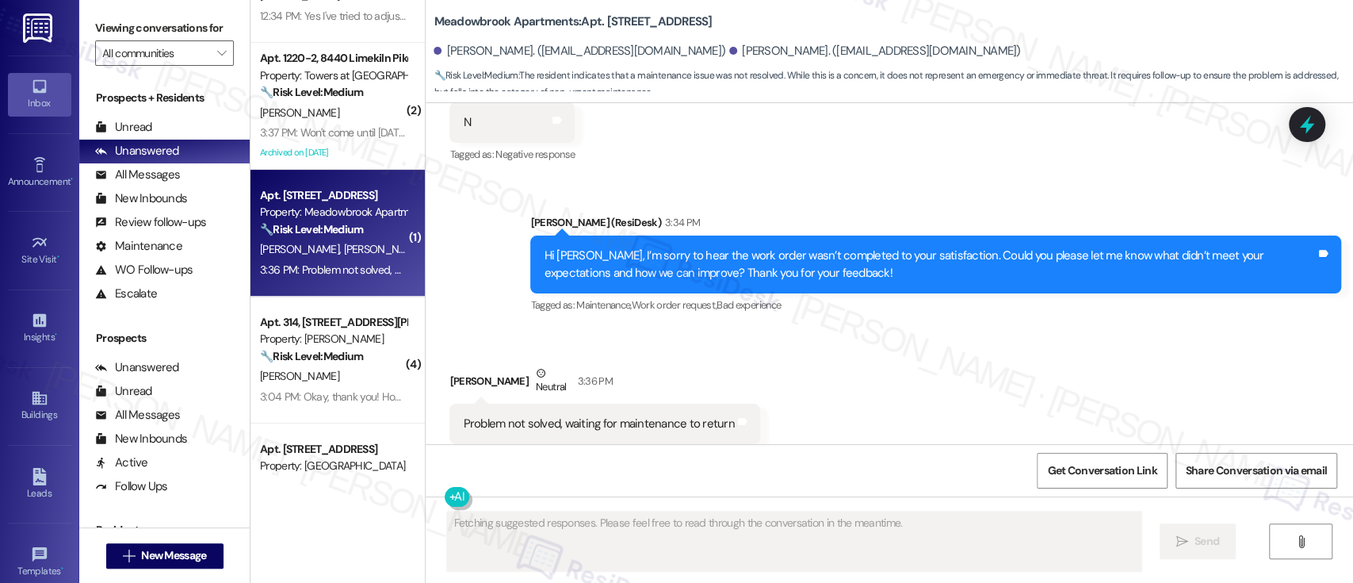
scroll to position [5192, 0]
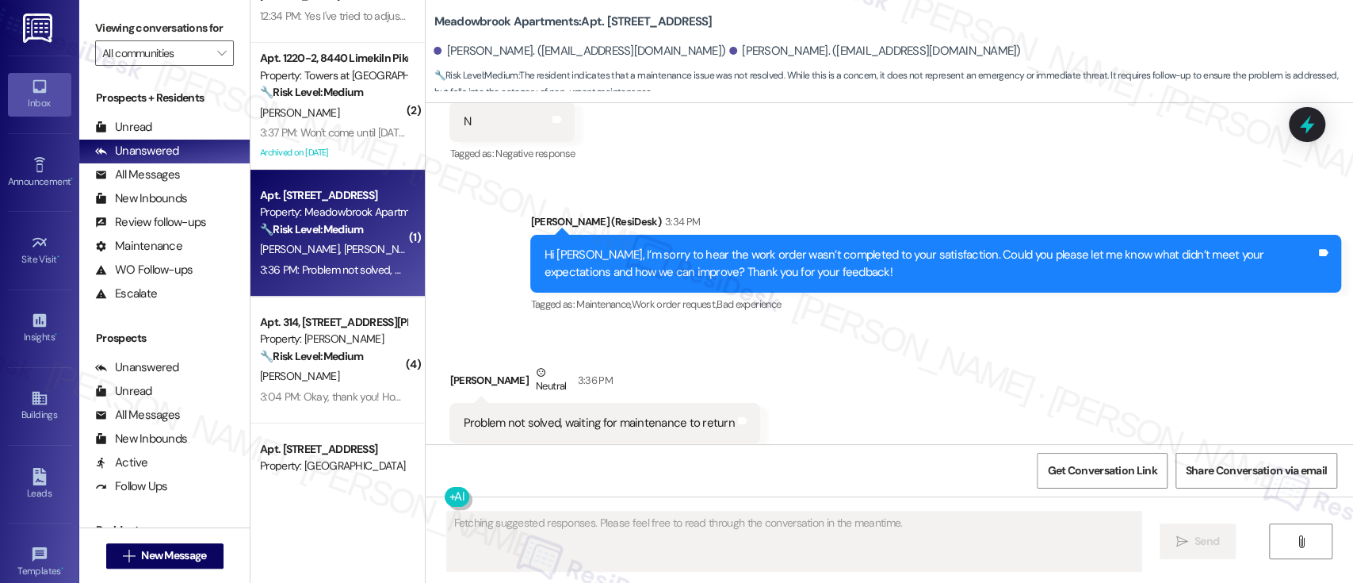
click at [1013, 334] on div "Received via SMS [PERSON_NAME] Neutral 3:36 PM Problem not solved, waiting for …" at bounding box center [890, 403] width 928 height 151
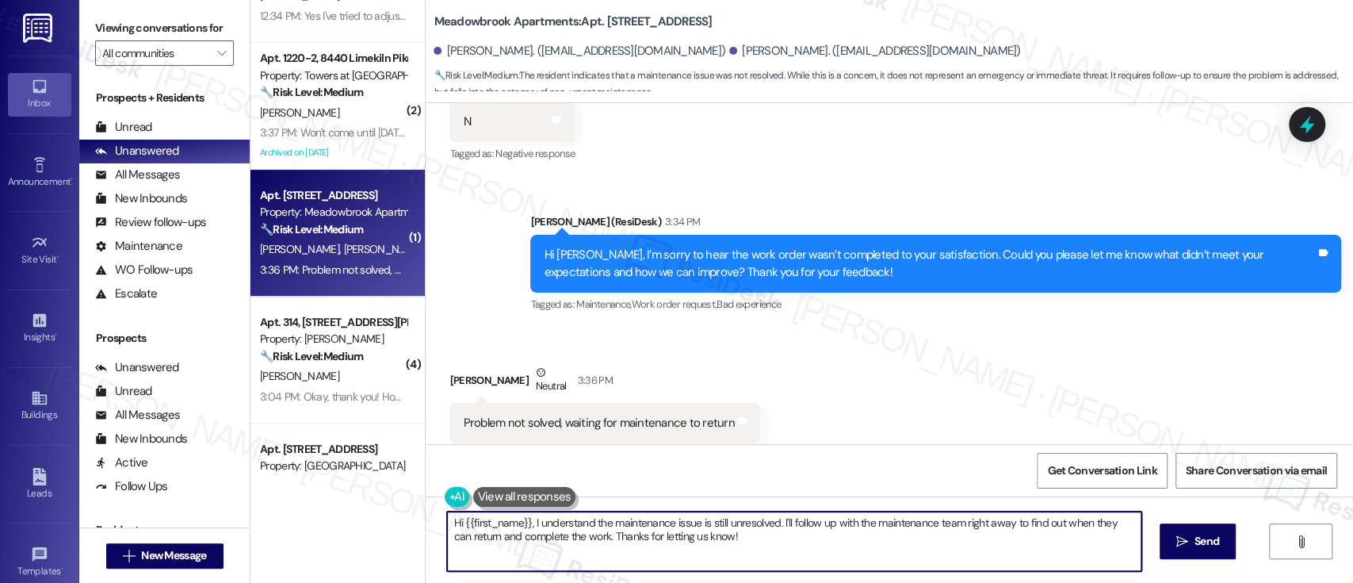
drag, startPoint x: 523, startPoint y: 519, endPoint x: 389, endPoint y: 513, distance: 134.1
click at [389, 513] on div "( 3 ) Apt. [STREET_ADDRESS] Property: The Enclaves ⚠️ Risk Level: High The resi…" at bounding box center [802, 291] width 1103 height 583
drag, startPoint x: 690, startPoint y: 525, endPoint x: 723, endPoint y: 558, distance: 46.5
click at [723, 557] on textarea "I understand the maintenance issue is still unresolved. I'll follow up with the…" at bounding box center [794, 540] width 694 height 59
paste textarea "According to maintenance notes, a replacement refrigerator has been ordered and…"
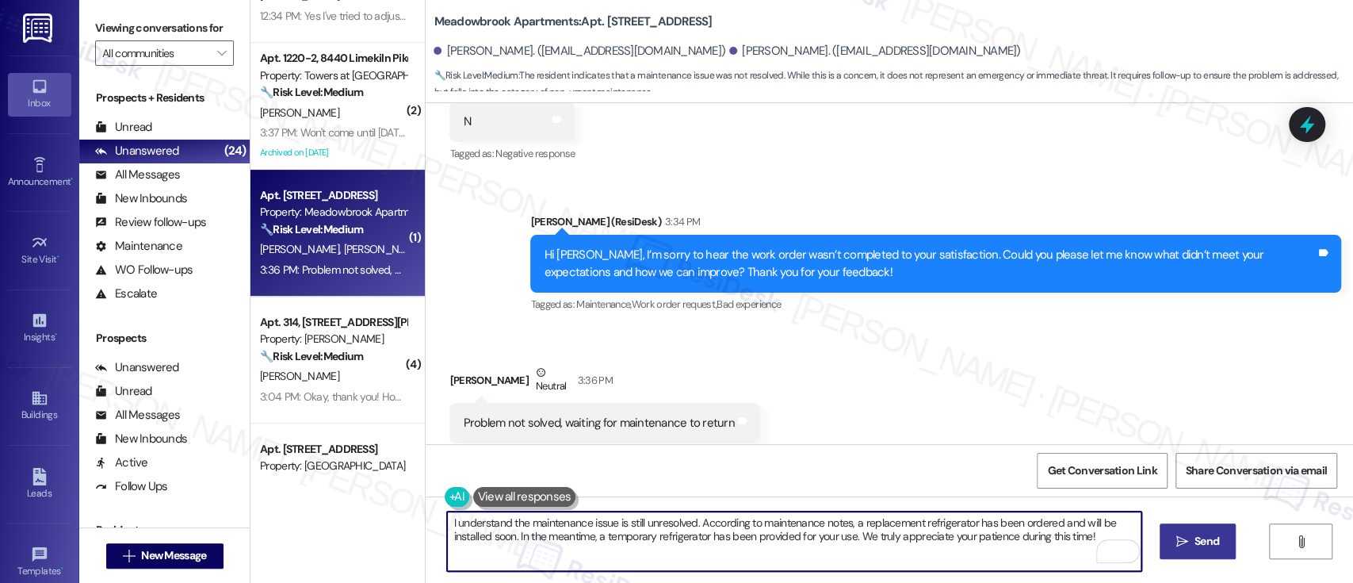
type textarea "I understand the maintenance issue is still unresolved. According to maintenanc…"
click at [1195, 549] on span "Send" at bounding box center [1207, 541] width 25 height 17
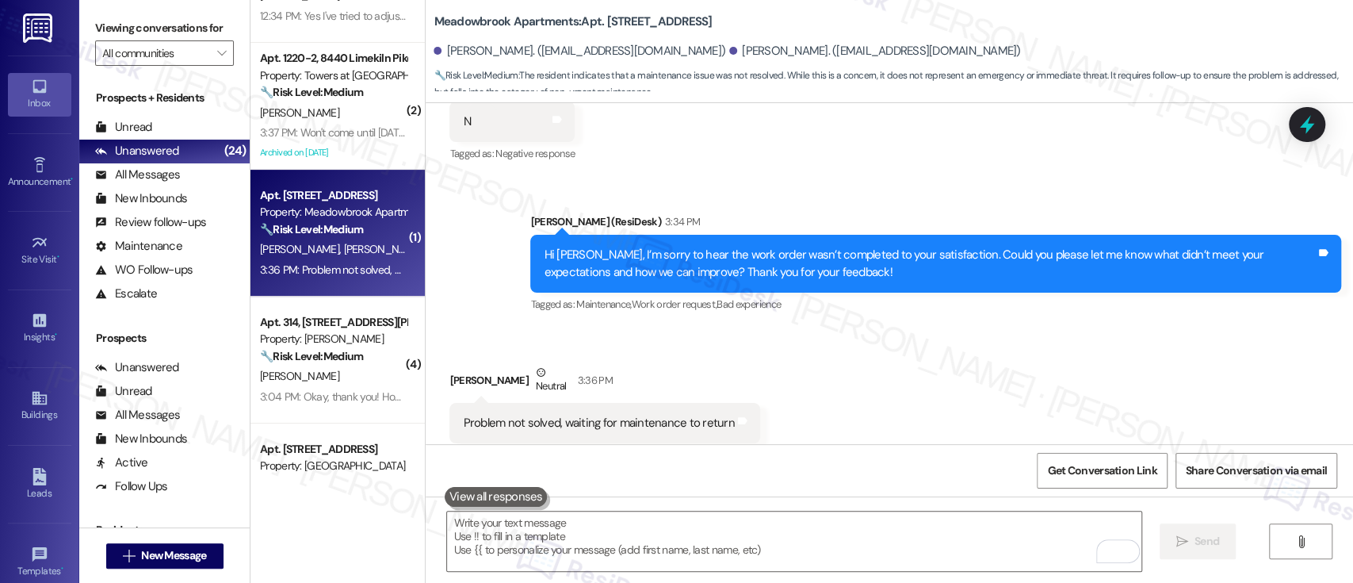
scroll to position [5191, 0]
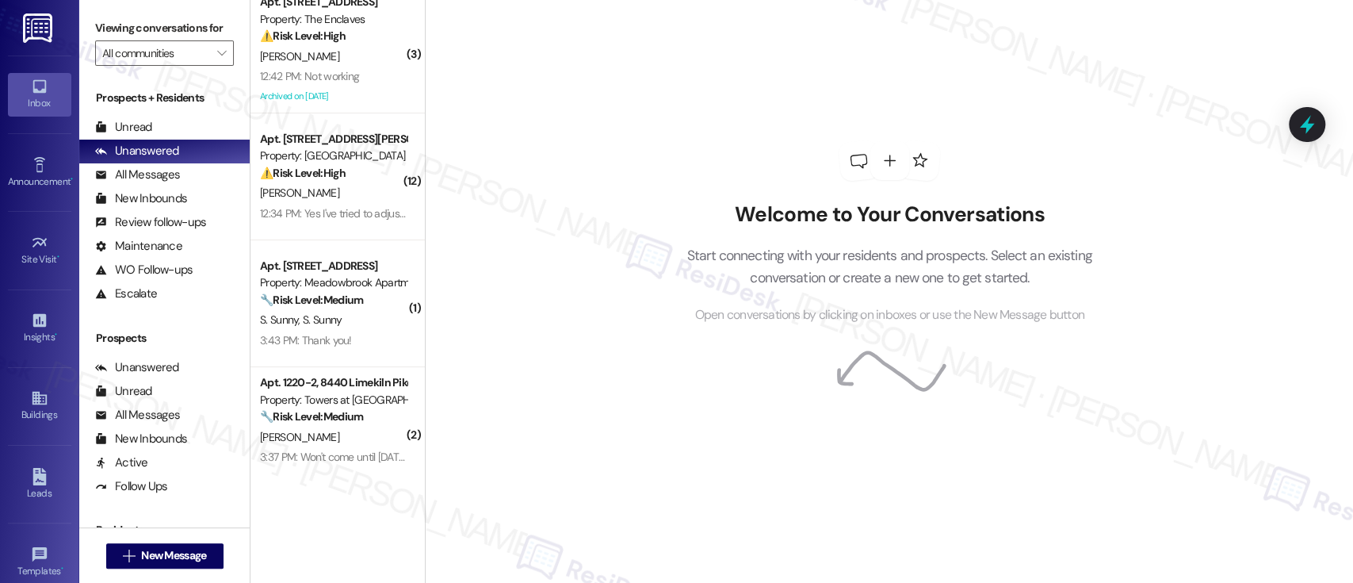
scroll to position [18, 0]
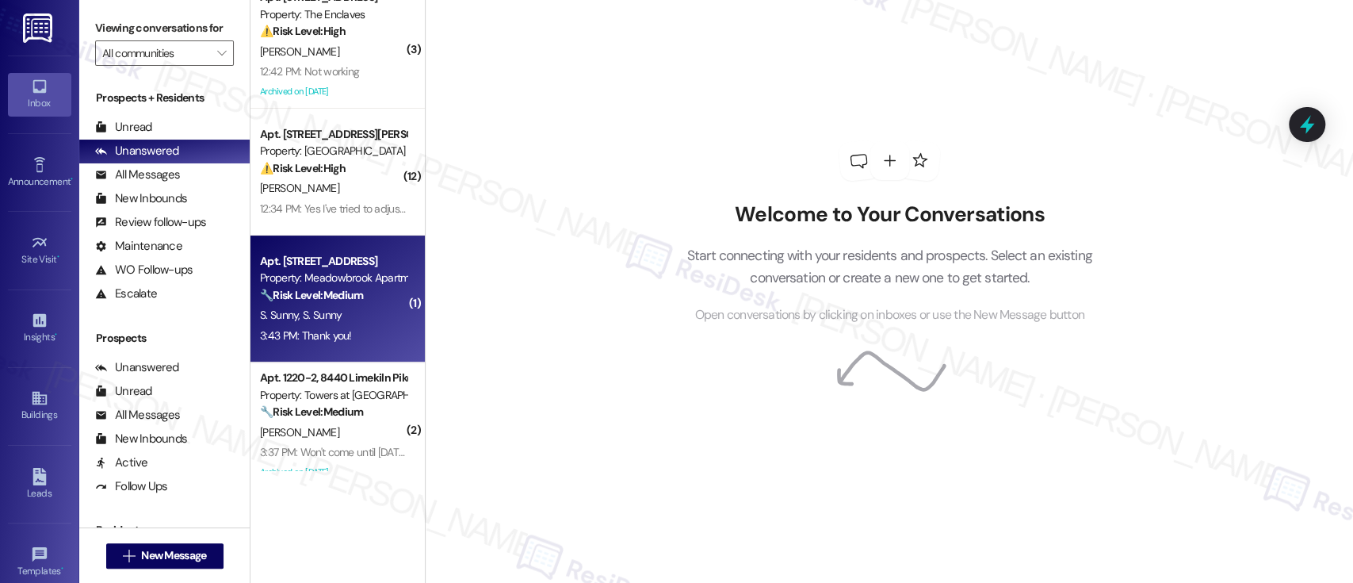
click at [331, 294] on strong "🔧 Risk Level: Medium" at bounding box center [311, 295] width 103 height 14
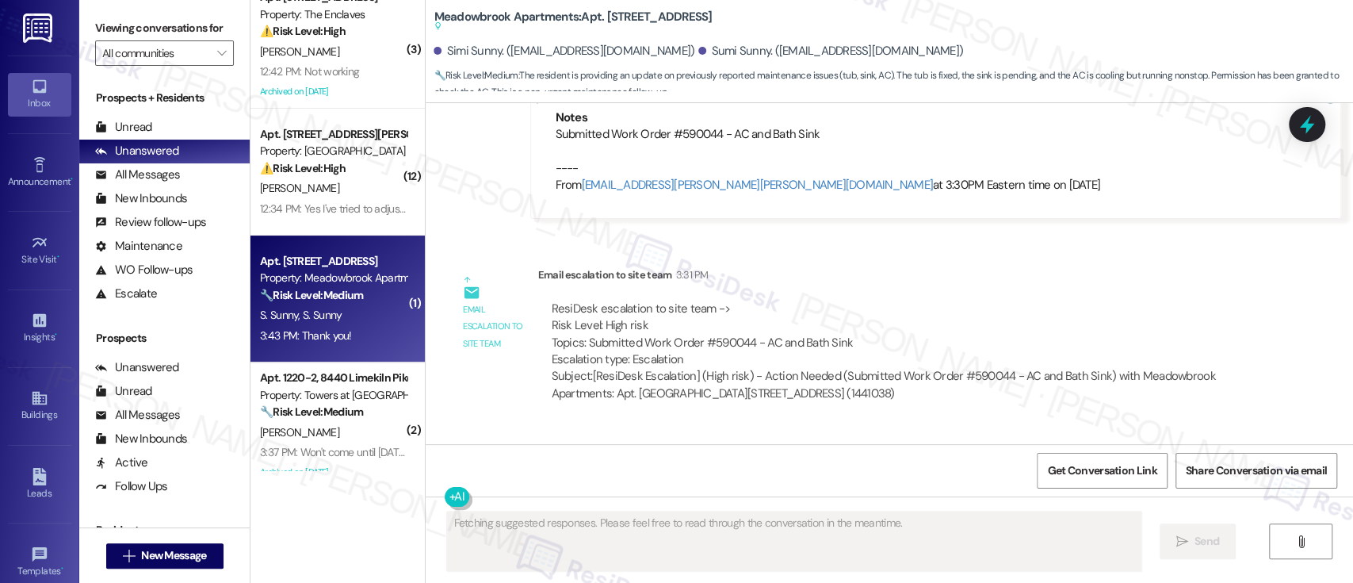
scroll to position [2829, 0]
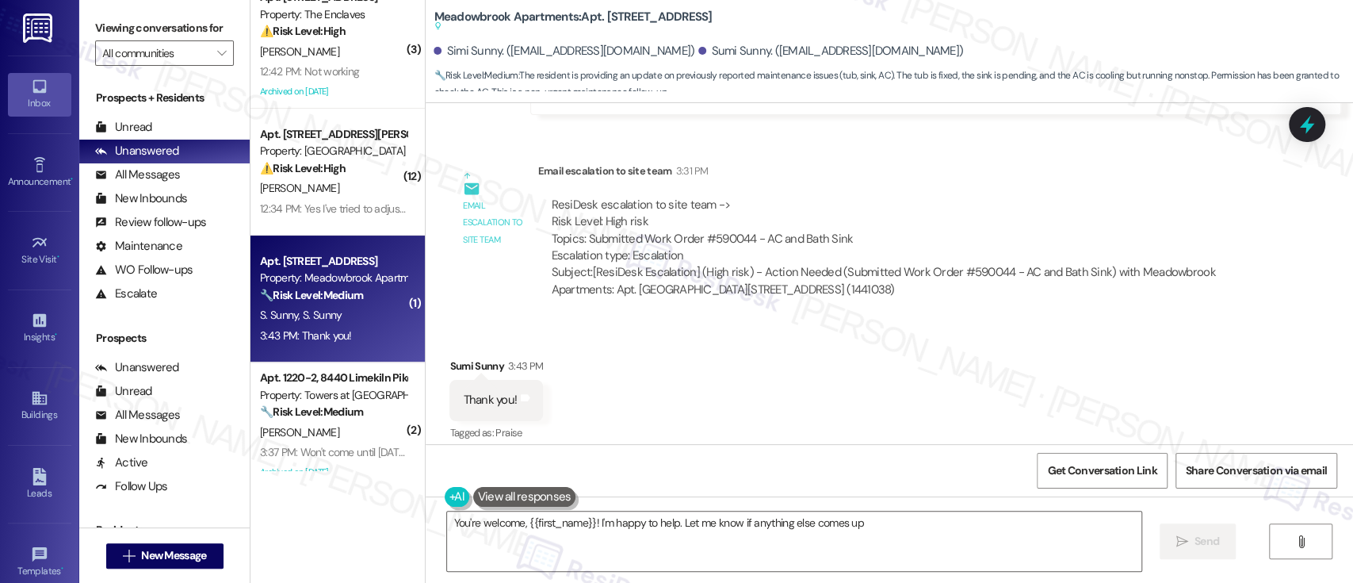
type textarea "You're welcome, {{first_name}}! I'm happy to help. Let me know if anything else…"
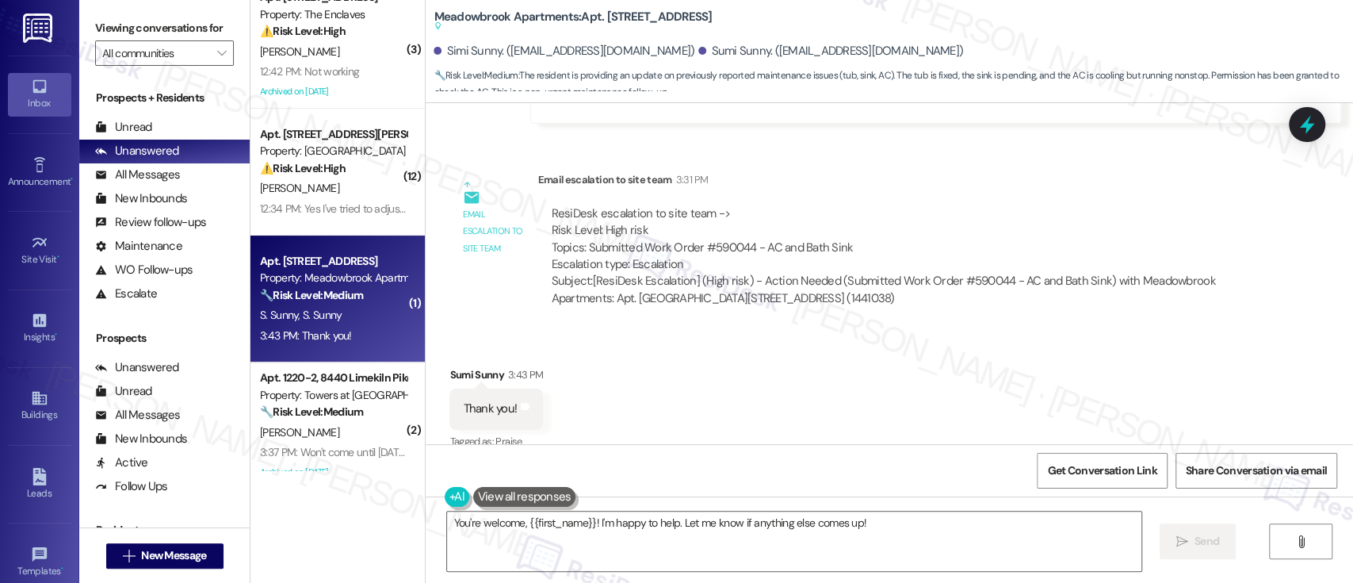
scroll to position [2762, 0]
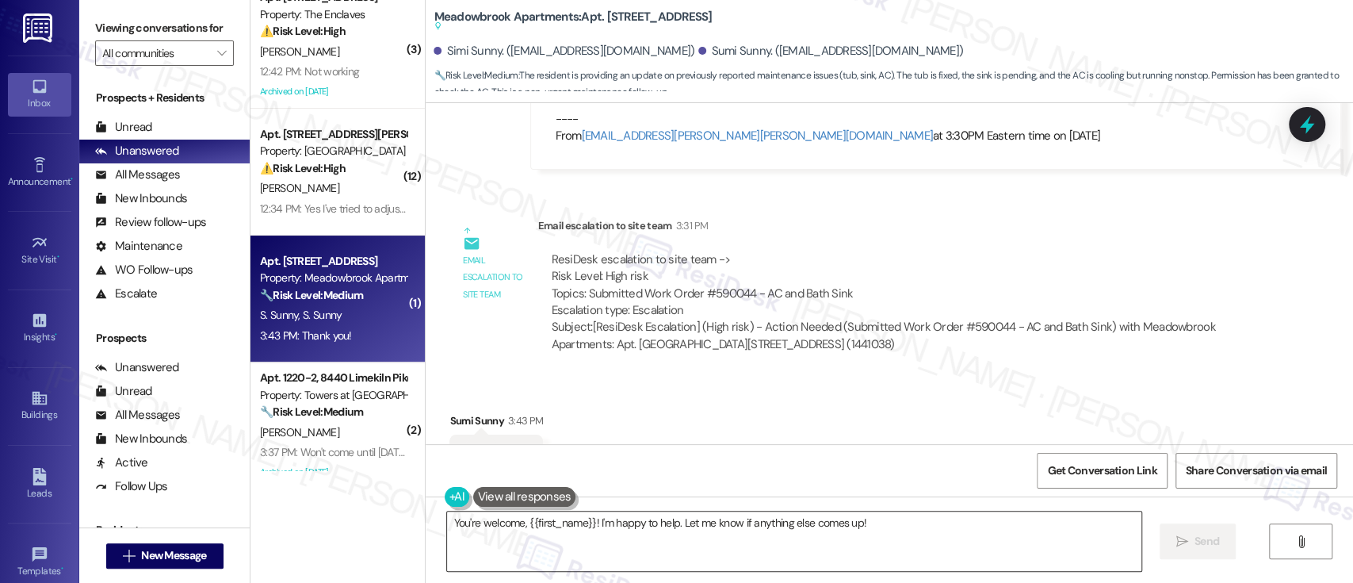
click at [698, 524] on textarea "You're welcome, {{first_name}}! I'm happy to help. Let me know if anything else…" at bounding box center [794, 540] width 694 height 59
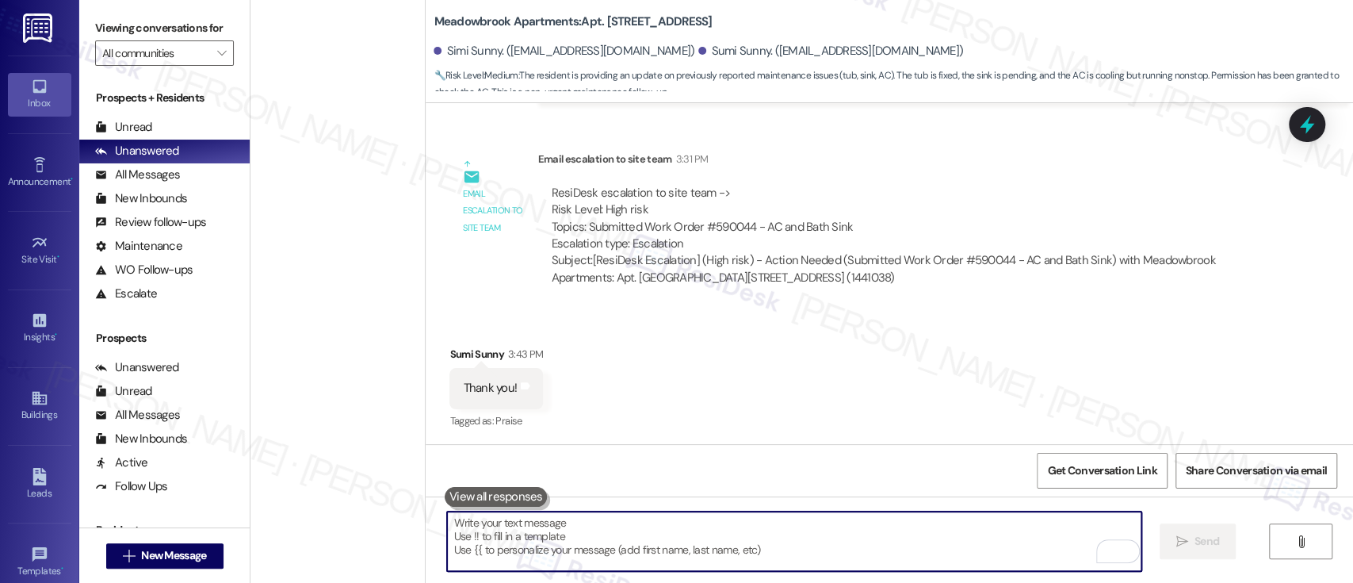
scroll to position [0, 0]
